Goal: Task Accomplishment & Management: Contribute content

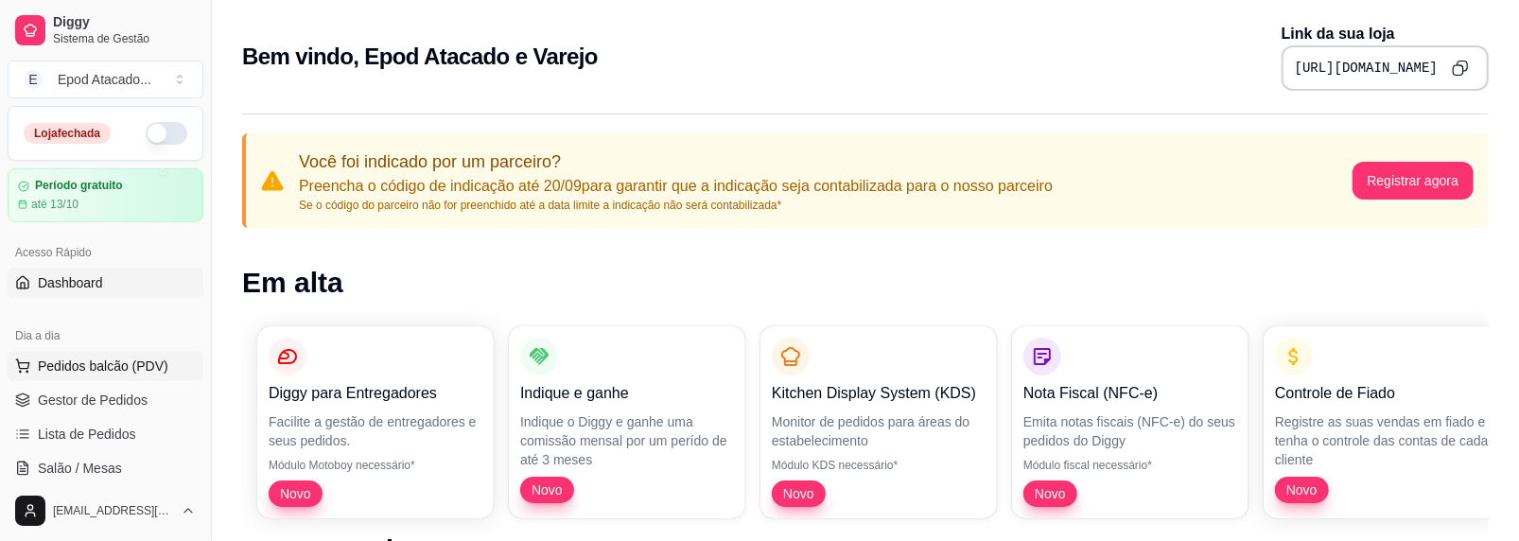
click at [93, 360] on span "Pedidos balcão (PDV)" at bounding box center [103, 366] width 131 height 19
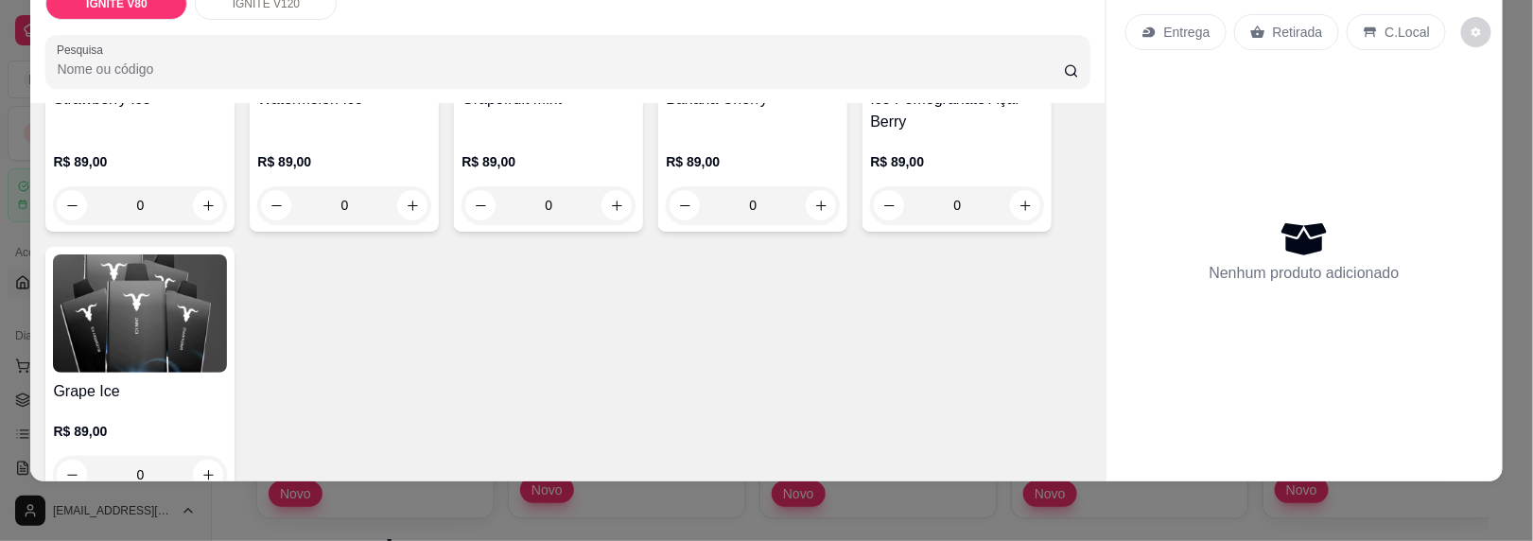
scroll to position [568, 0]
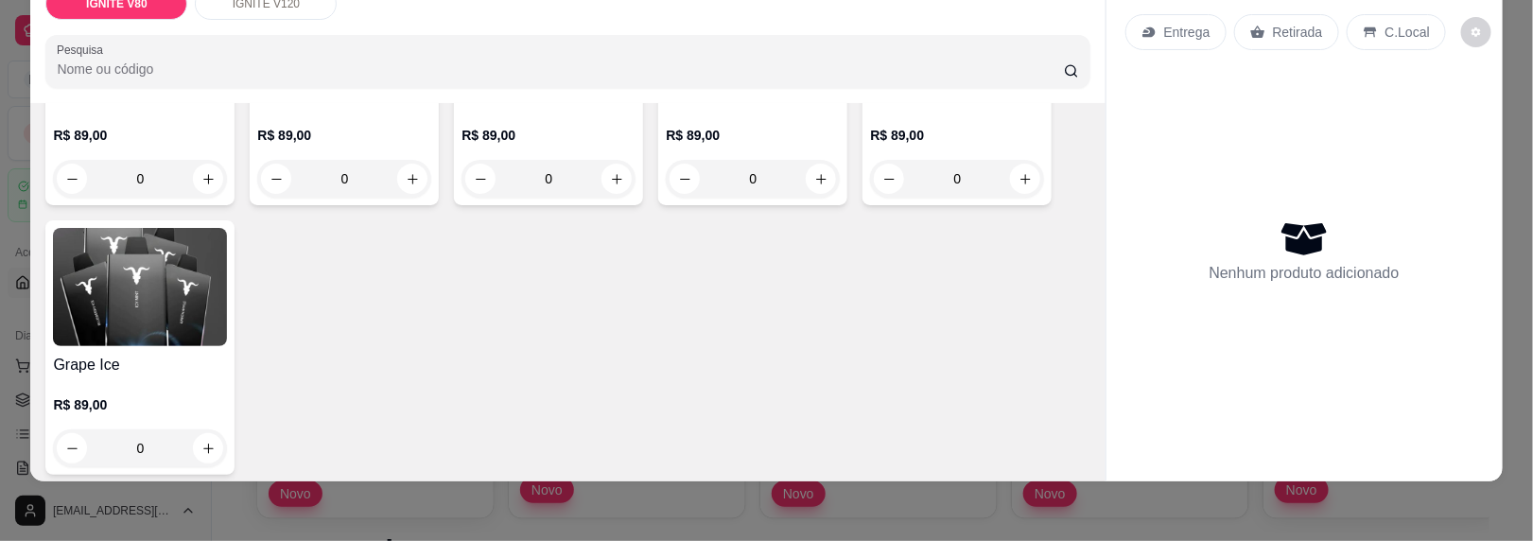
drag, startPoint x: 588, startPoint y: 338, endPoint x: 1044, endPoint y: 315, distance: 456.5
click at [1044, 315] on div "Cactus R$ 89,00 0 Blueberry Lemon R$ 89,00 0 Blueberry Ice R$ 89,00 0 Banana Ic…" at bounding box center [567, 67] width 1044 height 816
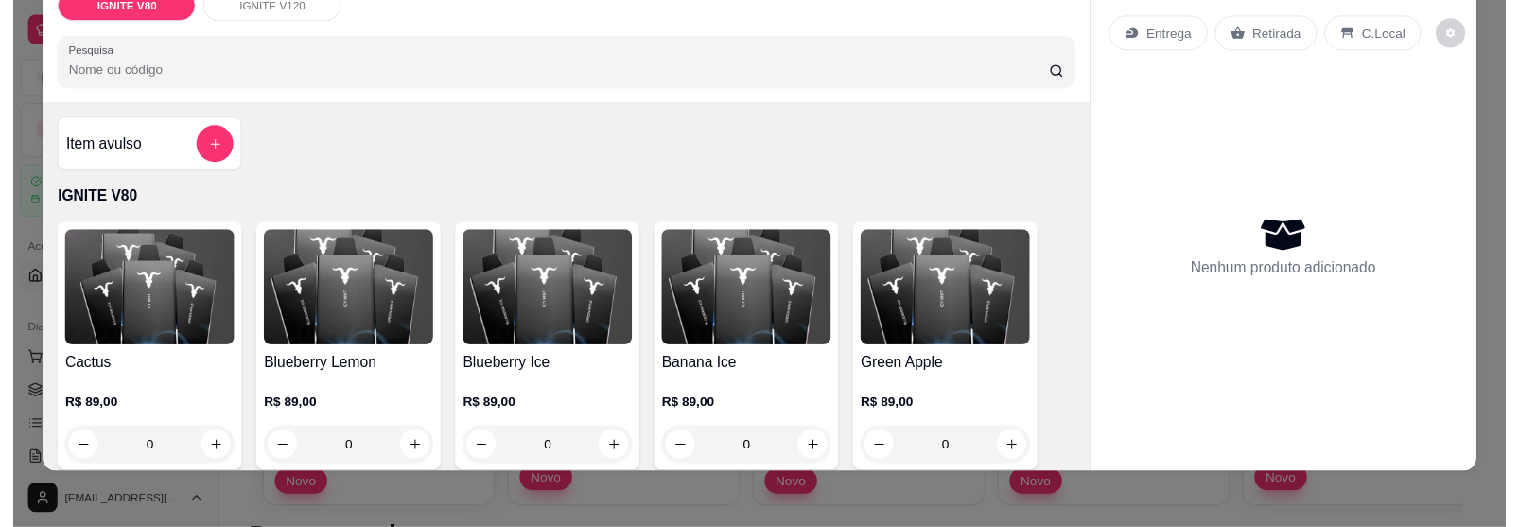
scroll to position [44, 0]
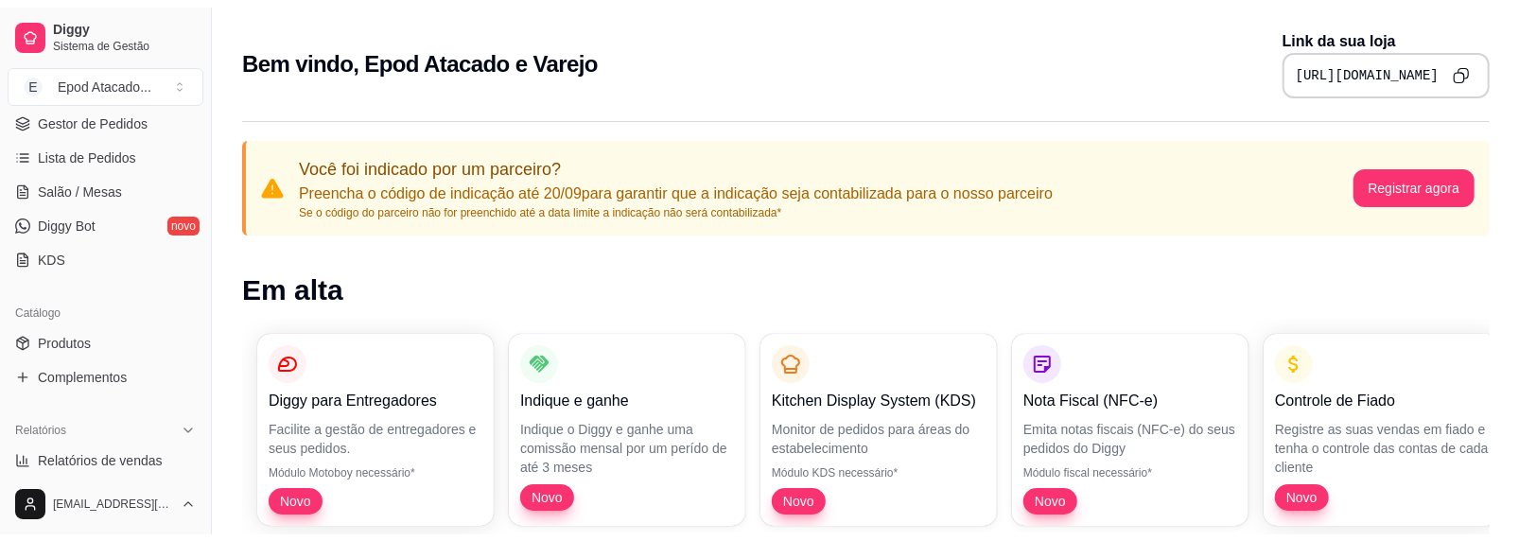
scroll to position [473, 0]
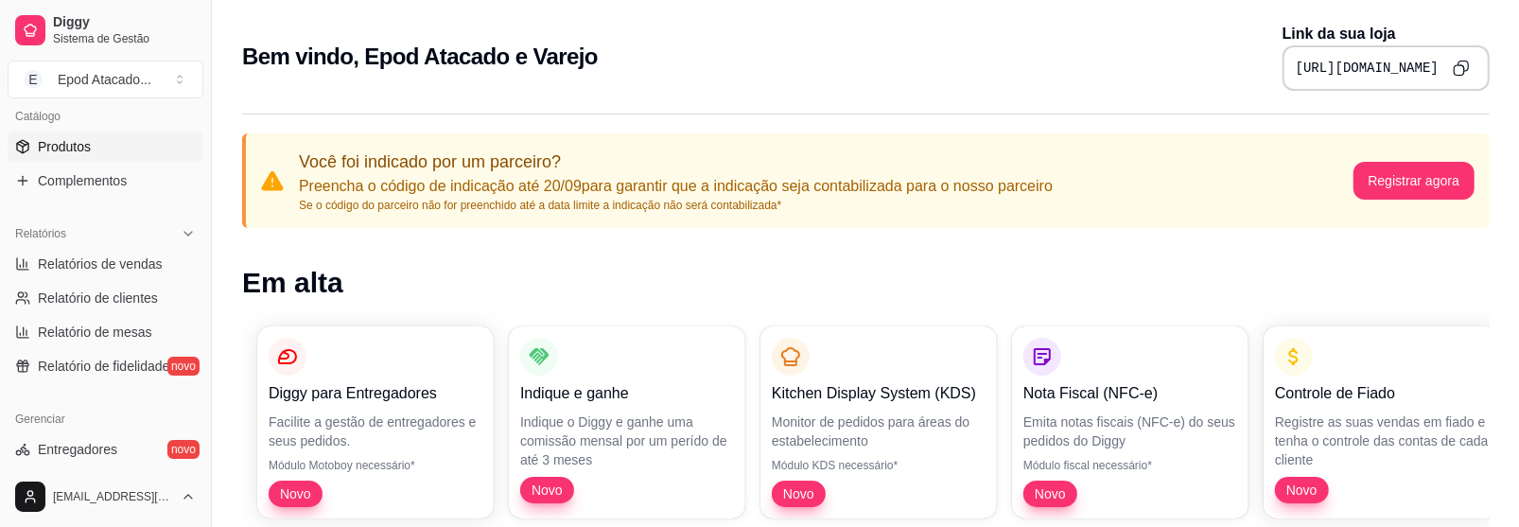
click at [74, 145] on span "Produtos" at bounding box center [64, 146] width 53 height 19
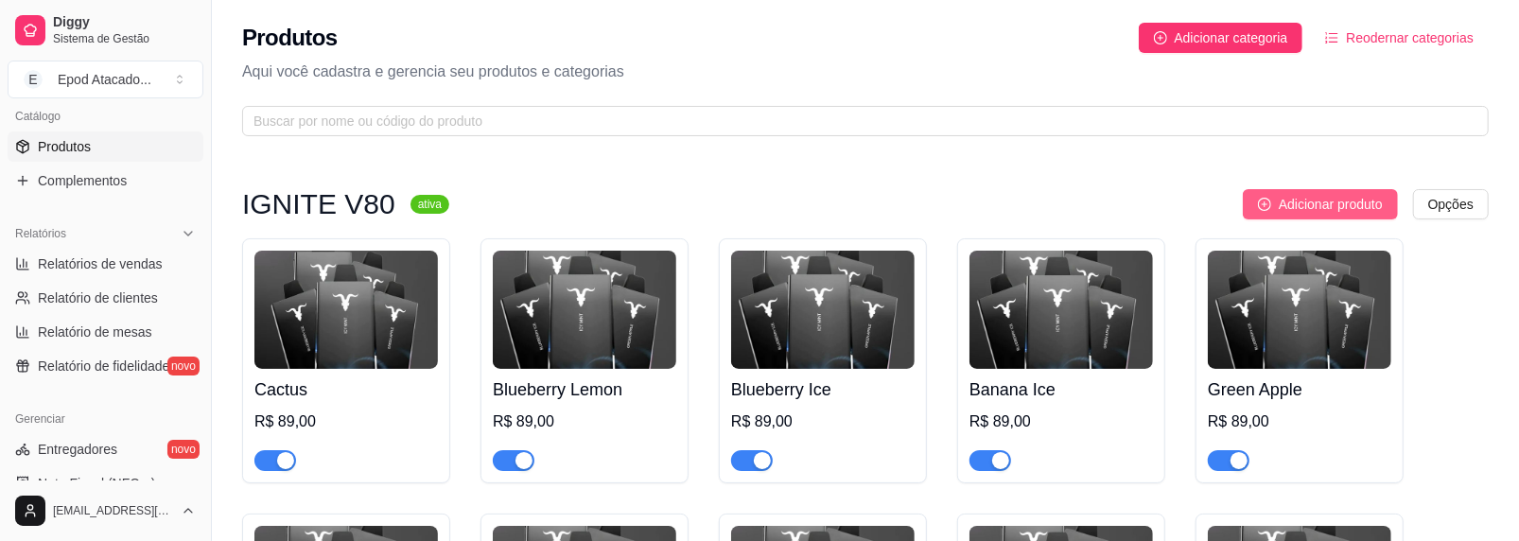
click at [1325, 202] on span "Adicionar produto" at bounding box center [1331, 204] width 104 height 21
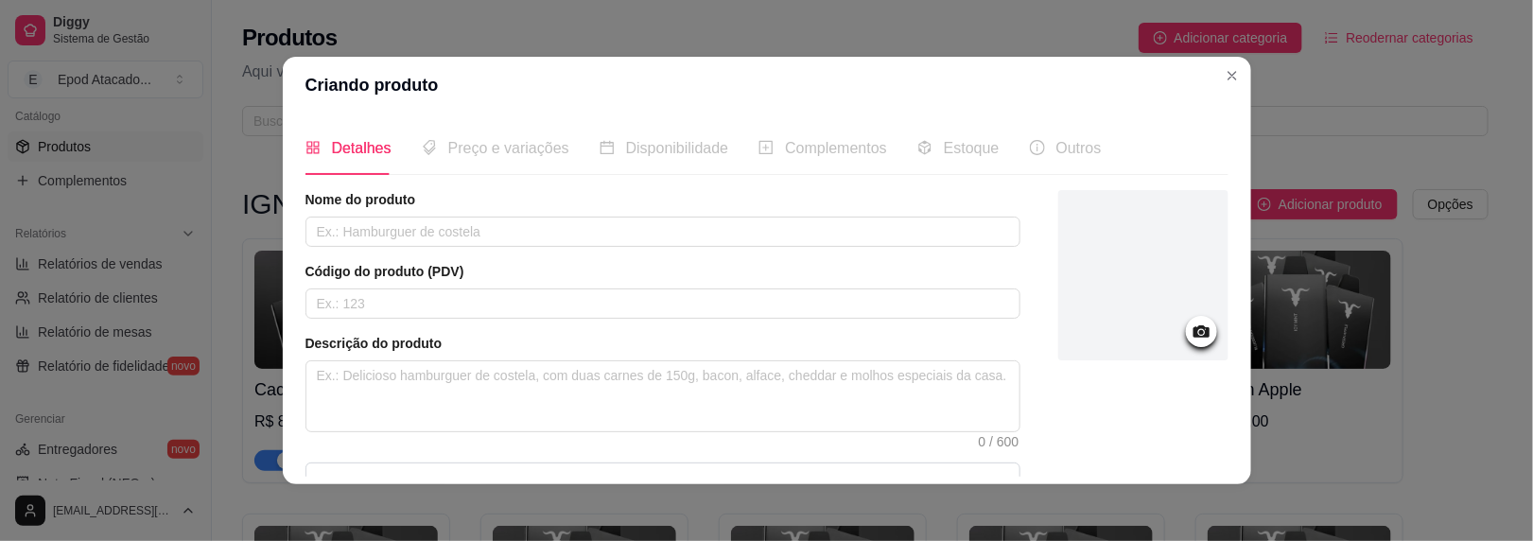
click at [1146, 275] on div at bounding box center [1144, 275] width 170 height 170
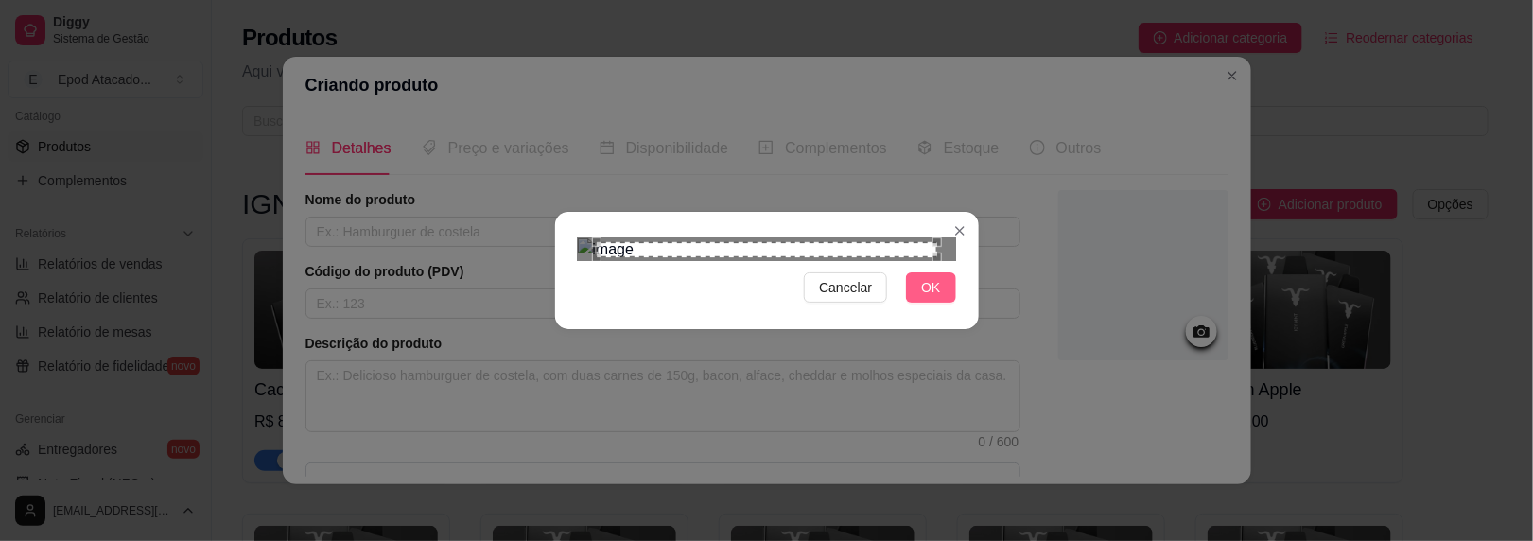
click at [938, 303] on button "OK" at bounding box center [930, 287] width 49 height 30
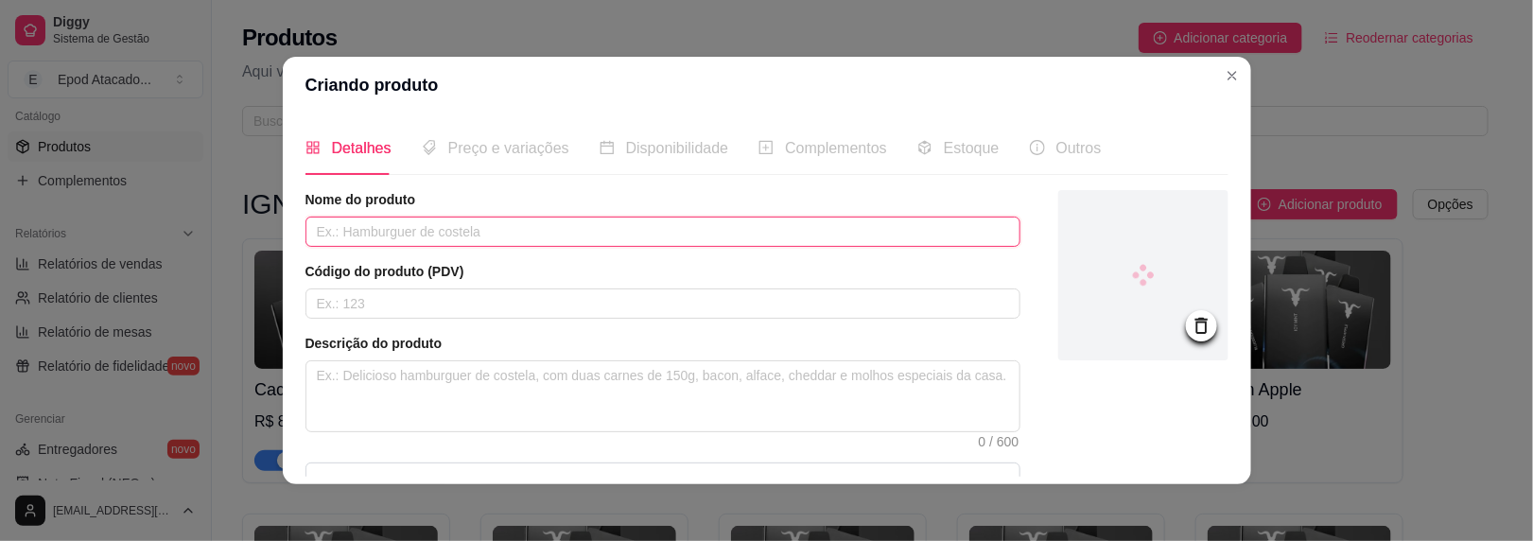
click at [474, 231] on input "text" at bounding box center [663, 232] width 715 height 30
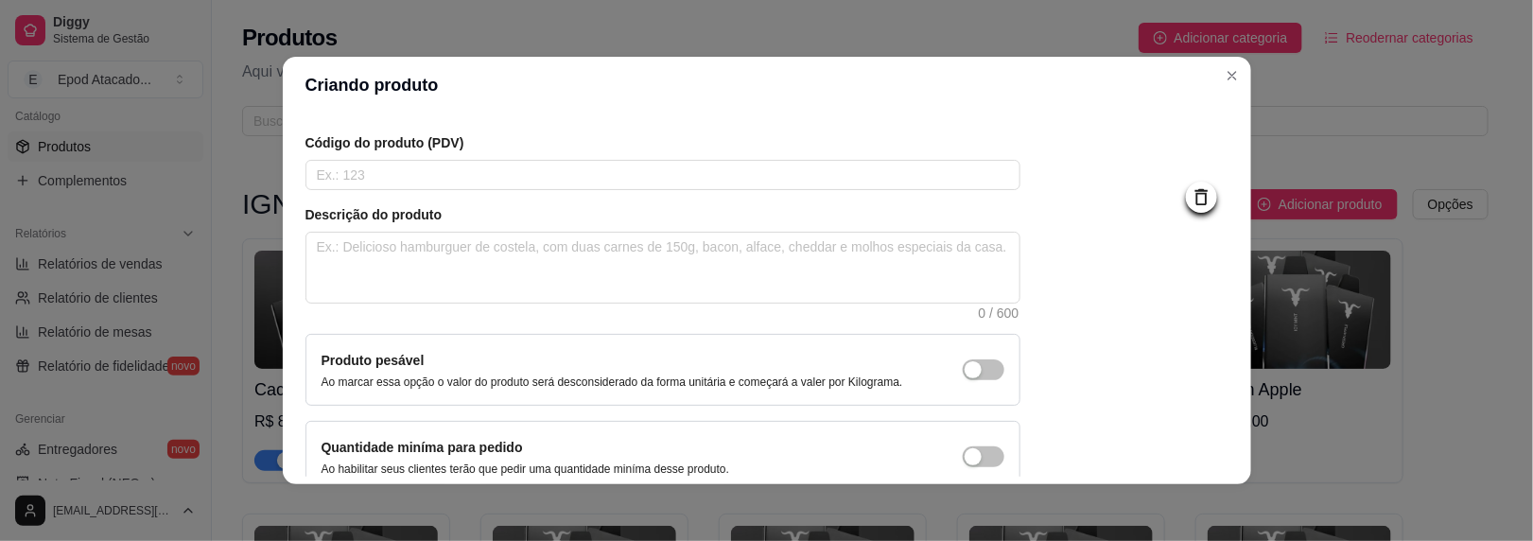
scroll to position [224, 0]
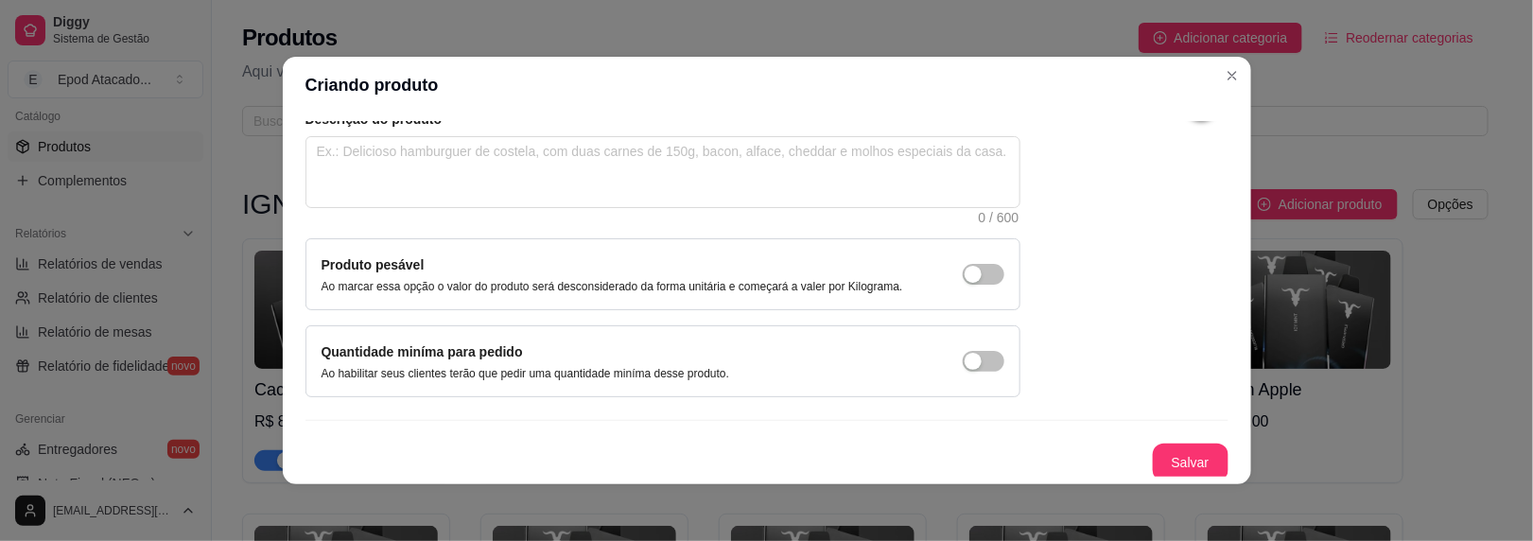
type input "Tabaco"
click at [1143, 436] on div "Nome do produto Tabaco Código do produto (PDV) Descrição do produto 0 / 600 Pro…" at bounding box center [767, 224] width 923 height 516
click at [1153, 455] on button "Salvar" at bounding box center [1191, 463] width 76 height 38
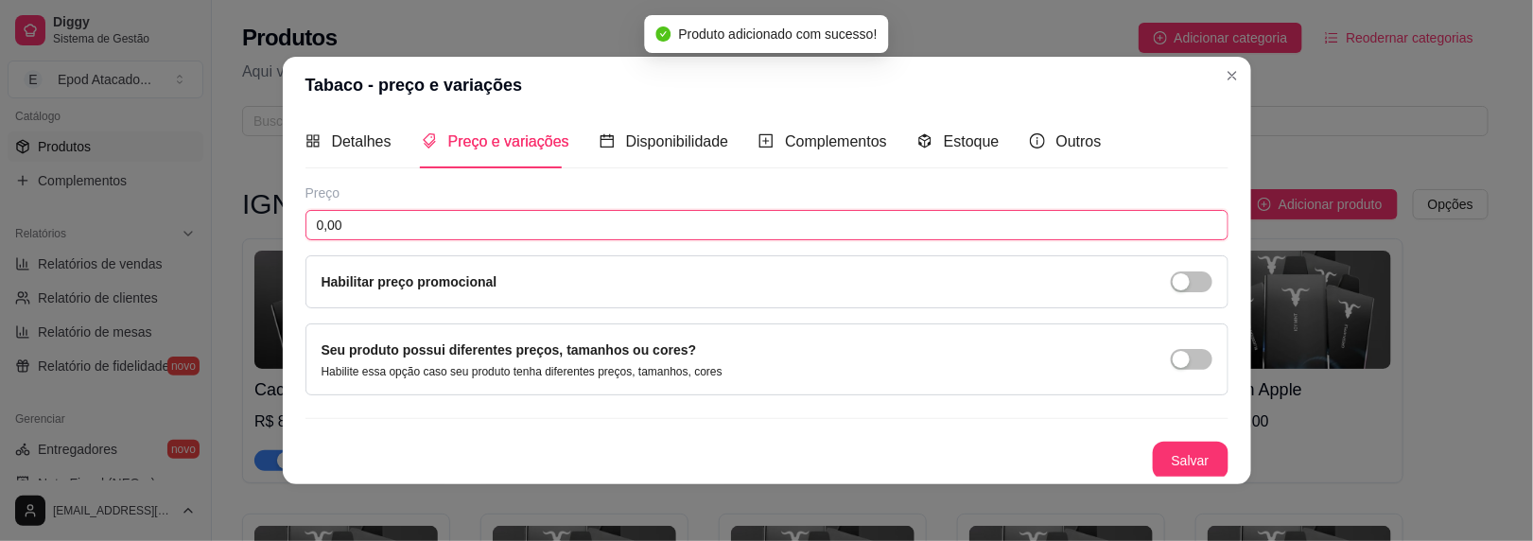
click at [344, 231] on input "0,00" at bounding box center [767, 225] width 923 height 30
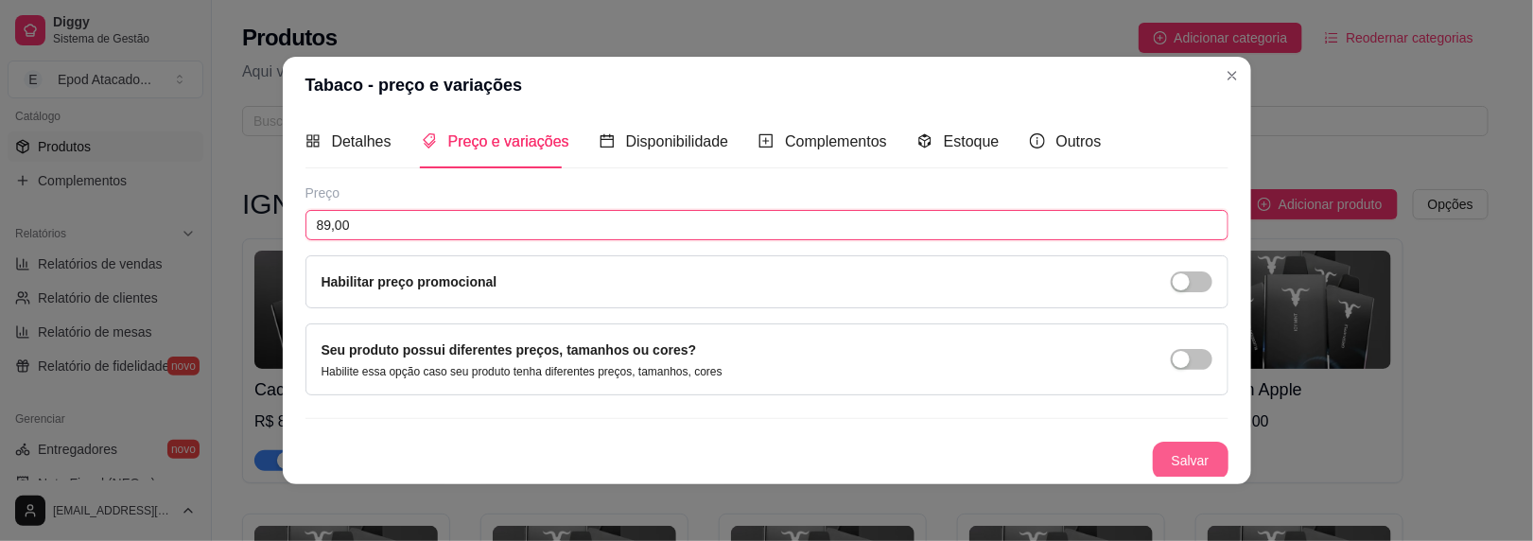
type input "89,00"
click at [1164, 457] on button "Salvar" at bounding box center [1191, 461] width 76 height 38
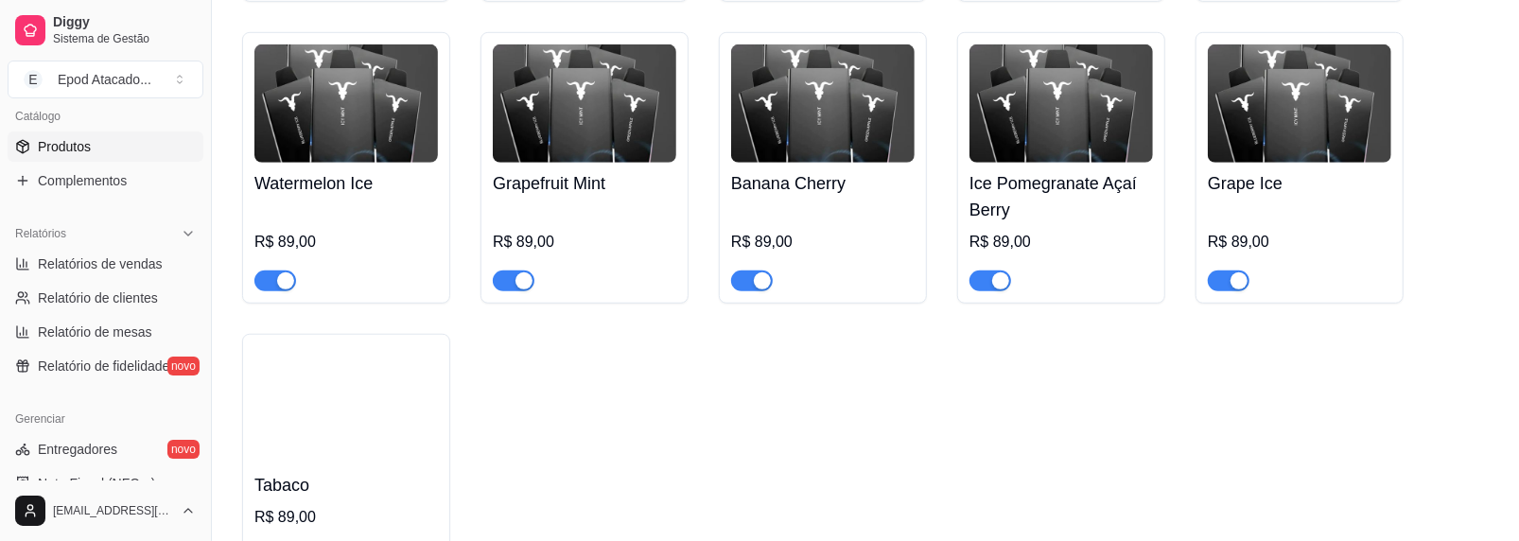
scroll to position [946, 0]
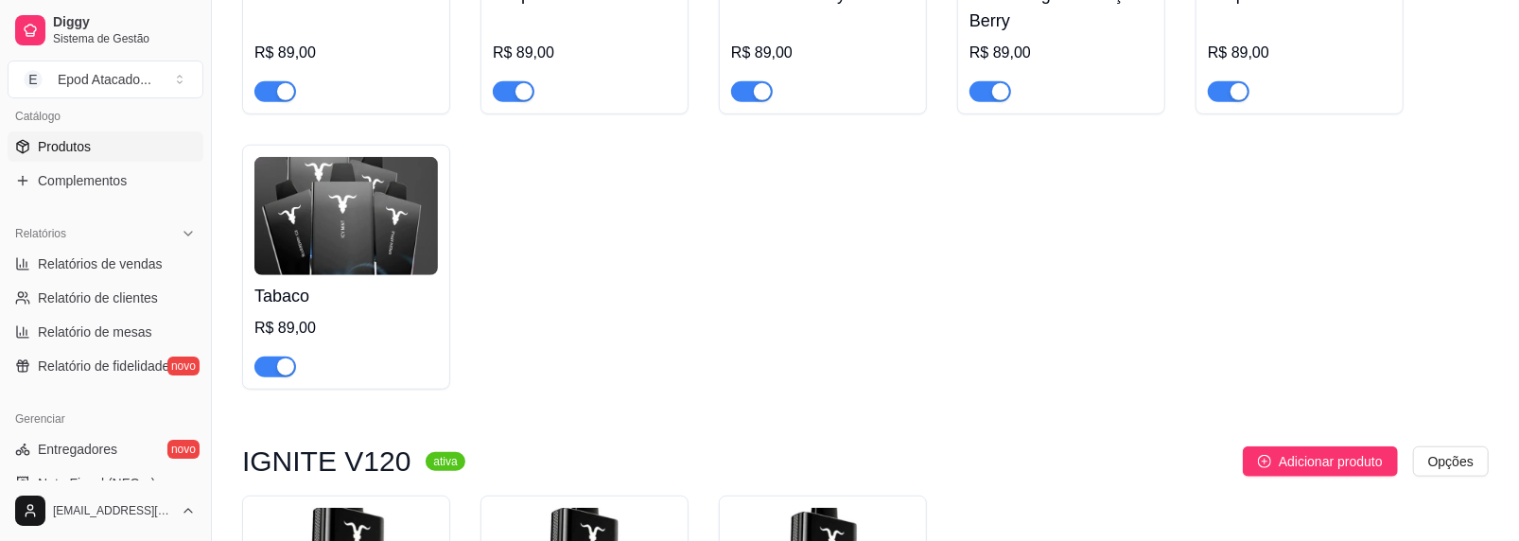
click at [277, 376] on div "button" at bounding box center [285, 367] width 17 height 17
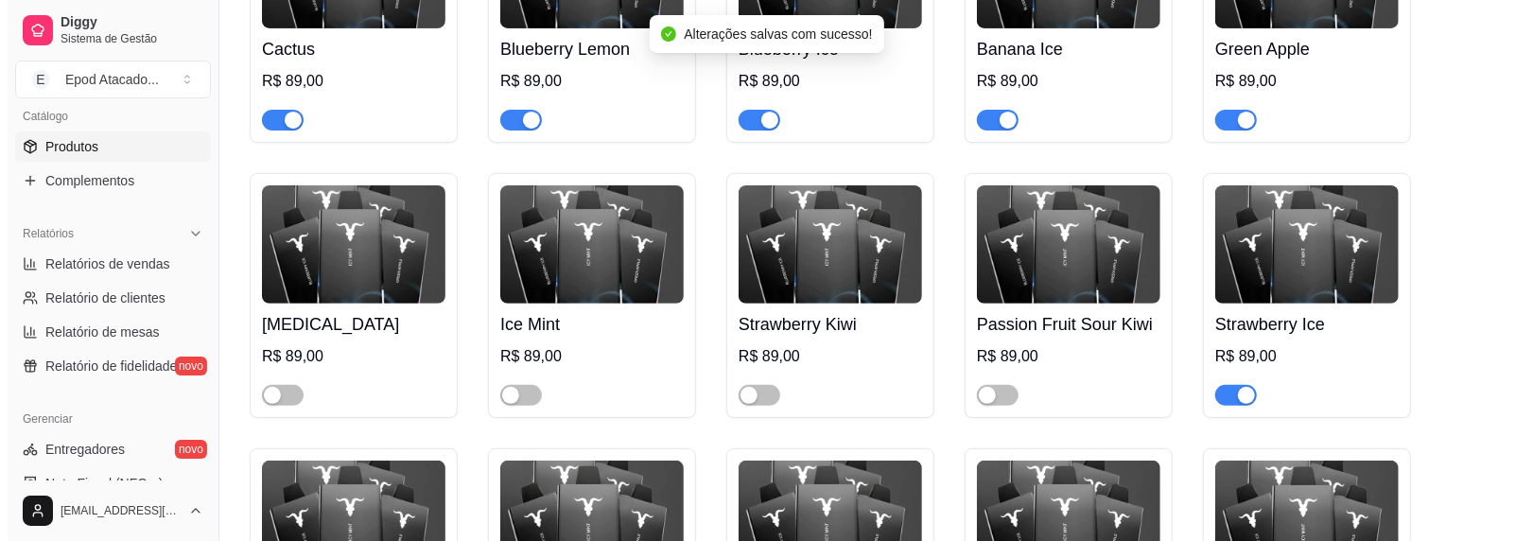
scroll to position [189, 0]
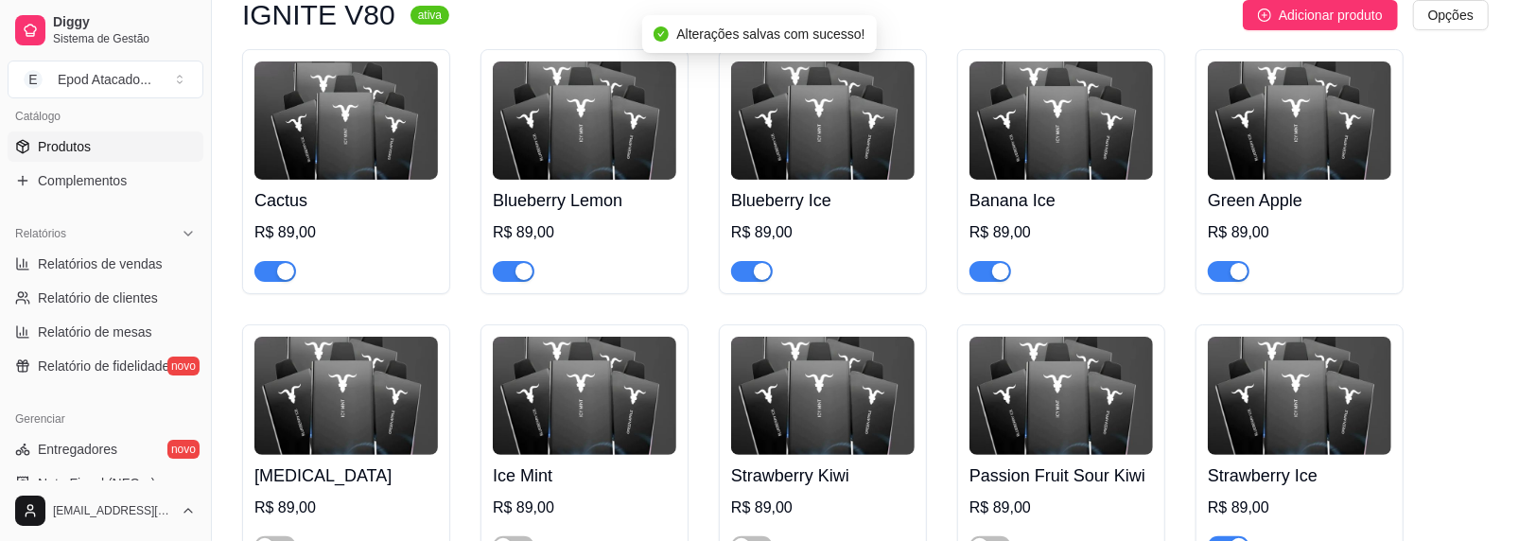
click at [1318, 22] on span "Adicionar produto" at bounding box center [1331, 15] width 104 height 21
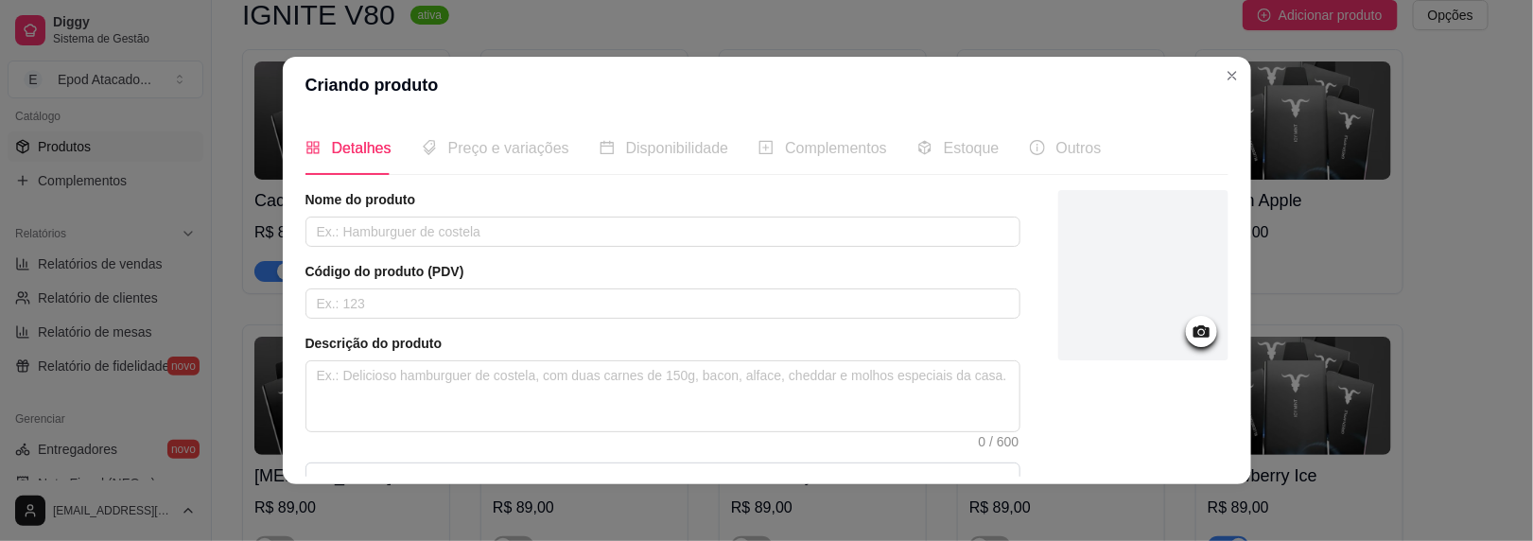
click at [1146, 328] on div at bounding box center [1144, 275] width 170 height 170
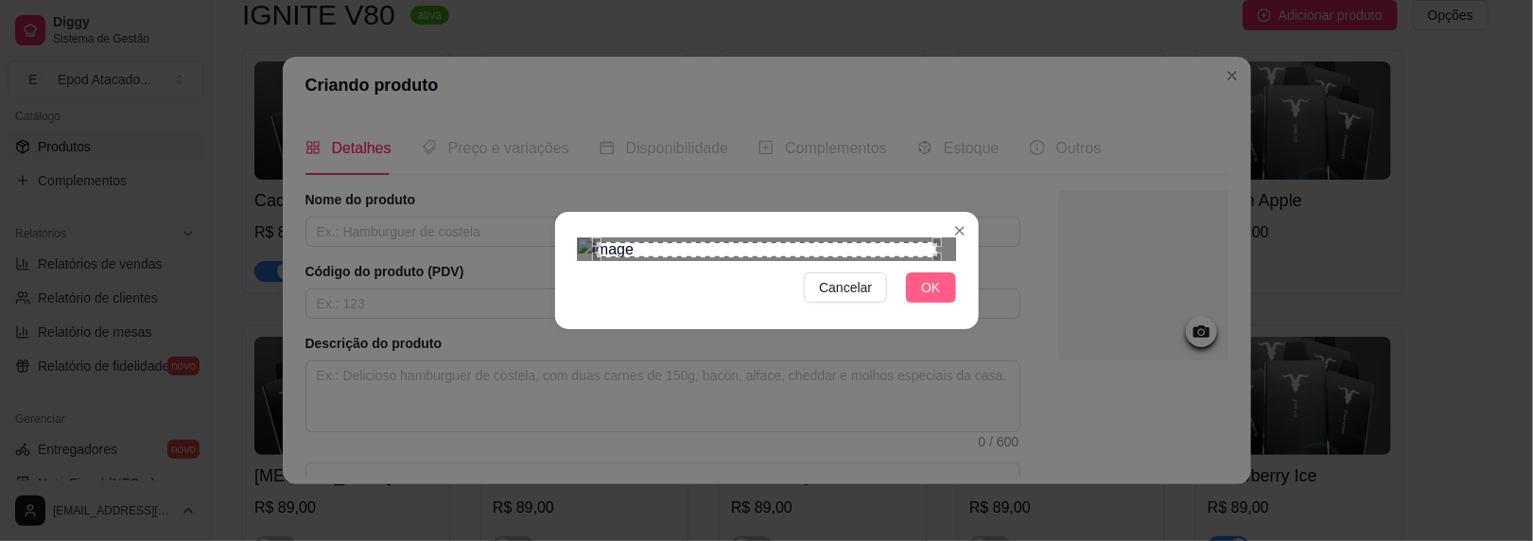
click at [922, 298] on span "OK" at bounding box center [930, 287] width 19 height 21
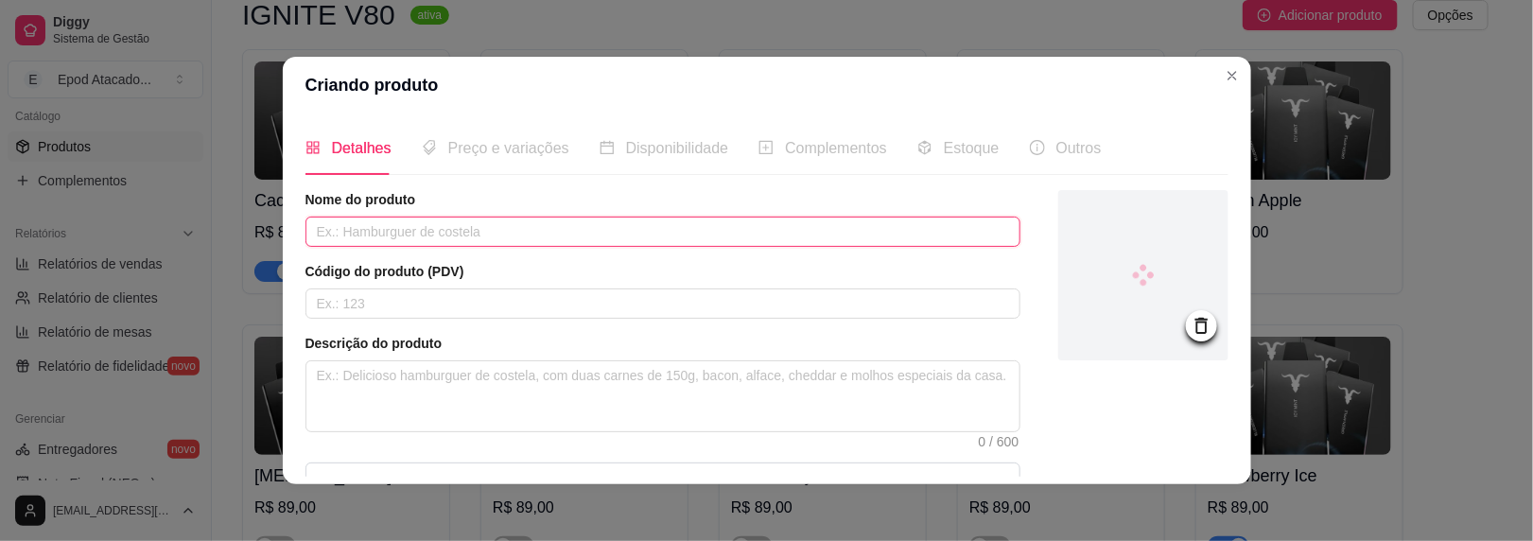
click at [482, 227] on input "text" at bounding box center [663, 232] width 715 height 30
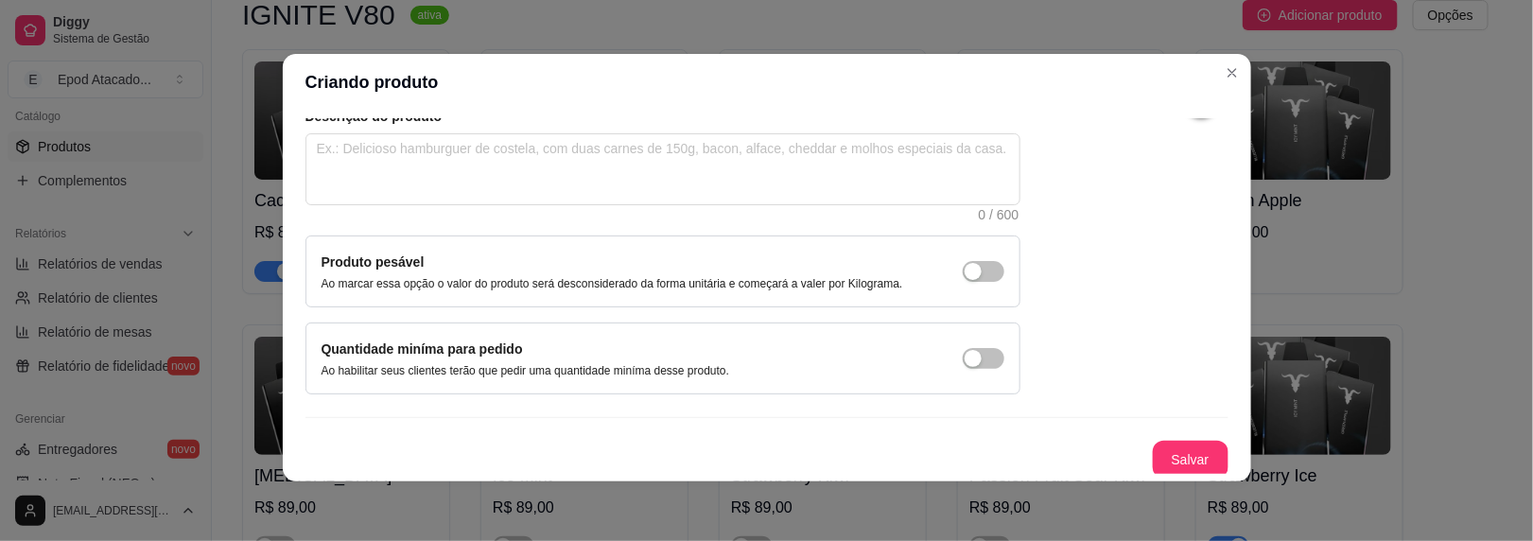
scroll to position [3, 0]
type input "Lime Mango"
click at [1154, 459] on button "Salvar" at bounding box center [1191, 460] width 74 height 37
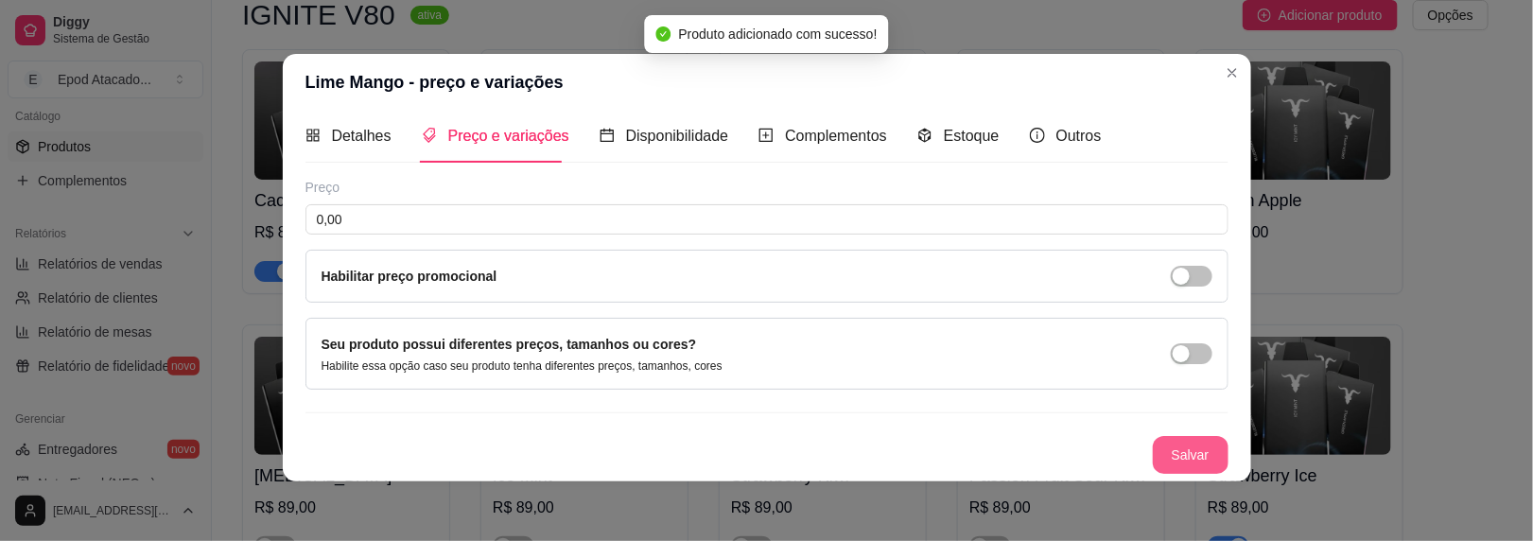
scroll to position [7, 0]
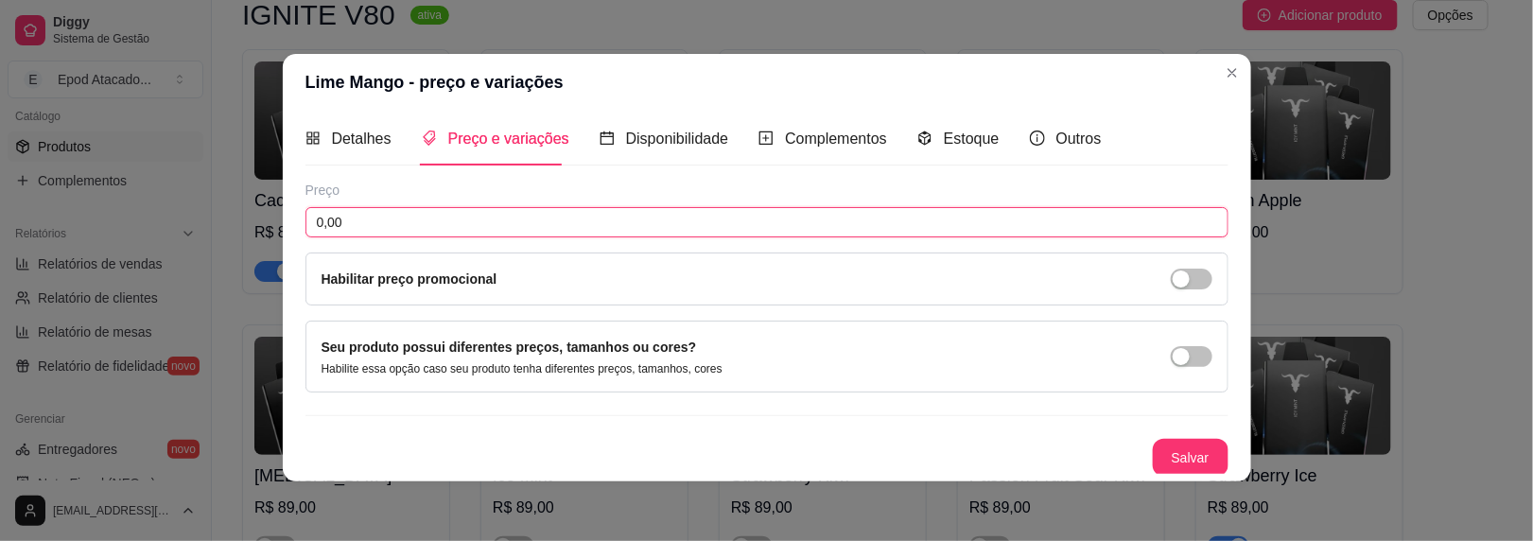
click at [477, 221] on input "0,00" at bounding box center [767, 222] width 923 height 30
type input "89,00"
click at [1153, 456] on button "Salvar" at bounding box center [1191, 458] width 76 height 38
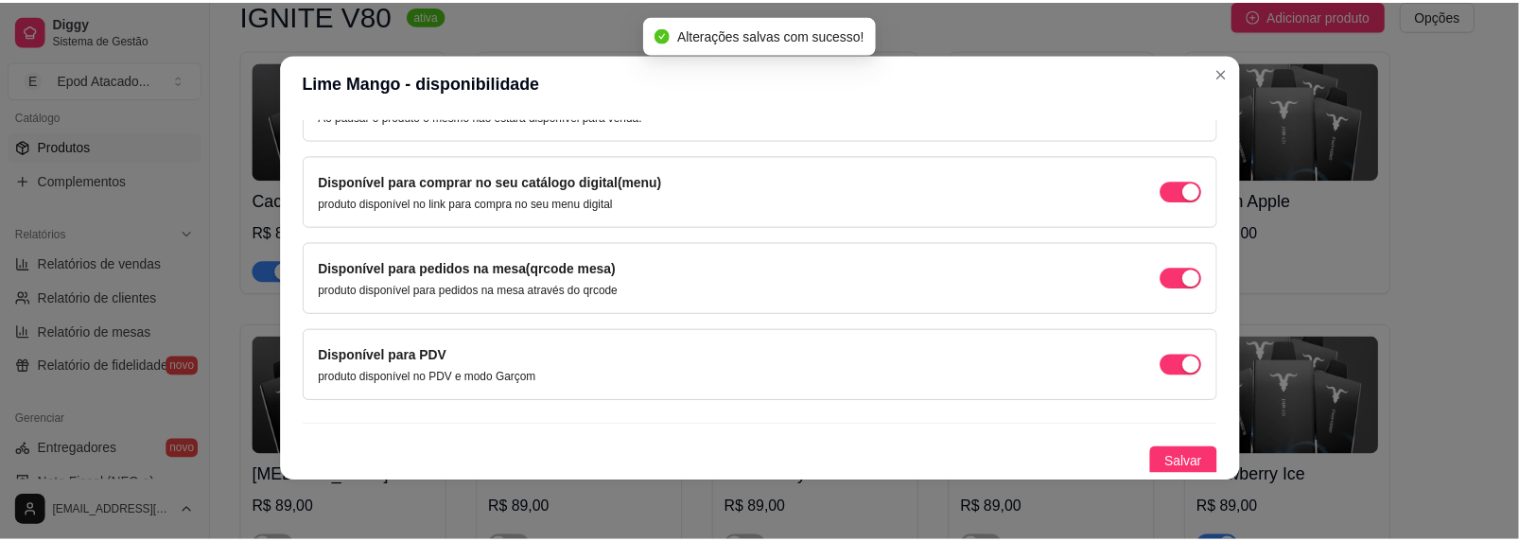
scroll to position [0, 0]
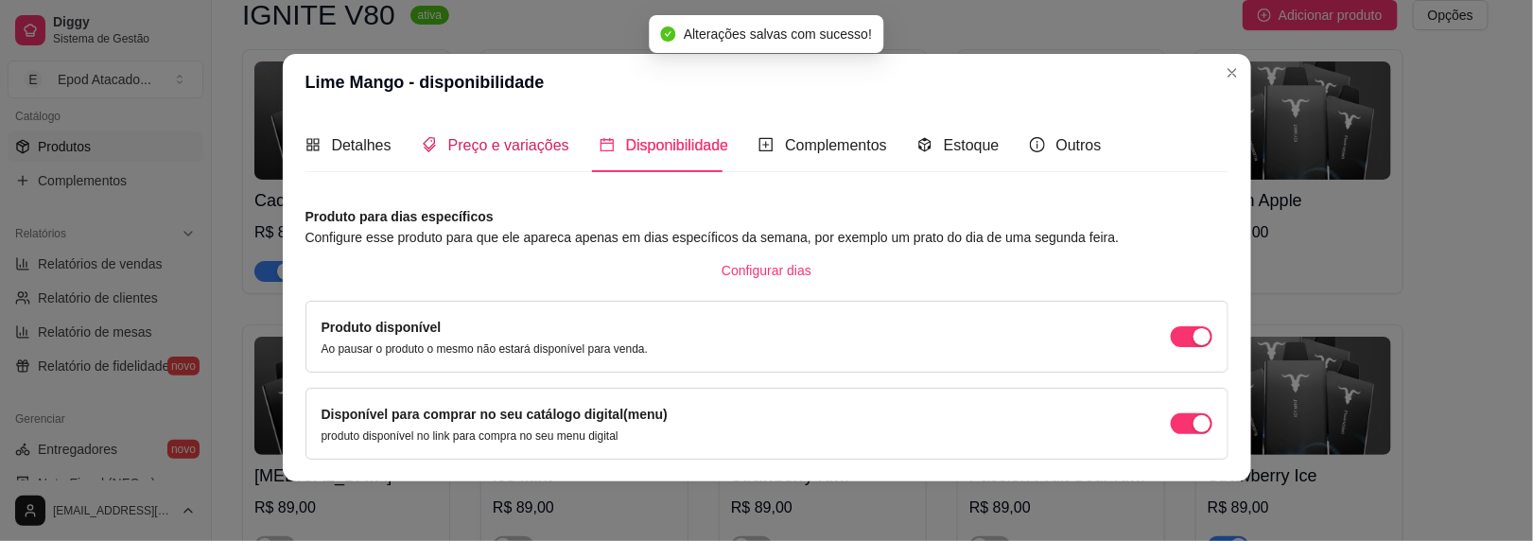
click at [487, 149] on span "Preço e variações" at bounding box center [508, 145] width 121 height 16
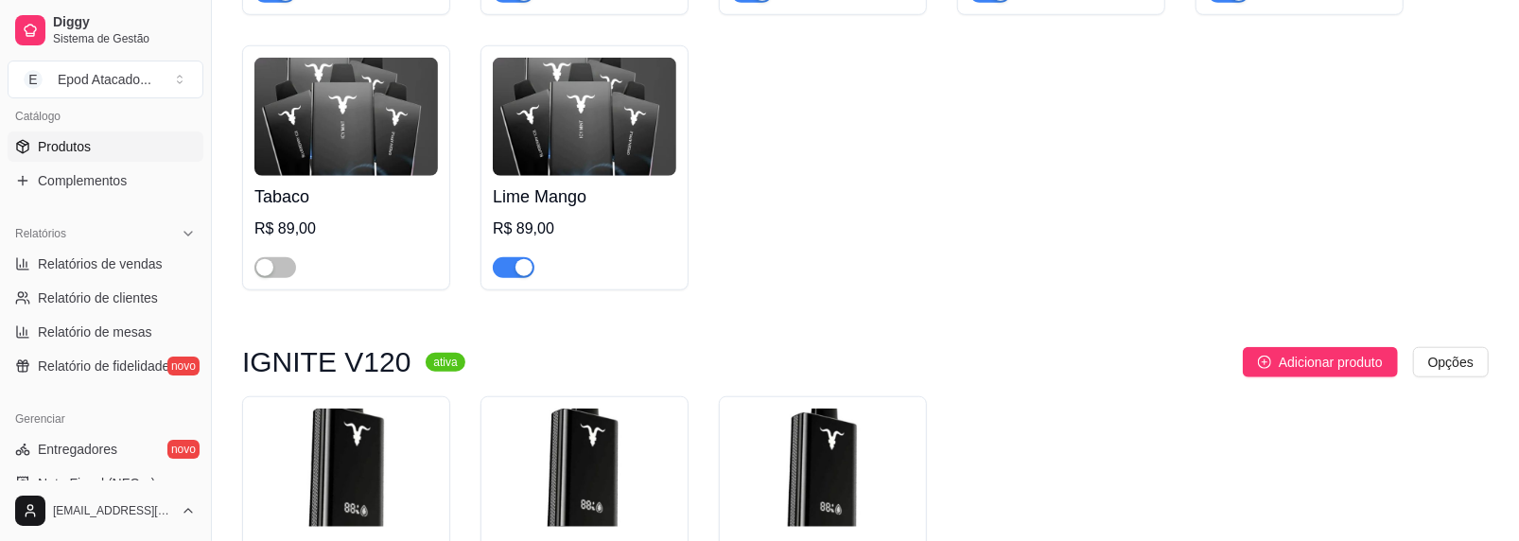
scroll to position [1135, 0]
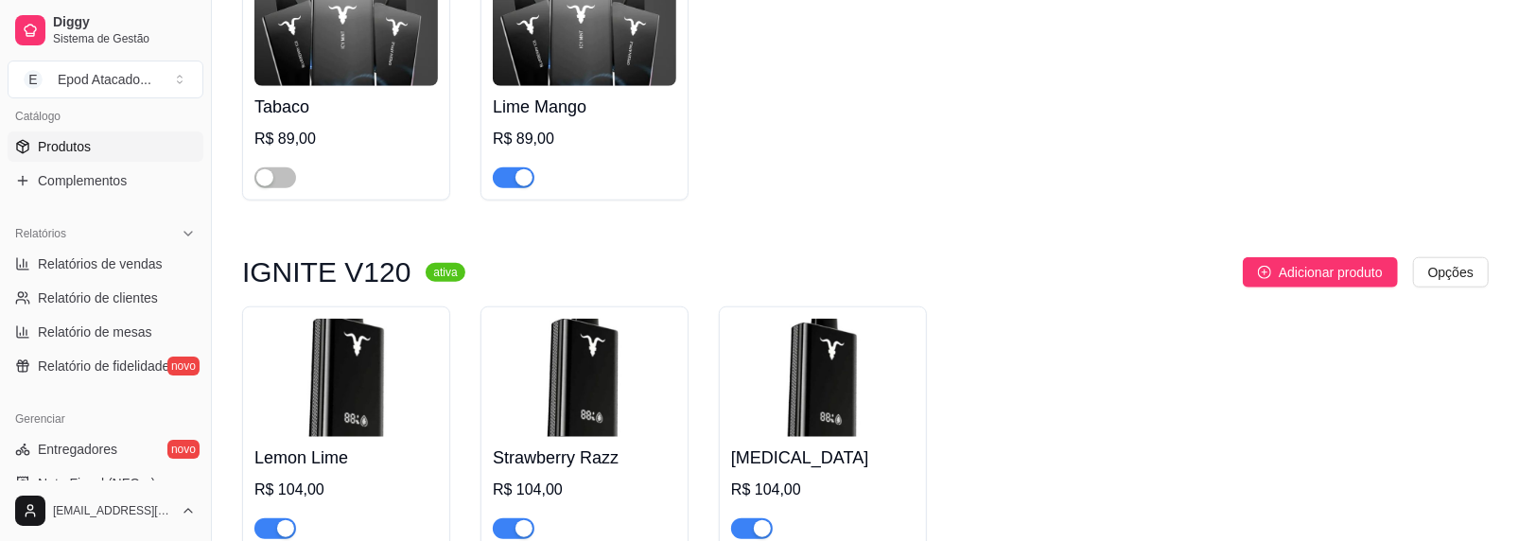
click at [512, 171] on span "button" at bounding box center [514, 177] width 42 height 21
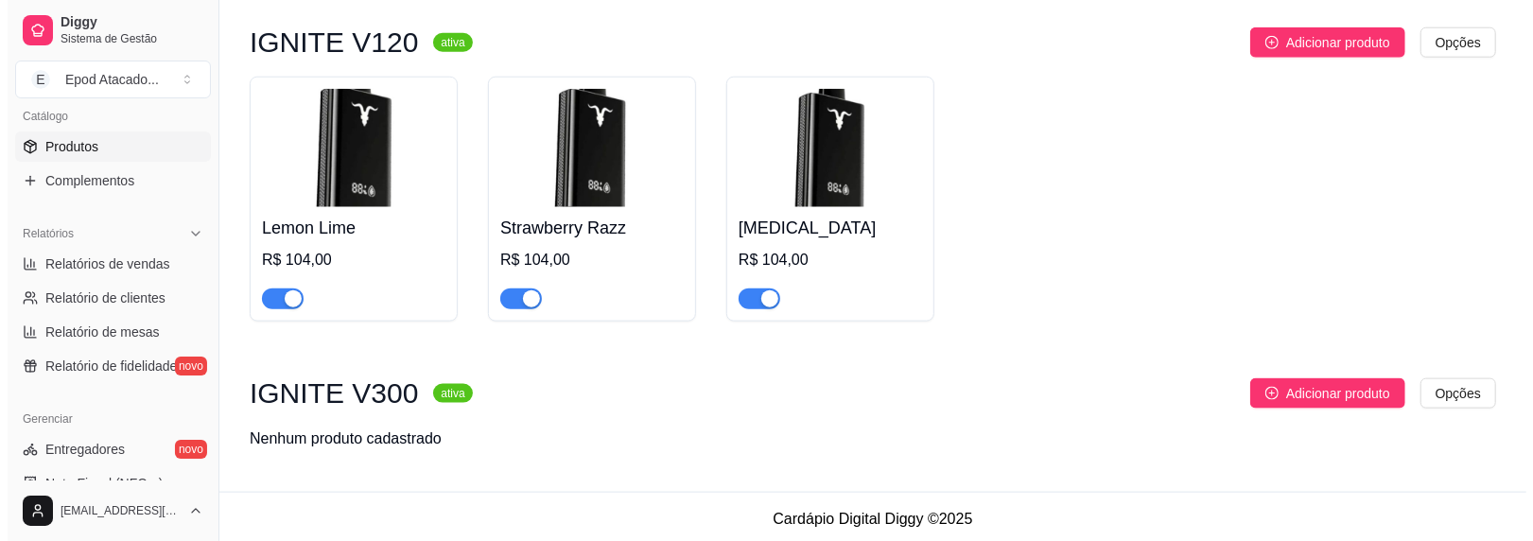
scroll to position [1371, 0]
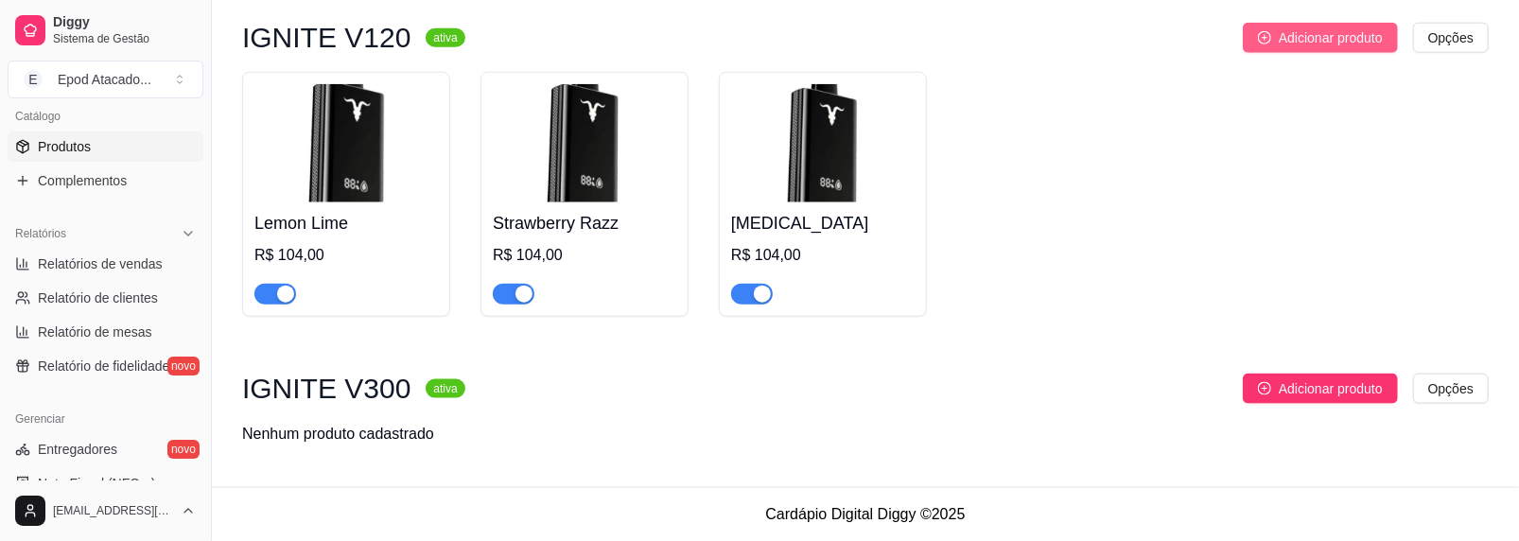
click at [1298, 39] on span "Adicionar produto" at bounding box center [1331, 37] width 104 height 21
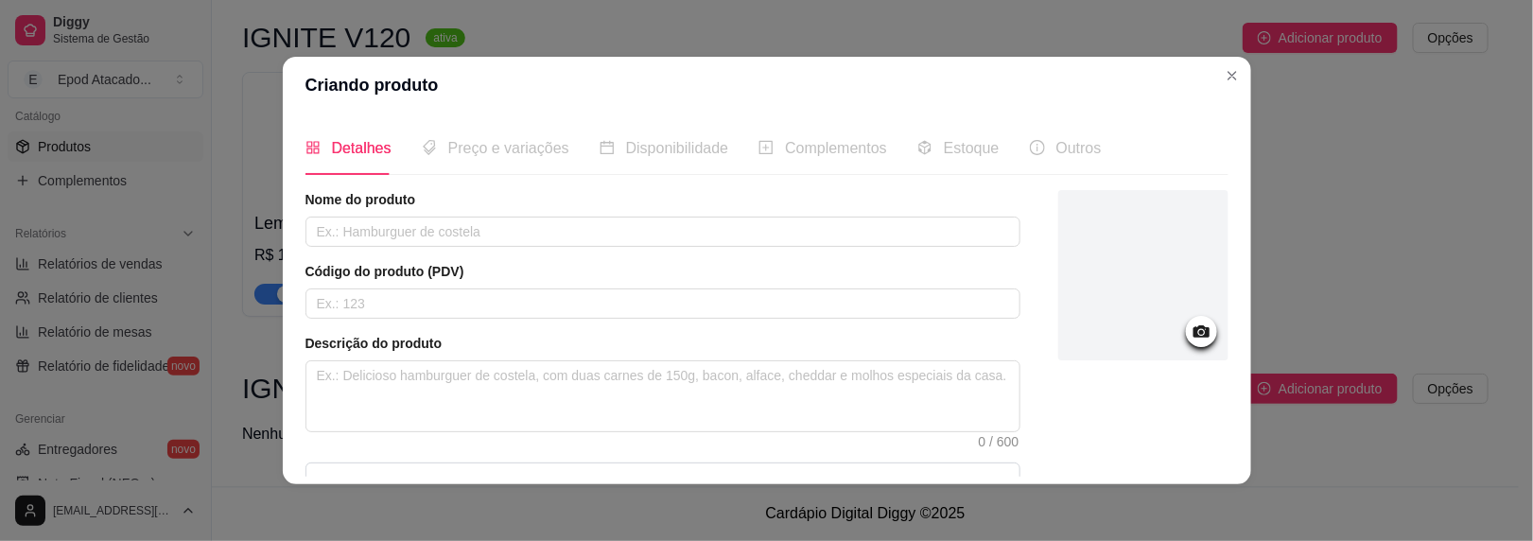
click at [1059, 218] on div at bounding box center [1144, 275] width 170 height 170
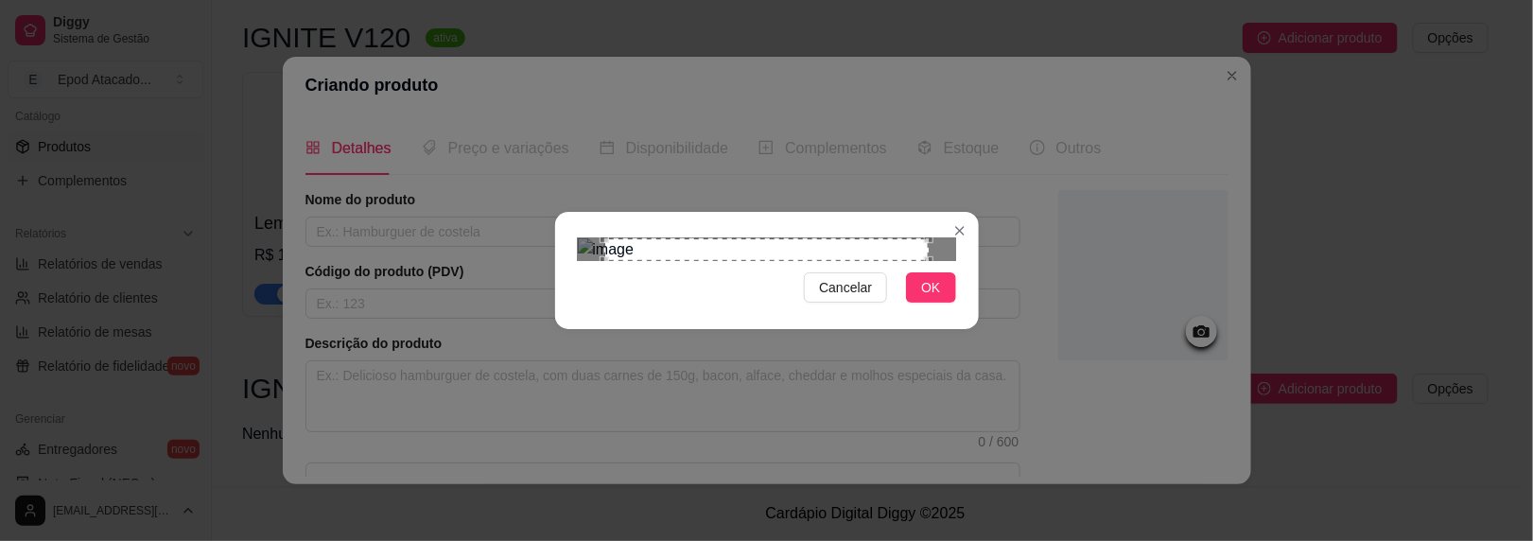
click at [934, 298] on span "OK" at bounding box center [930, 287] width 19 height 21
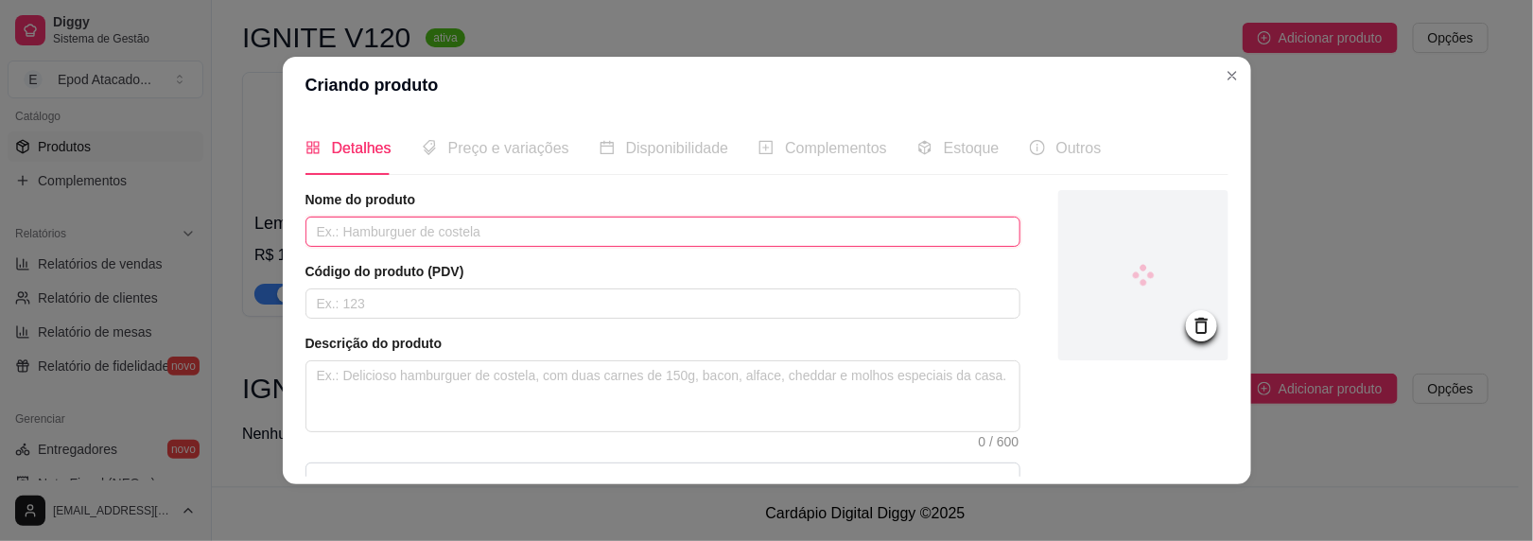
click at [355, 234] on input "text" at bounding box center [663, 232] width 715 height 30
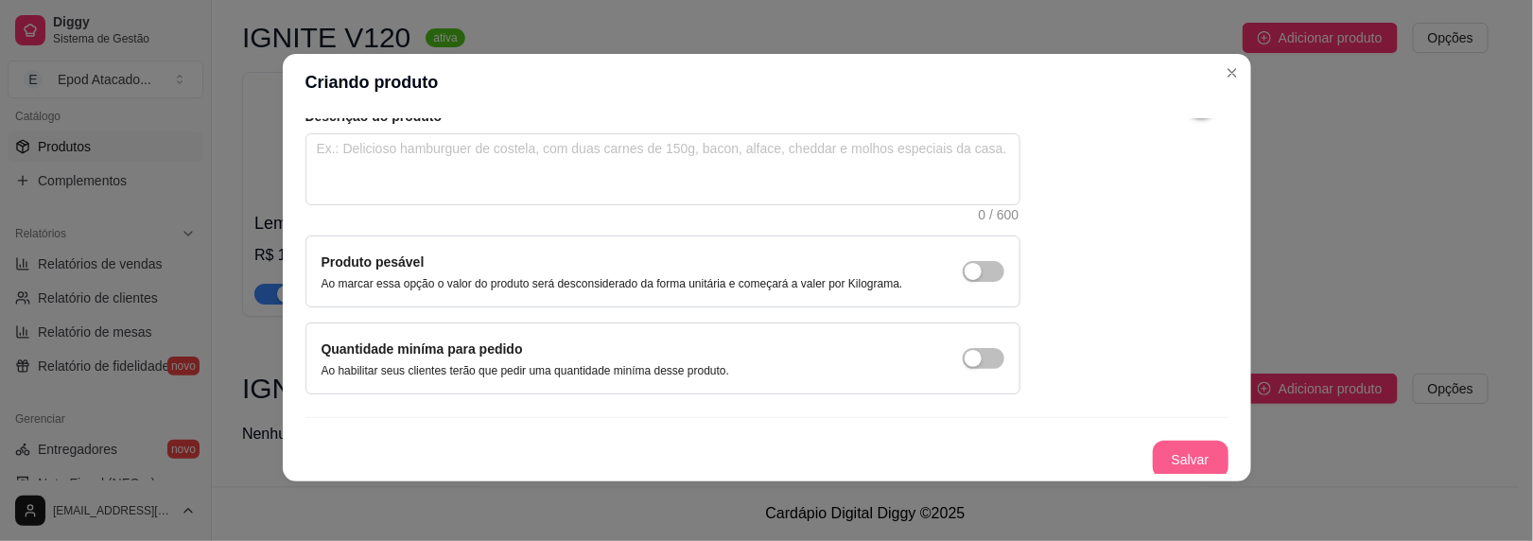
scroll to position [3, 0]
type input "Pineapple Ice"
click at [1172, 449] on button "Salvar" at bounding box center [1191, 460] width 76 height 38
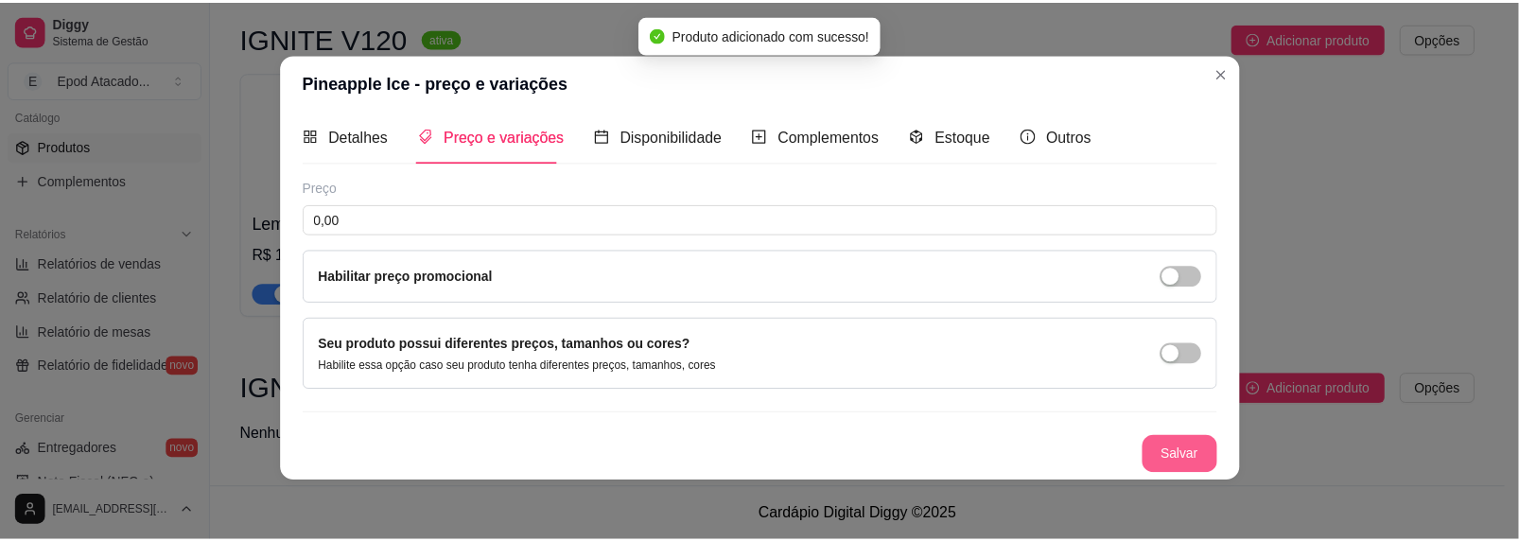
scroll to position [7, 0]
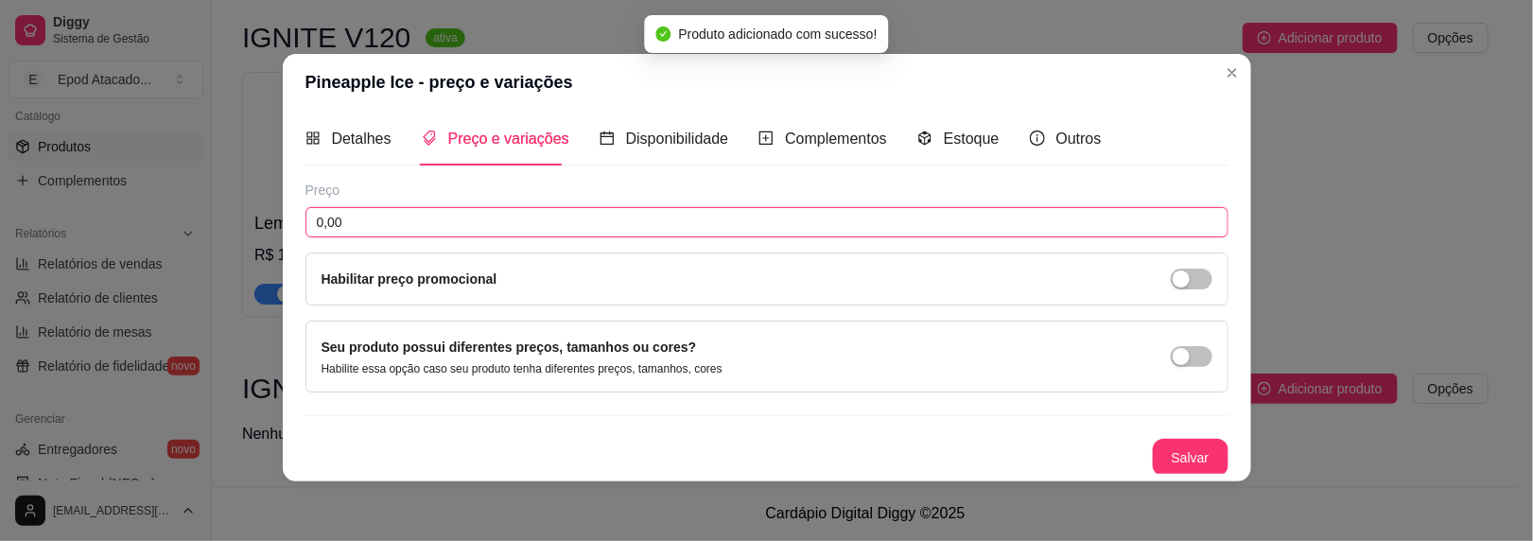
click at [371, 218] on input "0,00" at bounding box center [767, 222] width 923 height 30
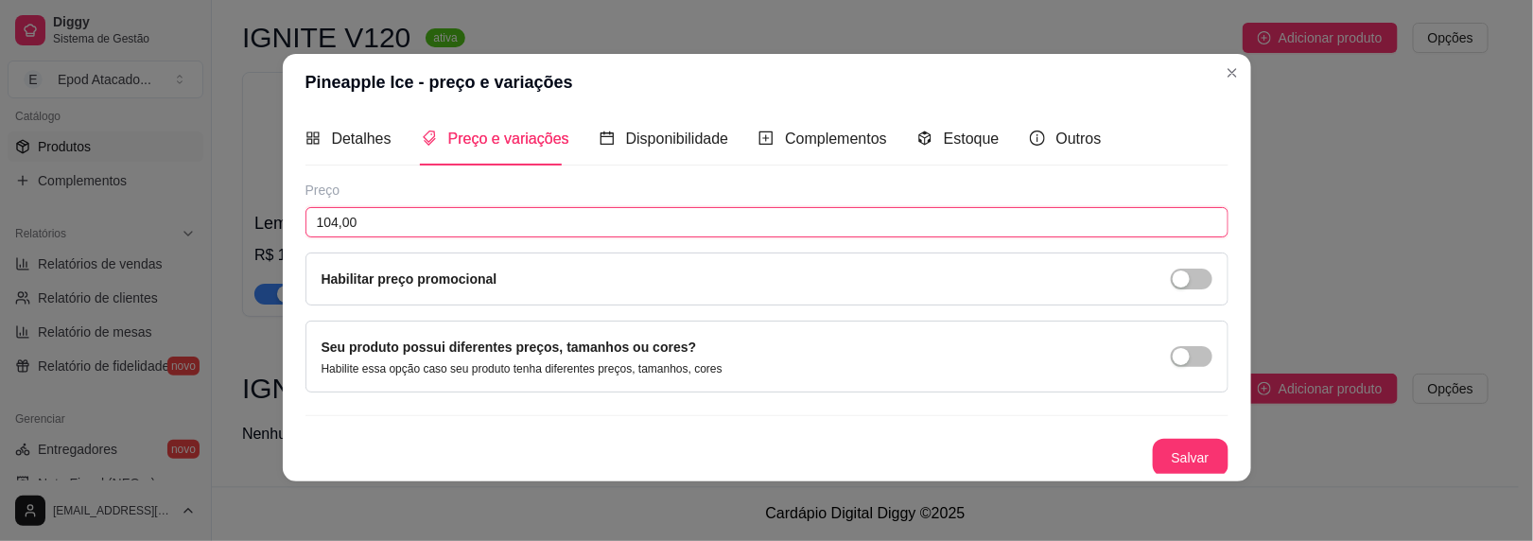
type input "104,00"
click at [1153, 444] on button "Salvar" at bounding box center [1191, 458] width 76 height 38
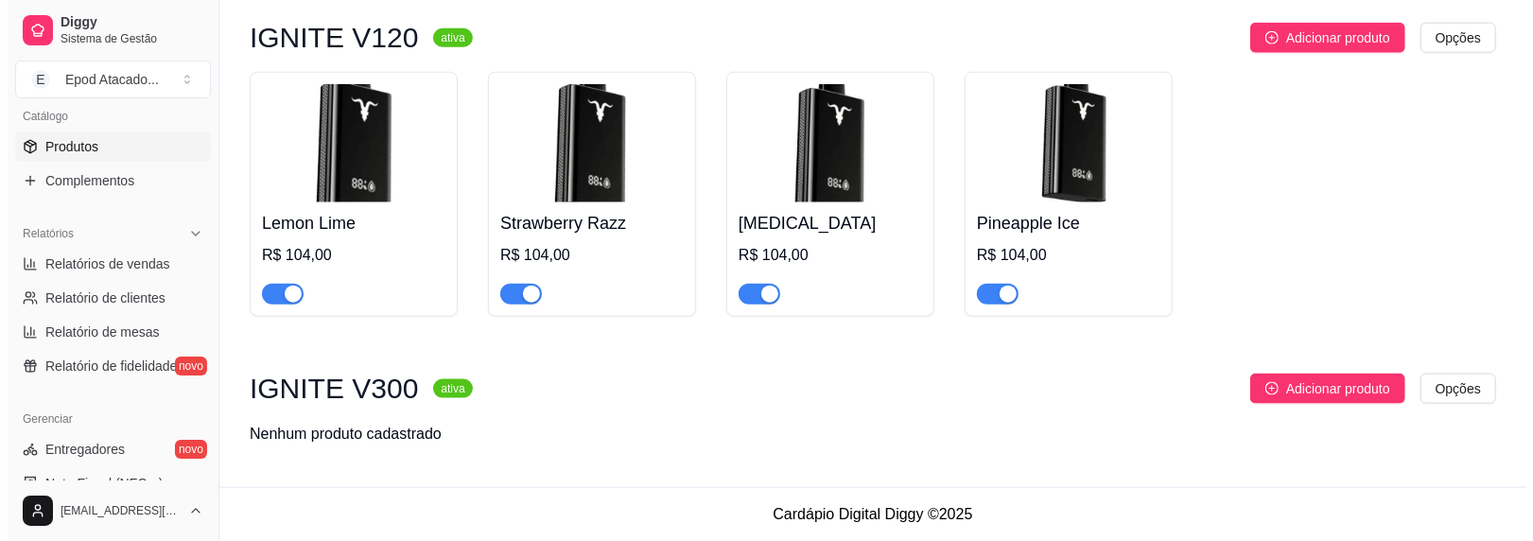
scroll to position [1276, 0]
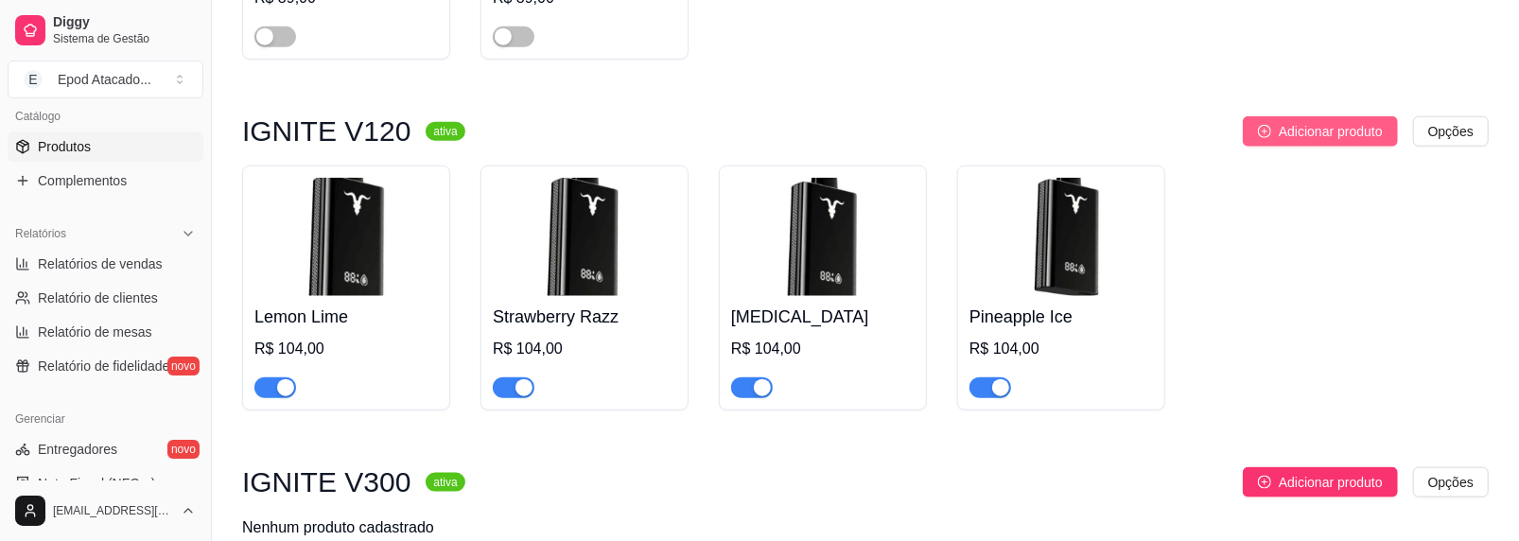
click at [1325, 126] on span "Adicionar produto" at bounding box center [1331, 131] width 104 height 21
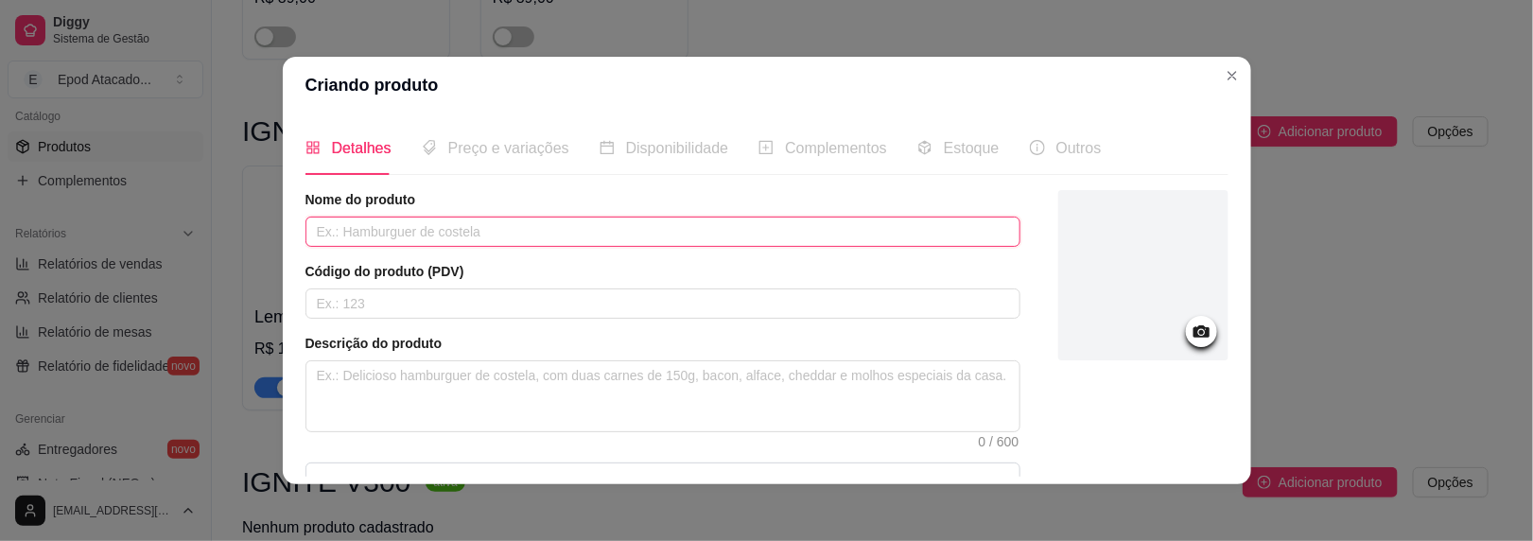
click at [373, 222] on input "text" at bounding box center [663, 232] width 715 height 30
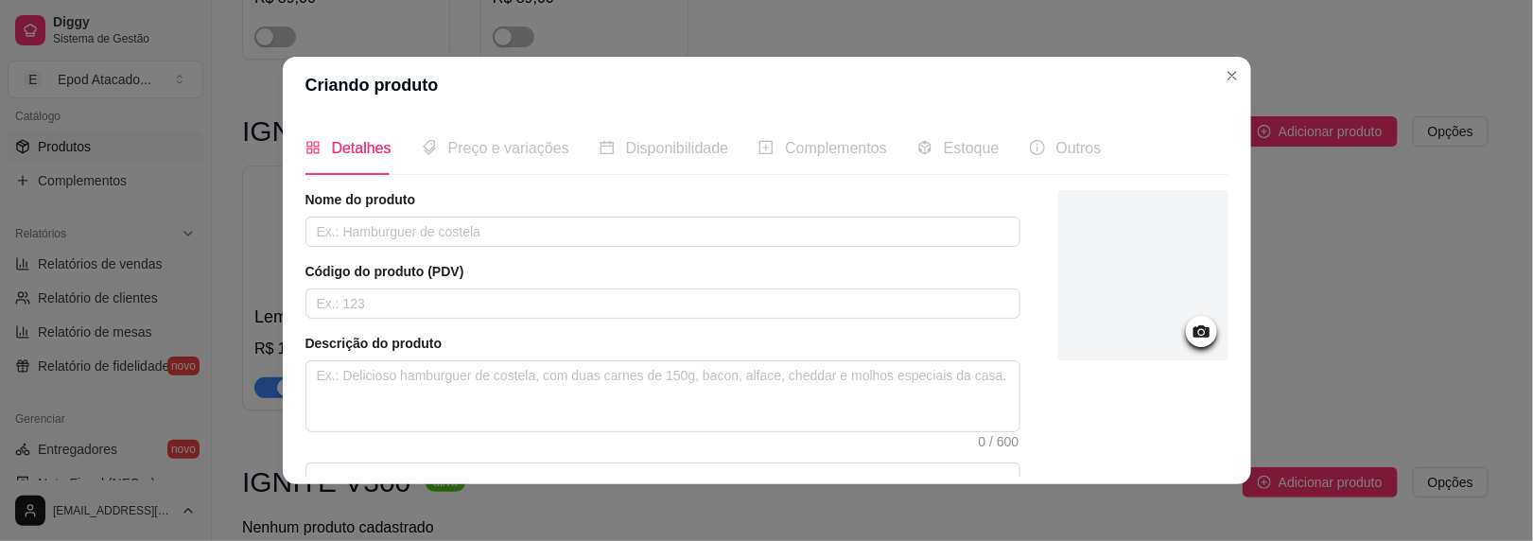
click at [1147, 324] on div at bounding box center [1144, 275] width 170 height 170
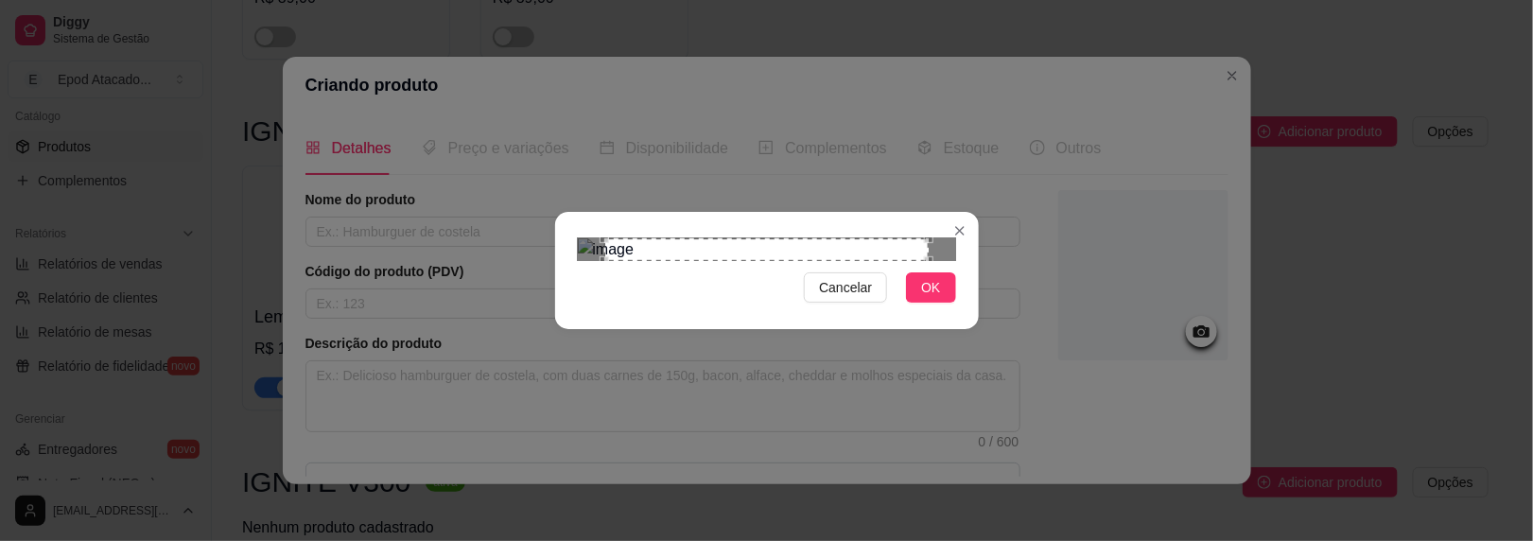
drag, startPoint x: 946, startPoint y: 448, endPoint x: 680, endPoint y: 371, distance: 276.9
click at [946, 303] on button "OK" at bounding box center [930, 287] width 49 height 30
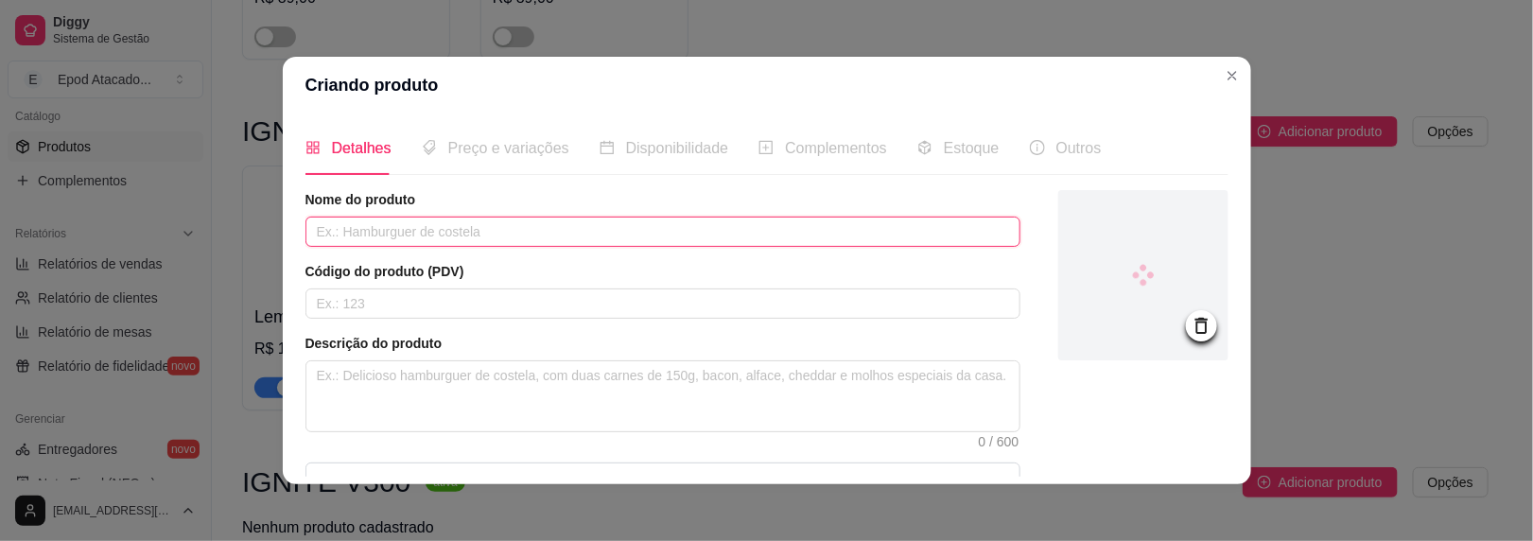
click at [375, 234] on input "text" at bounding box center [663, 232] width 715 height 30
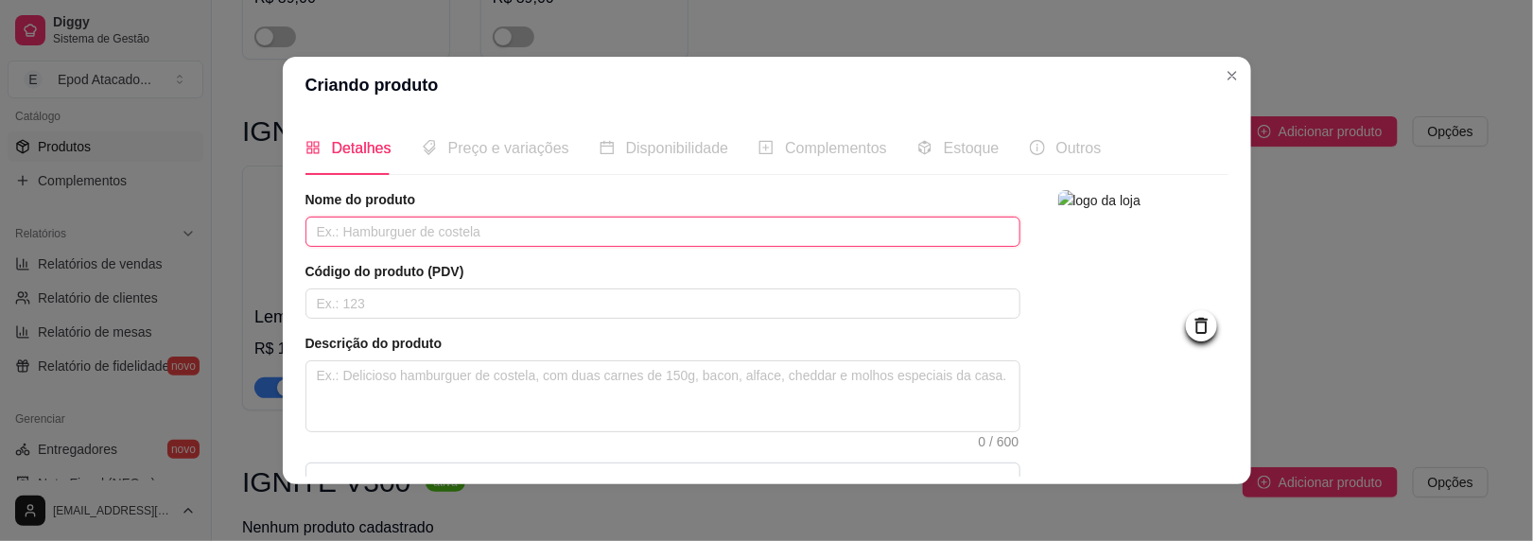
click at [381, 232] on input "text" at bounding box center [663, 232] width 715 height 30
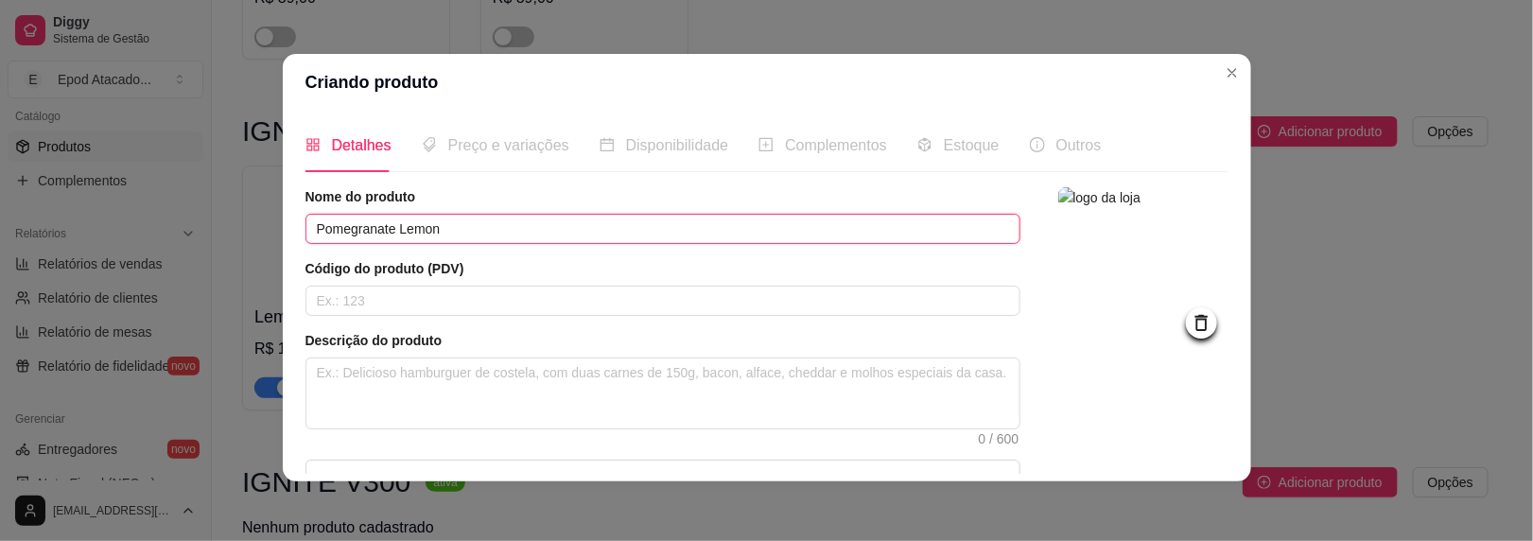
scroll to position [224, 0]
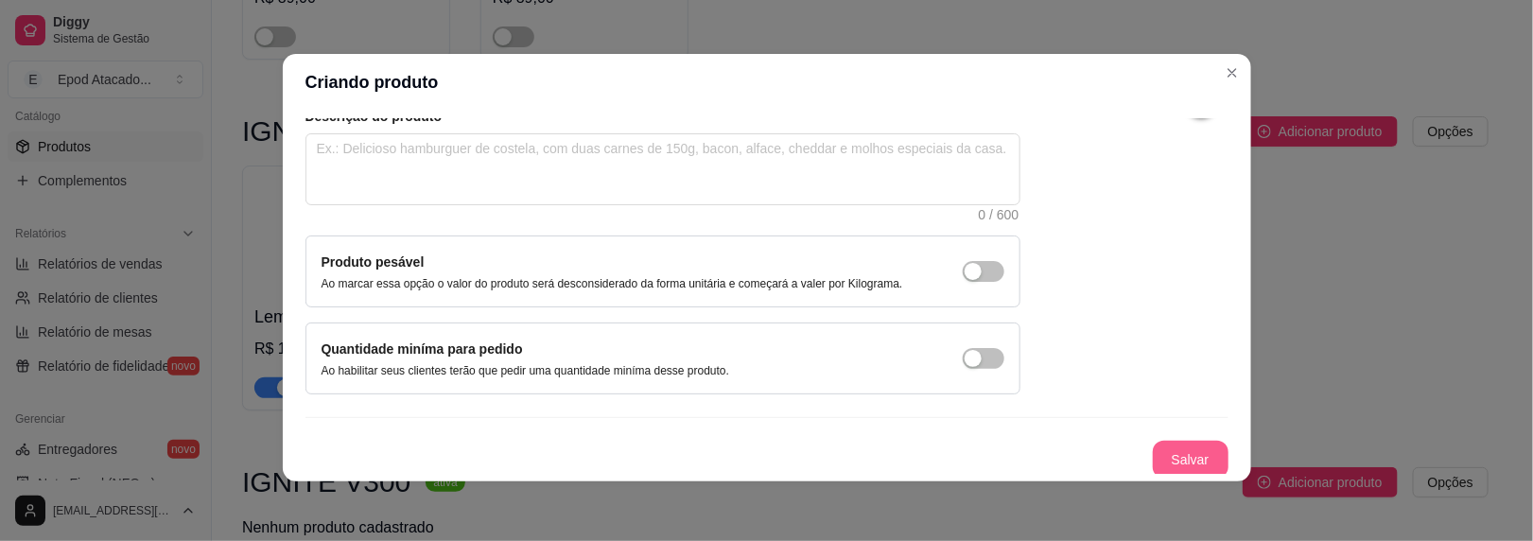
type input "Pomegranate Lemon"
click at [1186, 457] on button "Salvar" at bounding box center [1191, 460] width 74 height 37
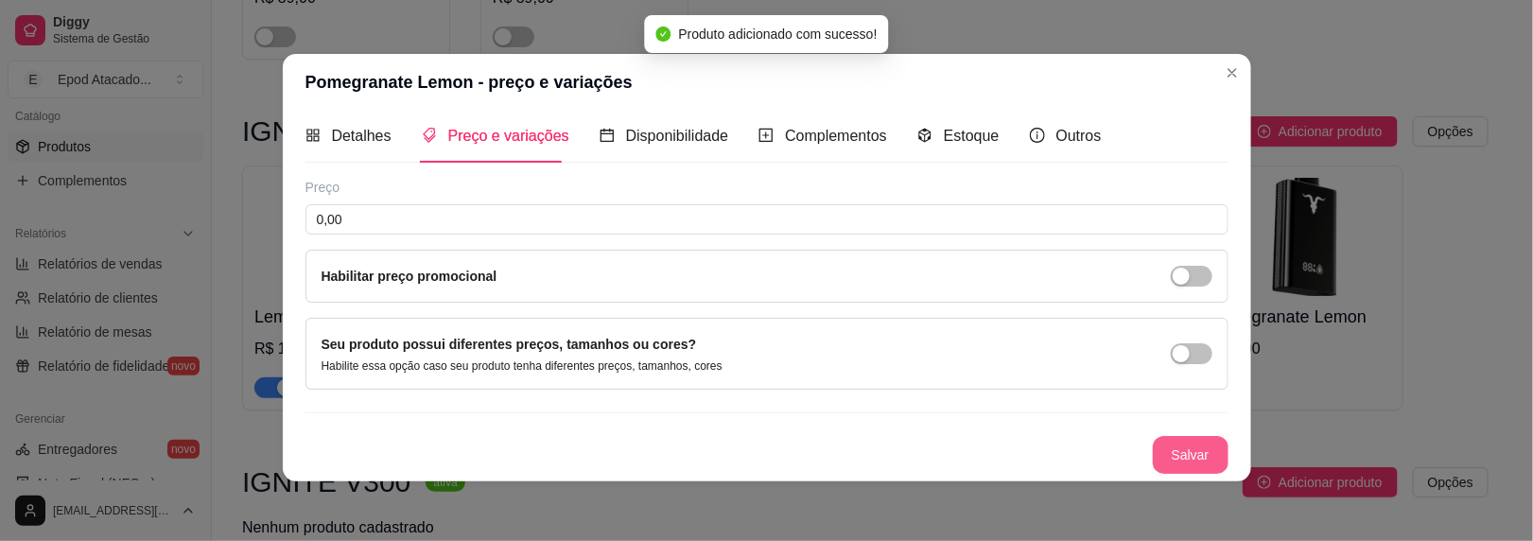
scroll to position [7, 0]
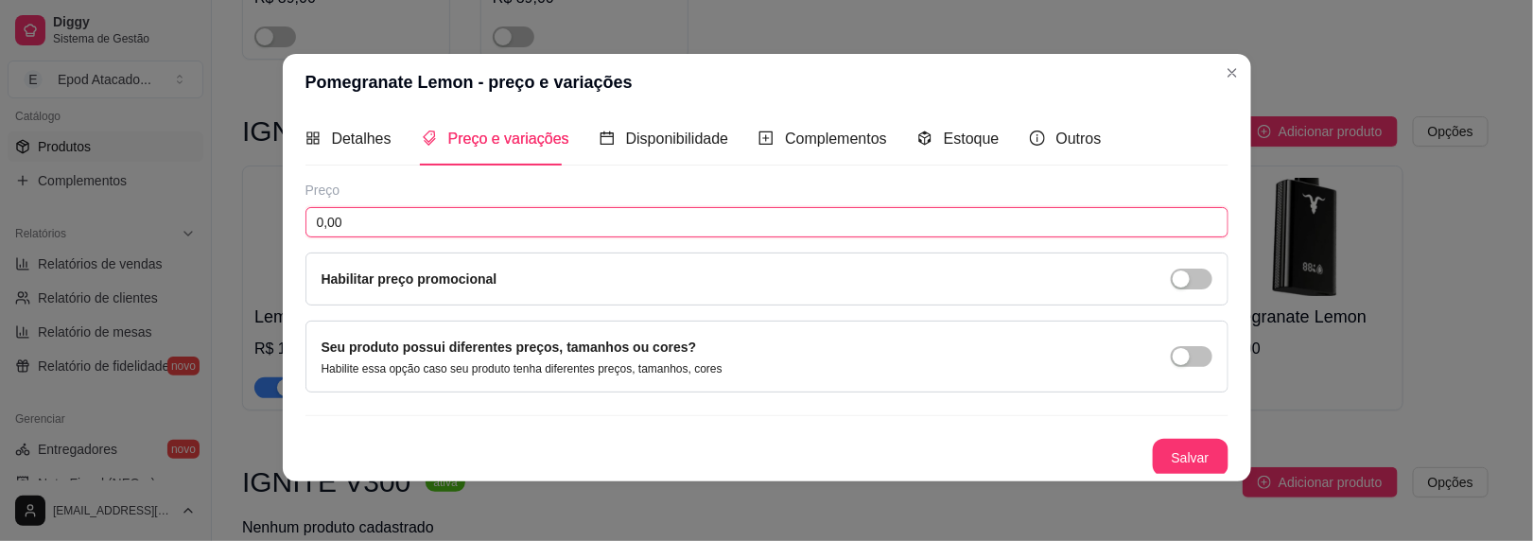
click at [716, 216] on input "0,00" at bounding box center [767, 222] width 923 height 30
type input "104,00"
click at [1153, 443] on button "Salvar" at bounding box center [1191, 458] width 76 height 38
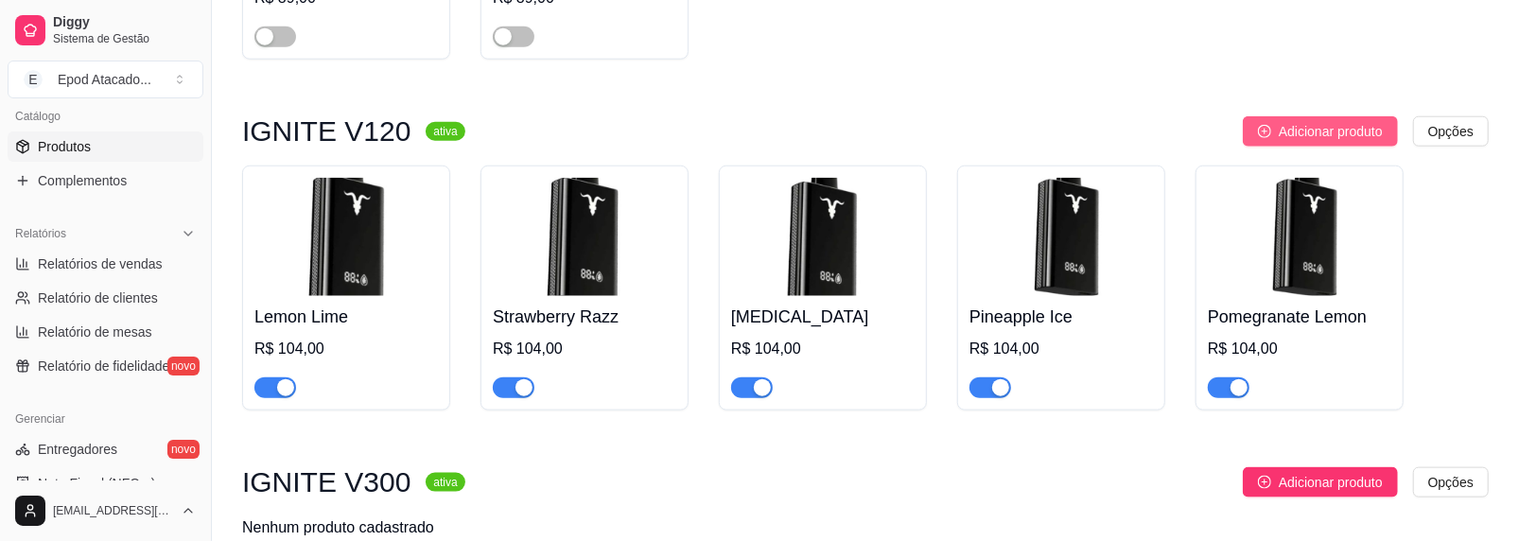
click at [1320, 124] on span "Adicionar produto" at bounding box center [1331, 131] width 104 height 21
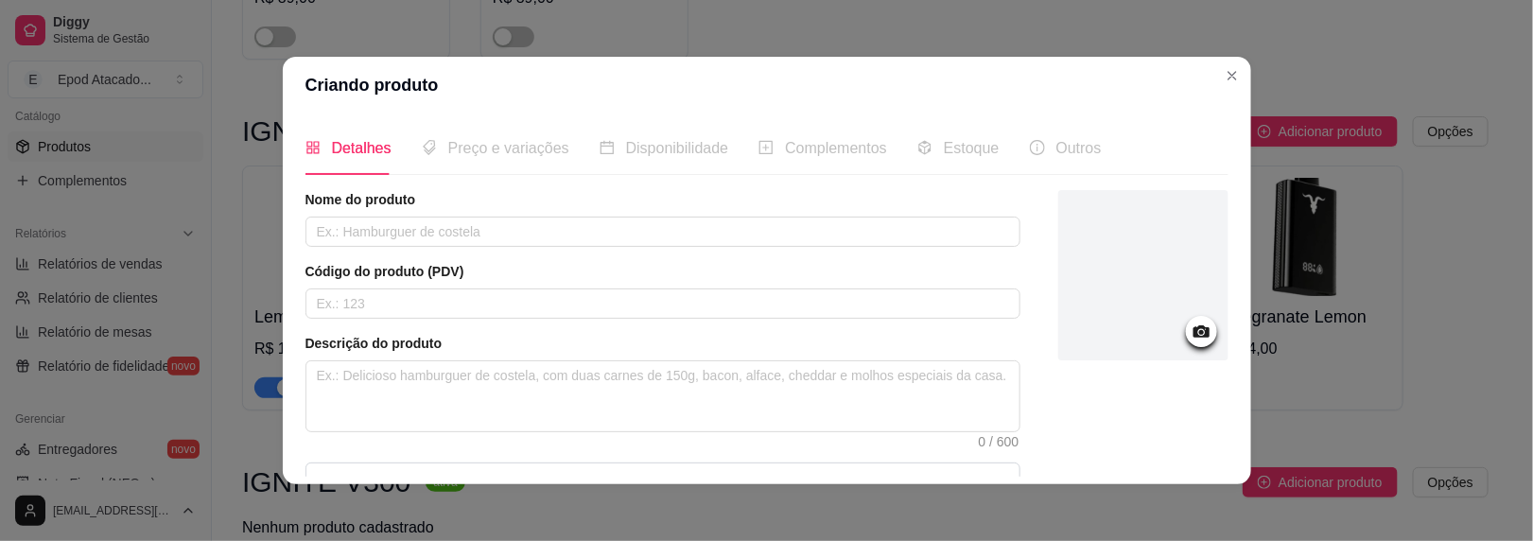
click at [1065, 247] on div at bounding box center [1144, 275] width 170 height 170
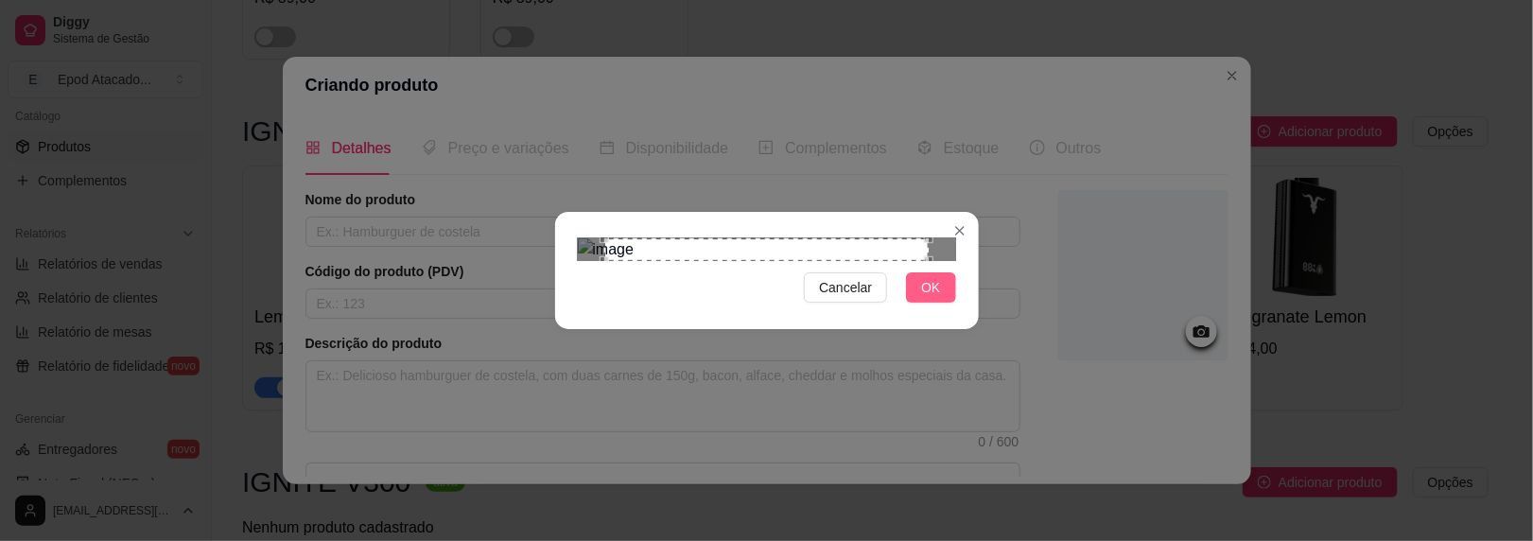
click at [937, 298] on span "OK" at bounding box center [930, 287] width 19 height 21
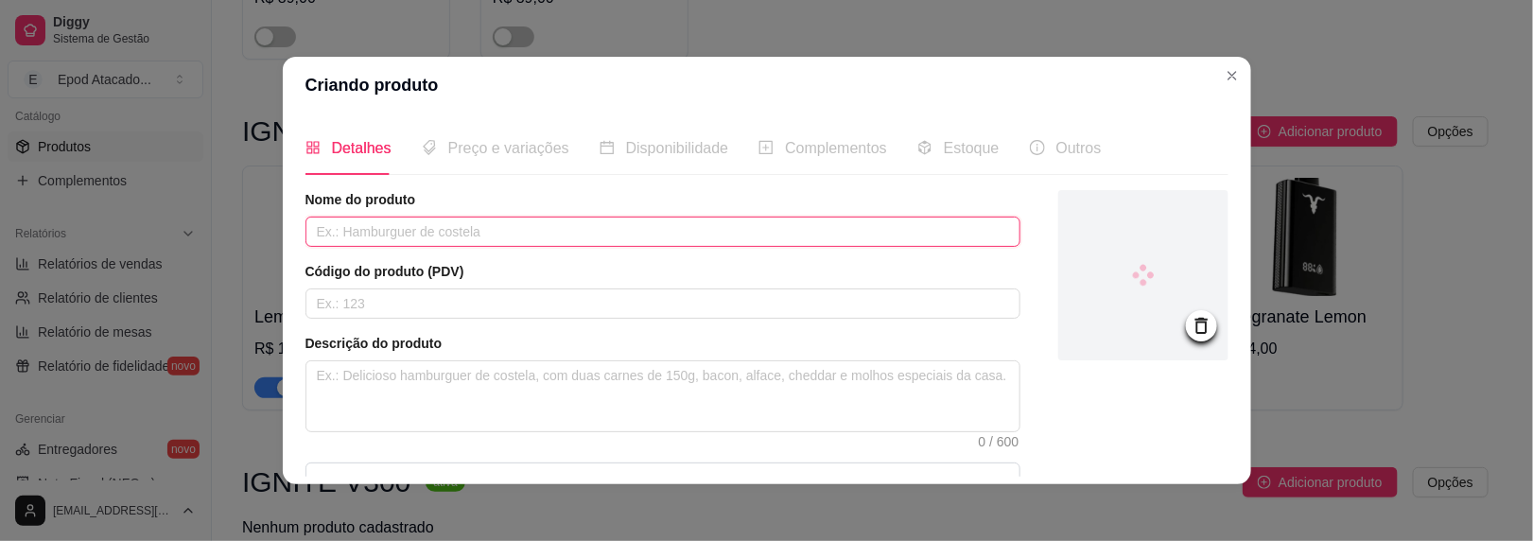
click at [375, 225] on input "text" at bounding box center [663, 232] width 715 height 30
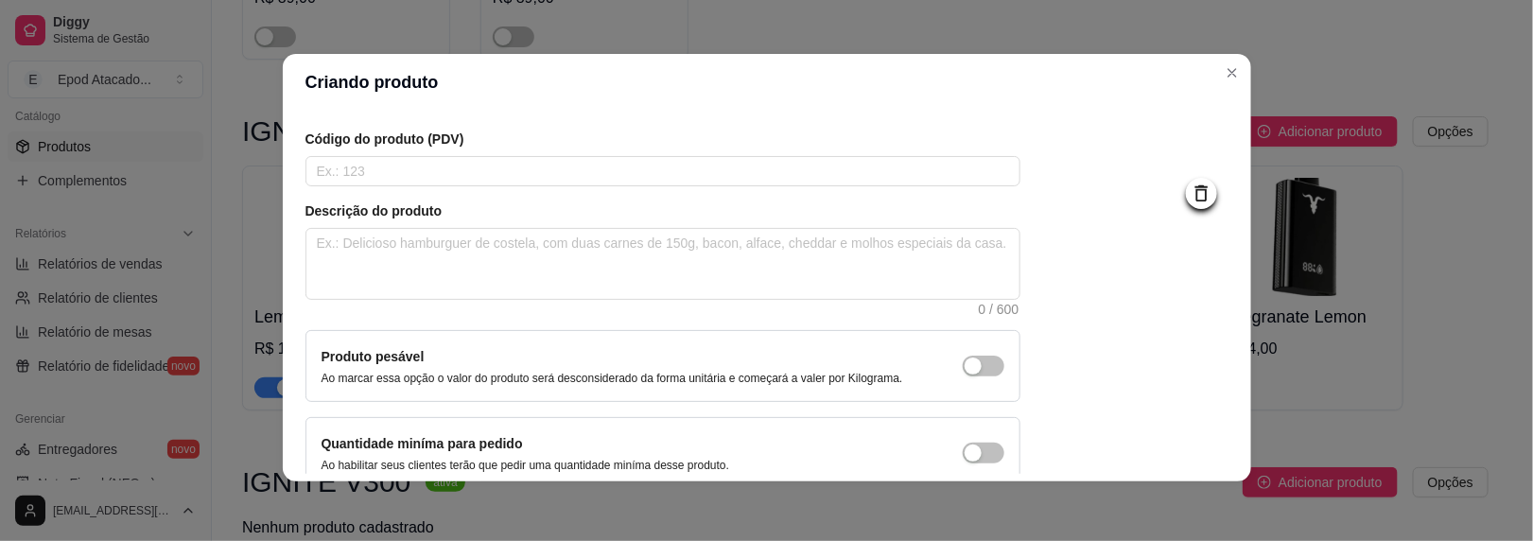
scroll to position [224, 0]
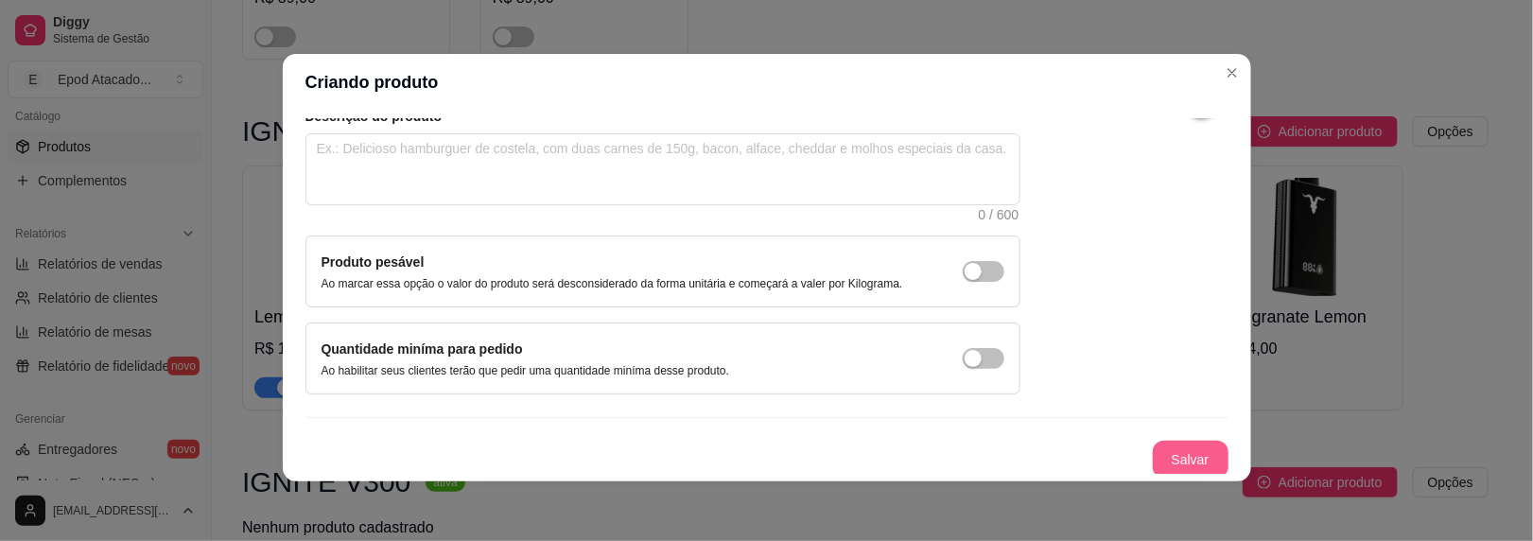
type input "Aloe Grape"
click at [1165, 441] on button "Salvar" at bounding box center [1191, 460] width 76 height 38
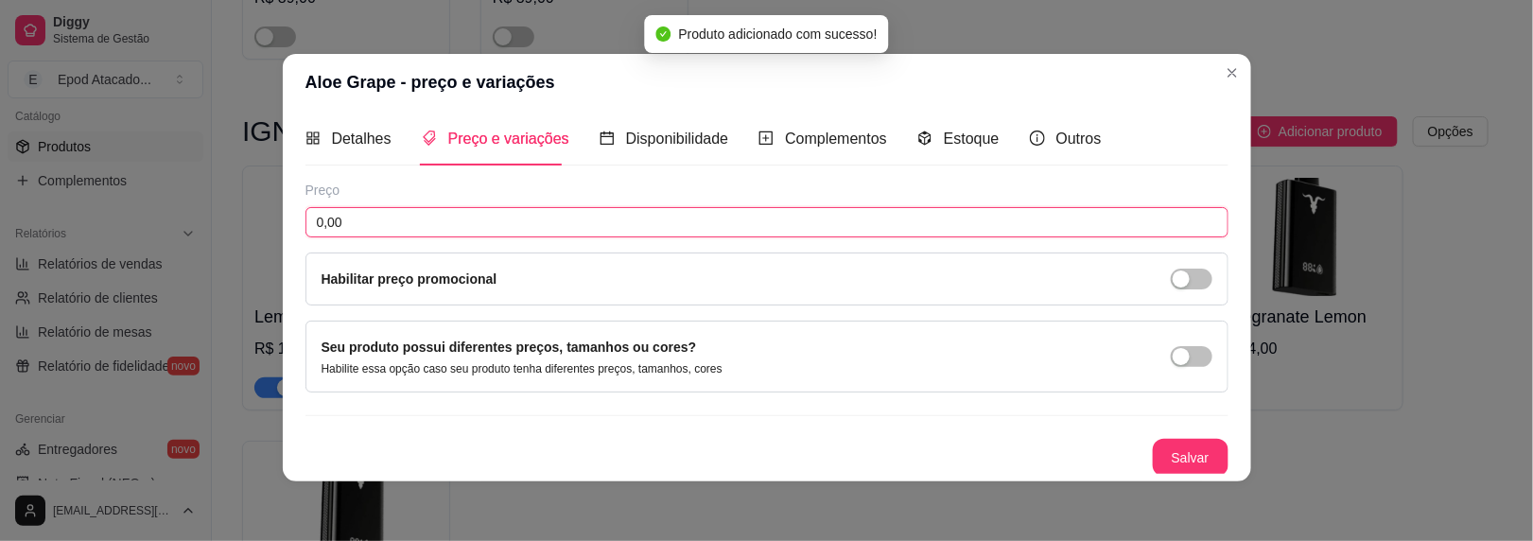
click at [507, 214] on input "0,00" at bounding box center [767, 222] width 923 height 30
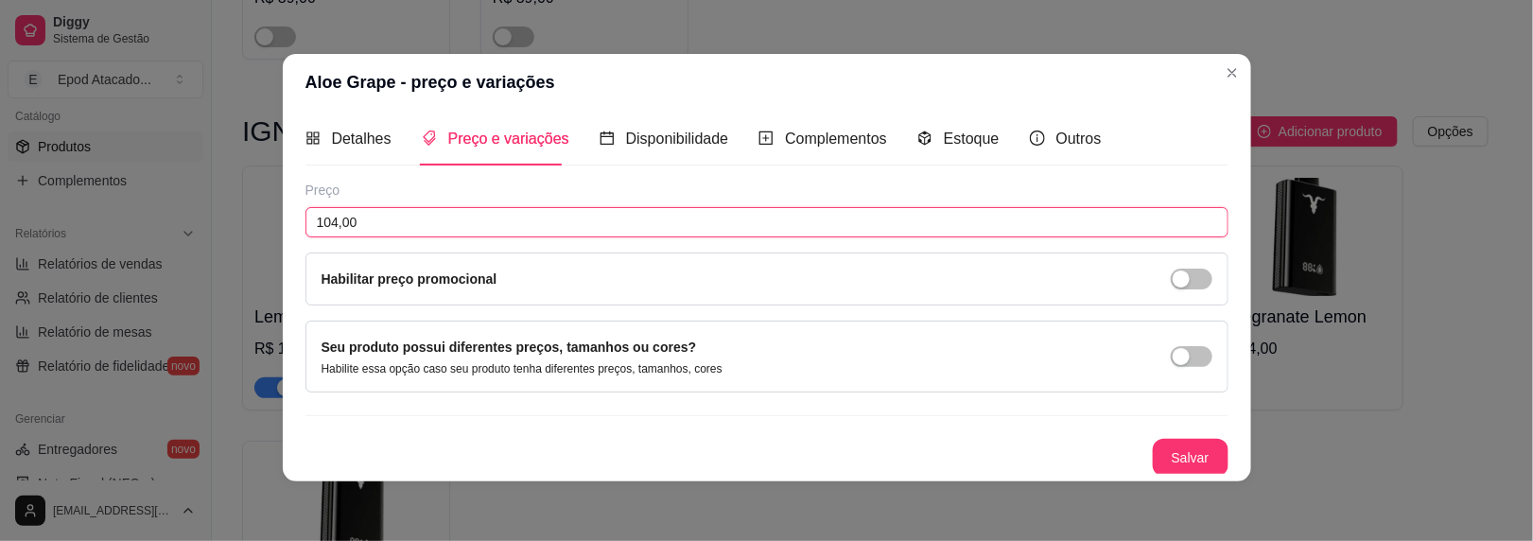
type input "104,00"
click at [1159, 463] on button "Salvar" at bounding box center [1191, 458] width 76 height 38
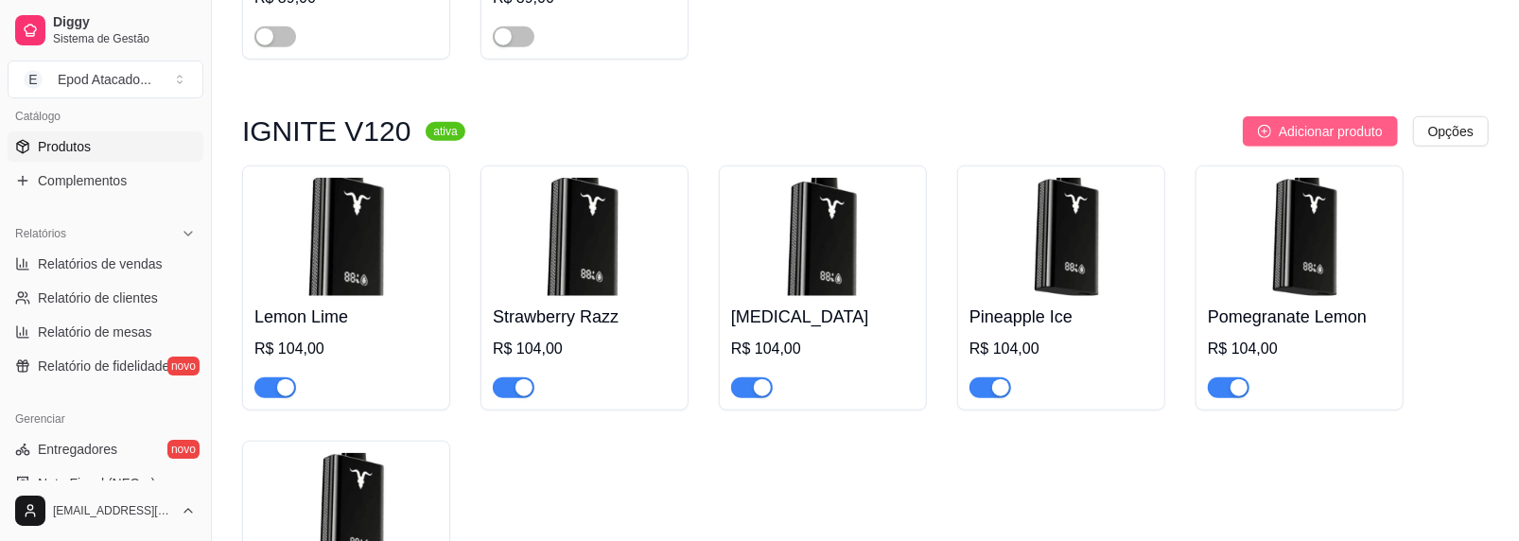
click at [1334, 120] on button "Adicionar produto" at bounding box center [1320, 131] width 155 height 30
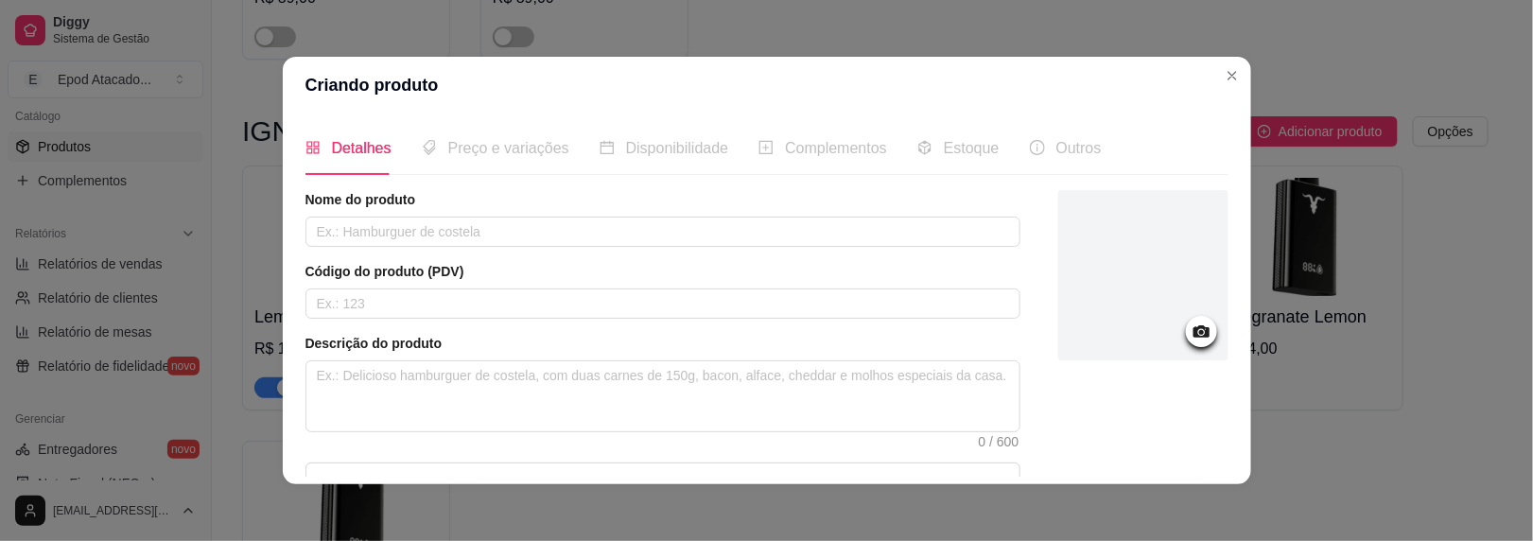
click at [1131, 314] on div at bounding box center [1144, 275] width 170 height 170
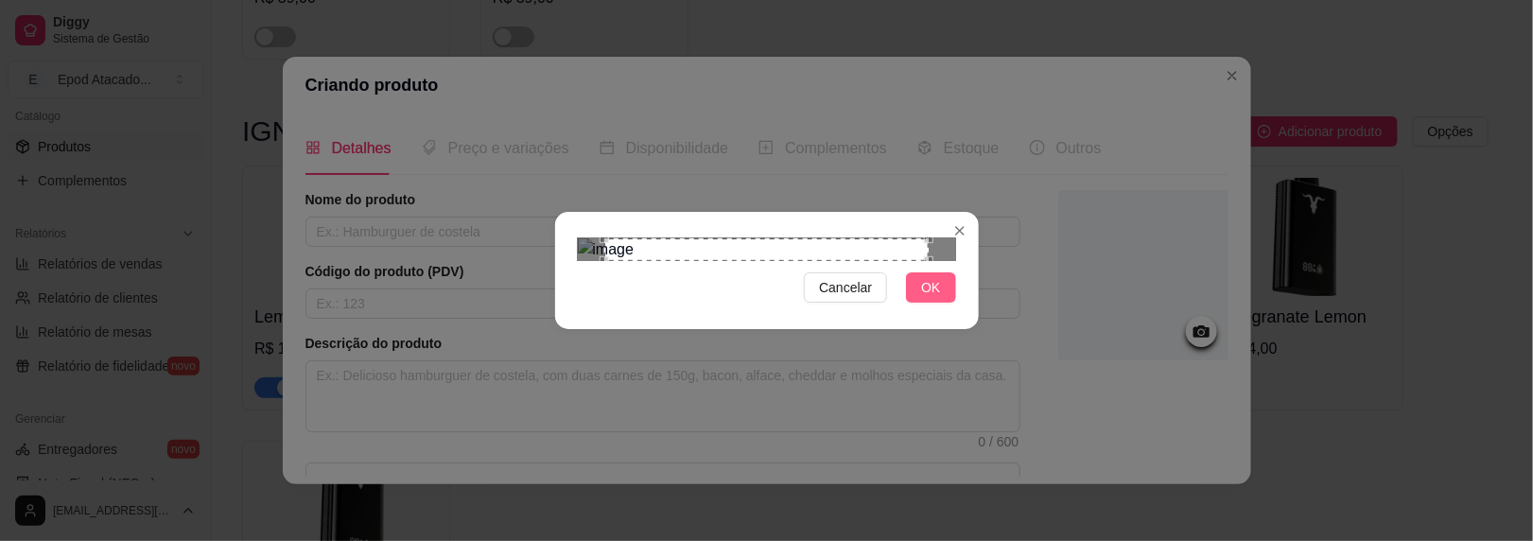
click at [921, 303] on button "OK" at bounding box center [930, 287] width 49 height 30
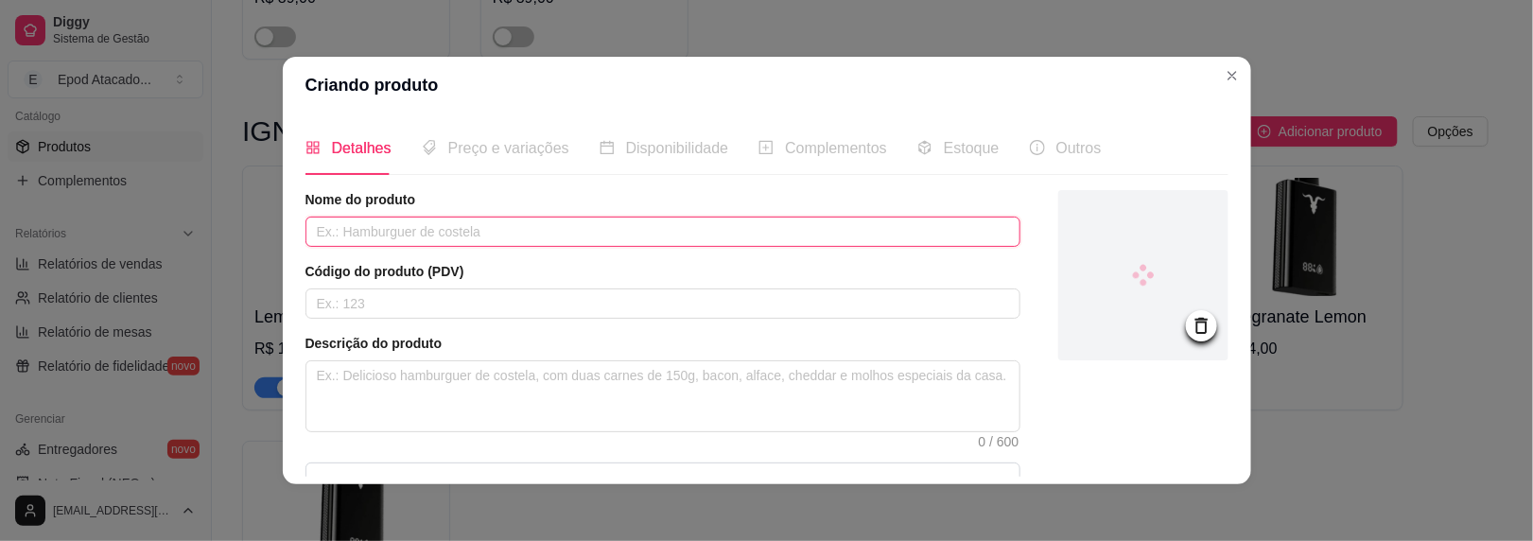
click at [401, 229] on input "text" at bounding box center [663, 232] width 715 height 30
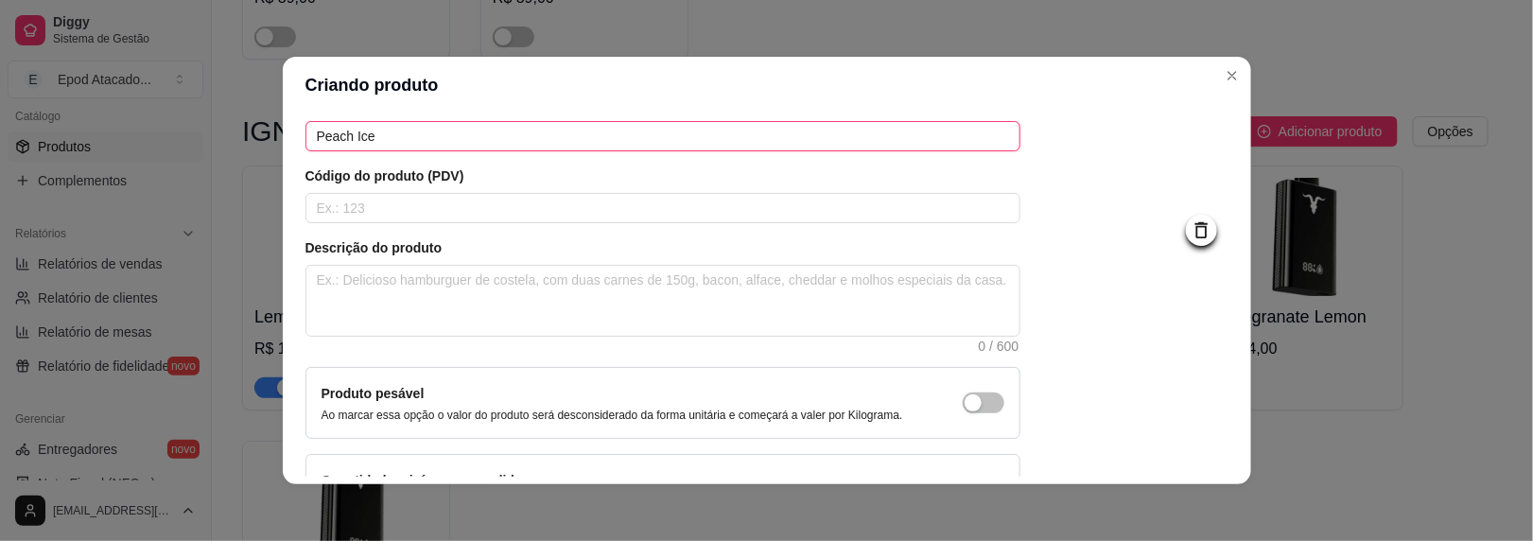
scroll to position [224, 0]
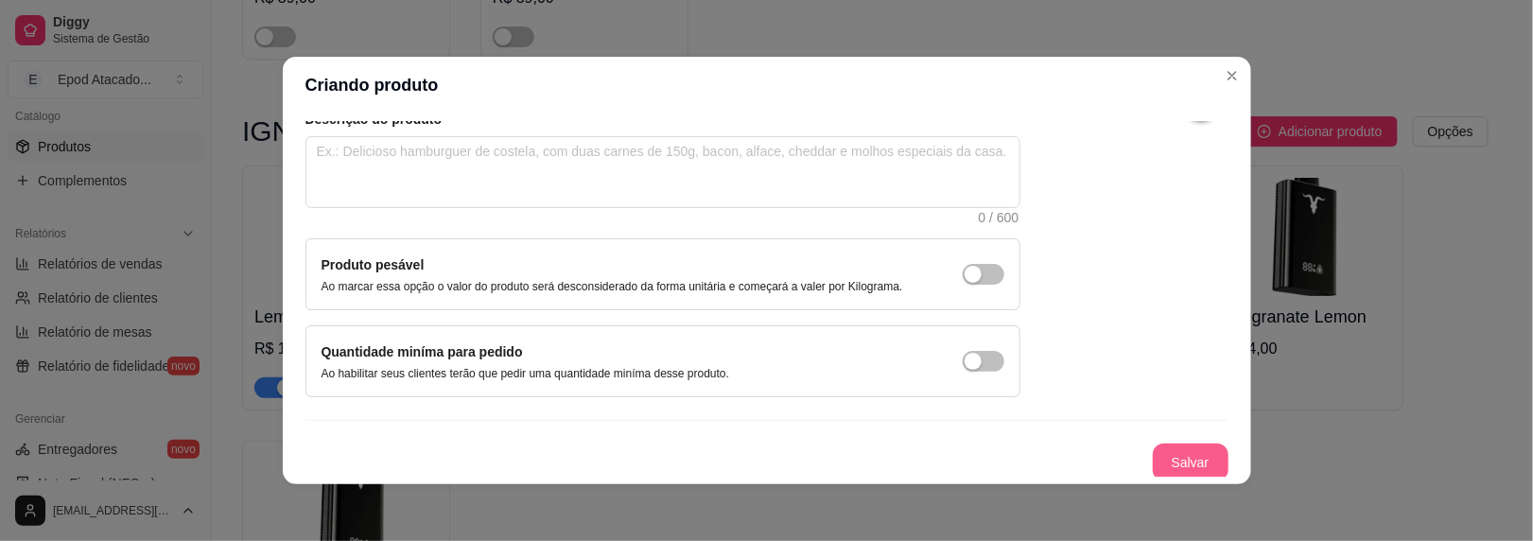
type input "Peach Ice"
click at [1154, 445] on button "Salvar" at bounding box center [1191, 463] width 74 height 37
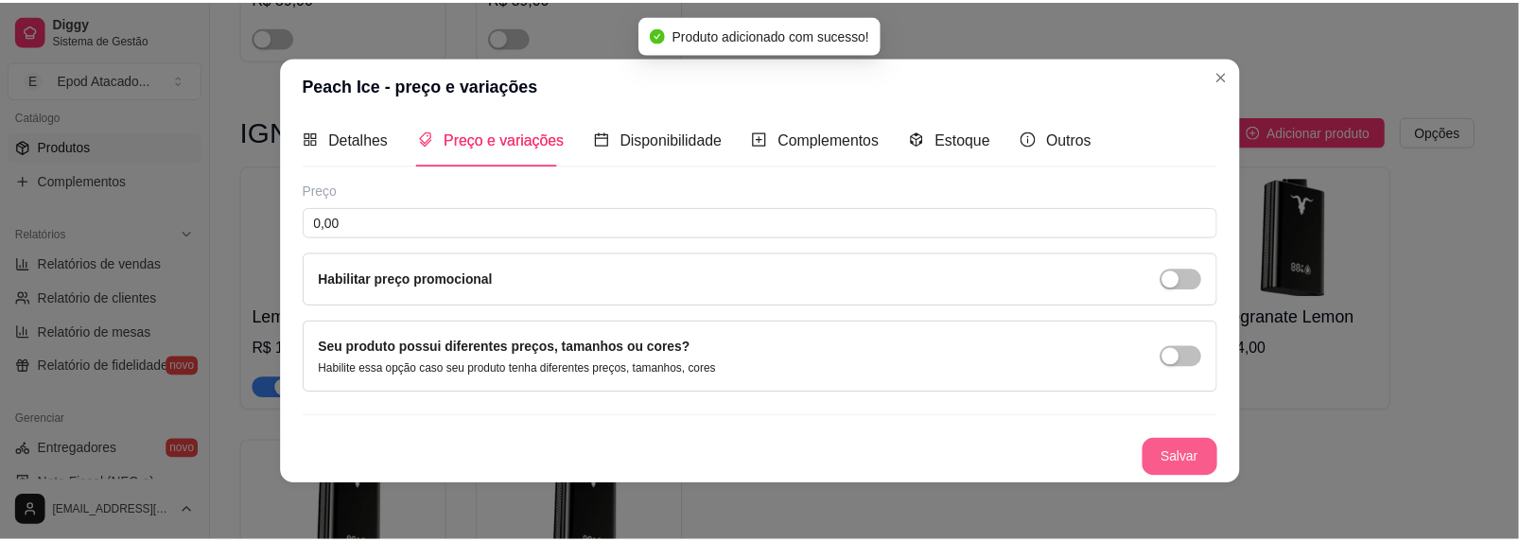
scroll to position [7, 0]
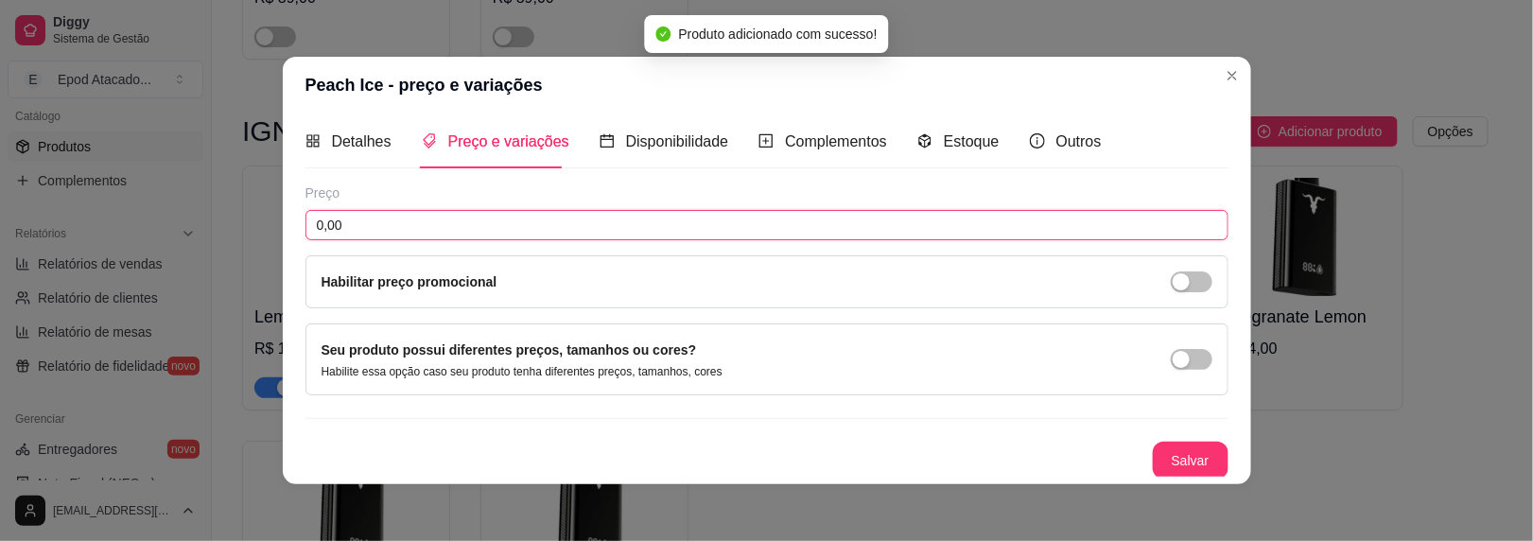
click at [639, 213] on input "0,00" at bounding box center [767, 225] width 923 height 30
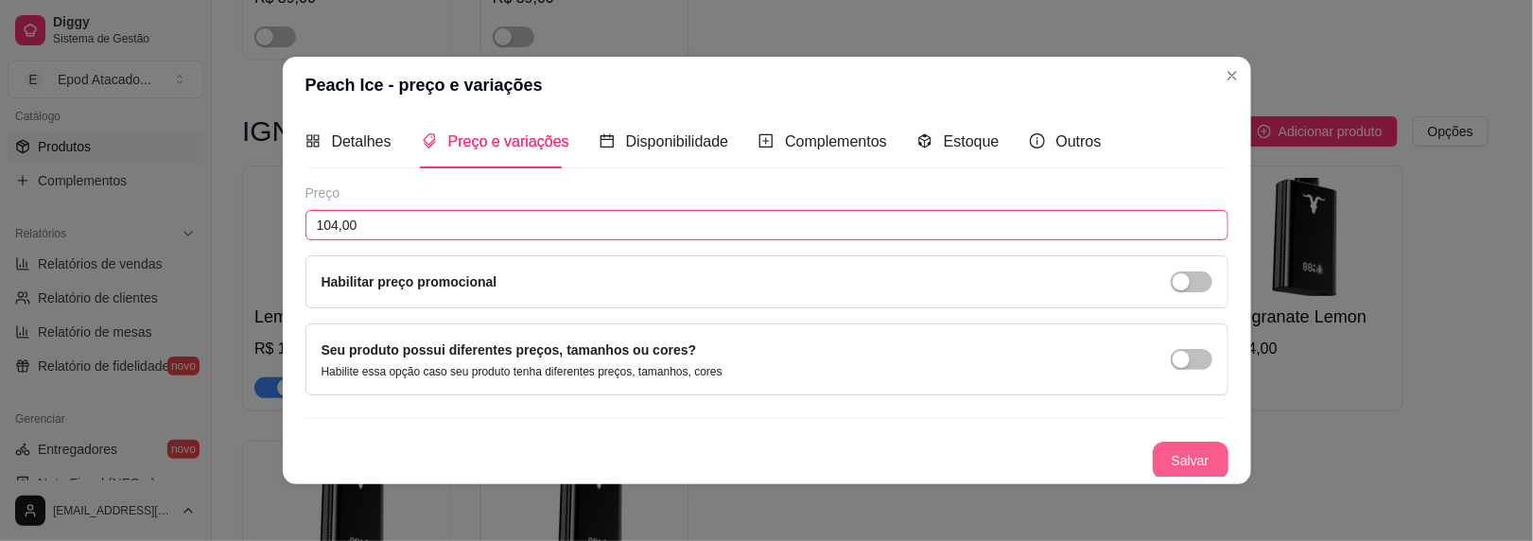
type input "104,00"
click at [1185, 448] on button "Salvar" at bounding box center [1191, 461] width 76 height 38
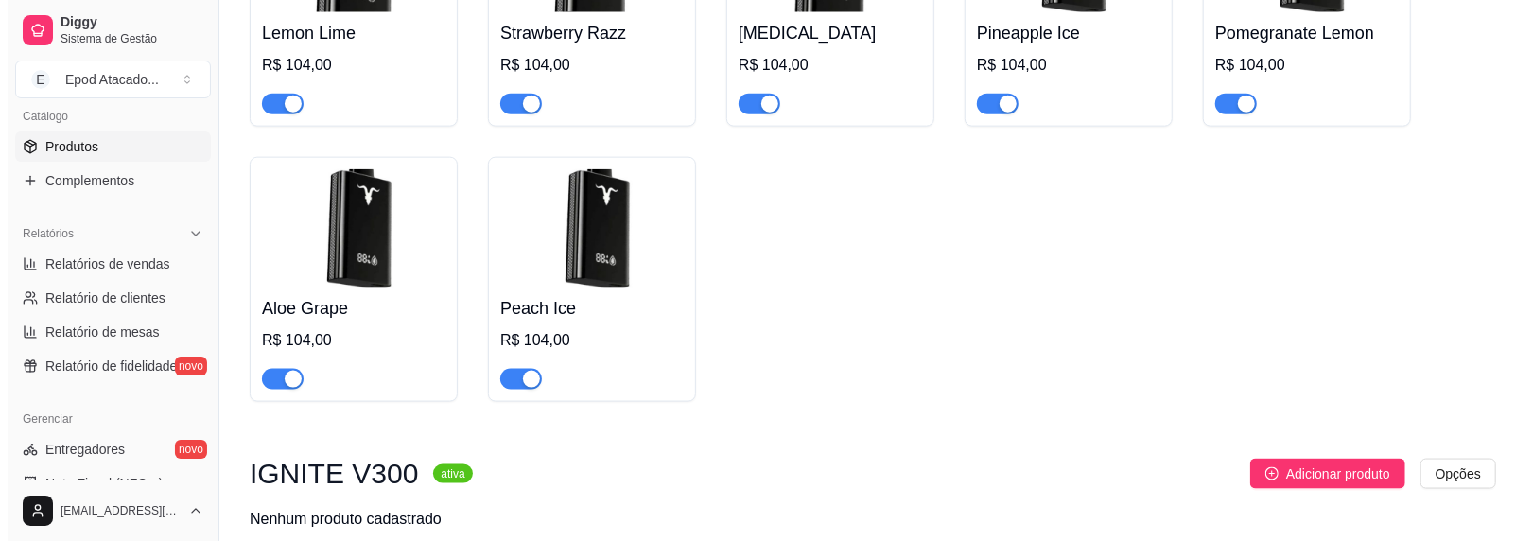
scroll to position [1276, 0]
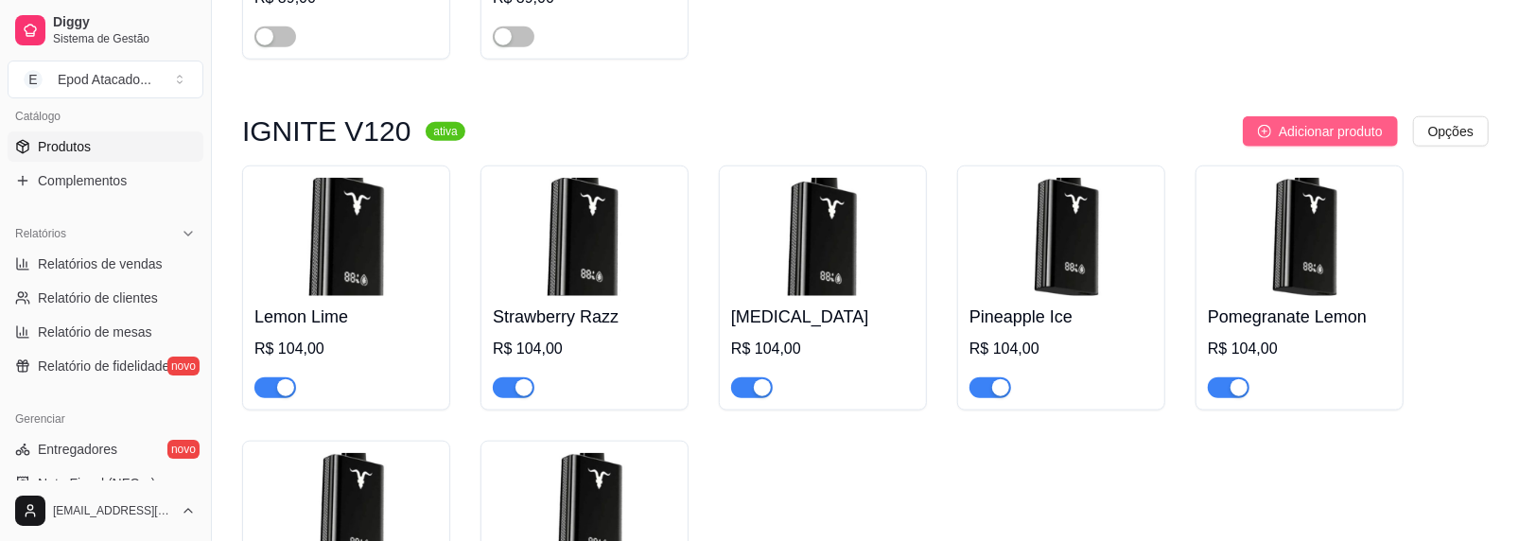
click at [1295, 140] on span "Adicionar produto" at bounding box center [1331, 131] width 104 height 21
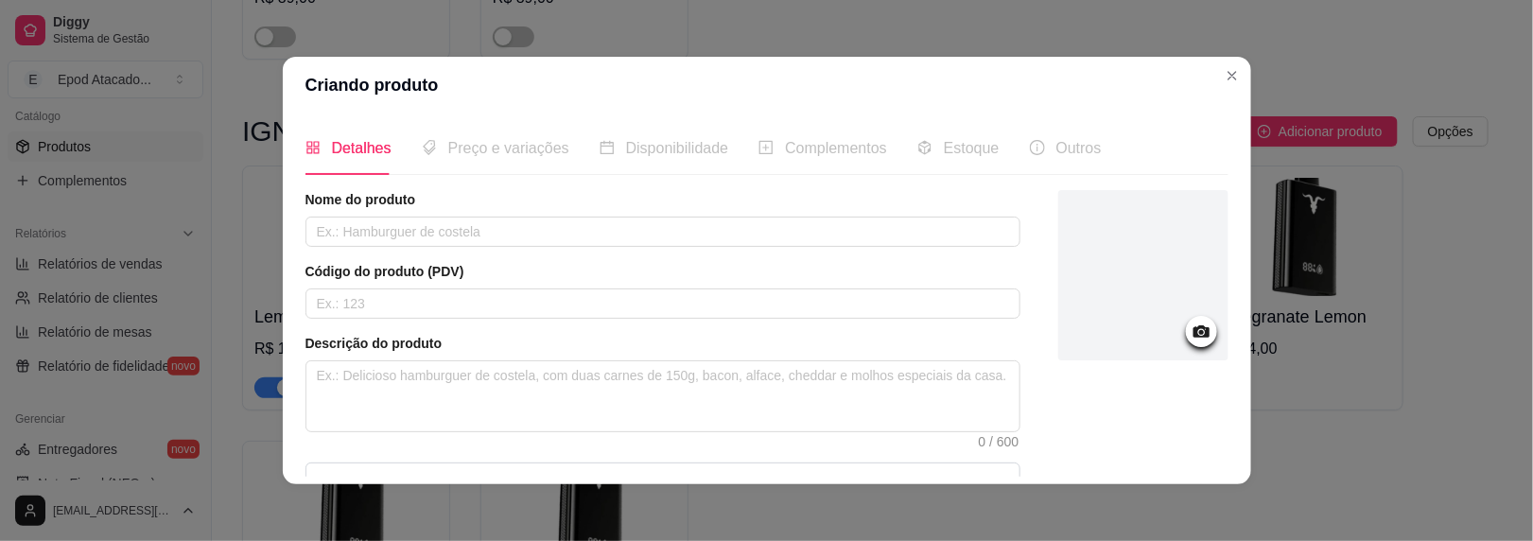
click at [1190, 277] on div at bounding box center [1144, 275] width 170 height 170
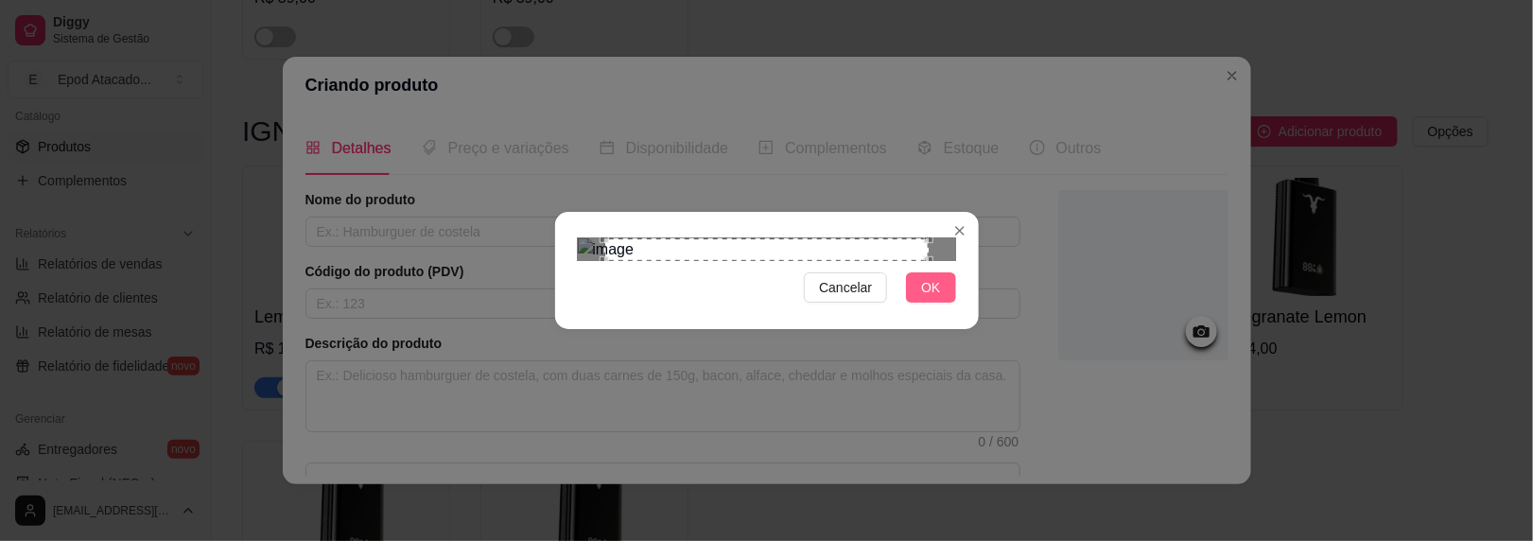
click at [926, 298] on span "OK" at bounding box center [930, 287] width 19 height 21
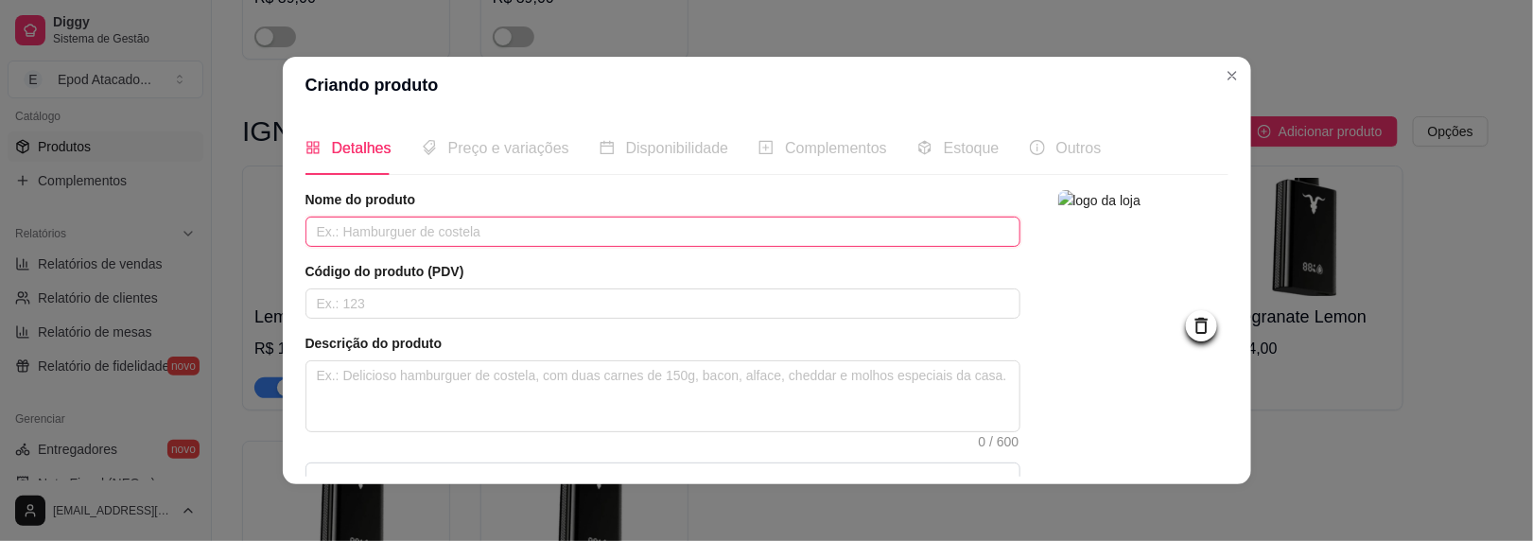
click at [660, 242] on input "text" at bounding box center [663, 232] width 715 height 30
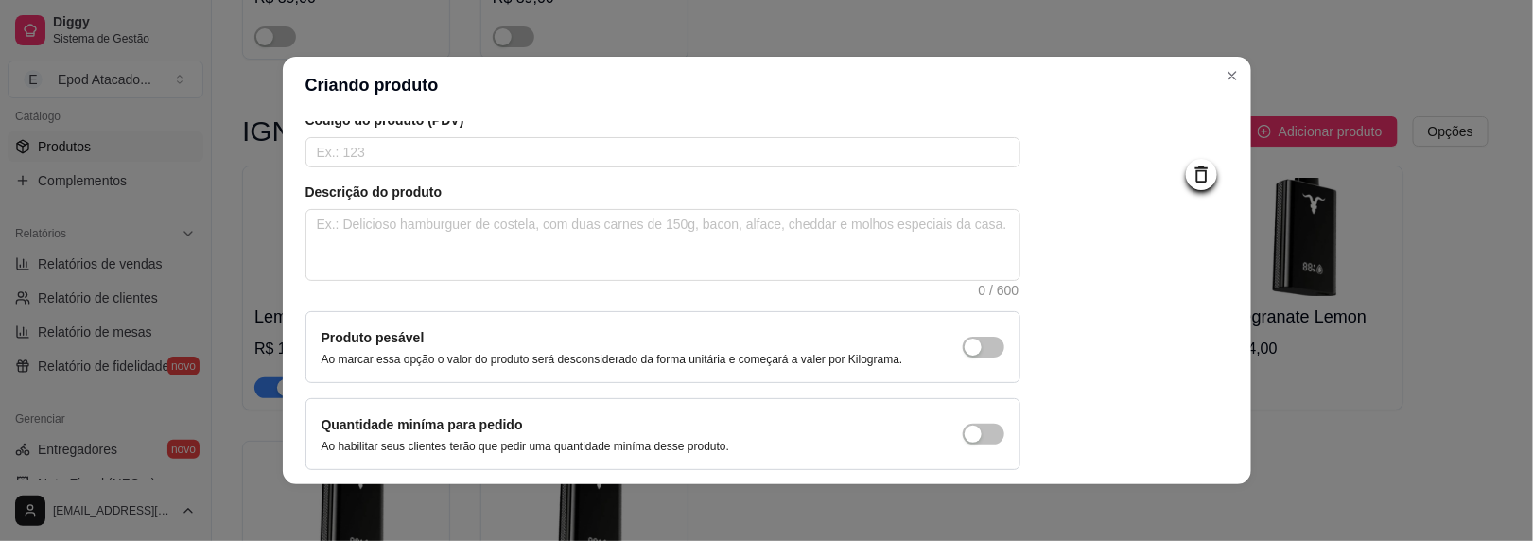
scroll to position [224, 0]
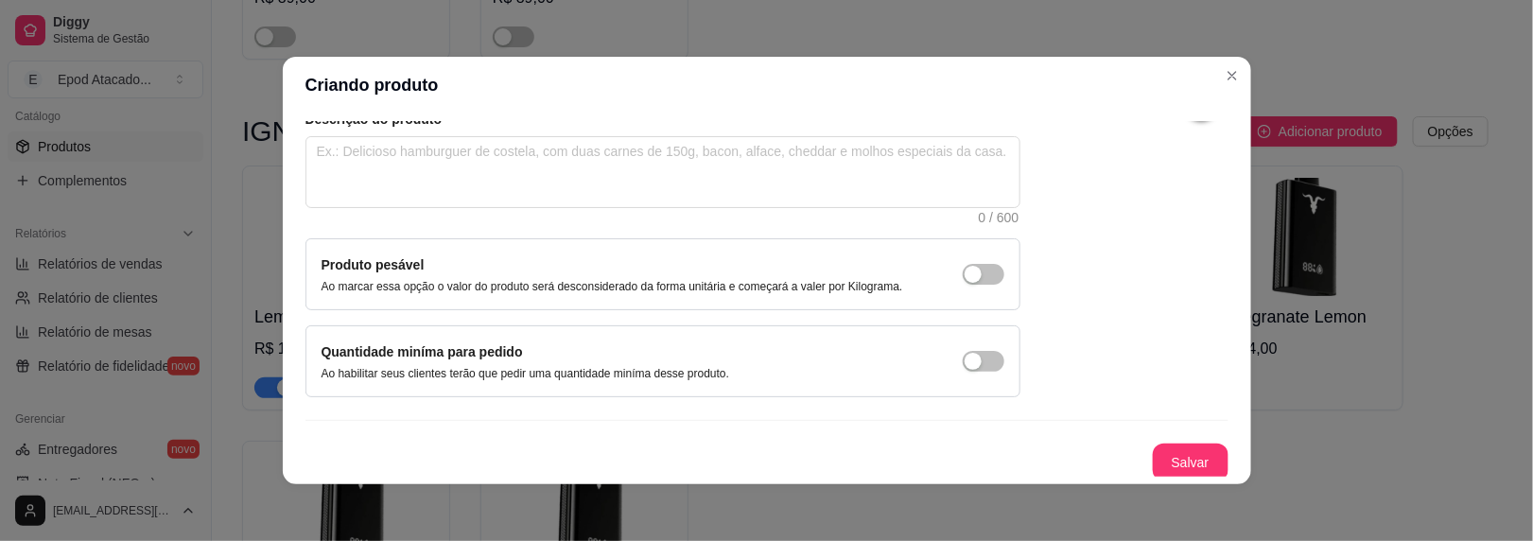
type input "Mango Cream"
click at [1154, 446] on button "Salvar" at bounding box center [1191, 463] width 74 height 37
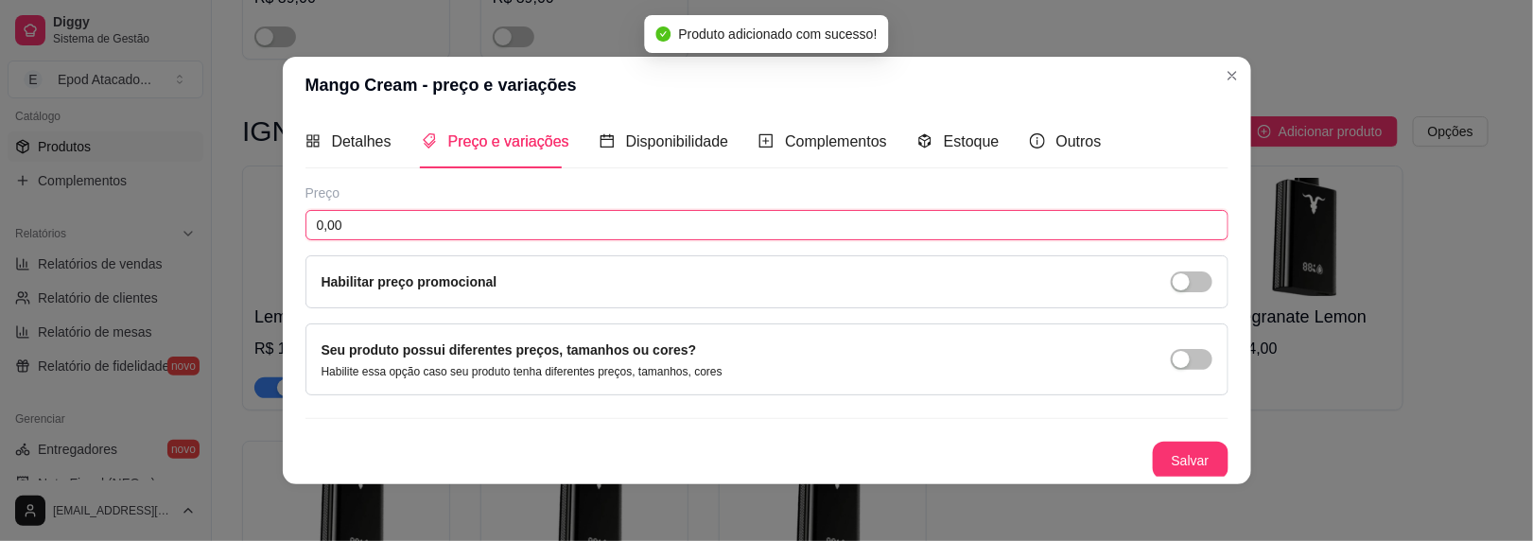
click at [352, 228] on input "0,00" at bounding box center [767, 225] width 923 height 30
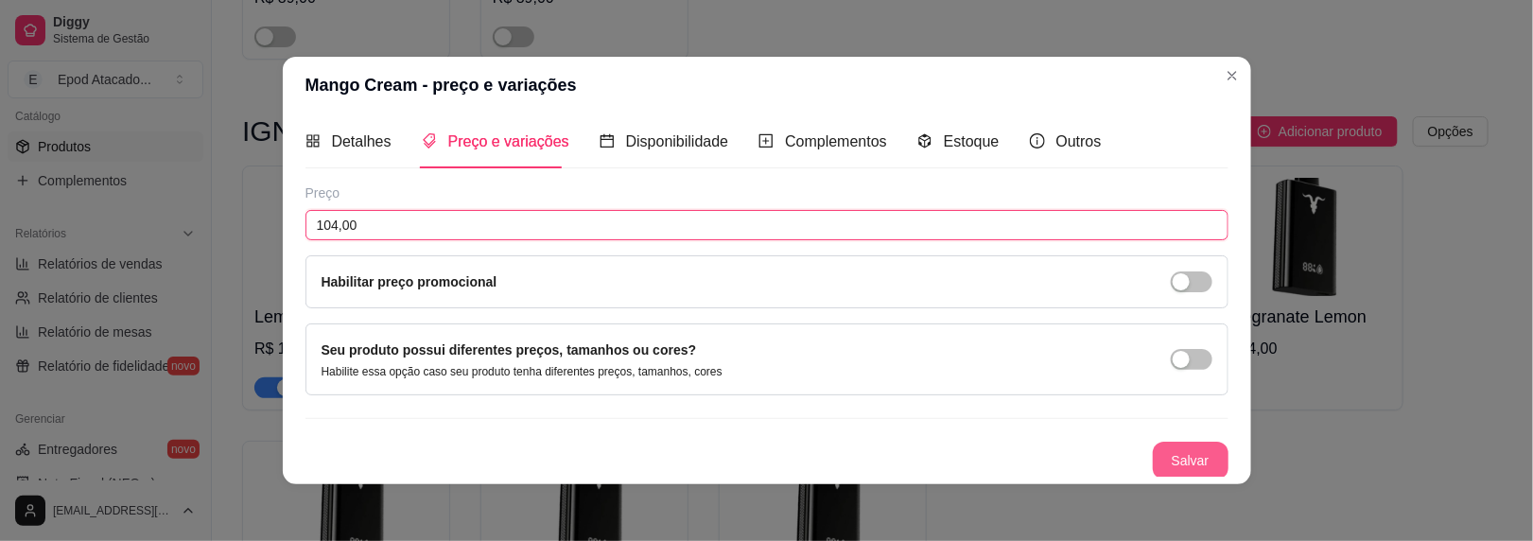
type input "104,00"
click at [1179, 447] on button "Salvar" at bounding box center [1191, 461] width 76 height 38
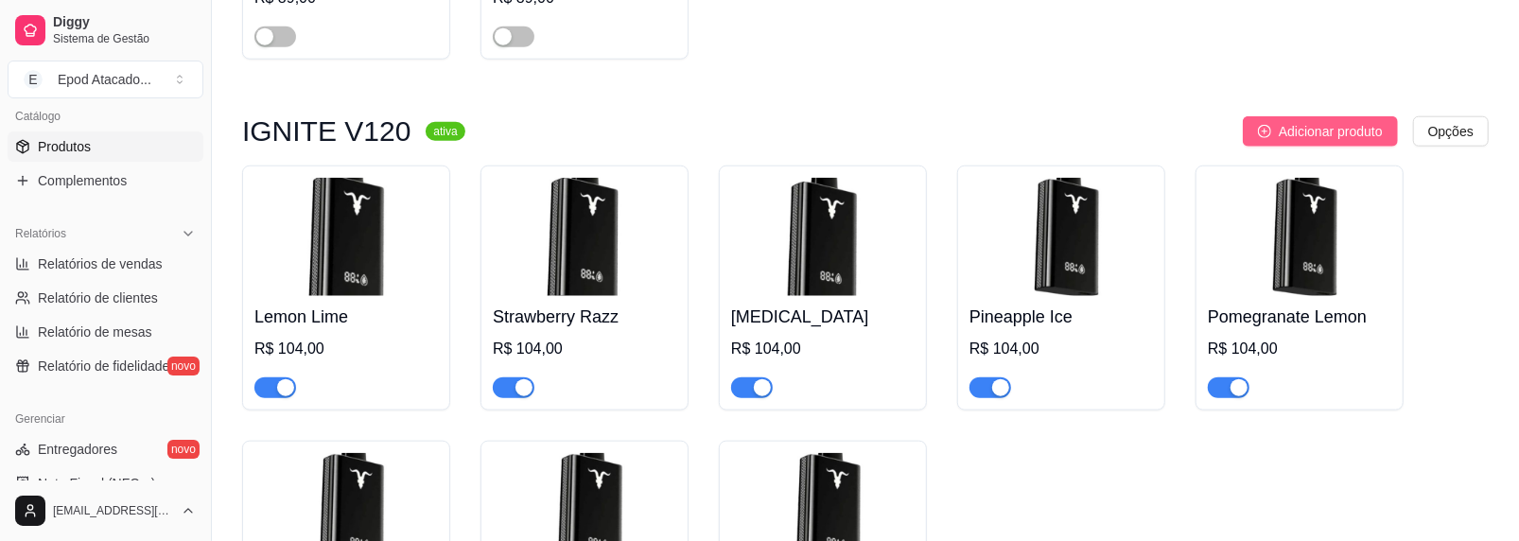
click at [1286, 137] on span "Adicionar produto" at bounding box center [1331, 131] width 104 height 21
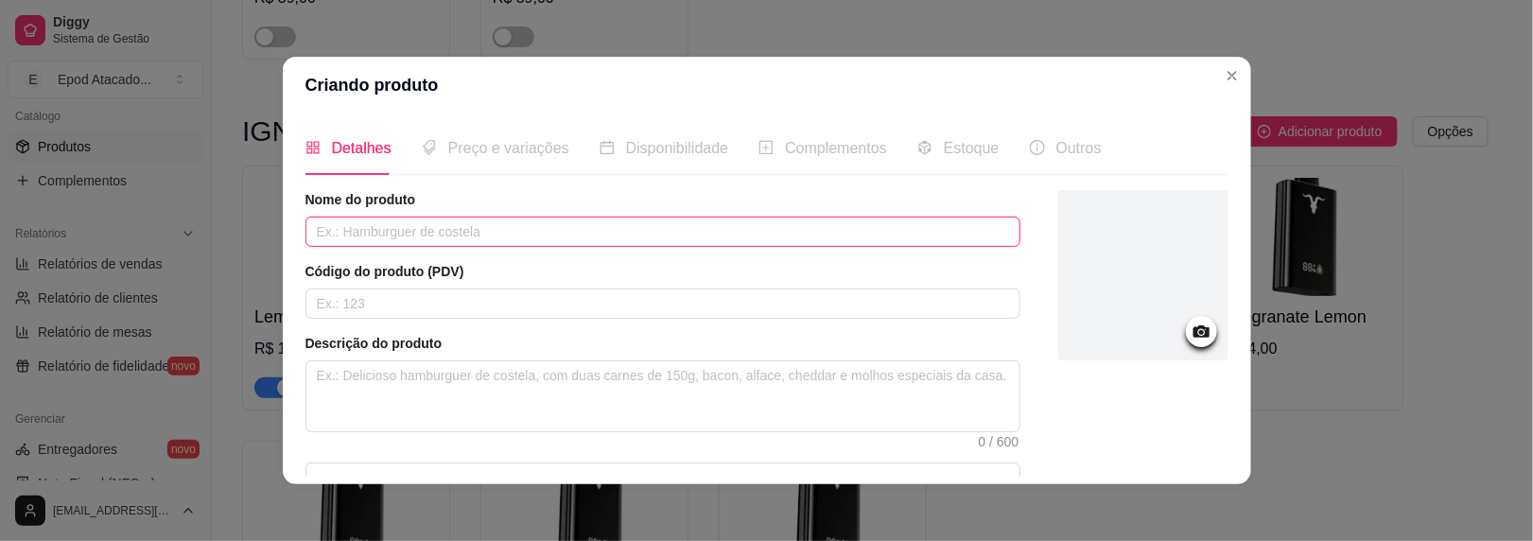
click at [391, 234] on input "text" at bounding box center [663, 232] width 715 height 30
type input "Watermelon Ice"
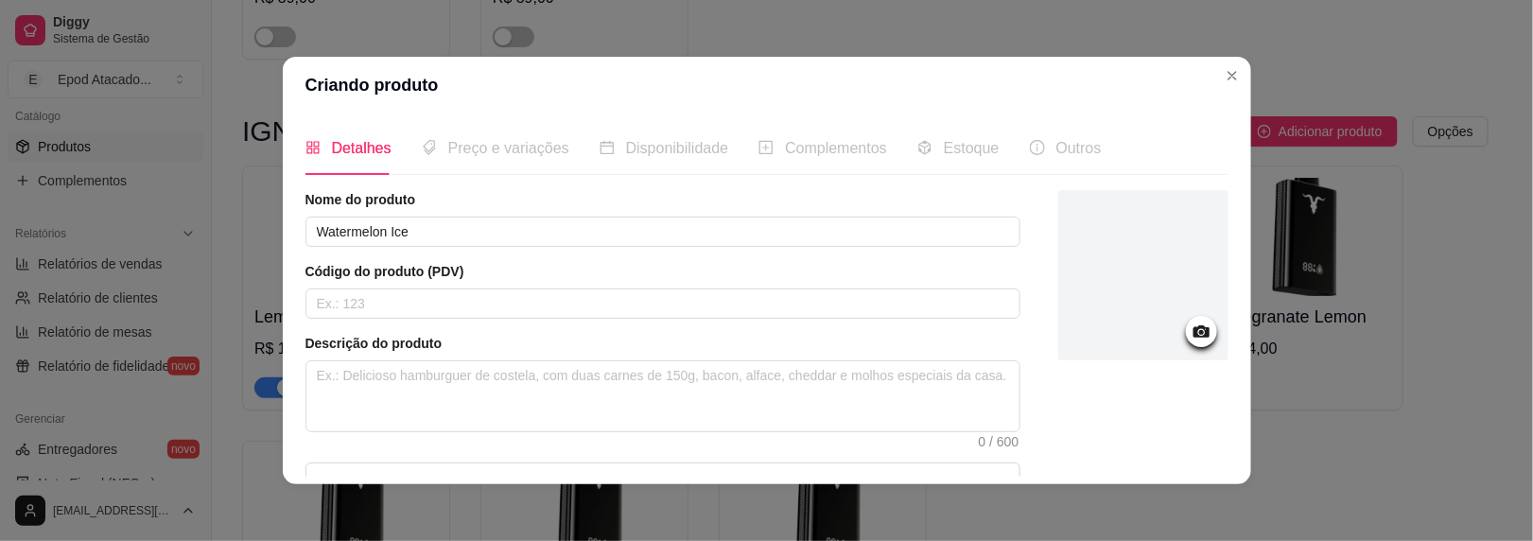
click at [1141, 251] on div at bounding box center [1144, 275] width 170 height 170
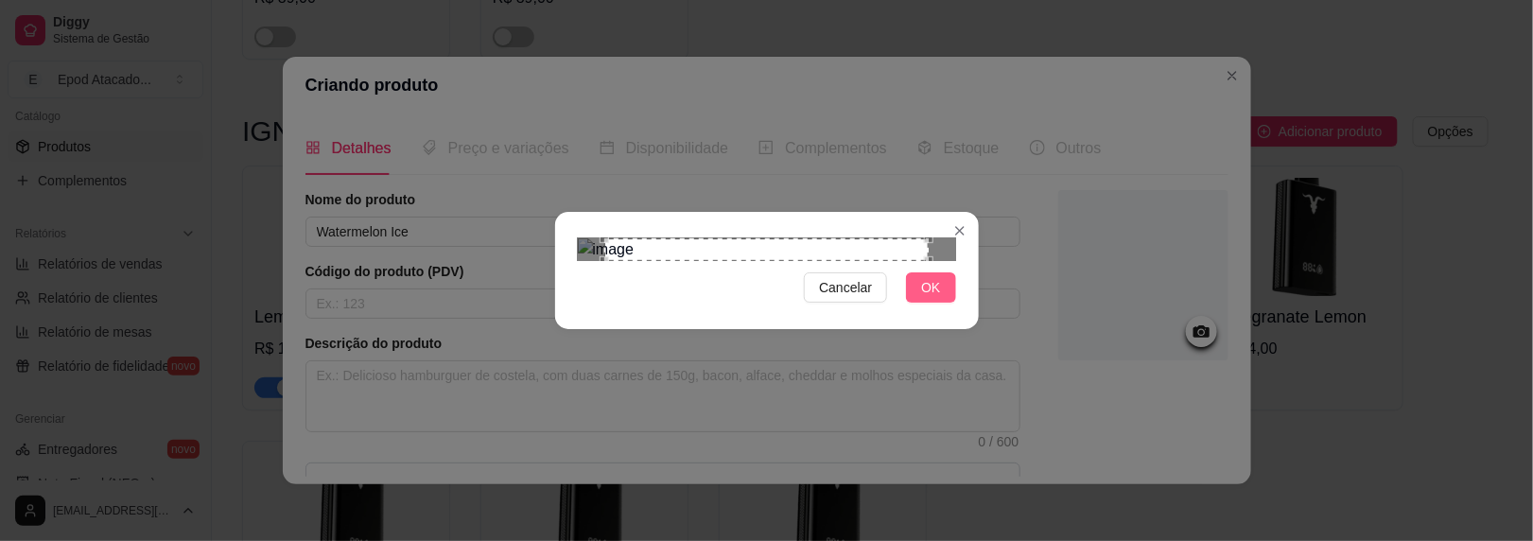
click at [912, 303] on button "OK" at bounding box center [930, 287] width 49 height 30
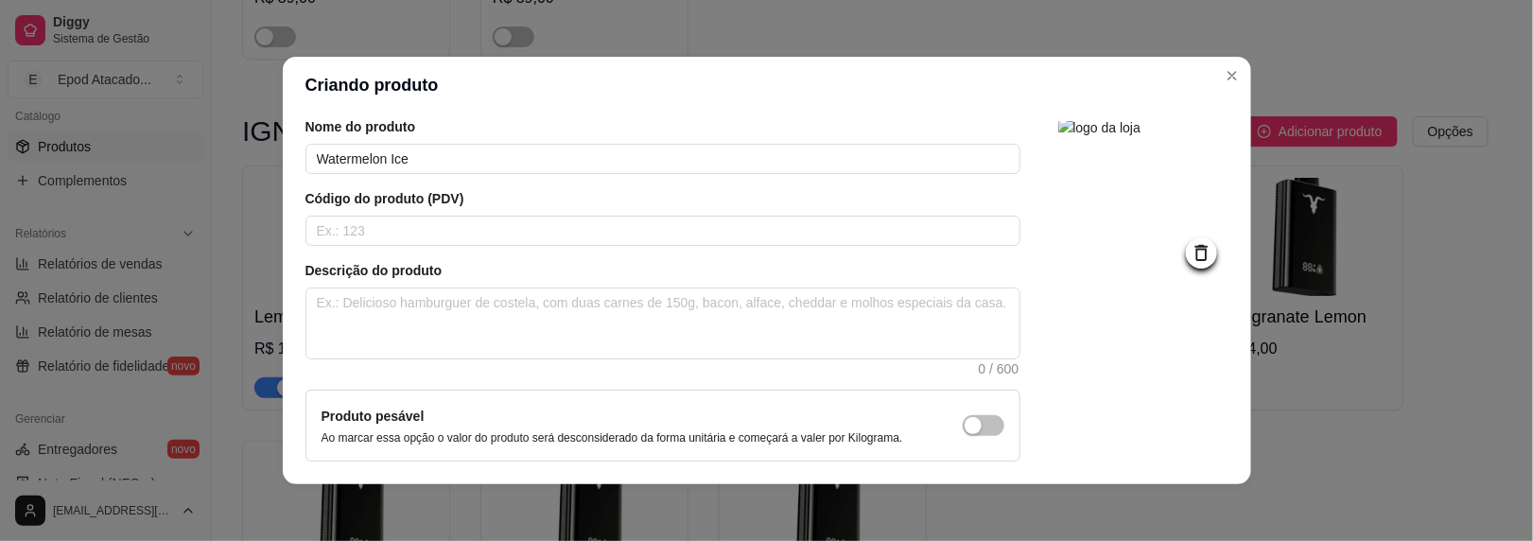
scroll to position [224, 0]
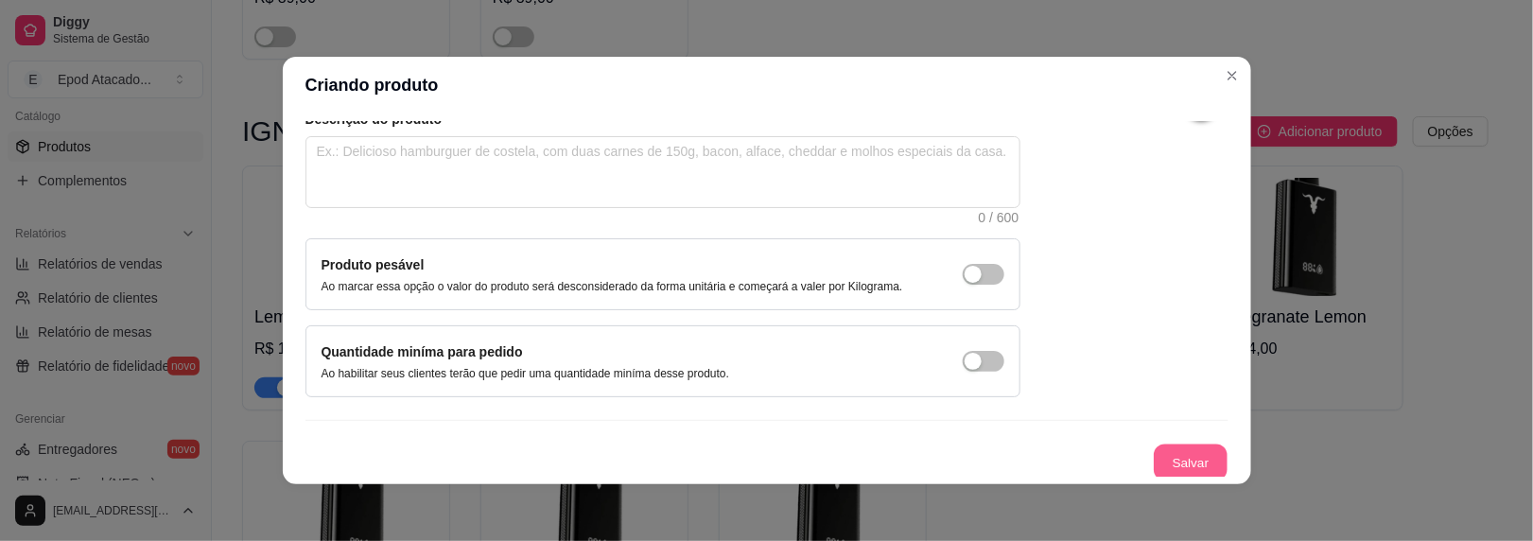
click at [1170, 466] on button "Salvar" at bounding box center [1191, 463] width 74 height 37
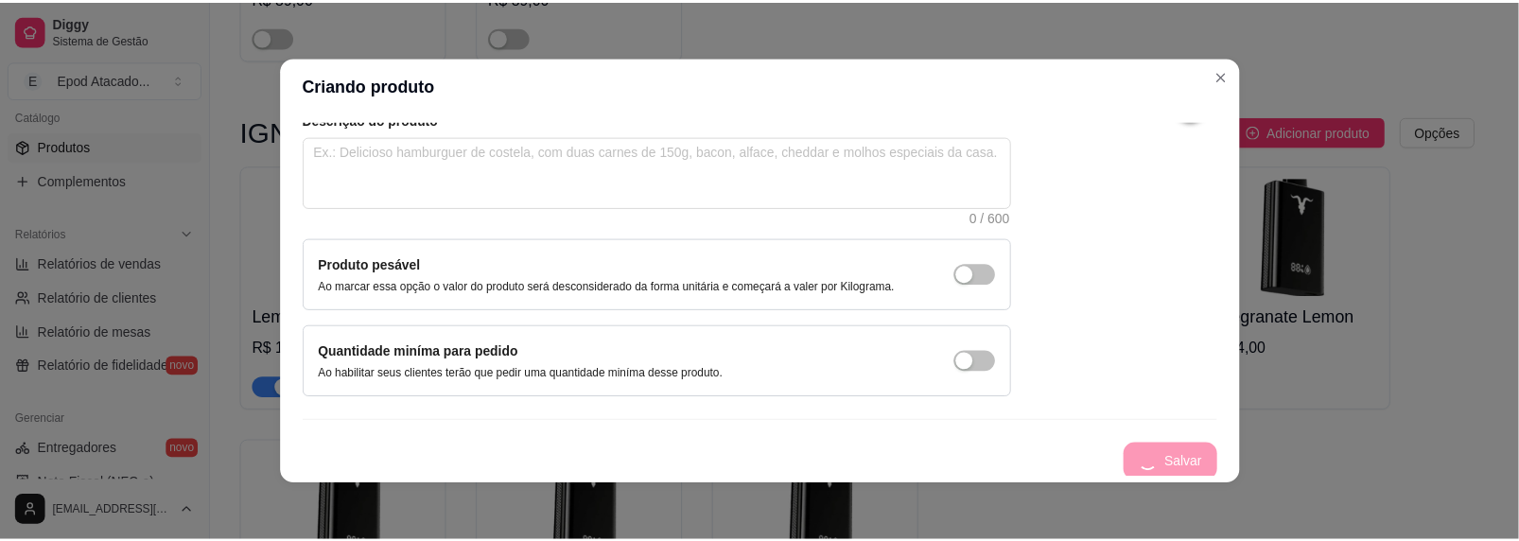
scroll to position [7, 0]
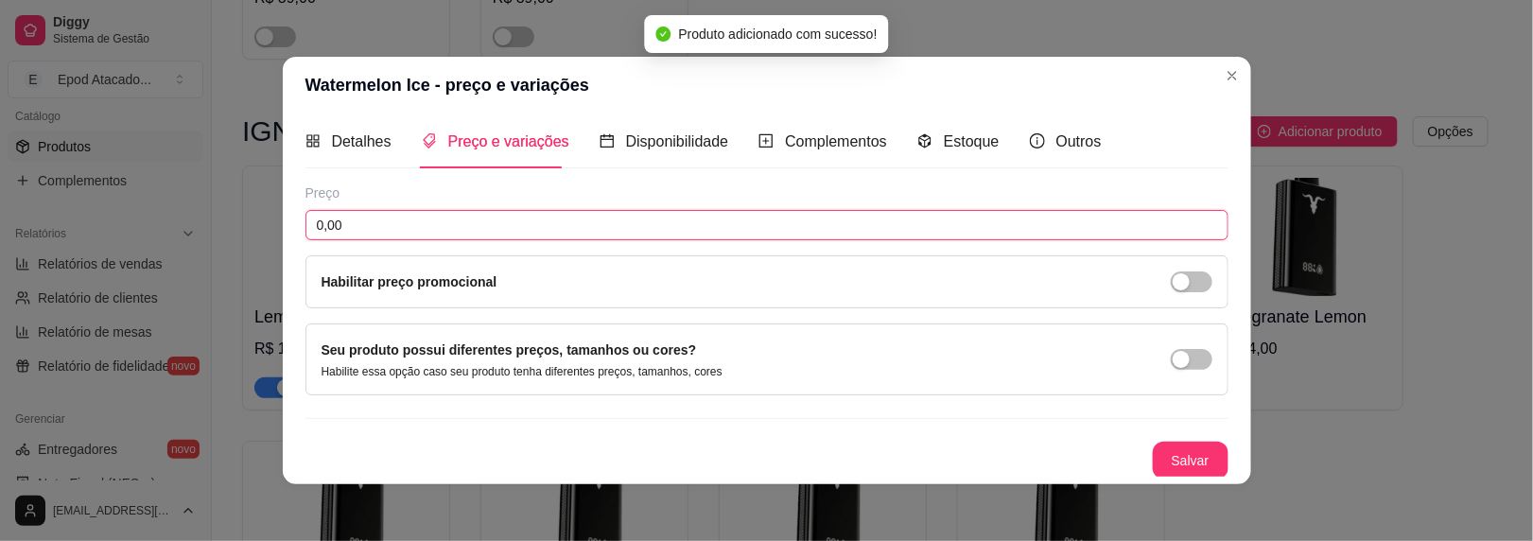
click at [345, 223] on input "0,00" at bounding box center [767, 225] width 923 height 30
type input "104,00"
click at [1154, 460] on button "Salvar" at bounding box center [1191, 461] width 74 height 37
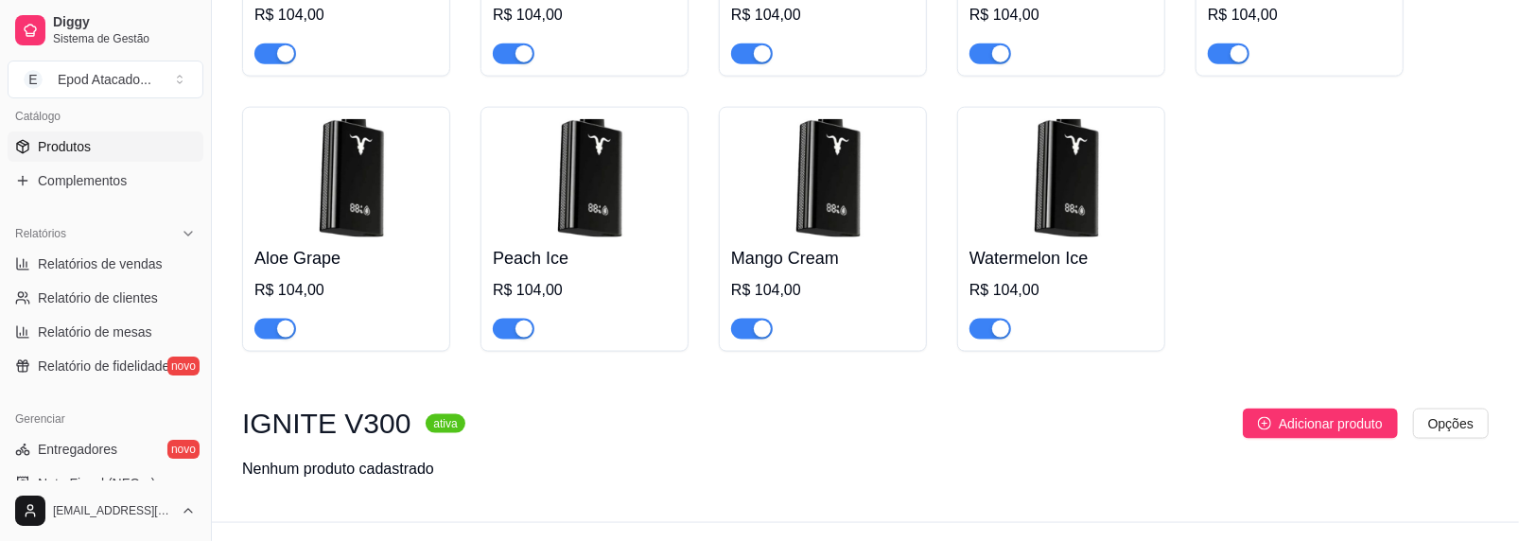
scroll to position [1647, 0]
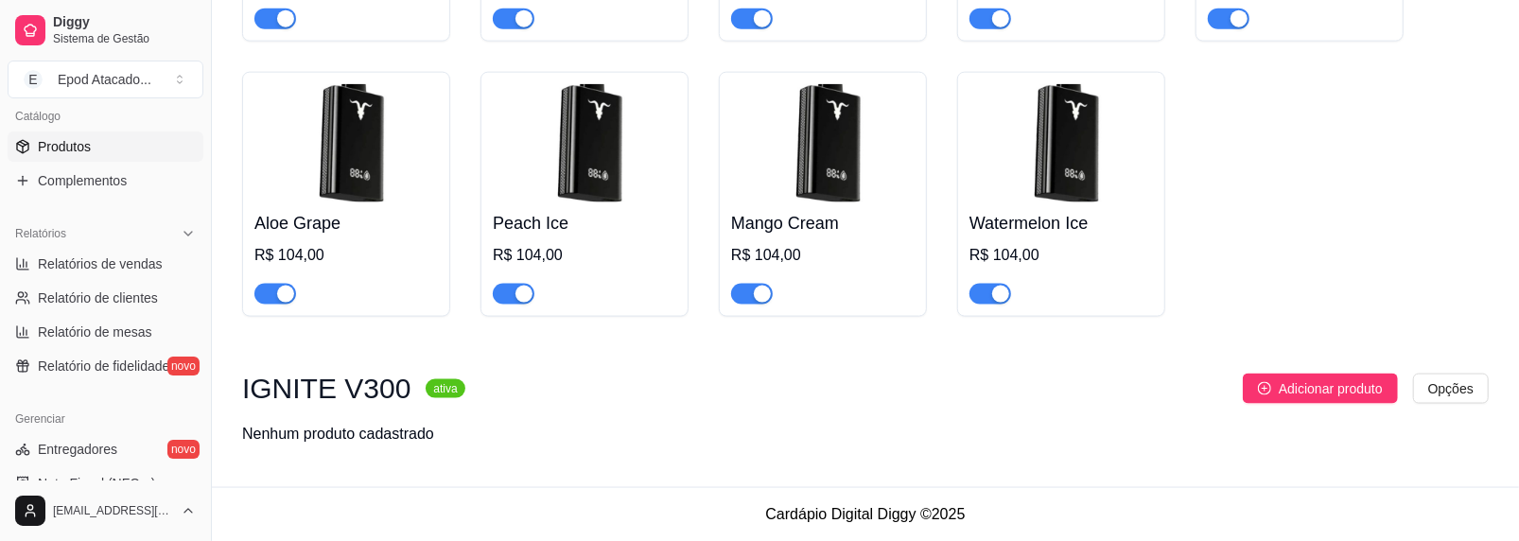
click at [980, 299] on span "button" at bounding box center [991, 294] width 42 height 21
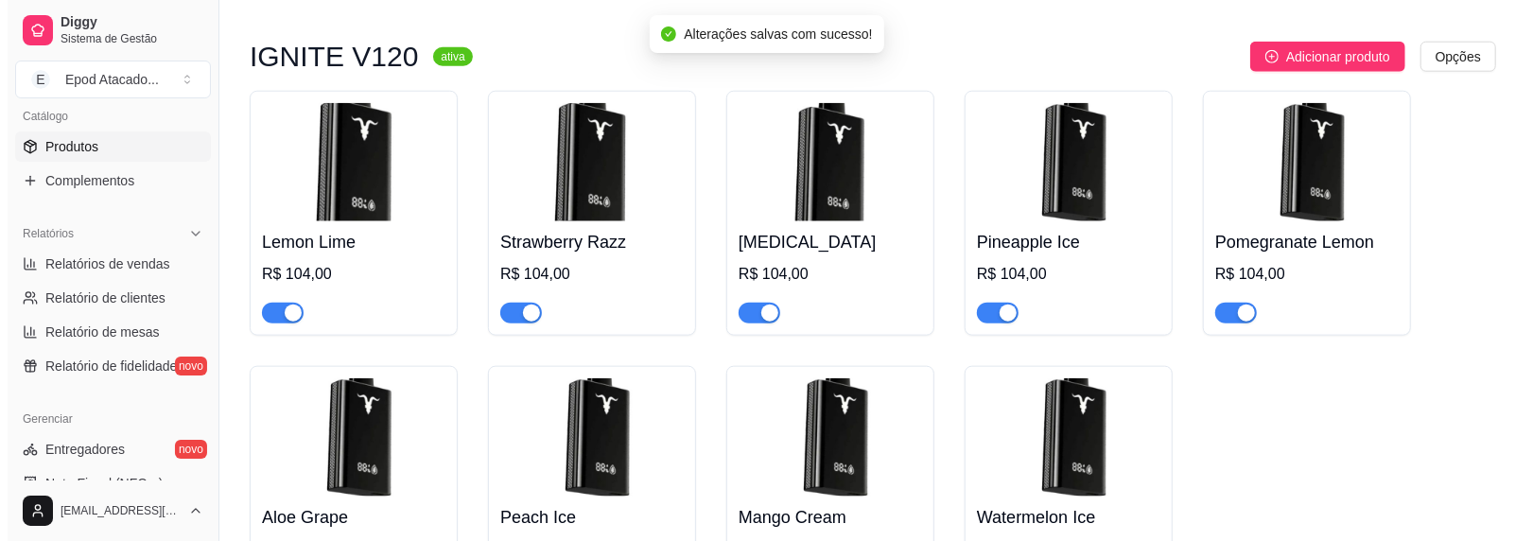
scroll to position [1269, 0]
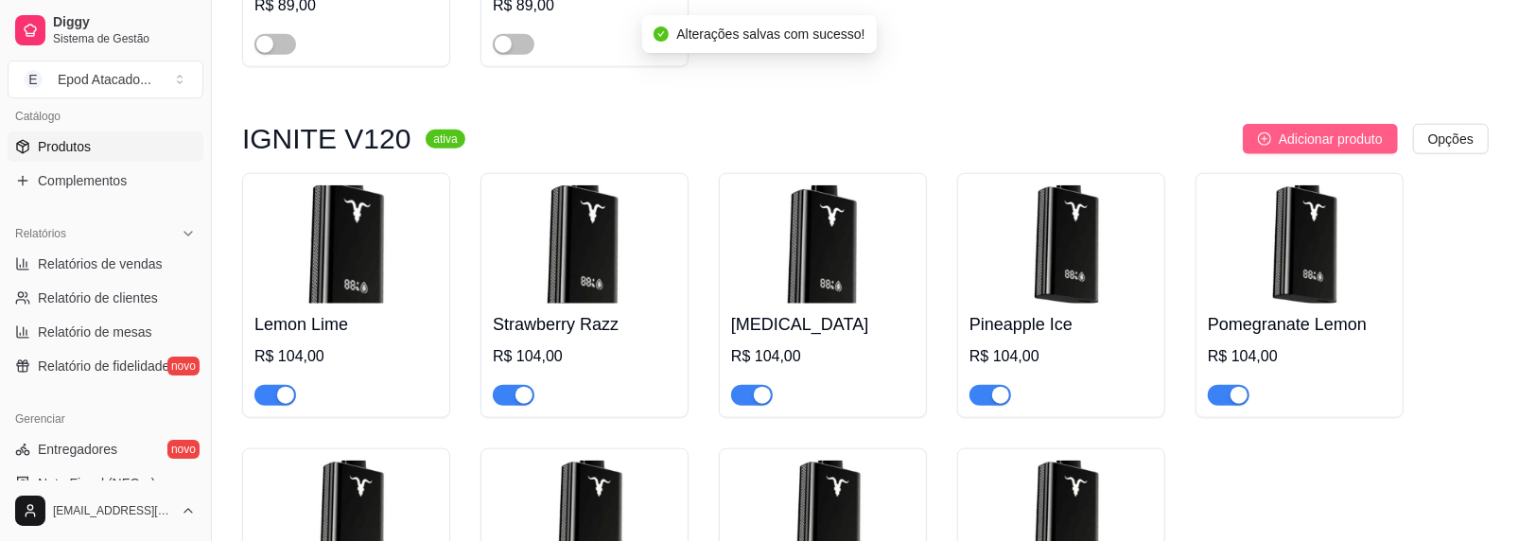
click at [1345, 148] on span "Adicionar produto" at bounding box center [1331, 139] width 104 height 21
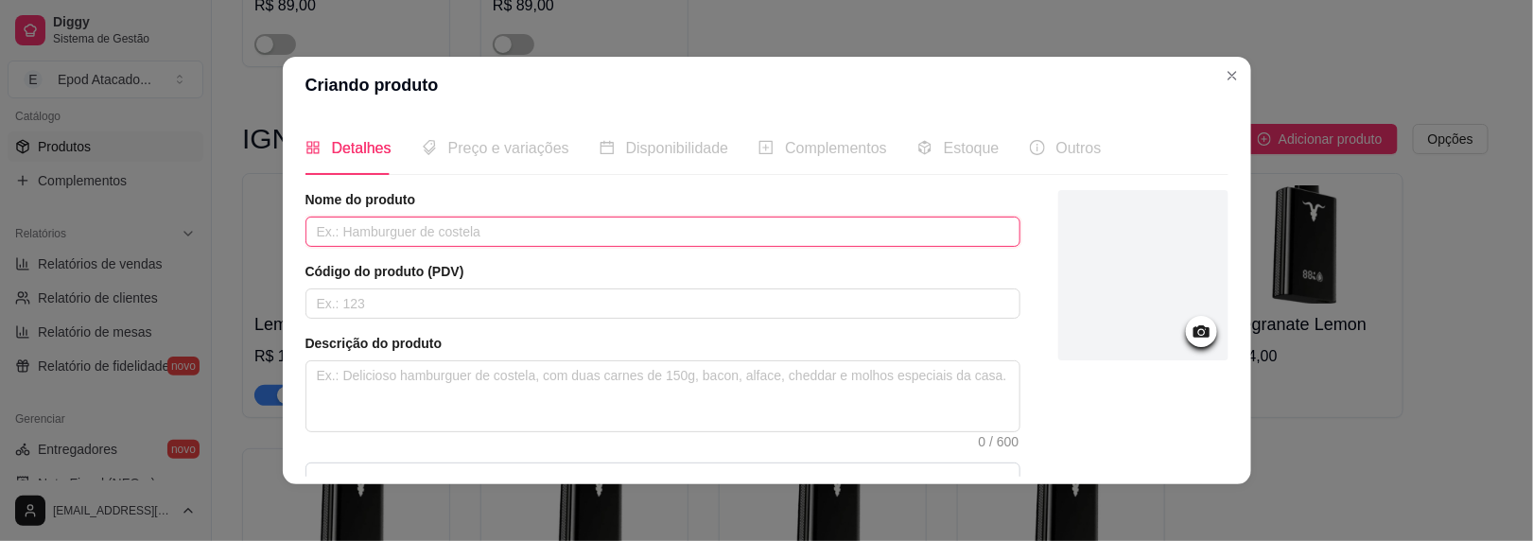
click at [411, 219] on input "text" at bounding box center [663, 232] width 715 height 30
type input "Watermelon"
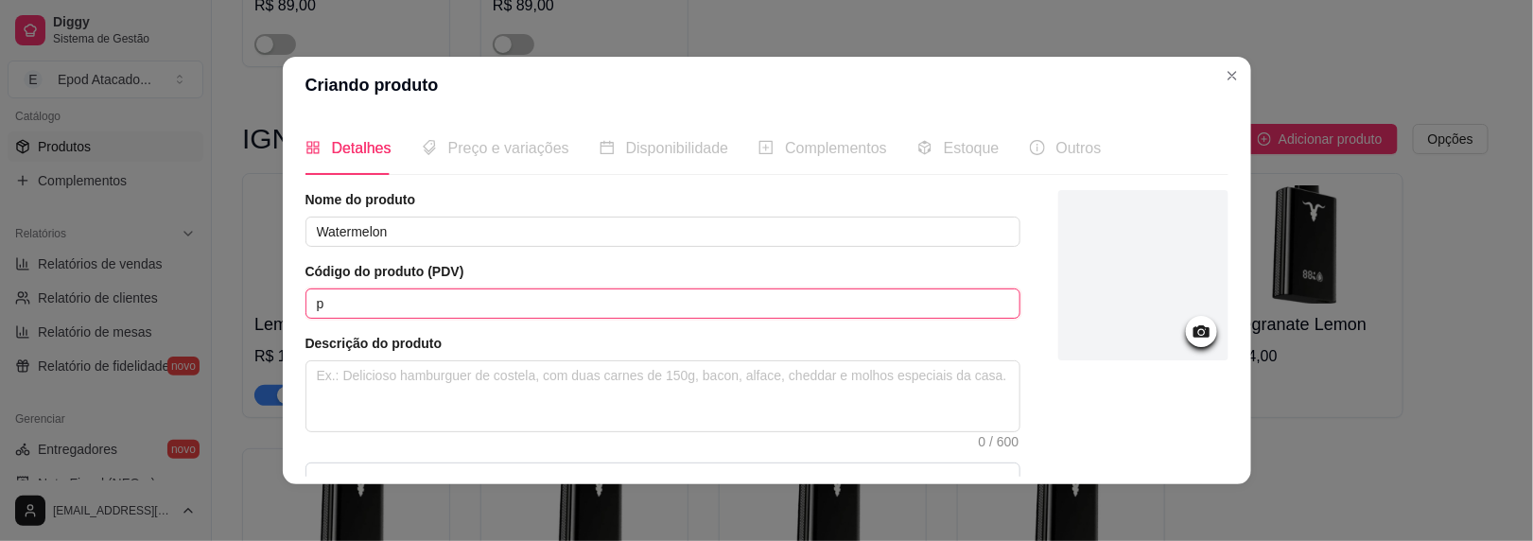
type input "p"
drag, startPoint x: 378, startPoint y: 308, endPoint x: 153, endPoint y: 277, distance: 227.3
click at [153, 277] on div "Criando produto Detalhes Preço e variações Disponibilidade Complementos Estoque…" at bounding box center [766, 270] width 1533 height 541
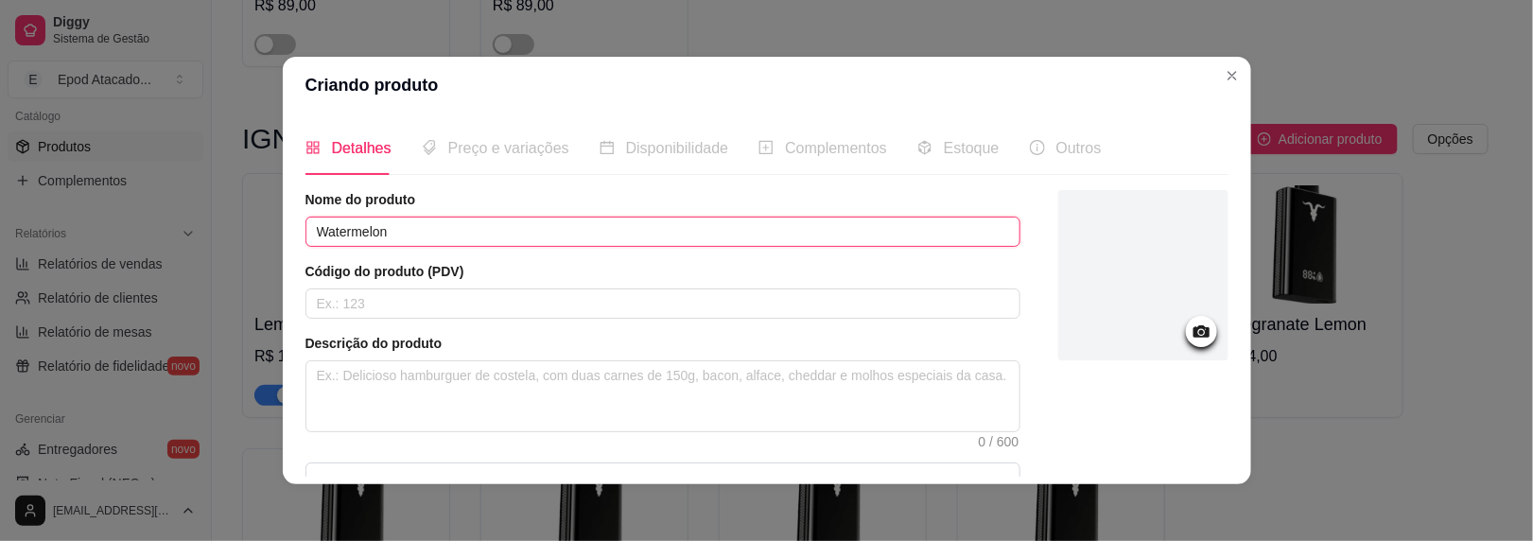
click at [398, 224] on input "Watermelon" at bounding box center [663, 232] width 715 height 30
type input "Watermelon Peach"
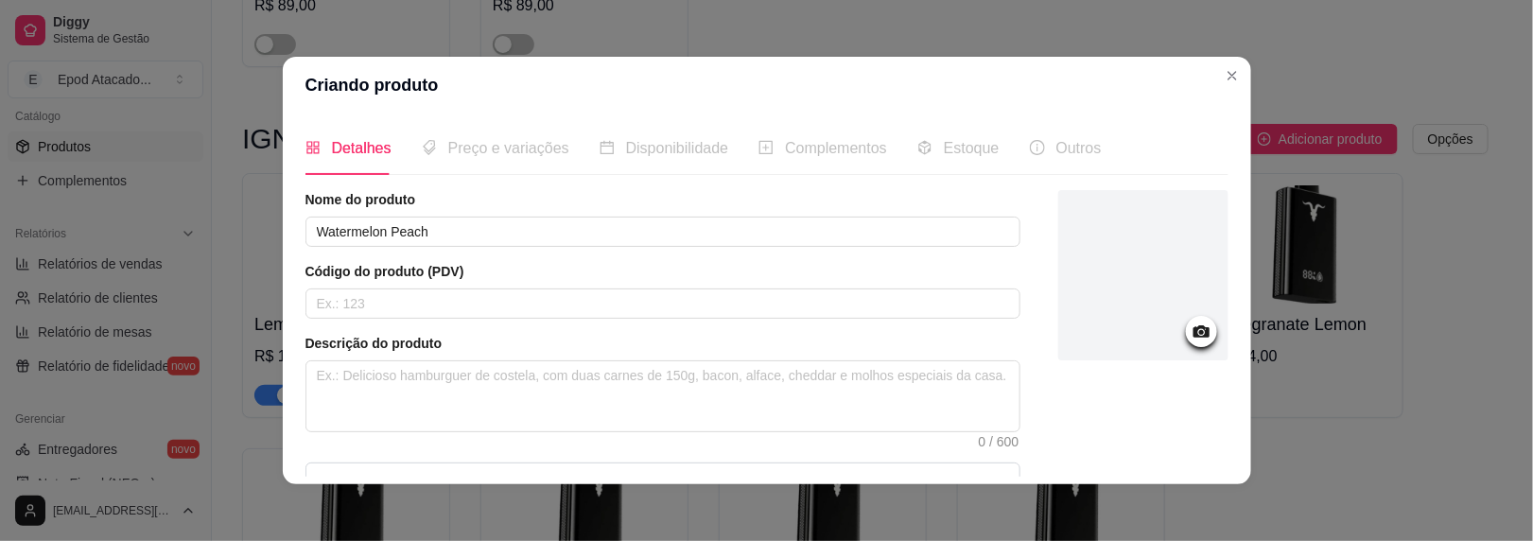
drag, startPoint x: 1075, startPoint y: 263, endPoint x: 1069, endPoint y: 272, distance: 11.0
click at [1069, 272] on div at bounding box center [1144, 275] width 170 height 170
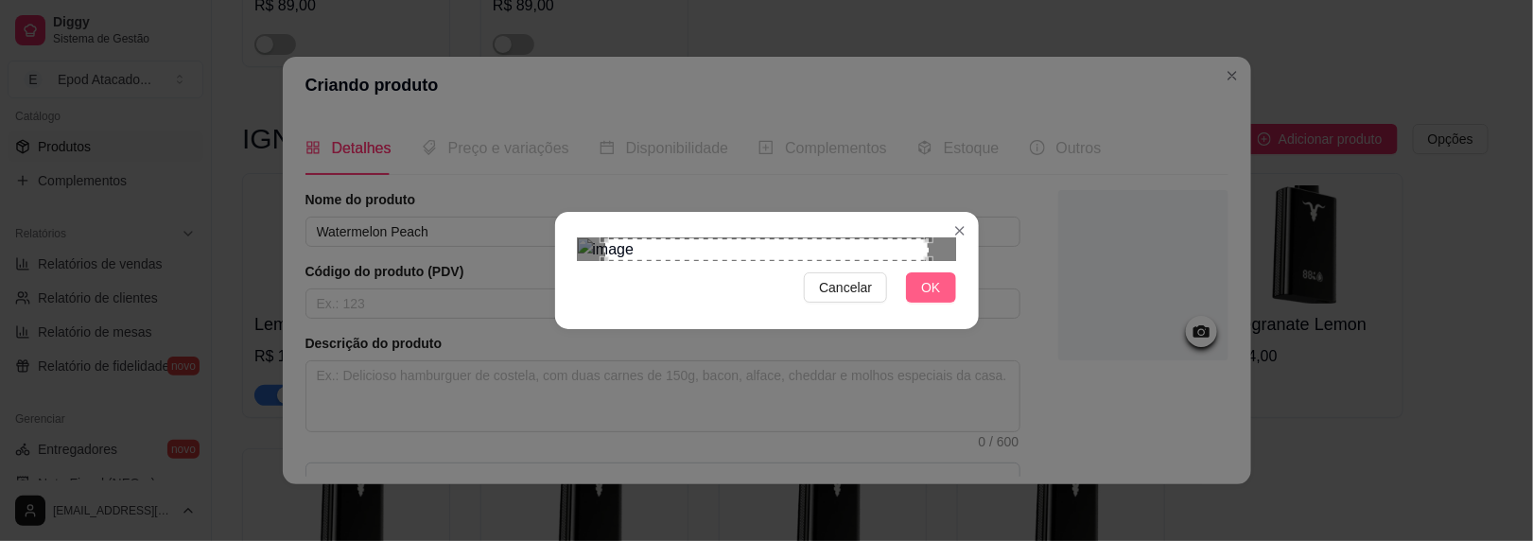
click at [926, 298] on span "OK" at bounding box center [930, 287] width 19 height 21
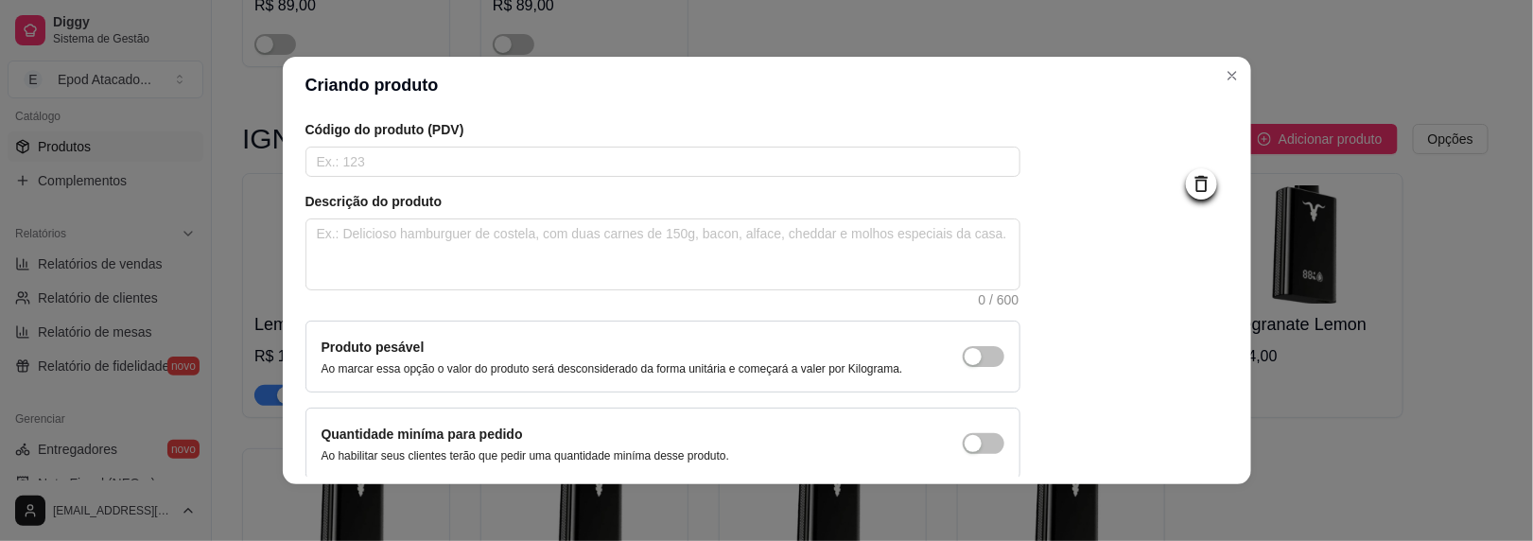
scroll to position [224, 0]
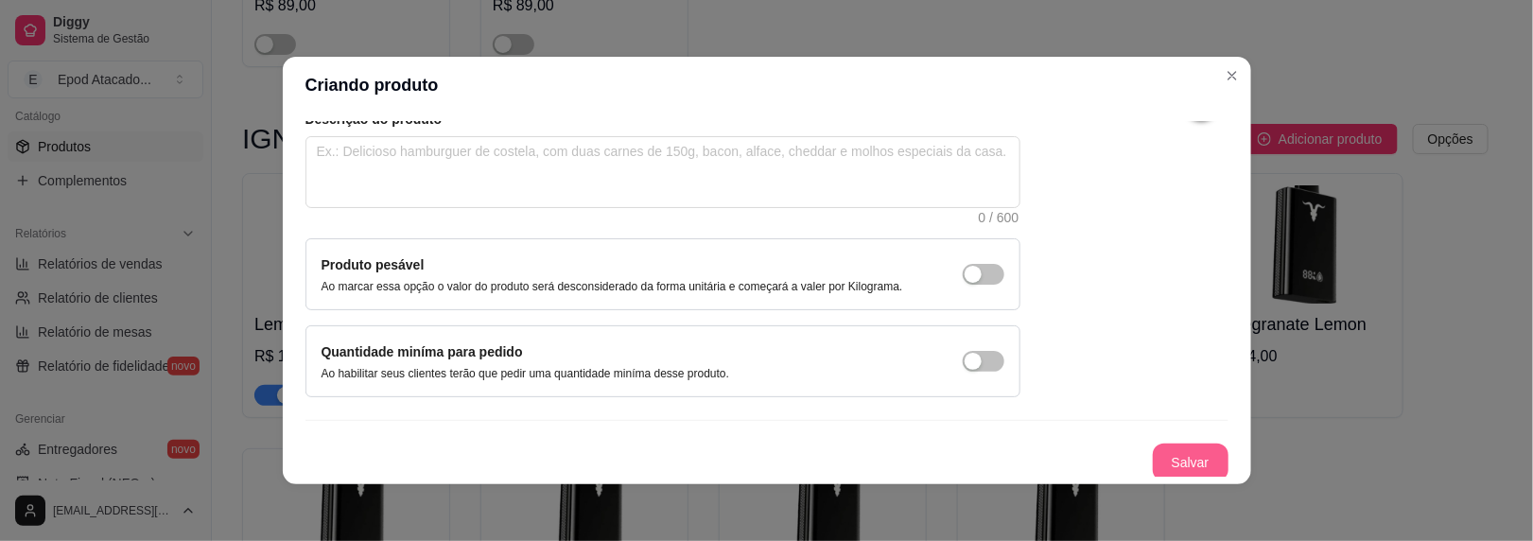
click at [1174, 464] on button "Salvar" at bounding box center [1191, 463] width 76 height 38
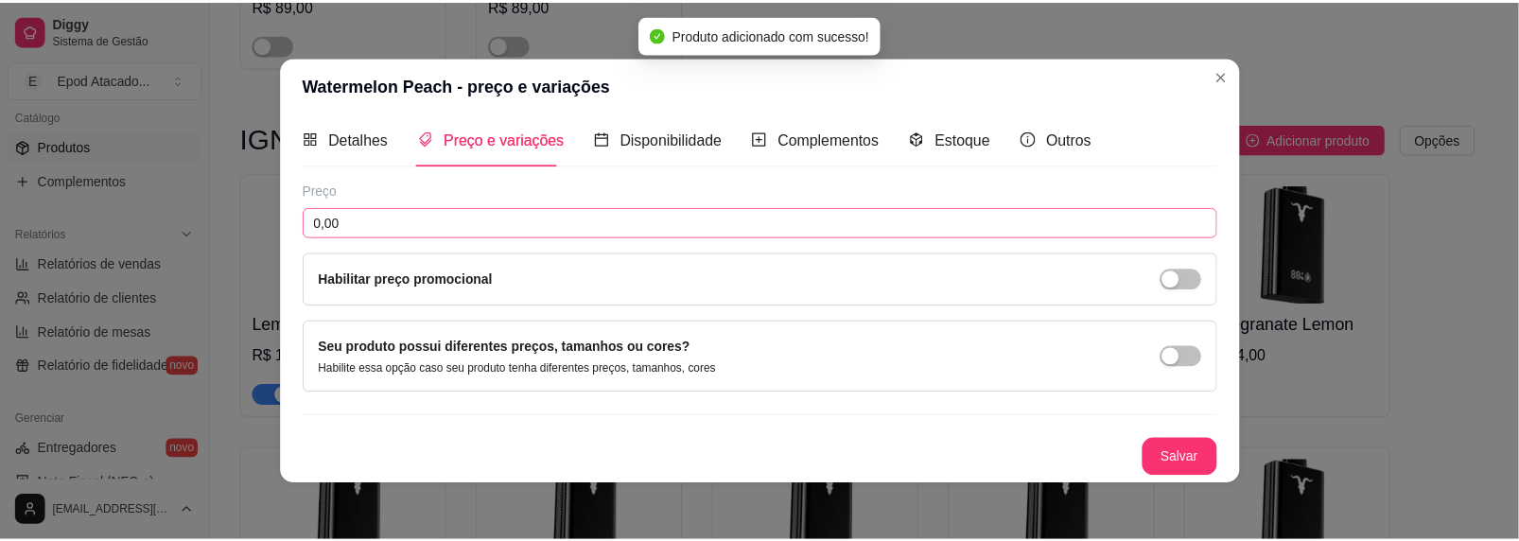
scroll to position [7, 0]
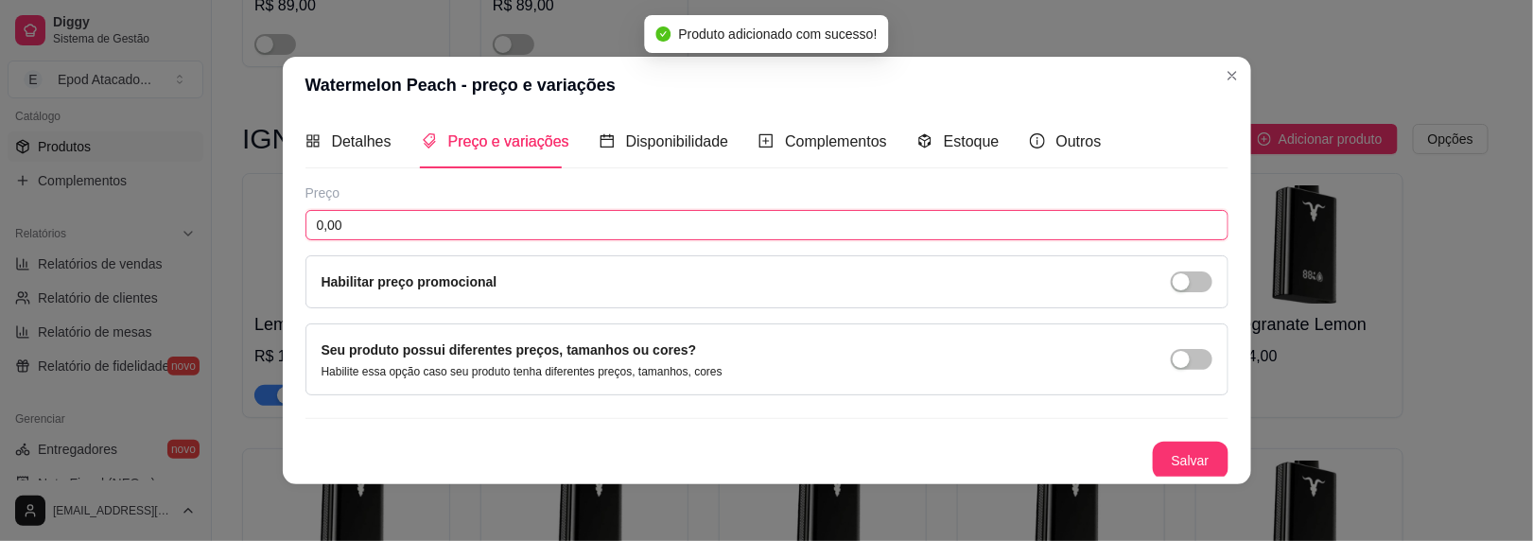
click at [384, 213] on input "0,00" at bounding box center [767, 225] width 923 height 30
type input "104,00"
click at [1176, 468] on button "Salvar" at bounding box center [1191, 461] width 76 height 38
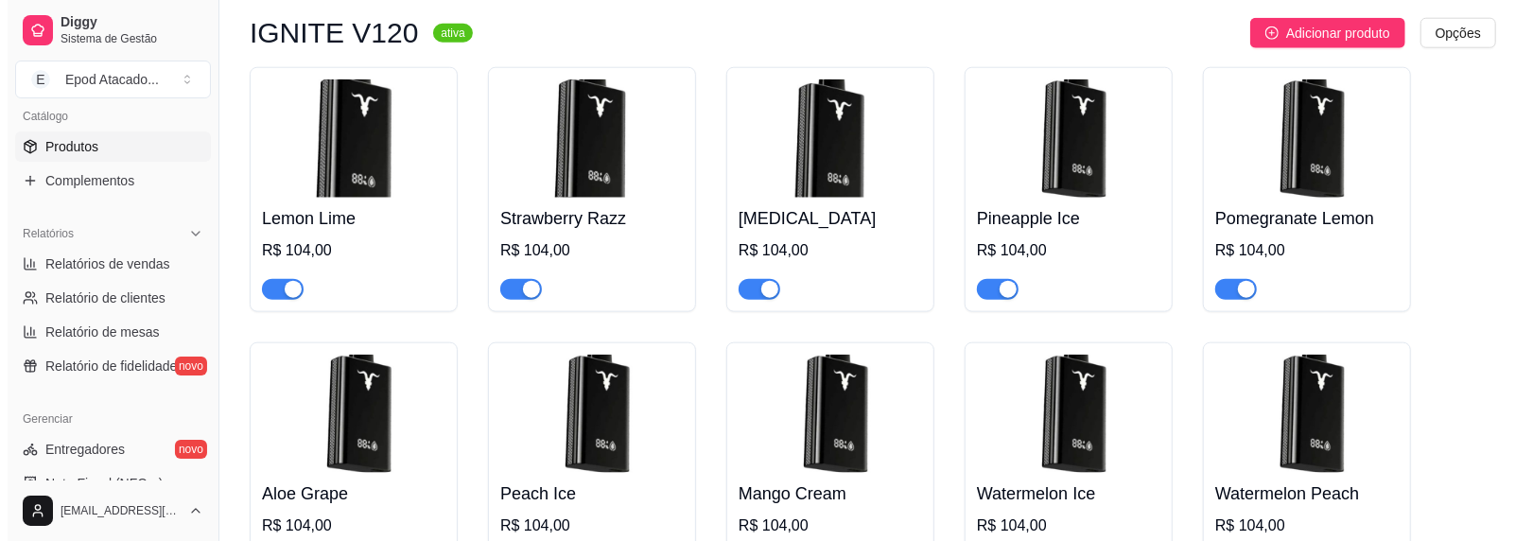
scroll to position [1174, 0]
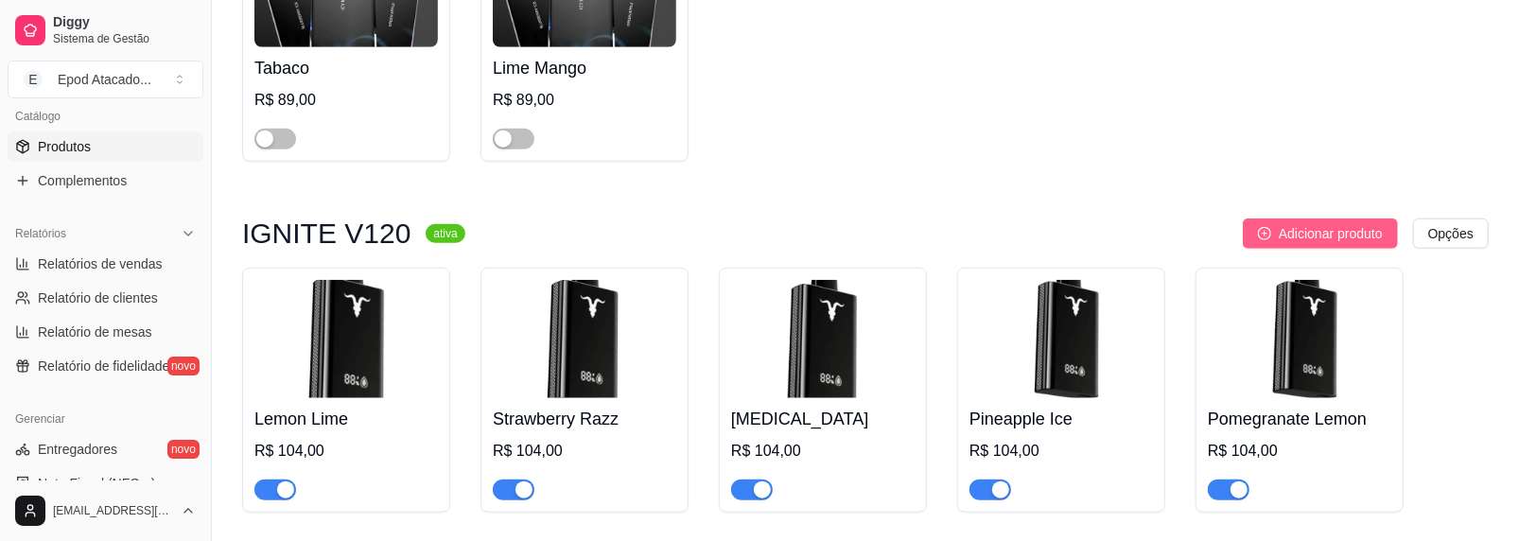
click at [1283, 227] on span "Adicionar produto" at bounding box center [1331, 233] width 104 height 21
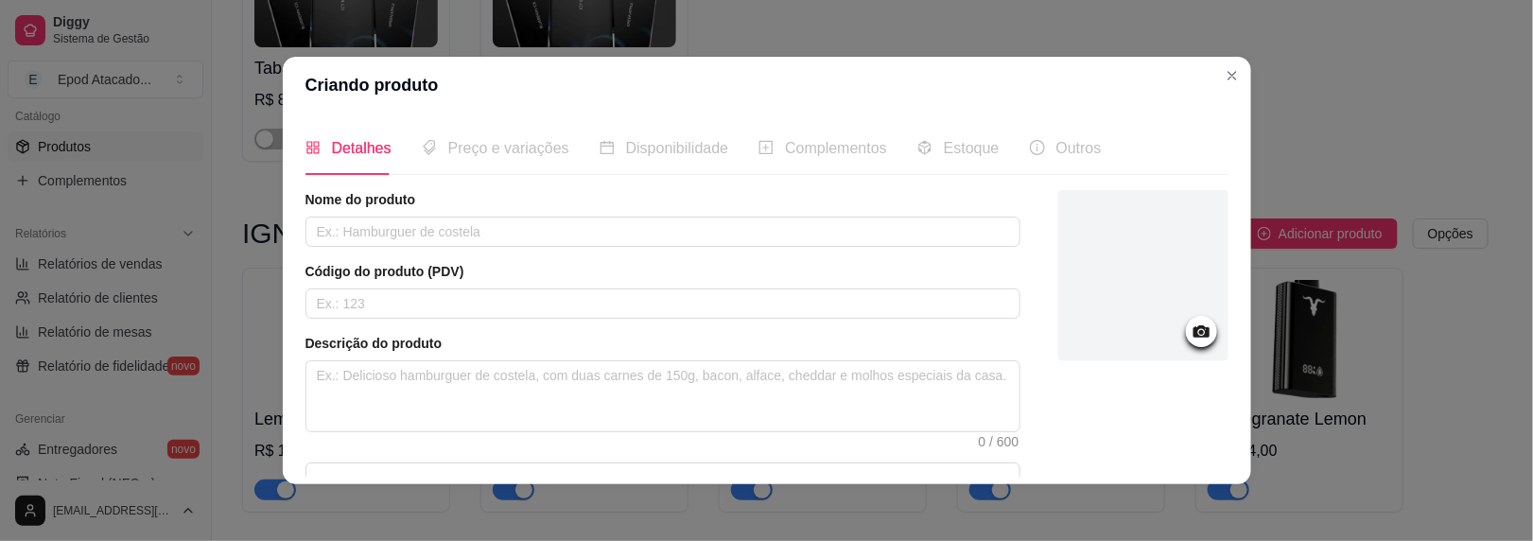
click at [1076, 270] on div at bounding box center [1144, 275] width 170 height 170
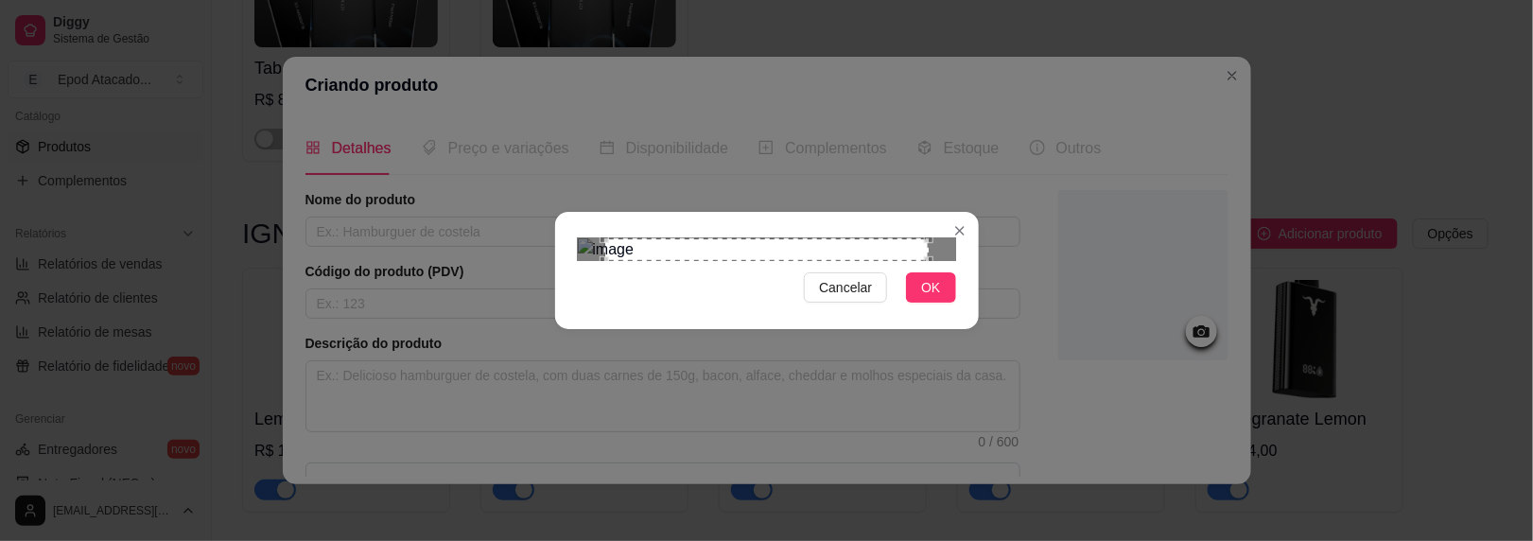
click at [921, 303] on button "OK" at bounding box center [930, 287] width 49 height 30
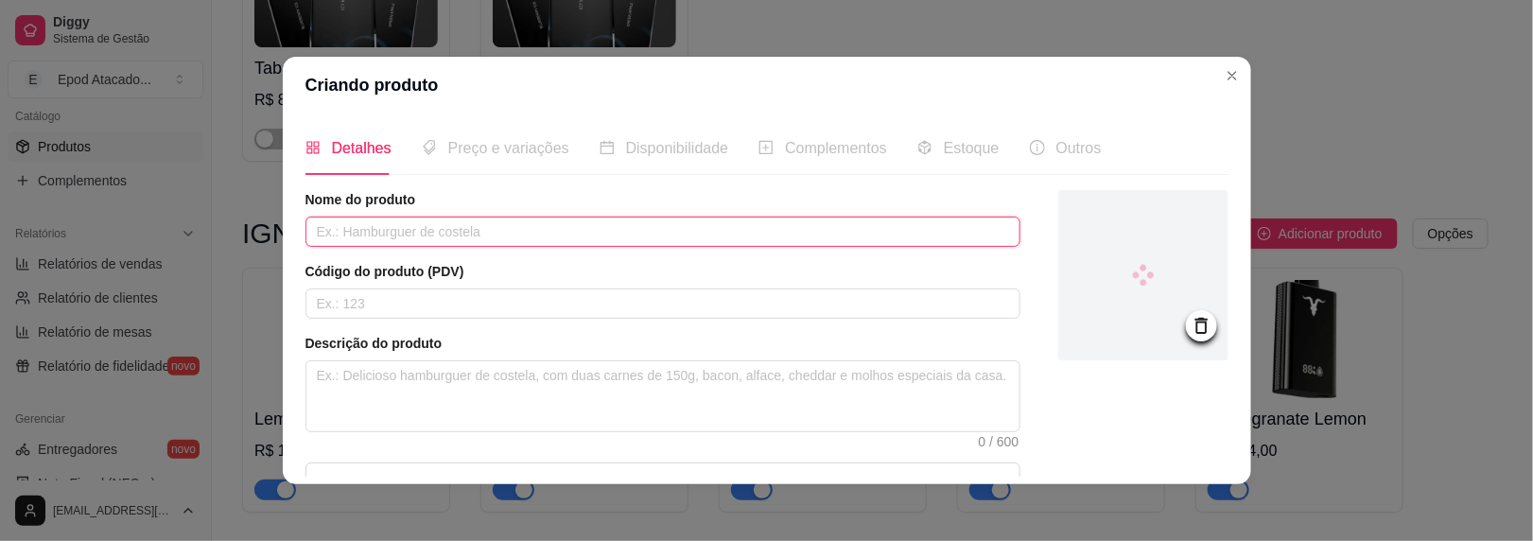
click at [373, 242] on input "text" at bounding box center [663, 232] width 715 height 30
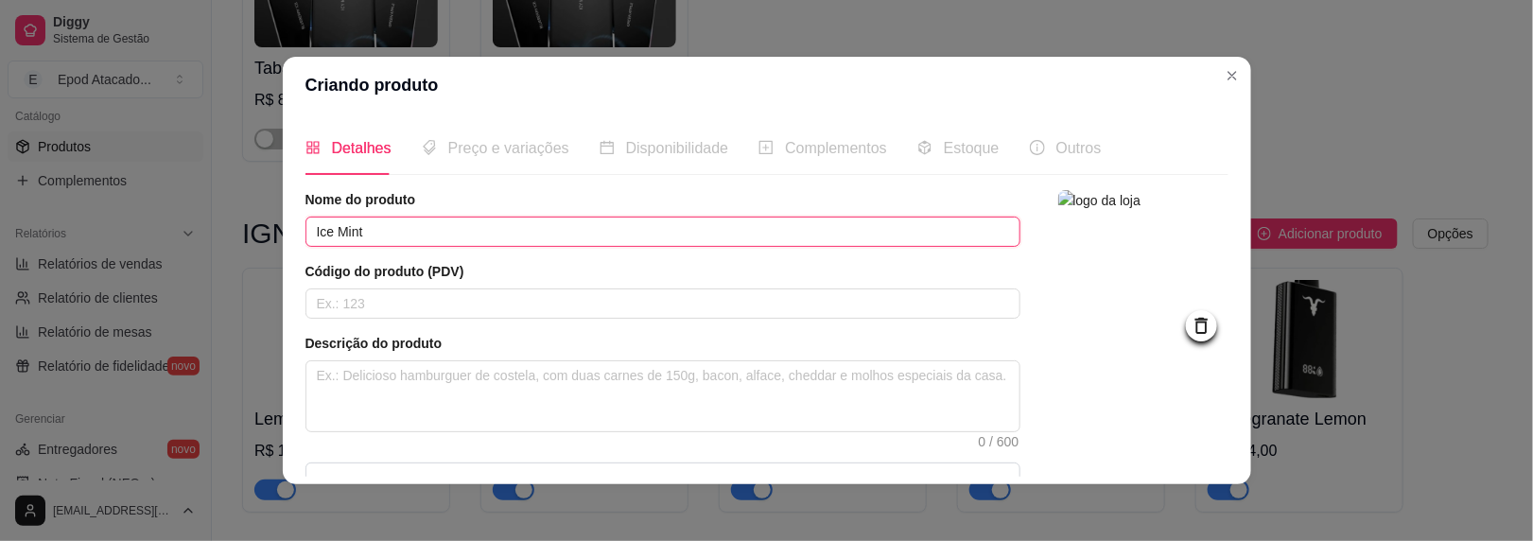
scroll to position [224, 0]
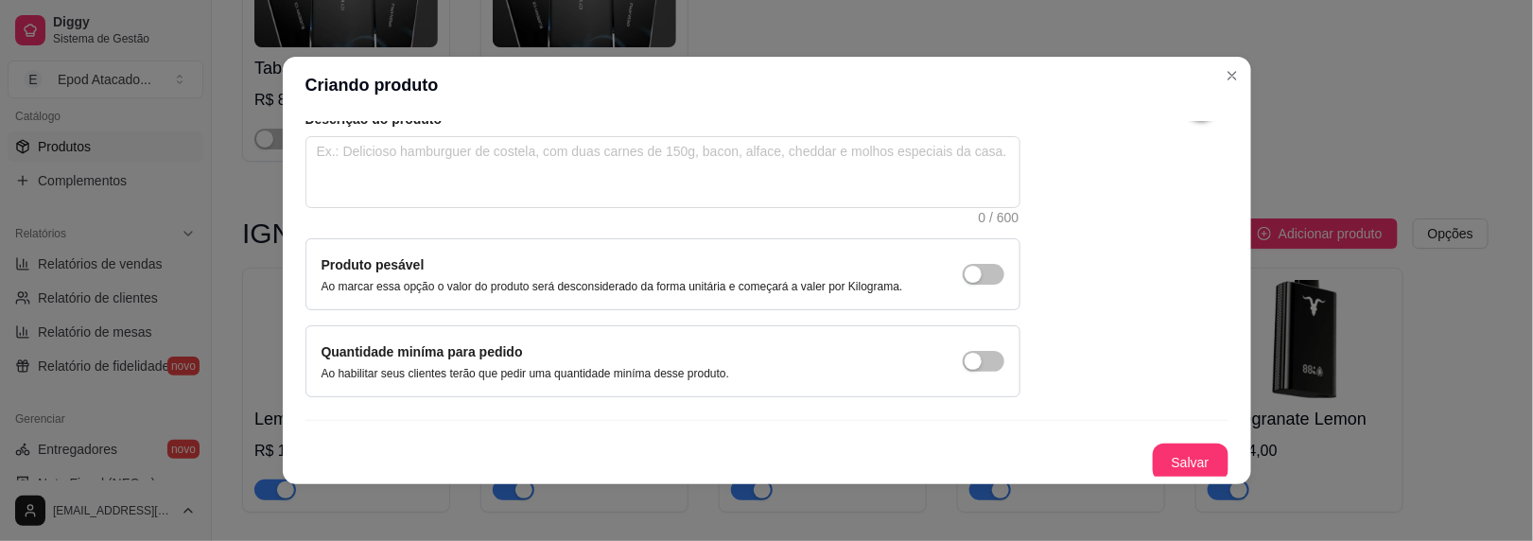
type input "Ice Mint"
click at [1151, 438] on div "Nome do produto Ice Mint Código do produto (PDV) Descrição do produto 0 / 600 P…" at bounding box center [767, 224] width 923 height 516
click at [1154, 458] on button "Salvar" at bounding box center [1191, 463] width 74 height 37
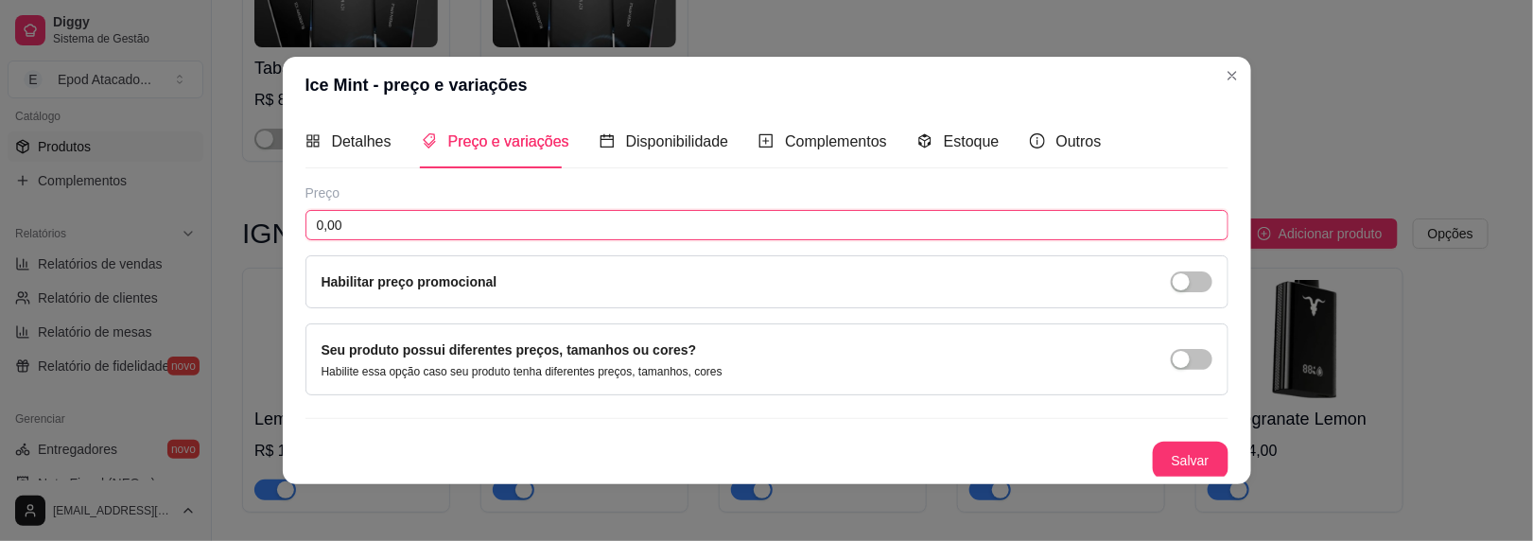
click at [590, 215] on input "0,00" at bounding box center [767, 225] width 923 height 30
type input "104,00"
click at [1147, 429] on div "Preço 104,00 Habilitar preço promocional Seu produto possui diferentes preços, …" at bounding box center [767, 332] width 923 height 296
click at [1153, 459] on button "Salvar" at bounding box center [1191, 461] width 76 height 38
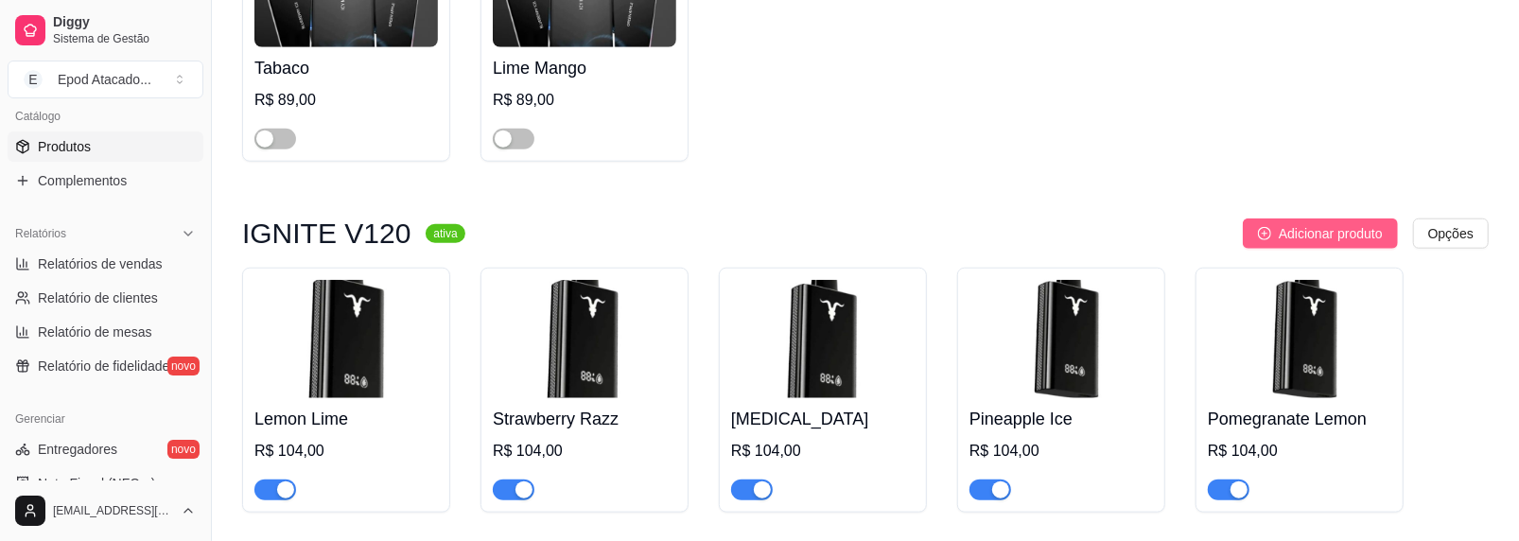
click at [1344, 231] on span "Adicionar produto" at bounding box center [1331, 233] width 104 height 21
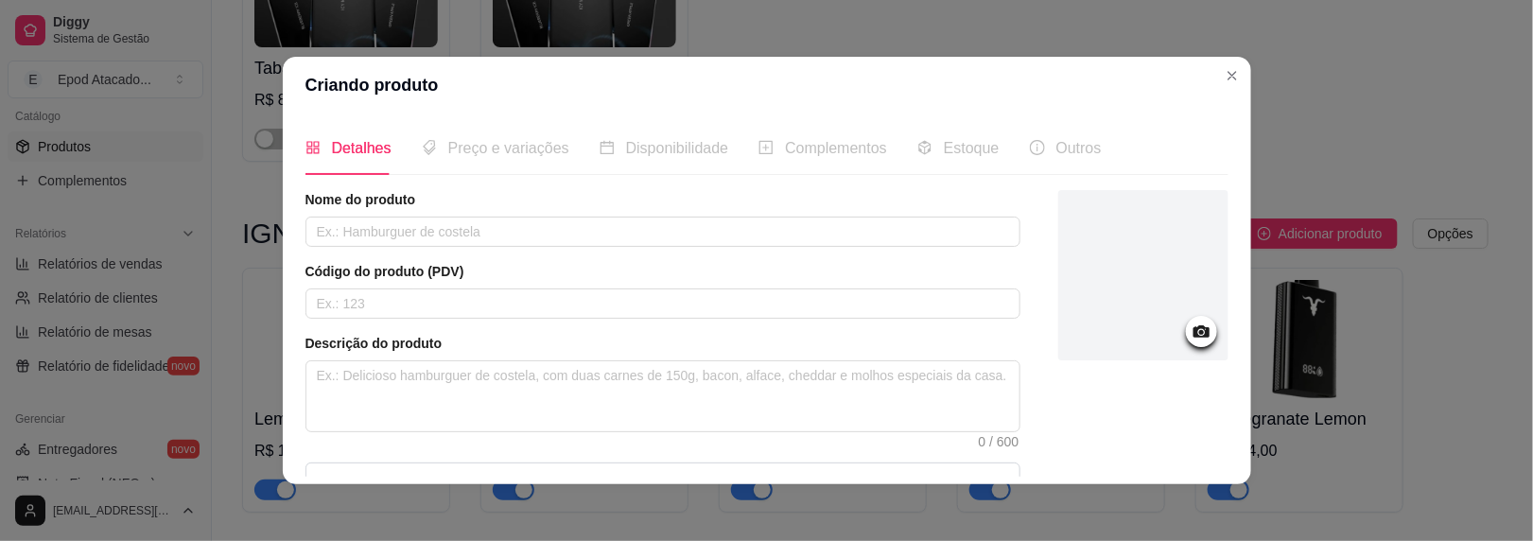
click at [1073, 248] on div at bounding box center [1144, 275] width 170 height 170
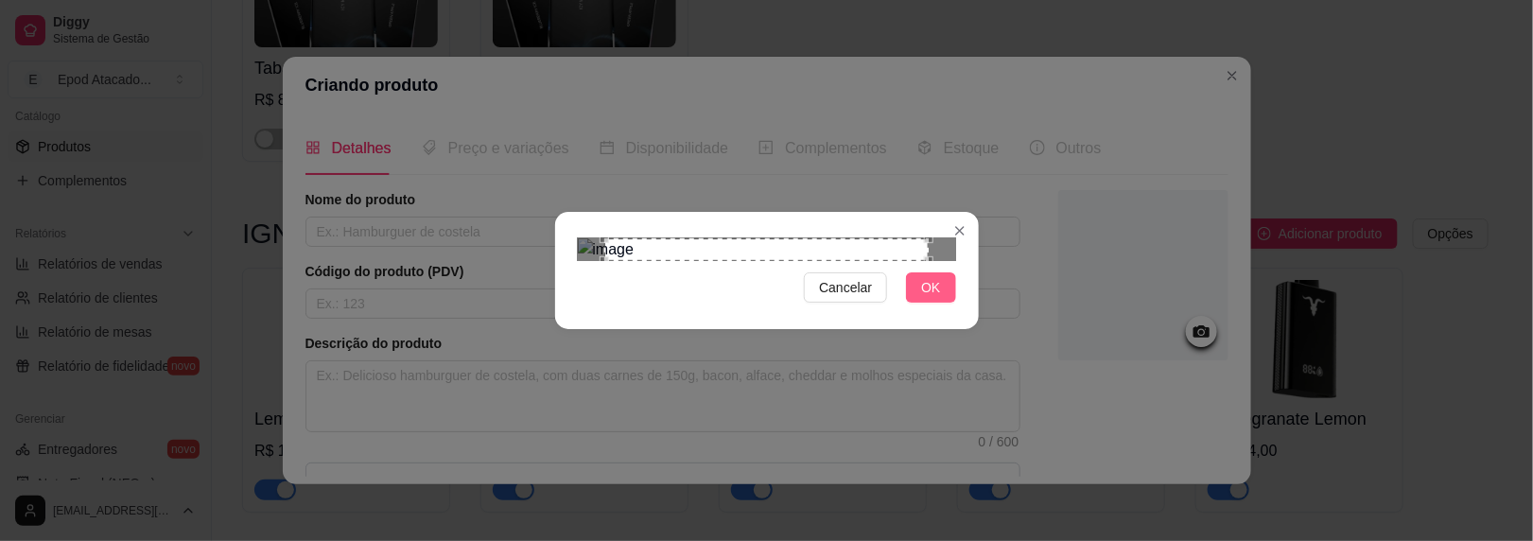
click at [922, 303] on button "OK" at bounding box center [930, 287] width 49 height 30
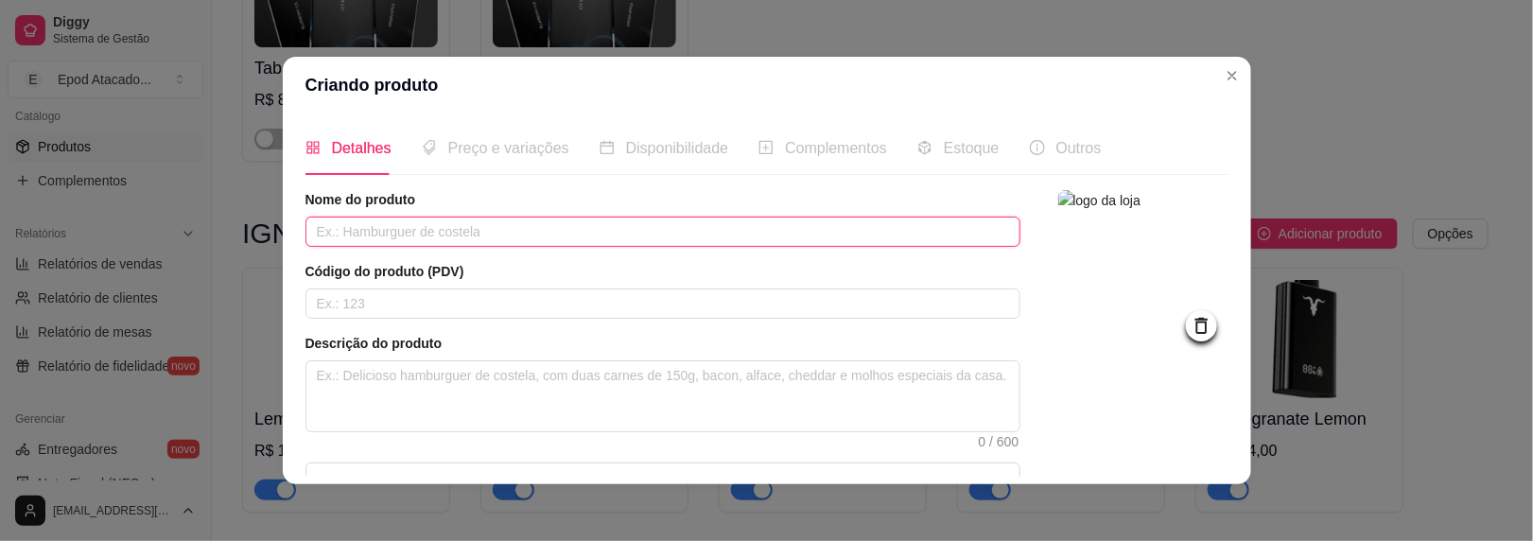
click at [427, 233] on input "text" at bounding box center [663, 232] width 715 height 30
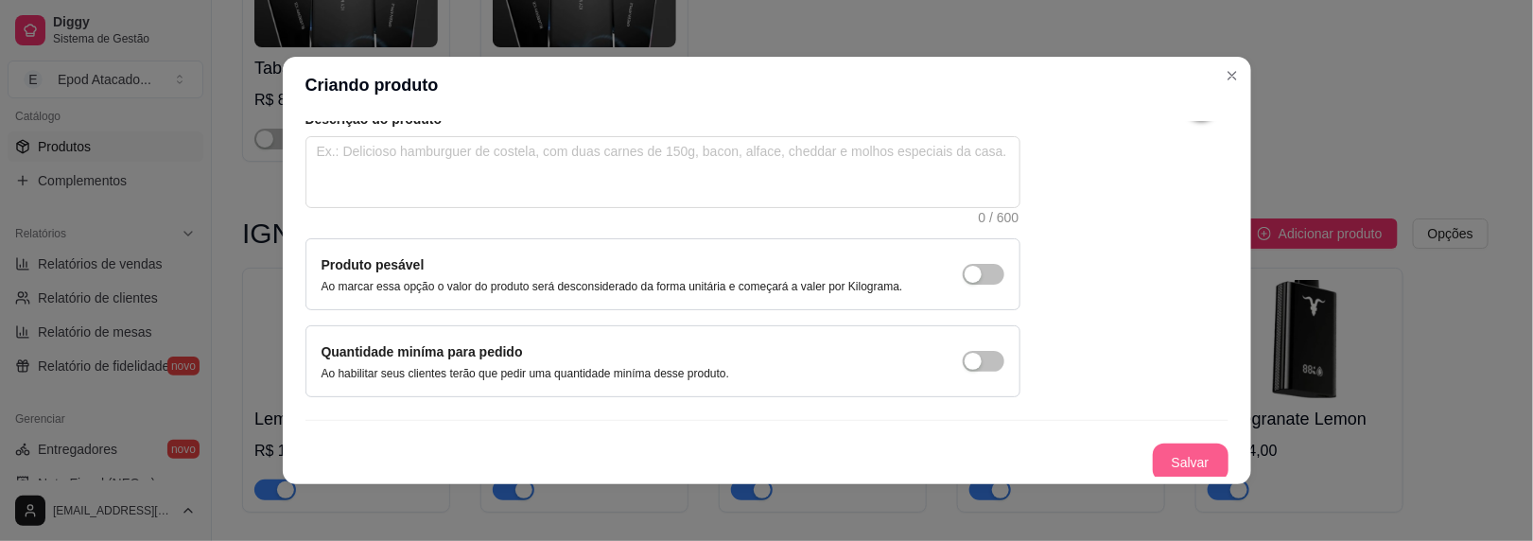
type input "Strawberry Banana"
click at [1153, 447] on button "Salvar" at bounding box center [1191, 463] width 76 height 38
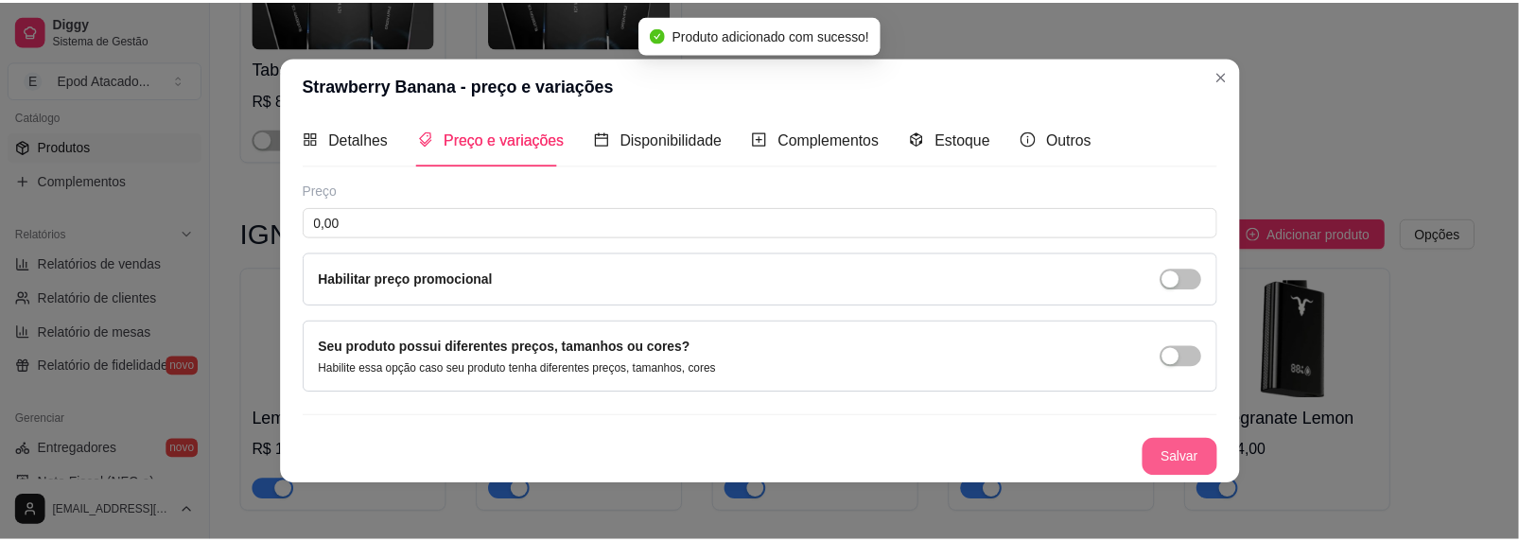
scroll to position [7, 0]
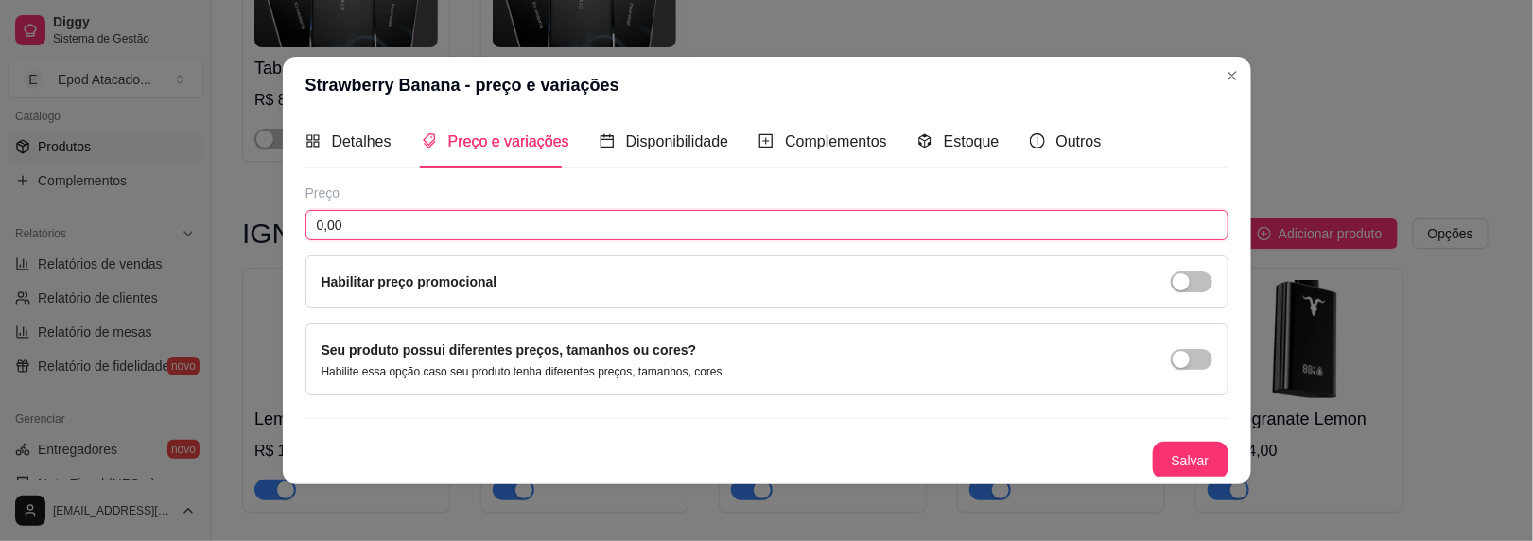
click at [760, 224] on input "0,00" at bounding box center [767, 225] width 923 height 30
type input "104,00"
click at [1153, 455] on button "Salvar" at bounding box center [1191, 461] width 76 height 38
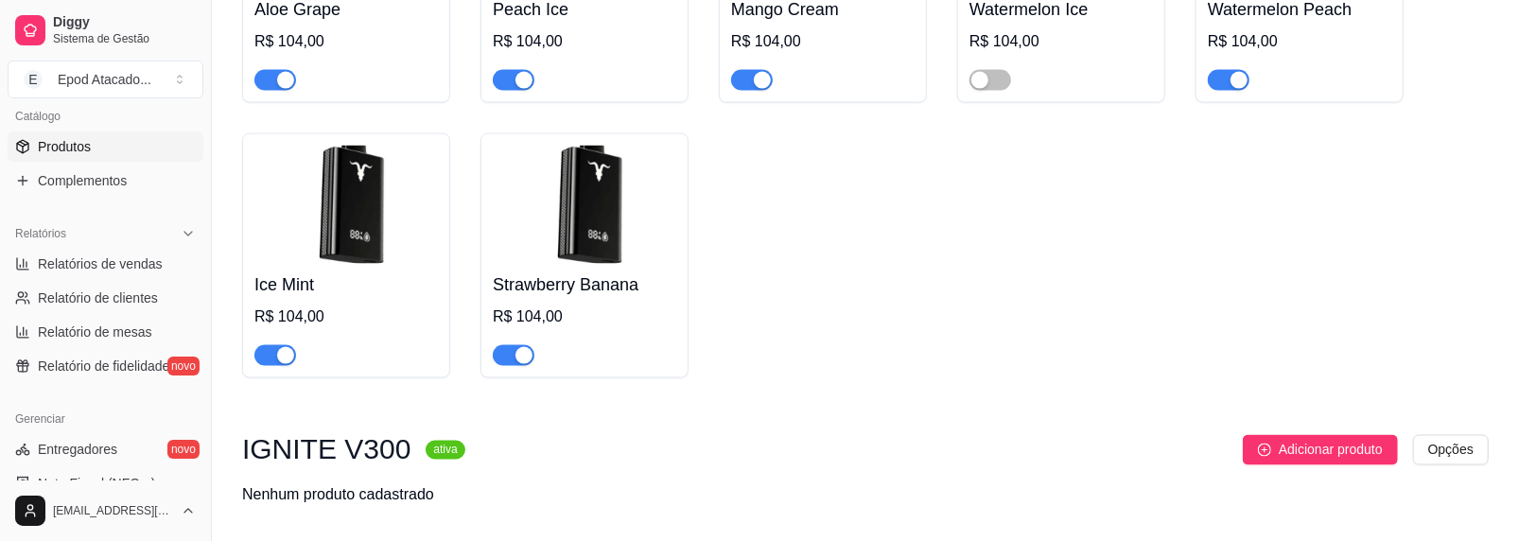
scroll to position [1922, 0]
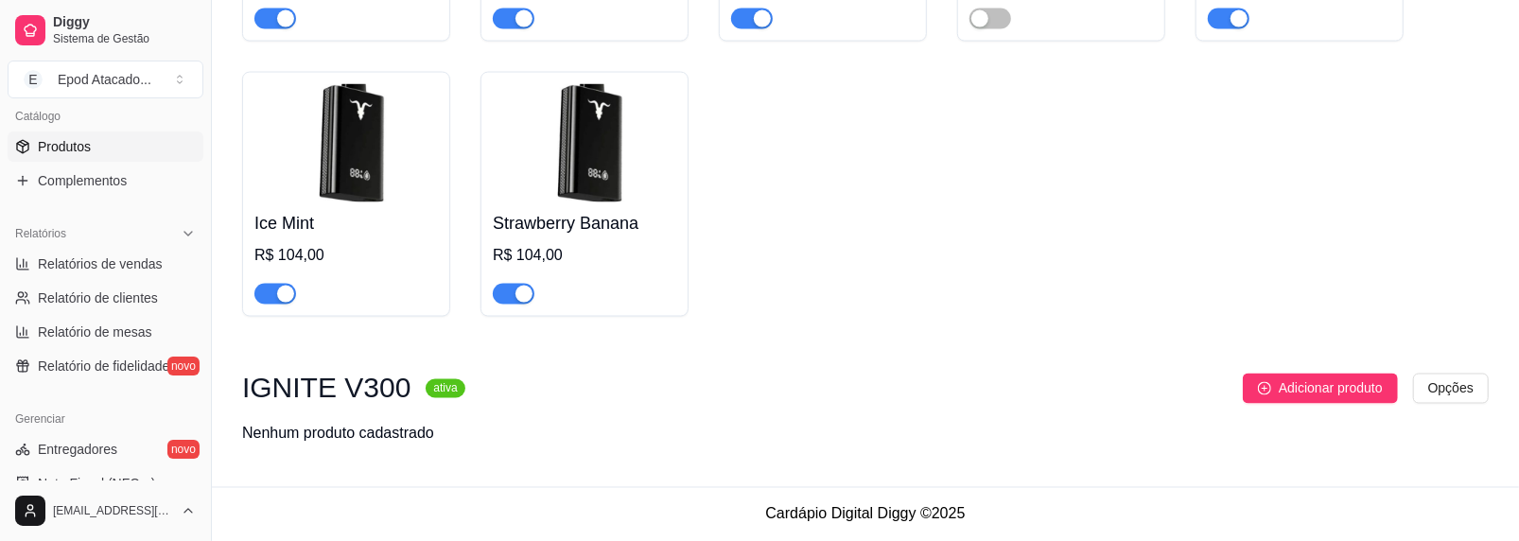
click at [520, 297] on div "button" at bounding box center [524, 294] width 17 height 17
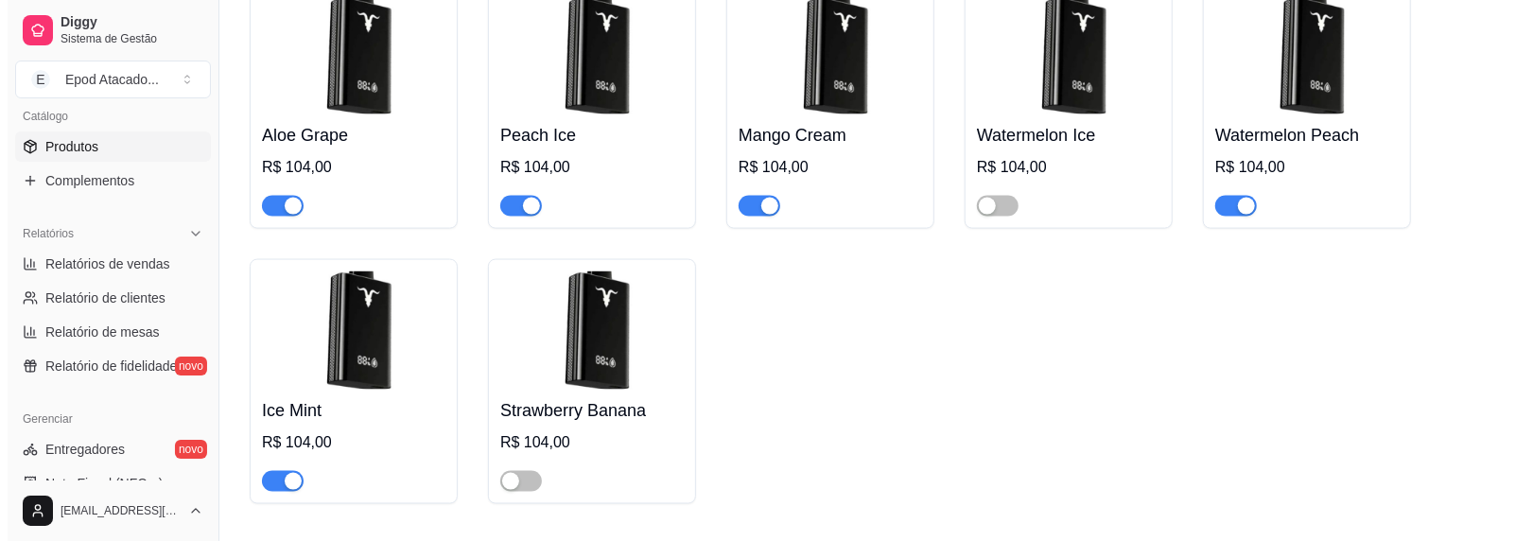
scroll to position [1260, 0]
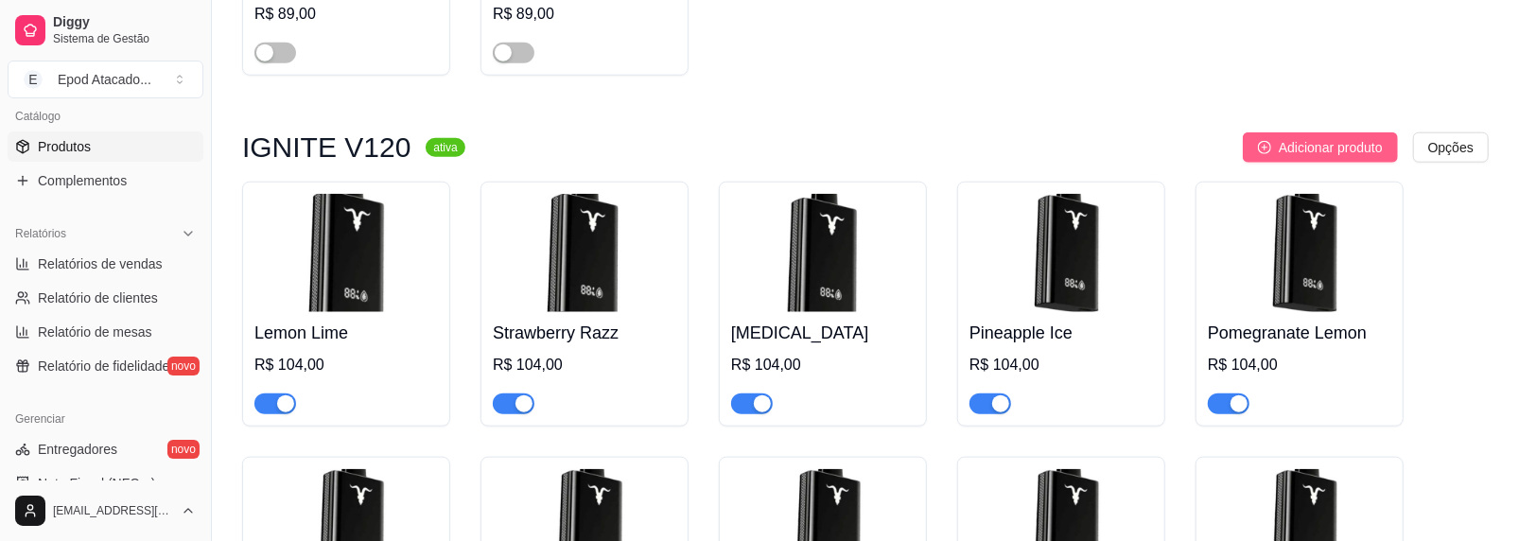
click at [1291, 141] on span "Adicionar produto" at bounding box center [1331, 147] width 104 height 21
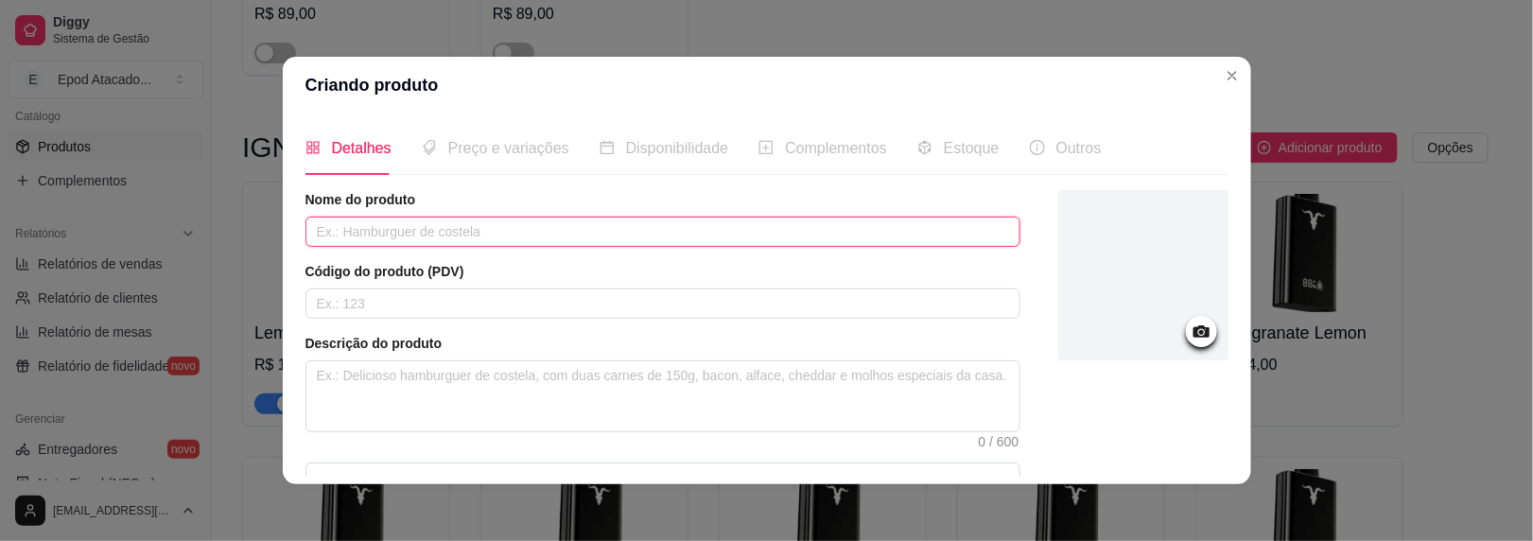
click at [479, 231] on input "text" at bounding box center [663, 232] width 715 height 30
type input "Green Apple"
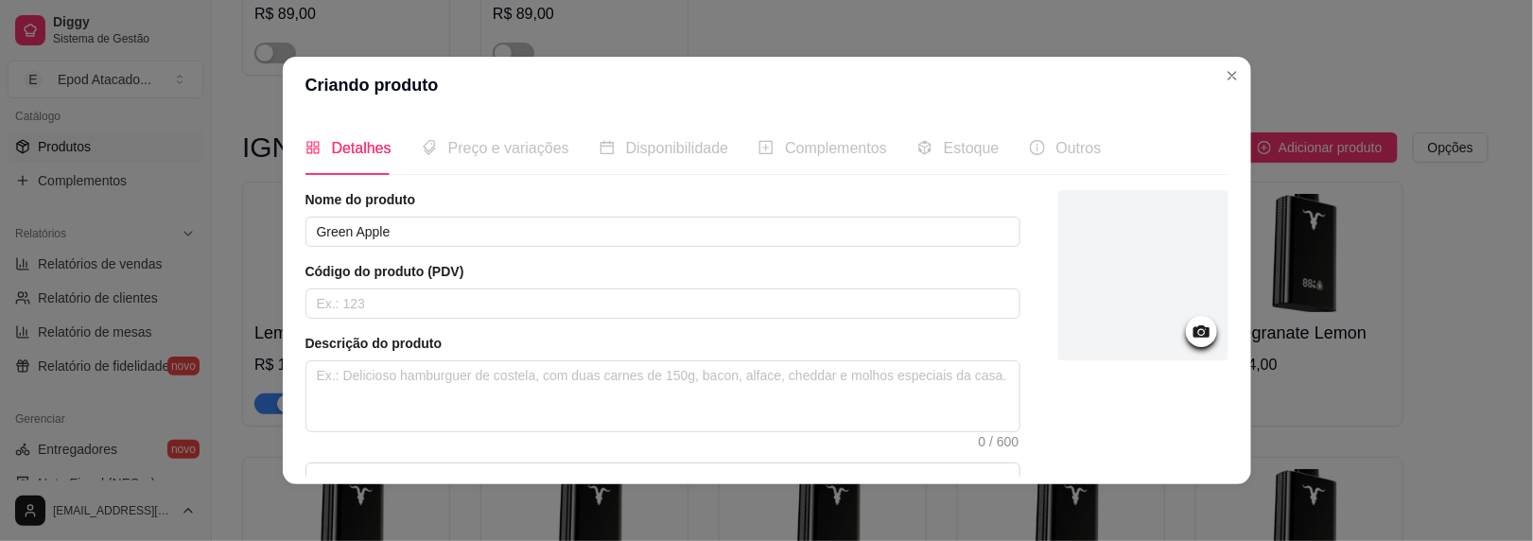
click at [1138, 288] on div at bounding box center [1144, 275] width 170 height 170
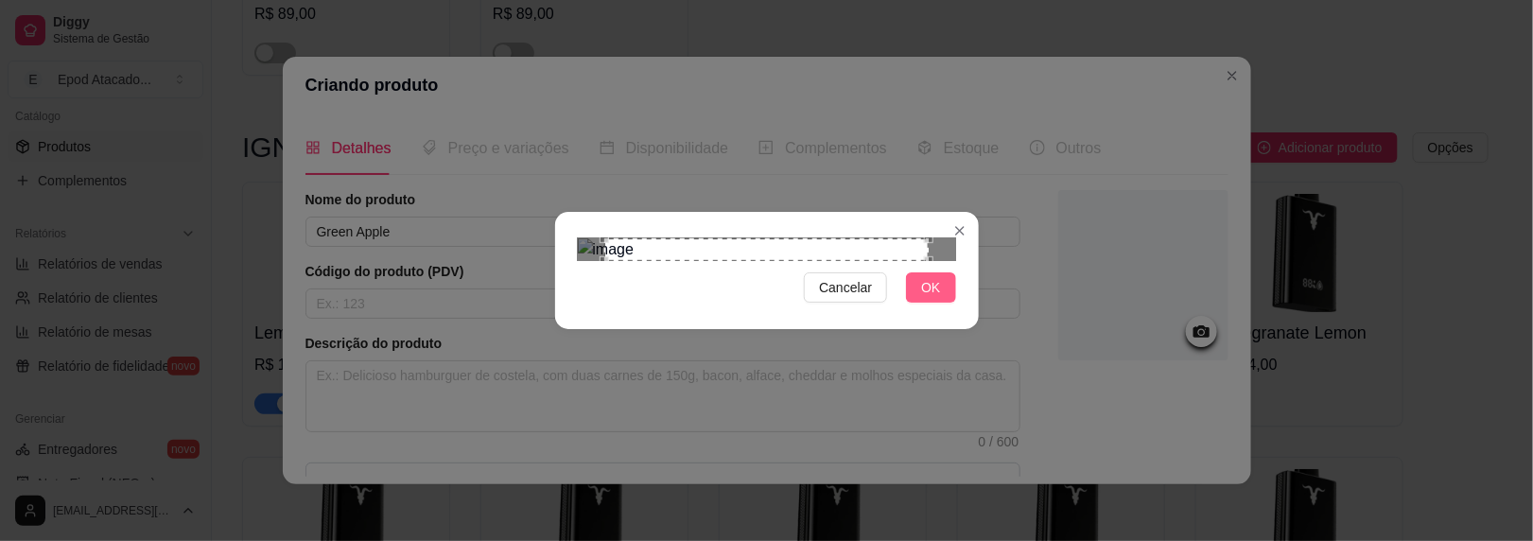
click at [950, 303] on button "OK" at bounding box center [930, 287] width 49 height 30
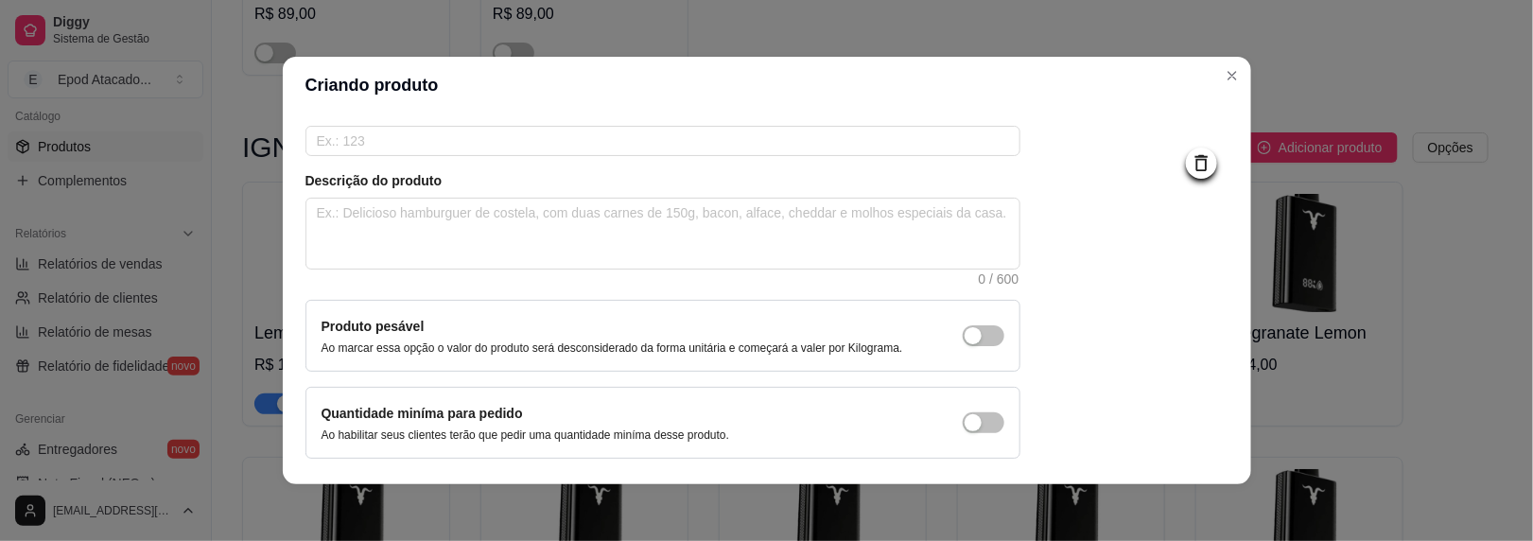
scroll to position [224, 0]
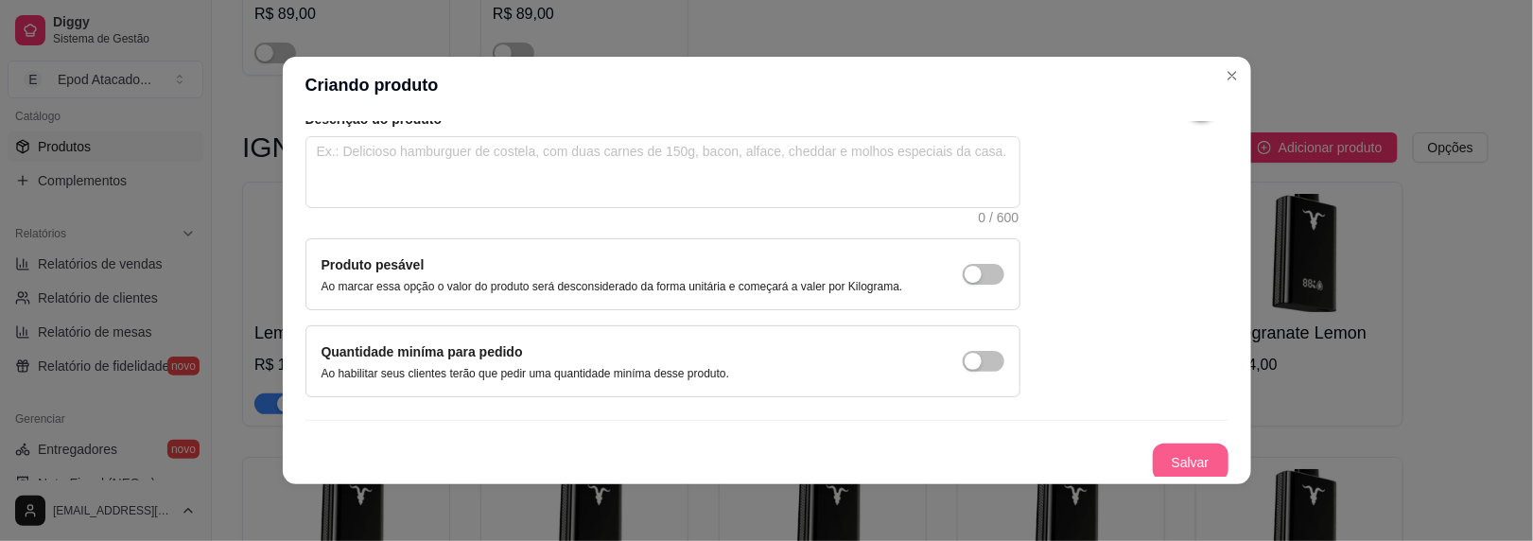
click at [1191, 444] on button "Salvar" at bounding box center [1191, 463] width 76 height 38
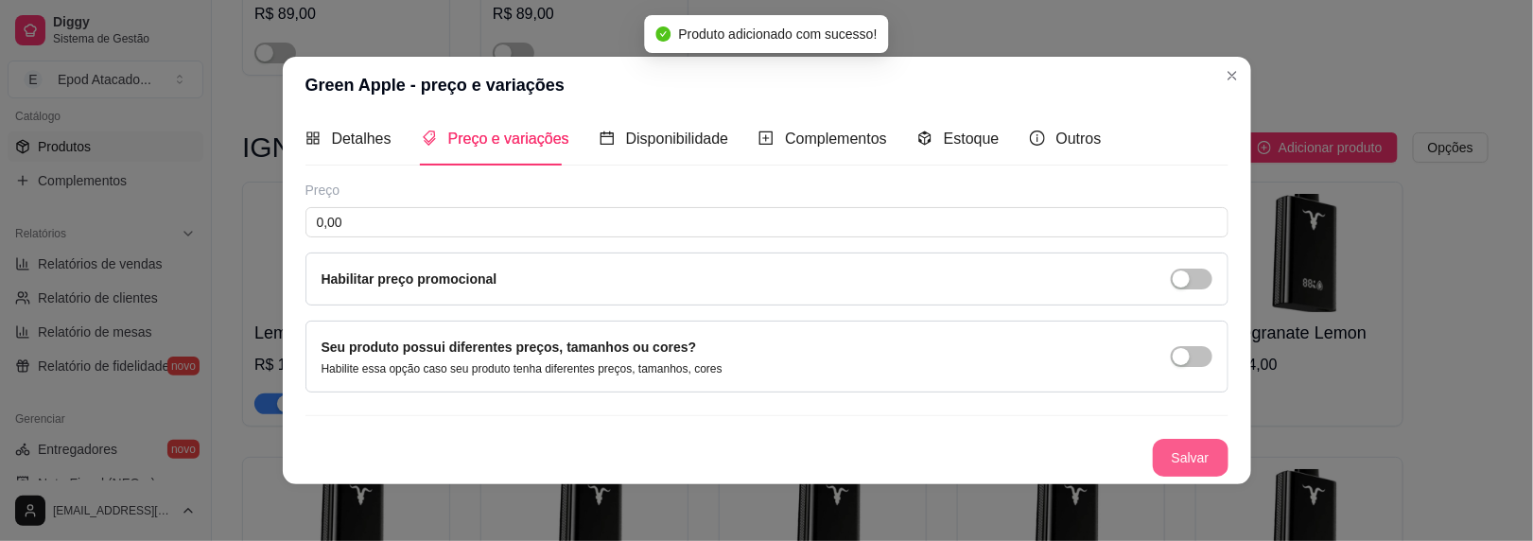
scroll to position [7, 0]
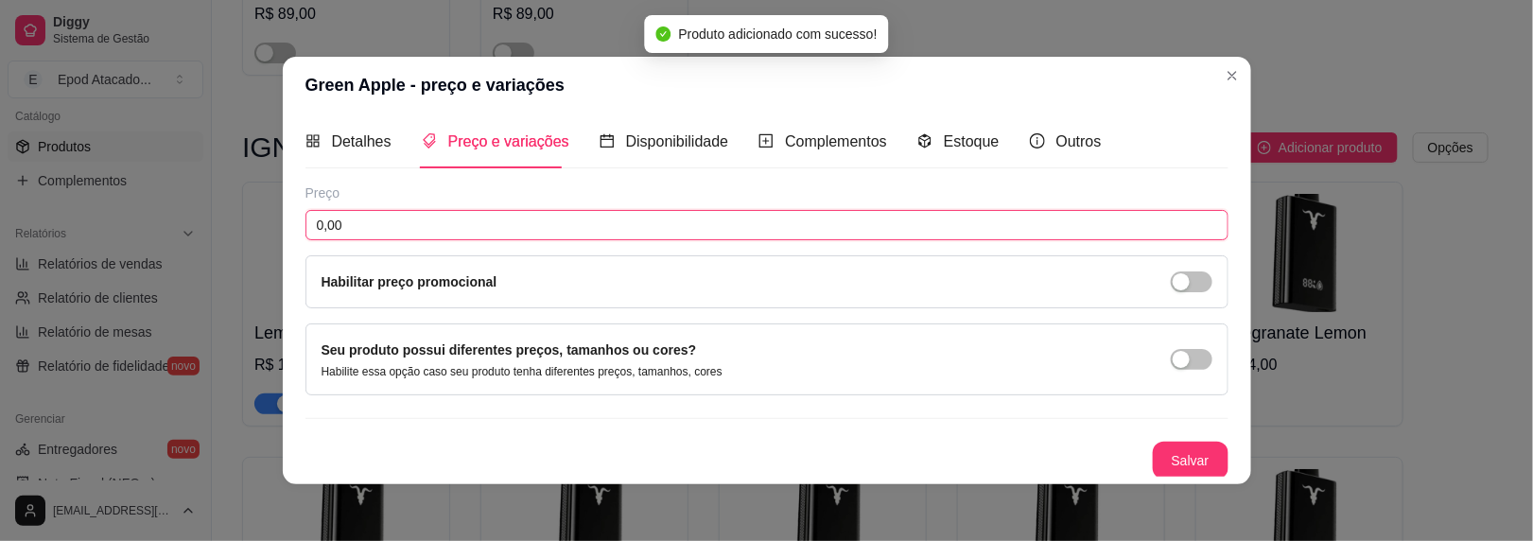
click at [375, 222] on input "0,00" at bounding box center [767, 225] width 923 height 30
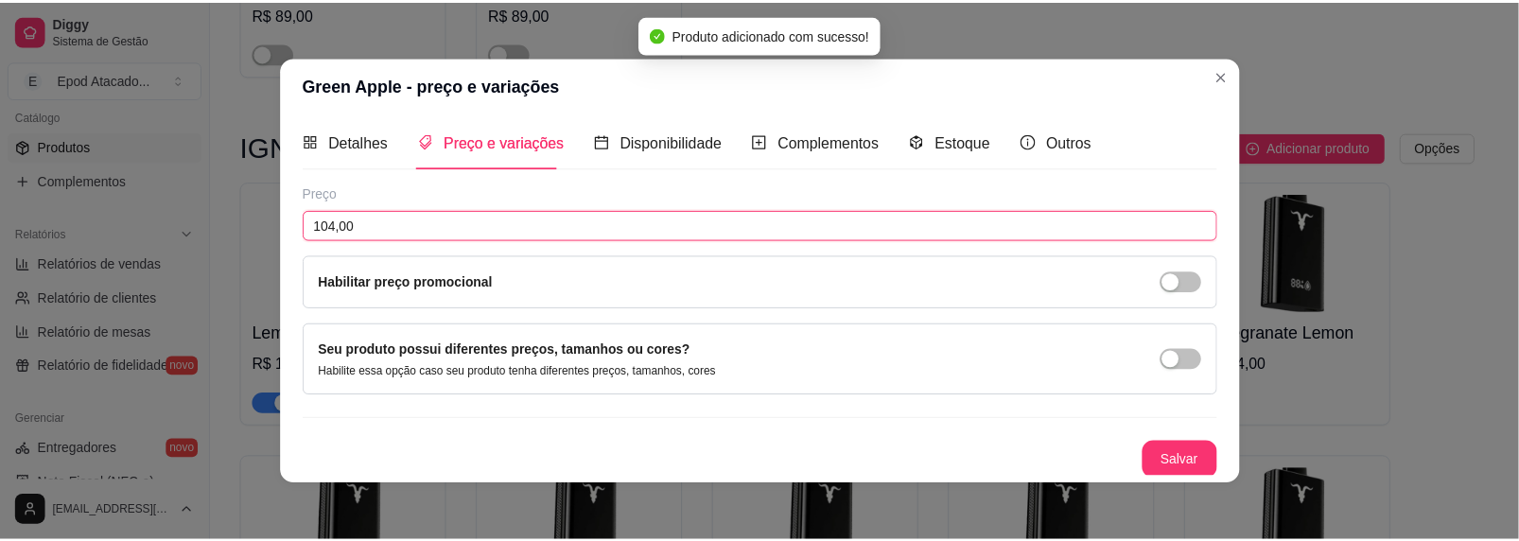
scroll to position [6, 0]
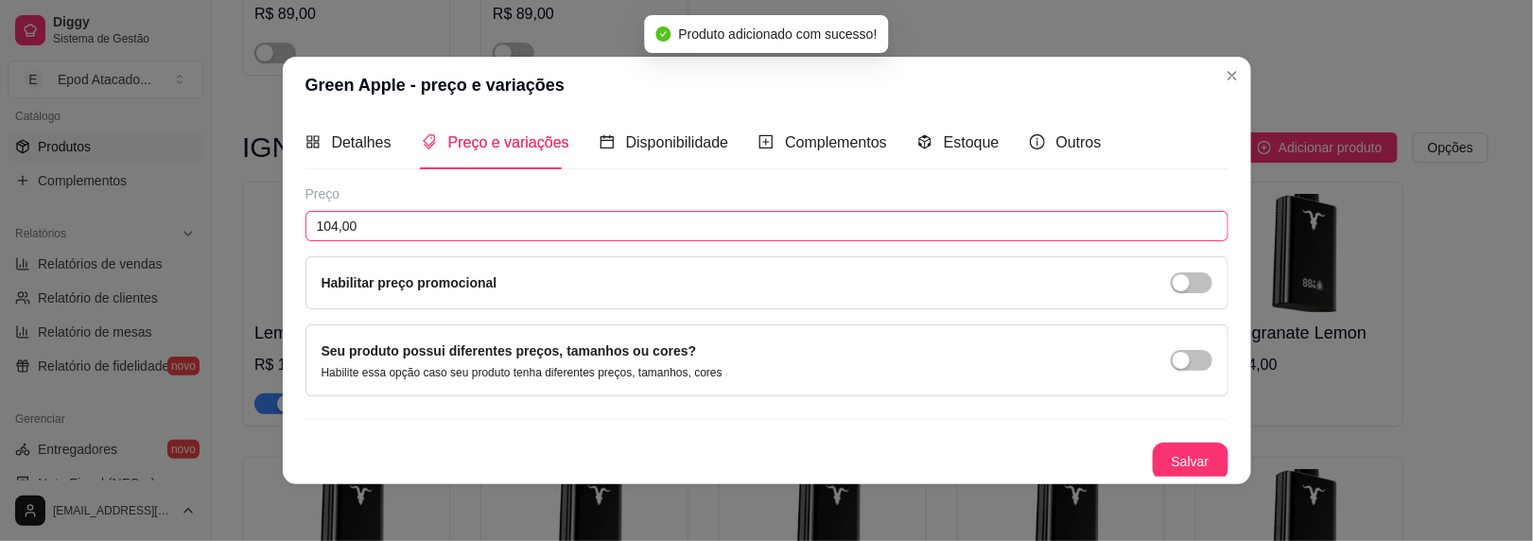
type input "104,00"
click at [1173, 443] on button "Salvar" at bounding box center [1191, 462] width 76 height 38
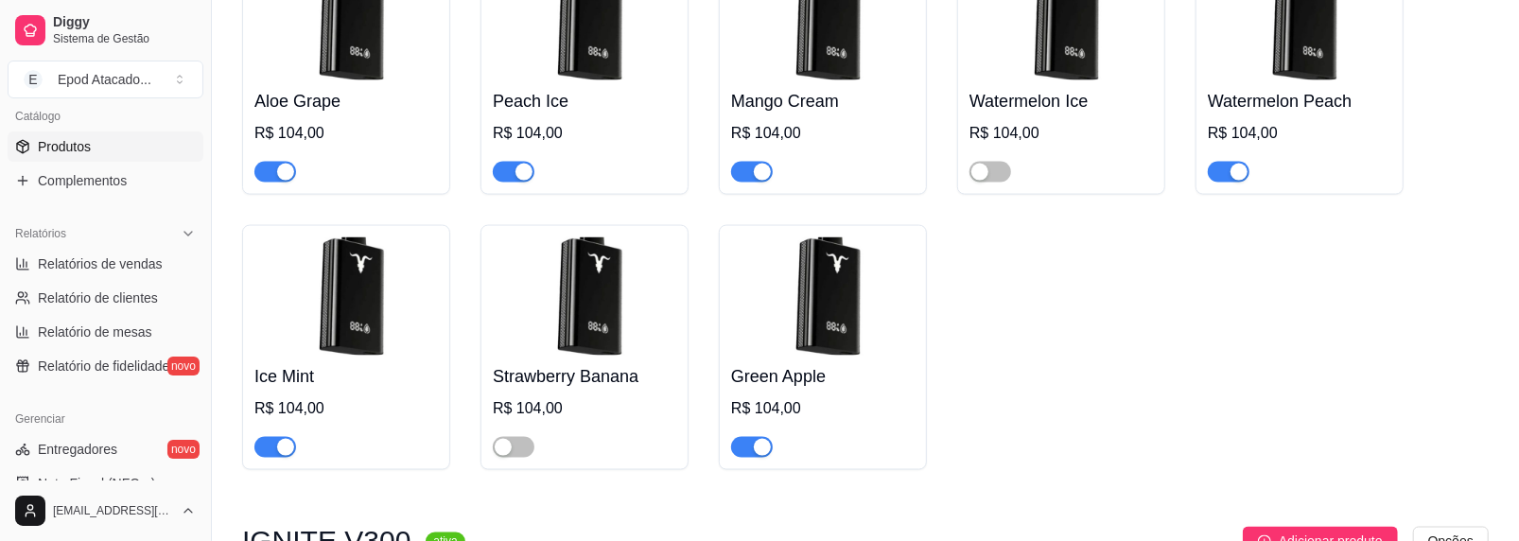
scroll to position [1828, 0]
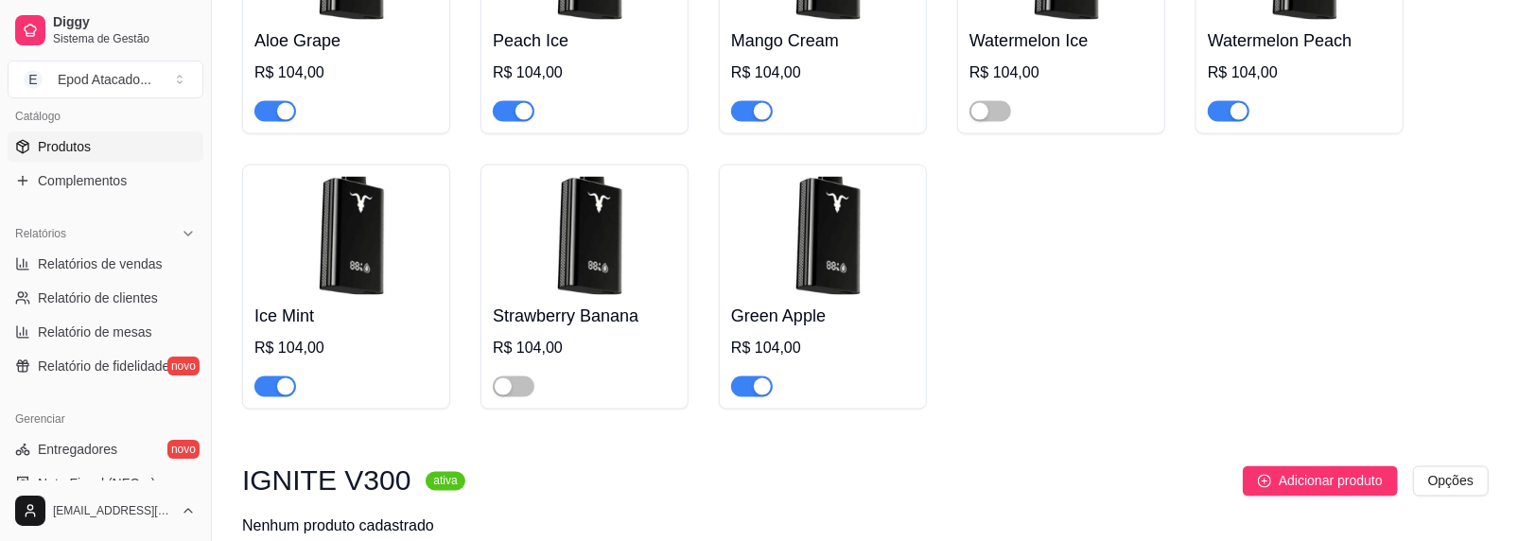
click at [735, 387] on span "button" at bounding box center [752, 386] width 42 height 21
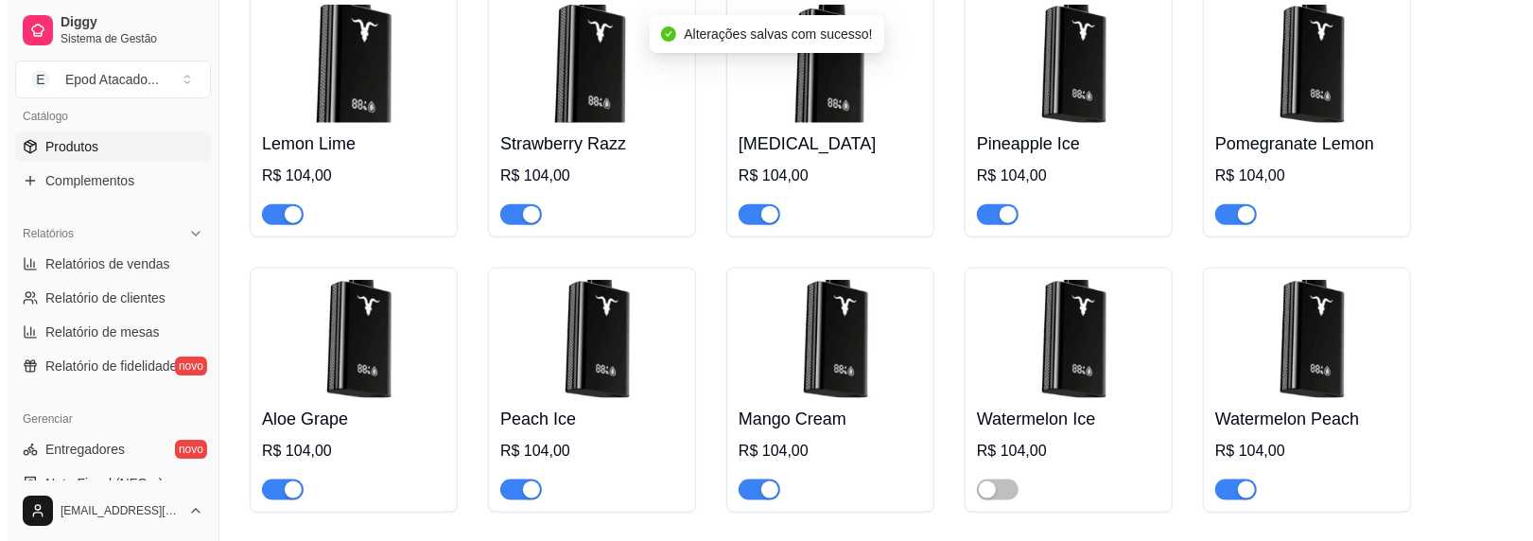
scroll to position [1260, 0]
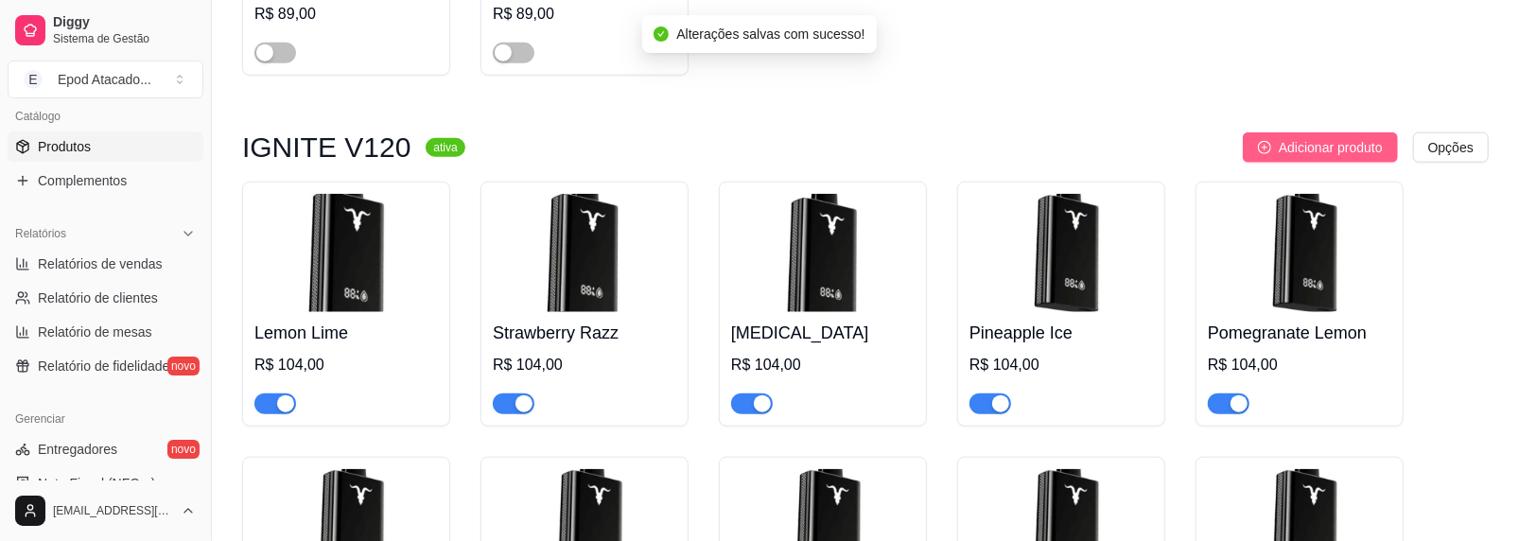
click at [1327, 141] on span "Adicionar produto" at bounding box center [1331, 147] width 104 height 21
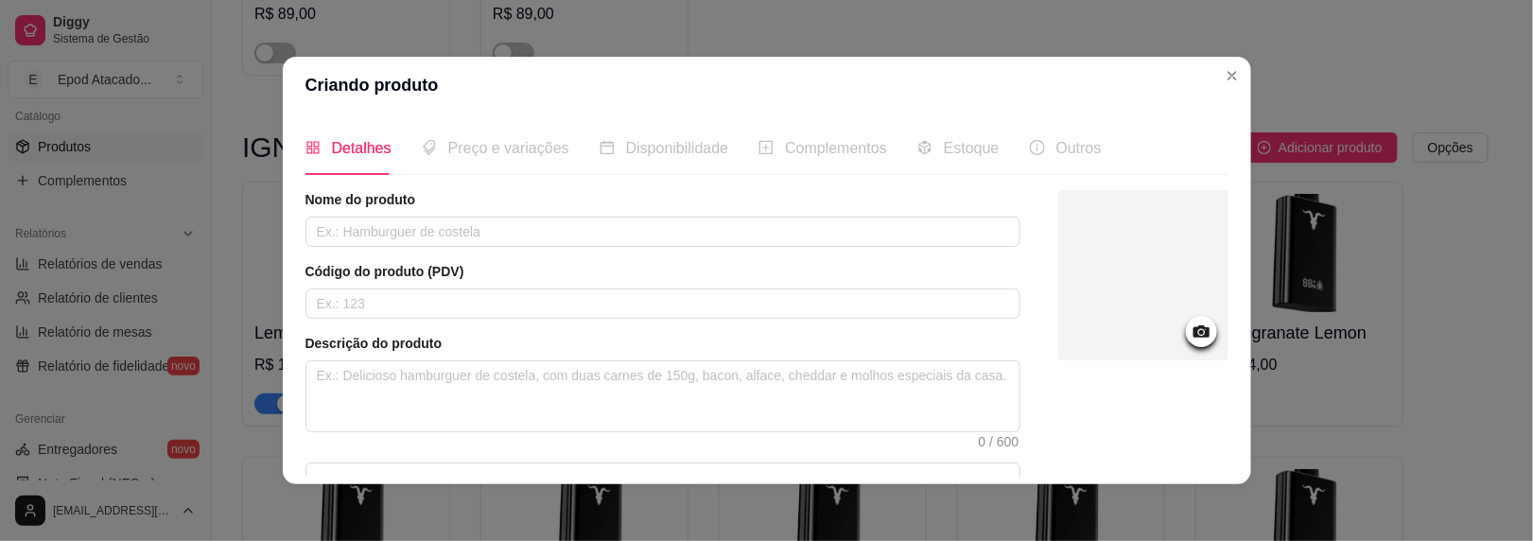
click at [1175, 271] on div at bounding box center [1144, 275] width 170 height 170
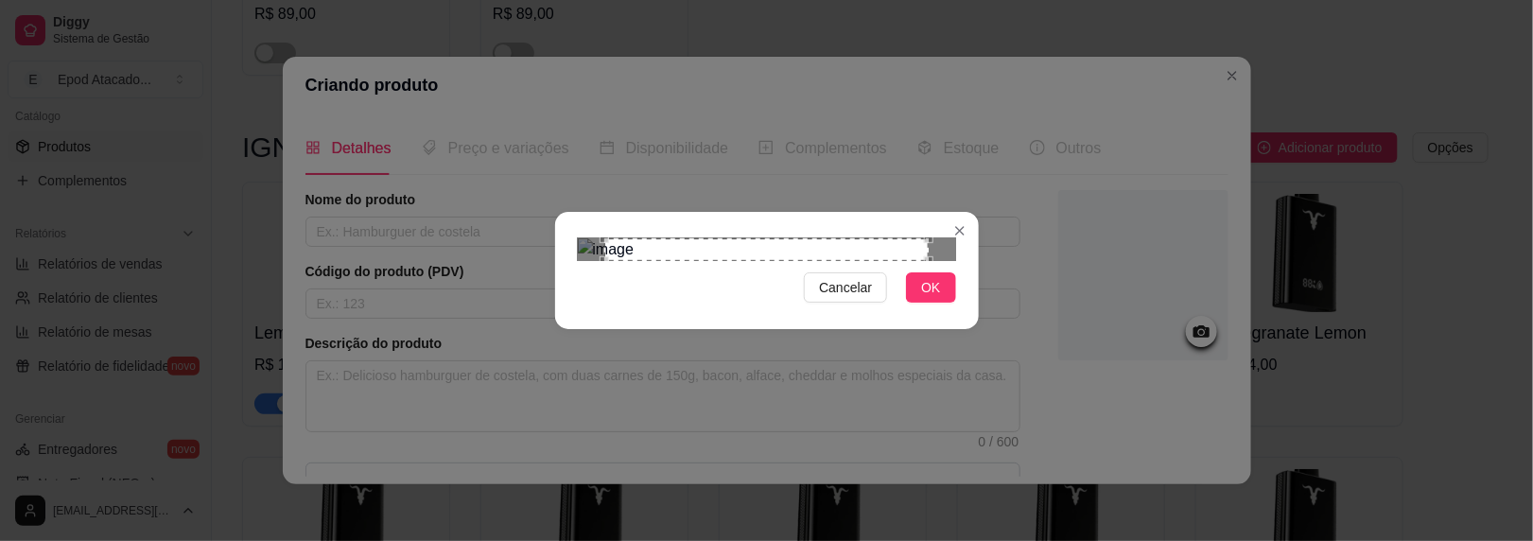
click at [950, 303] on button "OK" at bounding box center [930, 287] width 49 height 30
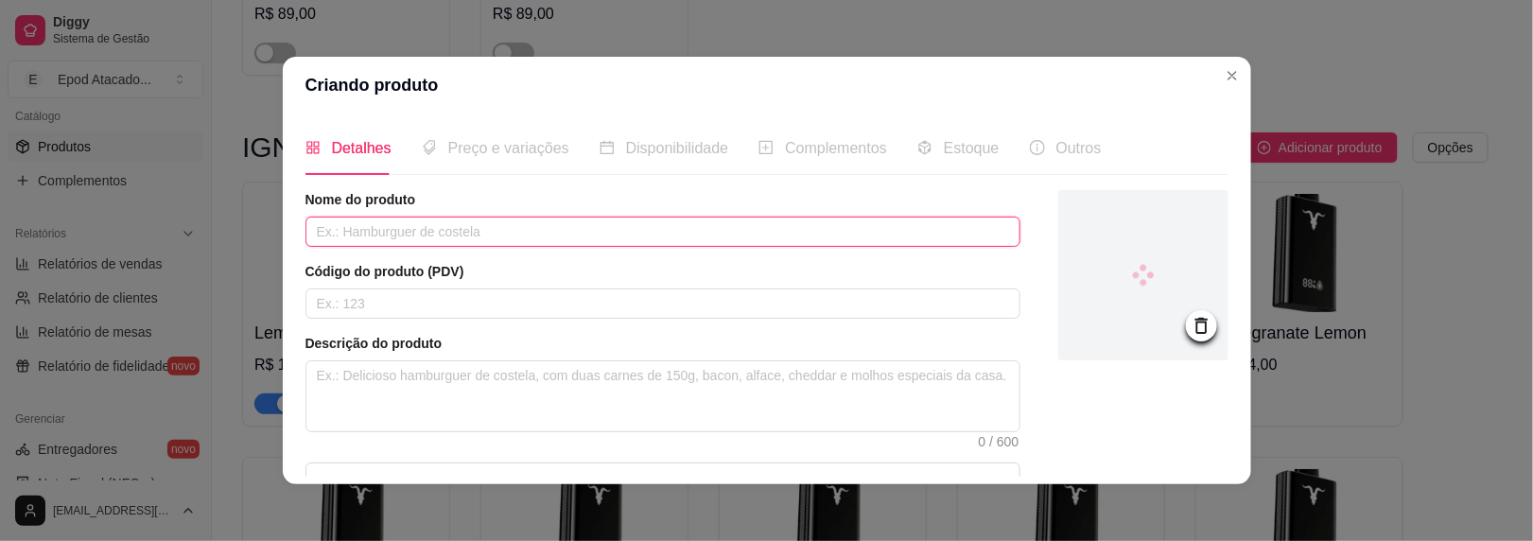
click at [395, 217] on input "text" at bounding box center [663, 232] width 715 height 30
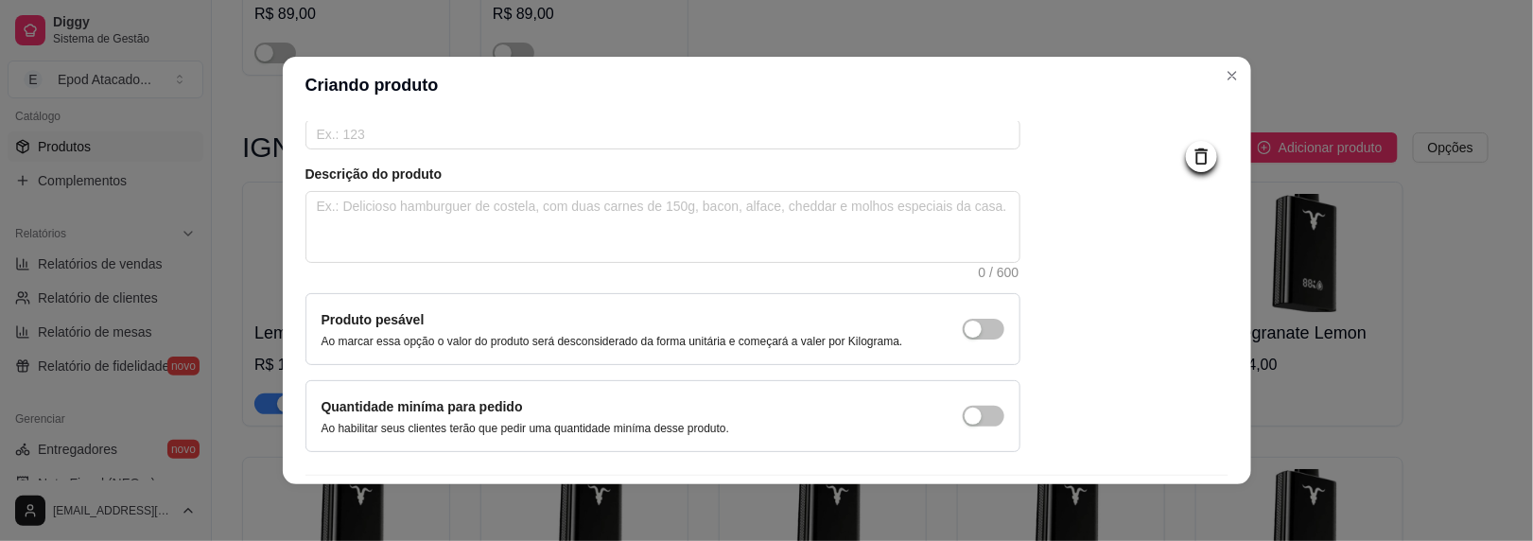
scroll to position [224, 0]
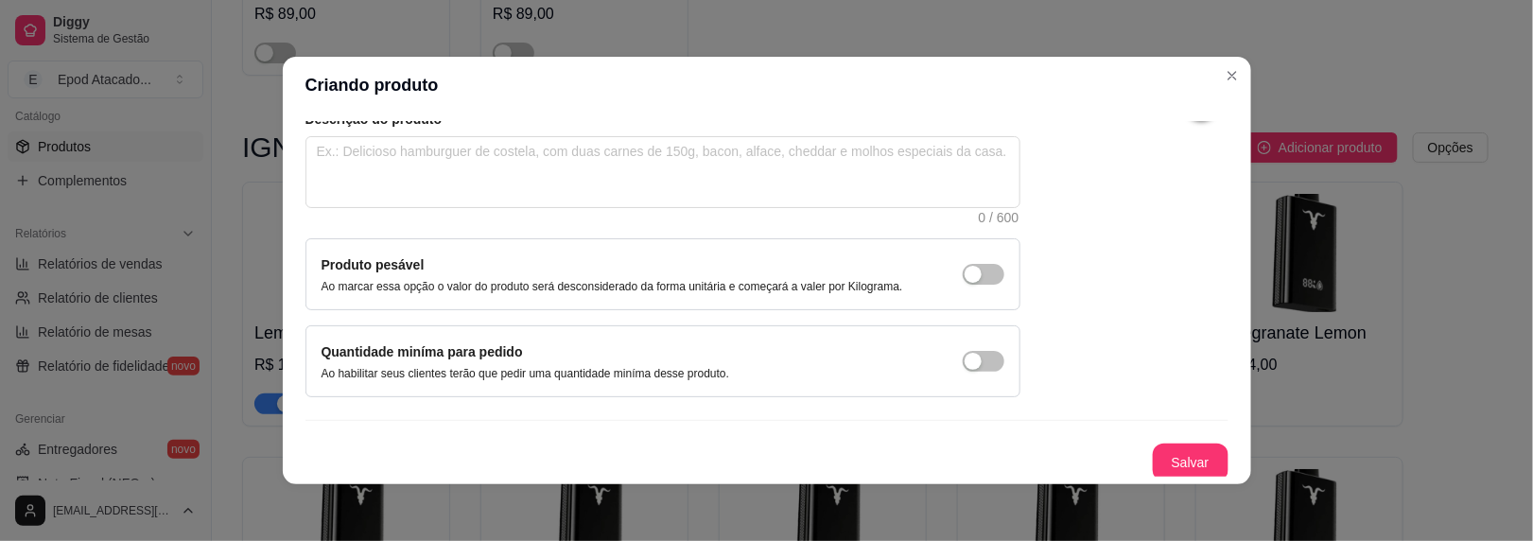
type input "Grape Ice"
click at [1154, 462] on button "Salvar" at bounding box center [1191, 463] width 74 height 37
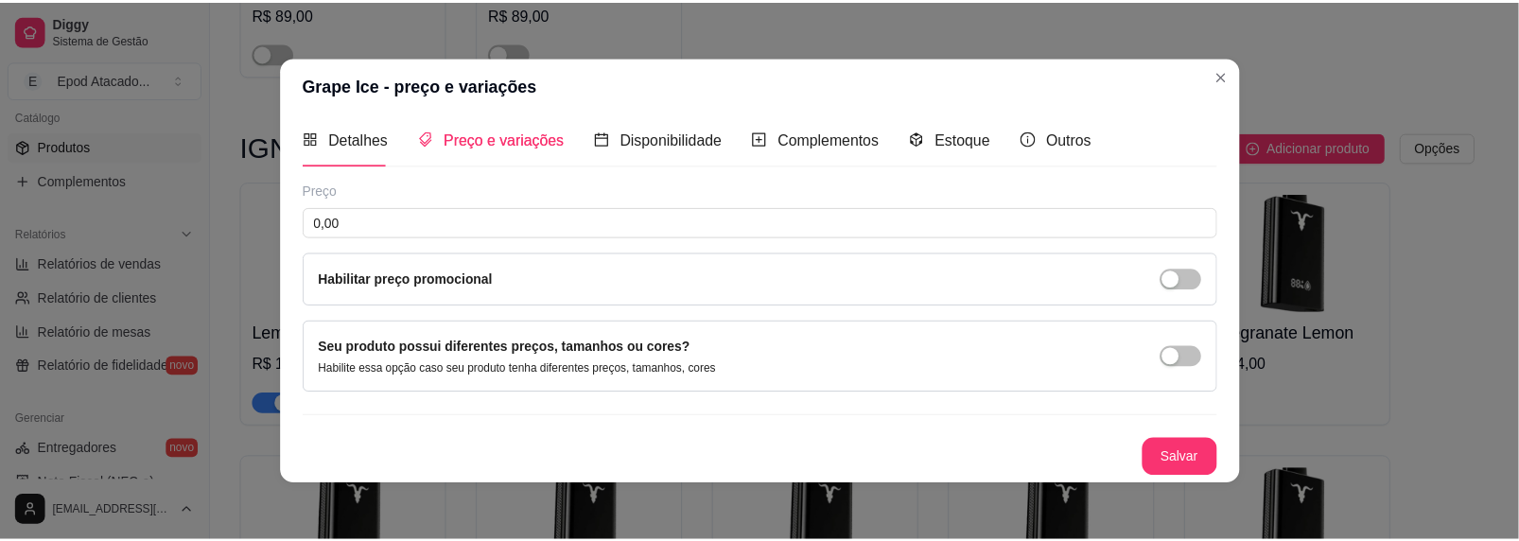
scroll to position [7, 0]
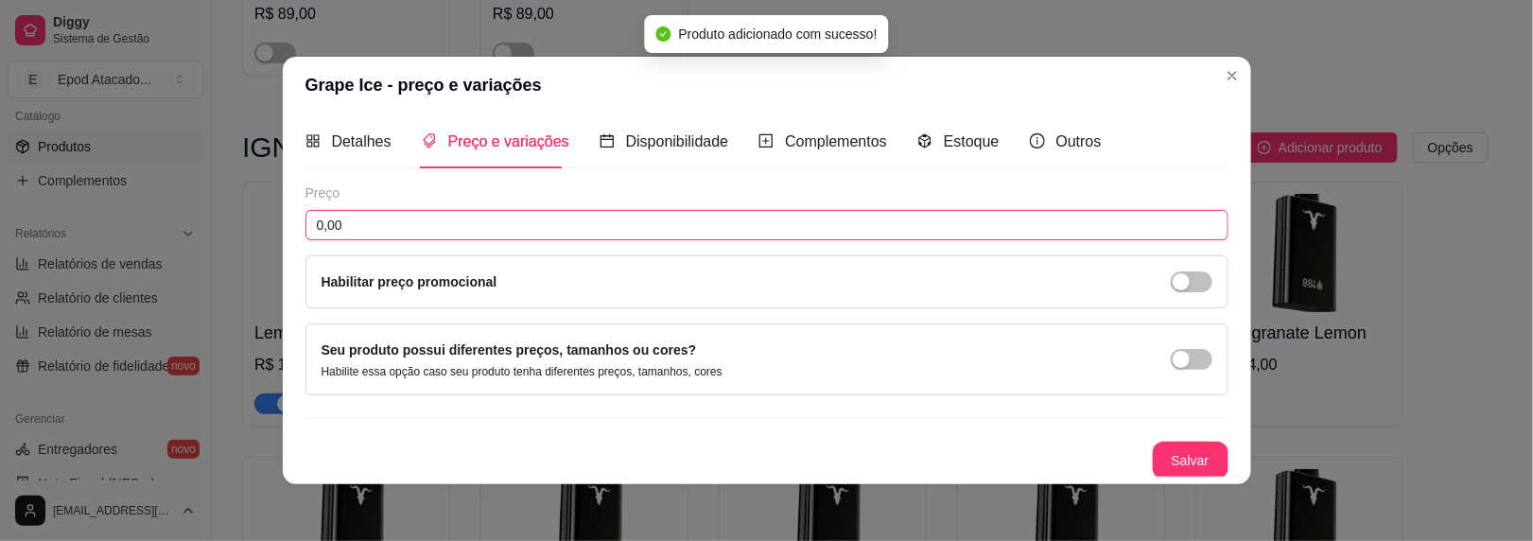
click at [902, 219] on input "0,00" at bounding box center [767, 225] width 923 height 30
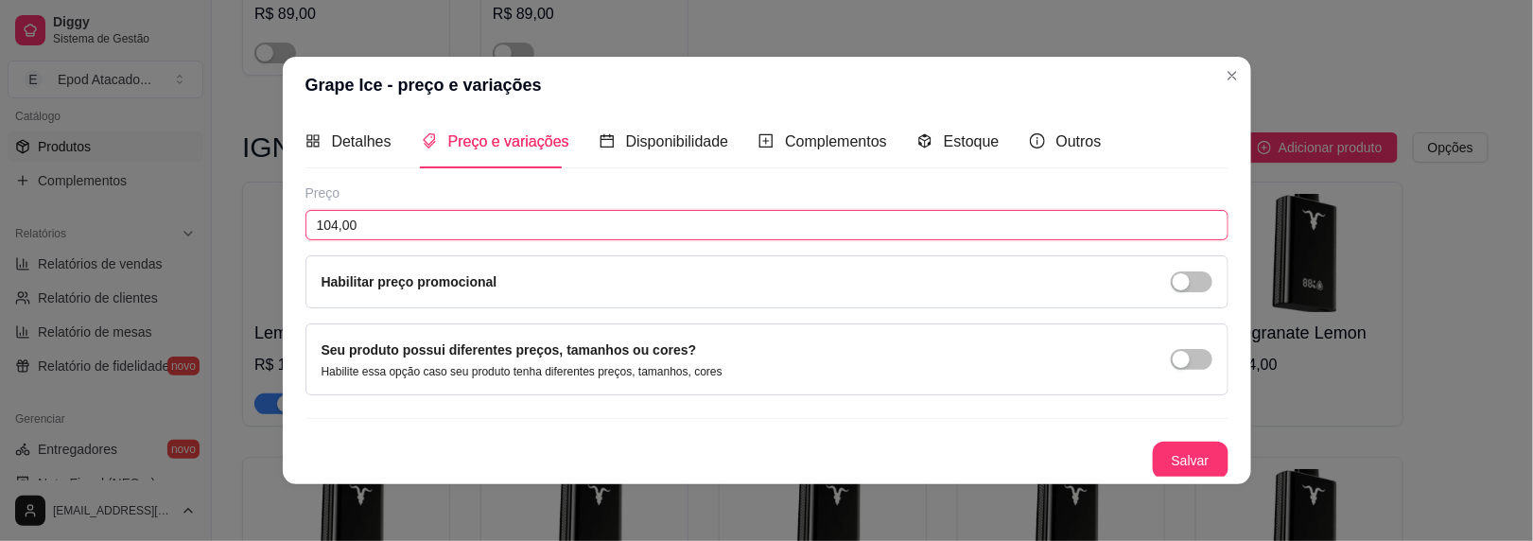
type input "104,00"
click at [1181, 444] on button "Salvar" at bounding box center [1191, 461] width 74 height 37
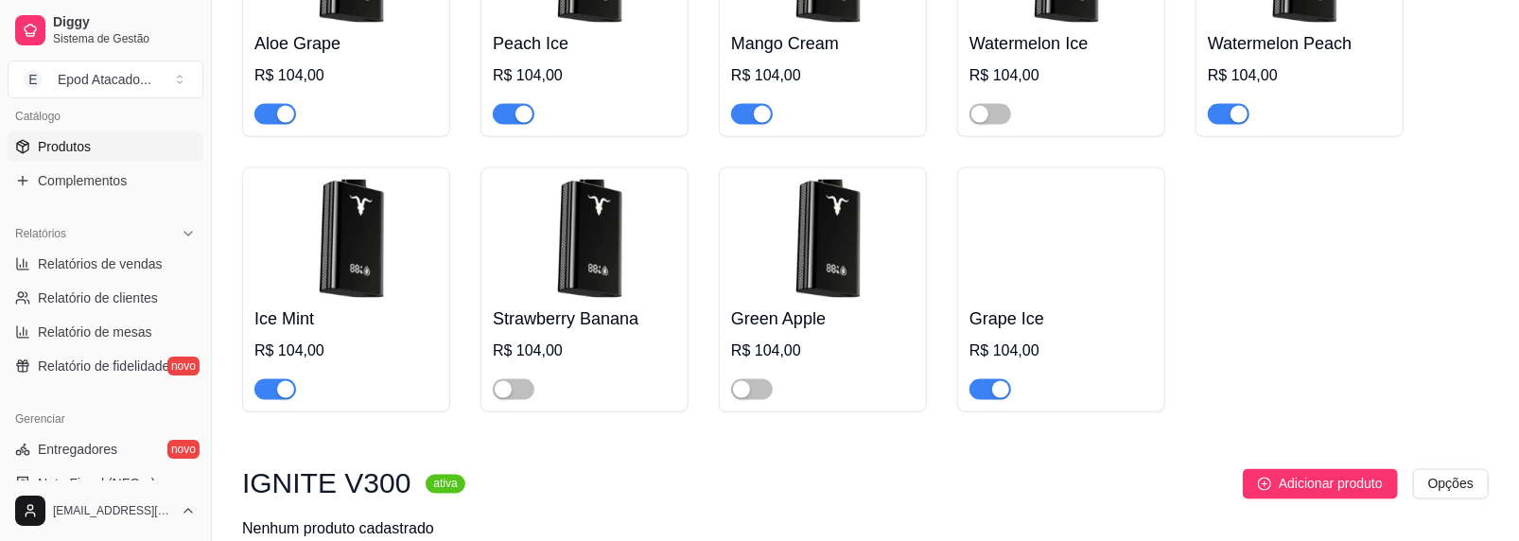
scroll to position [1828, 0]
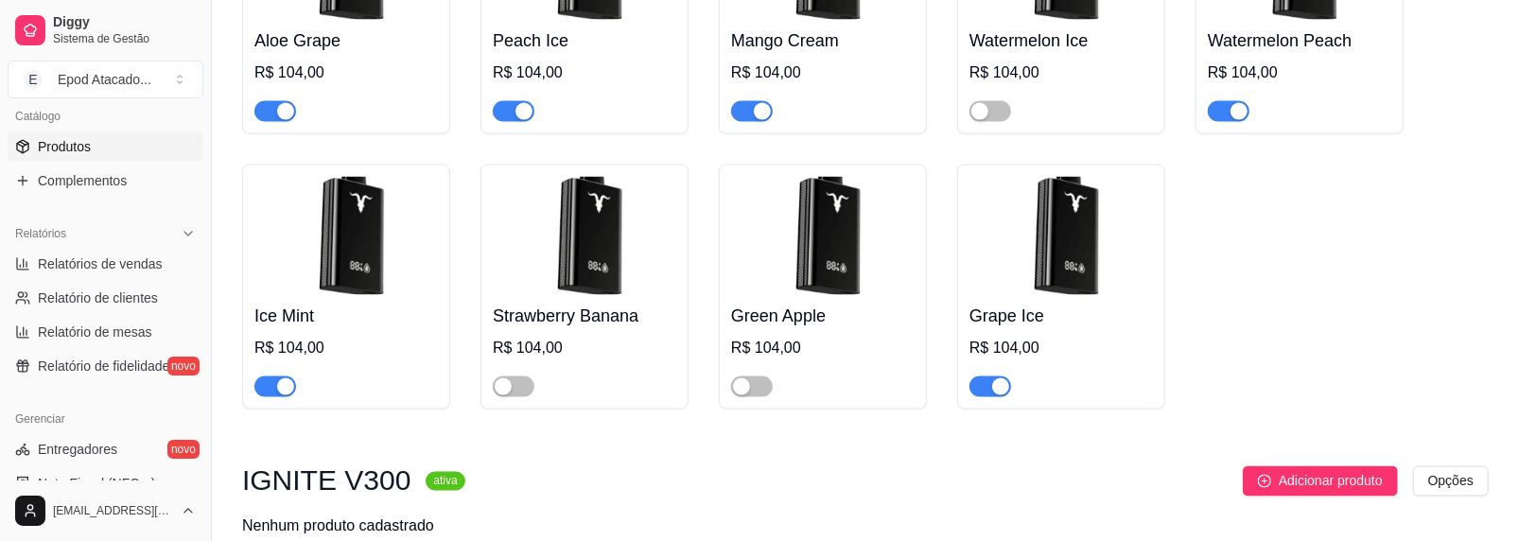
click at [998, 388] on div "button" at bounding box center [1000, 386] width 17 height 17
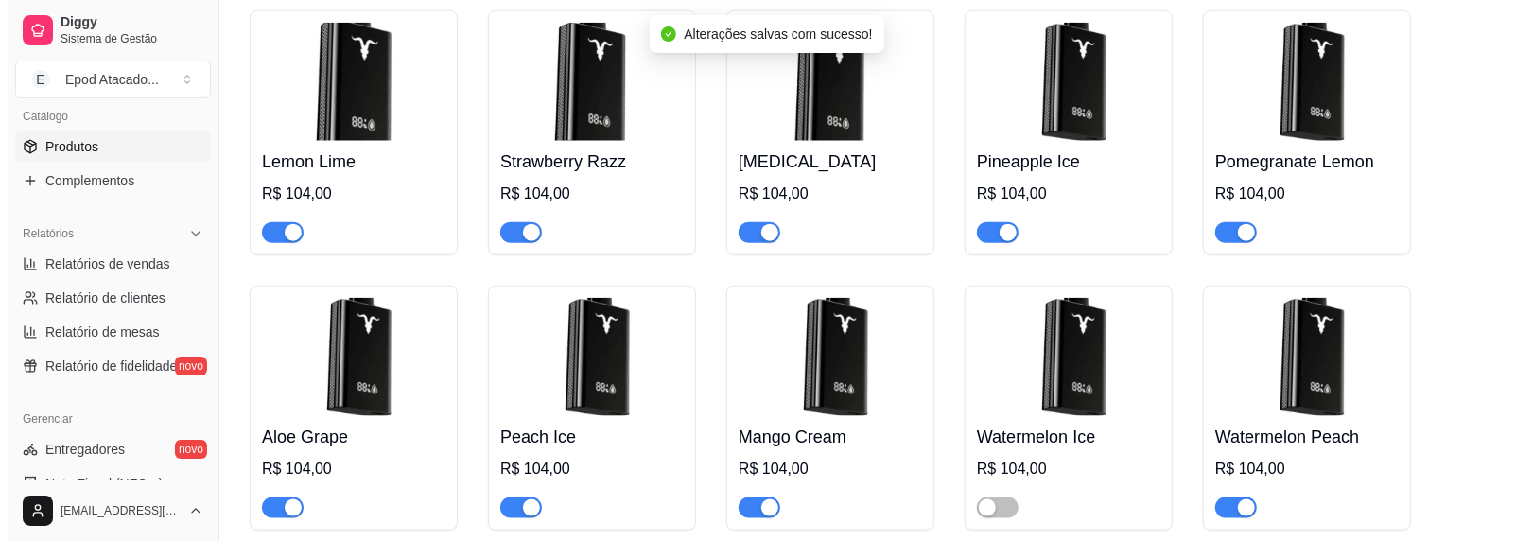
scroll to position [1260, 0]
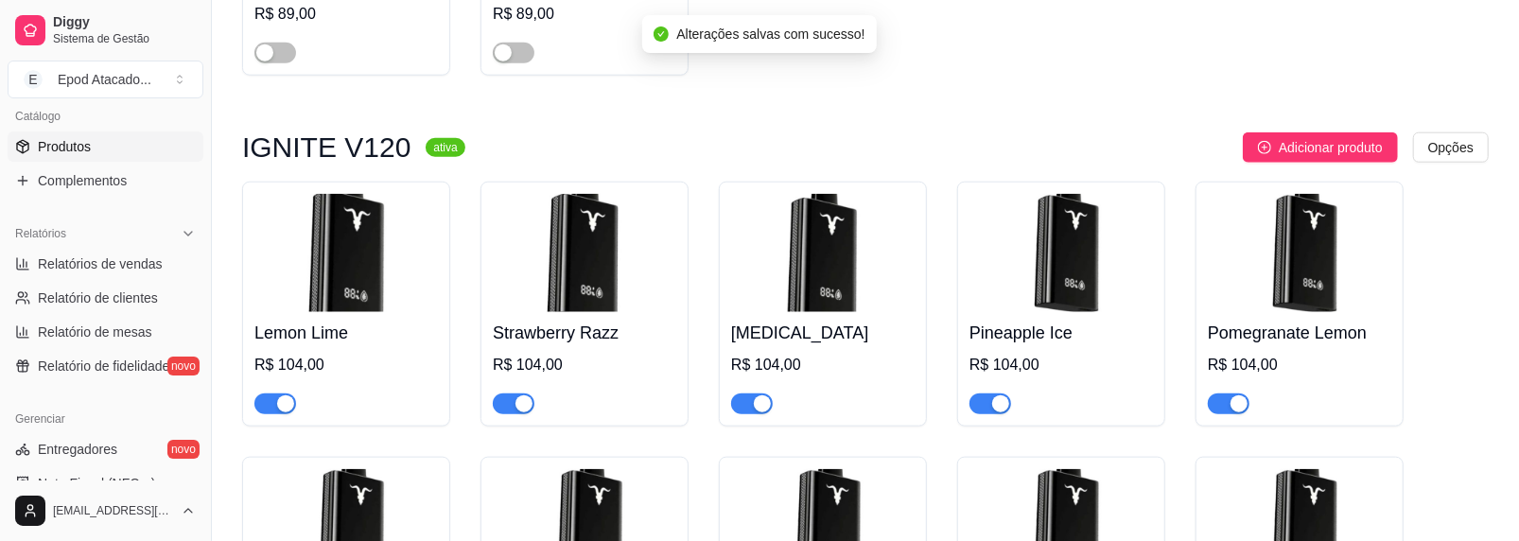
click at [1376, 153] on span "Adicionar produto" at bounding box center [1331, 147] width 104 height 21
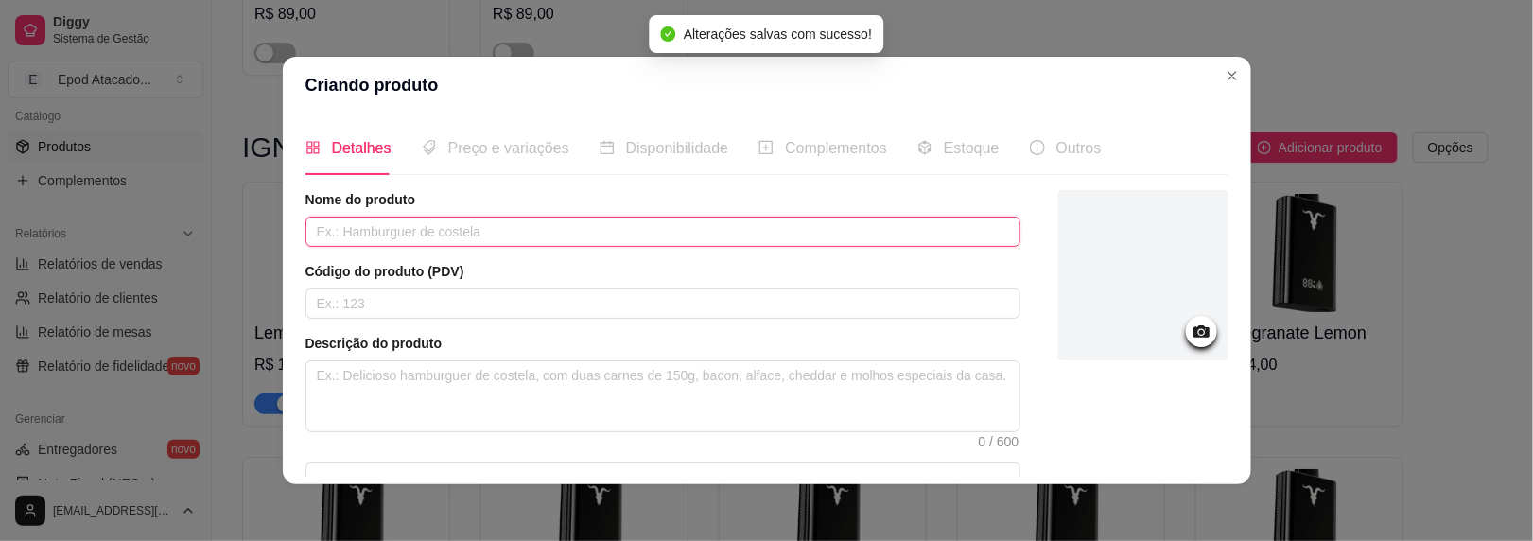
click at [411, 227] on input "text" at bounding box center [663, 232] width 715 height 30
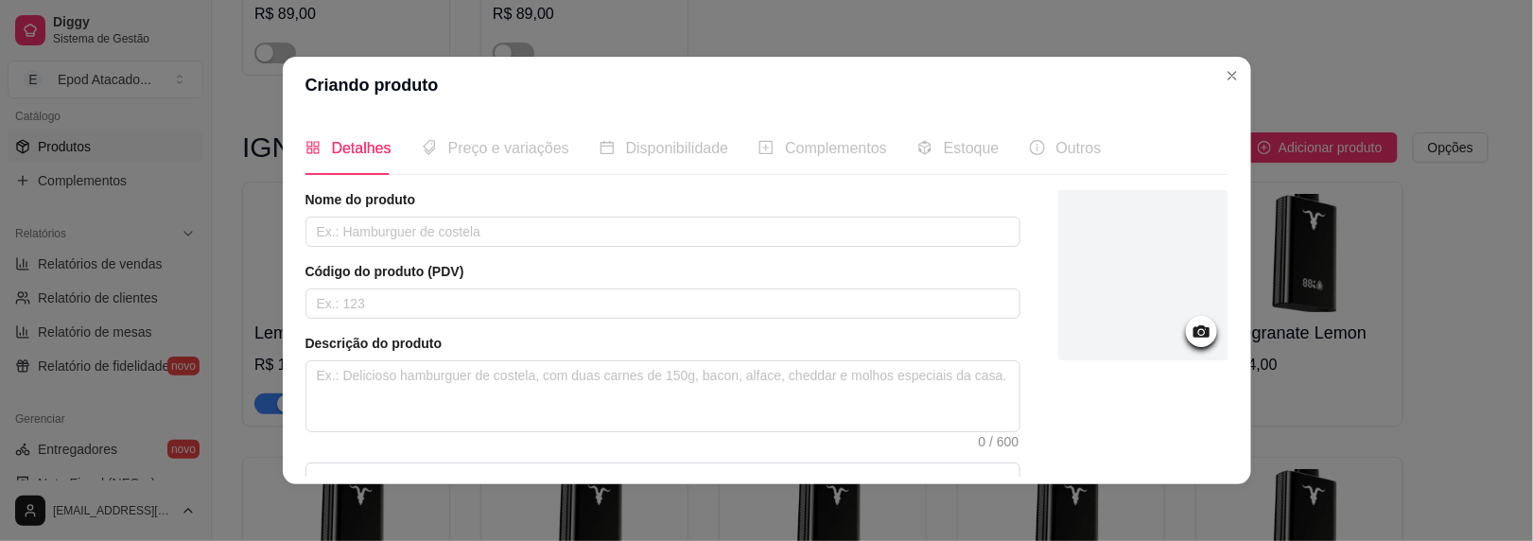
click at [1059, 238] on div at bounding box center [1144, 275] width 170 height 170
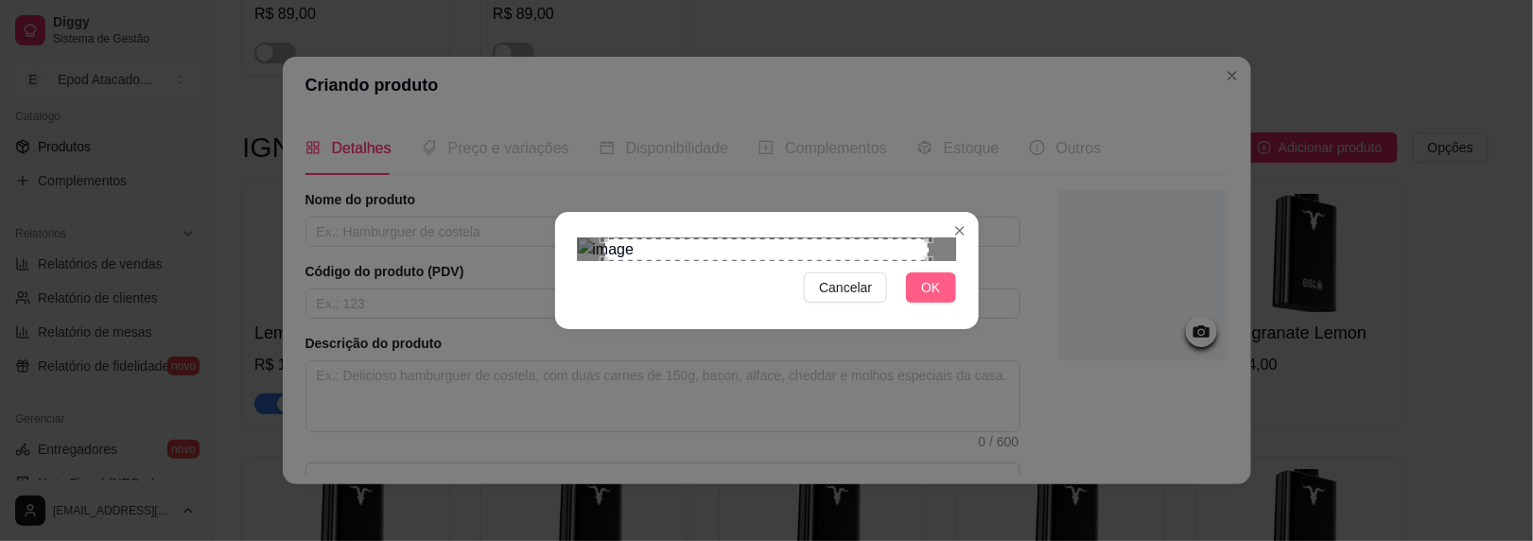
click at [926, 298] on span "OK" at bounding box center [930, 287] width 19 height 21
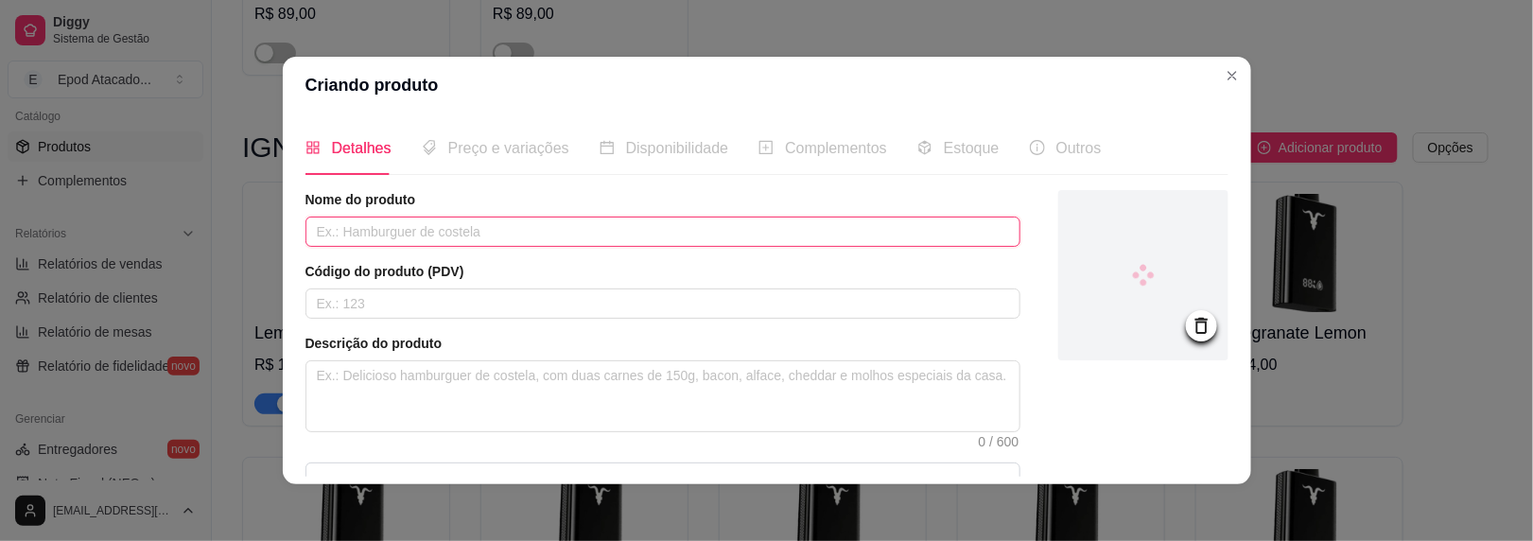
click at [427, 243] on input "text" at bounding box center [663, 232] width 715 height 30
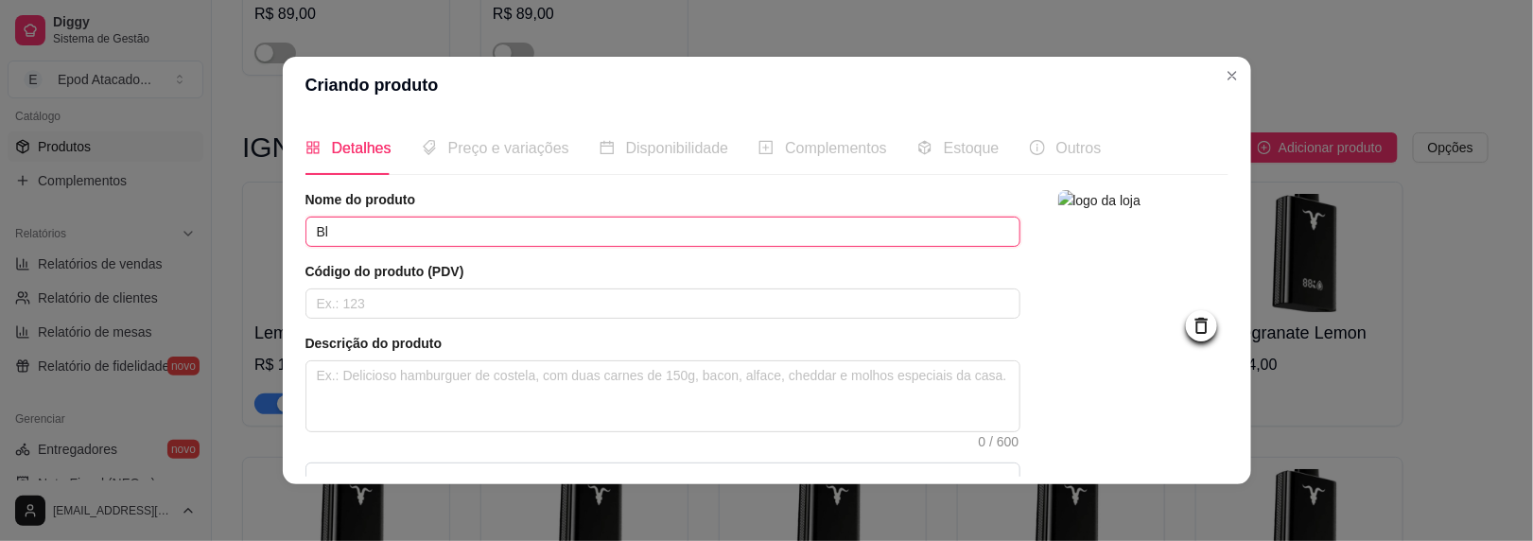
type input "B"
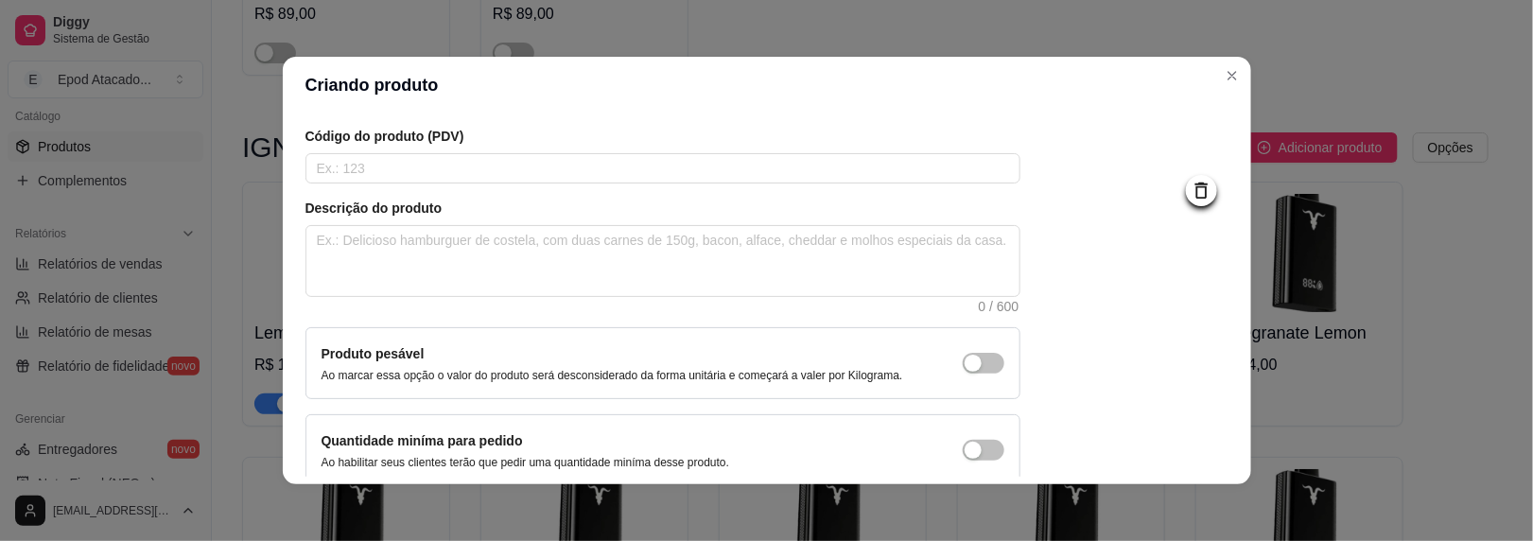
scroll to position [224, 0]
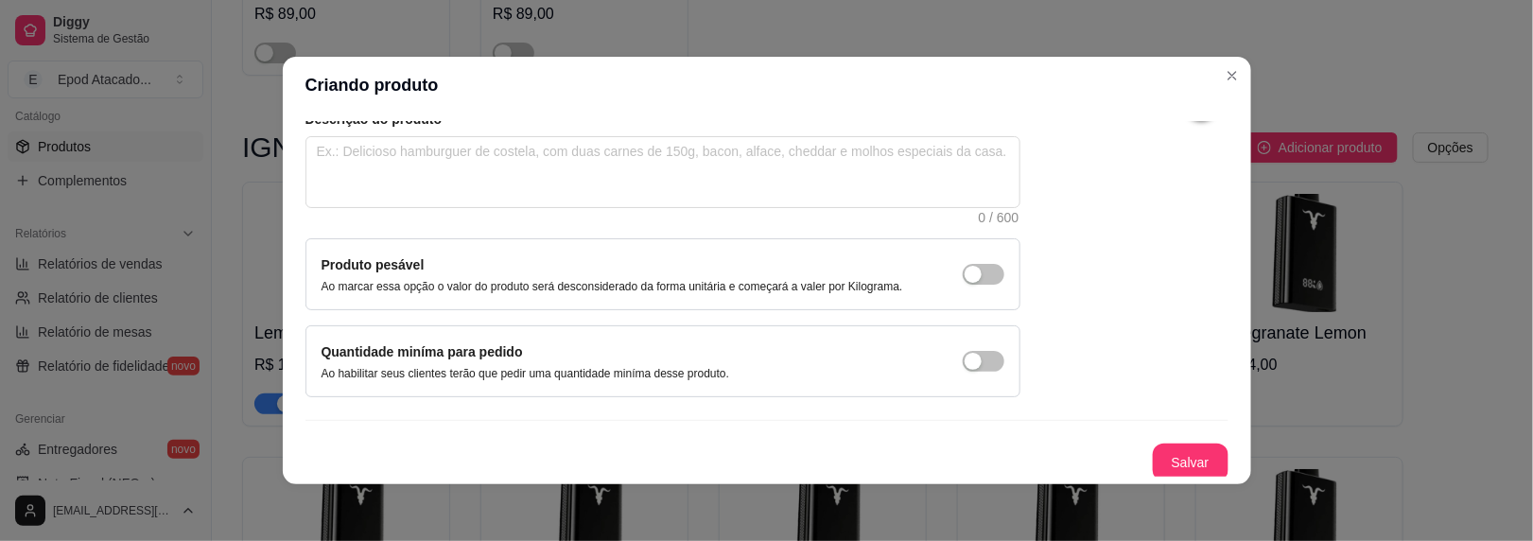
type input "Mixed Berris"
click at [1159, 444] on button "Salvar" at bounding box center [1191, 463] width 76 height 38
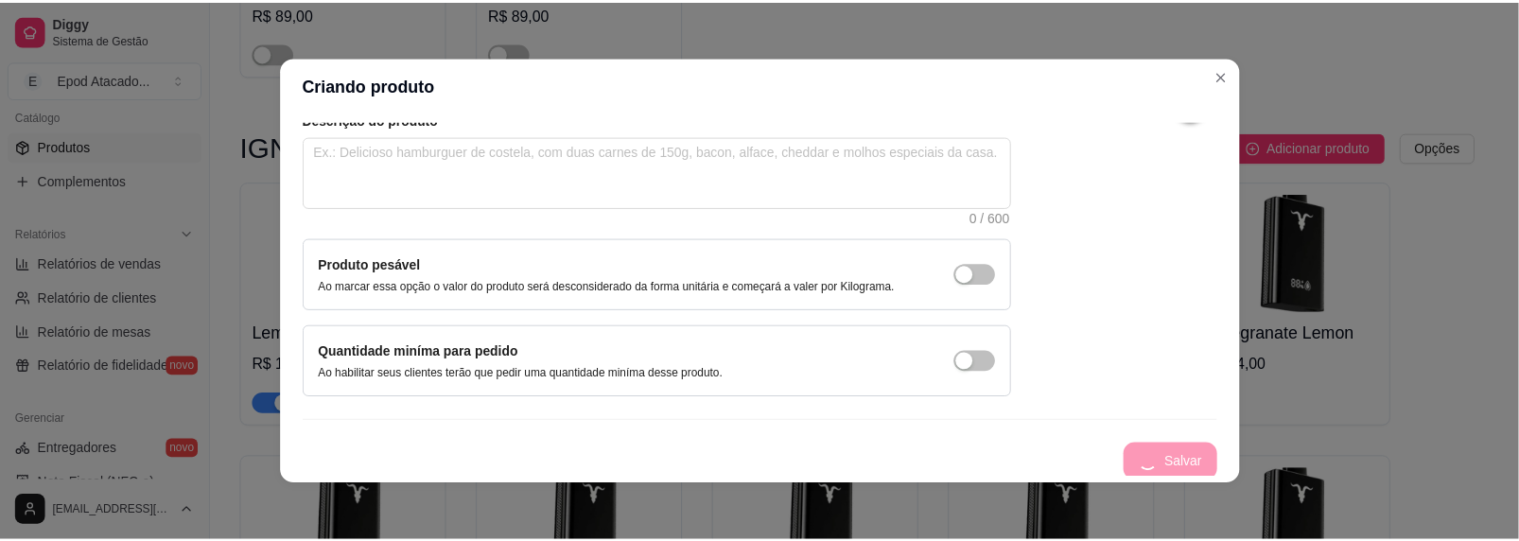
scroll to position [7, 0]
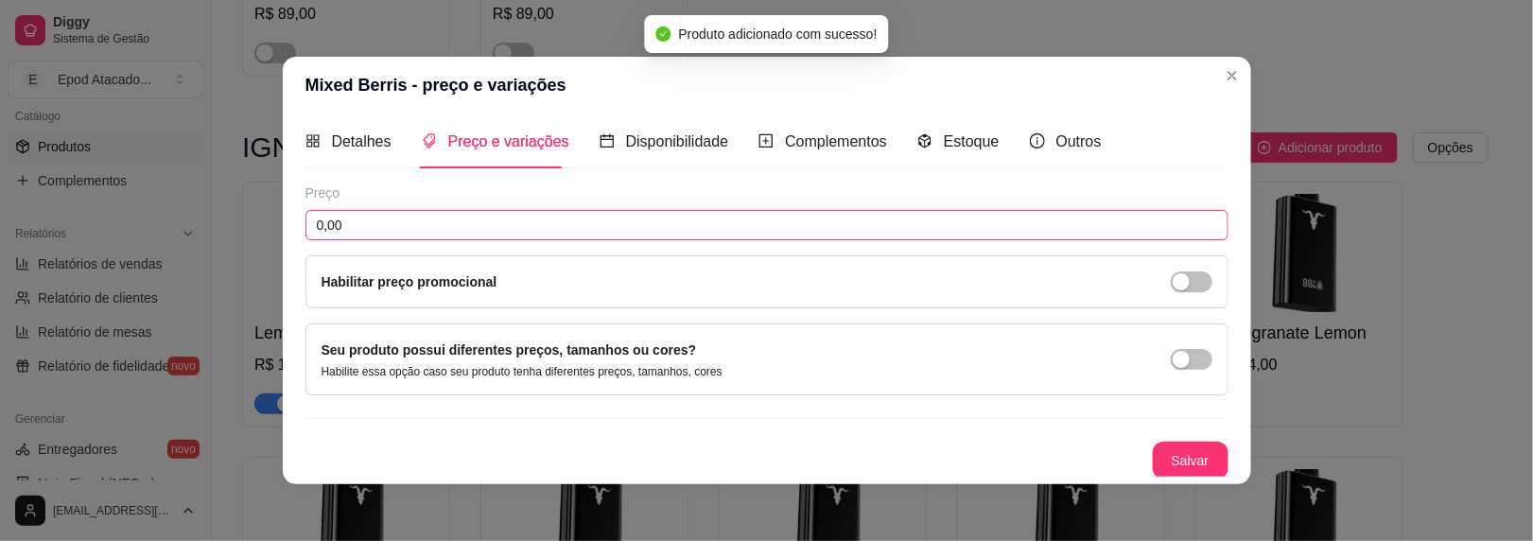
click at [415, 226] on input "0,00" at bounding box center [767, 225] width 923 height 30
type input "104,00"
click at [1184, 448] on button "Salvar" at bounding box center [1191, 461] width 76 height 38
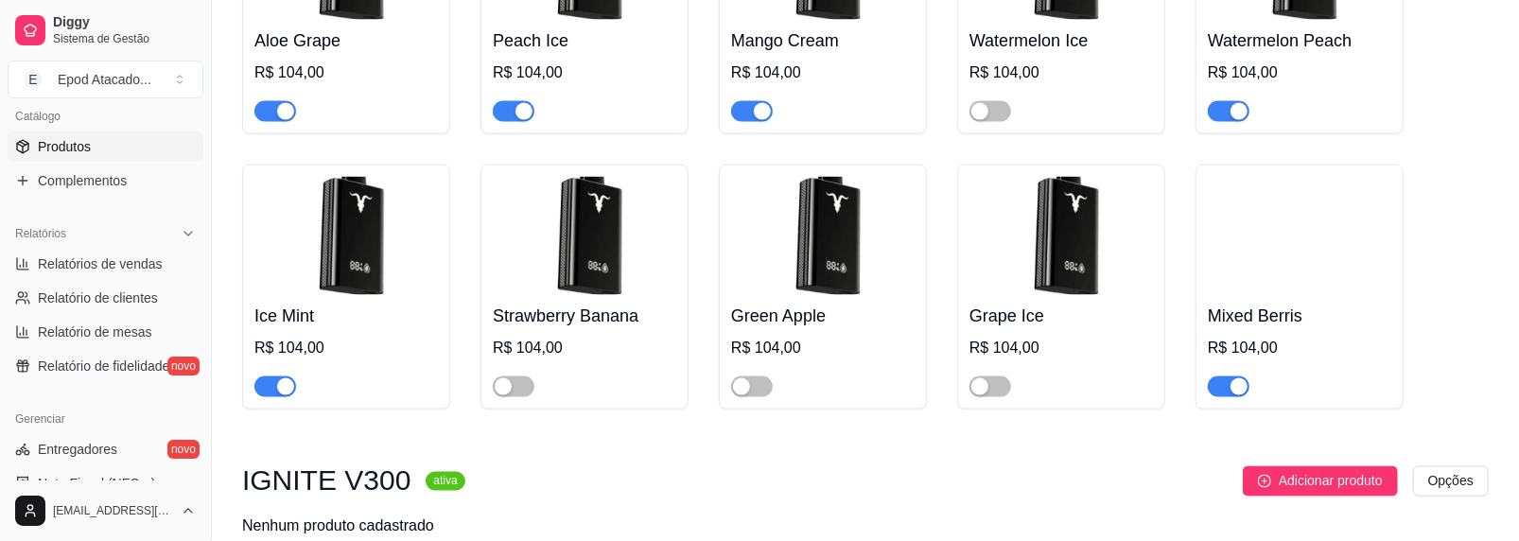
click at [1223, 387] on span "button" at bounding box center [1229, 386] width 42 height 21
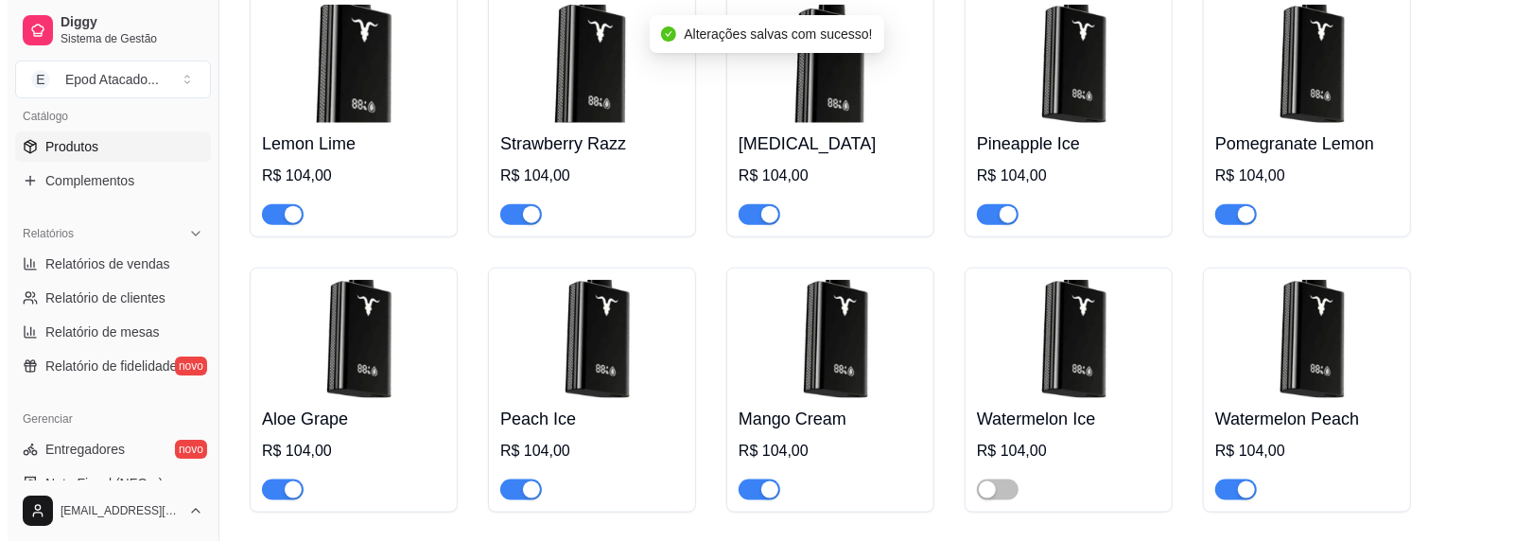
scroll to position [976, 0]
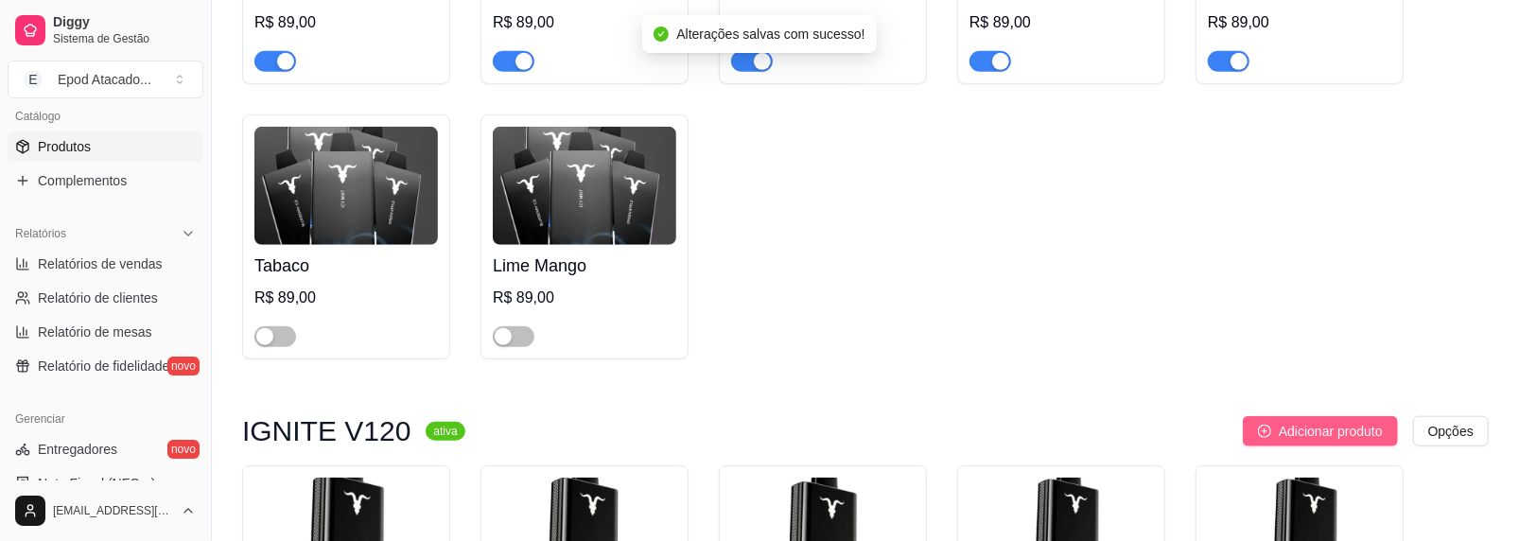
click at [1308, 436] on span "Adicionar produto" at bounding box center [1331, 431] width 104 height 21
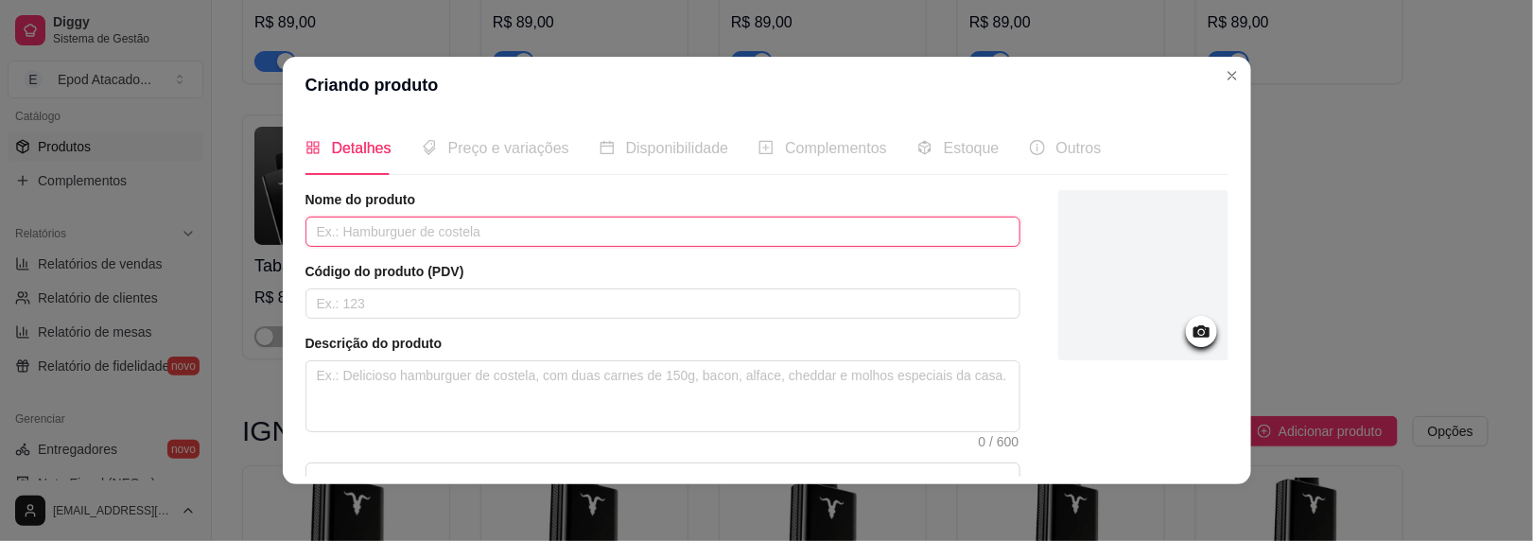
click at [348, 227] on input "text" at bounding box center [663, 232] width 715 height 30
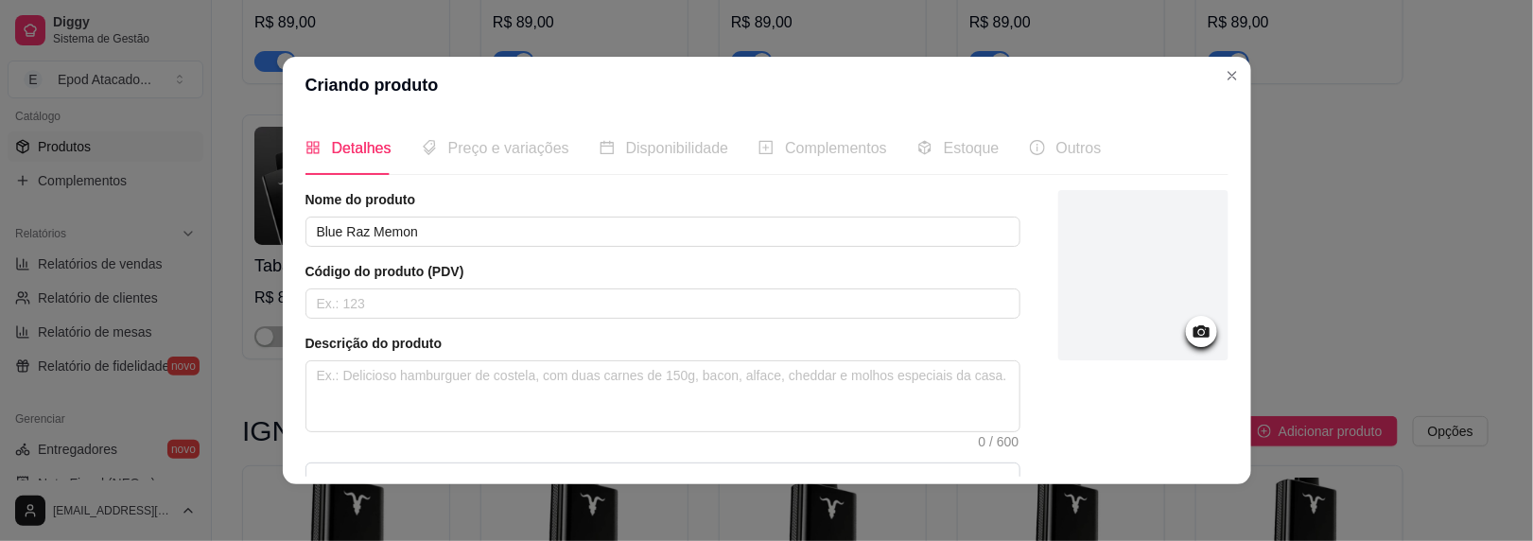
click at [1111, 260] on div at bounding box center [1144, 275] width 170 height 170
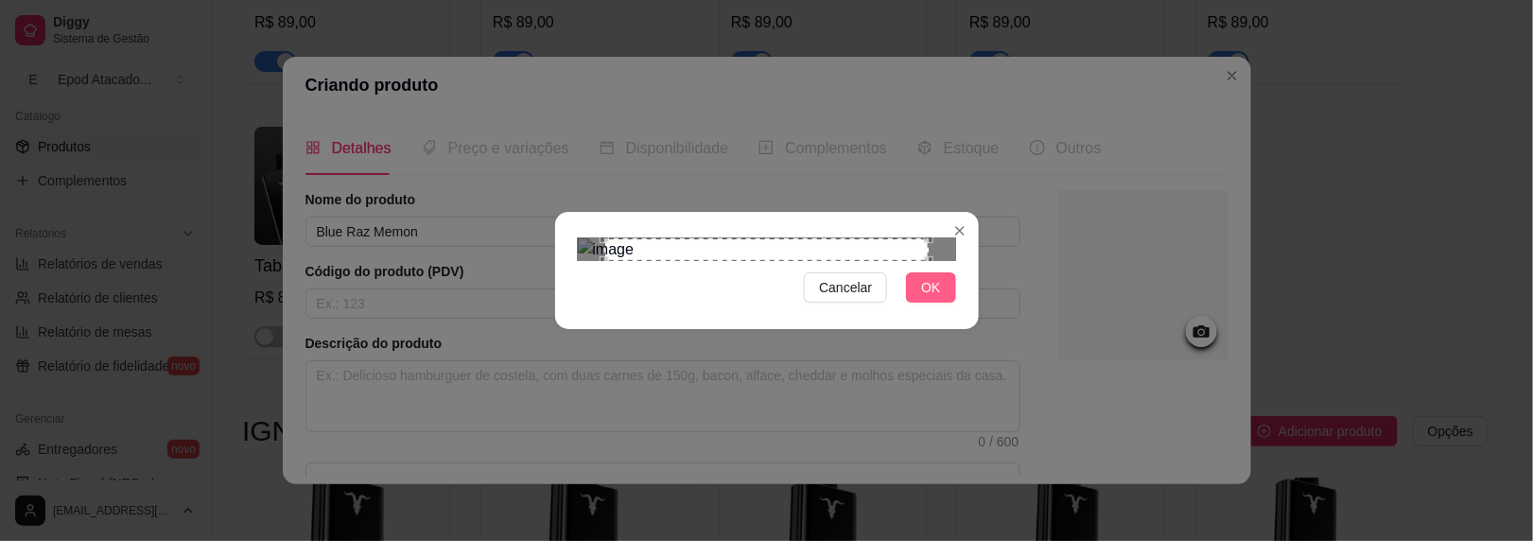
click at [936, 298] on span "OK" at bounding box center [930, 287] width 19 height 21
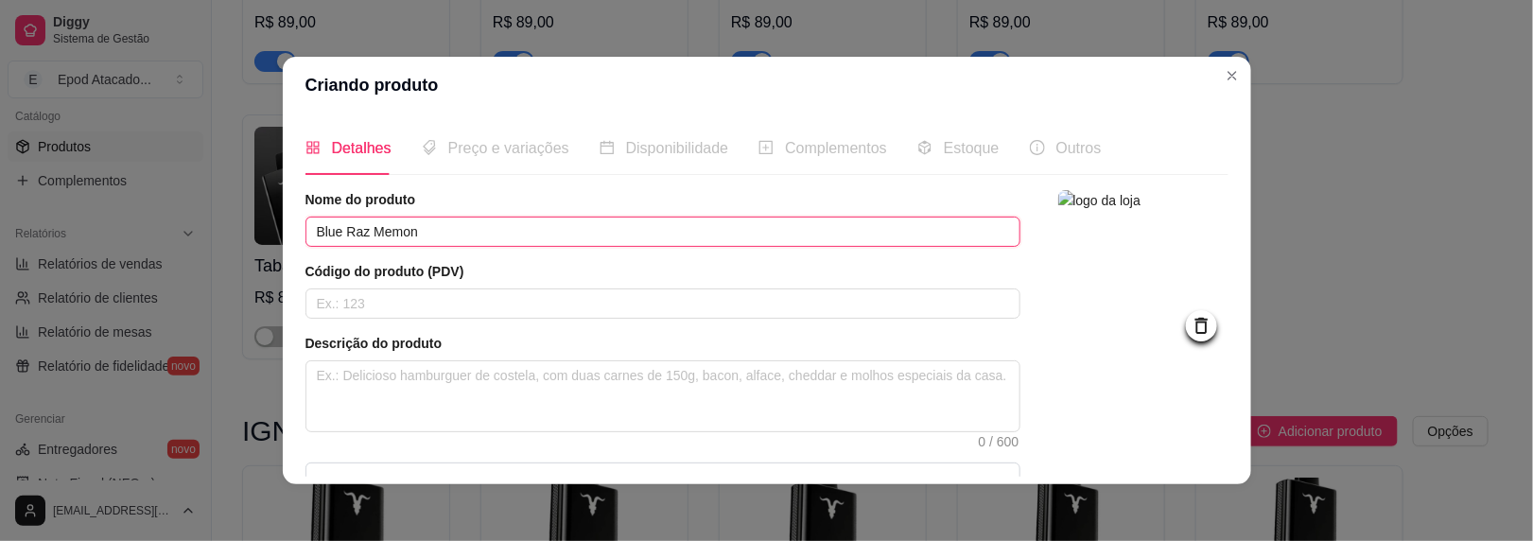
click at [382, 236] on input "Blue Raz Memon" at bounding box center [663, 232] width 715 height 30
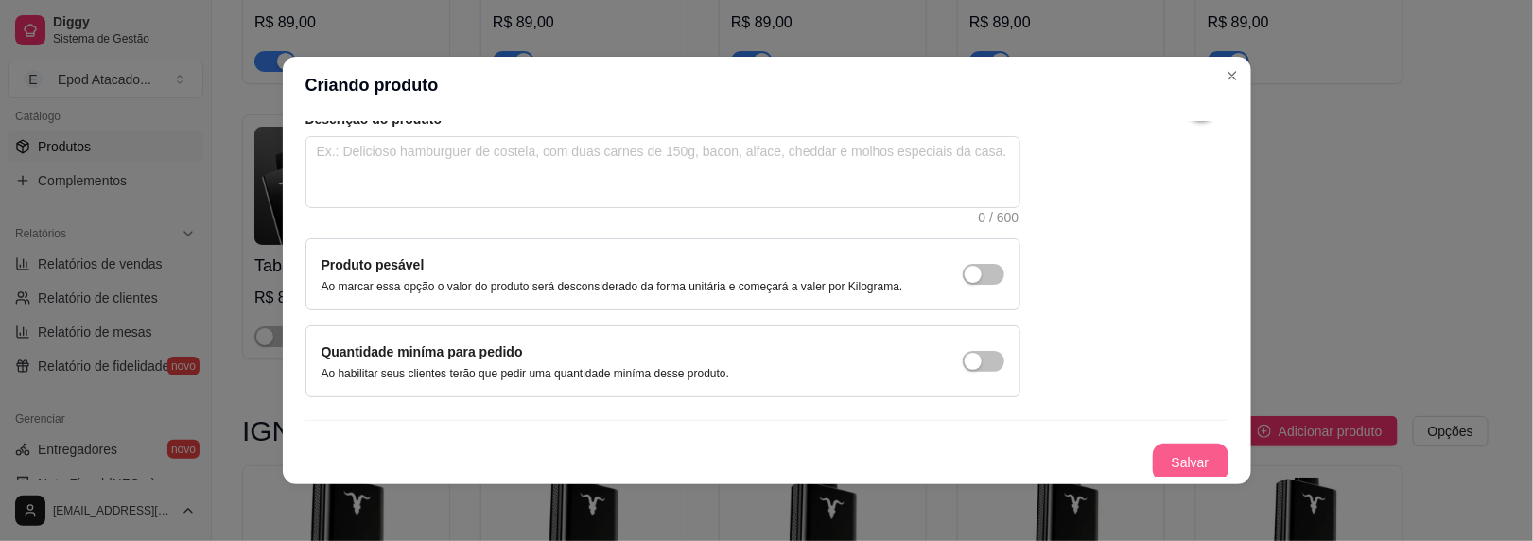
type input "Blue Raz Melon"
click at [1164, 459] on button "Salvar" at bounding box center [1191, 463] width 76 height 38
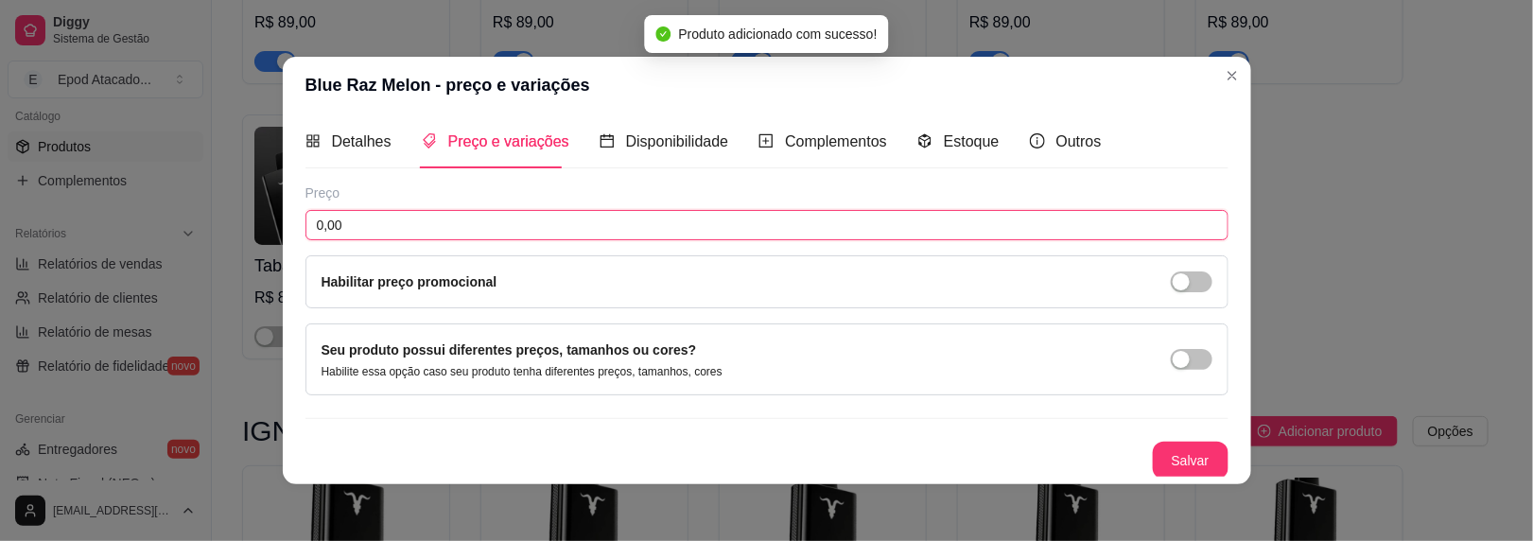
click at [363, 222] on input "0,00" at bounding box center [767, 225] width 923 height 30
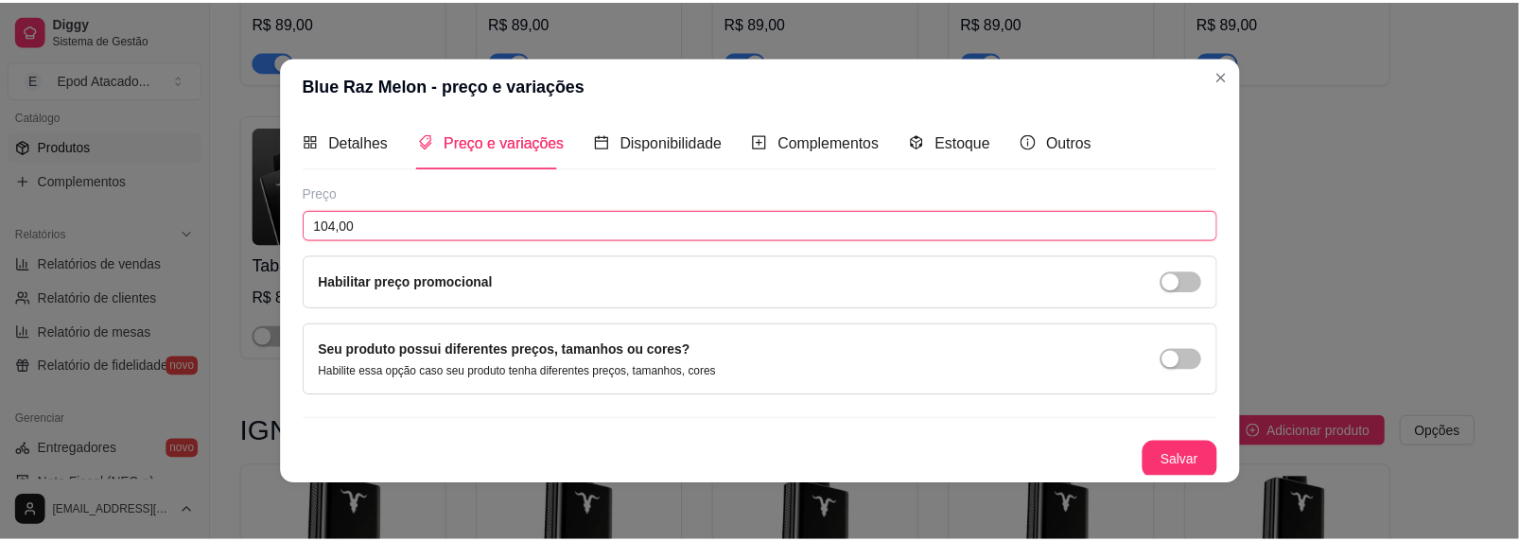
scroll to position [6, 0]
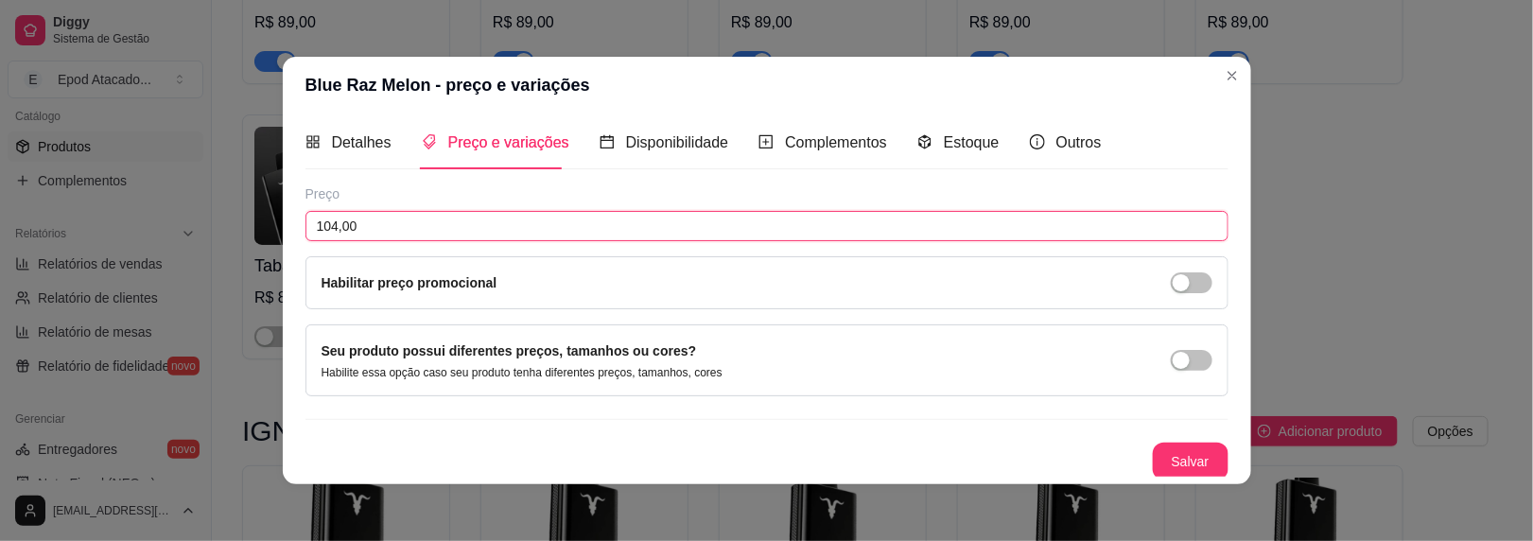
type input "104,00"
click at [1163, 457] on button "Salvar" at bounding box center [1191, 462] width 76 height 38
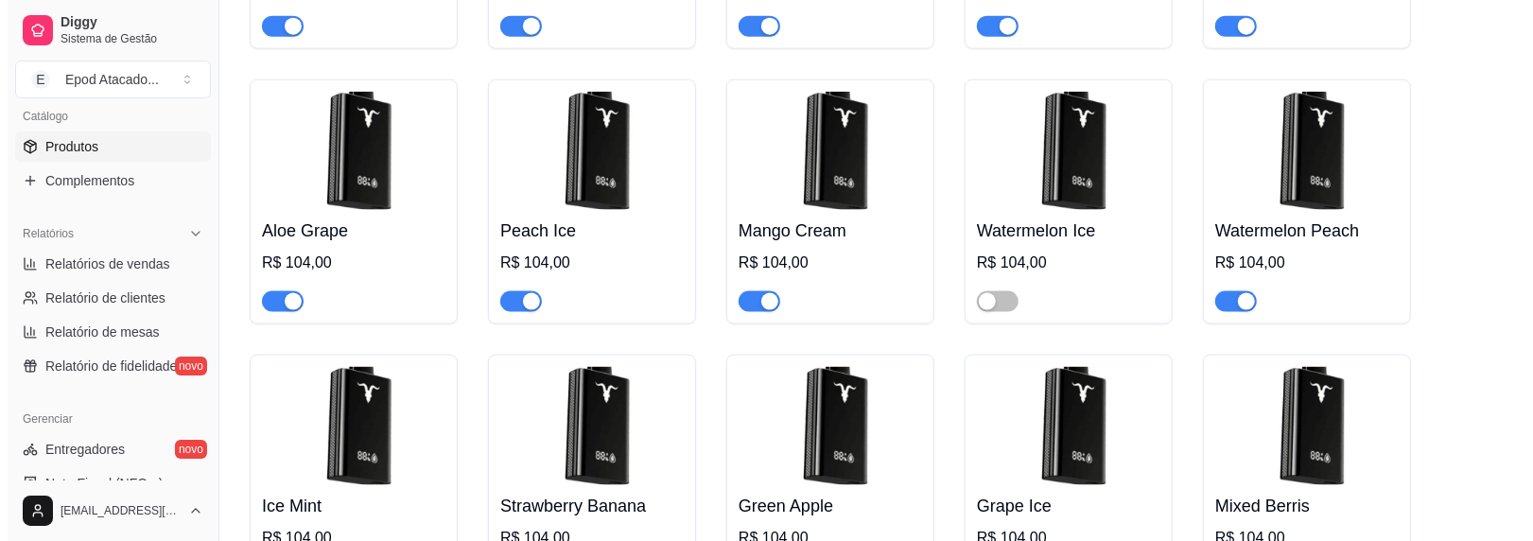
scroll to position [2198, 0]
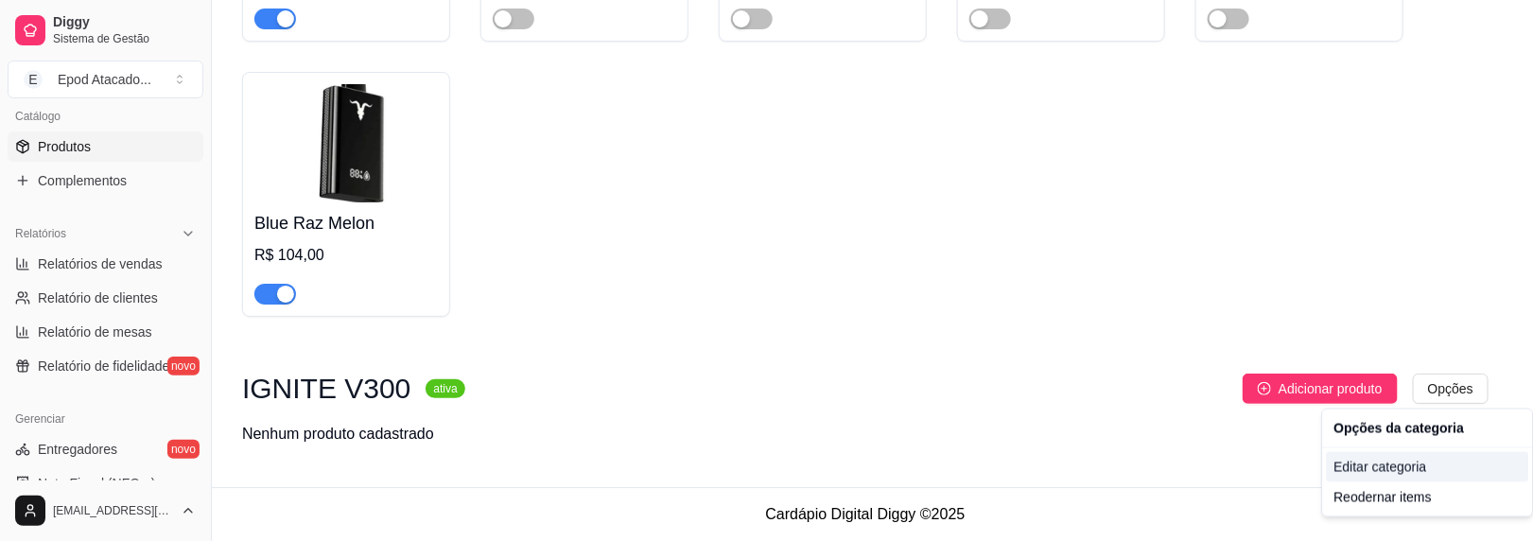
click at [1384, 474] on div "Editar categoria" at bounding box center [1427, 467] width 202 height 30
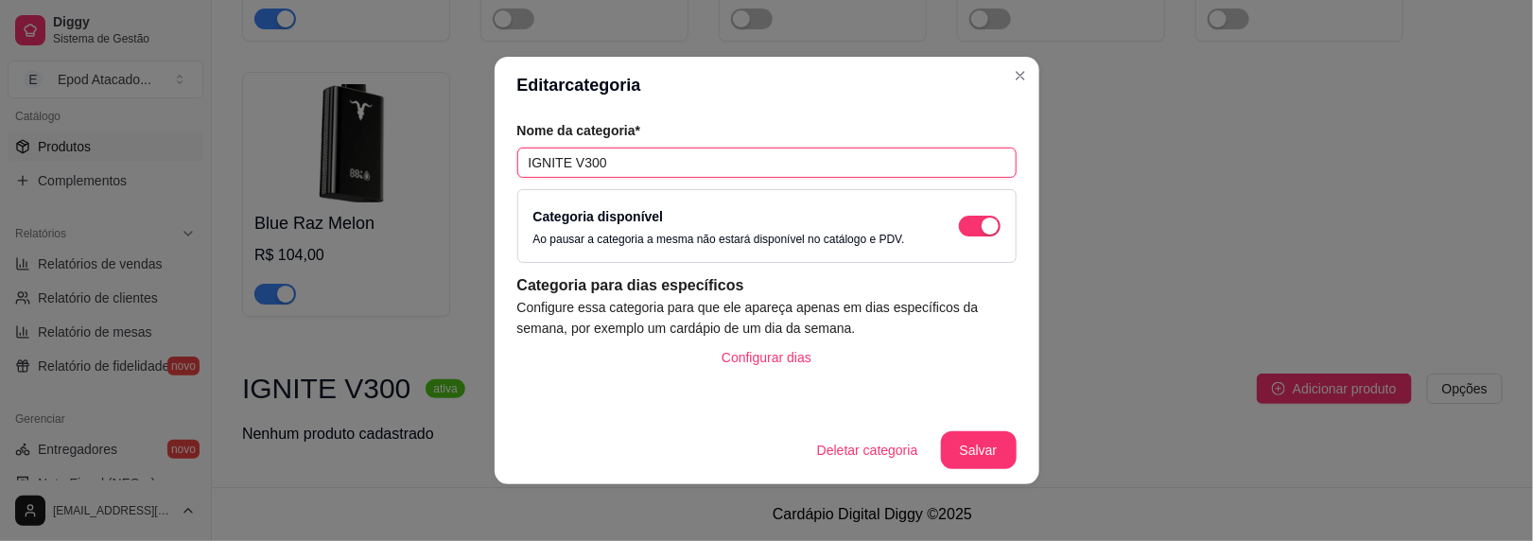
drag, startPoint x: 625, startPoint y: 161, endPoint x: 571, endPoint y: 159, distance: 54.0
click at [571, 159] on input "IGNITE V300" at bounding box center [766, 163] width 499 height 30
type input "IGNITE V250"
click at [967, 435] on button "Salvar" at bounding box center [979, 450] width 76 height 38
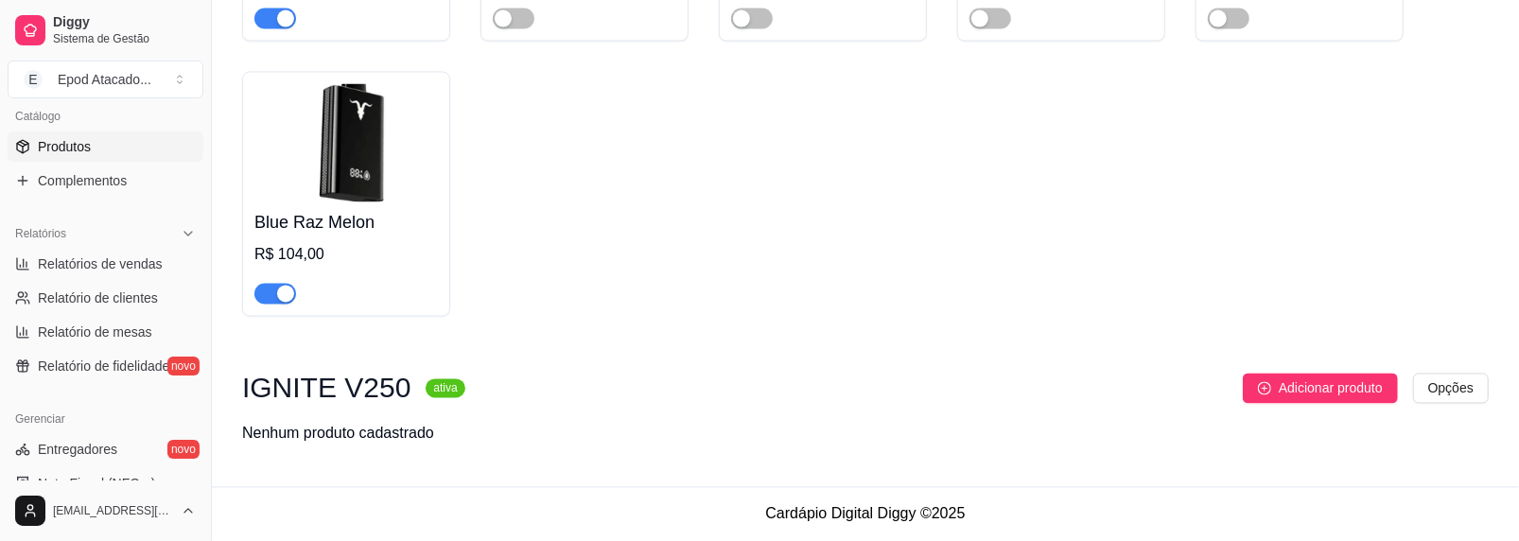
click at [1347, 409] on div "IGNITE V250 ativa Adicionar produto Opções Nenhum produto cadastrado" at bounding box center [865, 410] width 1247 height 72
click at [1348, 397] on span "Adicionar produto" at bounding box center [1331, 388] width 104 height 21
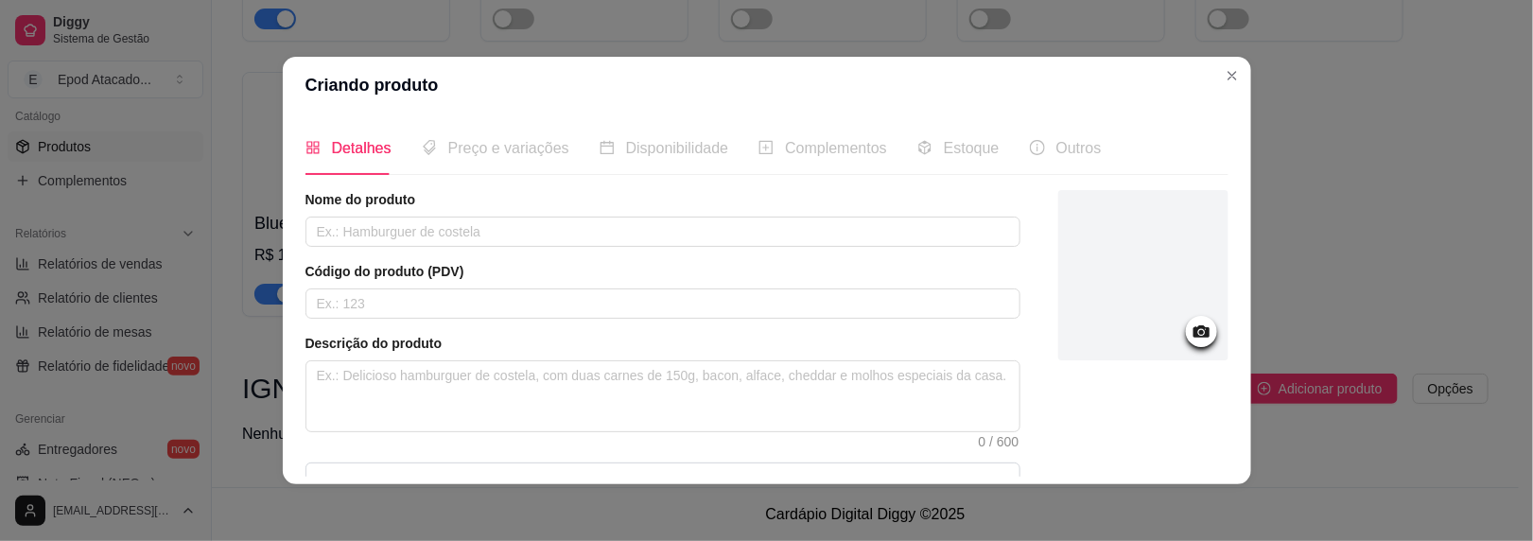
click at [1120, 268] on div at bounding box center [1144, 275] width 170 height 170
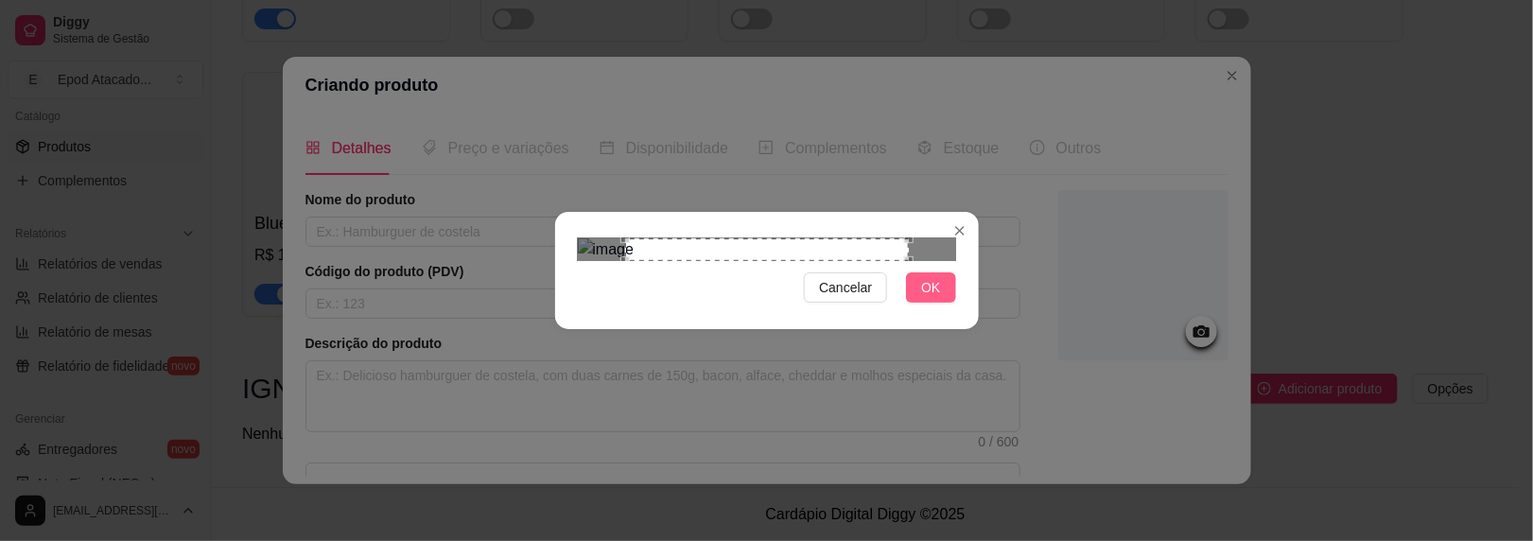
click at [937, 298] on span "OK" at bounding box center [930, 287] width 19 height 21
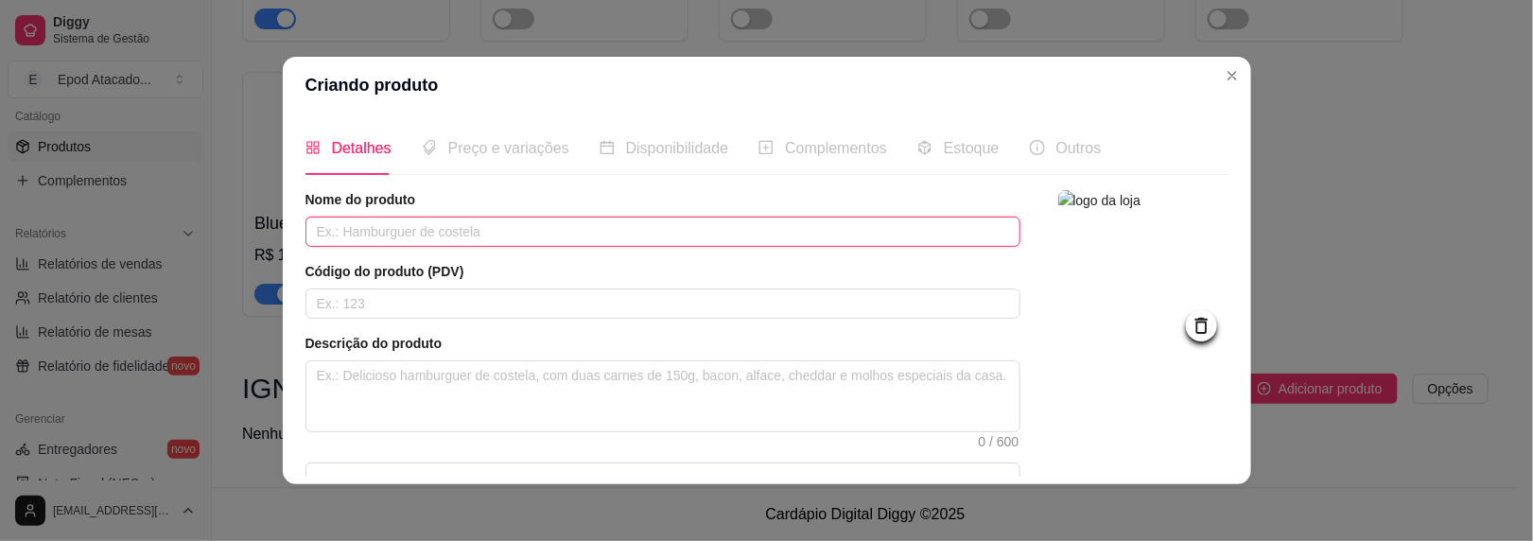
click at [397, 243] on input "text" at bounding box center [663, 232] width 715 height 30
type input "i"
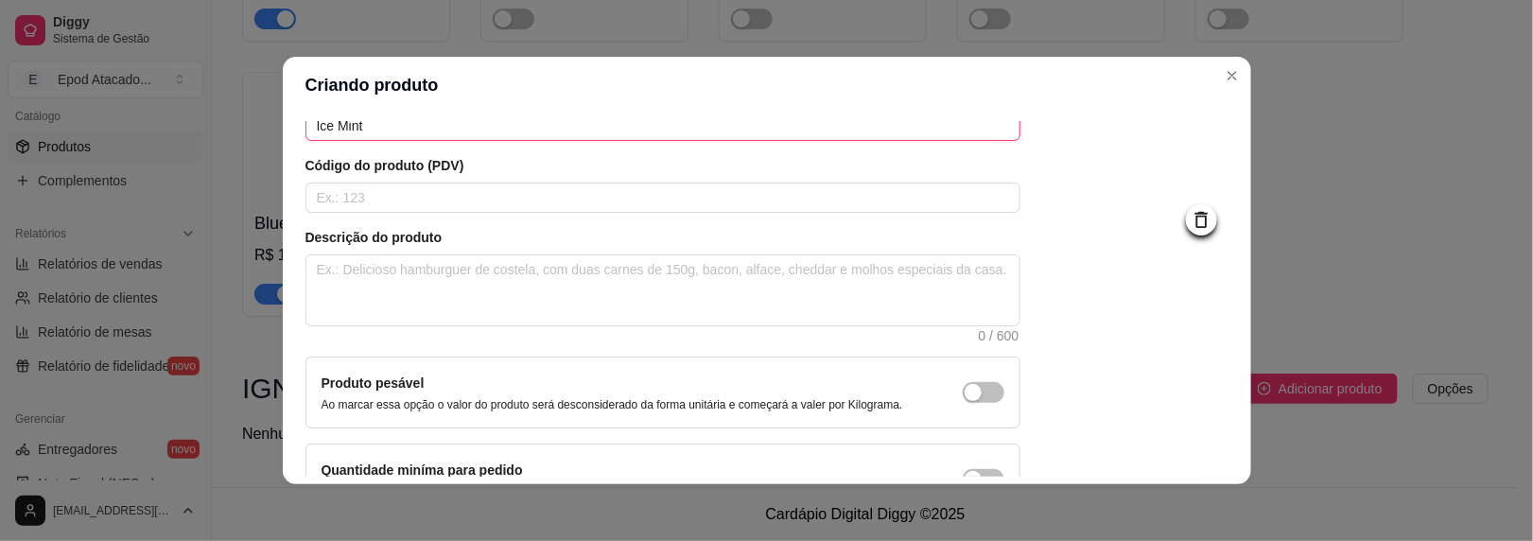
scroll to position [224, 0]
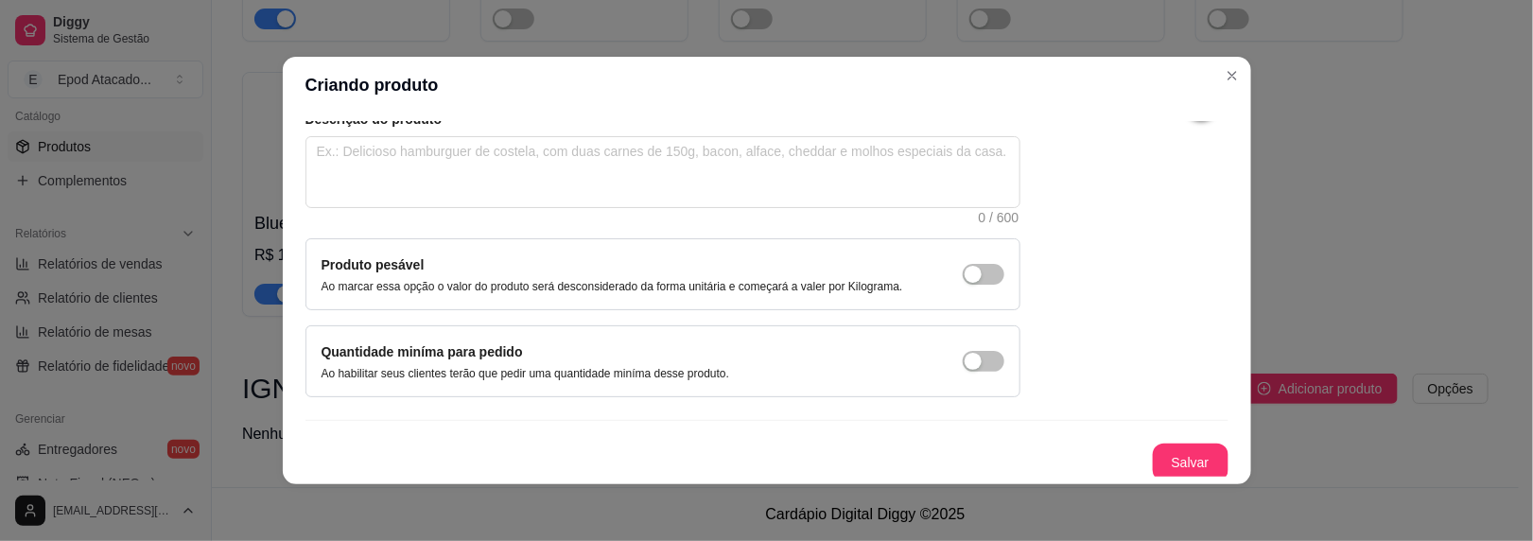
type input "Ice Mint"
click at [1158, 467] on button "Salvar" at bounding box center [1191, 463] width 74 height 37
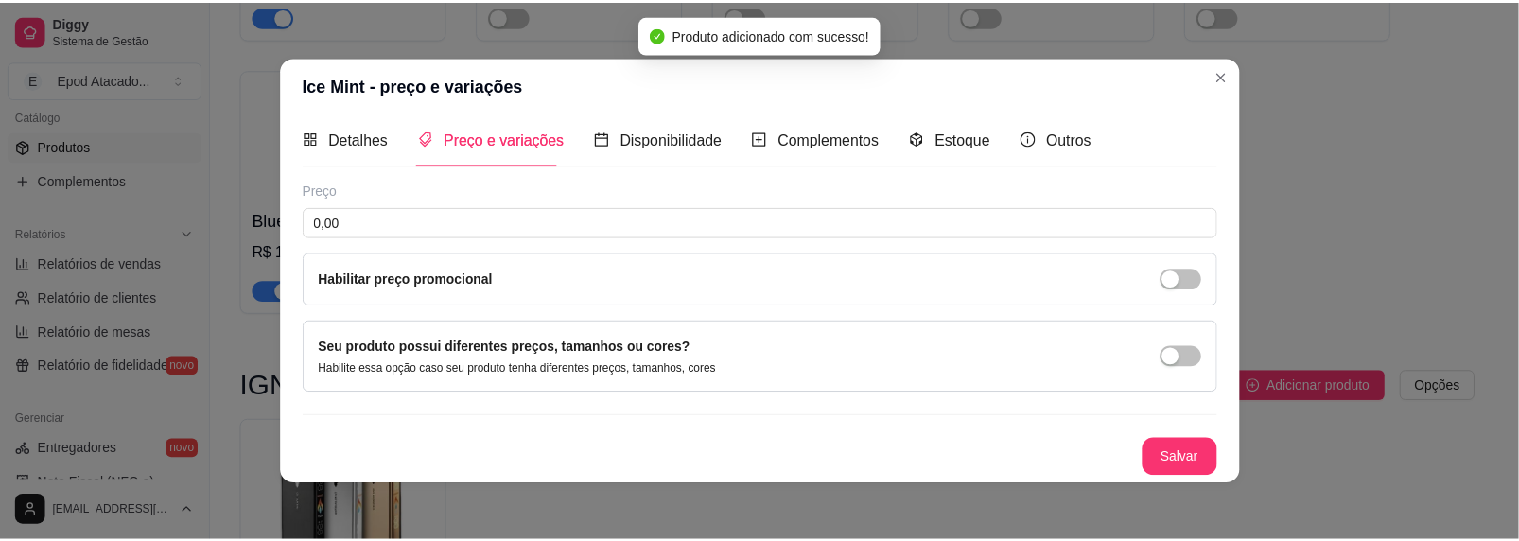
scroll to position [7, 0]
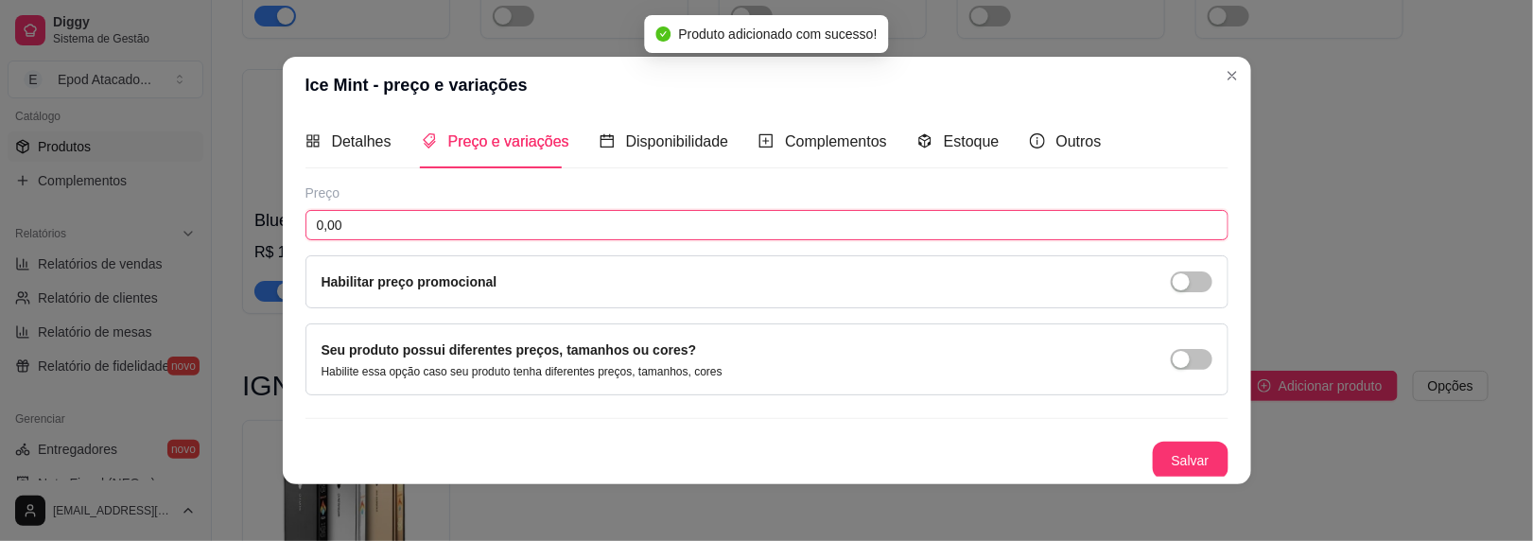
click at [329, 225] on input "0,00" at bounding box center [767, 225] width 923 height 30
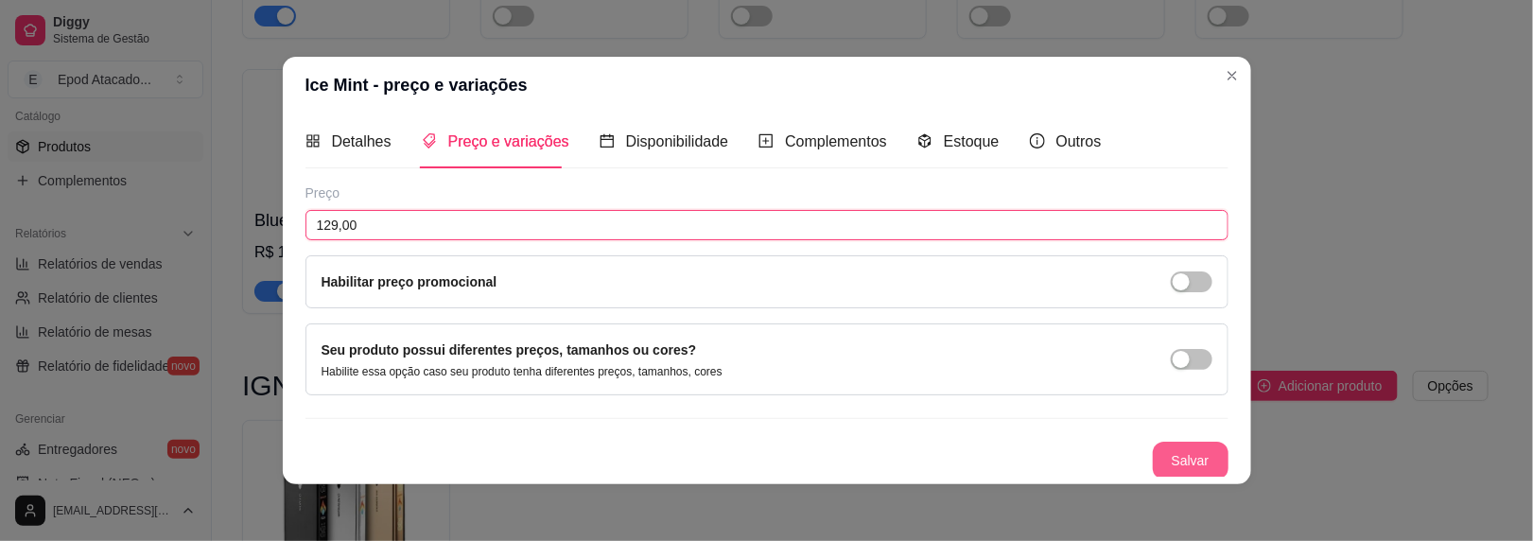
type input "129,00"
click at [1181, 466] on button "Salvar" at bounding box center [1191, 461] width 76 height 38
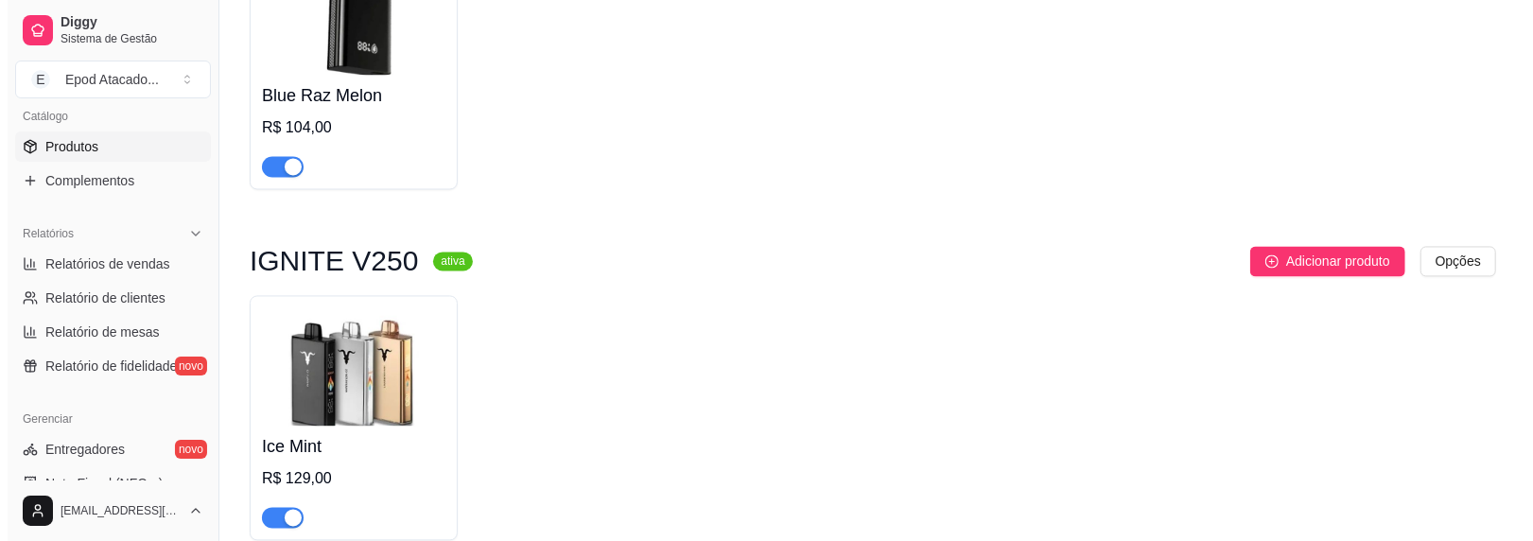
scroll to position [2388, 0]
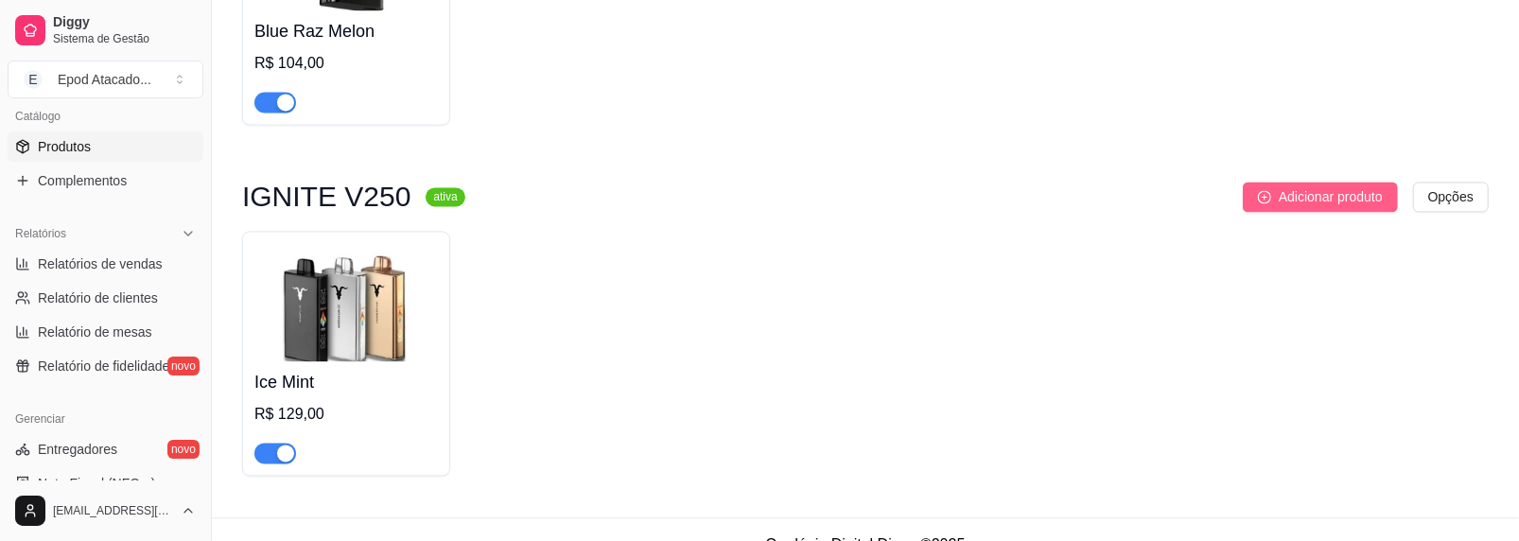
click at [1323, 198] on span "Adicionar produto" at bounding box center [1331, 196] width 104 height 21
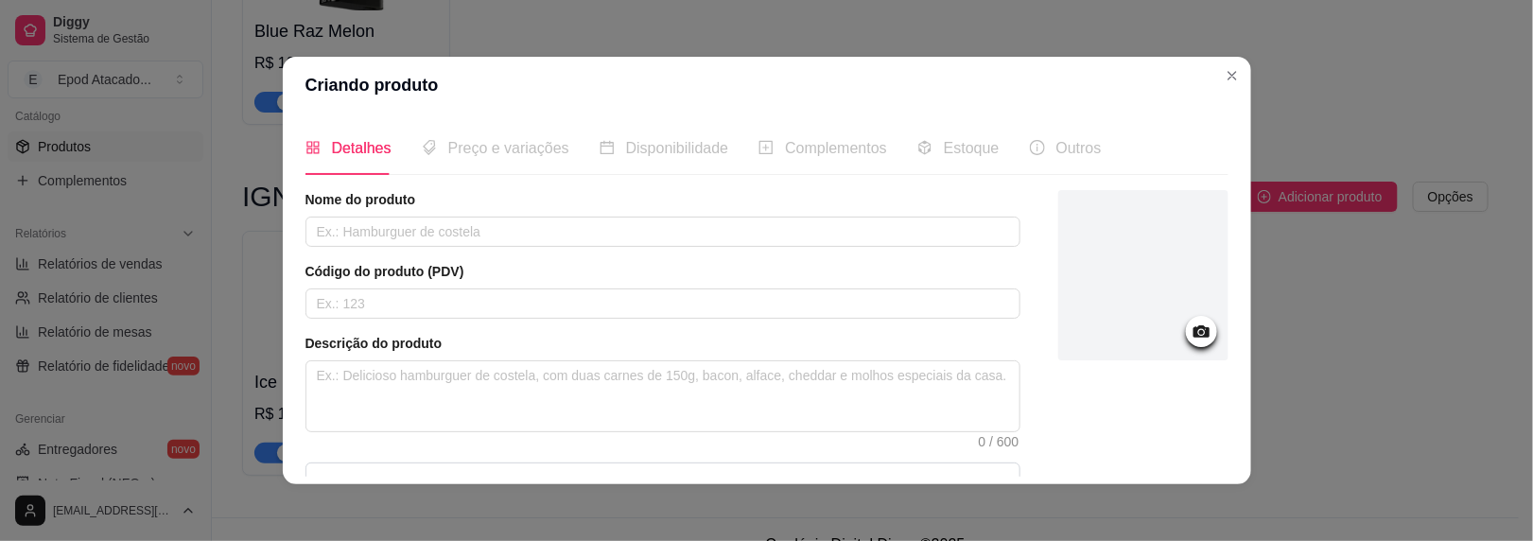
click at [1135, 249] on div at bounding box center [1144, 275] width 170 height 170
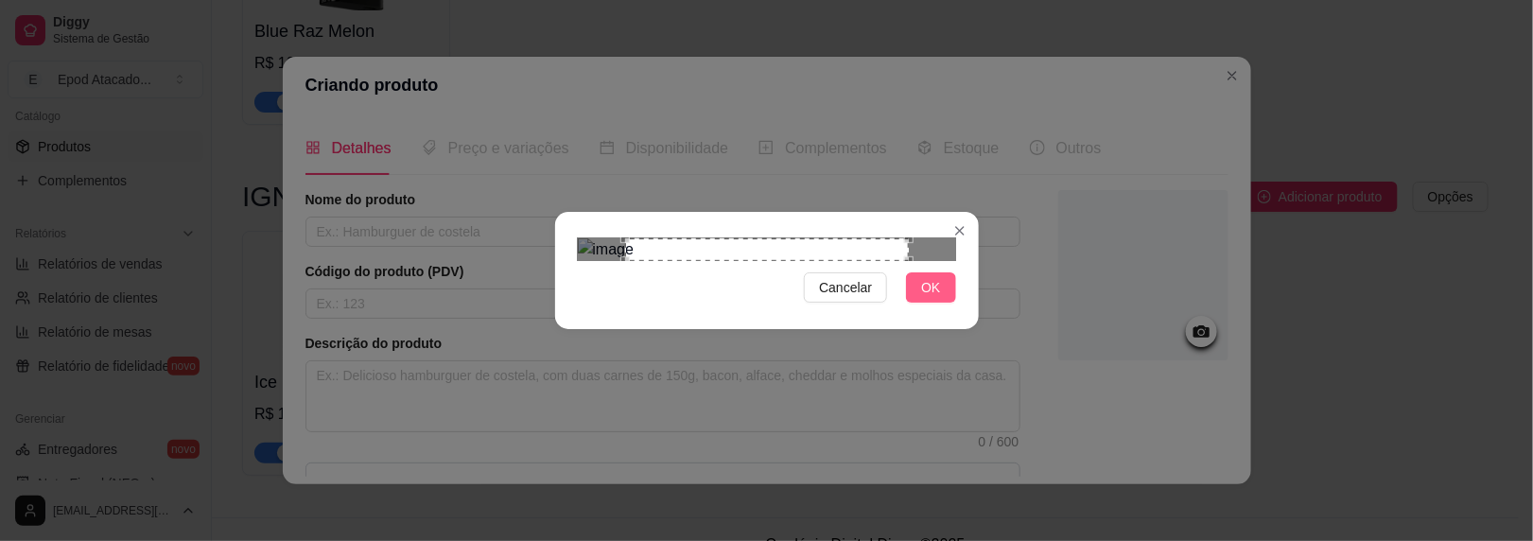
click at [950, 303] on button "OK" at bounding box center [930, 287] width 49 height 30
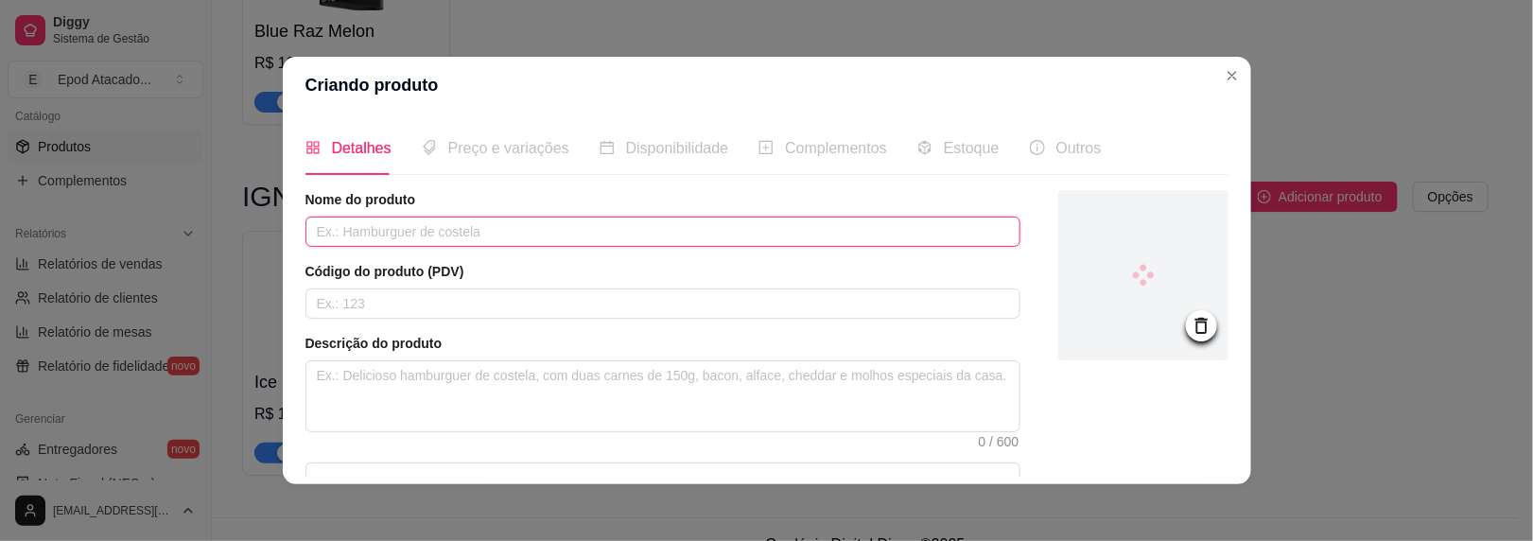
click at [375, 237] on input "text" at bounding box center [663, 232] width 715 height 30
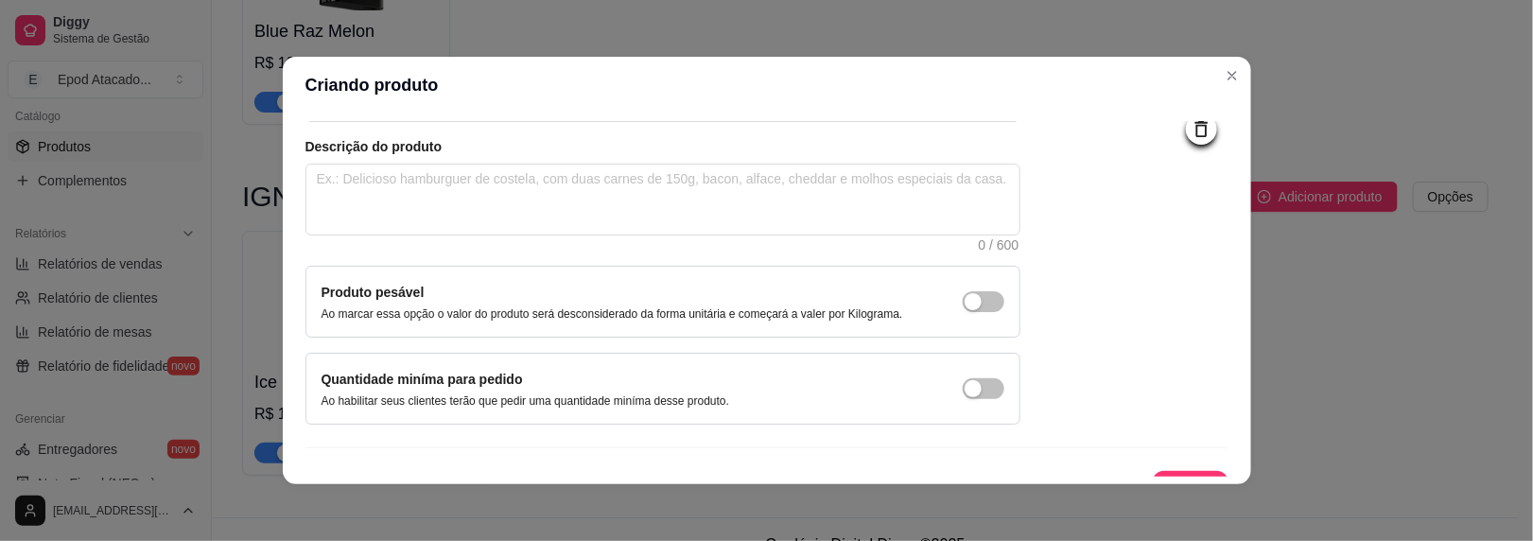
scroll to position [224, 0]
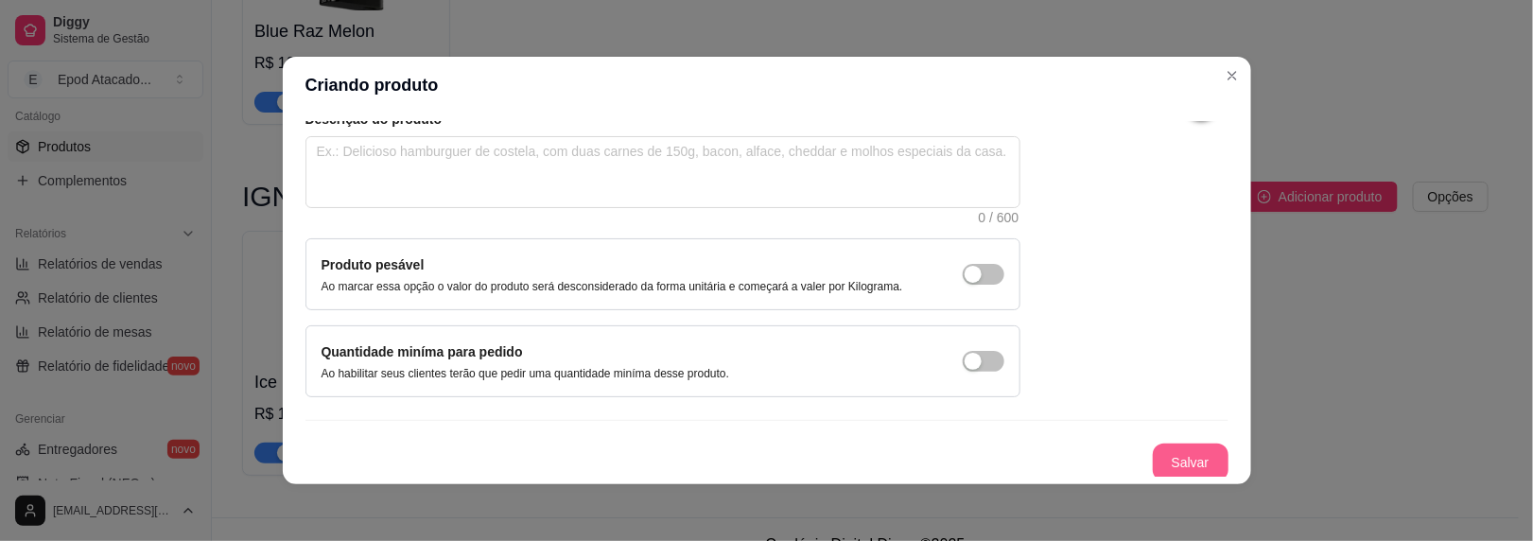
type input "[MEDICAL_DATA]"
click at [1194, 461] on button "Salvar" at bounding box center [1191, 463] width 76 height 38
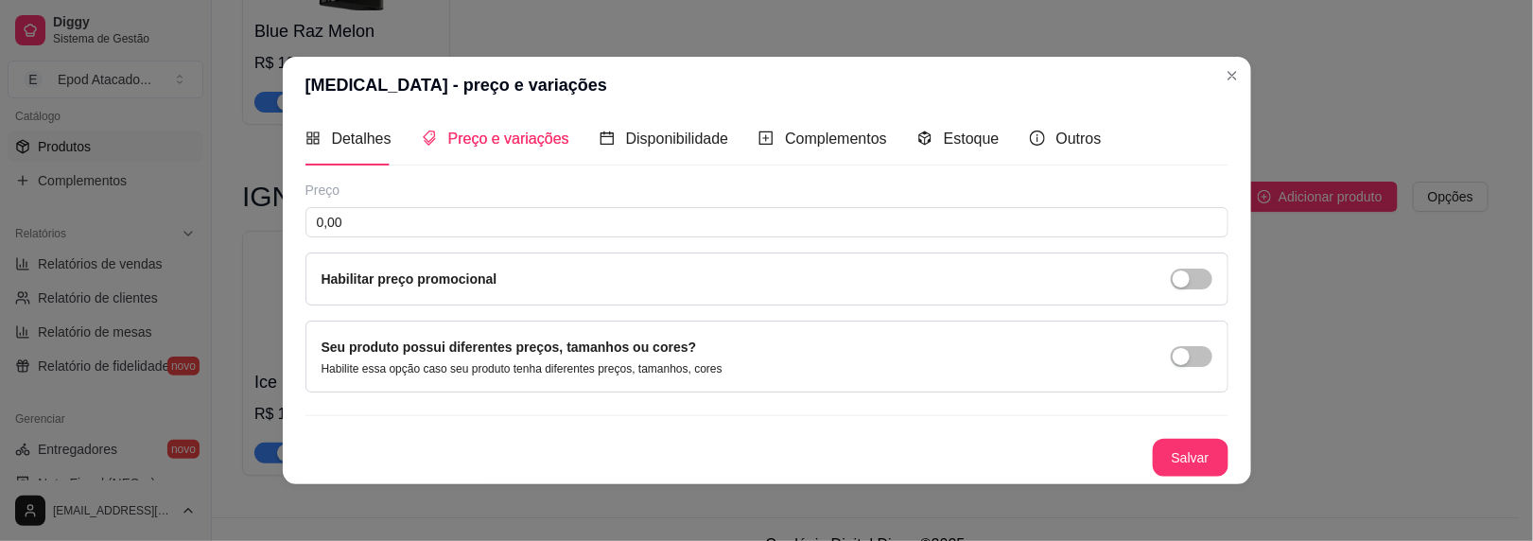
scroll to position [7, 0]
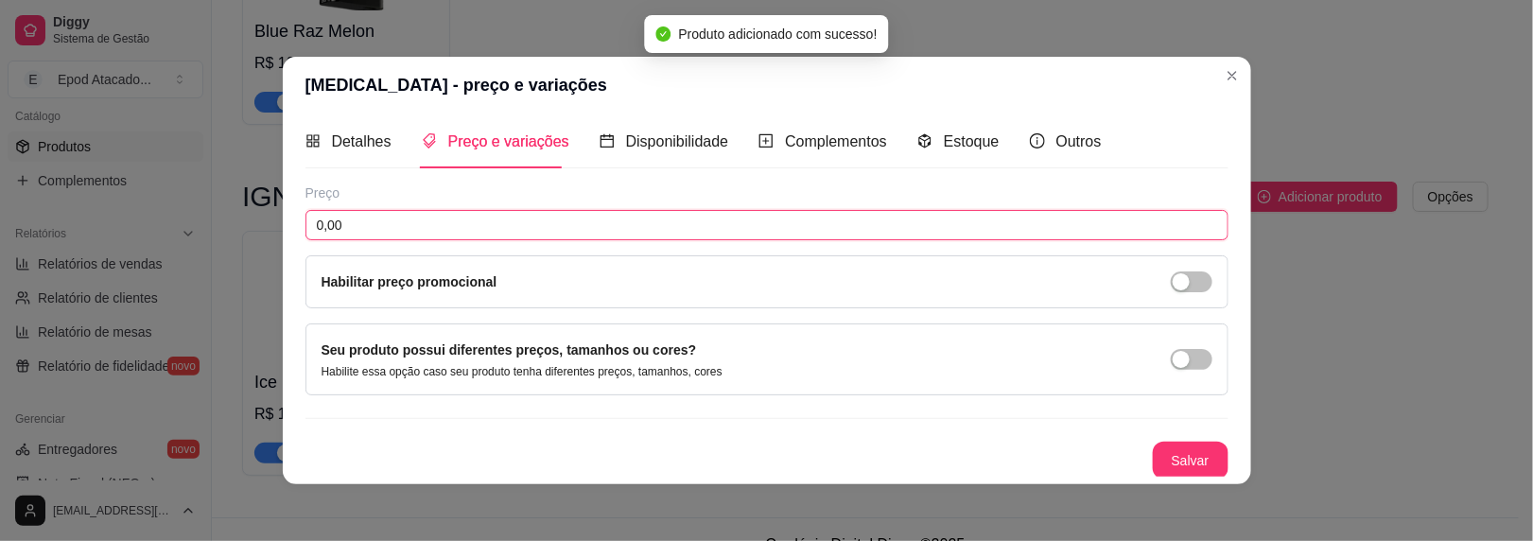
click at [360, 211] on input "0,00" at bounding box center [767, 225] width 923 height 30
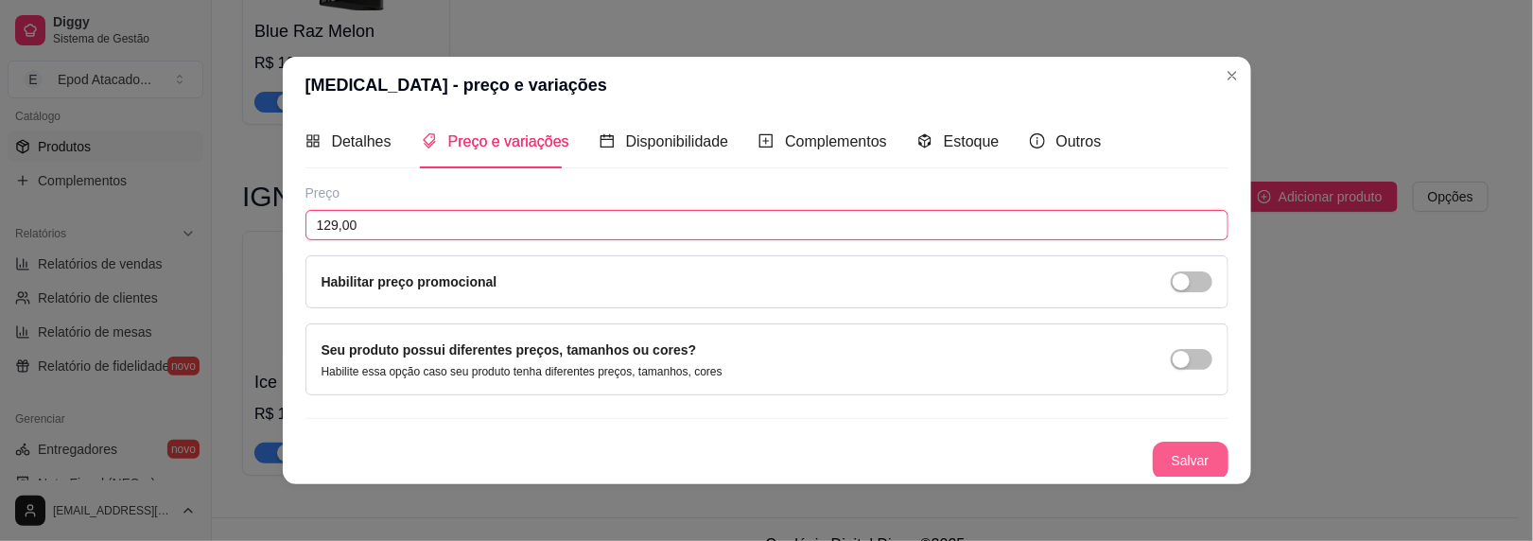
type input "129,00"
click at [1179, 464] on button "Salvar" at bounding box center [1191, 461] width 76 height 38
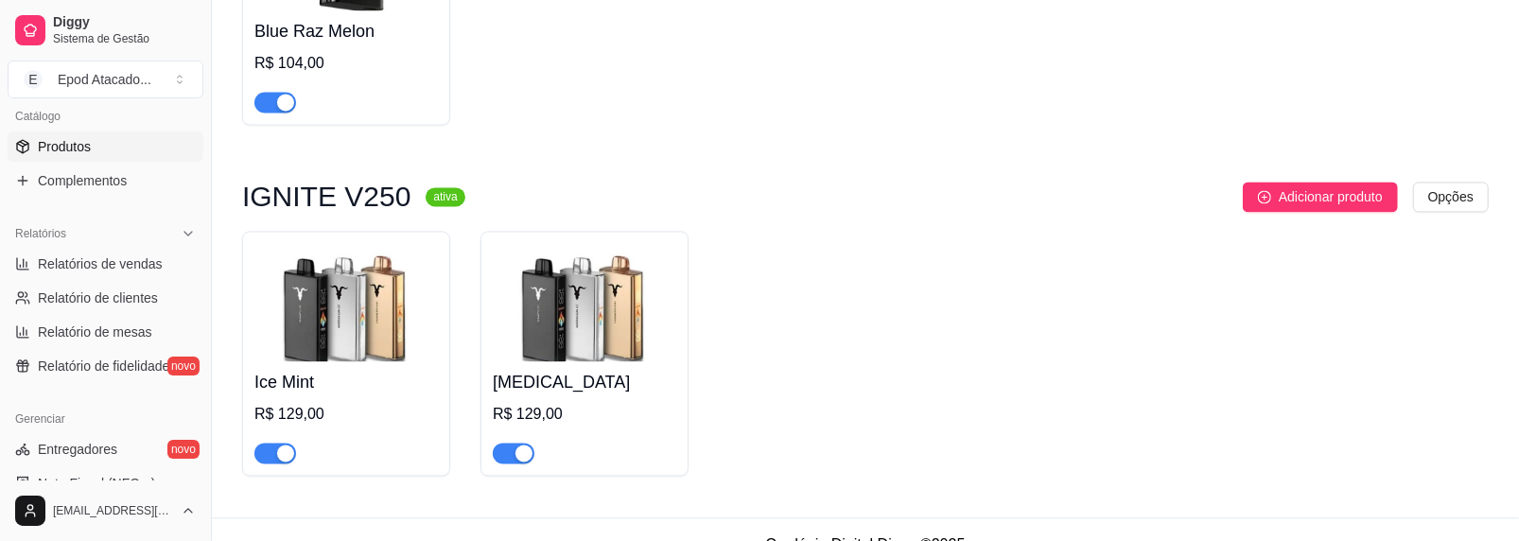
click at [1296, 204] on span "Adicionar produto" at bounding box center [1331, 196] width 104 height 21
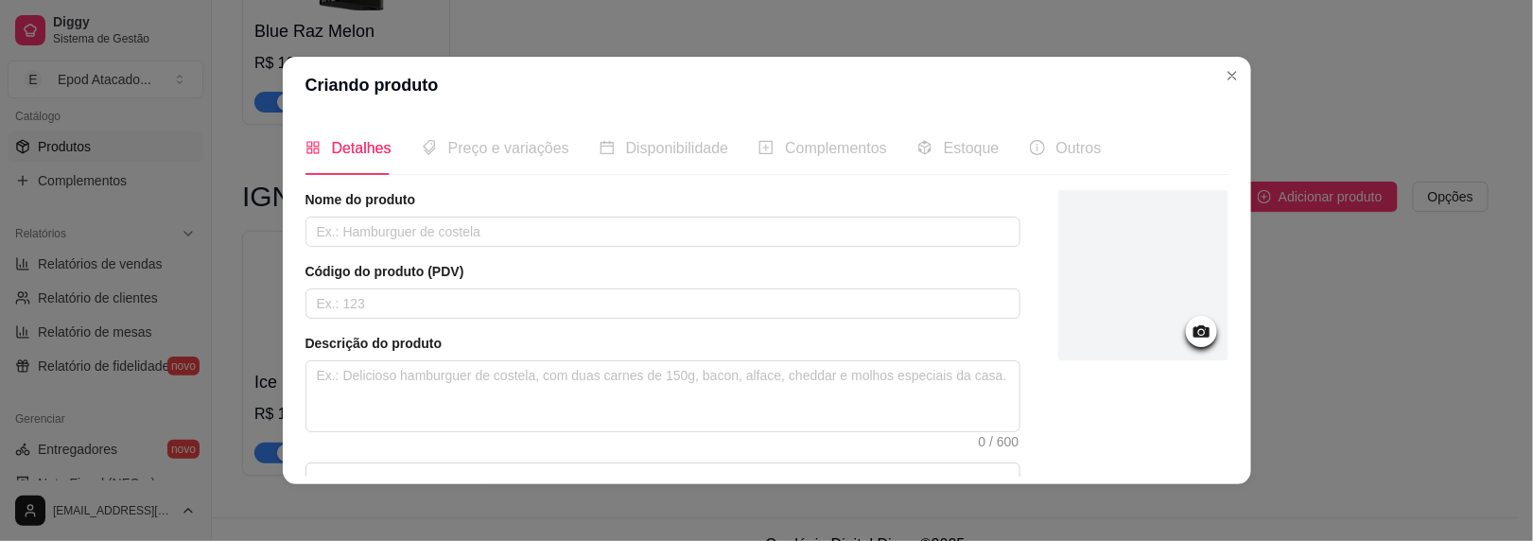
click at [1149, 262] on div at bounding box center [1144, 275] width 170 height 170
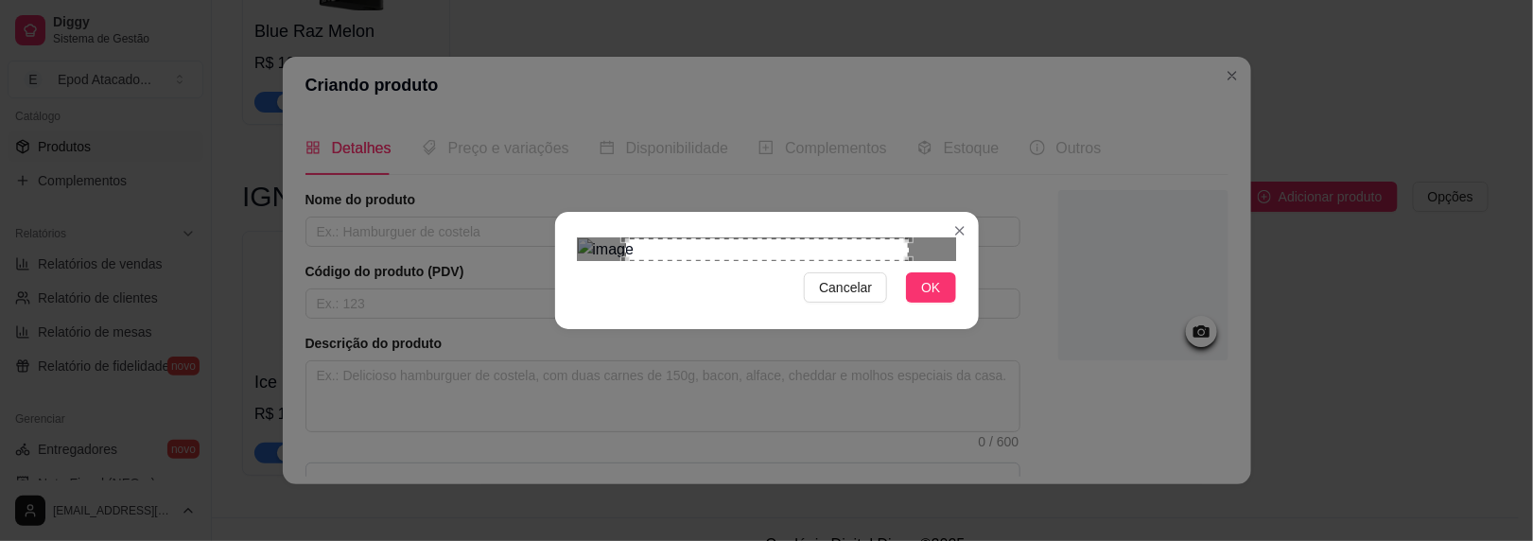
click at [916, 303] on button "OK" at bounding box center [930, 287] width 49 height 30
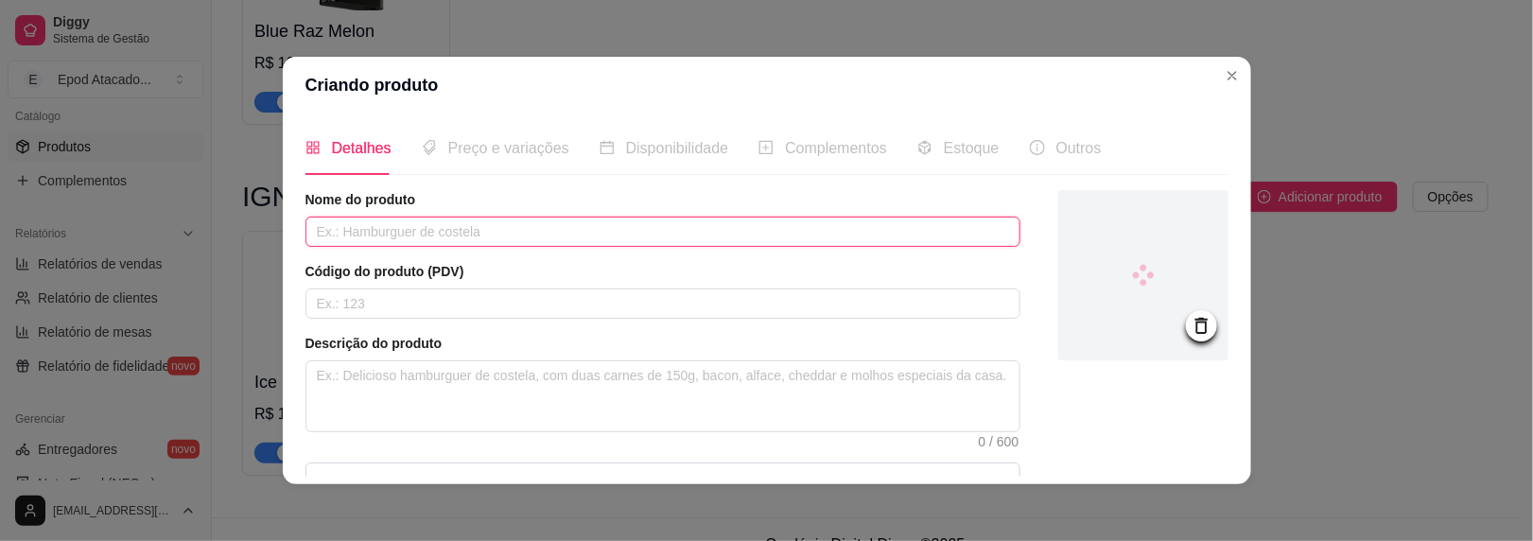
click at [380, 230] on input "text" at bounding box center [663, 232] width 715 height 30
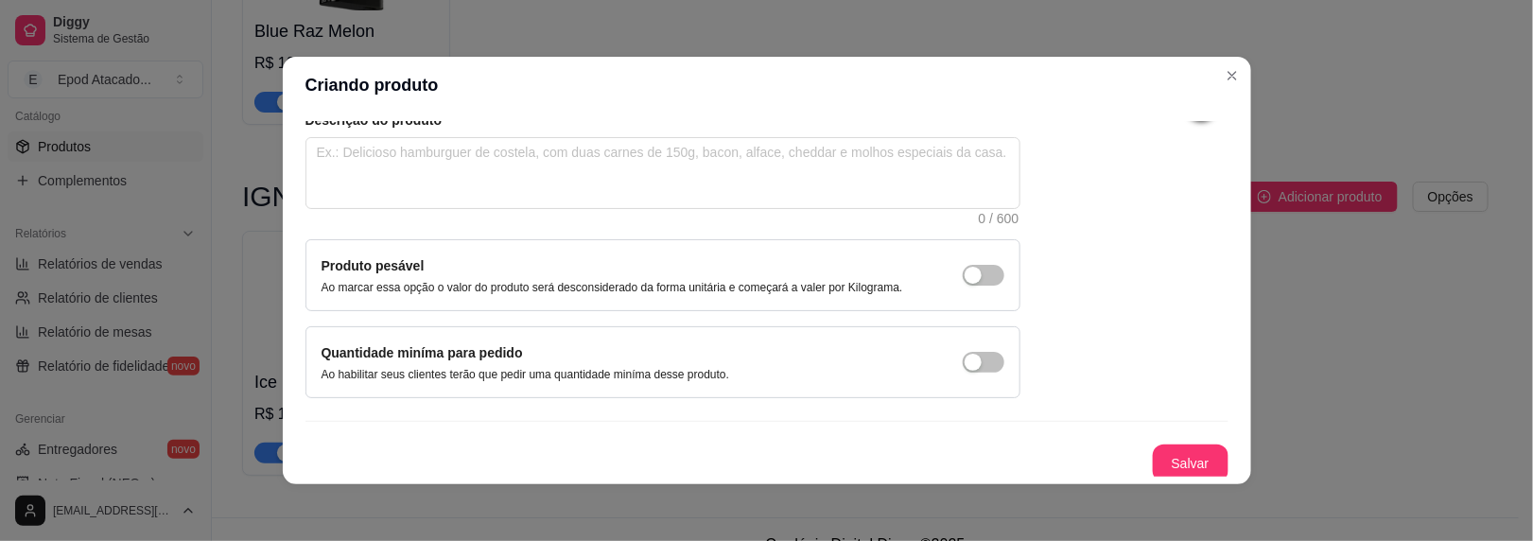
scroll to position [224, 0]
type input "Banana Coconut Water"
click at [1155, 446] on button "Salvar" at bounding box center [1191, 463] width 76 height 38
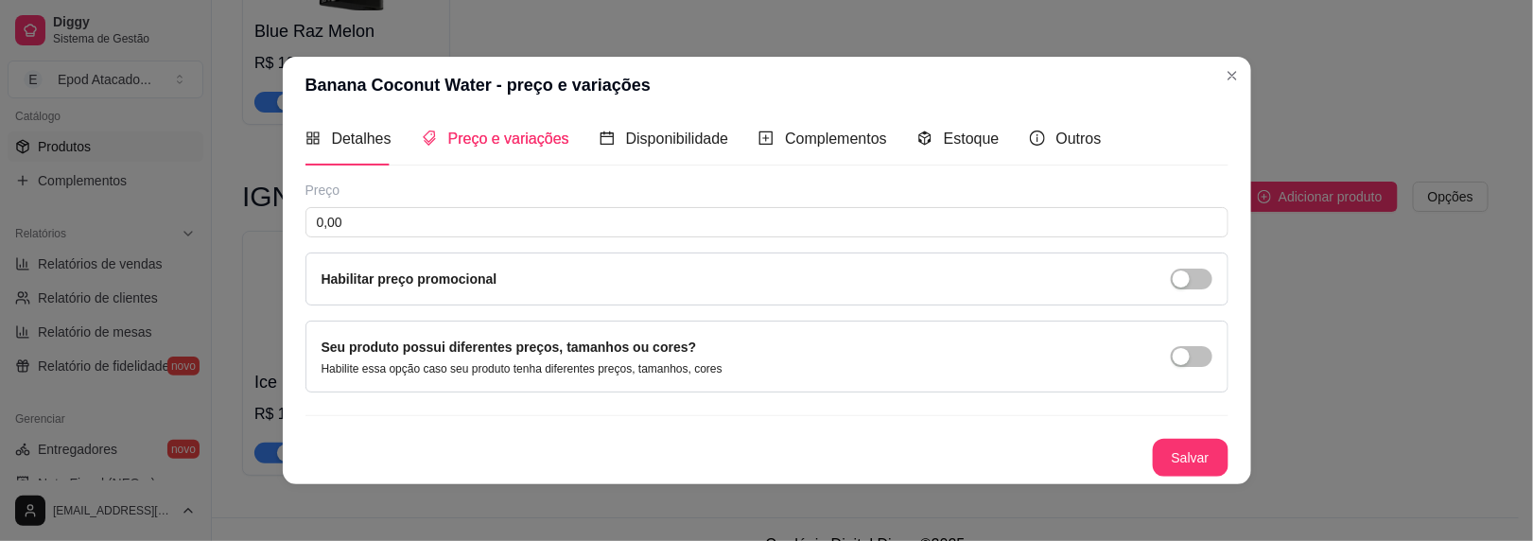
scroll to position [7, 0]
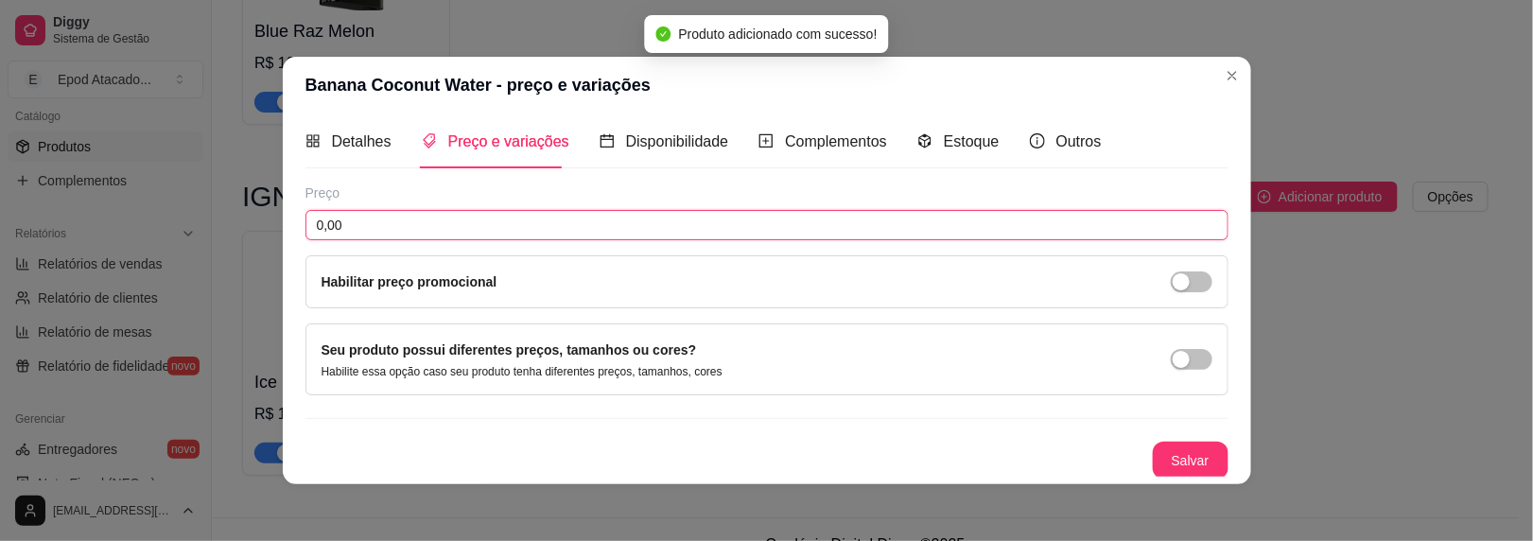
click at [445, 220] on input "0,00" at bounding box center [767, 225] width 923 height 30
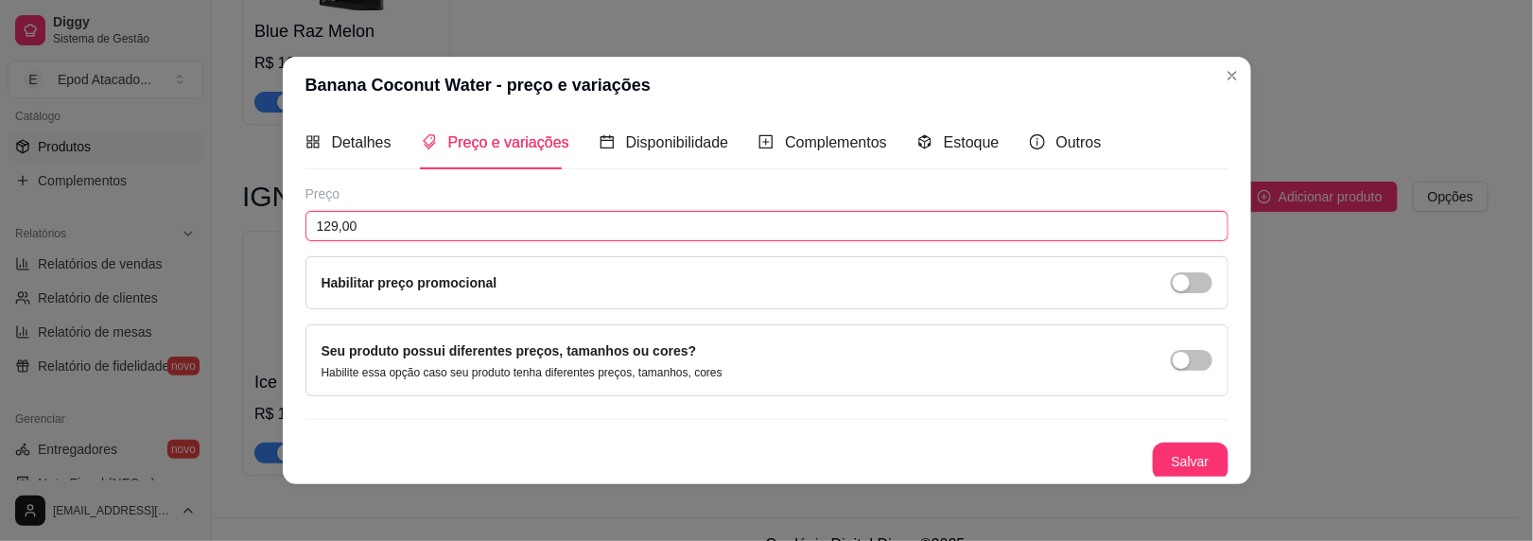
type input "129,00"
click at [1162, 454] on button "Salvar" at bounding box center [1191, 462] width 74 height 37
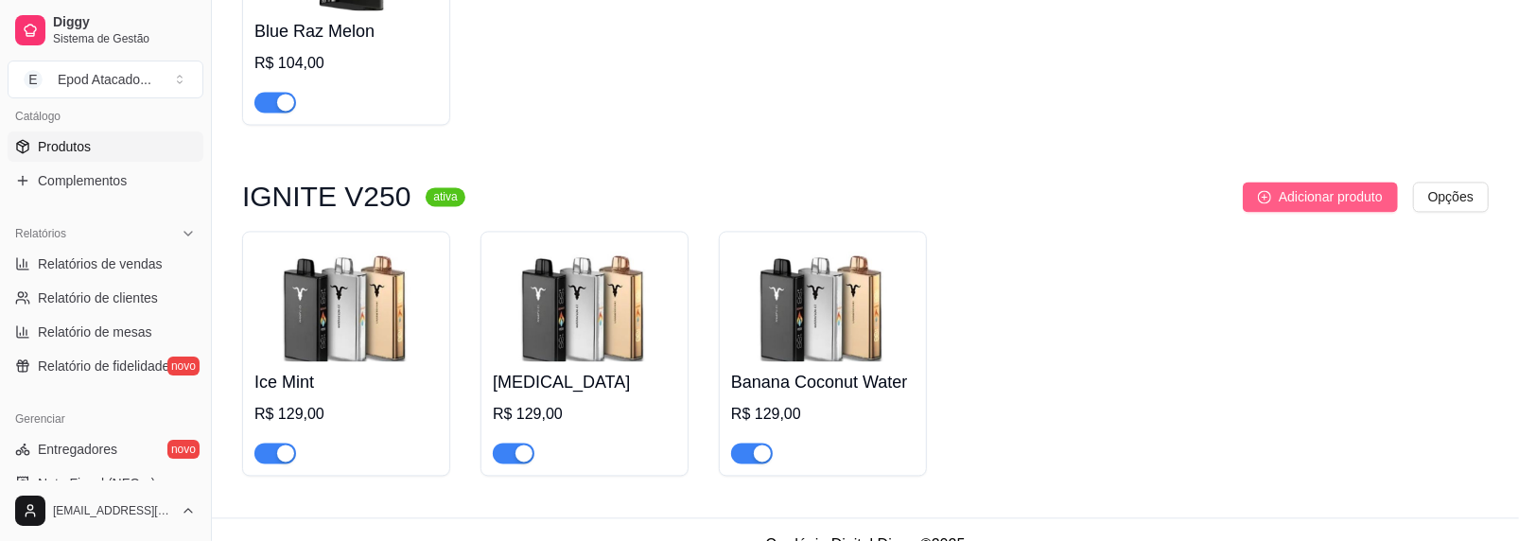
click at [1328, 191] on span "Adicionar produto" at bounding box center [1331, 196] width 104 height 21
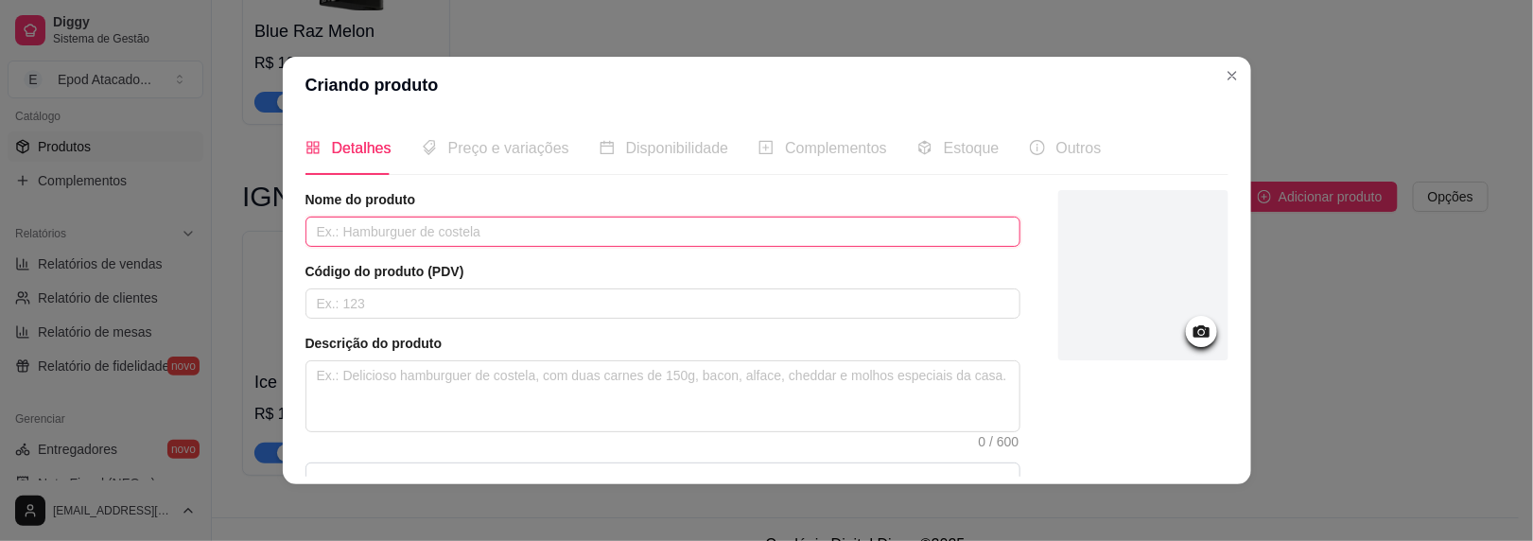
click at [342, 225] on input "text" at bounding box center [663, 232] width 715 height 30
type input "Aloe Grape Ice"
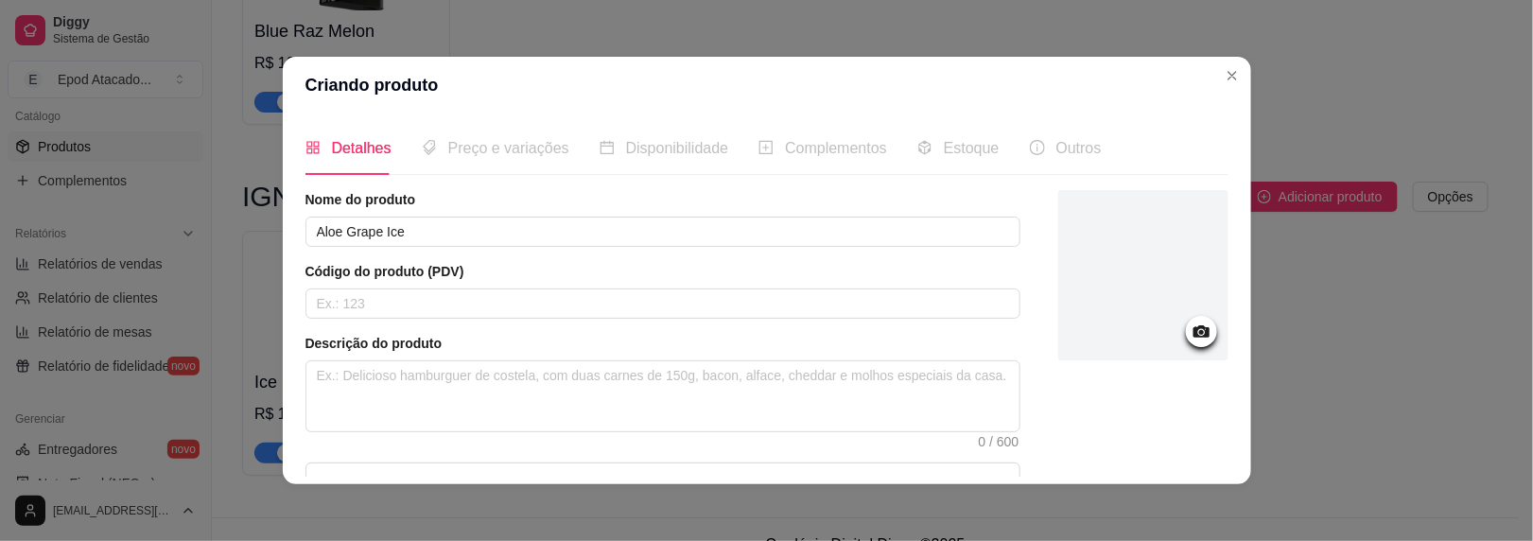
click at [1059, 299] on div at bounding box center [1144, 275] width 170 height 170
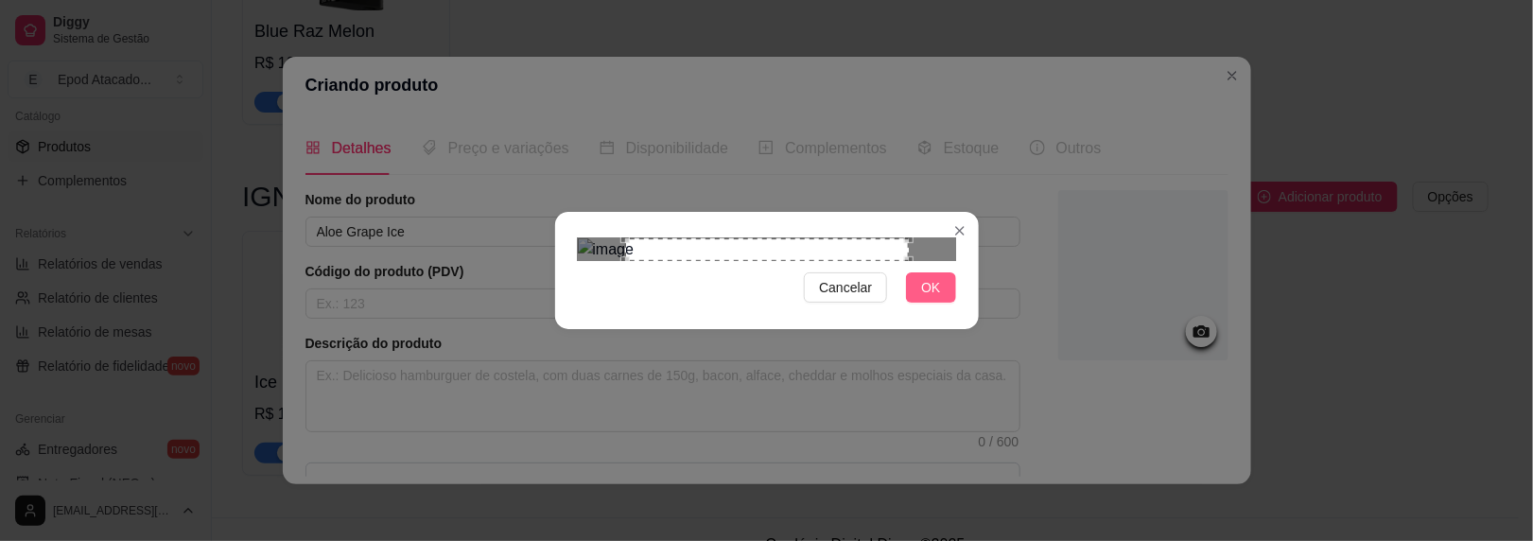
click at [940, 298] on span "OK" at bounding box center [930, 287] width 19 height 21
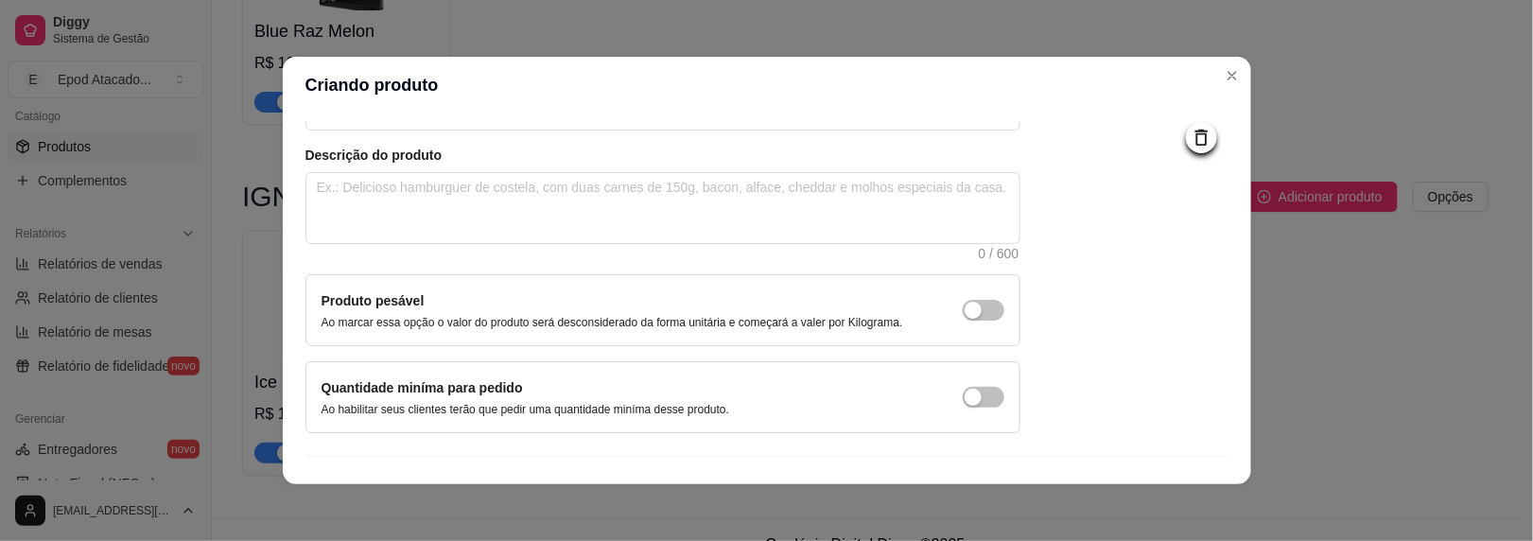
scroll to position [224, 0]
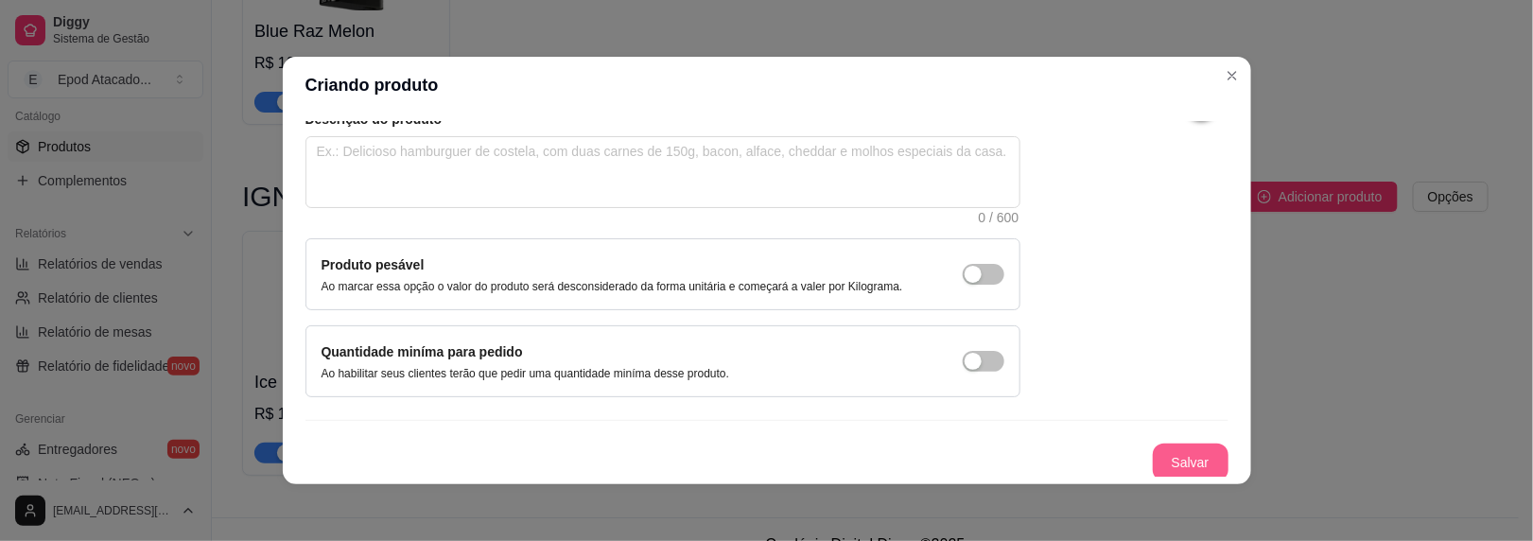
click at [1157, 467] on button "Salvar" at bounding box center [1191, 463] width 76 height 38
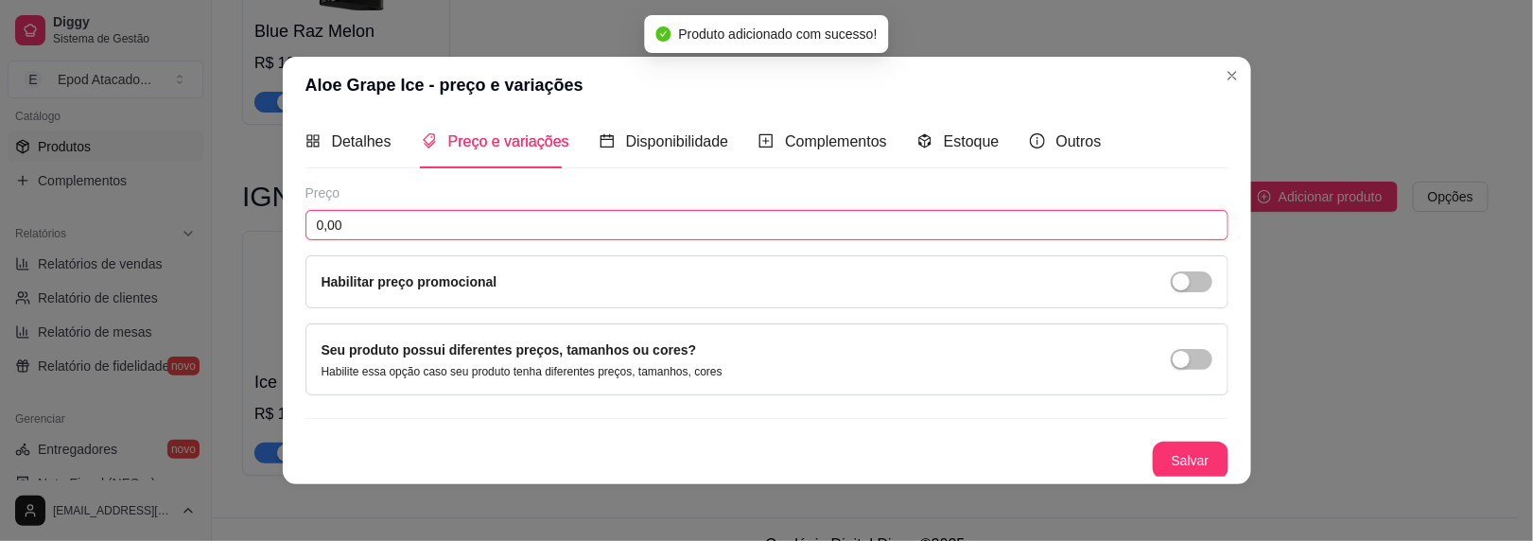
click at [334, 222] on input "0,00" at bounding box center [767, 225] width 923 height 30
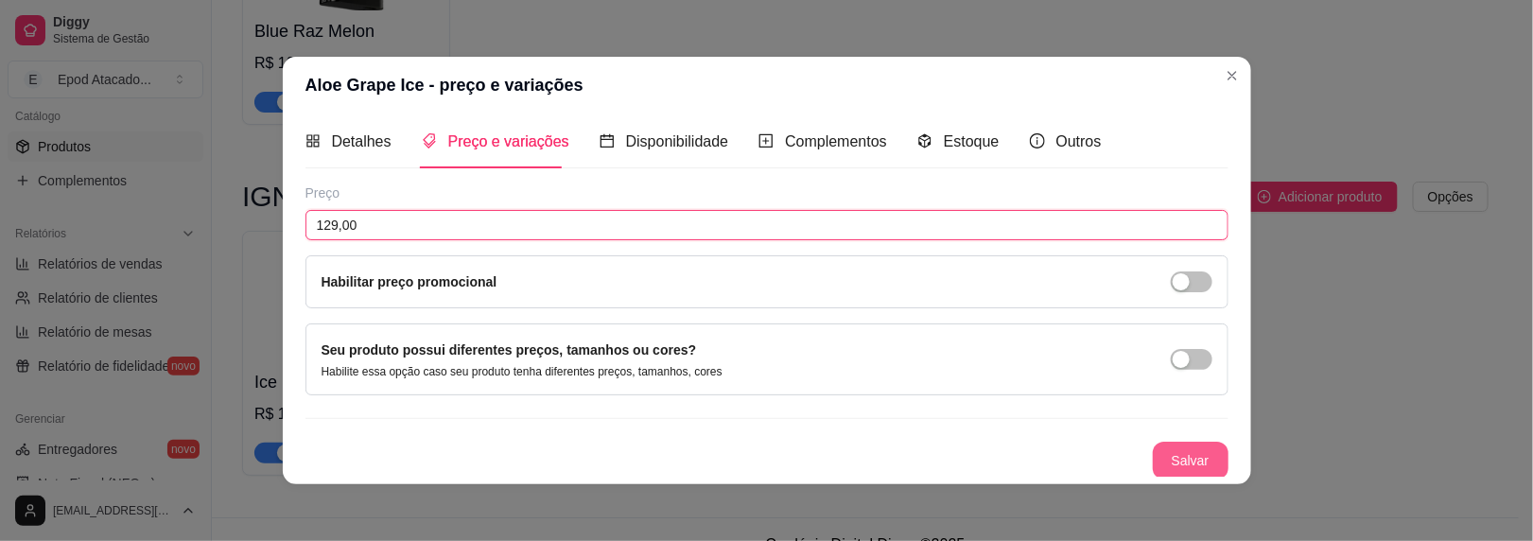
type input "129,00"
click at [1171, 459] on button "Salvar" at bounding box center [1191, 461] width 76 height 38
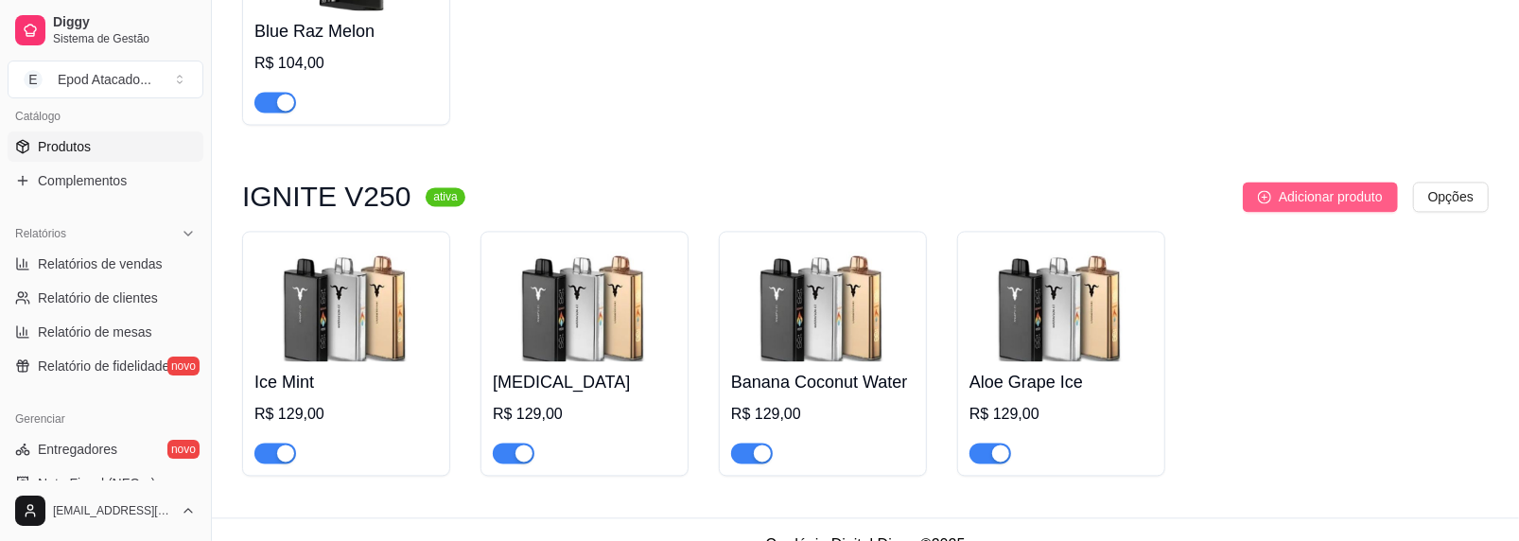
click at [1301, 190] on span "Adicionar produto" at bounding box center [1331, 196] width 104 height 21
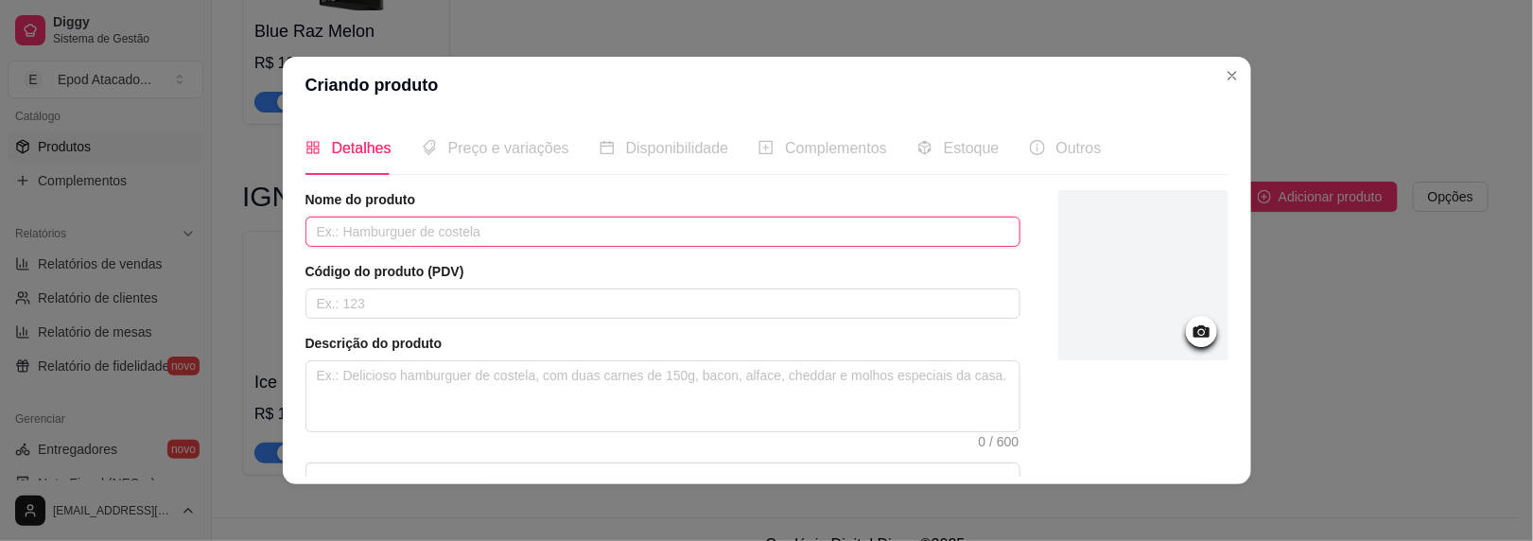
click at [339, 222] on input "text" at bounding box center [663, 232] width 715 height 30
type input "Strawberry Kiwi"
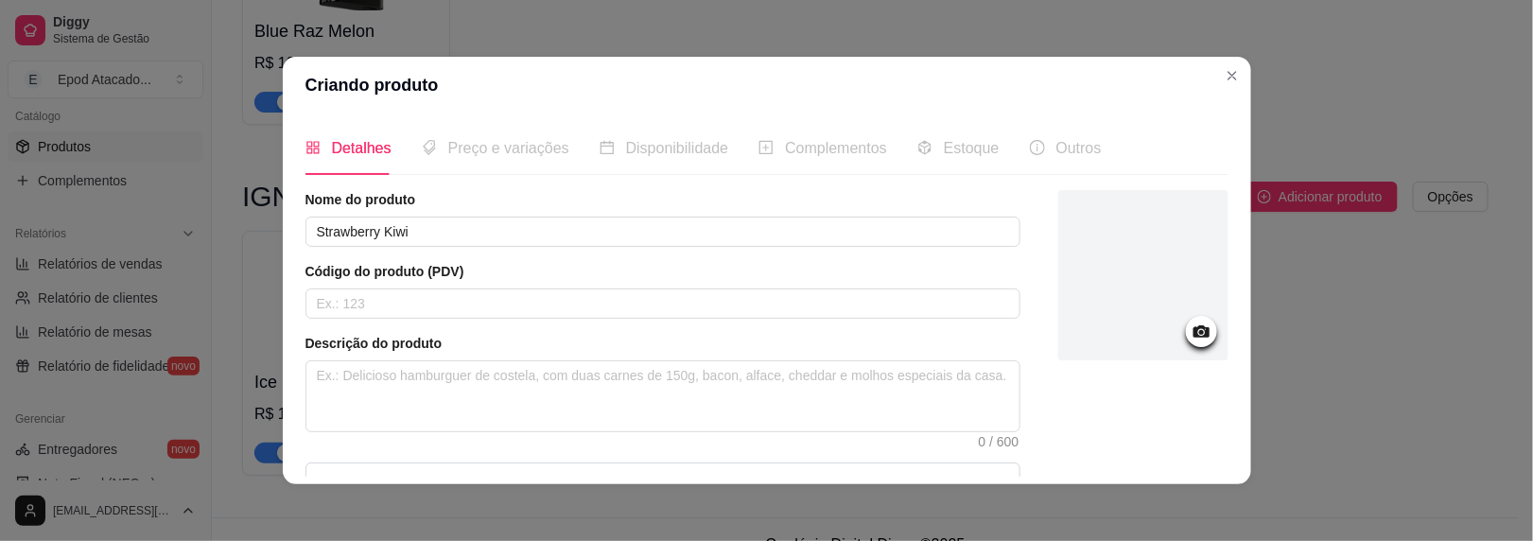
click at [1127, 314] on div at bounding box center [1144, 275] width 170 height 170
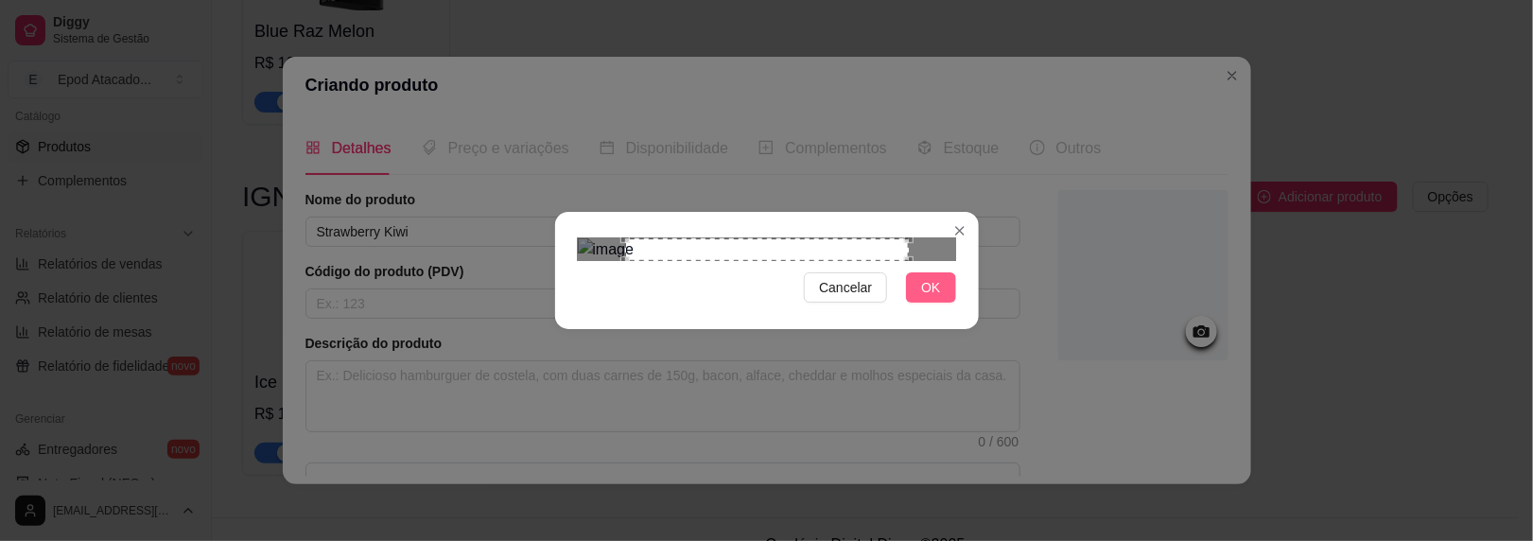
click at [930, 298] on span "OK" at bounding box center [930, 287] width 19 height 21
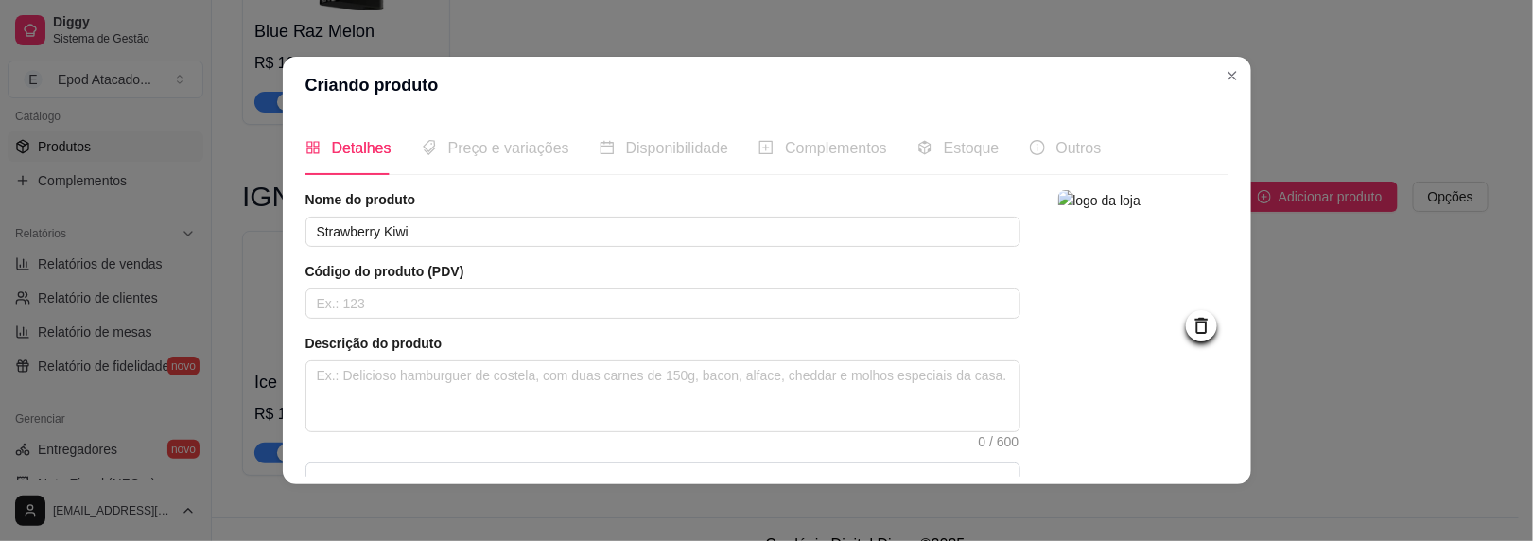
scroll to position [224, 0]
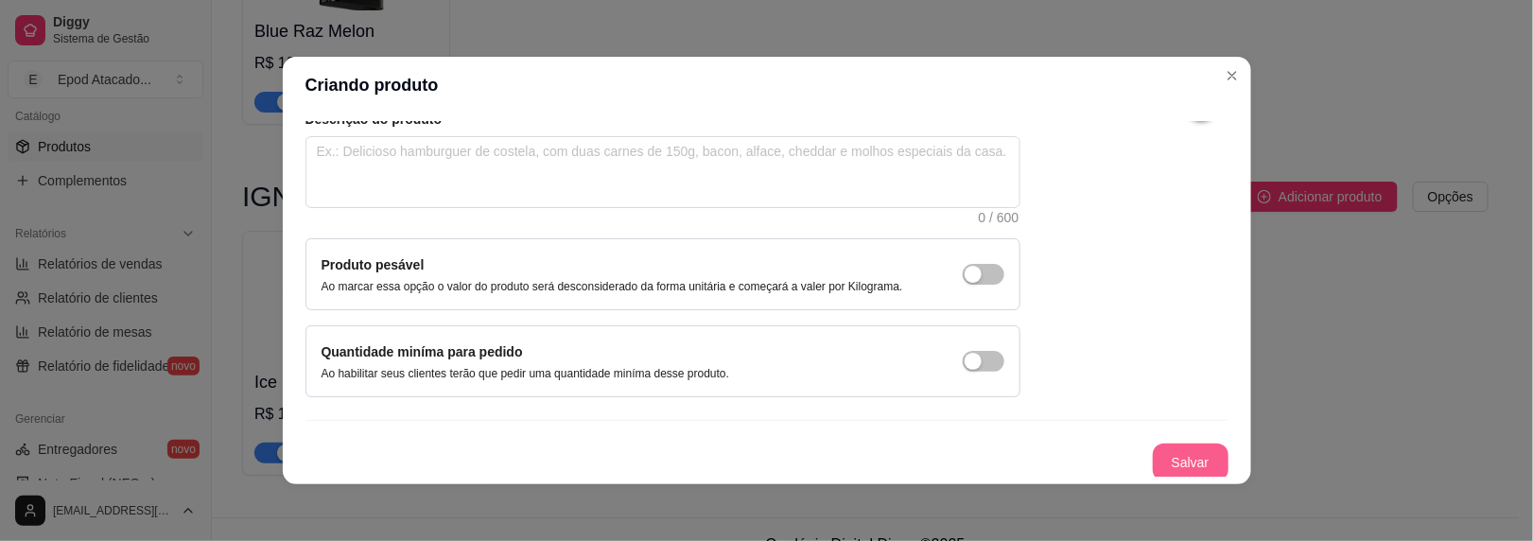
click at [1153, 470] on button "Salvar" at bounding box center [1191, 463] width 76 height 38
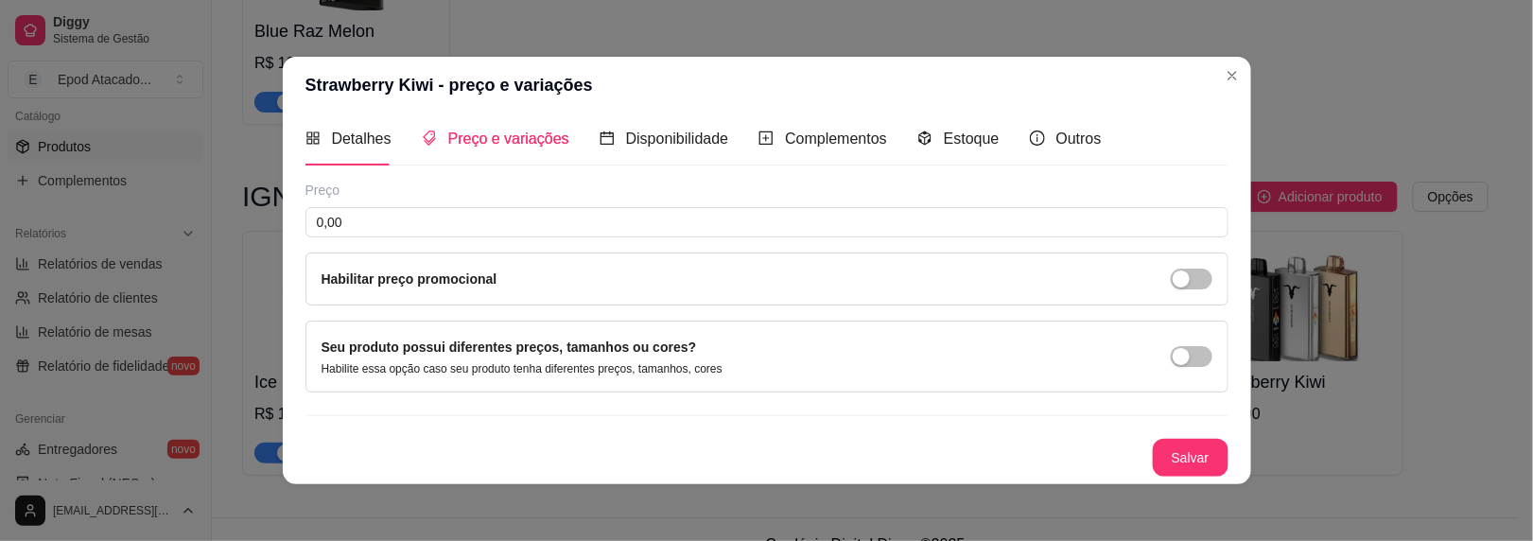
scroll to position [7, 0]
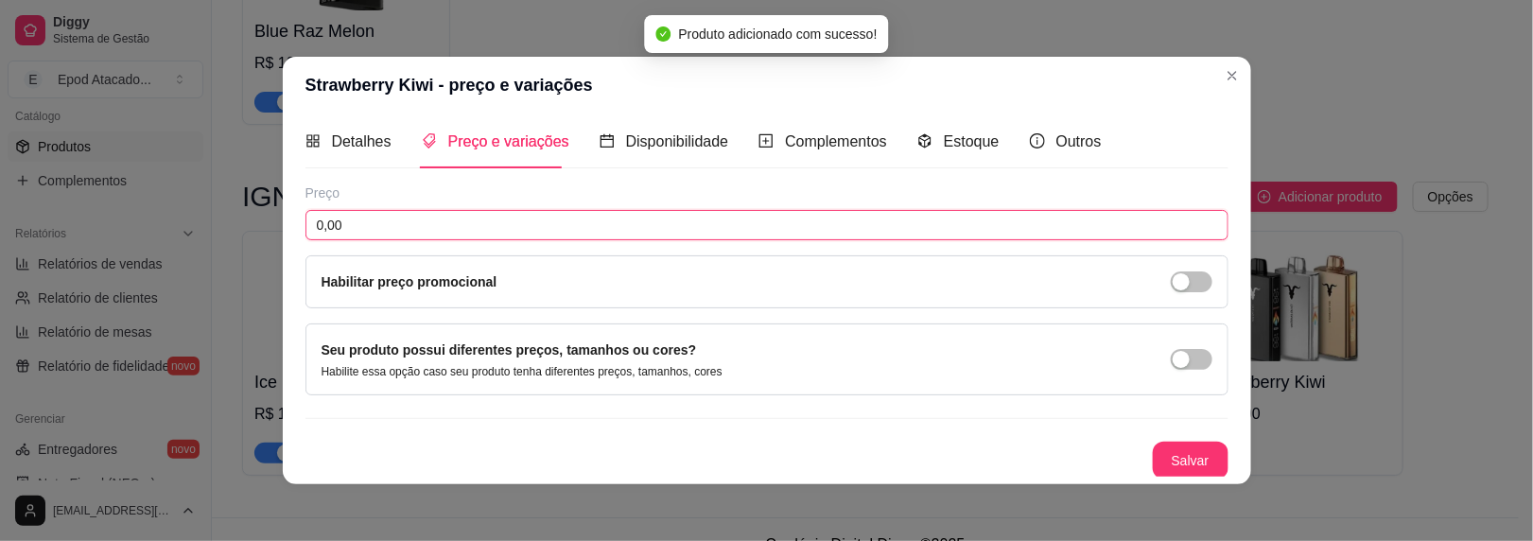
click at [564, 220] on input "0,00" at bounding box center [767, 225] width 923 height 30
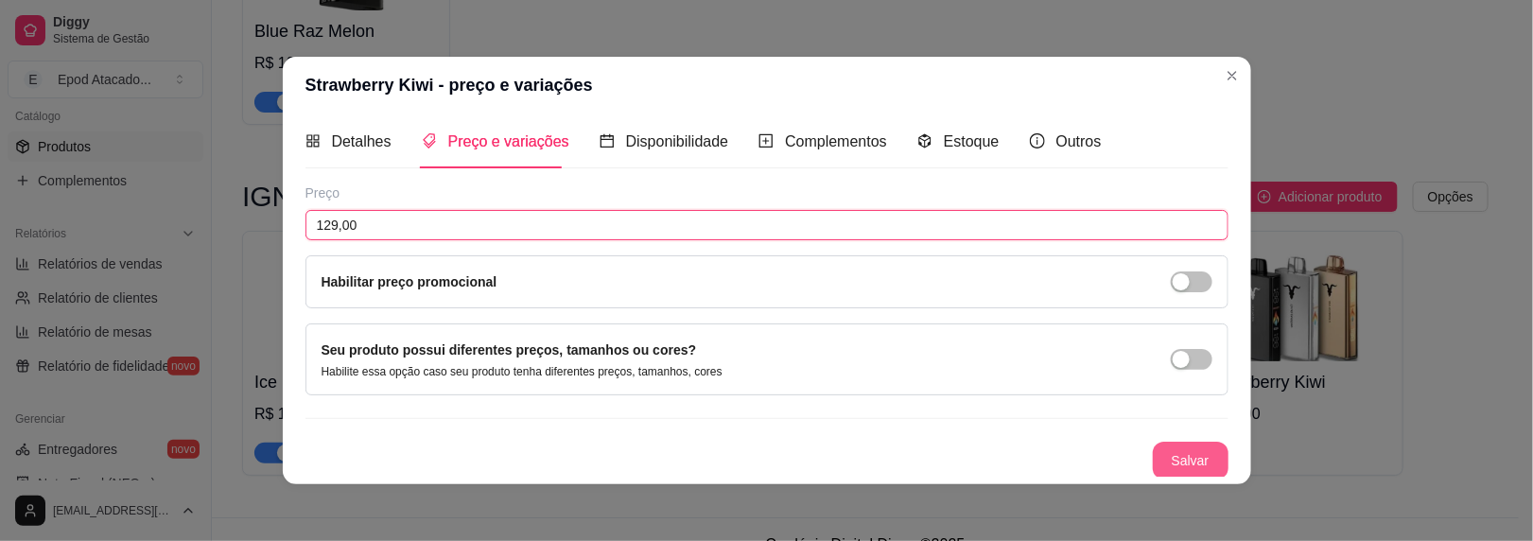
type input "129,00"
click at [1162, 455] on button "Salvar" at bounding box center [1191, 461] width 76 height 38
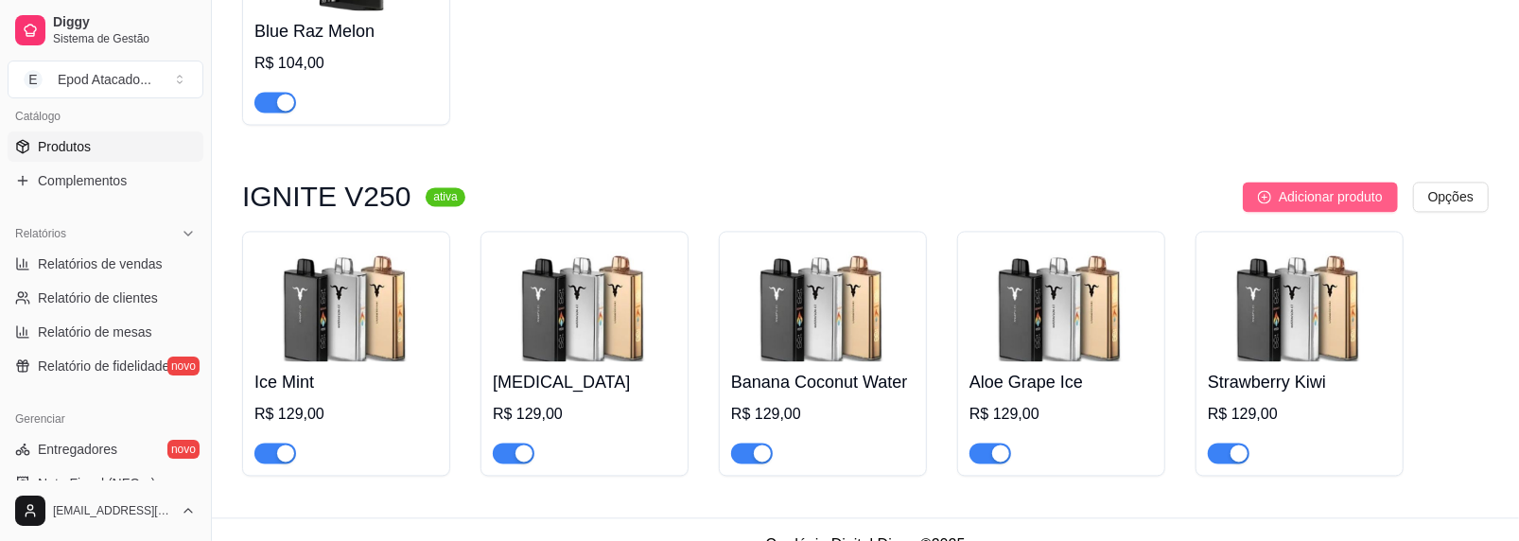
click at [1312, 211] on button "Adicionar produto" at bounding box center [1320, 197] width 155 height 30
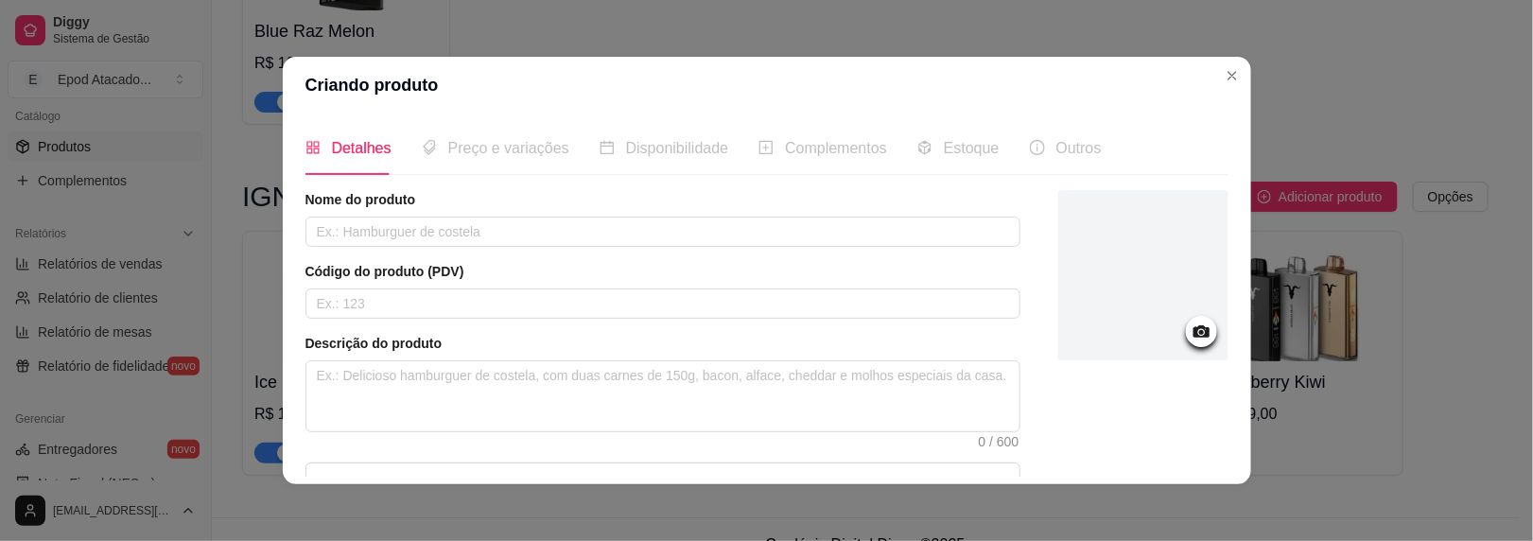
click at [1095, 221] on div at bounding box center [1144, 275] width 170 height 170
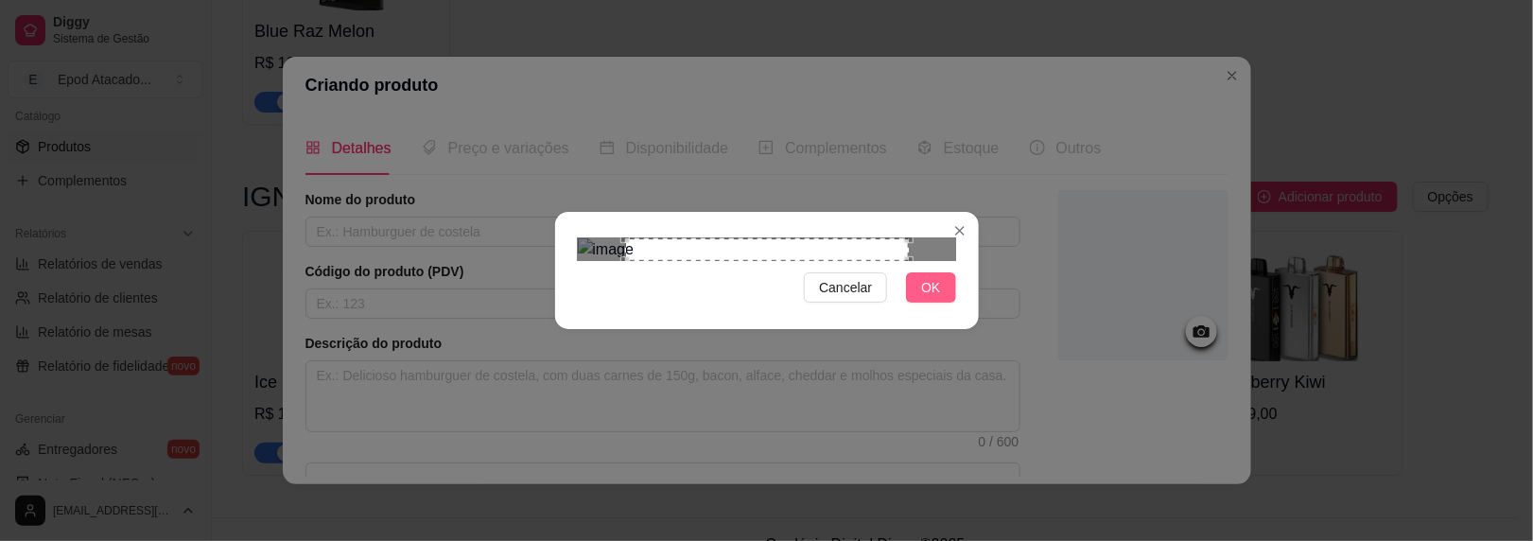
click at [922, 303] on button "OK" at bounding box center [930, 287] width 49 height 30
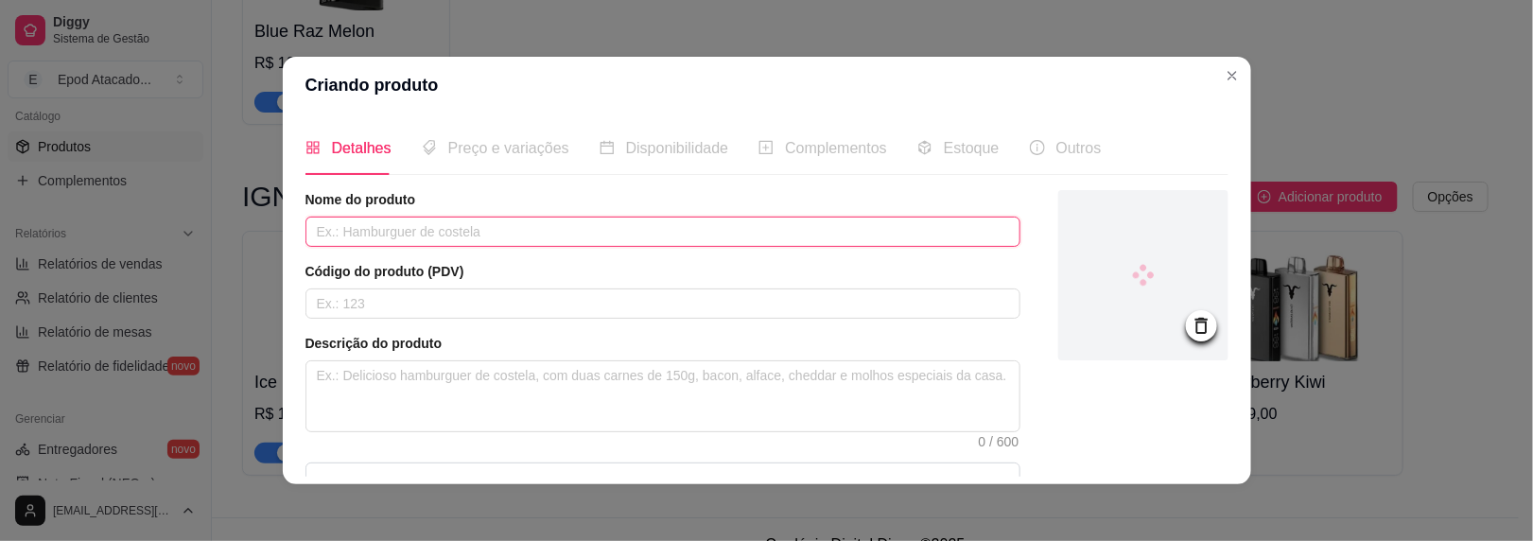
click at [446, 234] on input "text" at bounding box center [663, 232] width 715 height 30
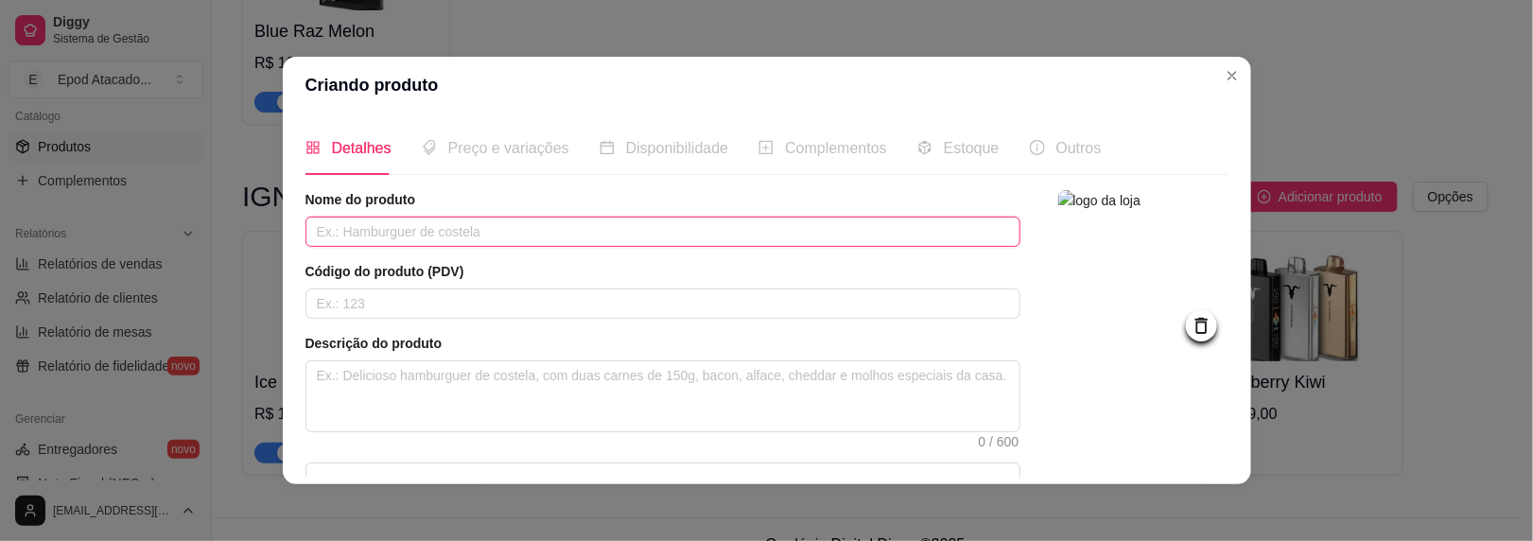
click at [446, 234] on input "text" at bounding box center [663, 232] width 715 height 30
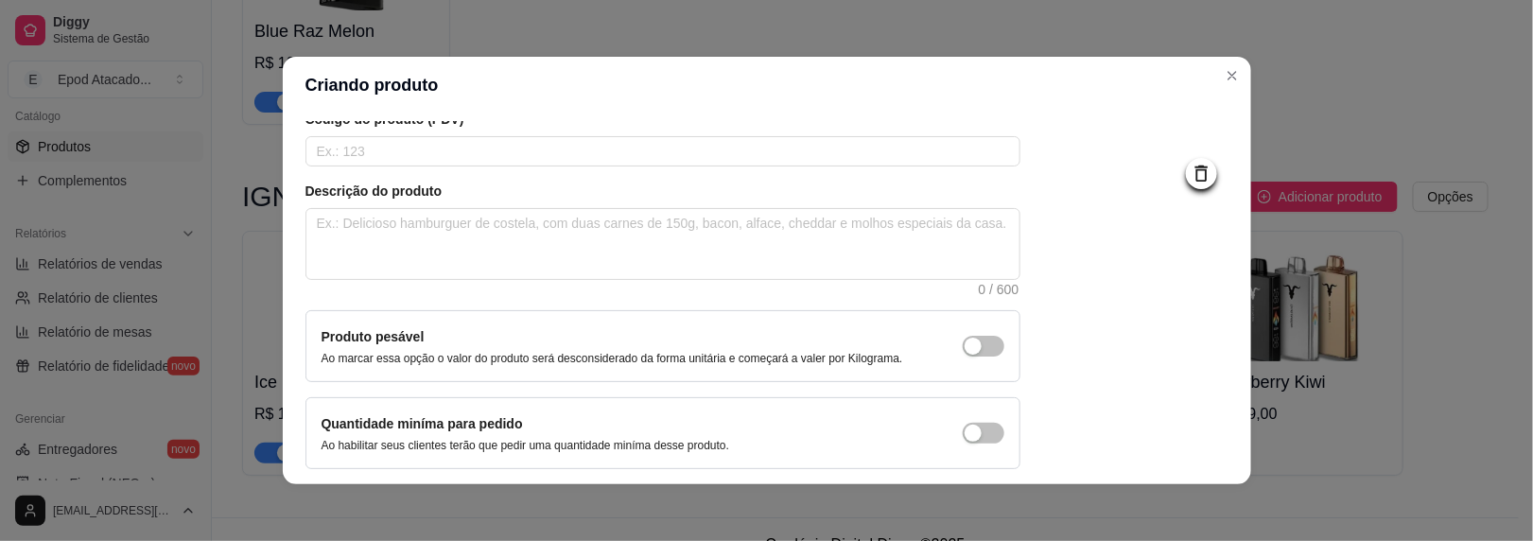
scroll to position [224, 0]
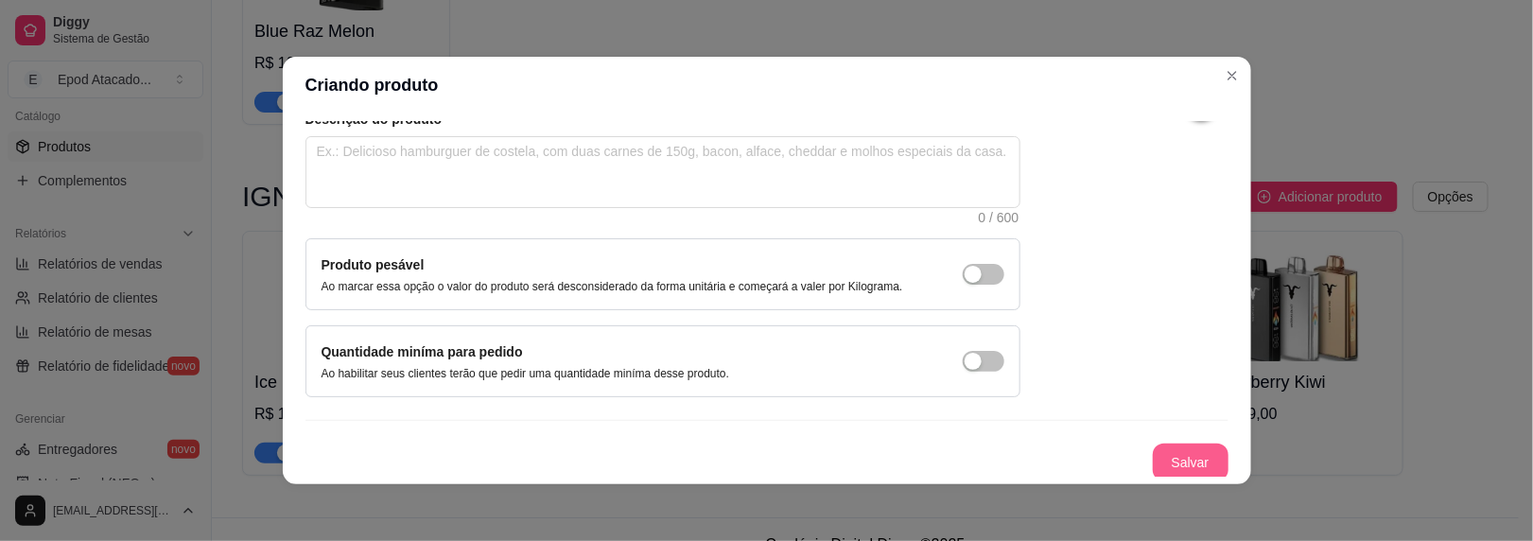
type input "Green Apple"
click at [1196, 450] on button "Salvar" at bounding box center [1191, 463] width 76 height 38
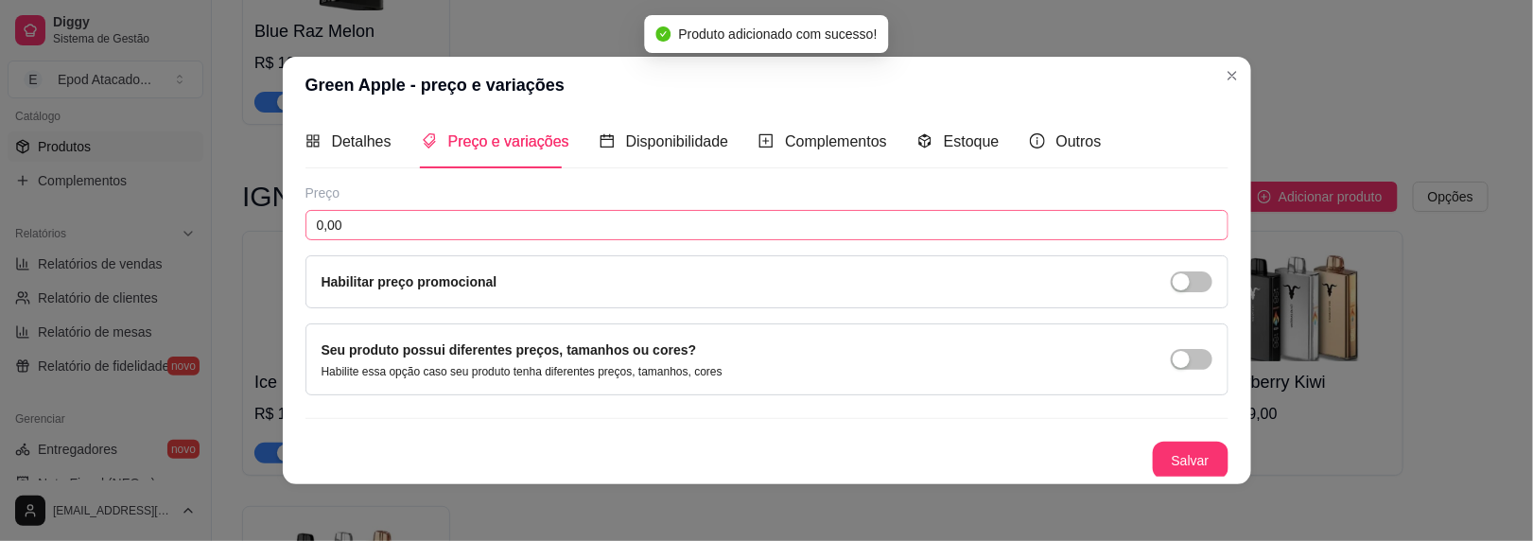
click at [363, 238] on div "Preço 0,00 Habilitar preço promocional" at bounding box center [767, 246] width 923 height 125
click at [361, 234] on input "0,00" at bounding box center [767, 225] width 923 height 30
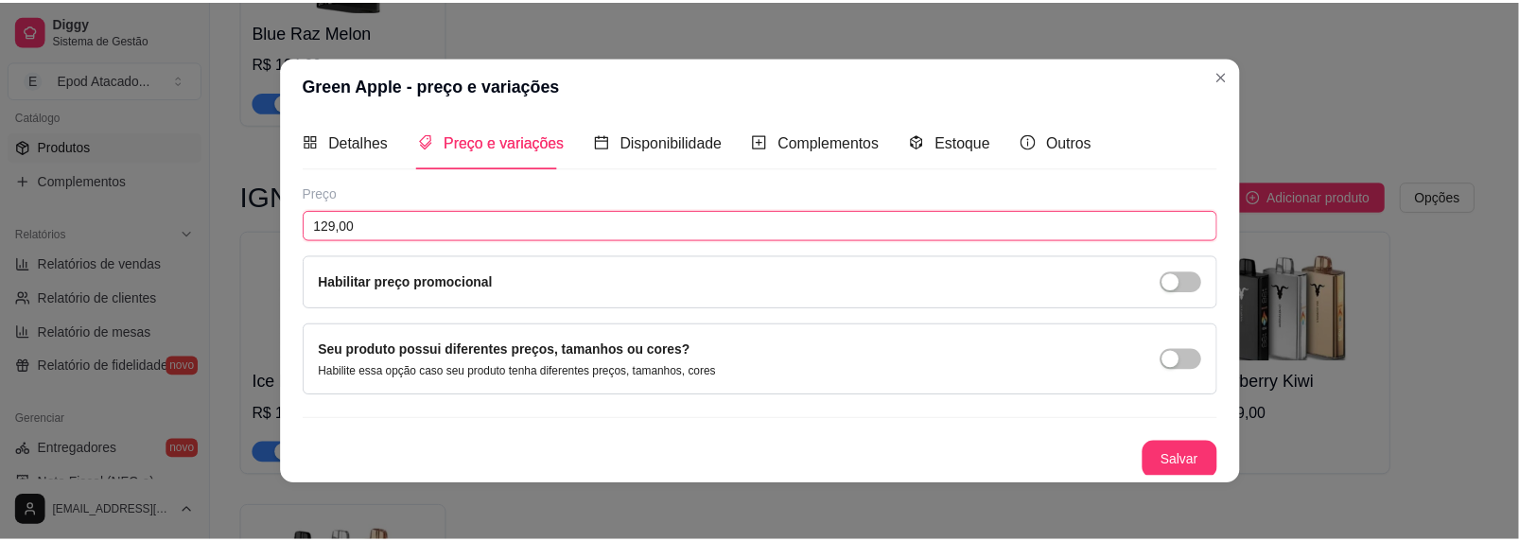
scroll to position [6, 0]
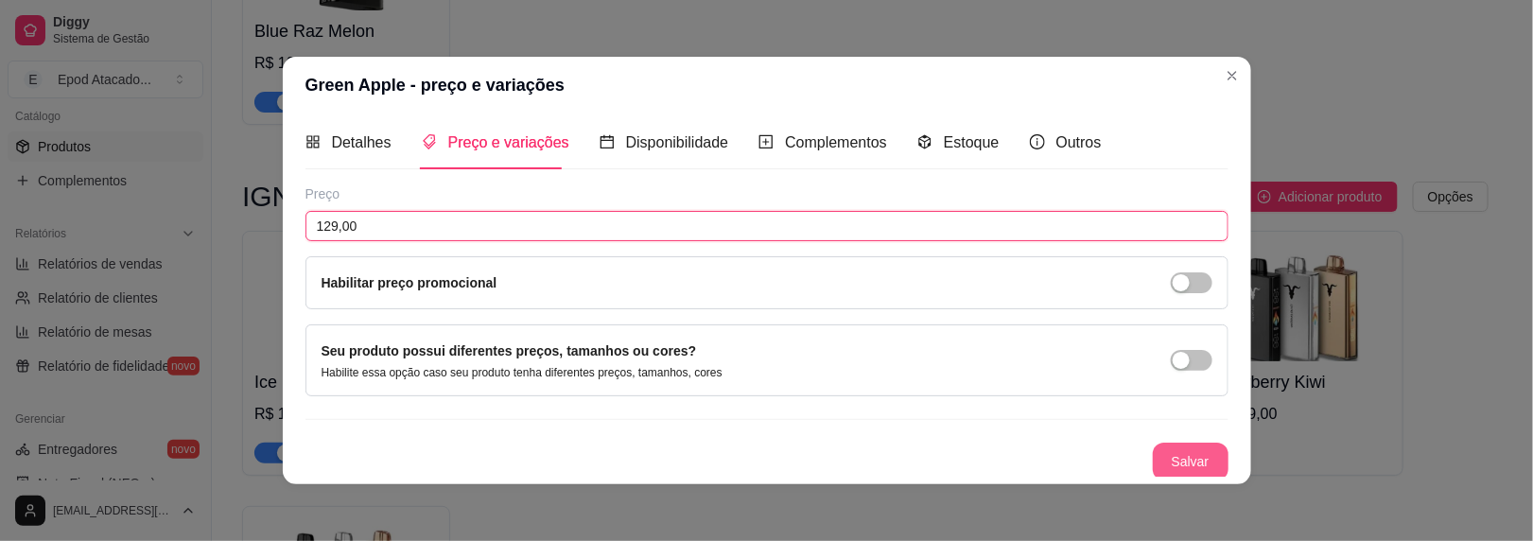
type input "129,00"
click at [1153, 457] on button "Salvar" at bounding box center [1191, 462] width 76 height 38
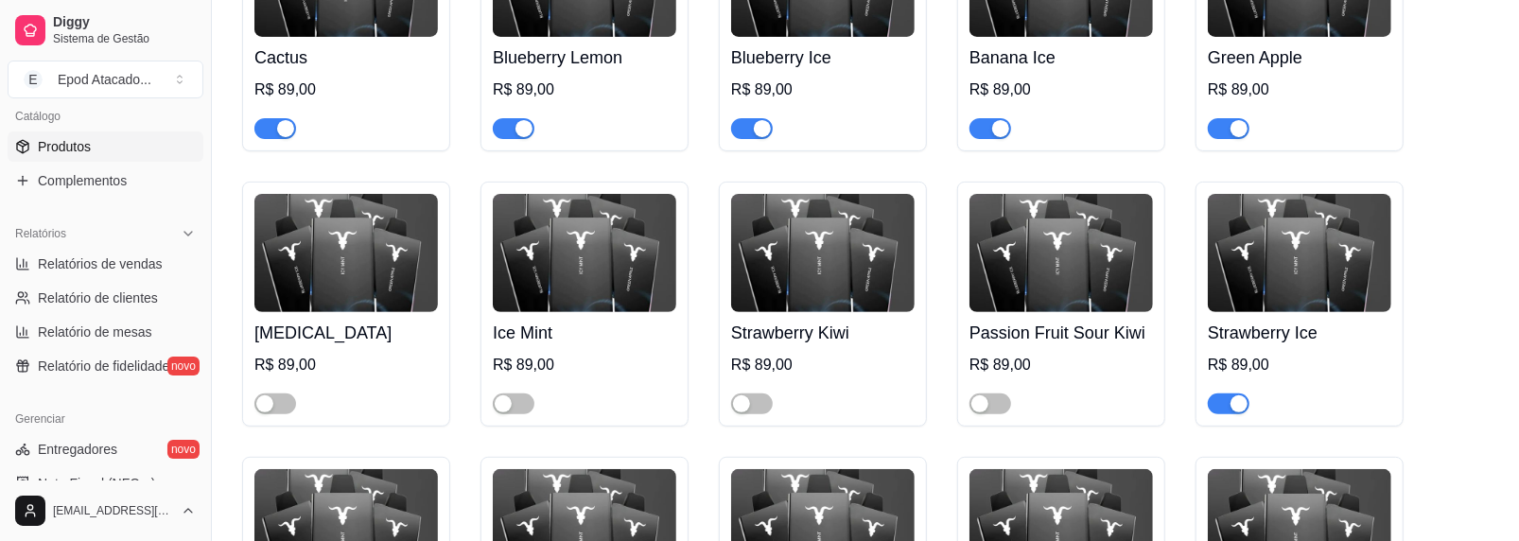
scroll to position [0, 0]
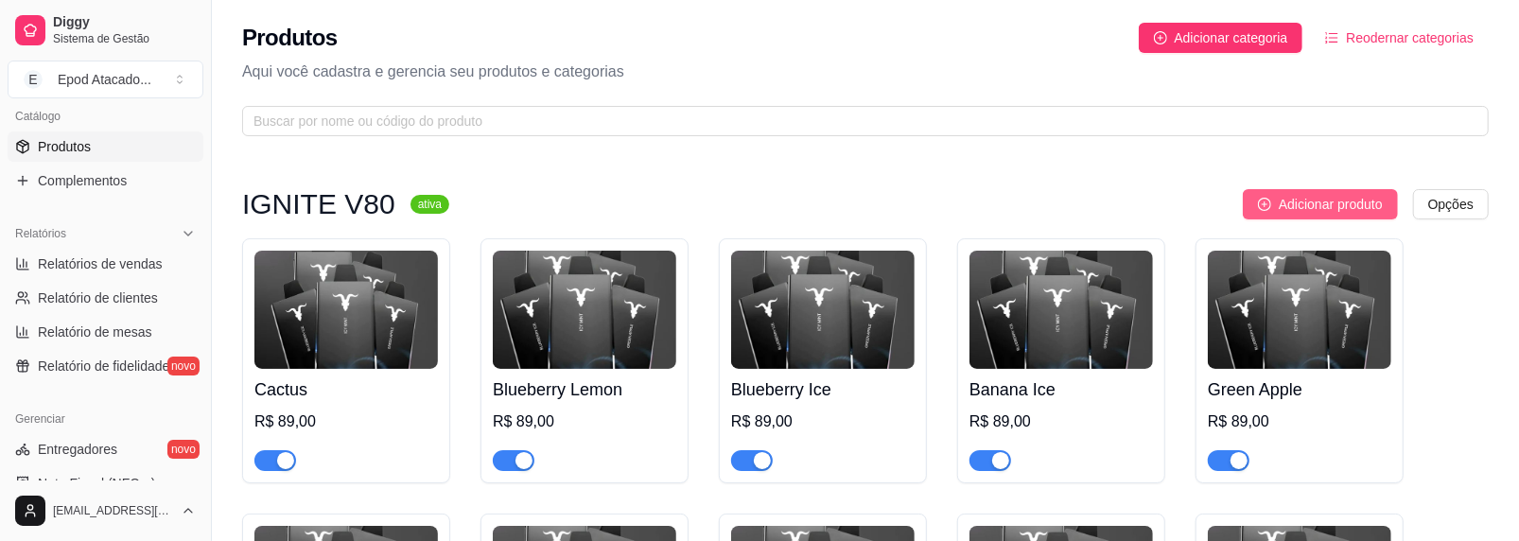
click at [1346, 198] on span "Adicionar produto" at bounding box center [1331, 204] width 104 height 21
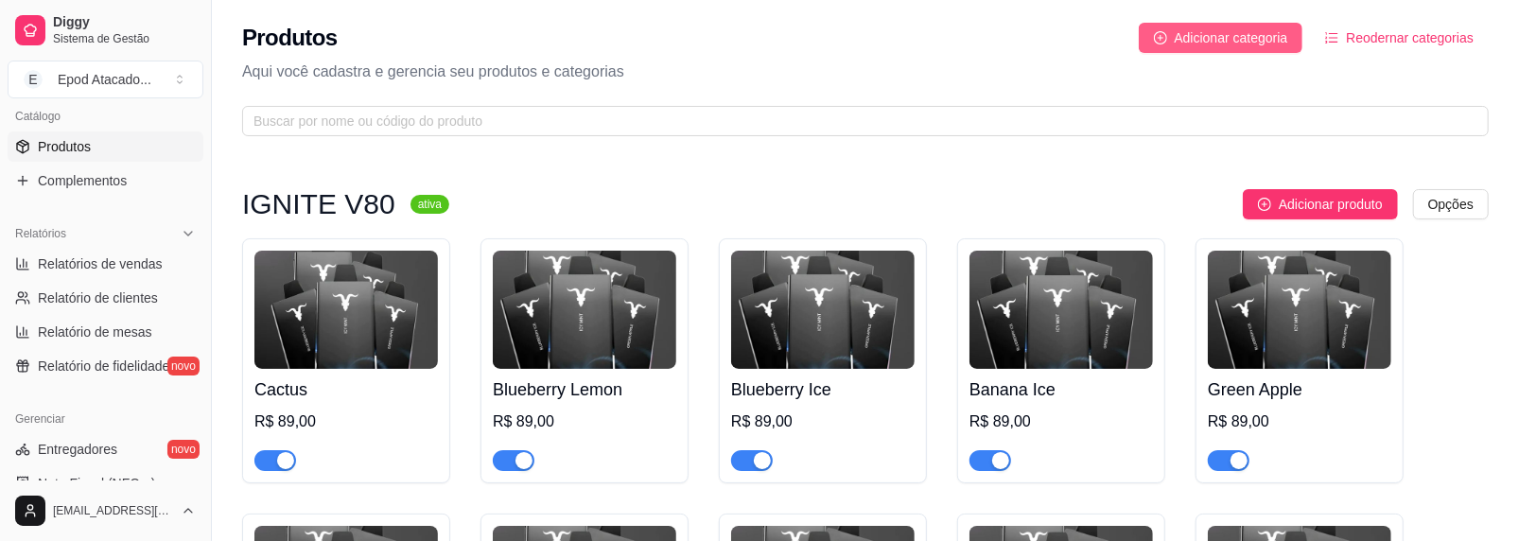
click at [1233, 39] on span "Adicionar categoria" at bounding box center [1232, 37] width 114 height 21
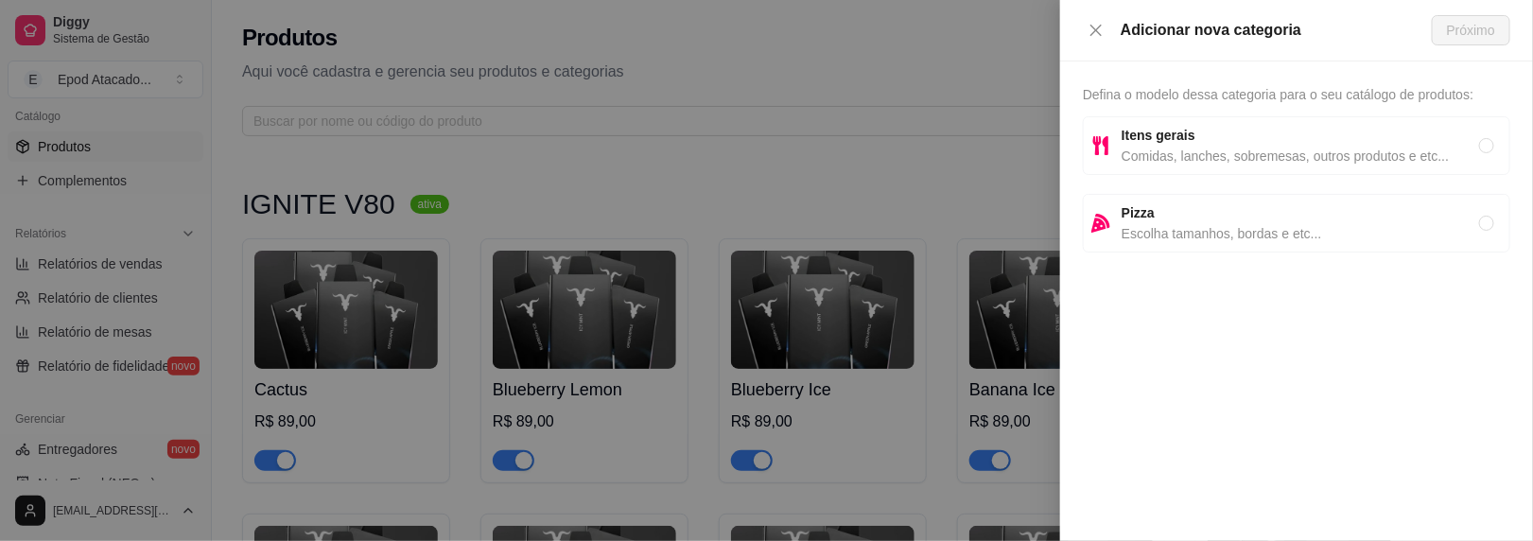
click at [1182, 132] on strong "Itens gerais" at bounding box center [1159, 135] width 74 height 15
radio input "true"
click at [1120, 146] on div "Itens gerais Comidas, lanches, sobremesas, outros produtos e etc..." at bounding box center [1297, 145] width 428 height 59
click at [1469, 24] on span "Próximo" at bounding box center [1471, 30] width 48 height 21
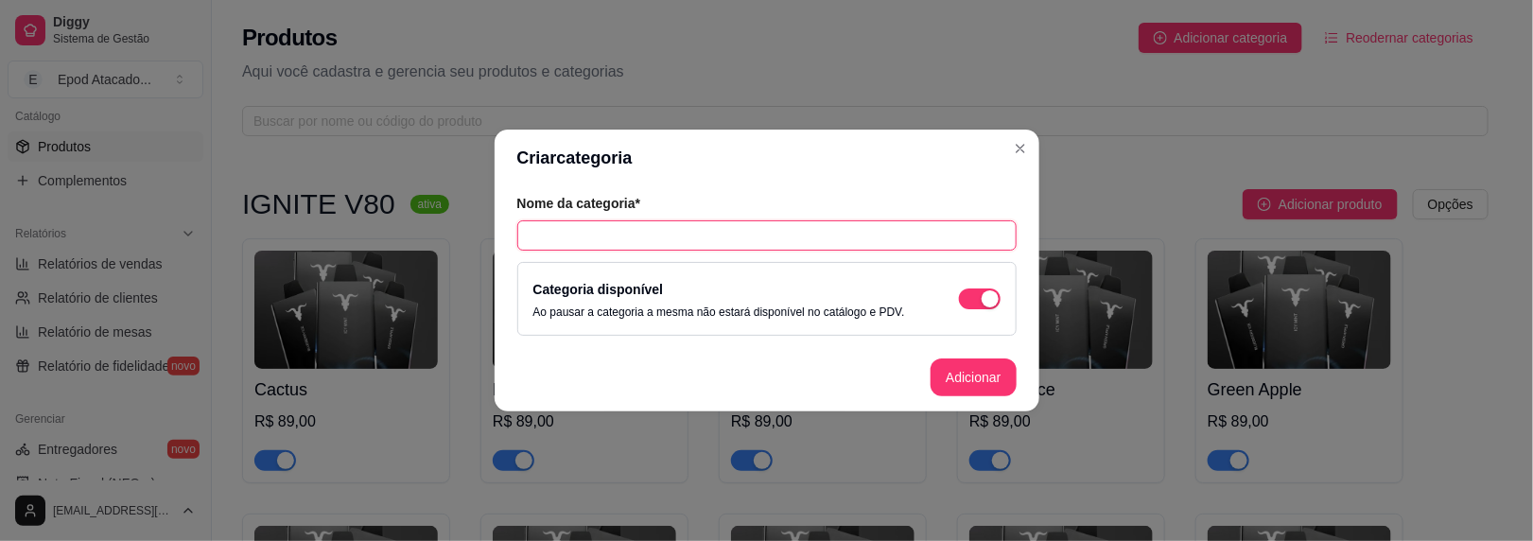
click at [617, 234] on input "text" at bounding box center [766, 235] width 499 height 30
type input "IGNITE V300"
click at [981, 382] on button "Adicionar" at bounding box center [973, 378] width 85 height 38
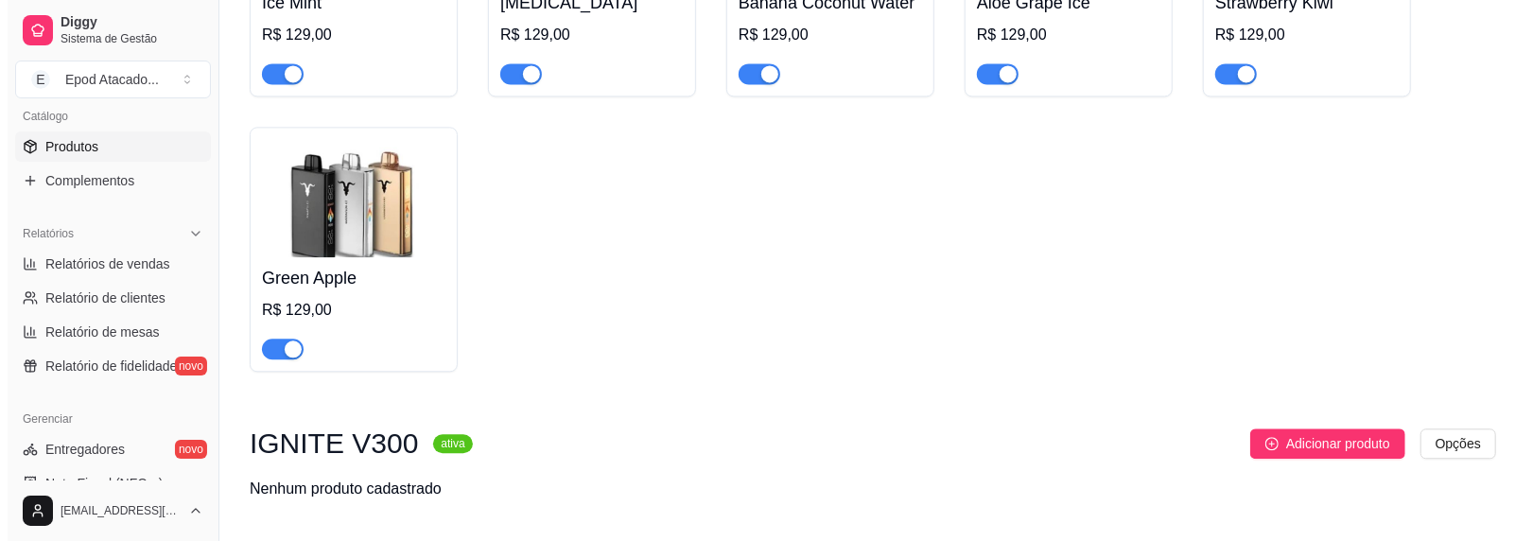
scroll to position [2826, 0]
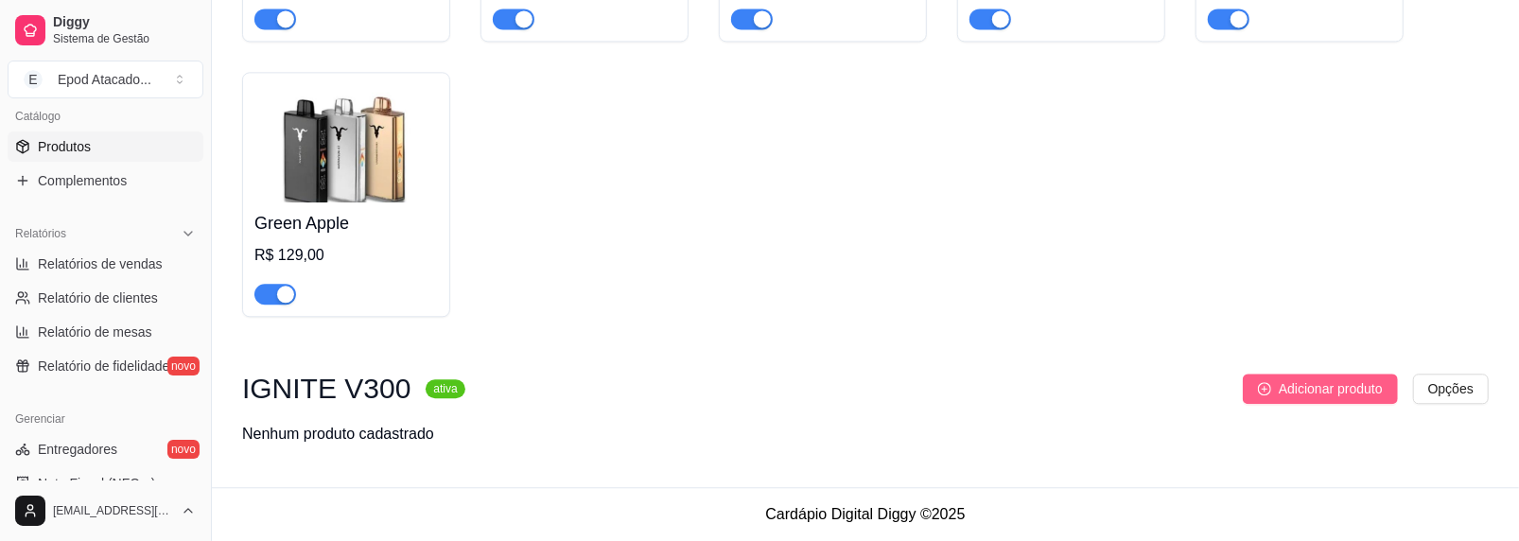
click at [1361, 396] on span "Adicionar produto" at bounding box center [1331, 388] width 104 height 21
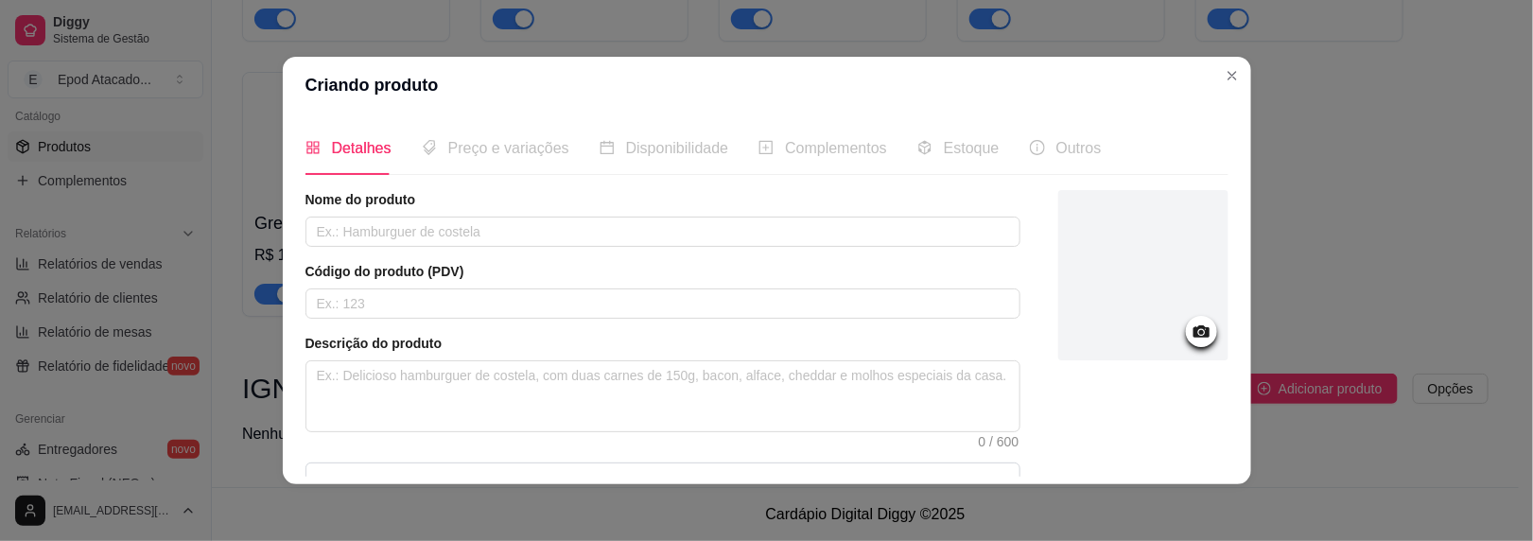
click at [1087, 278] on div at bounding box center [1144, 275] width 170 height 170
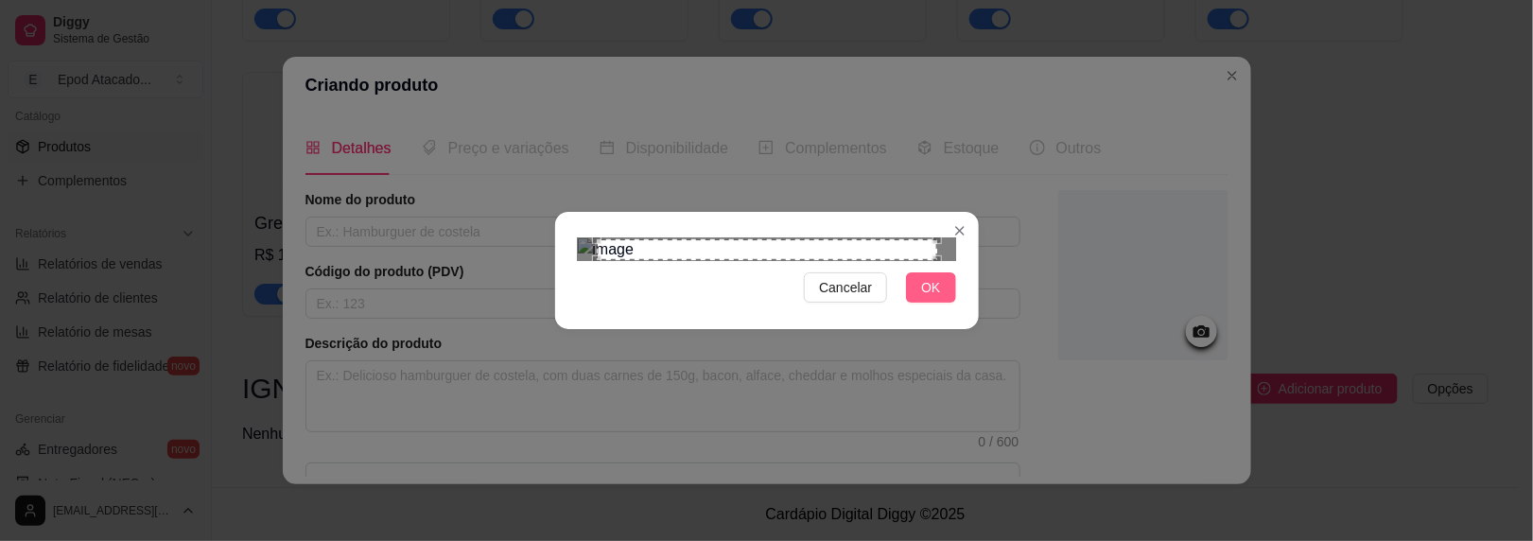
click at [921, 298] on span "OK" at bounding box center [930, 287] width 19 height 21
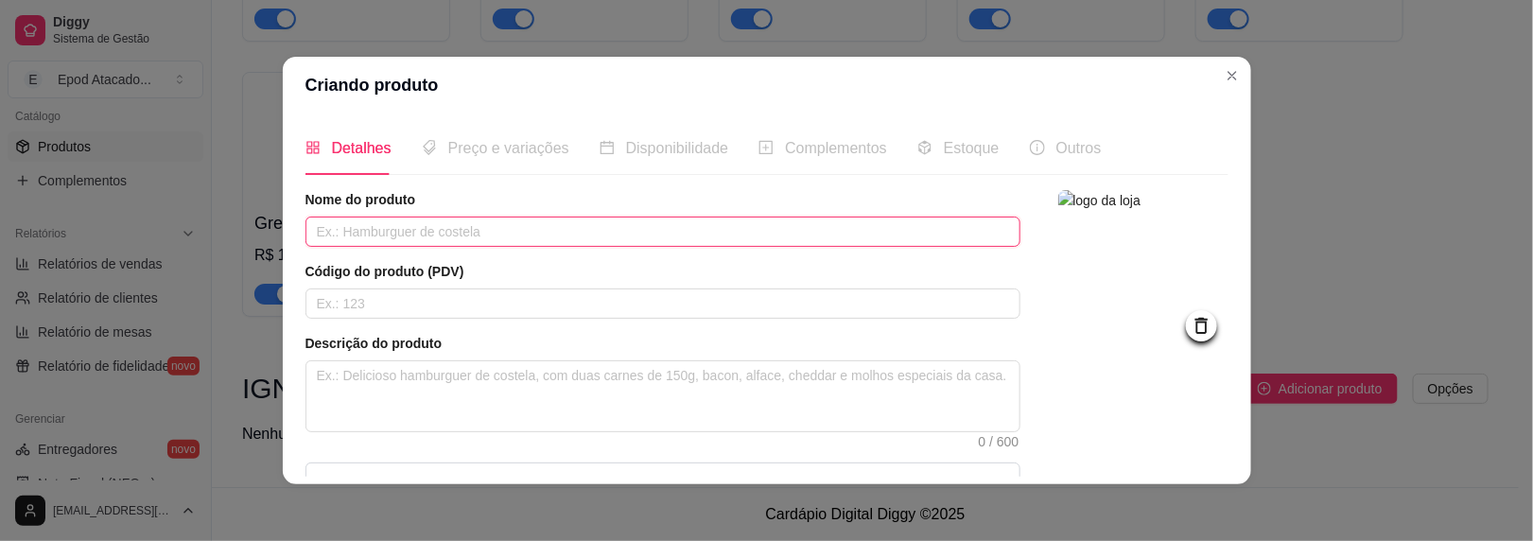
click at [480, 240] on input "text" at bounding box center [663, 232] width 715 height 30
type input "p"
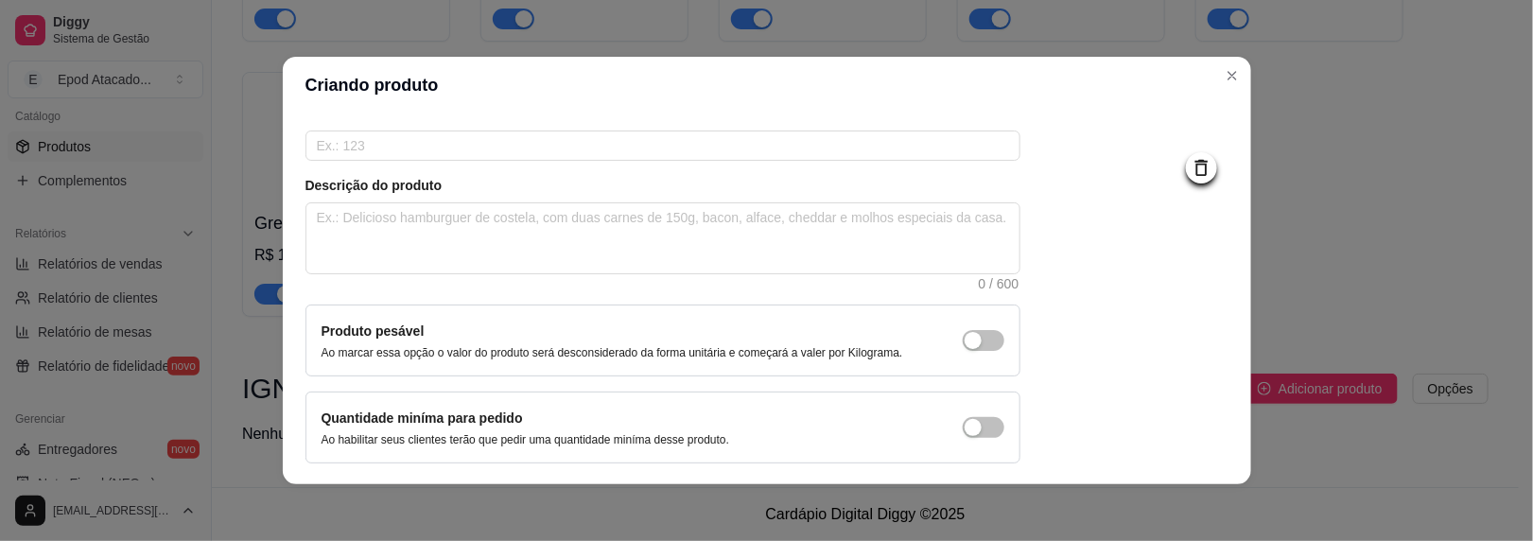
scroll to position [224, 0]
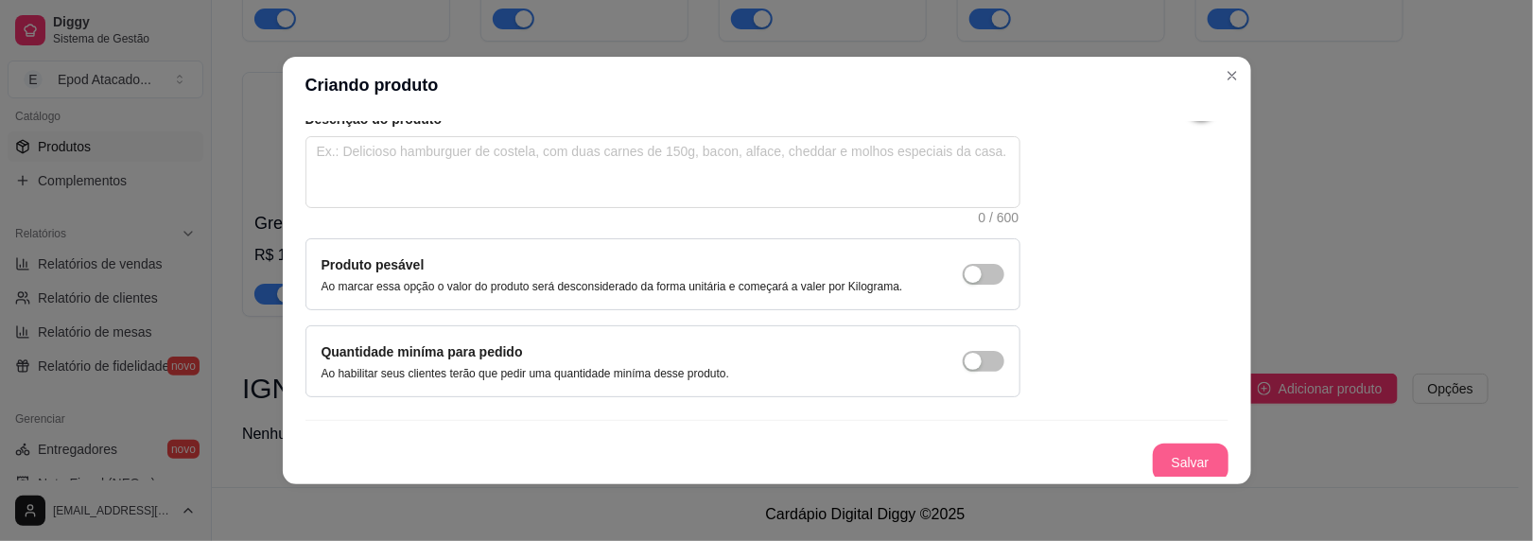
type input "Peach Mango"
click at [1153, 444] on button "Salvar" at bounding box center [1191, 463] width 76 height 38
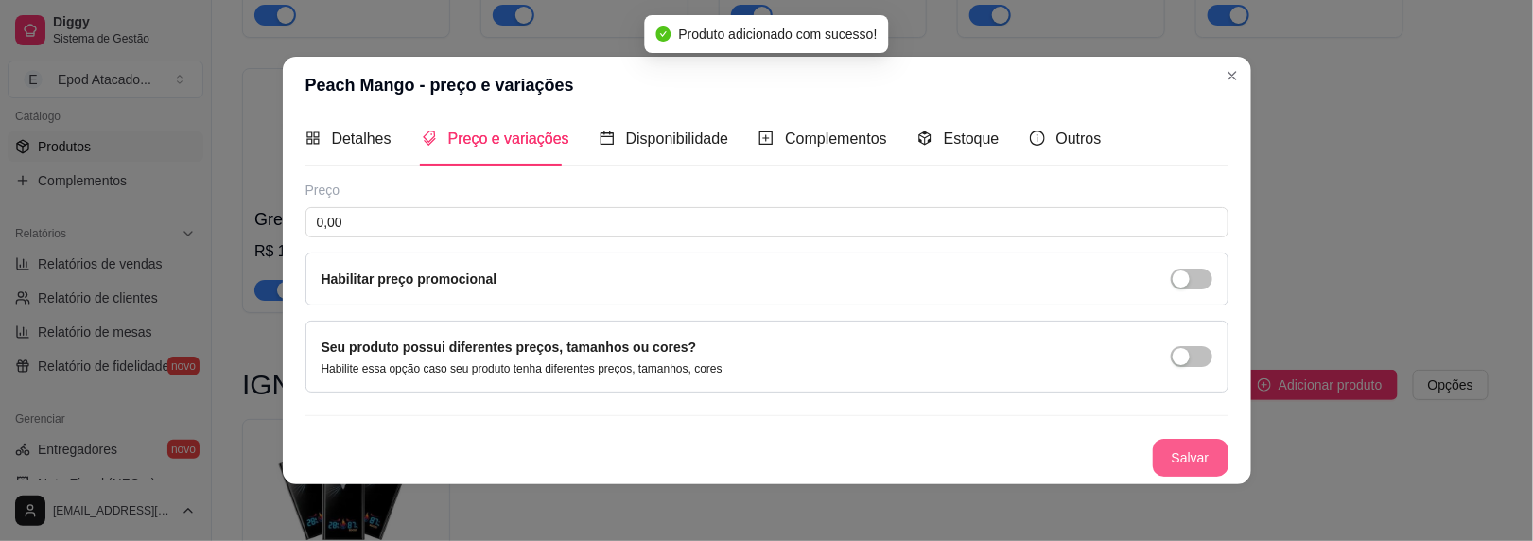
scroll to position [7, 0]
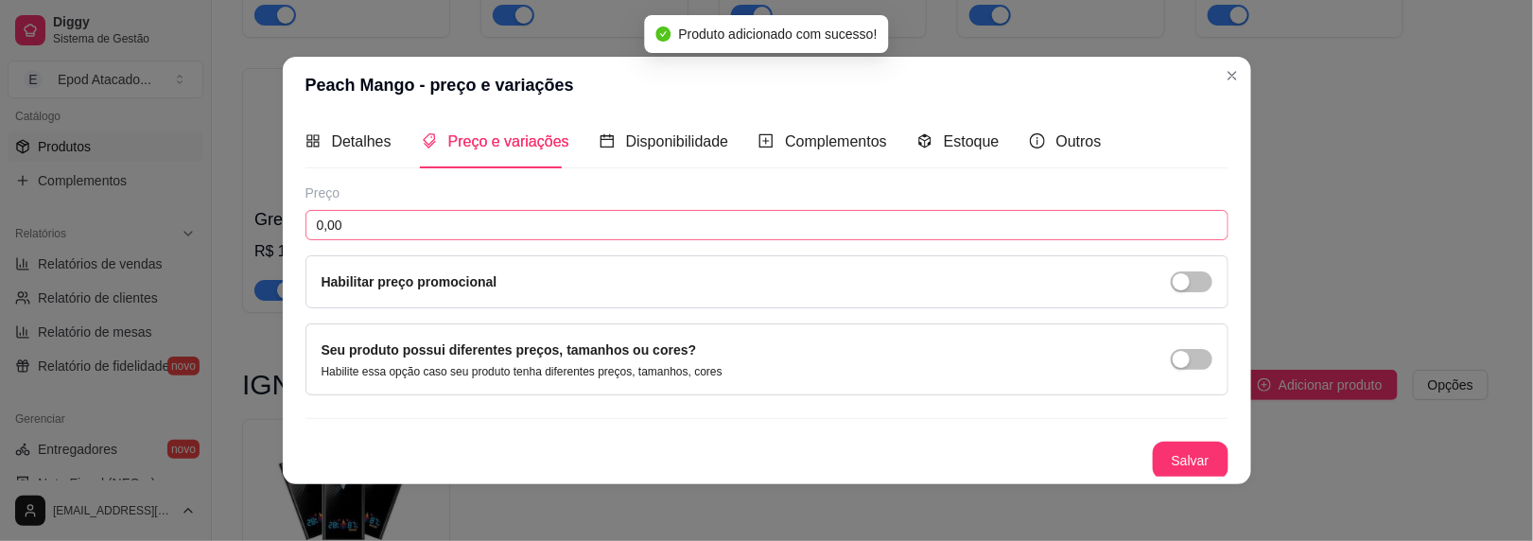
drag, startPoint x: 433, startPoint y: 242, endPoint x: 437, endPoint y: 231, distance: 12.0
click at [436, 234] on div "Preço 0,00 Habilitar preço promocional" at bounding box center [767, 246] width 923 height 125
click at [437, 231] on input "0,00" at bounding box center [767, 225] width 923 height 30
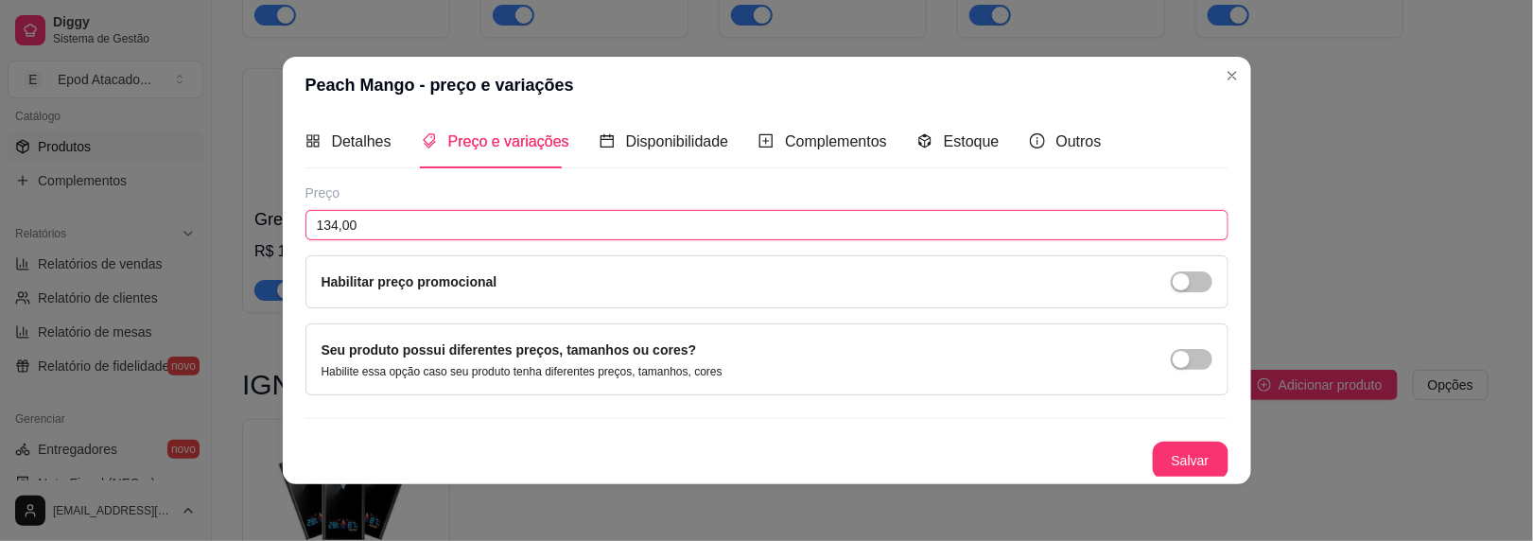
type input "134,00"
click at [1178, 443] on button "Salvar" at bounding box center [1191, 461] width 74 height 37
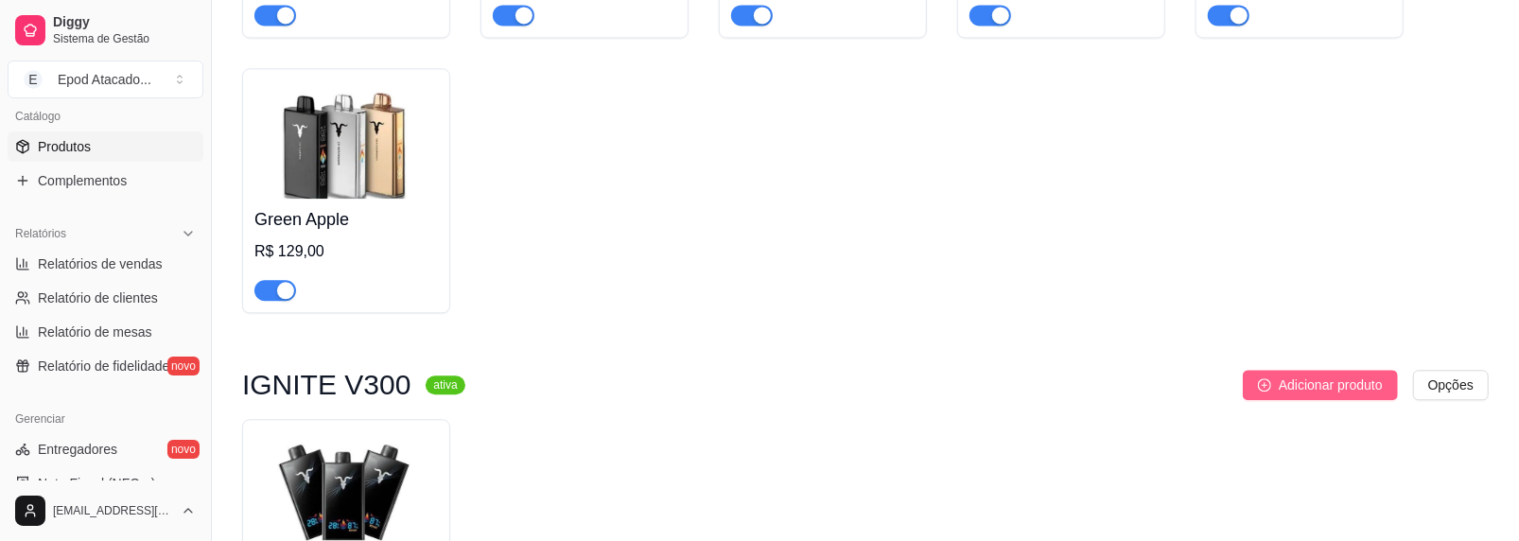
click at [1286, 394] on span "Adicionar produto" at bounding box center [1331, 385] width 104 height 21
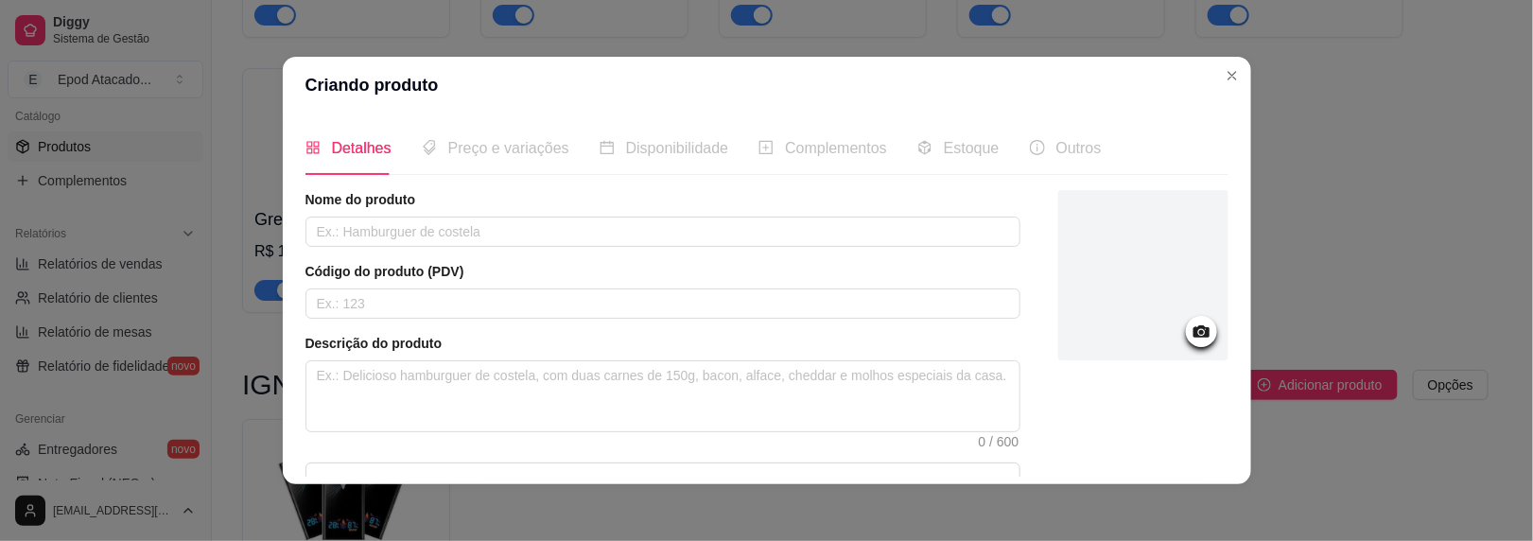
click at [1149, 283] on div at bounding box center [1144, 275] width 170 height 170
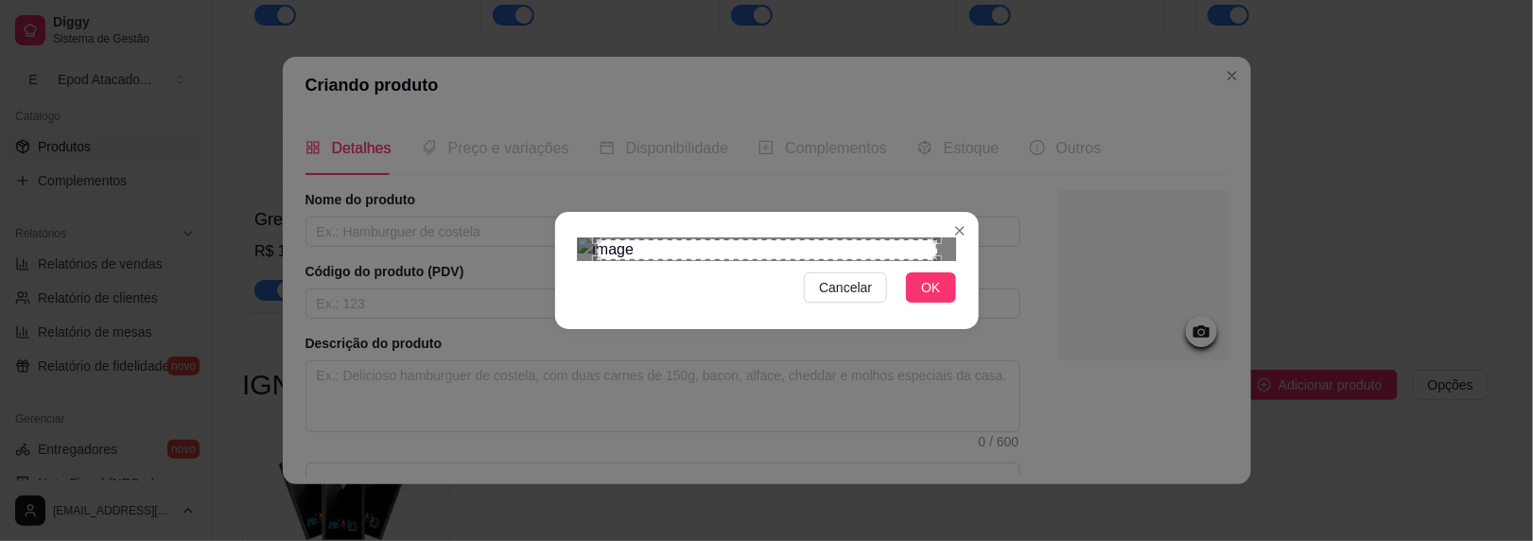
click at [927, 298] on span "OK" at bounding box center [930, 287] width 19 height 21
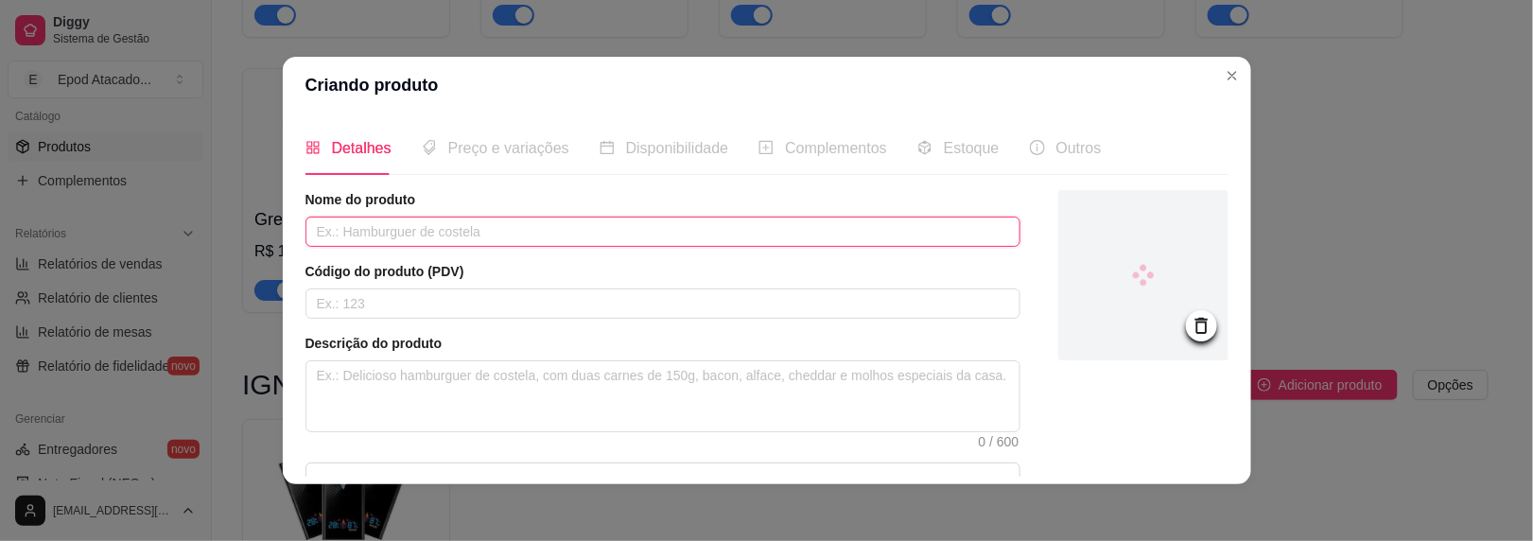
click at [365, 227] on input "text" at bounding box center [663, 232] width 715 height 30
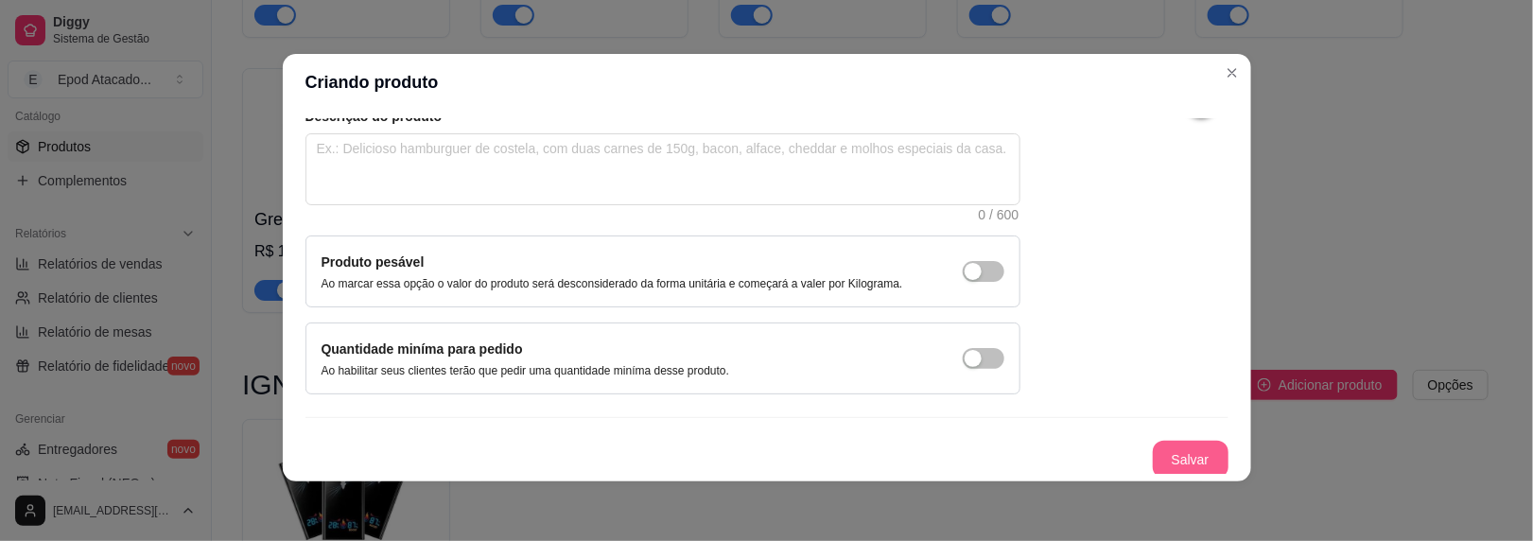
scroll to position [3, 0]
type input "Aloe Grape Ice"
click at [1172, 443] on button "Salvar" at bounding box center [1191, 460] width 76 height 38
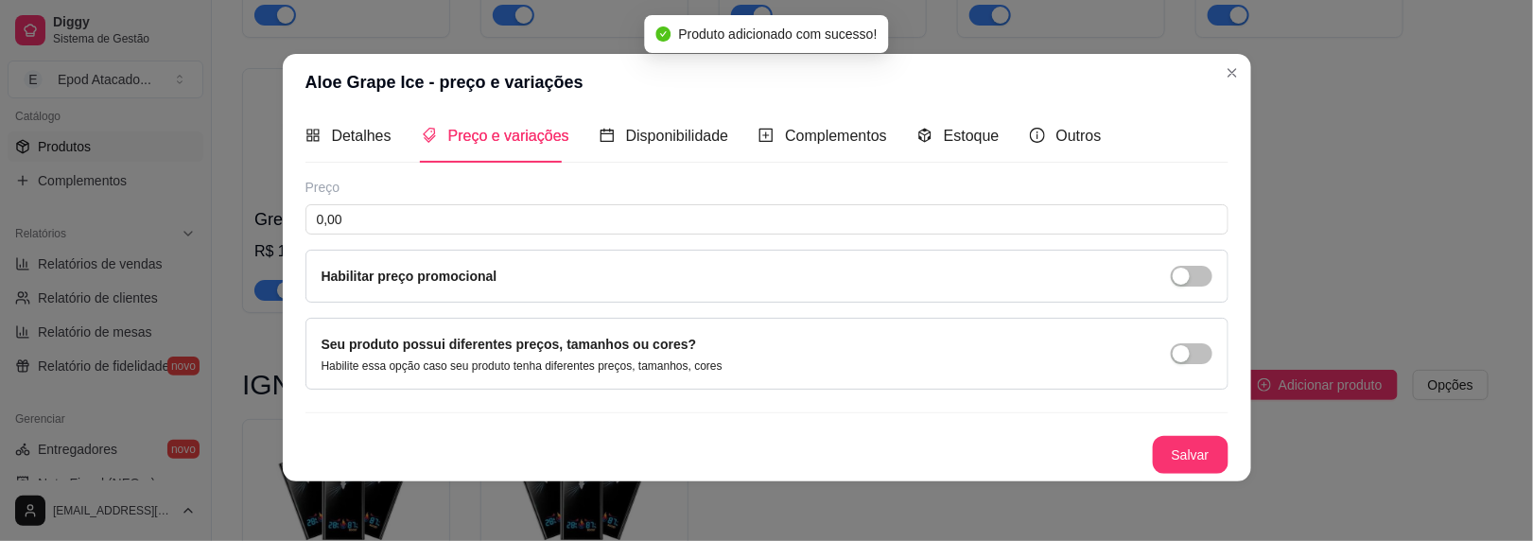
scroll to position [7, 0]
click at [348, 219] on input "0,00" at bounding box center [767, 222] width 923 height 30
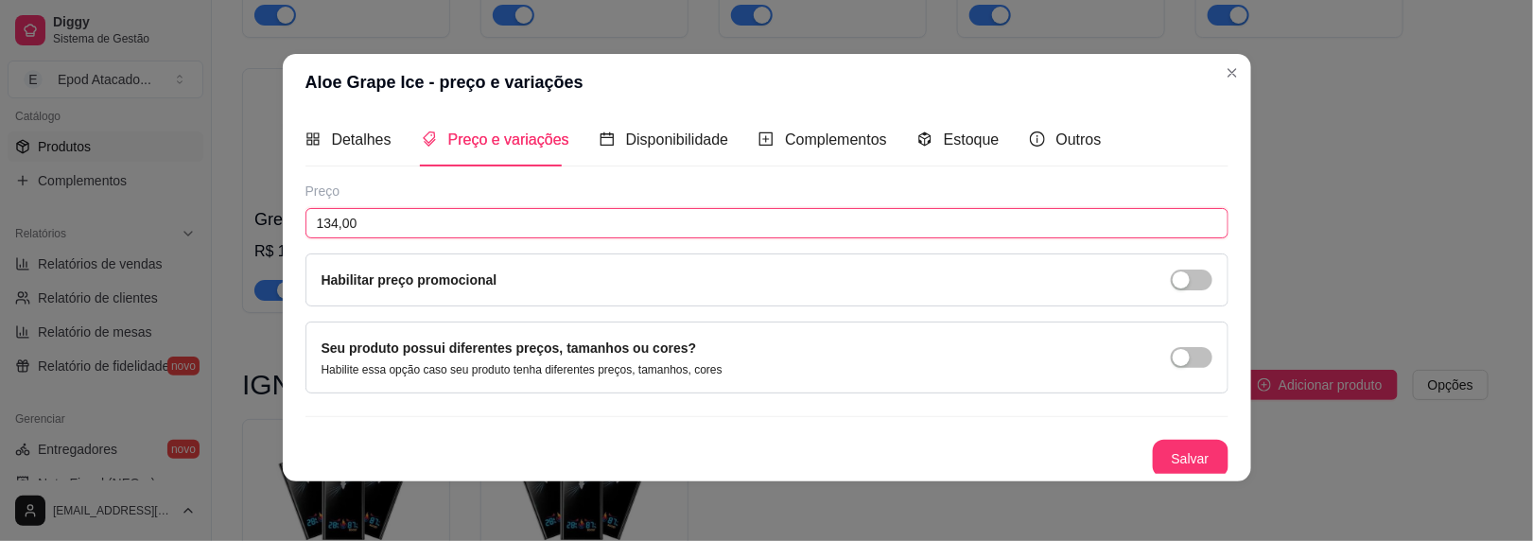
type input "134,00"
click at [1172, 441] on button "Salvar" at bounding box center [1191, 459] width 74 height 37
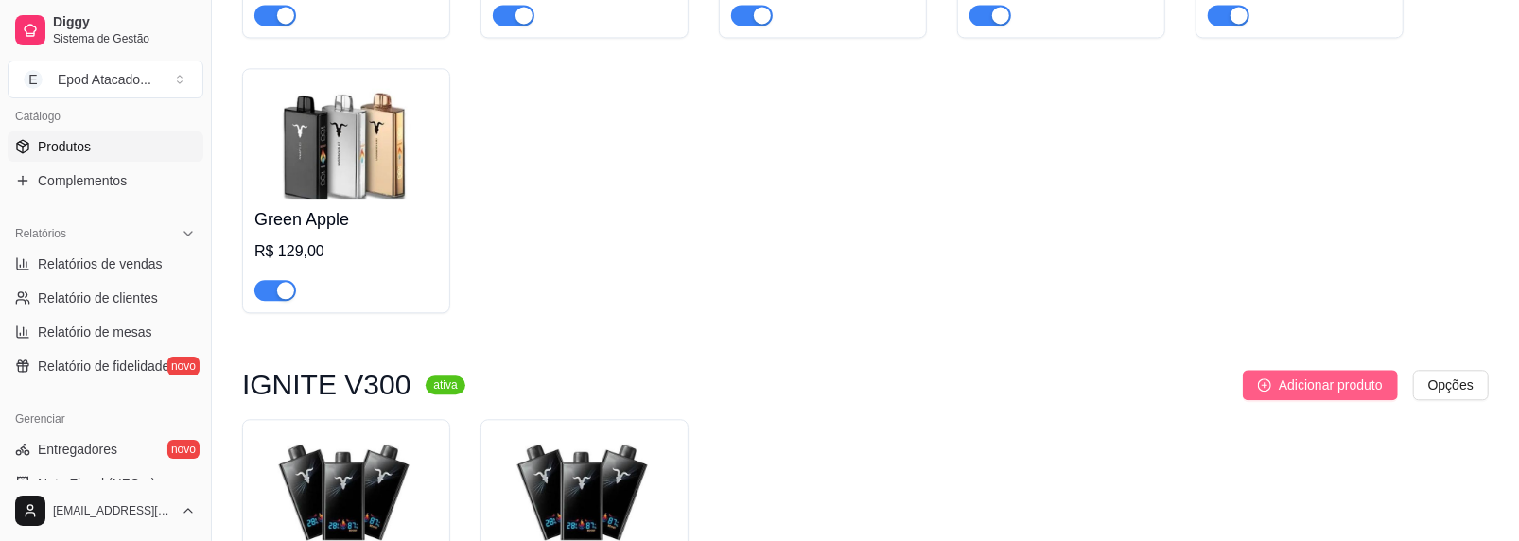
click at [1302, 383] on span "Adicionar produto" at bounding box center [1331, 385] width 104 height 21
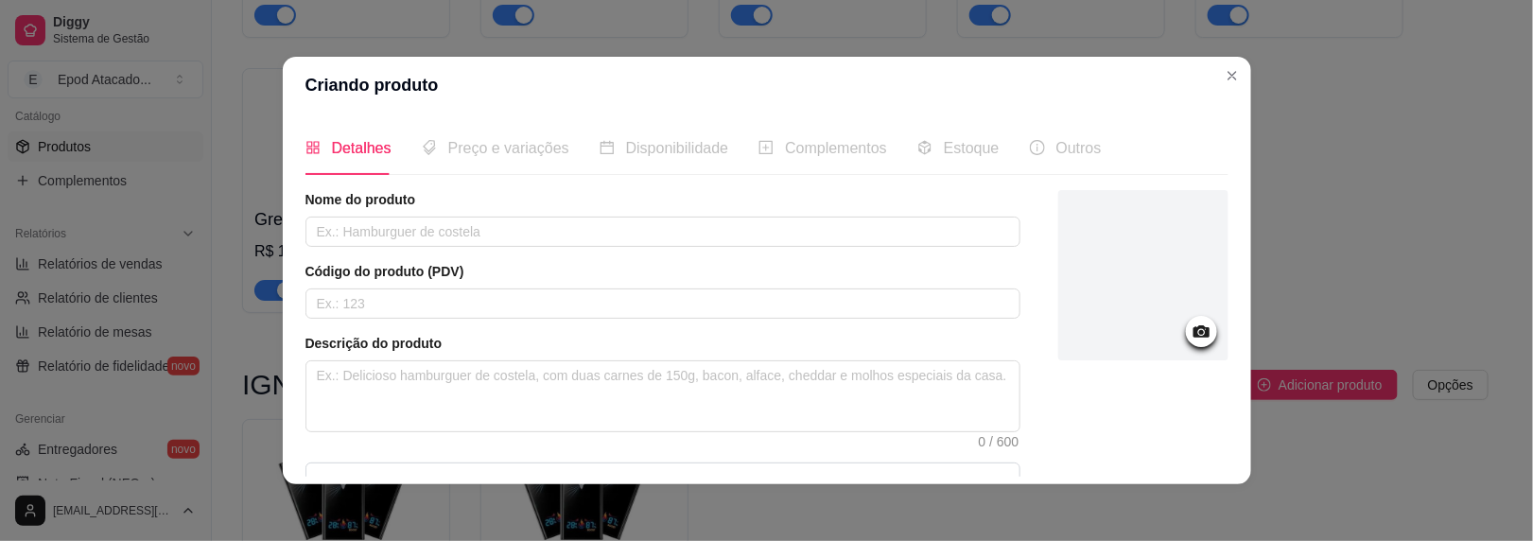
click at [1111, 237] on div at bounding box center [1144, 275] width 170 height 170
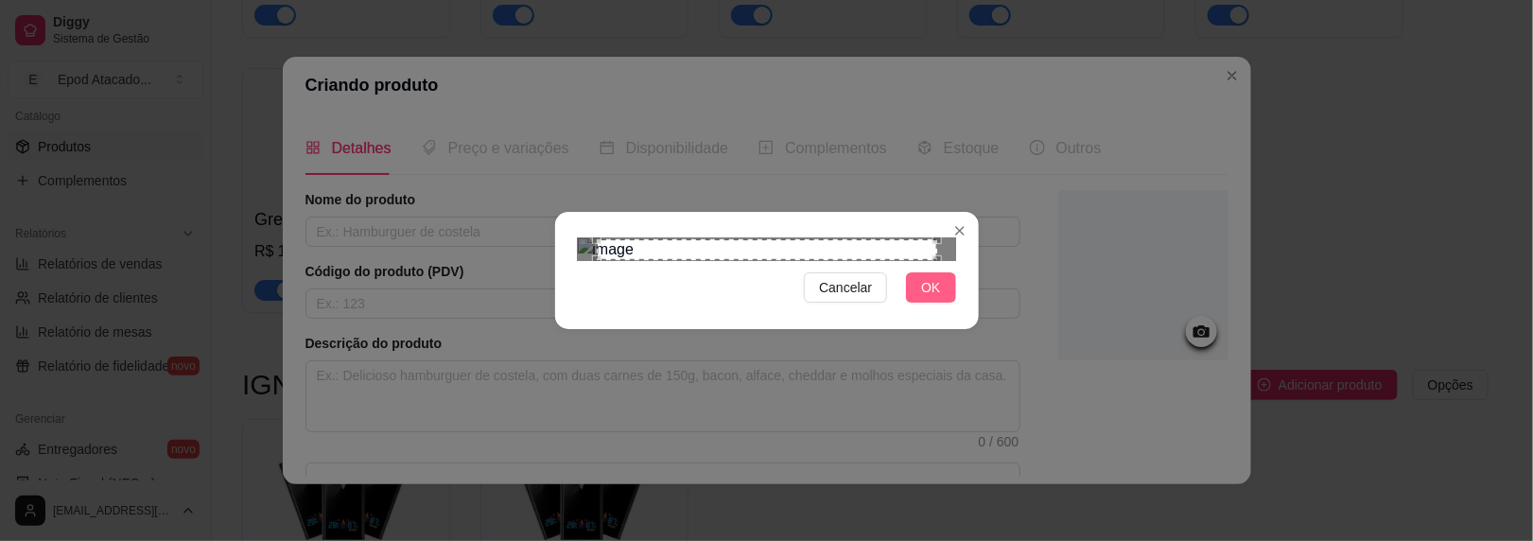
click at [918, 310] on div "Cancelar OK" at bounding box center [767, 270] width 424 height 79
drag, startPoint x: 918, startPoint y: 474, endPoint x: 598, endPoint y: 289, distance: 369.1
click at [921, 298] on span "OK" at bounding box center [930, 287] width 19 height 21
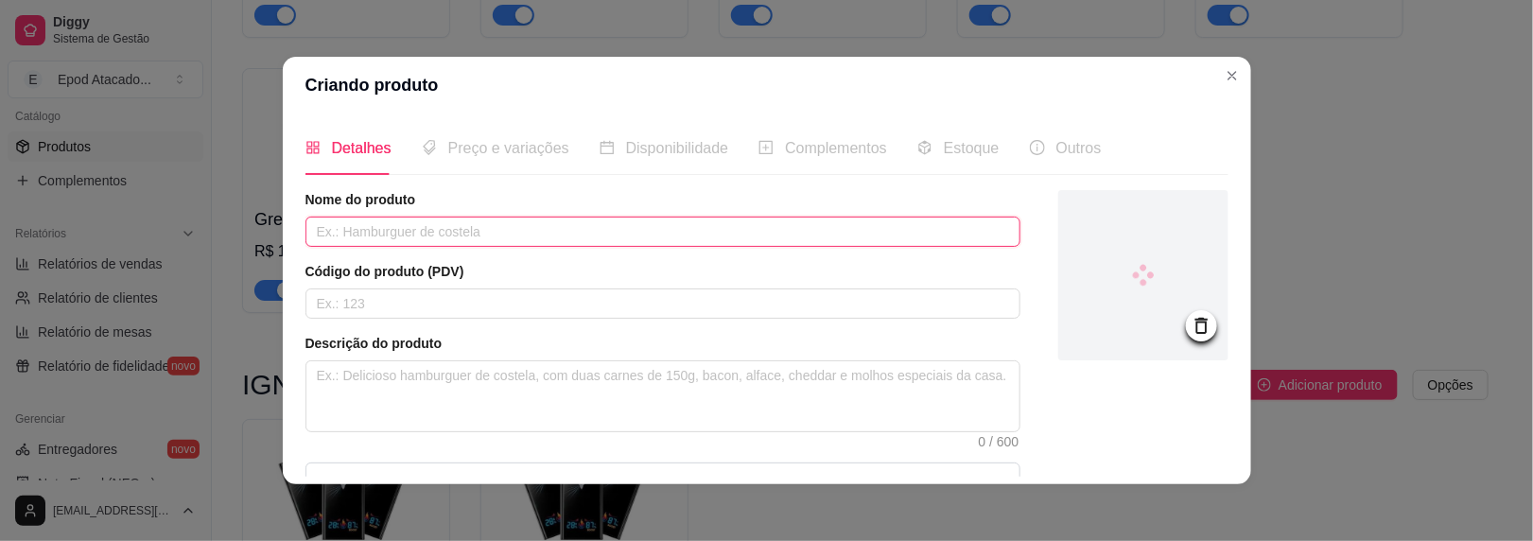
click at [355, 227] on input "text" at bounding box center [663, 232] width 715 height 30
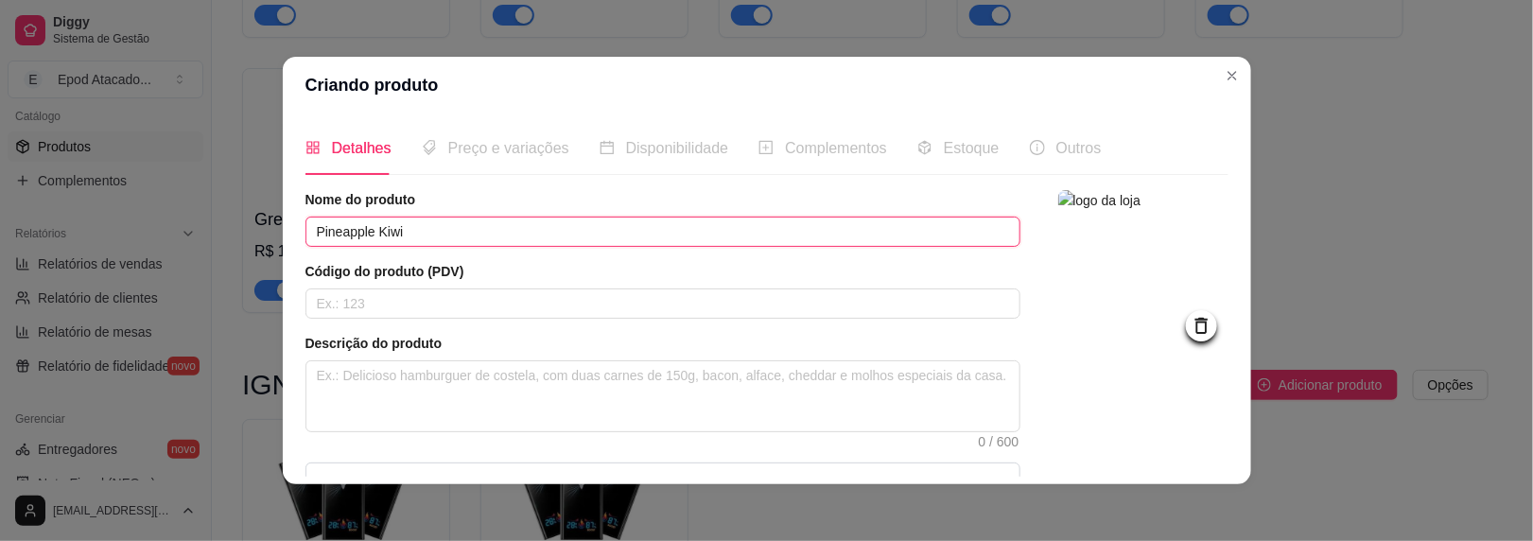
scroll to position [224, 0]
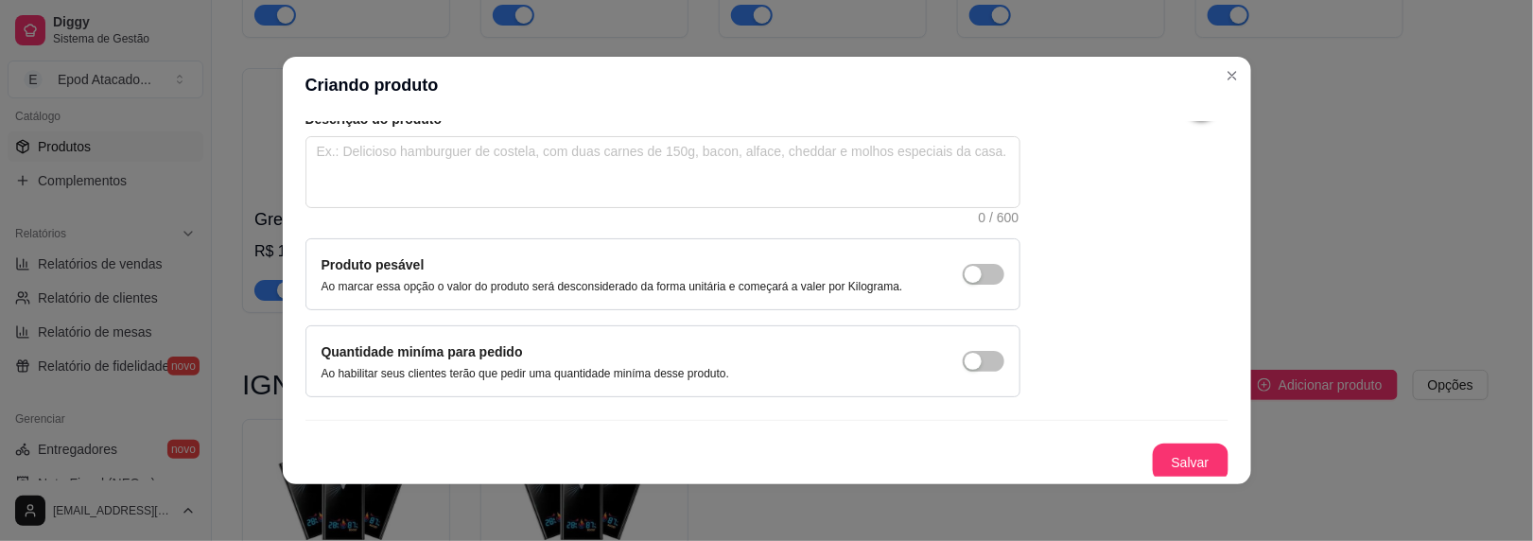
type input "Pineapple Kiwi"
click at [1154, 445] on button "Salvar" at bounding box center [1191, 463] width 74 height 37
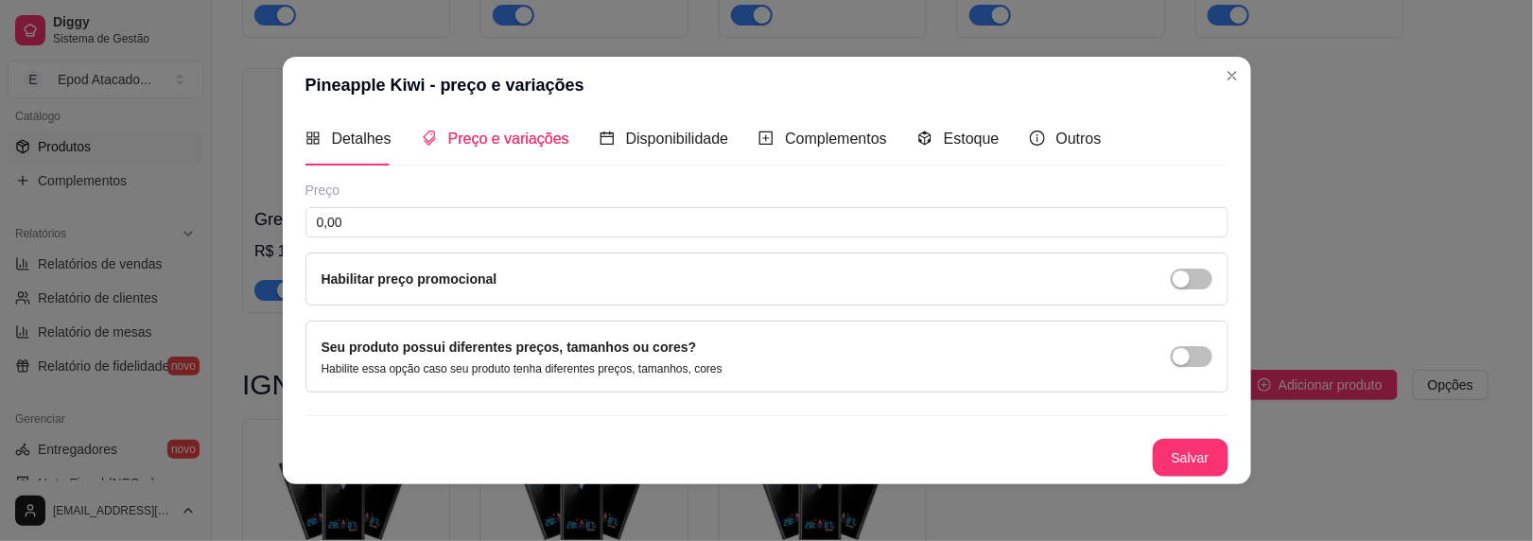
scroll to position [7, 0]
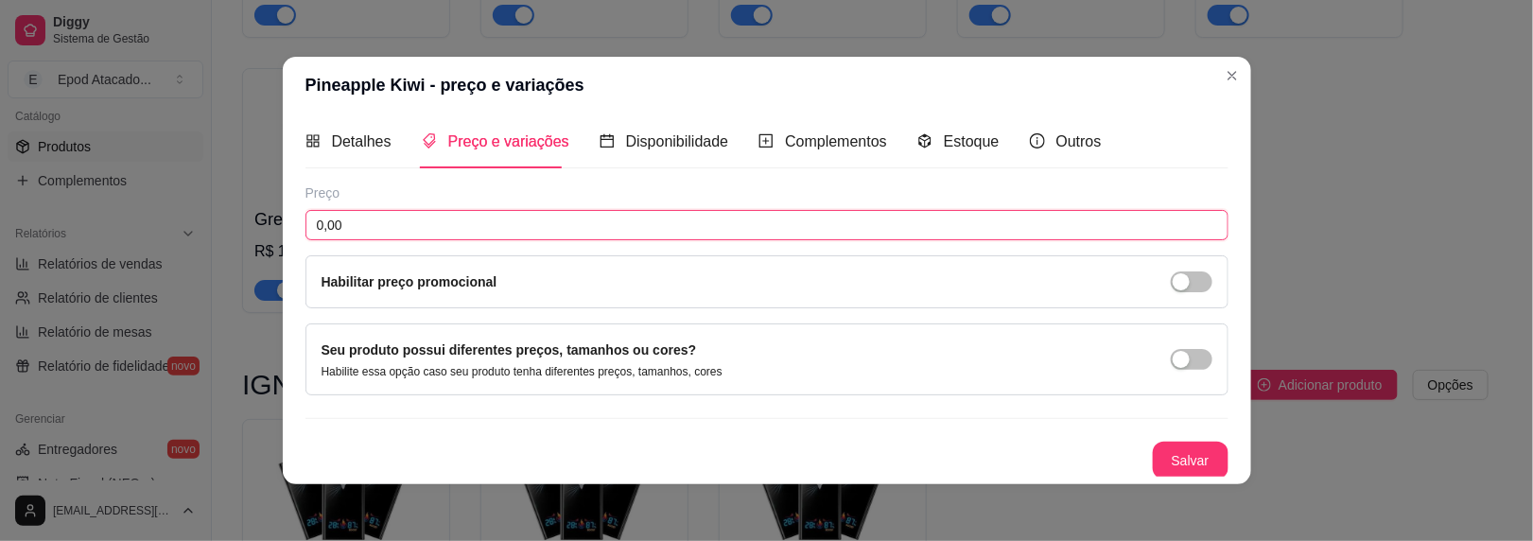
click at [478, 223] on input "0,00" at bounding box center [767, 225] width 923 height 30
type input "134,00"
click at [1160, 455] on button "Salvar" at bounding box center [1191, 461] width 74 height 37
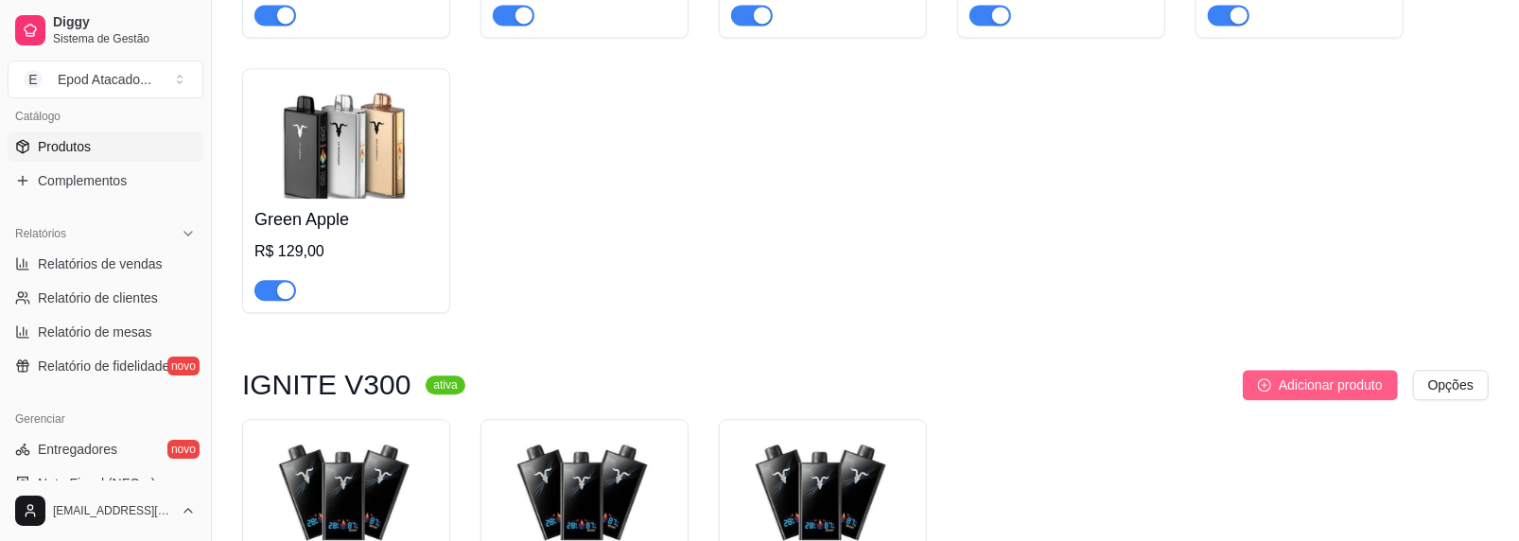
click at [1304, 393] on span "Adicionar produto" at bounding box center [1331, 385] width 104 height 21
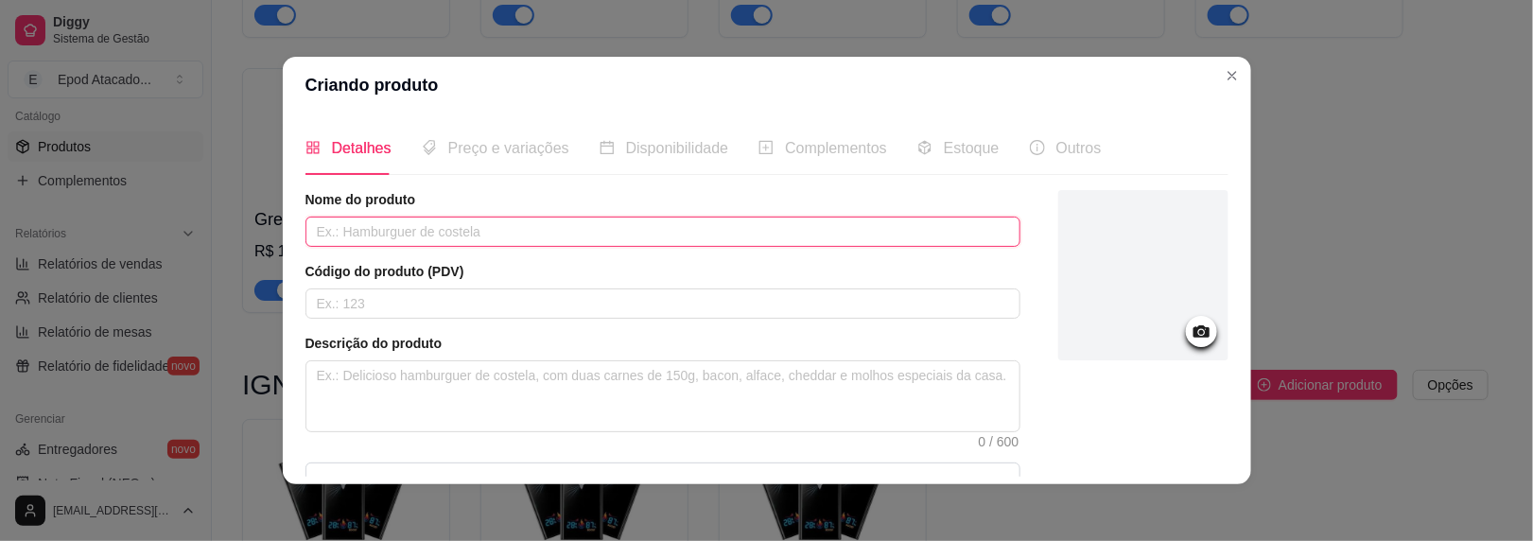
click at [413, 231] on input "text" at bounding box center [663, 232] width 715 height 30
type input "Pineapple Mango"
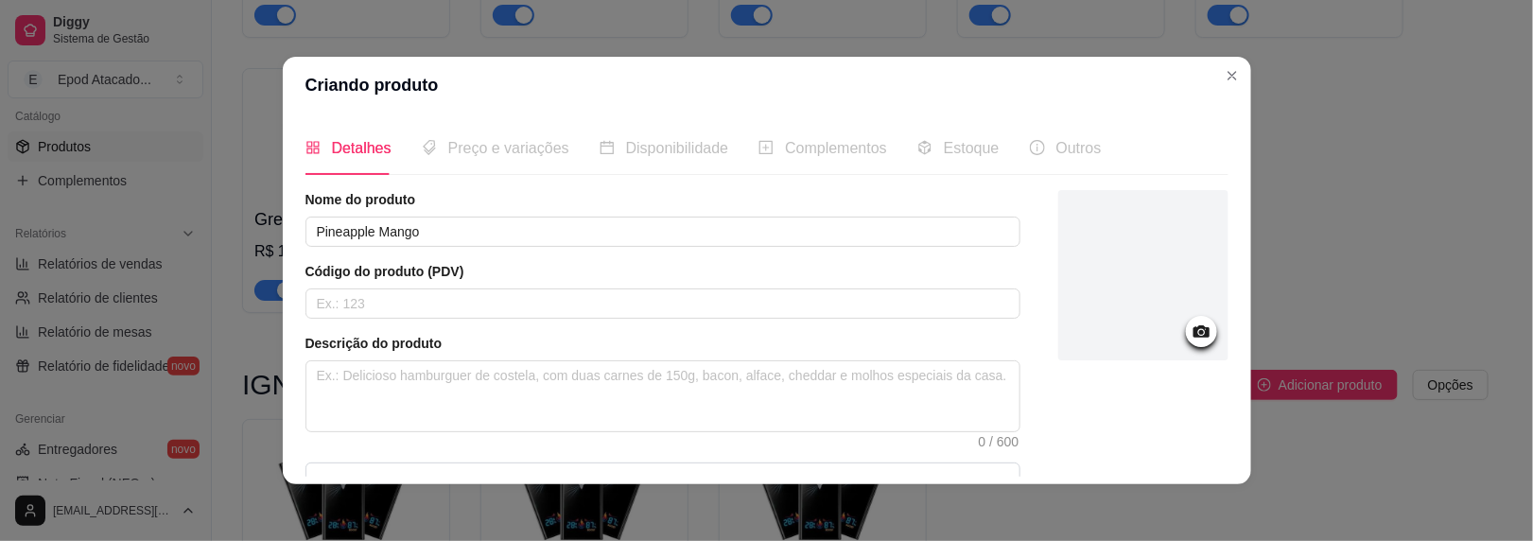
click at [1092, 280] on div at bounding box center [1144, 275] width 170 height 170
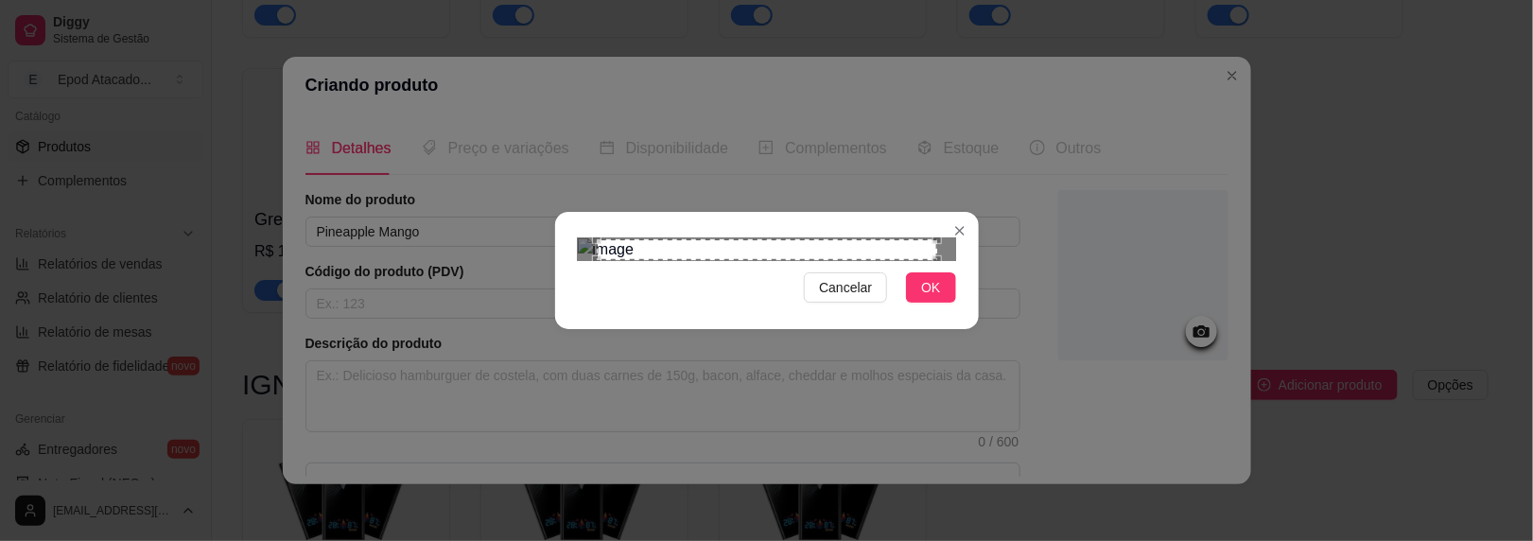
click at [922, 310] on div "Cancelar OK" at bounding box center [767, 270] width 424 height 79
drag, startPoint x: 924, startPoint y: 474, endPoint x: 1100, endPoint y: 440, distance: 179.2
click at [924, 298] on span "OK" at bounding box center [930, 287] width 19 height 21
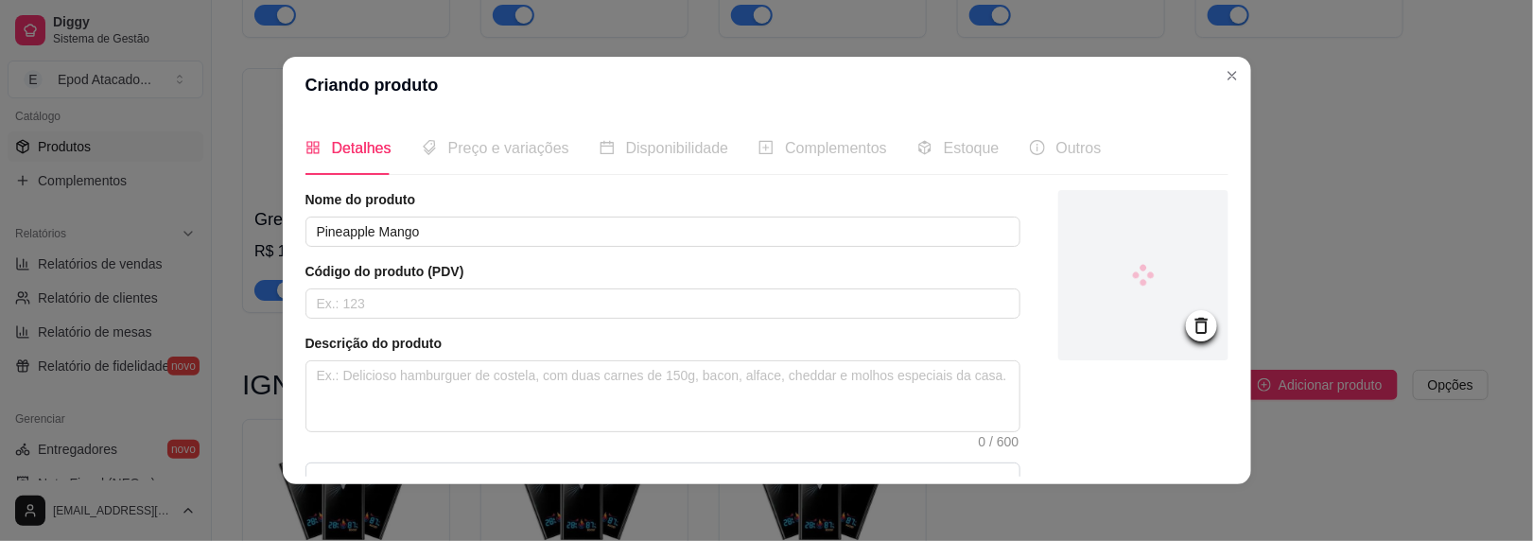
scroll to position [224, 0]
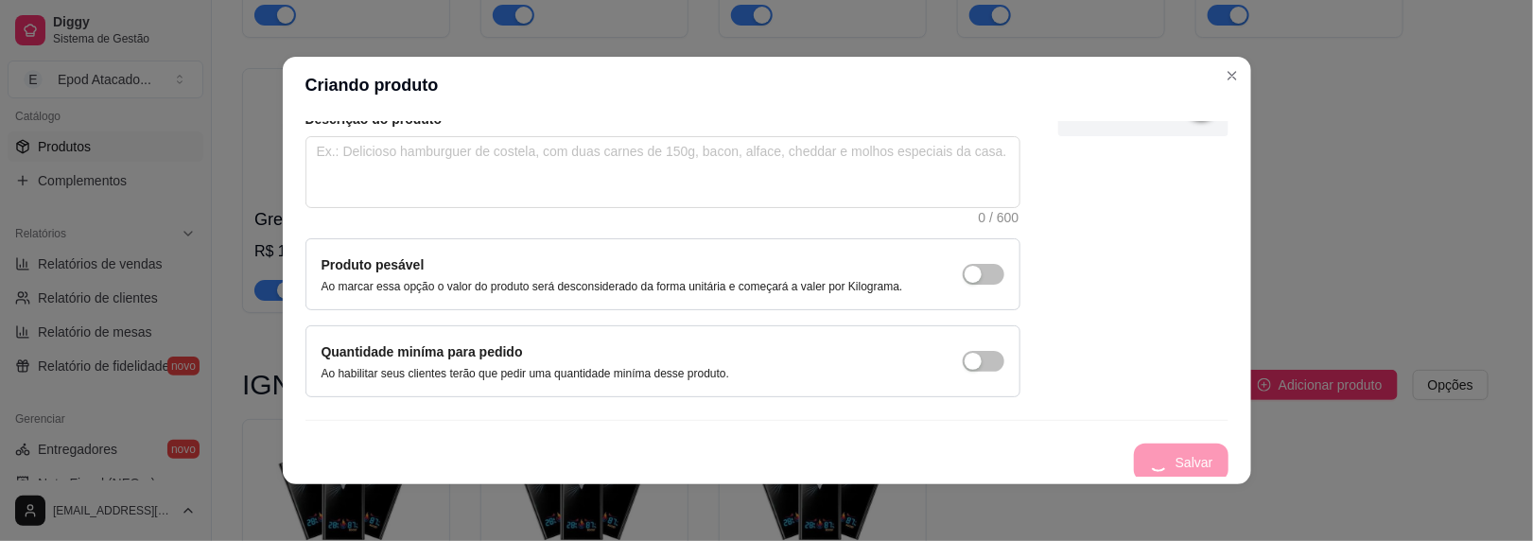
click at [1165, 455] on div "Salvar" at bounding box center [767, 463] width 923 height 38
click at [1165, 455] on button "Salvar" at bounding box center [1191, 463] width 76 height 38
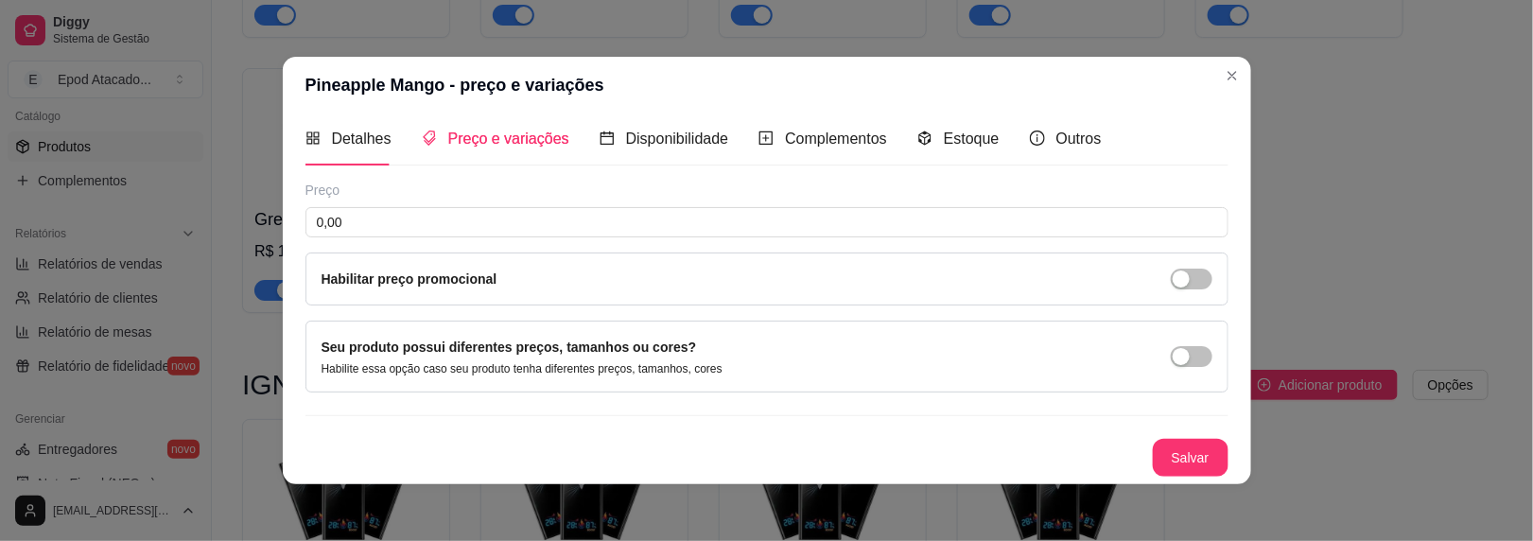
scroll to position [7, 0]
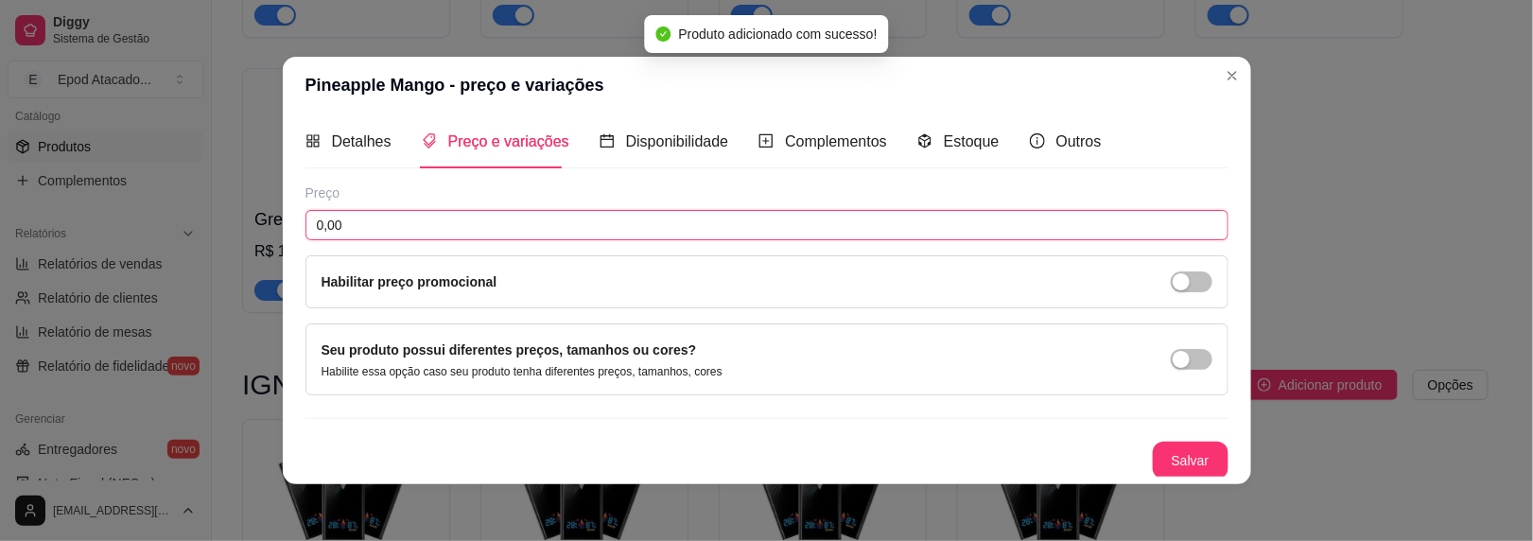
click at [0, 175] on div "Pineapple Mango - preço e variações Detalhes Preço e variações Disponibilidade …" at bounding box center [766, 270] width 1533 height 541
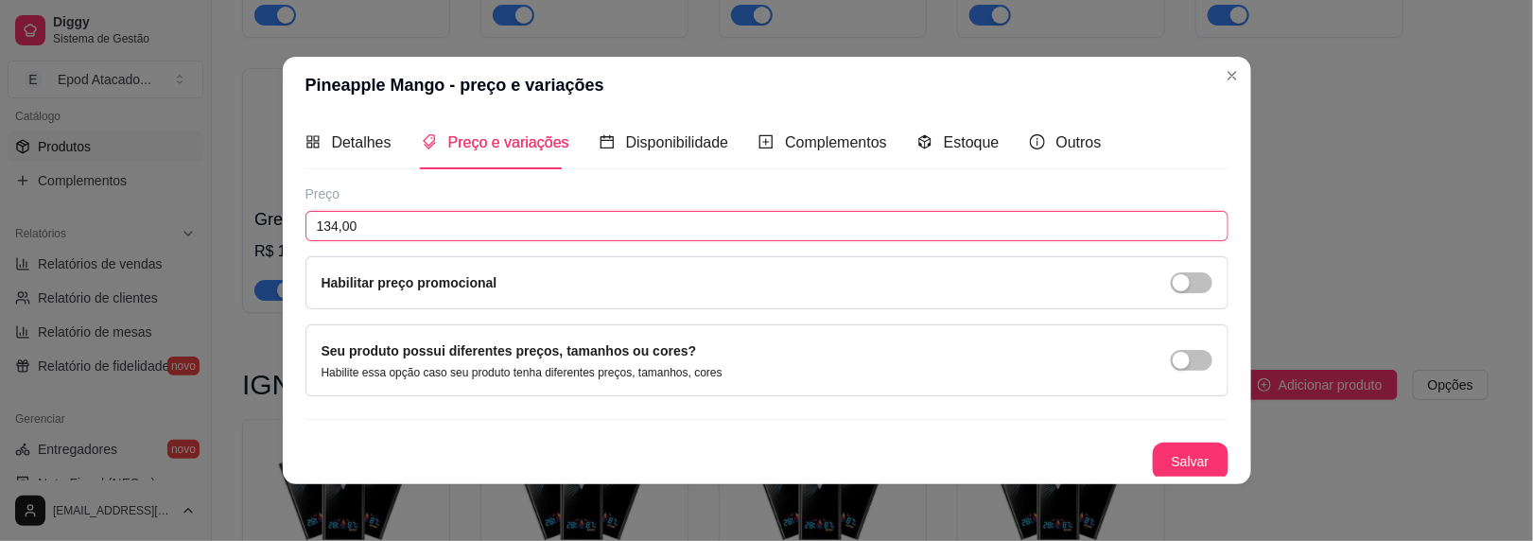
type input "134,00"
drag, startPoint x: 1123, startPoint y: 446, endPoint x: 1137, endPoint y: 451, distance: 15.3
click at [1126, 447] on div "Salvar" at bounding box center [767, 462] width 923 height 38
click at [1153, 454] on button "Salvar" at bounding box center [1191, 462] width 76 height 38
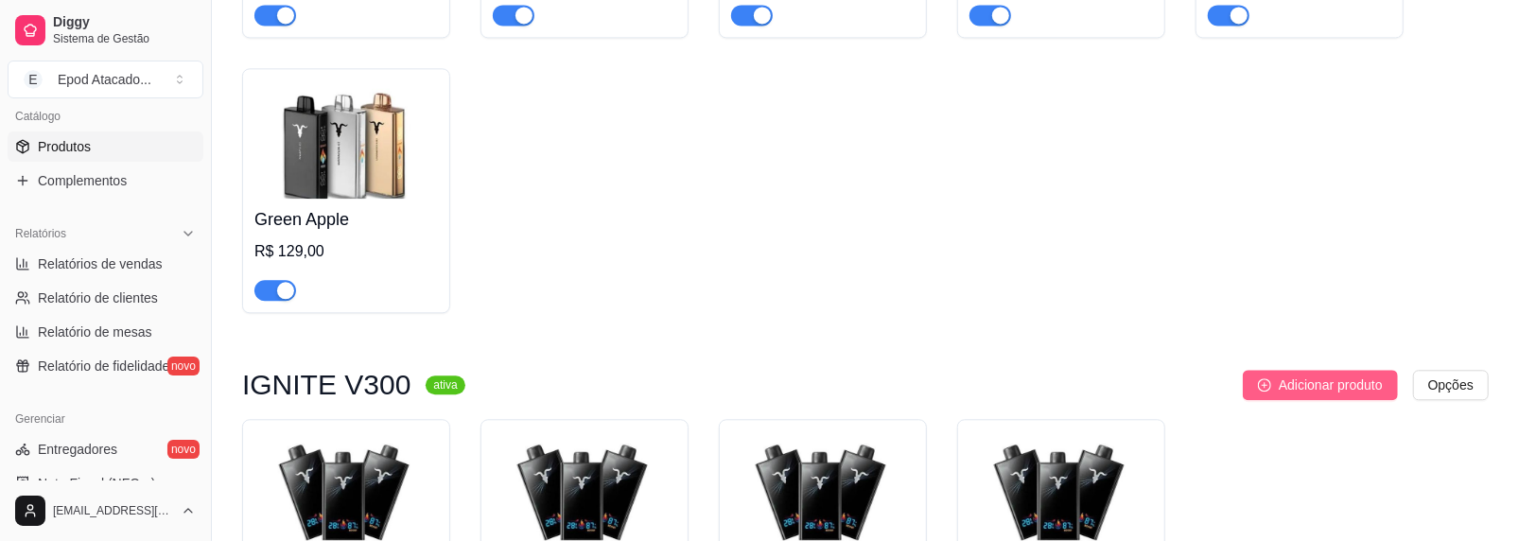
click at [1283, 389] on span "Adicionar produto" at bounding box center [1331, 385] width 104 height 21
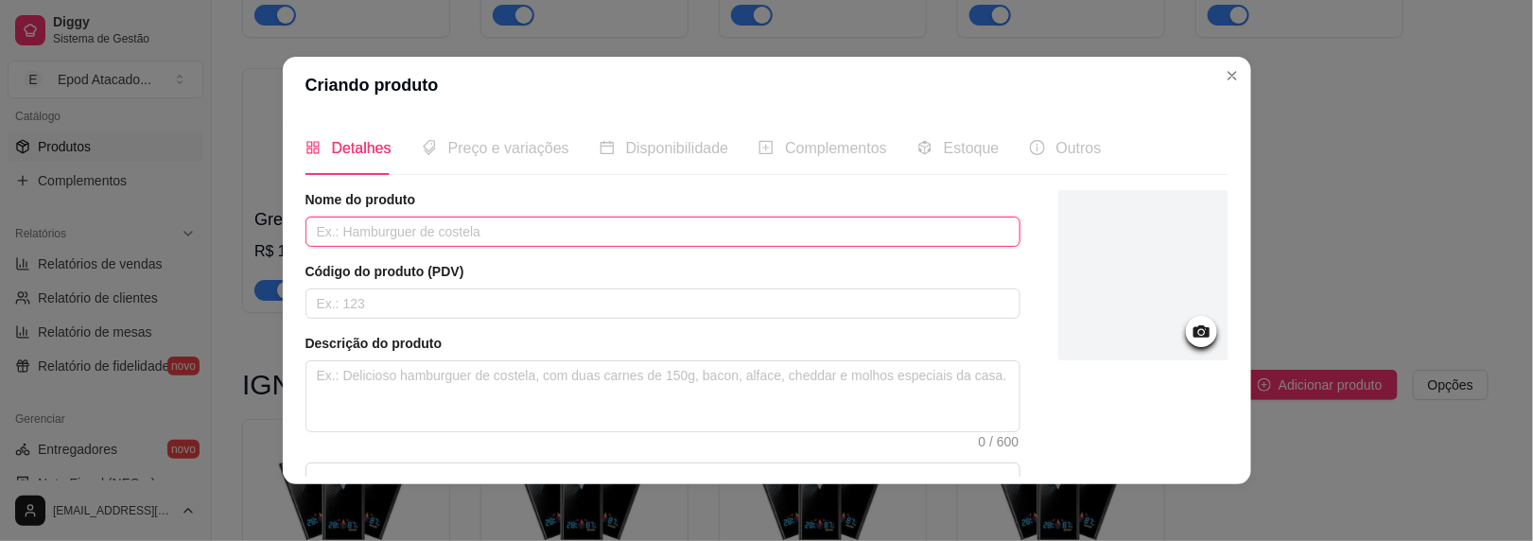
click at [484, 242] on input "text" at bounding box center [663, 232] width 715 height 30
type input "Pineapple Ice"
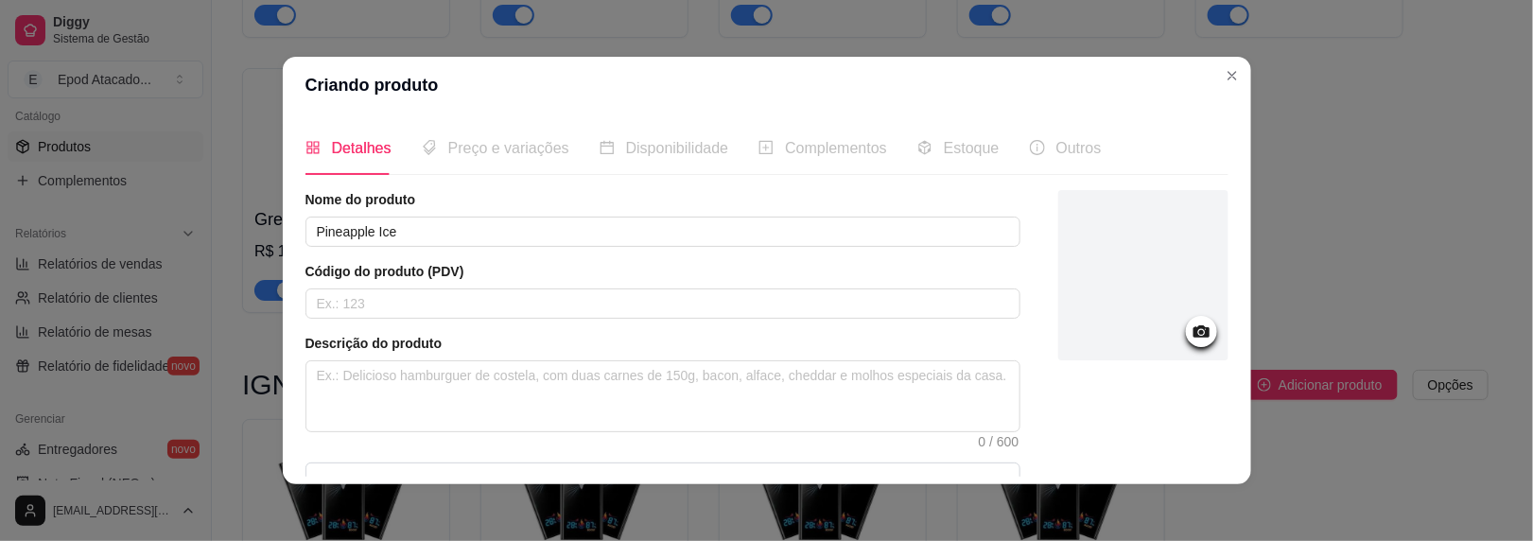
click at [1127, 313] on div at bounding box center [1144, 275] width 170 height 170
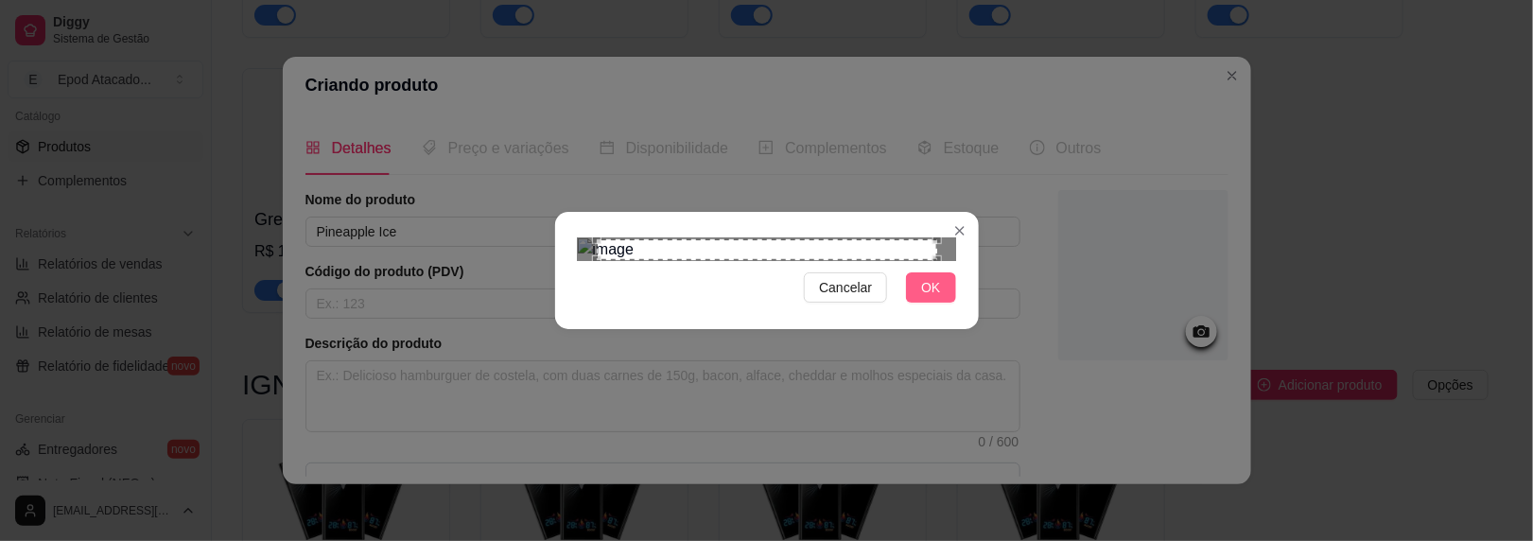
click at [925, 298] on span "OK" at bounding box center [930, 287] width 19 height 21
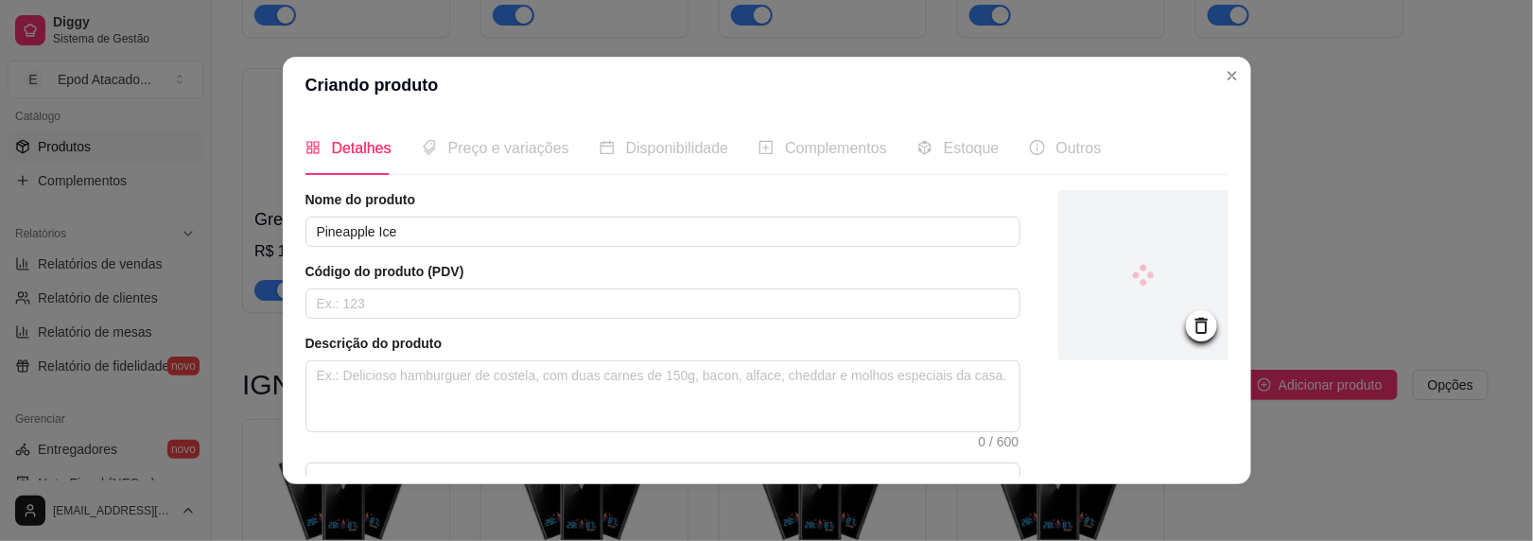
scroll to position [224, 0]
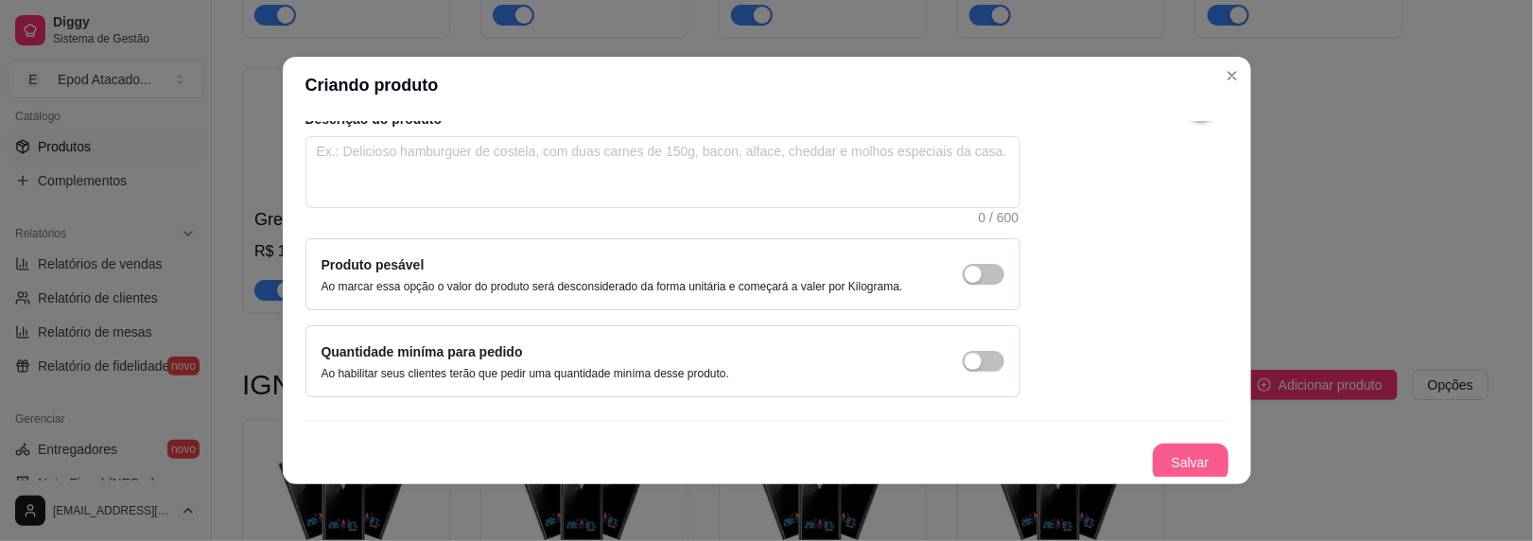
click at [1169, 456] on button "Salvar" at bounding box center [1191, 463] width 76 height 38
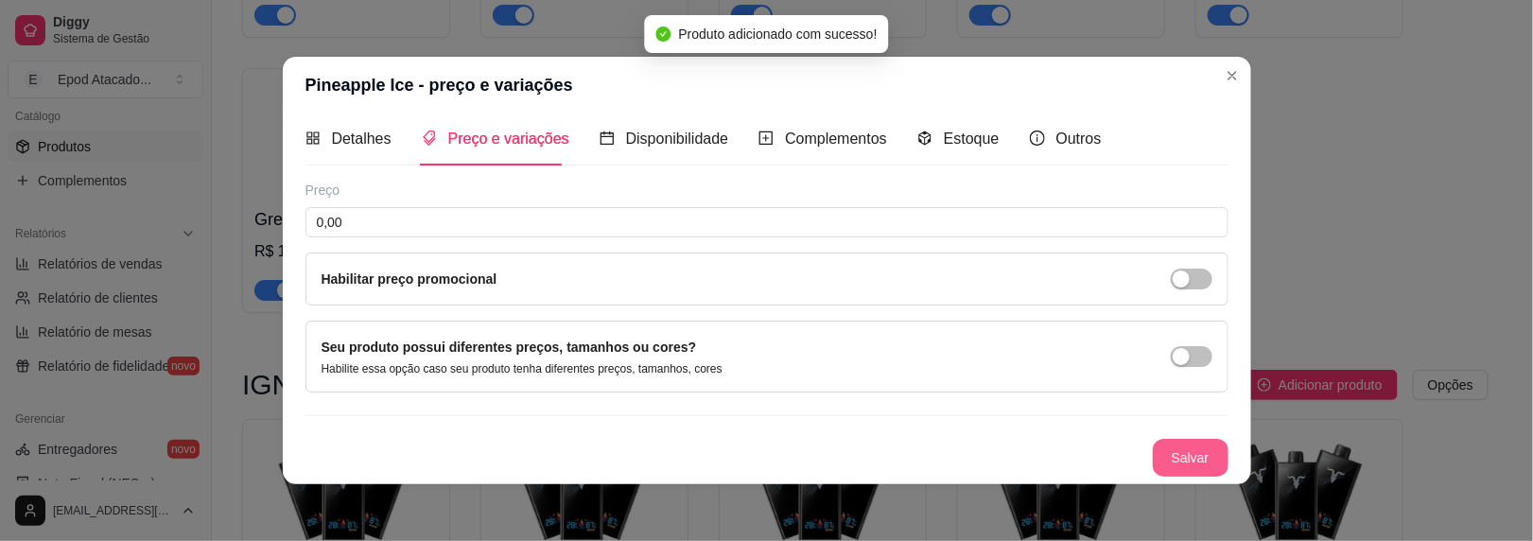
scroll to position [7, 0]
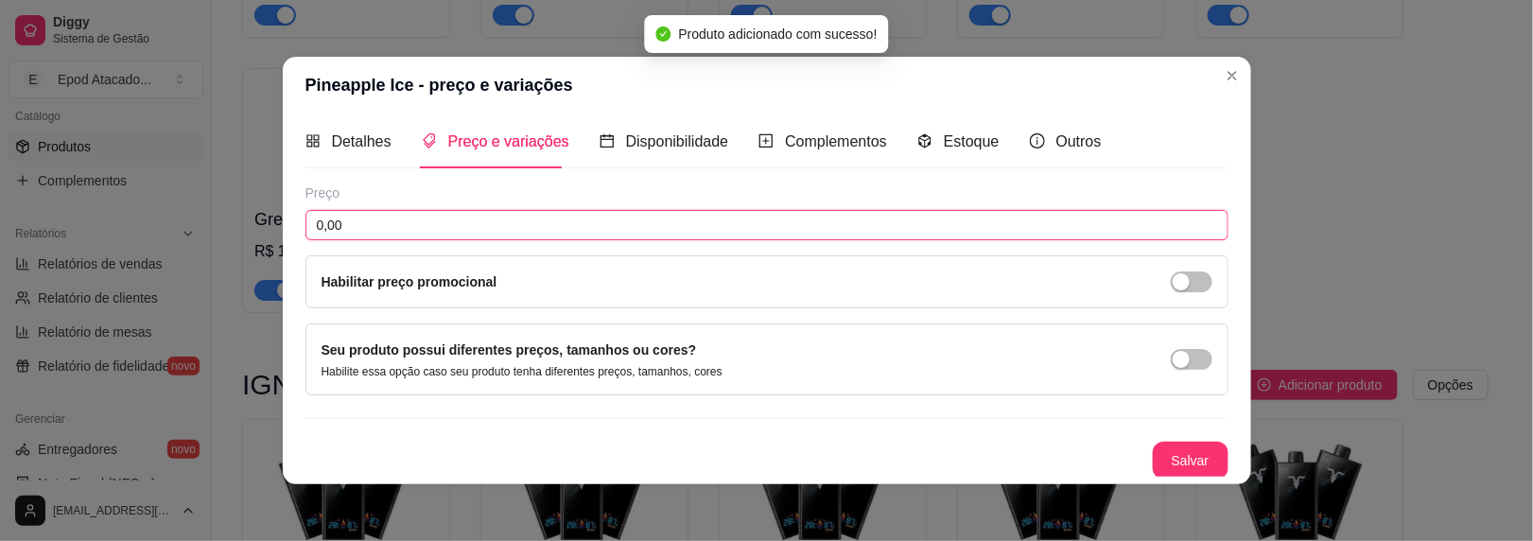
click at [363, 224] on input "0,00" at bounding box center [767, 225] width 923 height 30
type input "134,00"
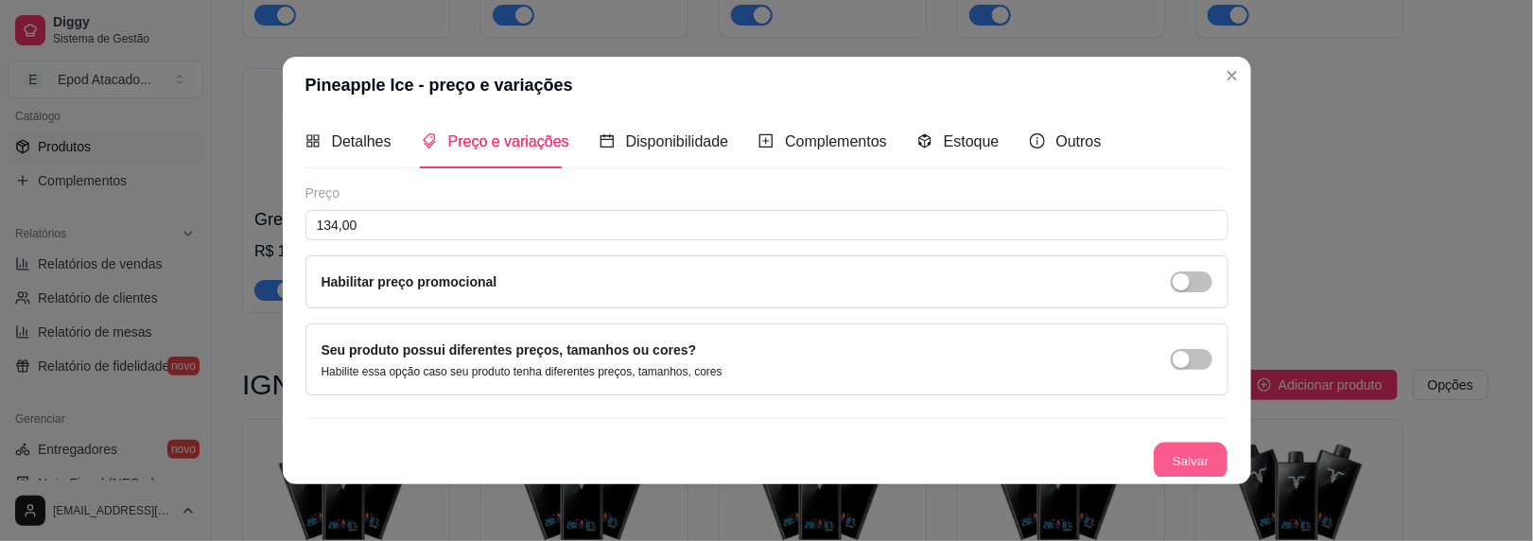
click at [1172, 461] on button "Salvar" at bounding box center [1191, 461] width 74 height 37
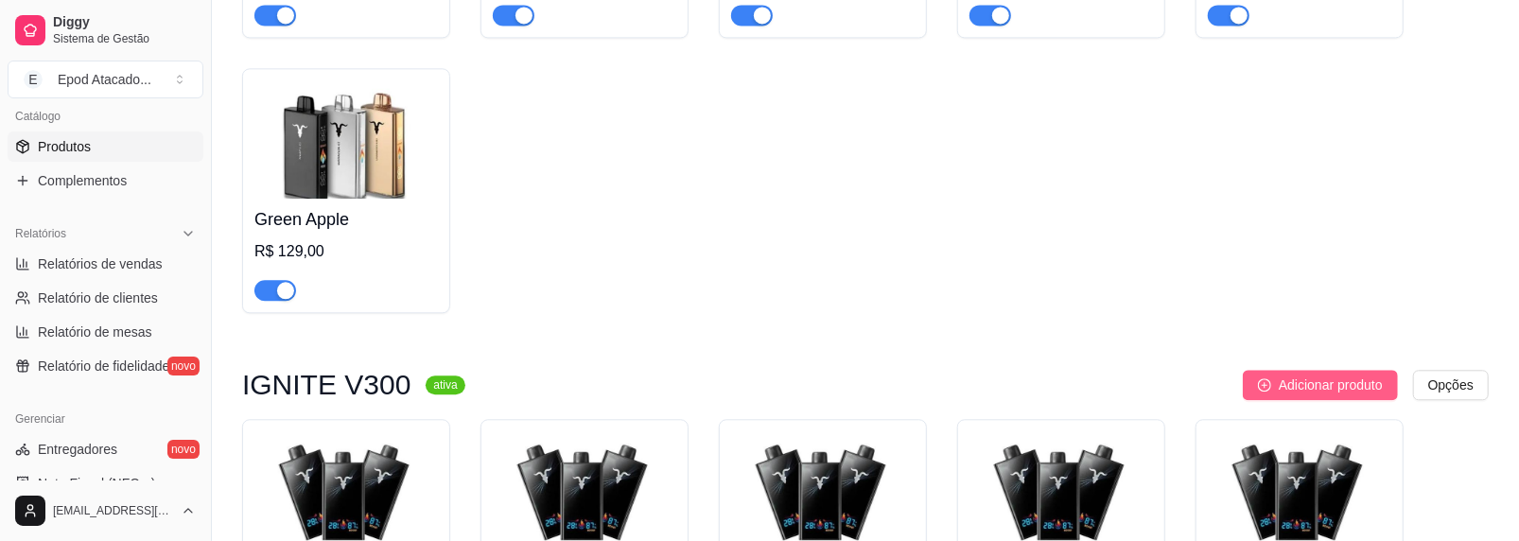
click at [1293, 395] on span "Adicionar produto" at bounding box center [1331, 385] width 104 height 21
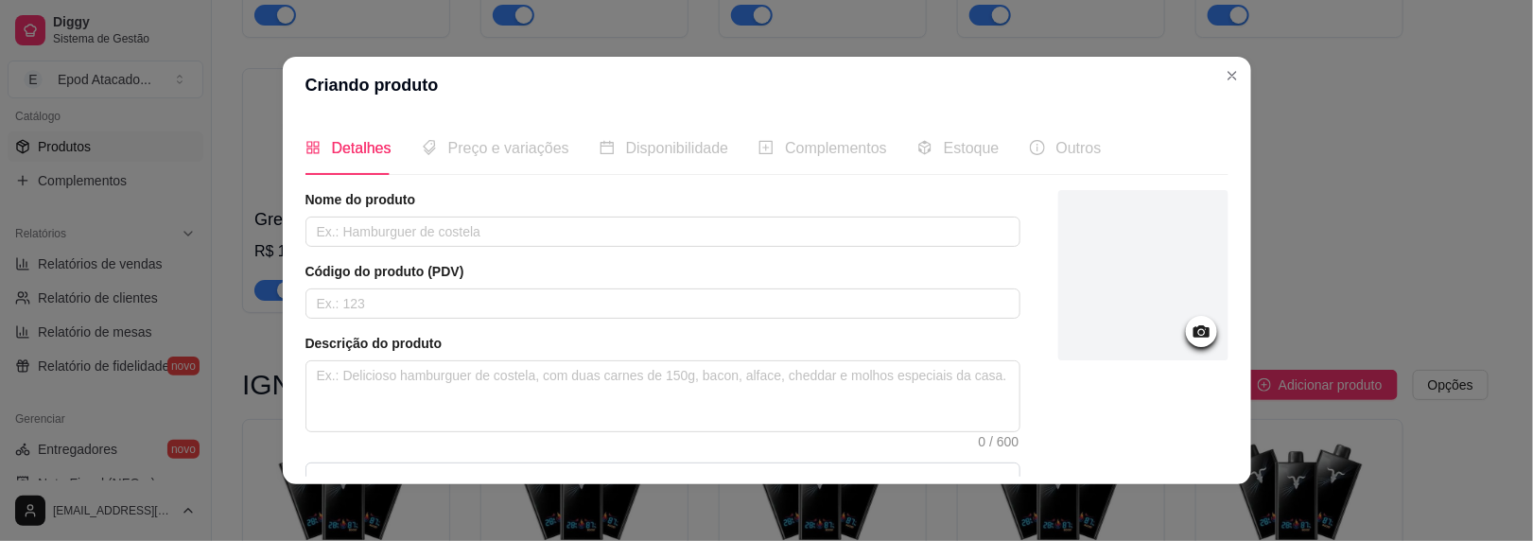
click at [1069, 245] on div at bounding box center [1144, 275] width 170 height 170
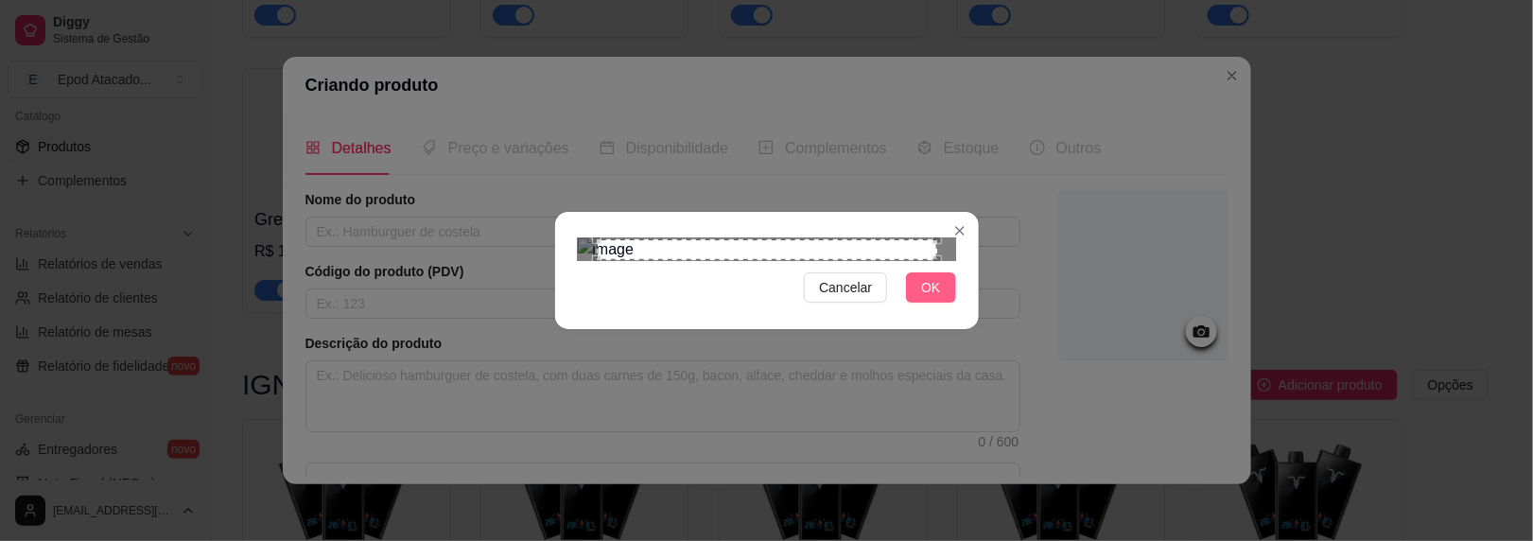
drag, startPoint x: 921, startPoint y: 466, endPoint x: 548, endPoint y: 378, distance: 383.9
click at [921, 298] on span "OK" at bounding box center [930, 287] width 19 height 21
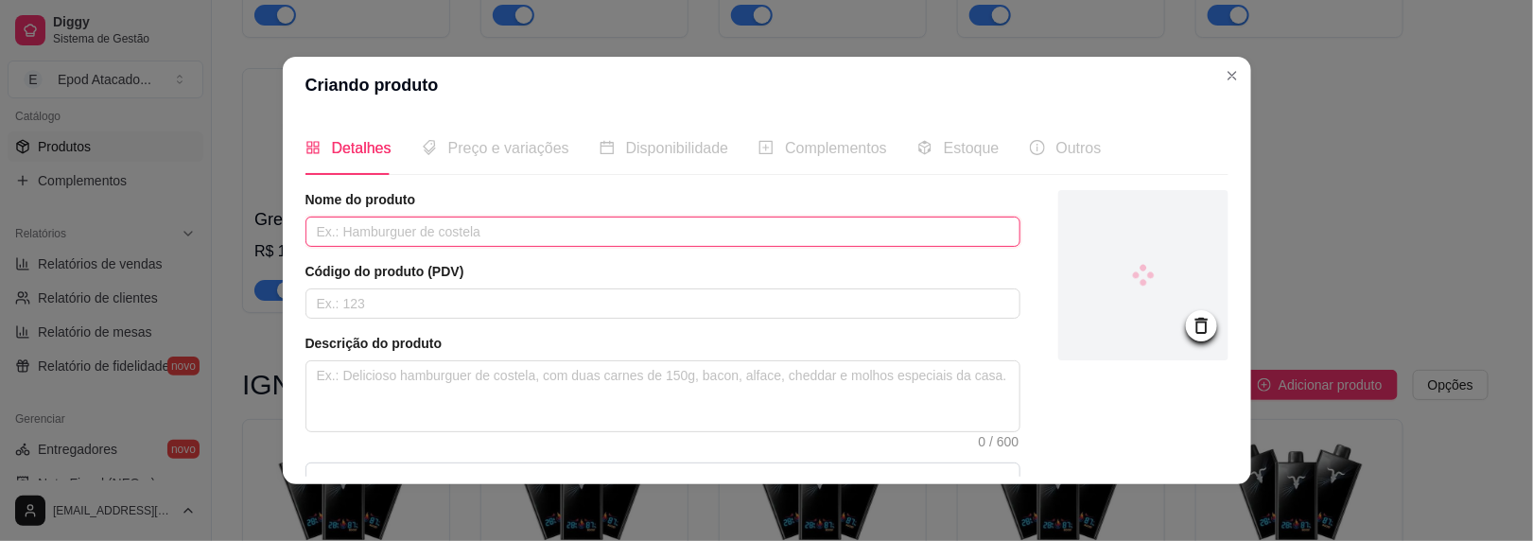
click at [342, 238] on input "text" at bounding box center [663, 232] width 715 height 30
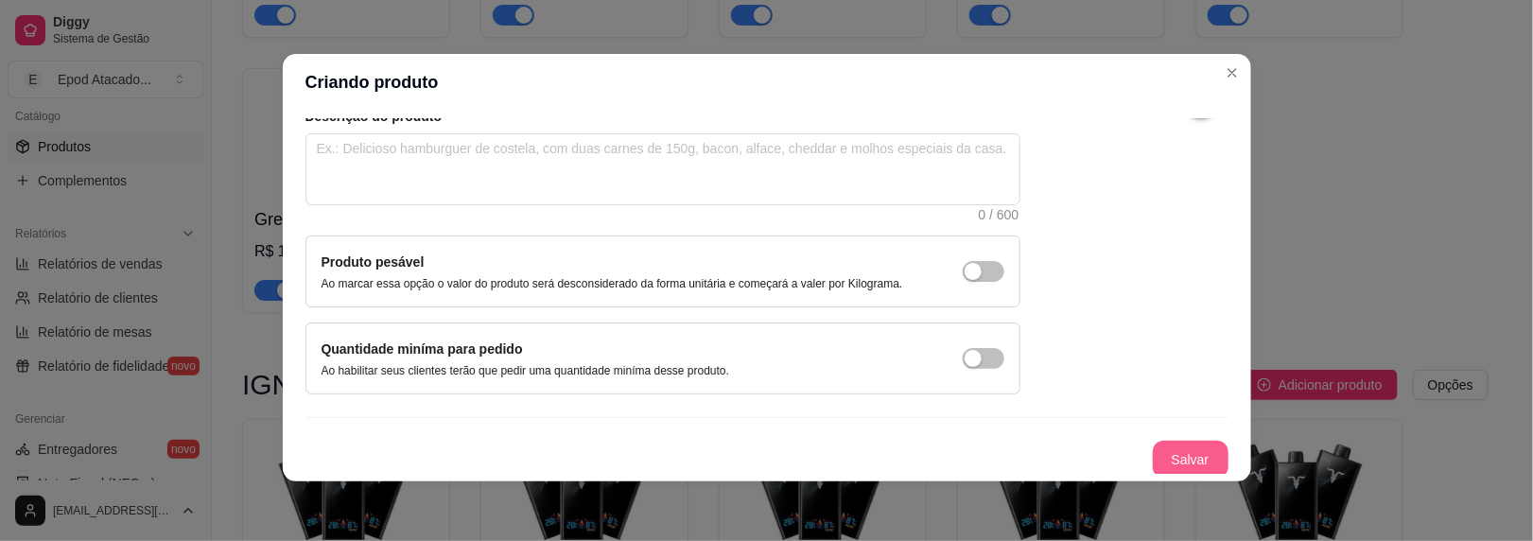
scroll to position [3, 0]
type input "Grape Ice"
click at [1197, 456] on button "Salvar" at bounding box center [1191, 460] width 74 height 37
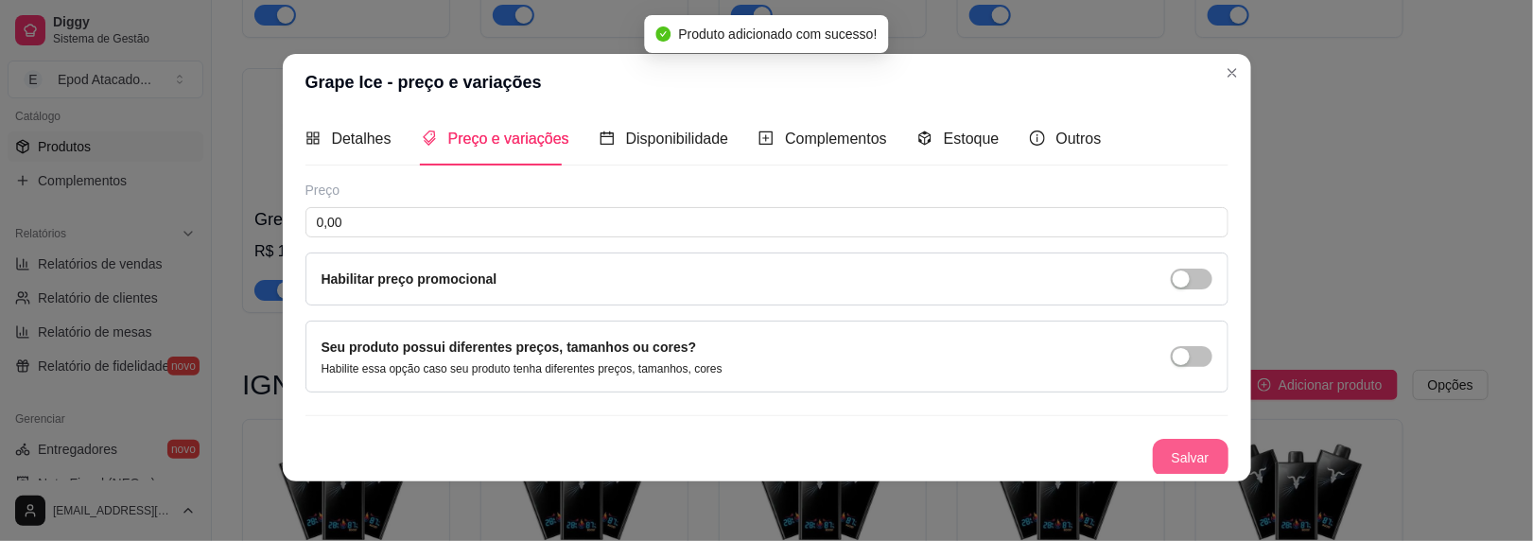
click at [1179, 439] on button "Salvar" at bounding box center [1191, 458] width 76 height 38
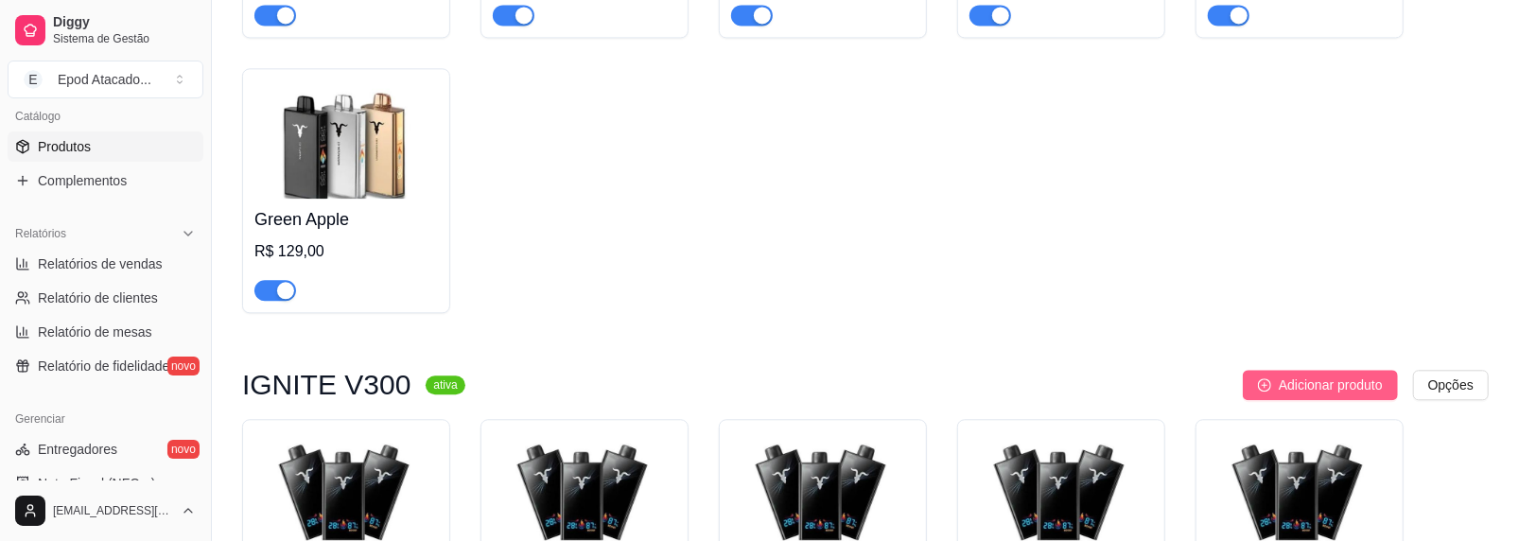
click at [1332, 383] on span "Adicionar produto" at bounding box center [1331, 385] width 104 height 21
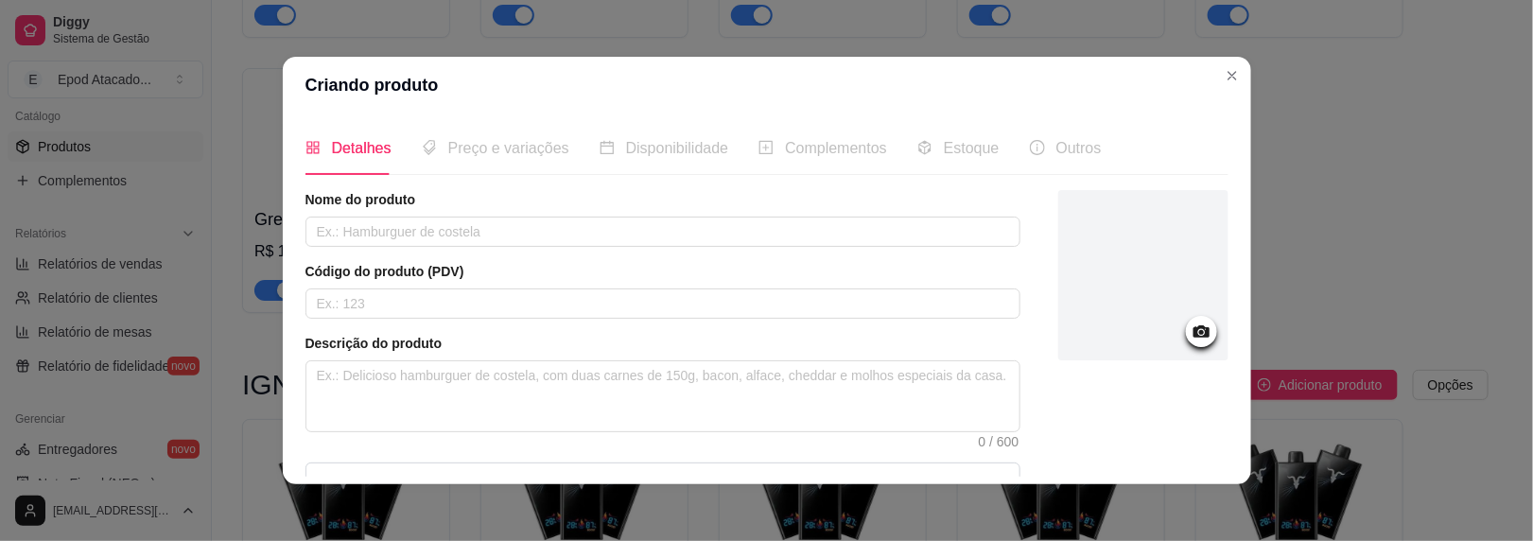
click at [1145, 224] on div at bounding box center [1144, 275] width 170 height 170
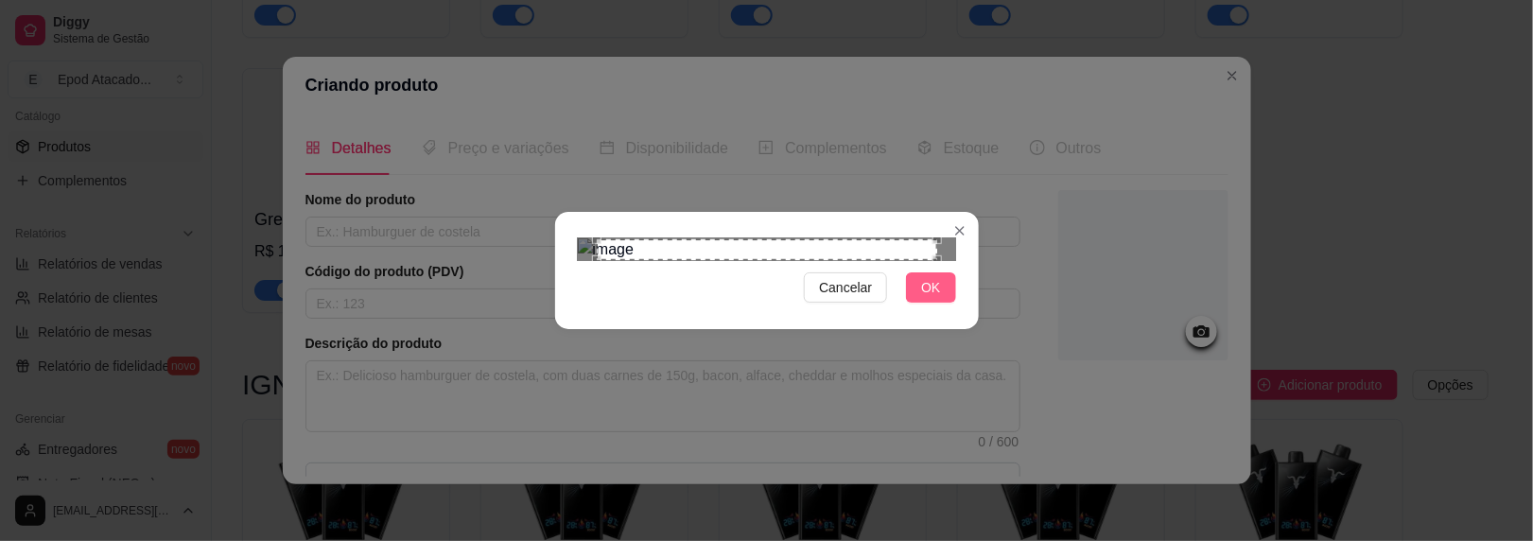
click at [907, 303] on button "OK" at bounding box center [930, 287] width 49 height 30
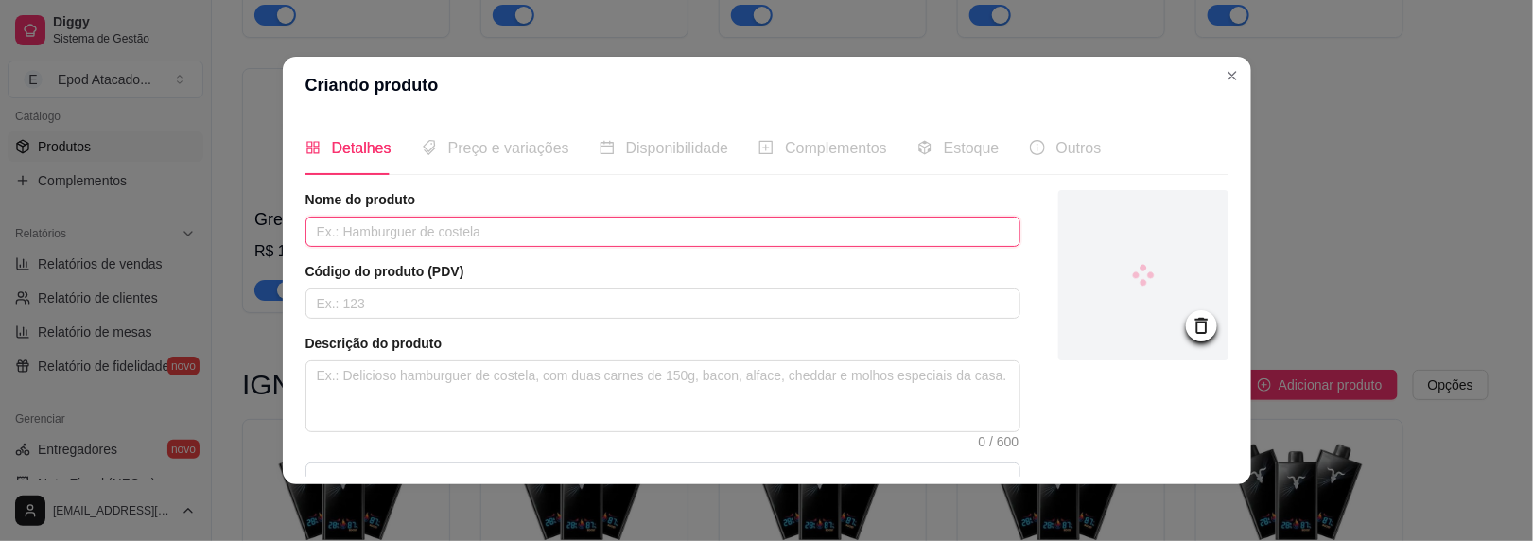
click at [464, 231] on input "text" at bounding box center [663, 232] width 715 height 30
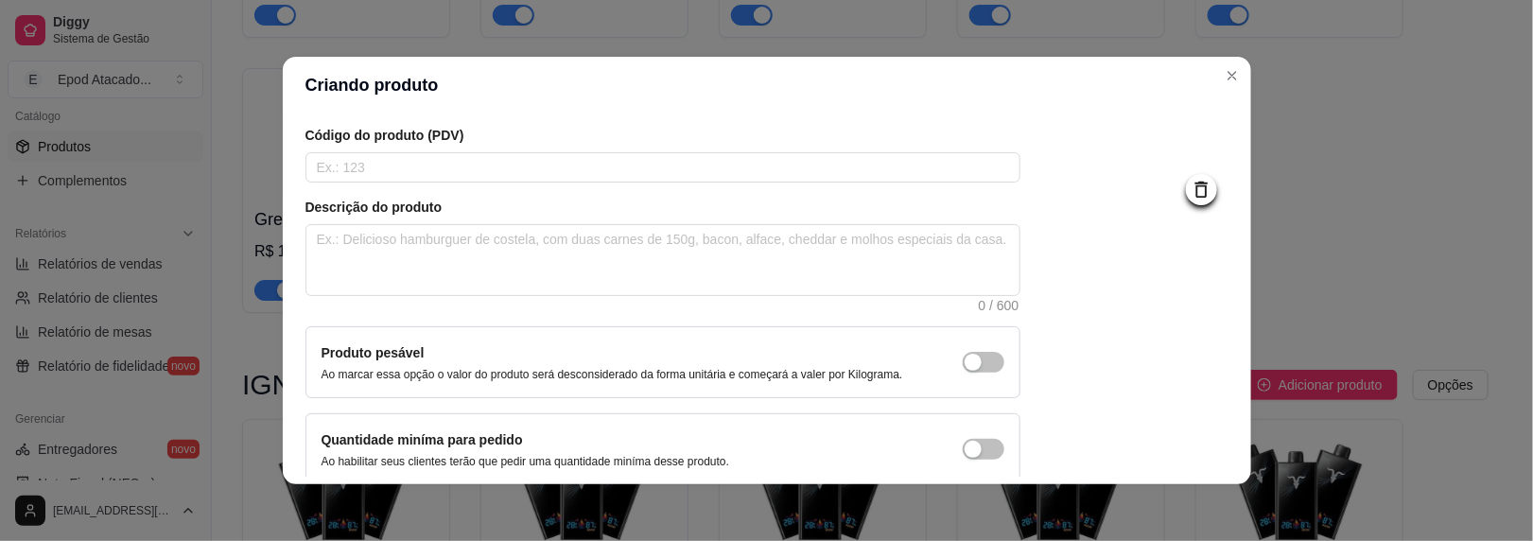
scroll to position [224, 0]
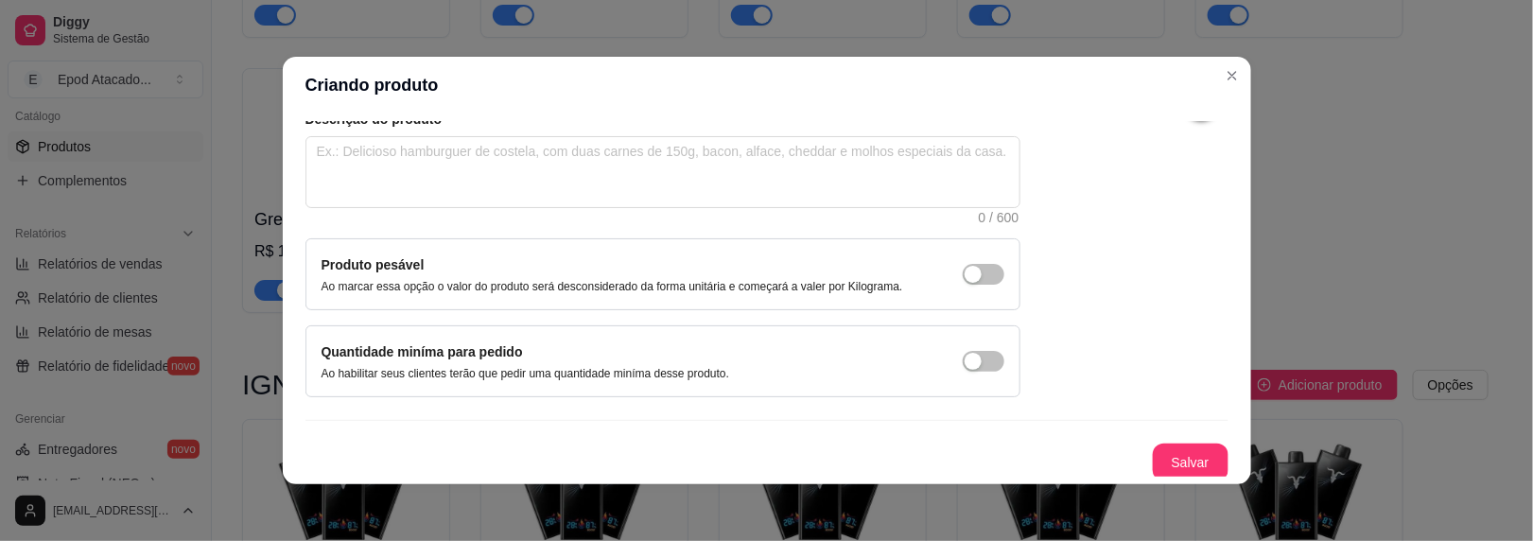
type input "[MEDICAL_DATA]"
click at [1179, 467] on button "Salvar" at bounding box center [1191, 463] width 74 height 37
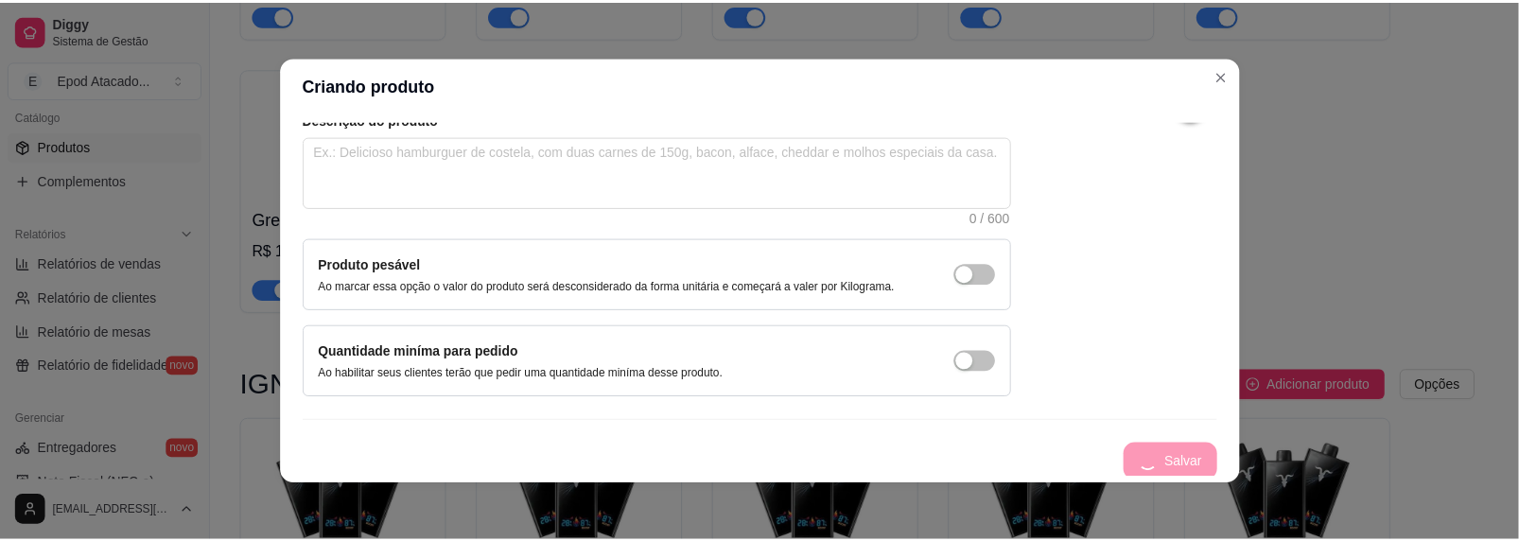
scroll to position [7, 0]
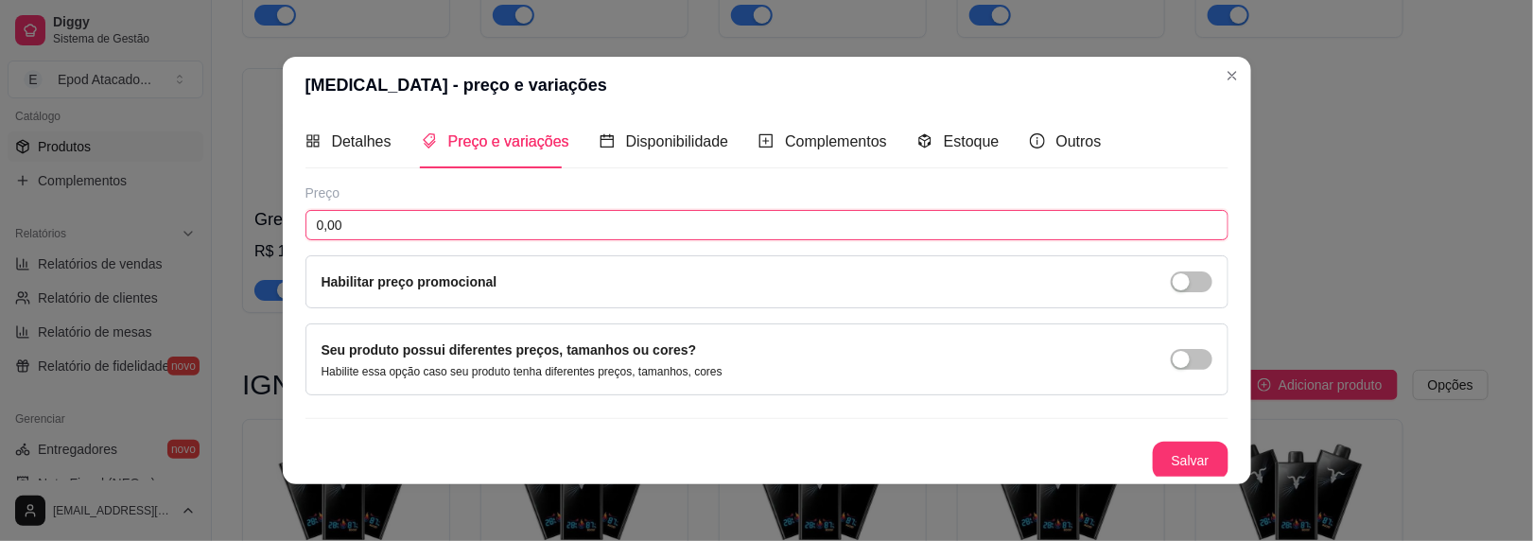
click at [367, 223] on input "0,00" at bounding box center [767, 225] width 923 height 30
type input "134,00"
click at [1154, 462] on button "Salvar" at bounding box center [1191, 461] width 76 height 38
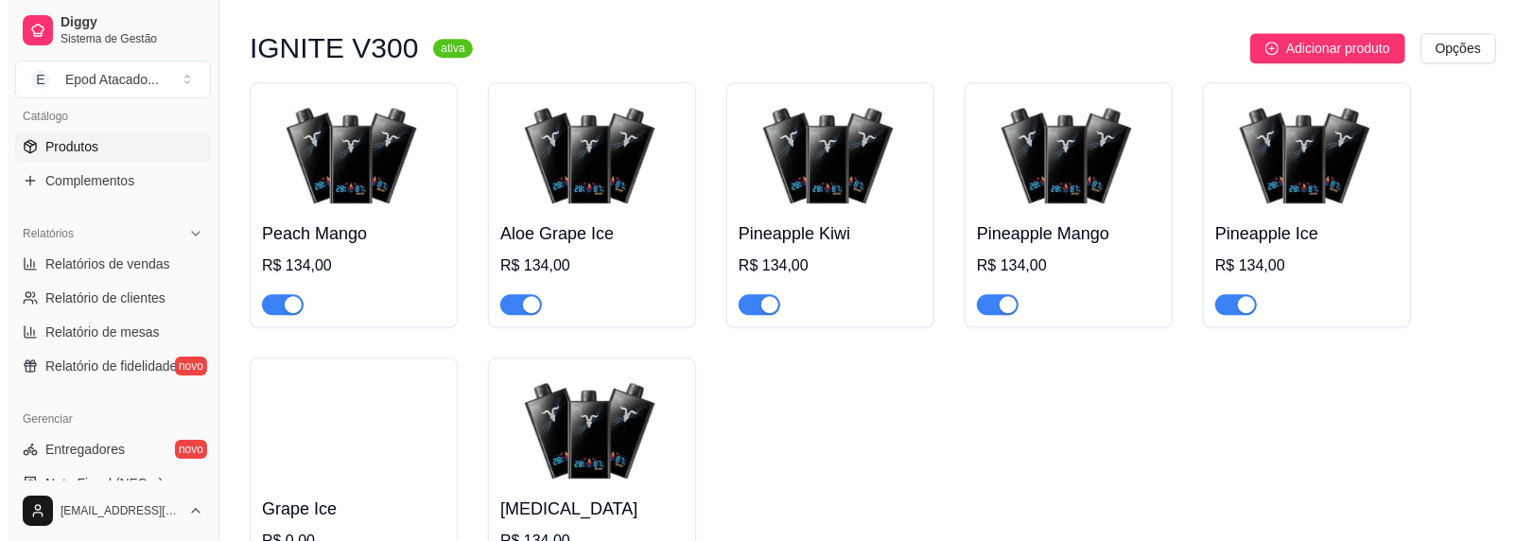
scroll to position [3109, 0]
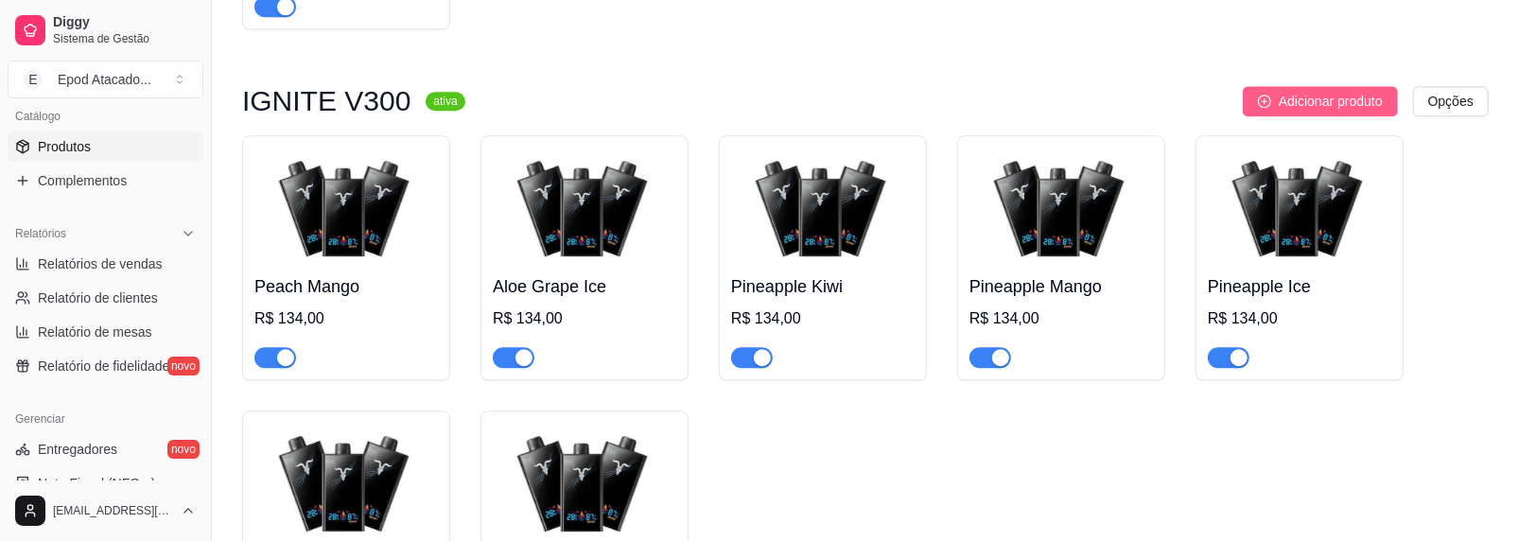
click at [1332, 107] on span "Adicionar produto" at bounding box center [1331, 101] width 104 height 21
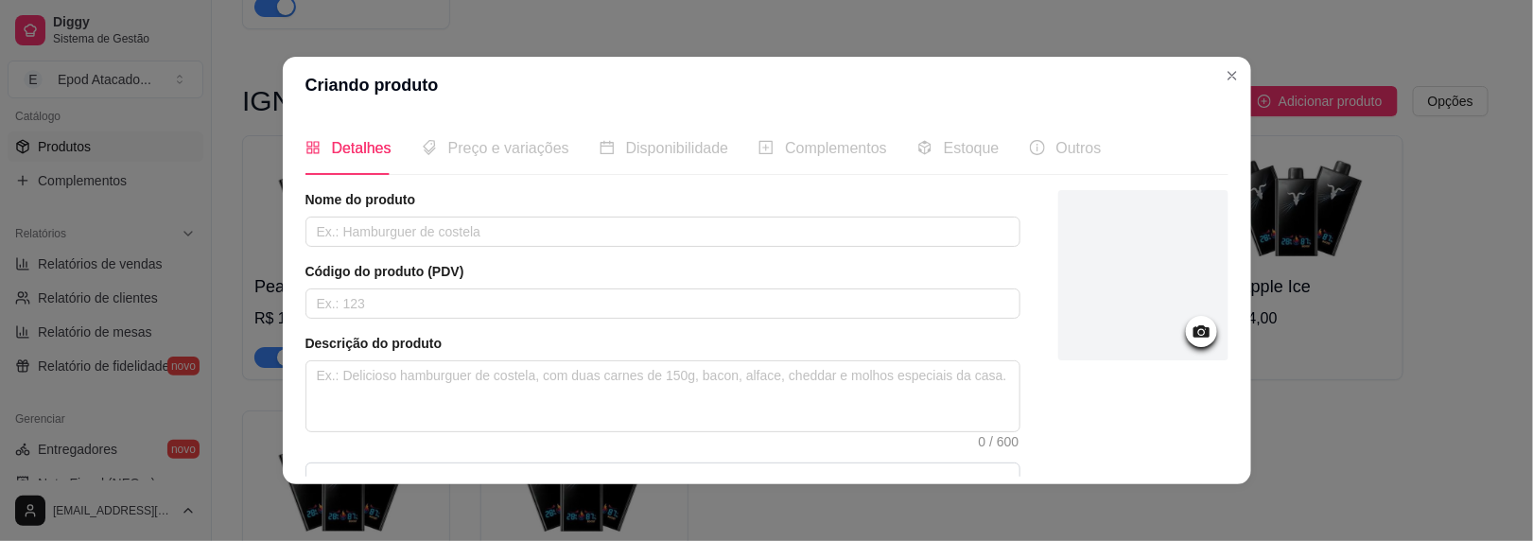
click at [1103, 303] on div at bounding box center [1144, 275] width 170 height 170
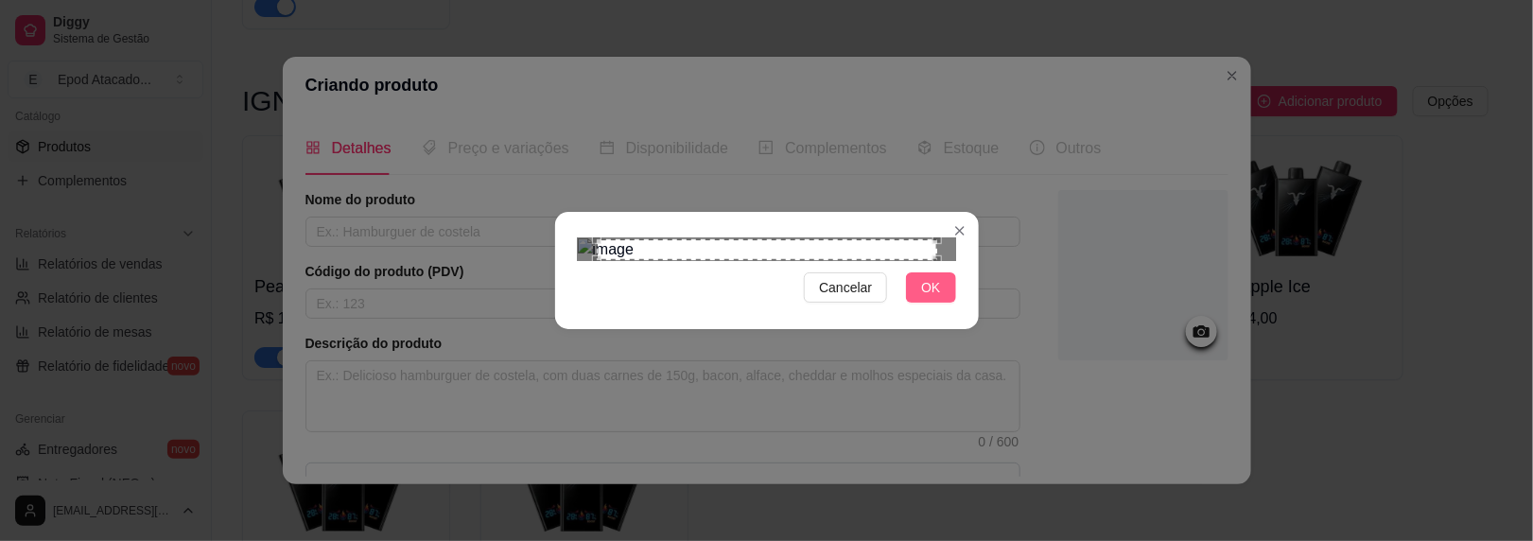
drag, startPoint x: 961, startPoint y: 467, endPoint x: 901, endPoint y: 464, distance: 59.7
click at [955, 310] on div "Cancelar OK" at bounding box center [767, 270] width 424 height 79
drag, startPoint x: 901, startPoint y: 464, endPoint x: 859, endPoint y: 459, distance: 42.0
click at [900, 303] on div "Cancelar OK" at bounding box center [767, 287] width 378 height 30
click at [911, 303] on button "OK" at bounding box center [930, 287] width 49 height 30
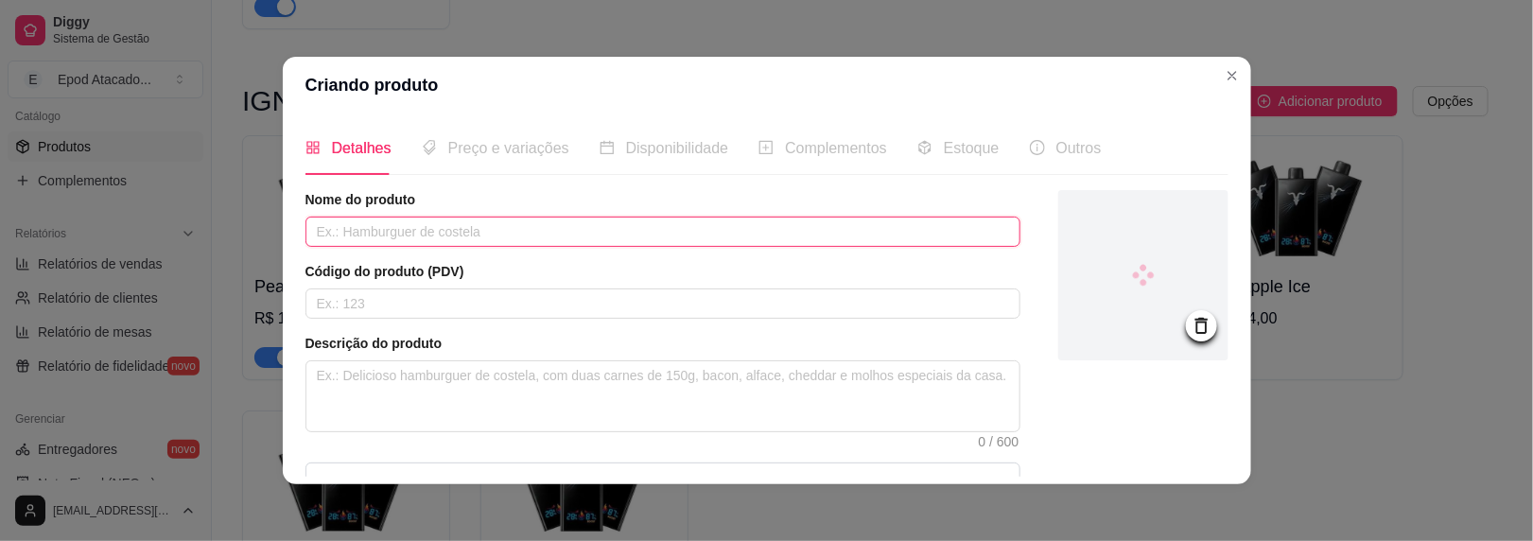
click at [388, 233] on input "text" at bounding box center [663, 232] width 715 height 30
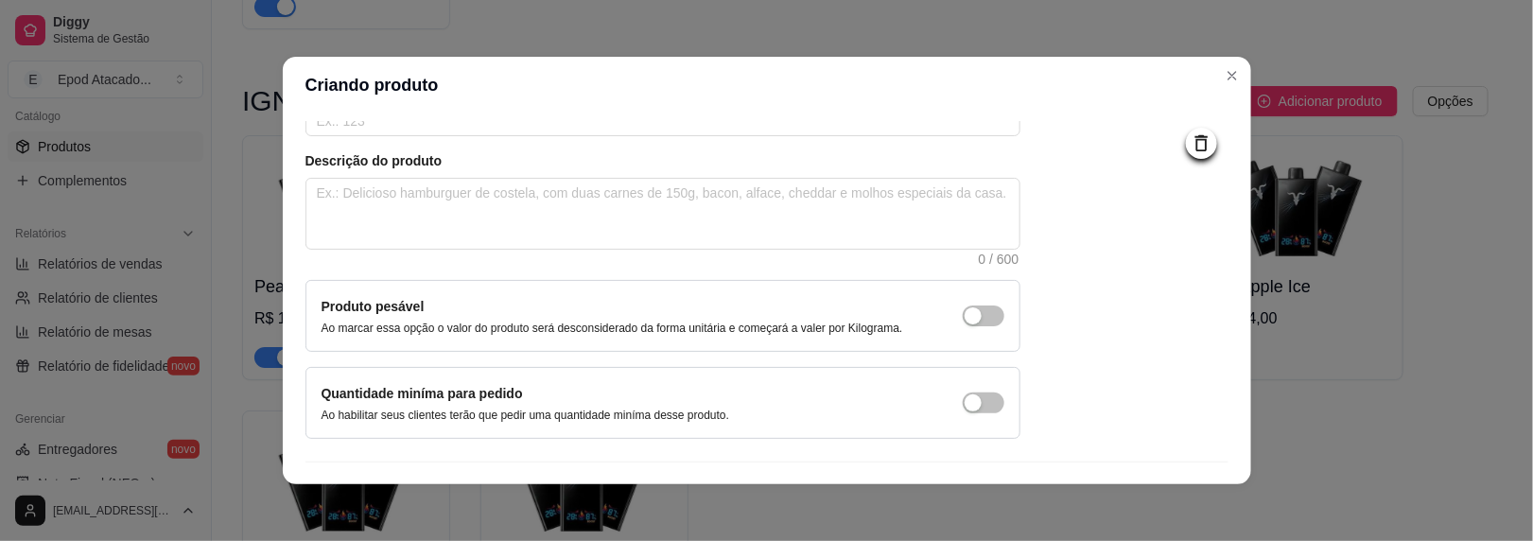
scroll to position [224, 0]
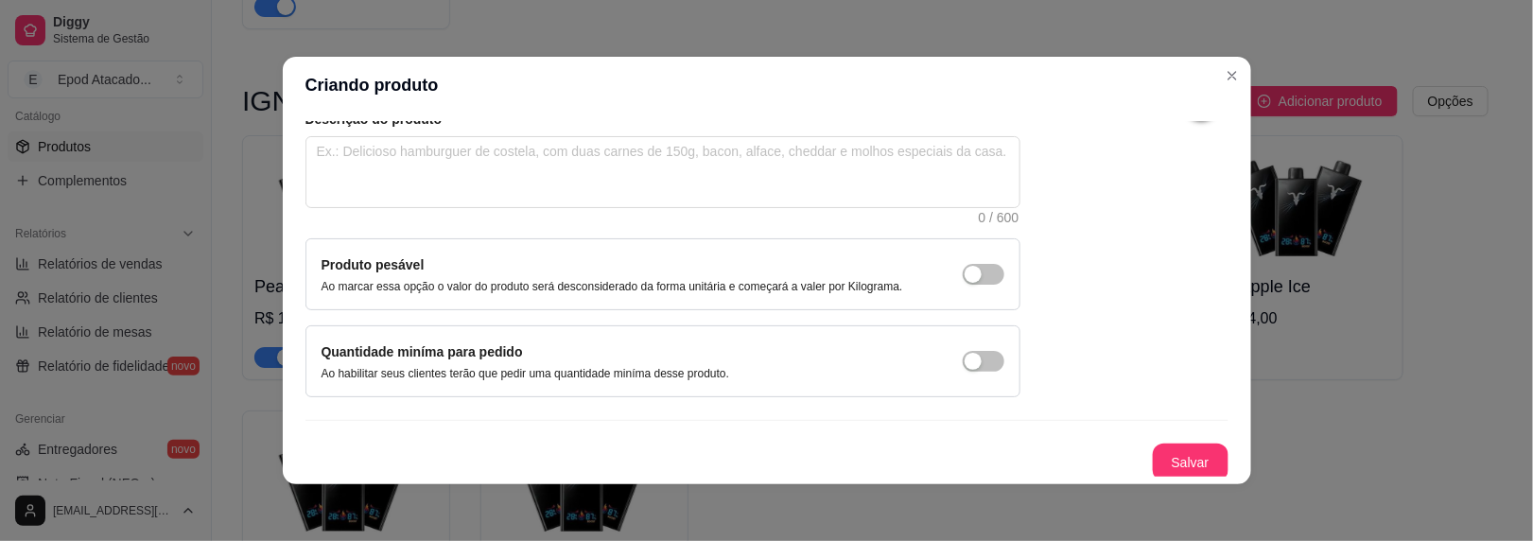
type input "Ice Mint"
click at [1203, 464] on button "Salvar" at bounding box center [1191, 463] width 76 height 38
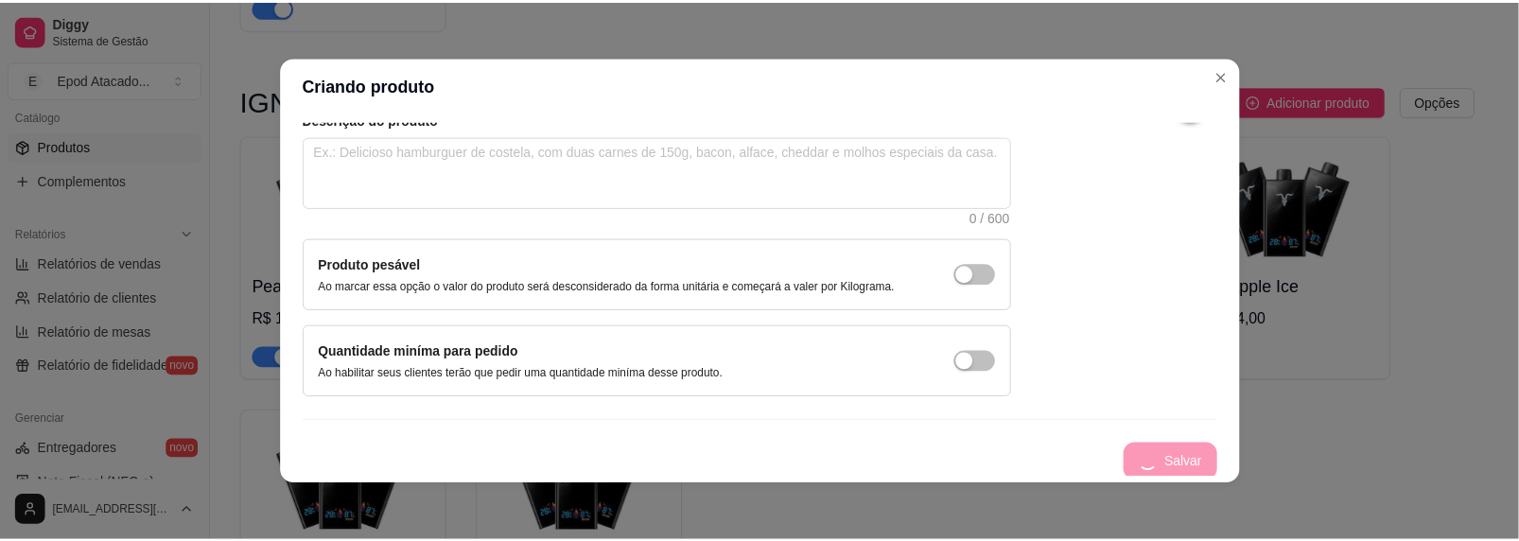
scroll to position [7, 0]
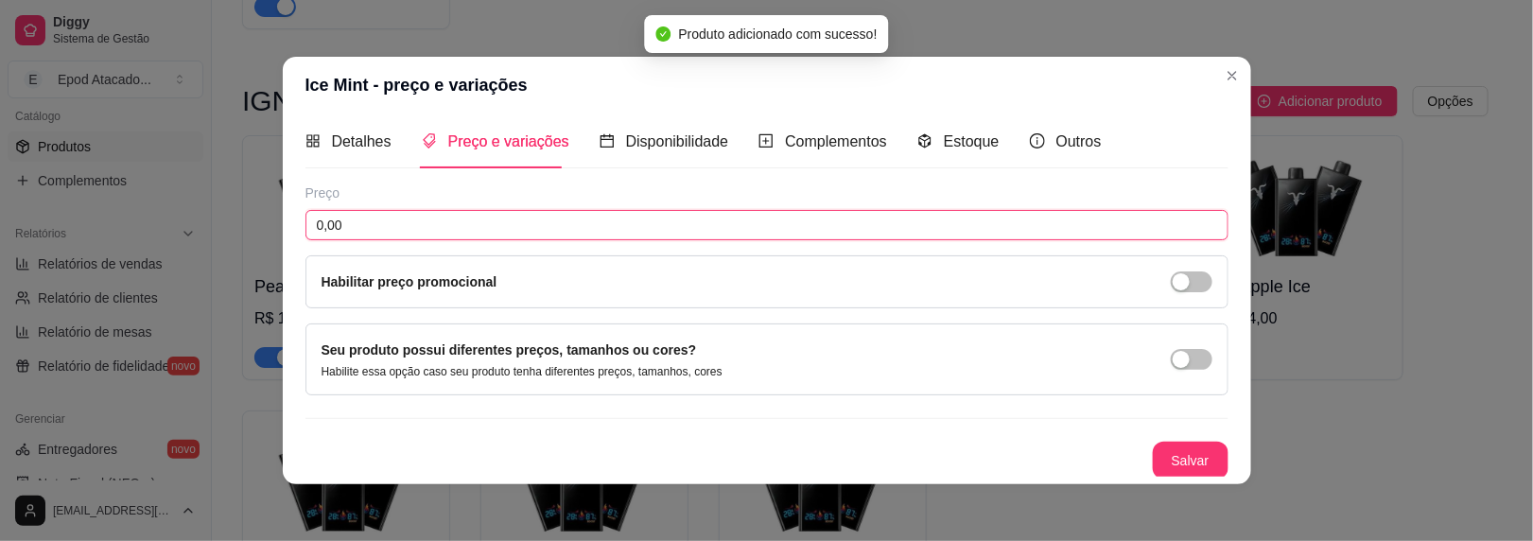
click at [811, 226] on input "0,00" at bounding box center [767, 225] width 923 height 30
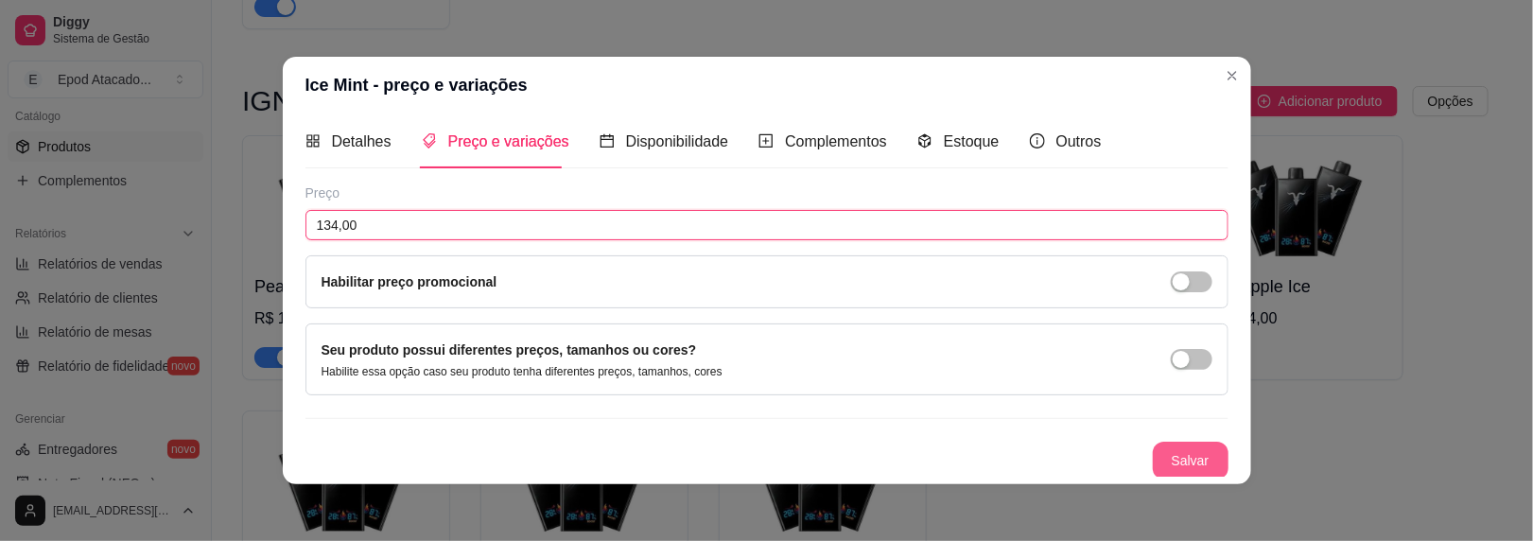
type input "134,00"
click at [1165, 465] on button "Salvar" at bounding box center [1191, 461] width 76 height 38
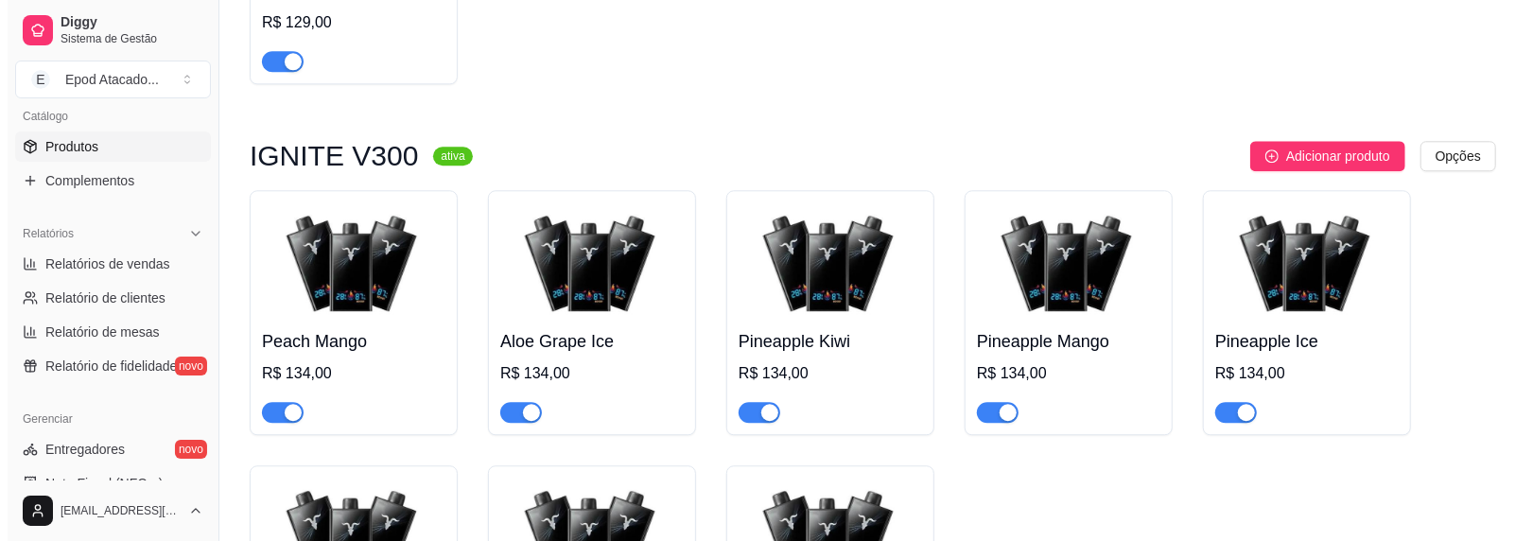
scroll to position [2946, 0]
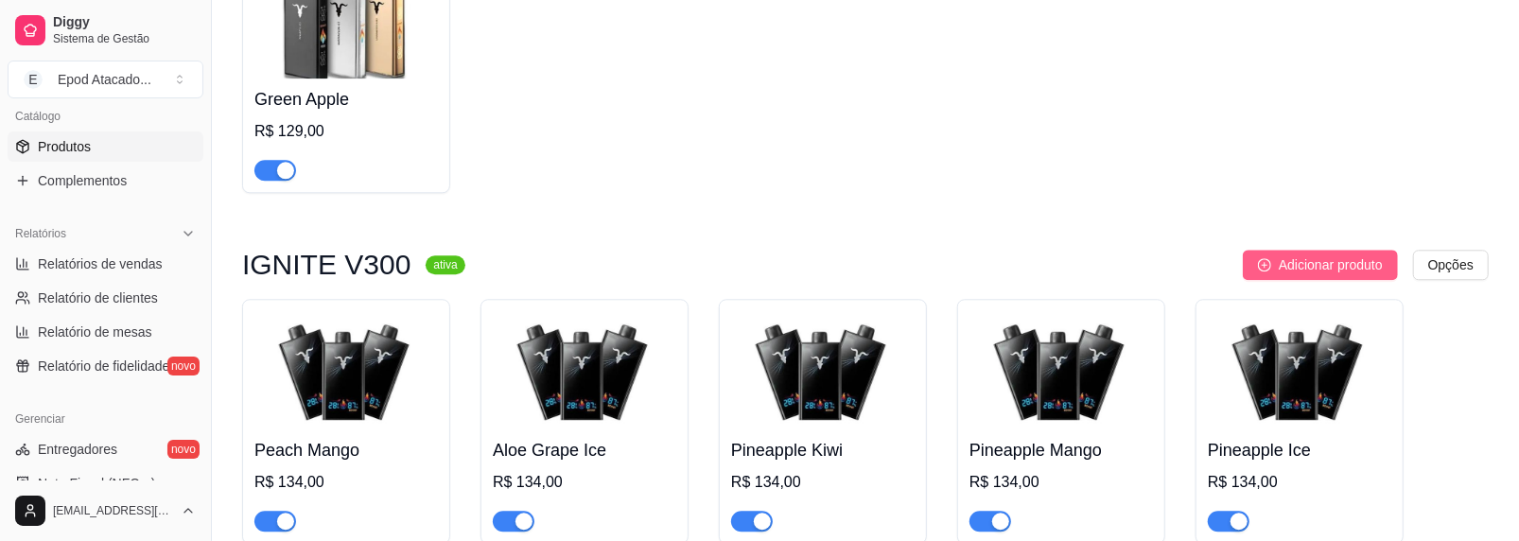
click at [1339, 254] on button "Adicionar produto" at bounding box center [1320, 265] width 155 height 30
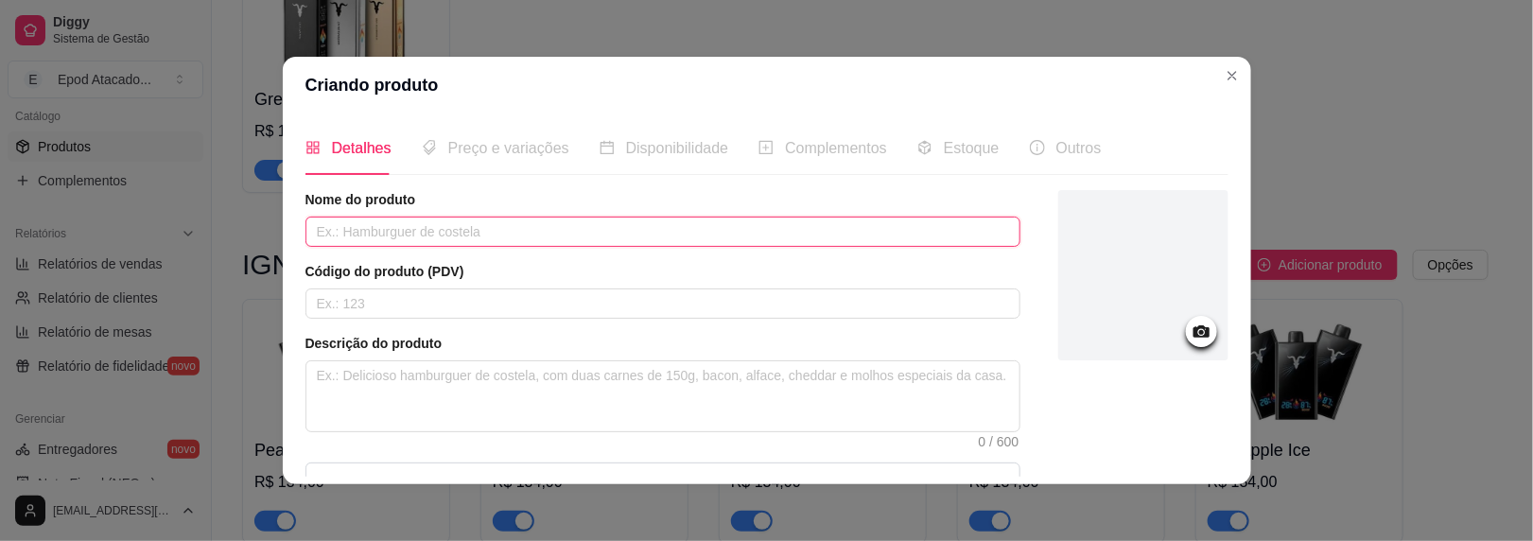
drag, startPoint x: 386, startPoint y: 236, endPoint x: 428, endPoint y: 236, distance: 41.6
click at [428, 236] on input "text" at bounding box center [663, 232] width 715 height 30
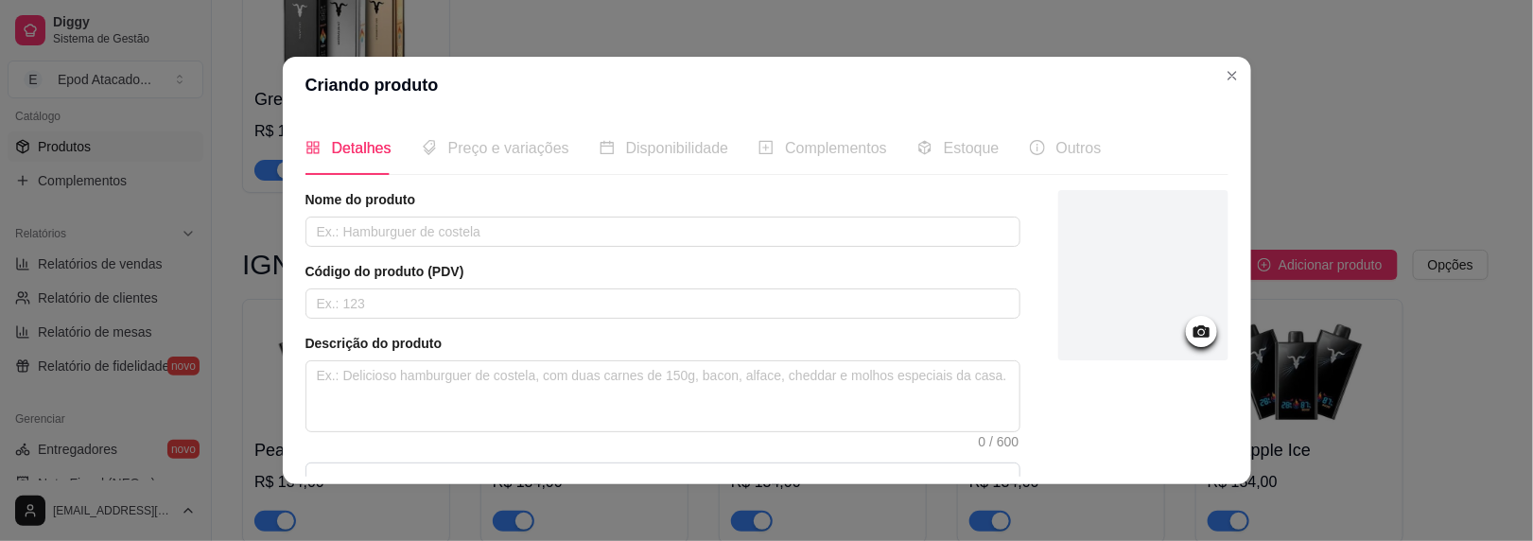
click at [1109, 262] on div at bounding box center [1144, 275] width 170 height 170
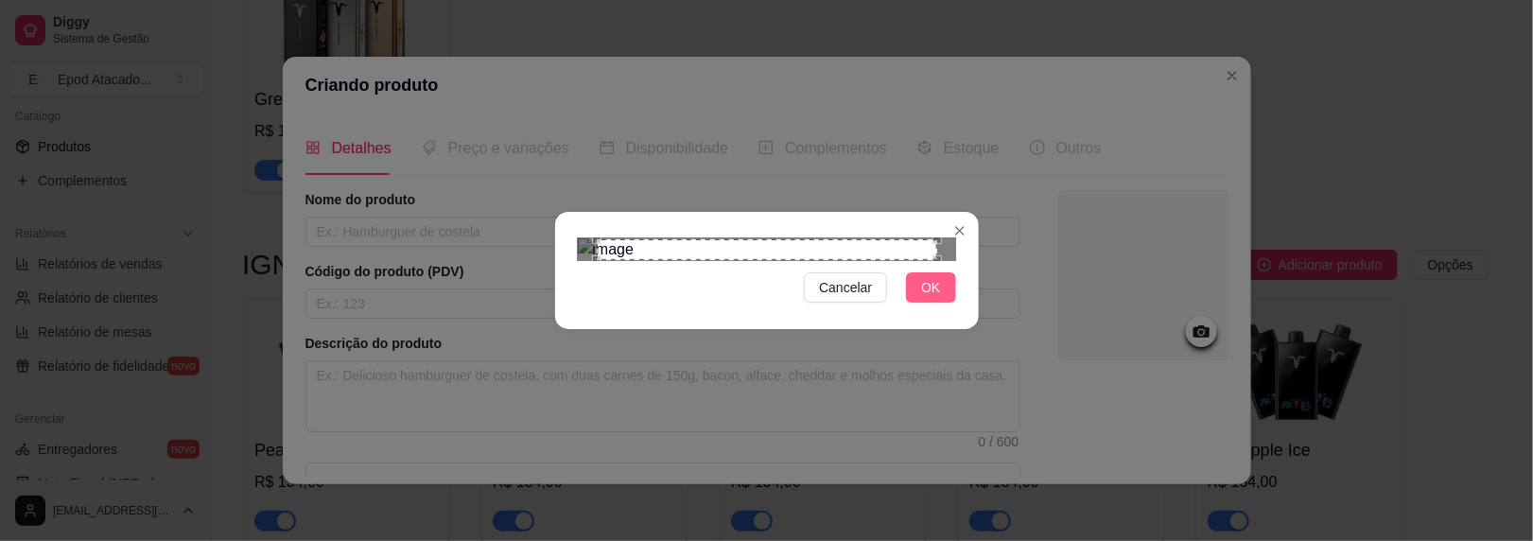
click at [942, 303] on button "OK" at bounding box center [930, 287] width 49 height 30
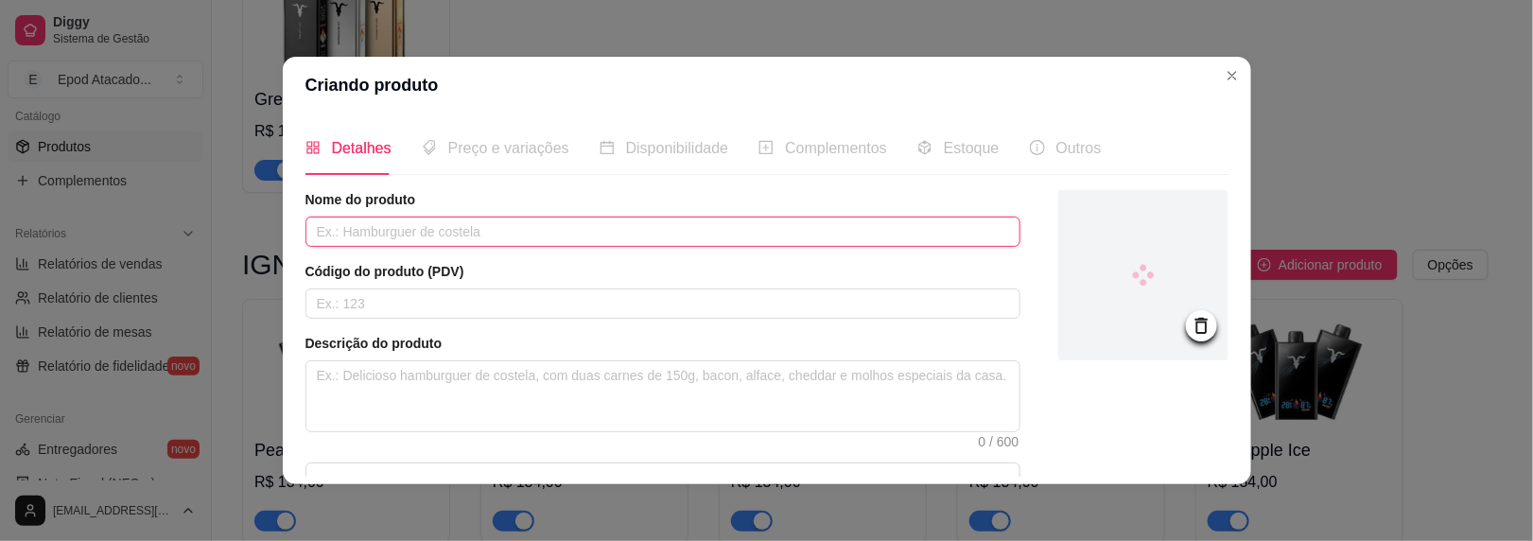
click at [379, 227] on input "text" at bounding box center [663, 232] width 715 height 30
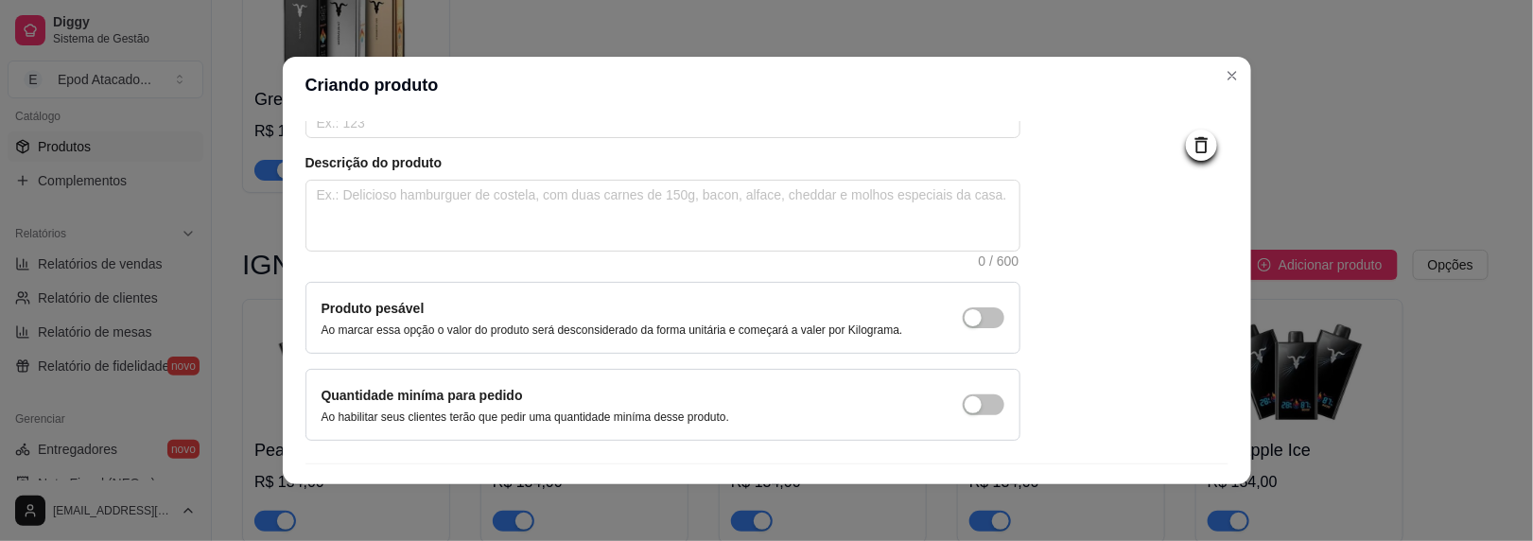
scroll to position [224, 0]
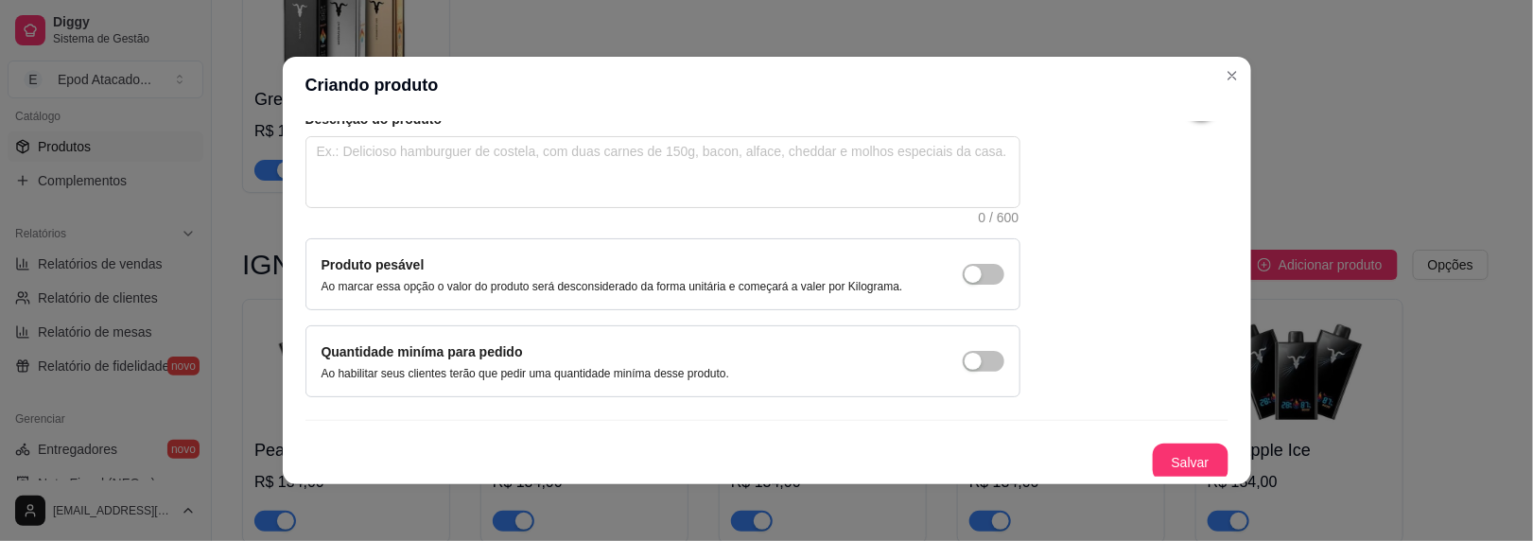
type input "Mint Melon"
click at [1153, 462] on button "Salvar" at bounding box center [1191, 463] width 76 height 38
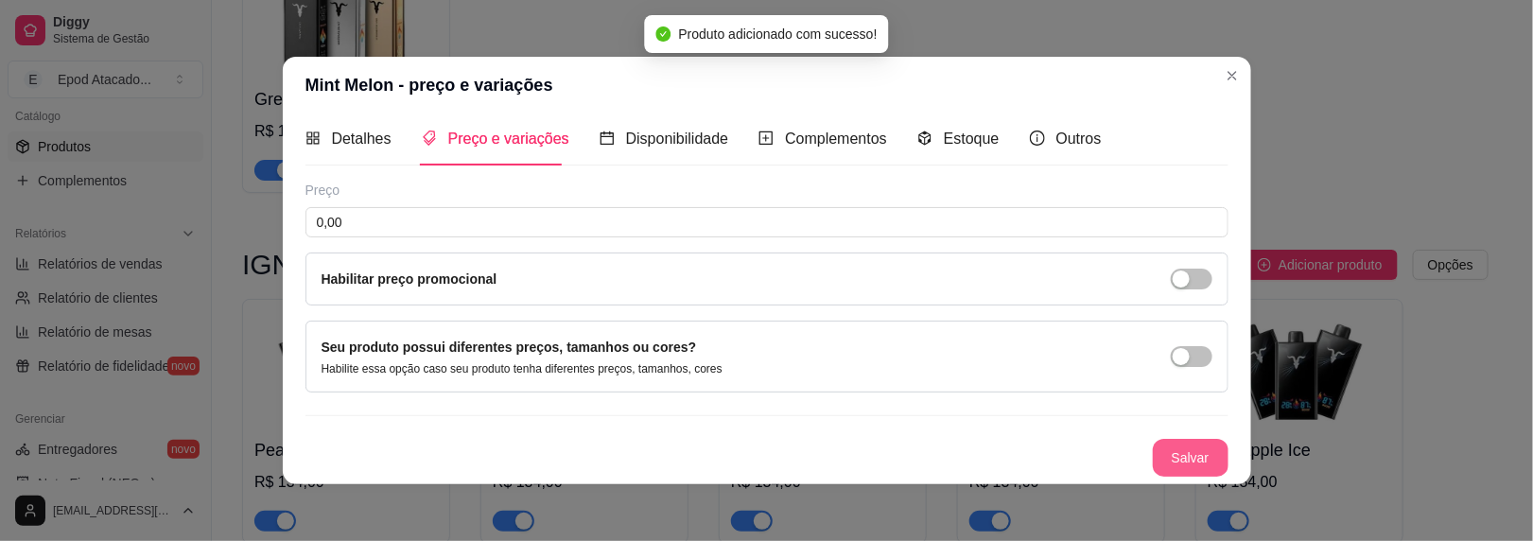
scroll to position [7, 0]
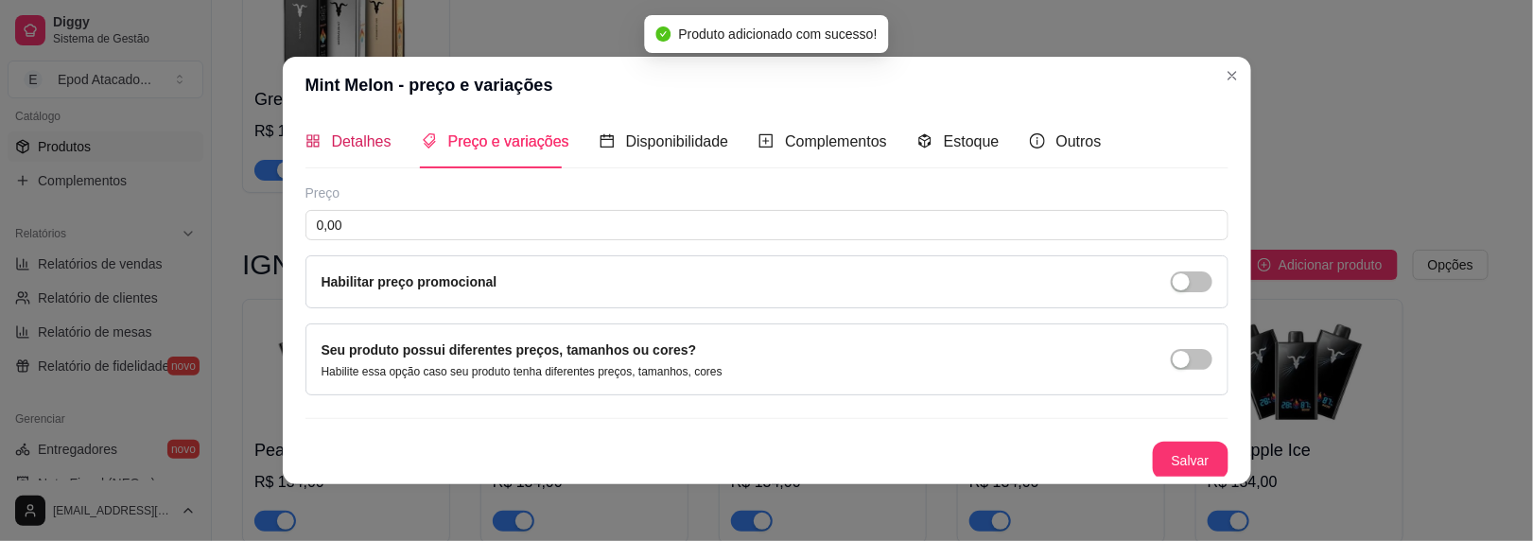
click at [370, 150] on div "Detalhes" at bounding box center [349, 142] width 86 height 24
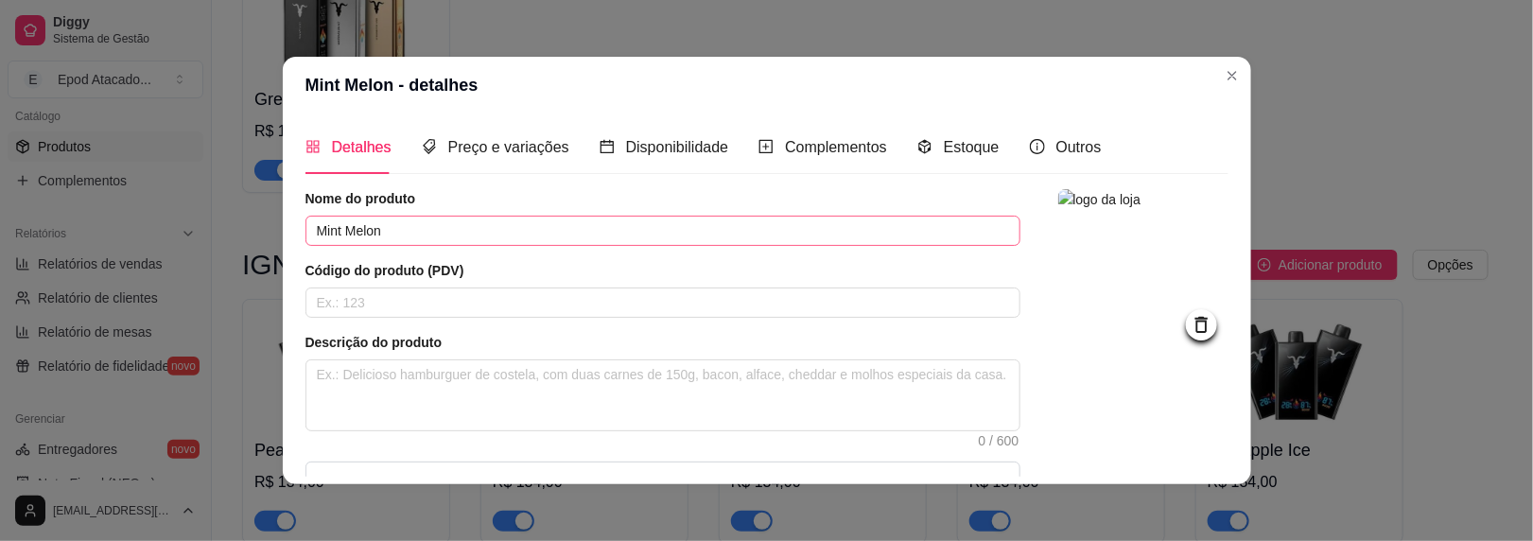
scroll to position [0, 0]
click at [336, 236] on input "Mint Melon" at bounding box center [663, 232] width 715 height 30
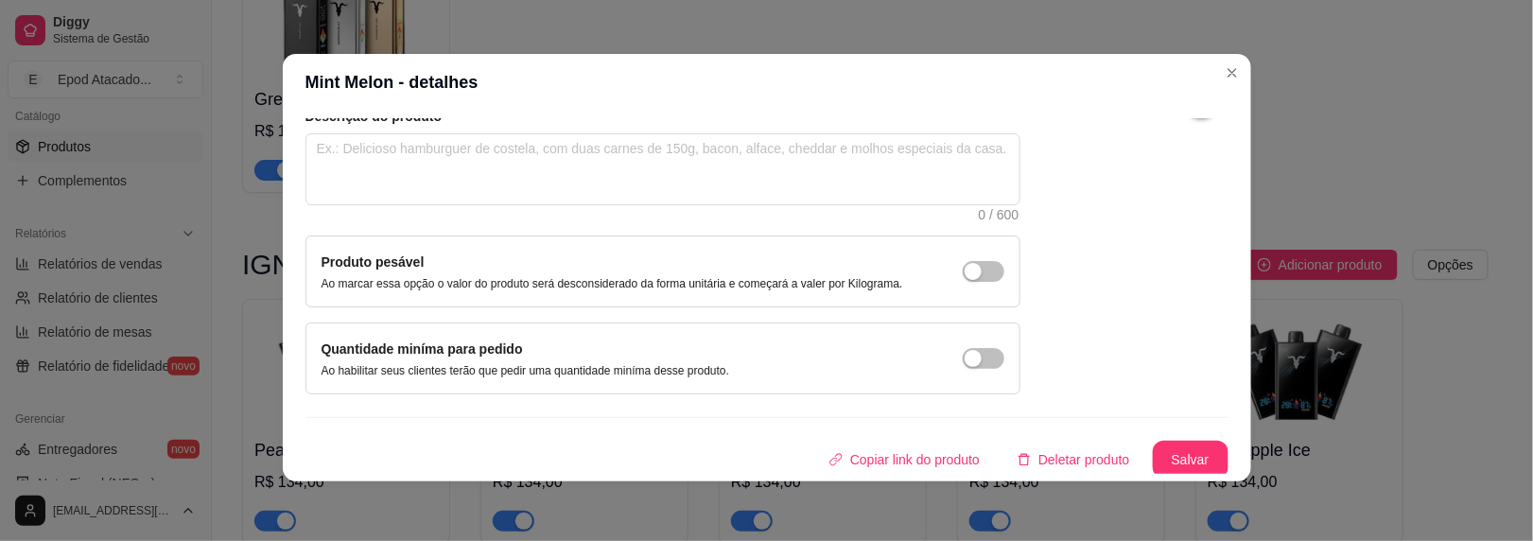
scroll to position [3, 0]
type input "[PERSON_NAME]"
click at [1174, 457] on button "Salvar" at bounding box center [1191, 460] width 76 height 38
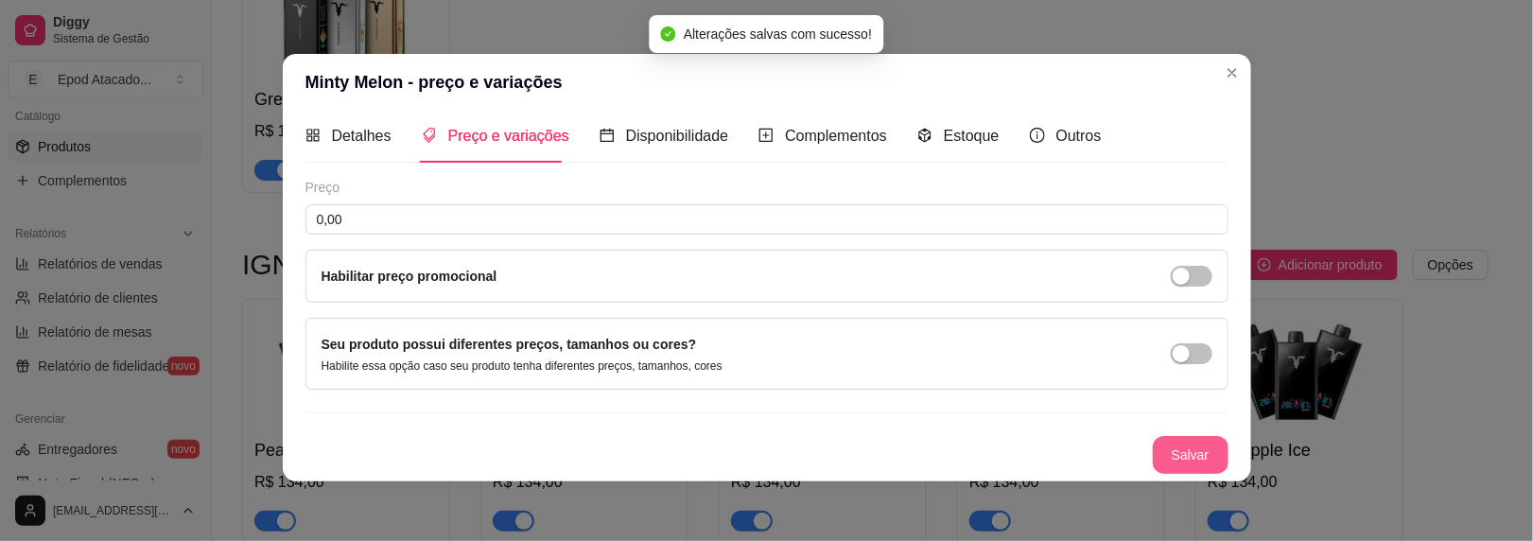
scroll to position [7, 0]
click at [376, 229] on input "0,00" at bounding box center [767, 222] width 923 height 30
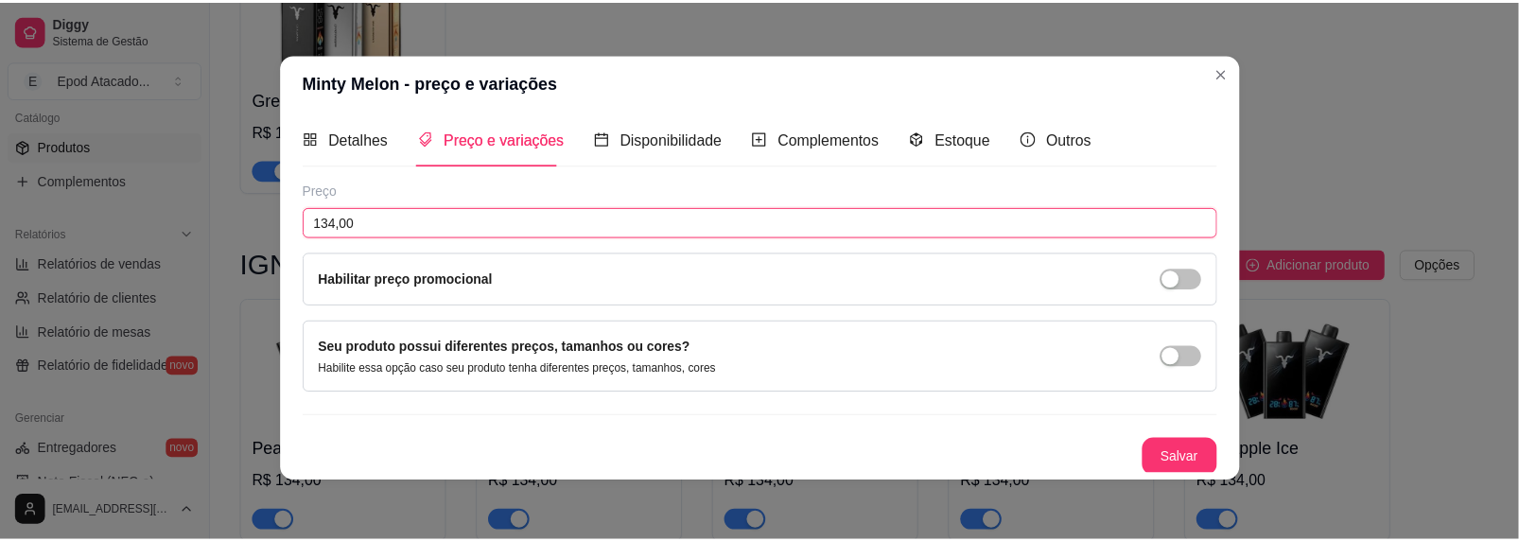
scroll to position [6, 0]
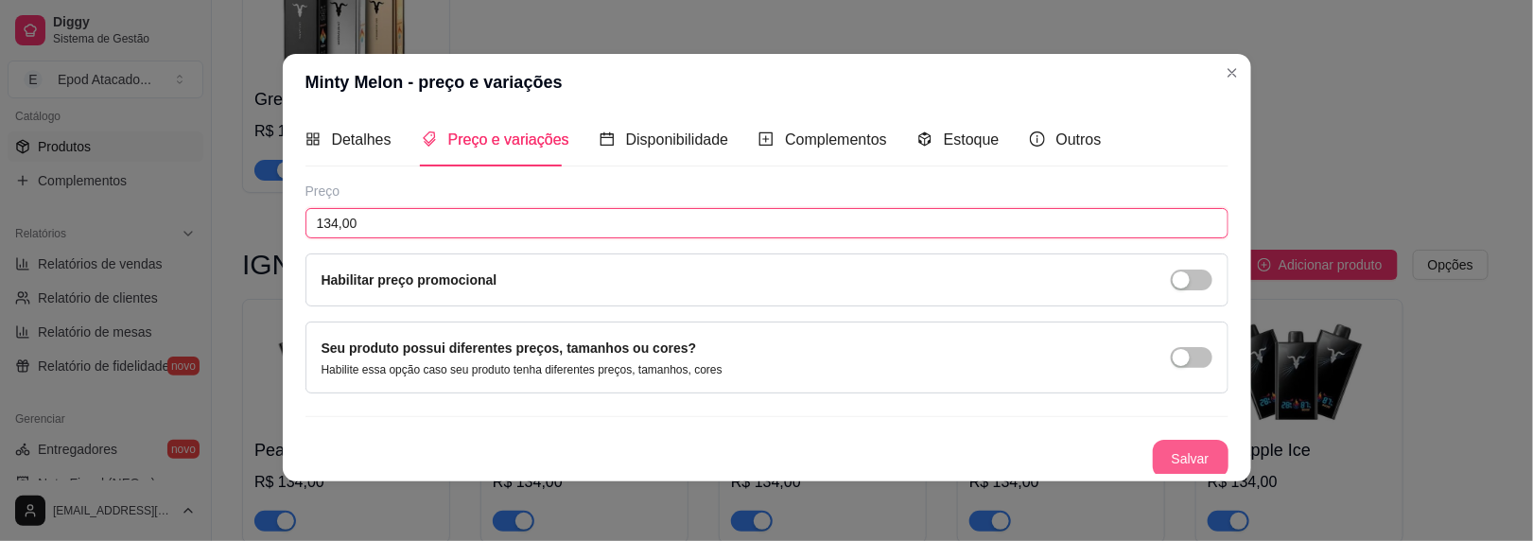
type input "134,00"
click at [1168, 443] on button "Salvar" at bounding box center [1191, 459] width 76 height 38
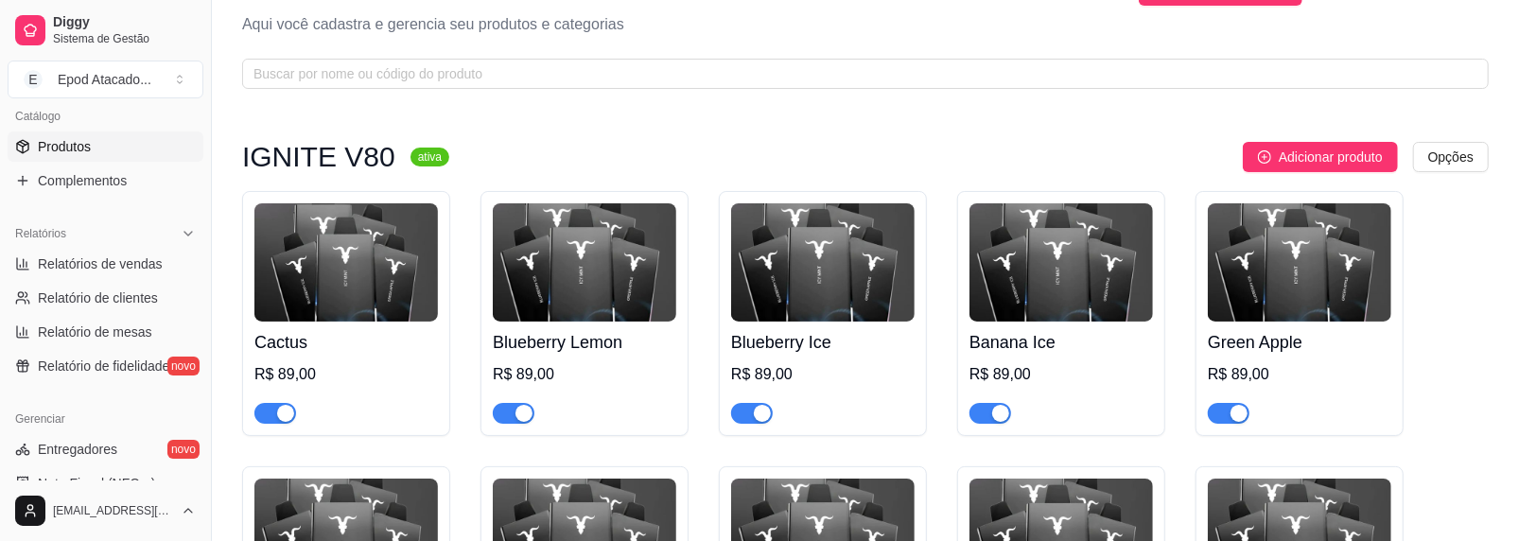
scroll to position [0, 0]
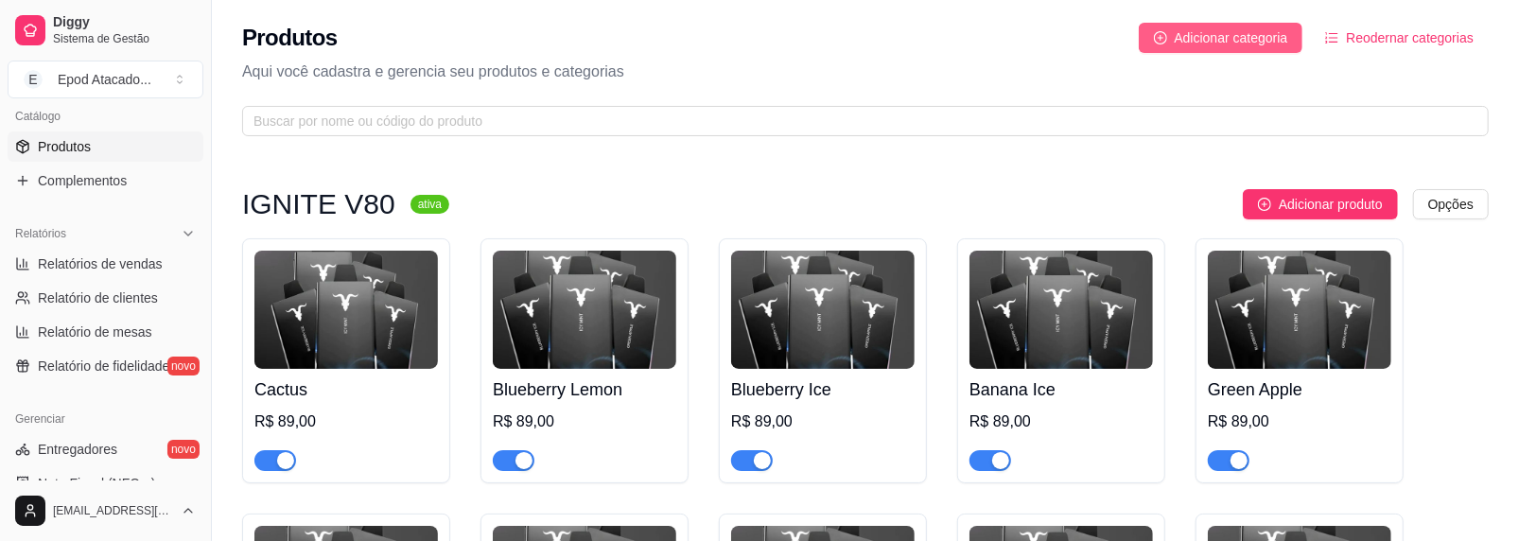
click at [1223, 29] on span "Adicionar categoria" at bounding box center [1232, 37] width 114 height 21
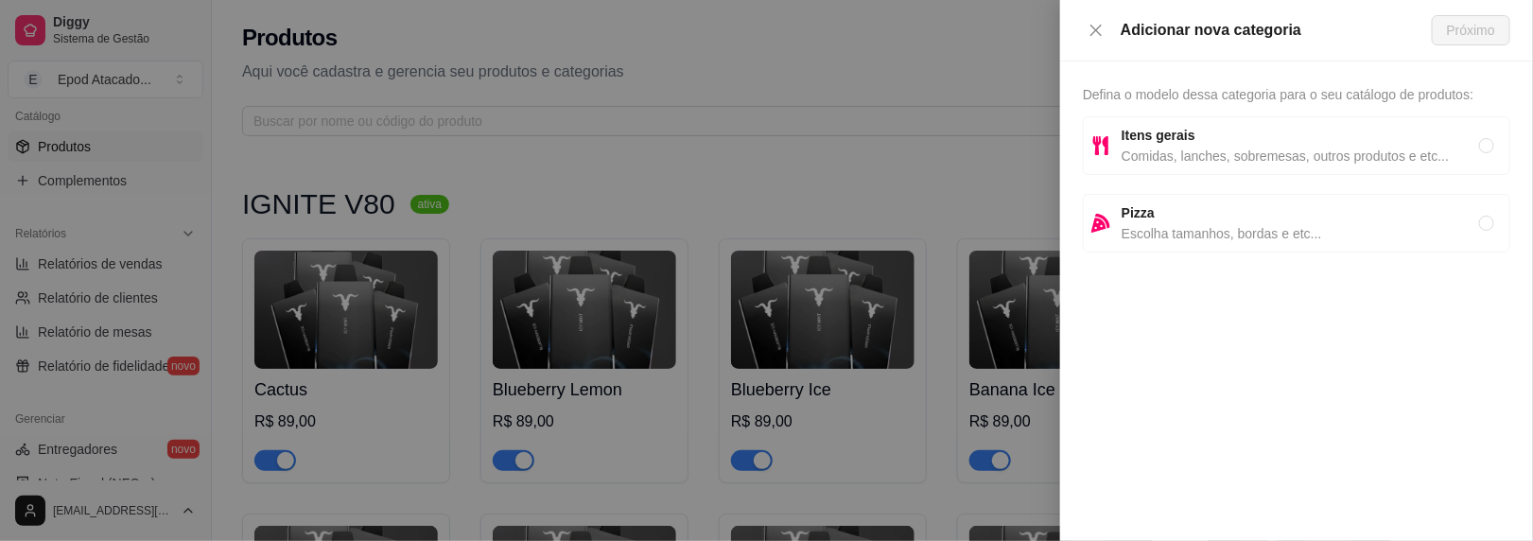
click at [1186, 128] on strong "Itens gerais" at bounding box center [1159, 135] width 74 height 15
radio input "true"
click at [1464, 55] on div "Adicionar nova categoria Próximo" at bounding box center [1296, 30] width 473 height 61
click at [1459, 36] on span "Próximo" at bounding box center [1471, 30] width 48 height 21
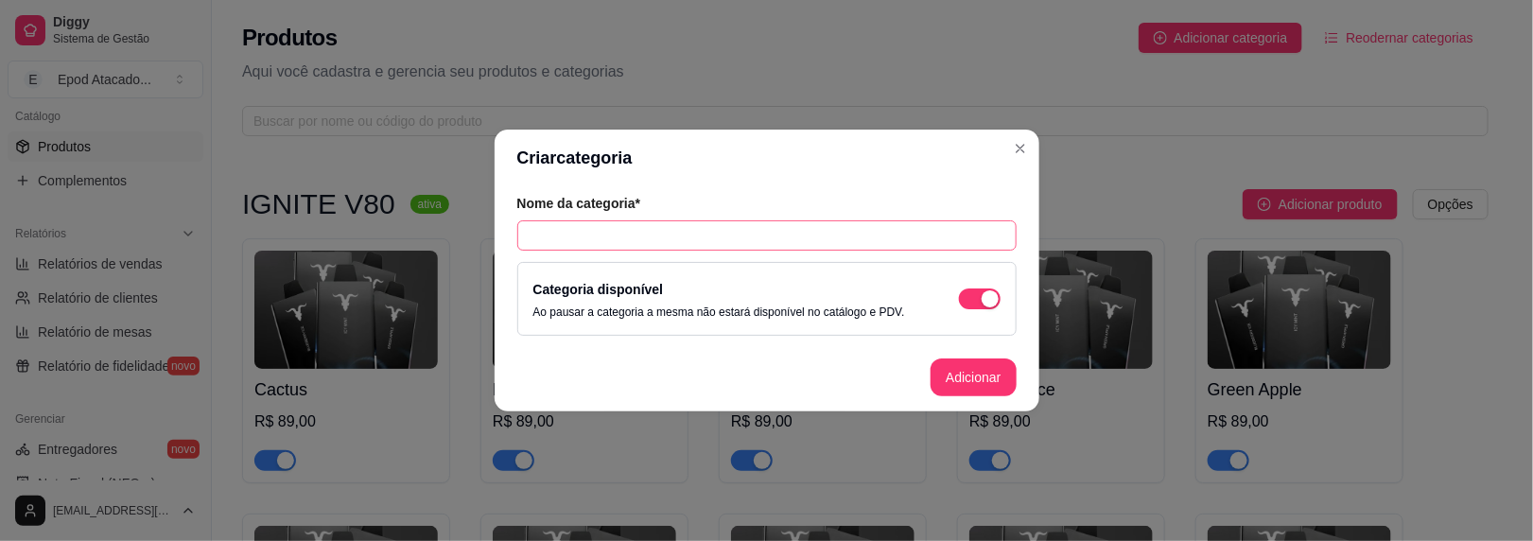
click at [667, 220] on div "Nome da categoria*" at bounding box center [766, 222] width 499 height 57
click at [656, 227] on input "text" at bounding box center [766, 235] width 499 height 30
type input "i"
type input "IGNITE V400"
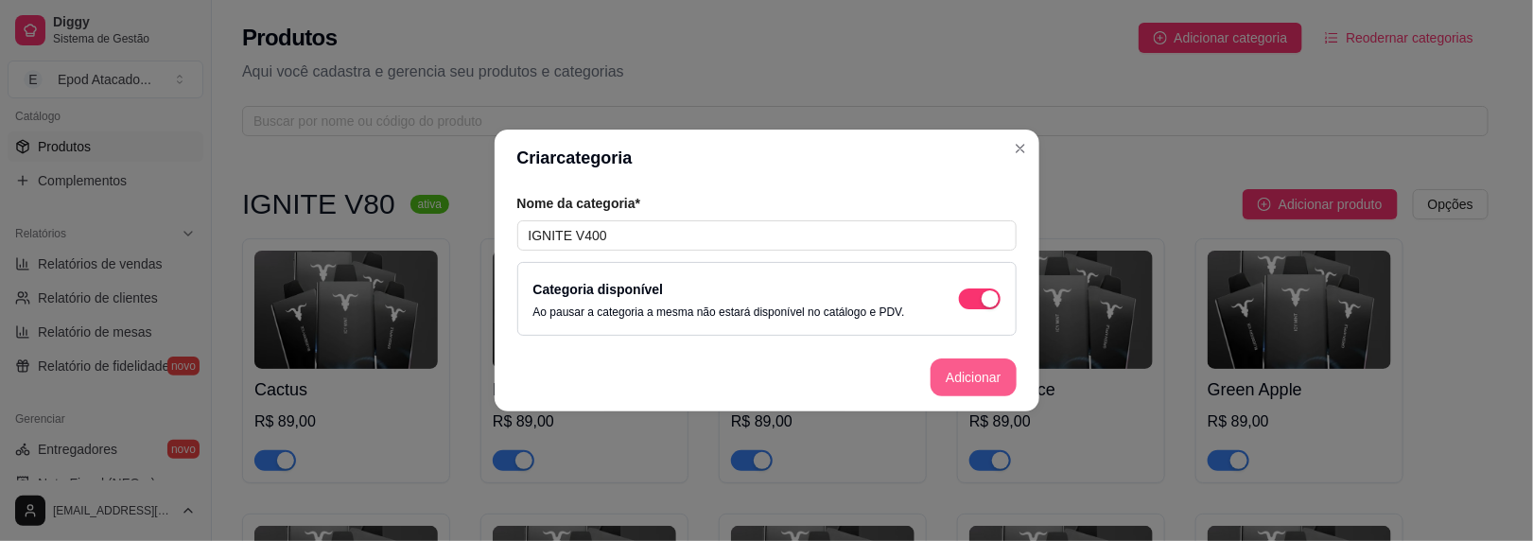
click at [1000, 381] on button "Adicionar" at bounding box center [973, 378] width 85 height 38
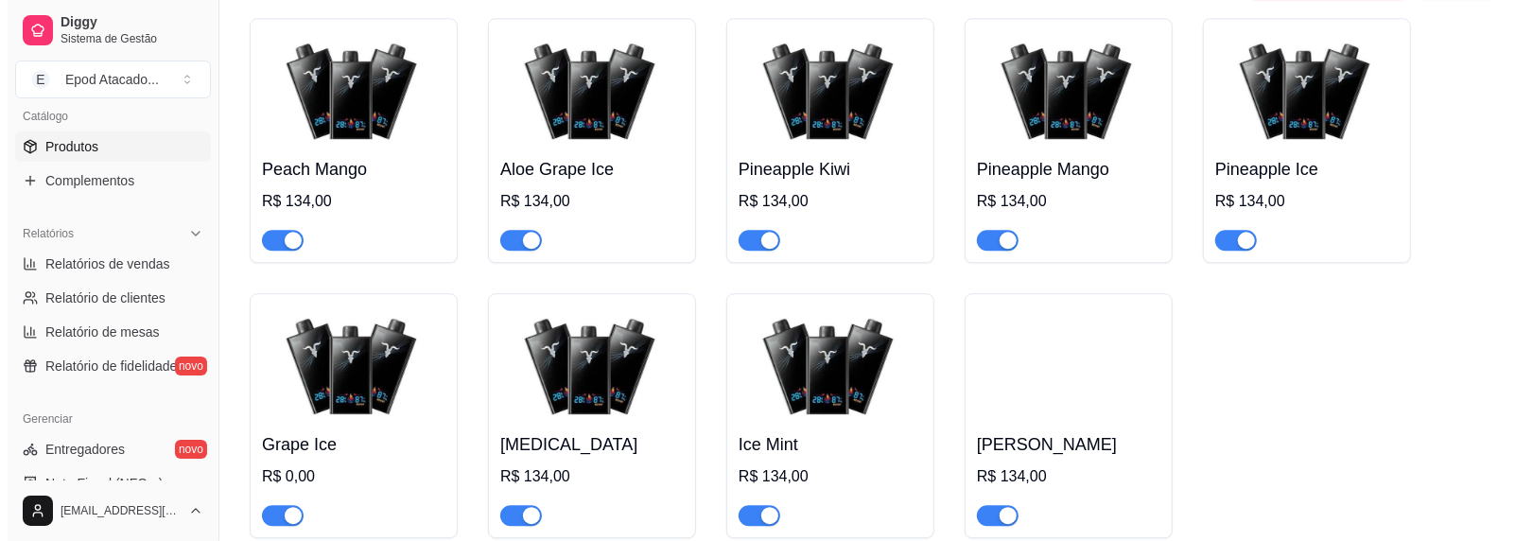
scroll to position [3453, 0]
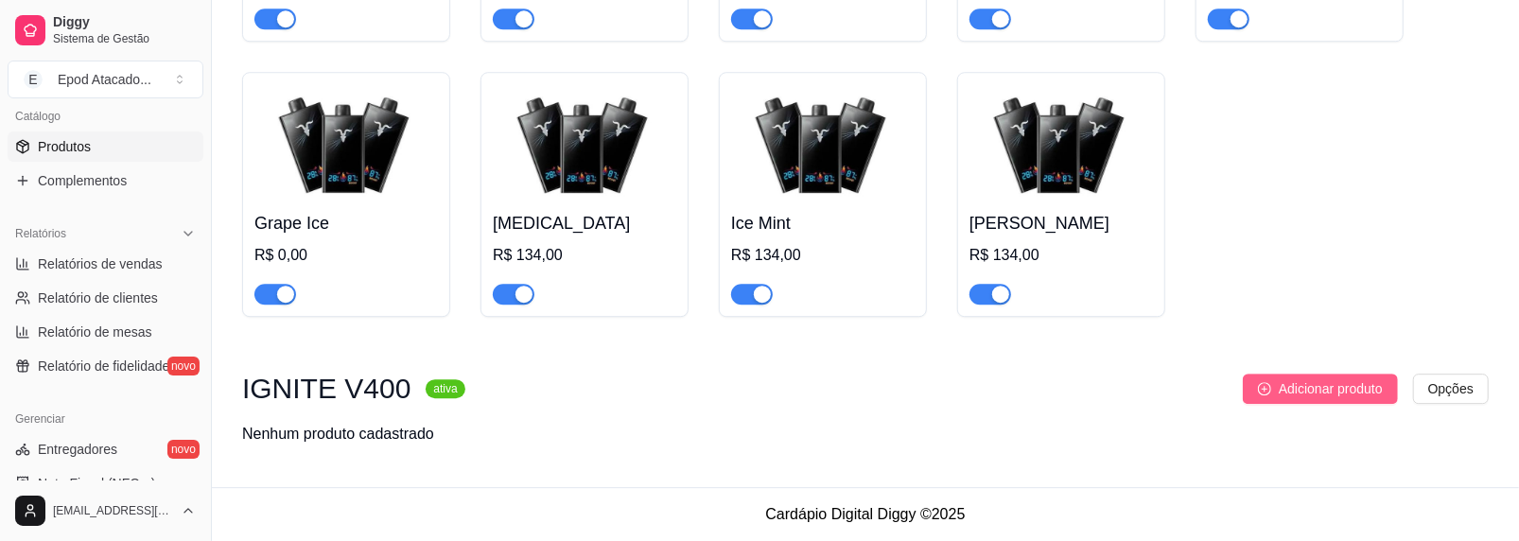
click at [1261, 391] on icon "plus-circle" at bounding box center [1264, 388] width 13 height 13
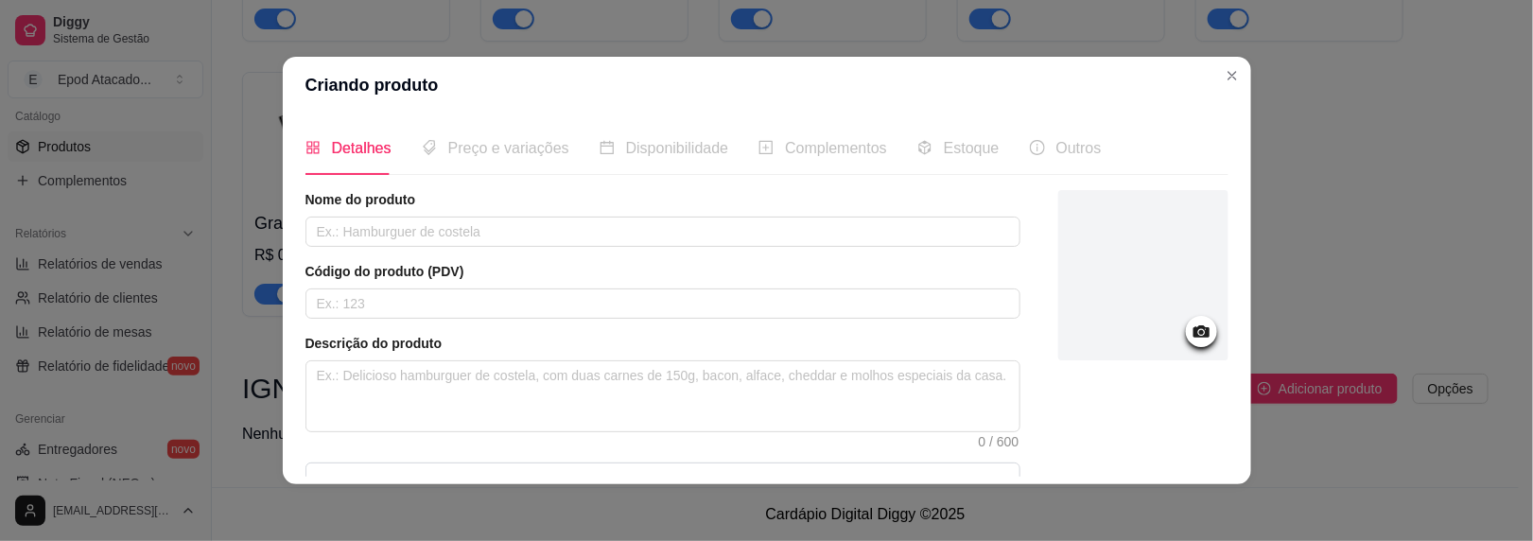
click at [1156, 271] on div at bounding box center [1144, 275] width 170 height 170
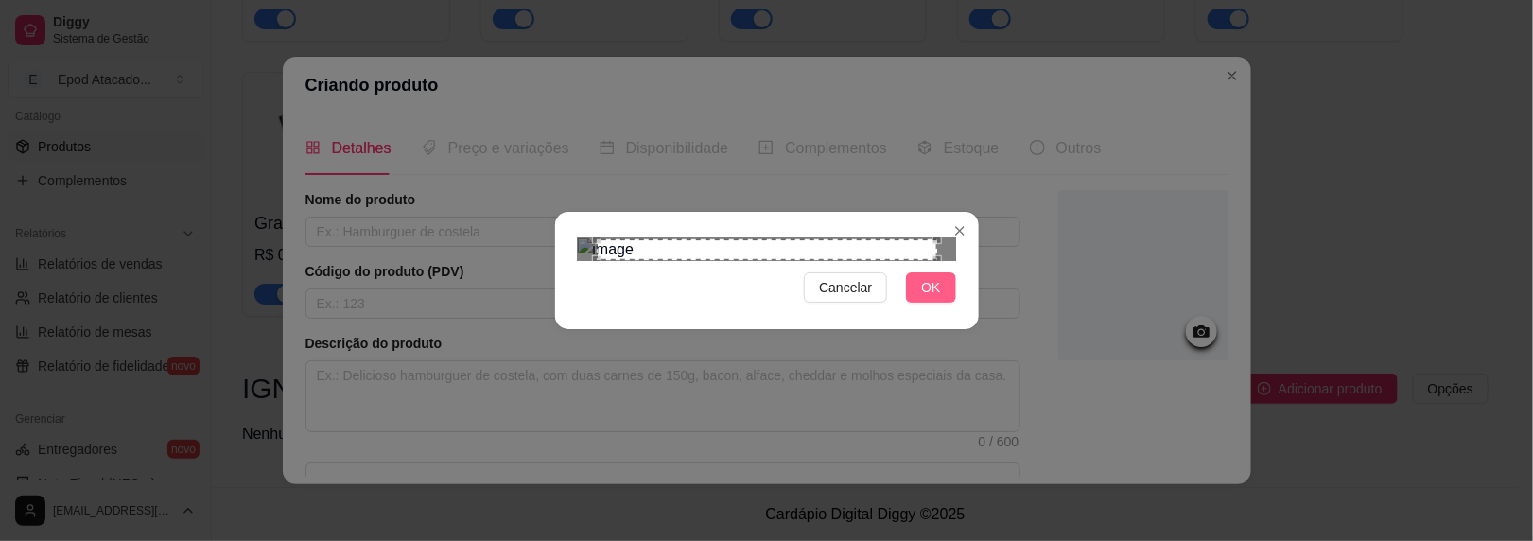
click at [926, 298] on span "OK" at bounding box center [930, 287] width 19 height 21
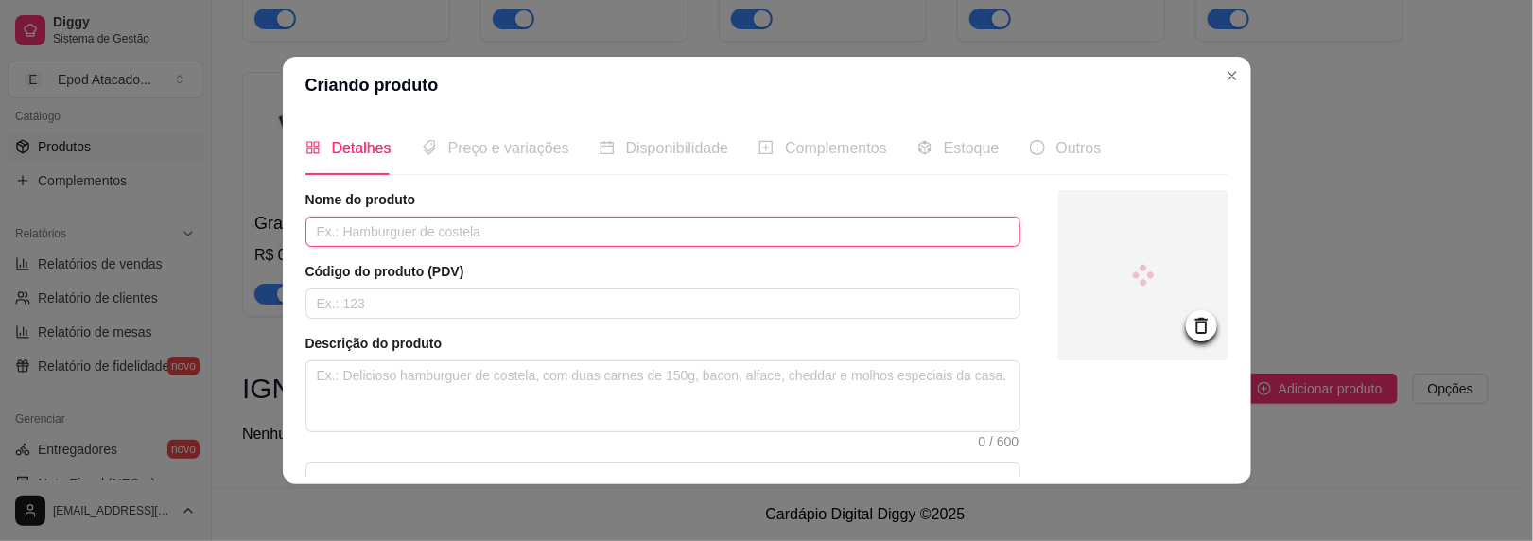
click at [404, 236] on input "text" at bounding box center [663, 232] width 715 height 30
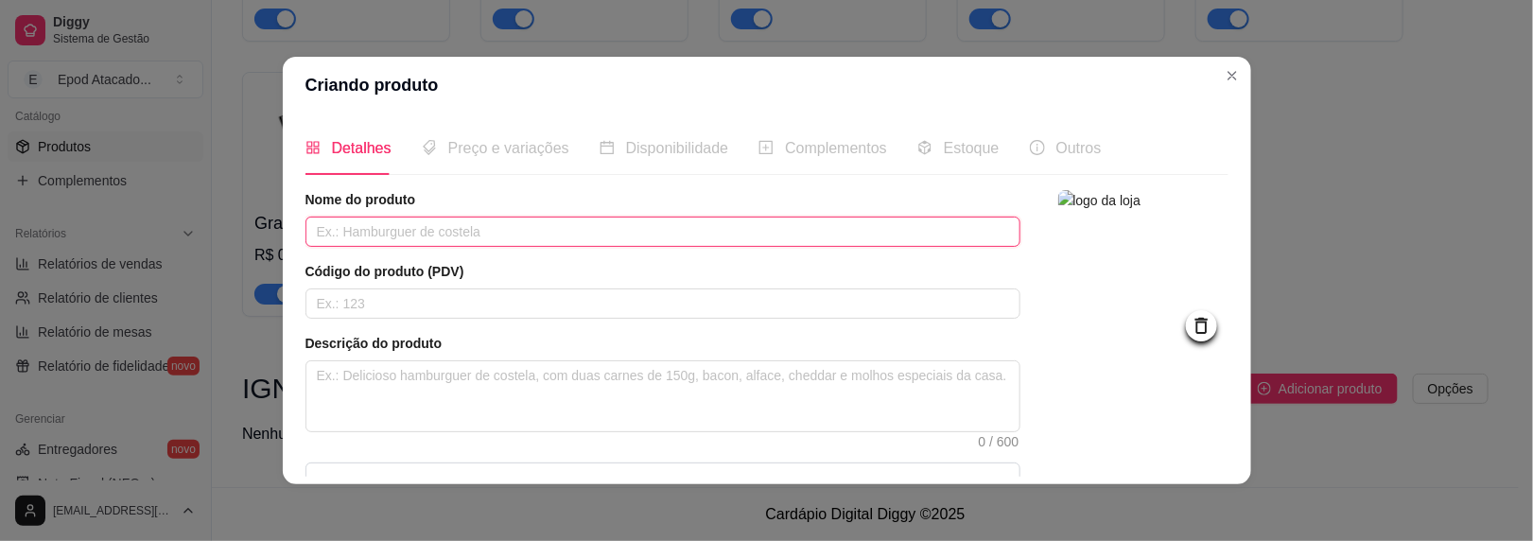
type input "s"
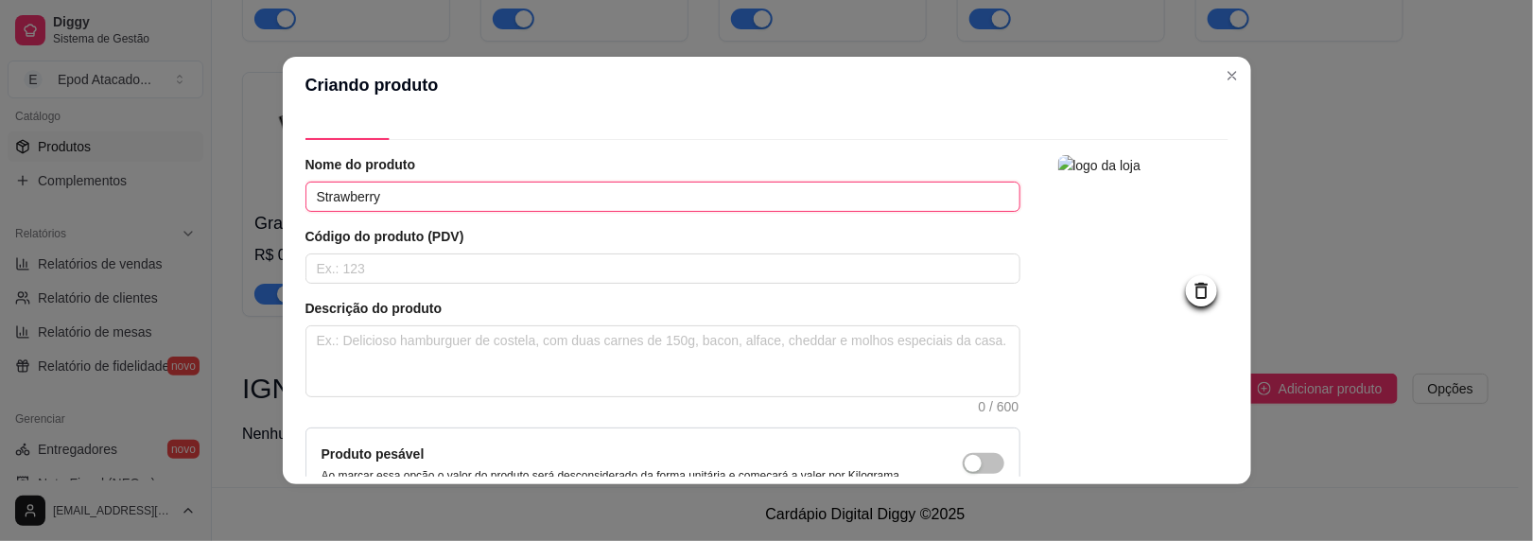
scroll to position [224, 0]
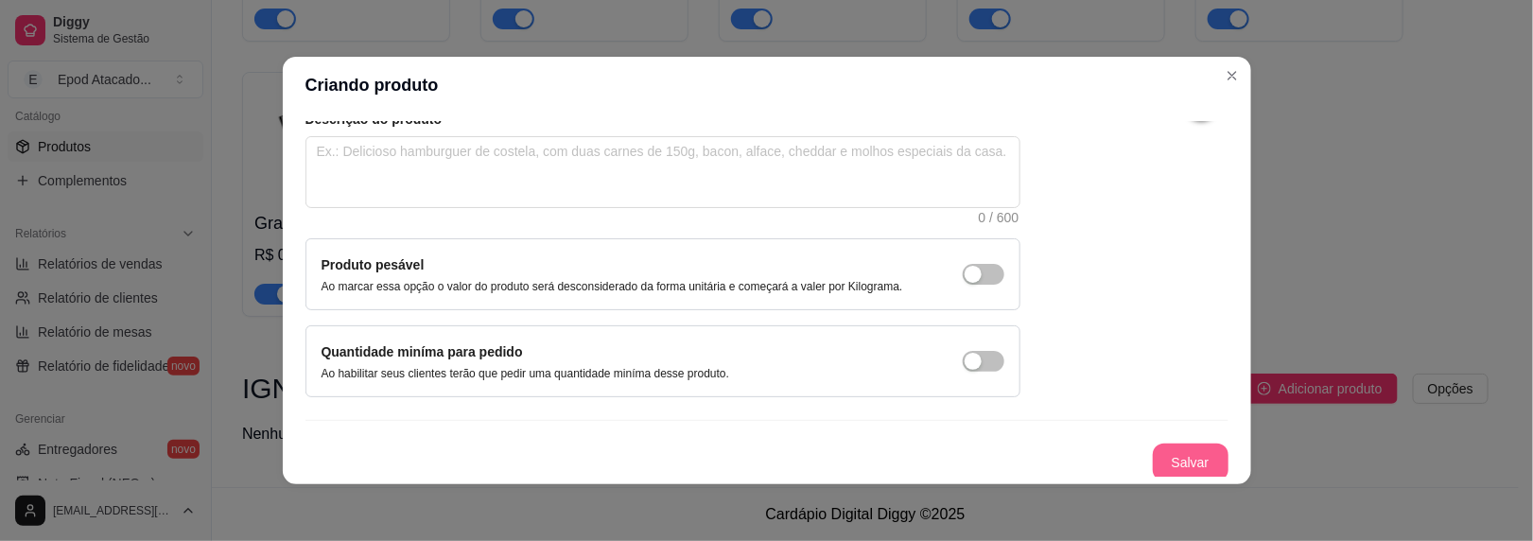
type input "Strawberry"
click at [1153, 450] on button "Salvar" at bounding box center [1191, 463] width 76 height 38
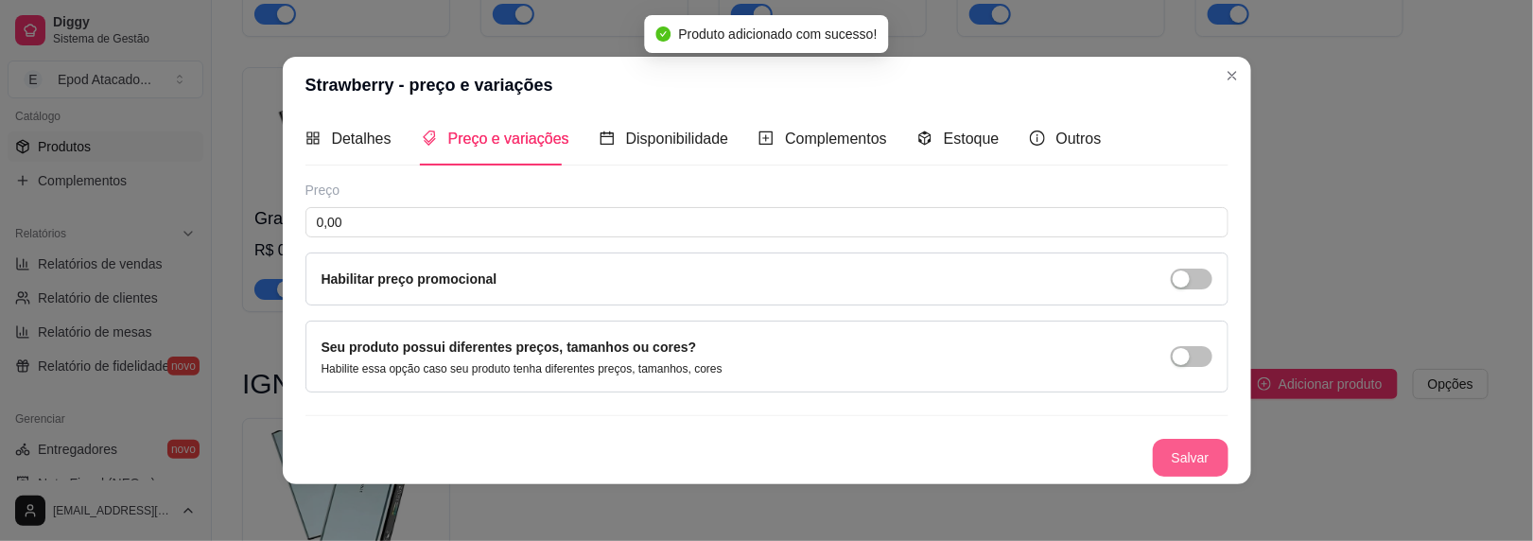
scroll to position [7, 0]
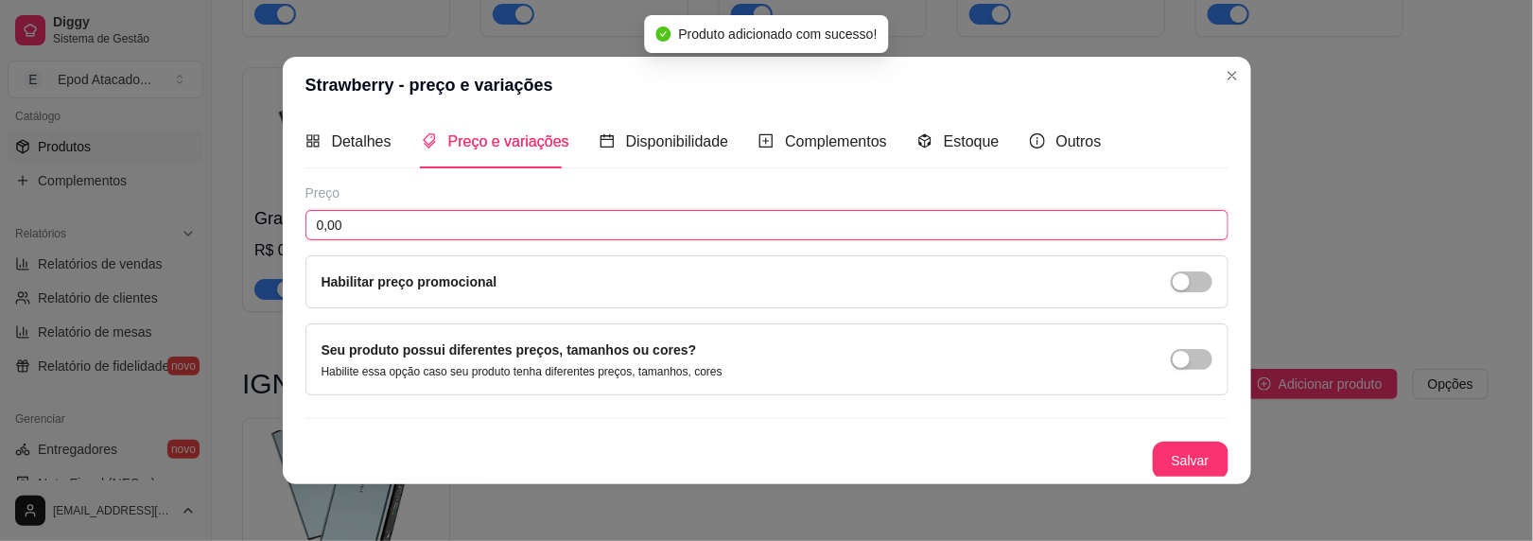
click at [357, 234] on input "0,00" at bounding box center [767, 225] width 923 height 30
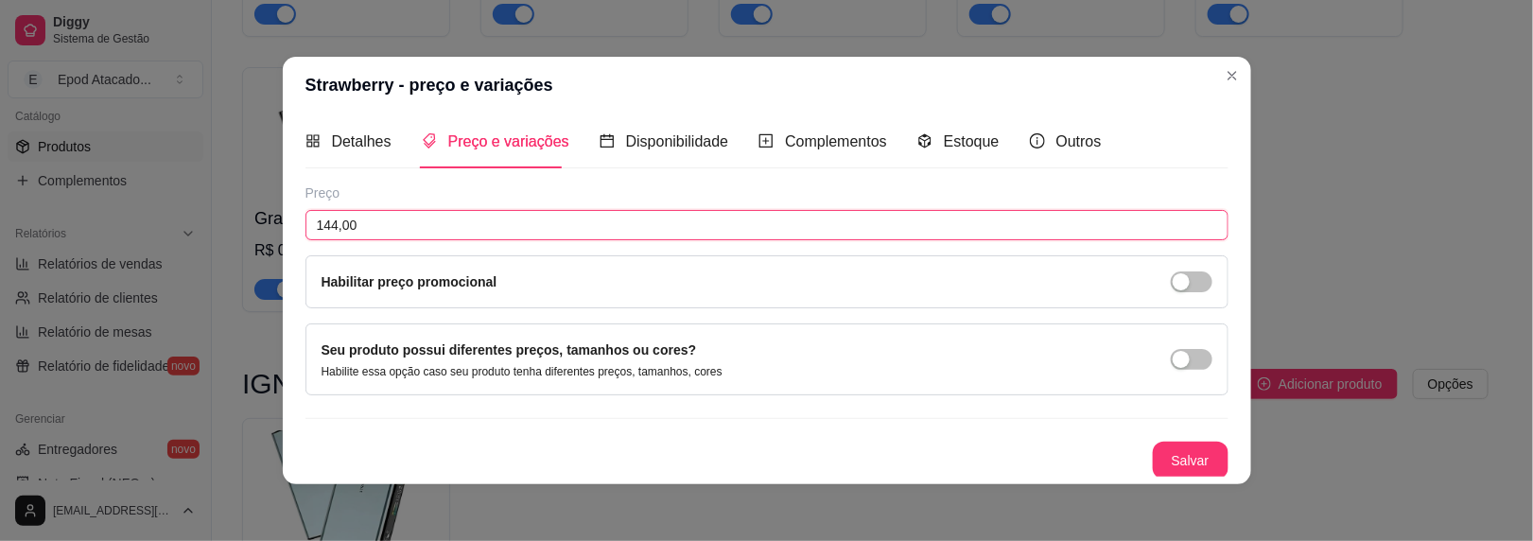
type input "144,00"
click at [1186, 464] on button "Salvar" at bounding box center [1191, 461] width 74 height 37
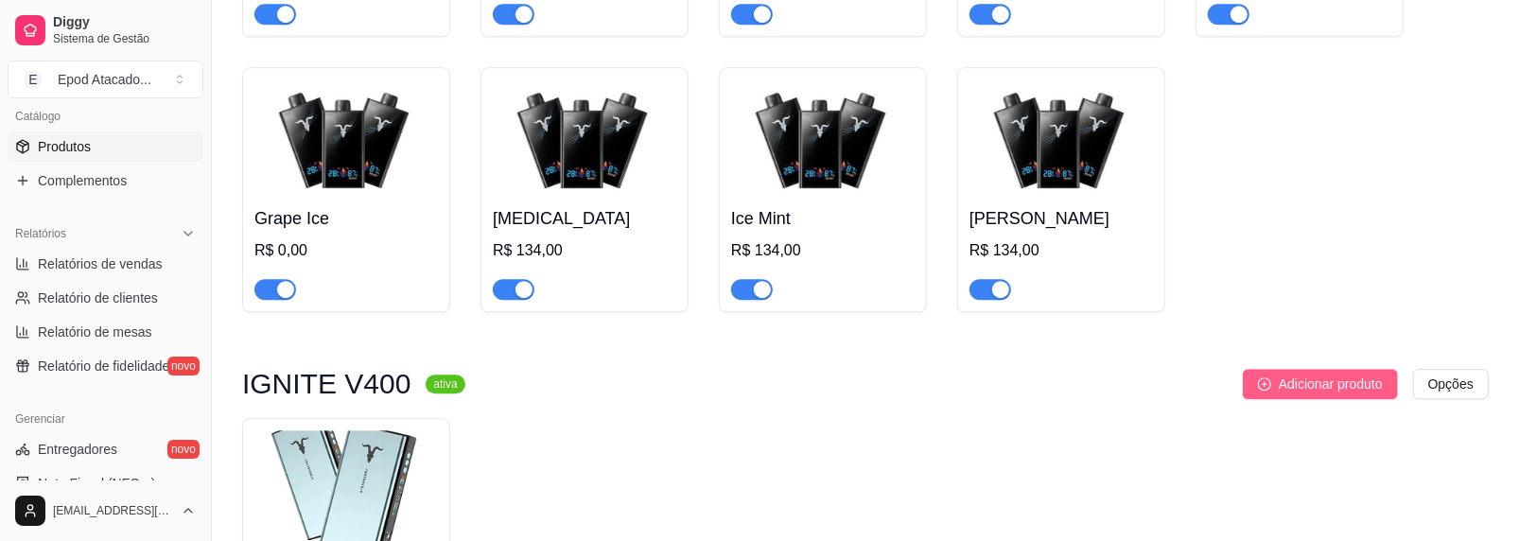
click at [1298, 386] on span "Adicionar produto" at bounding box center [1331, 384] width 104 height 21
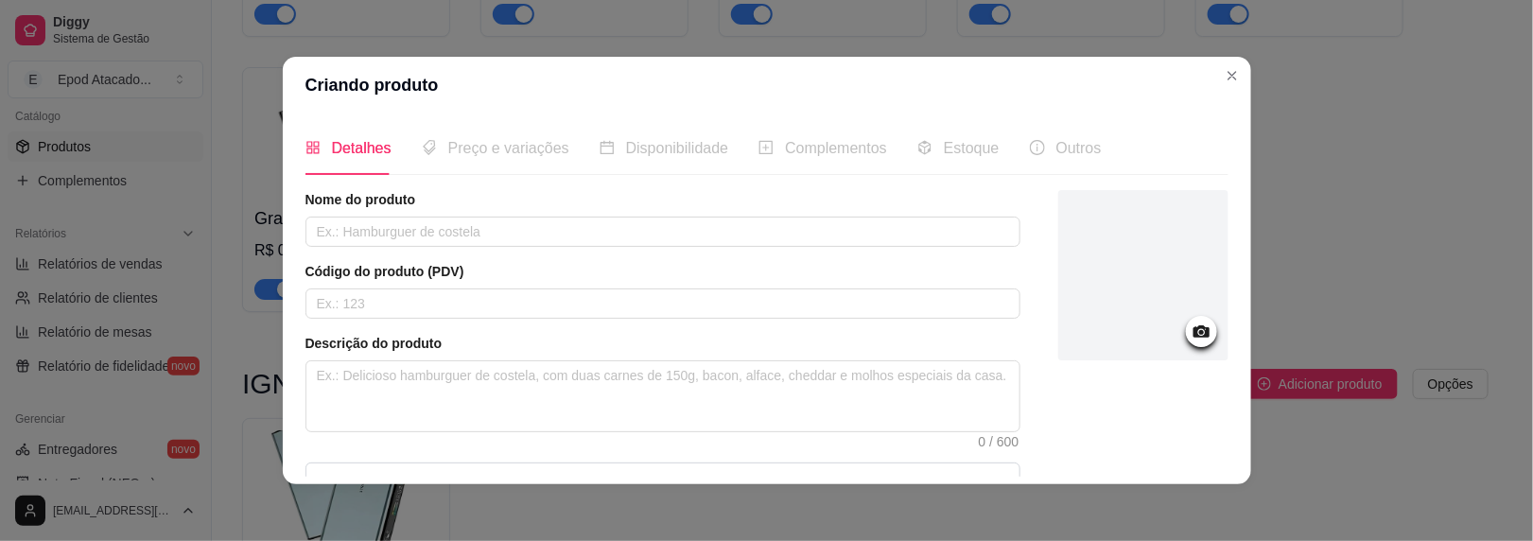
click at [1093, 235] on div at bounding box center [1144, 275] width 170 height 170
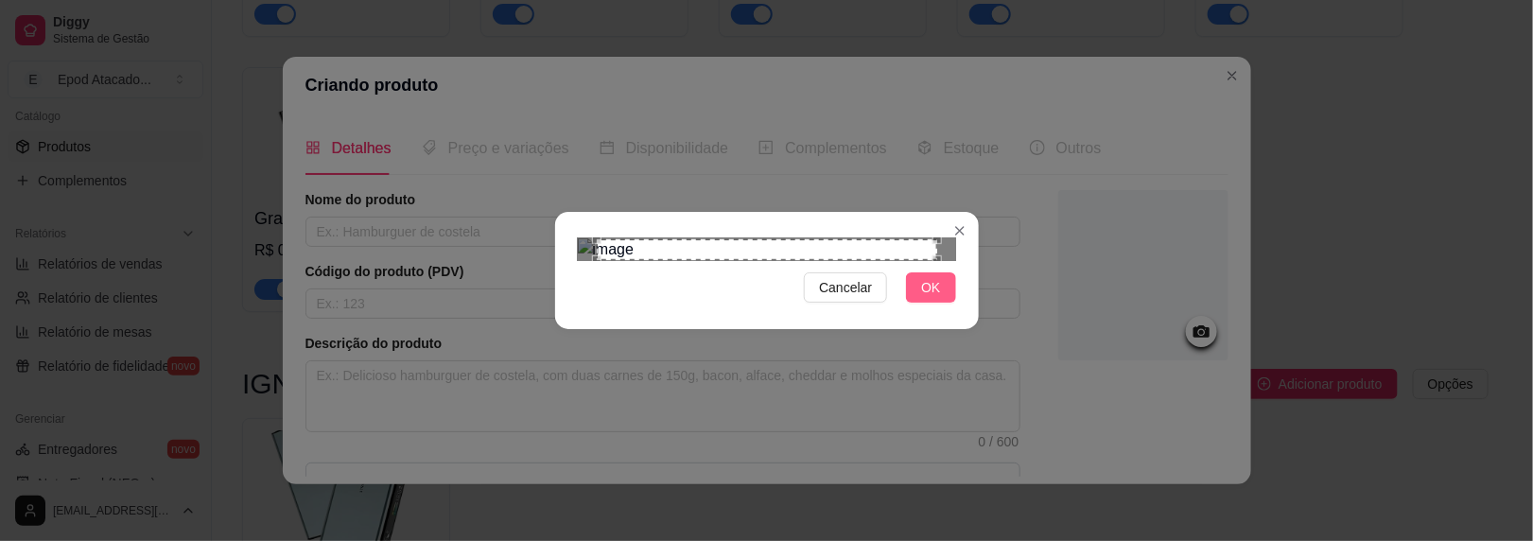
click at [914, 303] on button "OK" at bounding box center [930, 287] width 49 height 30
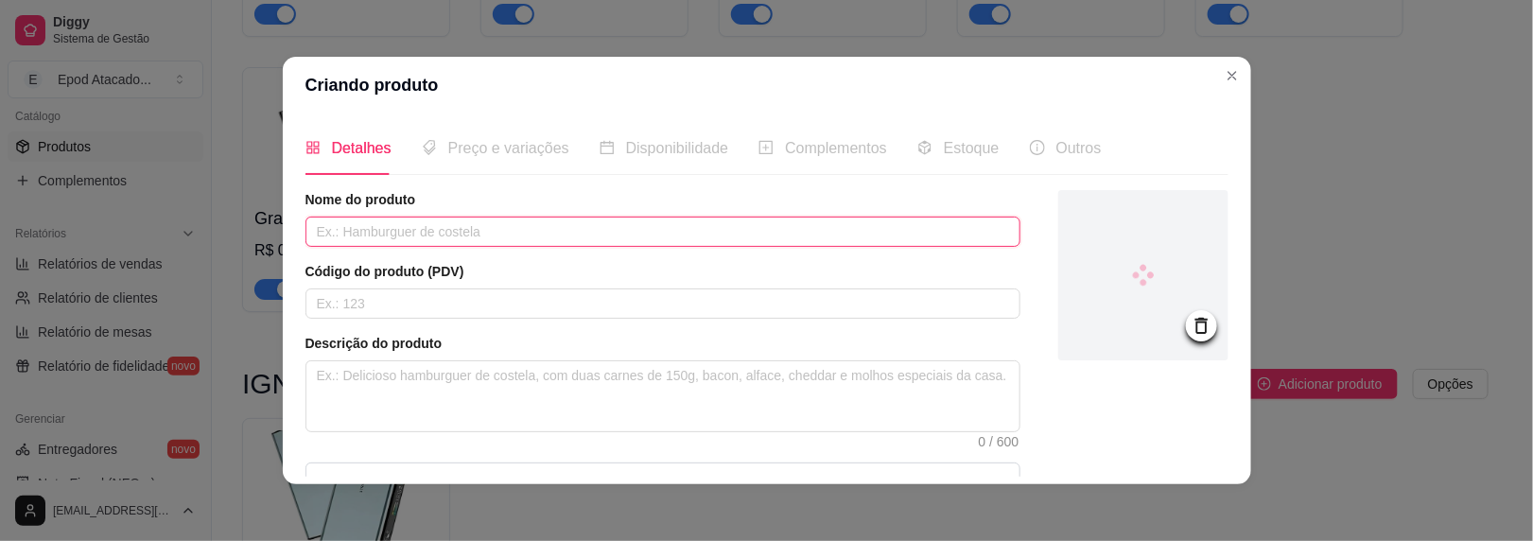
click at [425, 218] on input "text" at bounding box center [663, 232] width 715 height 30
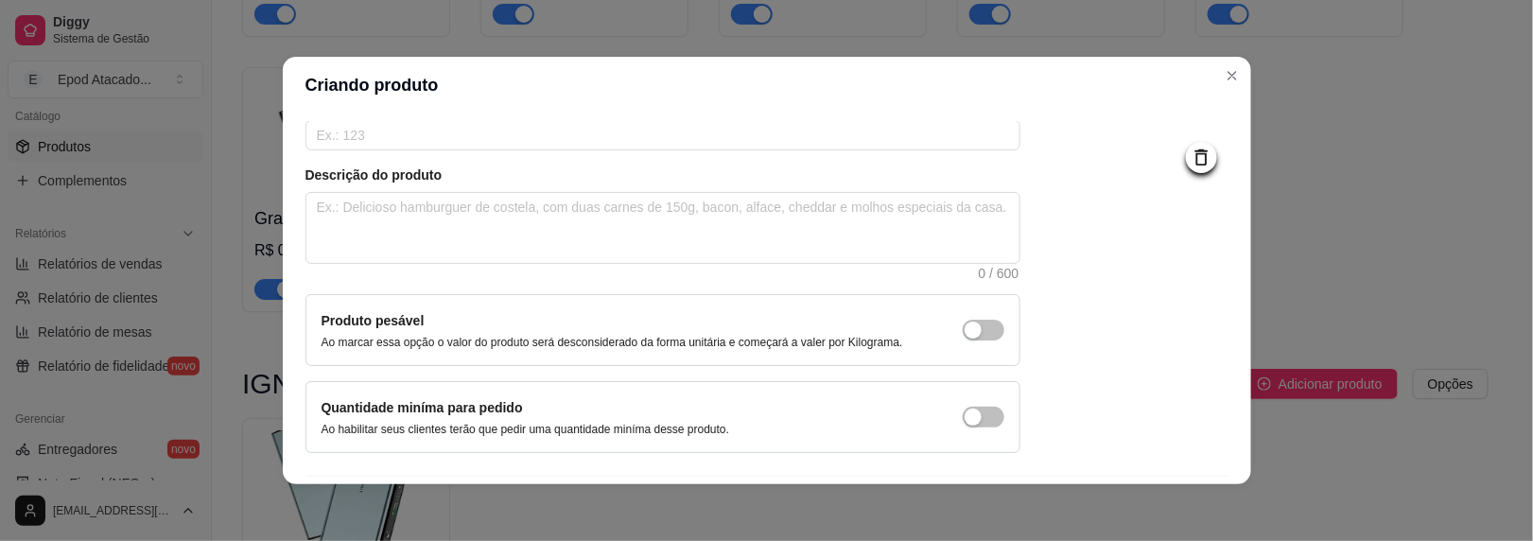
scroll to position [224, 0]
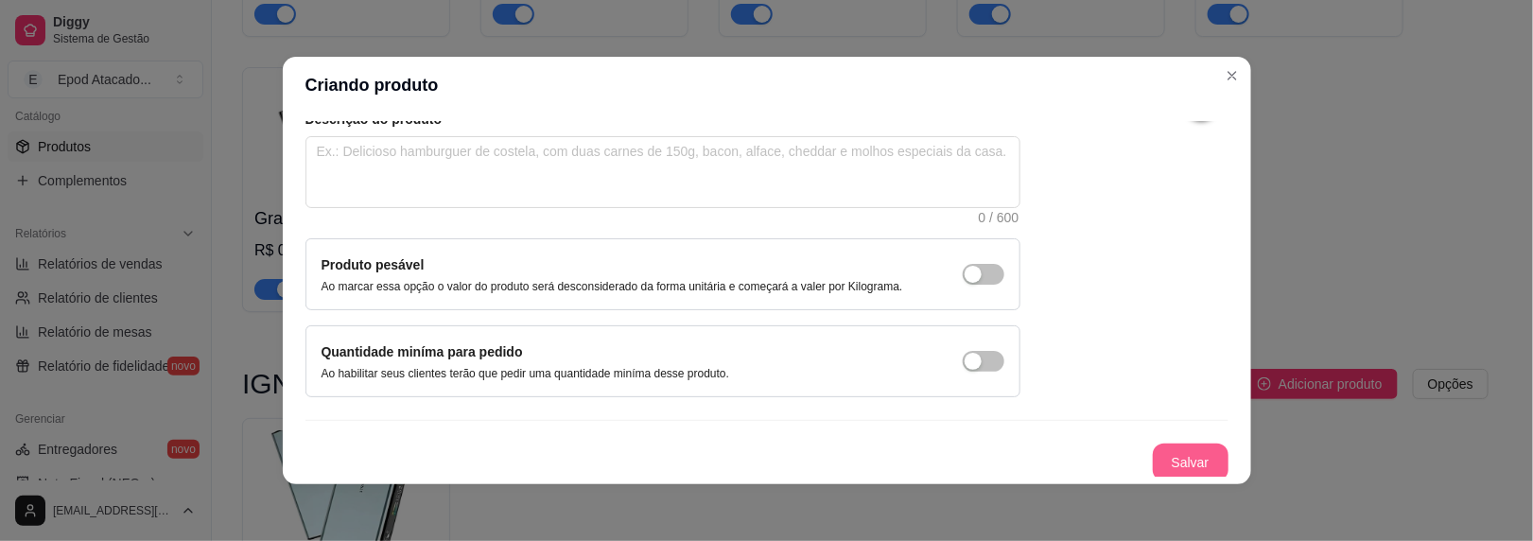
type input "Strawberry Watermelon"
click at [1162, 446] on button "Salvar" at bounding box center [1191, 463] width 76 height 38
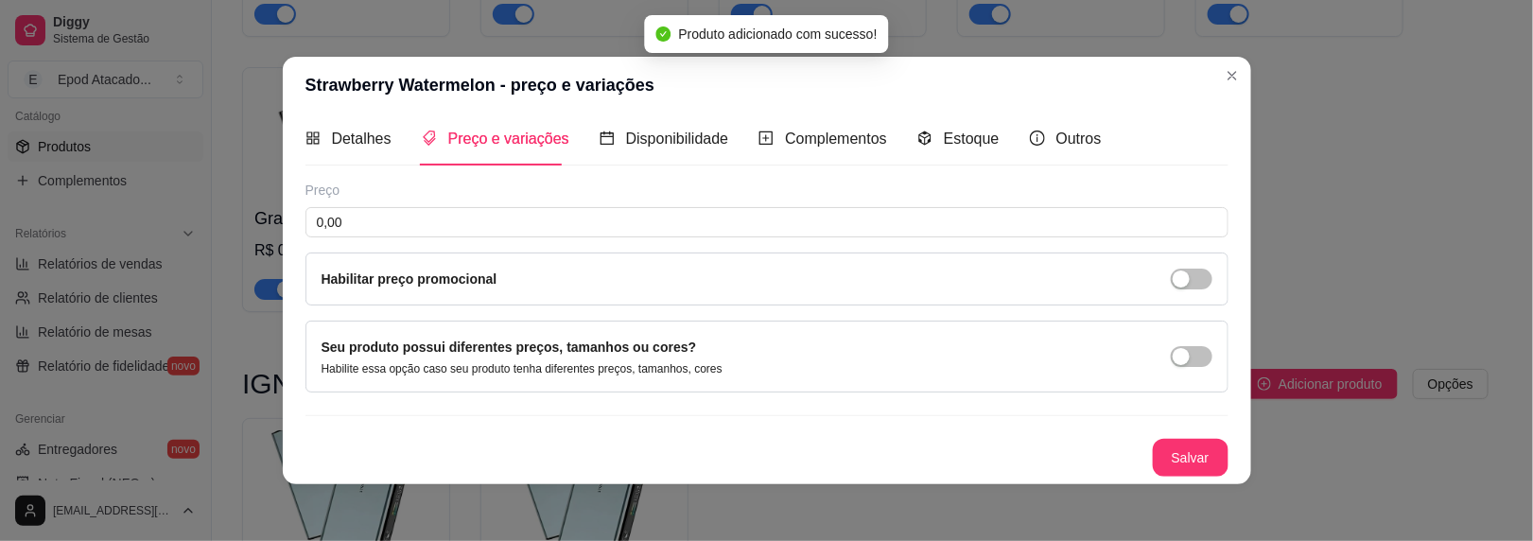
scroll to position [7, 0]
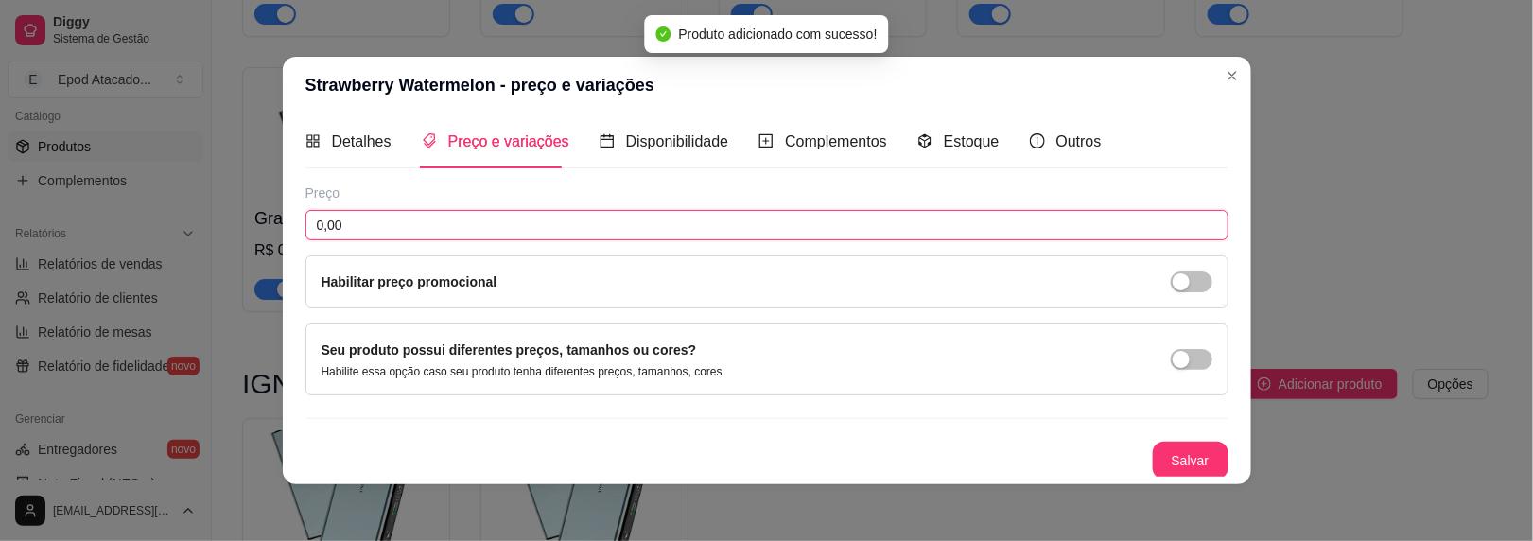
click at [347, 222] on input "0,00" at bounding box center [767, 225] width 923 height 30
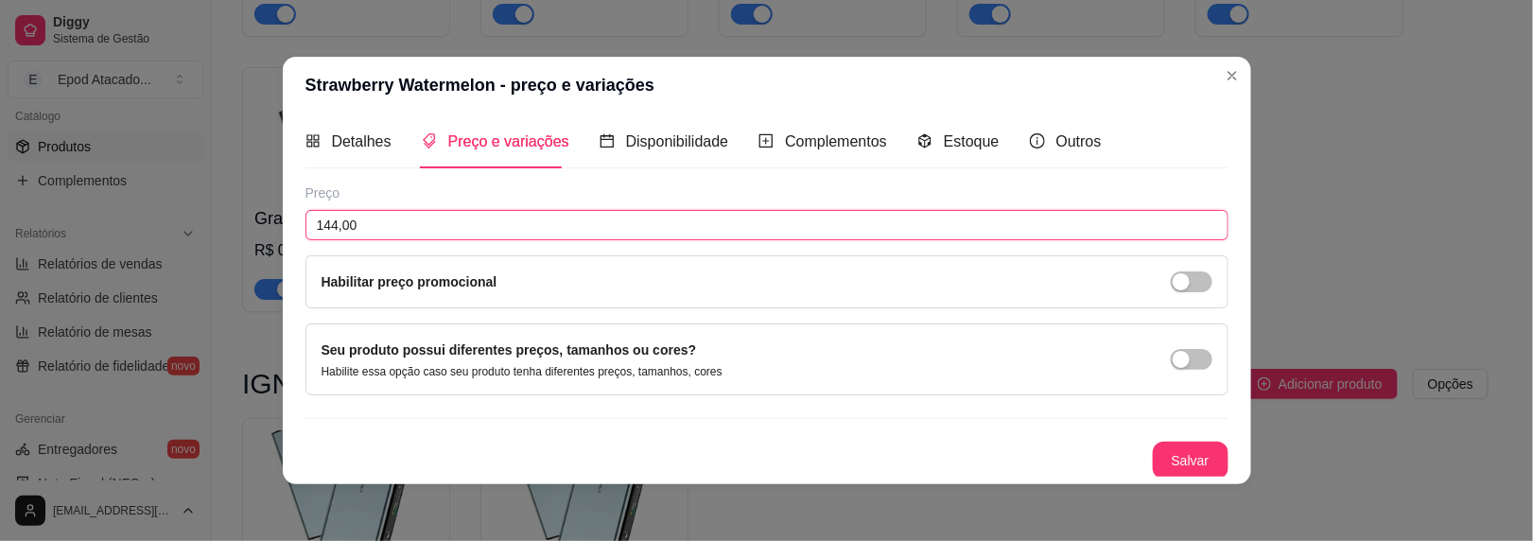
type input "144,00"
click at [1161, 464] on button "Salvar" at bounding box center [1191, 461] width 74 height 37
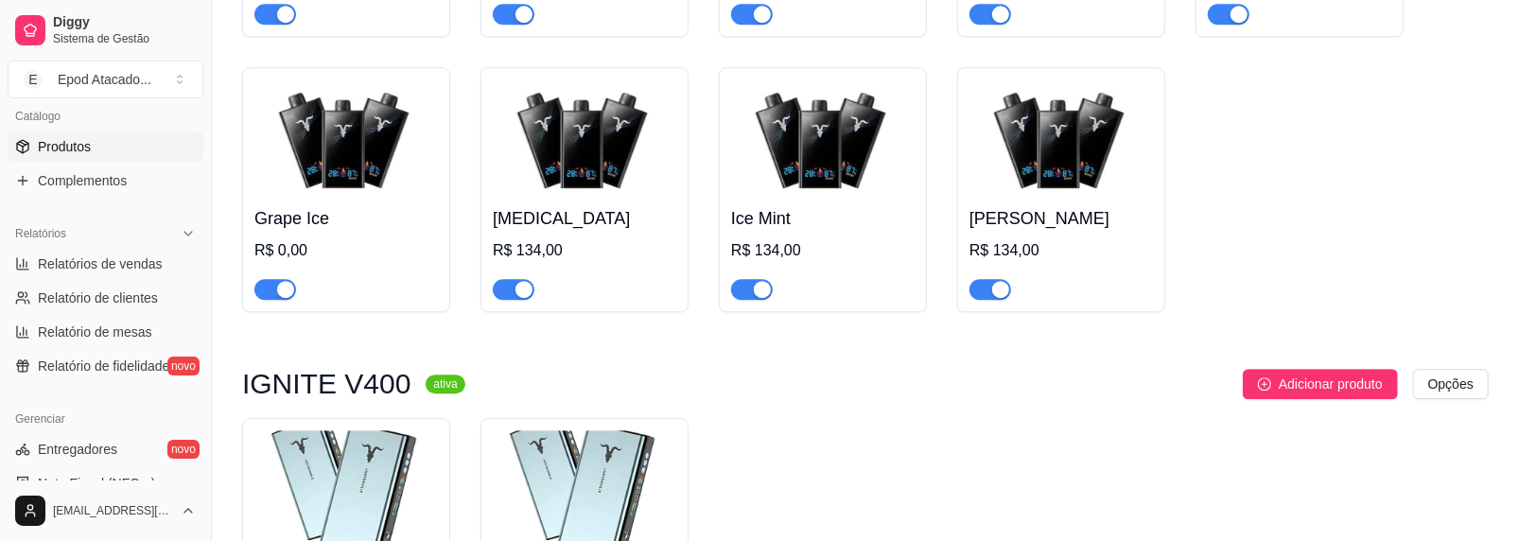
click at [1260, 376] on button "Adicionar produto" at bounding box center [1320, 384] width 155 height 30
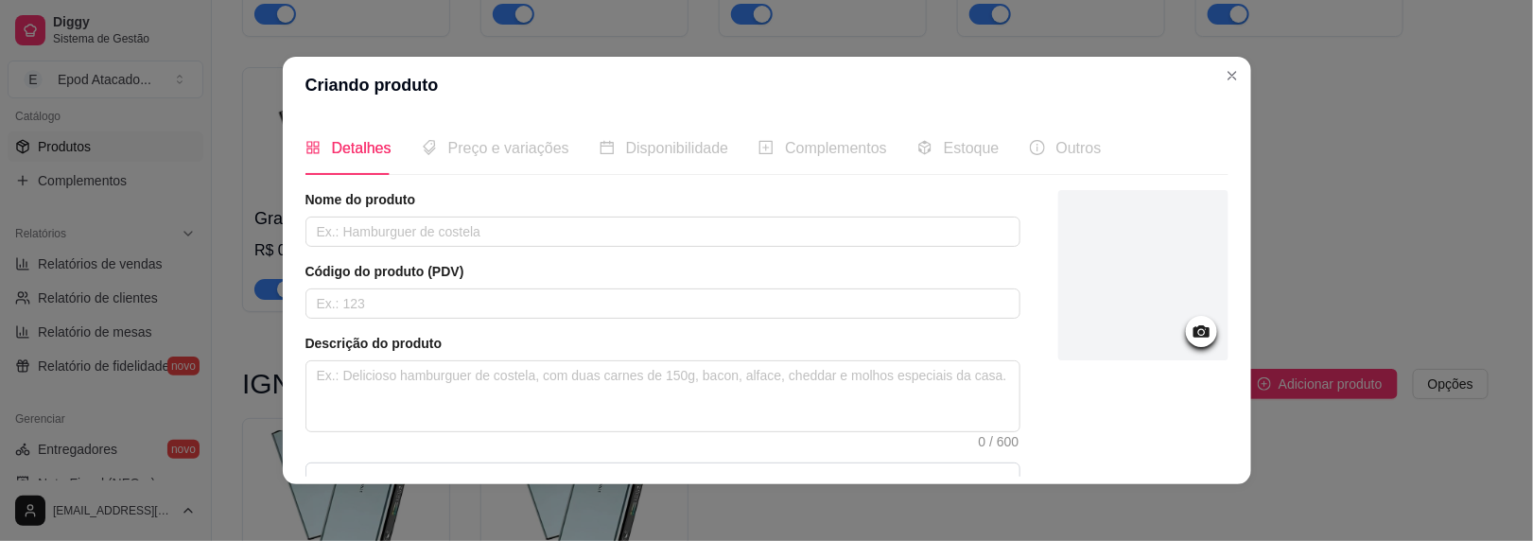
click at [1111, 247] on div at bounding box center [1144, 275] width 170 height 170
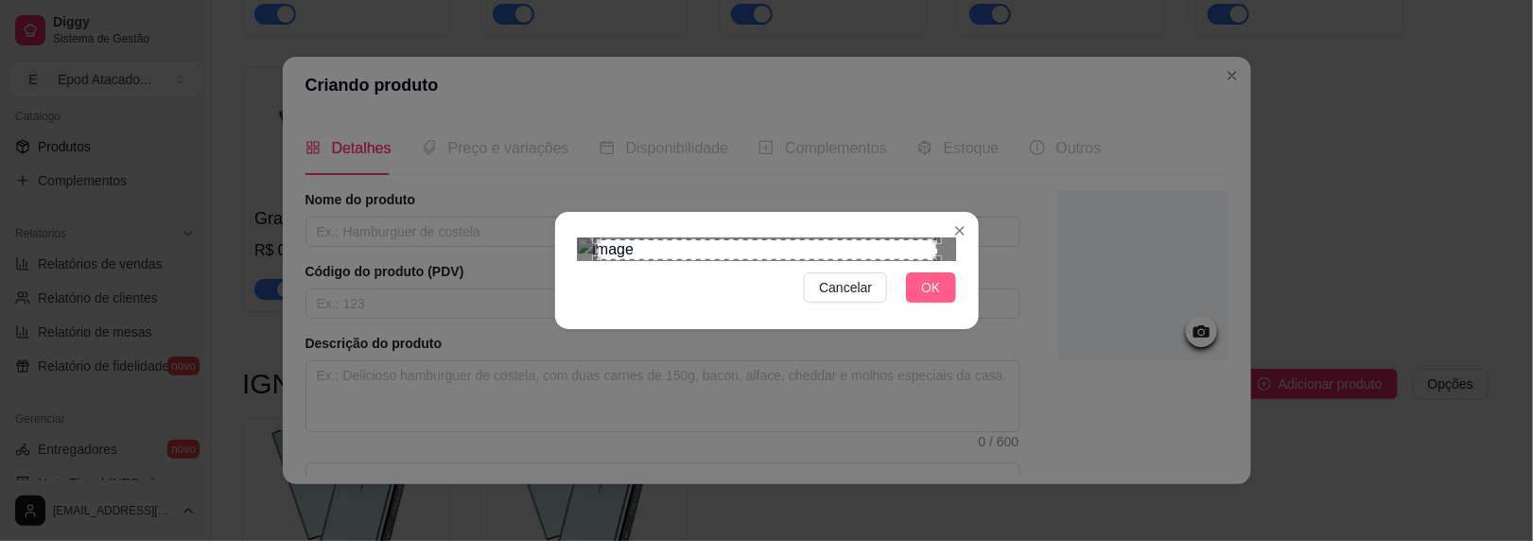
click at [939, 303] on button "OK" at bounding box center [930, 287] width 49 height 30
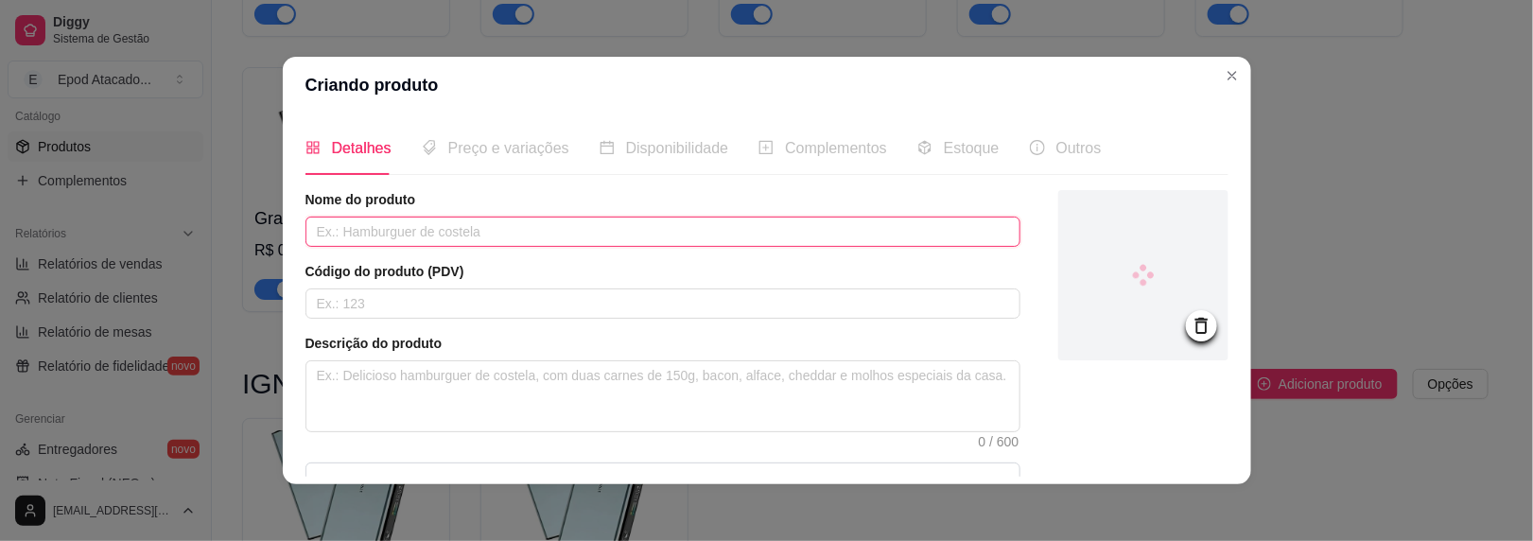
click at [396, 234] on input "text" at bounding box center [663, 232] width 715 height 30
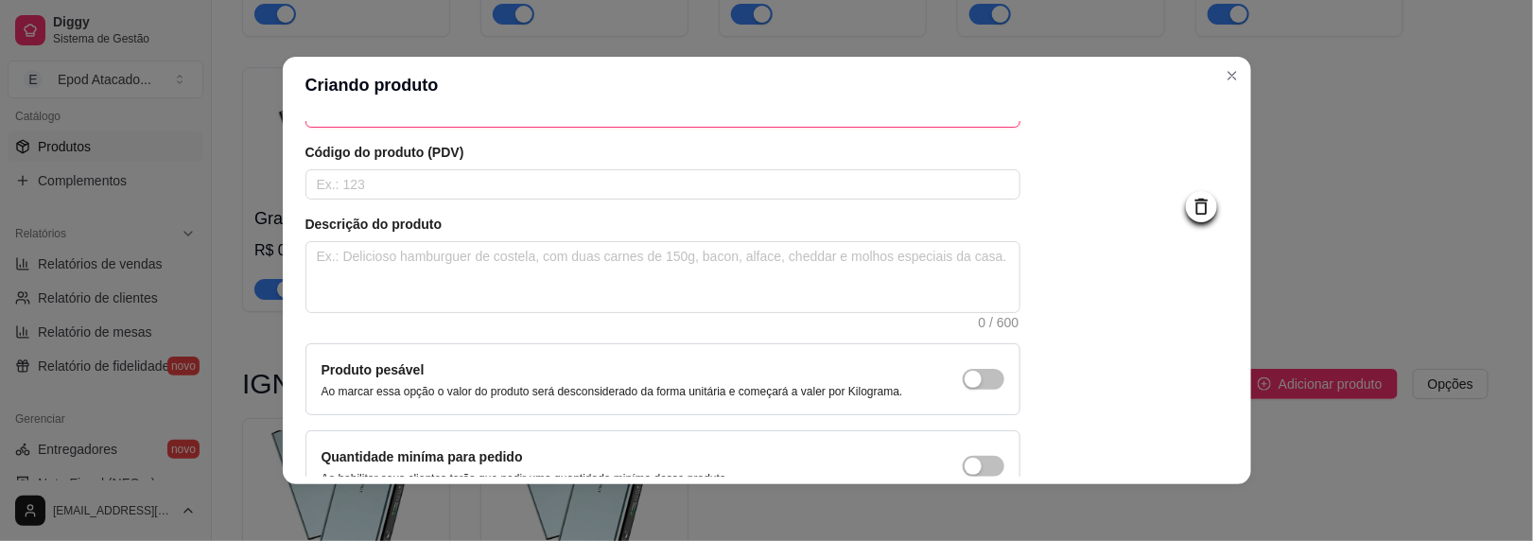
scroll to position [224, 0]
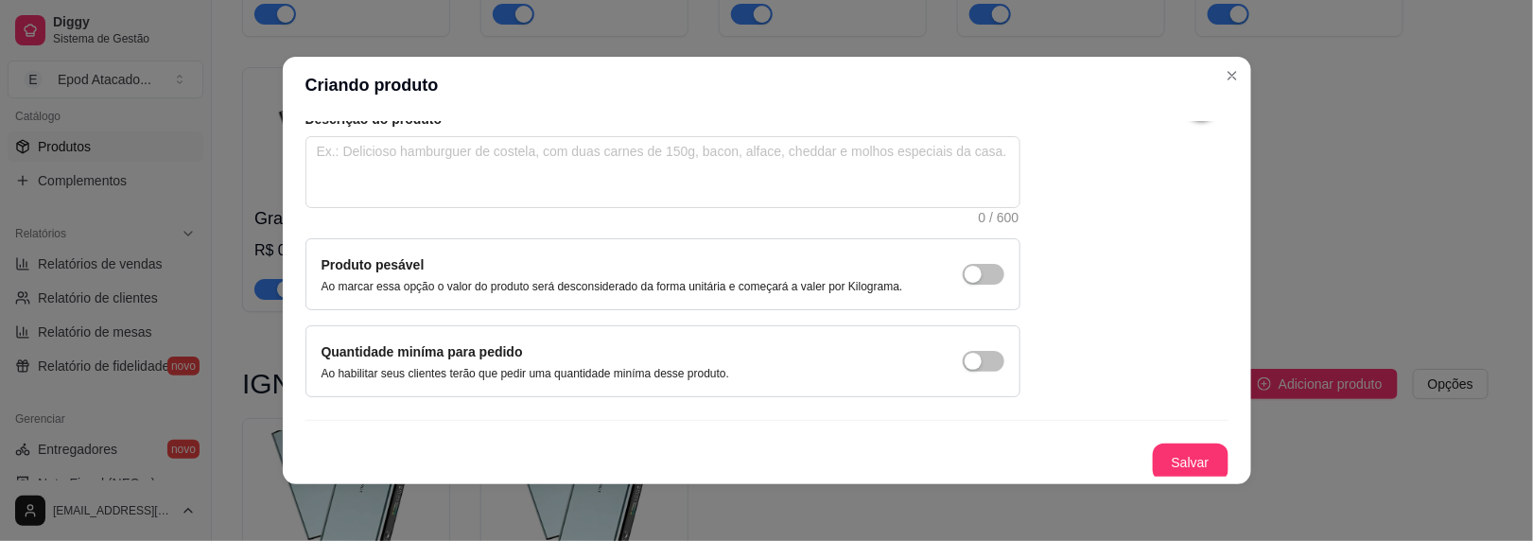
type input "Strawberry Kiwi"
click at [1154, 450] on button "Salvar" at bounding box center [1191, 463] width 74 height 37
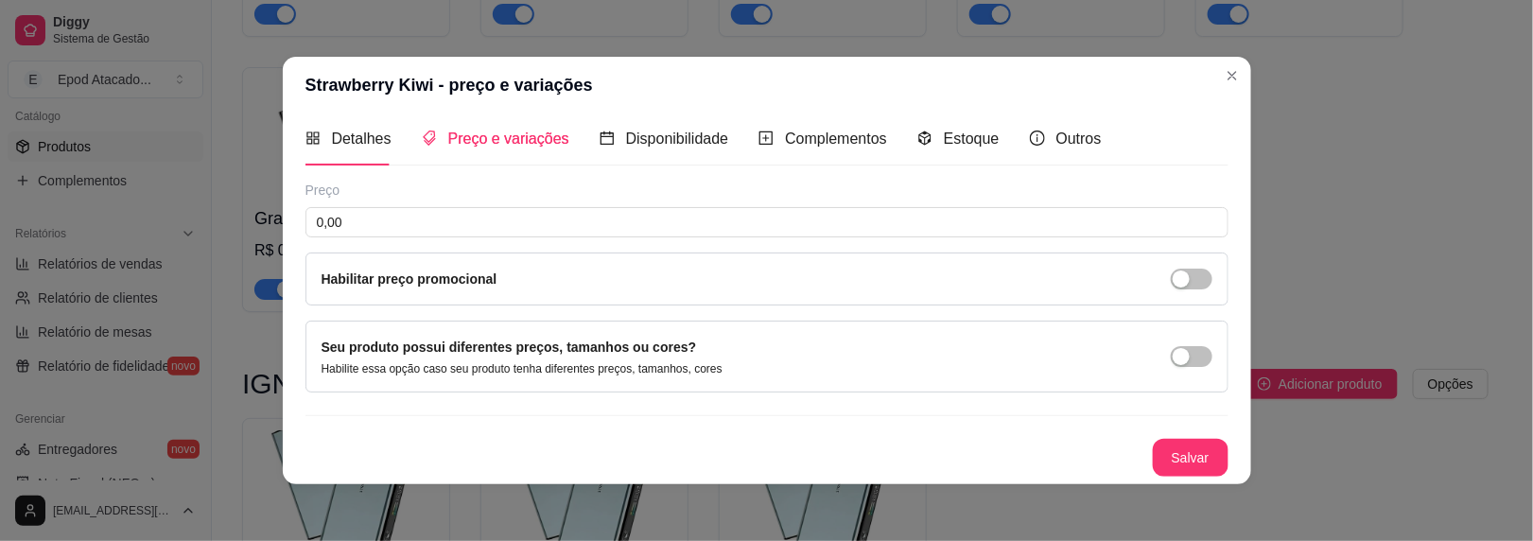
scroll to position [7, 0]
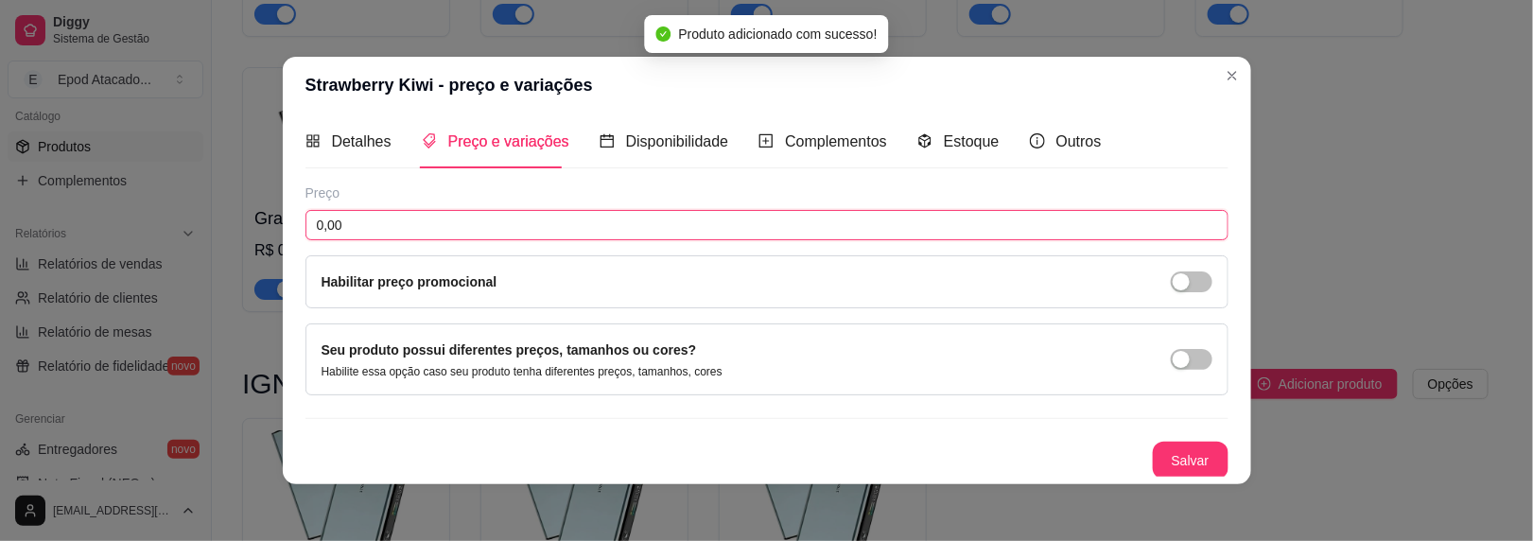
click at [331, 215] on input "0,00" at bounding box center [767, 225] width 923 height 30
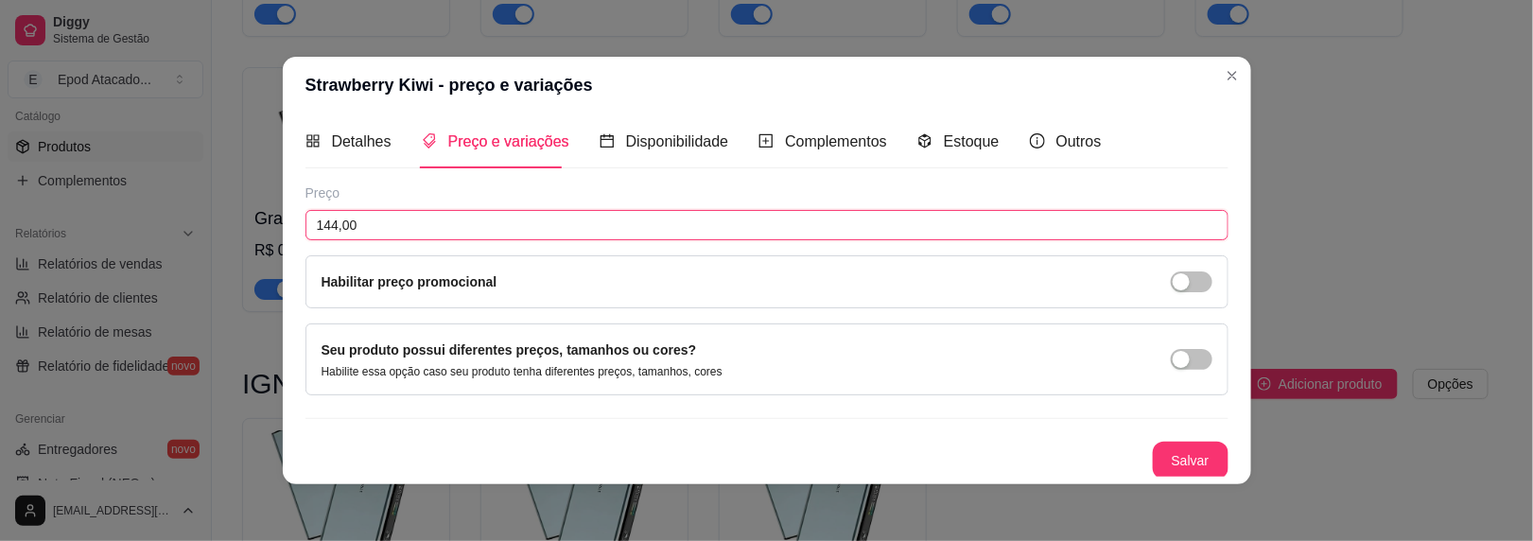
scroll to position [6, 0]
type input "144,00"
click at [1159, 443] on button "Salvar" at bounding box center [1191, 462] width 76 height 38
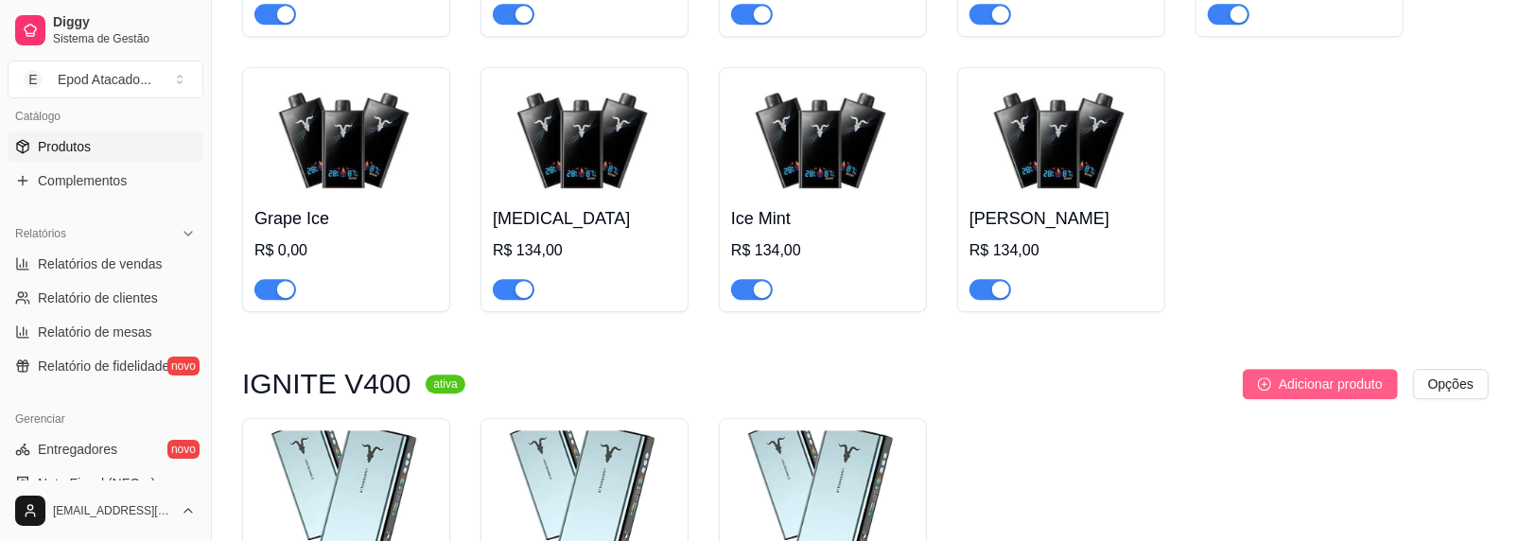
click at [1293, 387] on span "Adicionar produto" at bounding box center [1331, 384] width 104 height 21
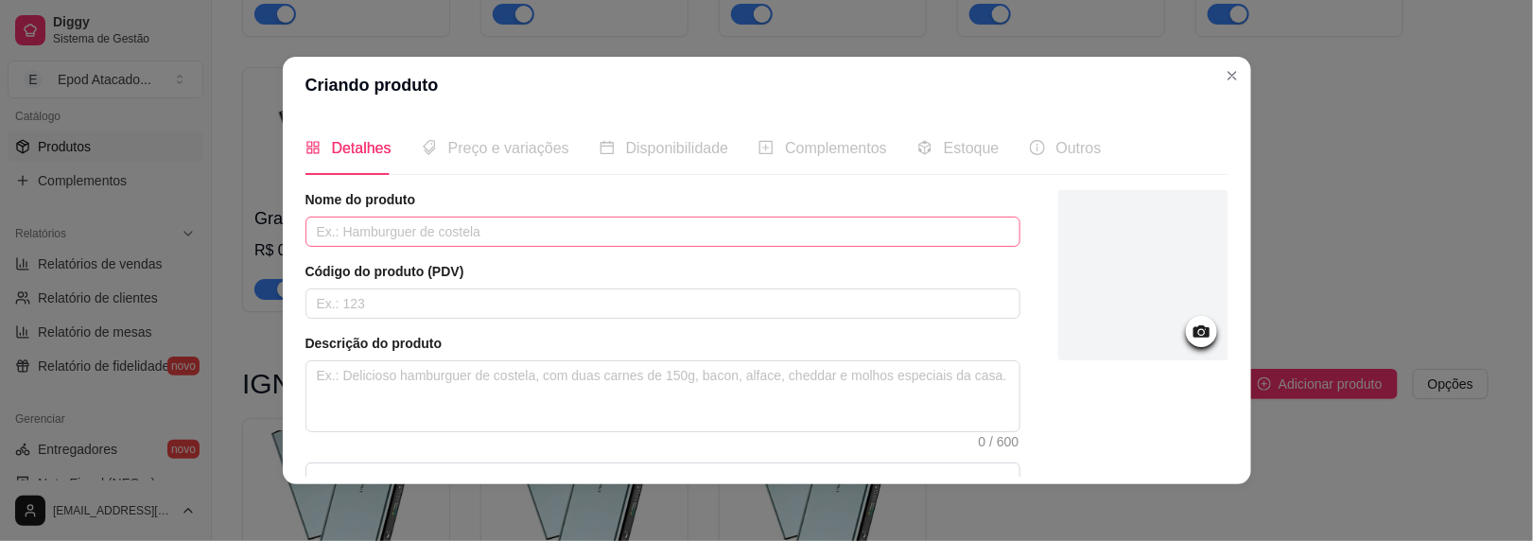
drag, startPoint x: 378, startPoint y: 254, endPoint x: 384, endPoint y: 232, distance: 23.4
click at [378, 254] on div "Nome do produto Código do produto (PDV) Descrição do produto 0 / 600 Produto pe…" at bounding box center [663, 405] width 715 height 431
drag, startPoint x: 384, startPoint y: 232, endPoint x: 397, endPoint y: 216, distance: 20.8
click at [385, 231] on input "text" at bounding box center [663, 232] width 715 height 30
type input "Grape Ice"
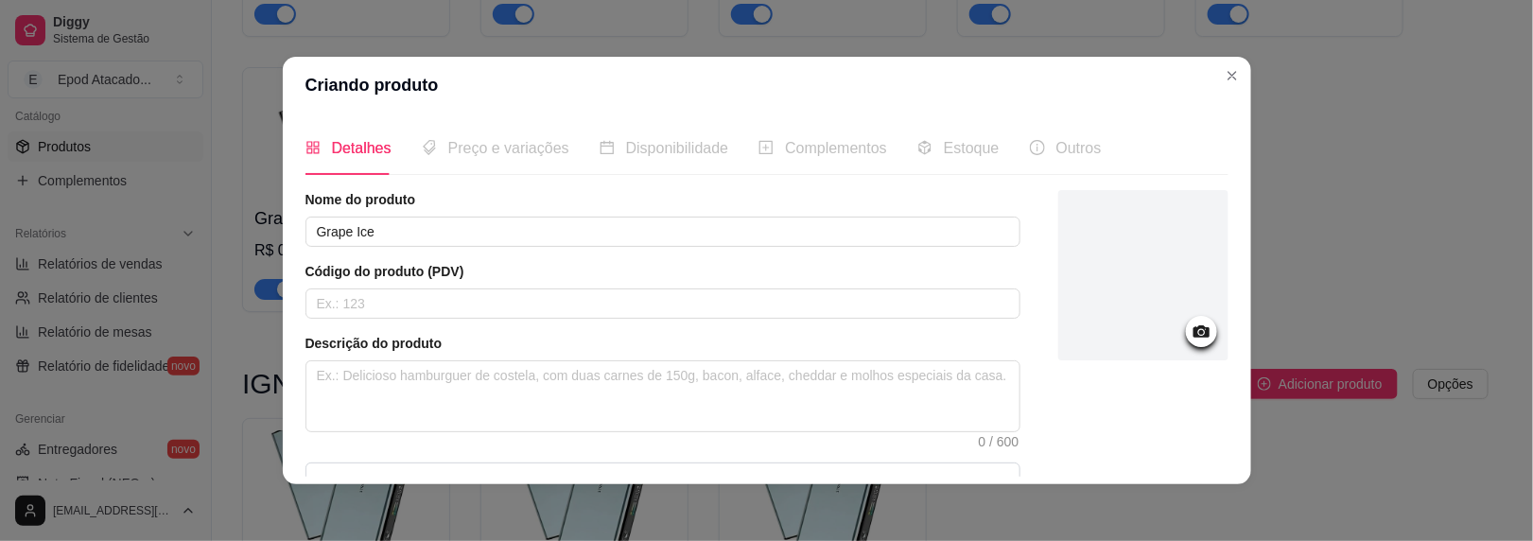
click at [1073, 236] on div at bounding box center [1144, 275] width 170 height 170
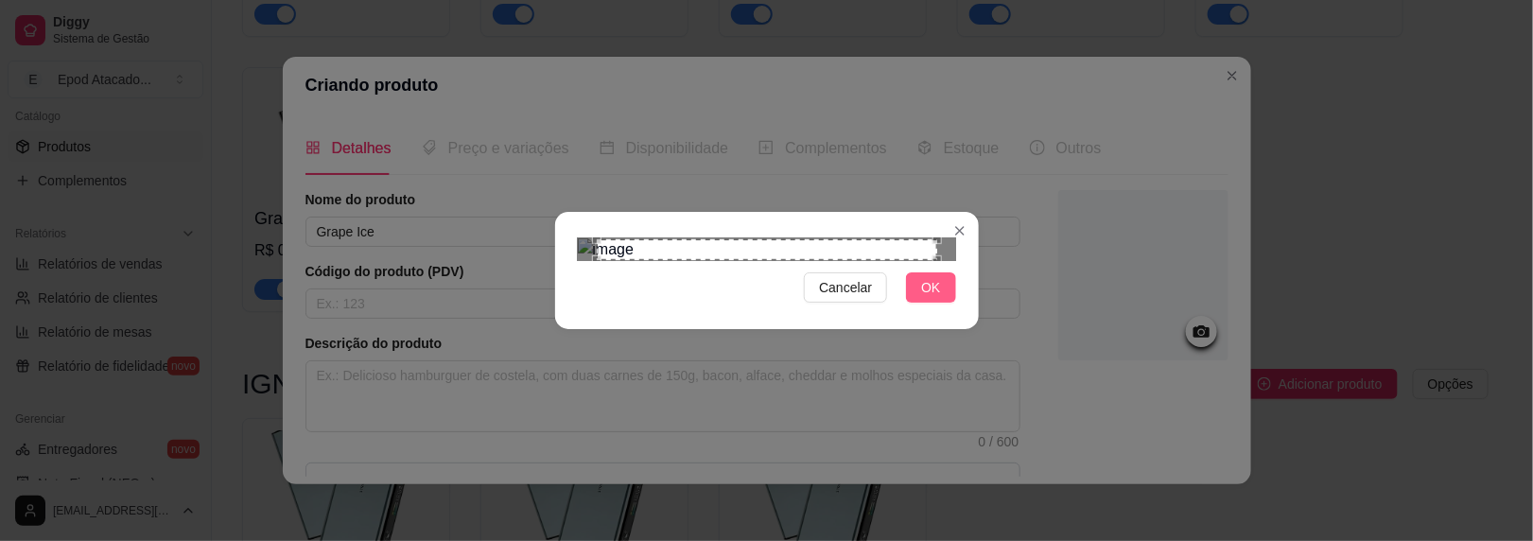
click at [925, 298] on span "OK" at bounding box center [930, 287] width 19 height 21
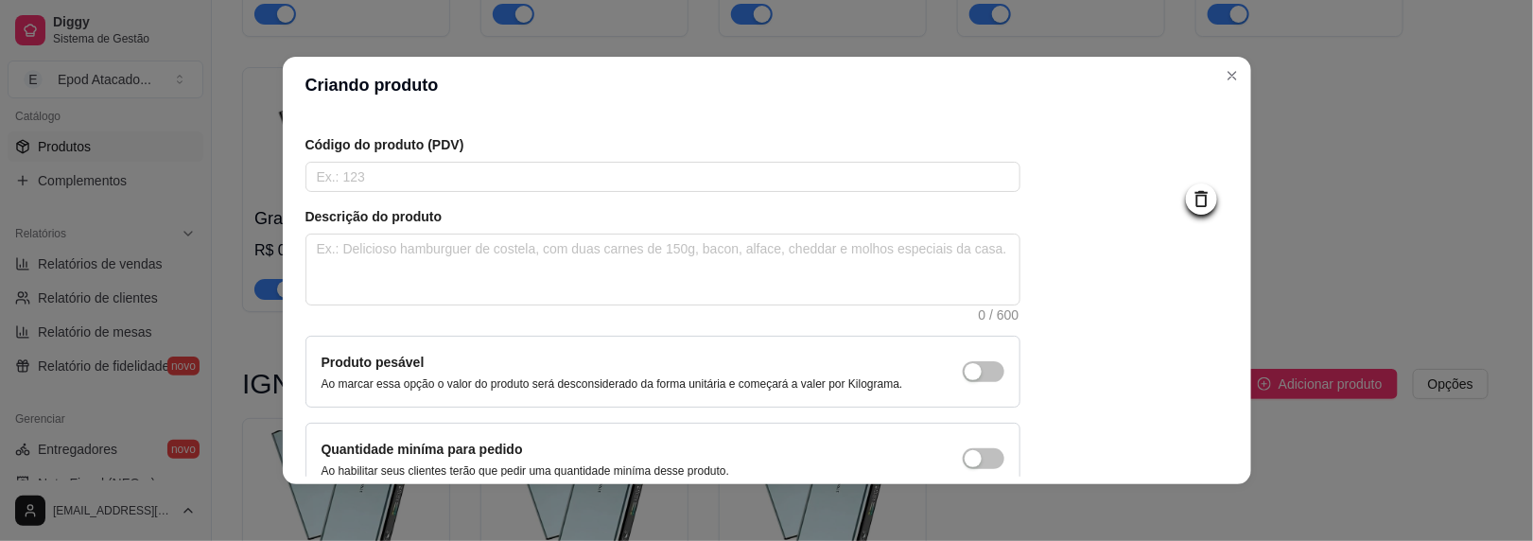
scroll to position [224, 0]
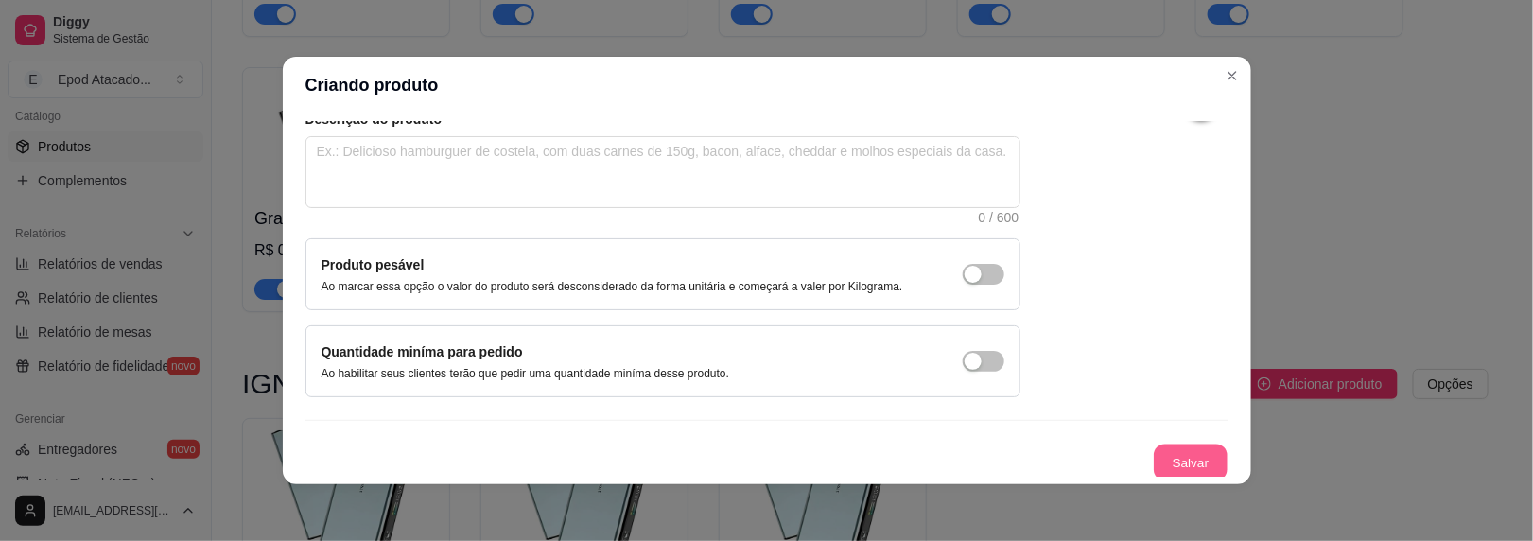
click at [1159, 465] on button "Salvar" at bounding box center [1191, 463] width 74 height 37
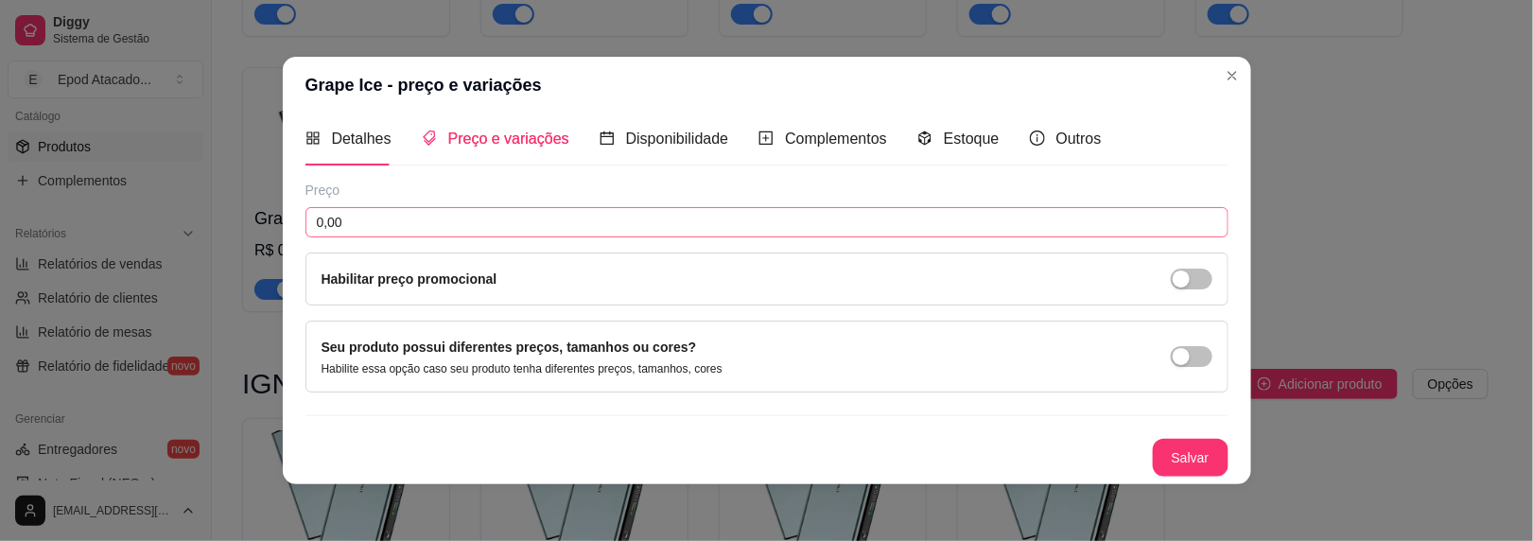
scroll to position [7, 0]
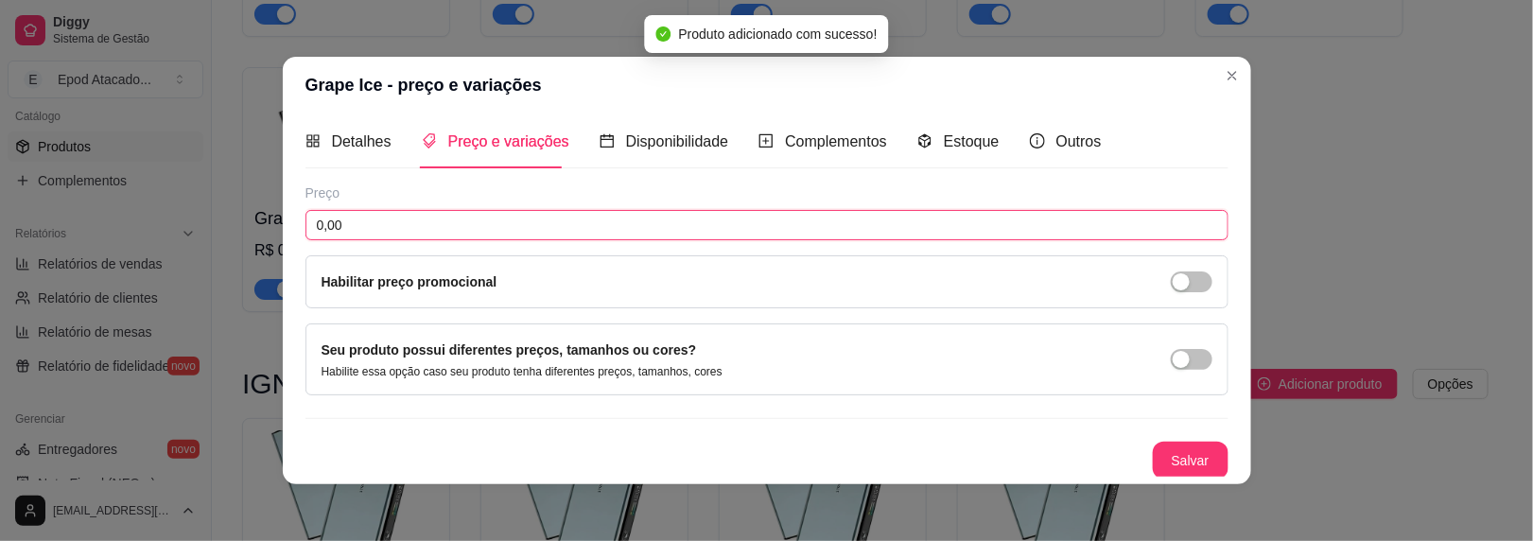
click at [364, 218] on input "0,00" at bounding box center [767, 225] width 923 height 30
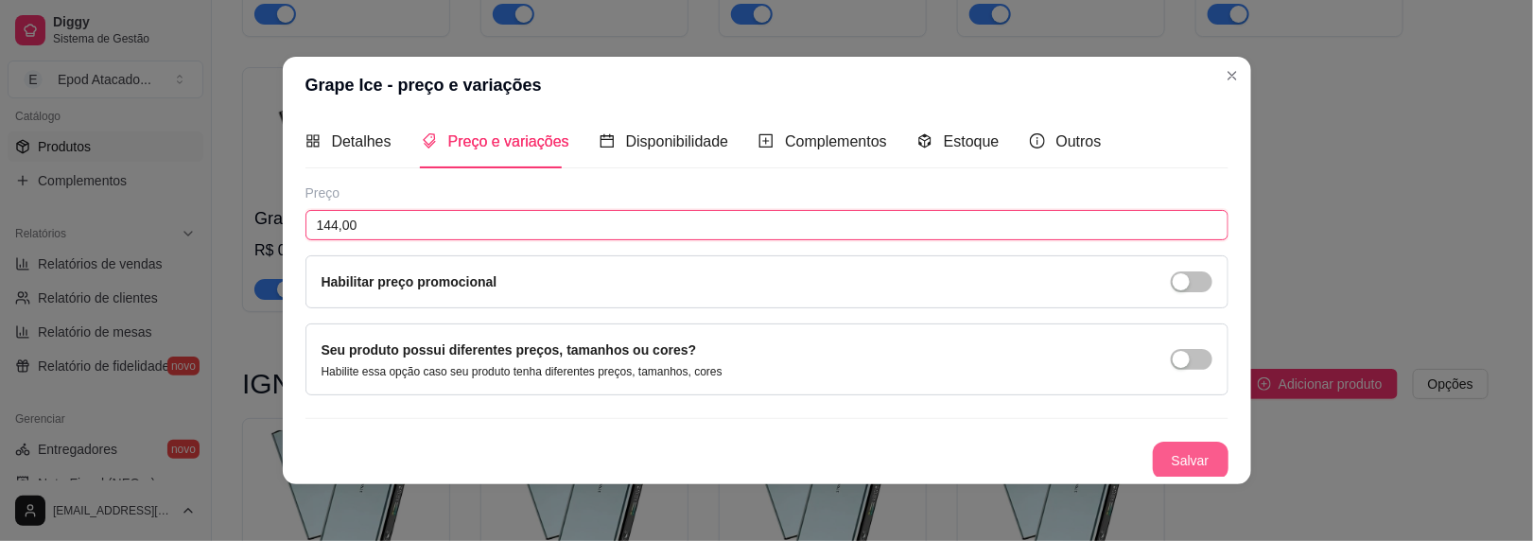
type input "144,00"
click at [1158, 456] on button "Salvar" at bounding box center [1191, 461] width 76 height 38
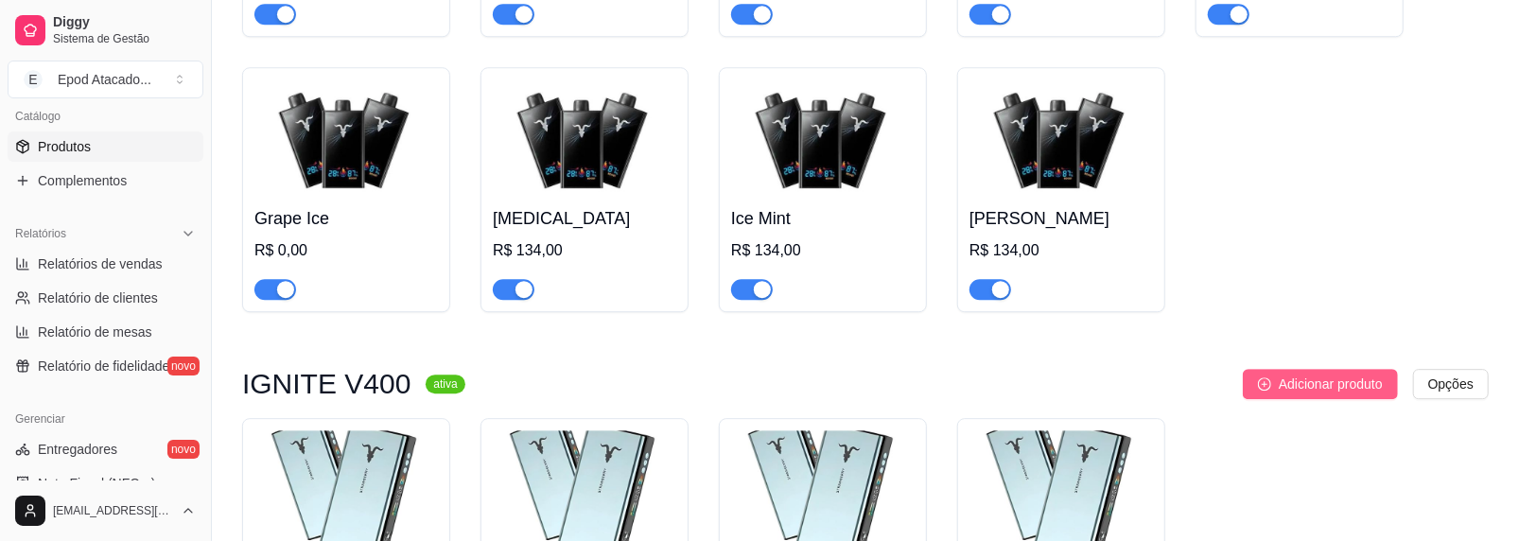
click at [1285, 387] on span "Adicionar produto" at bounding box center [1331, 384] width 104 height 21
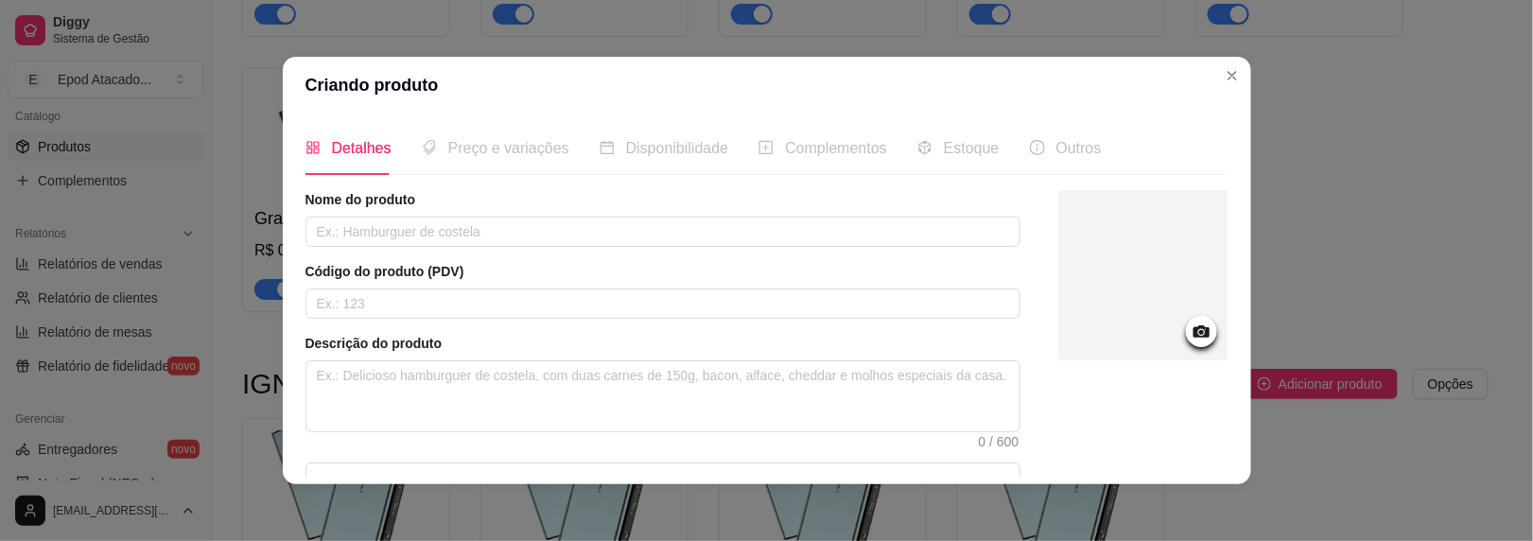
click at [1120, 225] on div at bounding box center [1144, 275] width 170 height 170
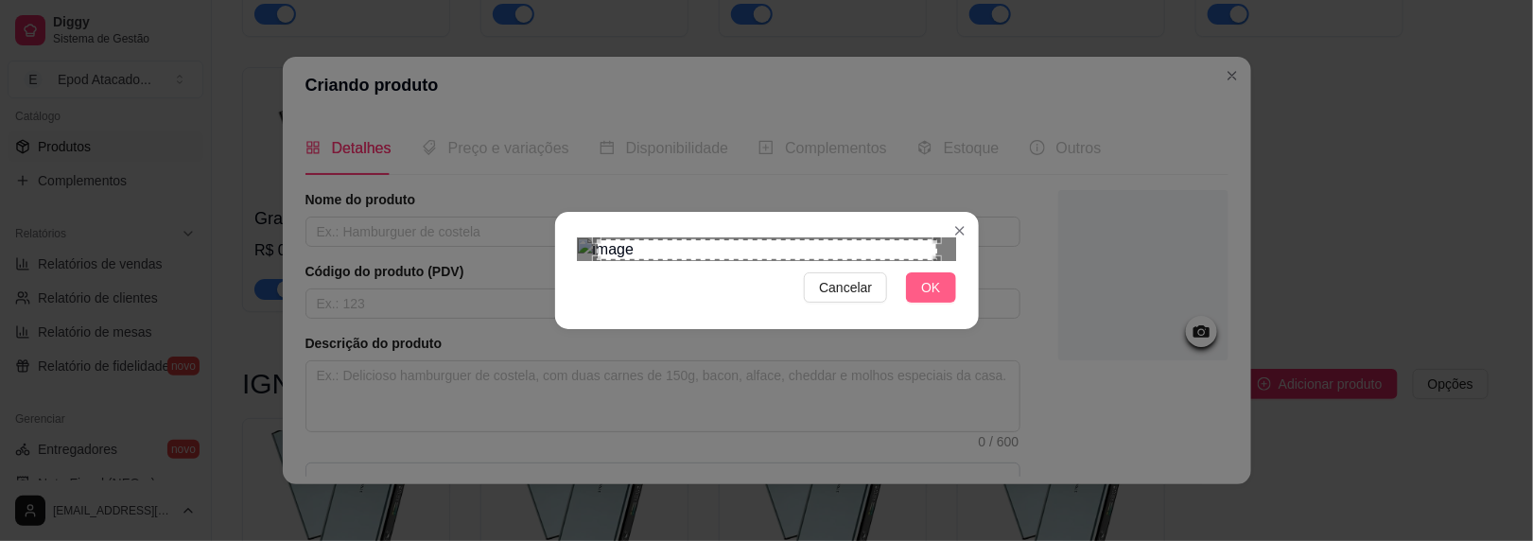
click at [910, 303] on button "OK" at bounding box center [930, 287] width 49 height 30
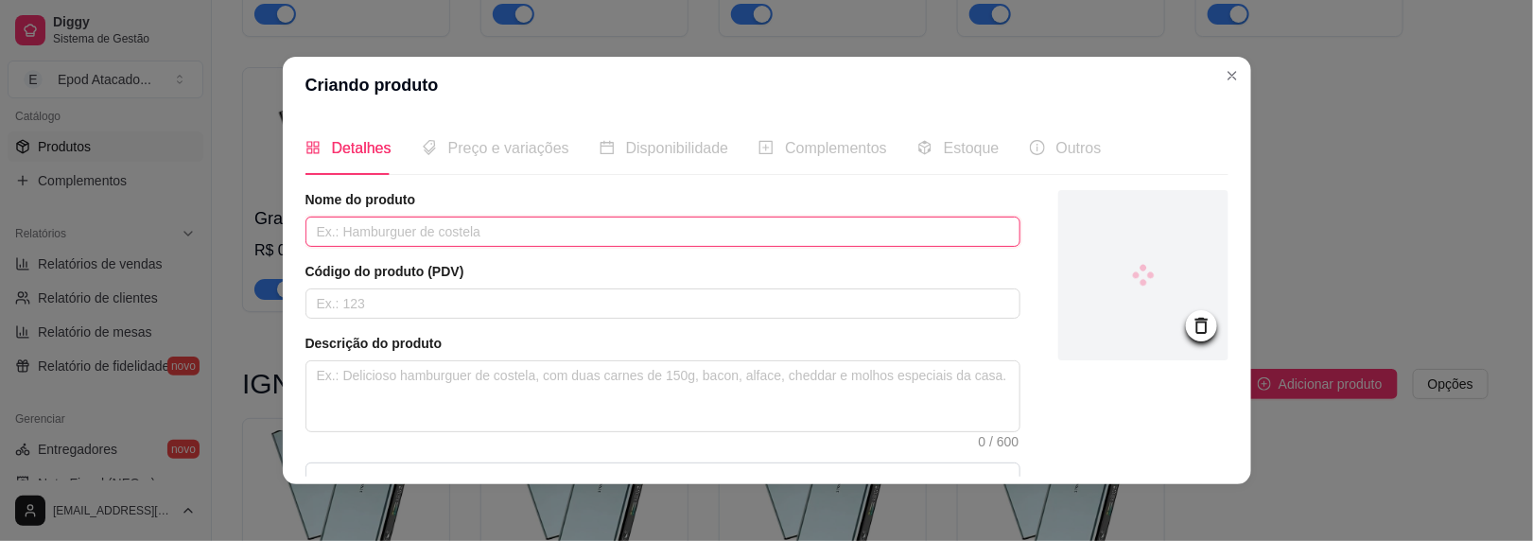
click at [401, 230] on input "text" at bounding box center [663, 232] width 715 height 30
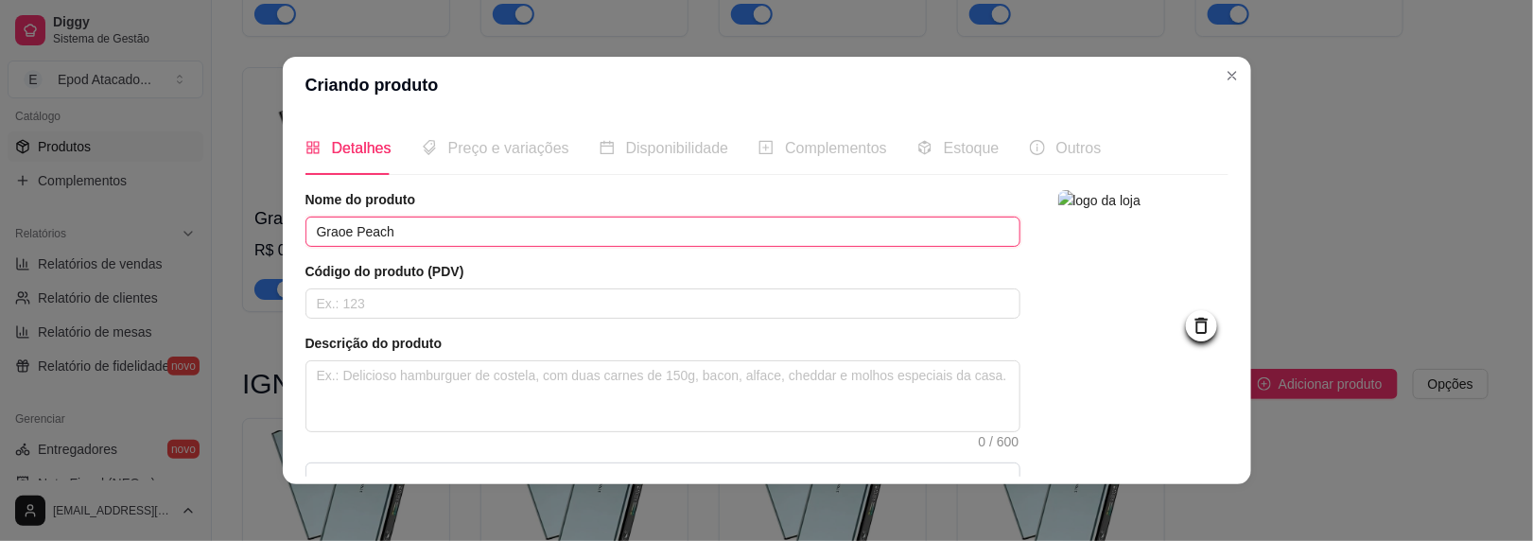
click at [331, 229] on input "Graoe Peach" at bounding box center [663, 232] width 715 height 30
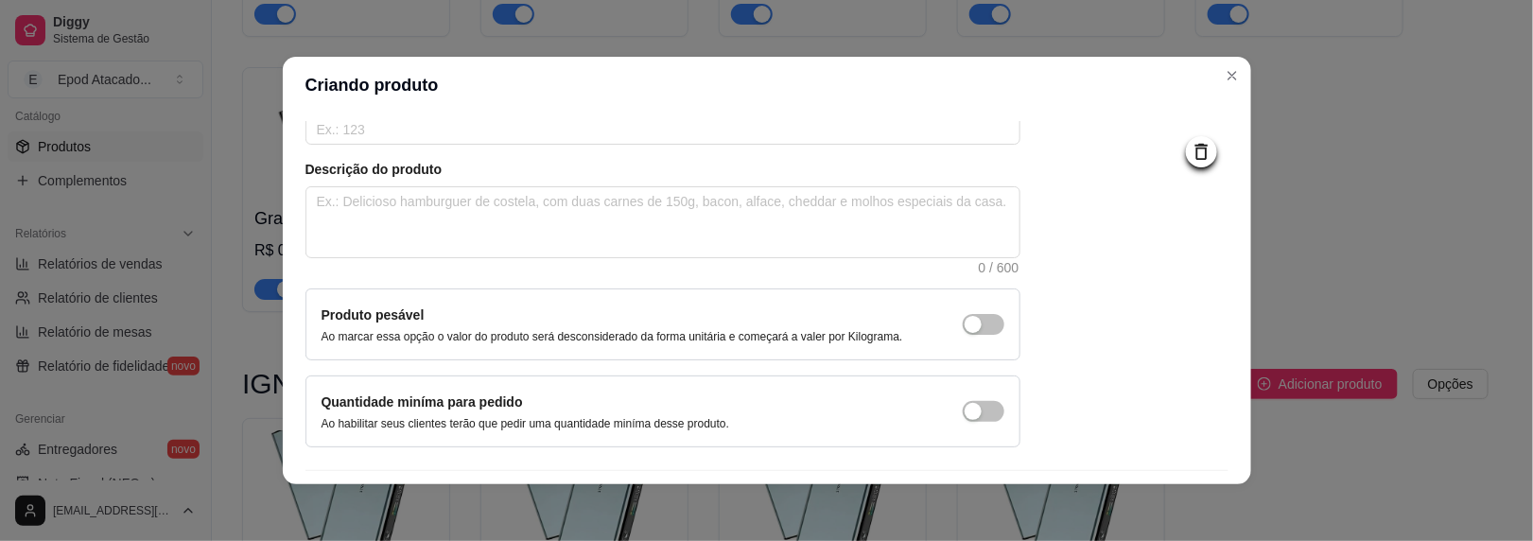
scroll to position [224, 0]
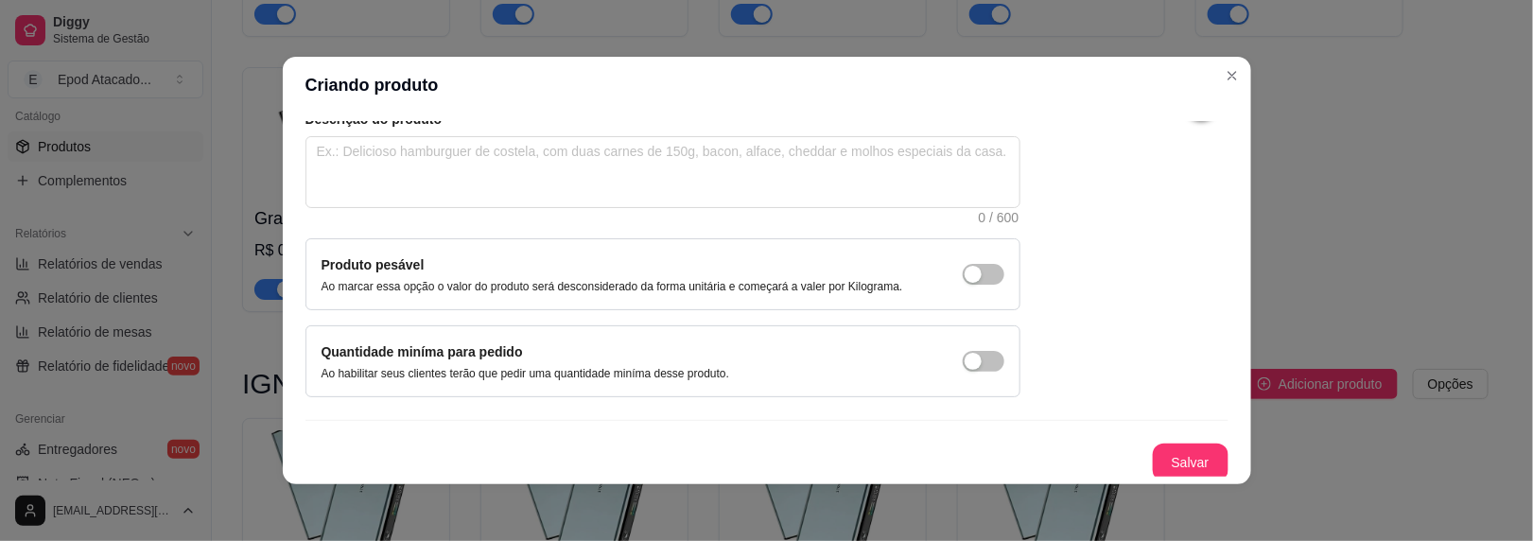
type input "Grape Peach"
click at [1164, 467] on button "Salvar" at bounding box center [1191, 463] width 76 height 38
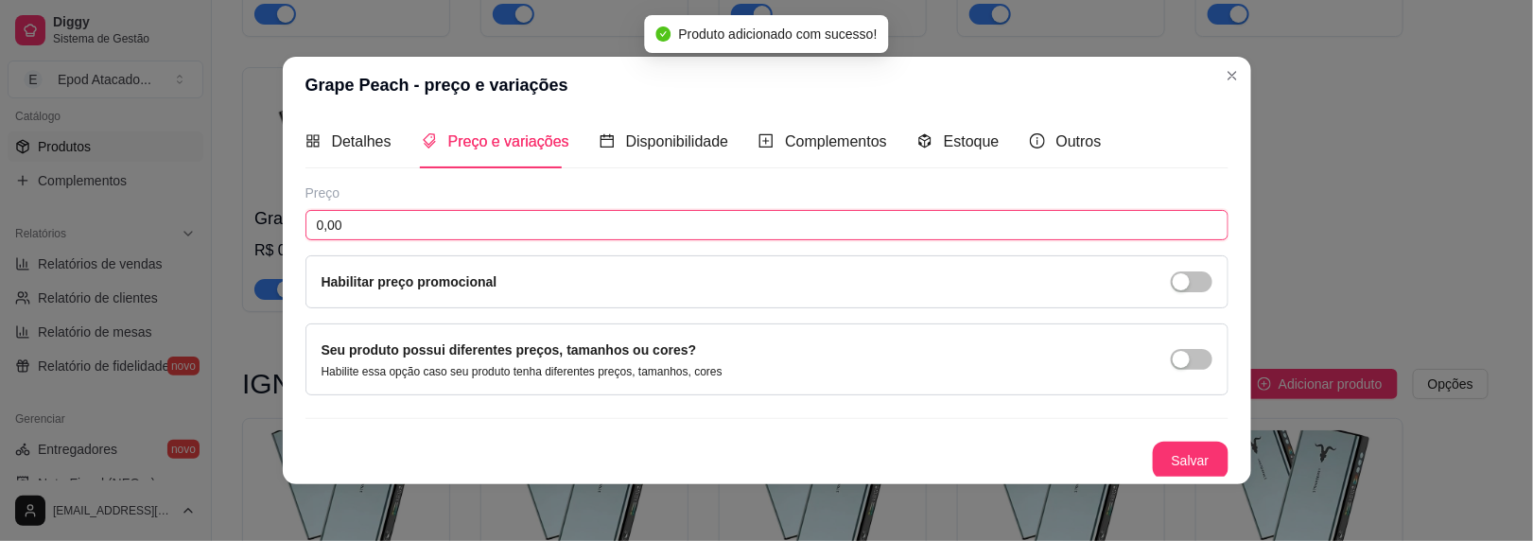
click at [348, 225] on input "0,00" at bounding box center [767, 225] width 923 height 30
type input "144,00"
click at [1164, 461] on button "Salvar" at bounding box center [1191, 461] width 76 height 38
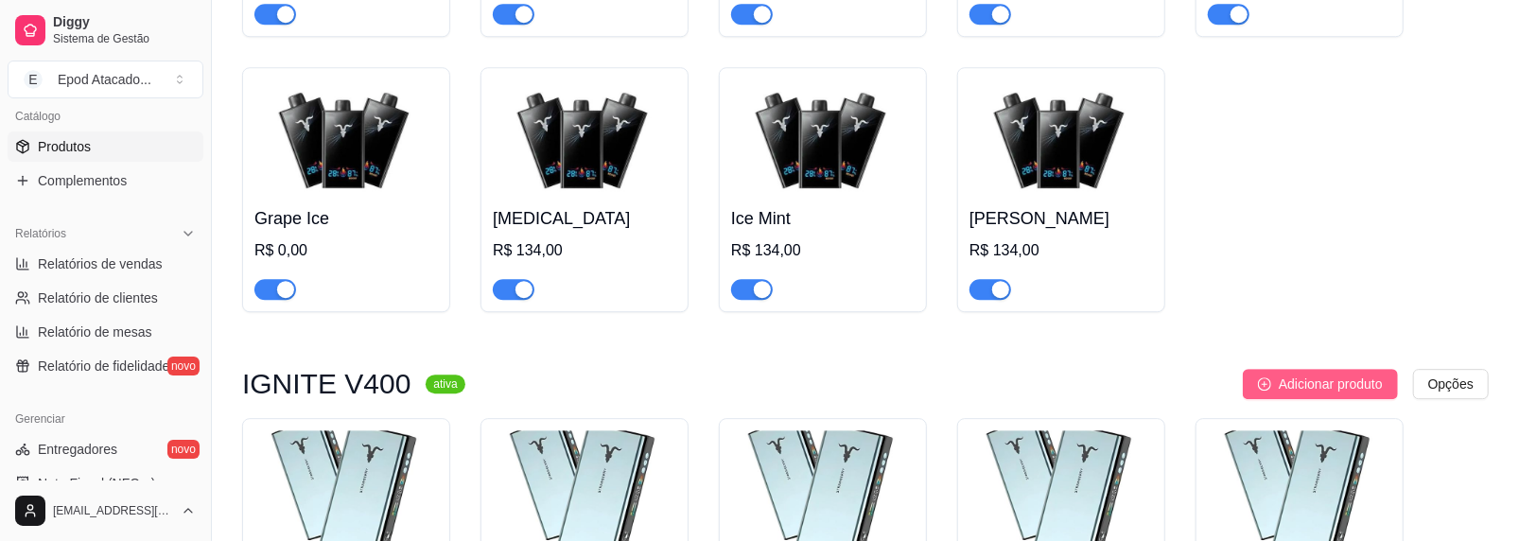
click at [1324, 394] on span "Adicionar produto" at bounding box center [1331, 384] width 104 height 21
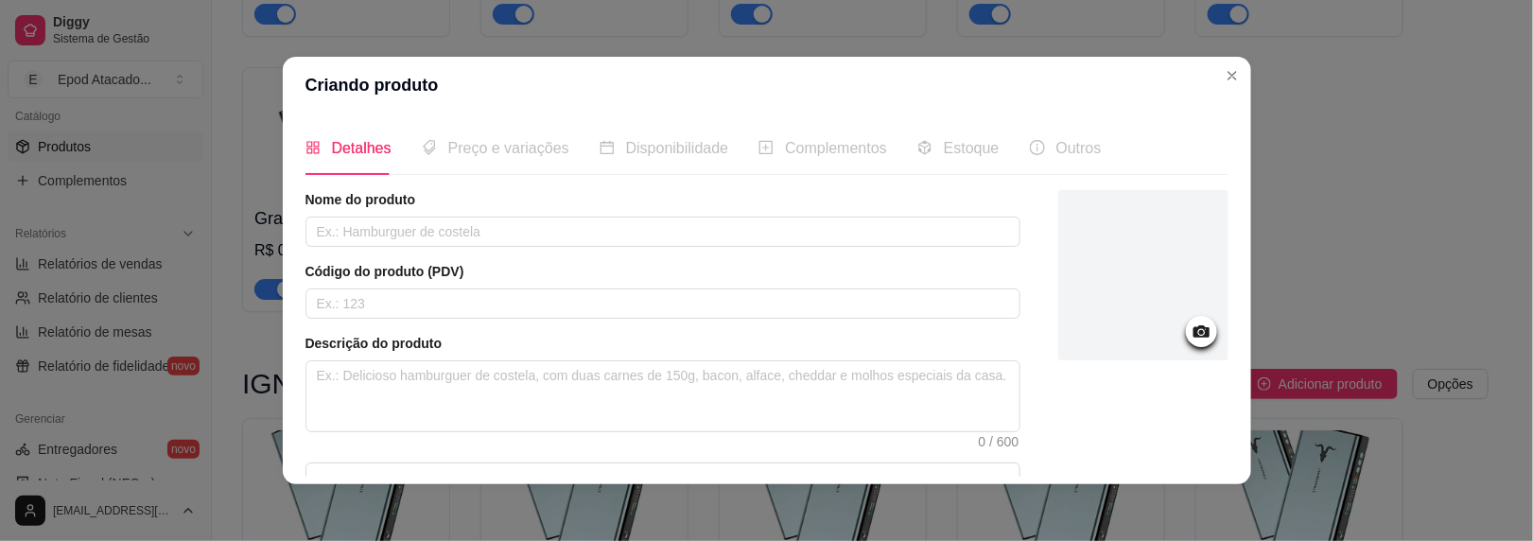
click at [1068, 232] on div at bounding box center [1144, 275] width 170 height 170
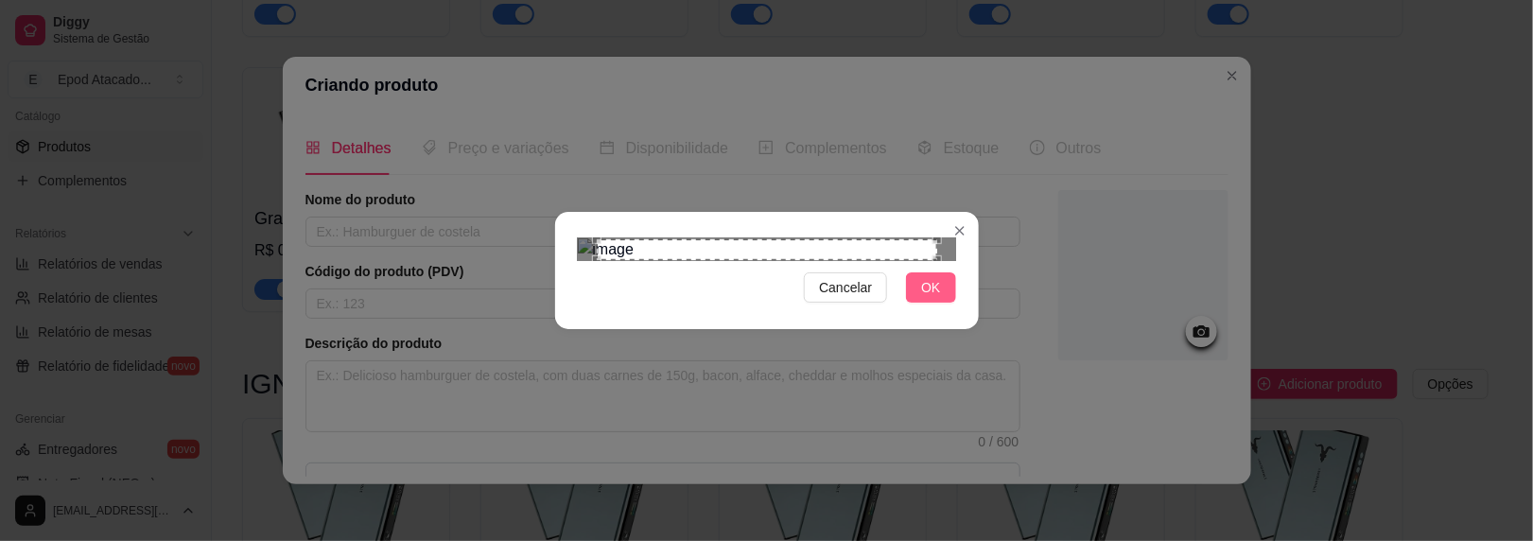
click at [933, 298] on span "OK" at bounding box center [930, 287] width 19 height 21
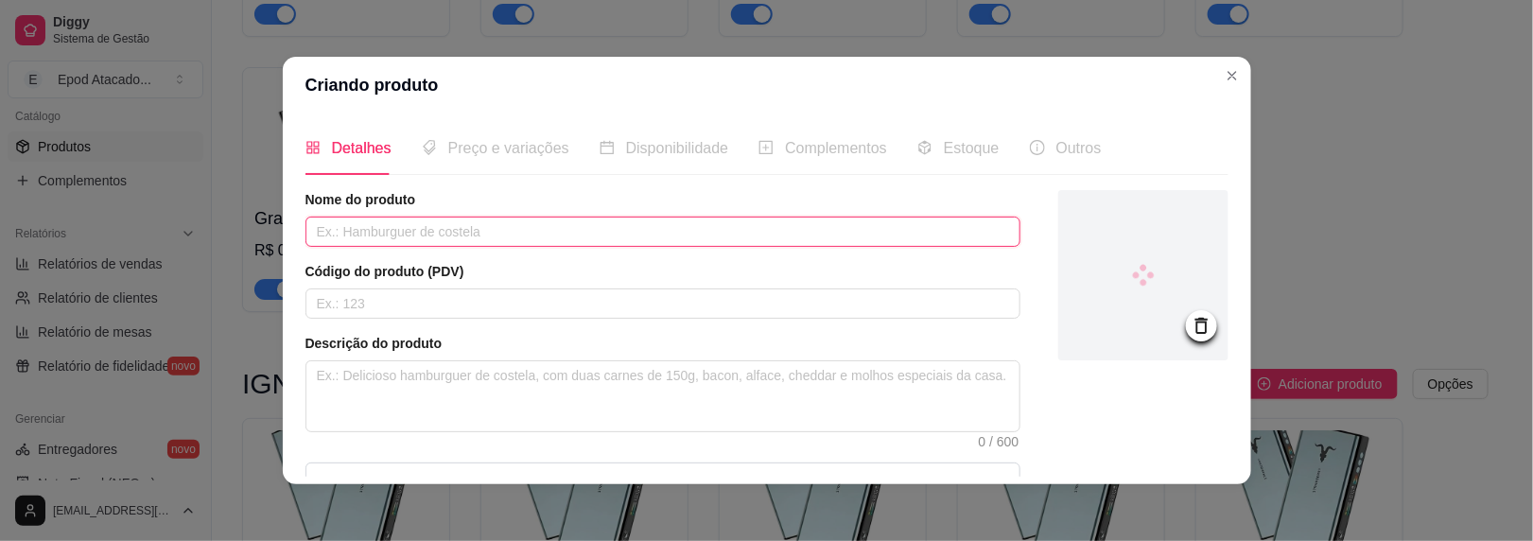
click at [387, 228] on input "text" at bounding box center [663, 232] width 715 height 30
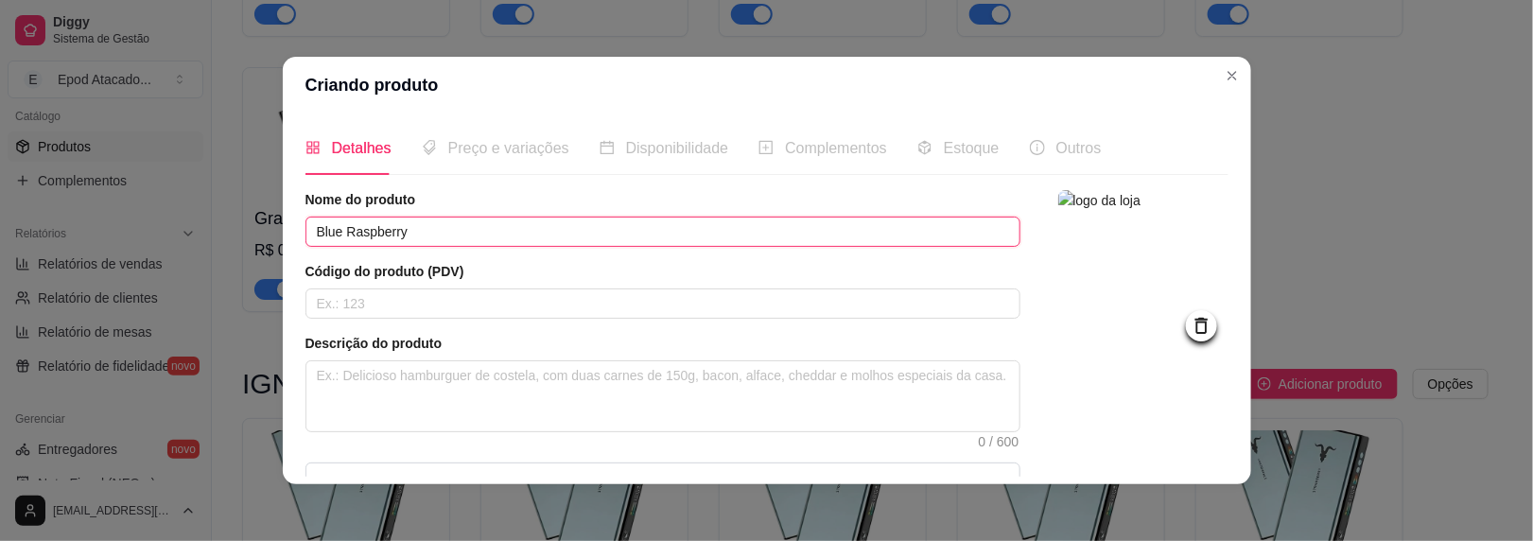
type input "Blue Raspberry"
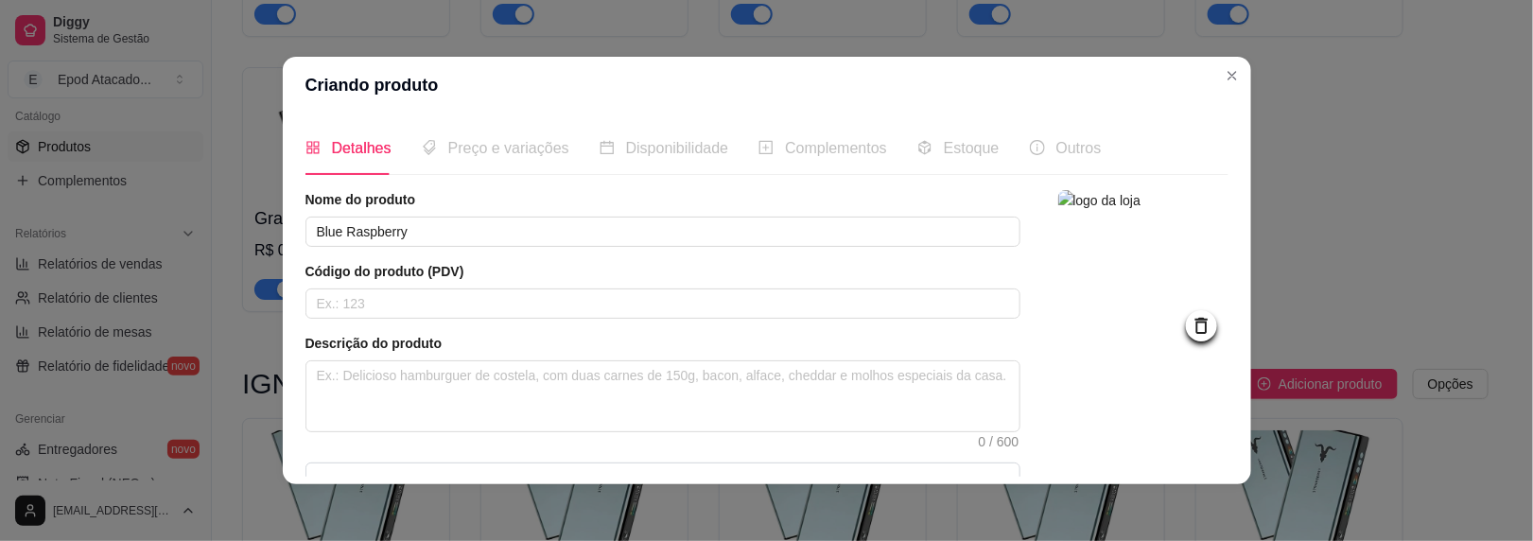
click at [1127, 266] on img at bounding box center [1144, 275] width 170 height 170
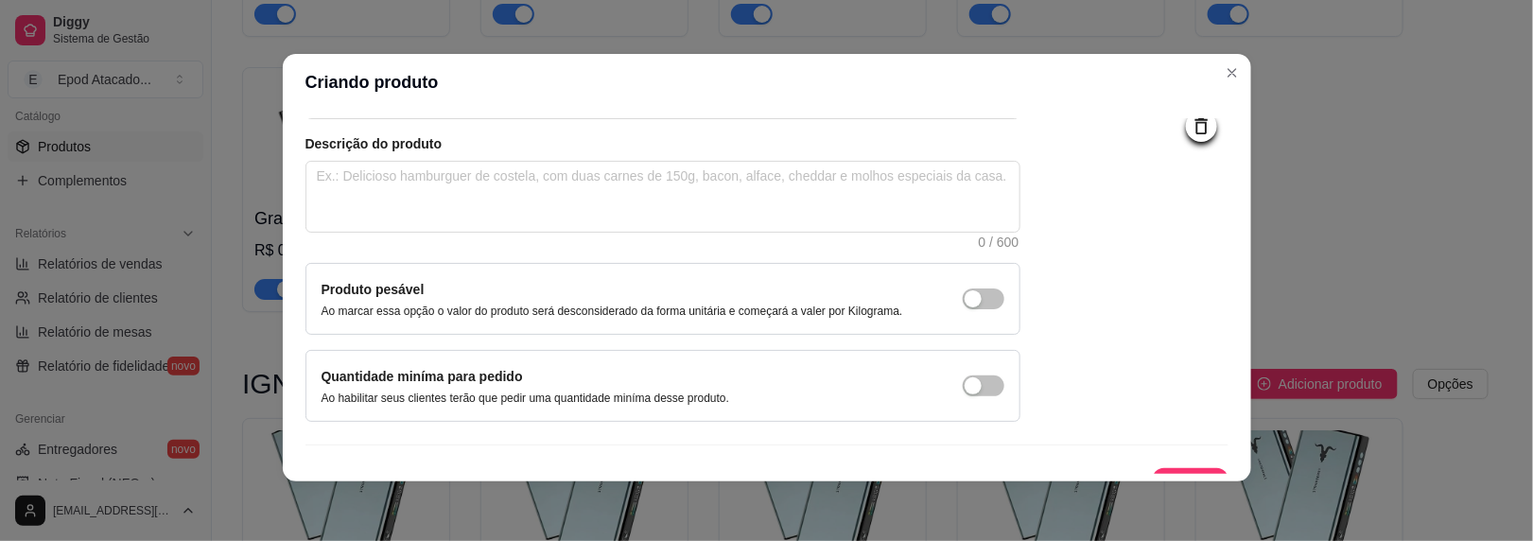
scroll to position [224, 0]
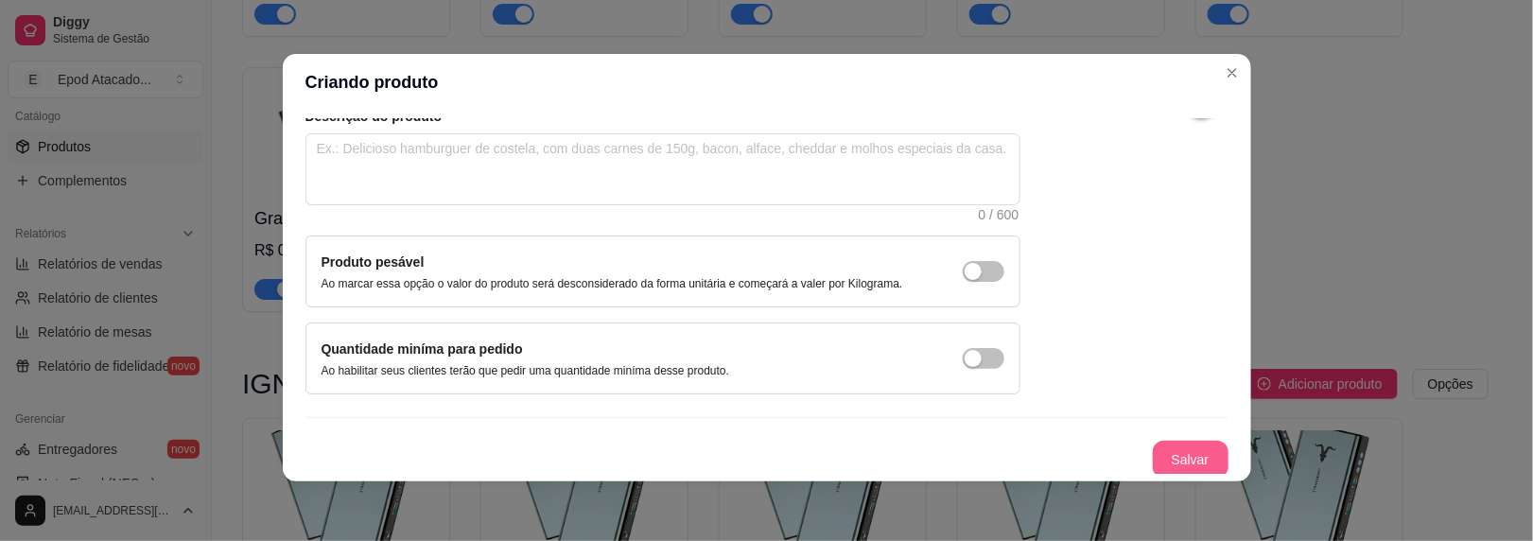
click at [1164, 447] on button "Salvar" at bounding box center [1191, 460] width 76 height 38
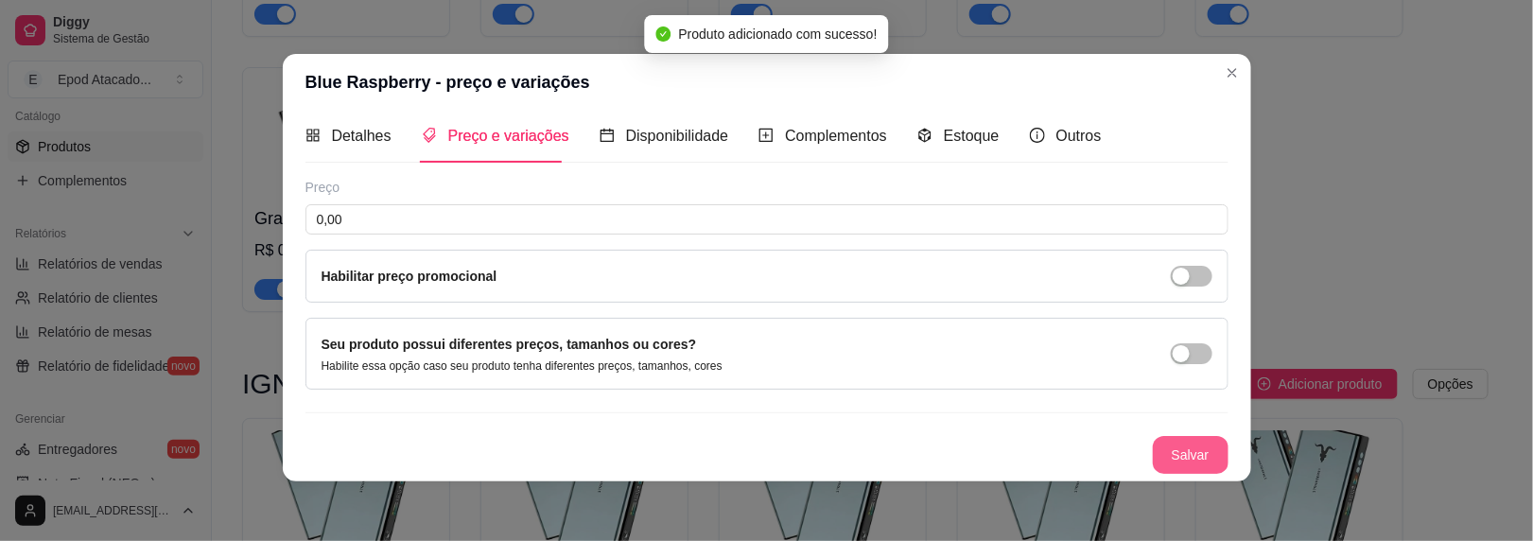
scroll to position [7, 0]
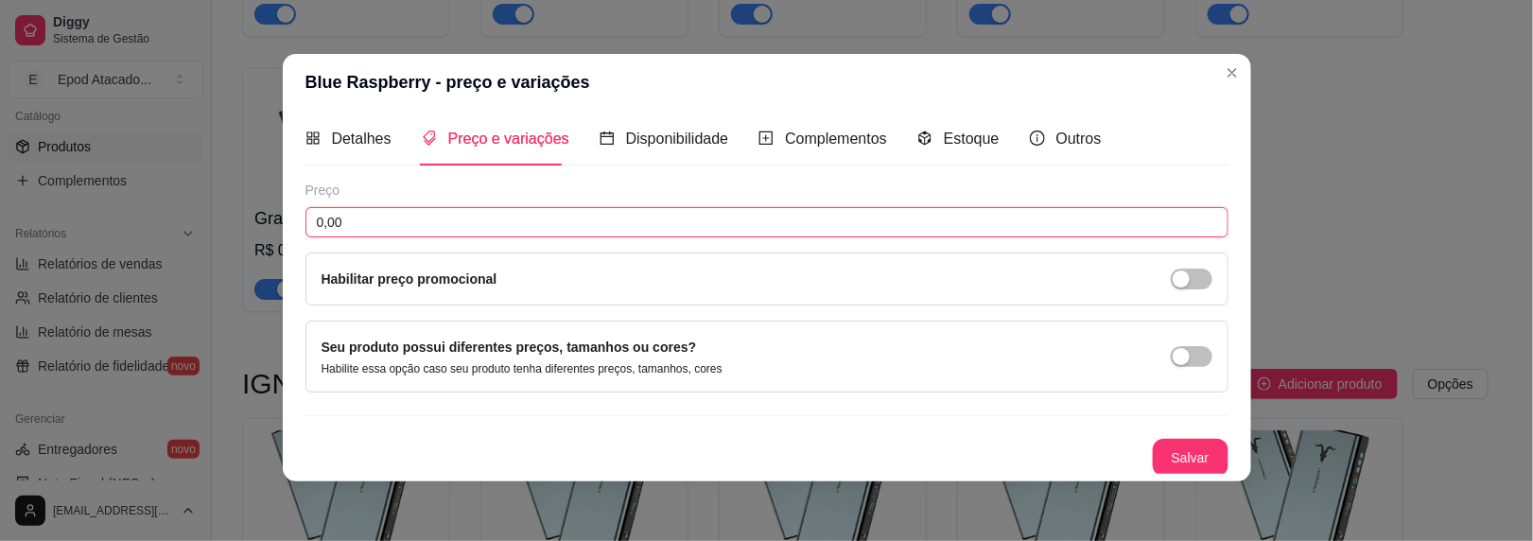
click at [520, 207] on input "0,00" at bounding box center [767, 222] width 923 height 30
type input "144,00"
click at [1177, 452] on button "Salvar" at bounding box center [1191, 458] width 76 height 38
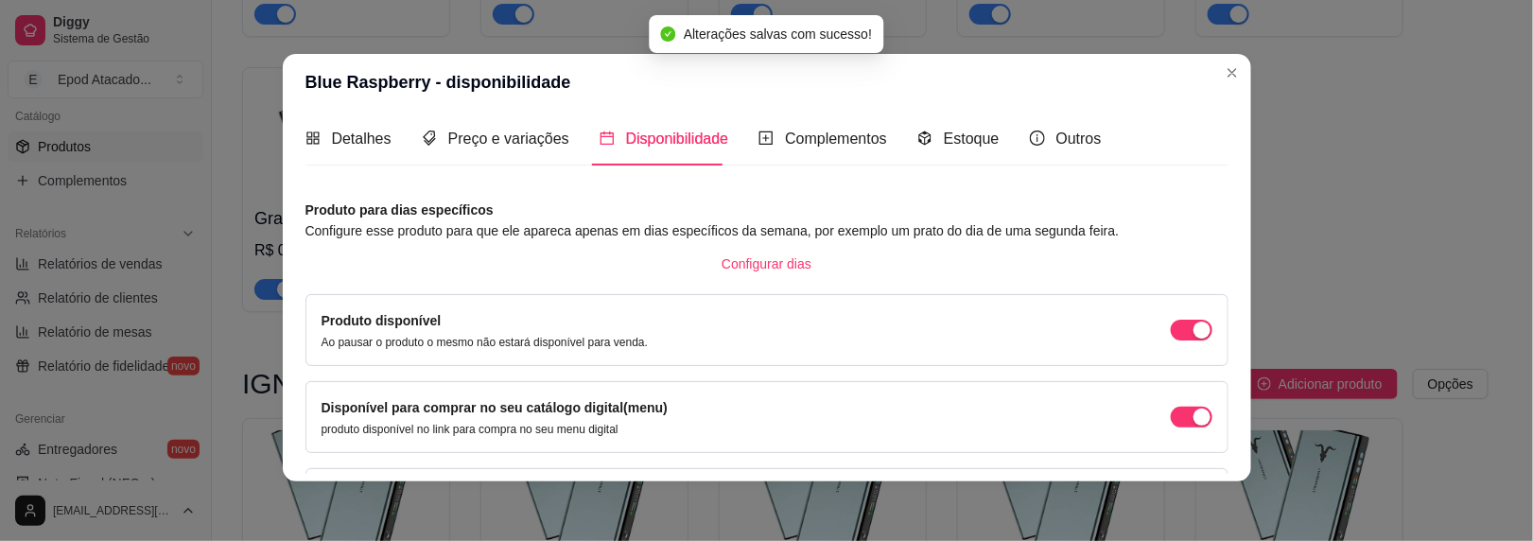
click at [1207, 79] on header "Blue Raspberry - disponibilidade" at bounding box center [767, 82] width 969 height 57
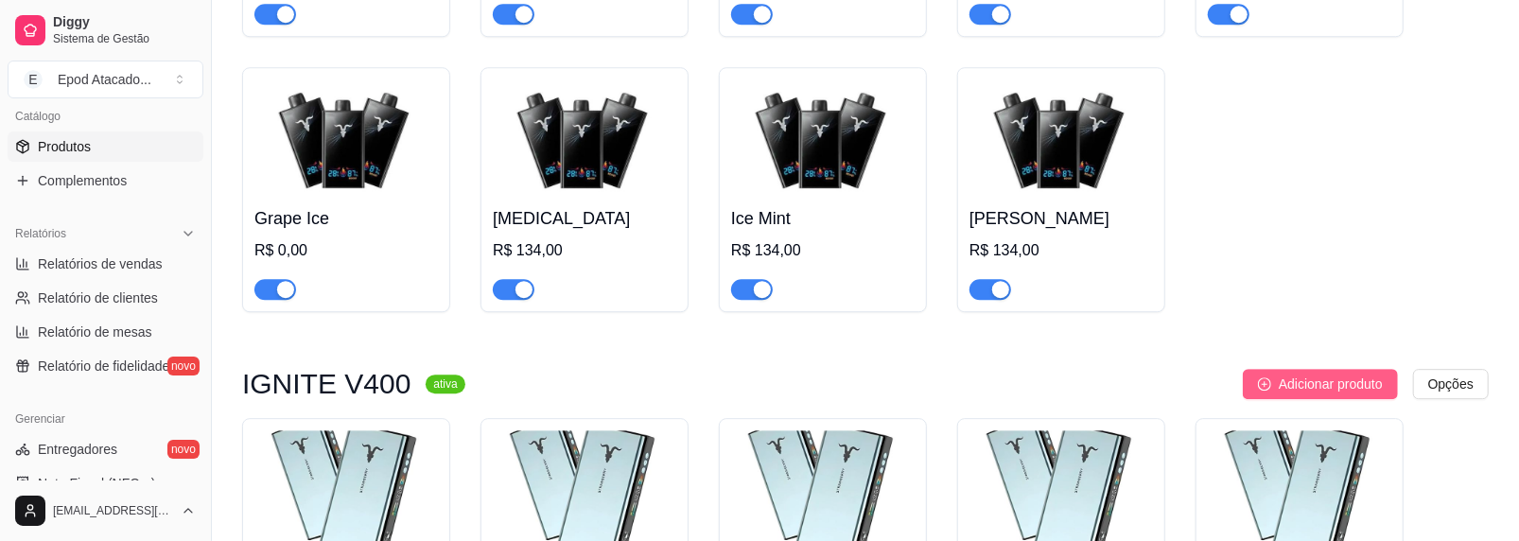
click at [1323, 376] on button "Adicionar produto" at bounding box center [1320, 384] width 155 height 30
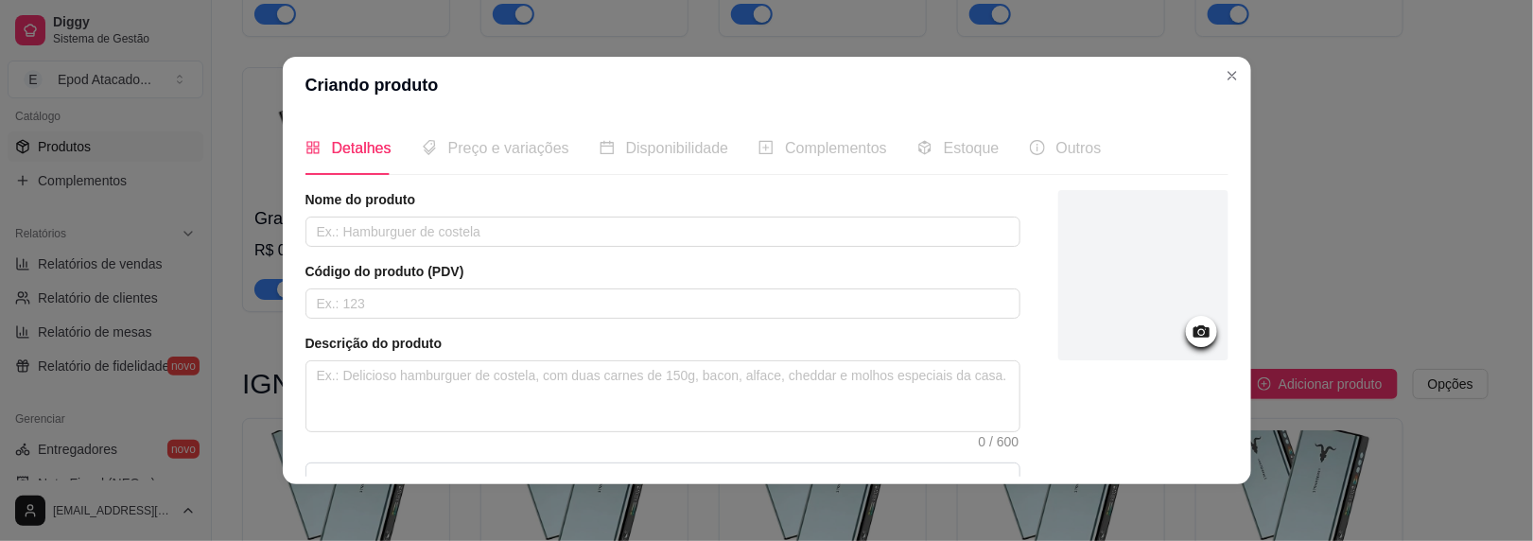
click at [1091, 228] on div at bounding box center [1144, 275] width 170 height 170
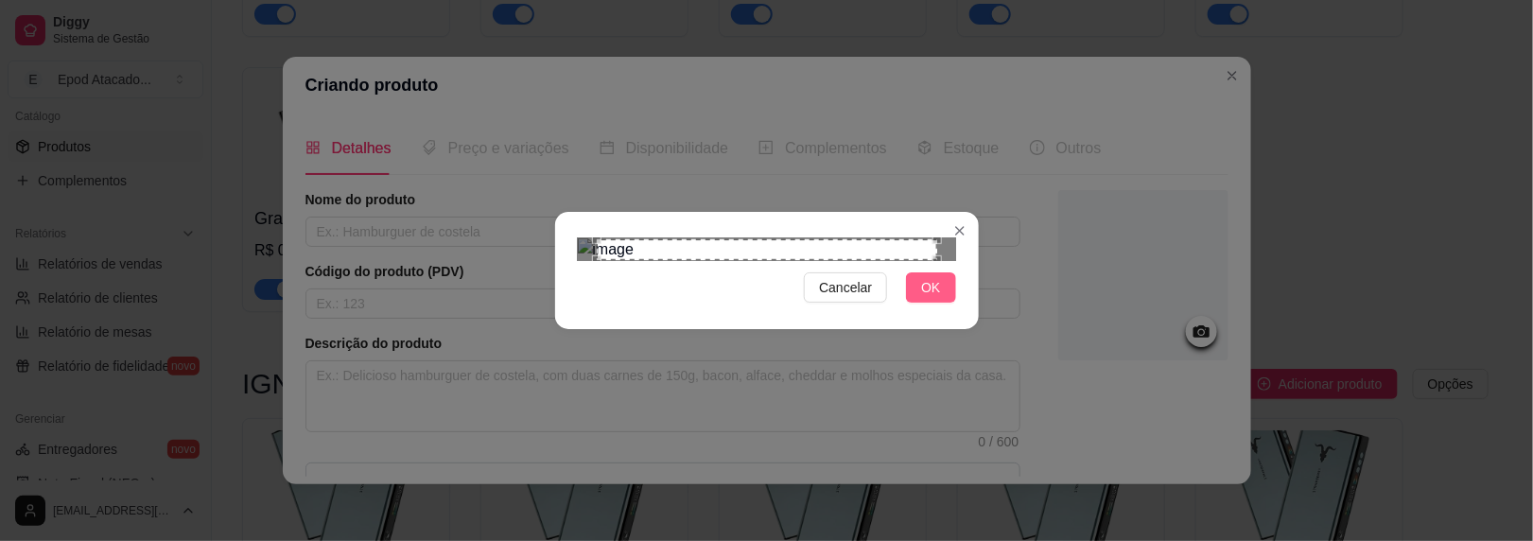
click at [911, 303] on button "OK" at bounding box center [930, 287] width 49 height 30
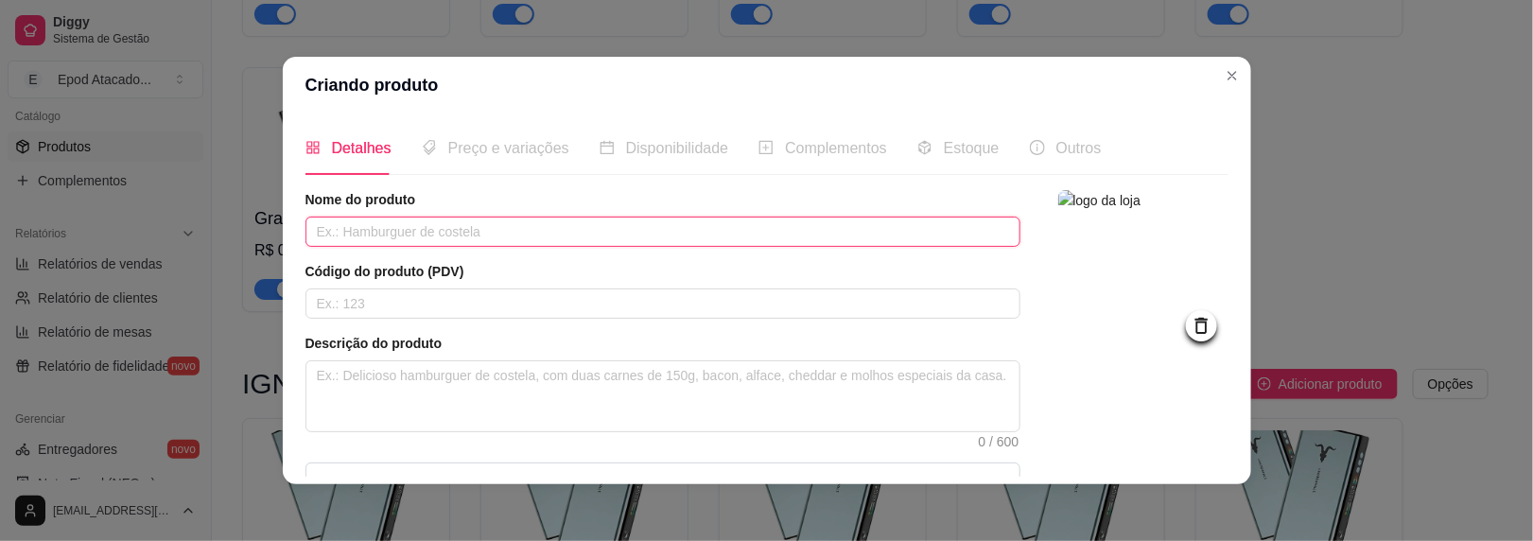
click at [557, 238] on input "text" at bounding box center [663, 232] width 715 height 30
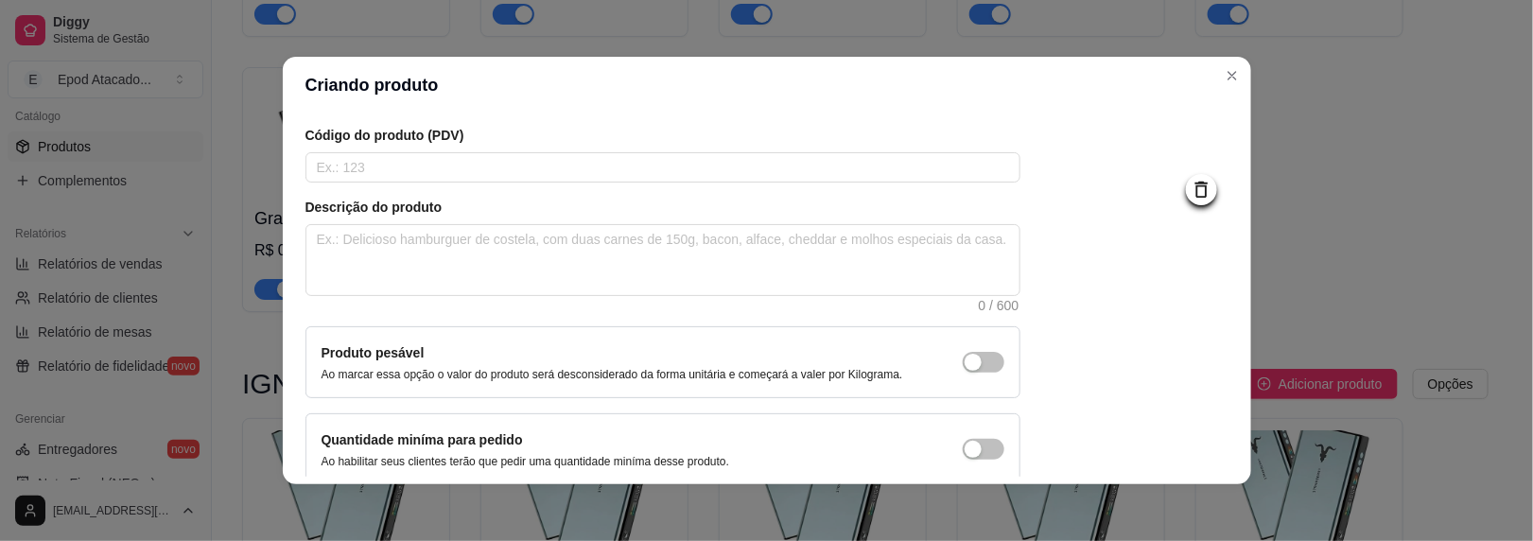
scroll to position [224, 0]
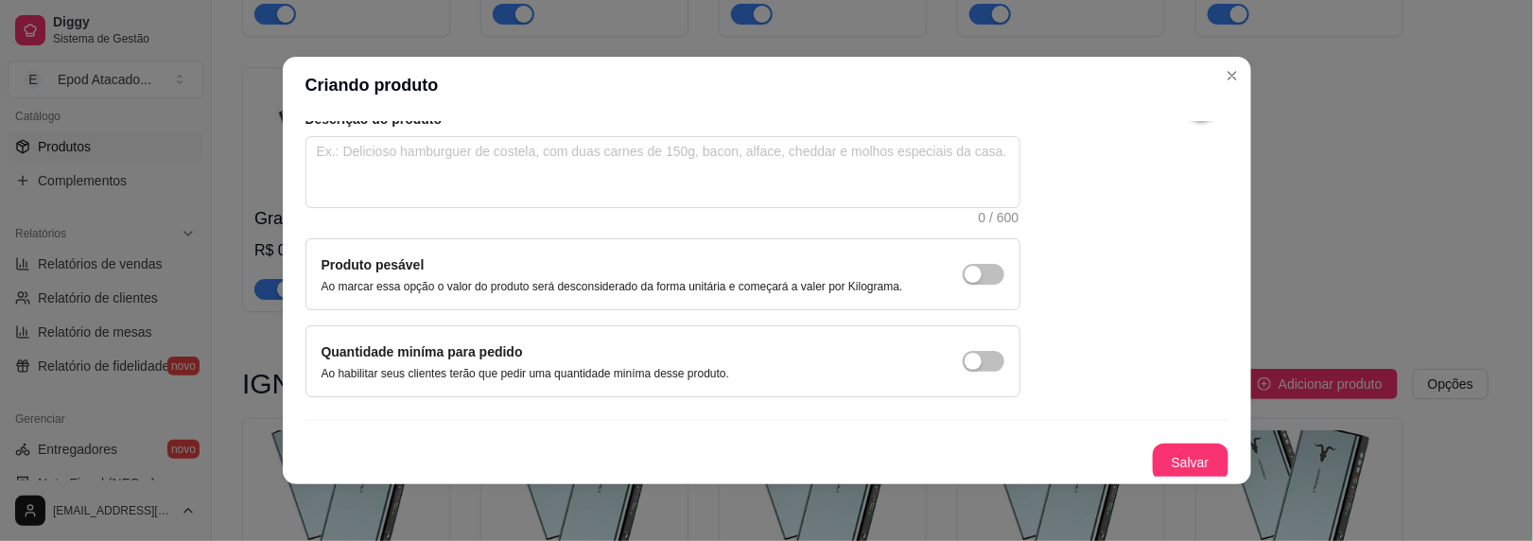
type input "Mint"
click at [1170, 446] on button "Salvar" at bounding box center [1191, 463] width 74 height 37
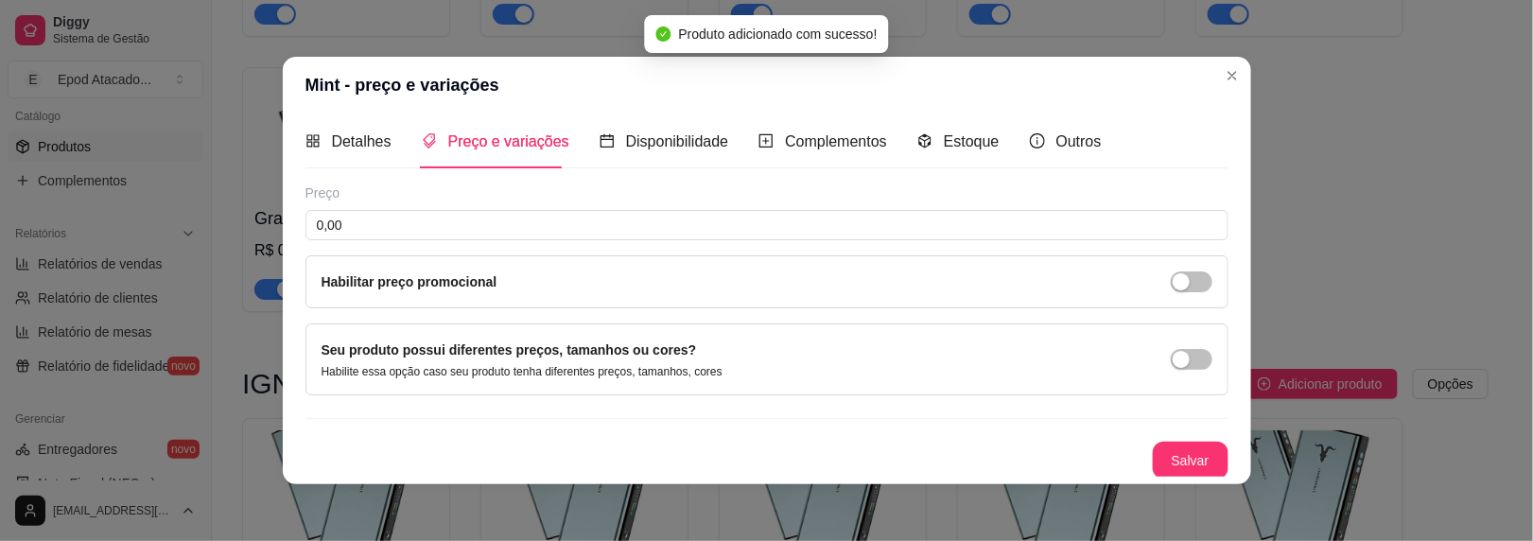
drag, startPoint x: 428, startPoint y: 247, endPoint x: 428, endPoint y: 236, distance: 10.4
click at [428, 247] on div "Preço 0,00 Habilitar preço promocional" at bounding box center [767, 246] width 923 height 125
click at [428, 236] on input "0,00" at bounding box center [767, 225] width 923 height 30
type input "144,00"
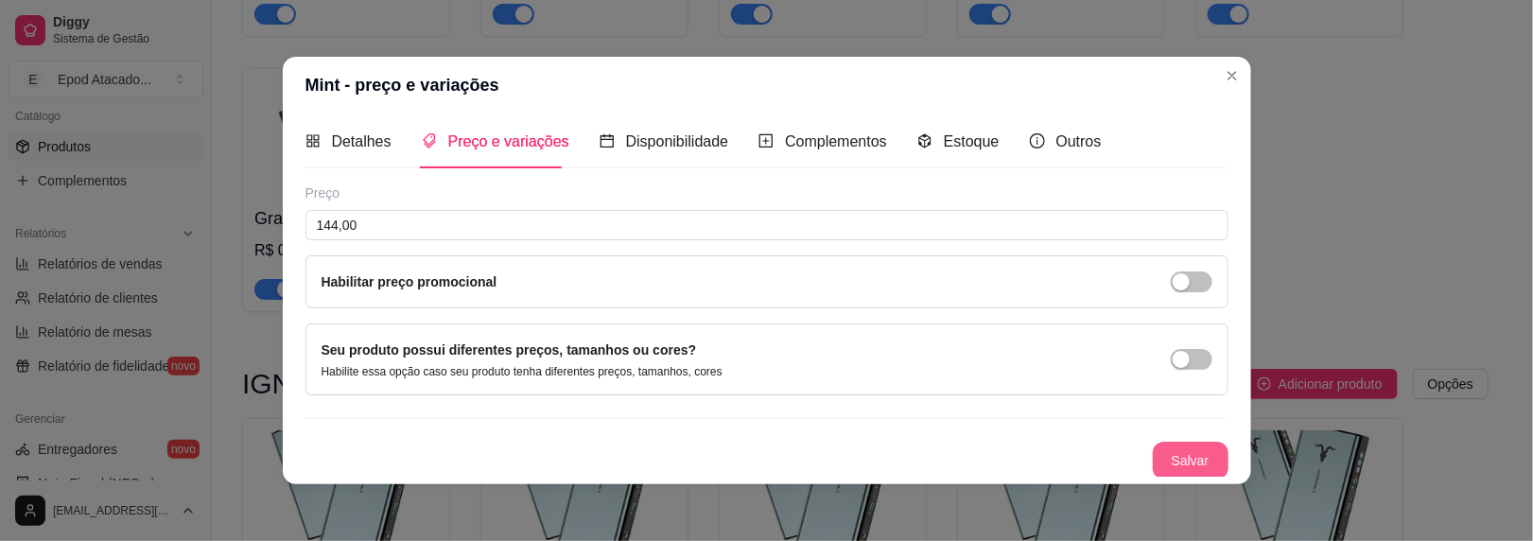
click at [1169, 464] on button "Salvar" at bounding box center [1191, 461] width 76 height 38
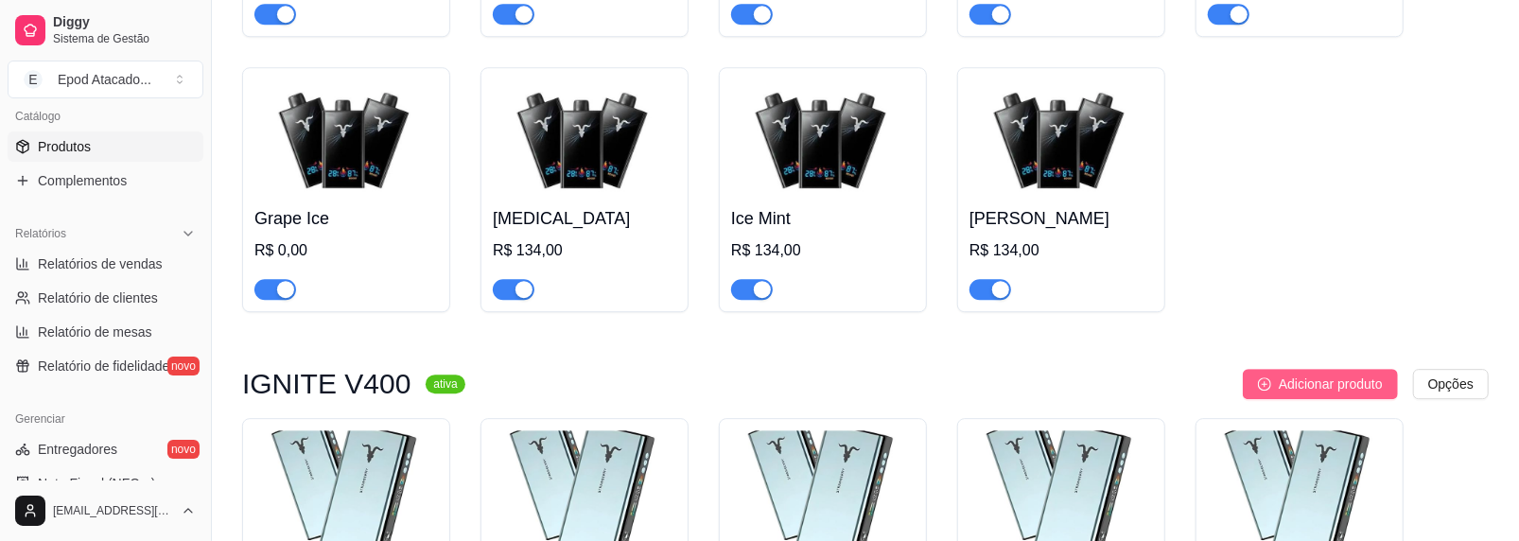
click at [1327, 382] on span "Adicionar produto" at bounding box center [1331, 384] width 104 height 21
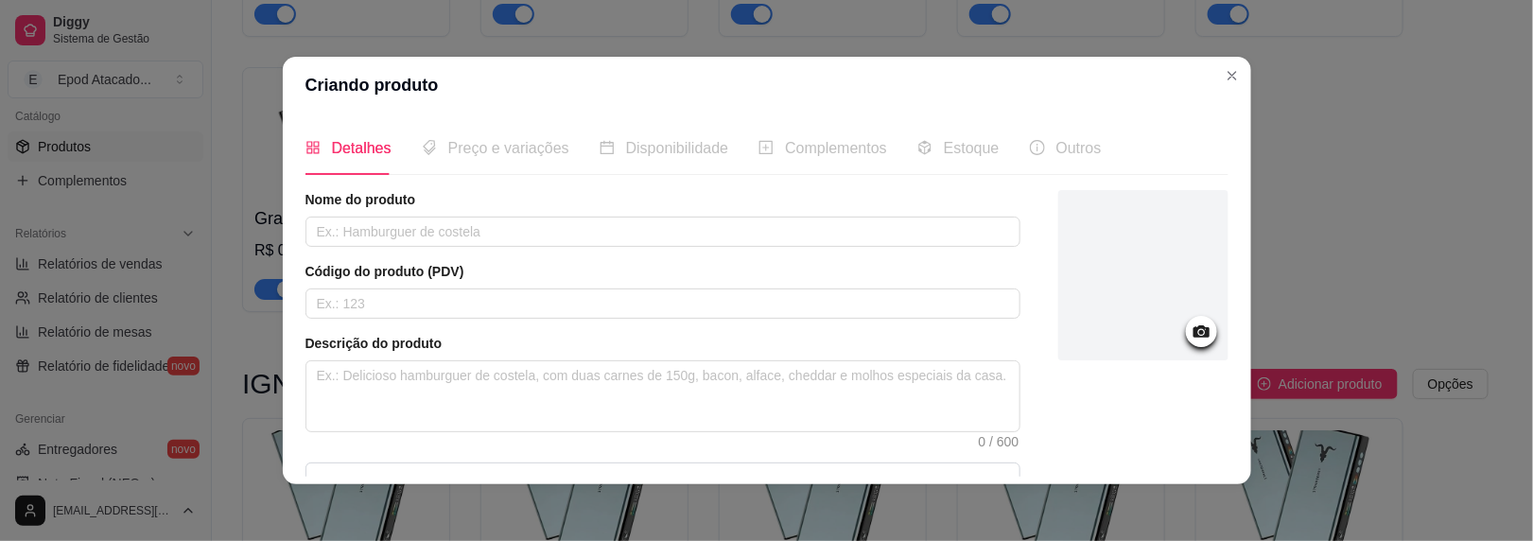
click at [1108, 245] on div at bounding box center [1144, 275] width 170 height 170
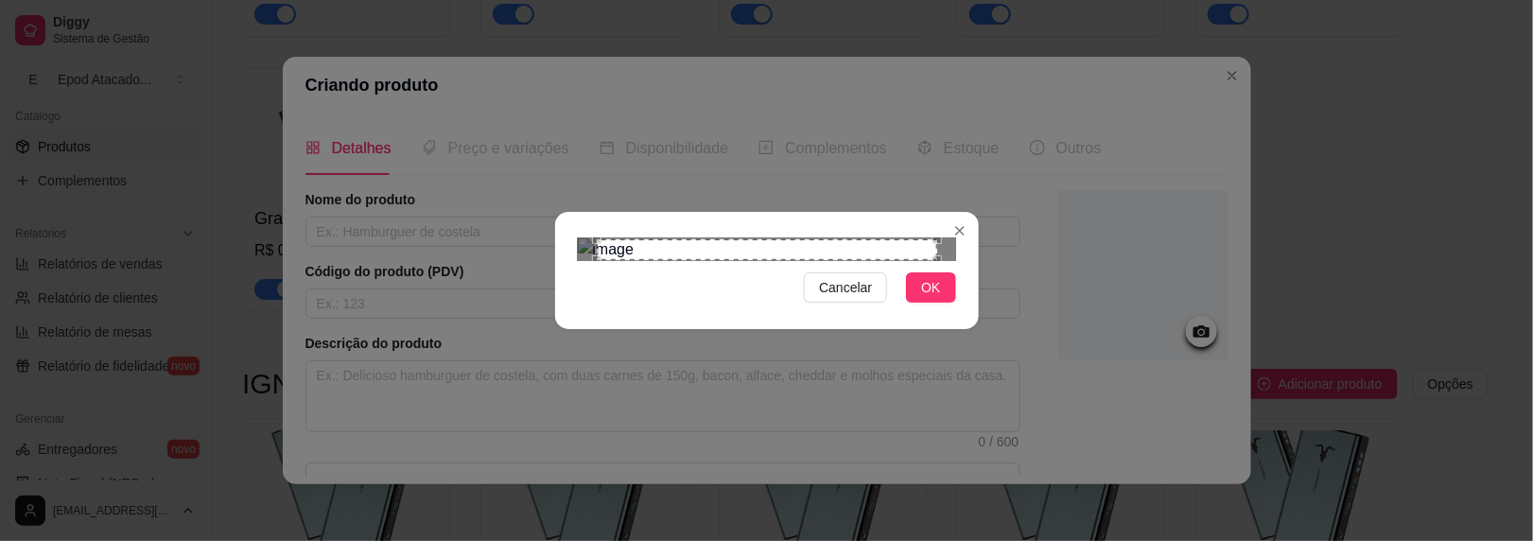
click at [898, 303] on div "Cancelar OK" at bounding box center [767, 287] width 378 height 30
click at [913, 303] on button "OK" at bounding box center [930, 287] width 49 height 30
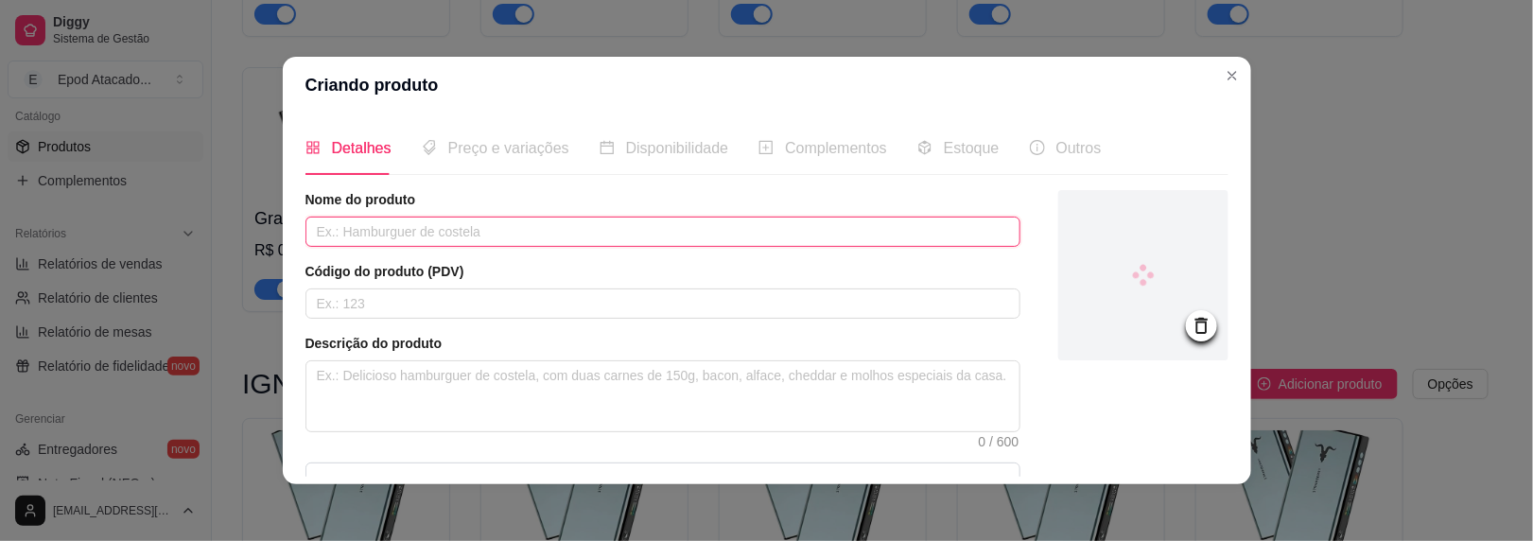
click at [436, 225] on input "text" at bounding box center [663, 232] width 715 height 30
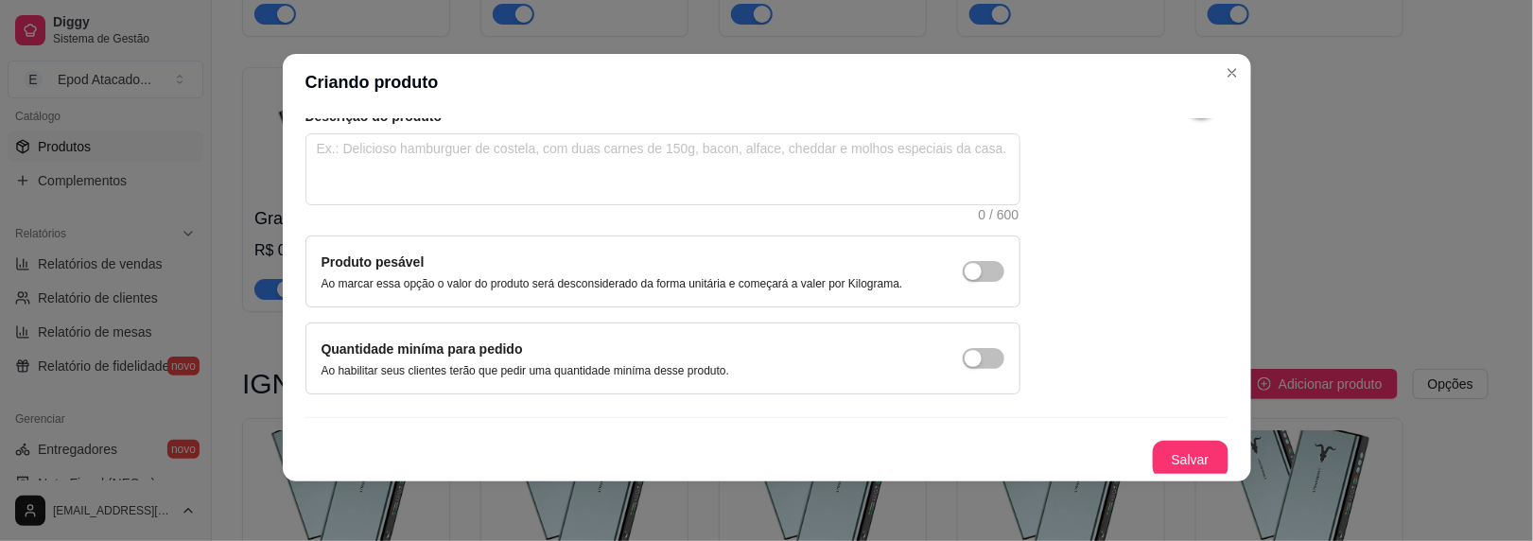
scroll to position [3, 0]
type input "[MEDICAL_DATA]"
click at [1165, 443] on button "Salvar" at bounding box center [1191, 460] width 74 height 37
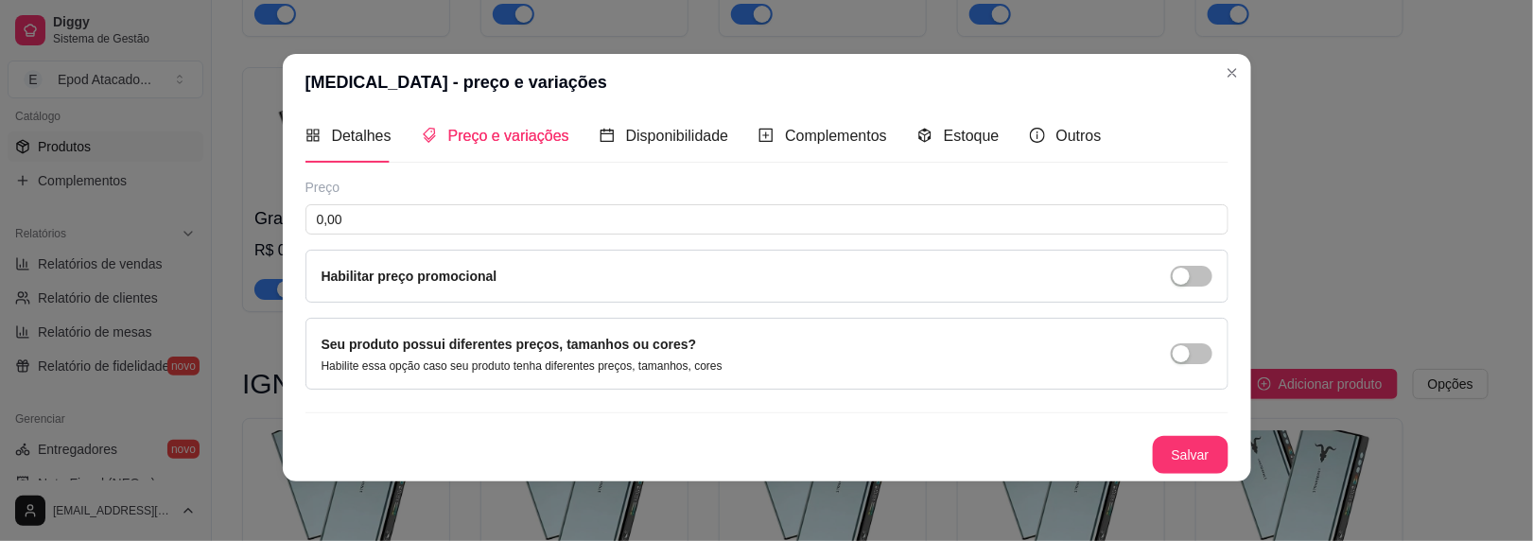
scroll to position [7, 0]
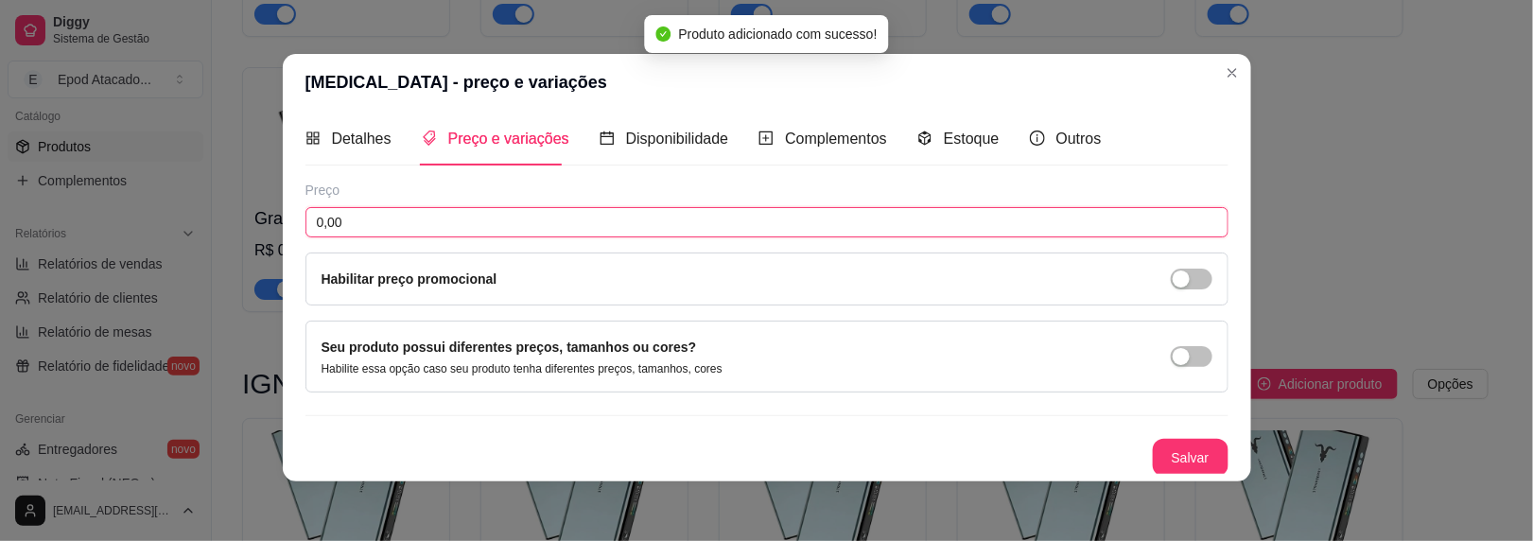
click at [604, 228] on input "0,00" at bounding box center [767, 222] width 923 height 30
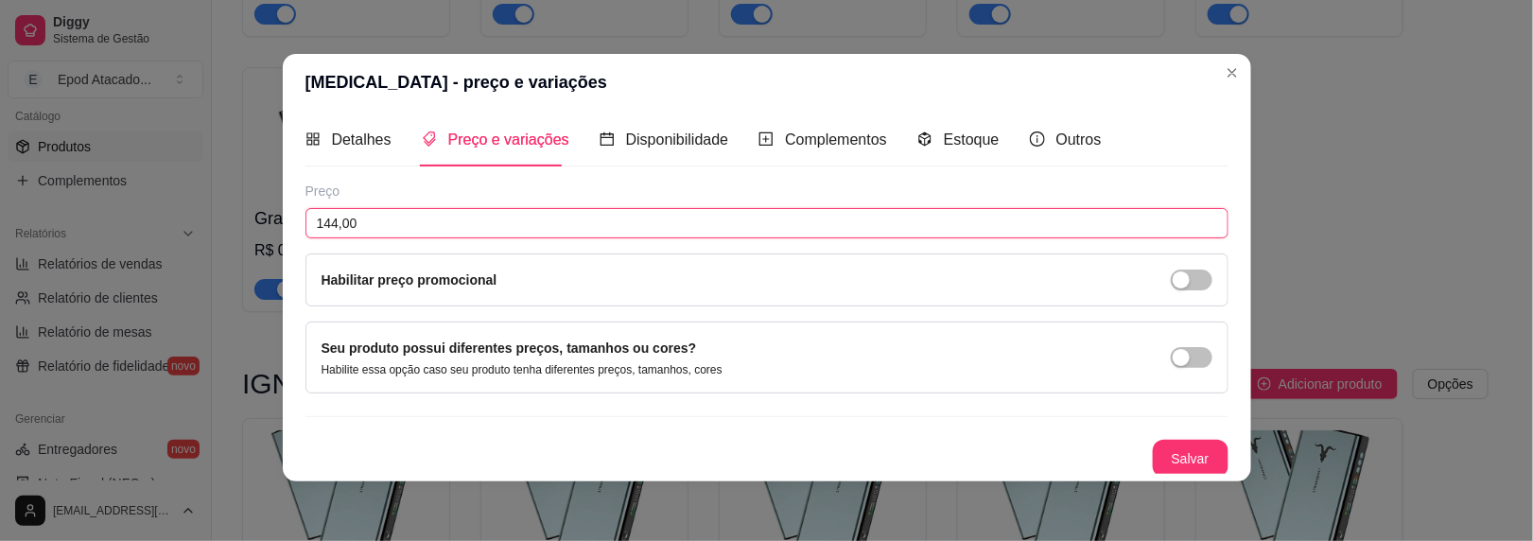
type input "144,00"
click at [1199, 472] on button "Salvar" at bounding box center [1191, 459] width 74 height 37
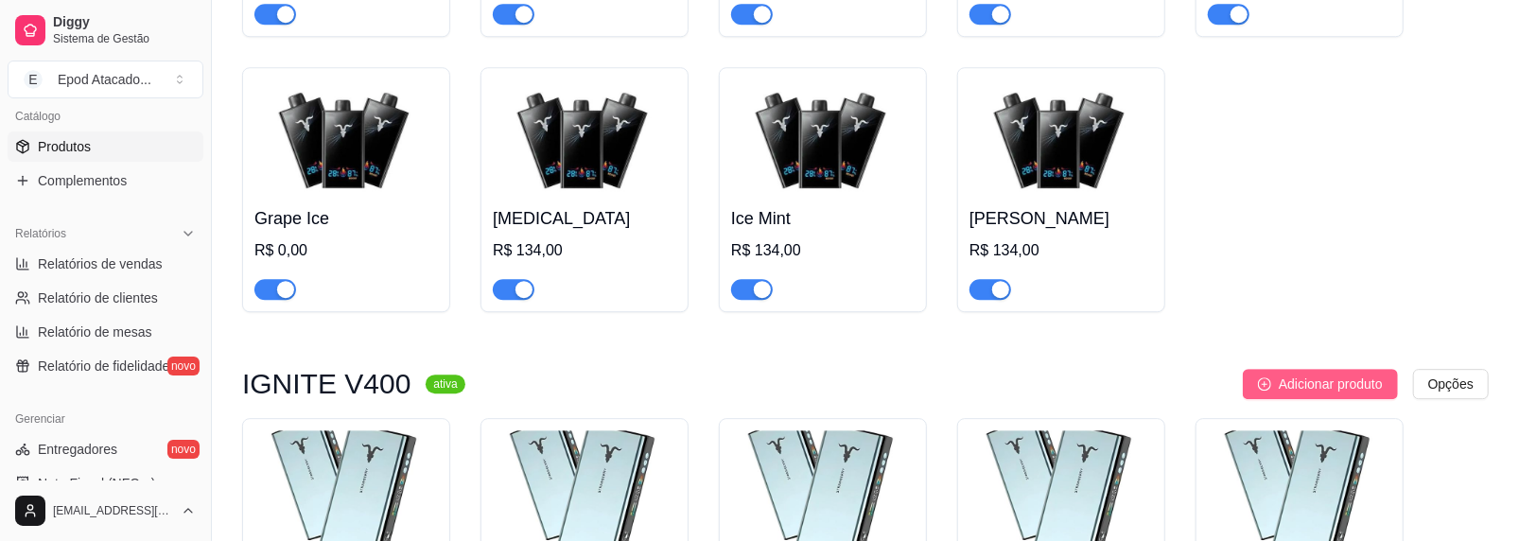
click at [1293, 383] on span "Adicionar produto" at bounding box center [1331, 384] width 104 height 21
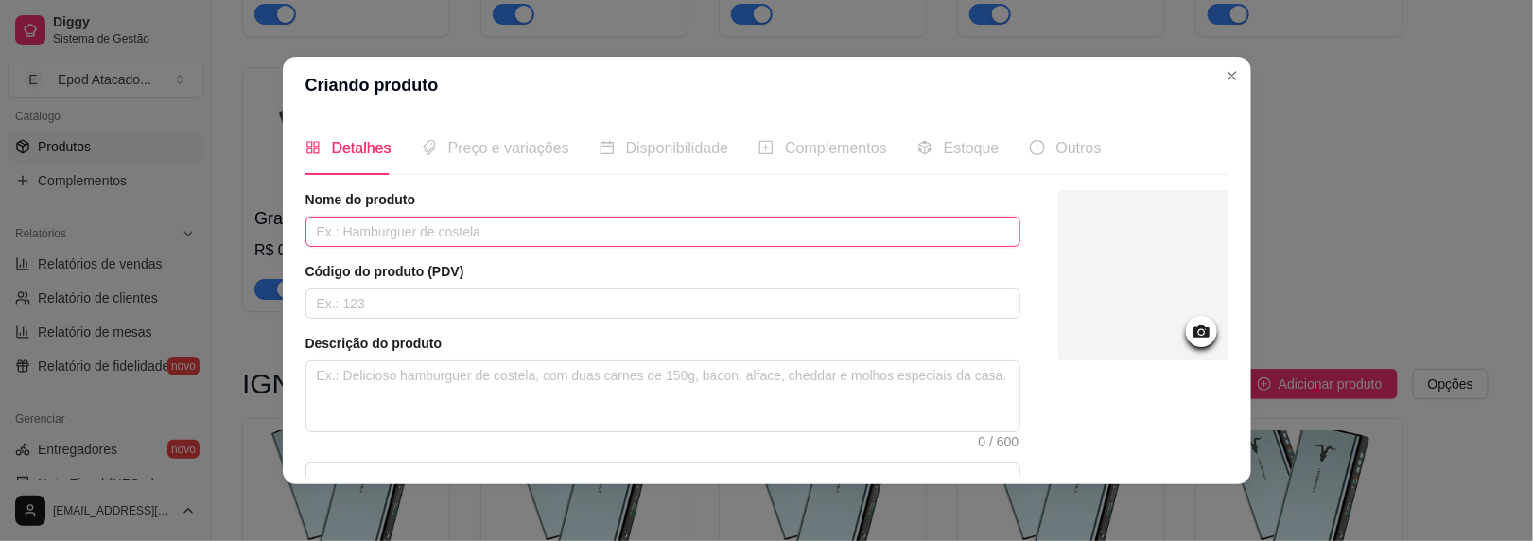
click at [600, 229] on input "text" at bounding box center [663, 232] width 715 height 30
type input "Mango"
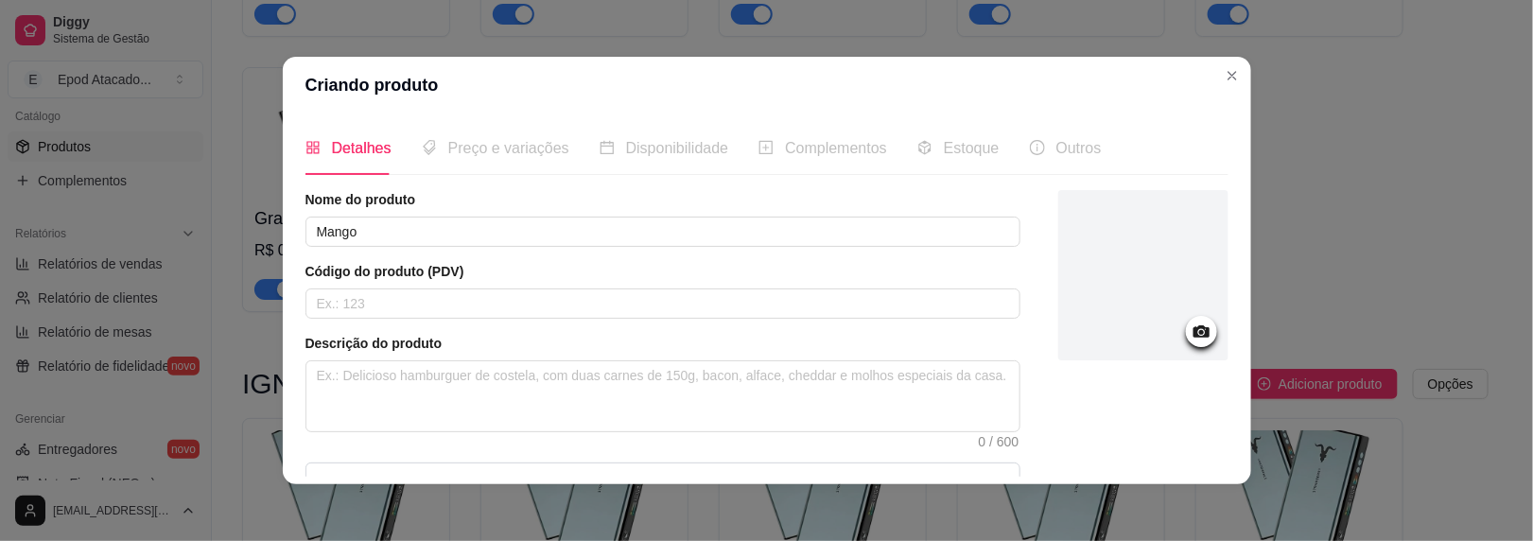
click at [1196, 289] on div at bounding box center [1144, 275] width 170 height 170
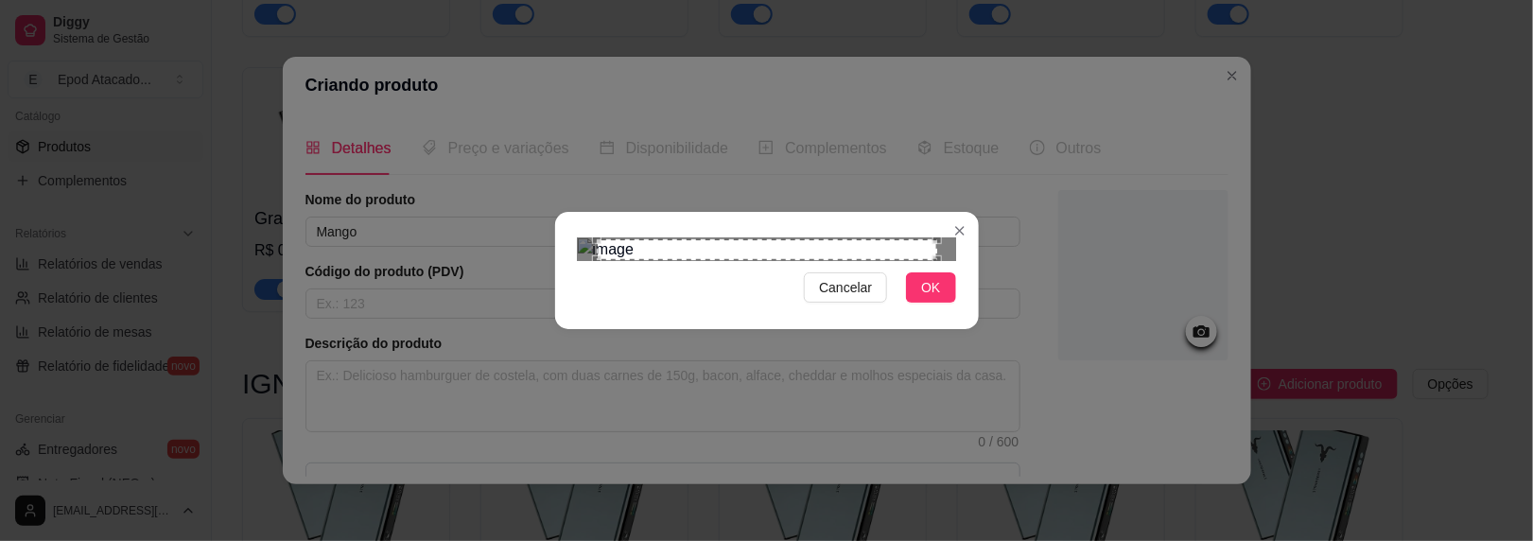
scroll to position [26, 0]
click at [923, 329] on section "Cancelar OK" at bounding box center [767, 270] width 424 height 117
click at [926, 298] on span "OK" at bounding box center [930, 287] width 19 height 21
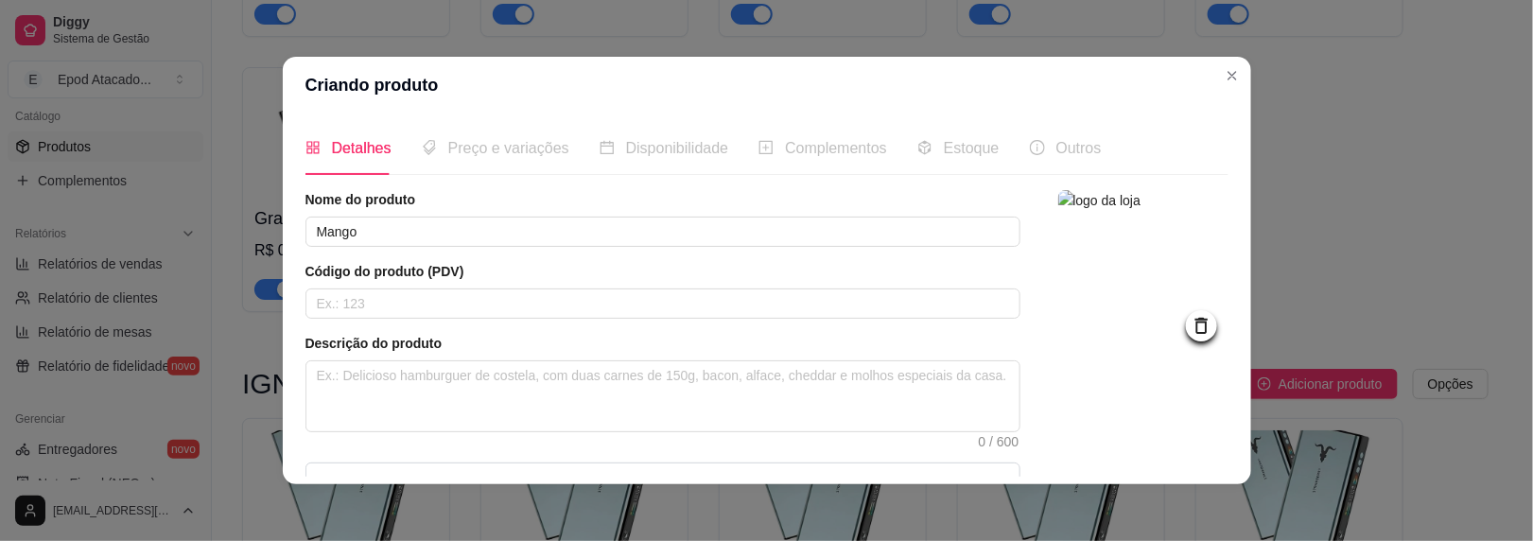
scroll to position [224, 0]
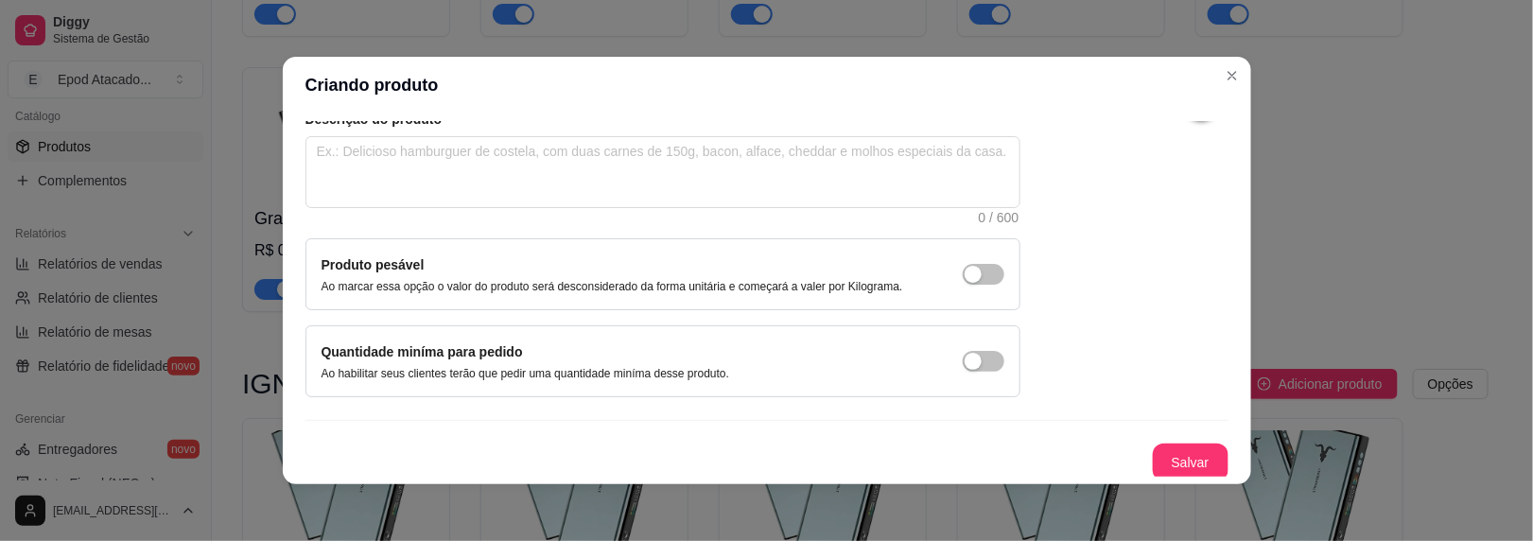
click at [1154, 441] on div "Nome do produto Mango Código do produto (PDV) Descrição do produto 0 / 600 Prod…" at bounding box center [767, 224] width 923 height 516
click at [1158, 448] on button "Salvar" at bounding box center [1191, 463] width 76 height 38
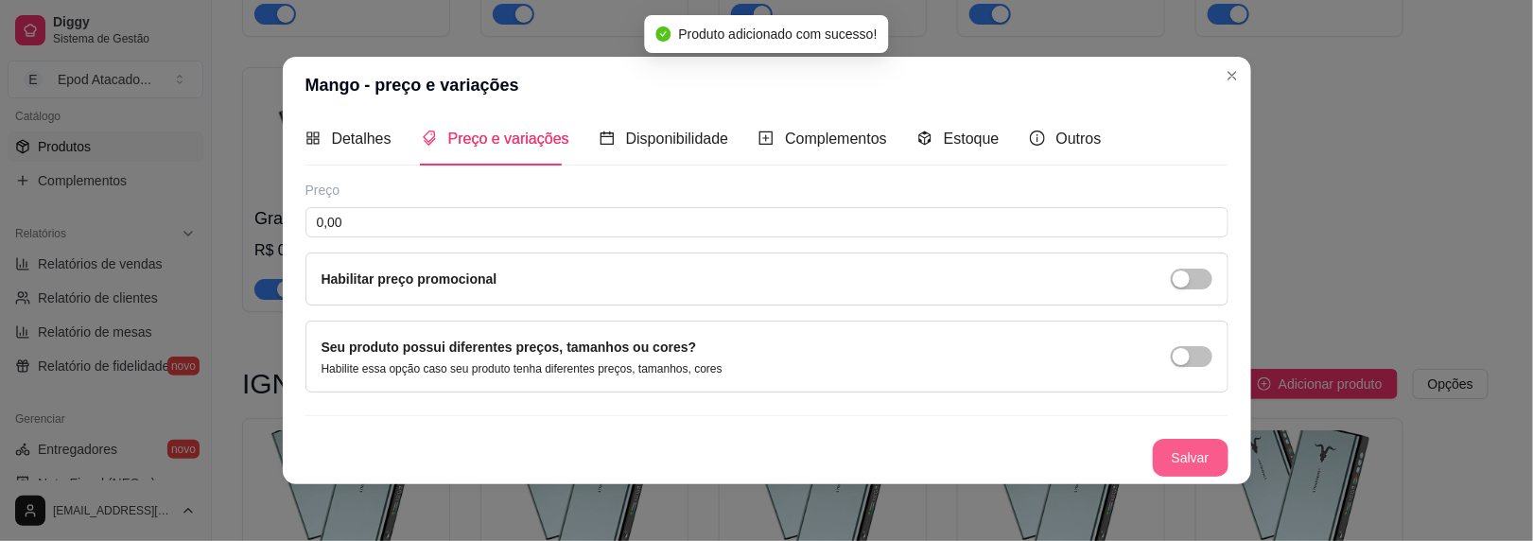
scroll to position [7, 0]
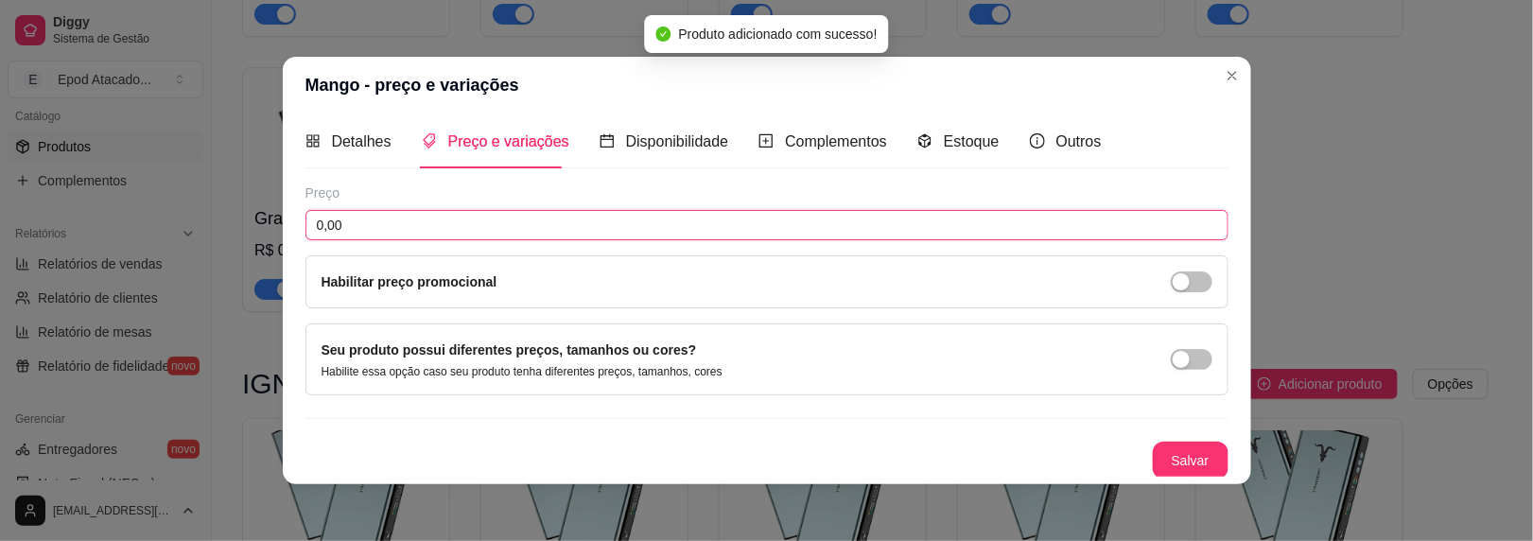
click at [929, 220] on input "0,00" at bounding box center [767, 225] width 923 height 30
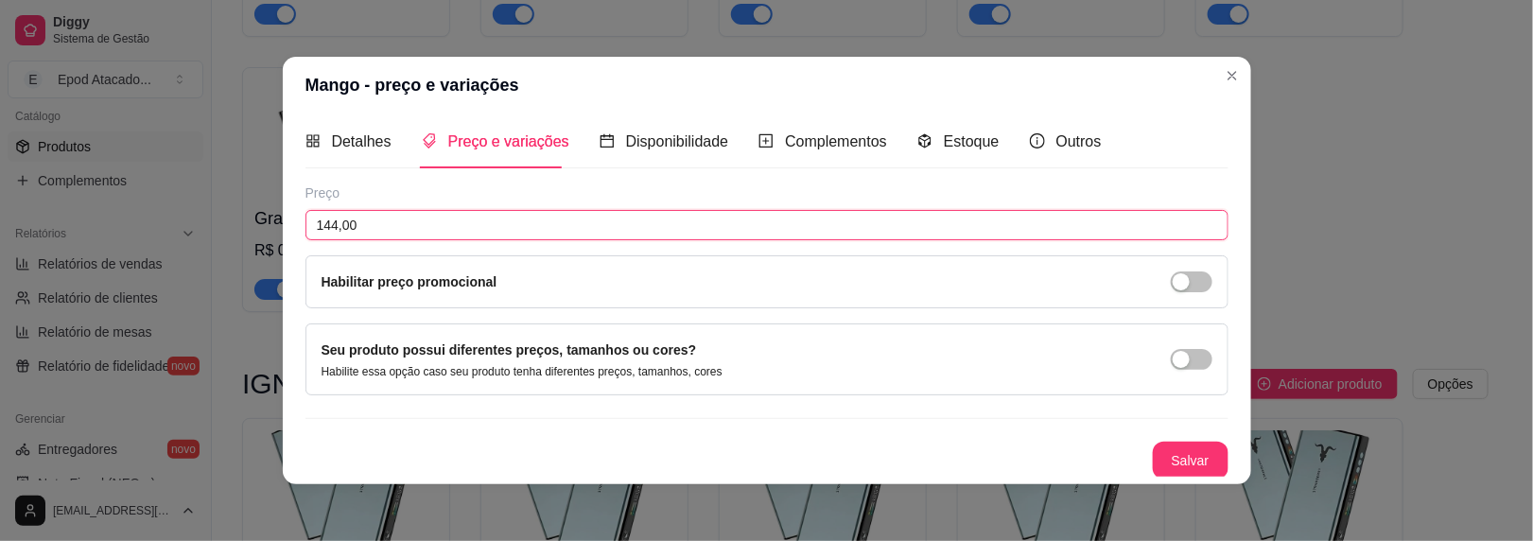
type input "144,00"
click at [1154, 454] on button "Salvar" at bounding box center [1191, 461] width 74 height 37
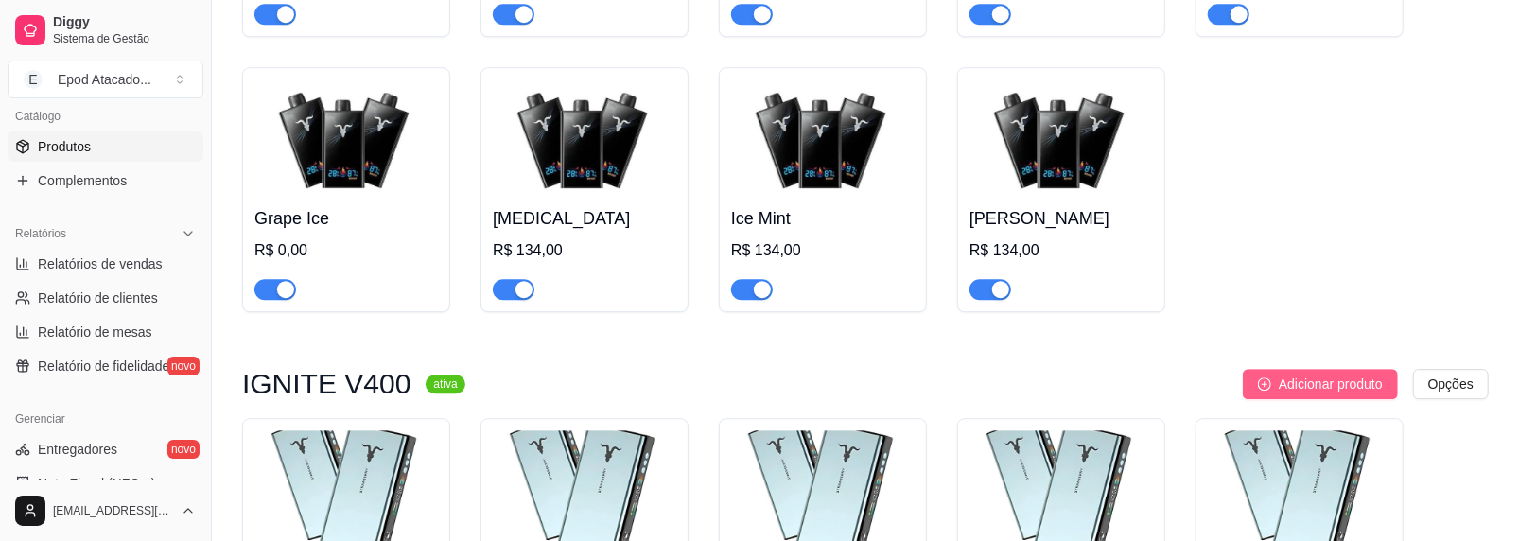
click at [1282, 377] on button "Adicionar produto" at bounding box center [1320, 384] width 155 height 30
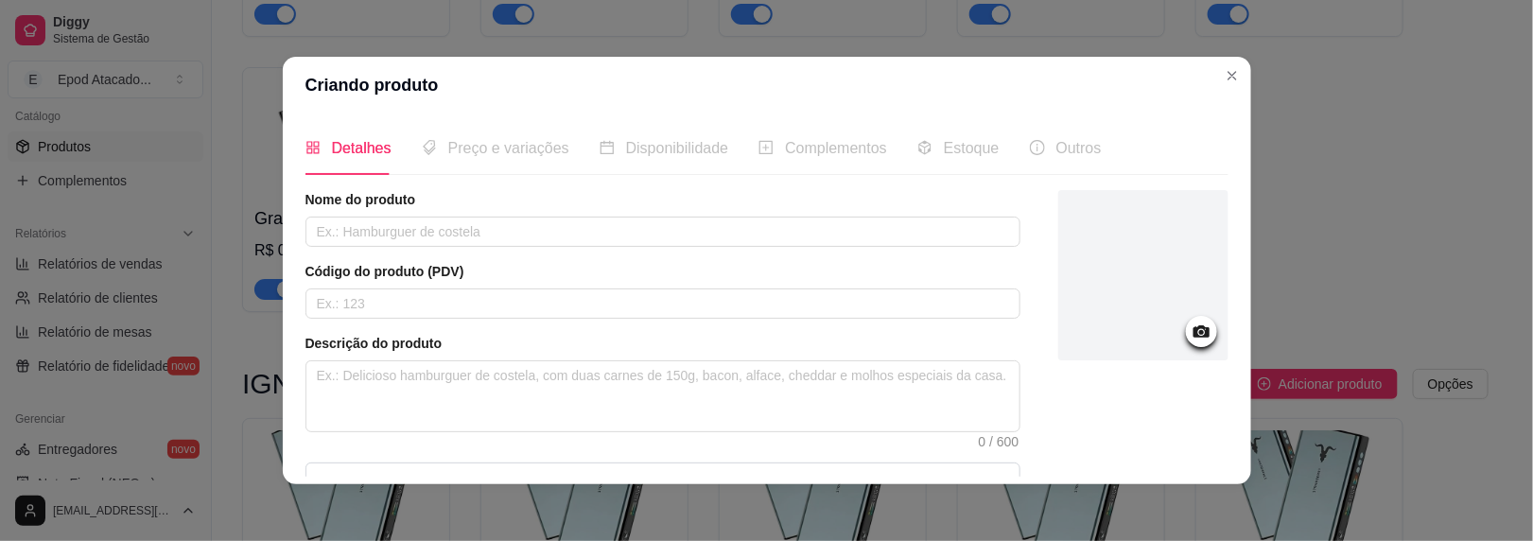
click at [381, 214] on div "Nome do produto" at bounding box center [663, 218] width 715 height 57
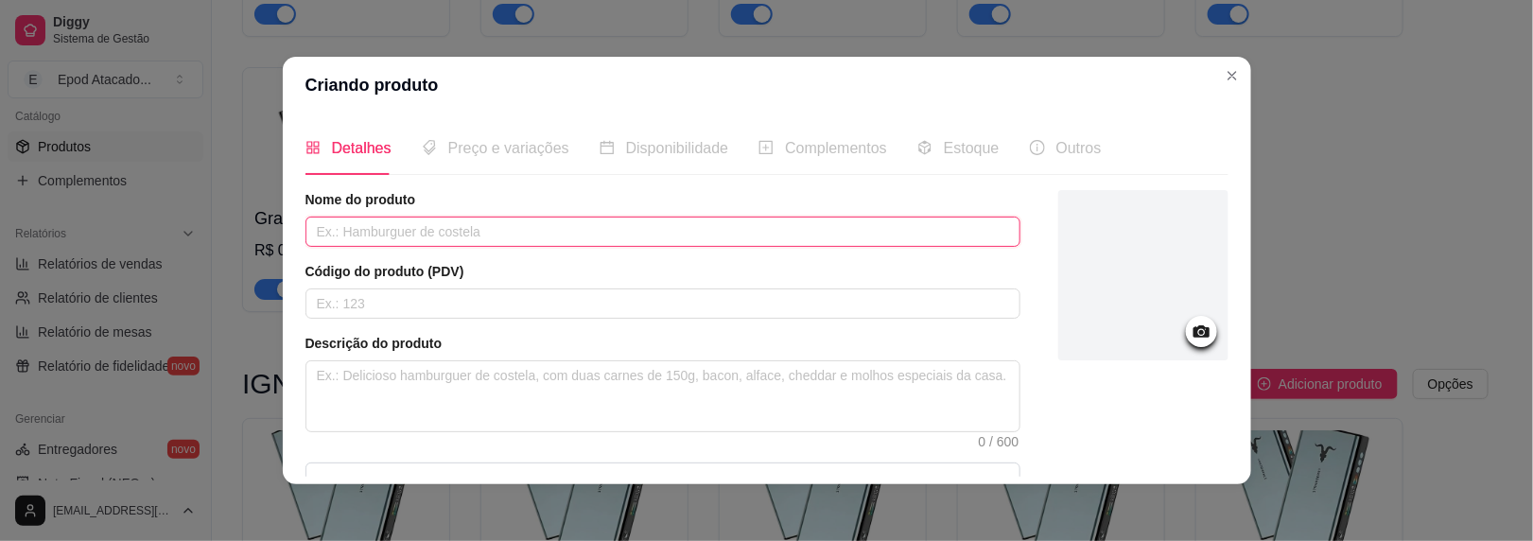
click at [381, 217] on input "text" at bounding box center [663, 232] width 715 height 30
type input "Lemon Lime"
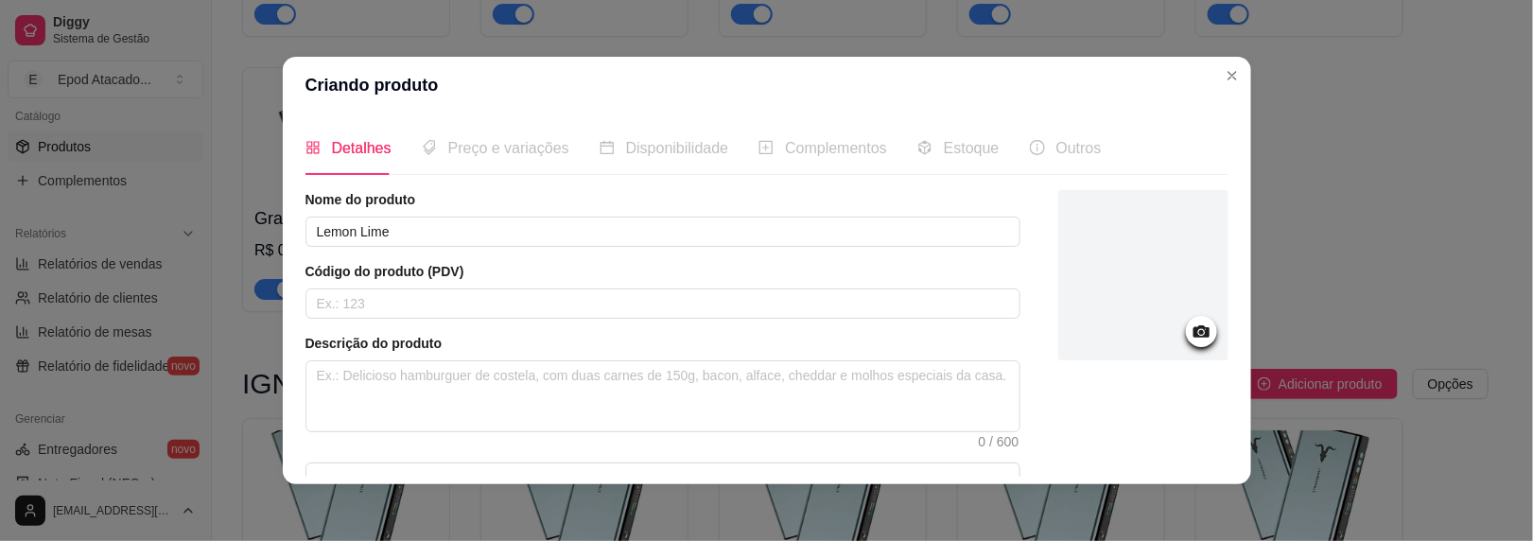
click at [1059, 269] on div at bounding box center [1144, 275] width 170 height 170
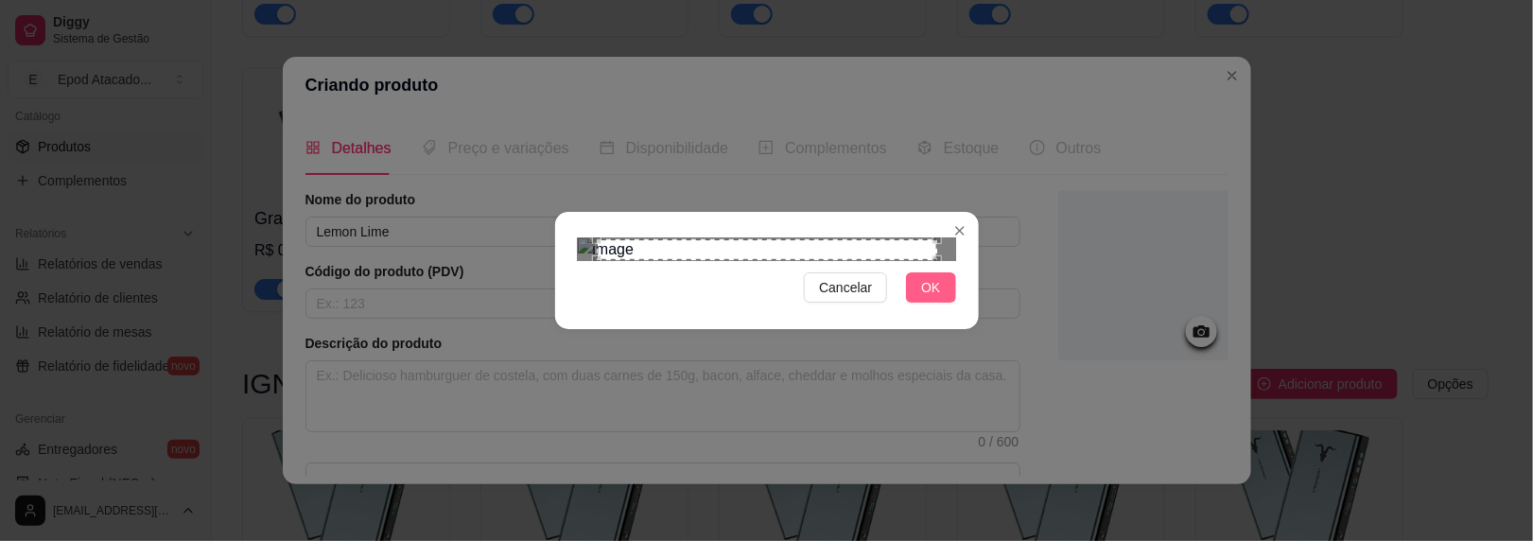
click at [933, 298] on span "OK" at bounding box center [930, 287] width 19 height 21
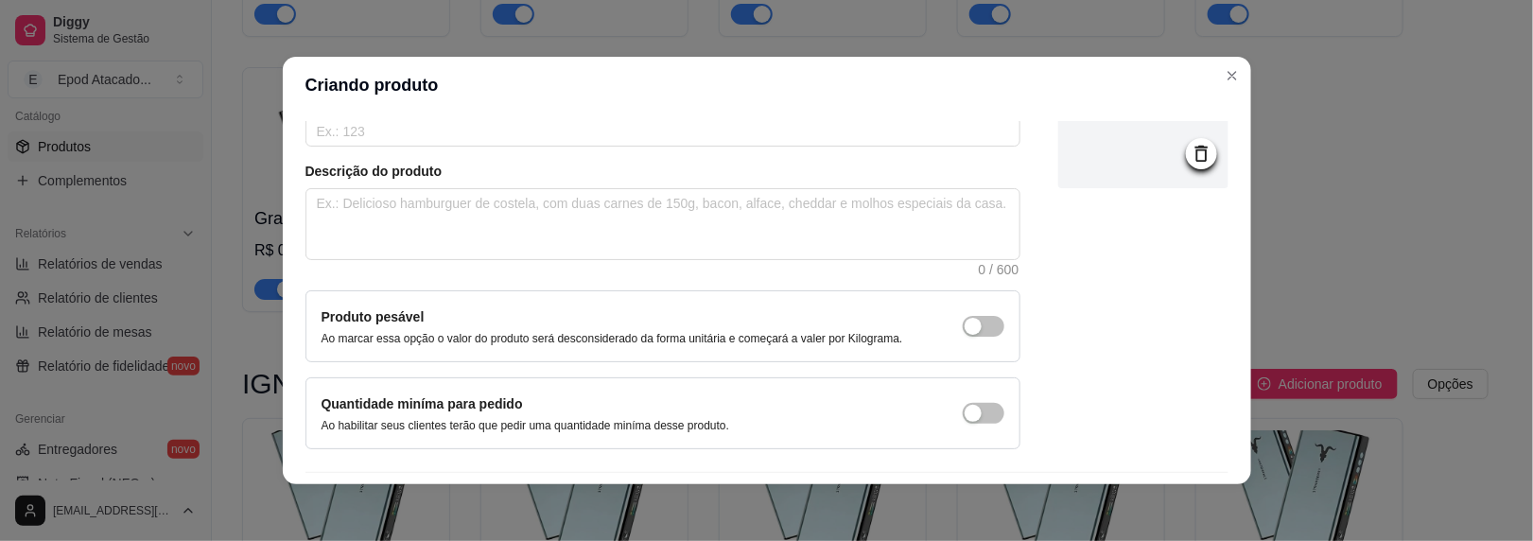
scroll to position [224, 0]
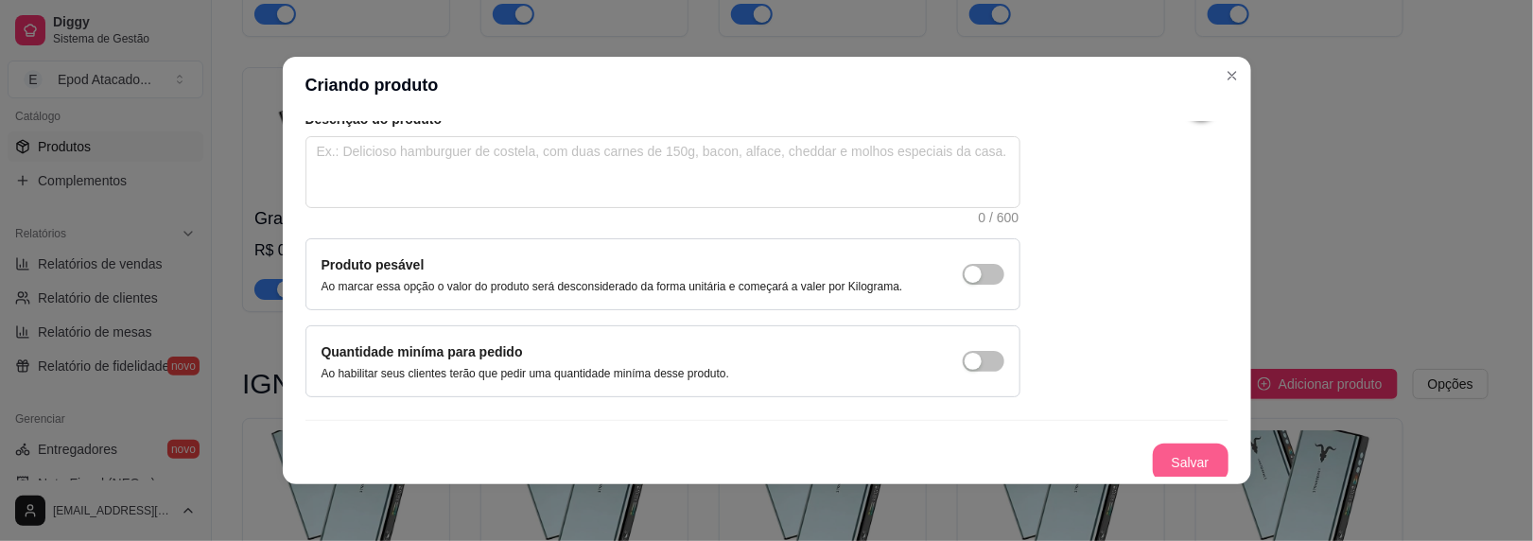
click at [1153, 457] on button "Salvar" at bounding box center [1191, 463] width 76 height 38
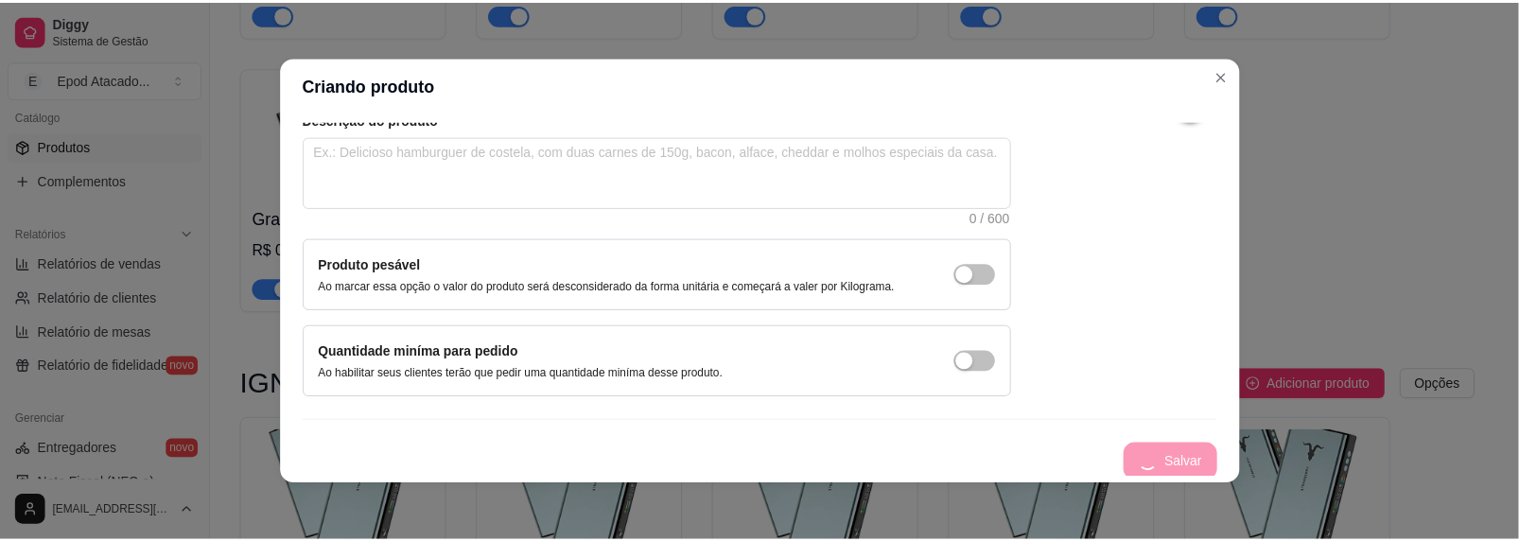
scroll to position [7, 0]
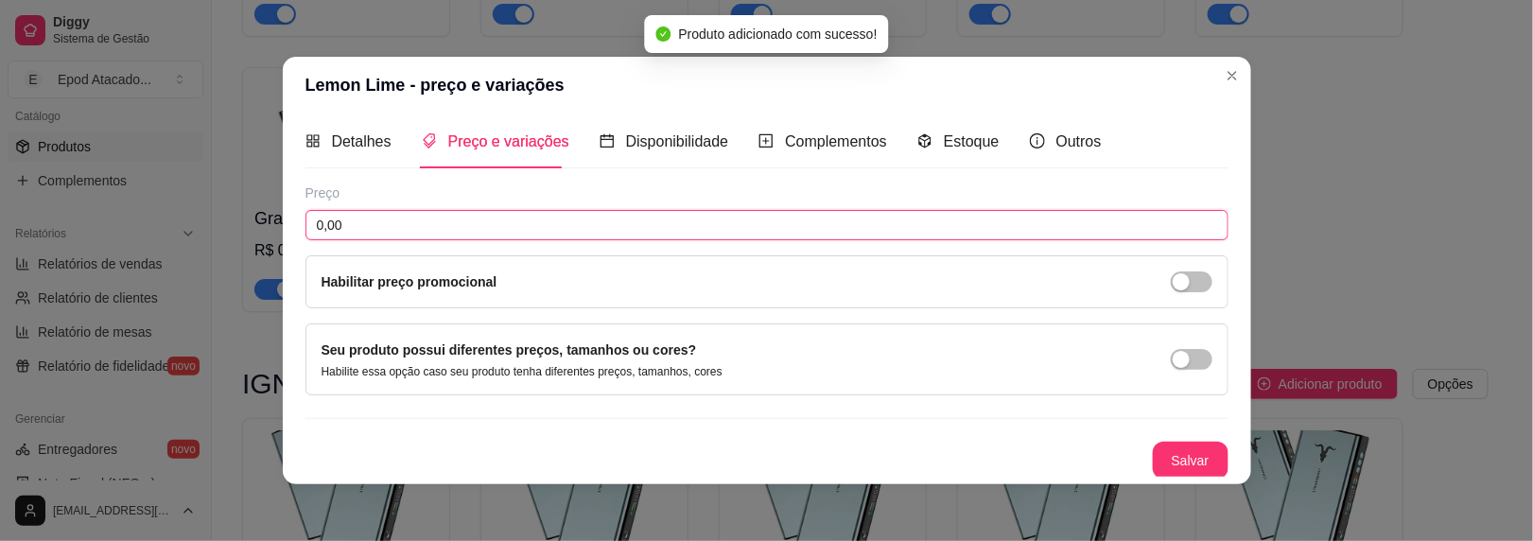
click at [397, 229] on input "0,00" at bounding box center [767, 225] width 923 height 30
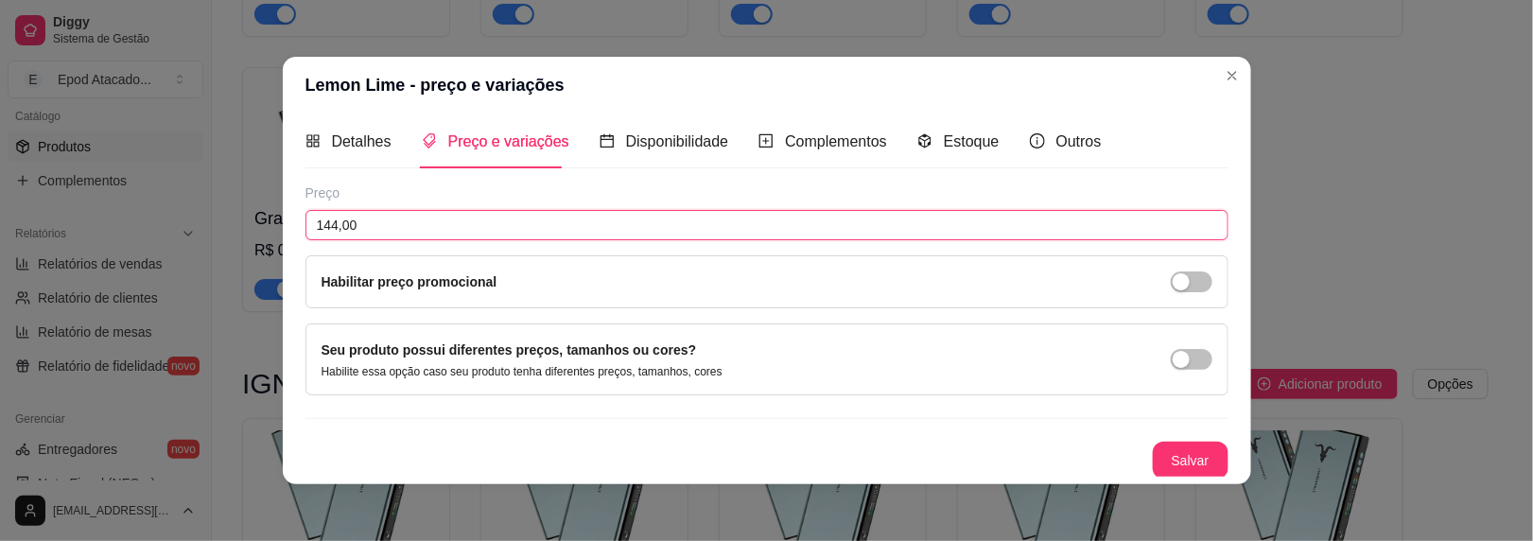
type input "144,00"
click at [1162, 470] on button "Salvar" at bounding box center [1191, 461] width 74 height 37
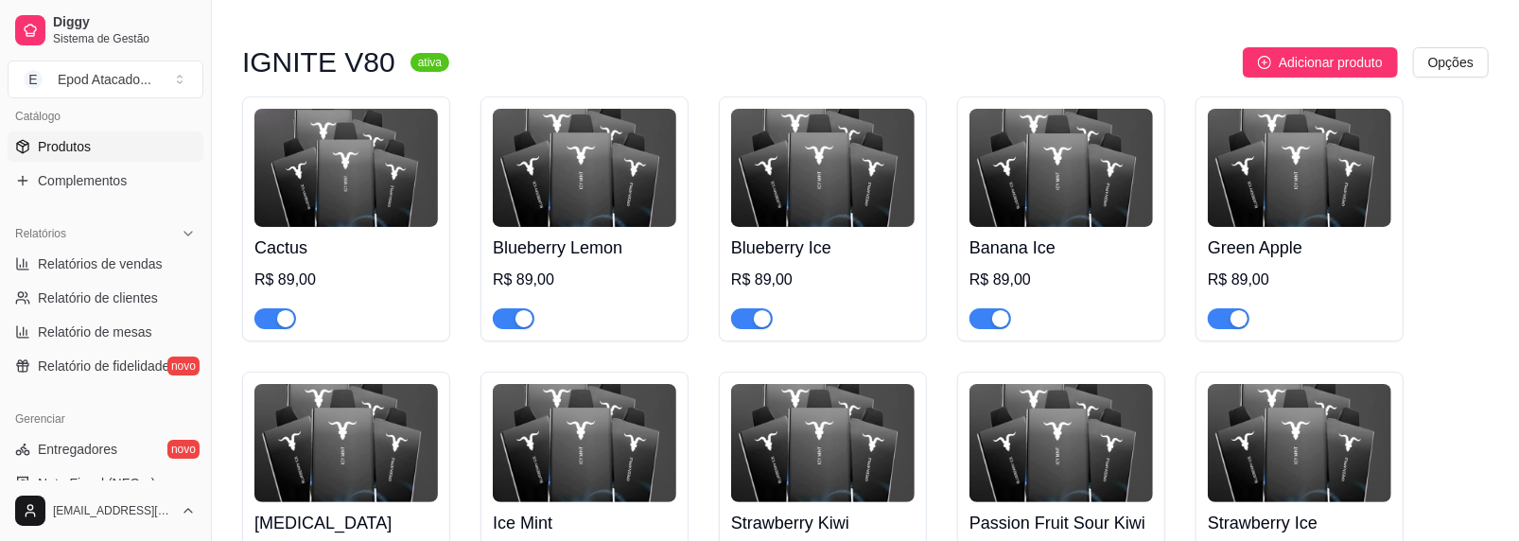
scroll to position [0, 0]
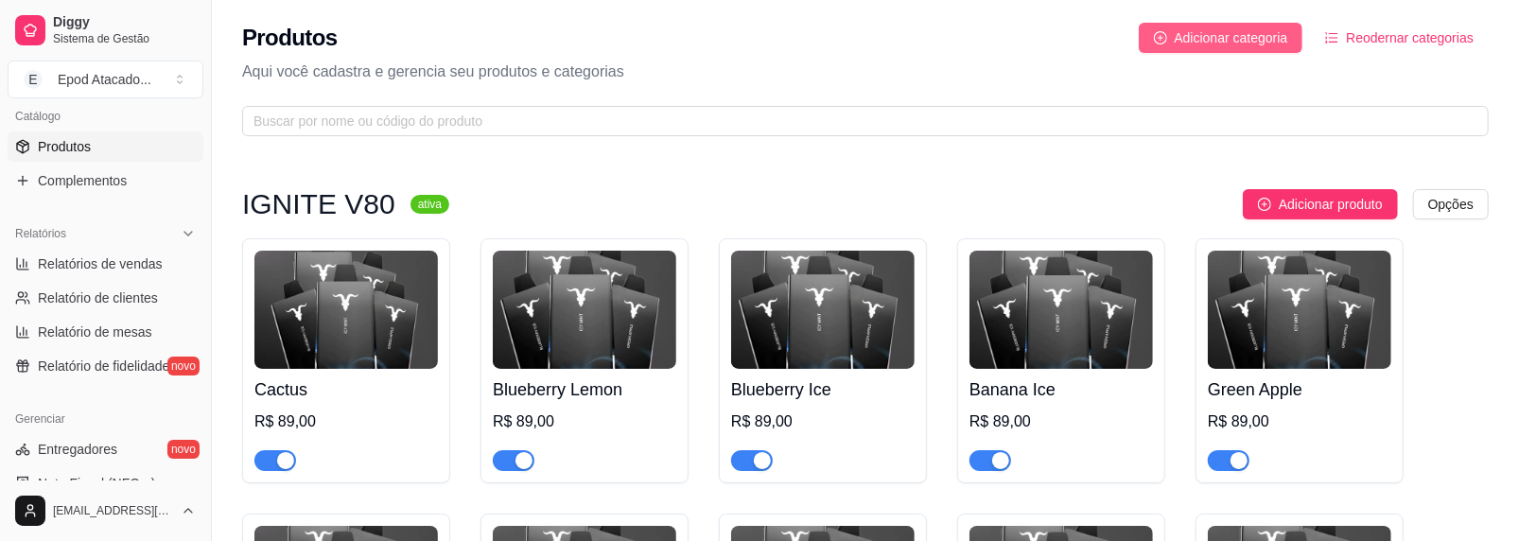
click at [1228, 44] on span "Adicionar categoria" at bounding box center [1232, 37] width 114 height 21
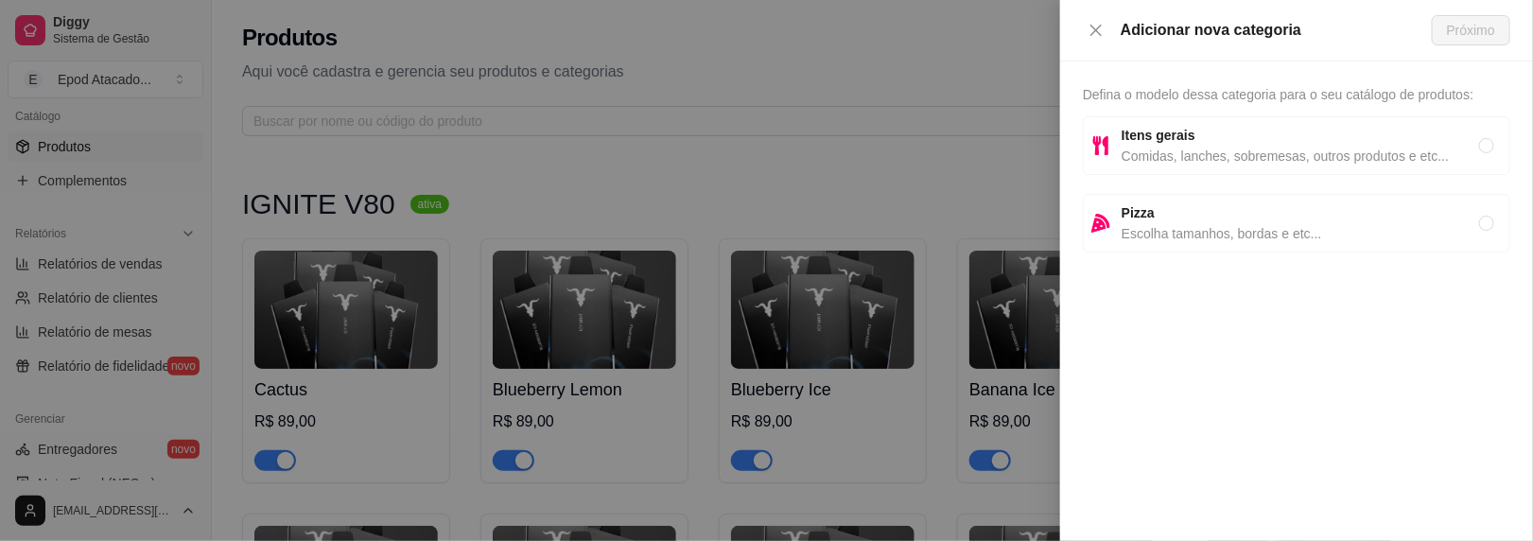
click at [1131, 147] on span "Comidas, lanches, sobremesas, outros produtos e etc..." at bounding box center [1301, 156] width 358 height 21
radio input "true"
click at [1446, 33] on button "Próximo" at bounding box center [1471, 30] width 79 height 30
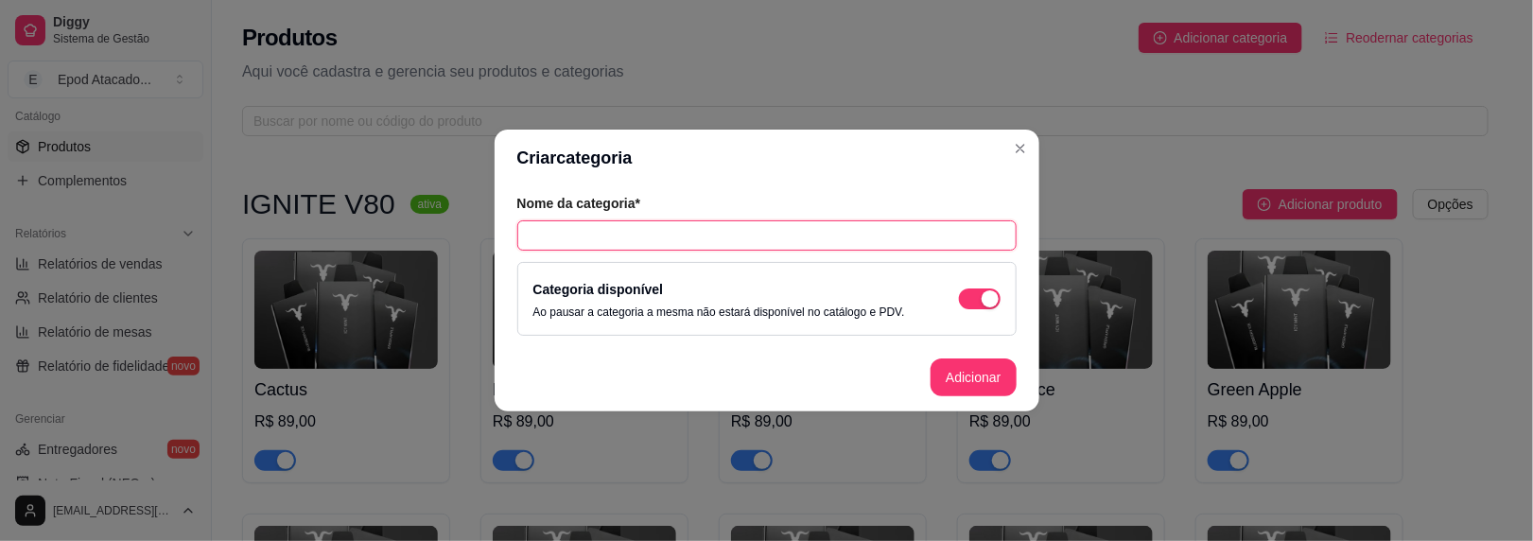
click at [551, 238] on input "text" at bounding box center [766, 235] width 499 height 30
type input "IGNITE V400 MIX"
click at [962, 369] on button "Adicionar" at bounding box center [973, 378] width 85 height 38
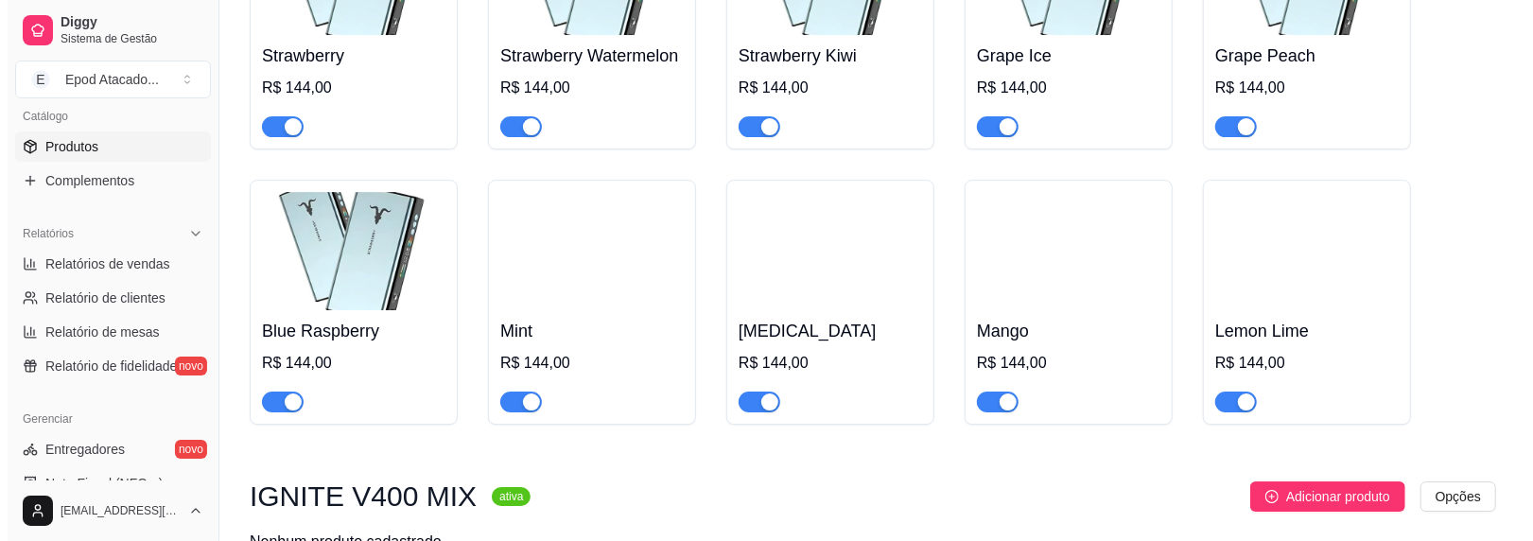
scroll to position [4080, 0]
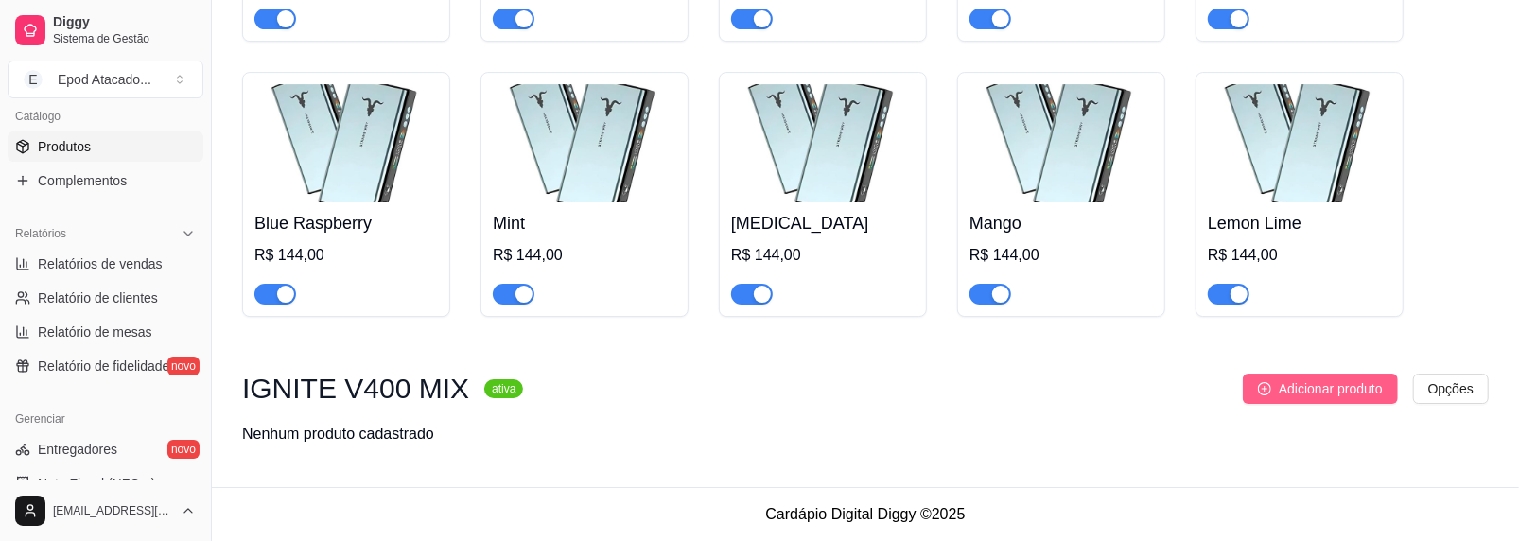
click at [1304, 392] on span "Adicionar produto" at bounding box center [1331, 388] width 104 height 21
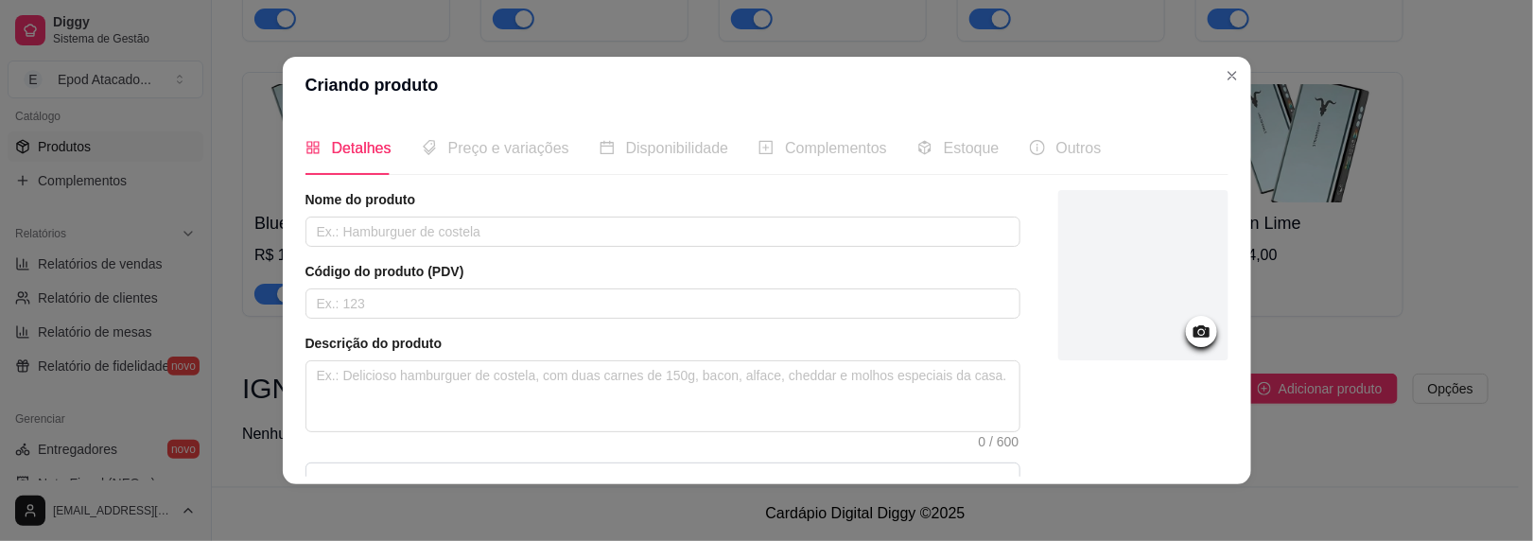
click at [1102, 250] on div at bounding box center [1144, 275] width 170 height 170
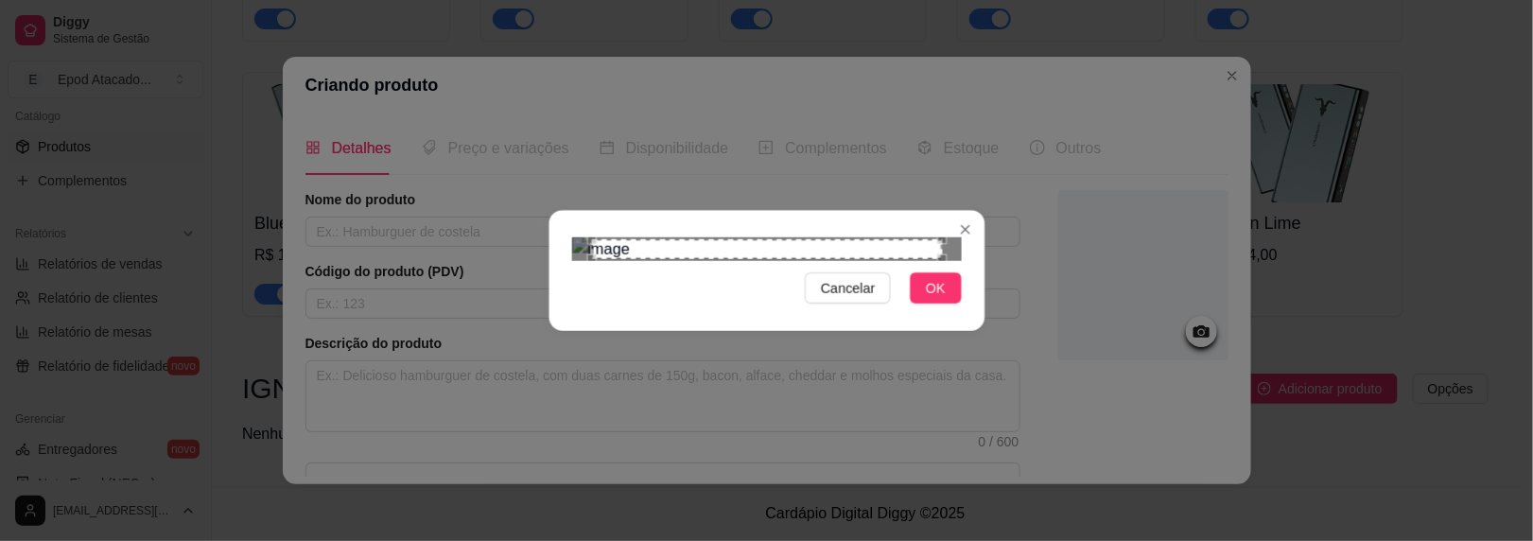
click at [811, 210] on section "Cancelar OK" at bounding box center [767, 270] width 436 height 121
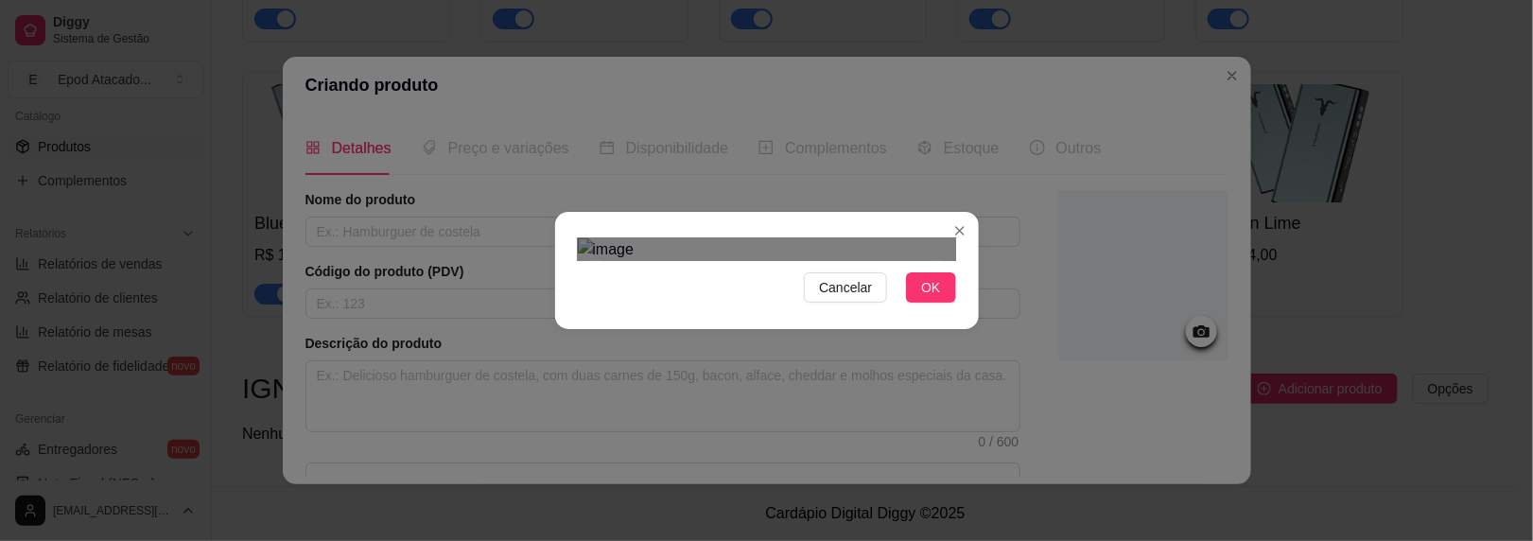
click at [851, 359] on div "Use the arrow keys to move the crop selection area" at bounding box center [766, 436] width 341 height 341
click at [946, 238] on img at bounding box center [767, 249] width 378 height 23
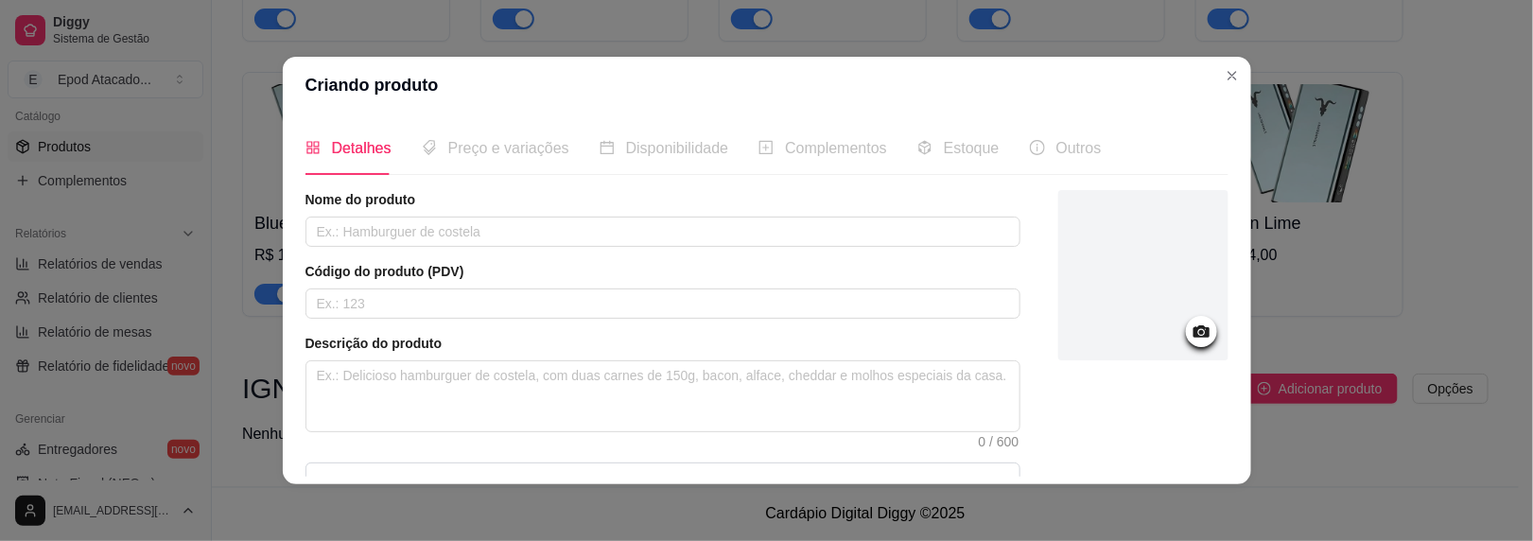
click at [1124, 333] on div at bounding box center [1144, 275] width 170 height 170
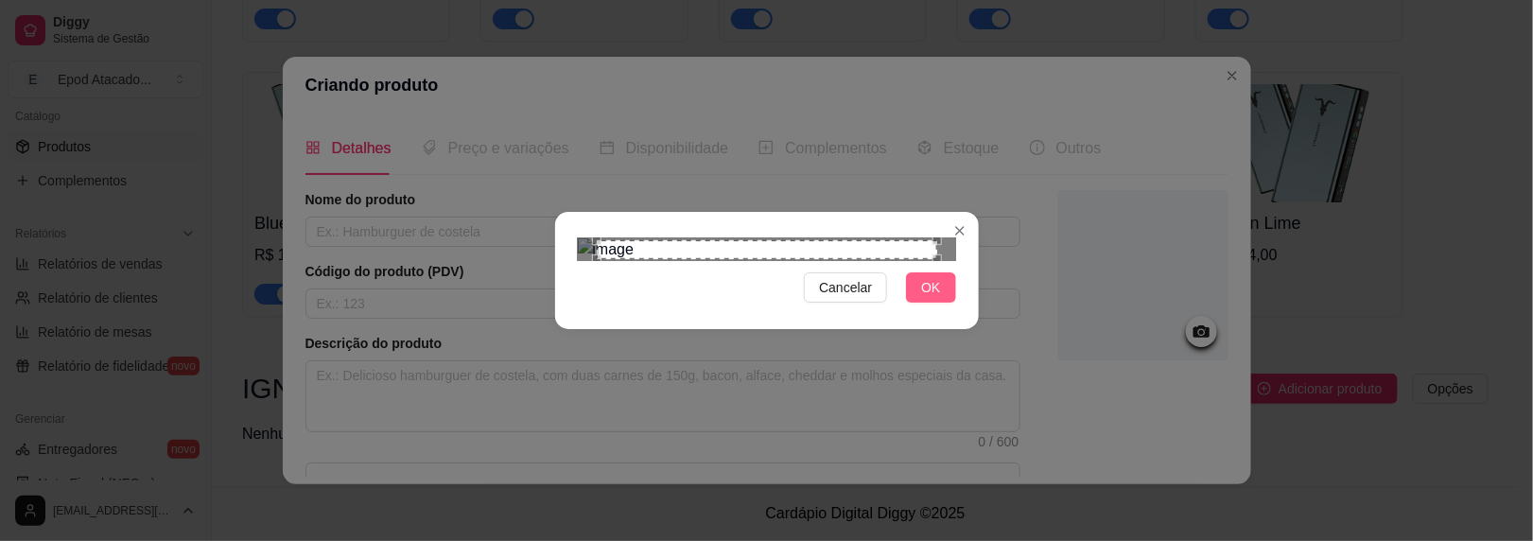
click at [940, 303] on button "OK" at bounding box center [930, 287] width 49 height 30
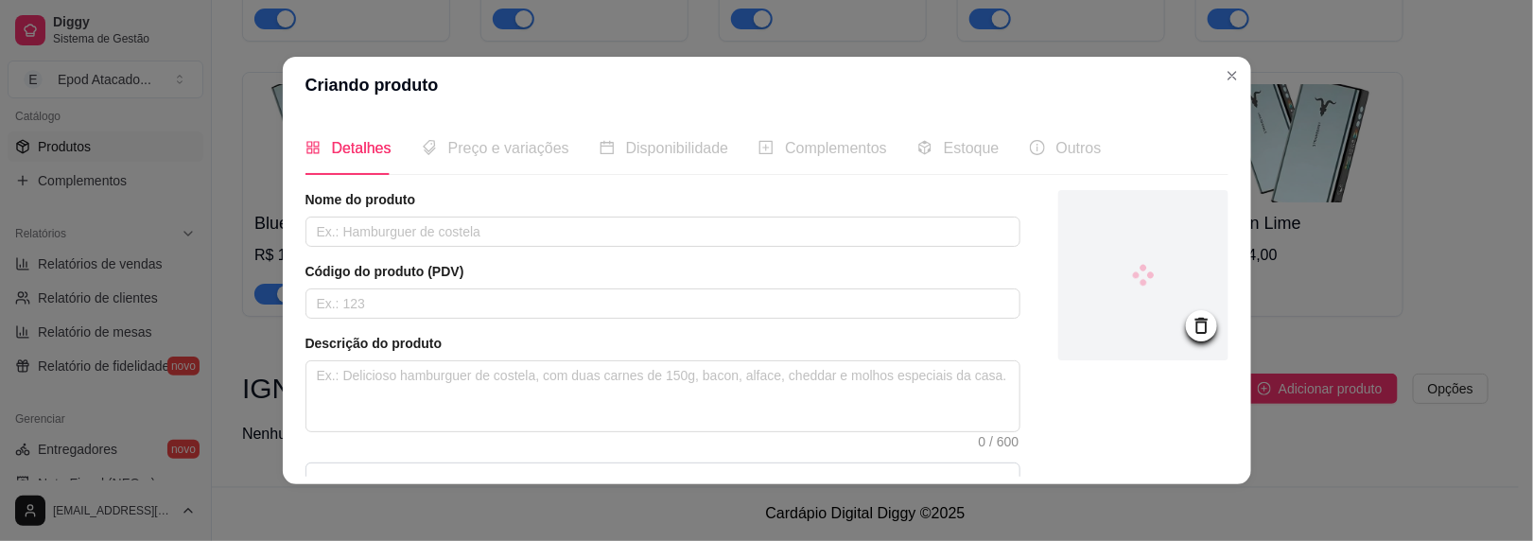
click at [936, 474] on div "Produto pesável Ao marcar essa opção o valor do produto será desconsiderado da …" at bounding box center [663, 499] width 715 height 72
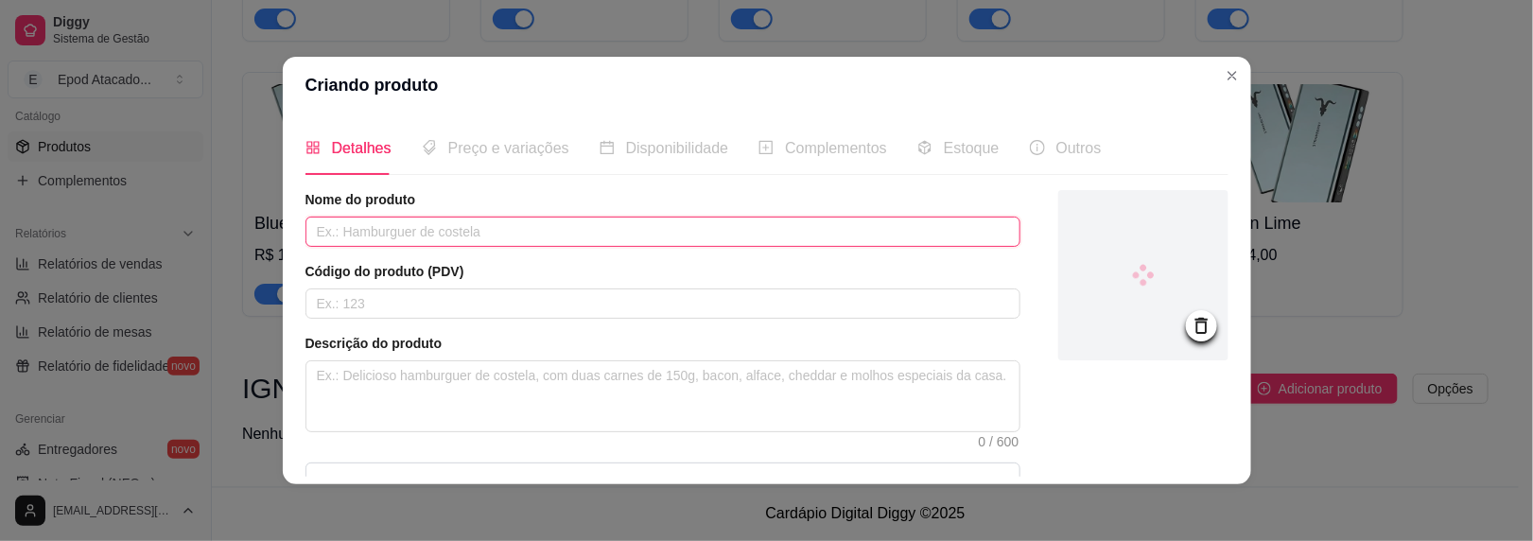
click at [460, 234] on input "text" at bounding box center [663, 232] width 715 height 30
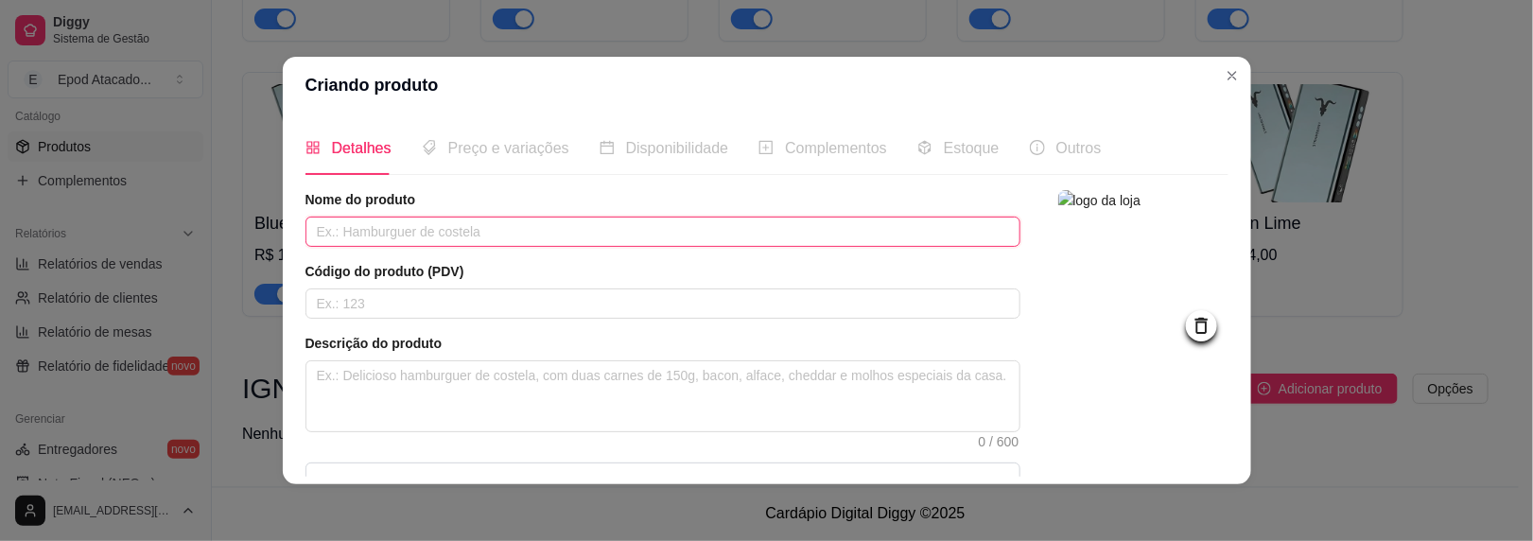
paste input "Passion Fruit Sour Kiwi / Pineapple Ice"
type input "Passion Fruit Sour Kiwi / Pineapple Ice"
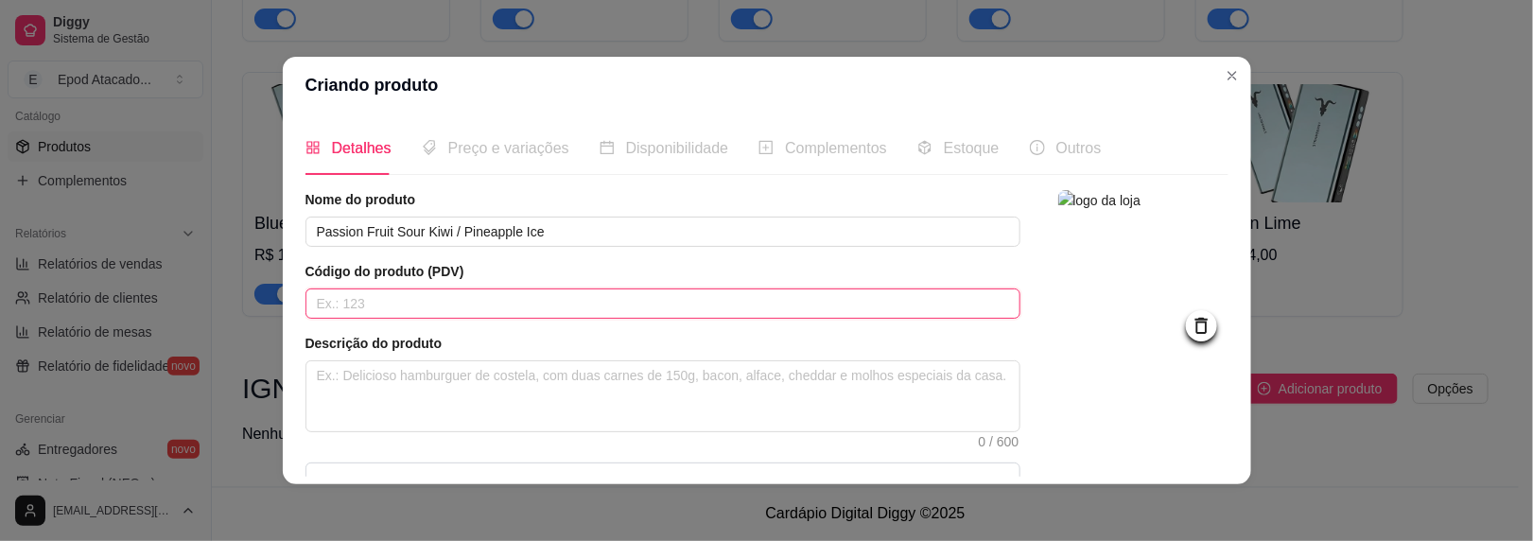
click at [446, 305] on input "text" at bounding box center [663, 304] width 715 height 30
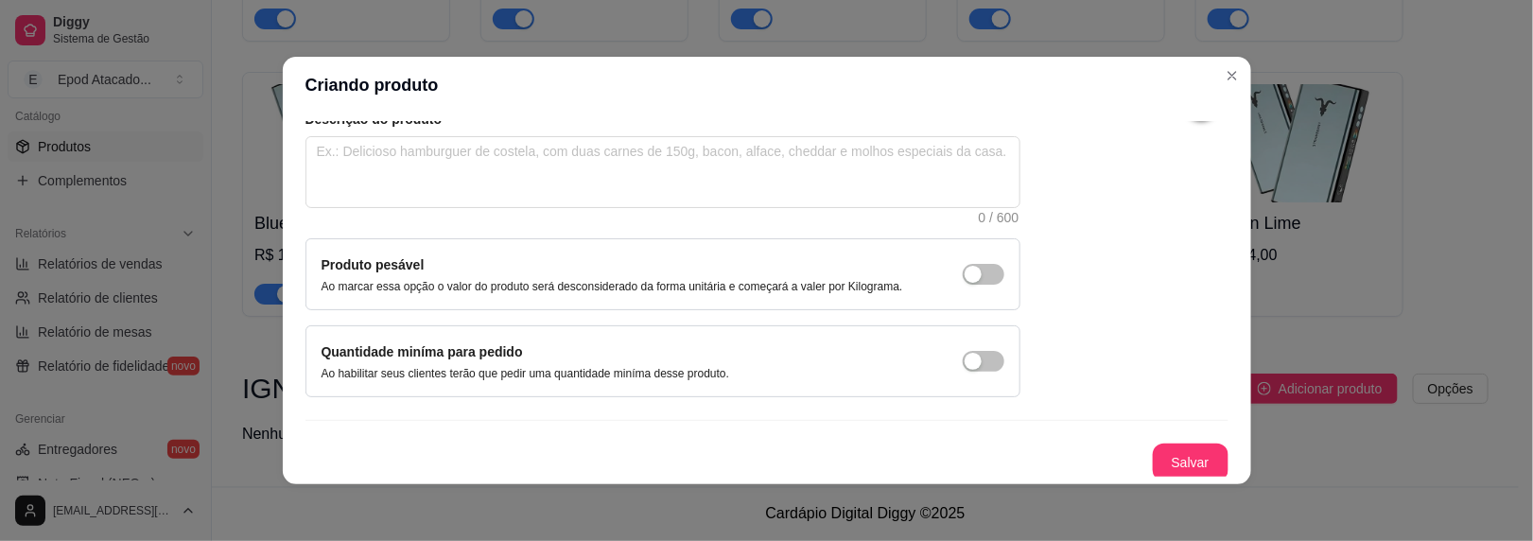
scroll to position [3, 0]
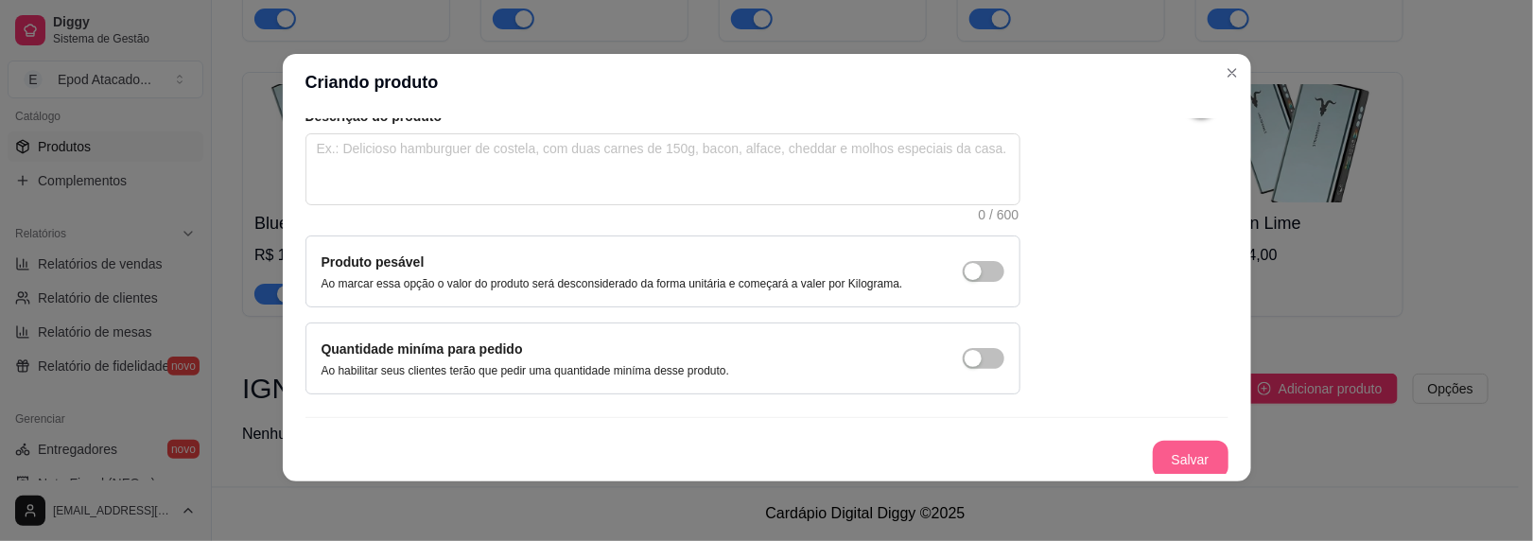
click at [1167, 449] on button "Salvar" at bounding box center [1191, 460] width 76 height 38
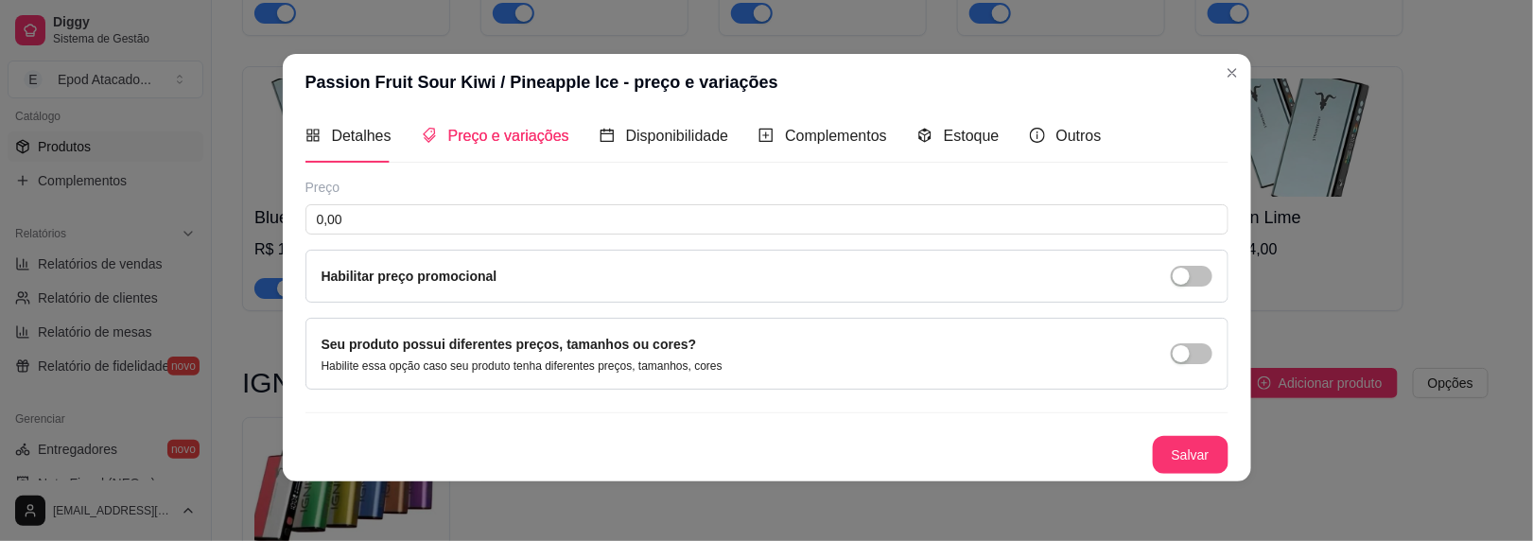
scroll to position [7, 0]
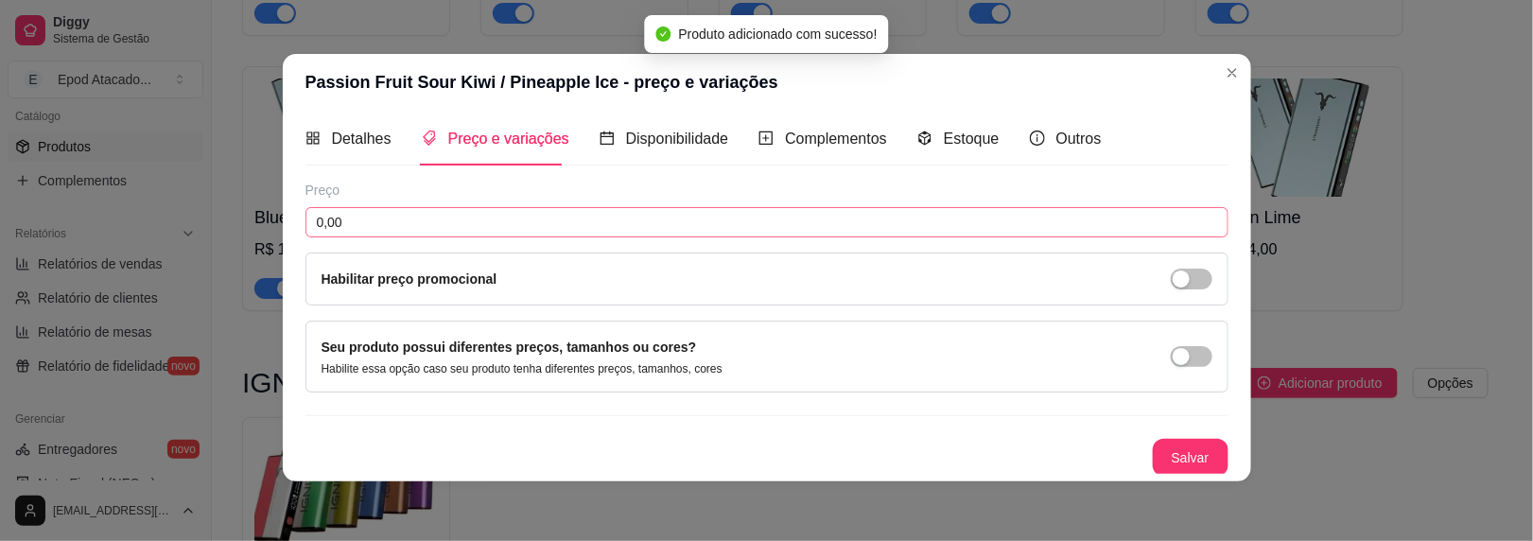
click at [527, 233] on div "Preço 0,00 Habilitar preço promocional" at bounding box center [767, 243] width 923 height 125
click at [534, 213] on input "0,00" at bounding box center [767, 222] width 923 height 30
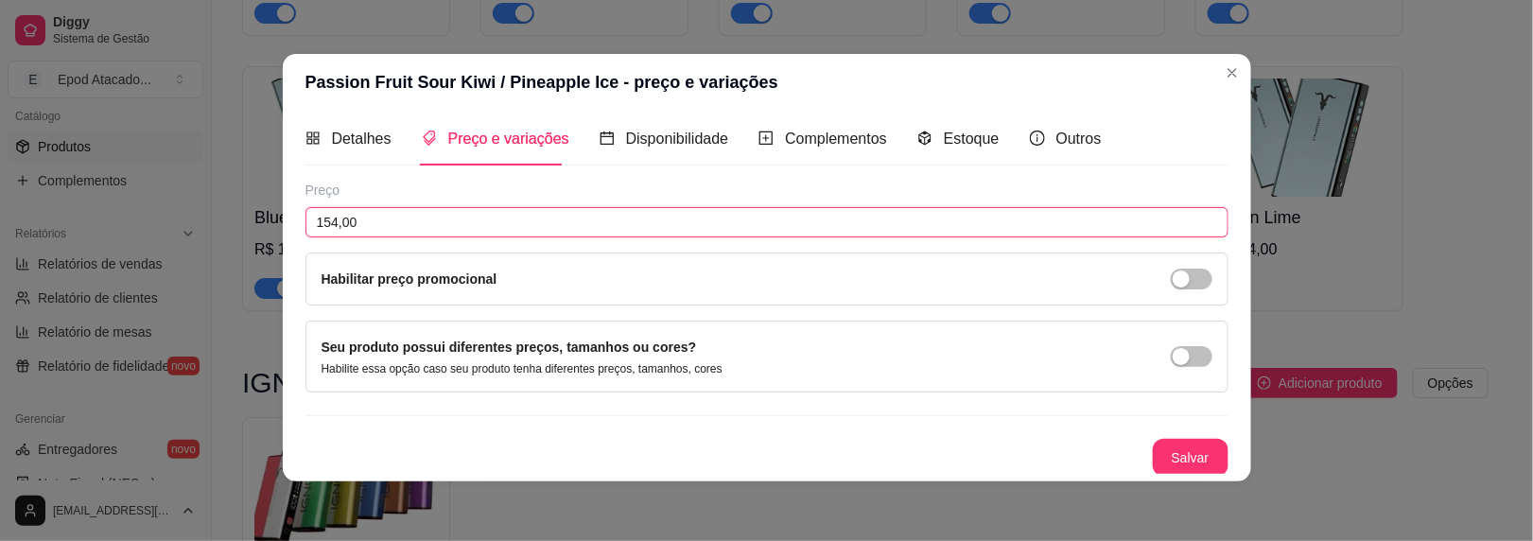
click at [329, 219] on input "154,00" at bounding box center [767, 222] width 923 height 30
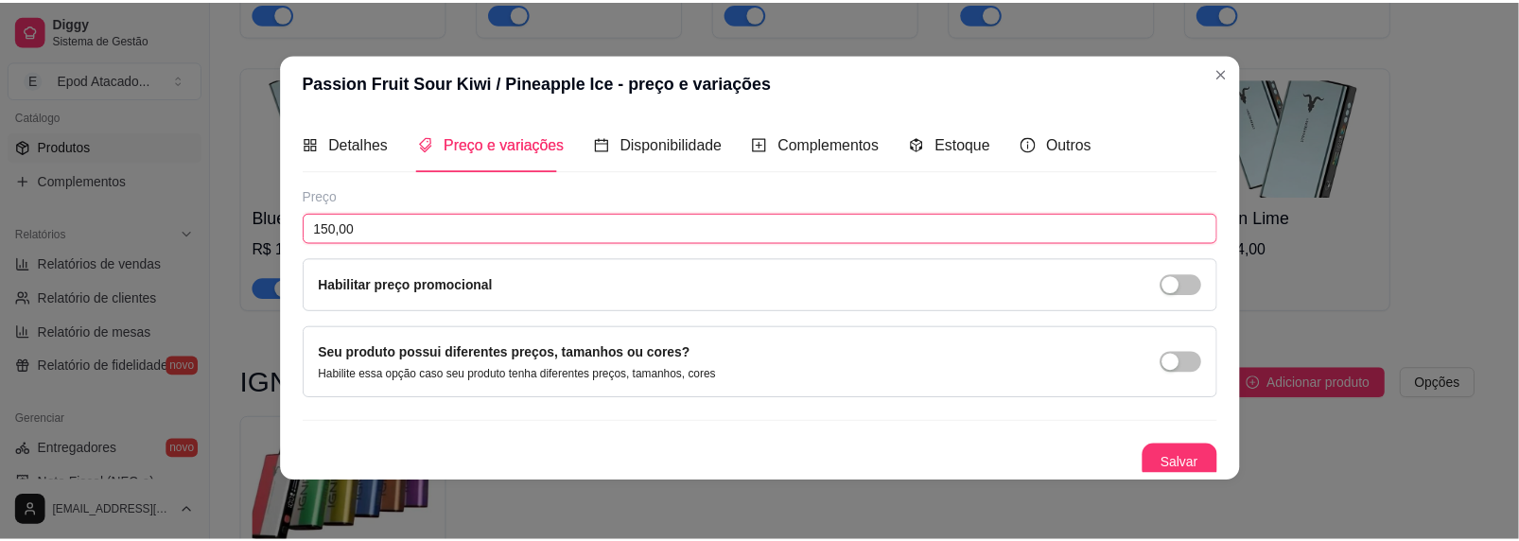
scroll to position [0, 0]
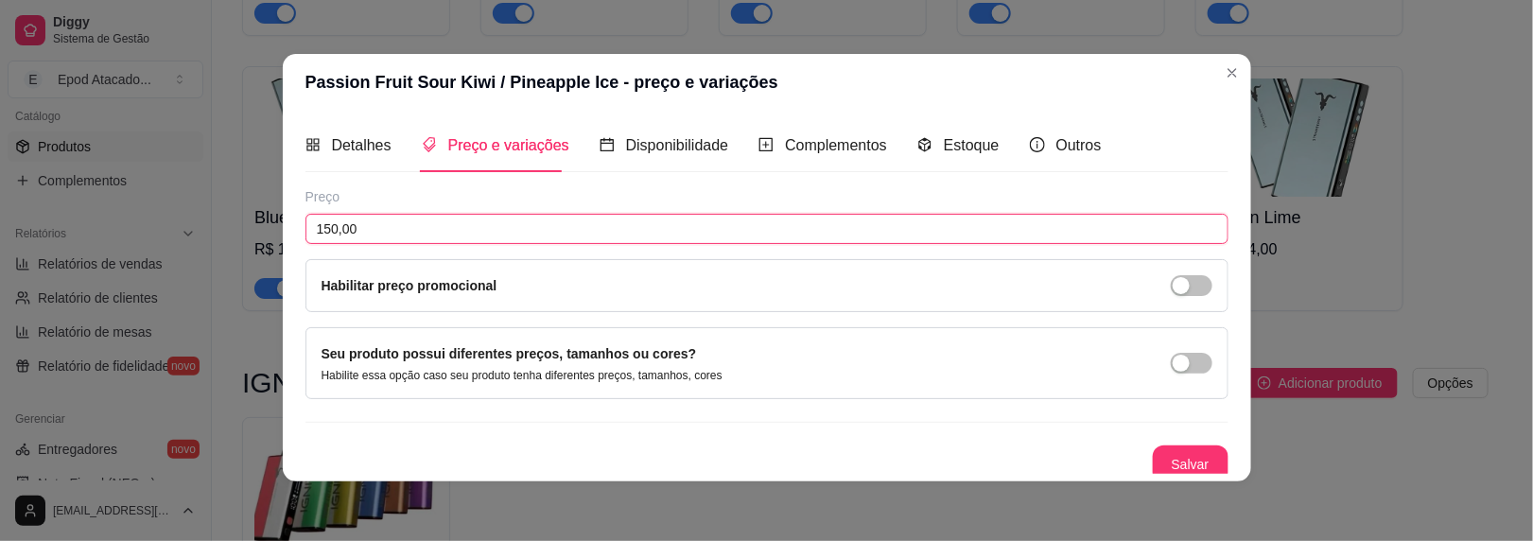
type input "150,00"
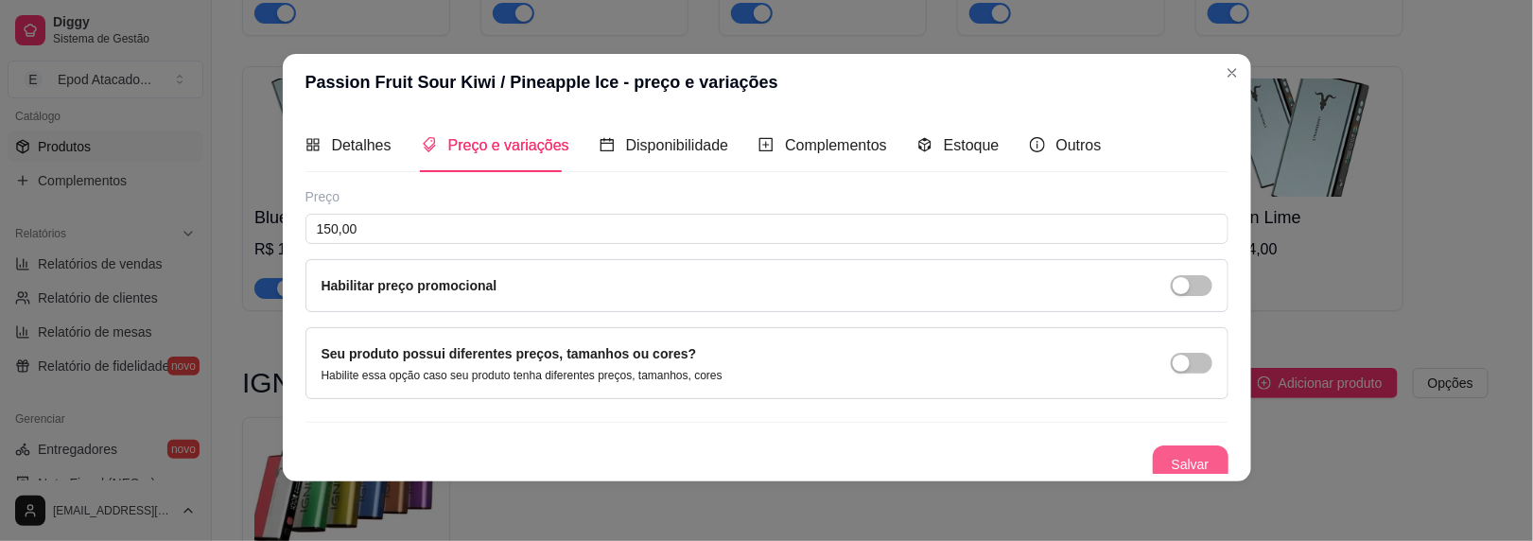
click at [1162, 458] on button "Salvar" at bounding box center [1191, 465] width 76 height 38
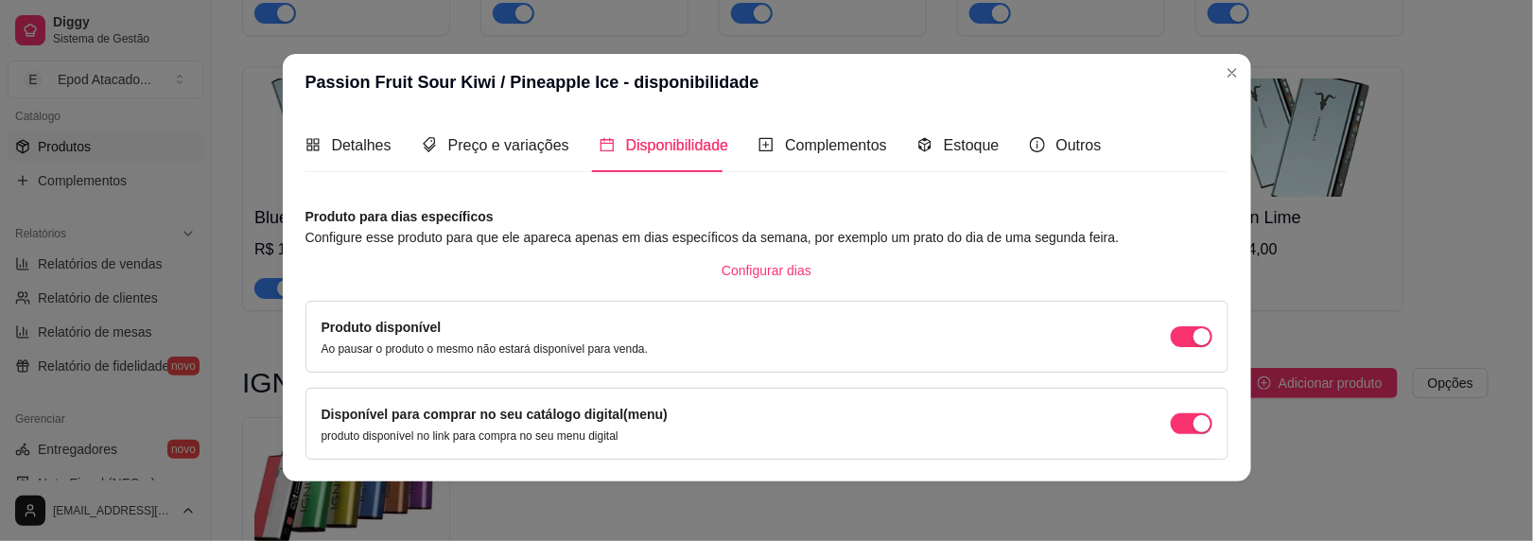
click at [1239, 65] on header "Passion Fruit Sour Kiwi / Pineapple Ice - disponibilidade" at bounding box center [767, 82] width 969 height 57
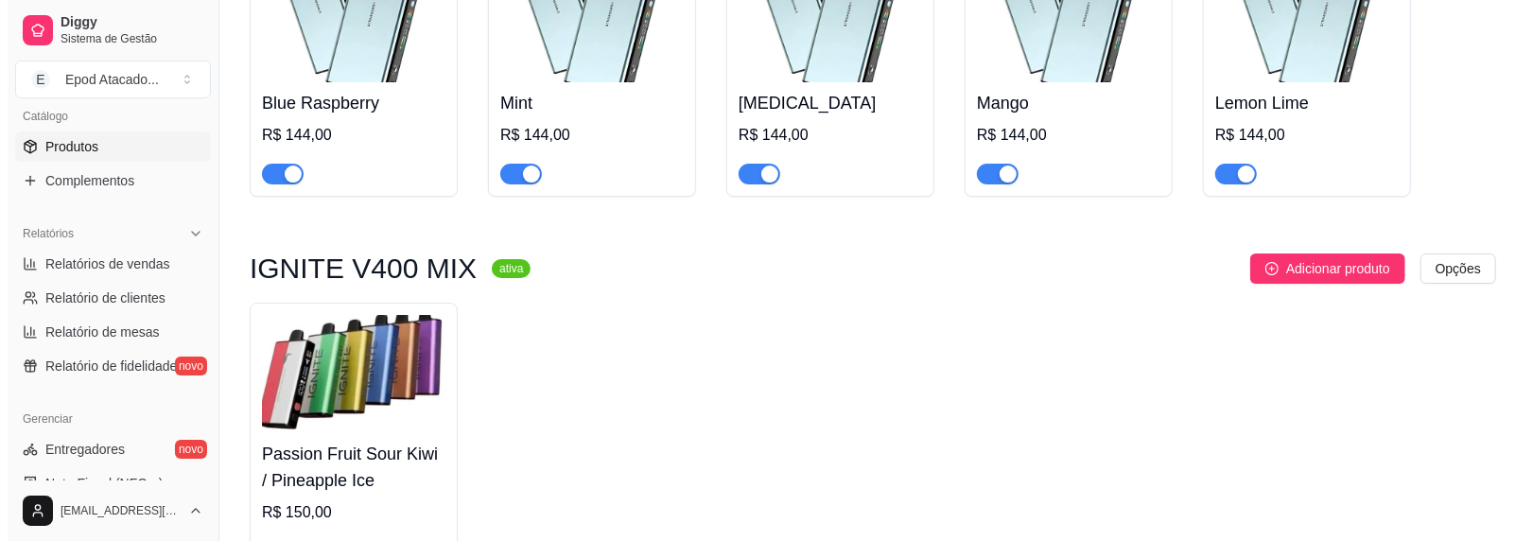
scroll to position [4330, 0]
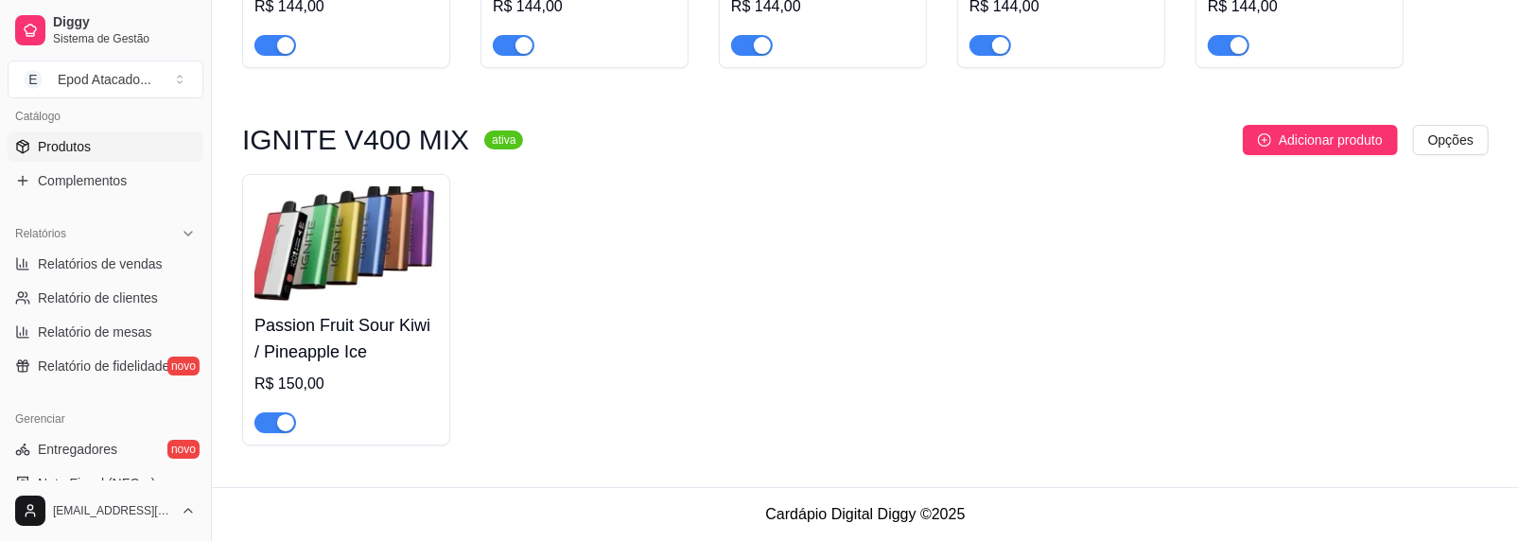
click at [1320, 138] on span "Adicionar produto" at bounding box center [1331, 140] width 104 height 21
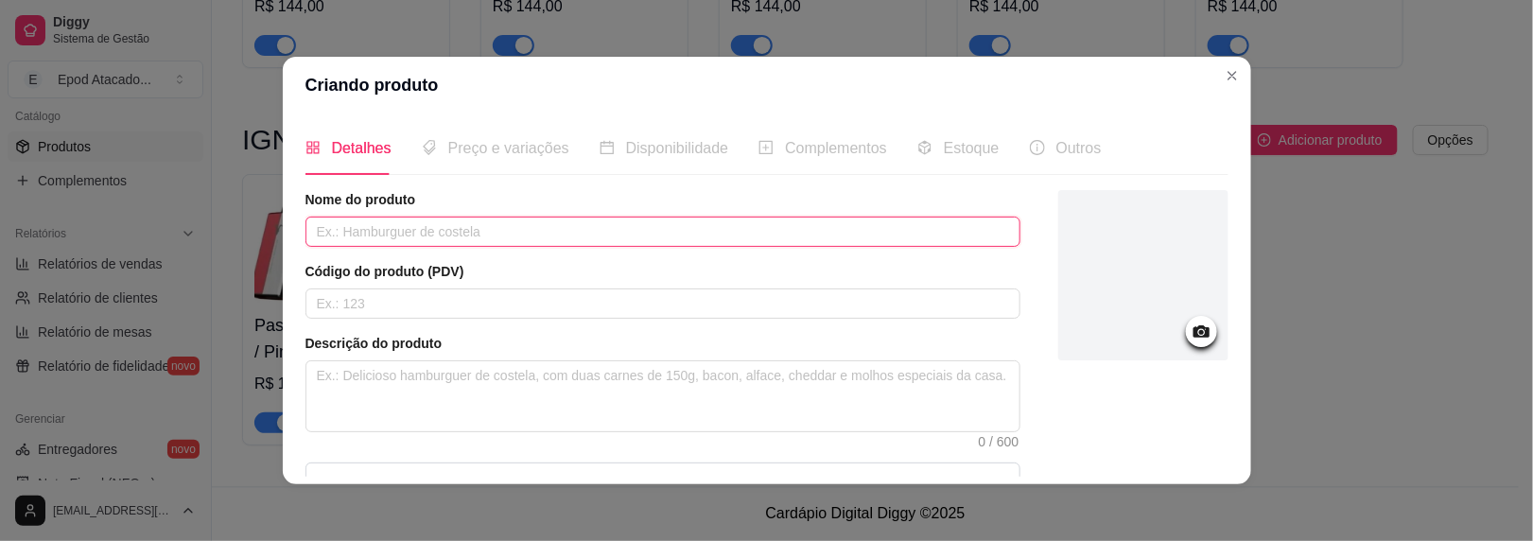
click at [391, 226] on input "text" at bounding box center [663, 232] width 715 height 30
paste input "Grape Ice / Strawberry"
type input "Grape Ice / Strawberry"
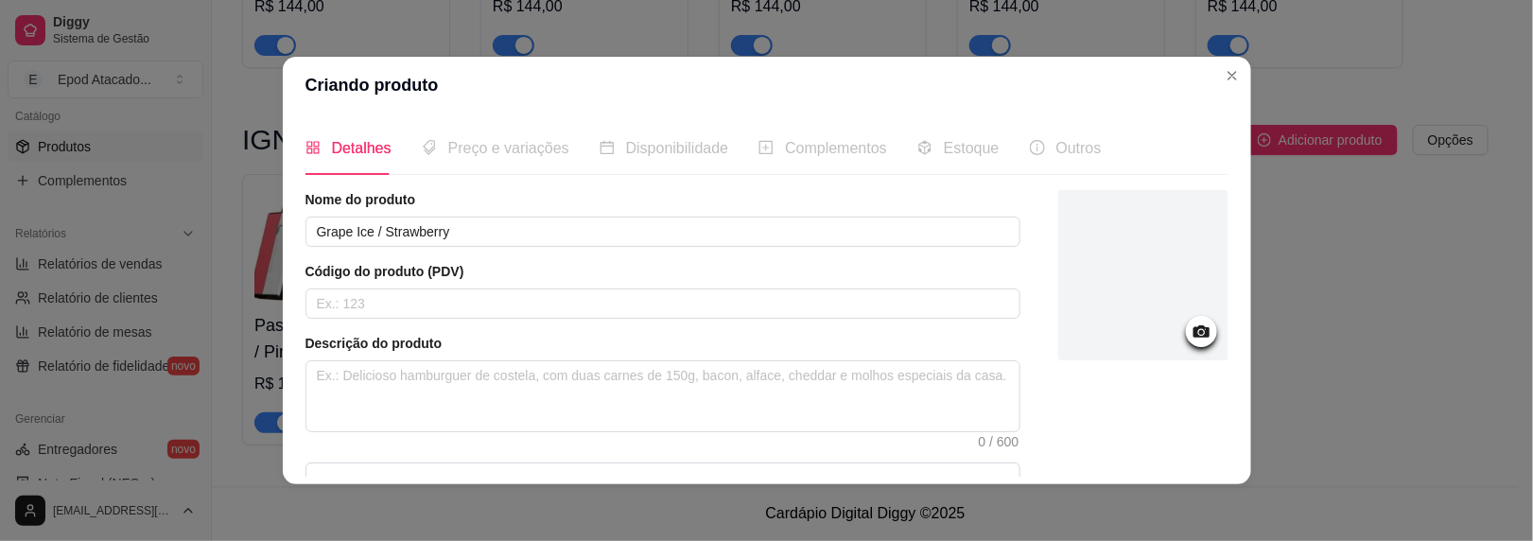
click at [1076, 260] on div at bounding box center [1144, 275] width 170 height 170
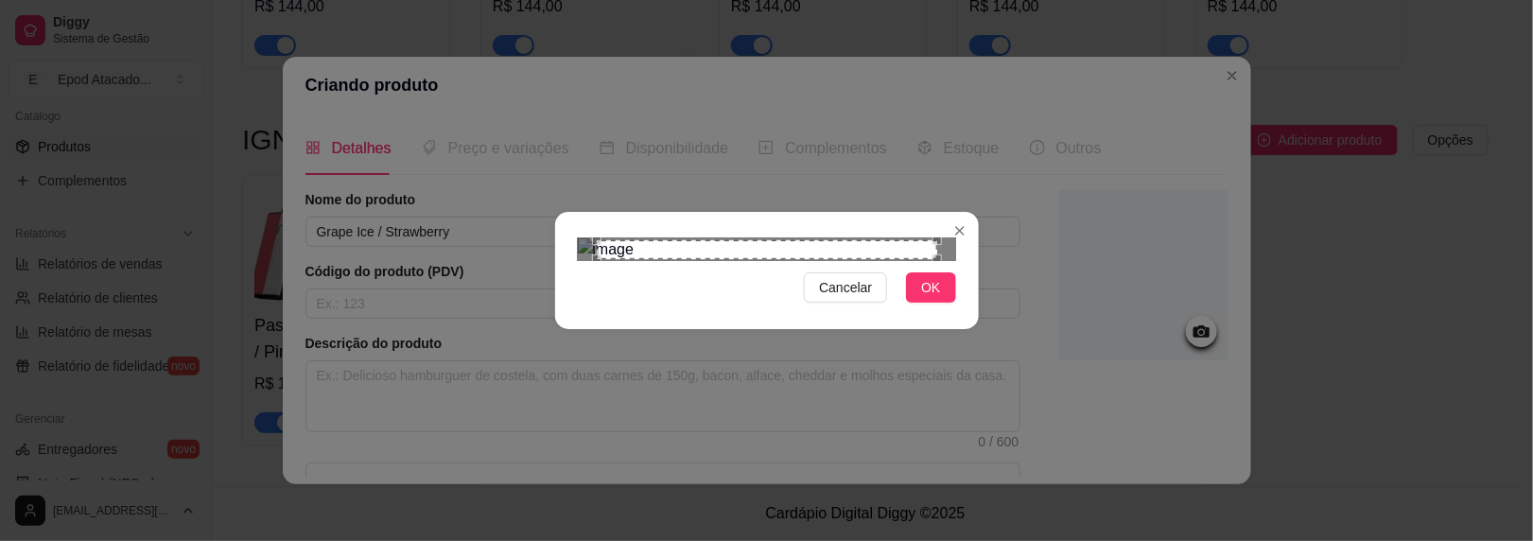
click at [921, 298] on span "OK" at bounding box center [930, 287] width 19 height 21
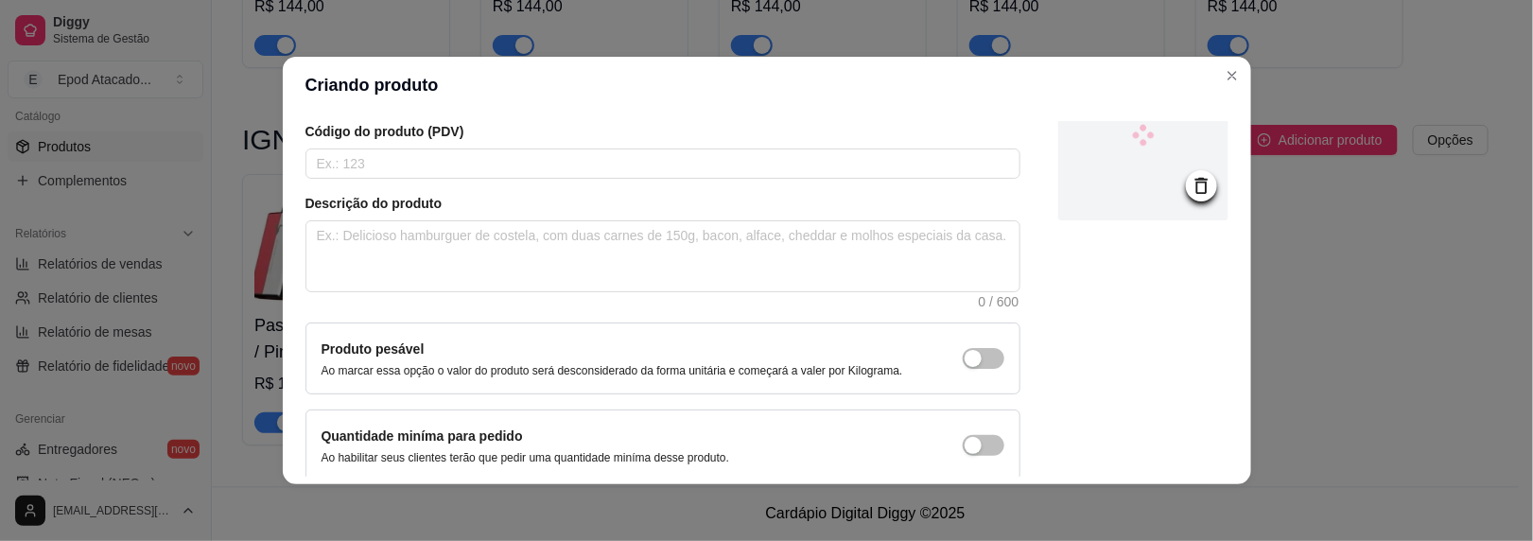
scroll to position [224, 0]
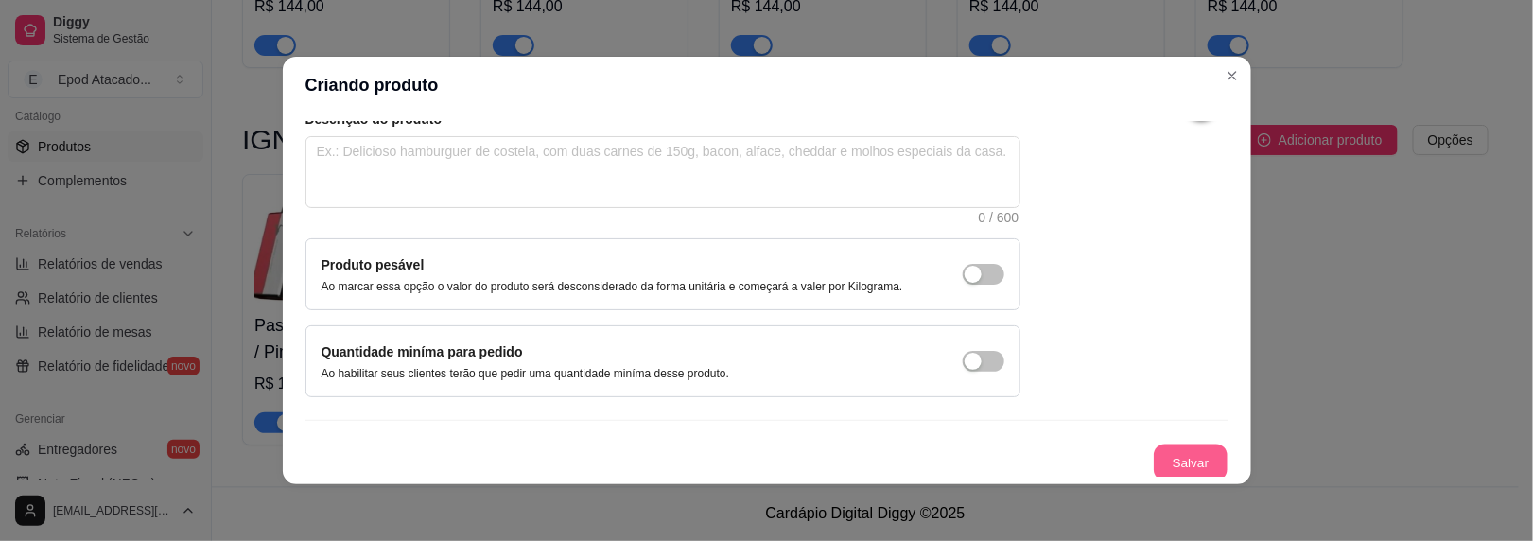
click at [1154, 450] on button "Salvar" at bounding box center [1191, 463] width 74 height 37
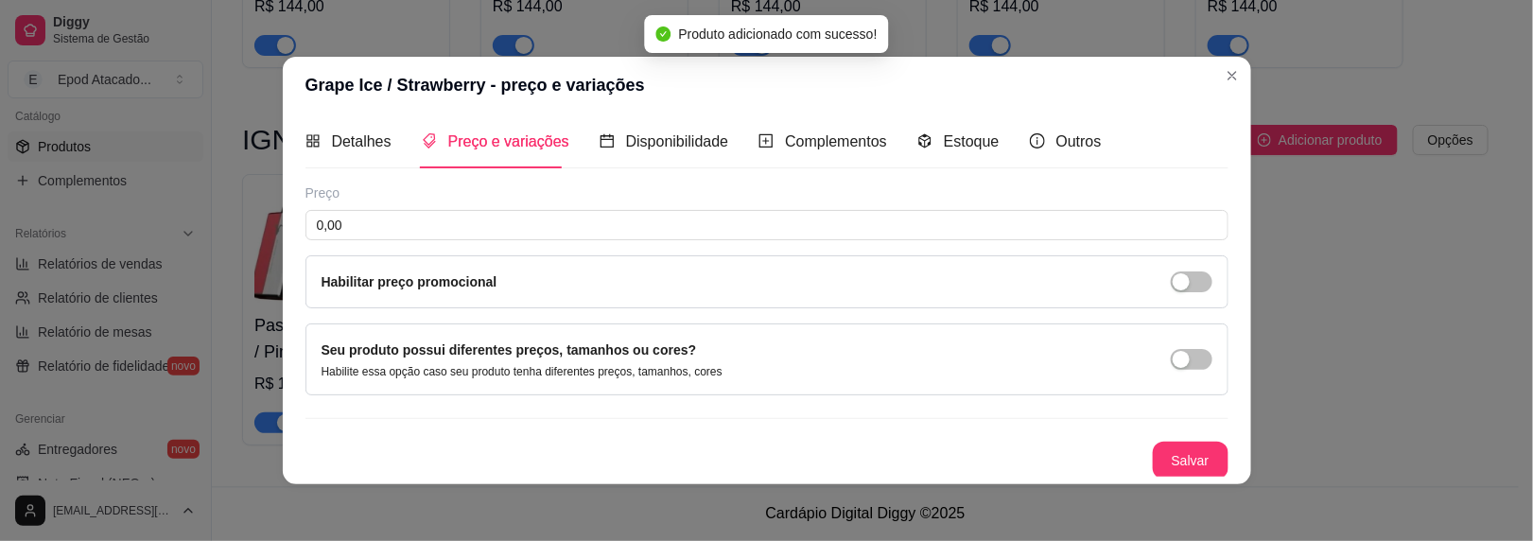
click at [361, 238] on div "Preço 0,00 Habilitar preço promocional" at bounding box center [767, 246] width 923 height 125
click at [367, 226] on input "0,00" at bounding box center [767, 225] width 923 height 30
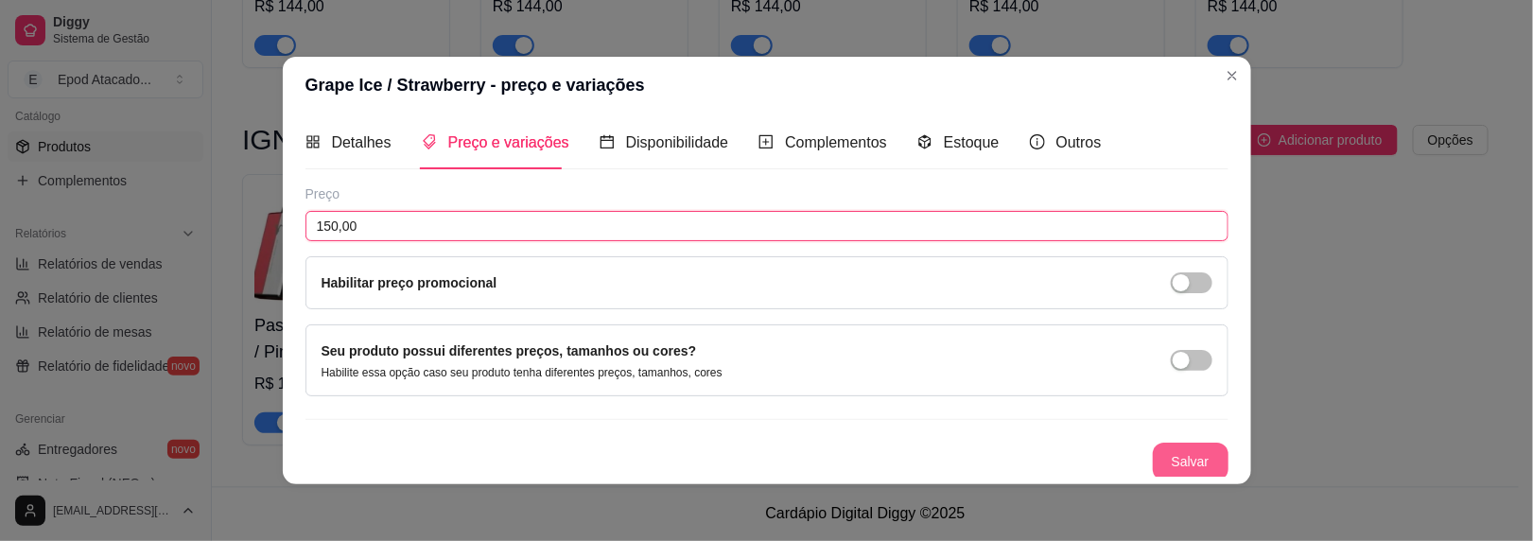
type input "150,00"
click at [1205, 460] on button "Salvar" at bounding box center [1191, 462] width 74 height 37
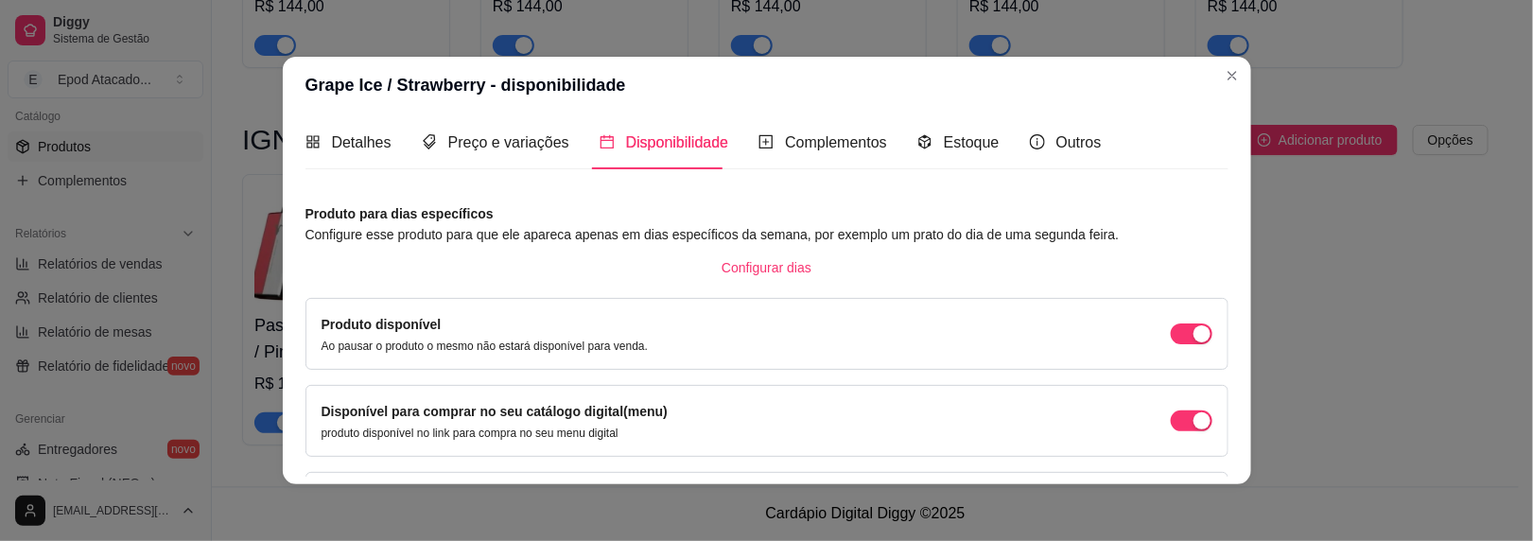
click at [1209, 75] on header "Grape Ice / Strawberry - disponibilidade" at bounding box center [767, 85] width 969 height 57
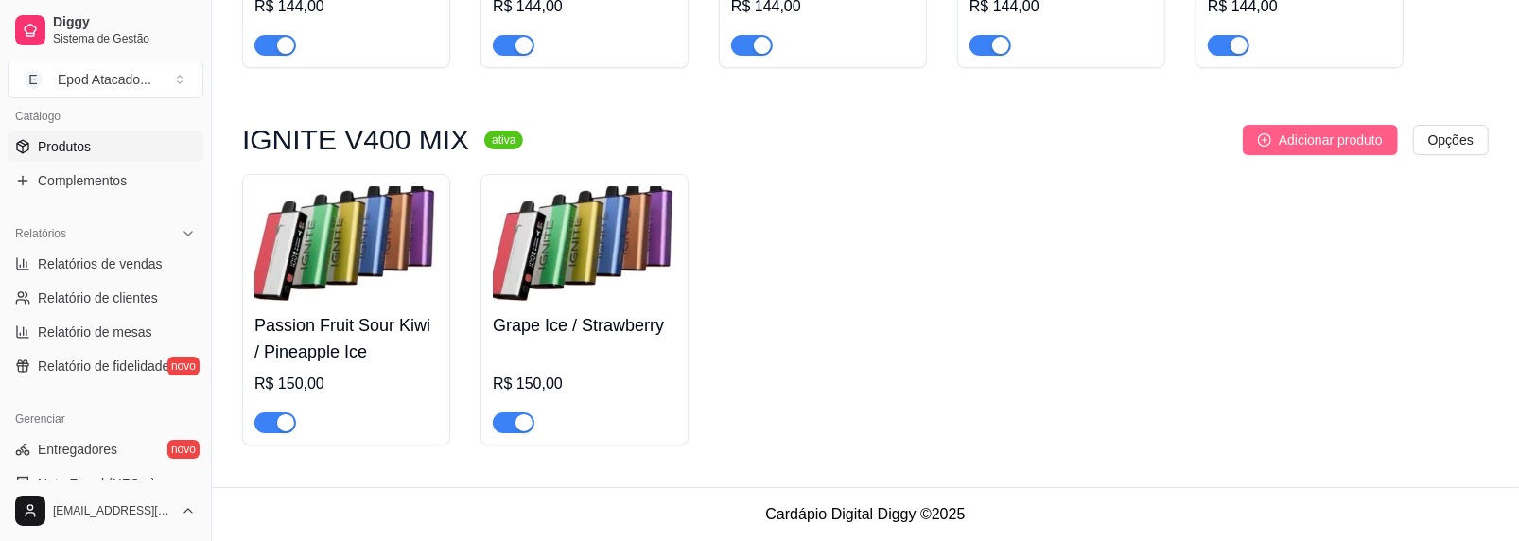
click at [1296, 141] on span "Adicionar produto" at bounding box center [1331, 140] width 104 height 21
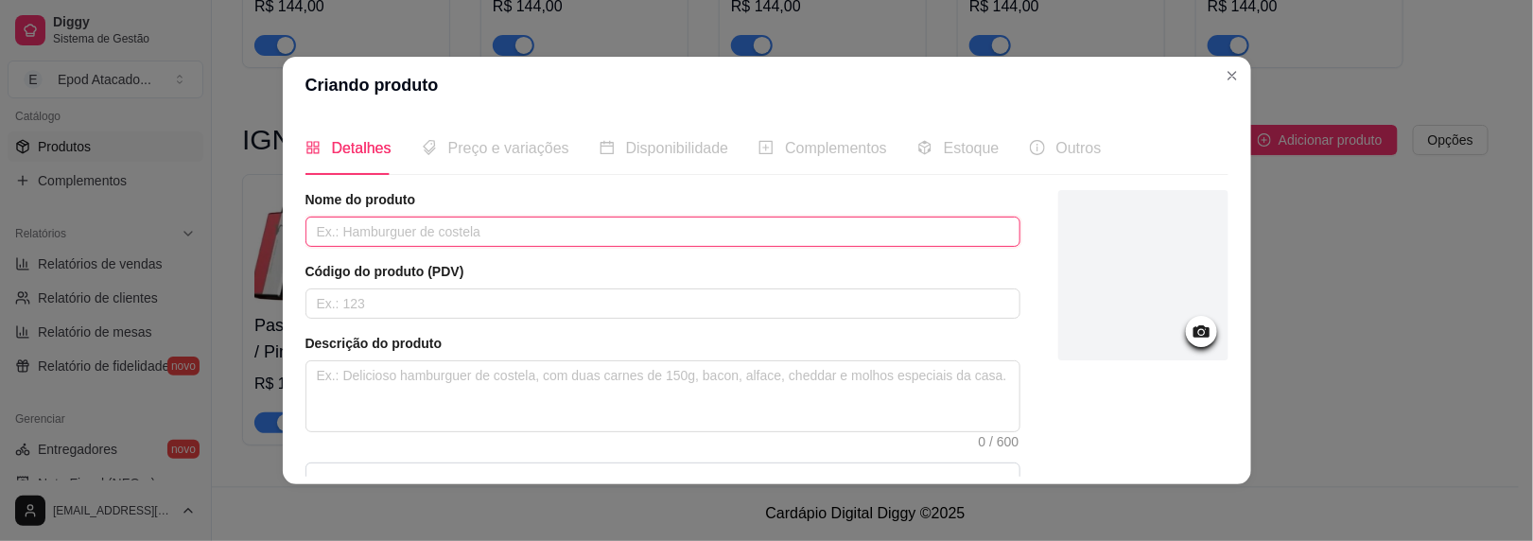
click at [449, 233] on input "text" at bounding box center [663, 232] width 715 height 30
paste input "Grape Ice / Peach Ice"
type input "Grape Ice / Peach Ice"
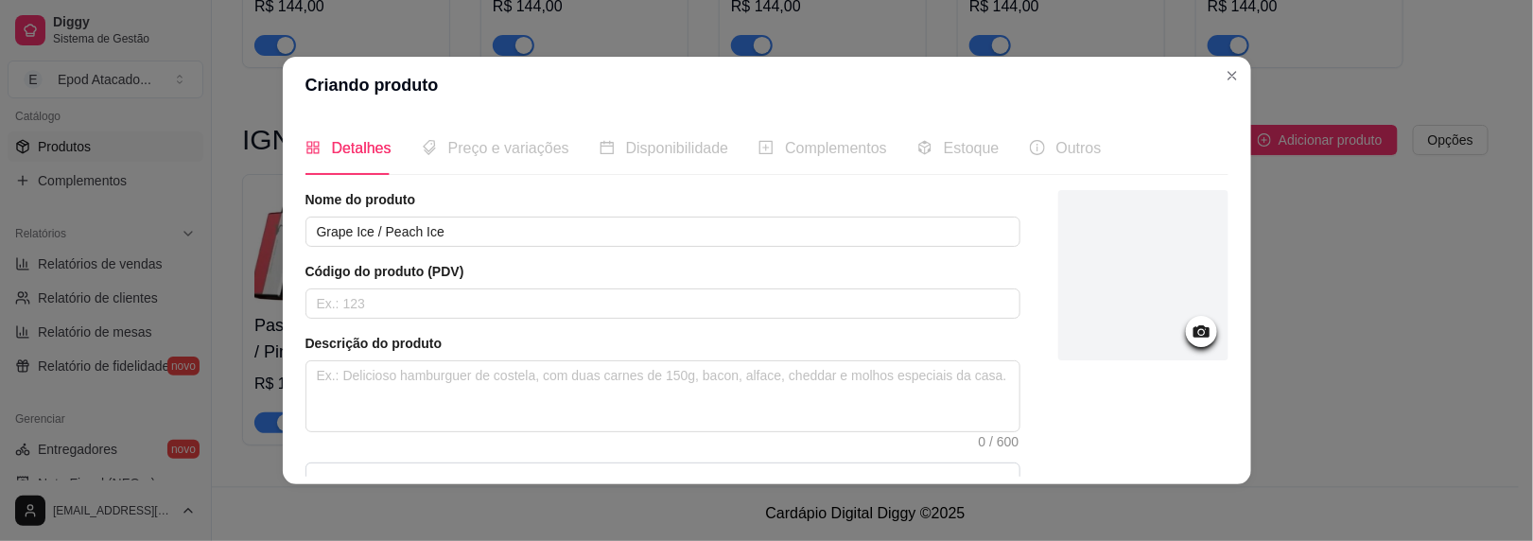
click at [1117, 254] on div at bounding box center [1144, 275] width 170 height 170
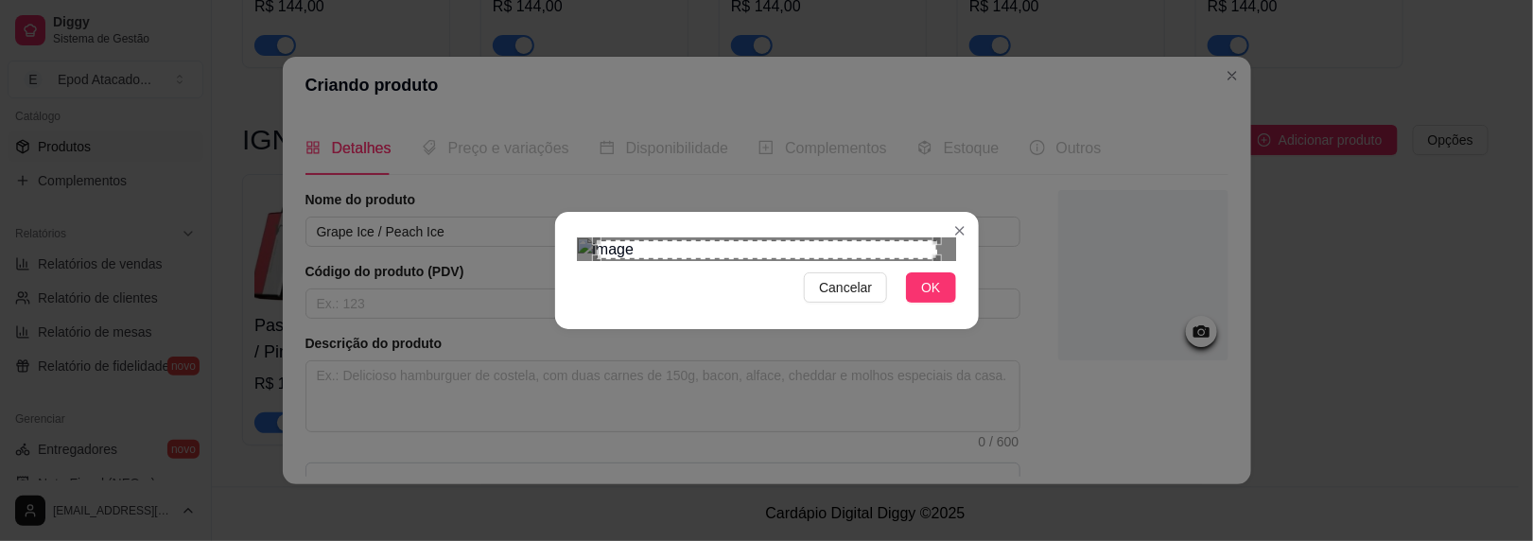
click at [933, 310] on div "Cancelar OK" at bounding box center [767, 270] width 424 height 79
click at [935, 303] on button "OK" at bounding box center [930, 287] width 49 height 30
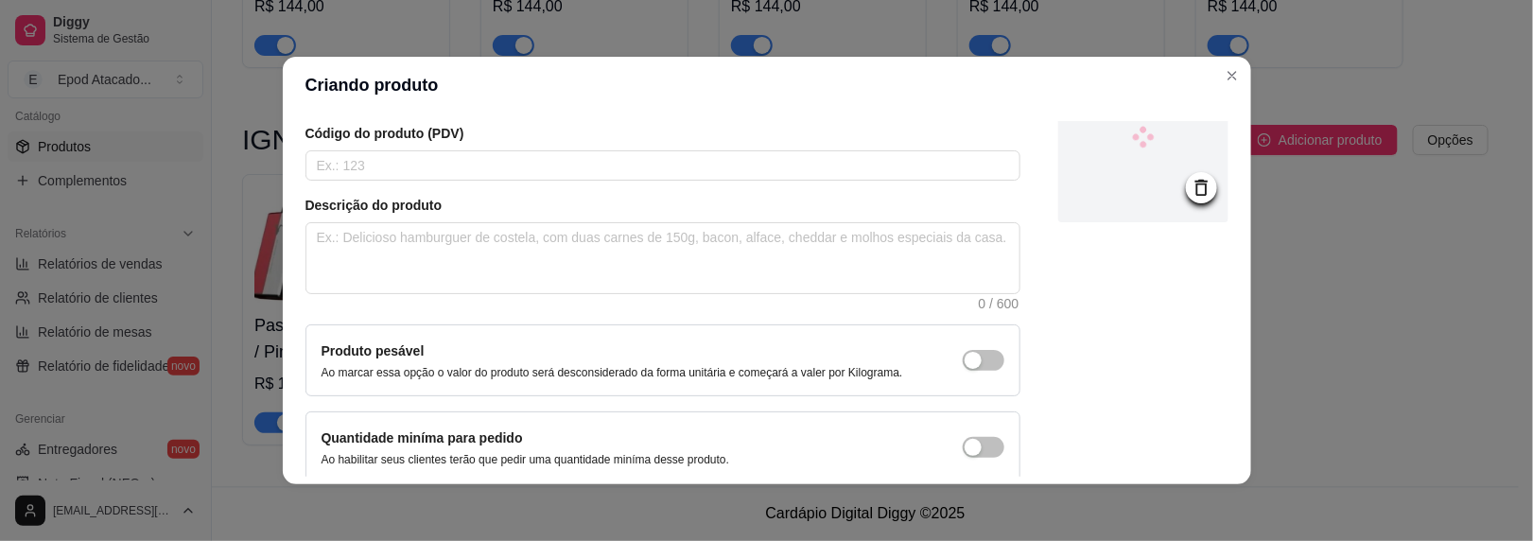
scroll to position [224, 0]
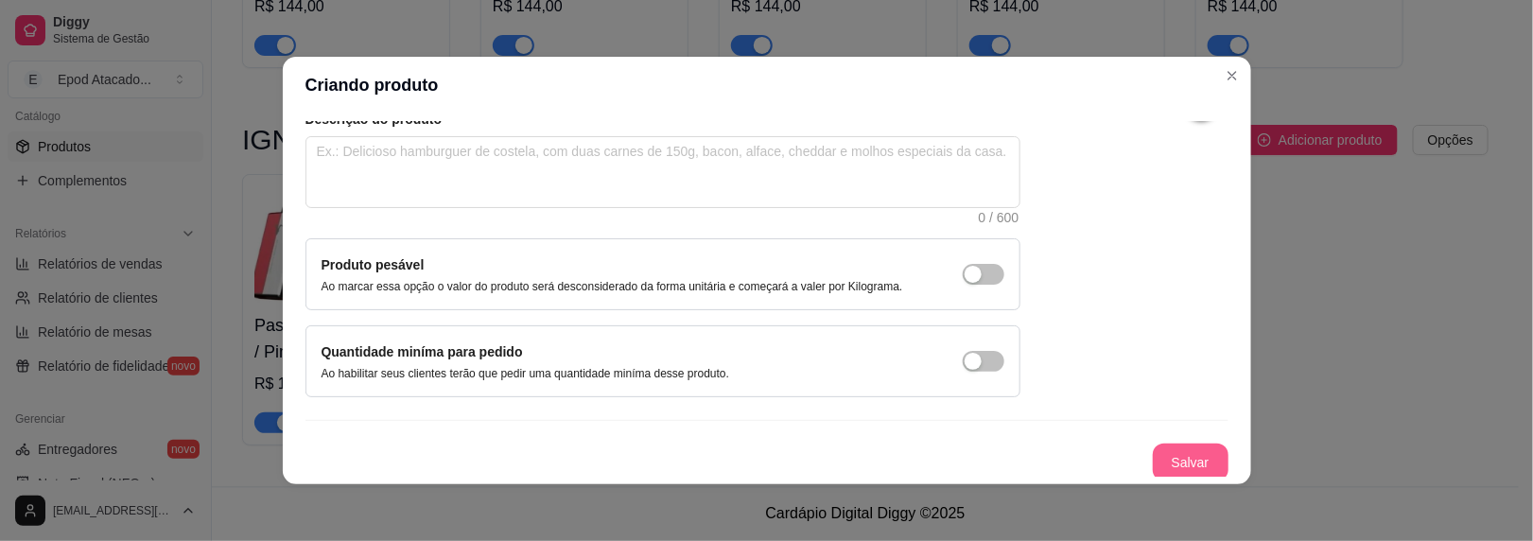
click at [1155, 454] on button "Salvar" at bounding box center [1191, 463] width 76 height 38
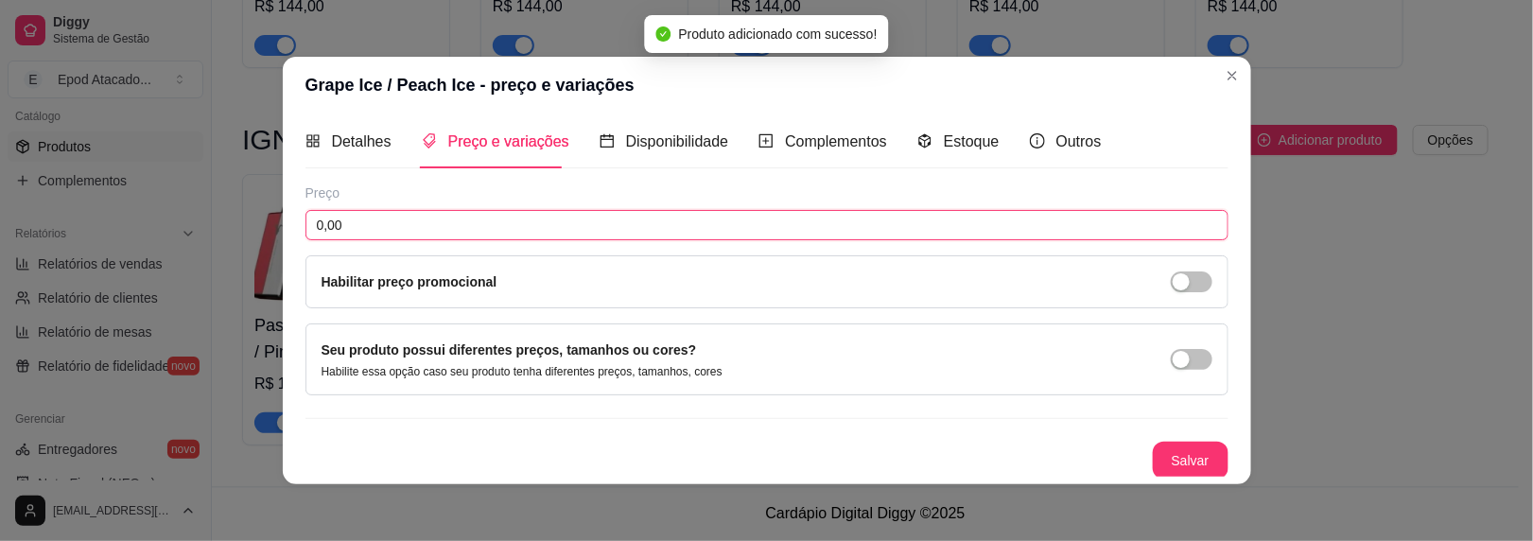
click at [336, 214] on input "0,00" at bounding box center [767, 225] width 923 height 30
type input "150,00"
click at [1154, 449] on button "Salvar" at bounding box center [1191, 461] width 74 height 37
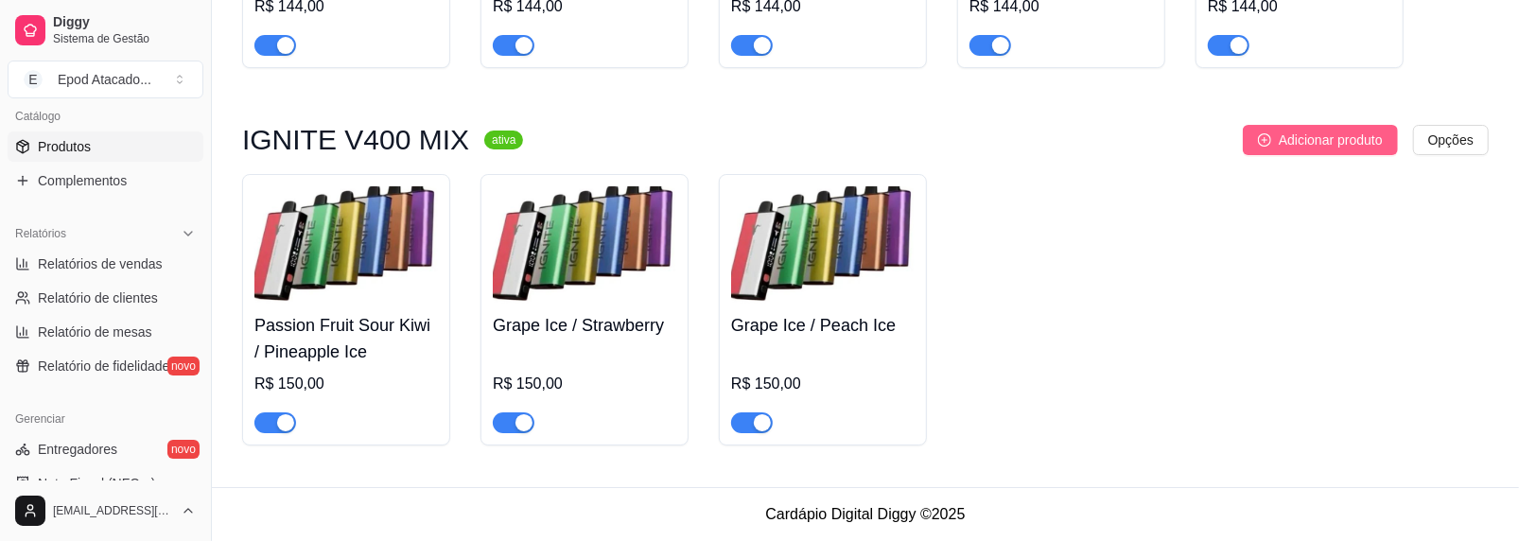
click at [1327, 142] on span "Adicionar produto" at bounding box center [1331, 140] width 104 height 21
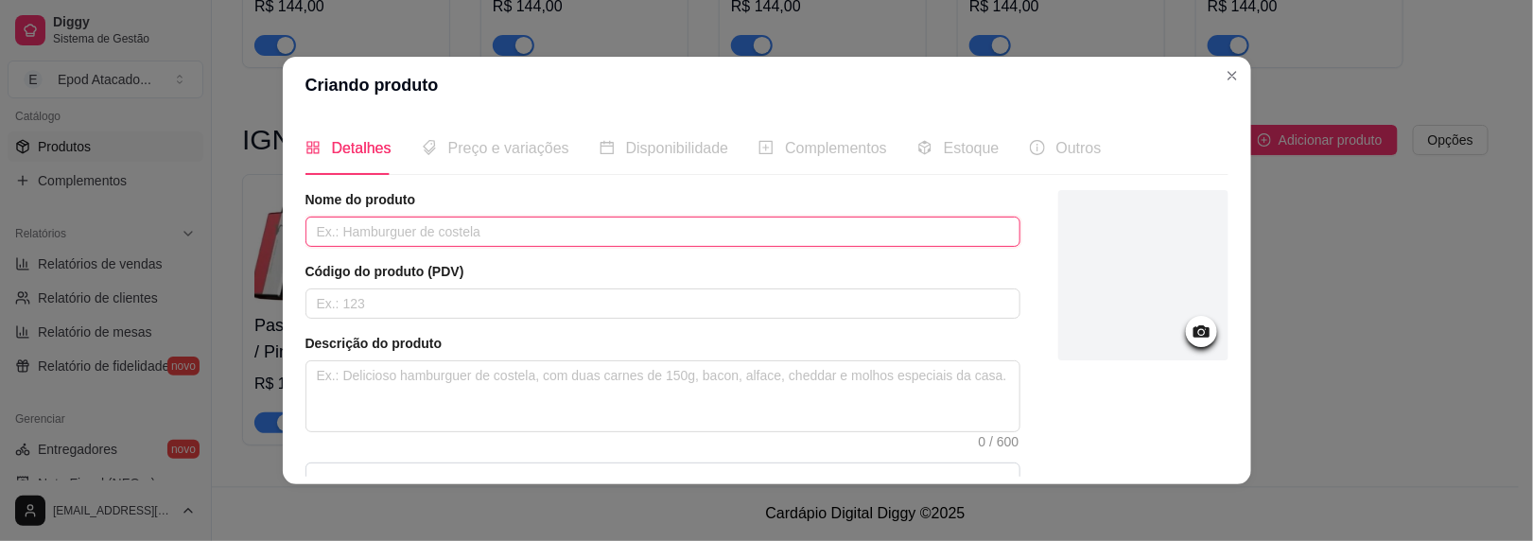
click at [527, 227] on input "text" at bounding box center [663, 232] width 715 height 30
paste input "Watermelon Grape Ice/ Açaí Ice"
type input "Watermelon Grape Ice/ Açaí Ice"
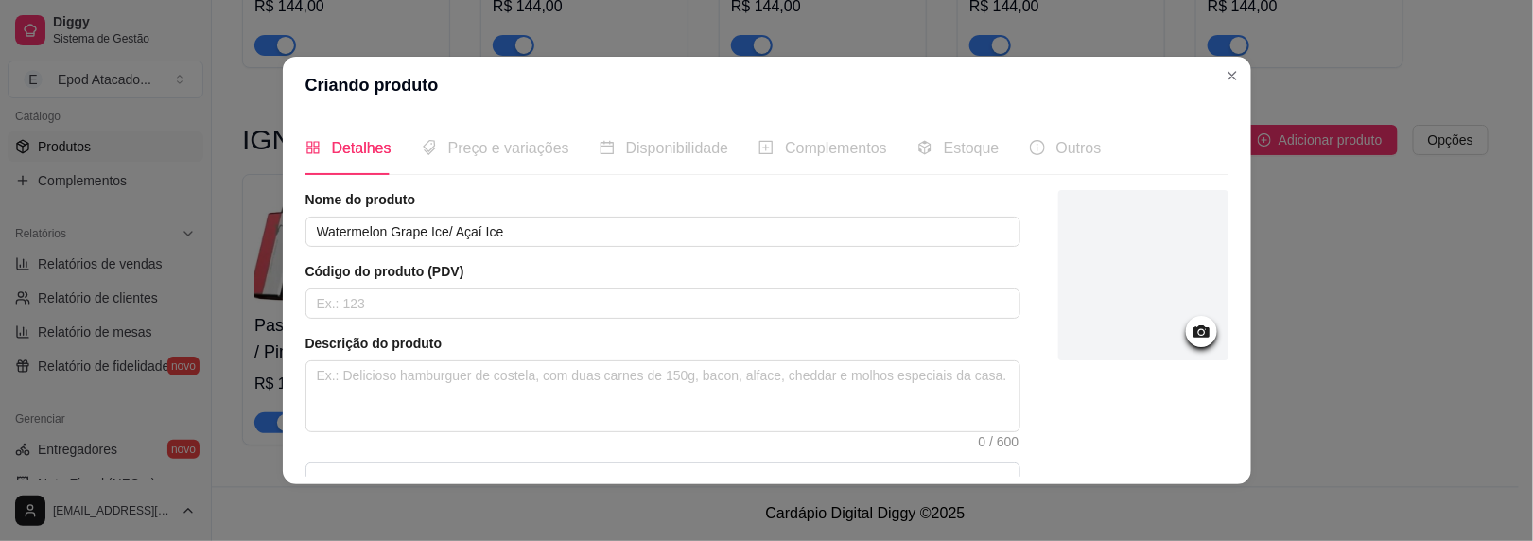
click at [1059, 282] on div at bounding box center [1144, 275] width 170 height 170
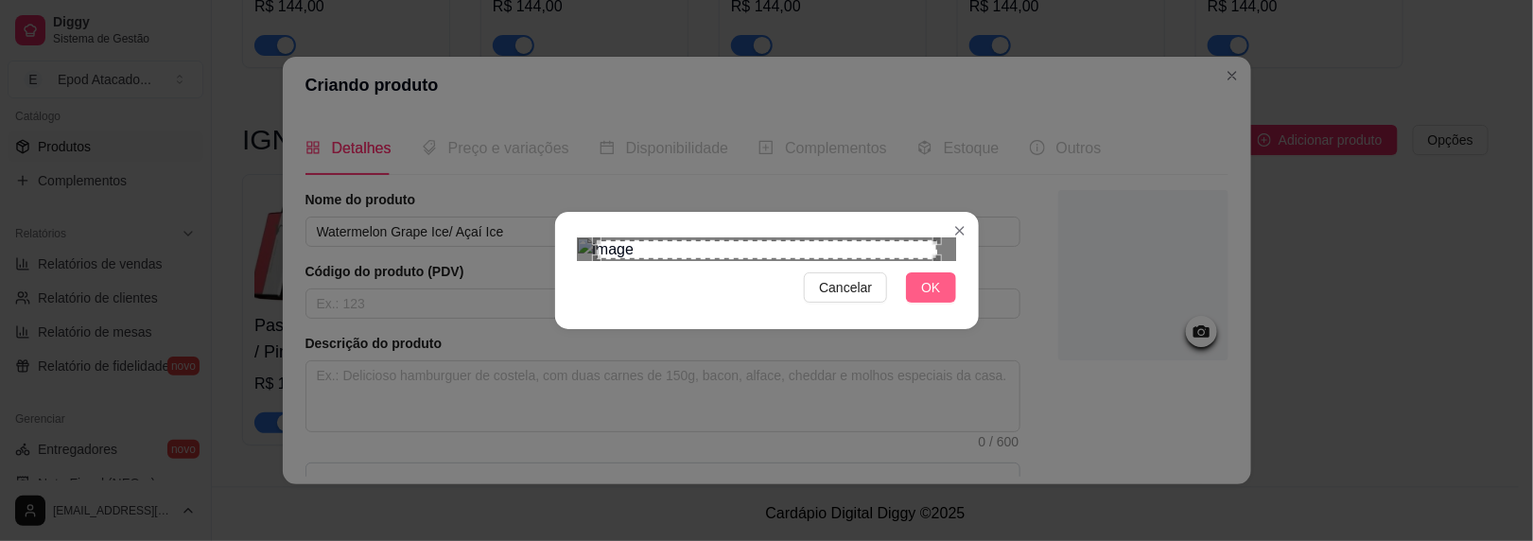
click at [921, 298] on span "OK" at bounding box center [930, 287] width 19 height 21
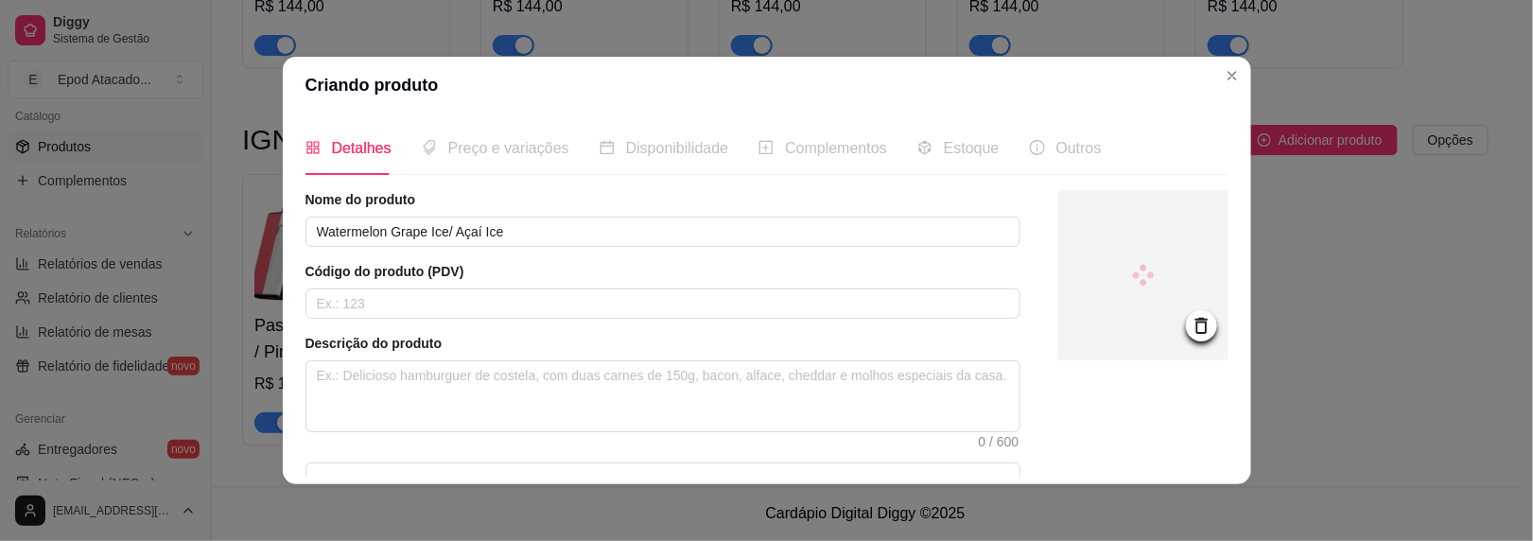
scroll to position [224, 0]
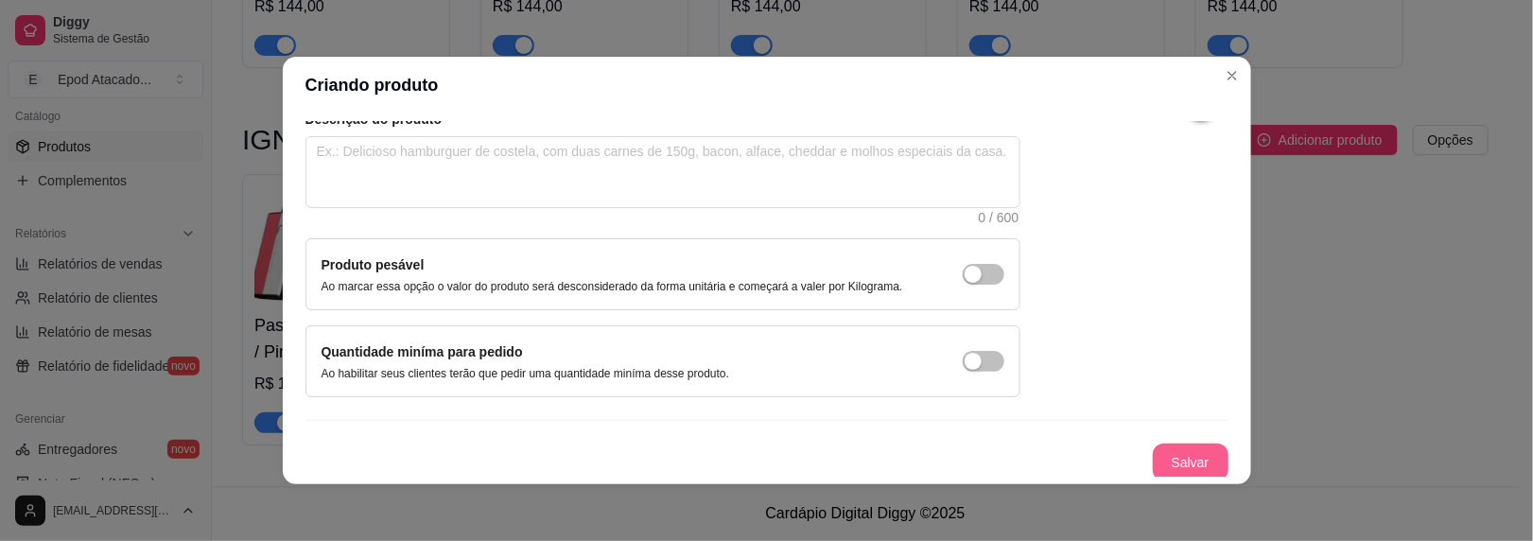
click at [1153, 450] on button "Salvar" at bounding box center [1191, 463] width 76 height 38
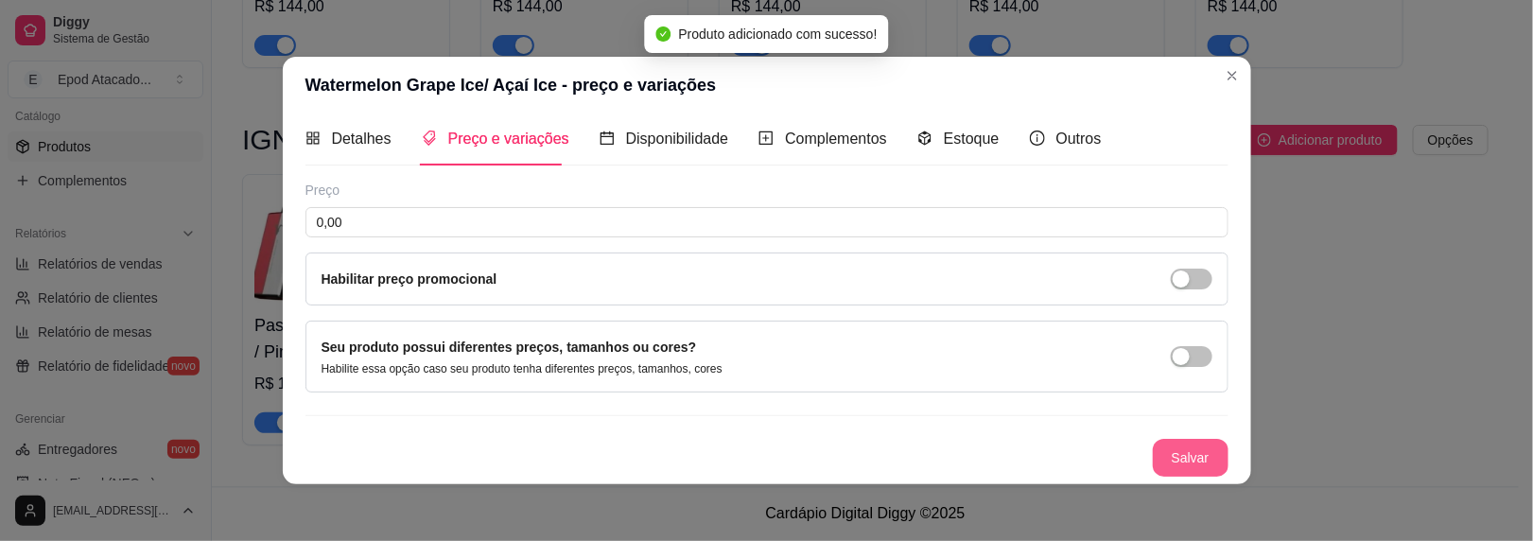
scroll to position [7, 0]
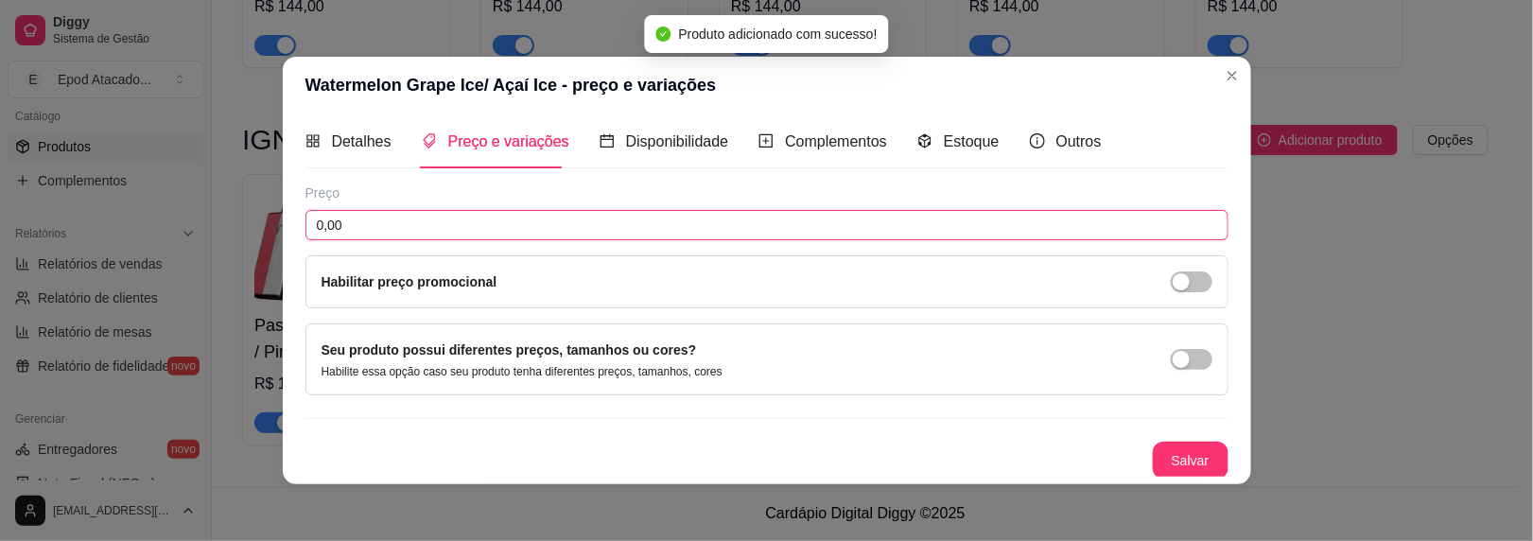
click at [354, 224] on input "0,00" at bounding box center [767, 225] width 923 height 30
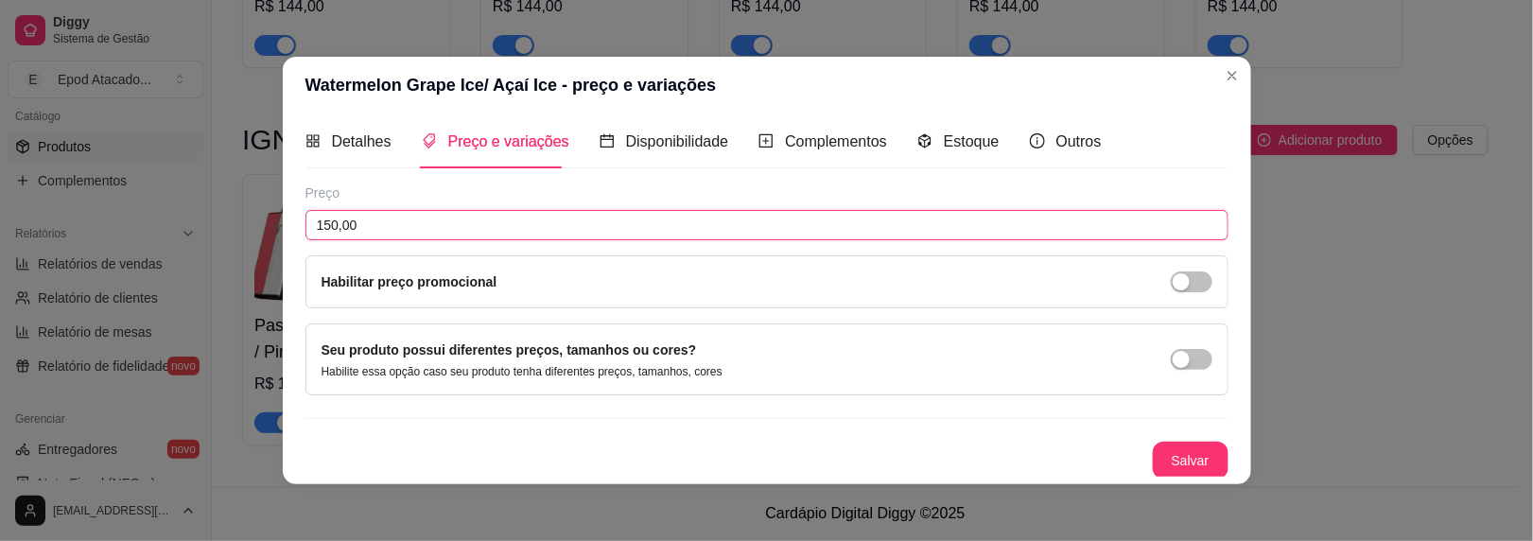
type input "150,00"
click at [1189, 459] on button "Salvar" at bounding box center [1191, 461] width 74 height 37
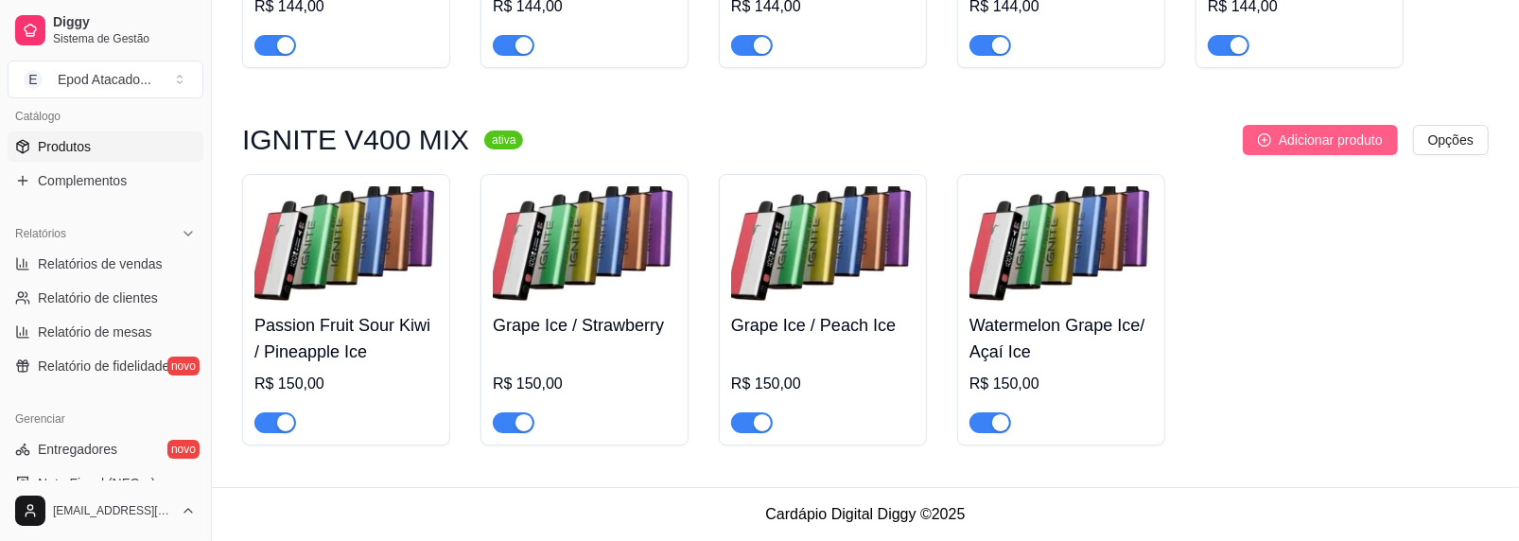
click at [1334, 142] on span "Adicionar produto" at bounding box center [1331, 140] width 104 height 21
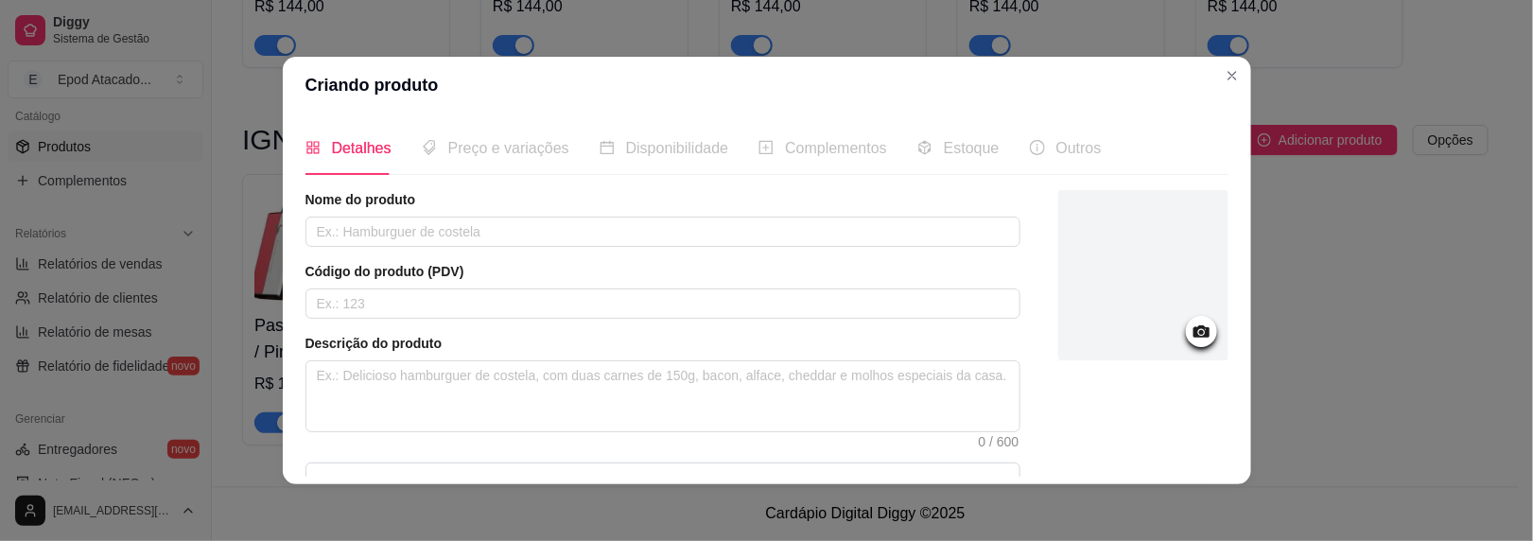
click at [1059, 288] on div at bounding box center [1144, 275] width 170 height 170
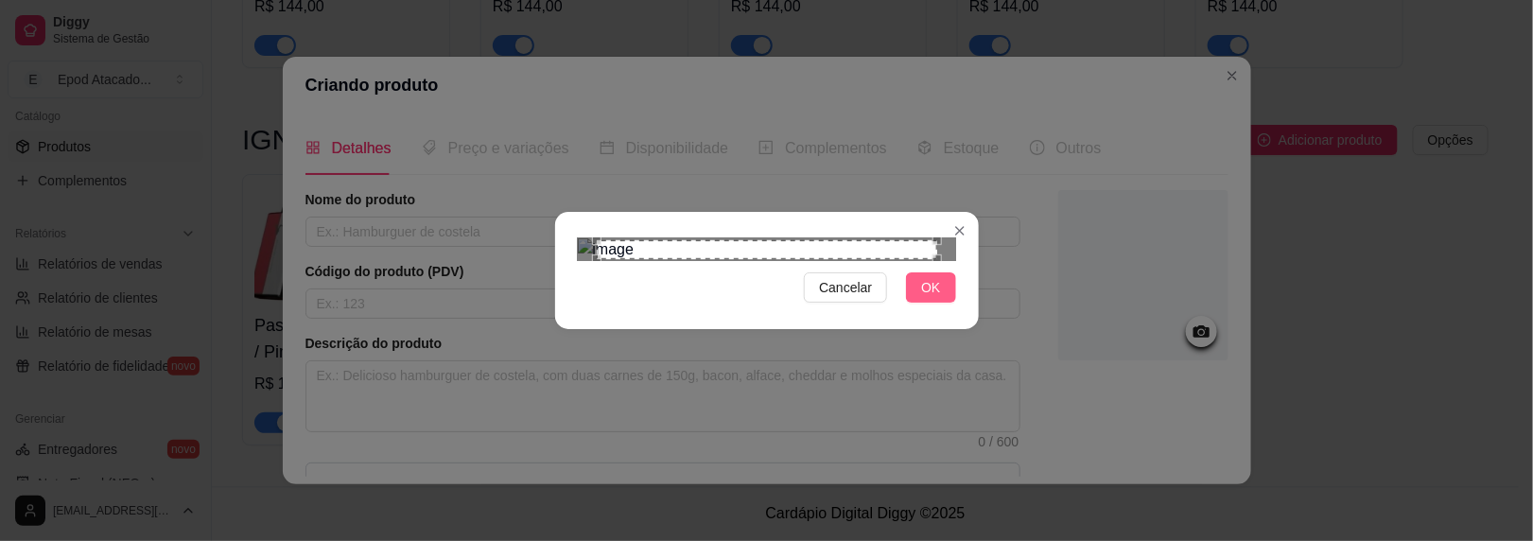
click at [936, 303] on button "OK" at bounding box center [930, 287] width 49 height 30
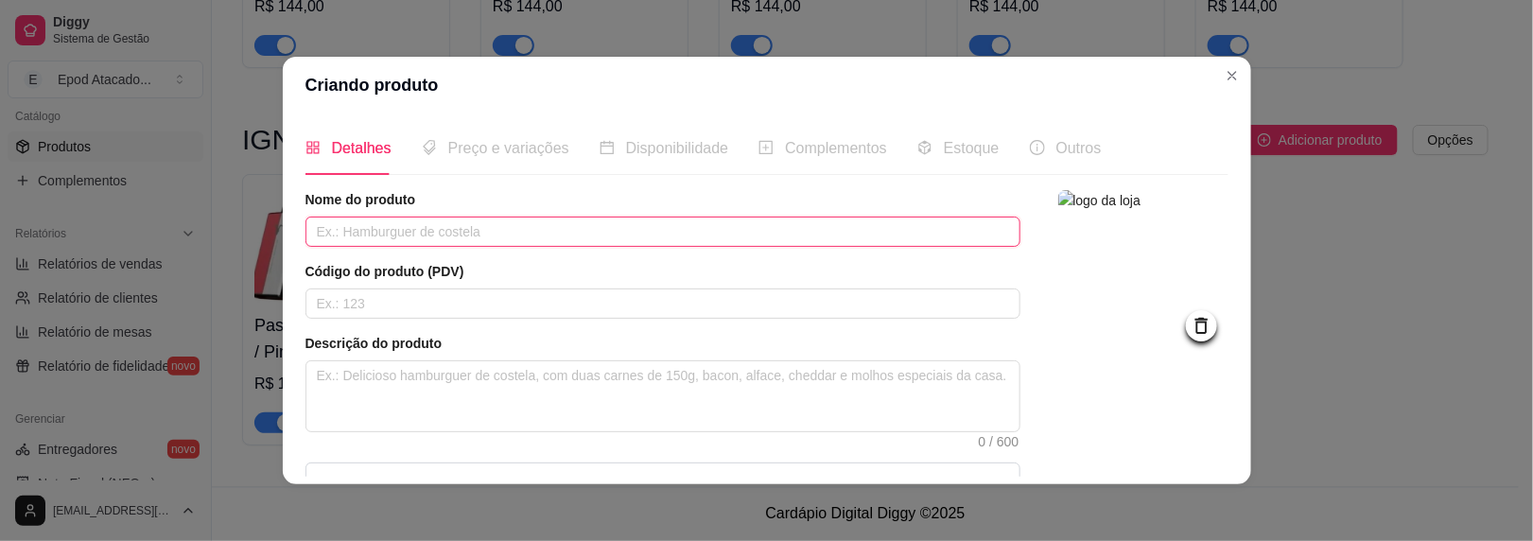
click at [465, 234] on input "text" at bounding box center [663, 232] width 715 height 30
paste input "Grape Ice / Watermelon Ice"
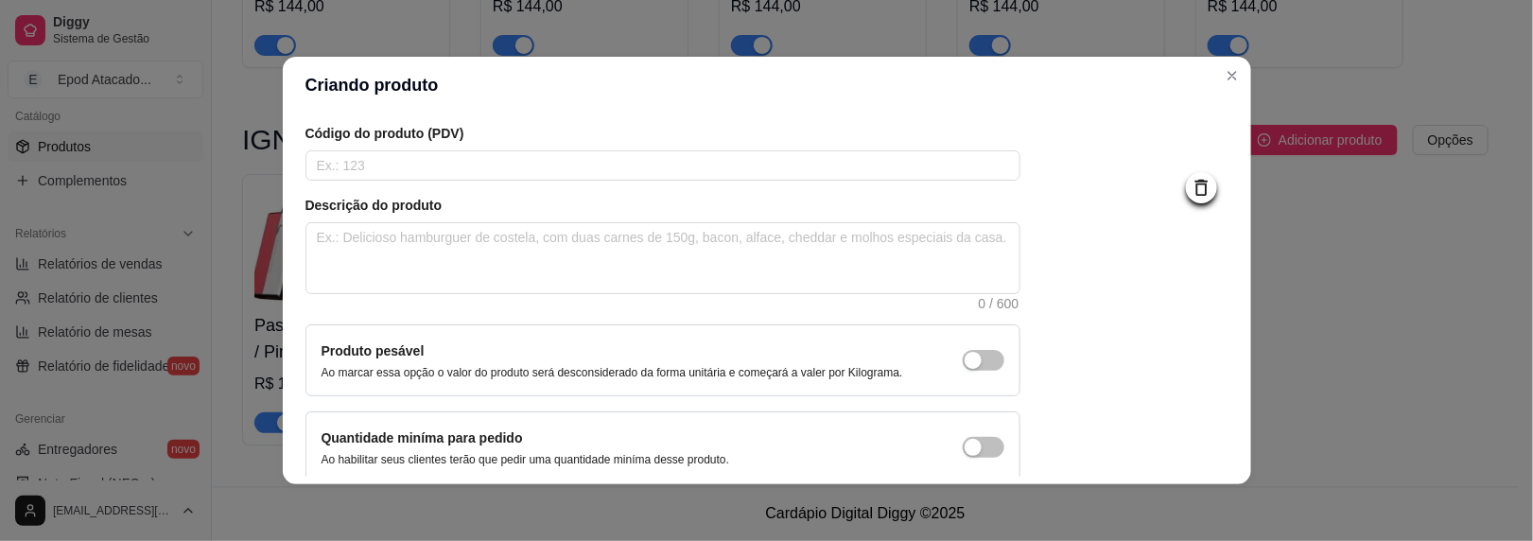
scroll to position [224, 0]
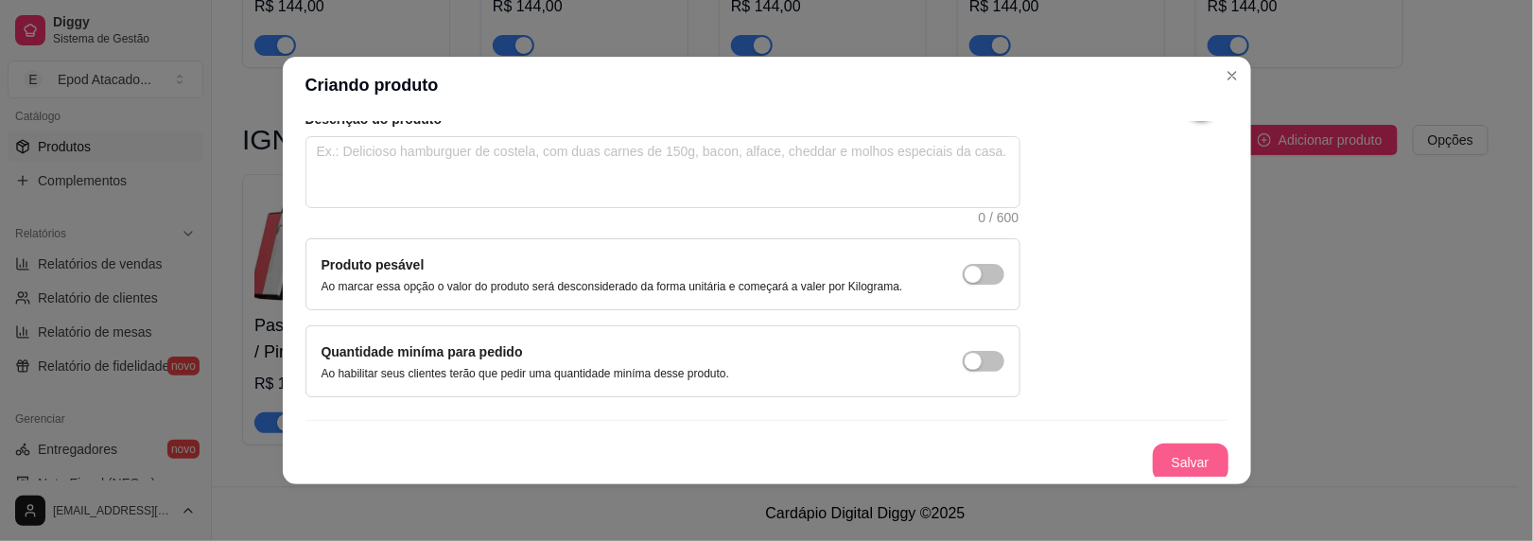
type input "Grape Ice / Watermelon Ice"
click at [1155, 451] on button "Salvar" at bounding box center [1191, 463] width 76 height 38
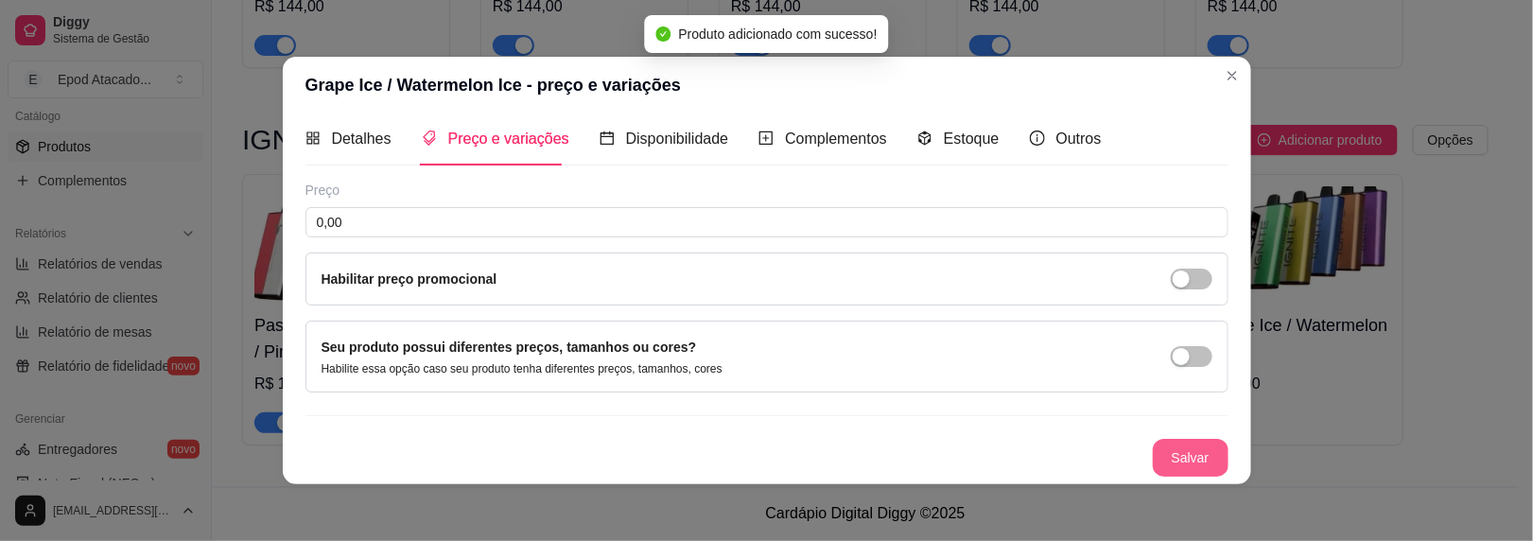
scroll to position [7, 0]
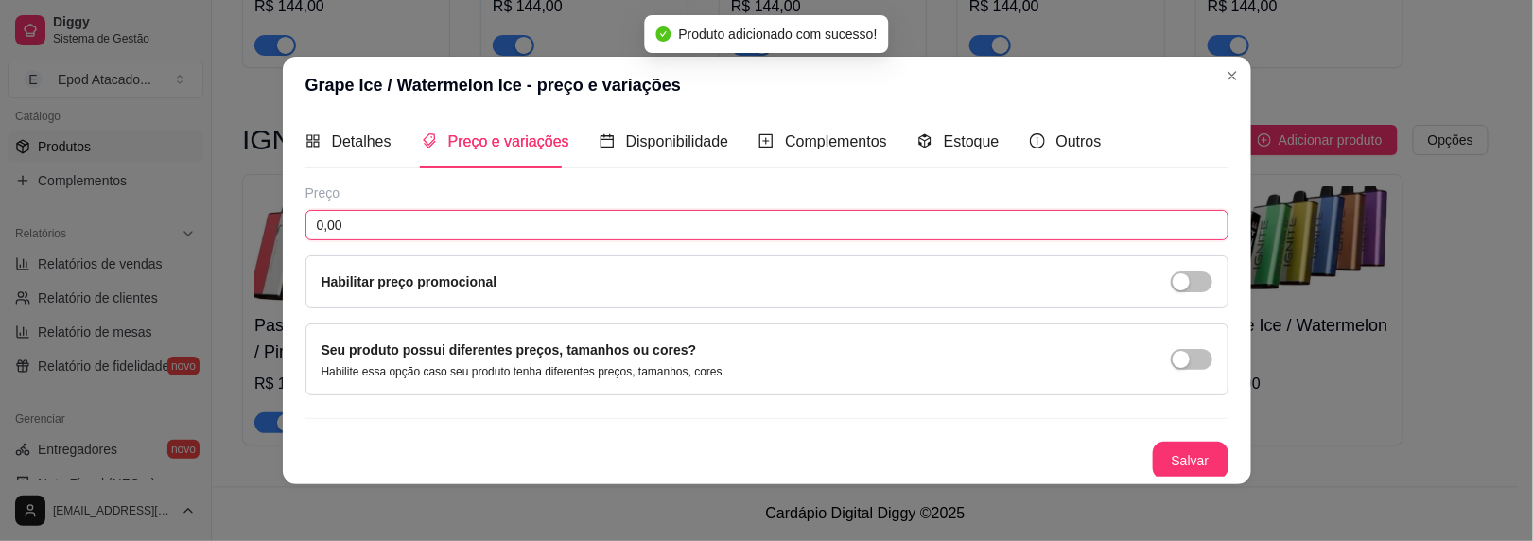
click at [360, 216] on input "0,00" at bounding box center [767, 225] width 923 height 30
type input "150,00"
click at [1167, 457] on button "Salvar" at bounding box center [1191, 461] width 76 height 38
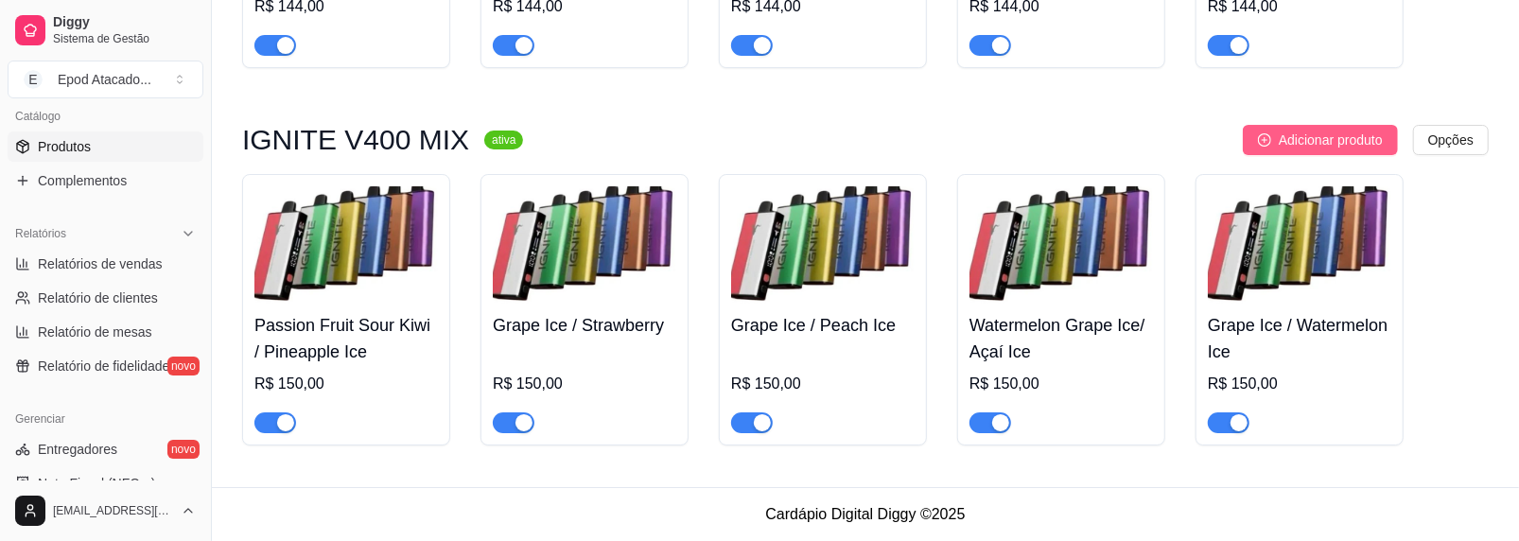
click at [1359, 130] on span "Adicionar produto" at bounding box center [1331, 140] width 104 height 21
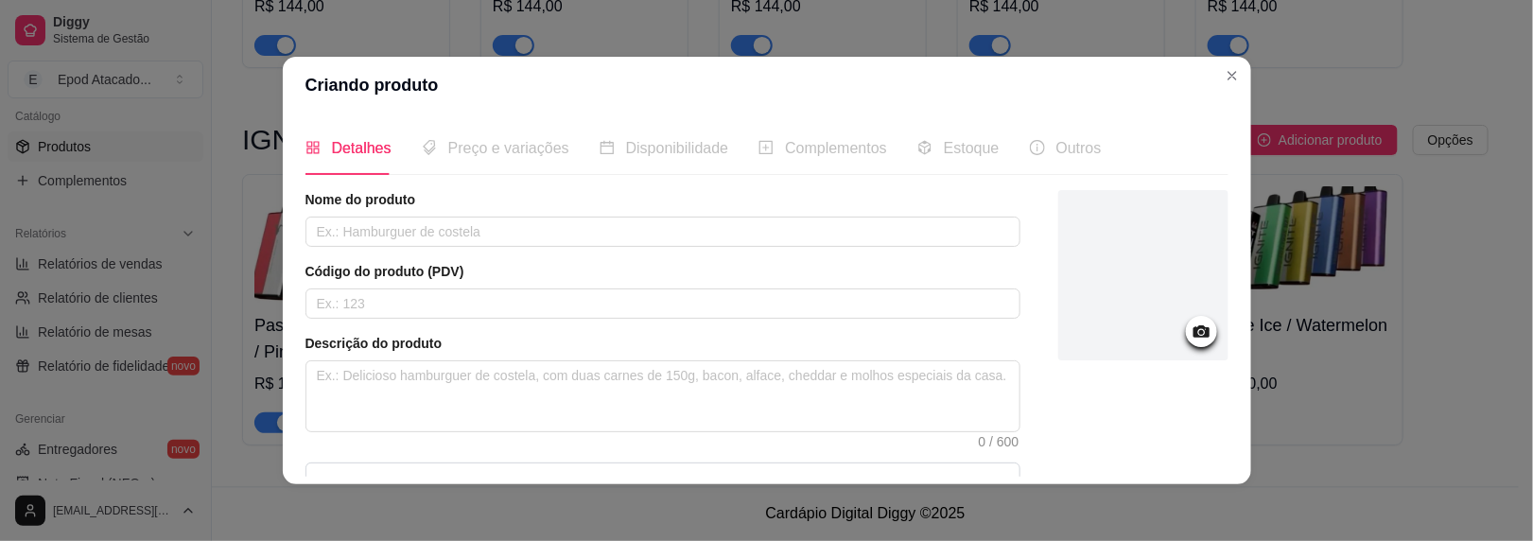
click at [1116, 290] on div at bounding box center [1144, 275] width 170 height 170
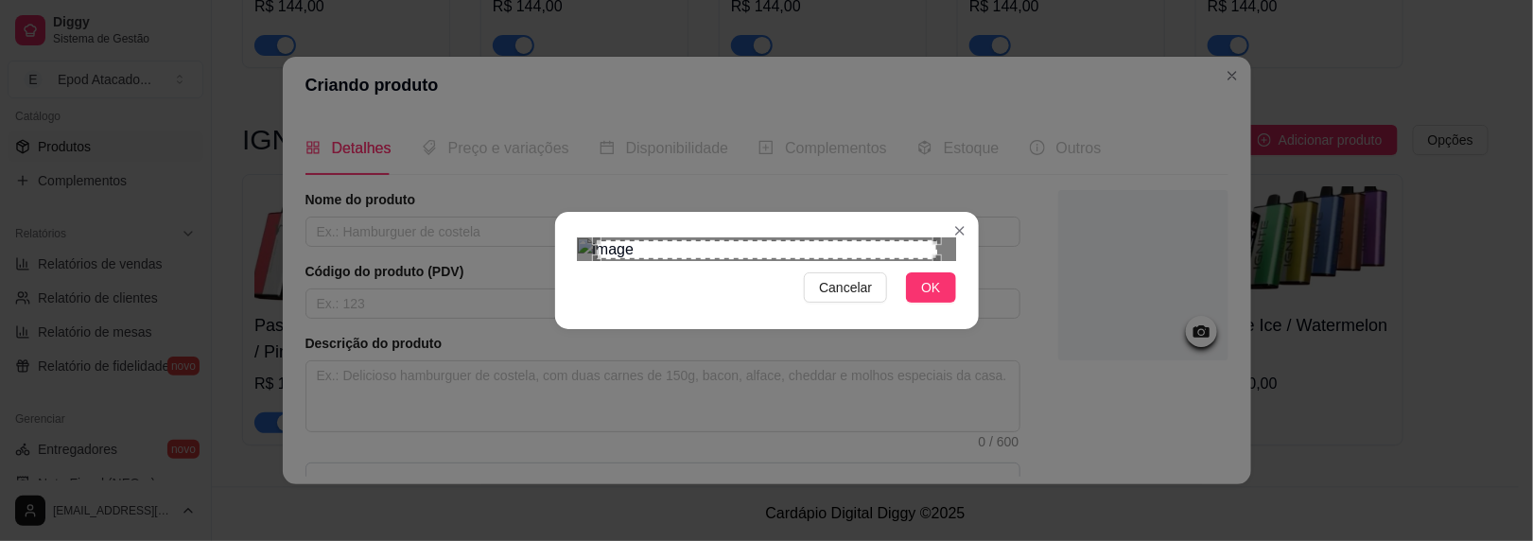
drag, startPoint x: 916, startPoint y: 473, endPoint x: 753, endPoint y: 425, distance: 169.7
click at [921, 298] on span "OK" at bounding box center [930, 287] width 19 height 21
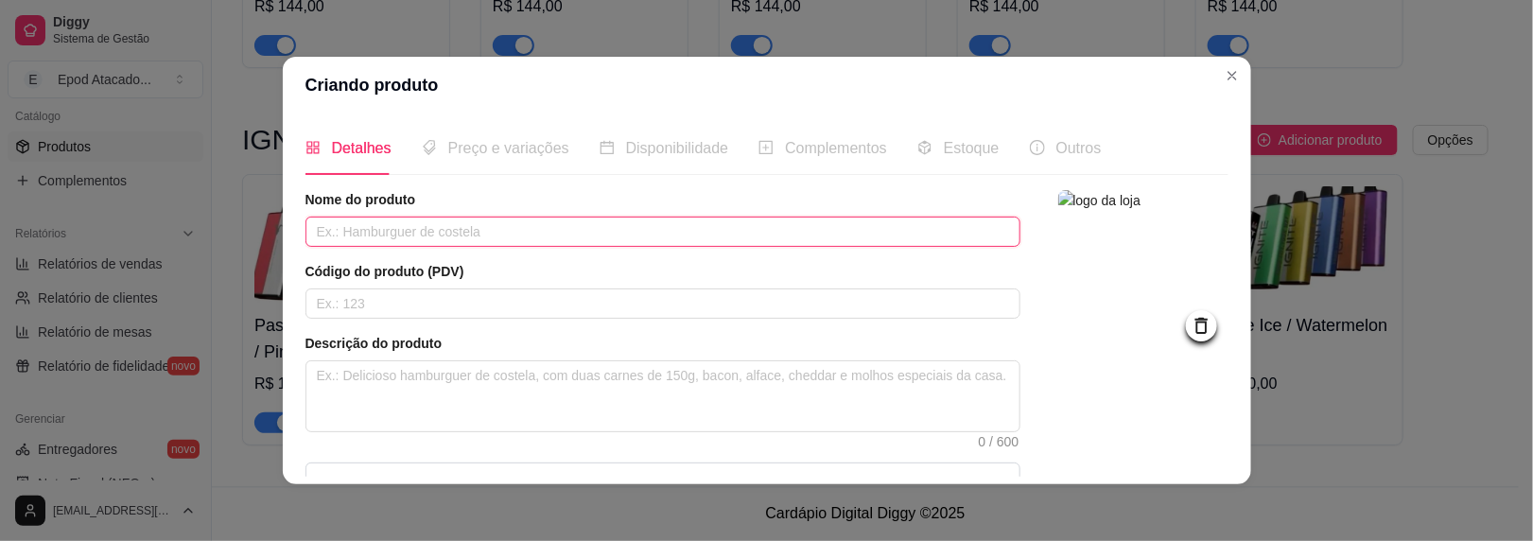
click at [551, 234] on input "text" at bounding box center [663, 232] width 715 height 30
paste input "Pineapple Mango Ice/ Strawberry Ice"
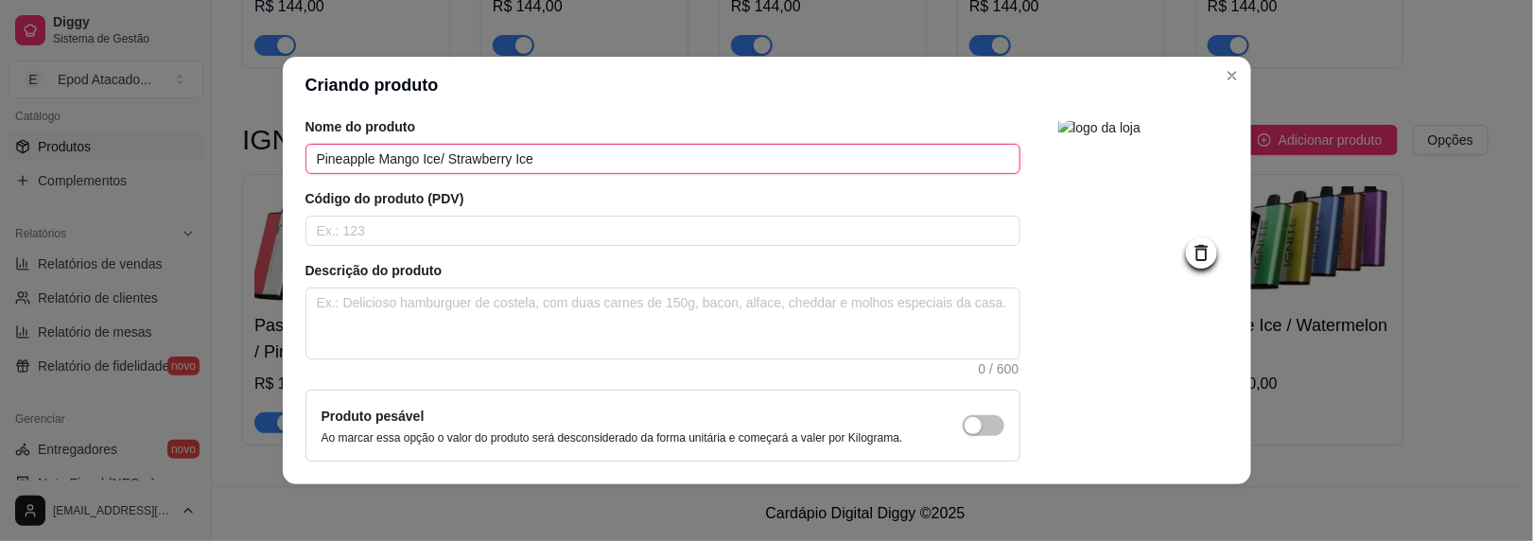
scroll to position [0, 0]
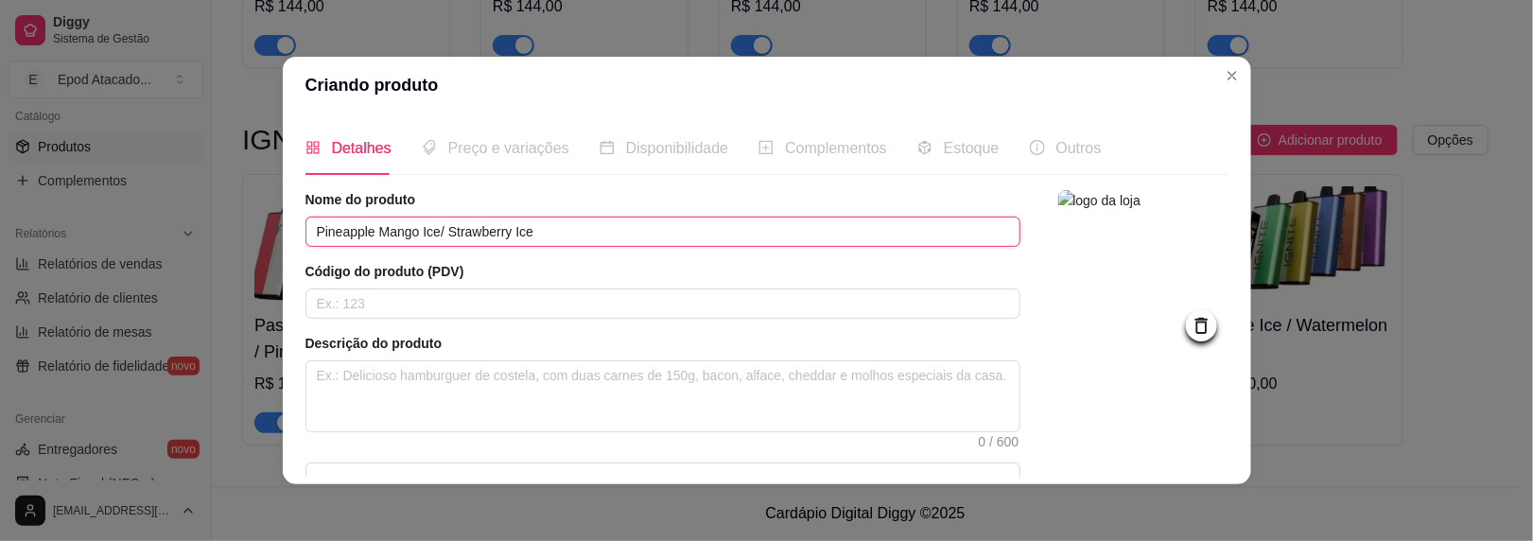
click at [315, 230] on input "Pineapple Mango Ice/ Strawberry Ice" at bounding box center [663, 232] width 715 height 30
click at [315, 229] on input "Pineapple Mango Ice/ Strawberry Ice" at bounding box center [663, 232] width 715 height 30
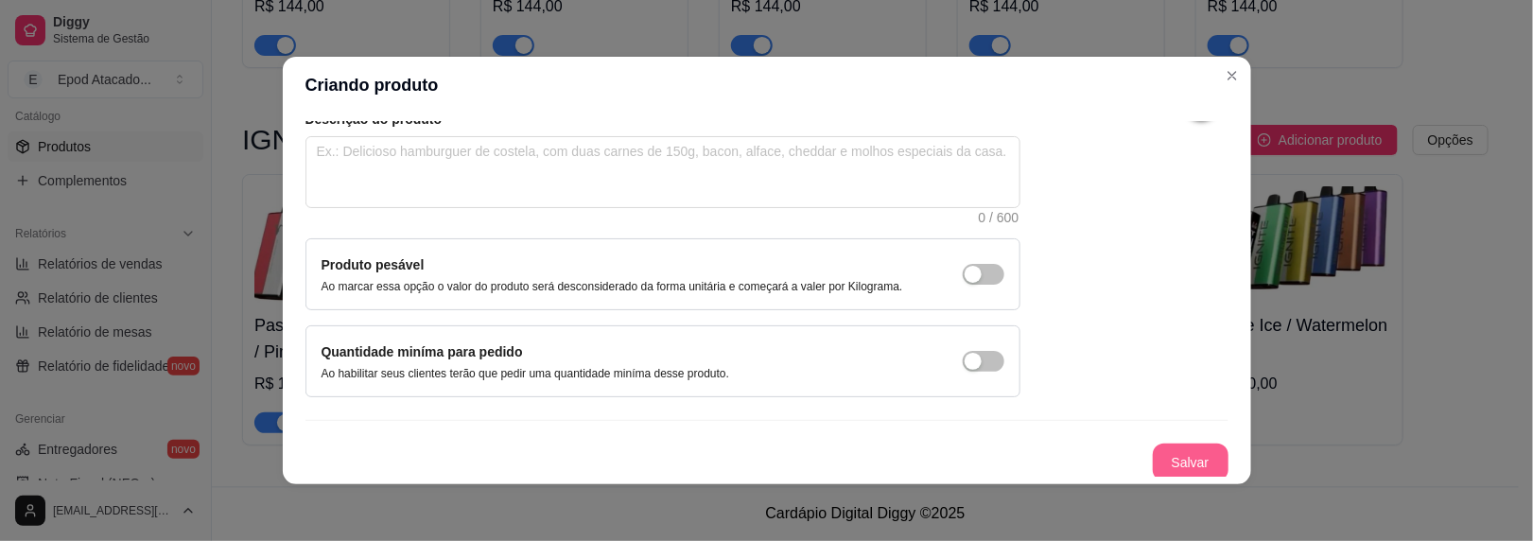
click at [1170, 467] on button "Salvar" at bounding box center [1191, 463] width 76 height 38
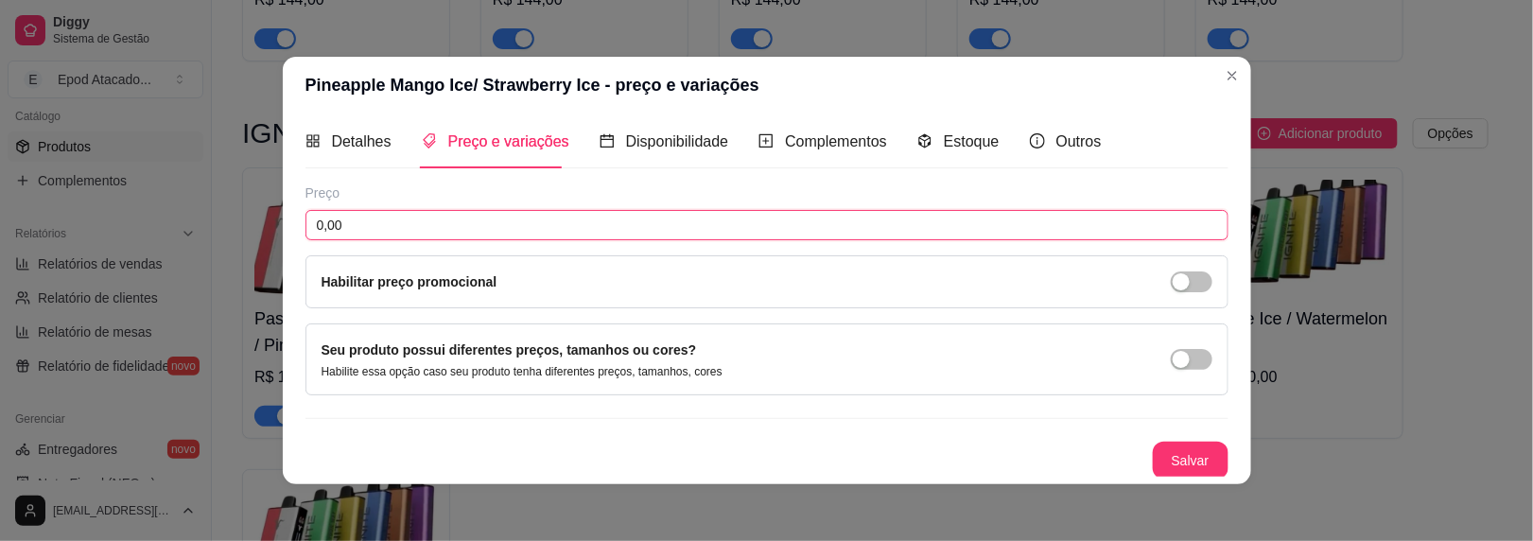
click at [484, 232] on input "0,00" at bounding box center [767, 225] width 923 height 30
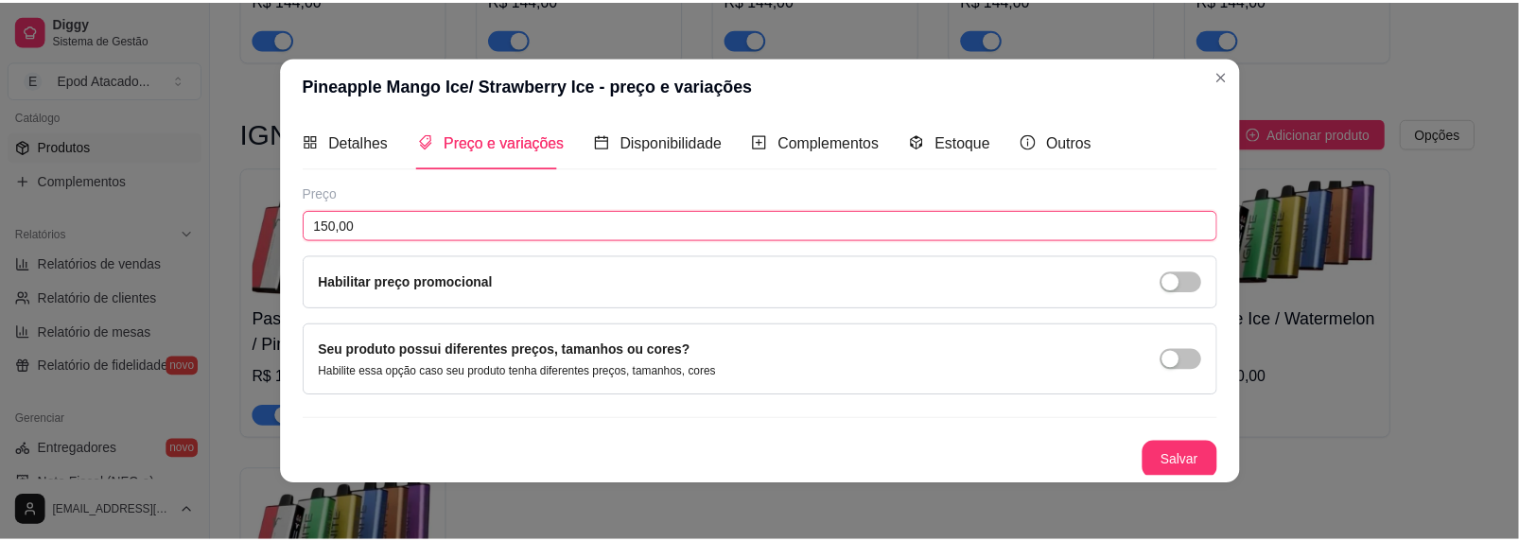
scroll to position [6, 0]
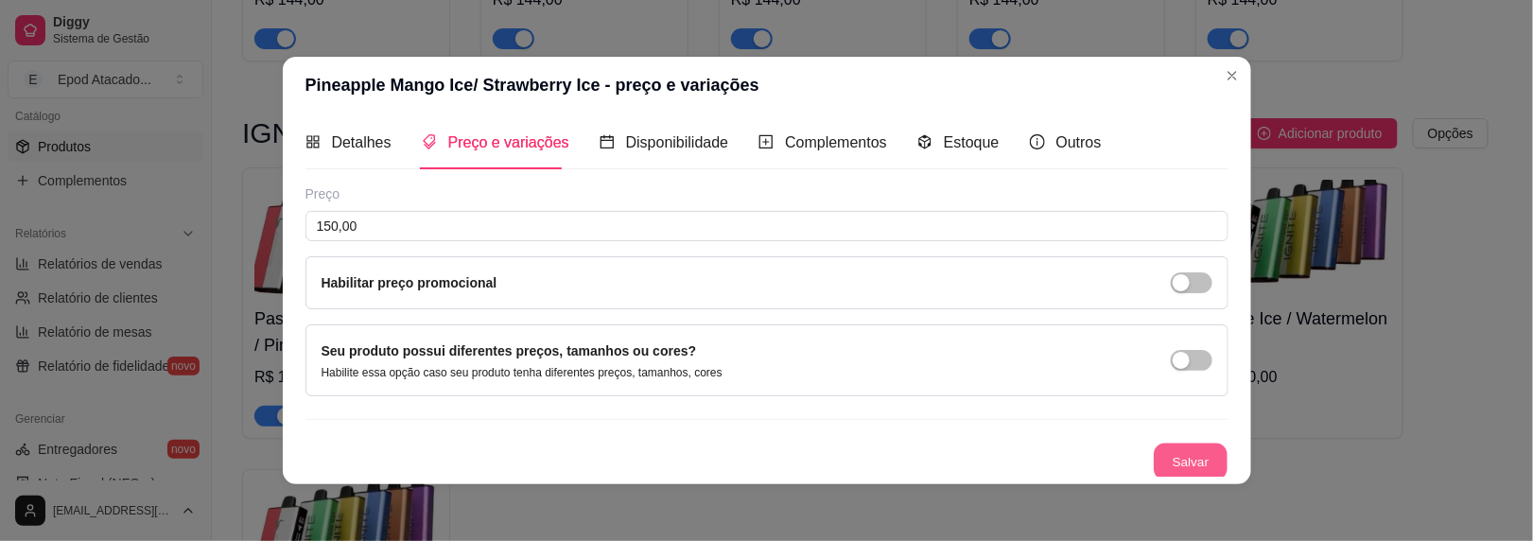
click at [1163, 461] on button "Salvar" at bounding box center [1191, 462] width 74 height 37
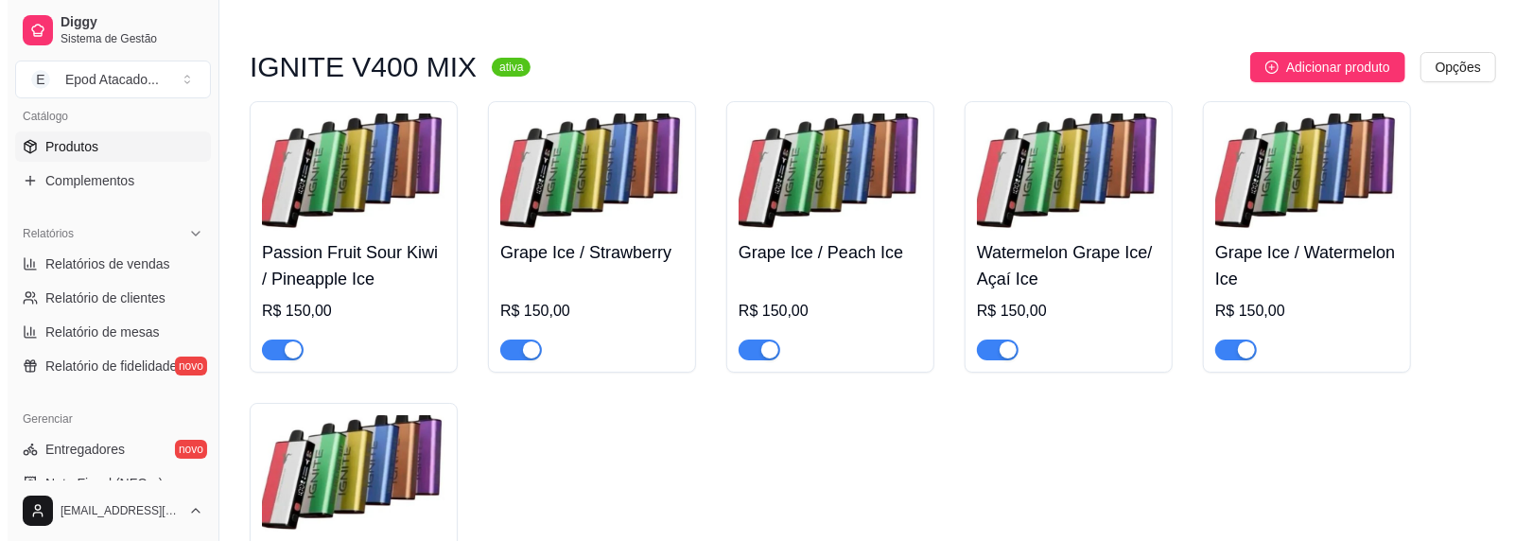
scroll to position [4424, 0]
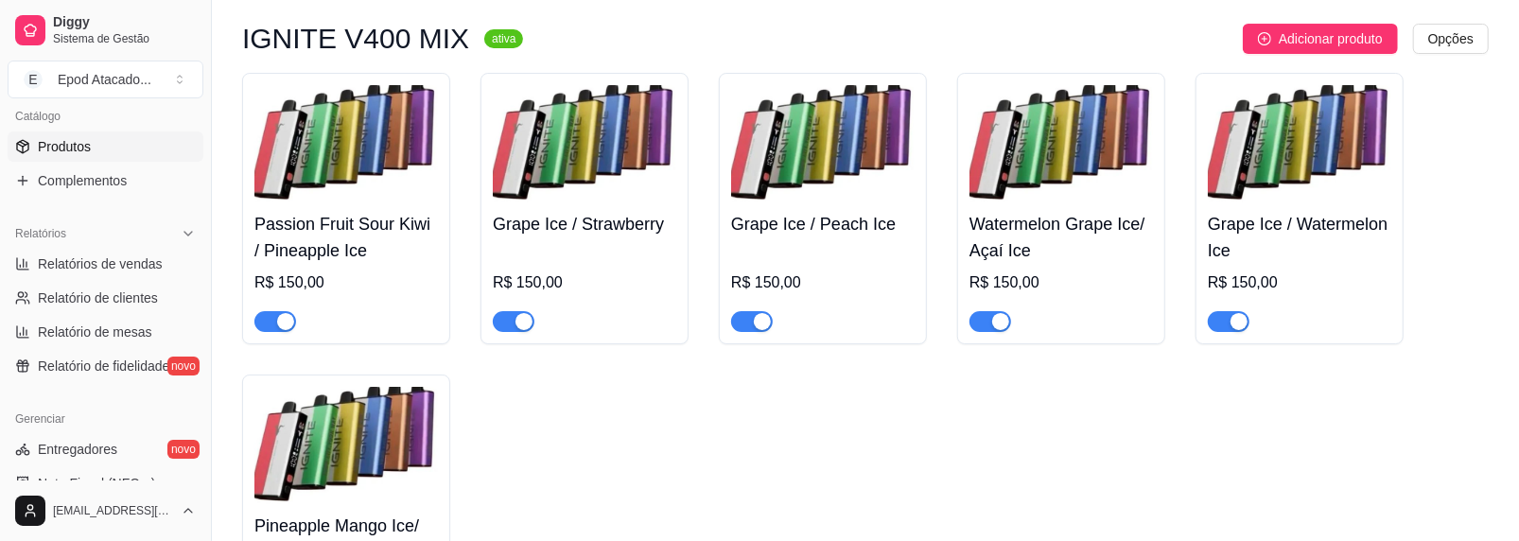
click at [1307, 39] on span "Adicionar produto" at bounding box center [1331, 38] width 104 height 21
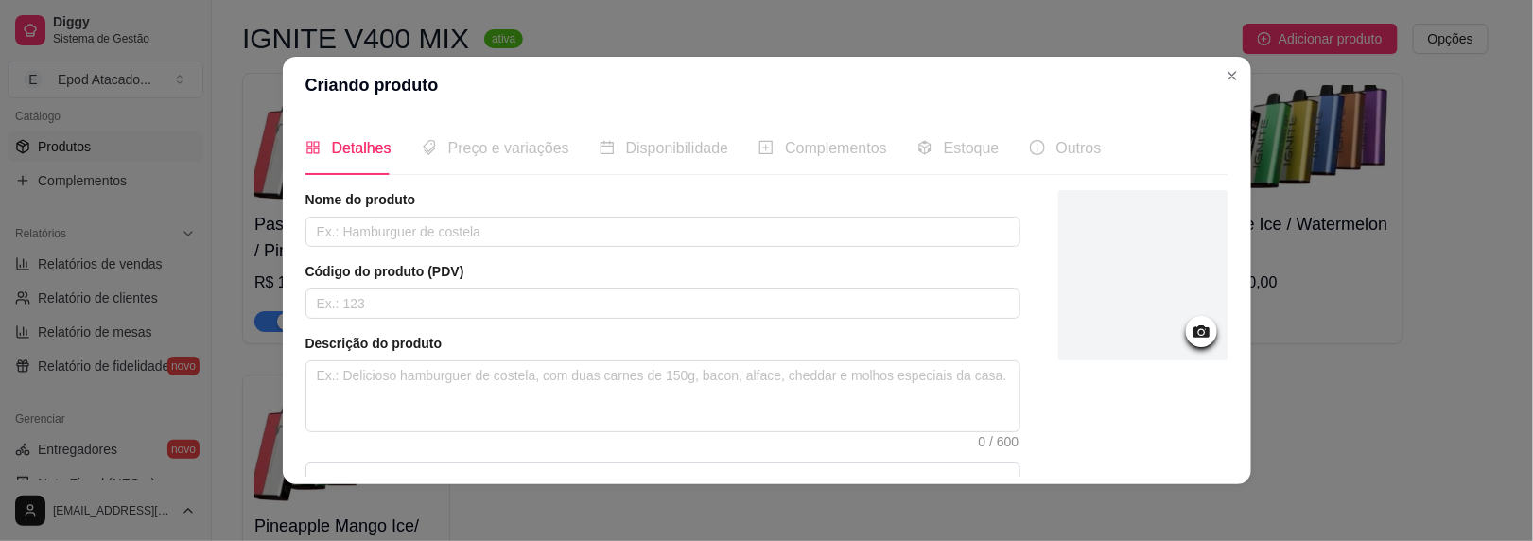
click at [1076, 235] on div at bounding box center [1144, 275] width 170 height 170
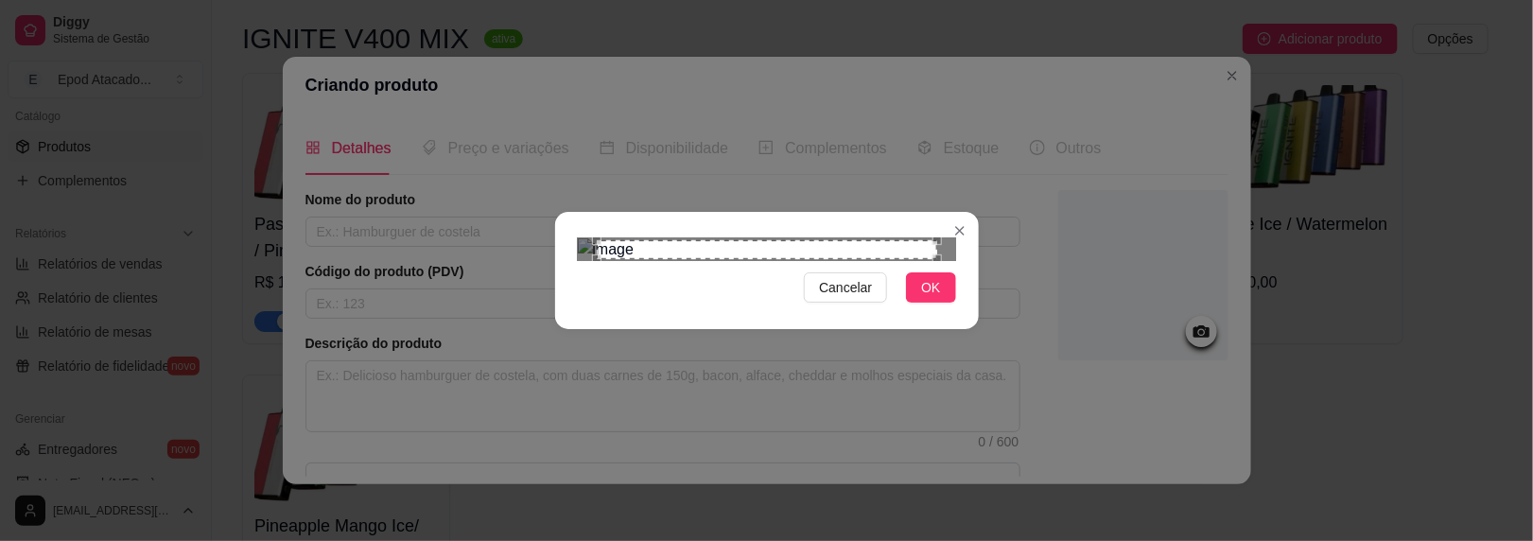
click at [951, 310] on div "Cancelar OK" at bounding box center [767, 270] width 424 height 79
click at [911, 303] on button "OK" at bounding box center [930, 287] width 49 height 30
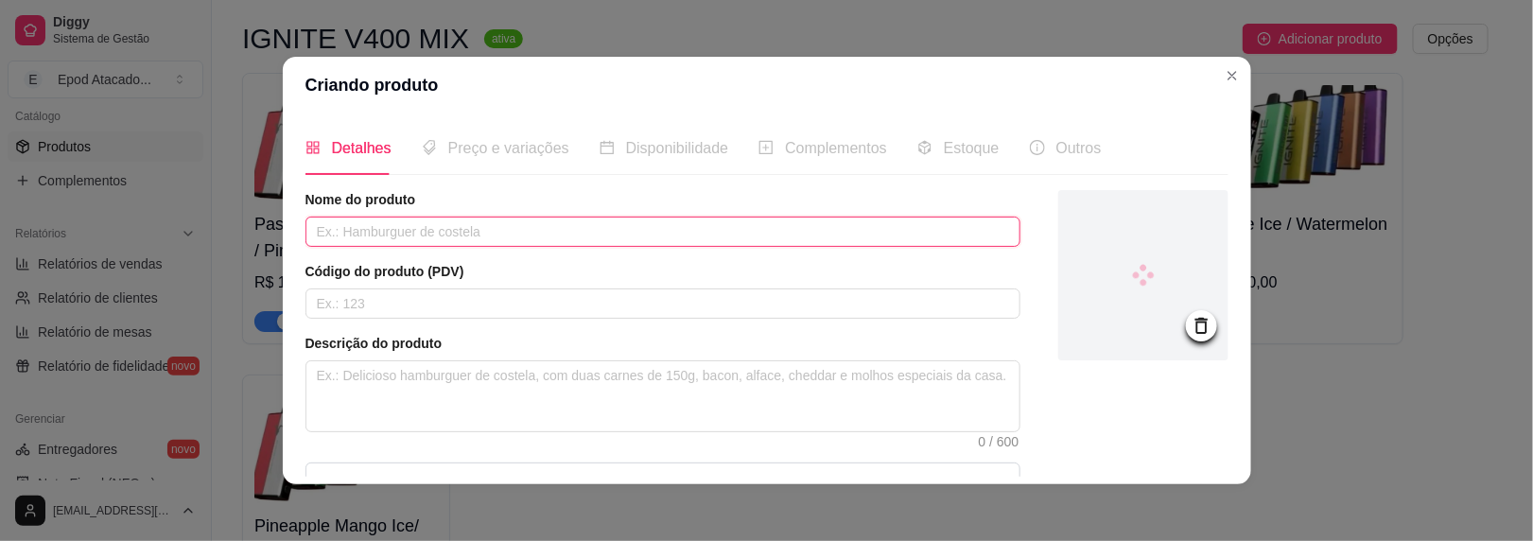
click at [461, 236] on input "text" at bounding box center [663, 232] width 715 height 30
paste input "Mango Ice/ Passion Fruit Guava"
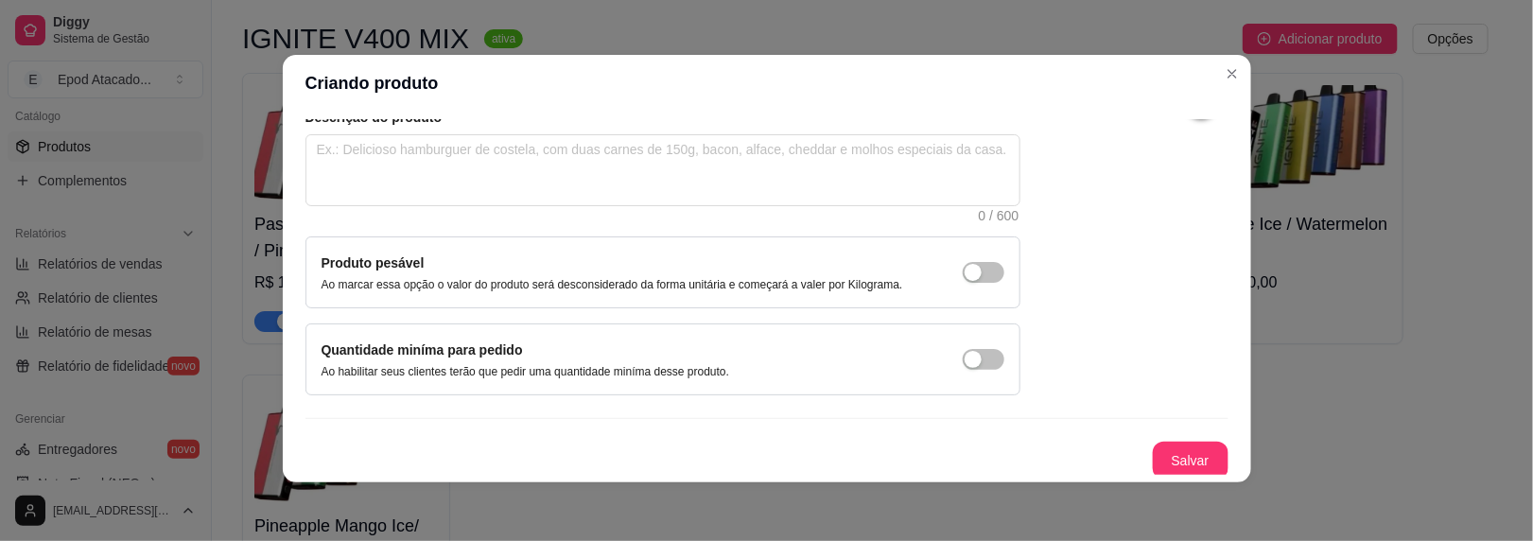
scroll to position [3, 0]
click at [1164, 479] on div "Detalhes Preço e variações Disponibilidade Complementos Estoque Outros Nome do …" at bounding box center [767, 296] width 969 height 371
click at [1163, 459] on button "Salvar" at bounding box center [1191, 460] width 76 height 38
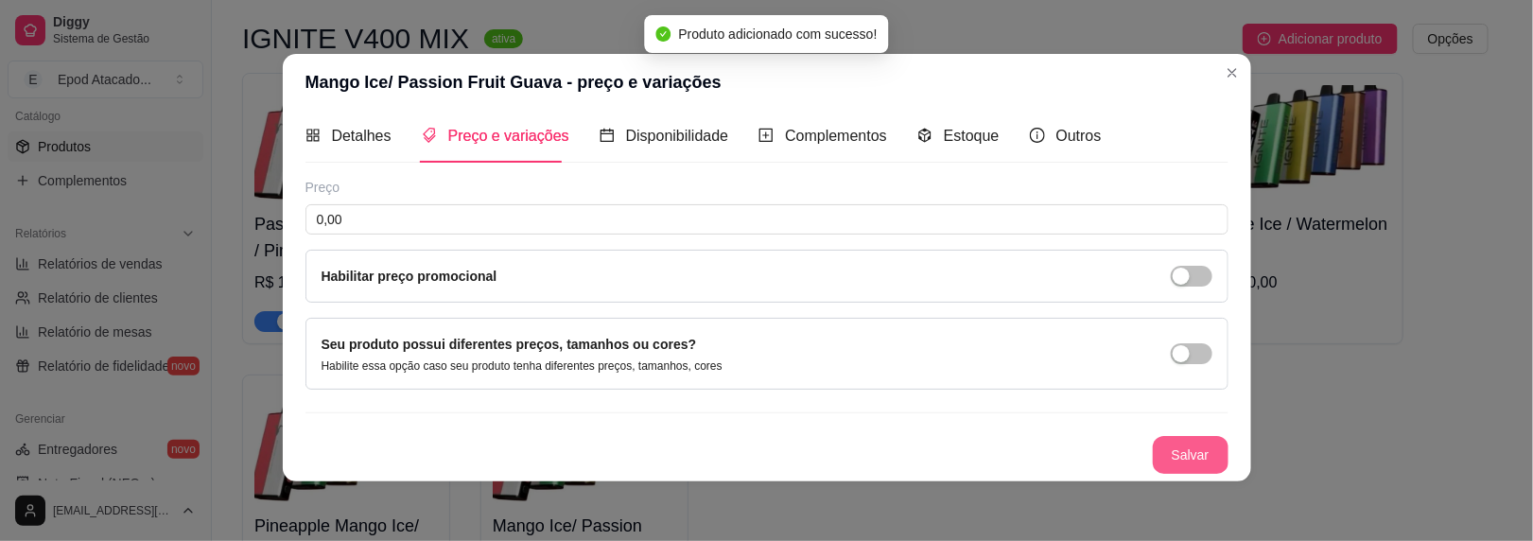
scroll to position [7, 0]
click at [640, 211] on input "0,00" at bounding box center [767, 222] width 923 height 30
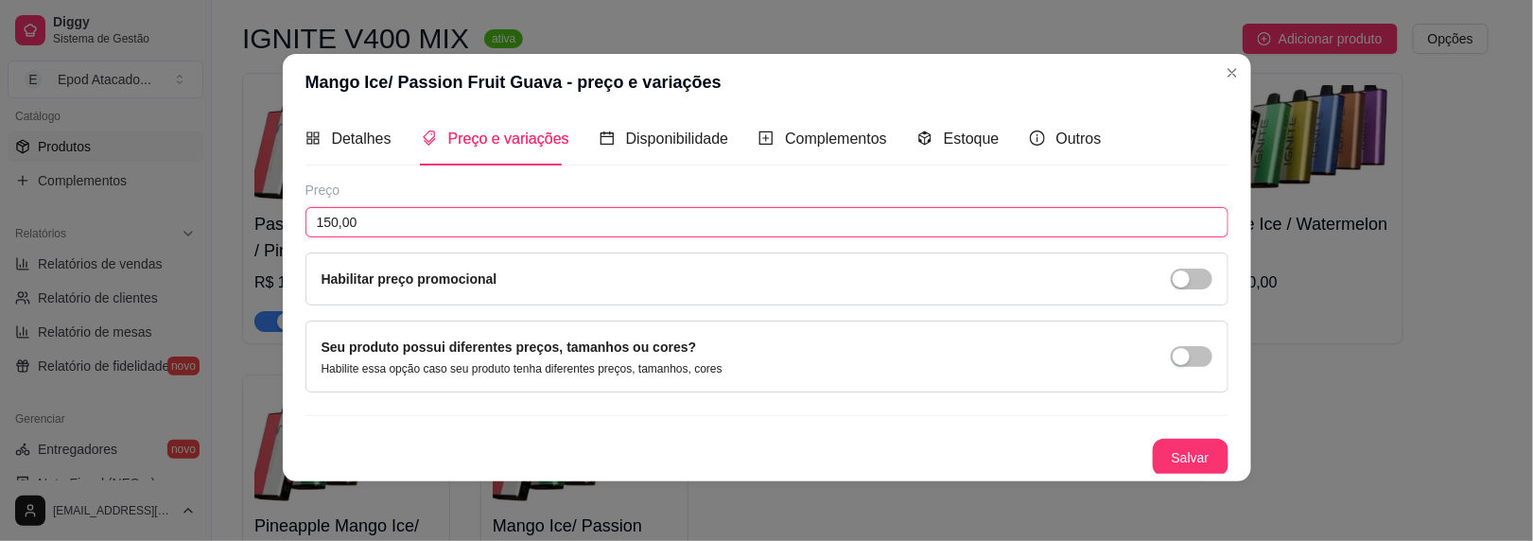
scroll to position [6, 0]
click at [1166, 440] on button "Salvar" at bounding box center [1191, 459] width 76 height 38
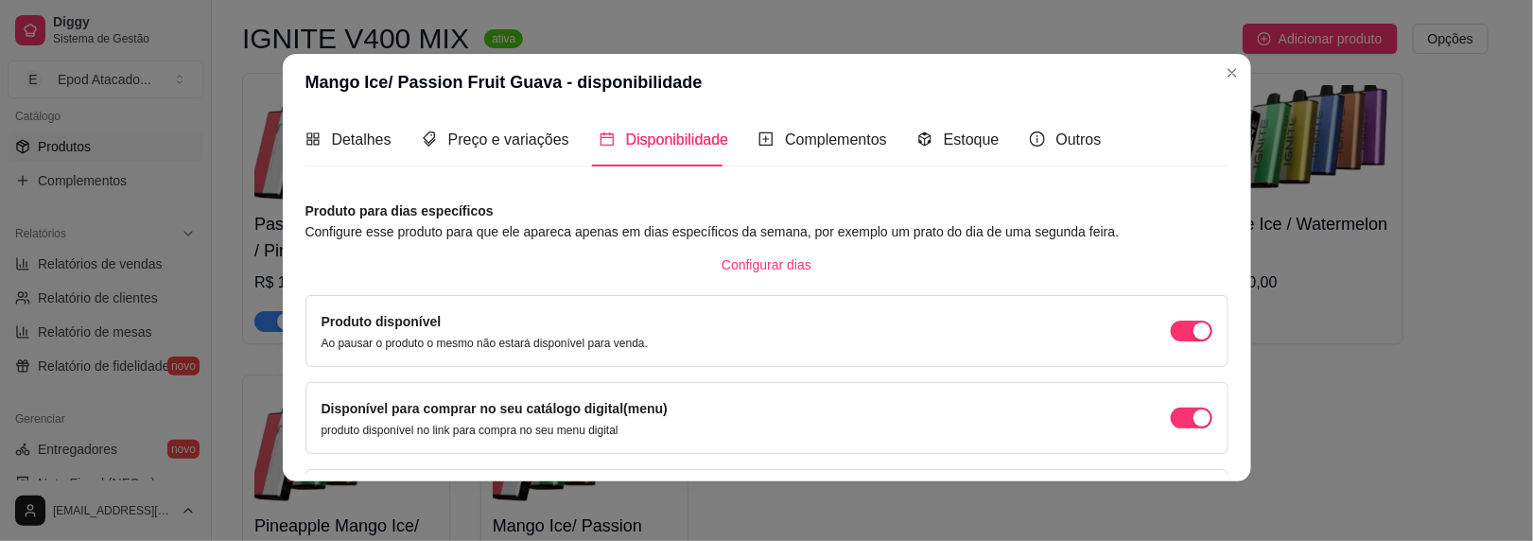
click at [1241, 67] on header "Mango Ice/ Passion Fruit Guava - disponibilidade" at bounding box center [767, 82] width 969 height 57
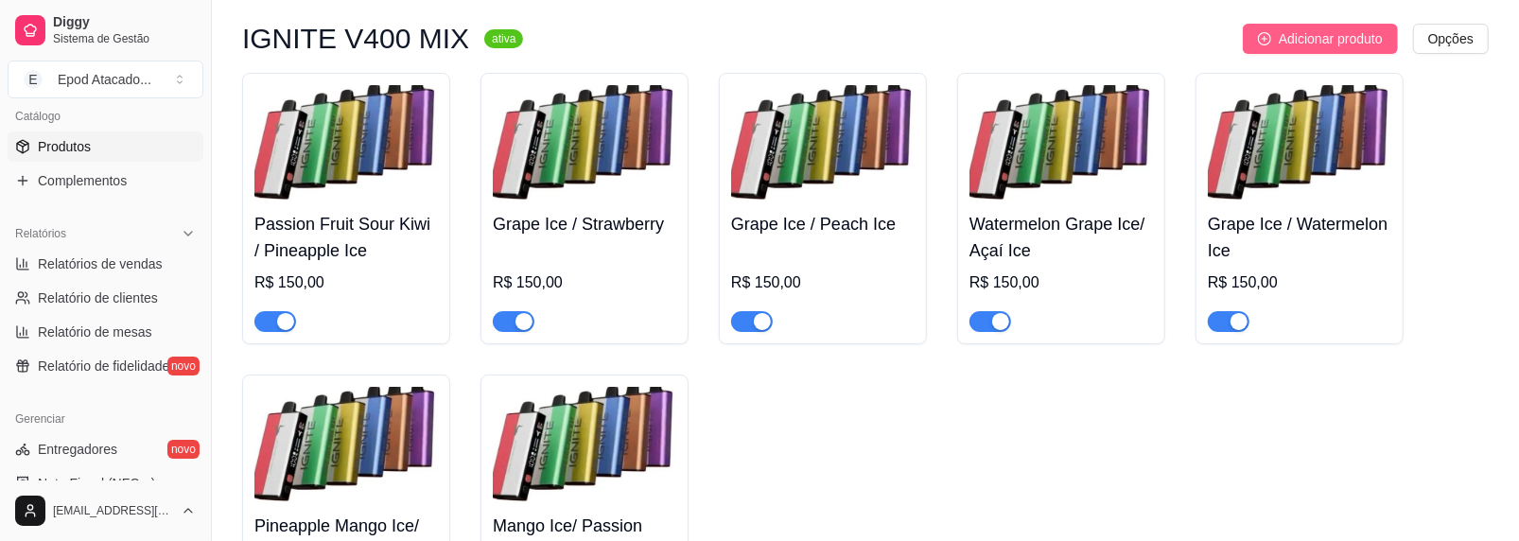
click at [1285, 49] on span "Adicionar produto" at bounding box center [1331, 38] width 104 height 21
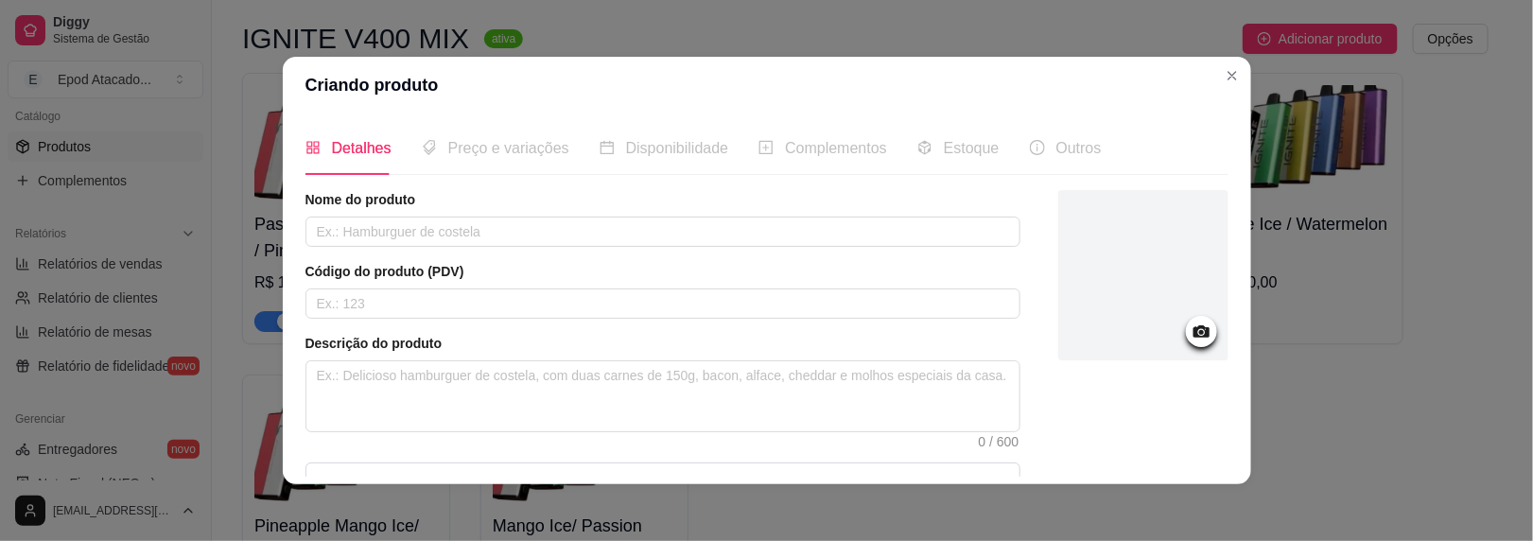
click at [1120, 213] on div at bounding box center [1144, 275] width 170 height 170
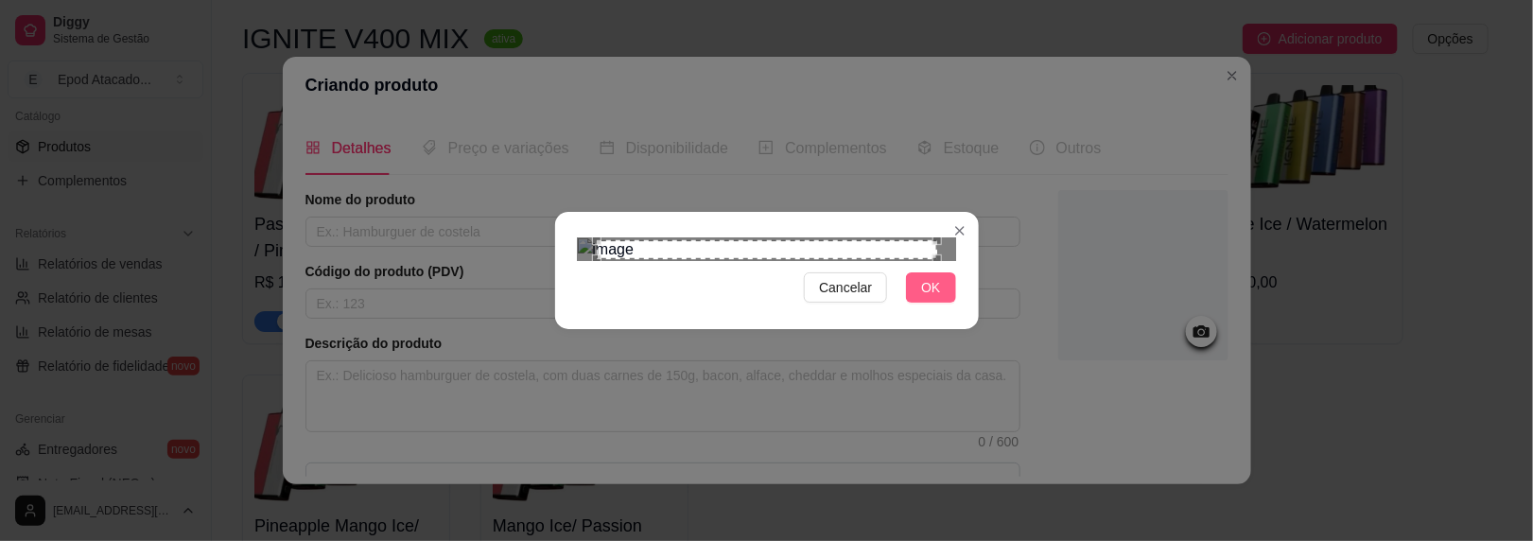
click at [924, 303] on button "OK" at bounding box center [930, 287] width 49 height 30
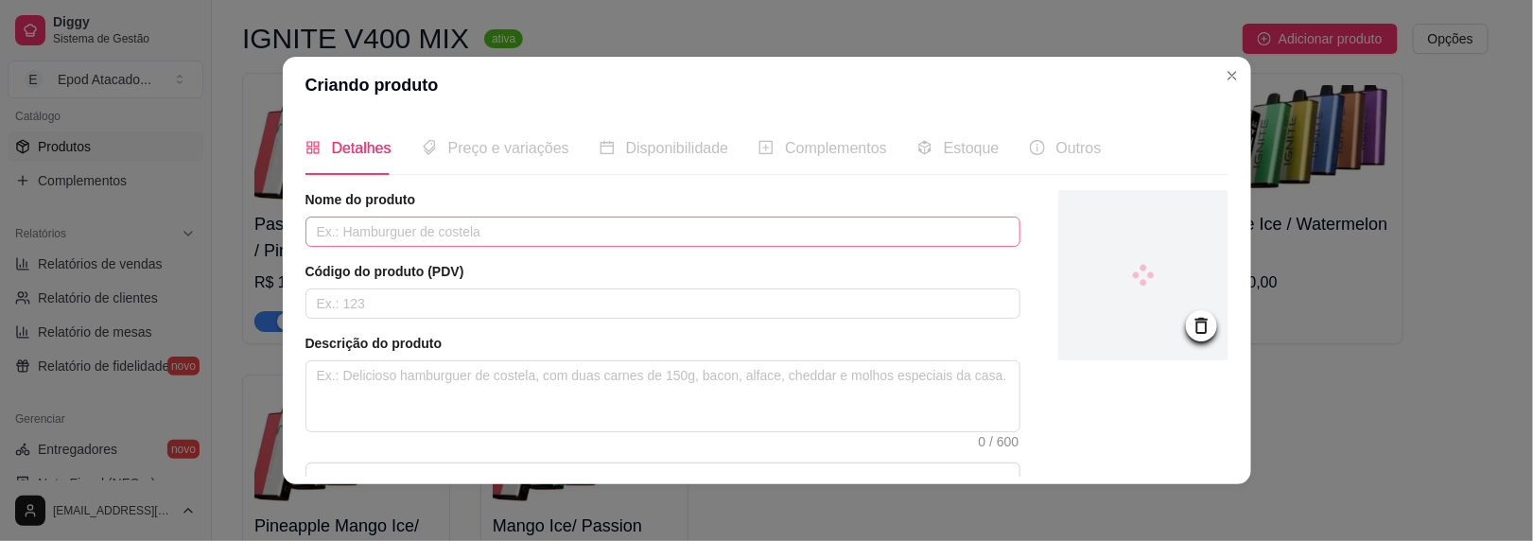
click at [492, 245] on div "Nome do produto Código do produto (PDV) Descrição do produto 0 / 600 Produto pe…" at bounding box center [663, 405] width 715 height 431
click at [492, 229] on input "text" at bounding box center [663, 232] width 715 height 30
paste input "Strawberry Mango Ice/ Banana Ice"
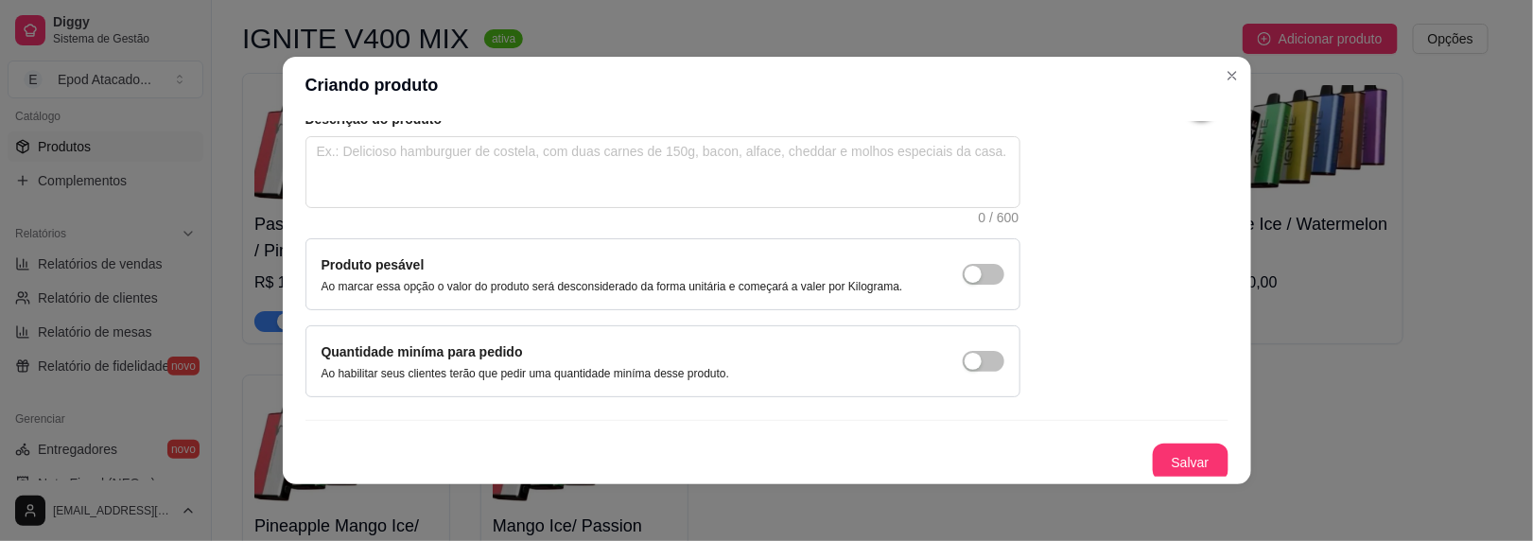
scroll to position [3, 0]
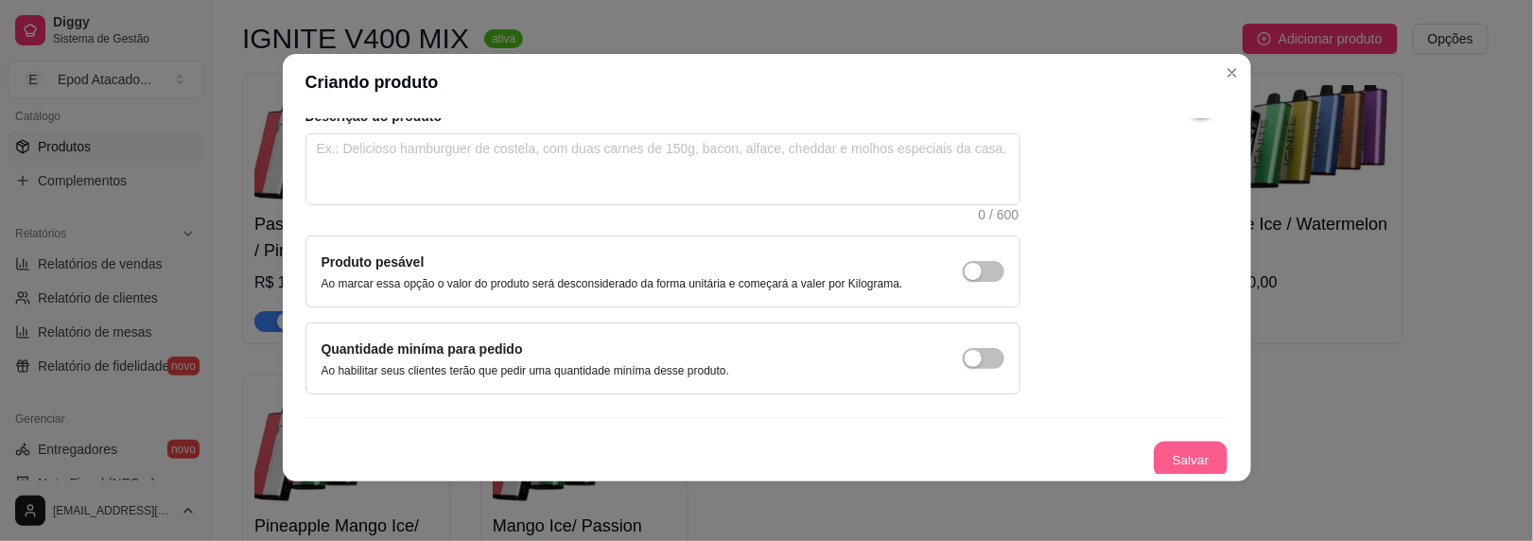
click at [1154, 442] on button "Salvar" at bounding box center [1191, 460] width 74 height 37
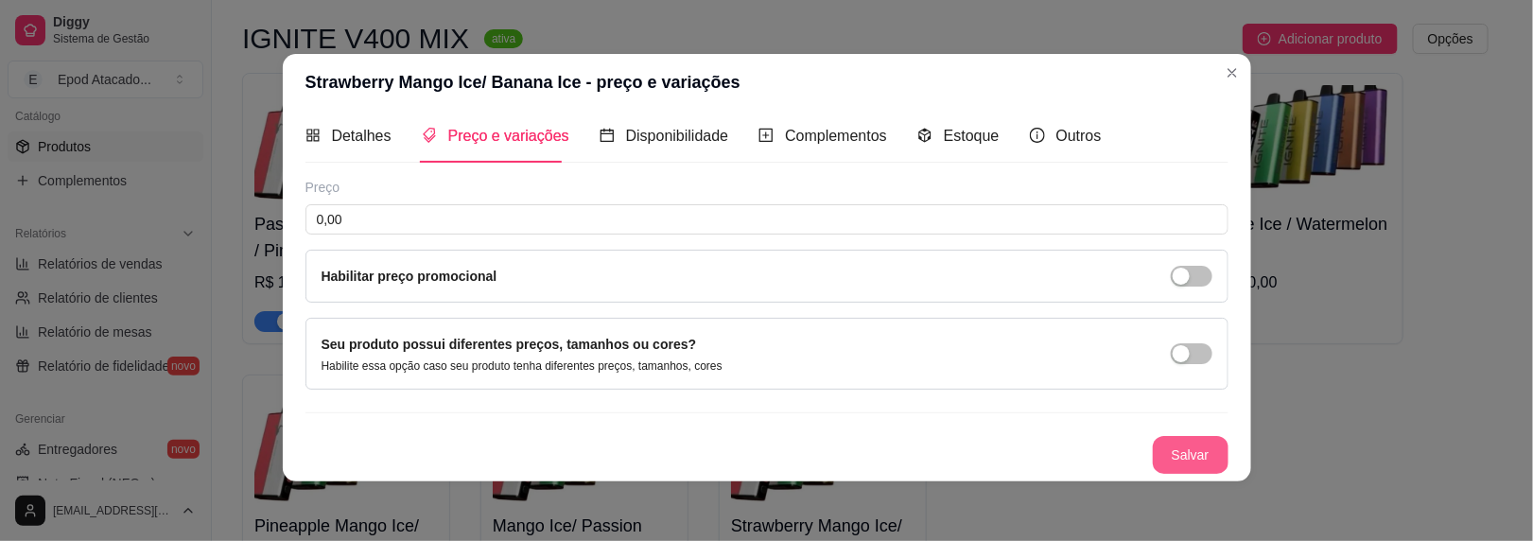
scroll to position [7, 0]
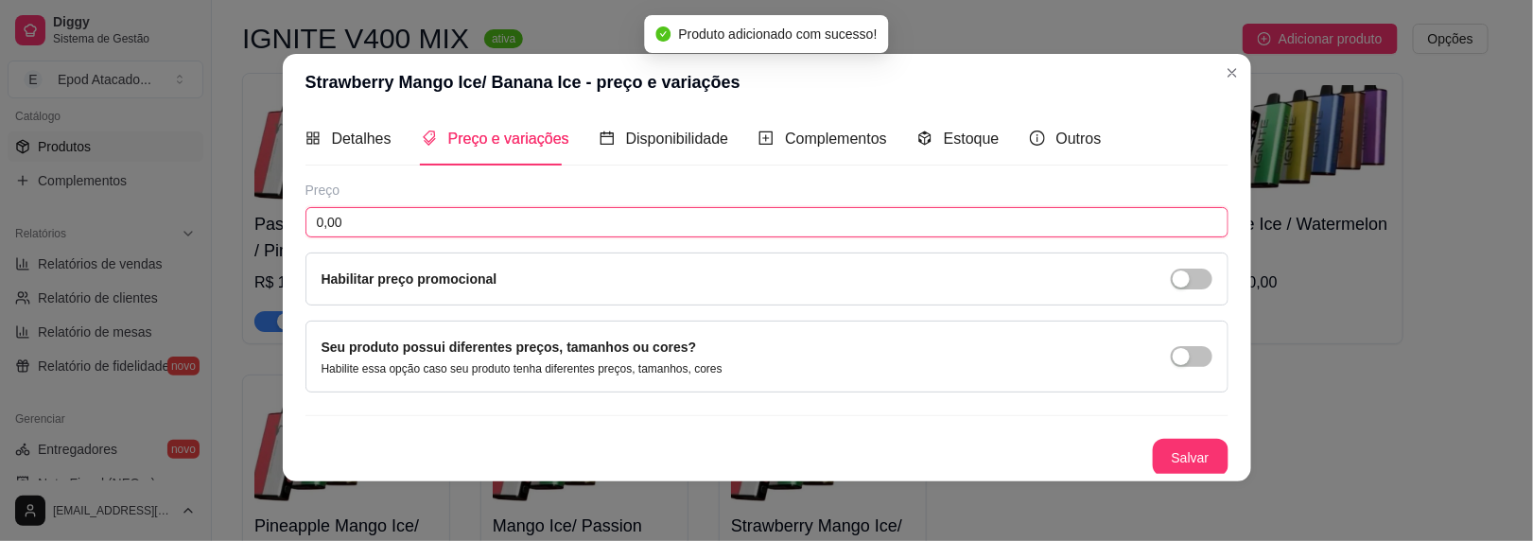
click at [593, 222] on input "0,00" at bounding box center [767, 222] width 923 height 30
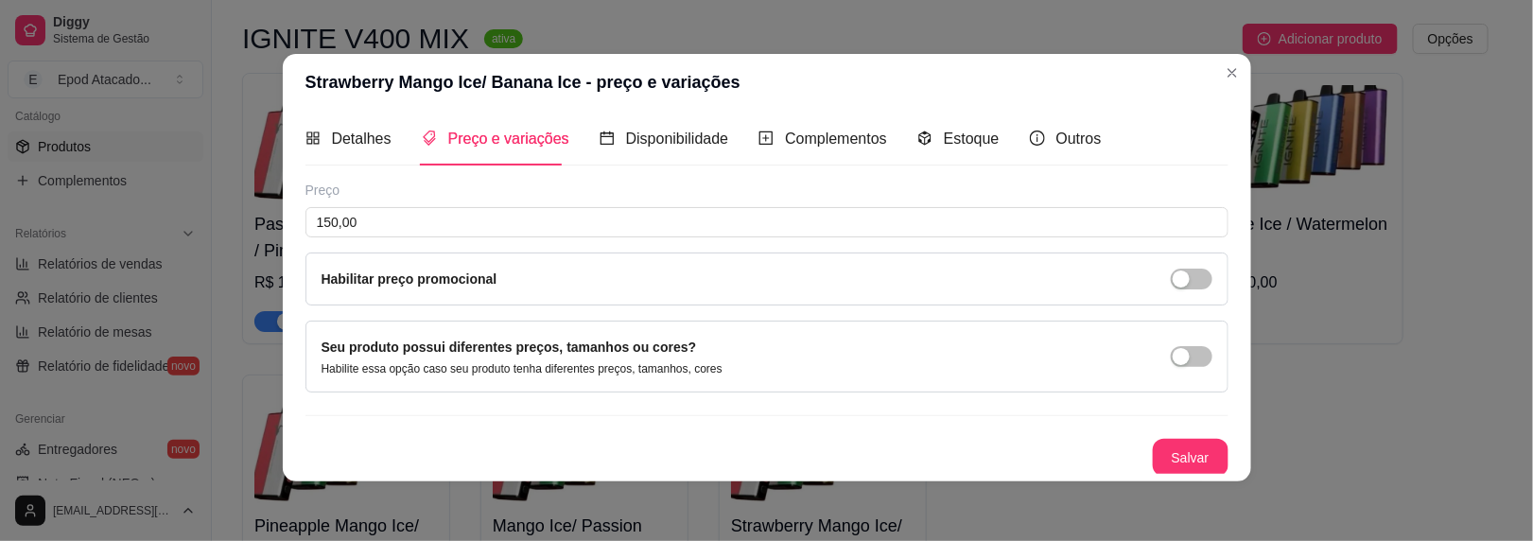
click at [1152, 430] on div "Preço 150,00 Habilitar preço promocional Seu produto possui diferentes preços, …" at bounding box center [767, 329] width 923 height 296
click at [1153, 453] on button "Salvar" at bounding box center [1191, 458] width 76 height 38
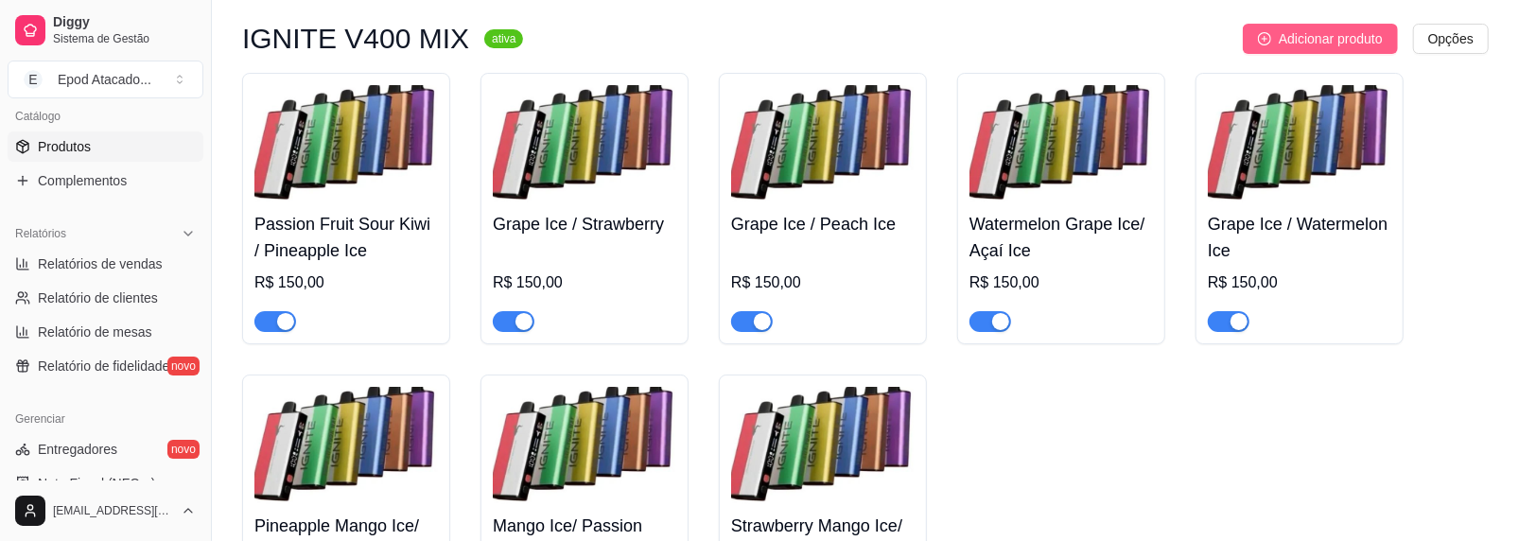
click at [1279, 49] on span "Adicionar produto" at bounding box center [1331, 38] width 104 height 21
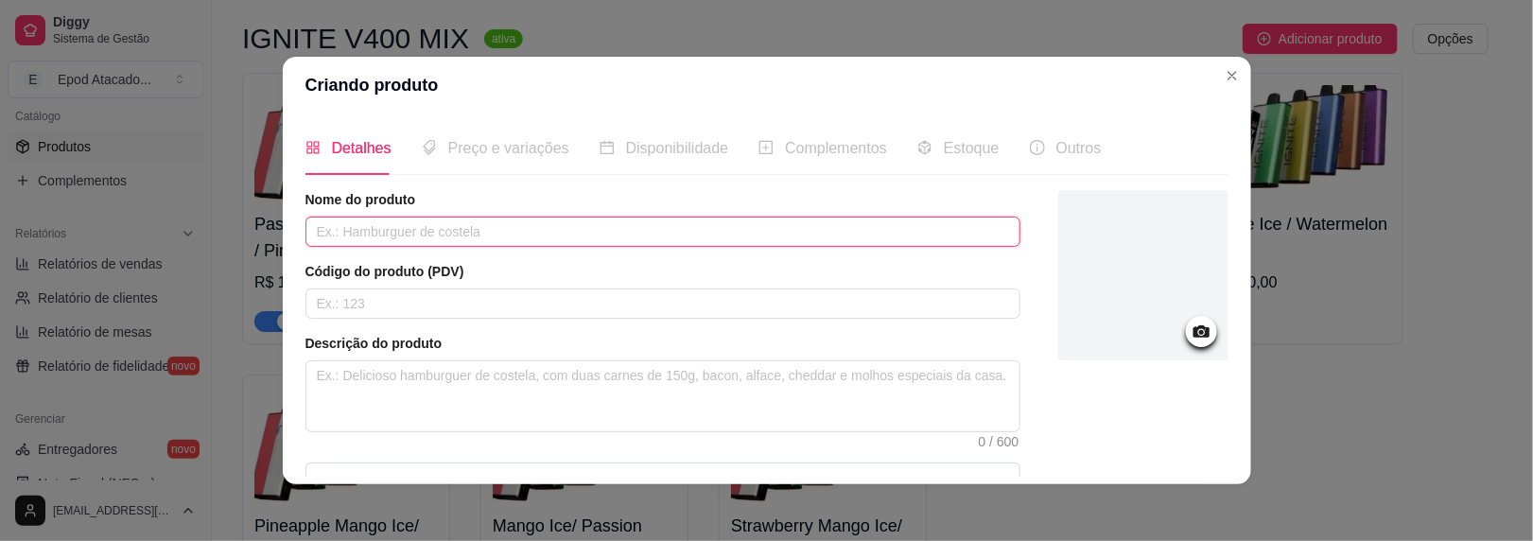
click at [551, 234] on input "text" at bounding box center [663, 232] width 715 height 30
paste input "Orange Ice / Strawberry Ice"
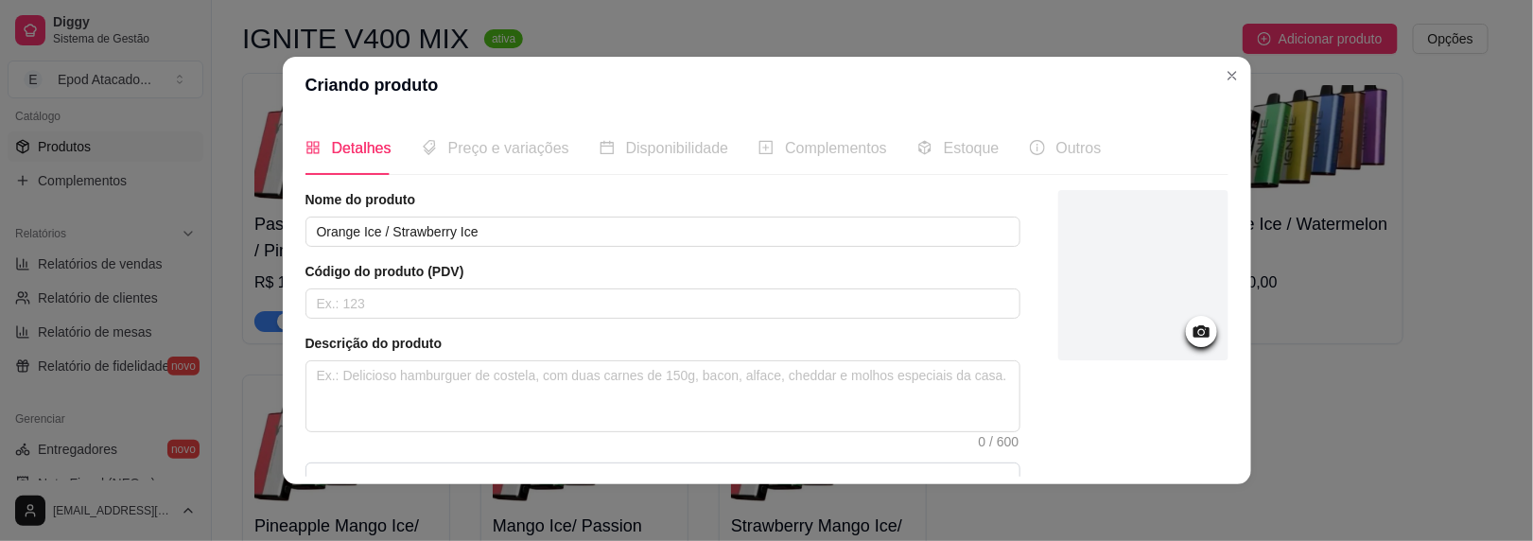
click at [1126, 286] on div at bounding box center [1144, 275] width 170 height 170
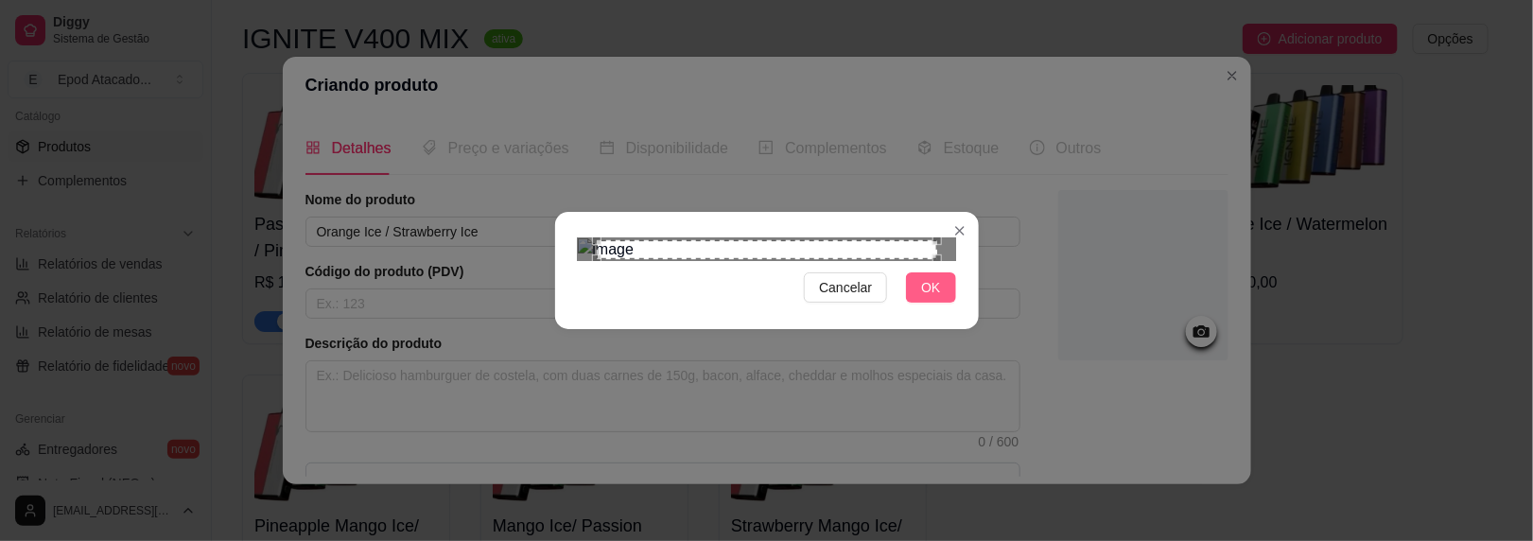
click at [931, 298] on span "OK" at bounding box center [930, 287] width 19 height 21
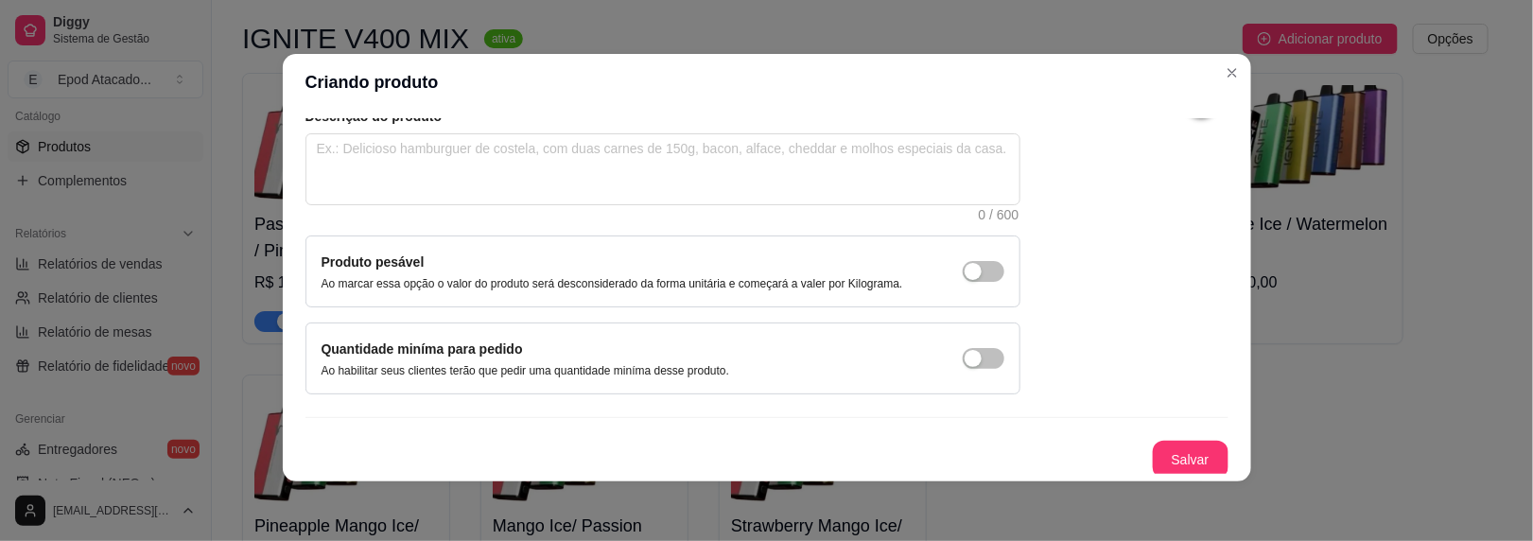
scroll to position [3, 0]
click at [1177, 462] on button "Salvar" at bounding box center [1191, 460] width 76 height 38
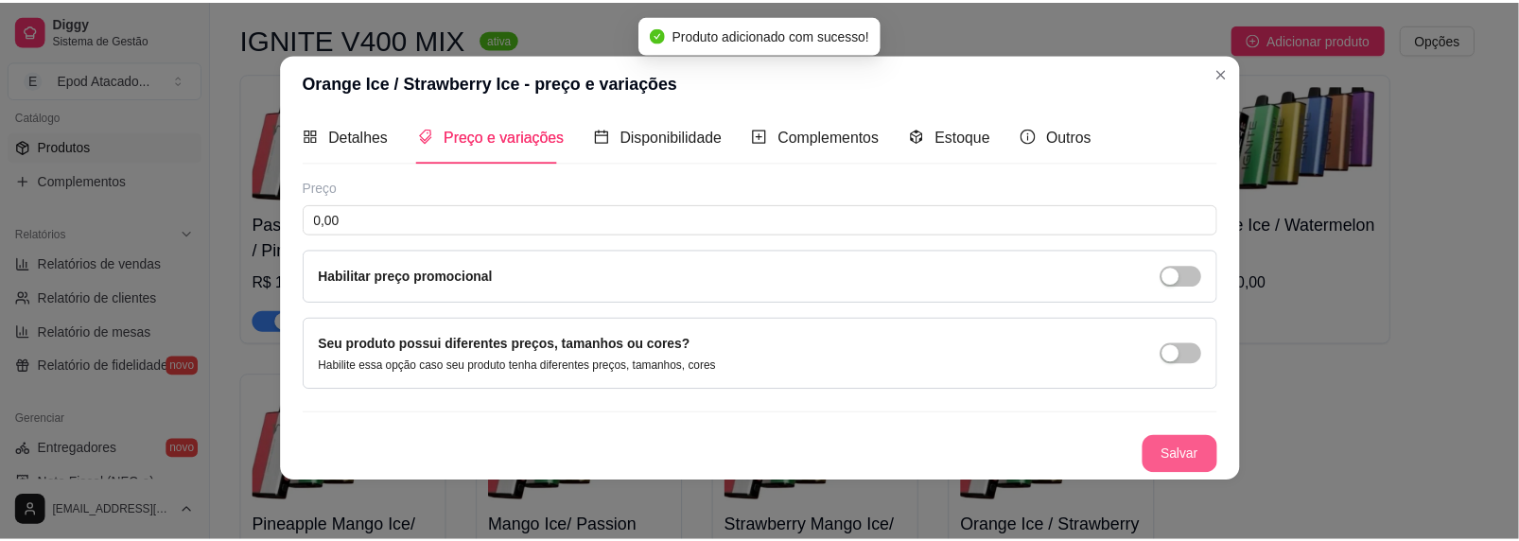
scroll to position [7, 0]
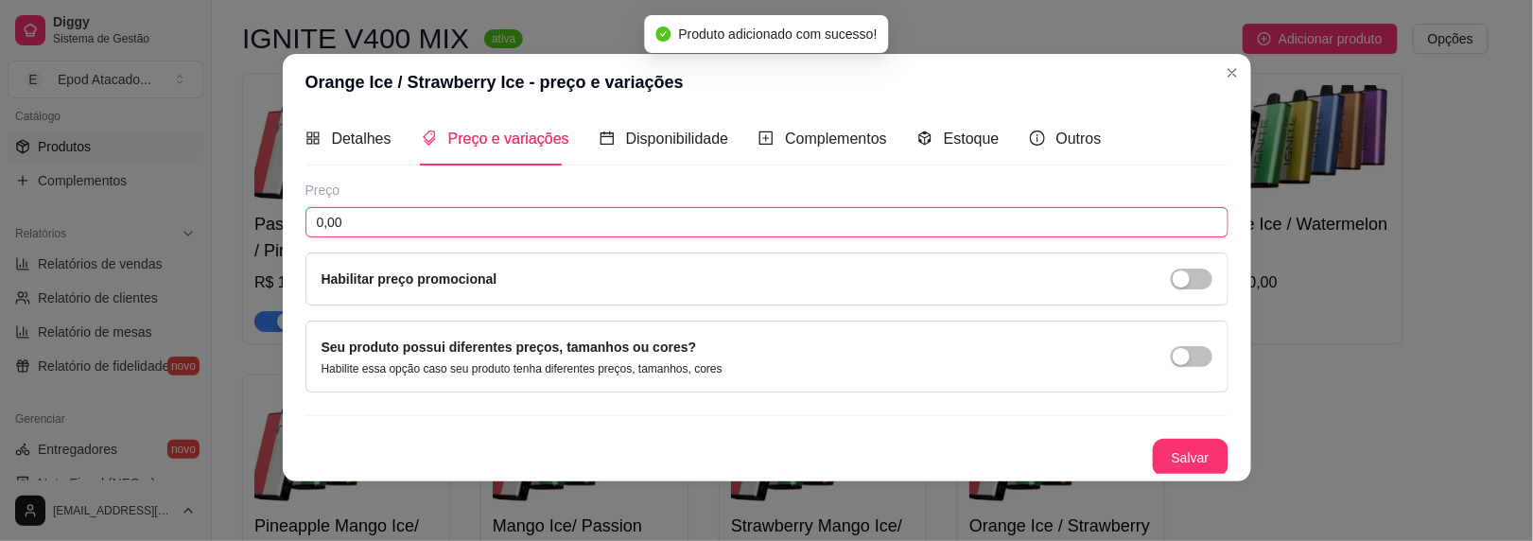
click at [939, 225] on input "0,00" at bounding box center [767, 222] width 923 height 30
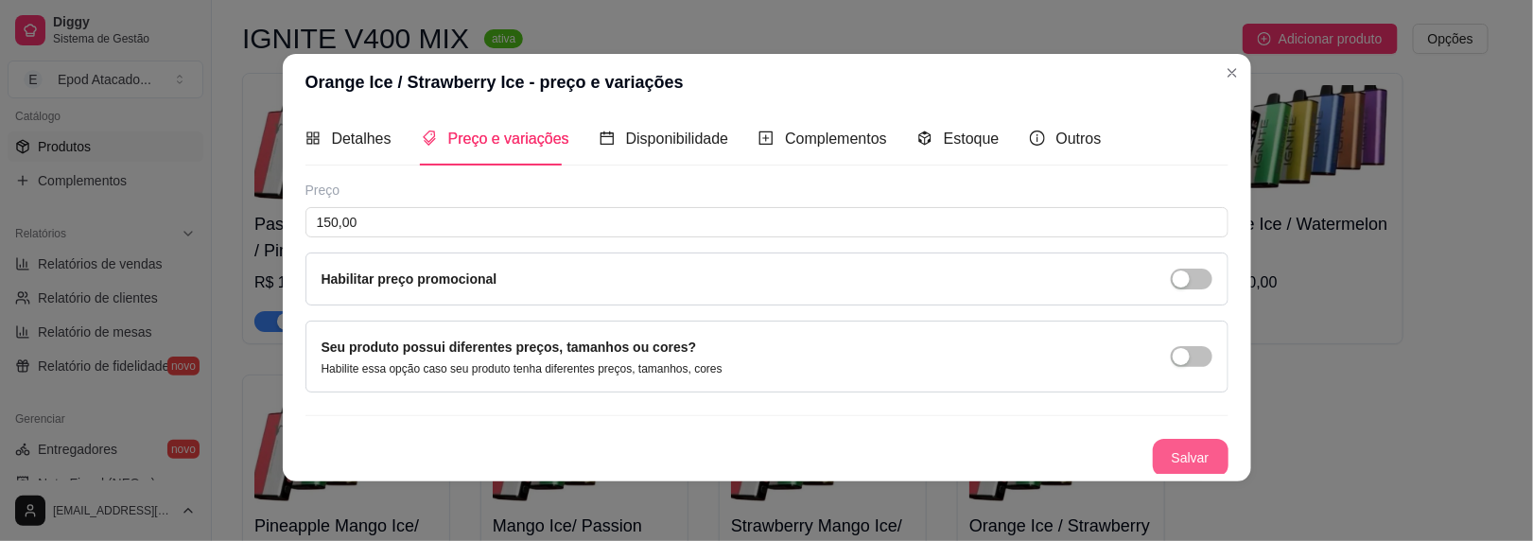
click at [1168, 449] on button "Salvar" at bounding box center [1191, 458] width 76 height 38
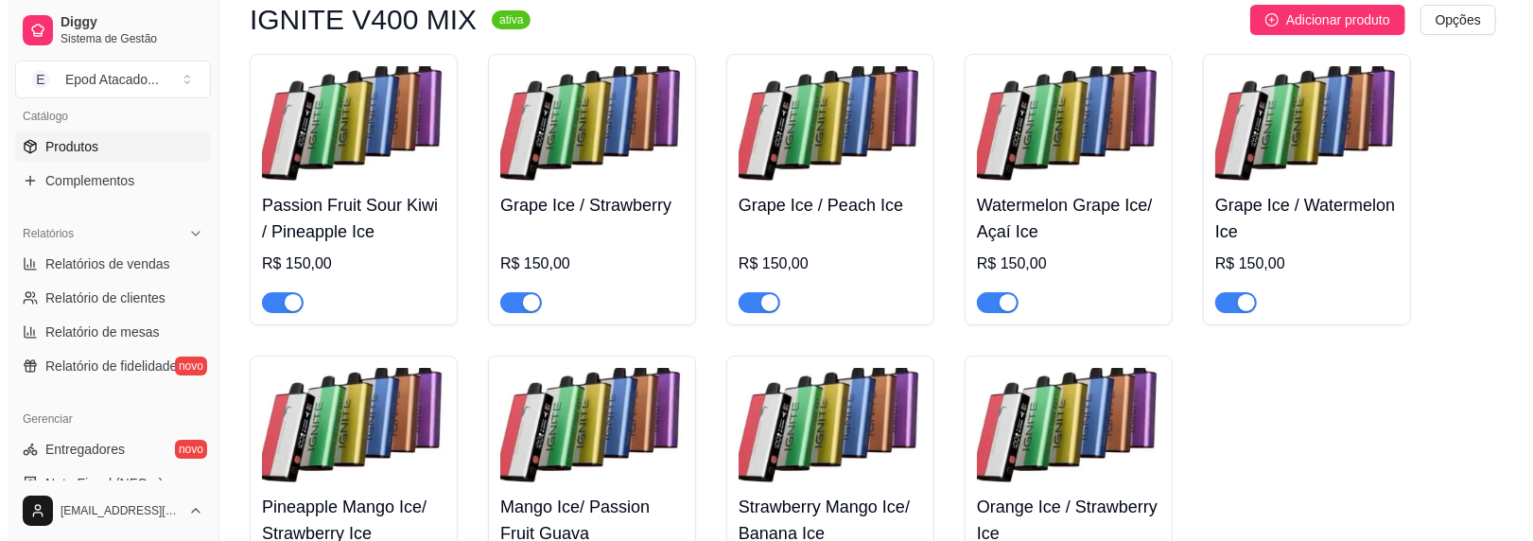
scroll to position [4442, 0]
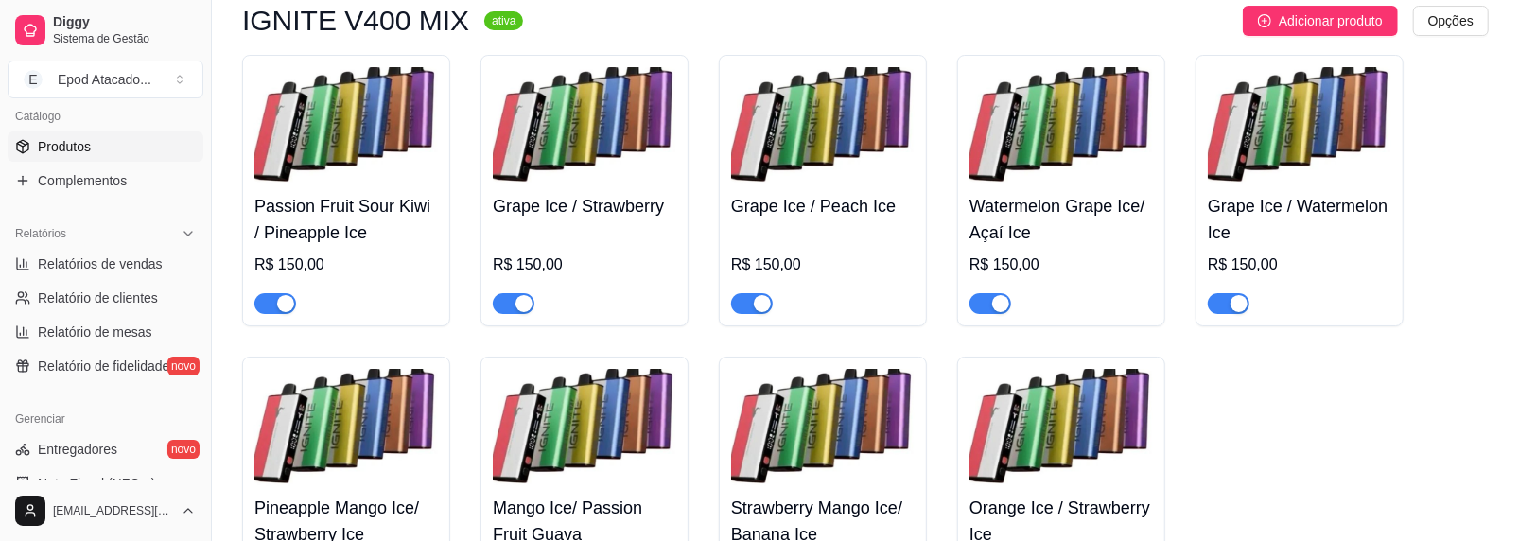
click at [1306, 46] on div "IGNITE V400 MIX ativa Adicionar produto Opções Passion Fruit Sour Kiwi / Pineap…" at bounding box center [865, 317] width 1247 height 622
click at [1306, 36] on button "Adicionar produto" at bounding box center [1320, 21] width 155 height 30
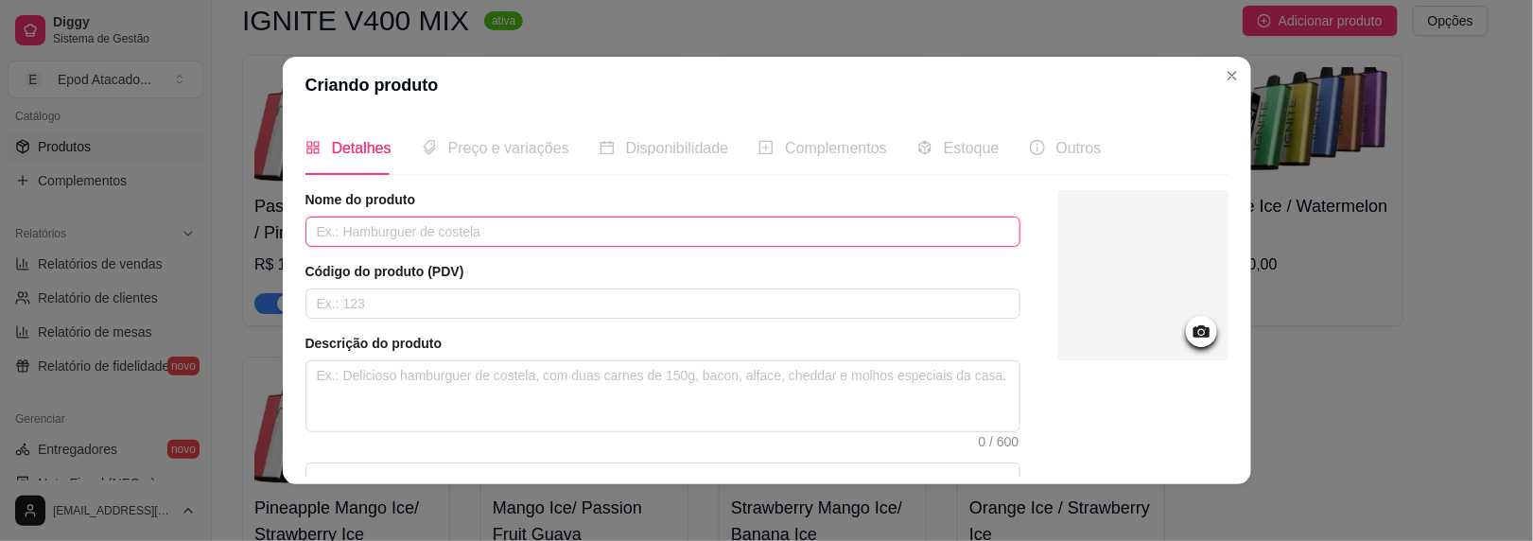
click at [342, 230] on input "text" at bounding box center [663, 232] width 715 height 30
paste input "Mighty Melon/ [MEDICAL_DATA]"
drag, startPoint x: 350, startPoint y: 234, endPoint x: 324, endPoint y: 238, distance: 26.9
click at [324, 238] on input "Mighty Melon/ [MEDICAL_DATA]" at bounding box center [663, 232] width 715 height 30
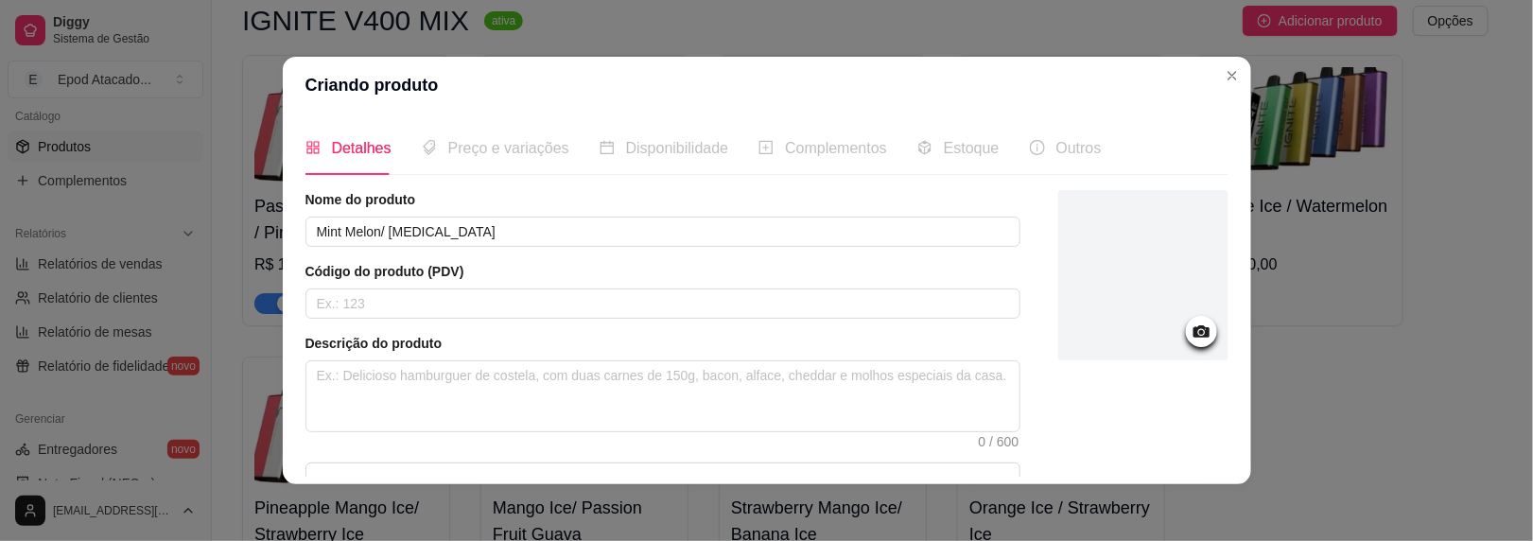
click at [1077, 273] on div at bounding box center [1144, 275] width 170 height 170
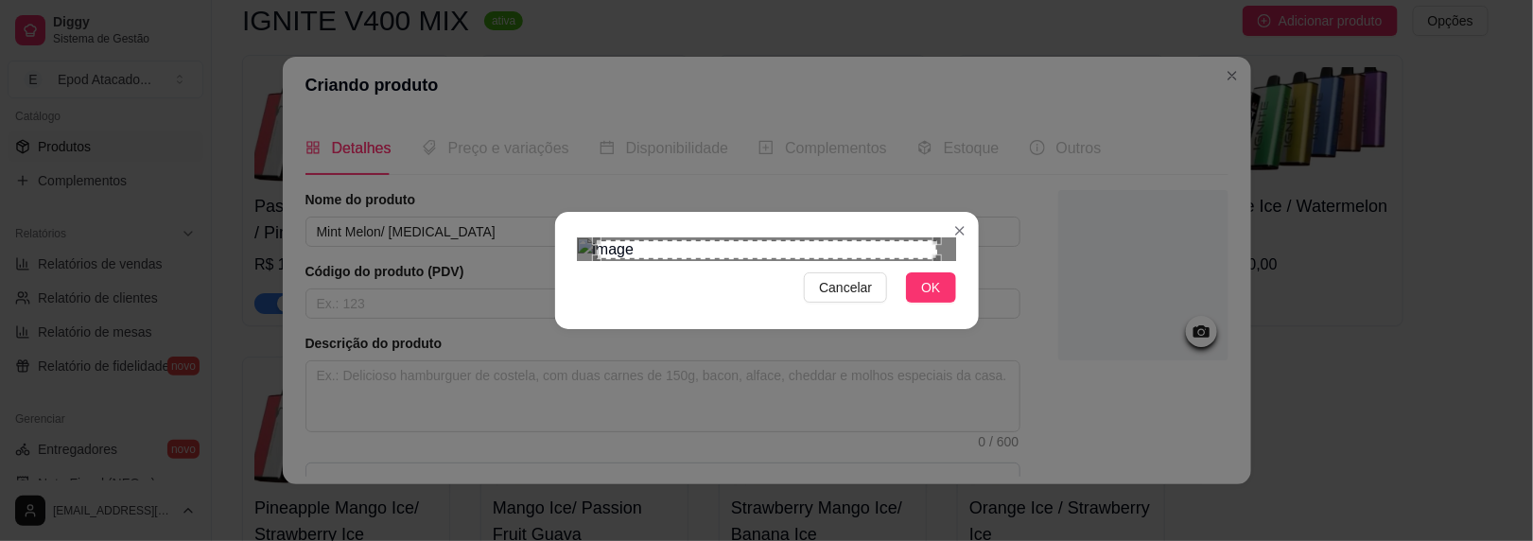
click at [913, 310] on div "Cancelar OK" at bounding box center [767, 270] width 424 height 79
click at [930, 298] on span "OK" at bounding box center [930, 287] width 19 height 21
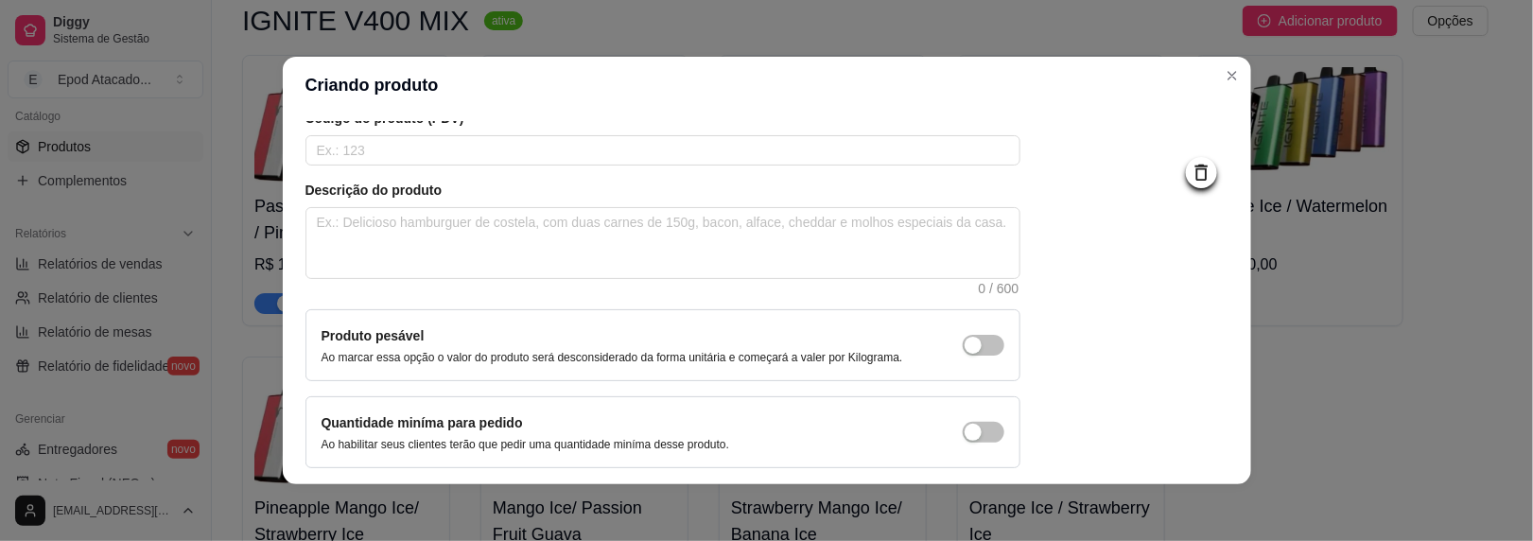
scroll to position [224, 0]
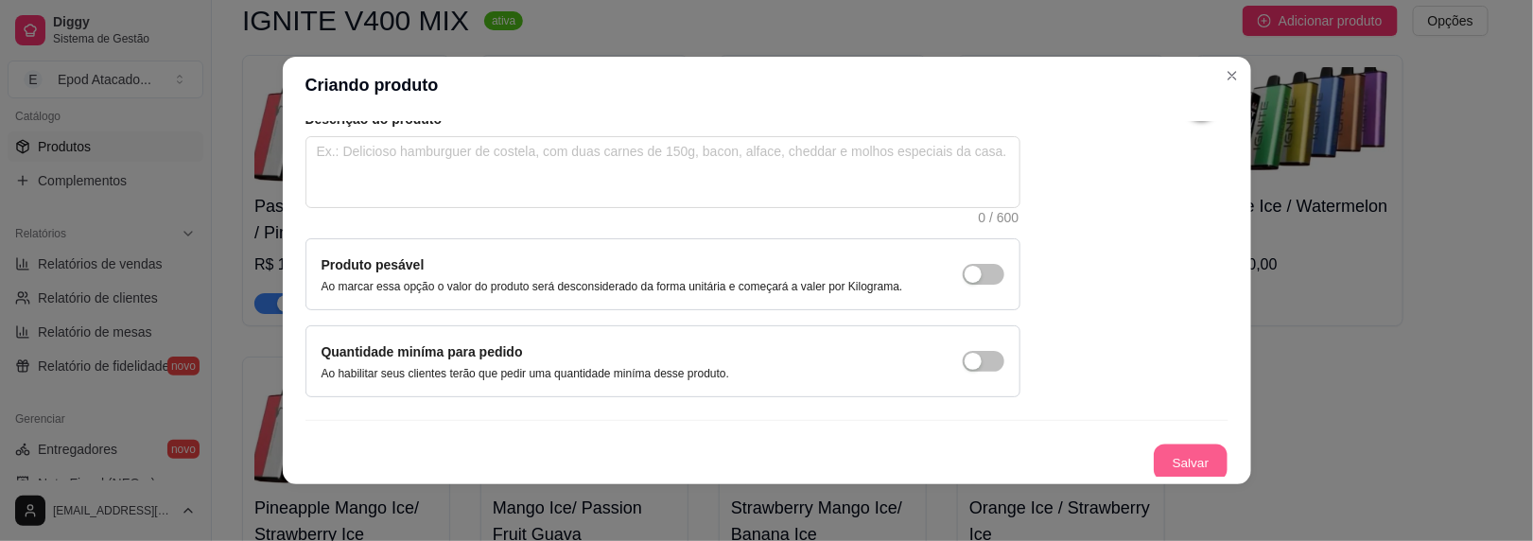
click at [1161, 445] on button "Salvar" at bounding box center [1191, 463] width 74 height 37
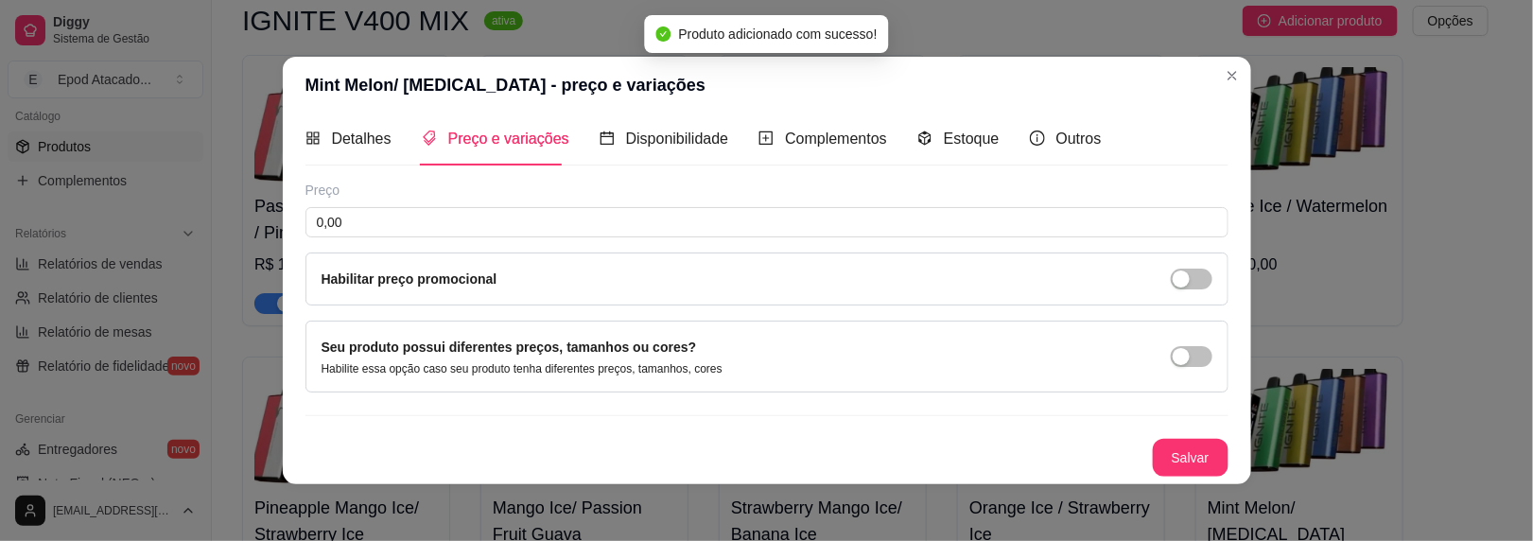
scroll to position [7, 0]
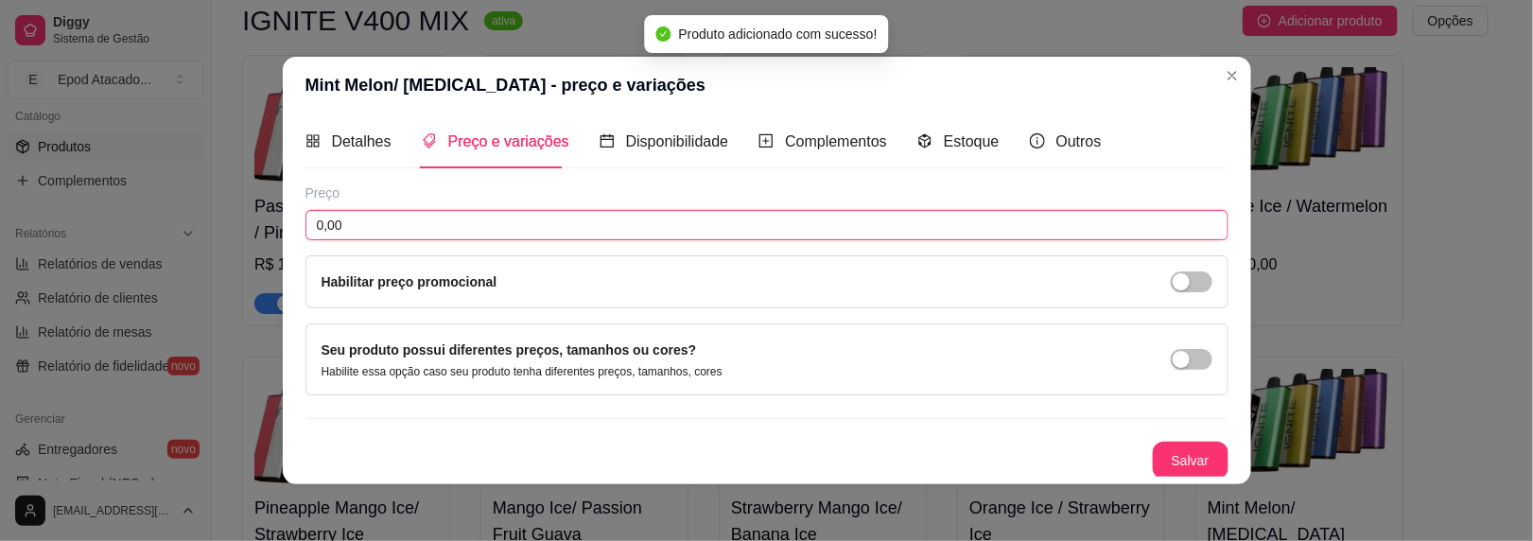
click at [361, 214] on input "0,00" at bounding box center [767, 225] width 923 height 30
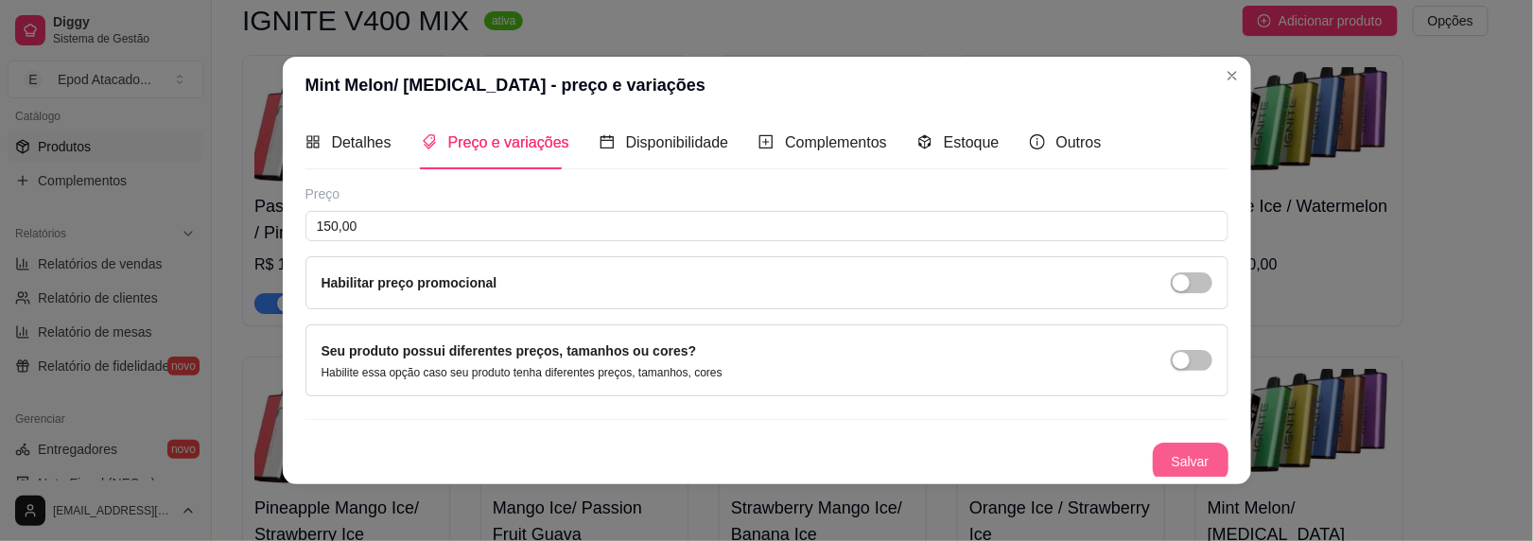
click at [1153, 447] on button "Salvar" at bounding box center [1191, 462] width 76 height 38
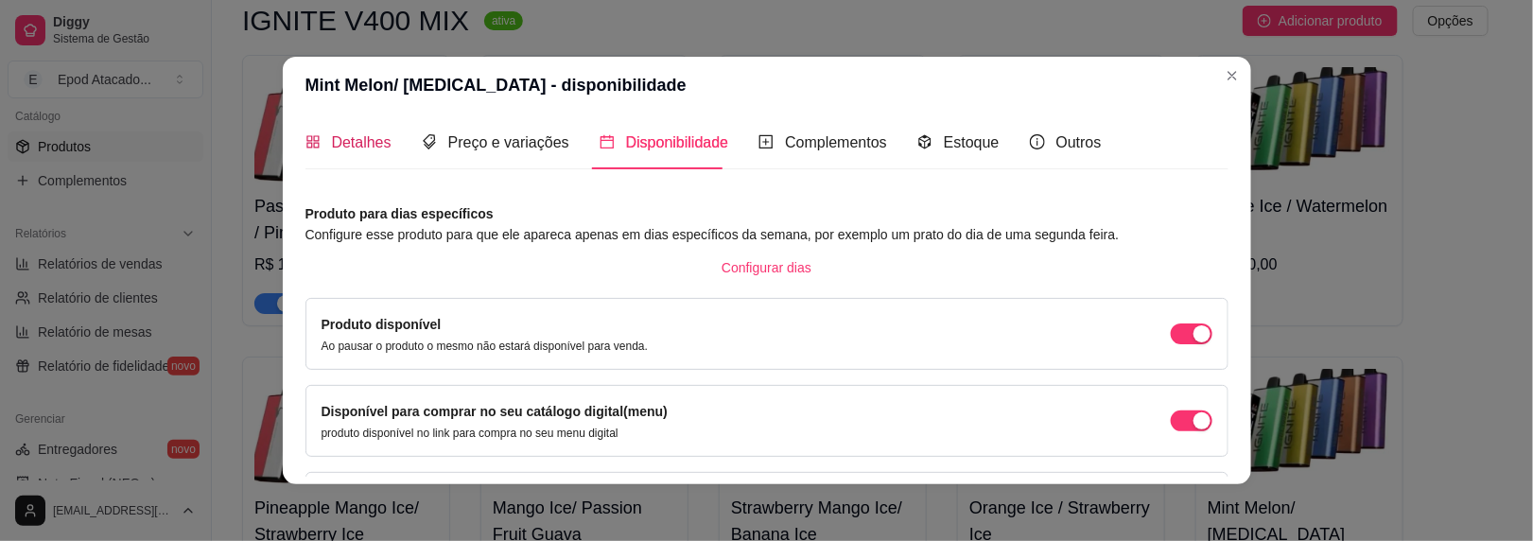
click at [345, 148] on span "Detalhes" at bounding box center [362, 142] width 60 height 16
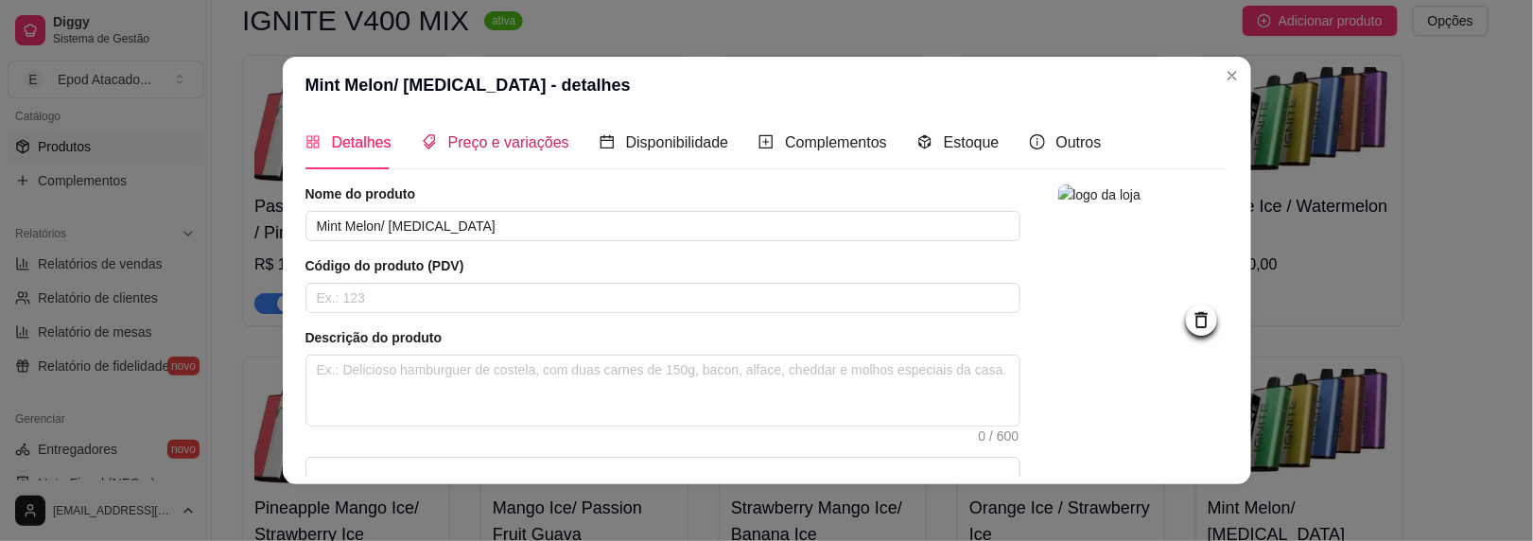
click at [448, 142] on span "Preço e variações" at bounding box center [508, 142] width 121 height 16
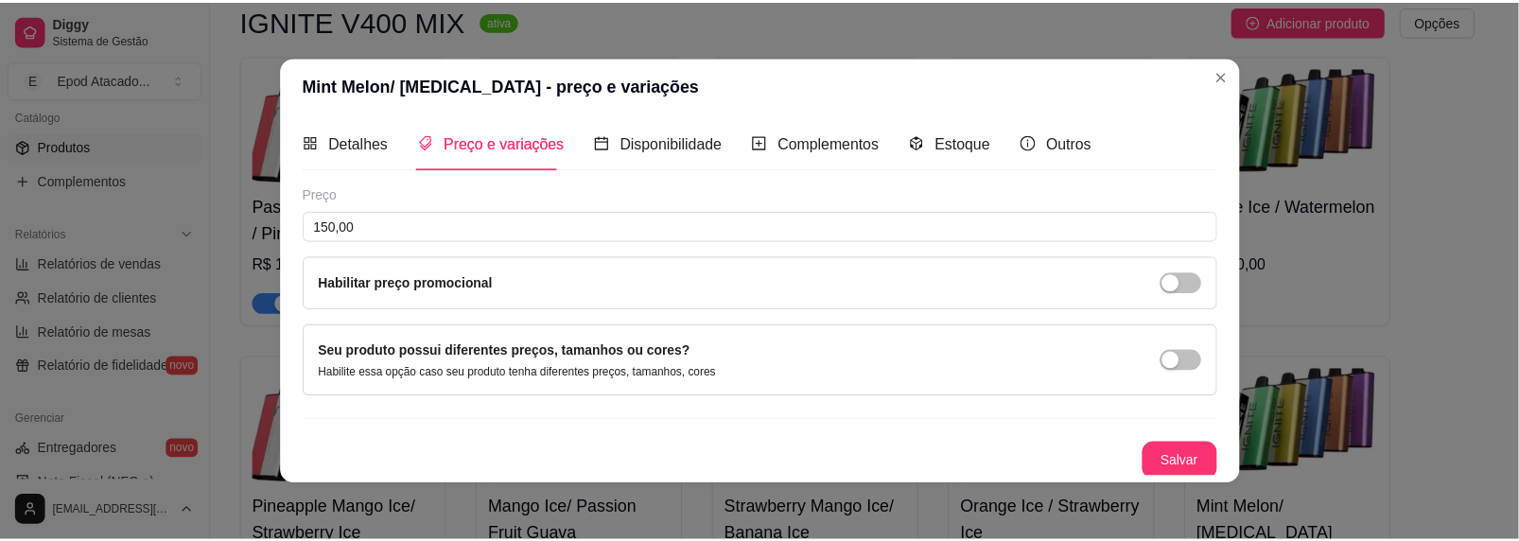
scroll to position [3, 0]
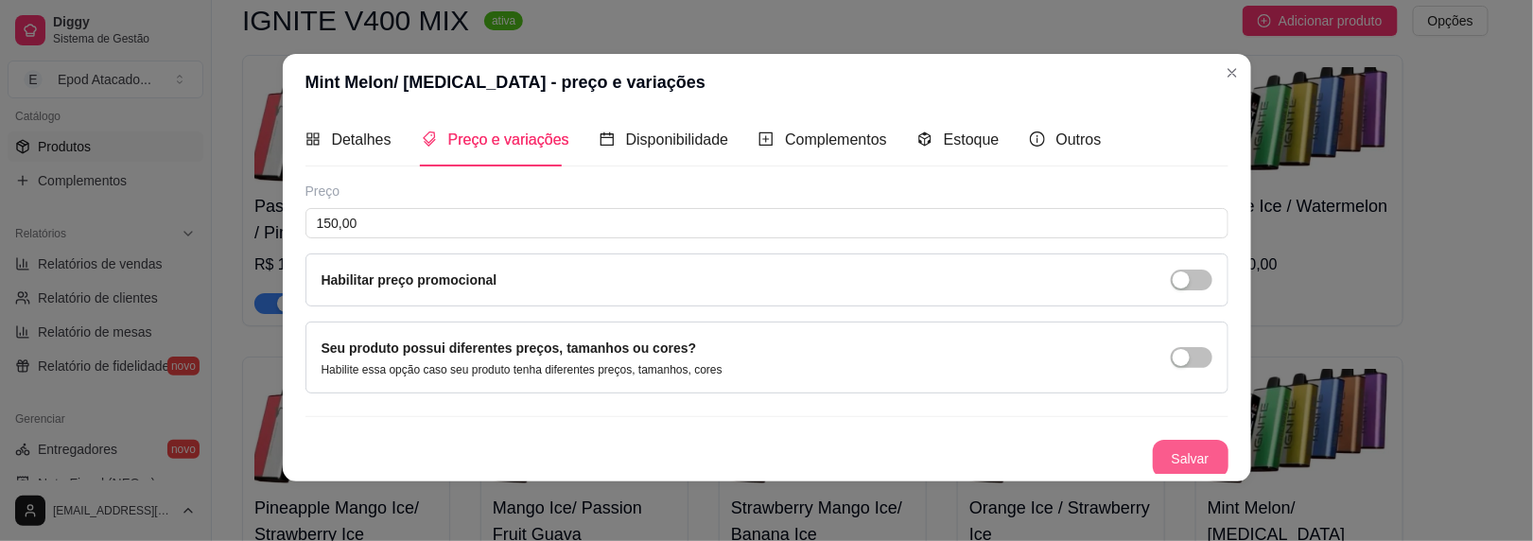
click at [1177, 463] on button "Salvar" at bounding box center [1191, 459] width 76 height 38
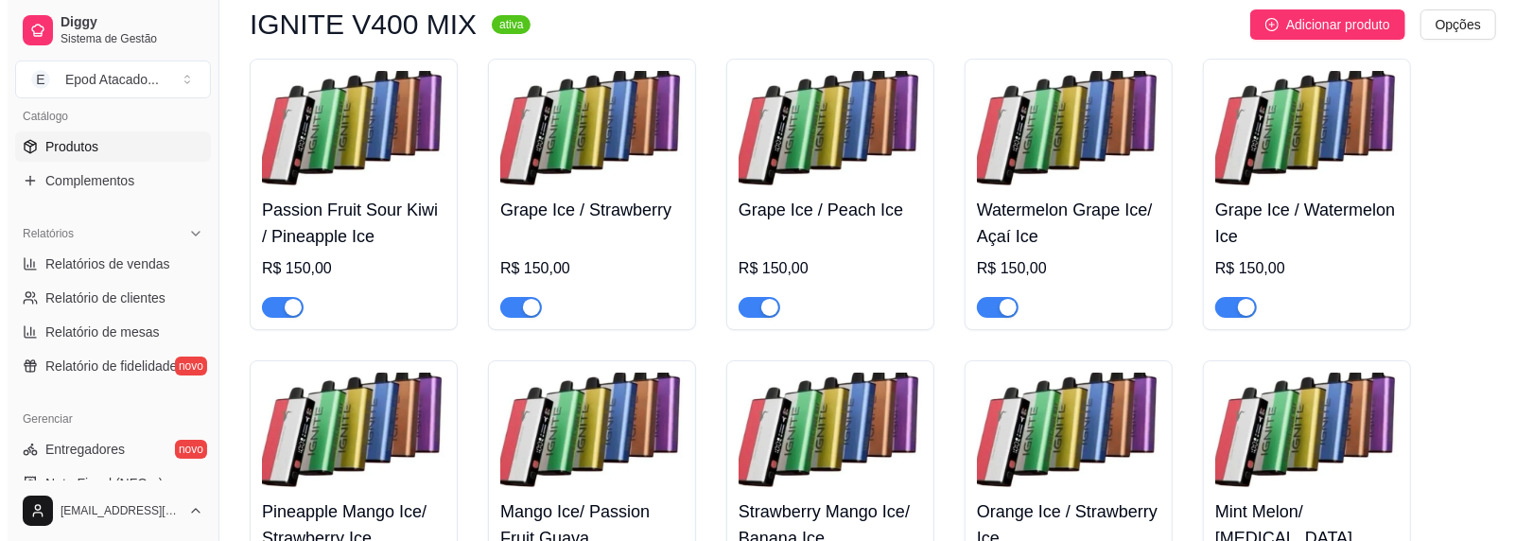
scroll to position [4348, 0]
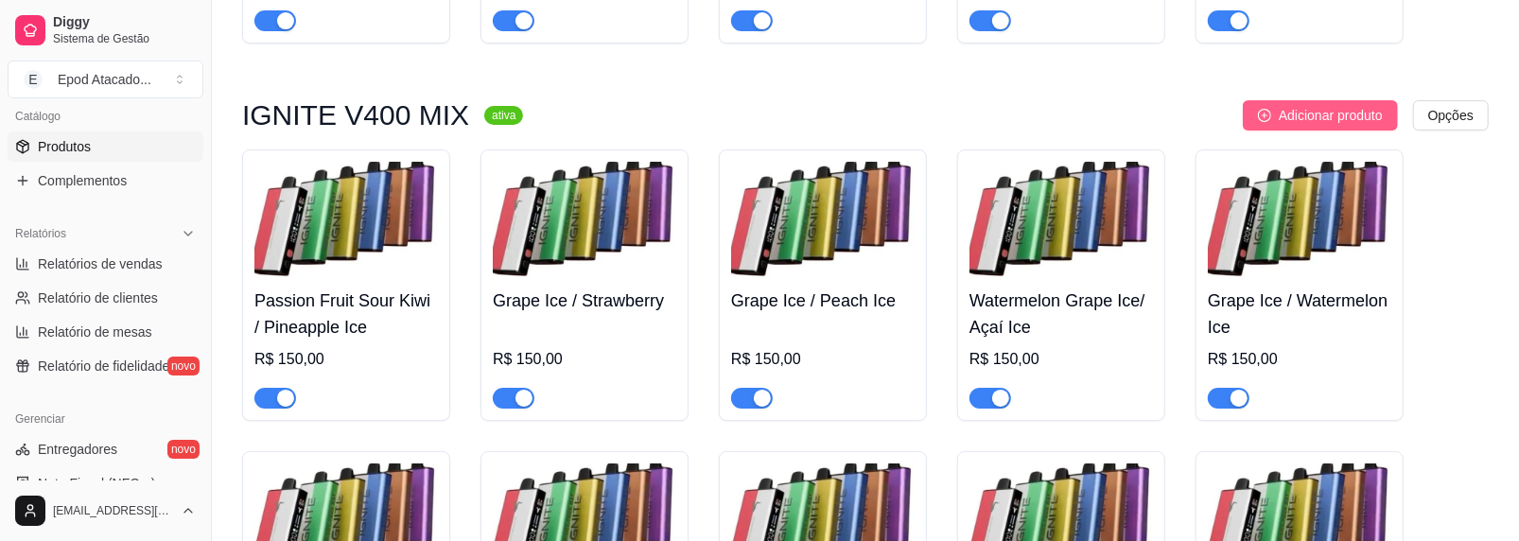
click at [1301, 123] on span "Adicionar produto" at bounding box center [1331, 115] width 104 height 21
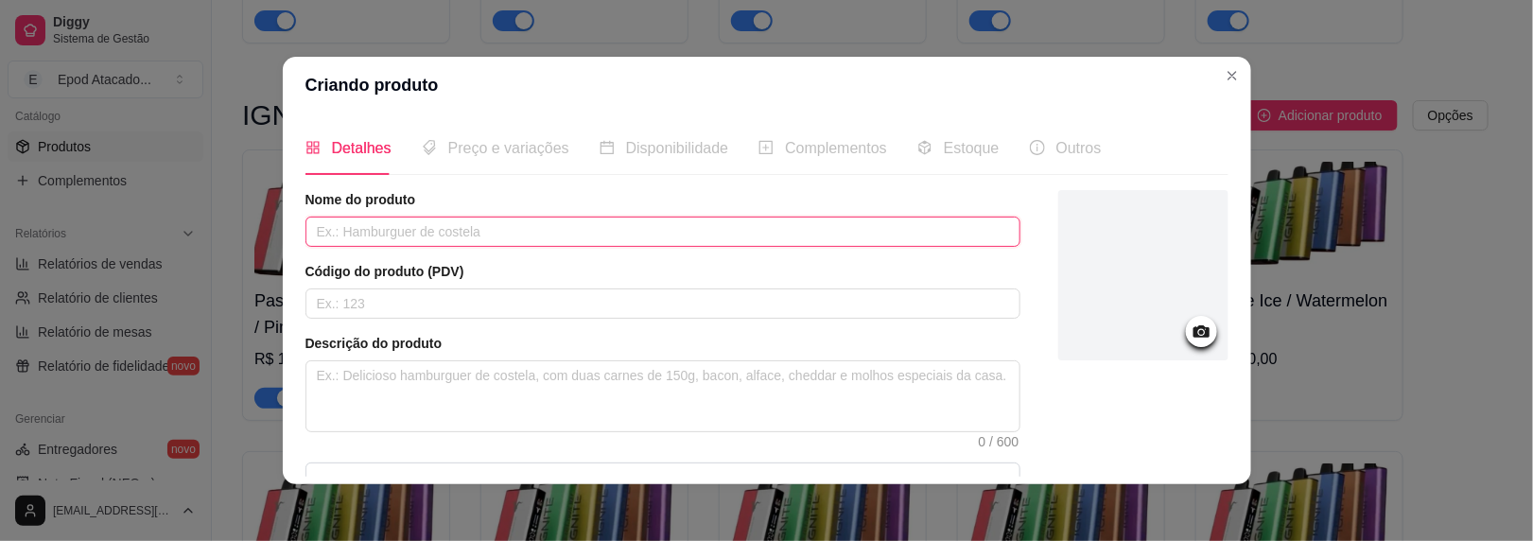
click at [469, 224] on input "text" at bounding box center [663, 232] width 715 height 30
paste input "Strawberry Watermelon Ice/ Aloe Grape"
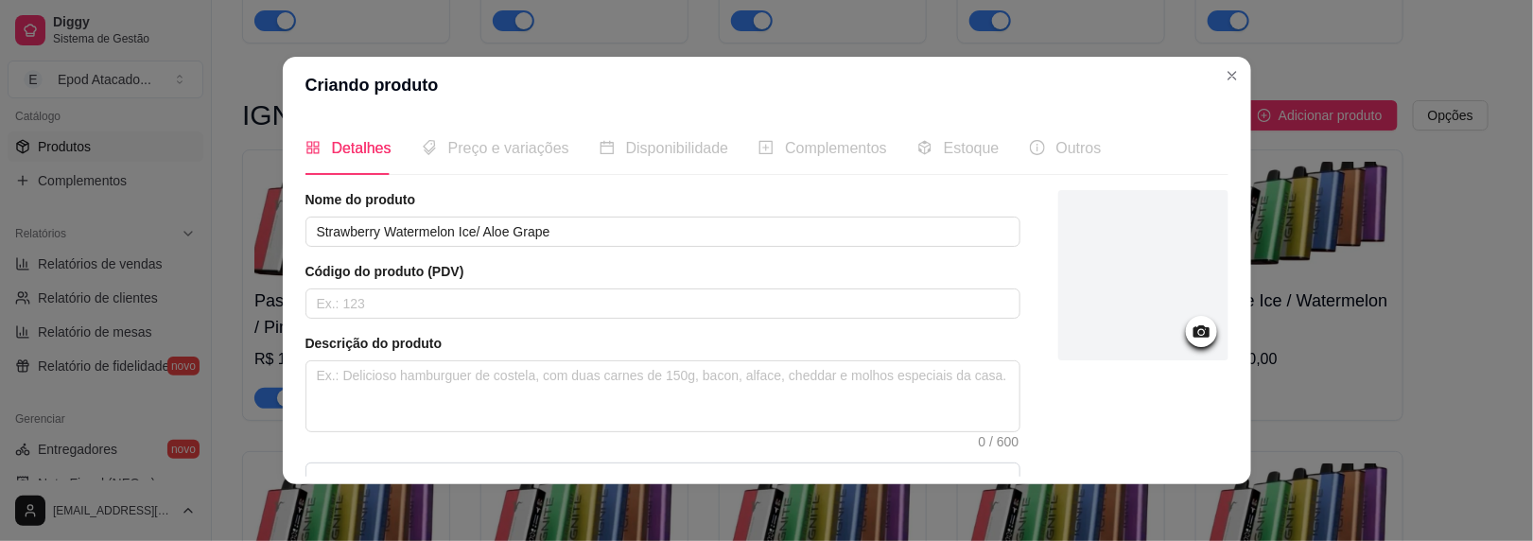
click at [1152, 270] on div at bounding box center [1144, 275] width 170 height 170
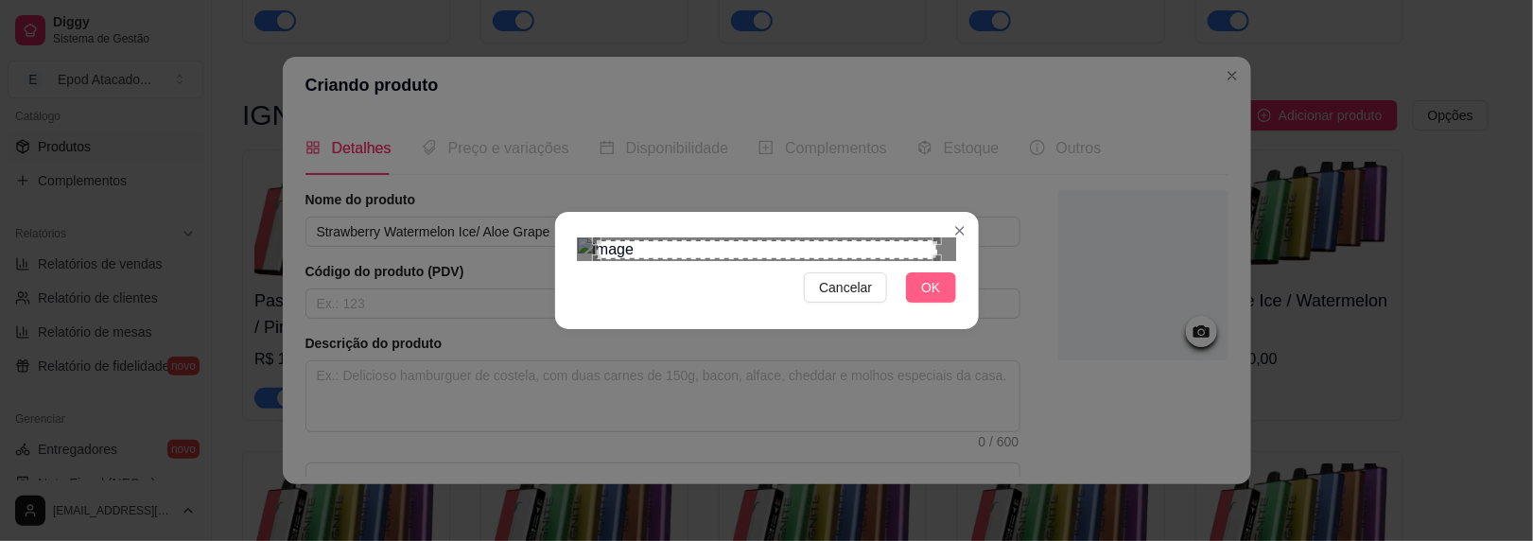
click at [934, 303] on button "OK" at bounding box center [930, 287] width 49 height 30
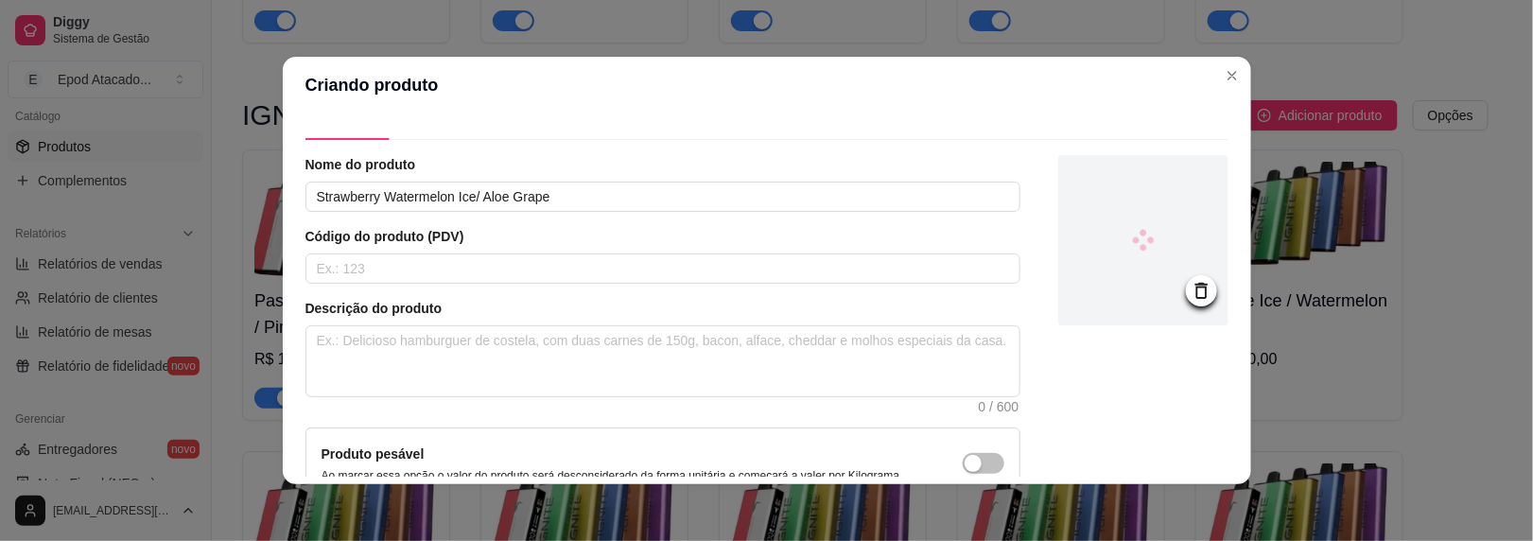
scroll to position [224, 0]
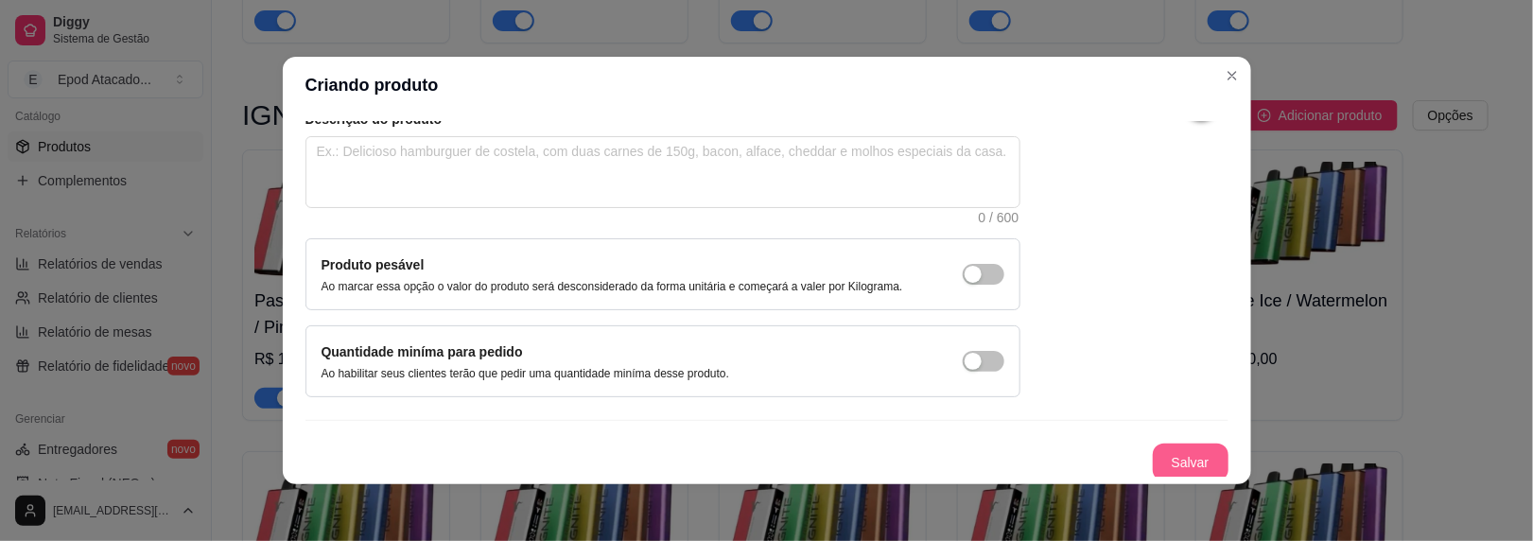
click at [1153, 462] on button "Salvar" at bounding box center [1191, 463] width 76 height 38
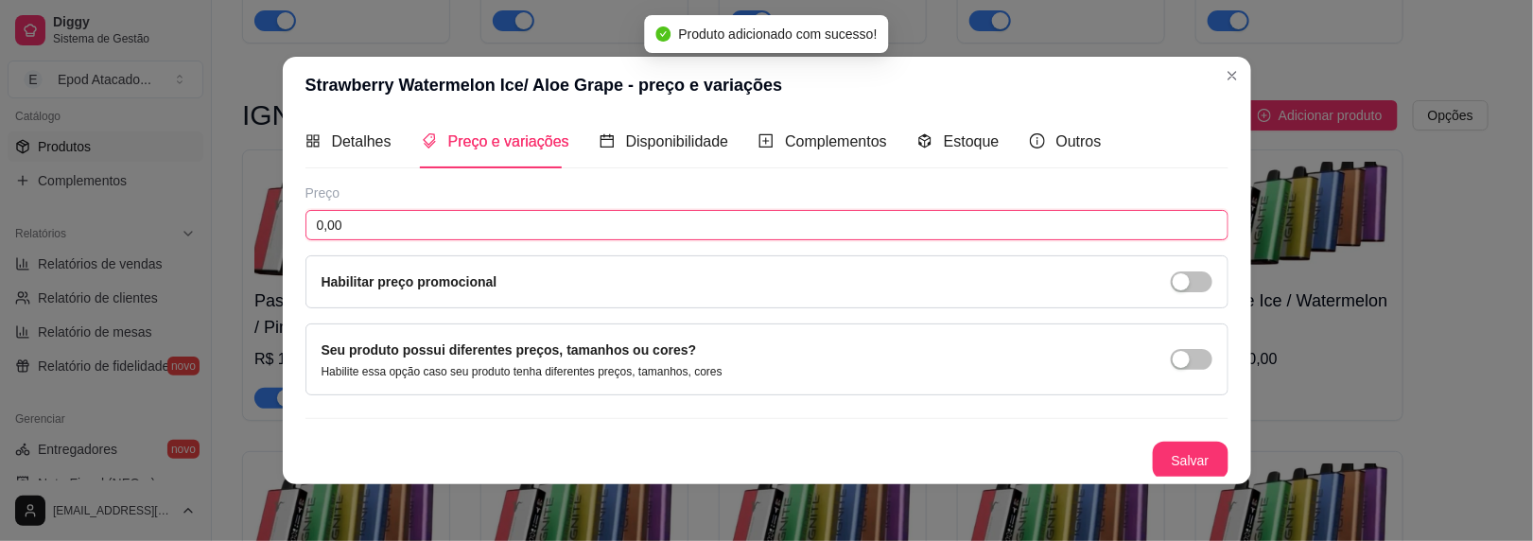
click at [333, 217] on input "0,00" at bounding box center [767, 225] width 923 height 30
click at [1187, 457] on button "Salvar" at bounding box center [1191, 462] width 76 height 38
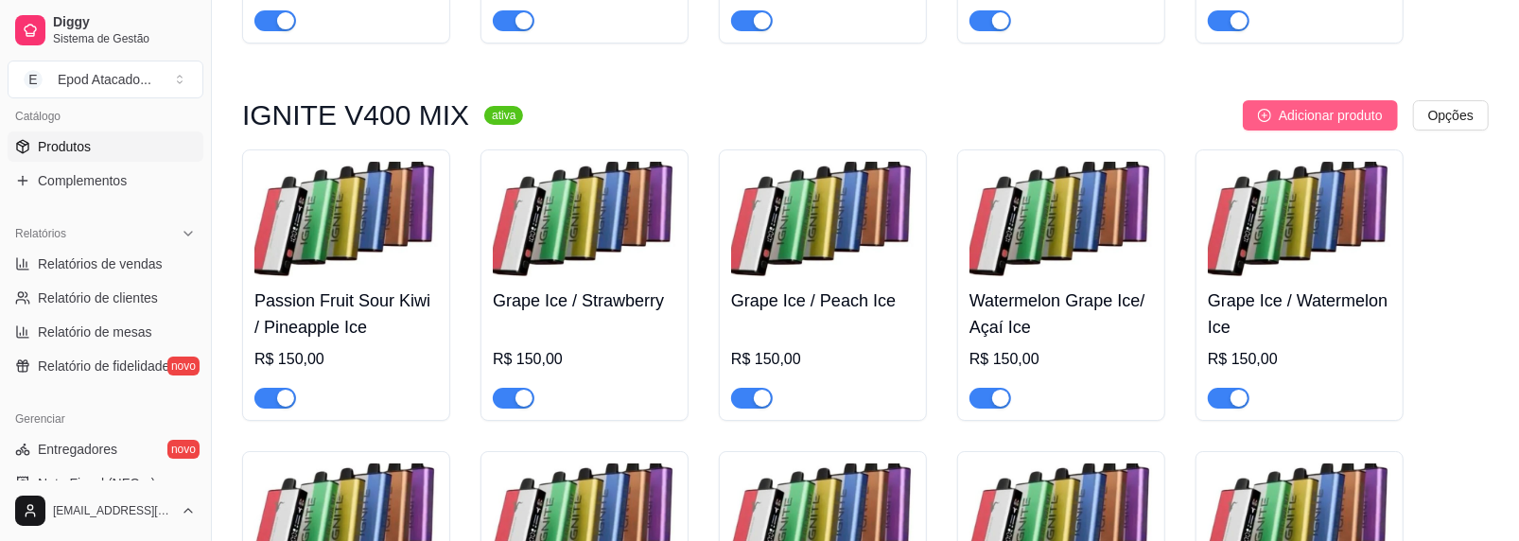
click at [1289, 126] on span "Adicionar produto" at bounding box center [1331, 115] width 104 height 21
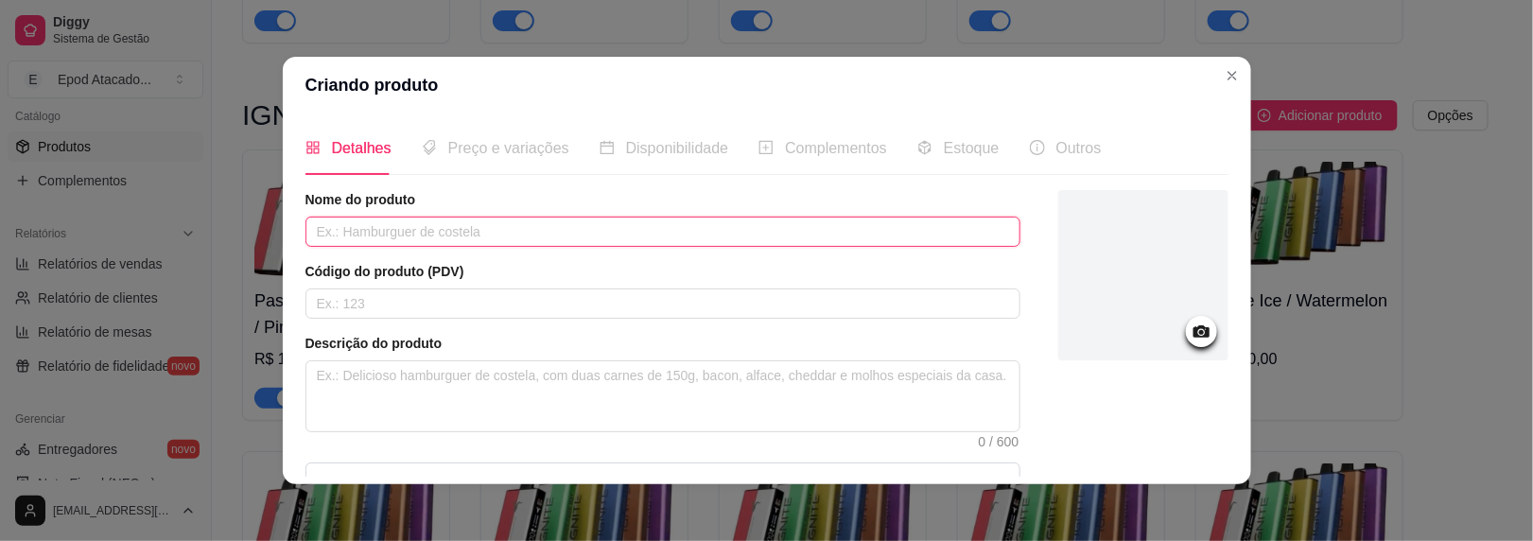
click at [518, 240] on input "text" at bounding box center [663, 232] width 715 height 30
paste input "Banana Ice / Strawberry Ice"
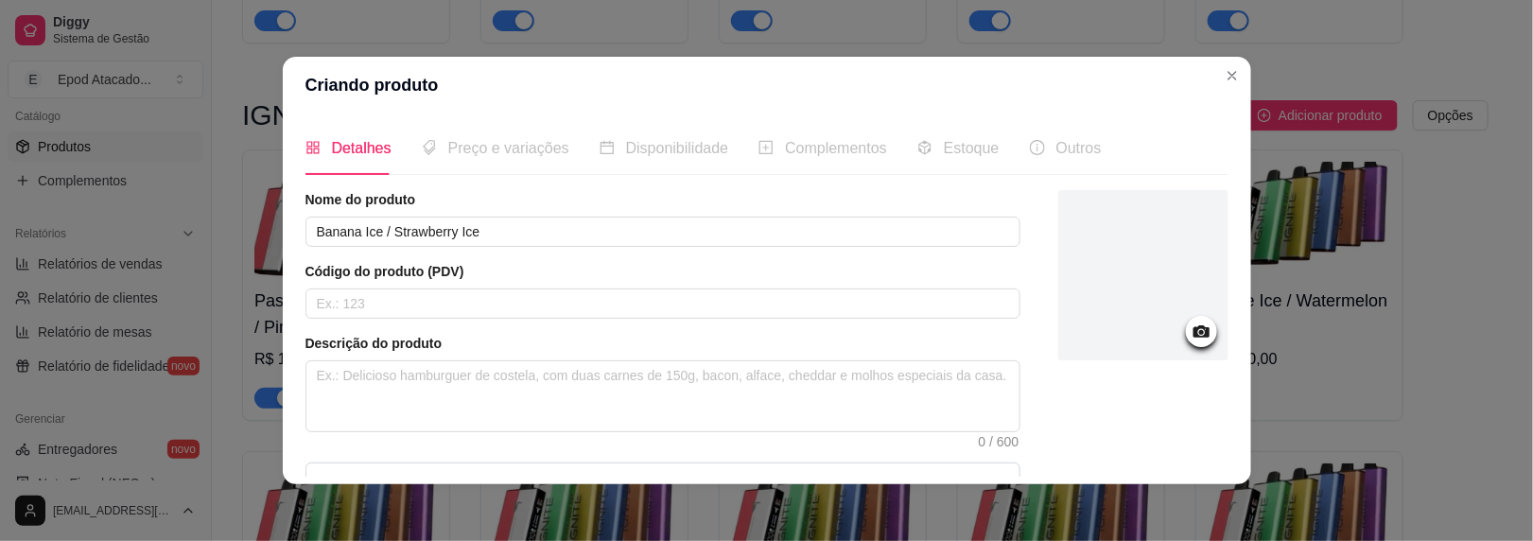
click at [1118, 281] on div at bounding box center [1144, 275] width 170 height 170
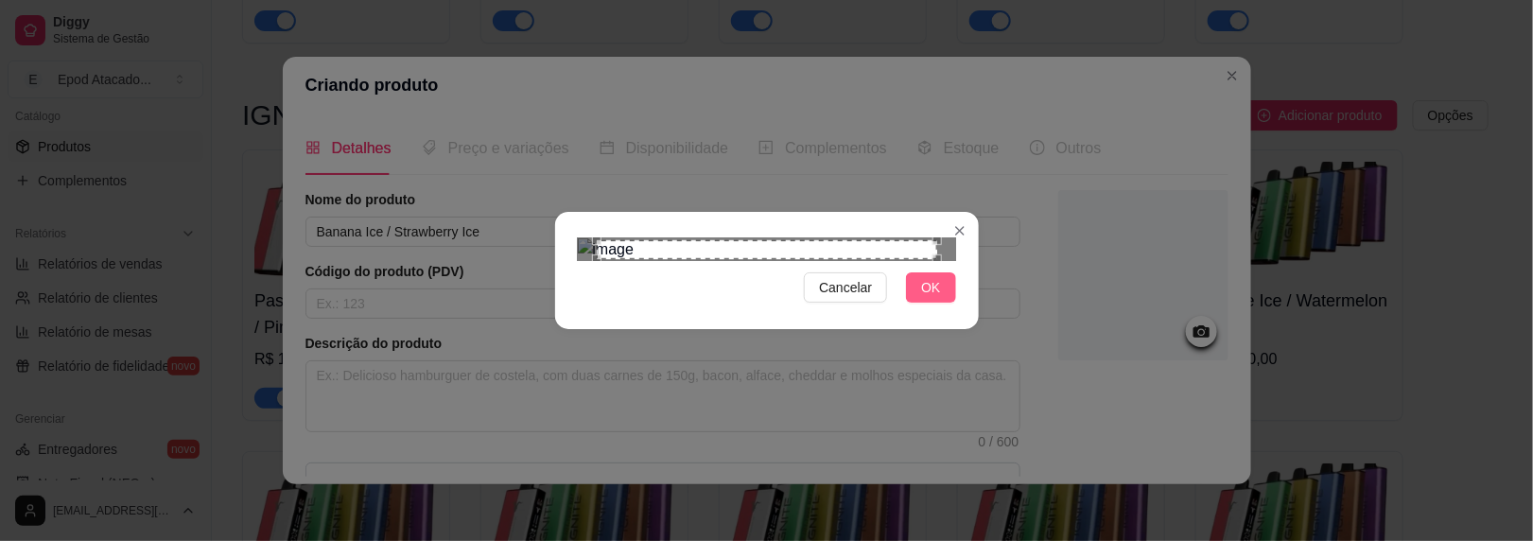
click at [924, 298] on span "OK" at bounding box center [930, 287] width 19 height 21
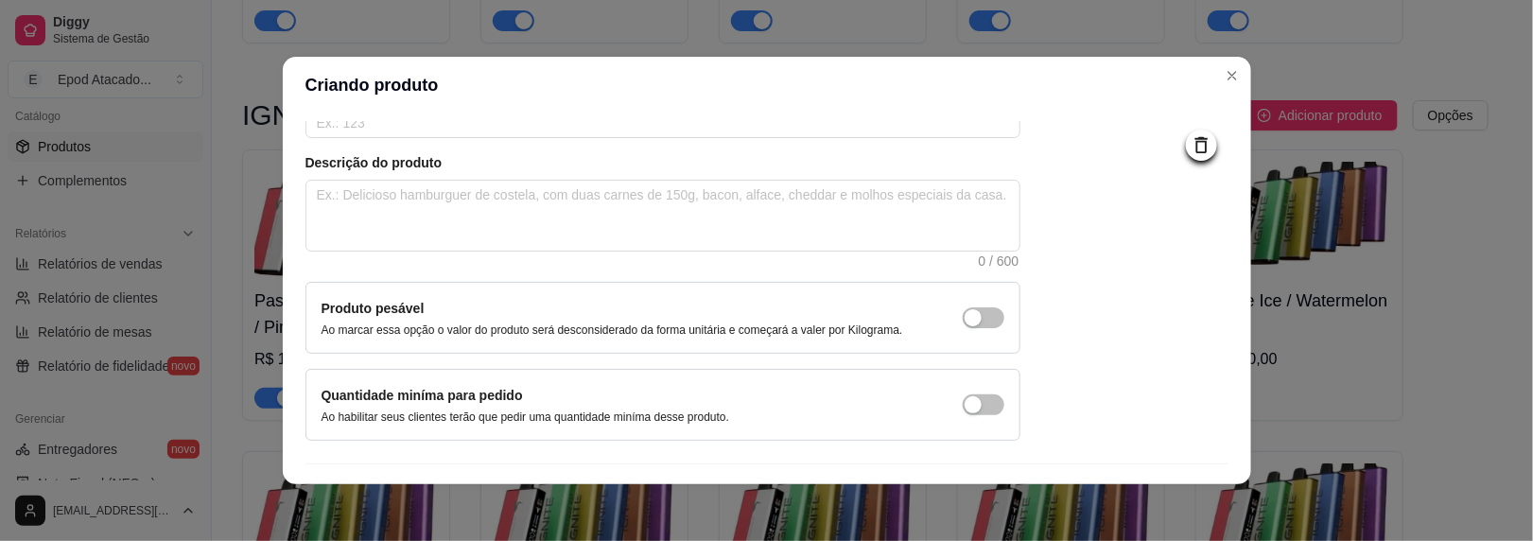
scroll to position [224, 0]
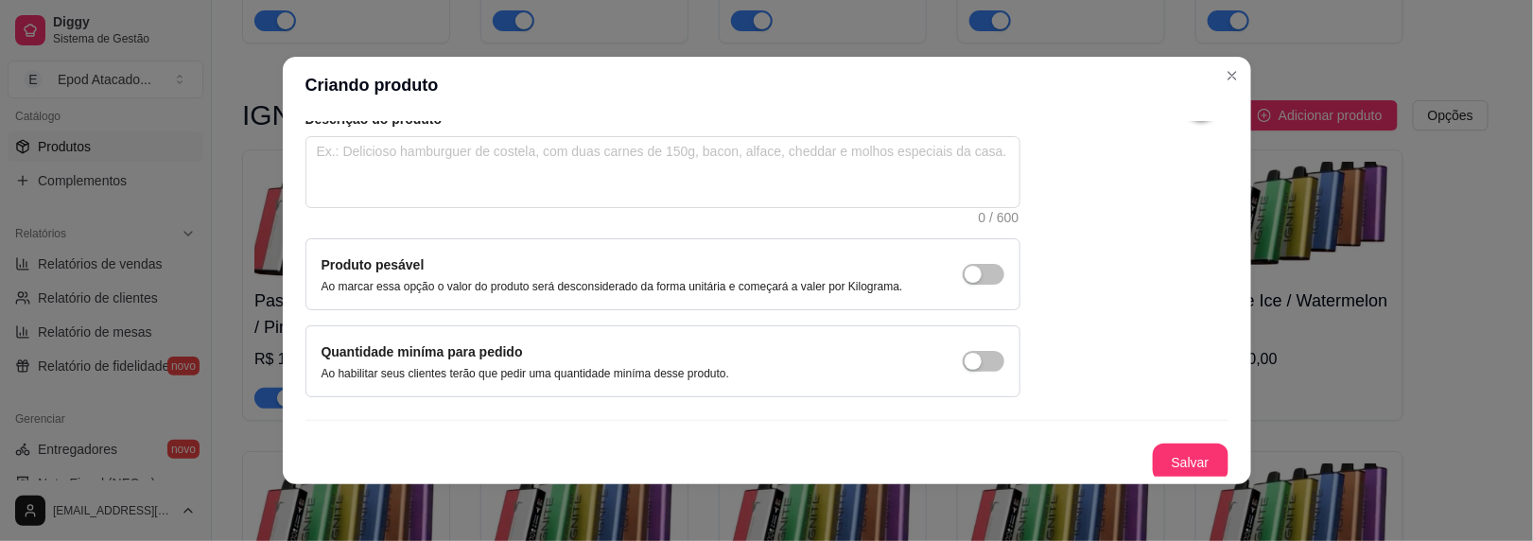
click at [1164, 446] on button "Salvar" at bounding box center [1191, 463] width 76 height 38
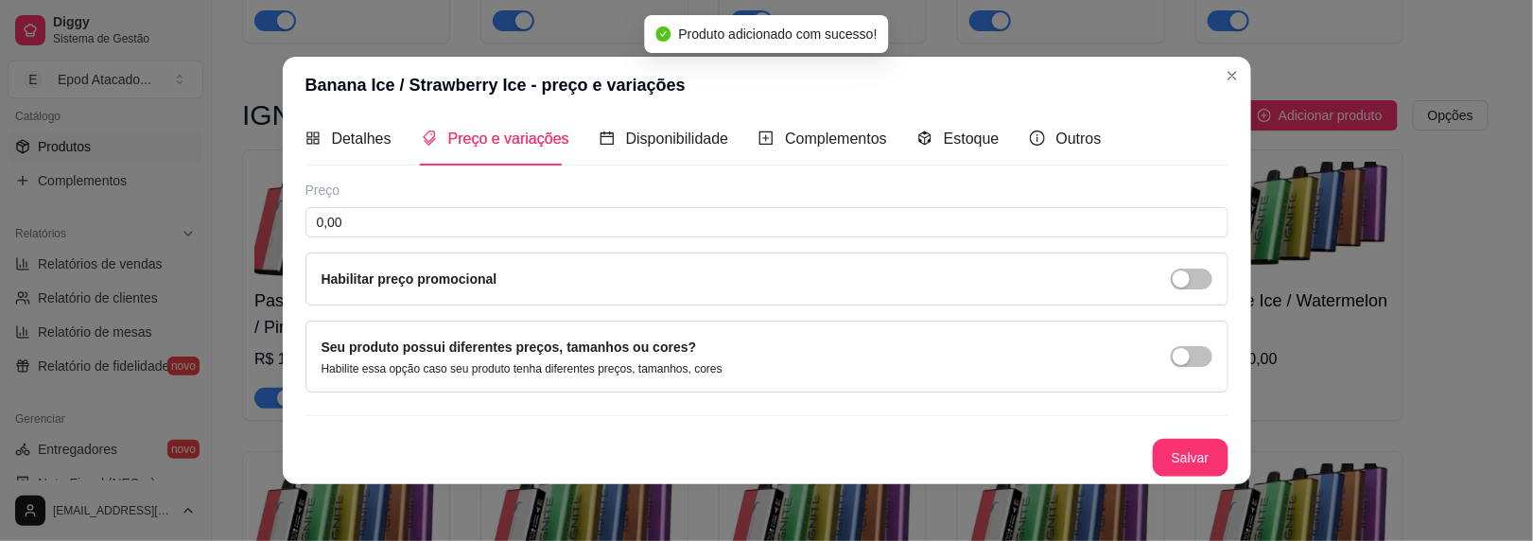
scroll to position [7, 0]
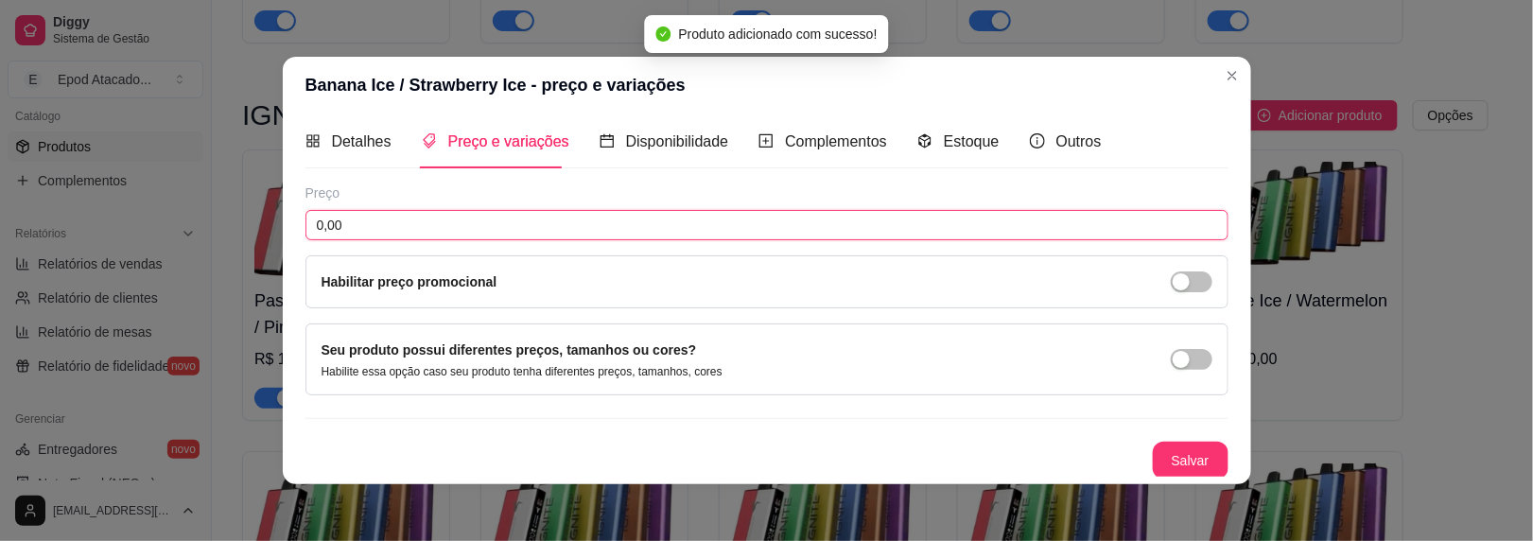
click at [328, 229] on input "0,00" at bounding box center [767, 225] width 923 height 30
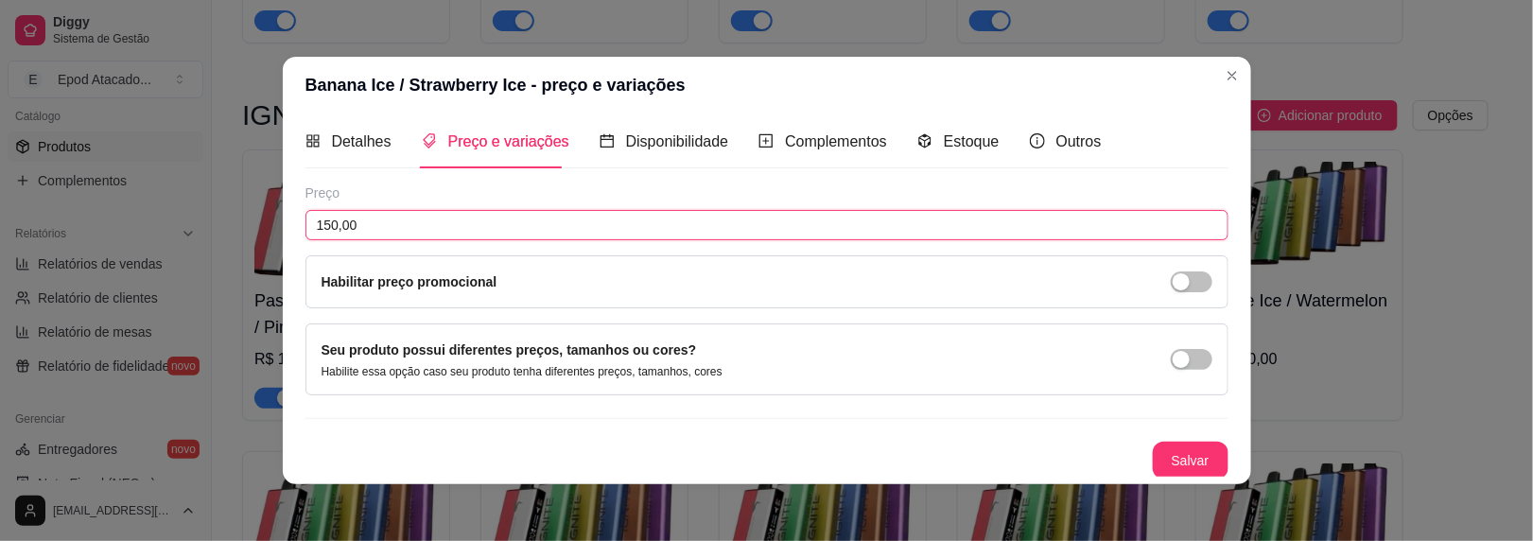
scroll to position [6, 0]
click at [1197, 475] on button "Salvar" at bounding box center [1191, 462] width 76 height 38
click at [1194, 473] on div "Salvar" at bounding box center [767, 462] width 923 height 38
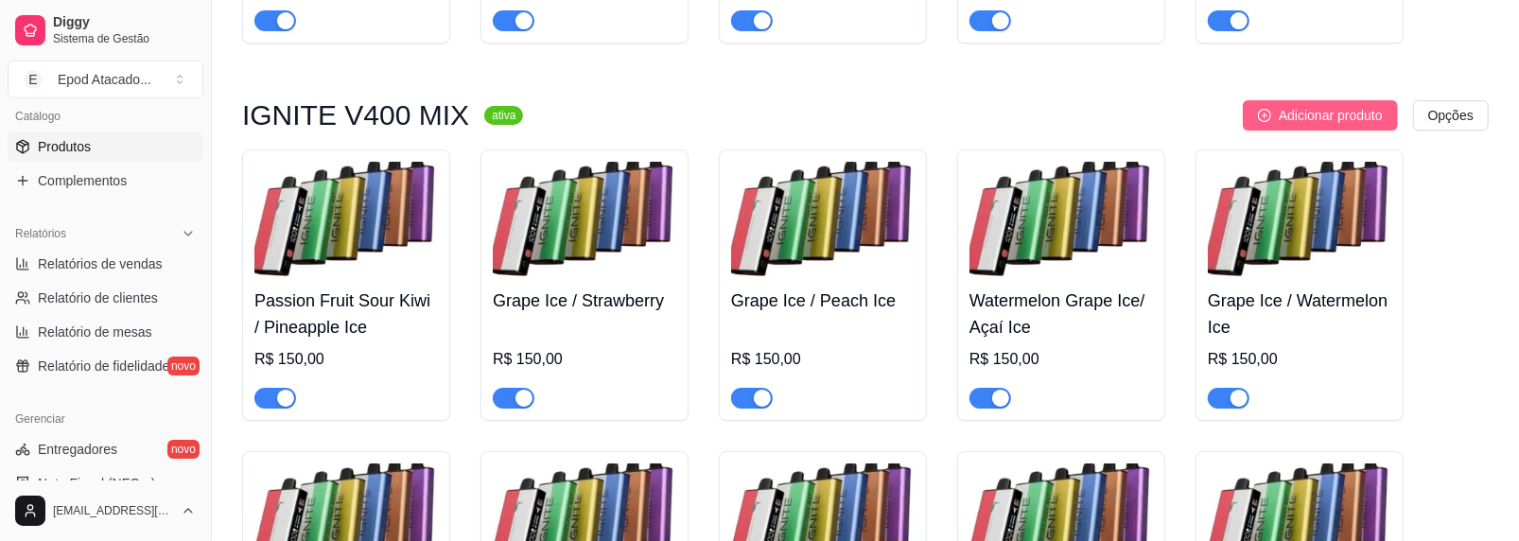
click at [1244, 122] on button "Adicionar produto" at bounding box center [1320, 115] width 155 height 30
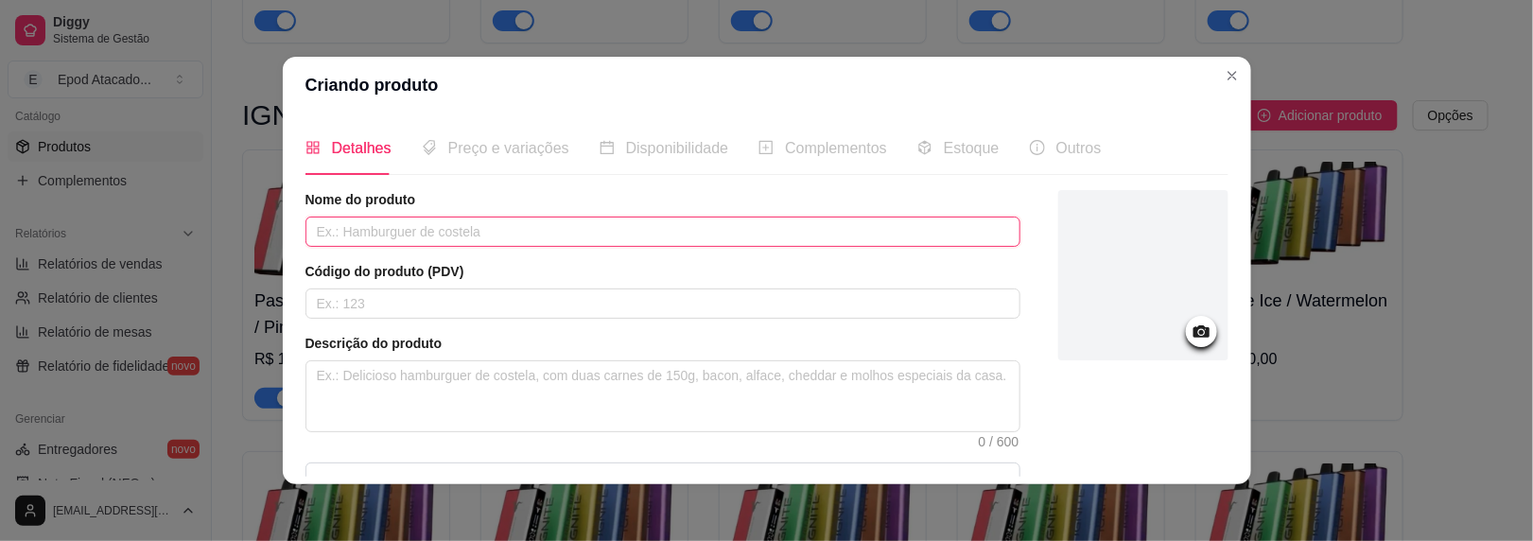
click at [523, 238] on input "text" at bounding box center [663, 232] width 715 height 30
paste input "Apple Ice / Strawberry Watermelon"
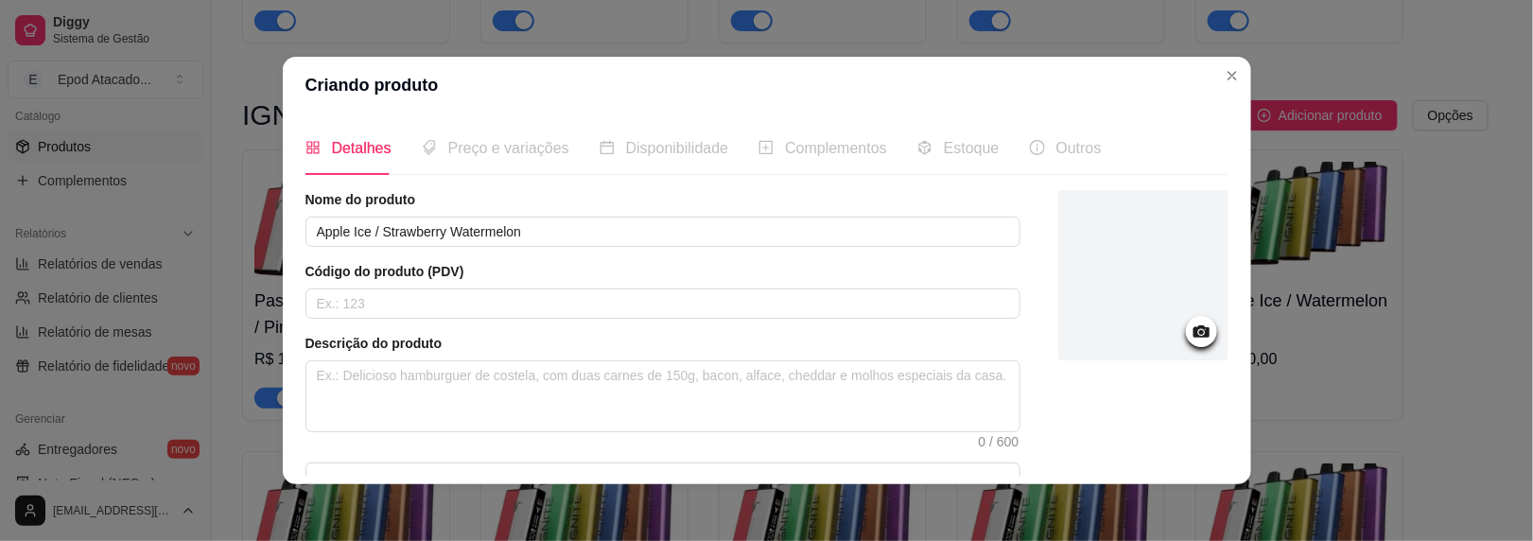
click at [1106, 271] on div at bounding box center [1144, 275] width 170 height 170
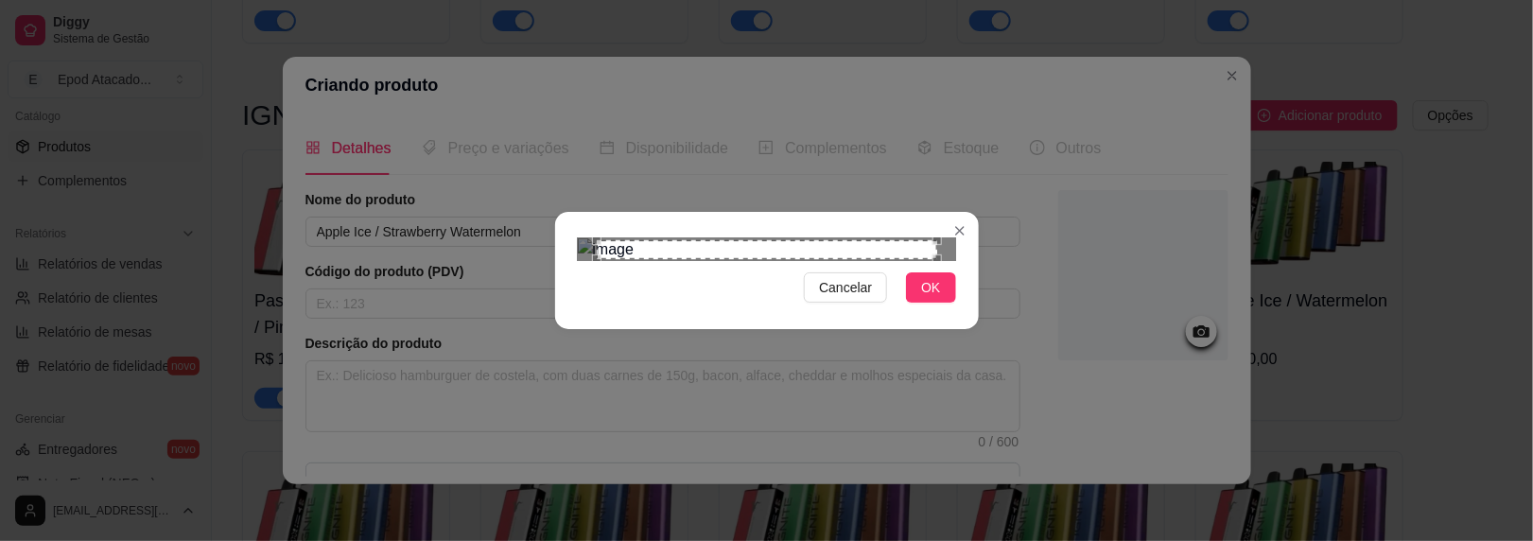
drag, startPoint x: 933, startPoint y: 463, endPoint x: 971, endPoint y: 456, distance: 39.3
click at [932, 303] on button "OK" at bounding box center [930, 287] width 49 height 30
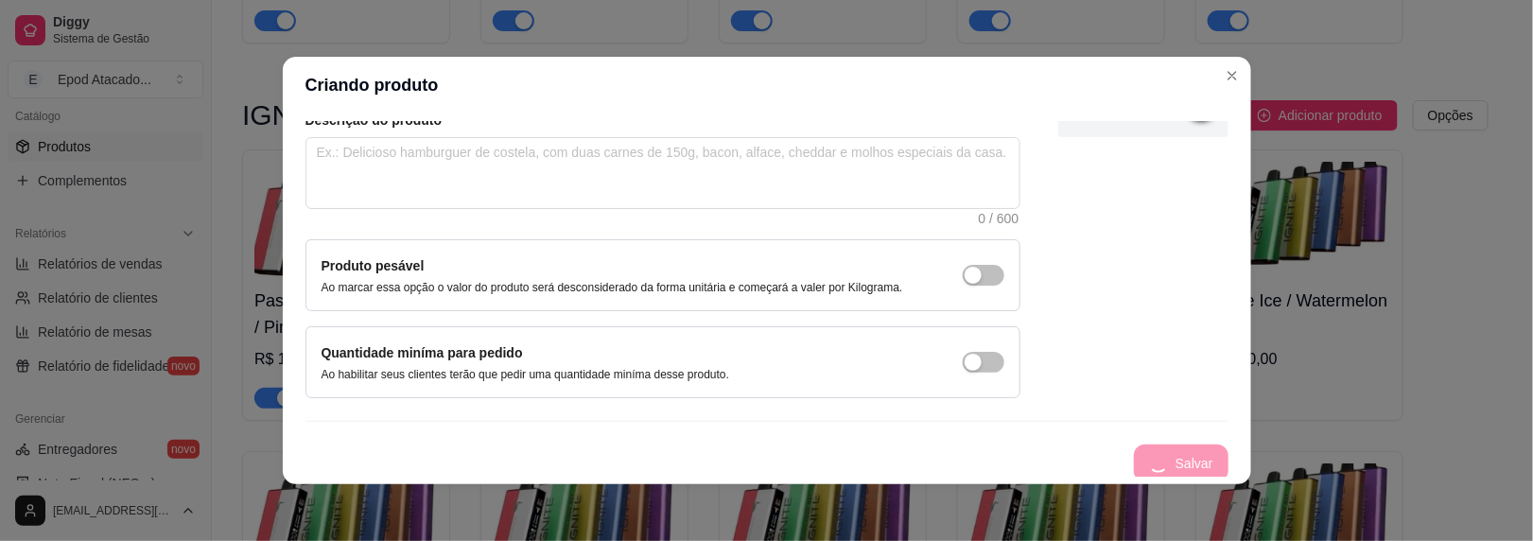
scroll to position [224, 0]
click at [1161, 470] on button "Salvar" at bounding box center [1191, 463] width 76 height 38
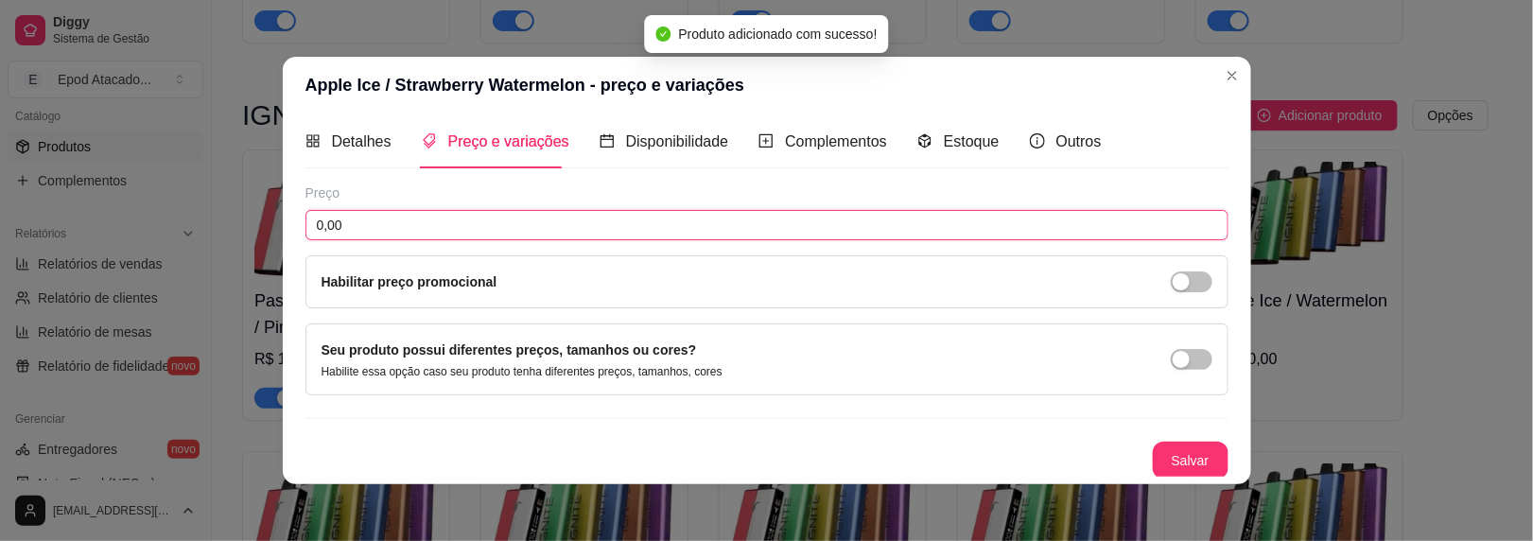
click at [505, 236] on input "0,00" at bounding box center [767, 225] width 923 height 30
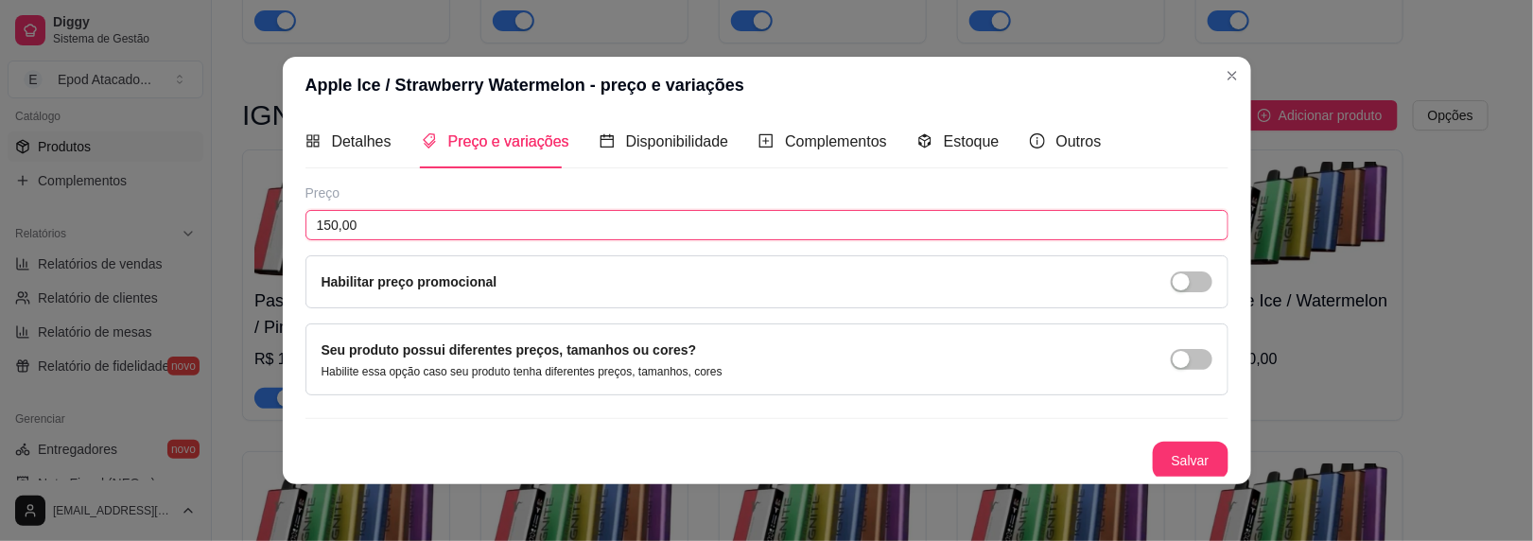
scroll to position [6, 0]
click at [1174, 469] on button "Salvar" at bounding box center [1191, 462] width 76 height 38
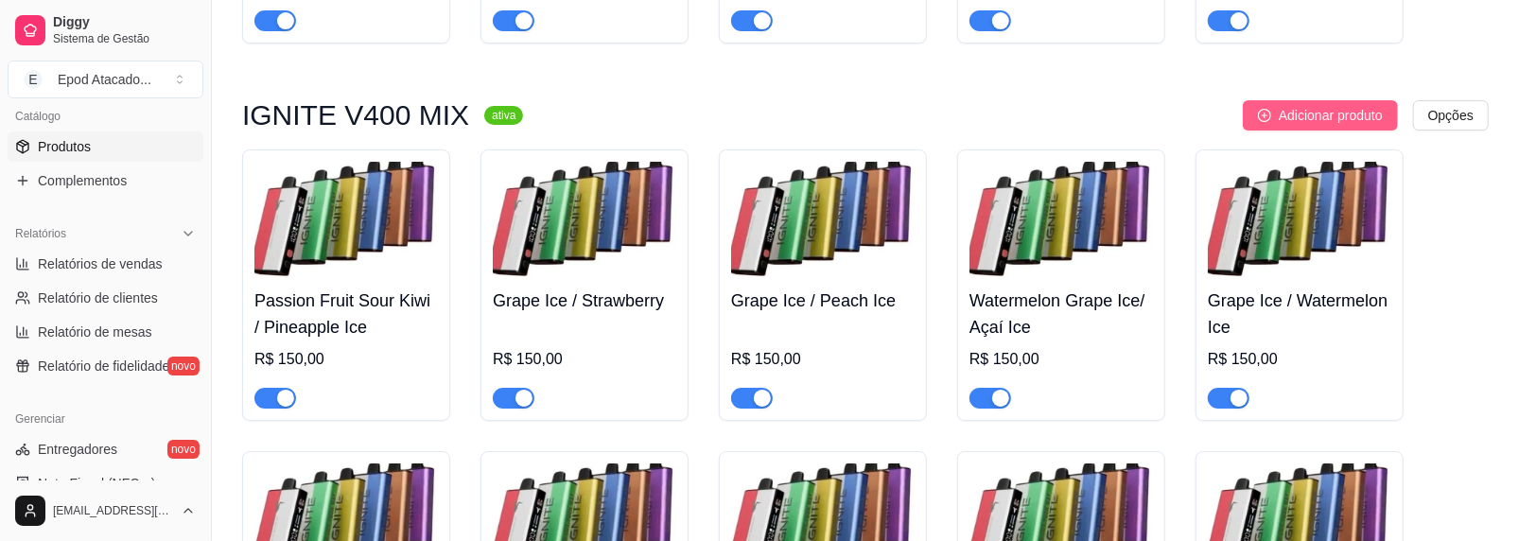
click at [1263, 113] on button "Adicionar produto" at bounding box center [1320, 115] width 155 height 30
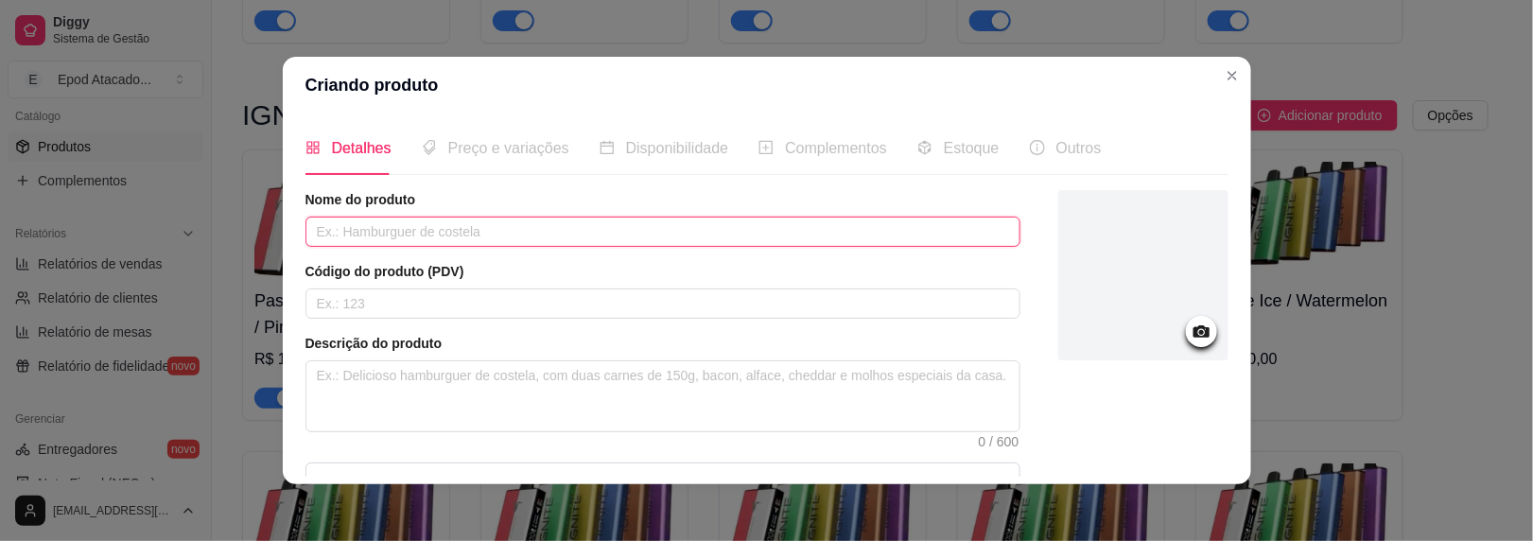
click at [654, 236] on input "text" at bounding box center [663, 232] width 715 height 30
paste input "Peach Watermelon / Mango Ice"
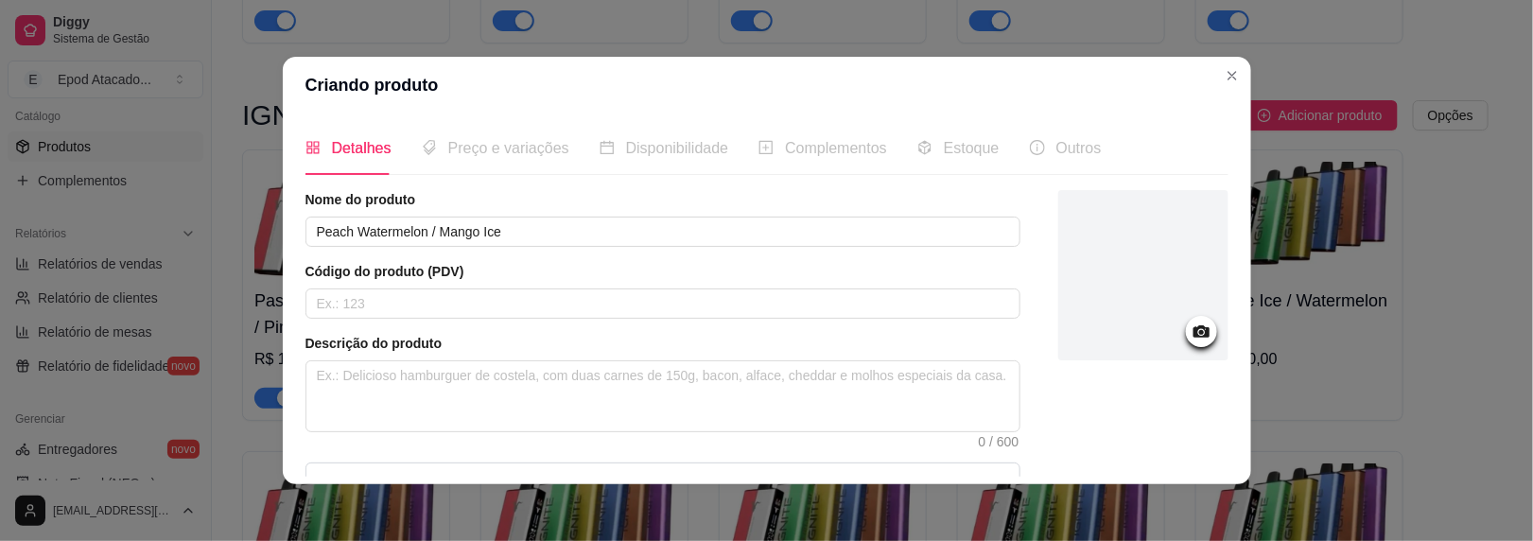
click at [1101, 289] on div at bounding box center [1144, 275] width 170 height 170
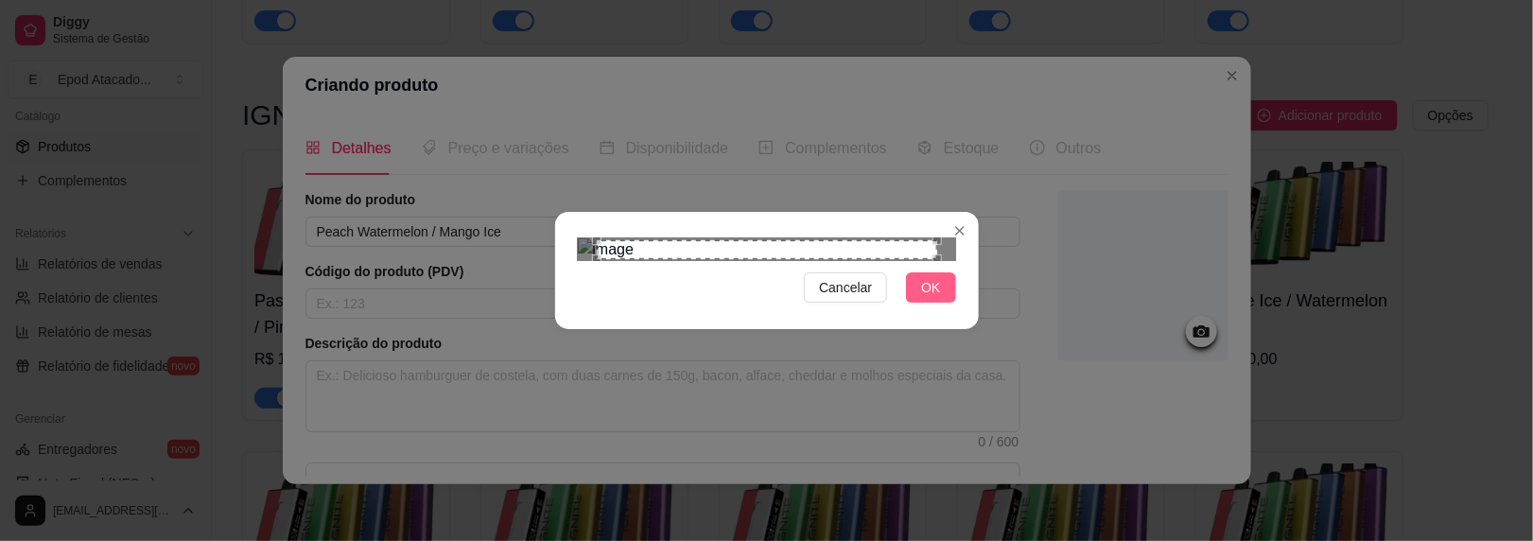
click at [929, 298] on span "OK" at bounding box center [930, 287] width 19 height 21
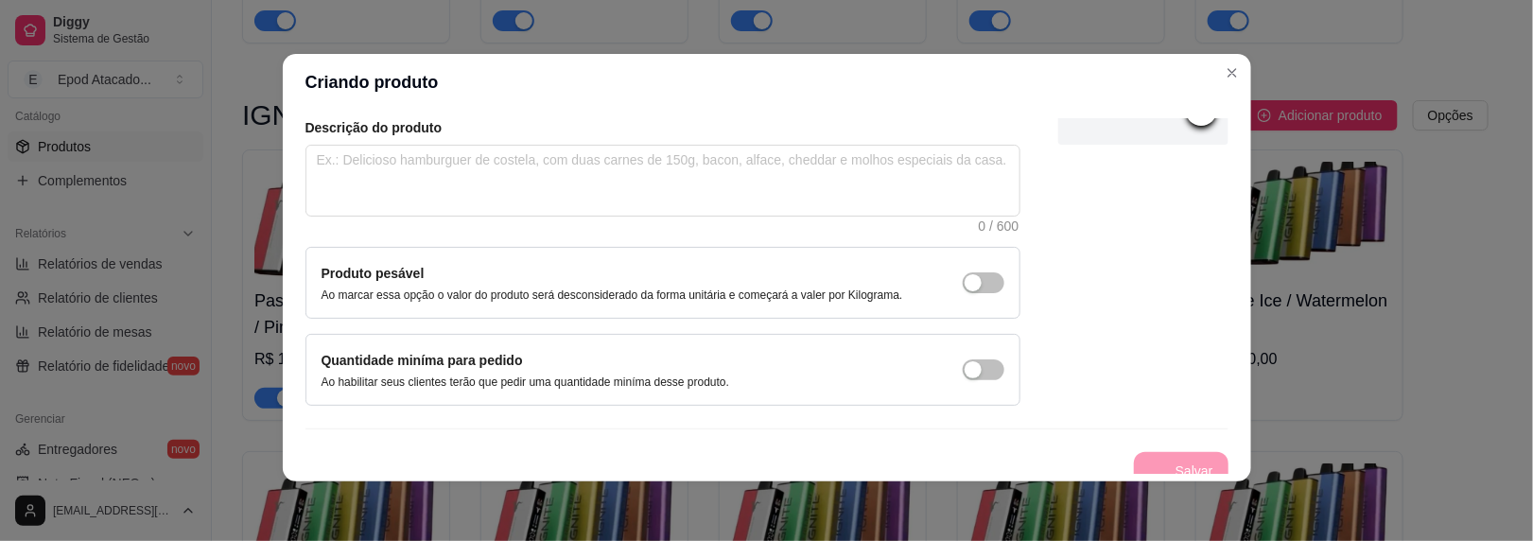
scroll to position [224, 0]
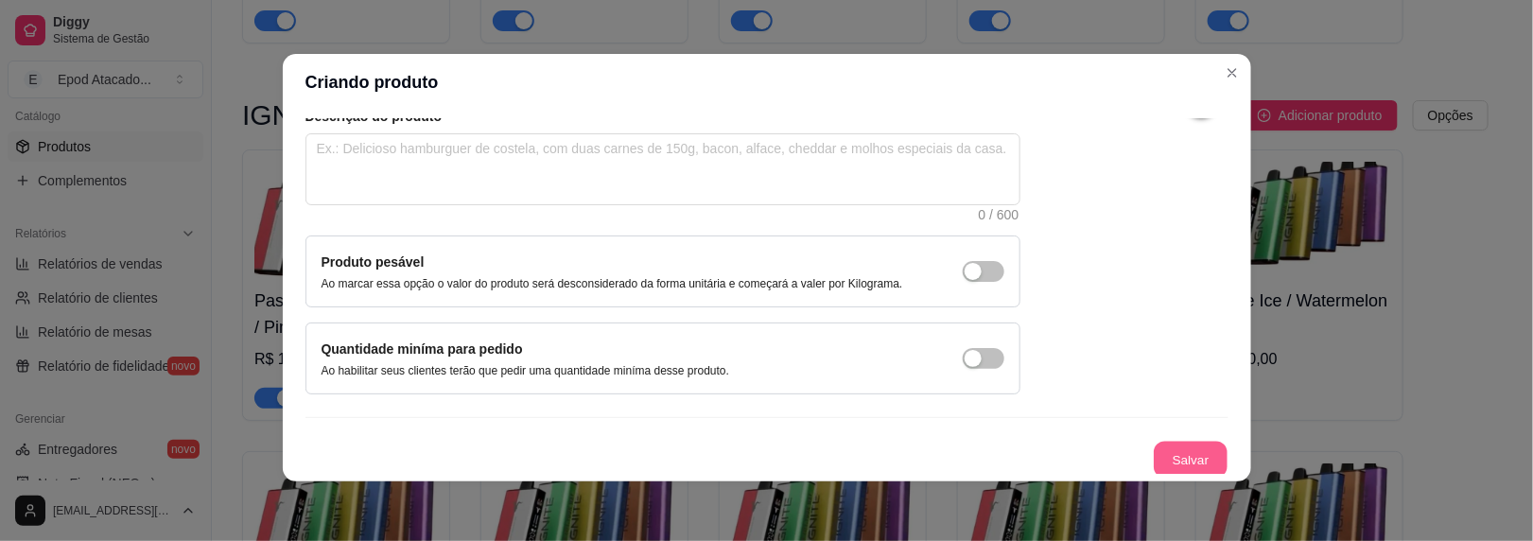
click at [1154, 461] on button "Salvar" at bounding box center [1191, 460] width 74 height 37
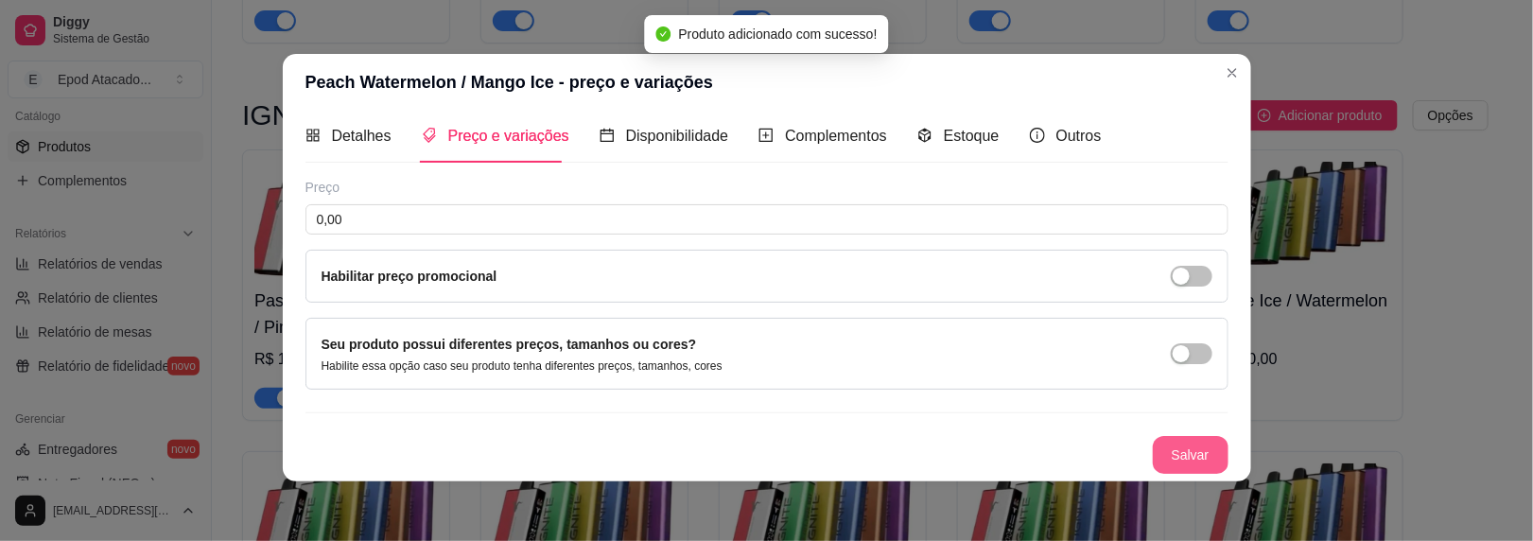
scroll to position [7, 0]
click at [665, 230] on input "0,00" at bounding box center [767, 222] width 923 height 30
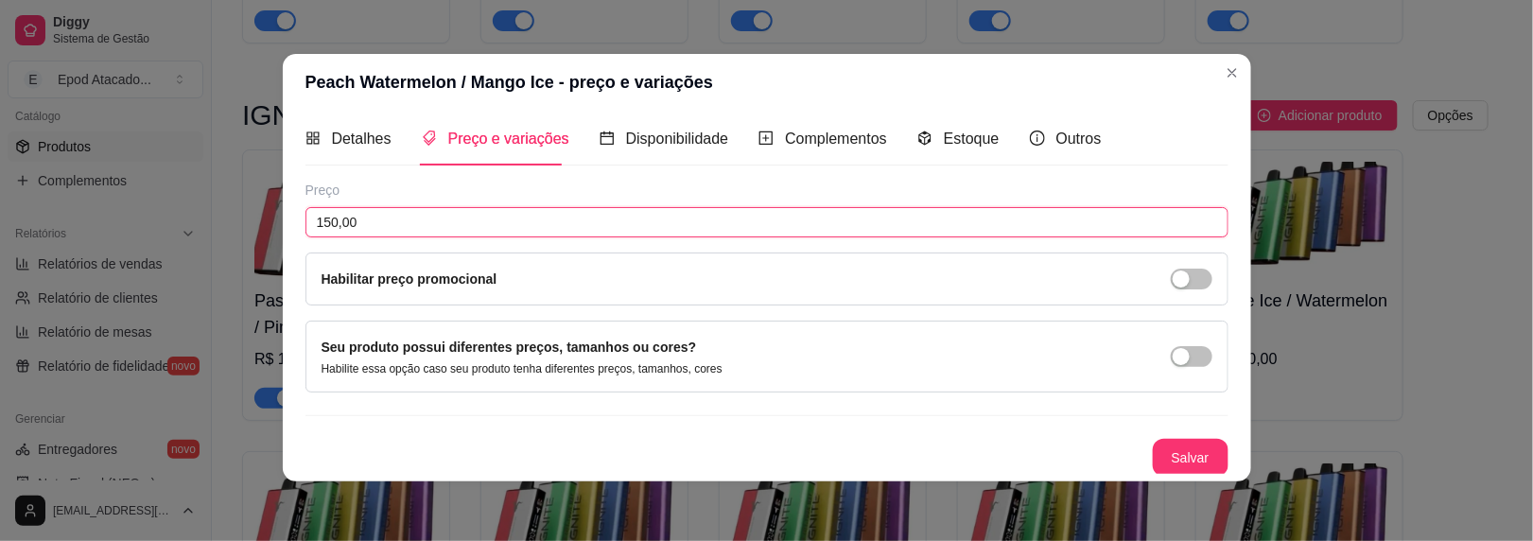
scroll to position [6, 0]
click at [1153, 441] on button "Salvar" at bounding box center [1191, 459] width 76 height 38
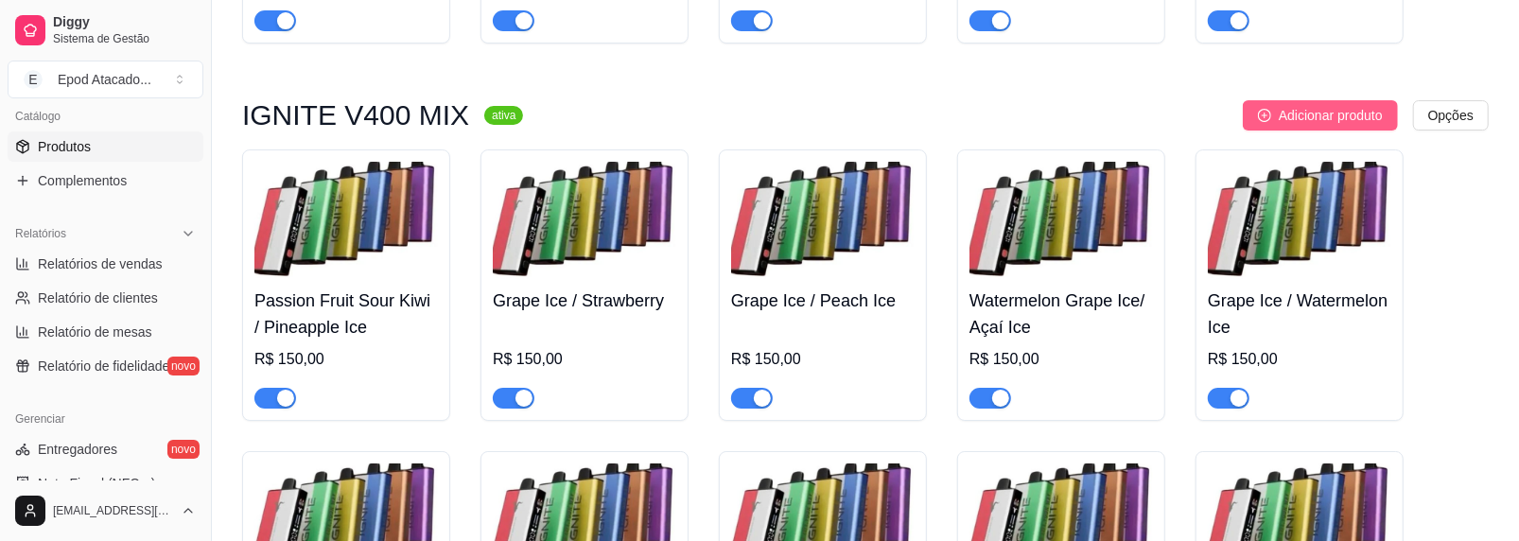
click at [1371, 110] on button "Adicionar produto" at bounding box center [1320, 115] width 155 height 30
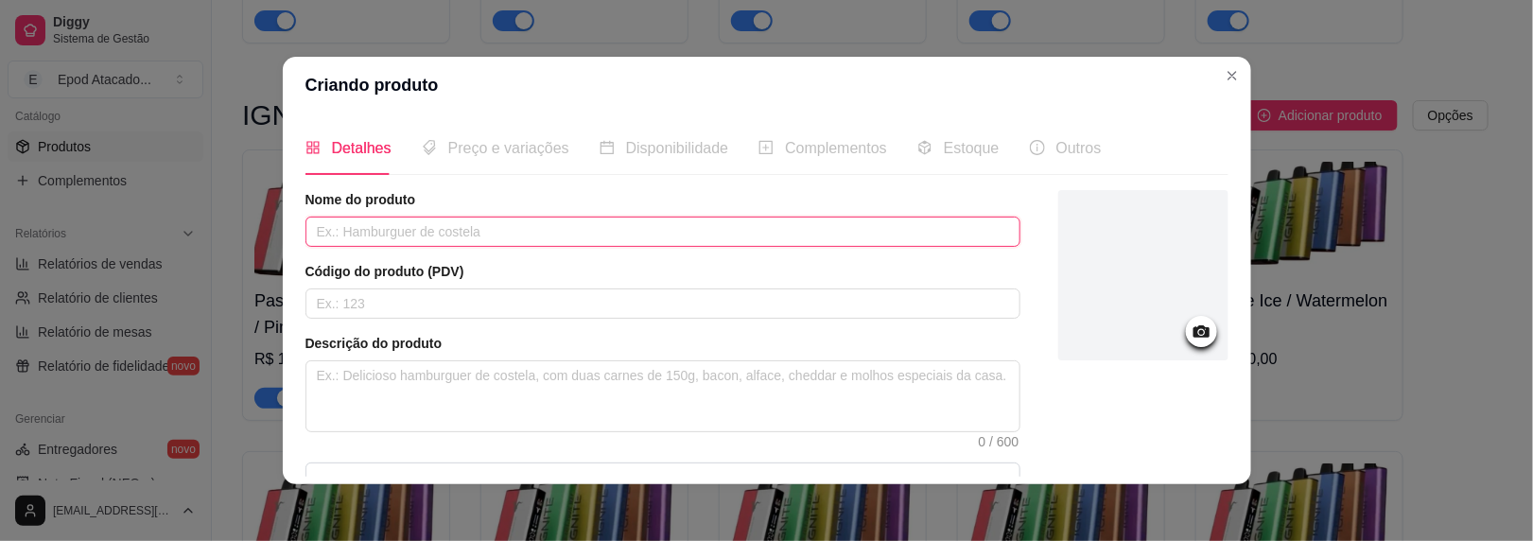
click at [508, 233] on input "text" at bounding box center [663, 232] width 715 height 30
paste input "Icy Mint/ Peach Grape"
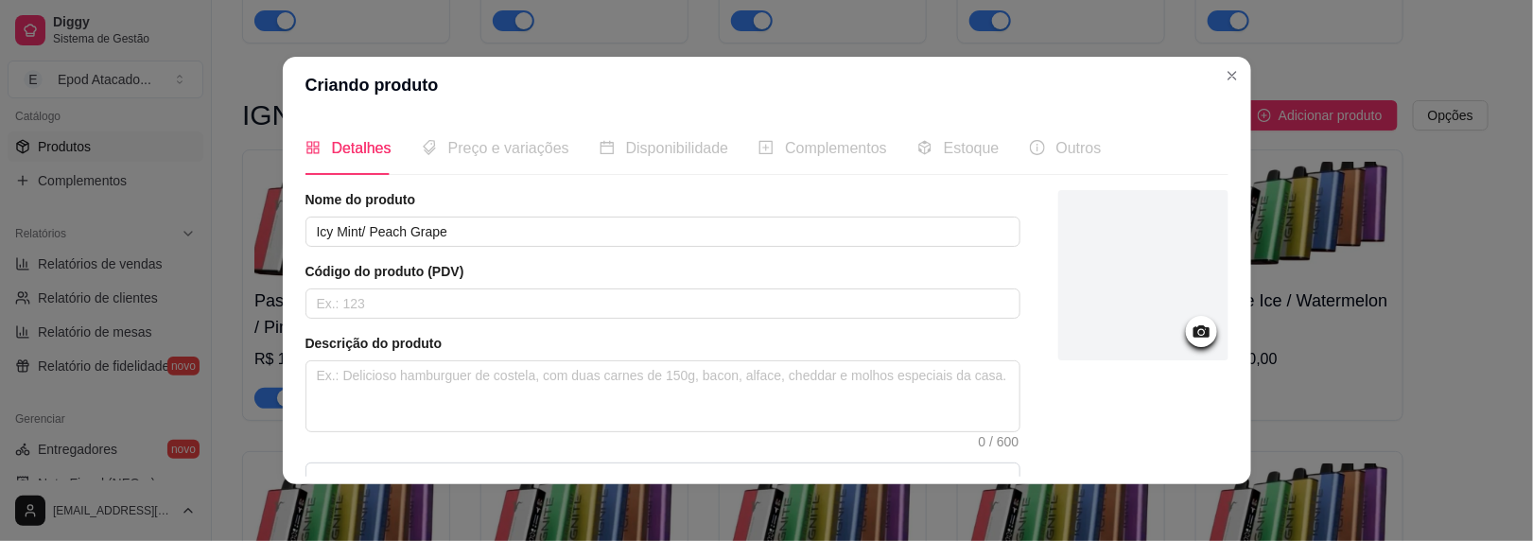
click at [1102, 244] on div at bounding box center [1144, 275] width 170 height 170
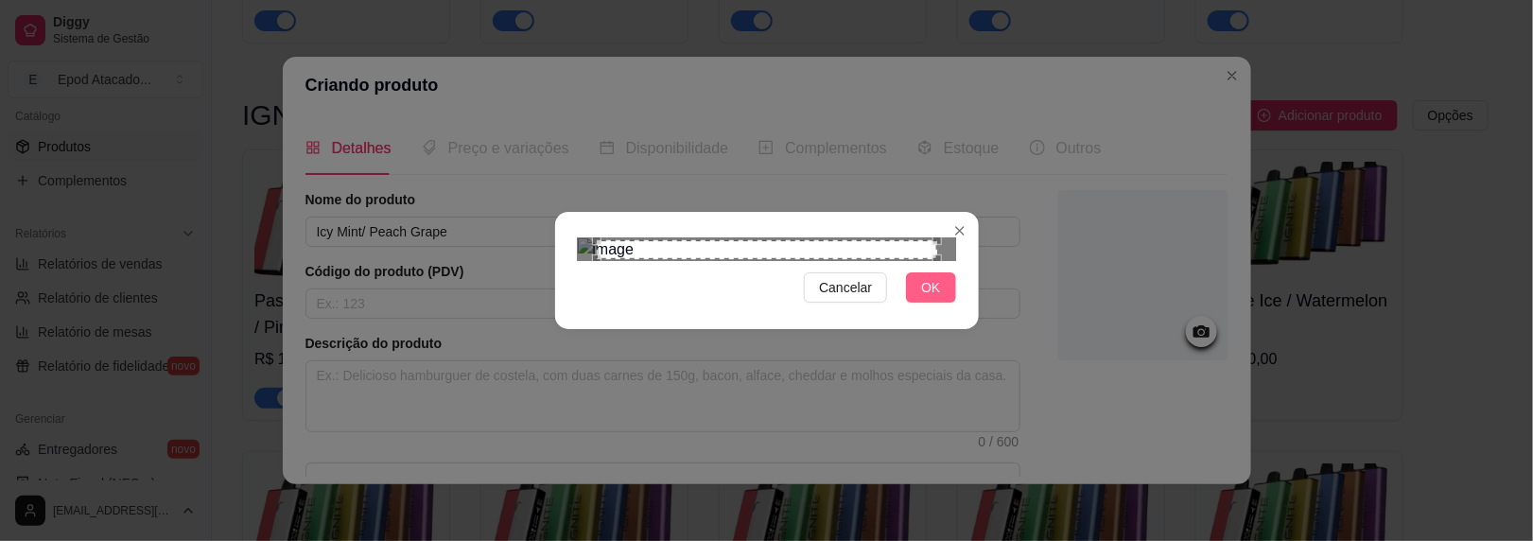
click at [946, 303] on button "OK" at bounding box center [930, 287] width 49 height 30
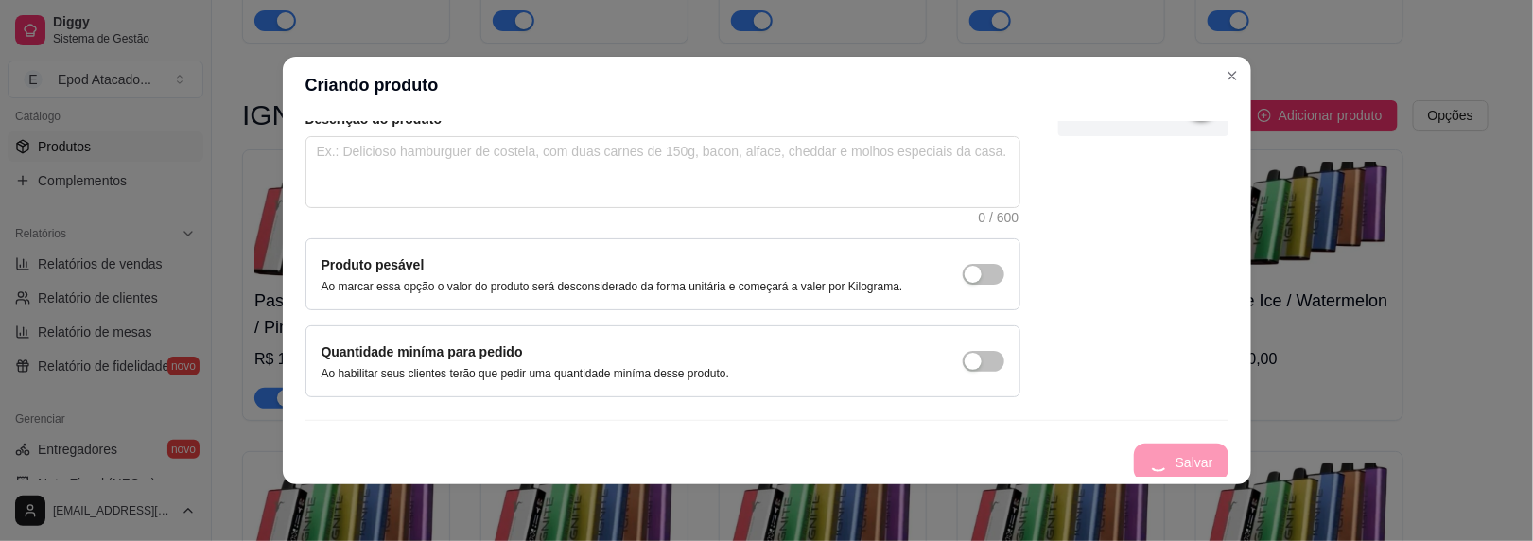
scroll to position [3, 0]
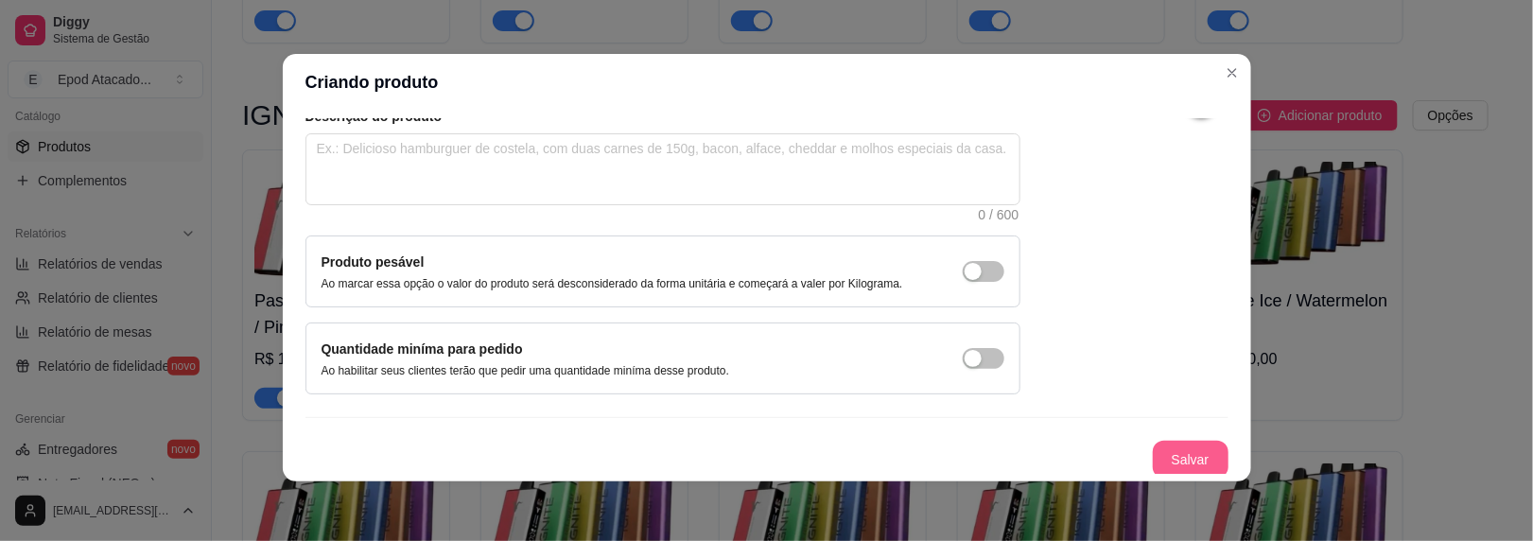
click at [1153, 454] on button "Salvar" at bounding box center [1191, 460] width 76 height 38
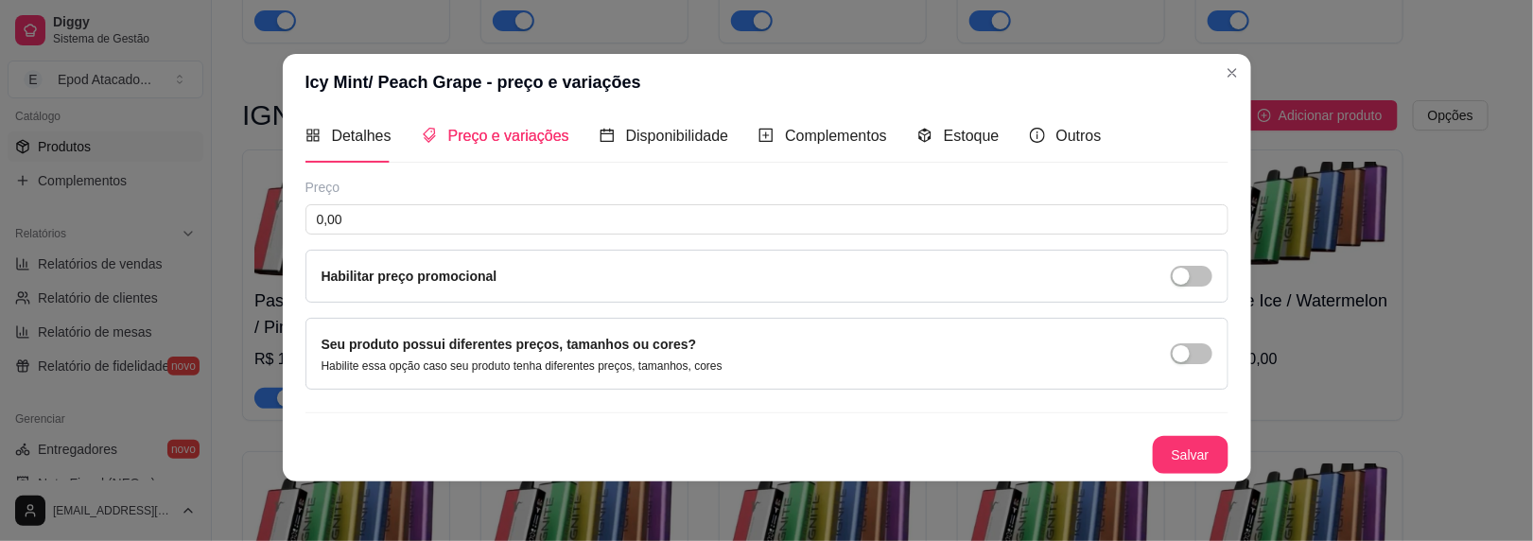
scroll to position [7, 0]
click at [598, 226] on input "0,00" at bounding box center [767, 222] width 923 height 30
click at [1154, 444] on button "Salvar" at bounding box center [1191, 458] width 76 height 38
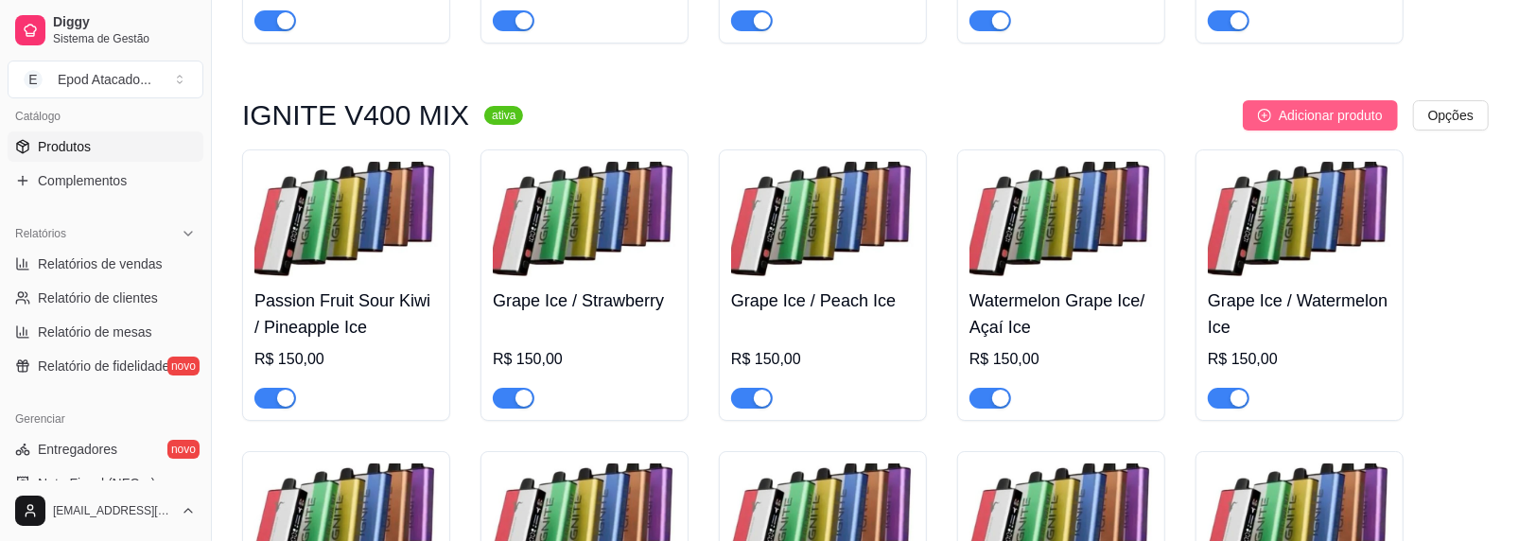
click at [1277, 124] on button "Adicionar produto" at bounding box center [1320, 115] width 155 height 30
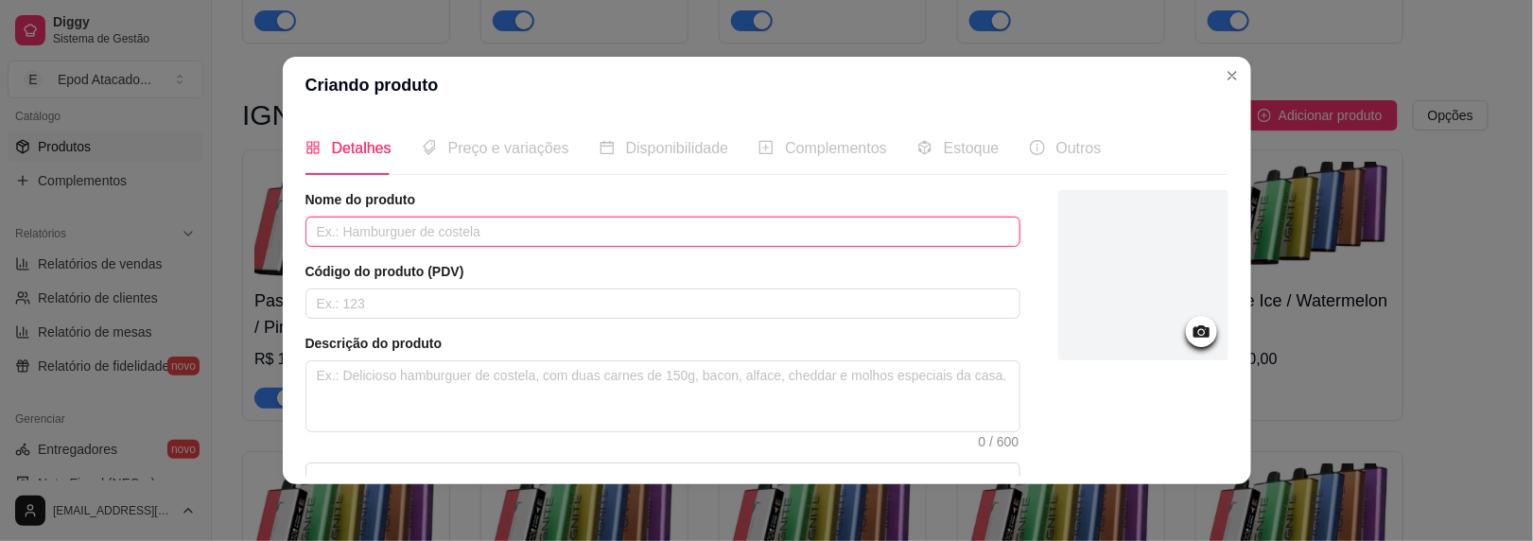
click at [437, 222] on input "text" at bounding box center [663, 232] width 715 height 30
paste input "Blueberry Ice/ Raspberry BlackBerry"
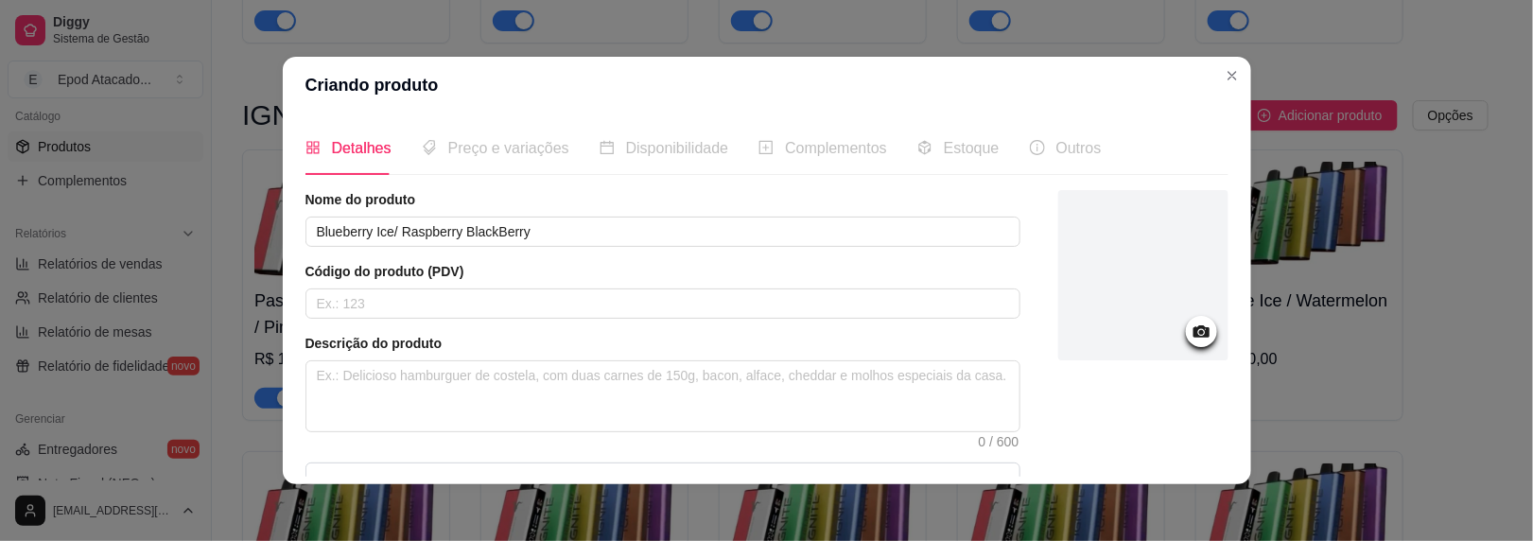
click at [1077, 276] on div at bounding box center [1144, 275] width 170 height 170
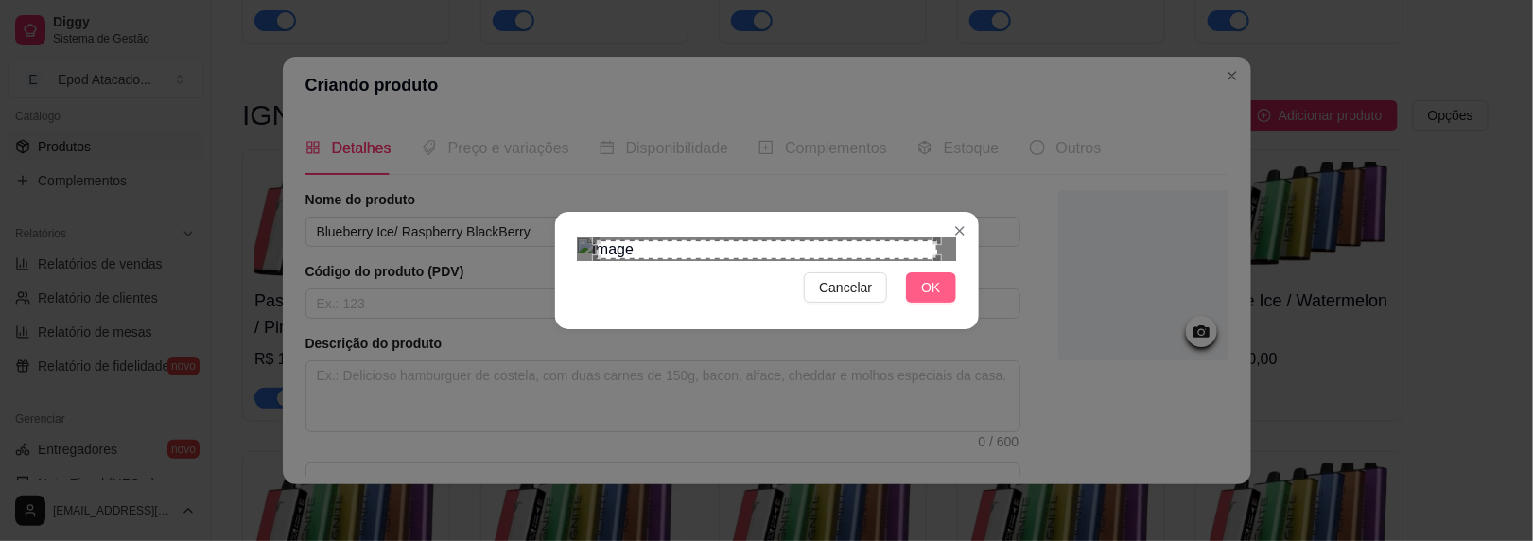
click at [924, 298] on span "OK" at bounding box center [930, 287] width 19 height 21
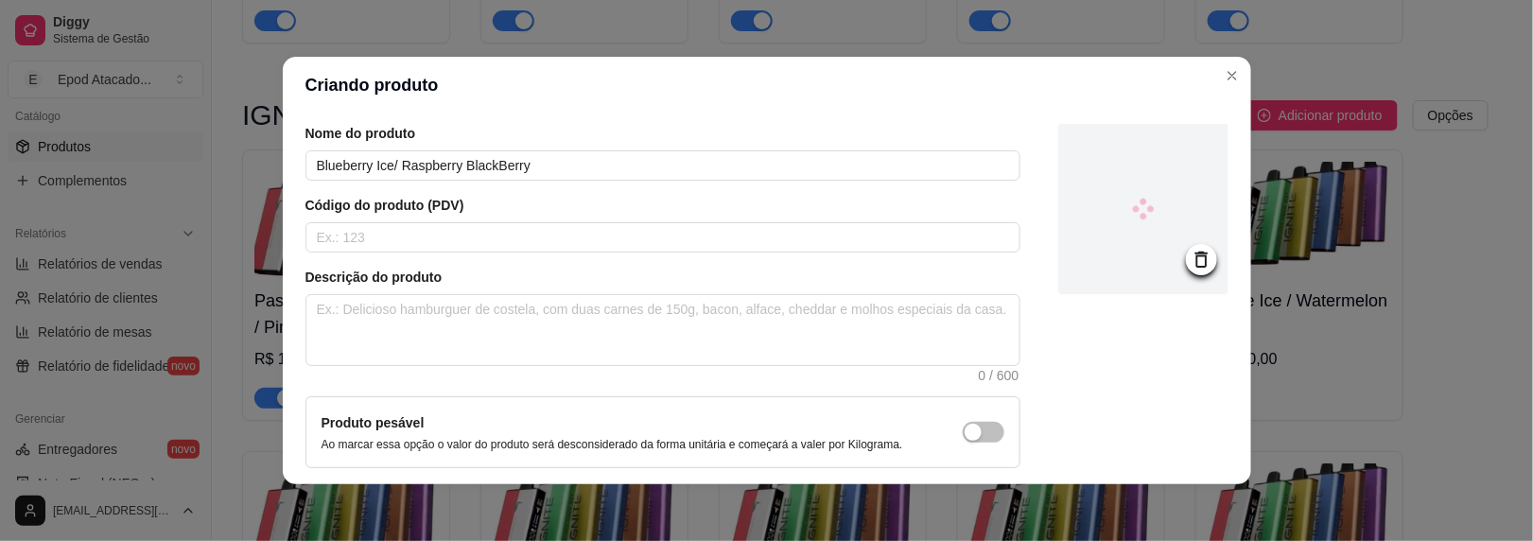
scroll to position [224, 0]
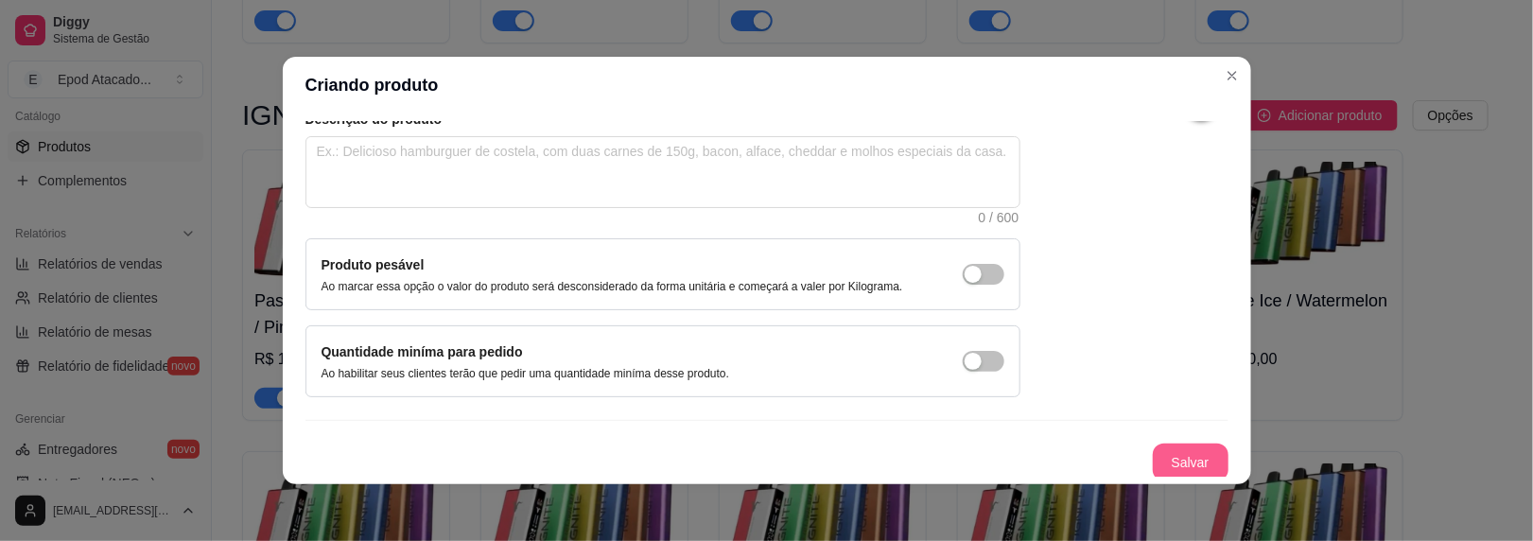
click at [1153, 458] on button "Salvar" at bounding box center [1191, 463] width 76 height 38
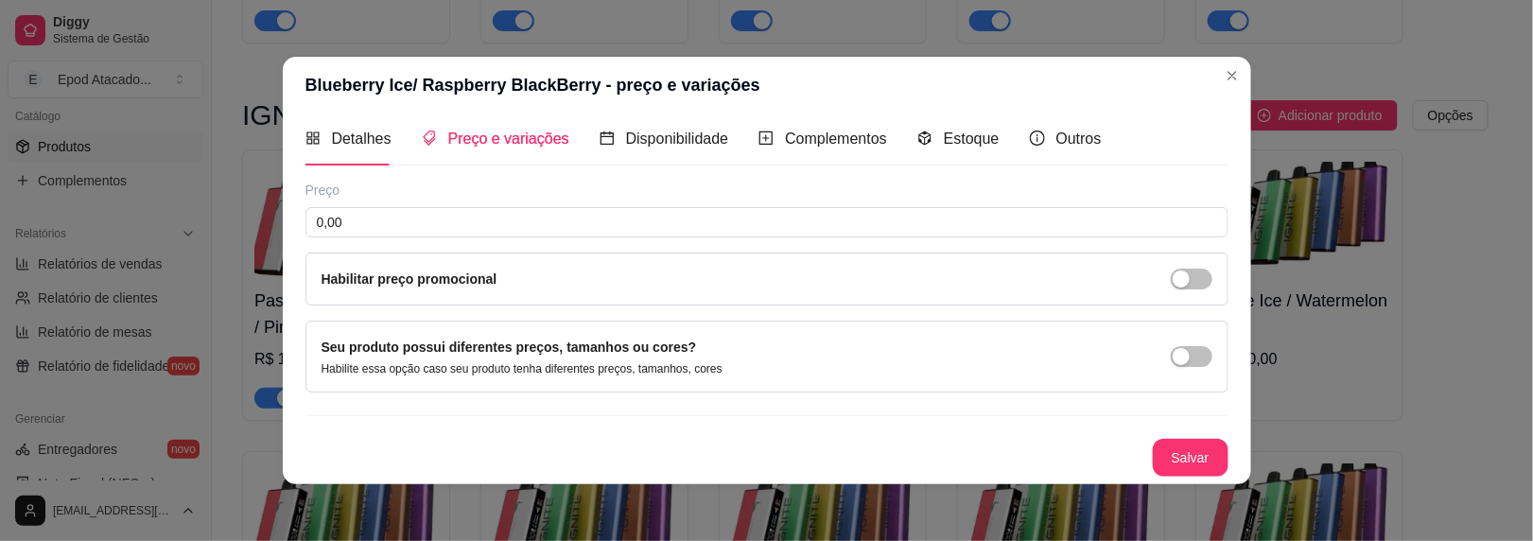
scroll to position [7, 0]
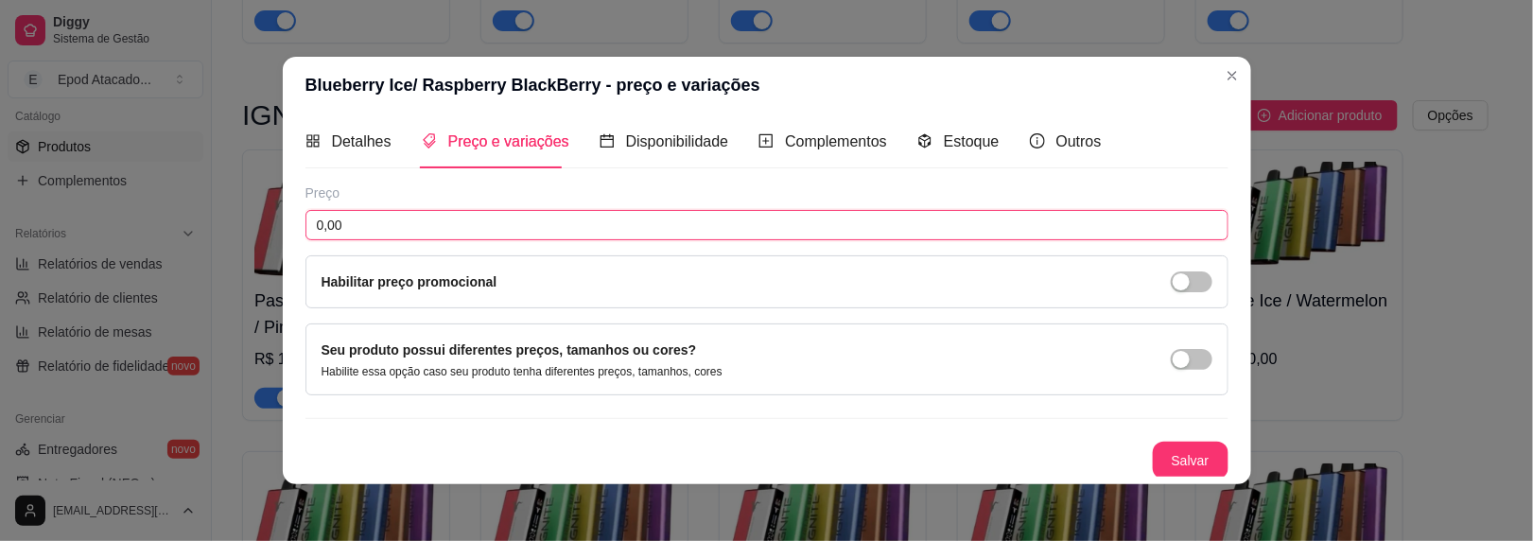
click at [827, 216] on input "0,00" at bounding box center [767, 225] width 923 height 30
click at [1187, 452] on button "Salvar" at bounding box center [1191, 461] width 74 height 37
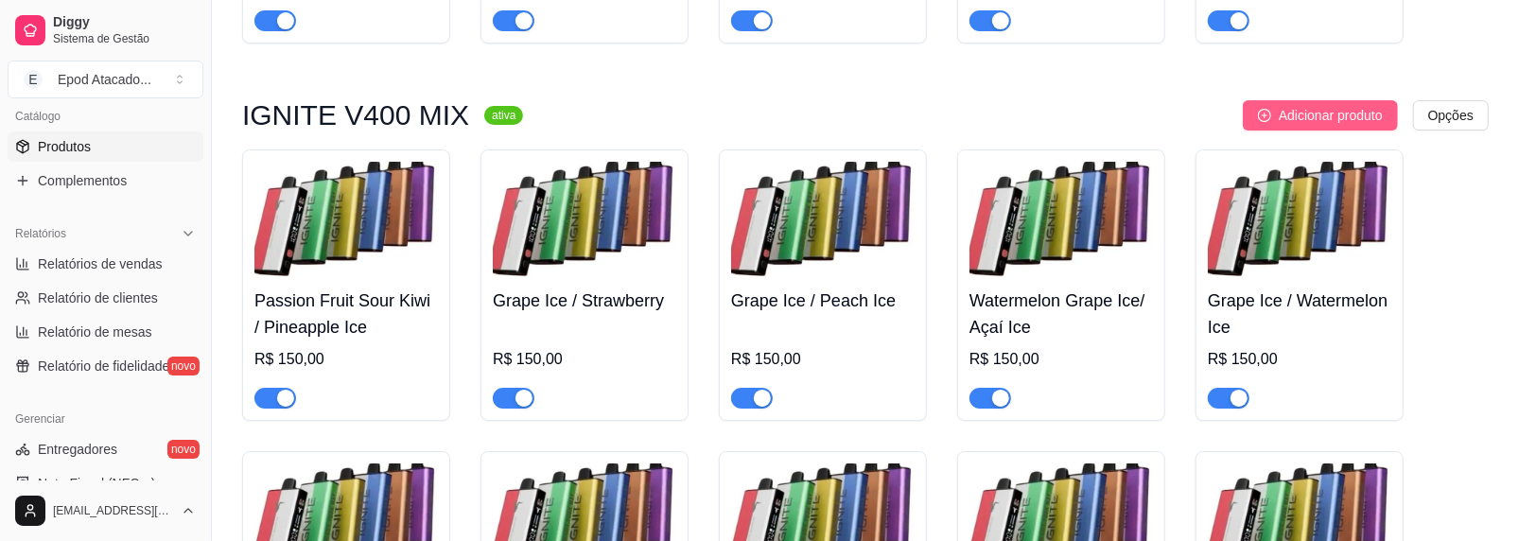
click at [1304, 131] on button "Adicionar produto" at bounding box center [1320, 115] width 155 height 30
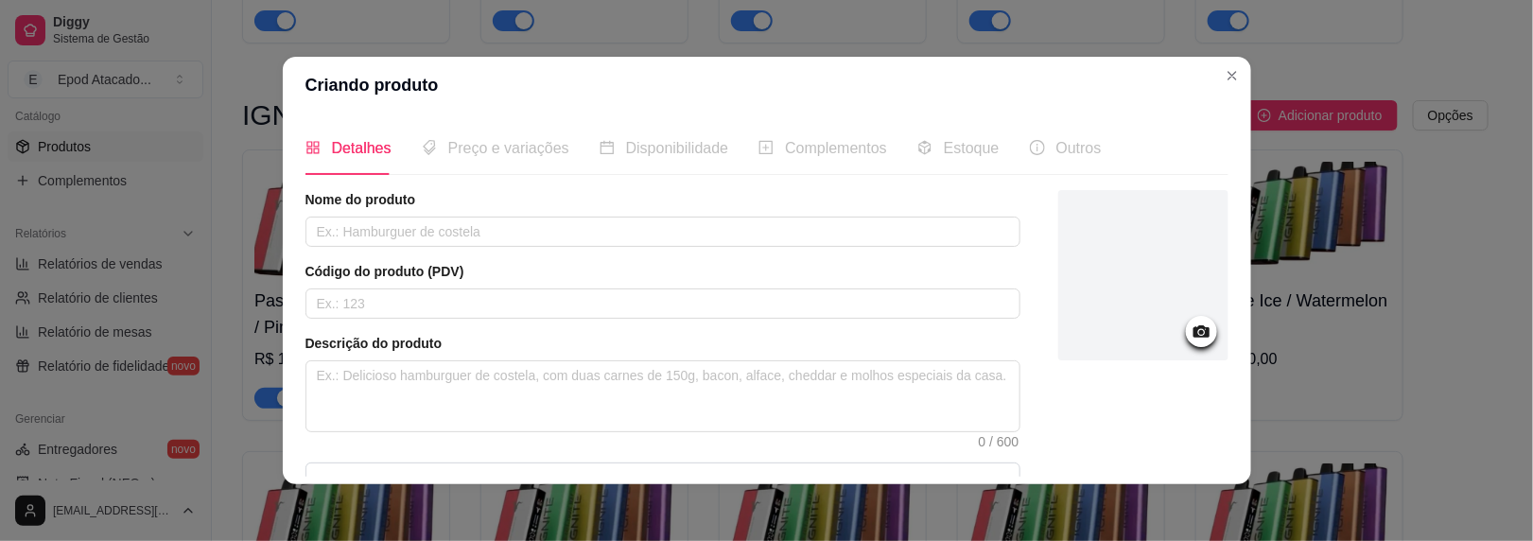
click at [1059, 234] on div at bounding box center [1144, 275] width 170 height 170
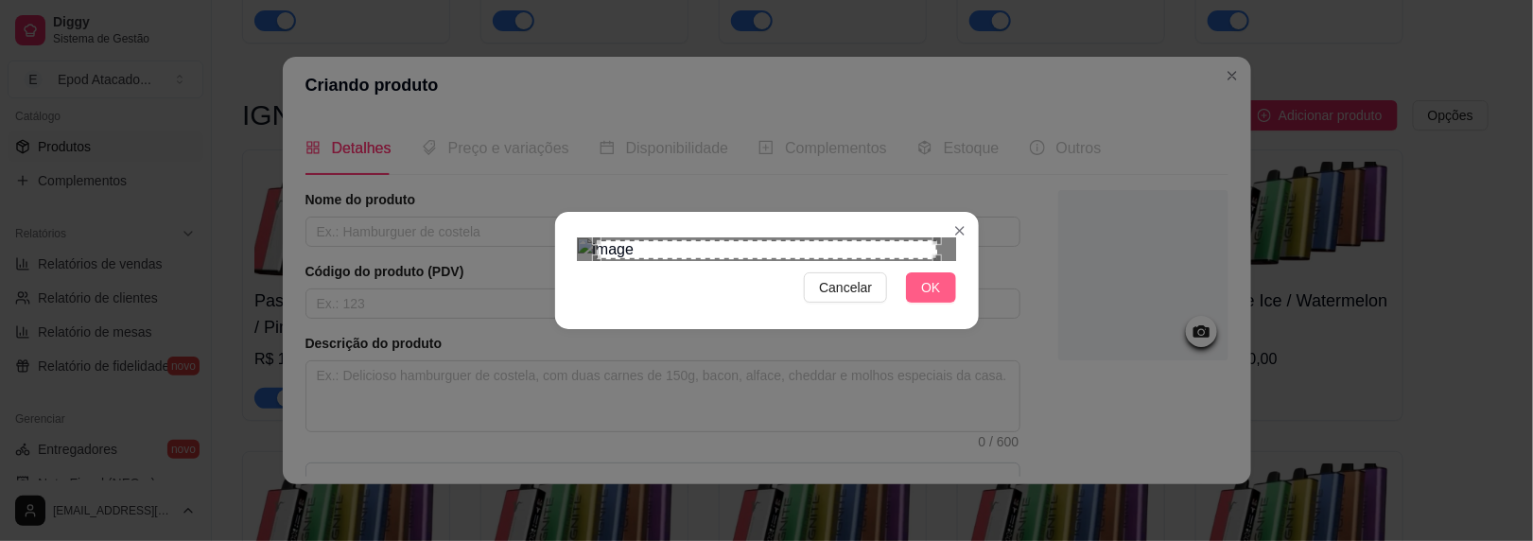
click at [913, 303] on button "OK" at bounding box center [930, 287] width 49 height 30
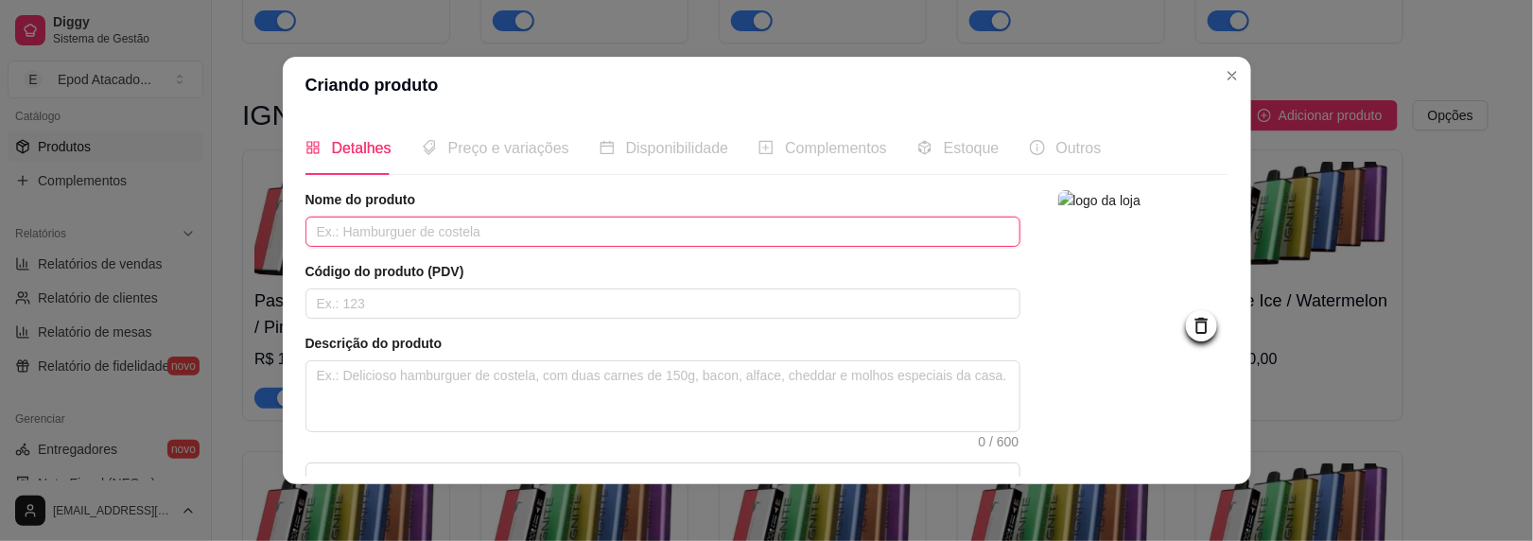
click at [511, 228] on input "text" at bounding box center [663, 232] width 715 height 30
paste input "Icy Mint/ Peach Grape"
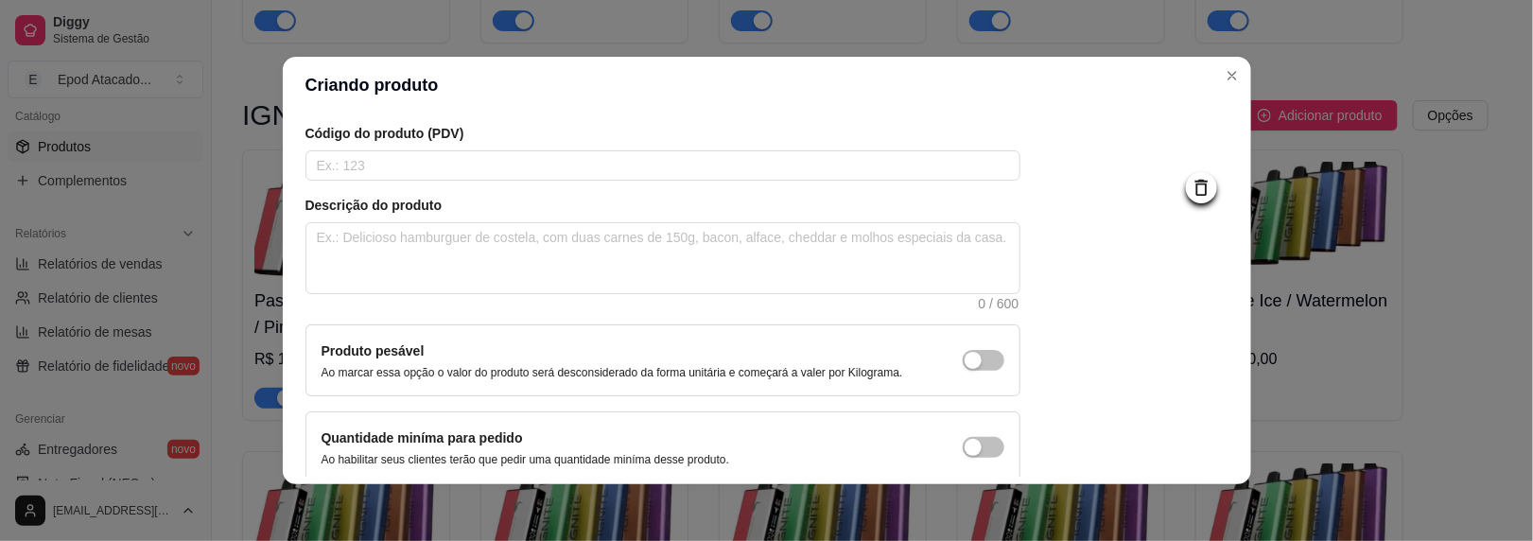
scroll to position [224, 0]
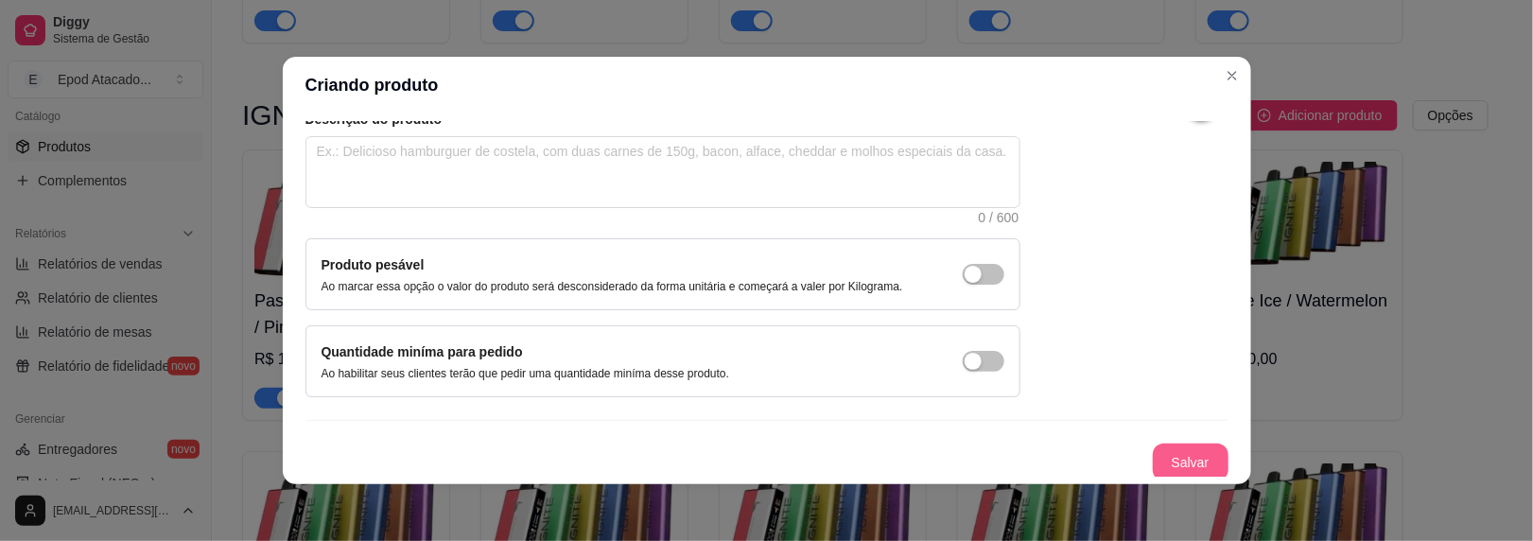
click at [1158, 455] on button "Salvar" at bounding box center [1191, 463] width 76 height 38
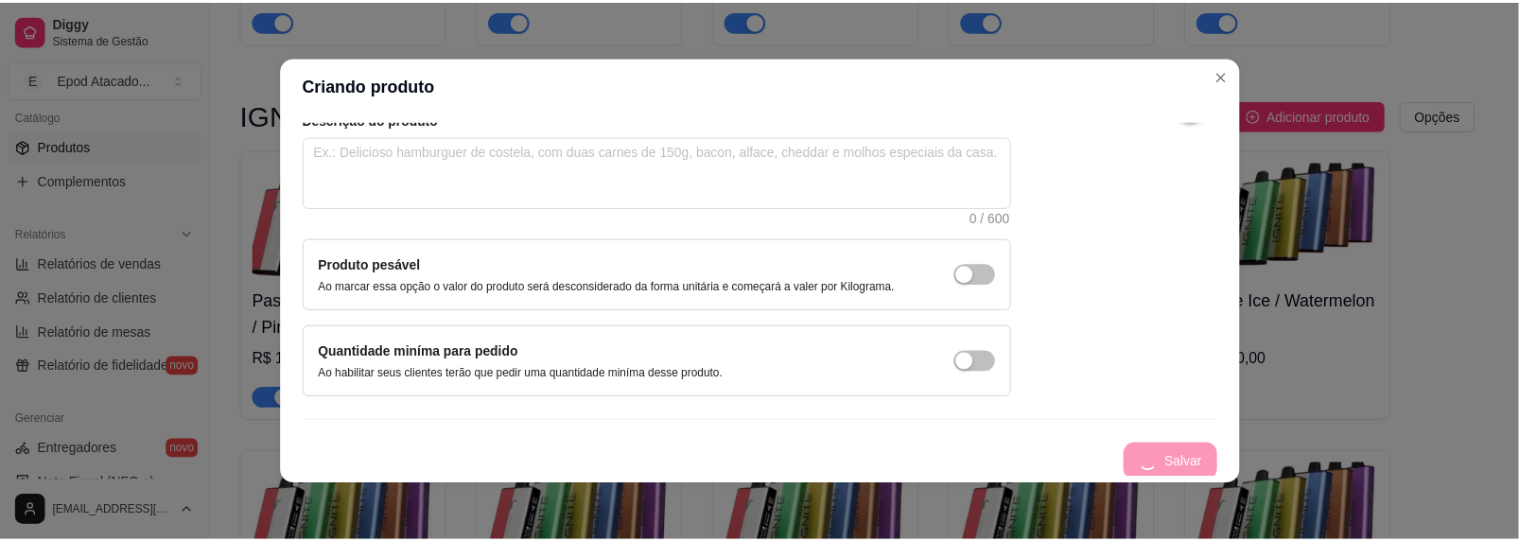
scroll to position [7, 0]
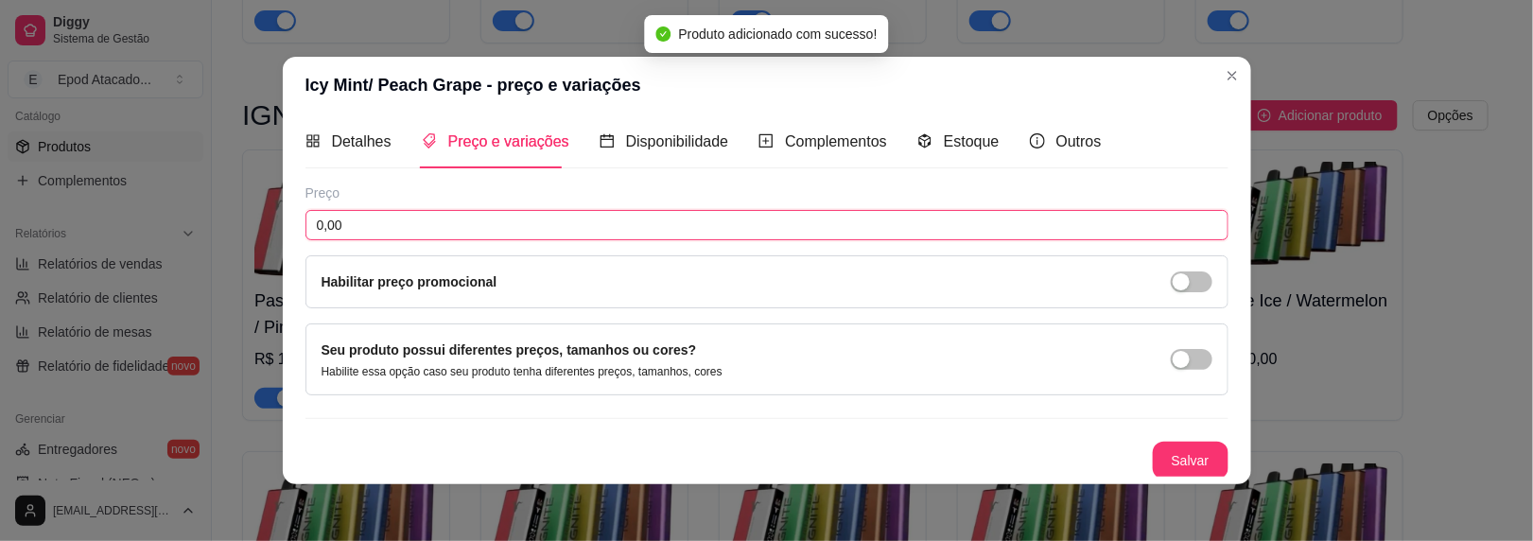
click at [487, 227] on input "0,00" at bounding box center [767, 225] width 923 height 30
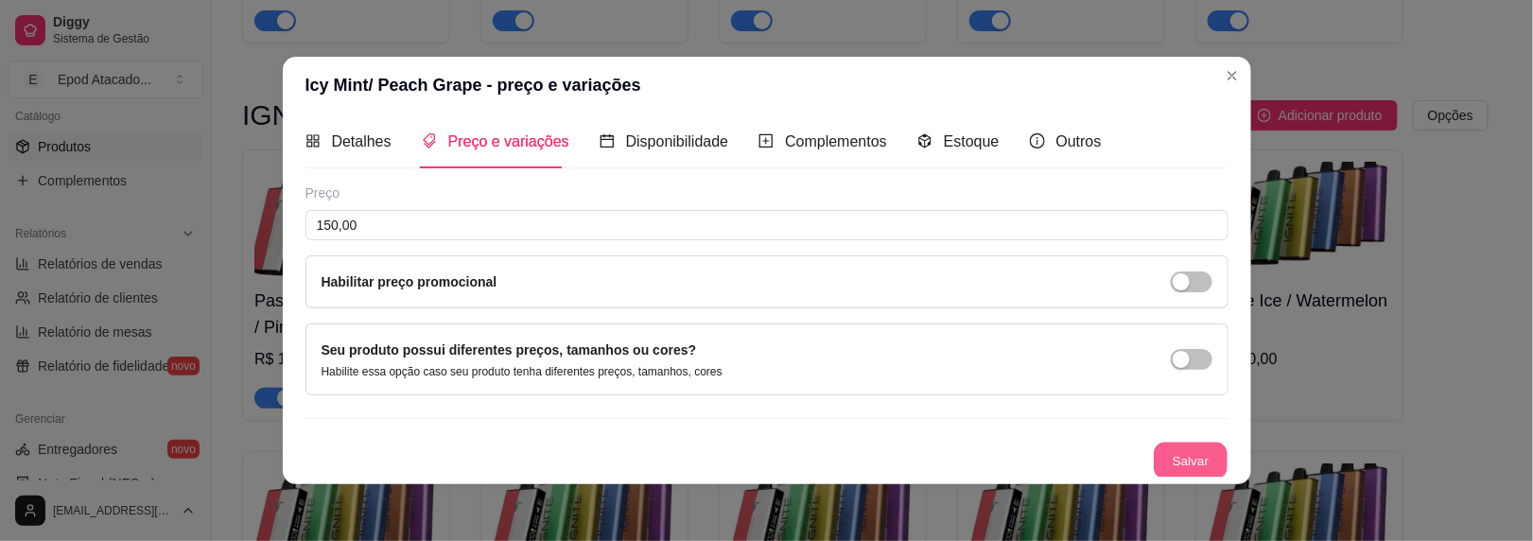
click at [1163, 465] on button "Salvar" at bounding box center [1191, 461] width 74 height 37
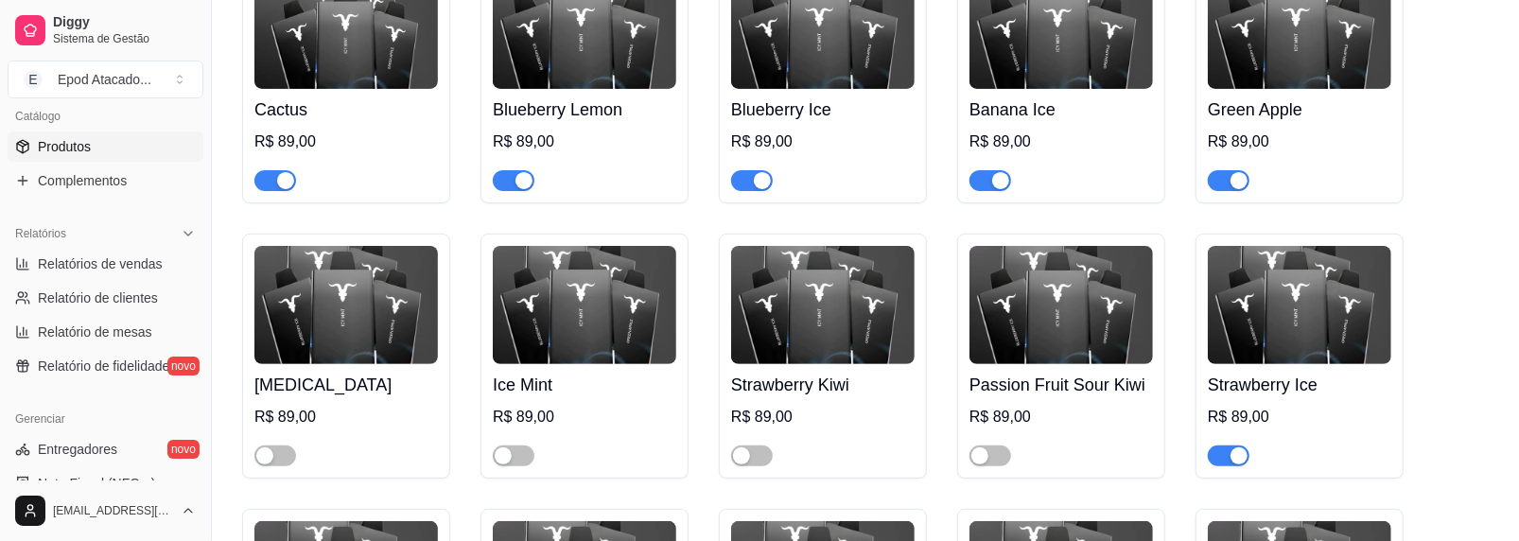
scroll to position [0, 0]
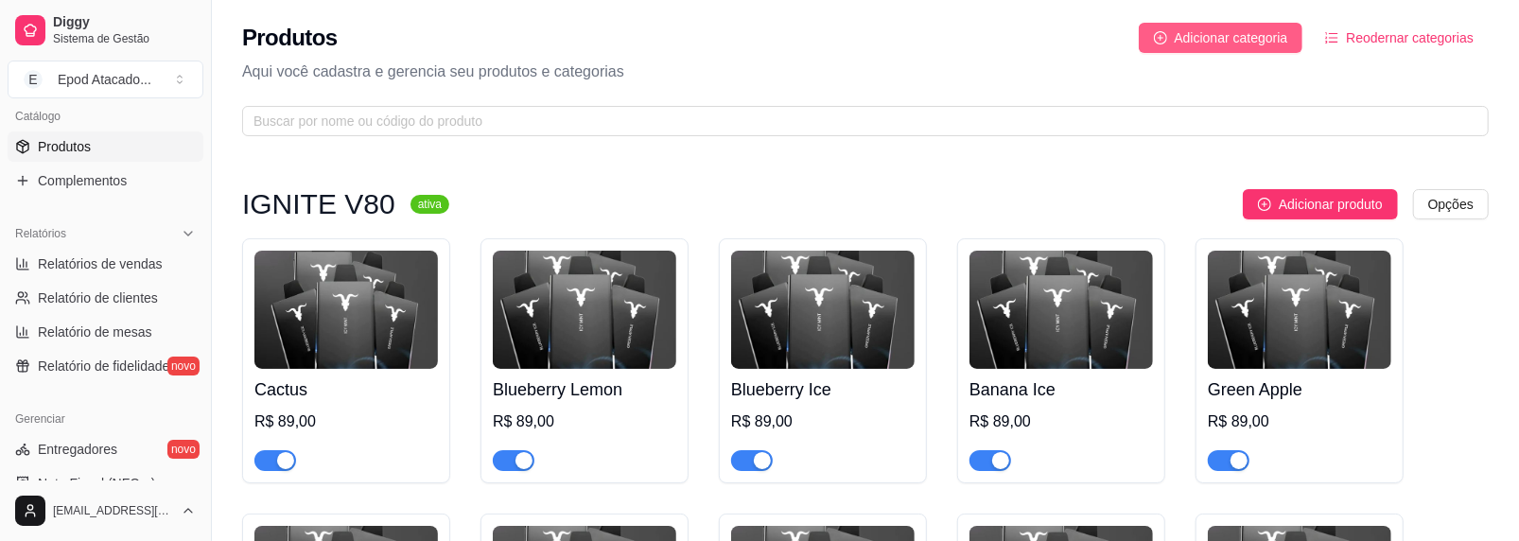
click at [1226, 44] on span "Adicionar categoria" at bounding box center [1232, 37] width 114 height 21
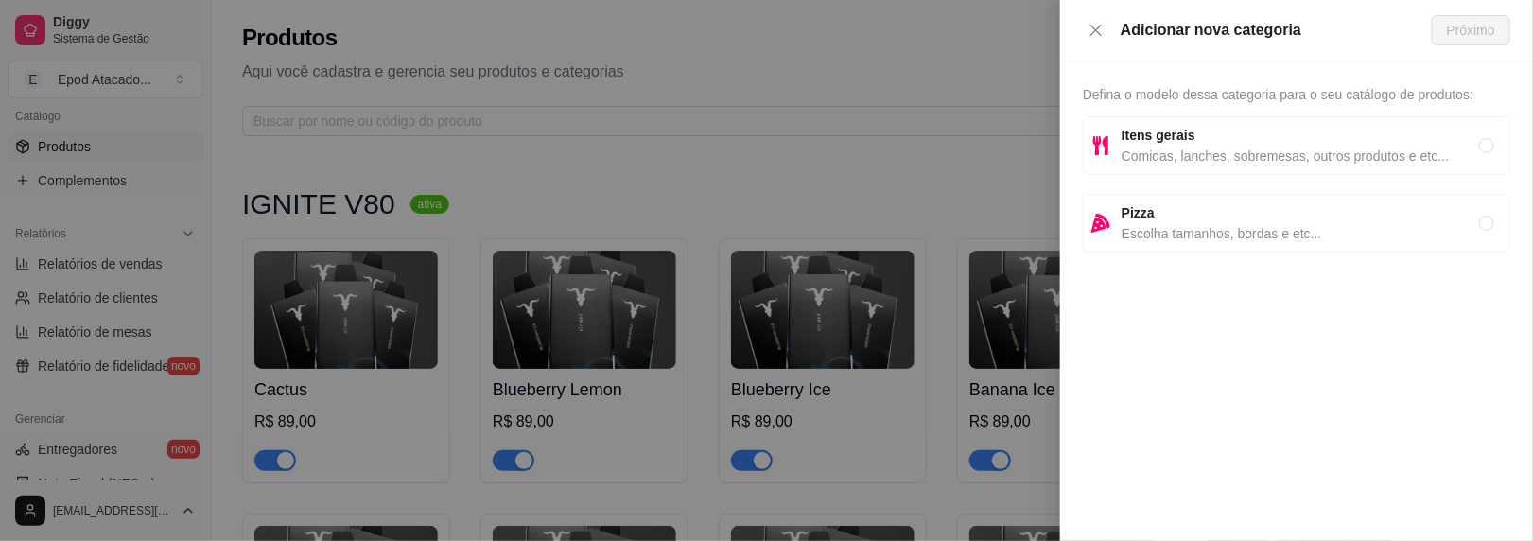
click at [1174, 160] on span "Comidas, lanches, sobremesas, outros produtos e etc..." at bounding box center [1301, 156] width 358 height 21
click at [1480, 38] on span "Próximo" at bounding box center [1471, 30] width 48 height 21
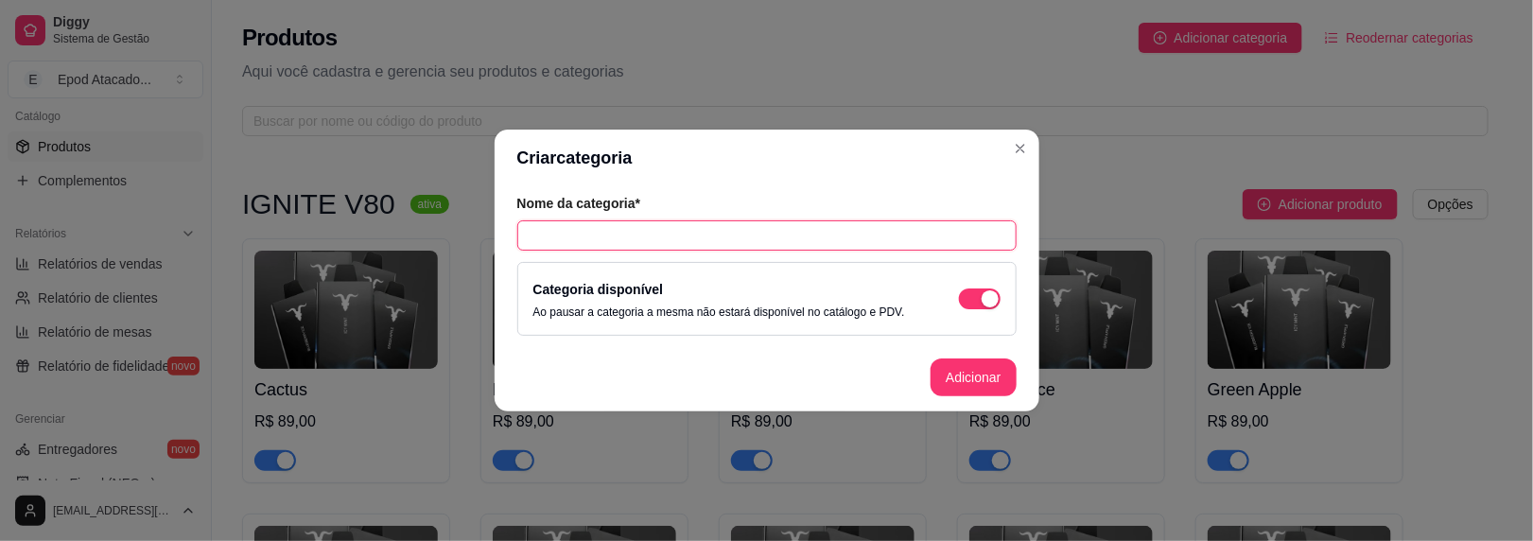
click at [606, 236] on input "text" at bounding box center [766, 235] width 499 height 30
paste input "SEX ADDICT 28 PUFFS"
click at [957, 376] on button "Adicionar" at bounding box center [973, 378] width 85 height 38
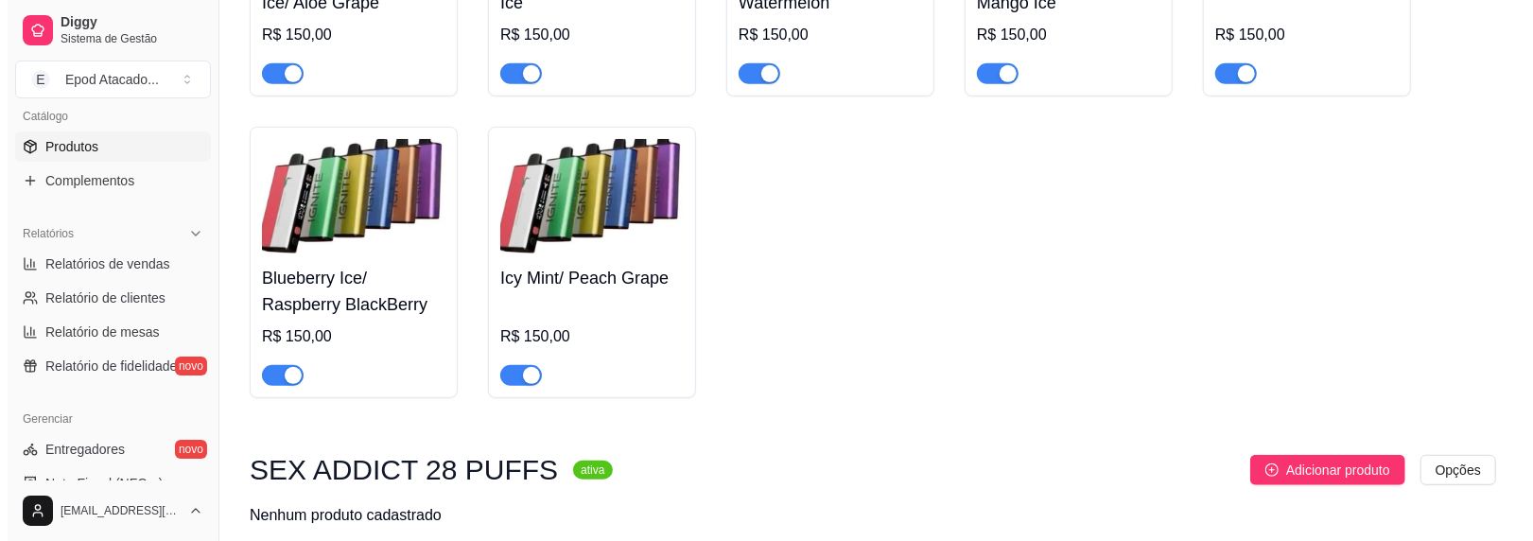
scroll to position [5365, 0]
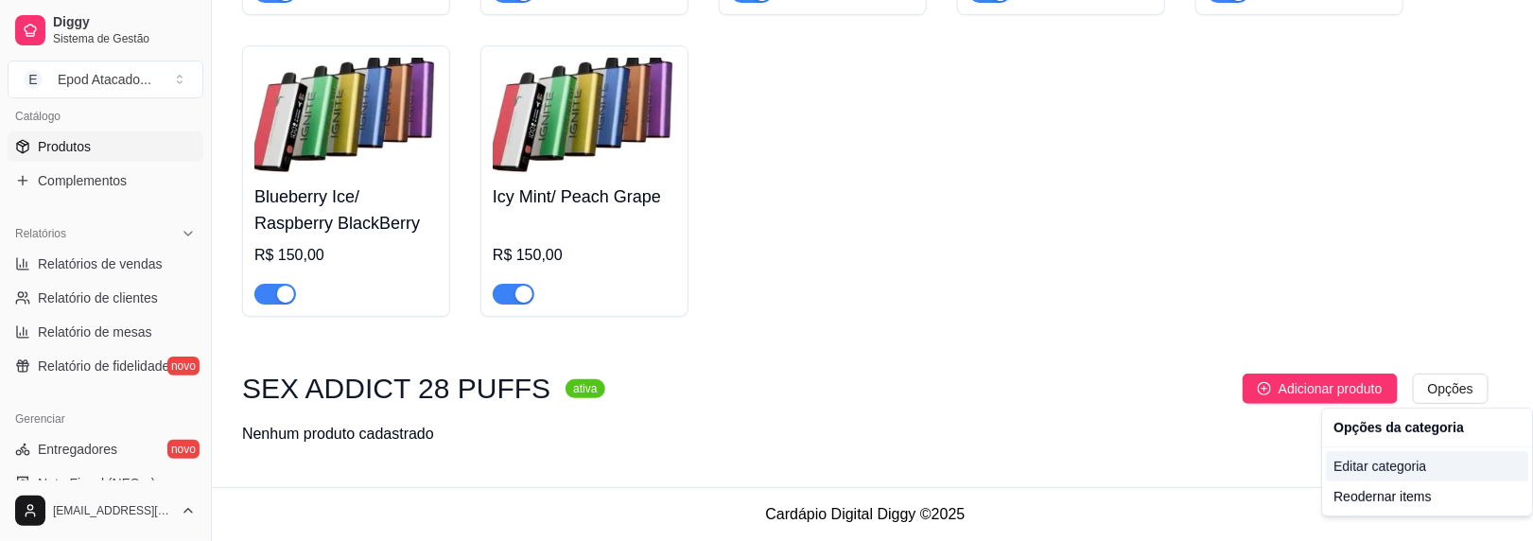
click at [1384, 461] on div "Editar categoria" at bounding box center [1427, 466] width 202 height 30
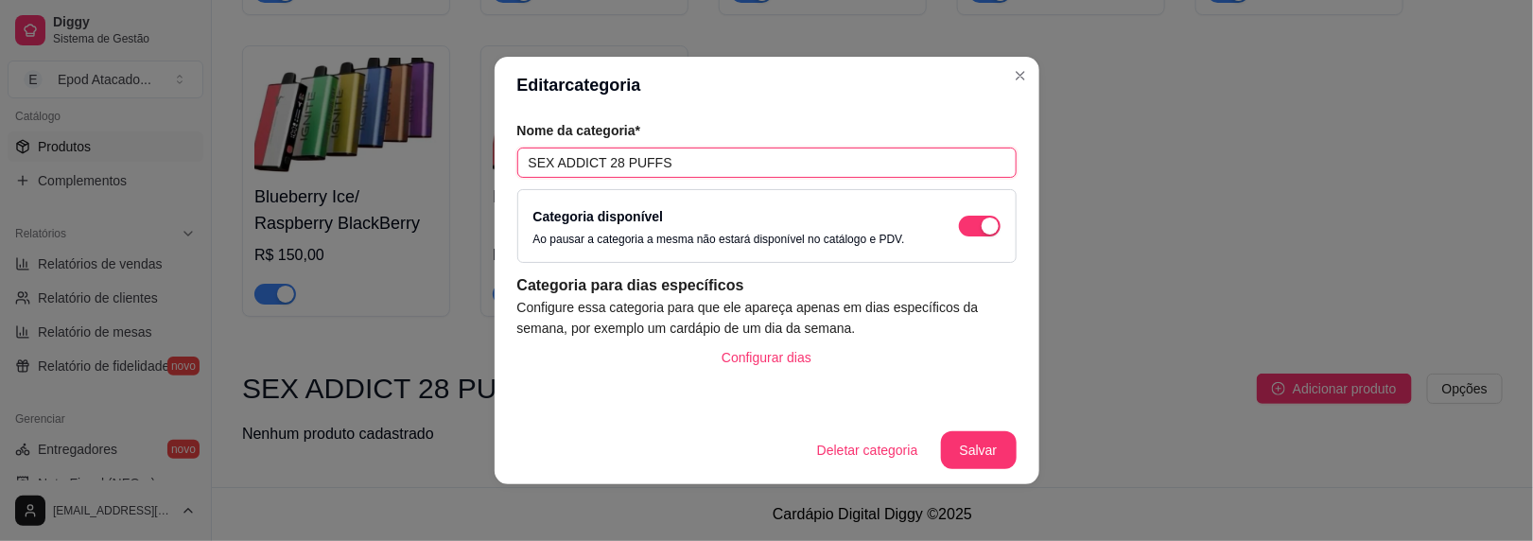
click at [607, 163] on input "SEX ADDICT 28 PUFFS" at bounding box center [766, 163] width 499 height 30
click at [609, 163] on input "SEX ADDICT 28 PUFFS" at bounding box center [766, 163] width 499 height 30
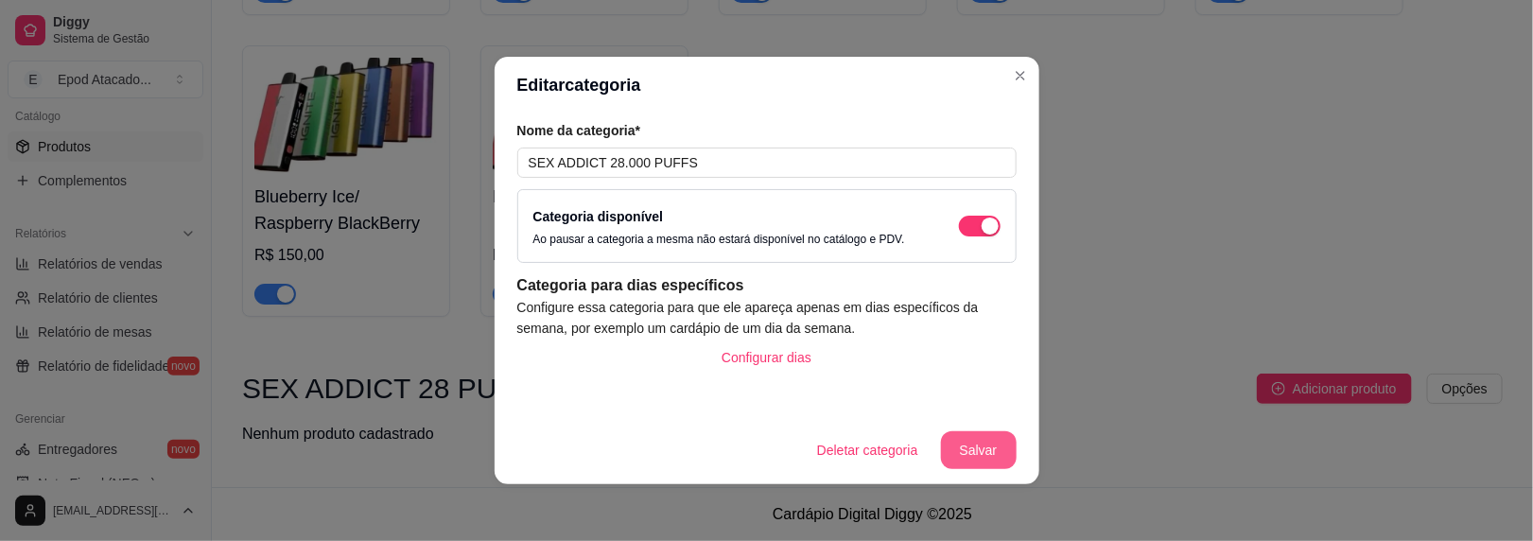
click at [981, 455] on button "Salvar" at bounding box center [979, 450] width 76 height 38
click at [633, 155] on input "SEX ADDICT 28.000 PUFFS" at bounding box center [766, 163] width 499 height 30
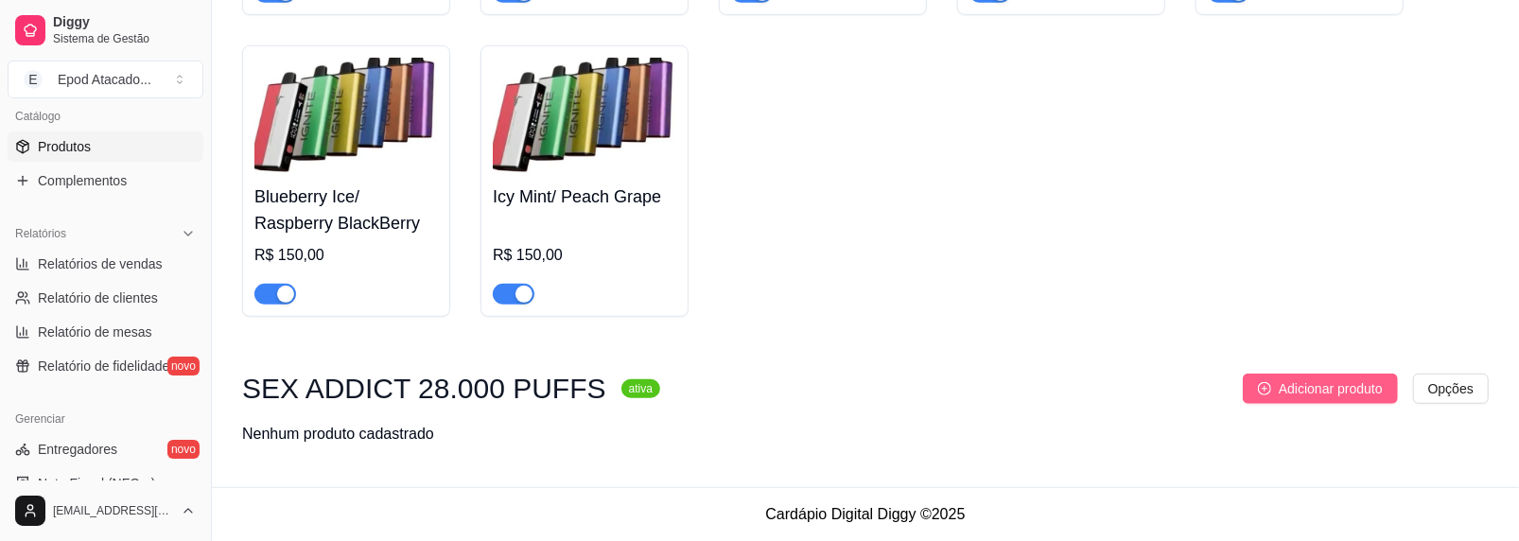
click at [1353, 389] on span "Adicionar produto" at bounding box center [1331, 388] width 104 height 21
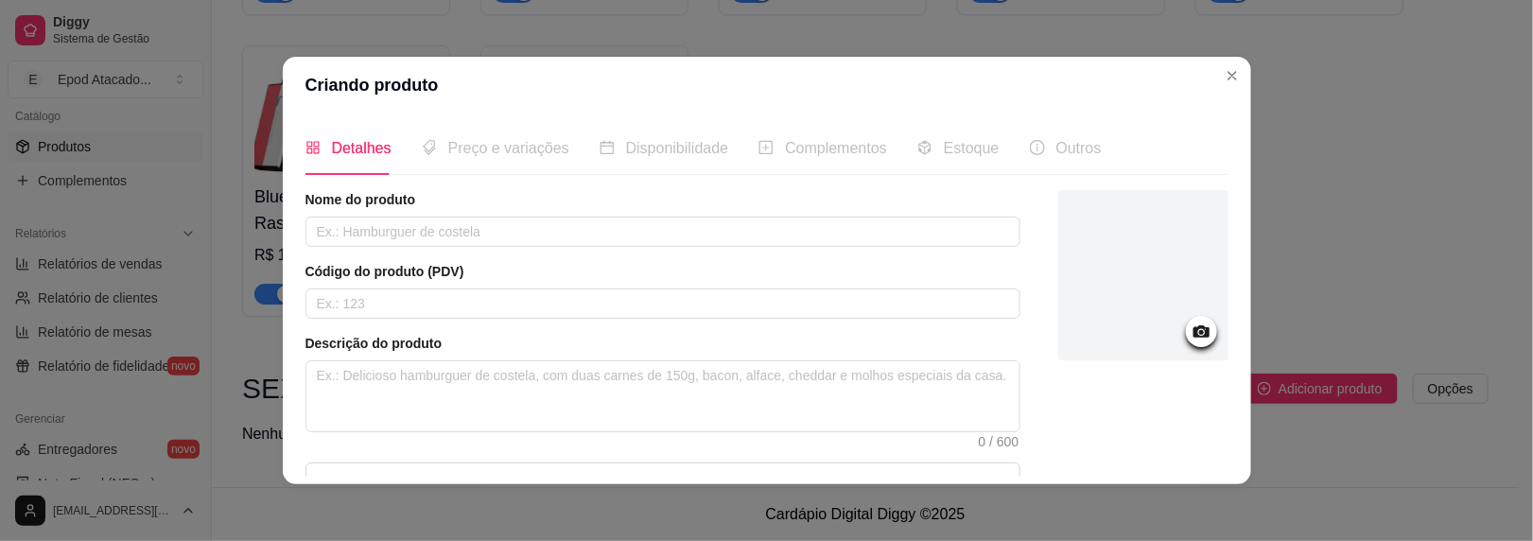
click at [1155, 282] on div at bounding box center [1144, 275] width 170 height 170
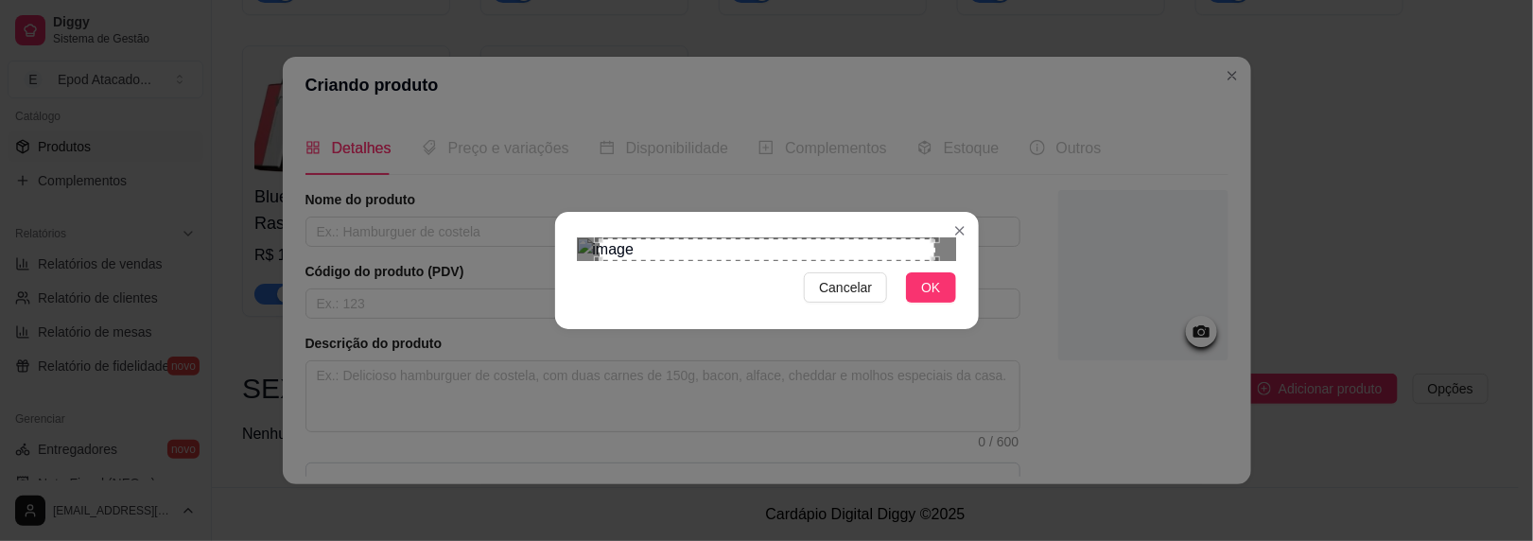
click at [929, 298] on span "OK" at bounding box center [930, 287] width 19 height 21
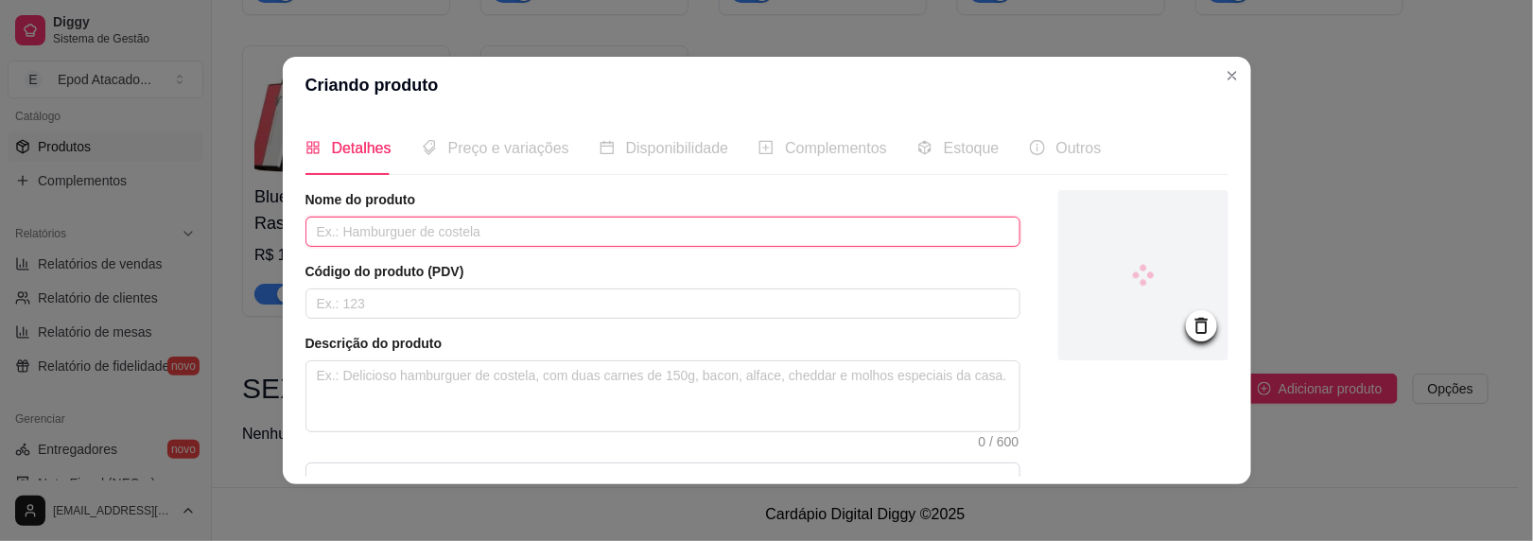
click at [392, 231] on input "text" at bounding box center [663, 232] width 715 height 30
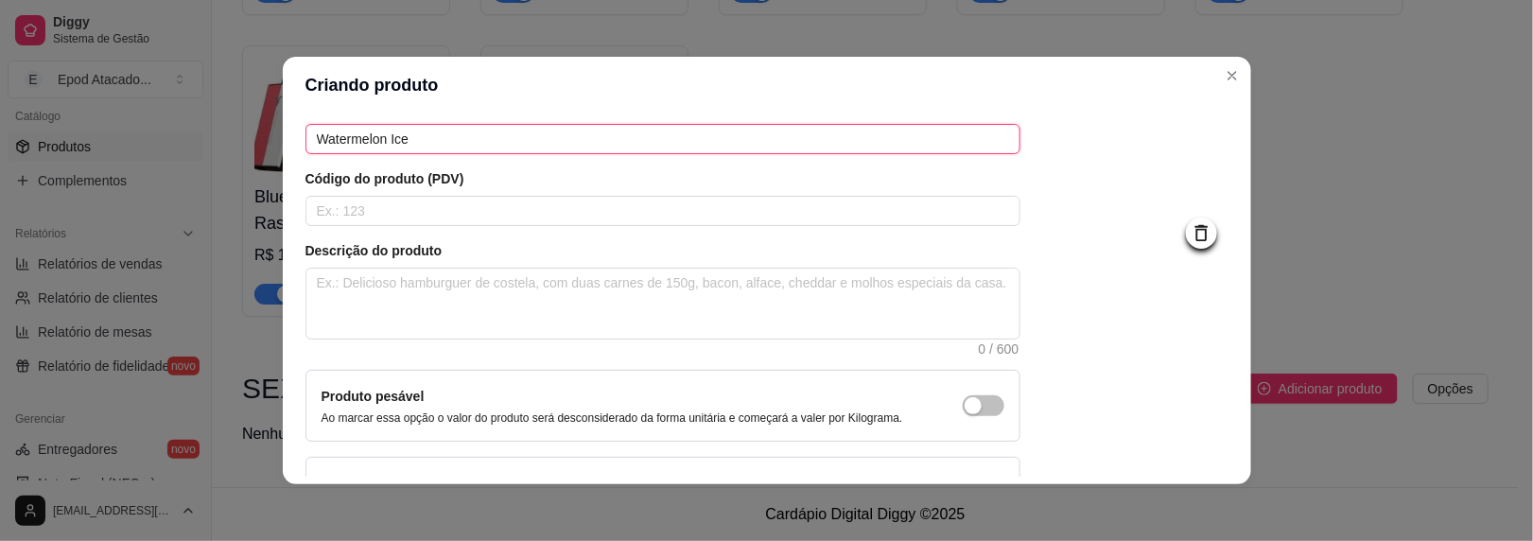
scroll to position [224, 0]
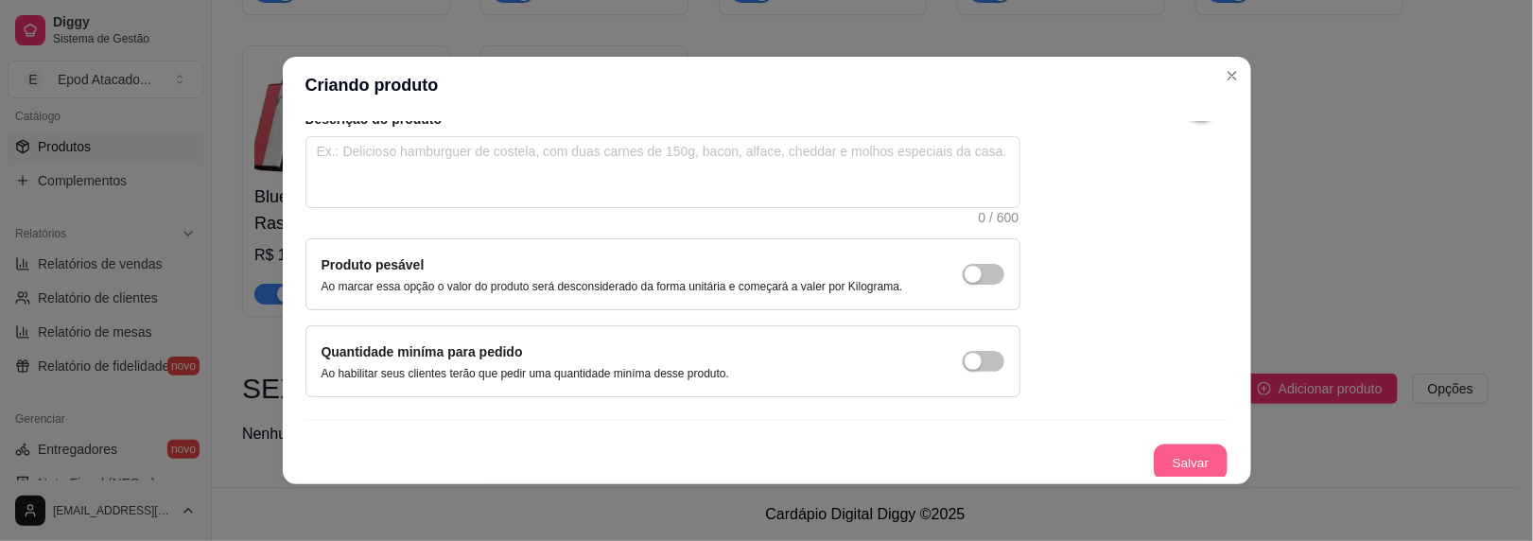
click at [1154, 451] on button "Salvar" at bounding box center [1191, 463] width 74 height 37
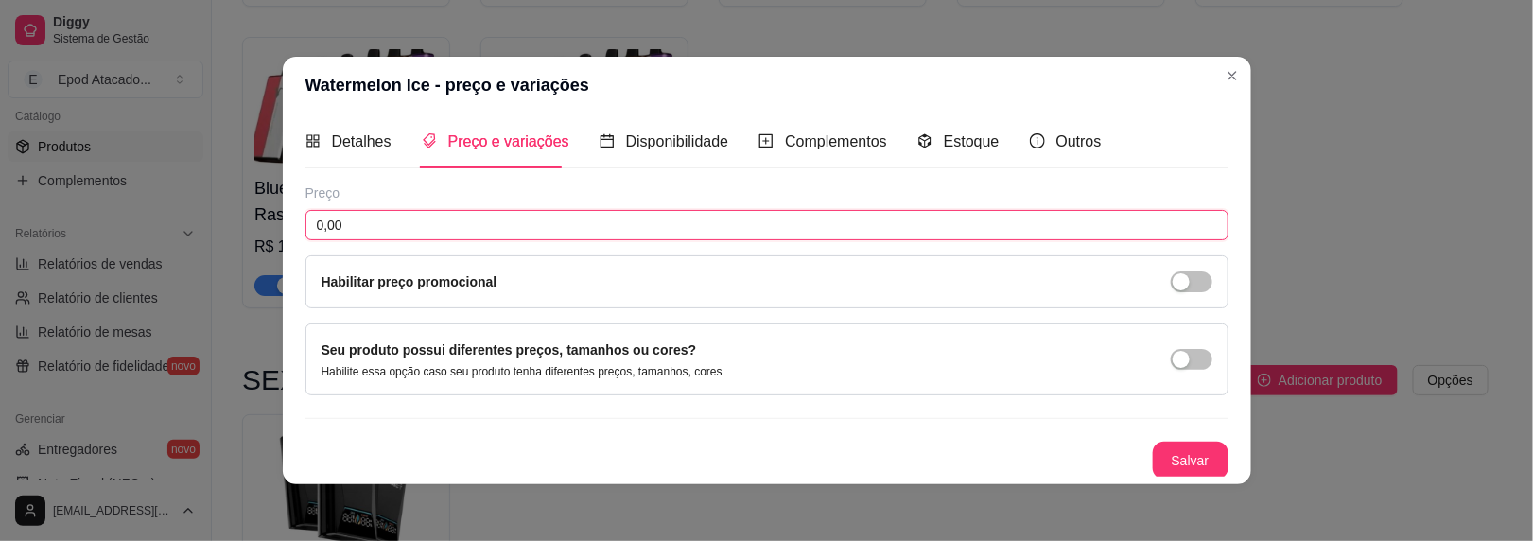
click at [568, 222] on input "0,00" at bounding box center [767, 225] width 923 height 30
click at [1153, 453] on button "Salvar" at bounding box center [1191, 461] width 76 height 38
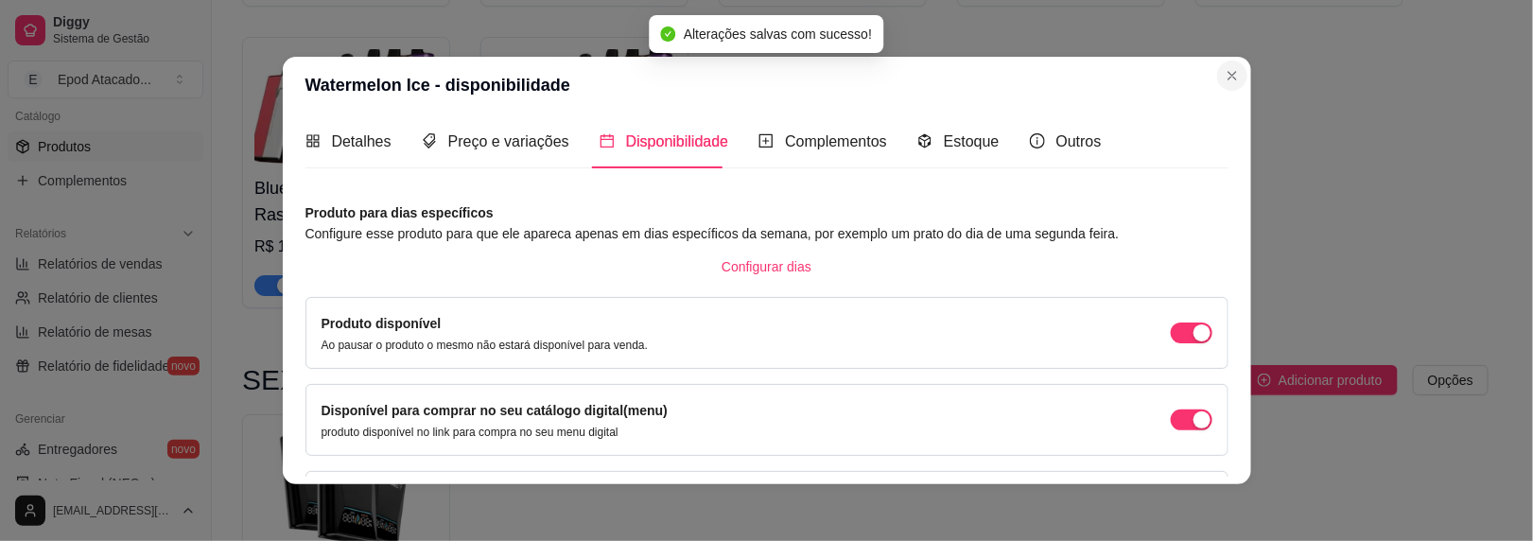
click at [1241, 82] on header "Watermelon Ice - disponibilidade" at bounding box center [767, 85] width 969 height 57
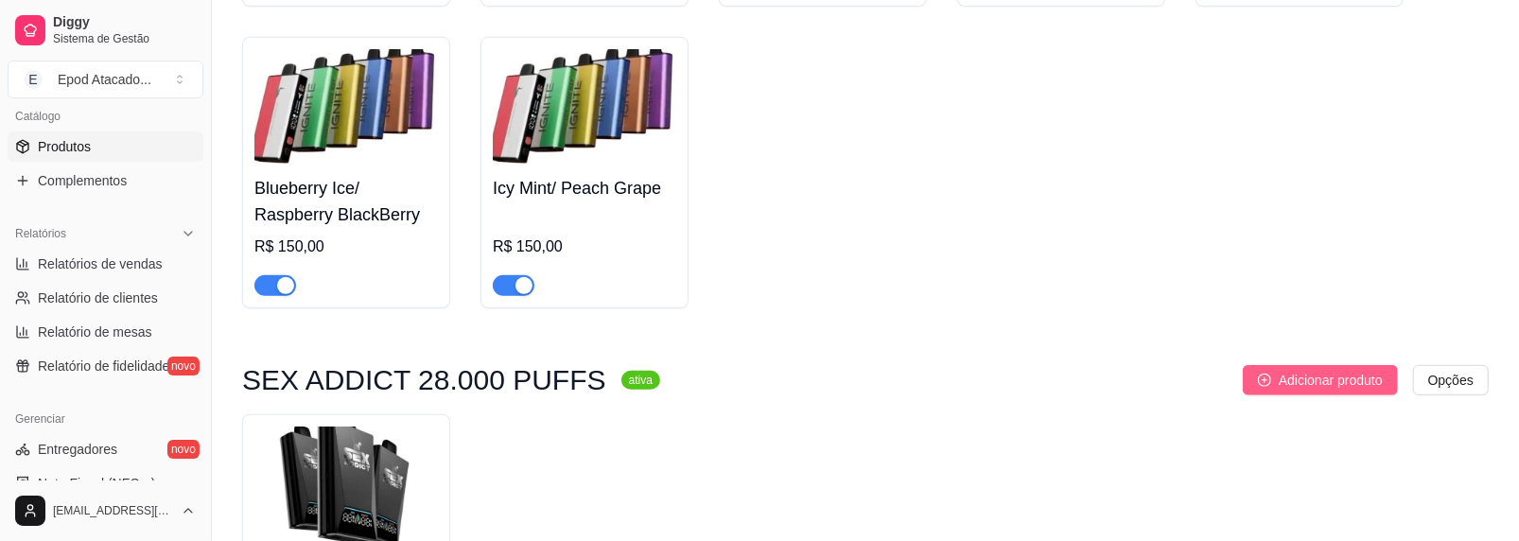
click at [1261, 383] on icon "plus-circle" at bounding box center [1264, 380] width 13 height 13
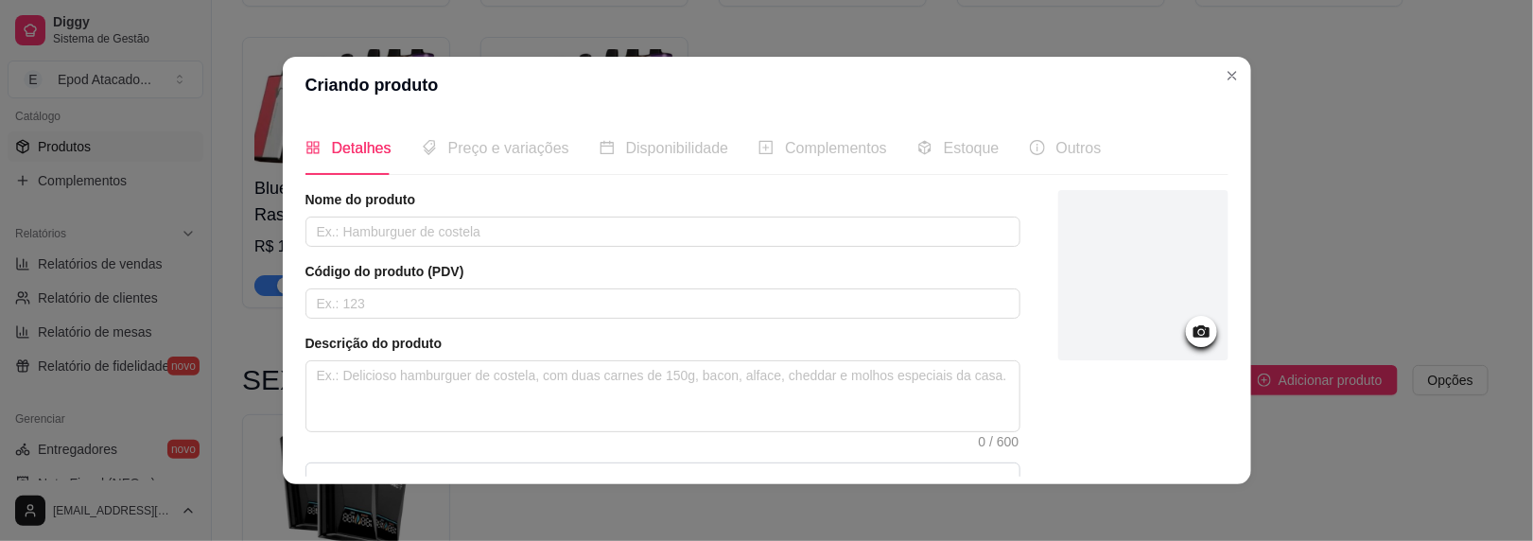
click at [1103, 267] on div at bounding box center [1144, 275] width 170 height 170
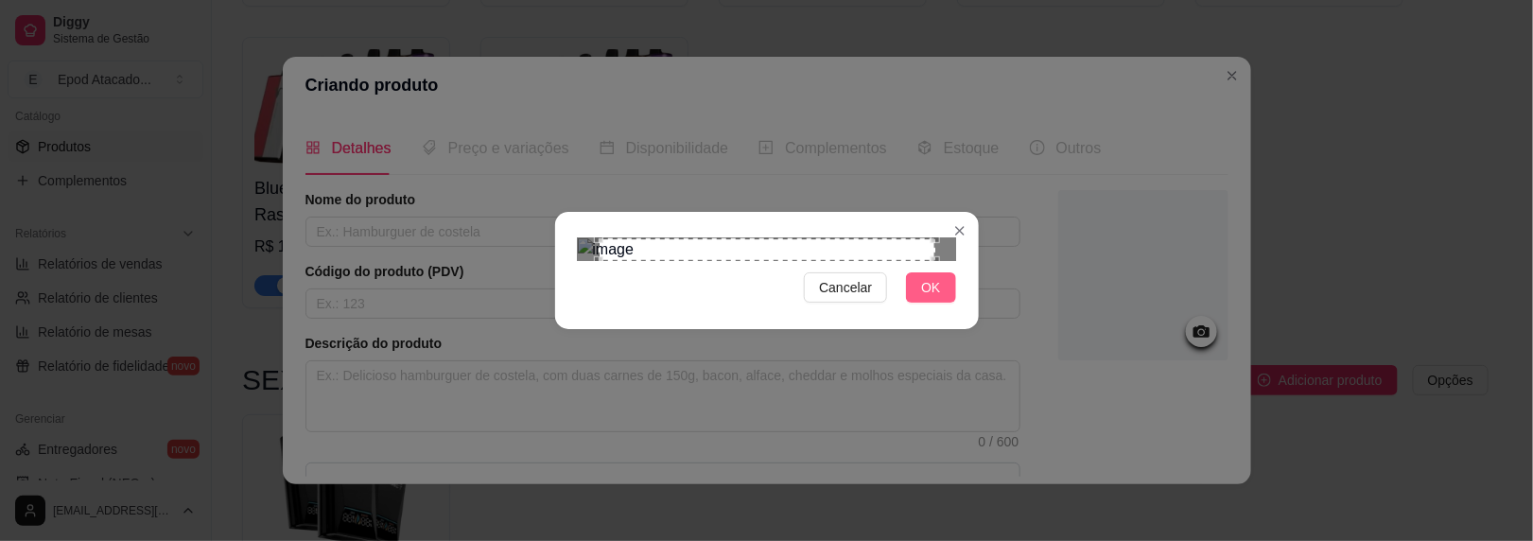
click at [921, 298] on span "OK" at bounding box center [930, 287] width 19 height 21
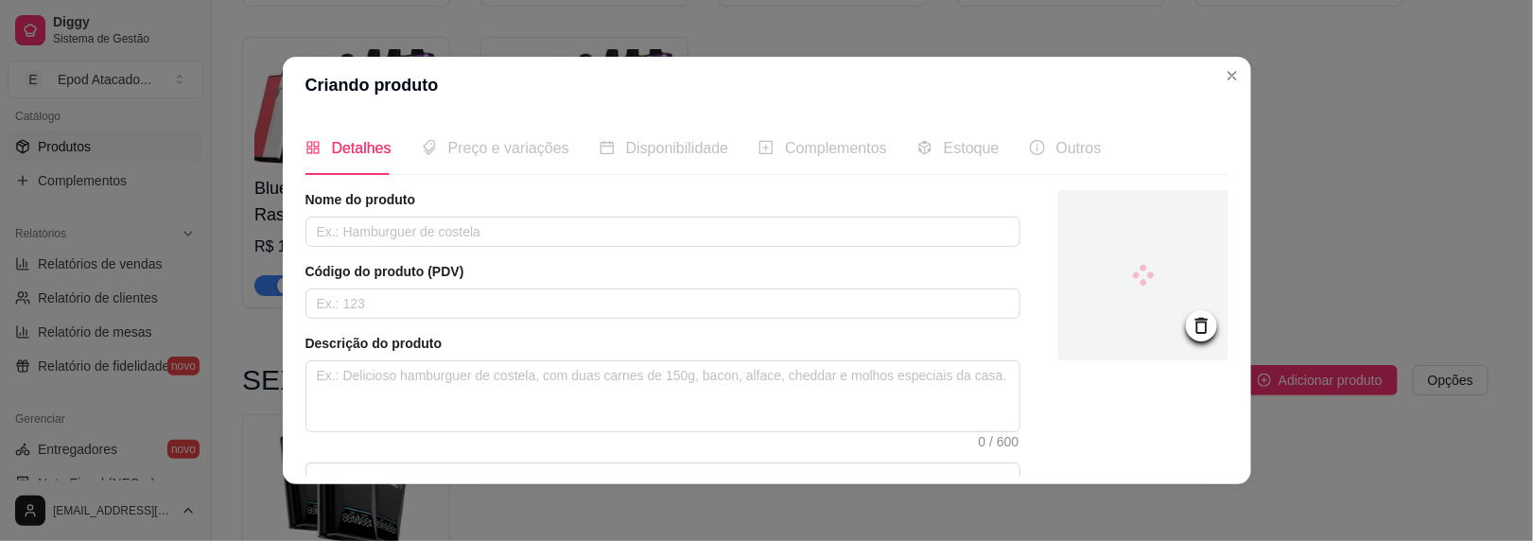
click at [516, 247] on div "Nome do produto Código do produto (PDV) Descrição do produto 0 / 600 Produto pe…" at bounding box center [663, 405] width 715 height 431
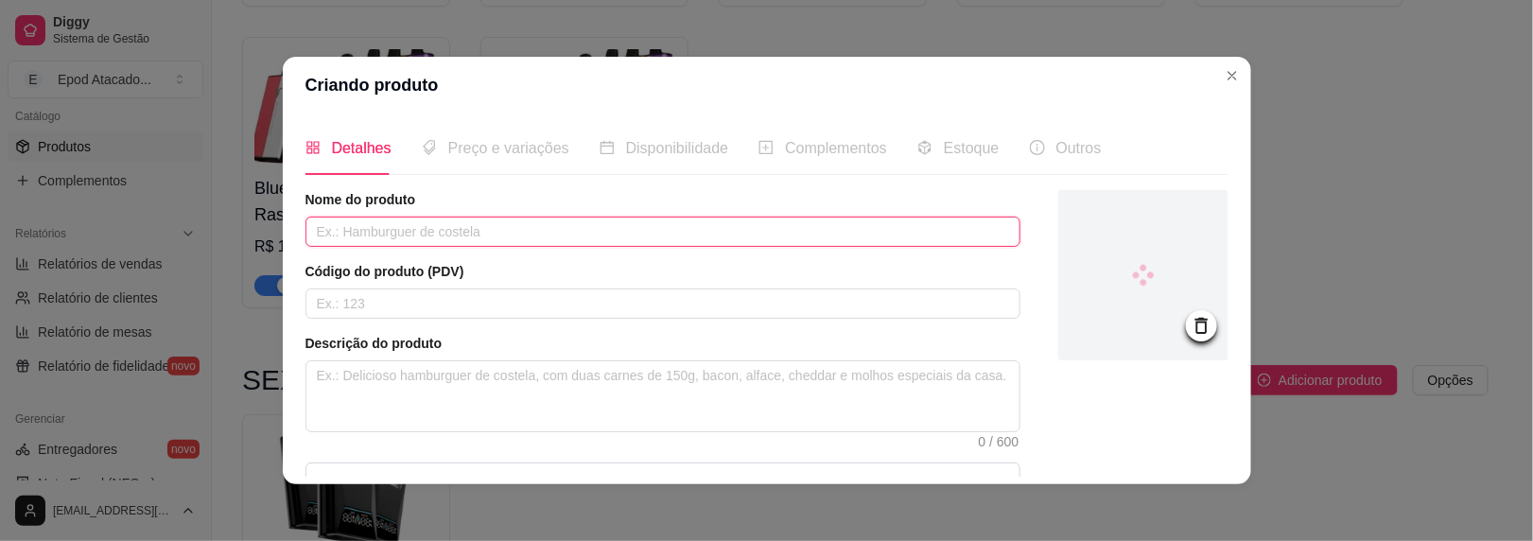
click at [514, 233] on input "text" at bounding box center [663, 232] width 715 height 30
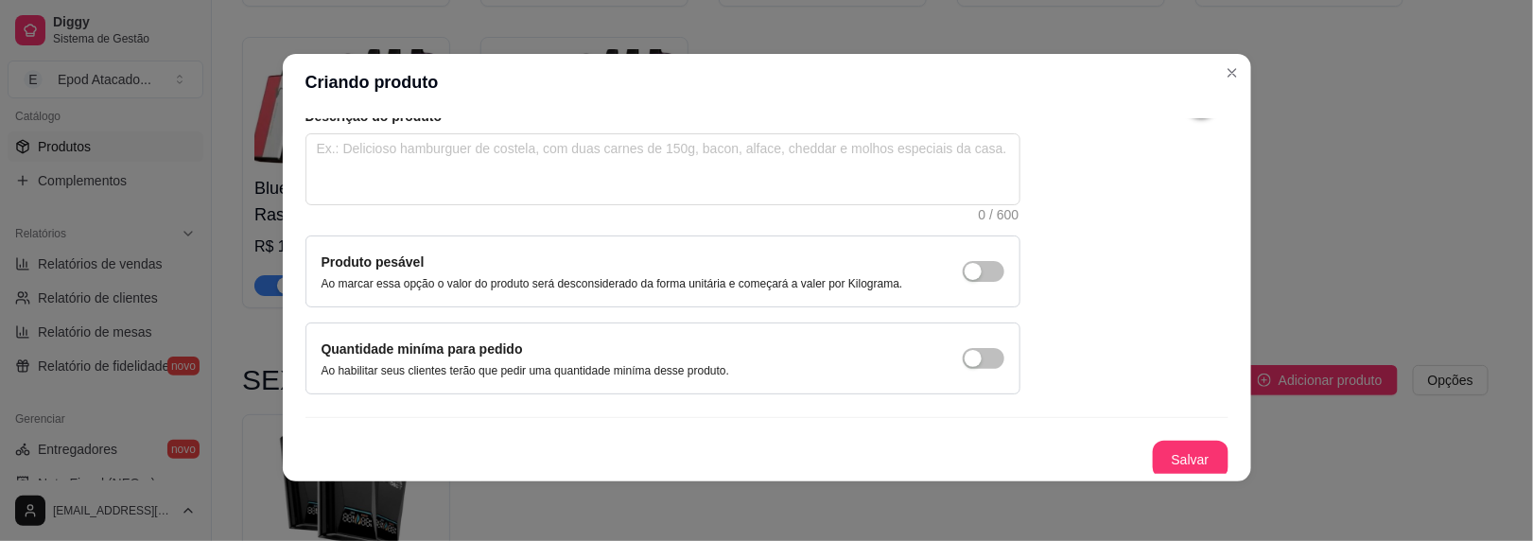
scroll to position [3, 0]
click at [1154, 451] on button "Salvar" at bounding box center [1191, 460] width 74 height 37
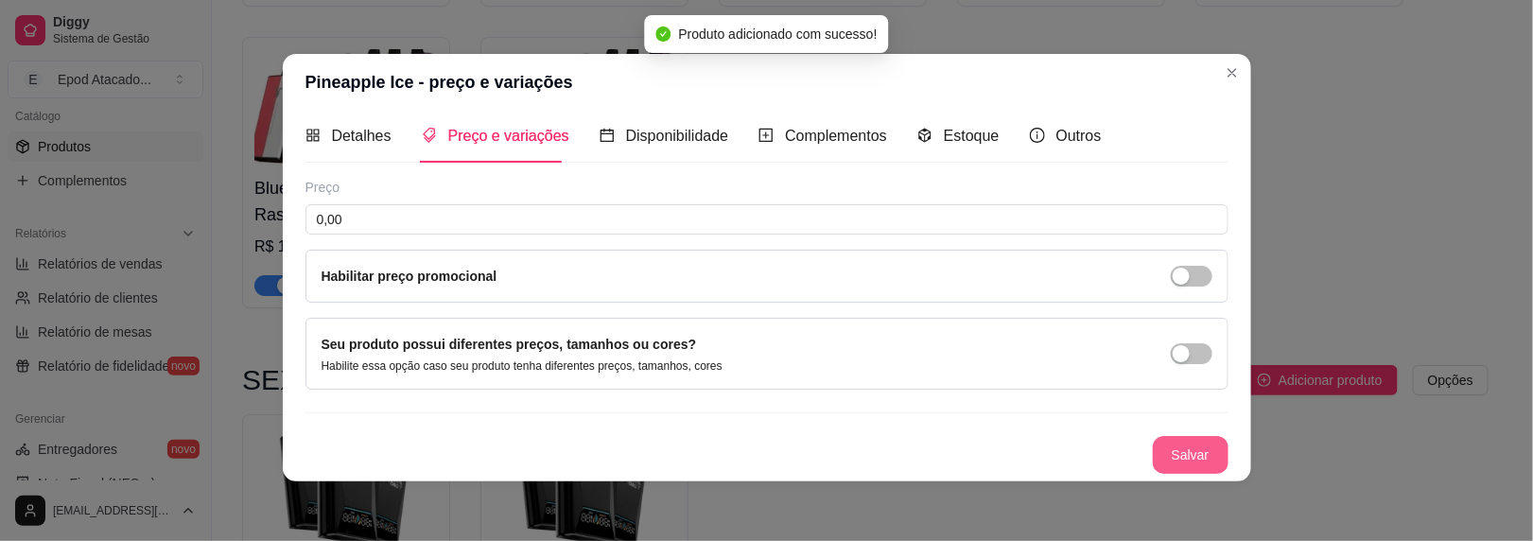
scroll to position [7, 0]
click at [782, 209] on input "0,00" at bounding box center [767, 222] width 923 height 30
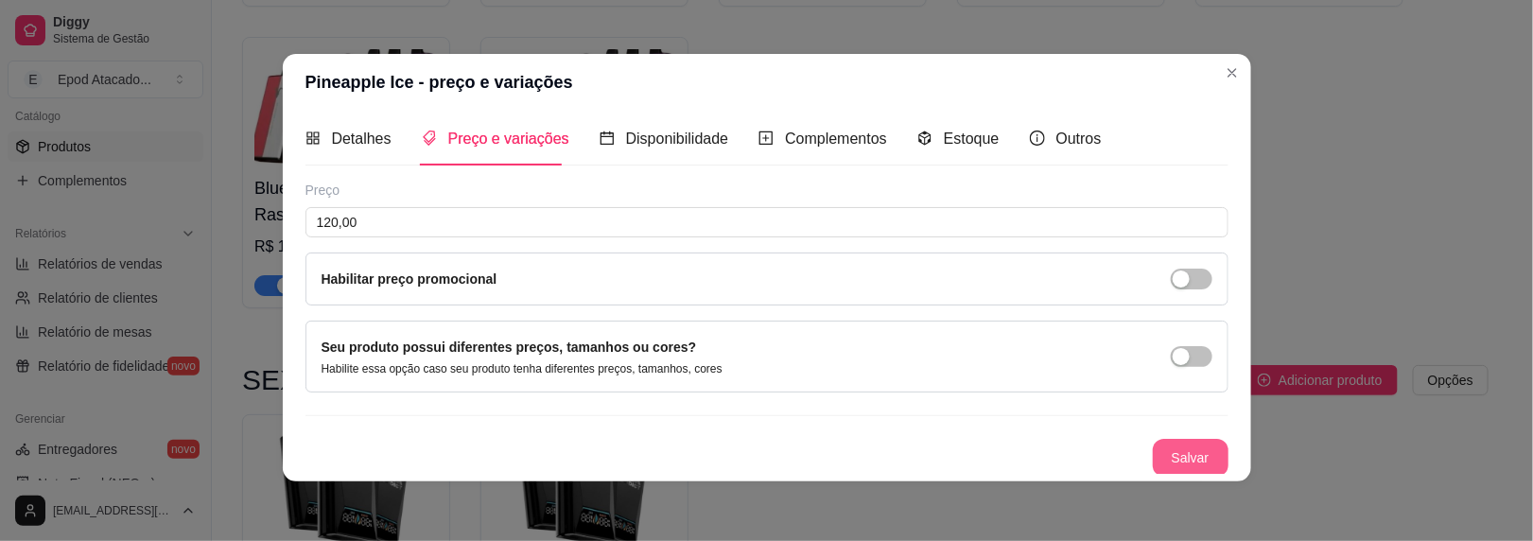
click at [1173, 442] on button "Salvar" at bounding box center [1191, 458] width 76 height 38
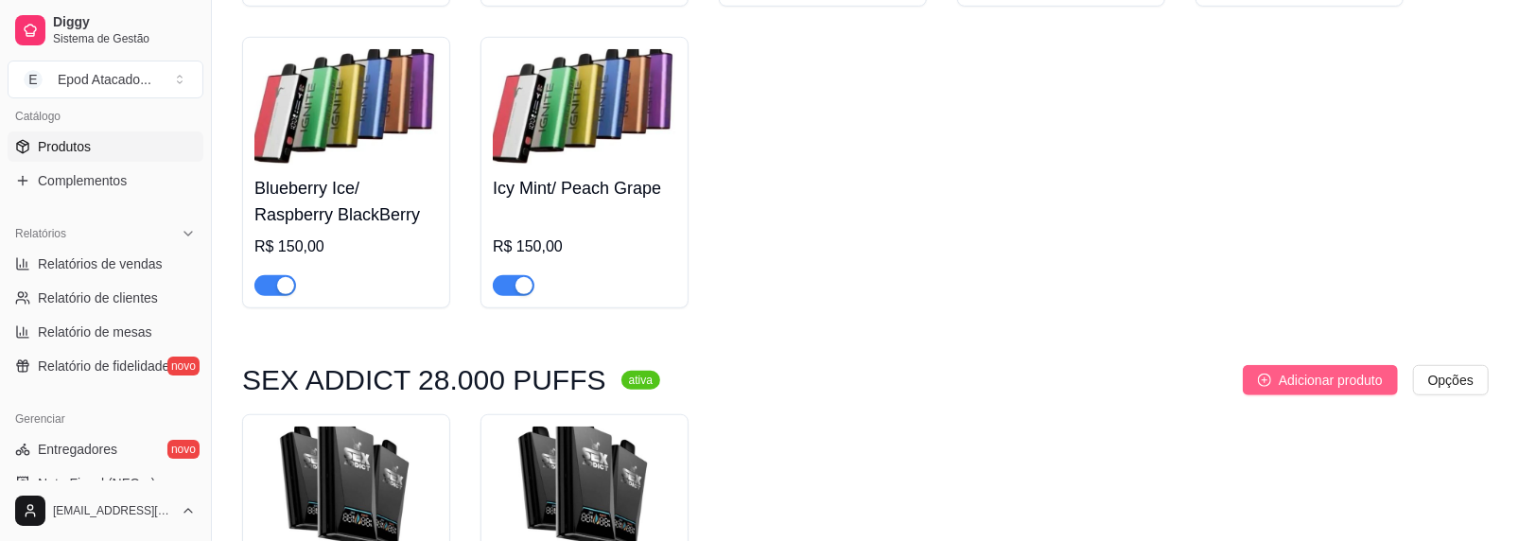
click at [1285, 391] on span "Adicionar produto" at bounding box center [1331, 380] width 104 height 21
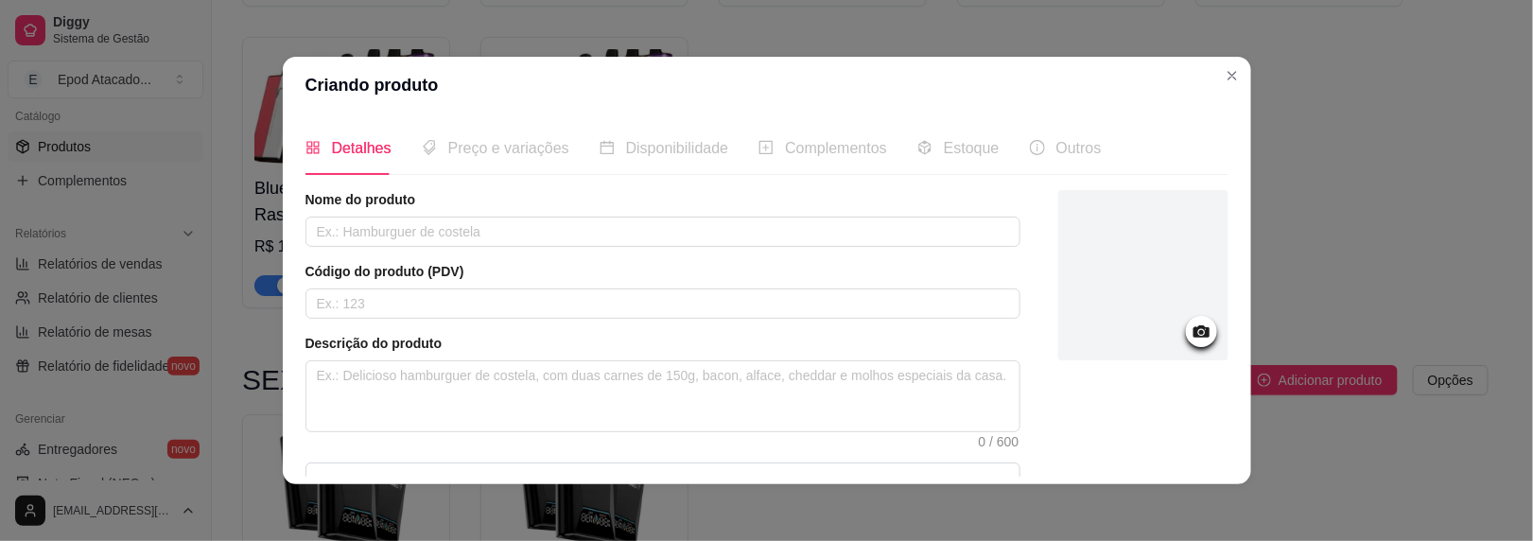
click at [1104, 234] on div at bounding box center [1144, 275] width 170 height 170
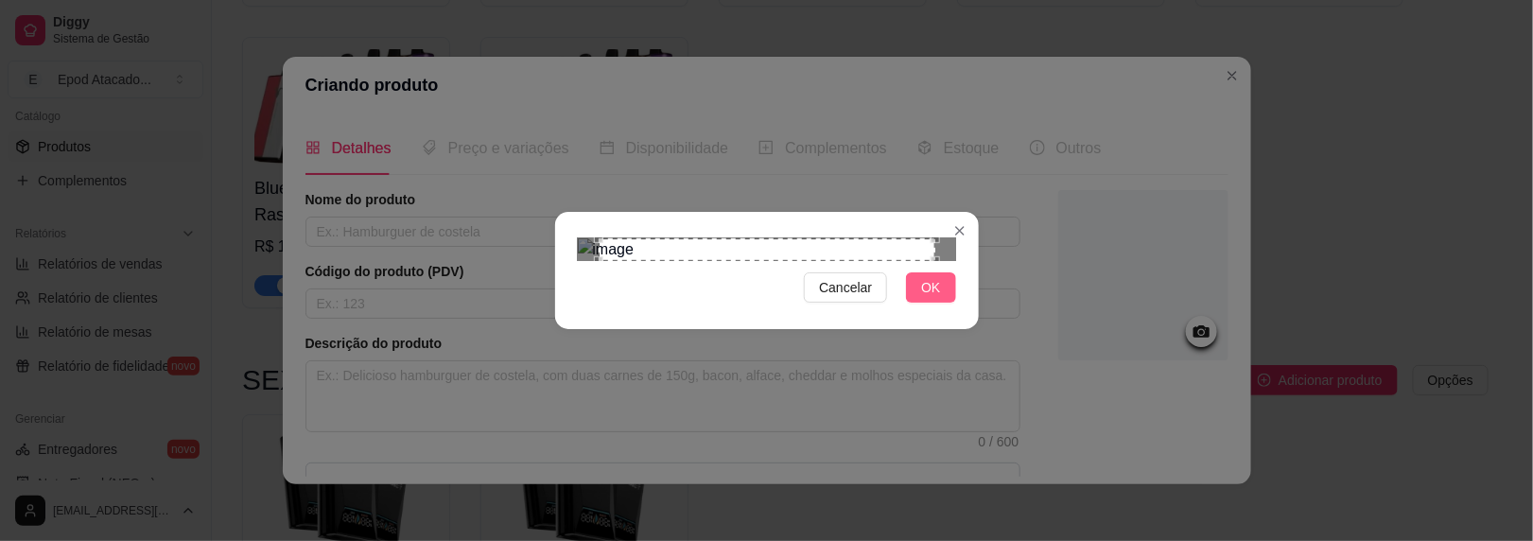
click at [914, 303] on button "OK" at bounding box center [930, 287] width 49 height 30
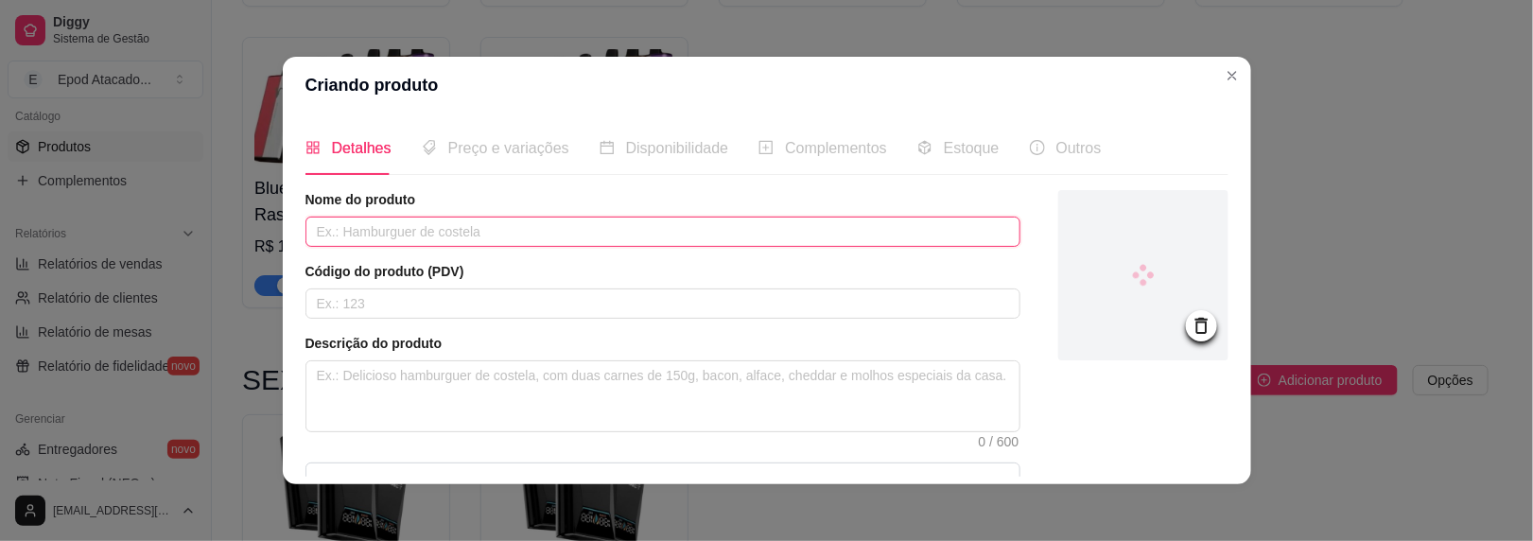
click at [446, 227] on input "text" at bounding box center [663, 232] width 715 height 30
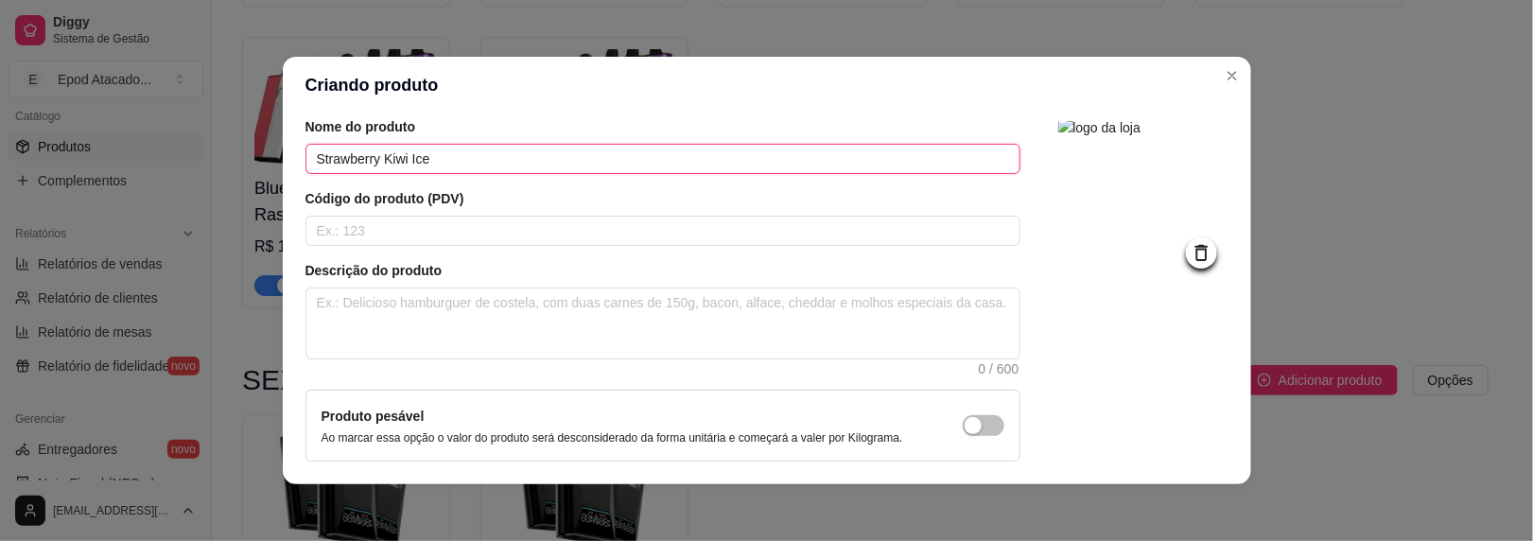
scroll to position [224, 0]
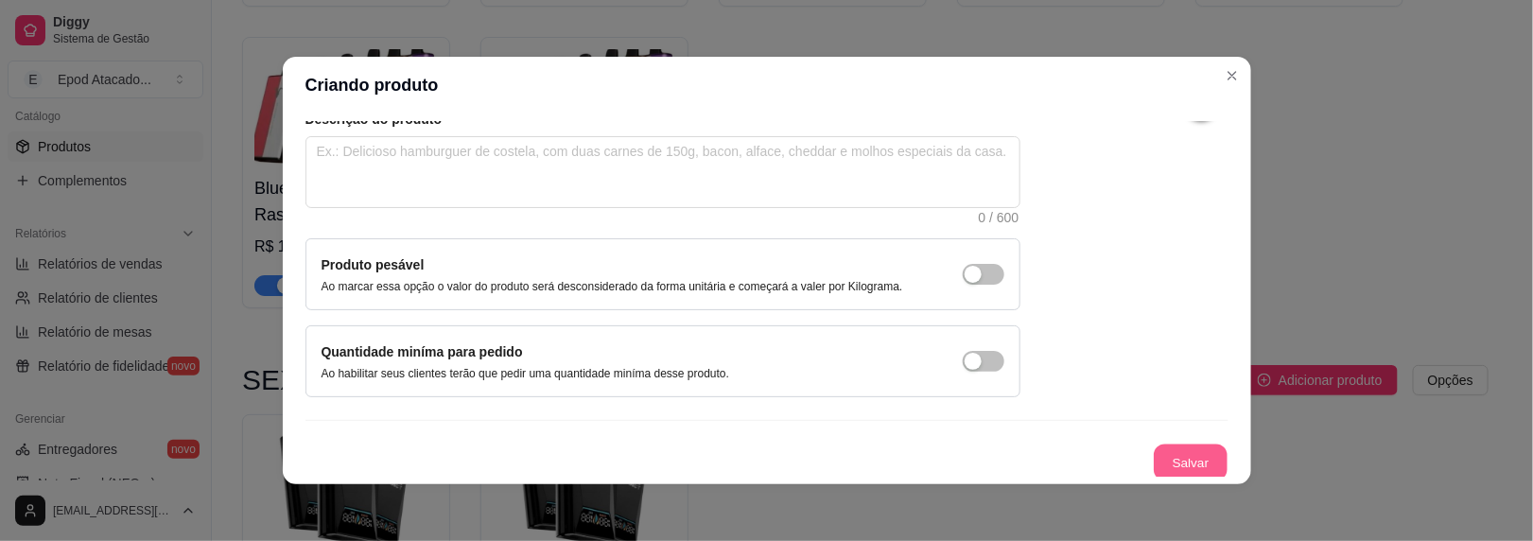
click at [1169, 461] on button "Salvar" at bounding box center [1191, 463] width 74 height 37
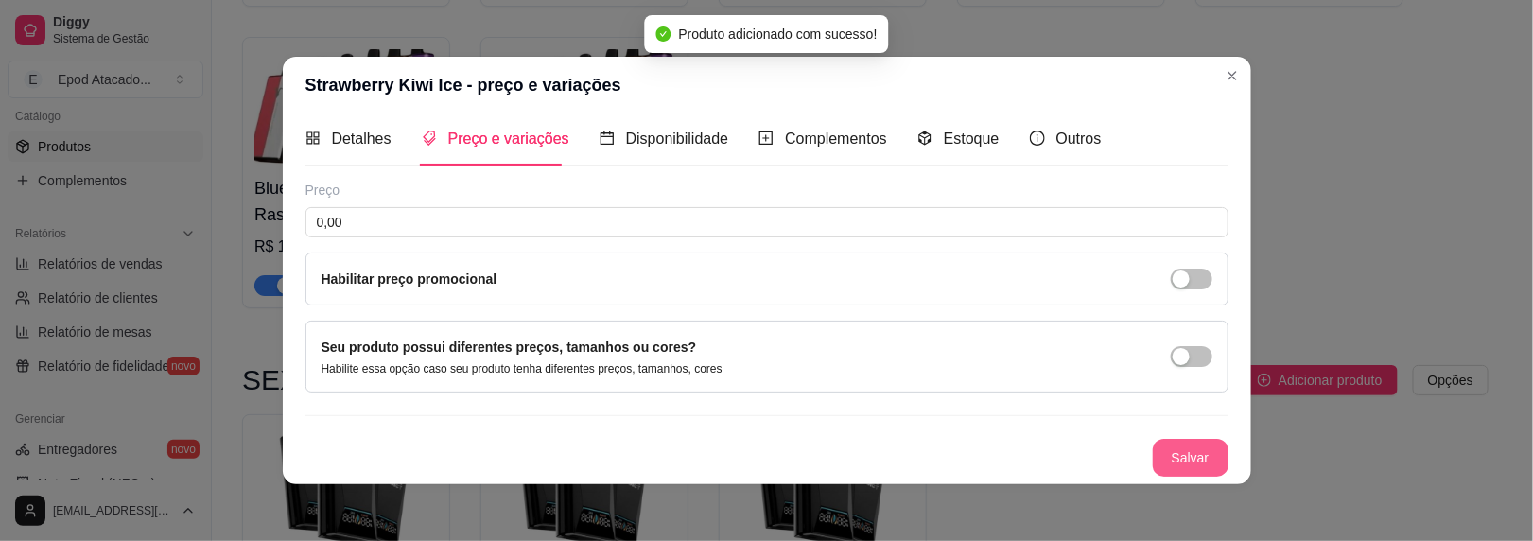
scroll to position [7, 0]
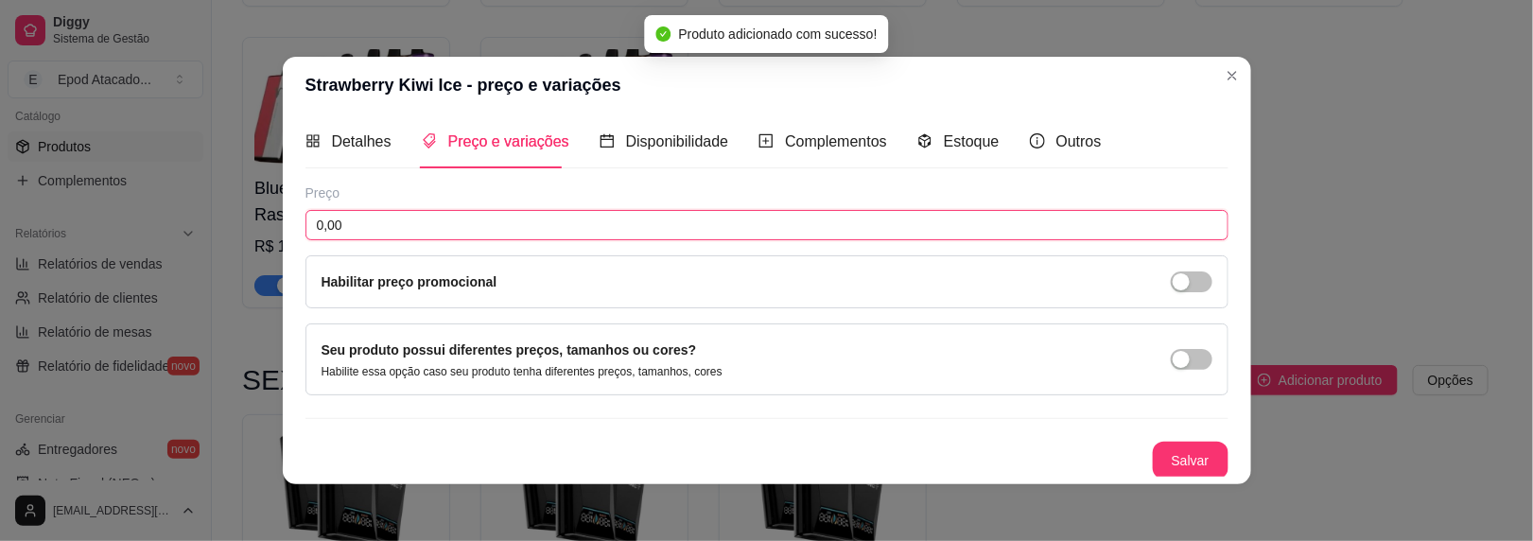
click at [519, 233] on input "0,00" at bounding box center [767, 225] width 923 height 30
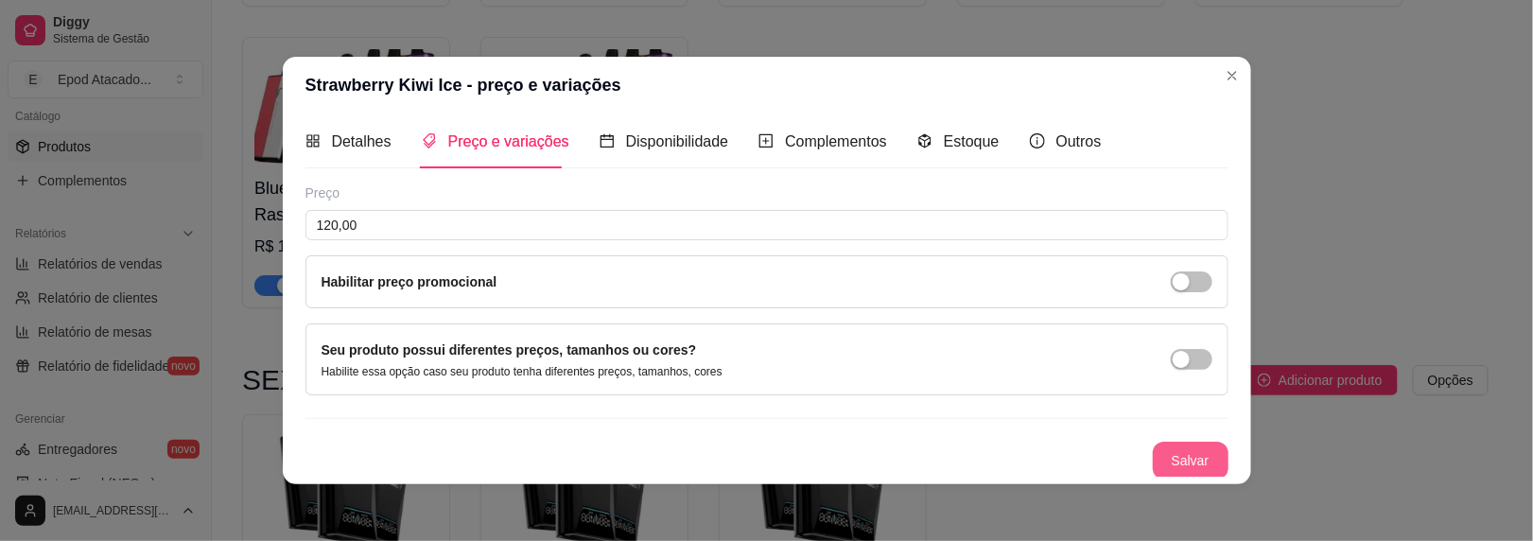
click at [1174, 458] on button "Salvar" at bounding box center [1191, 461] width 76 height 38
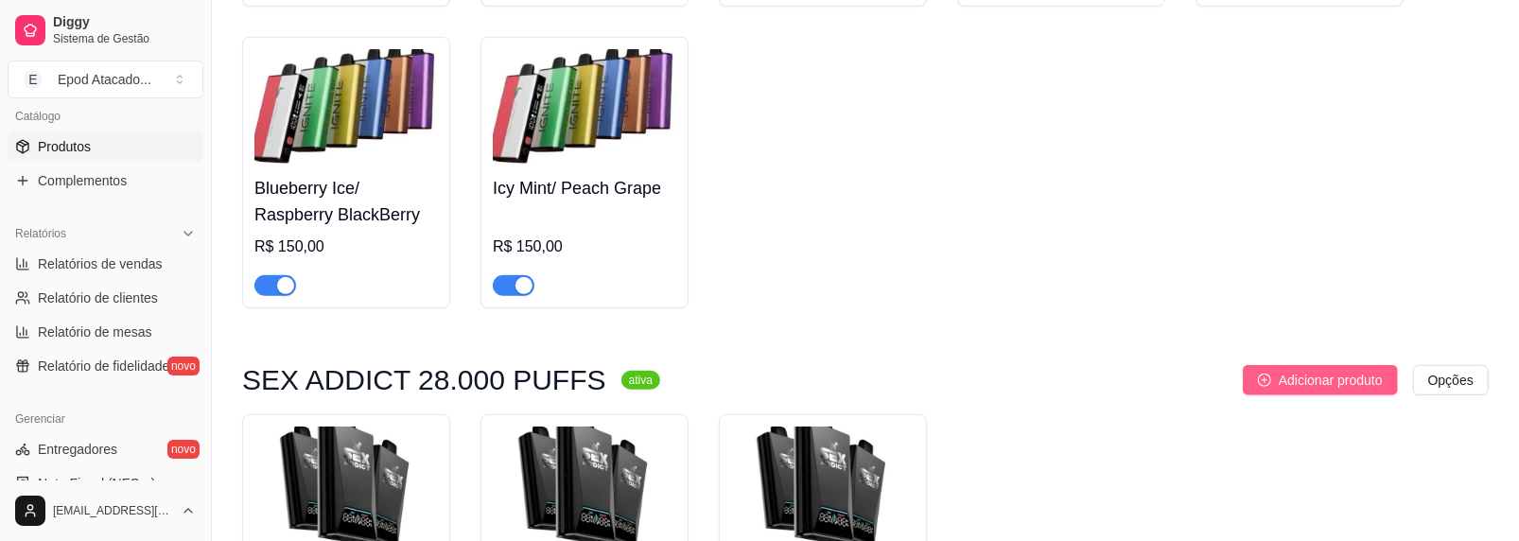
click at [1280, 387] on span "Adicionar produto" at bounding box center [1331, 380] width 104 height 21
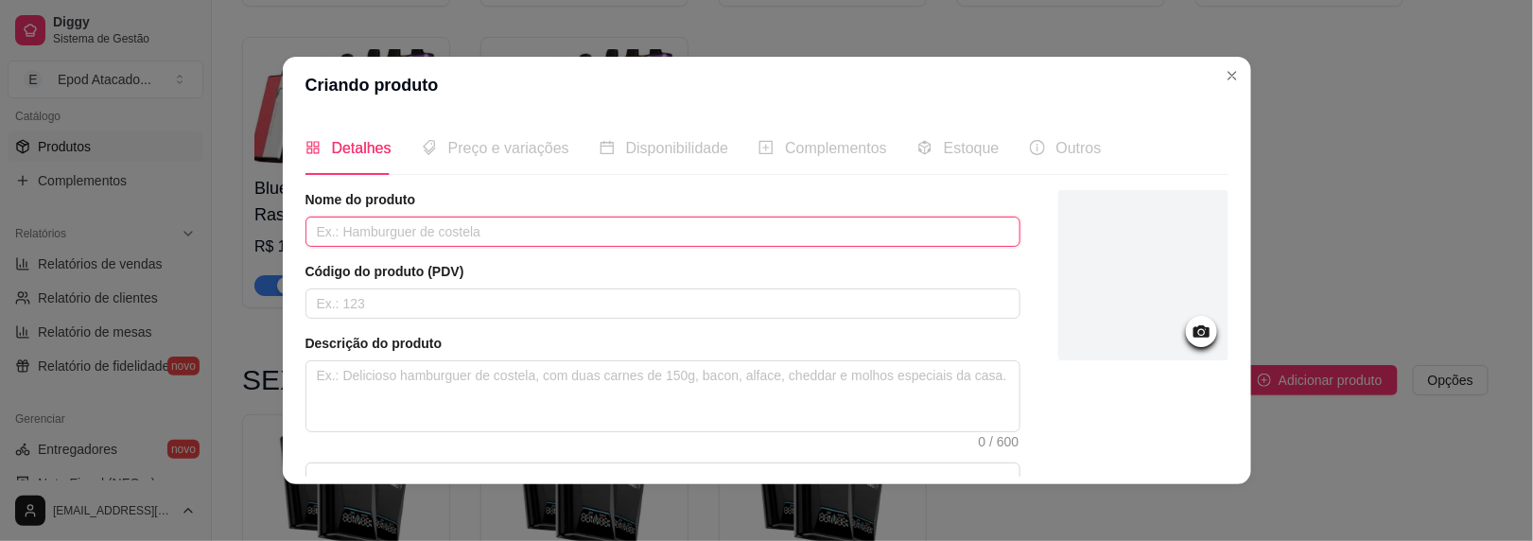
click at [446, 234] on input "text" at bounding box center [663, 232] width 715 height 30
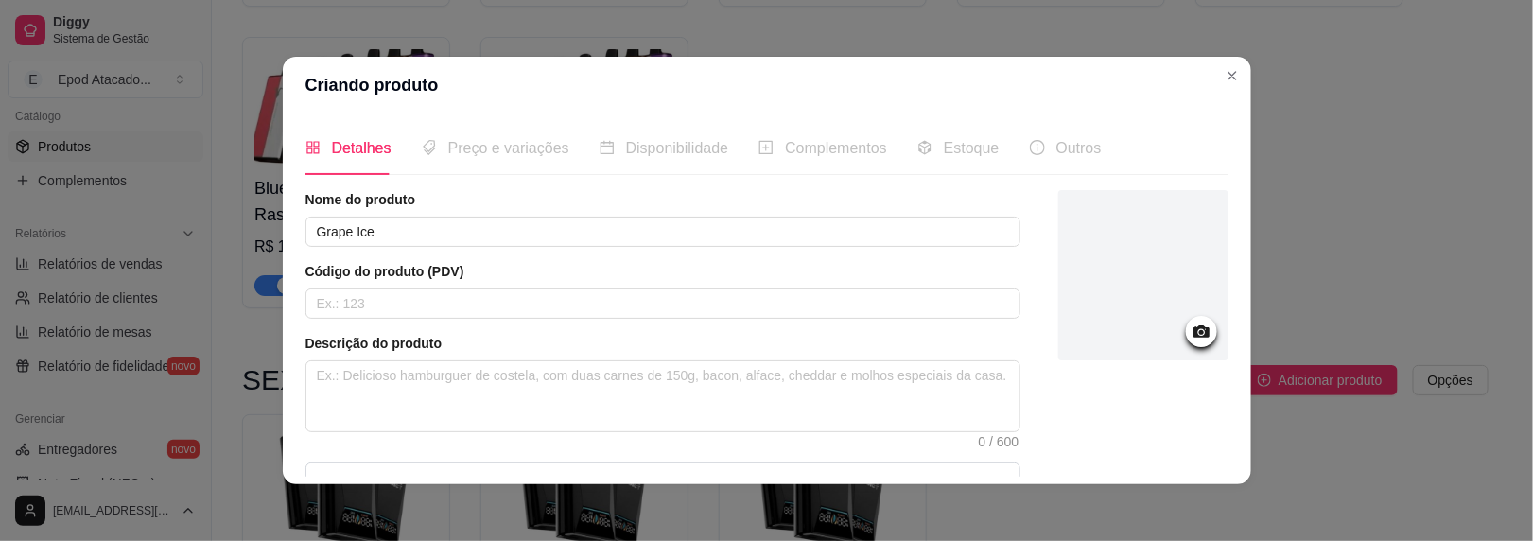
click at [1099, 229] on div at bounding box center [1144, 275] width 170 height 170
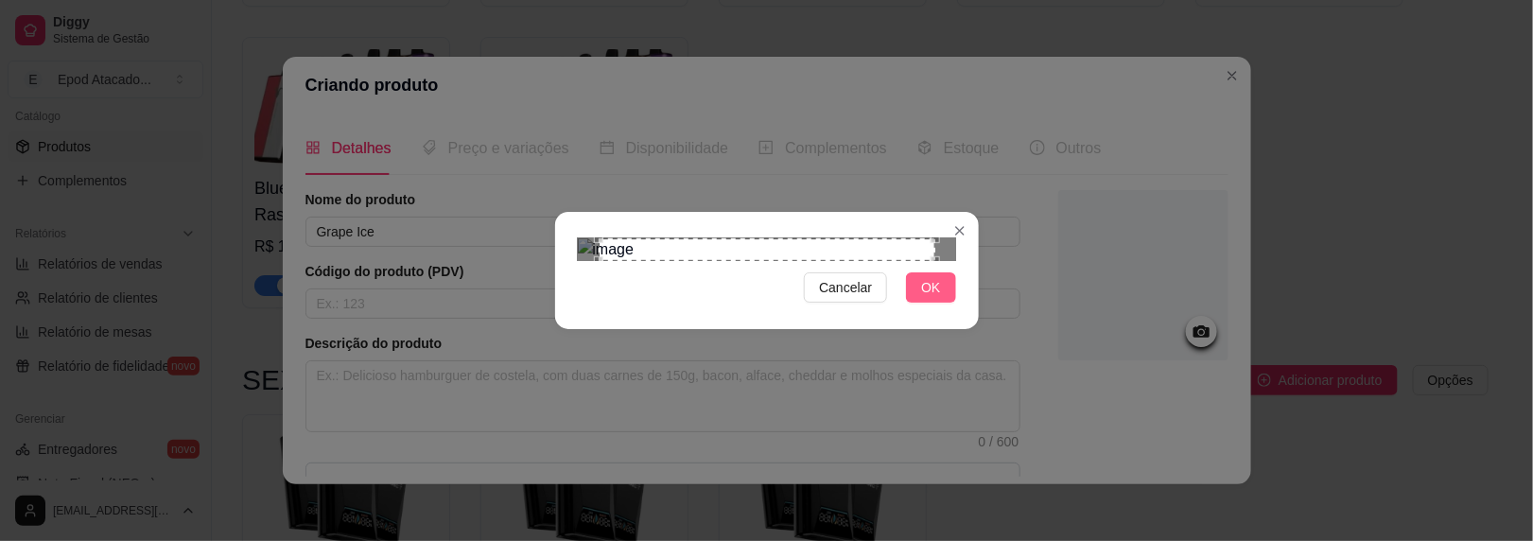
click at [932, 298] on span "OK" at bounding box center [930, 287] width 19 height 21
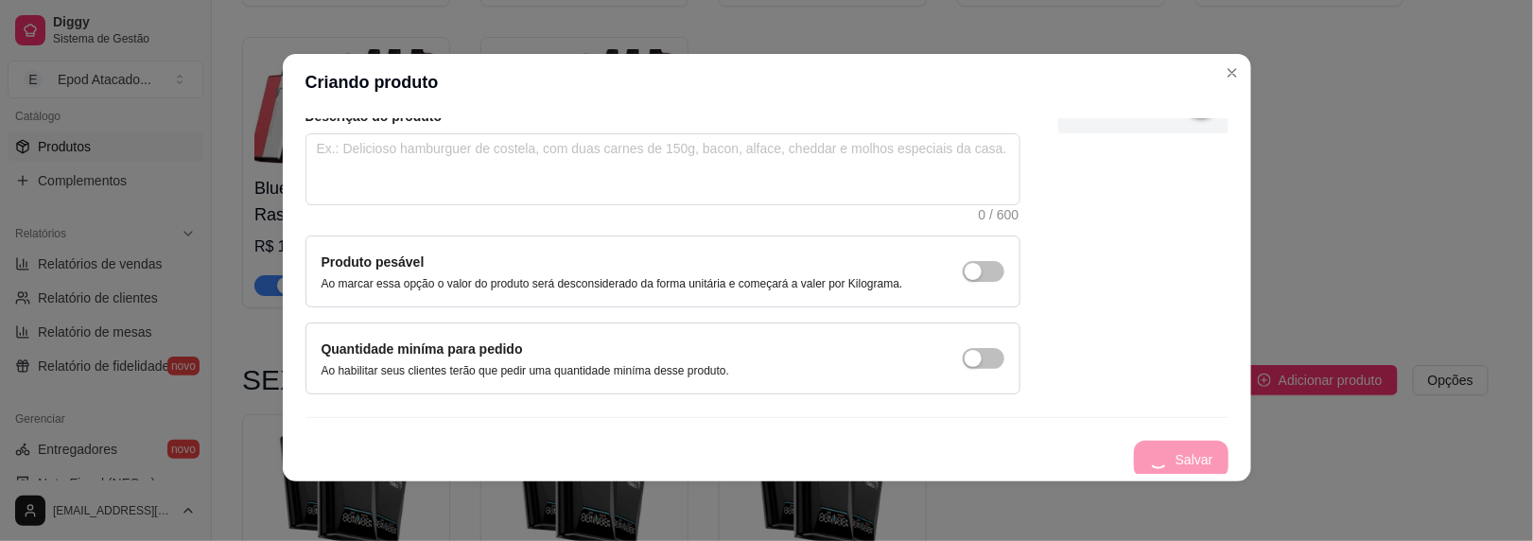
scroll to position [3, 0]
click at [1143, 446] on div "Salvar" at bounding box center [767, 460] width 923 height 38
click at [1153, 446] on button "Salvar" at bounding box center [1191, 460] width 76 height 38
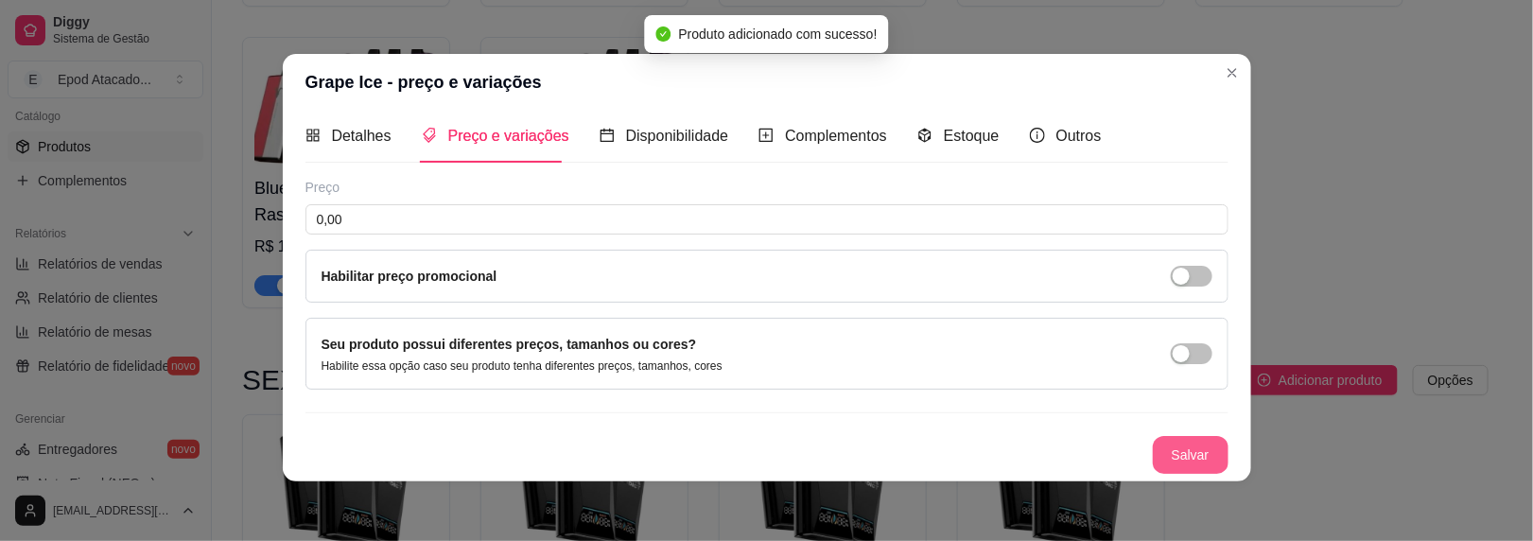
scroll to position [7, 0]
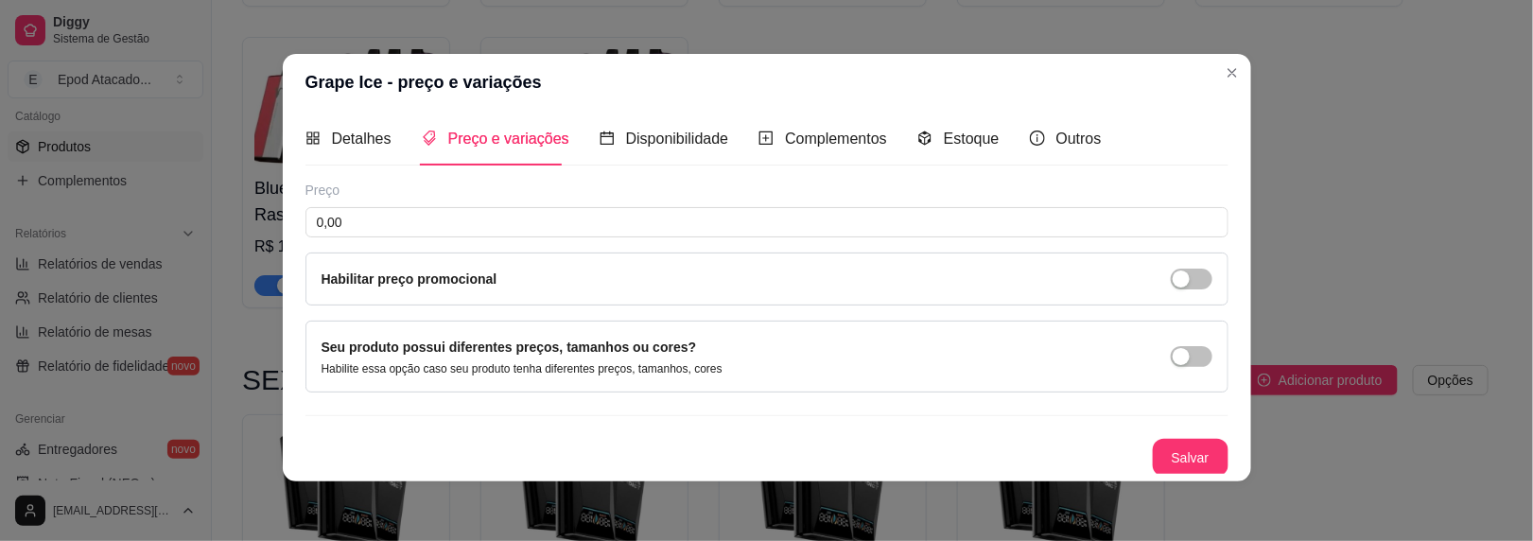
click at [460, 236] on div "Preço 0,00 Habilitar preço promocional" at bounding box center [767, 243] width 923 height 125
click at [464, 223] on input "0,00" at bounding box center [767, 222] width 923 height 30
click at [1153, 449] on button "Salvar" at bounding box center [1191, 458] width 76 height 38
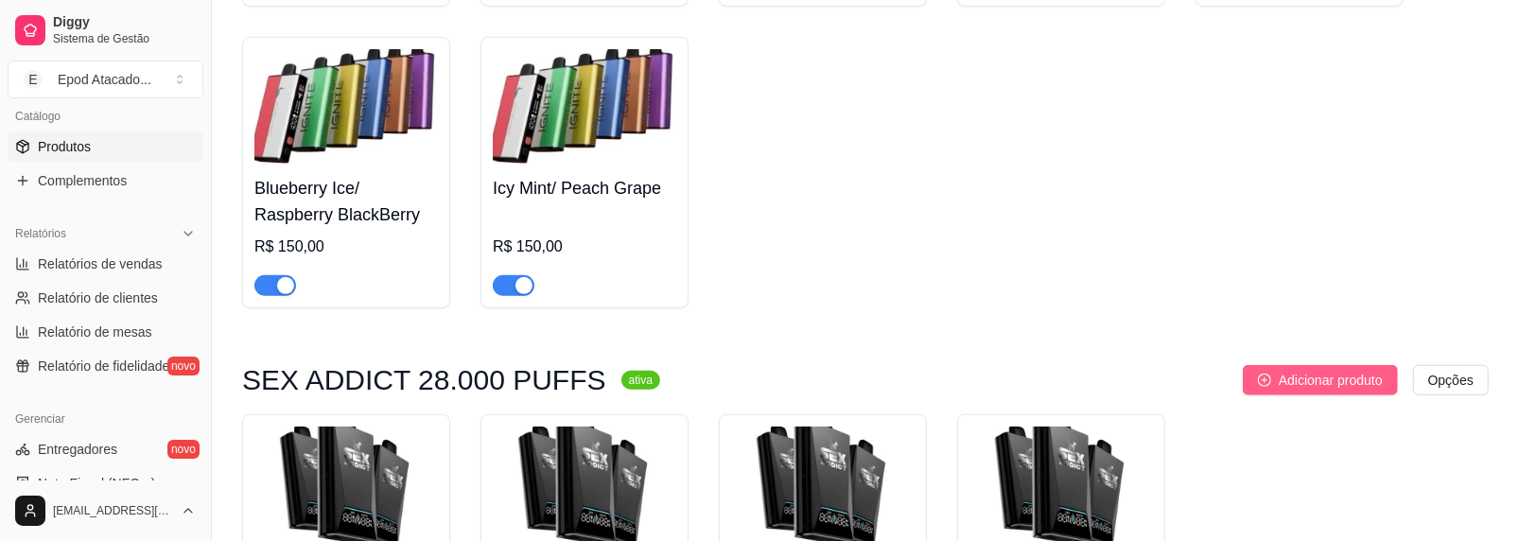
click at [1336, 389] on span "Adicionar produto" at bounding box center [1331, 380] width 104 height 21
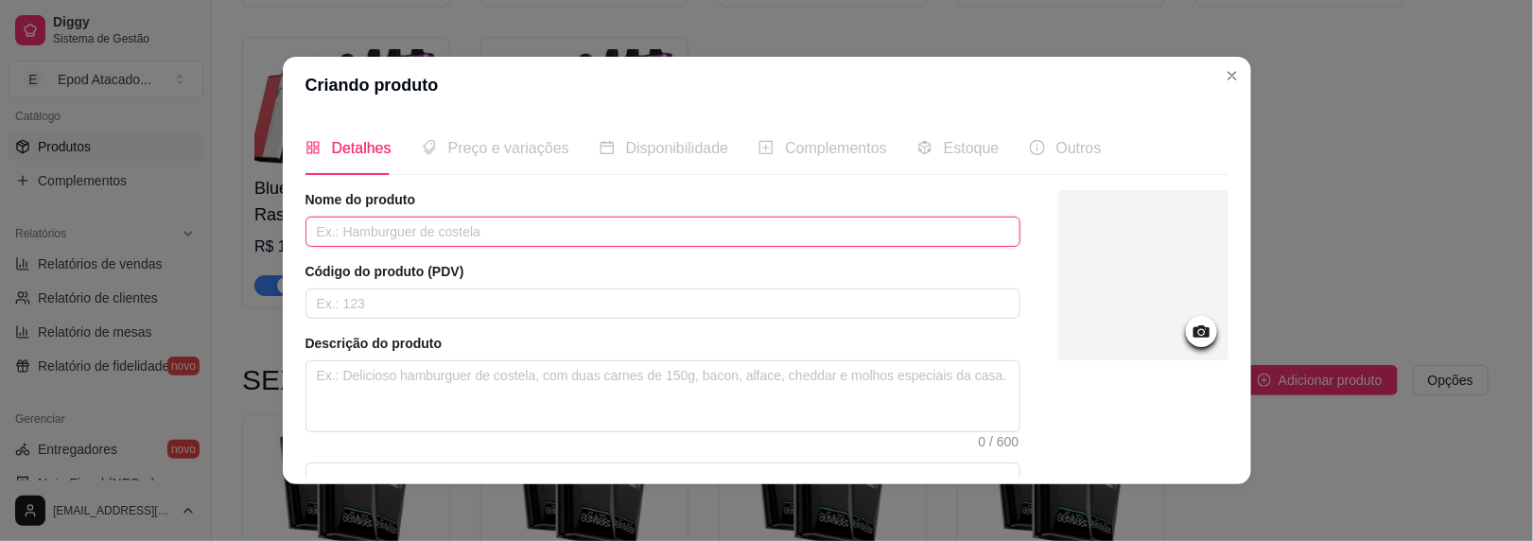
click at [486, 236] on input "text" at bounding box center [663, 232] width 715 height 30
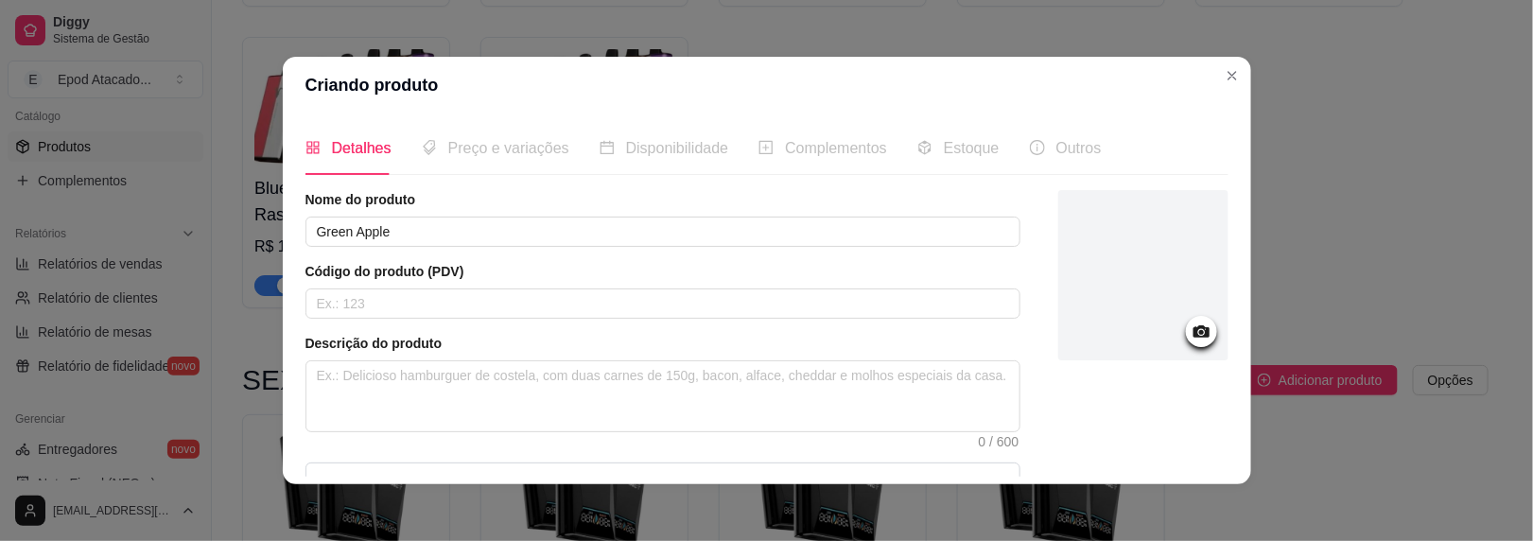
click at [1109, 327] on div at bounding box center [1144, 275] width 170 height 170
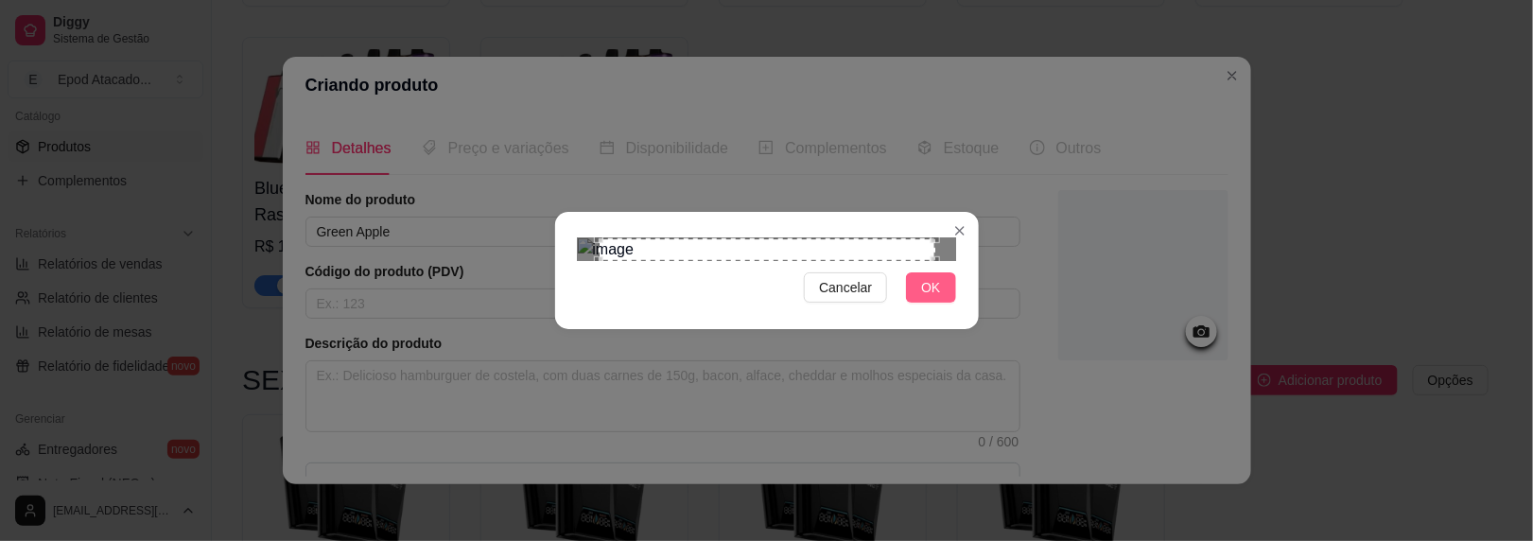
click at [921, 298] on span "OK" at bounding box center [930, 287] width 19 height 21
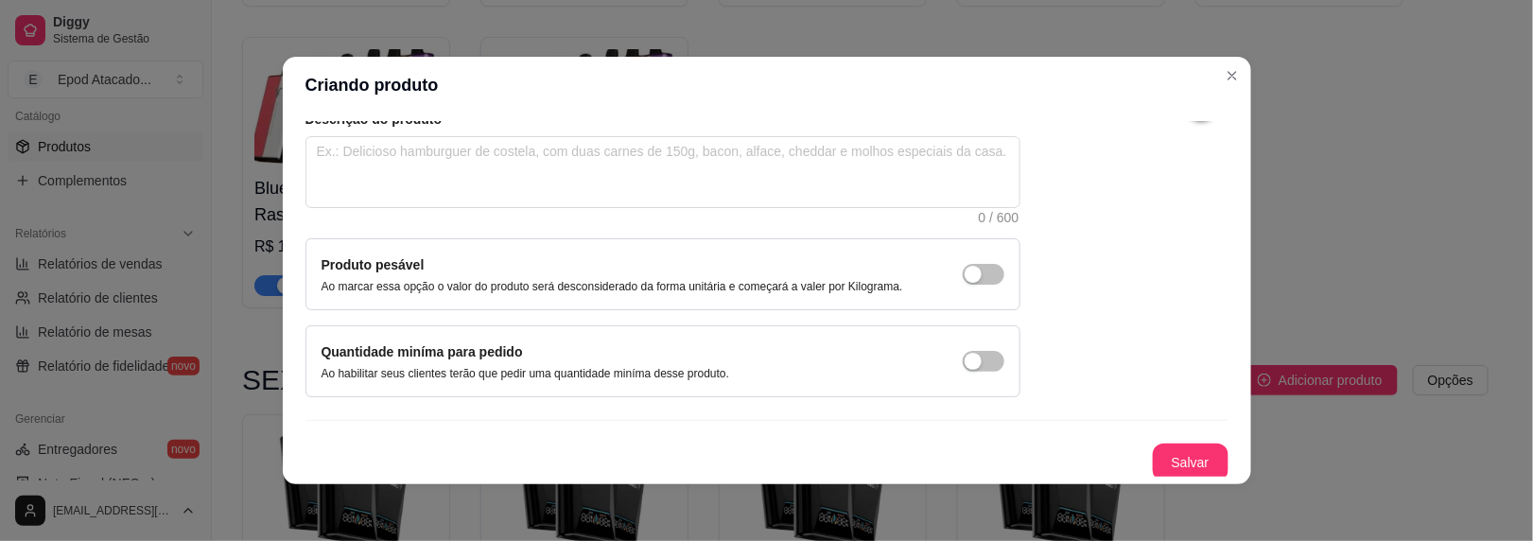
scroll to position [3, 0]
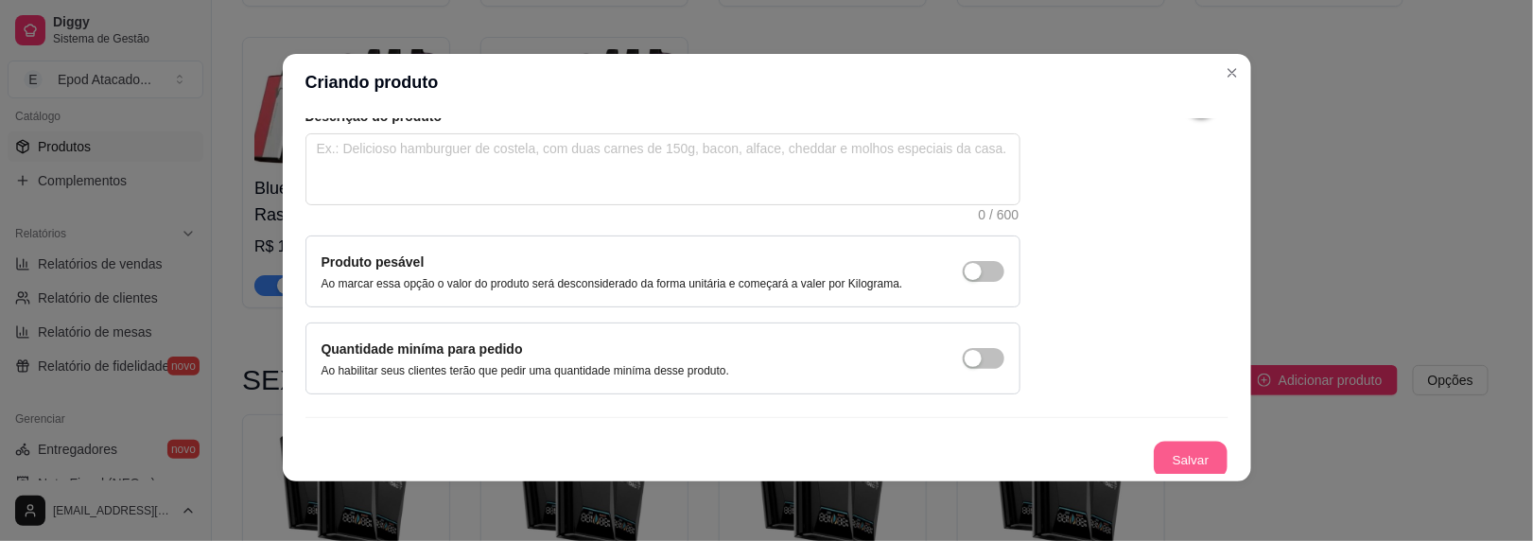
click at [1154, 446] on button "Salvar" at bounding box center [1191, 460] width 74 height 37
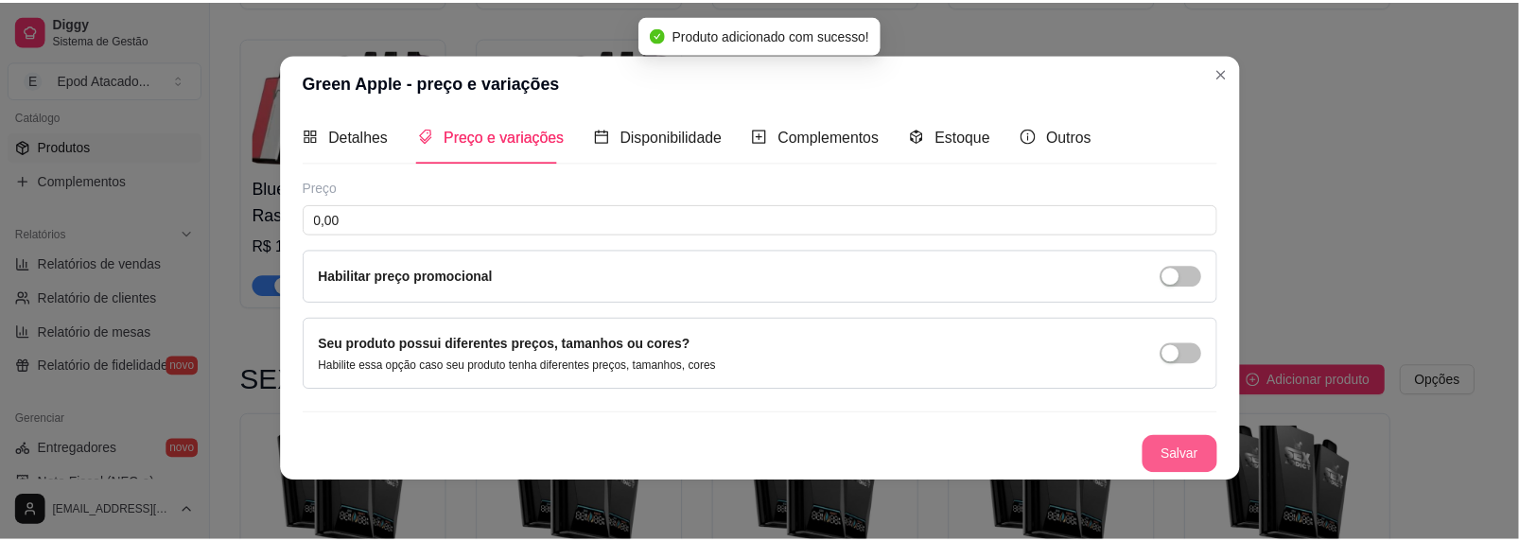
scroll to position [7, 0]
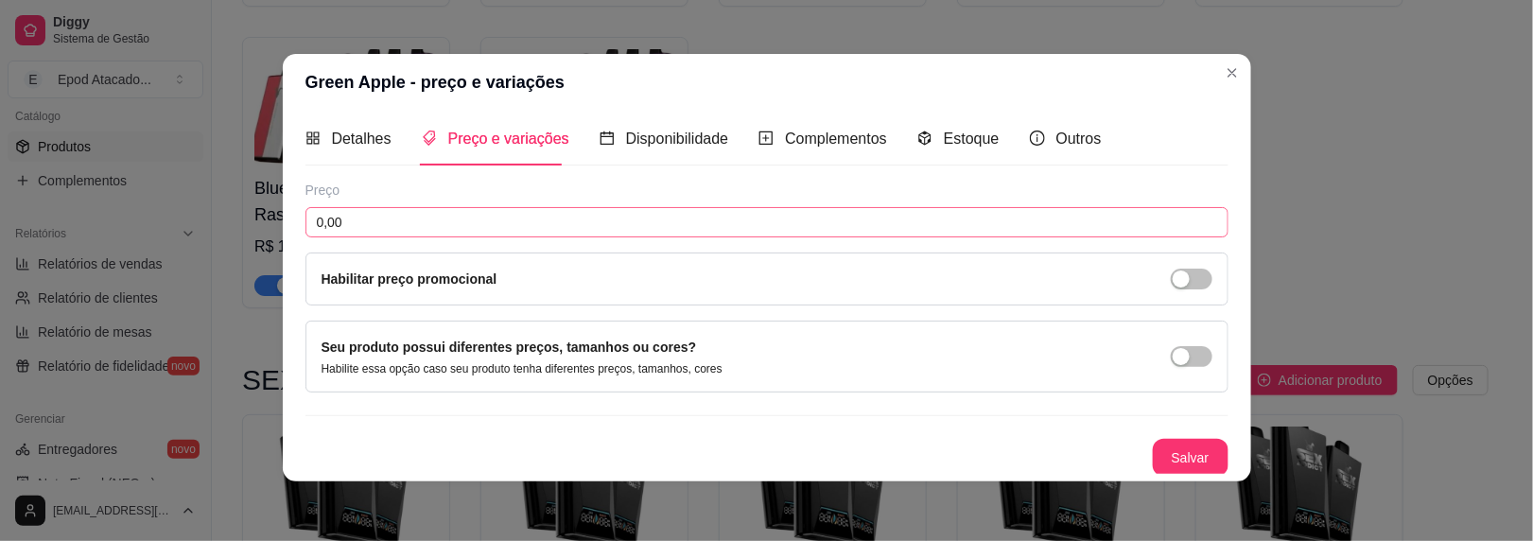
click at [349, 236] on div "Preço 0,00 Habilitar preço promocional" at bounding box center [767, 243] width 923 height 125
click at [352, 219] on input "0,00" at bounding box center [767, 222] width 923 height 30
click at [1192, 455] on button "Salvar" at bounding box center [1191, 458] width 76 height 38
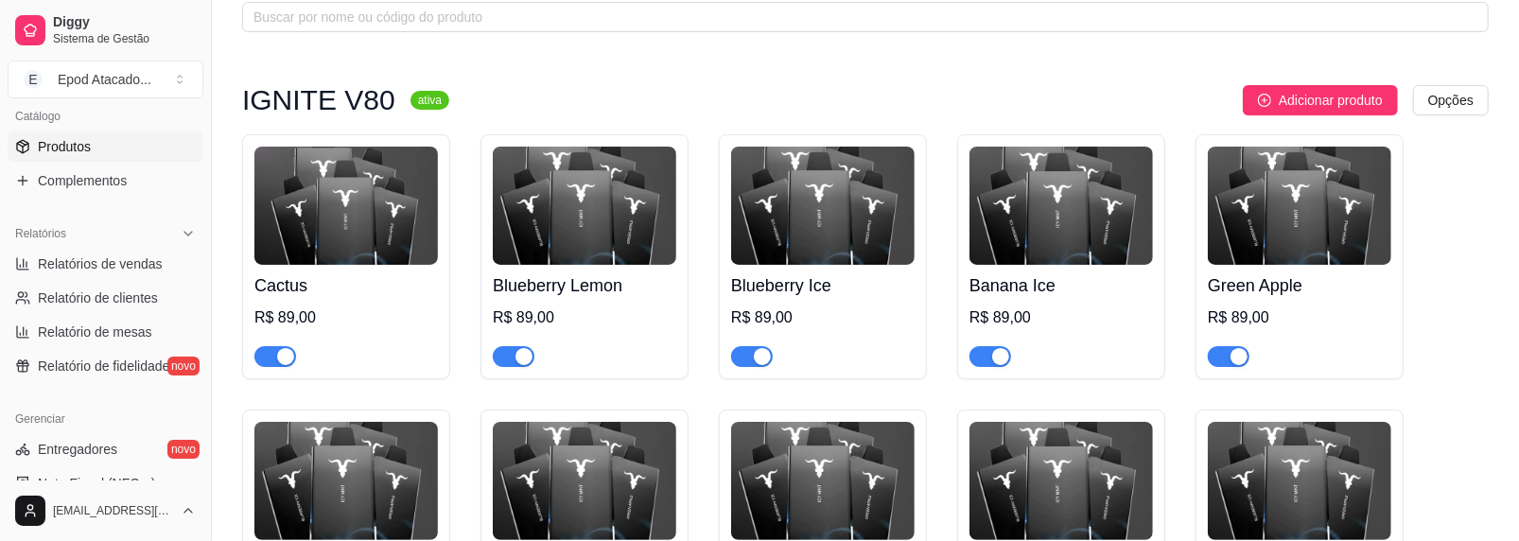
scroll to position [0, 0]
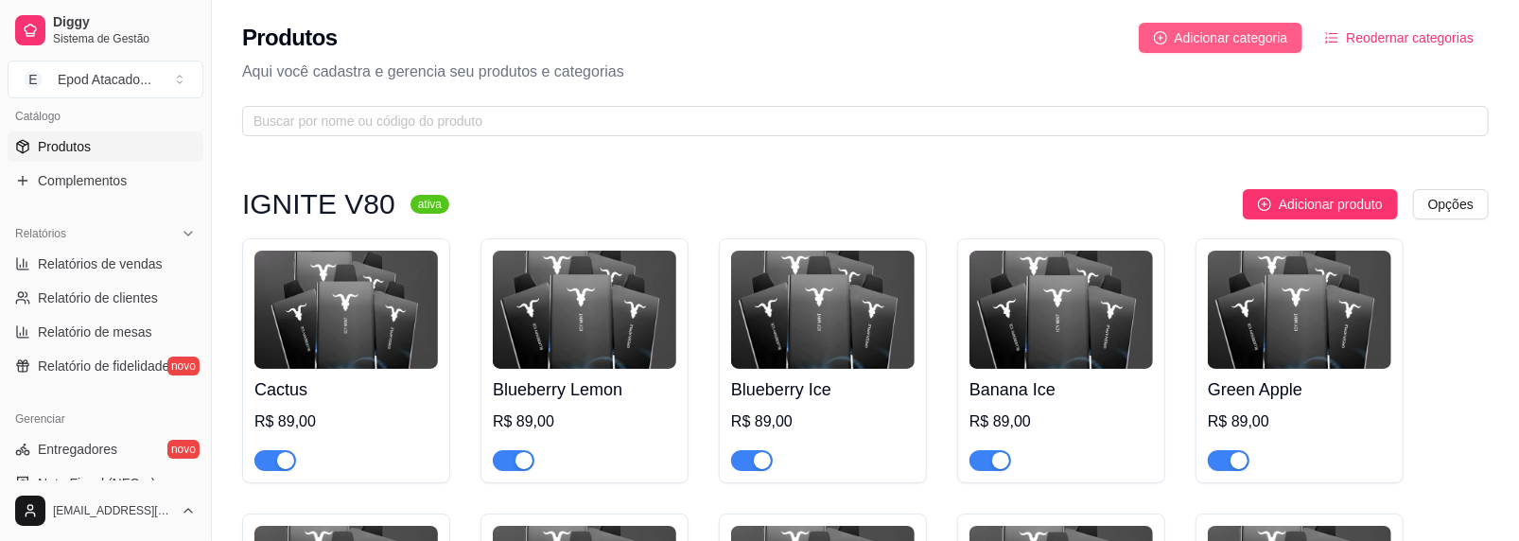
click at [1222, 27] on span "Adicionar categoria" at bounding box center [1232, 37] width 114 height 21
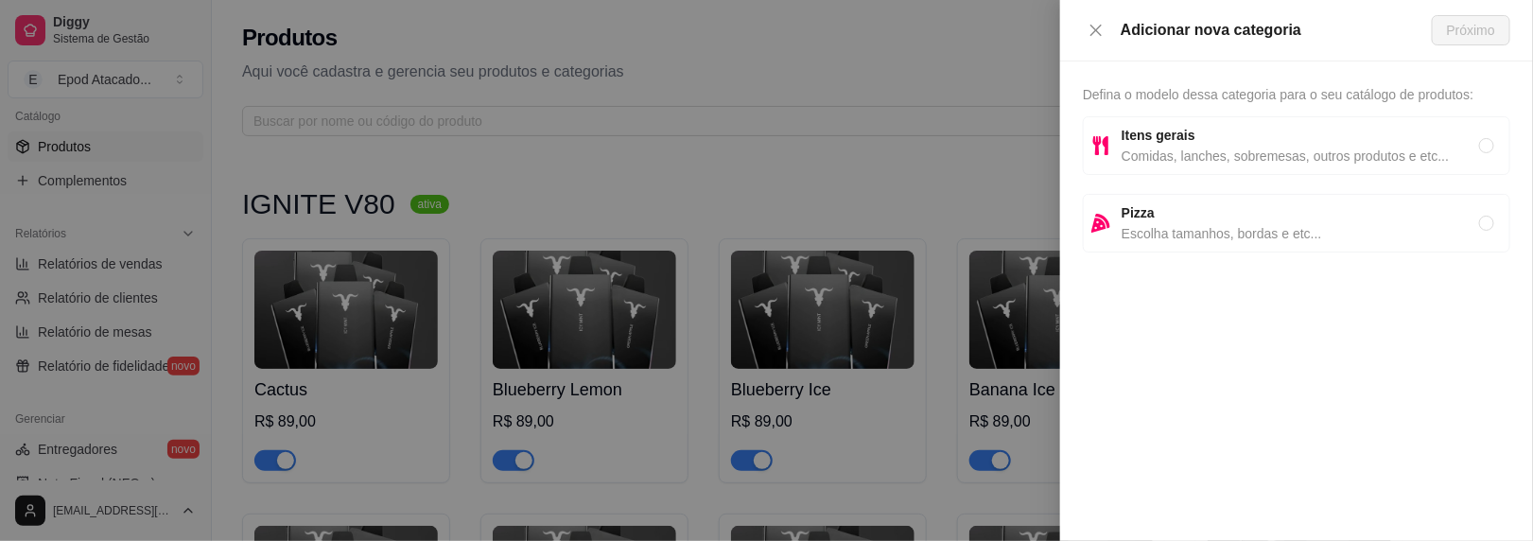
click at [1158, 160] on span "Comidas, lanches, sobremesas, outros produtos e etc..." at bounding box center [1301, 156] width 358 height 21
click at [1464, 25] on span "Próximo" at bounding box center [1471, 30] width 48 height 21
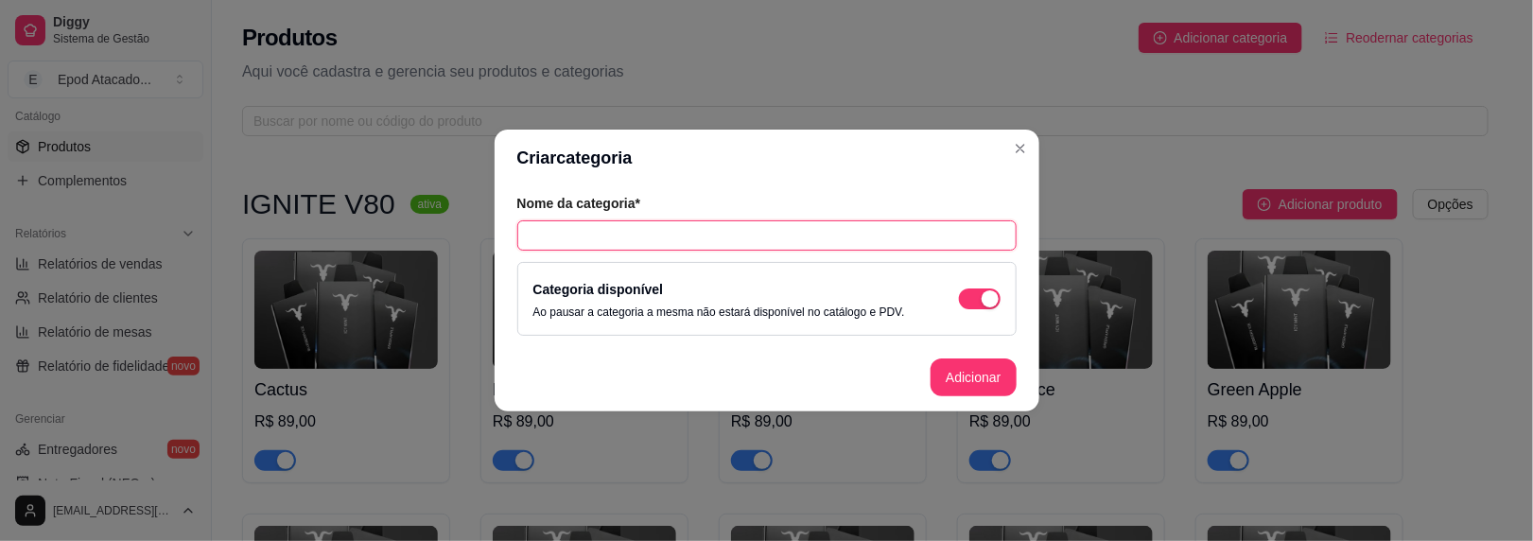
click at [651, 234] on input "text" at bounding box center [766, 235] width 499 height 30
click at [548, 238] on input "ELFBAR 40K" at bounding box center [766, 235] width 499 height 30
click at [965, 378] on button "Adicionar" at bounding box center [973, 378] width 85 height 38
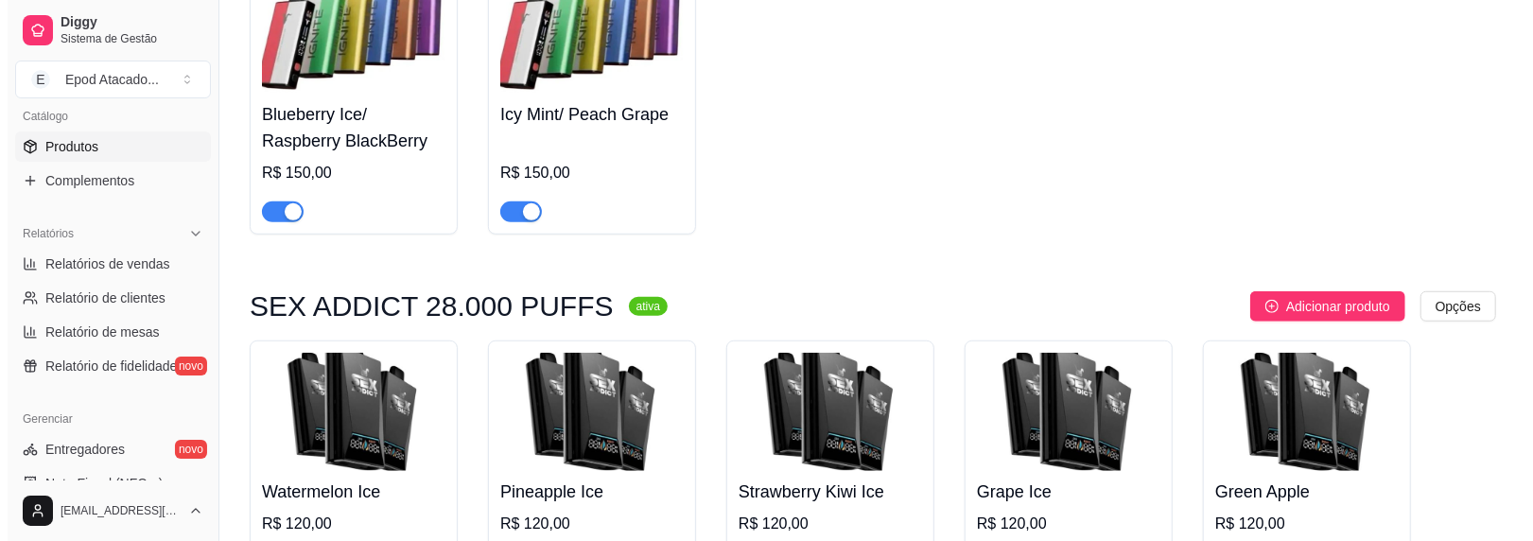
scroll to position [5716, 0]
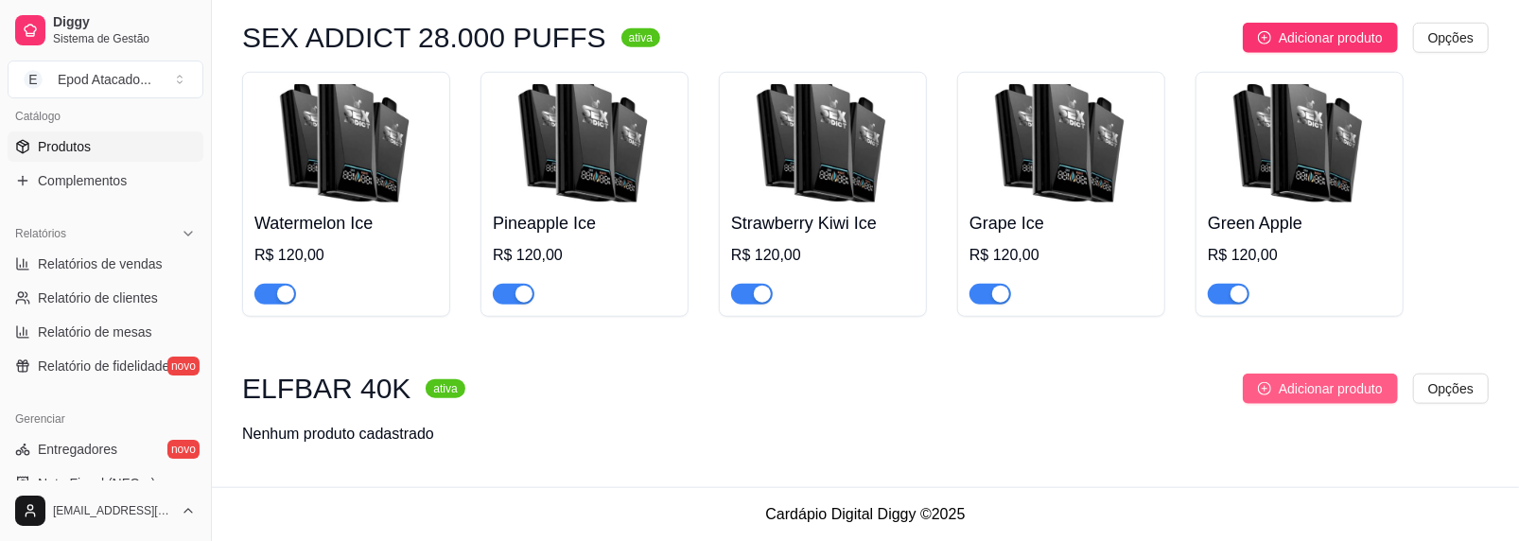
click at [1301, 393] on span "Adicionar produto" at bounding box center [1331, 388] width 104 height 21
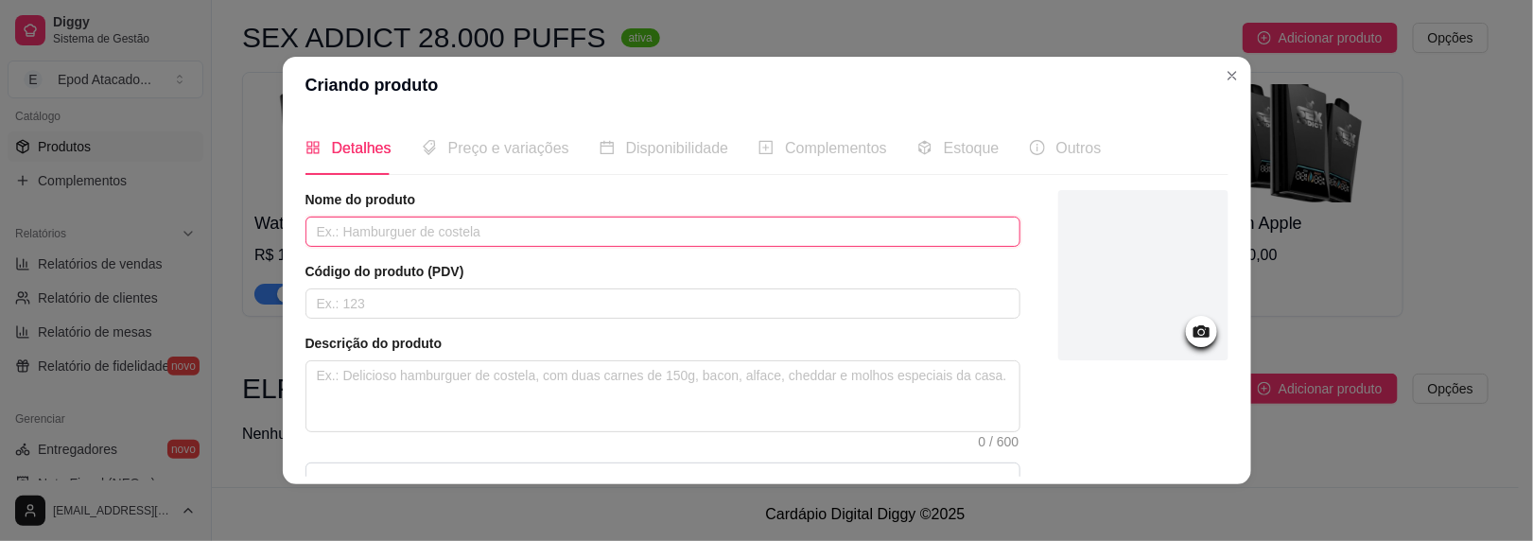
click at [418, 245] on input "text" at bounding box center [663, 232] width 715 height 30
click at [240, 231] on div "Criando produto Detalhes Preço e variações Disponibilidade Complementos Estoque…" at bounding box center [766, 270] width 1533 height 541
click at [430, 232] on input "Dragon Strawnana" at bounding box center [663, 232] width 715 height 30
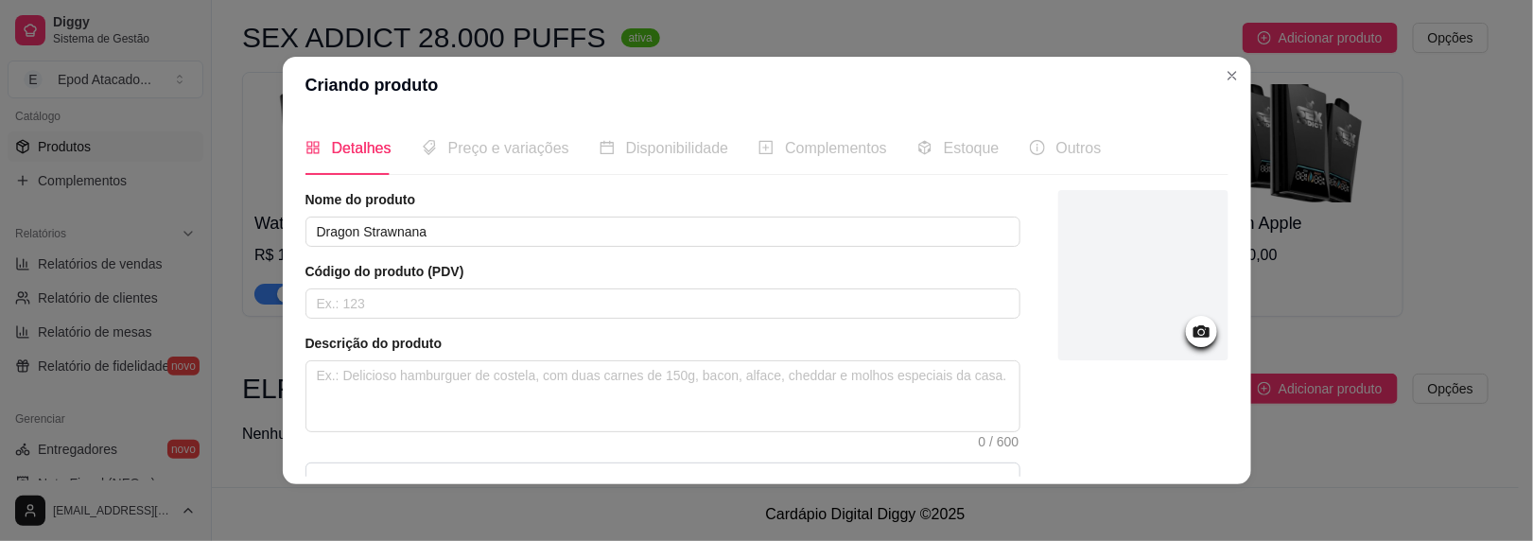
click at [1076, 256] on div at bounding box center [1144, 275] width 170 height 170
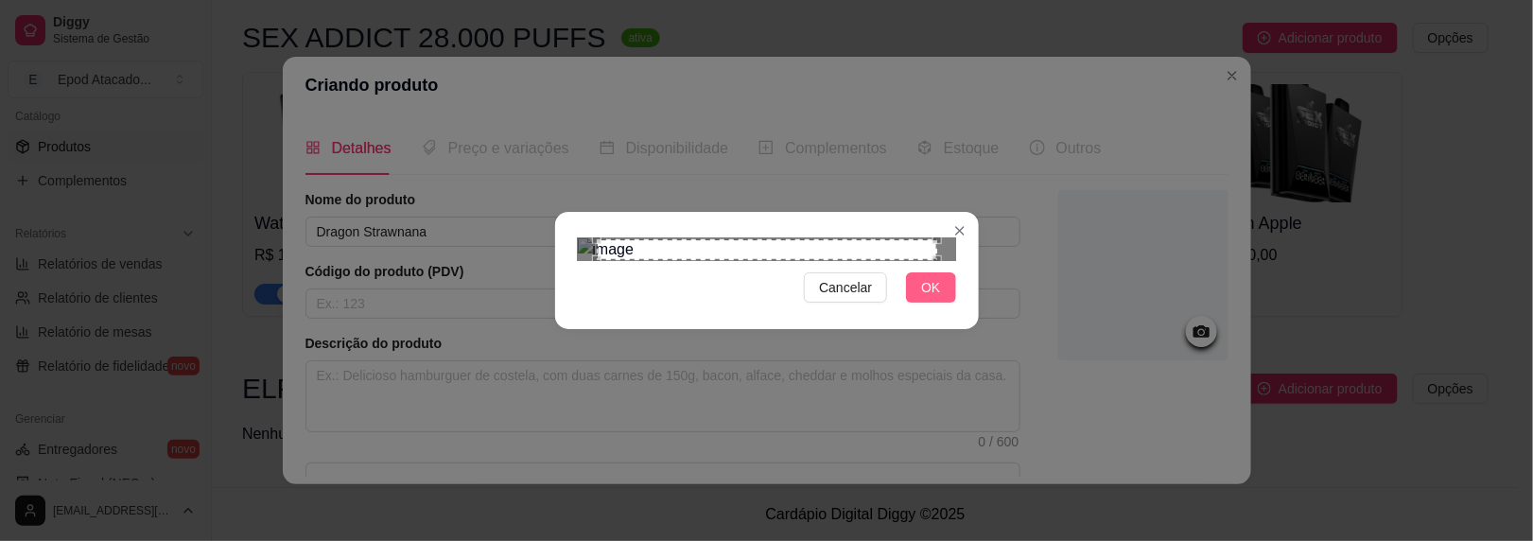
click at [934, 303] on button "OK" at bounding box center [930, 287] width 49 height 30
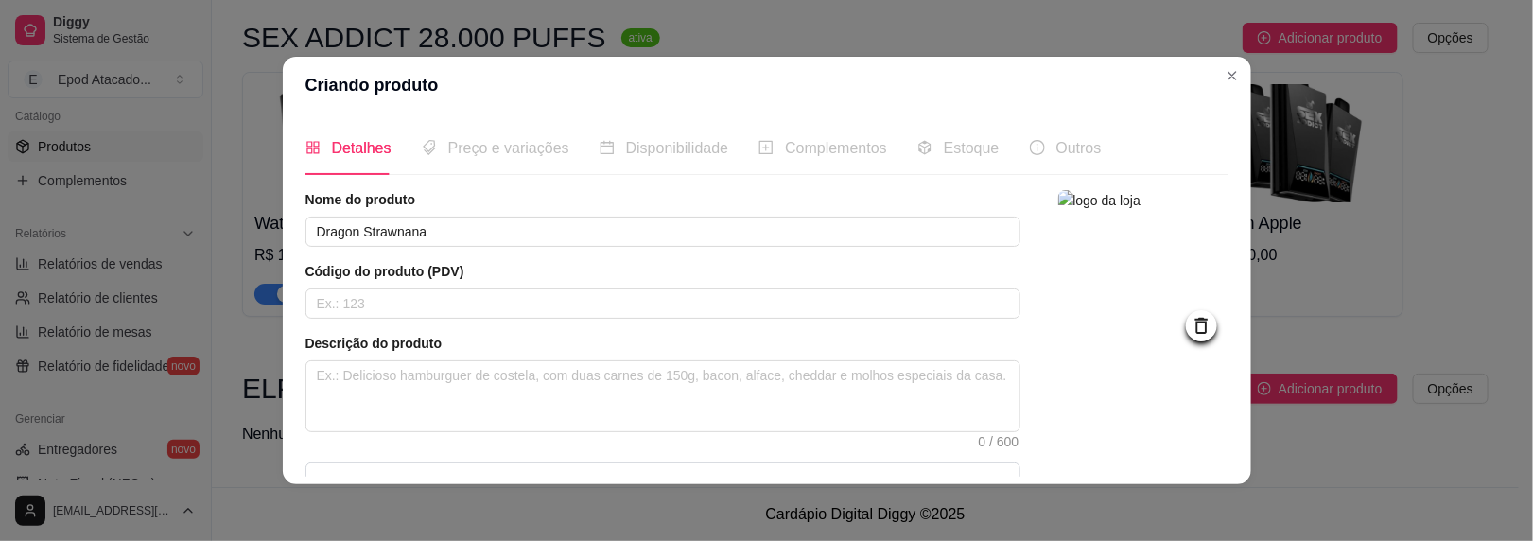
scroll to position [224, 0]
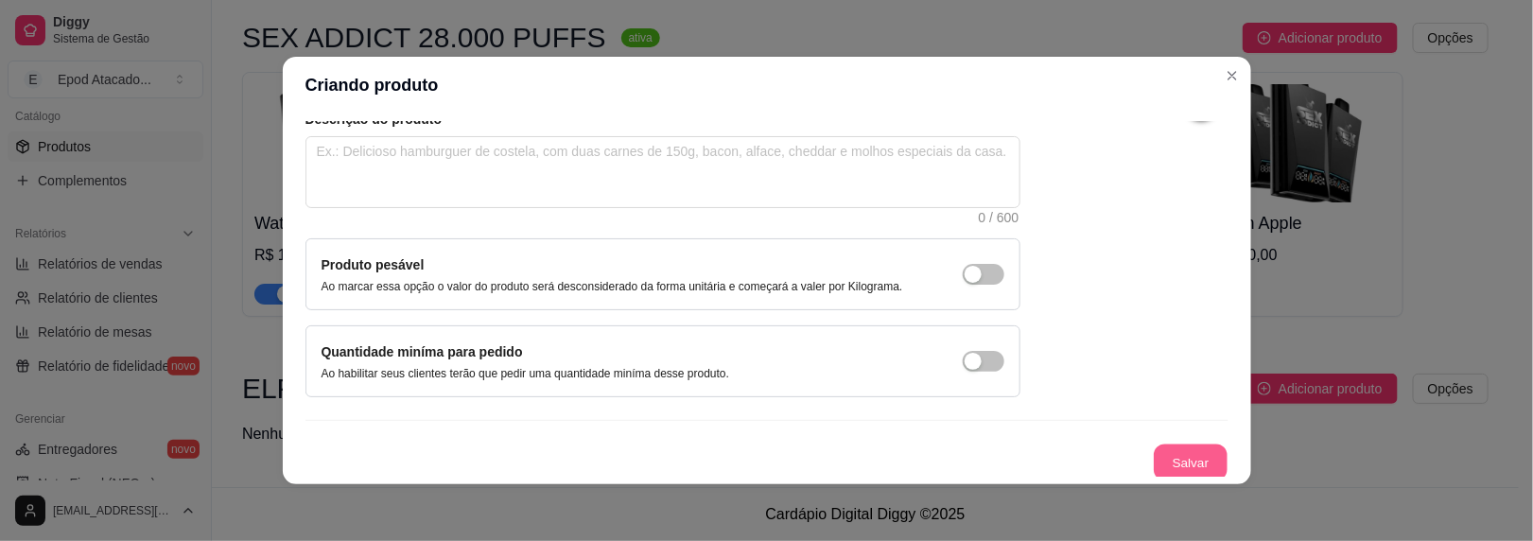
click at [1163, 451] on button "Salvar" at bounding box center [1191, 463] width 74 height 37
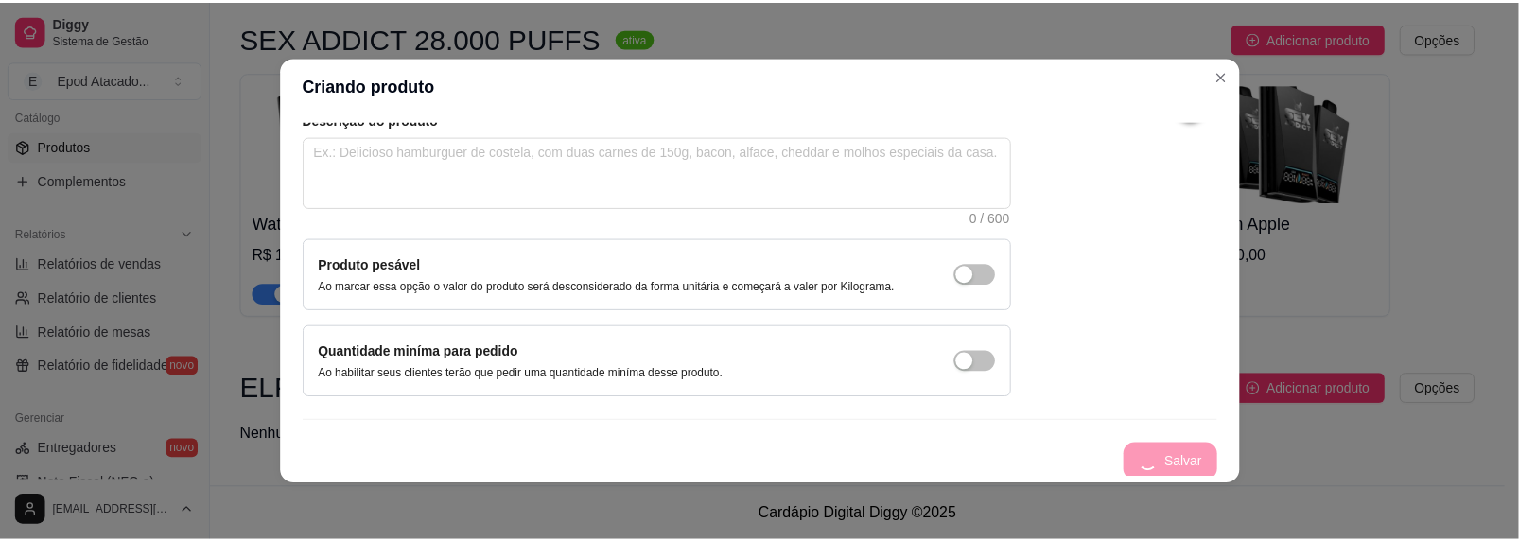
scroll to position [7, 0]
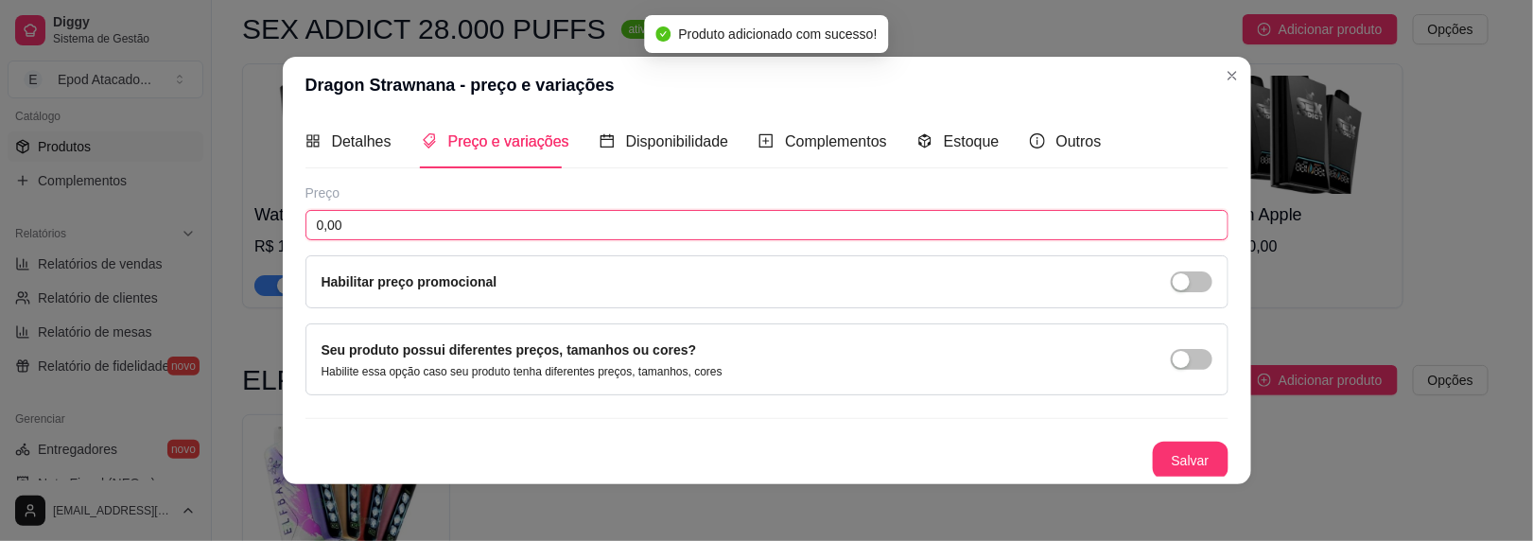
click at [418, 219] on input "0,00" at bounding box center [767, 225] width 923 height 30
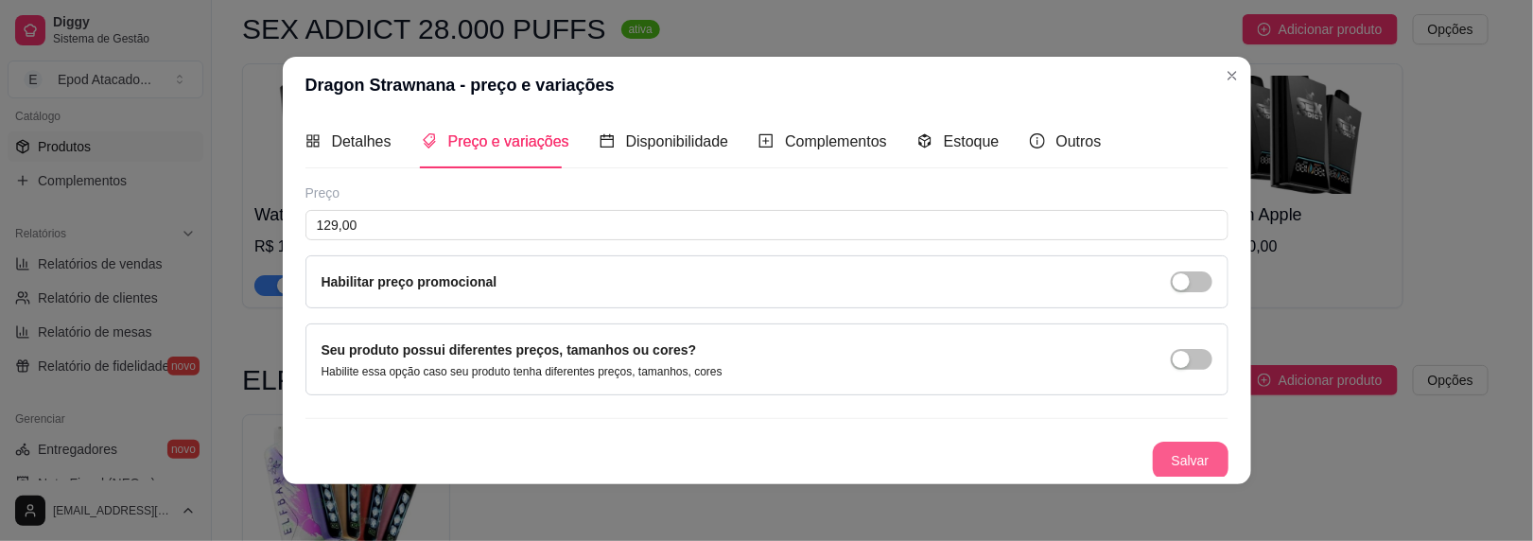
click at [1169, 471] on button "Salvar" at bounding box center [1191, 461] width 76 height 38
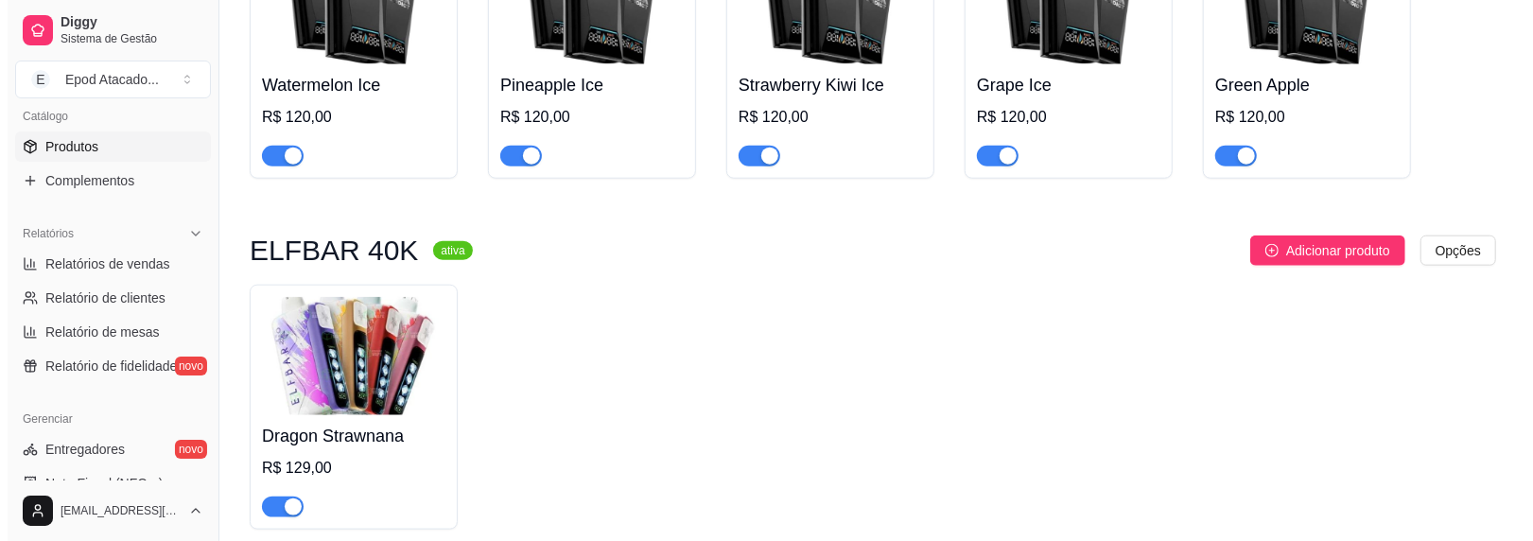
scroll to position [5940, 0]
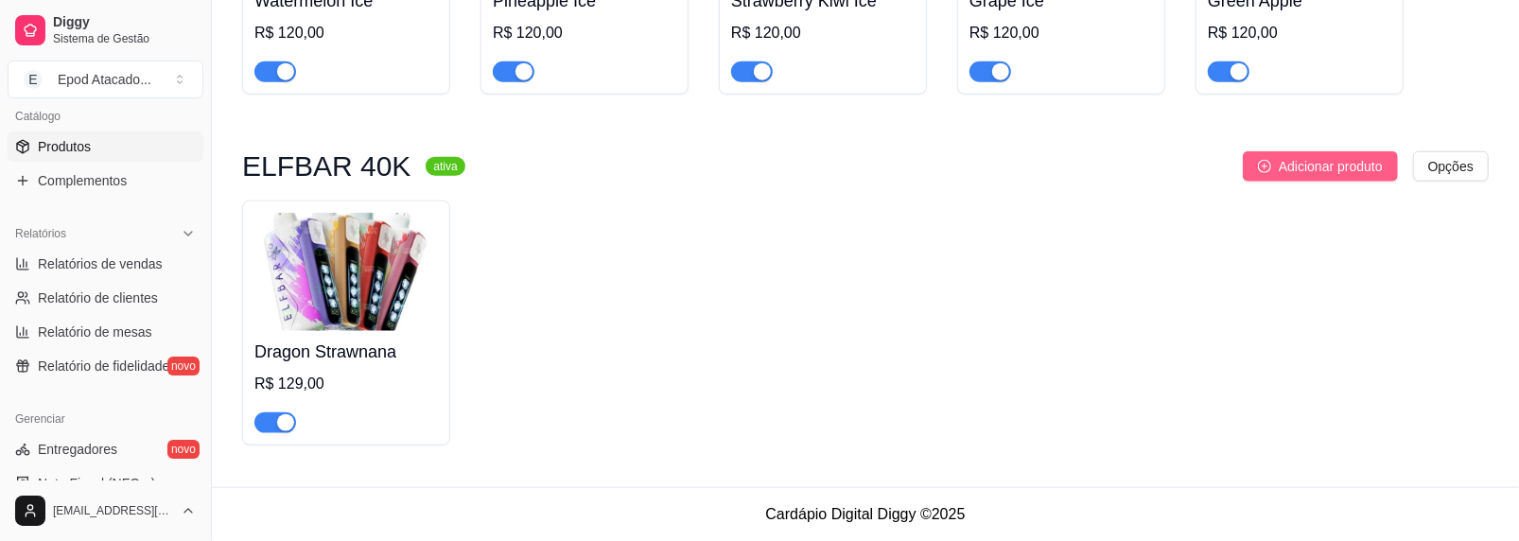
click at [1275, 167] on button "Adicionar produto" at bounding box center [1320, 166] width 155 height 30
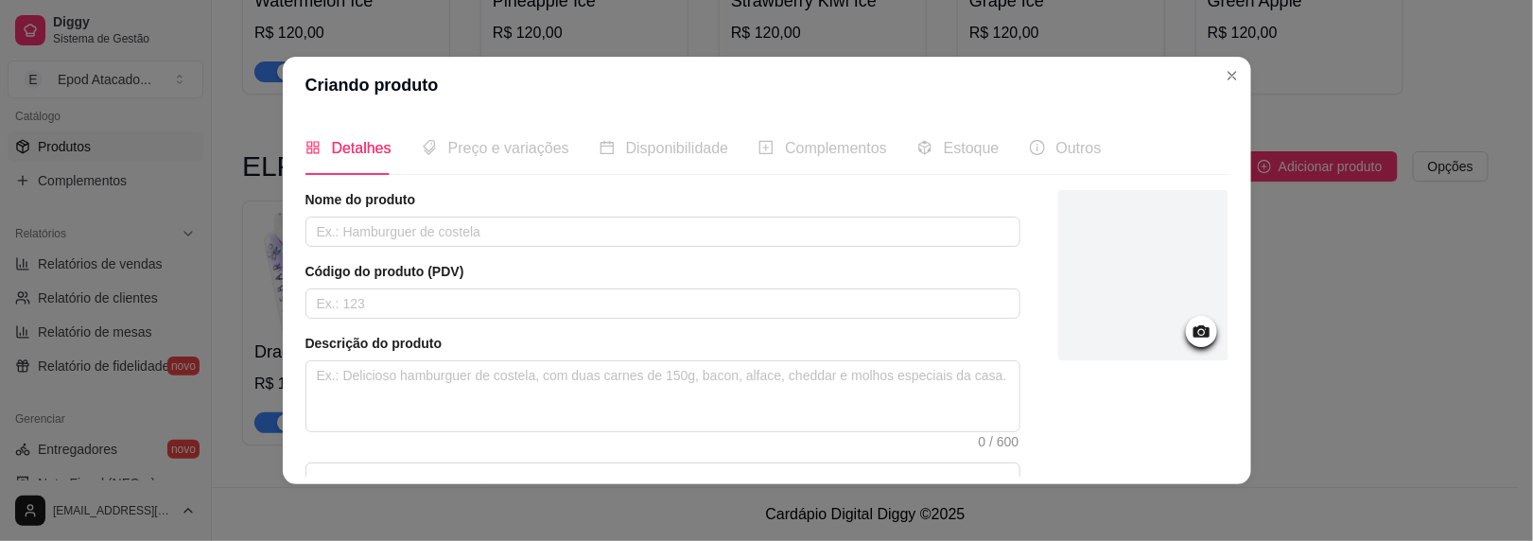
click at [1076, 260] on div at bounding box center [1144, 275] width 170 height 170
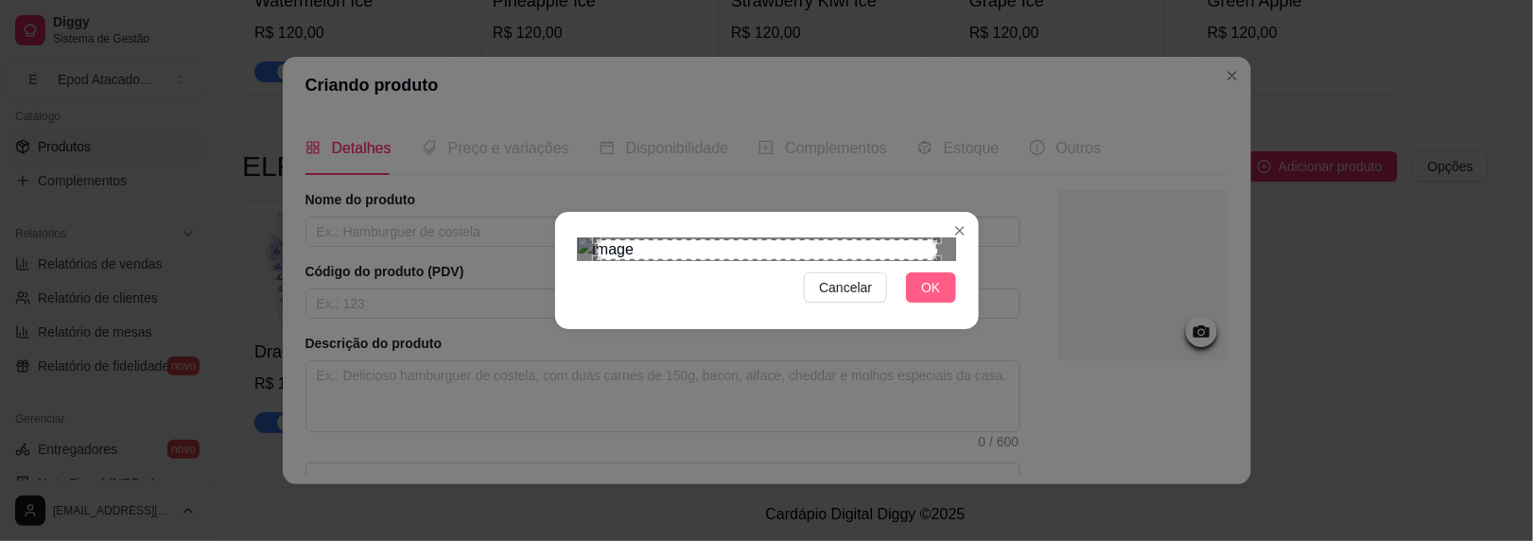
click at [933, 298] on span "OK" at bounding box center [930, 287] width 19 height 21
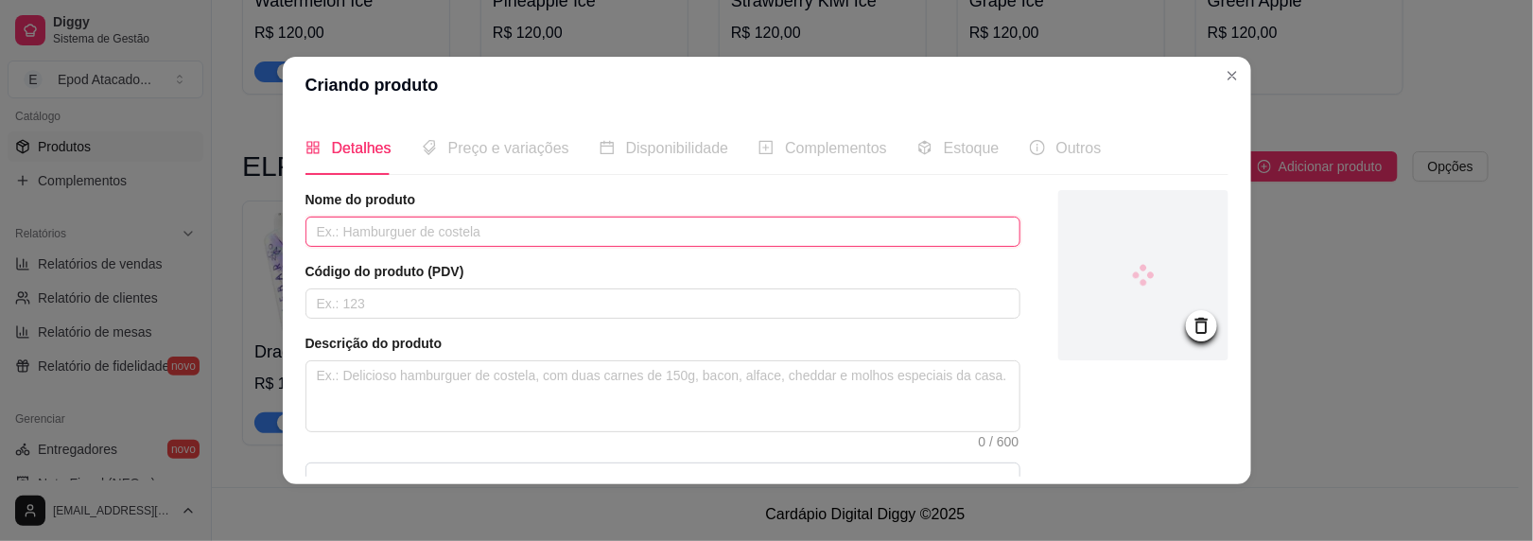
click at [448, 233] on input "text" at bounding box center [663, 232] width 715 height 30
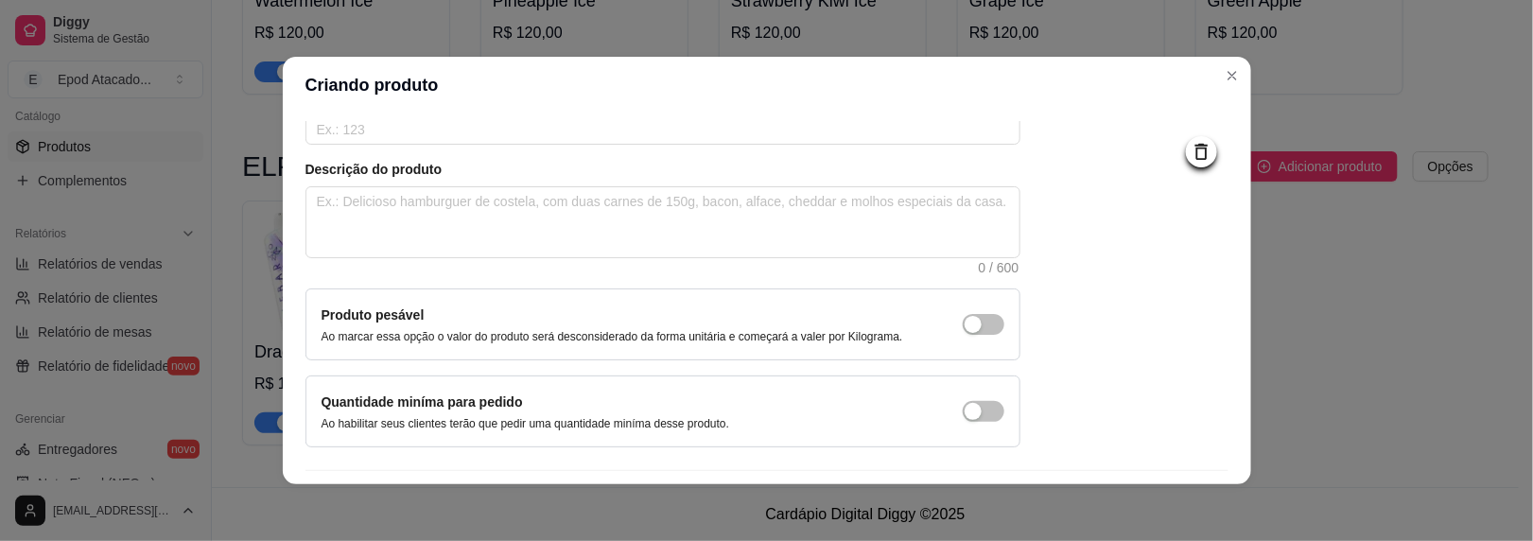
scroll to position [224, 0]
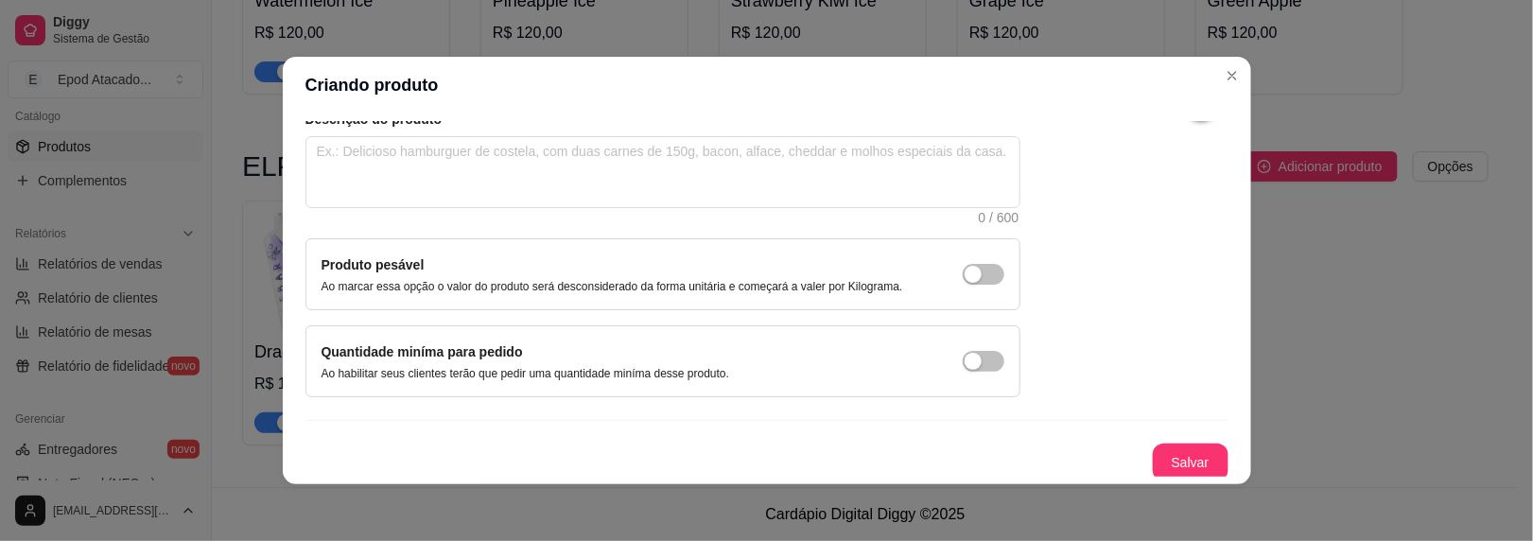
click at [1155, 450] on button "Salvar" at bounding box center [1191, 463] width 76 height 38
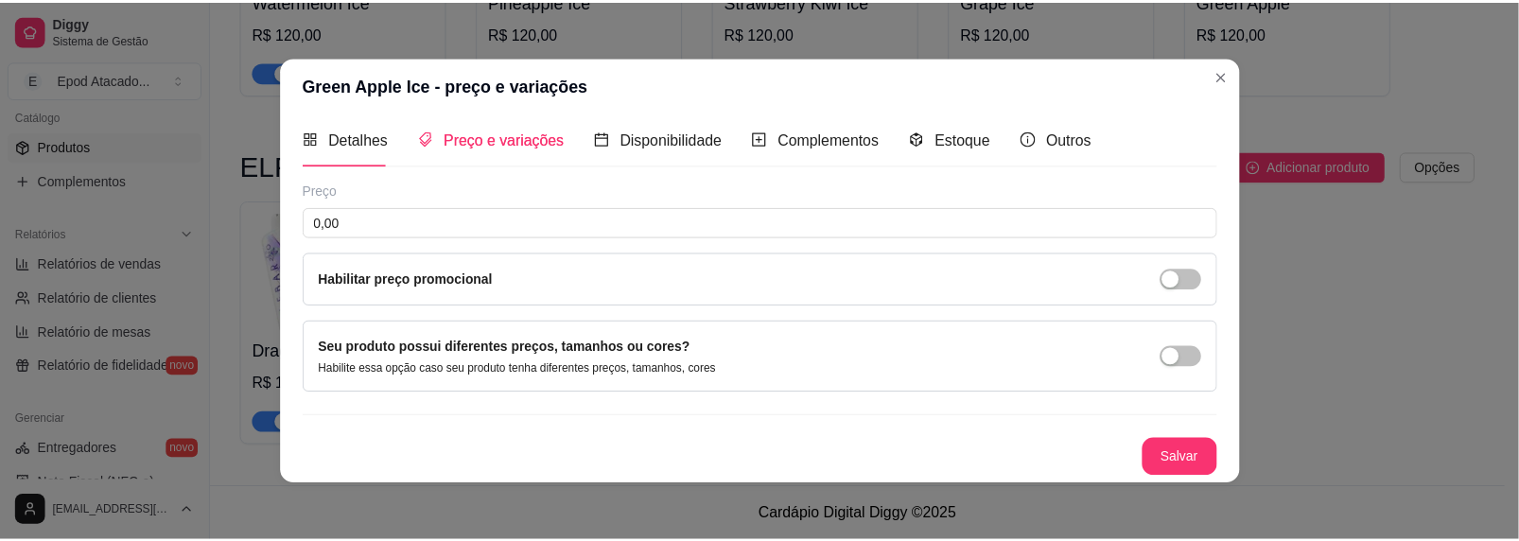
scroll to position [7, 0]
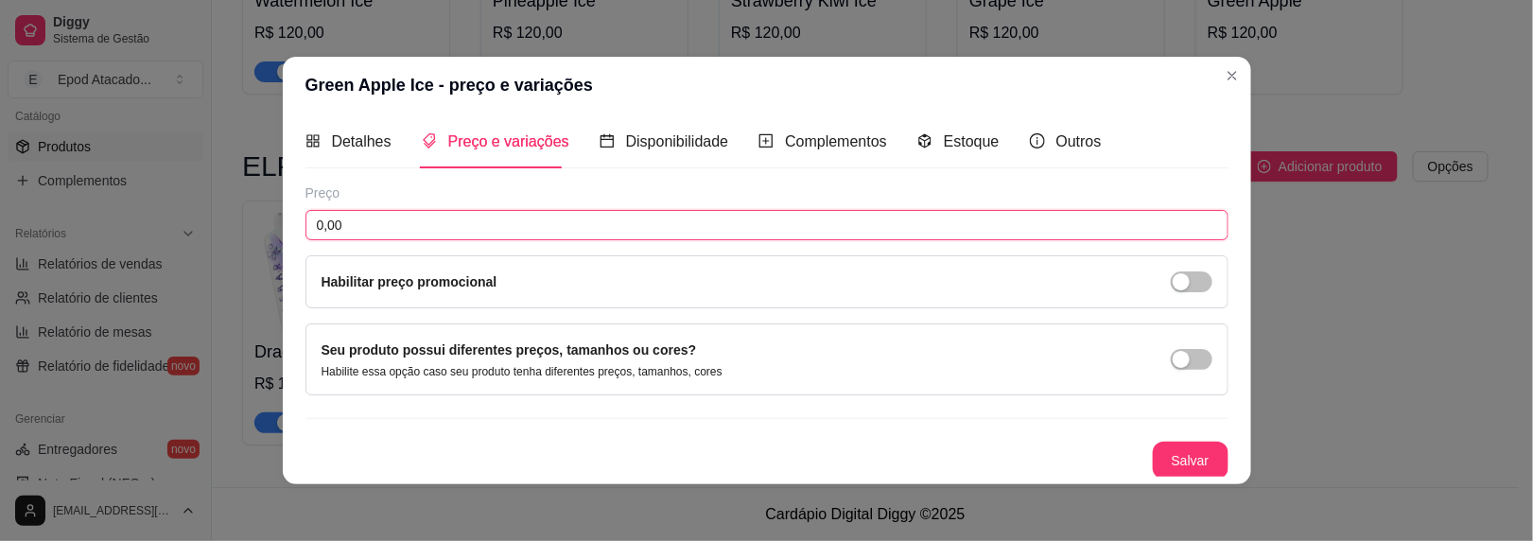
click at [618, 225] on input "0,00" at bounding box center [767, 225] width 923 height 30
click at [1159, 459] on button "Salvar" at bounding box center [1191, 461] width 74 height 37
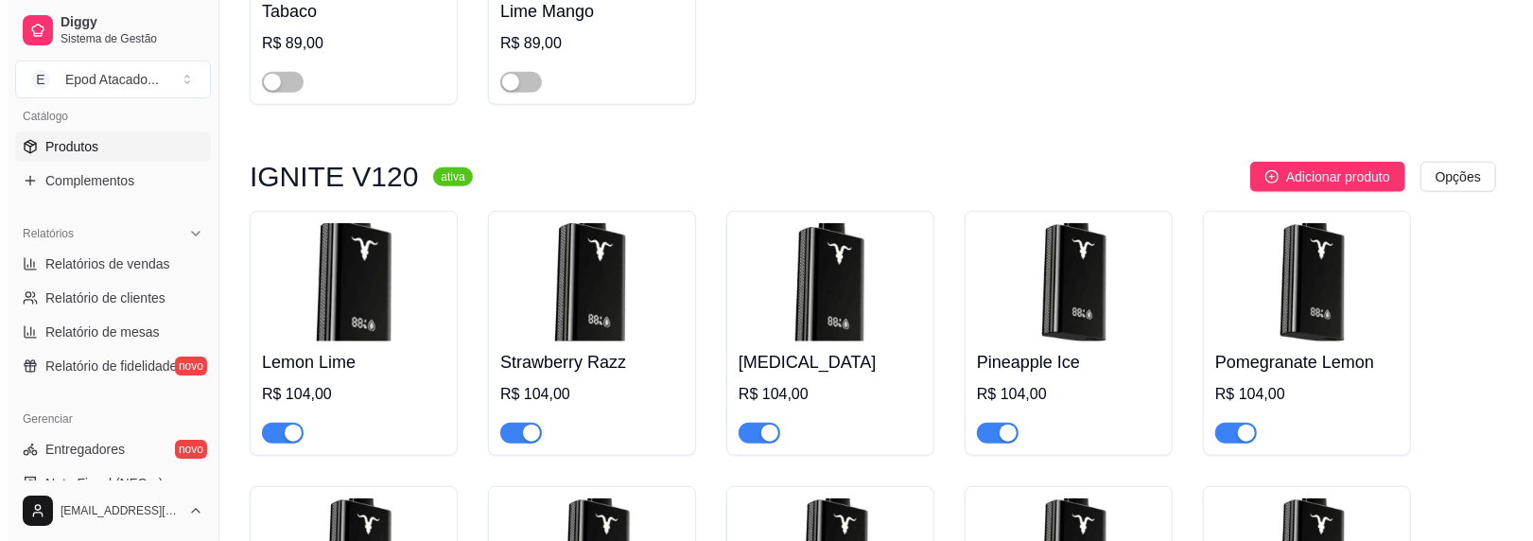
scroll to position [1304, 0]
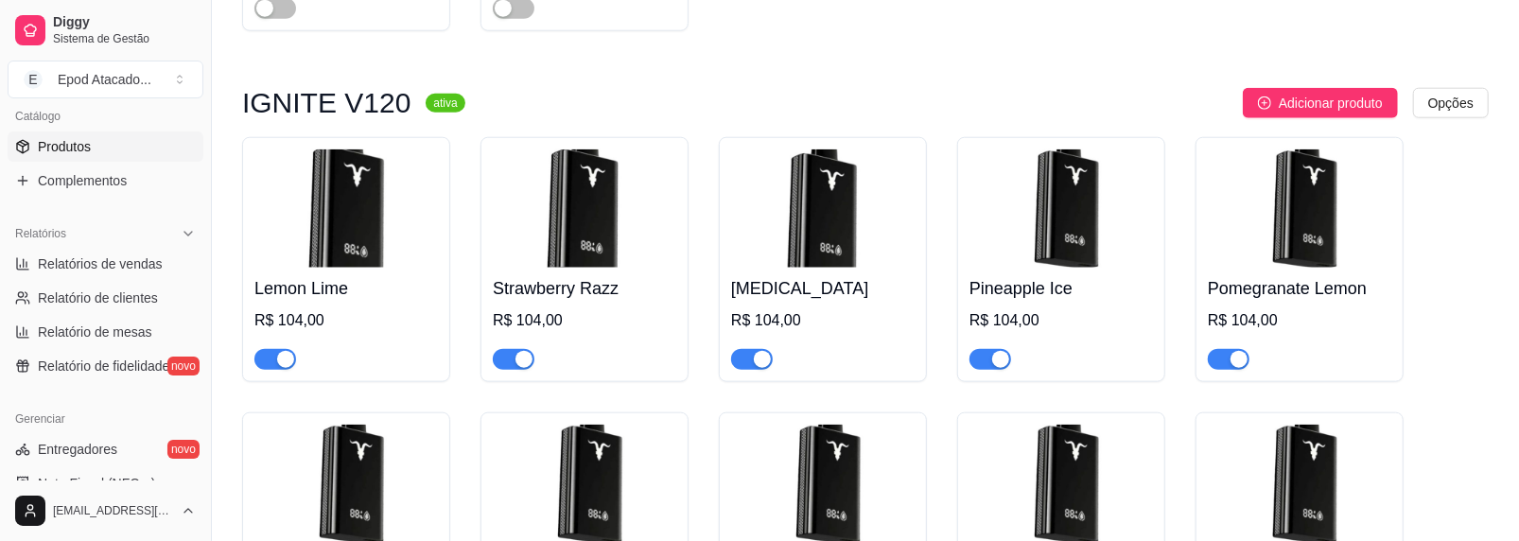
click at [284, 184] on img at bounding box center [346, 208] width 184 height 118
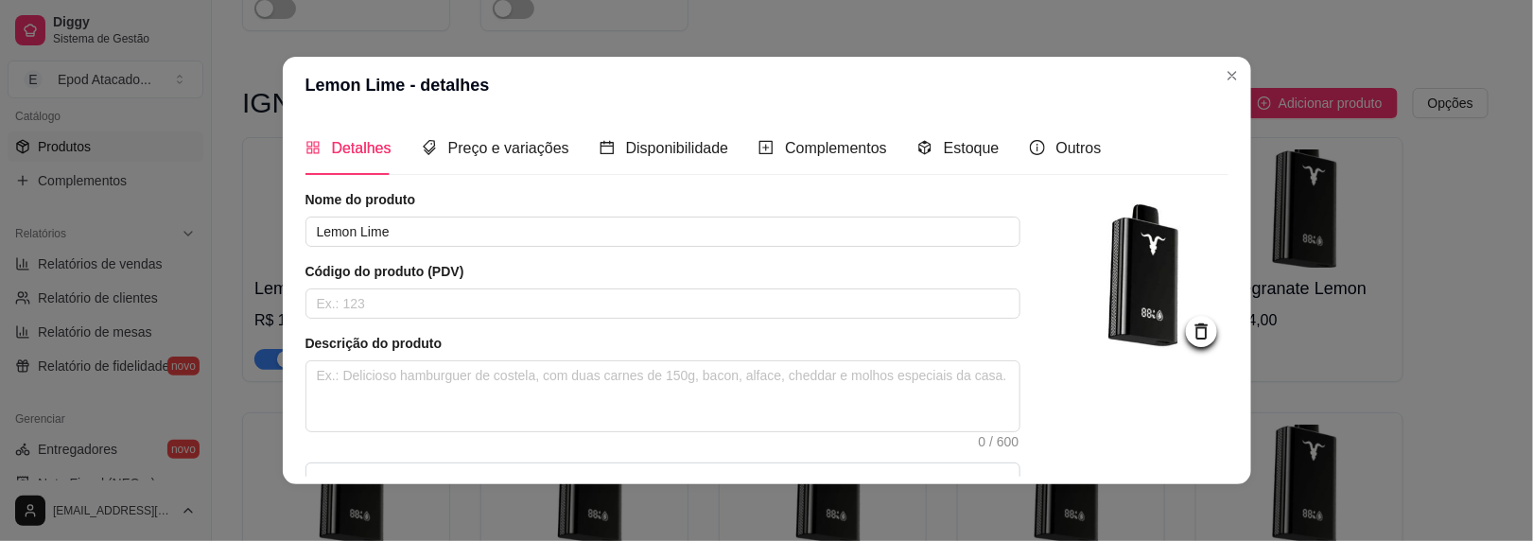
click at [1195, 326] on icon at bounding box center [1201, 332] width 12 height 16
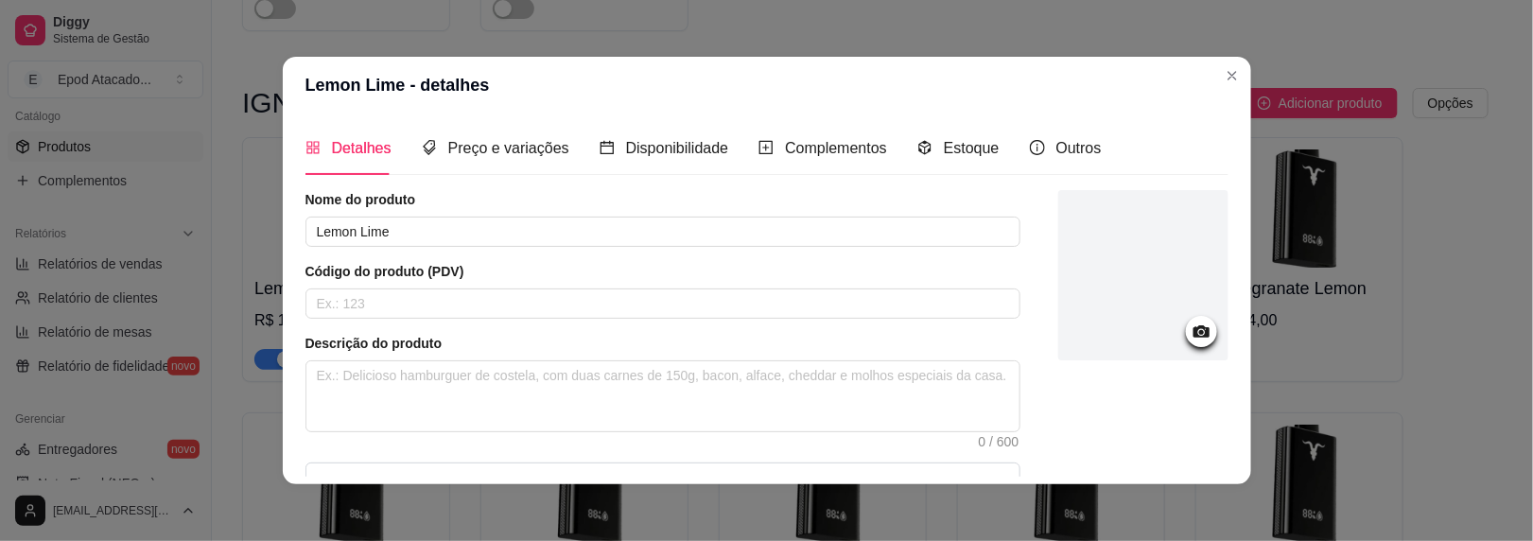
click at [1125, 263] on div at bounding box center [1144, 275] width 170 height 170
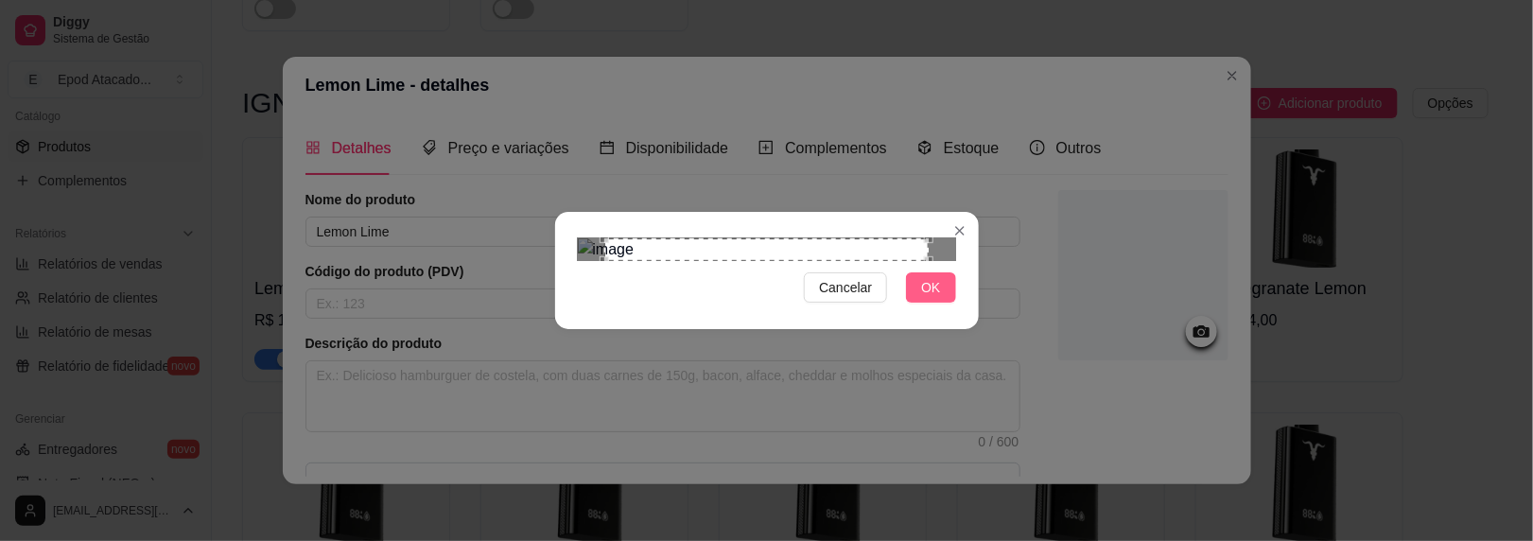
click at [946, 303] on button "OK" at bounding box center [930, 287] width 49 height 30
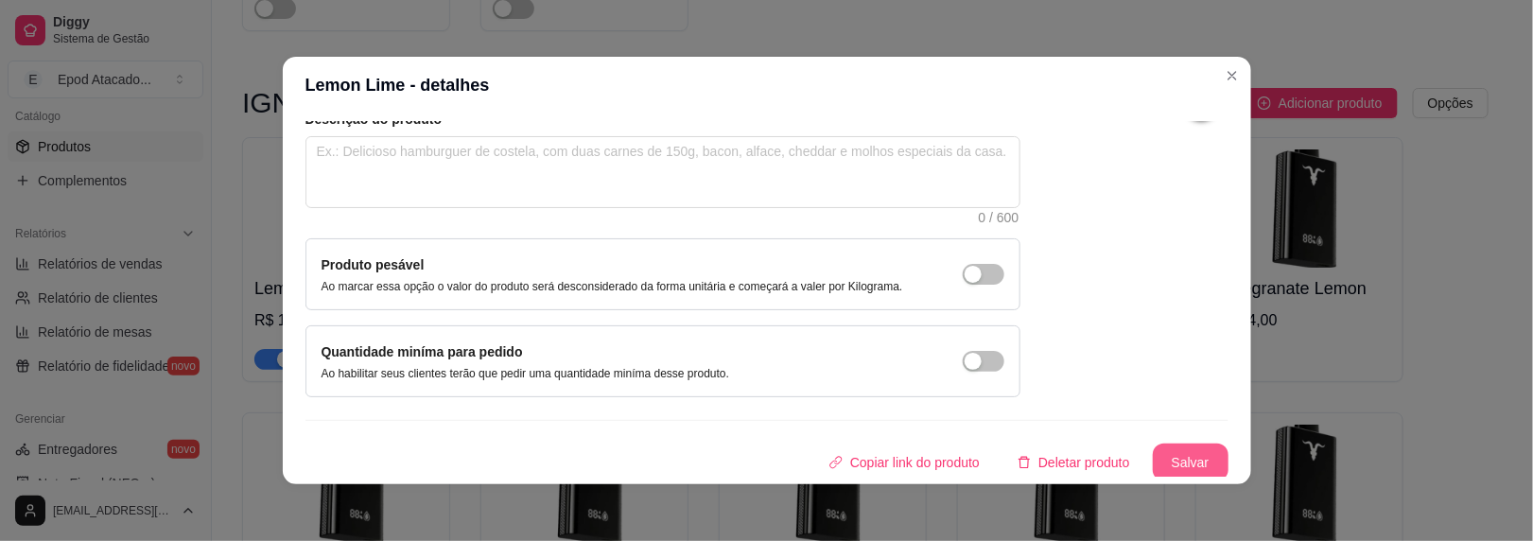
scroll to position [3, 0]
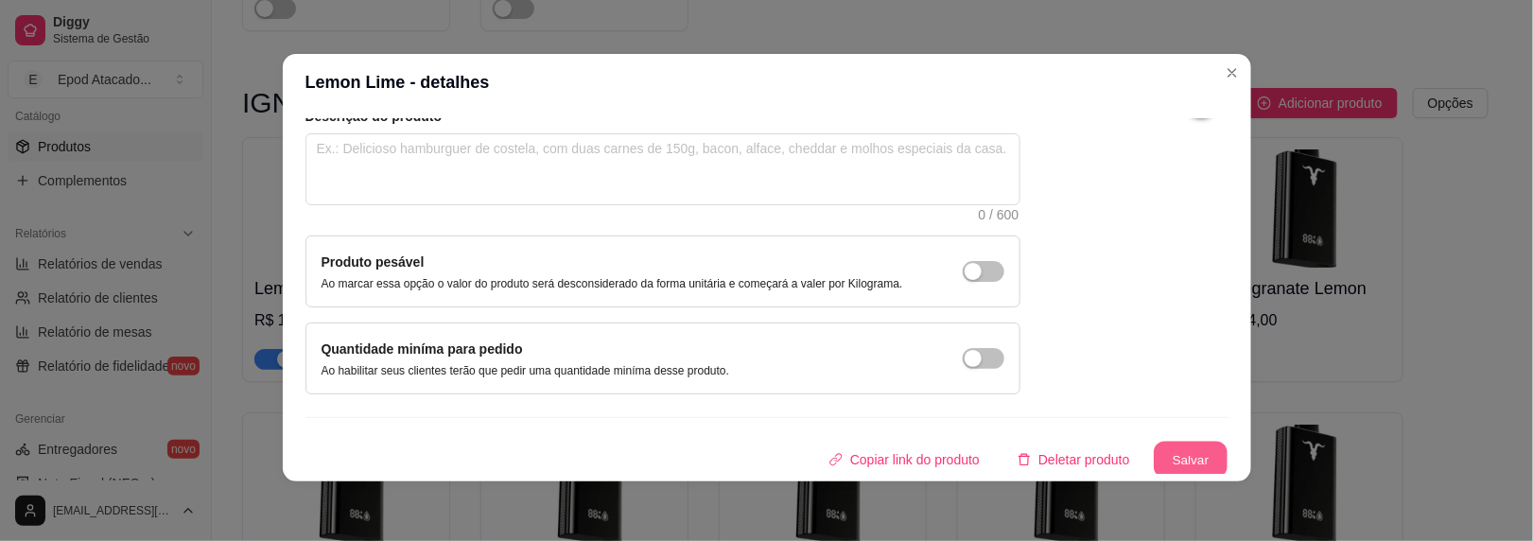
click at [1154, 456] on button "Salvar" at bounding box center [1191, 460] width 74 height 37
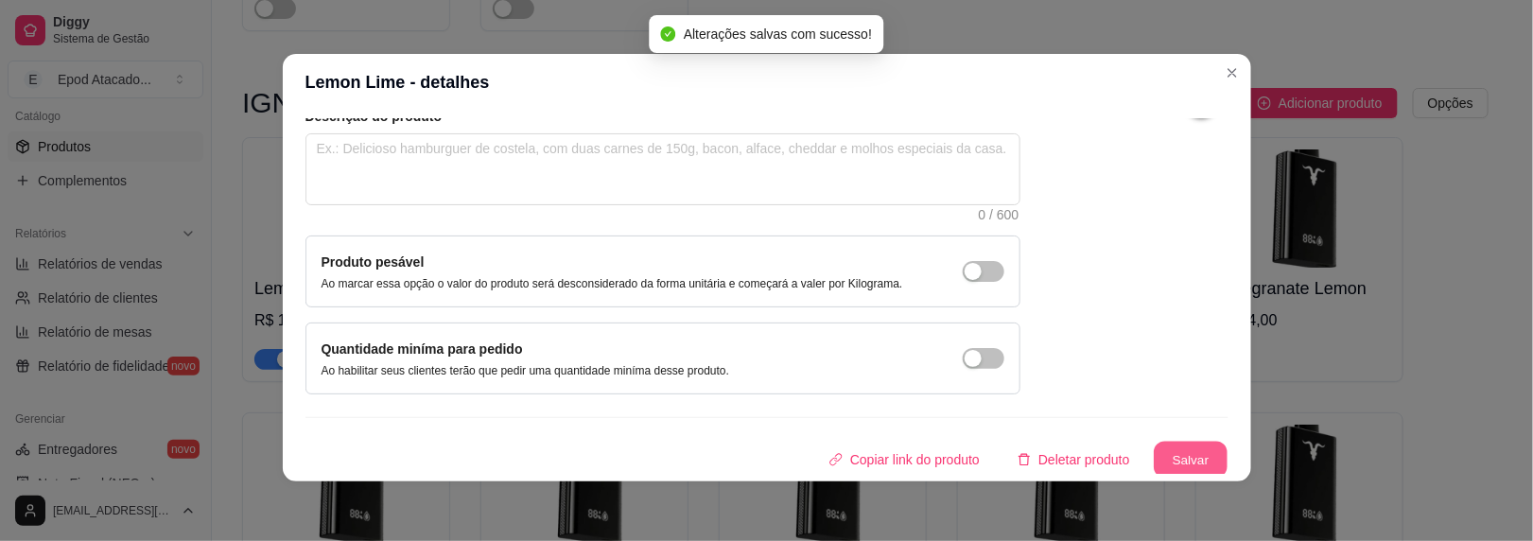
click at [1154, 456] on button "Salvar" at bounding box center [1191, 460] width 74 height 37
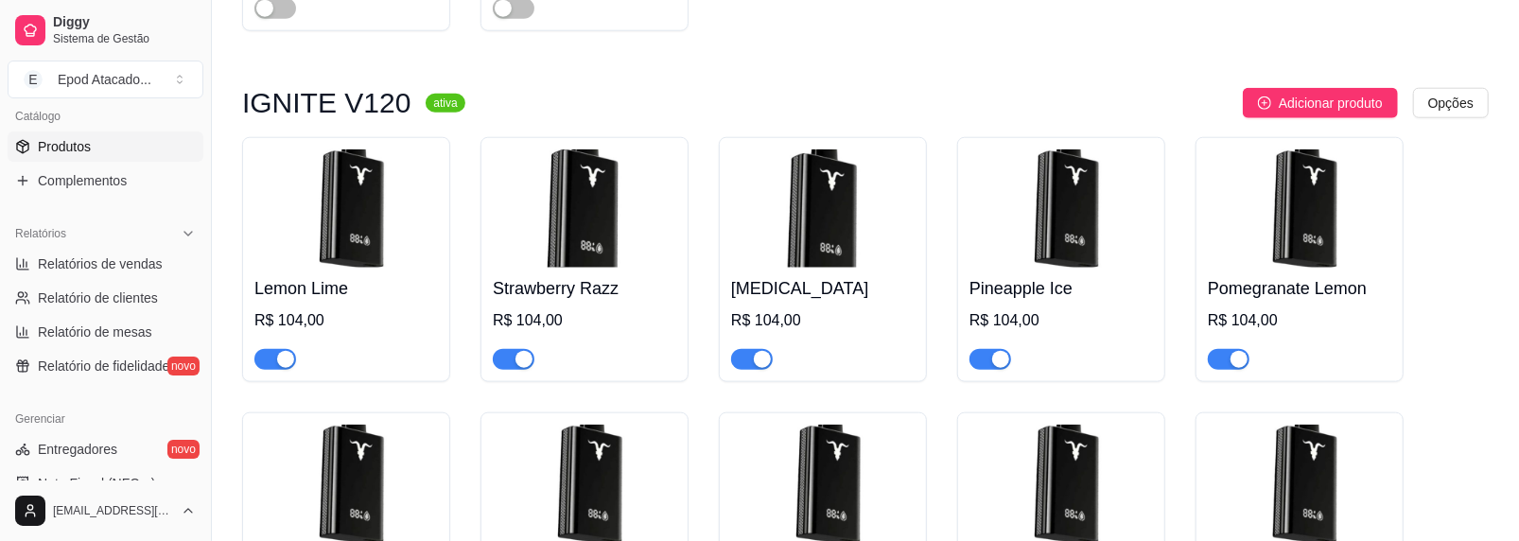
click at [616, 239] on img at bounding box center [585, 208] width 184 height 118
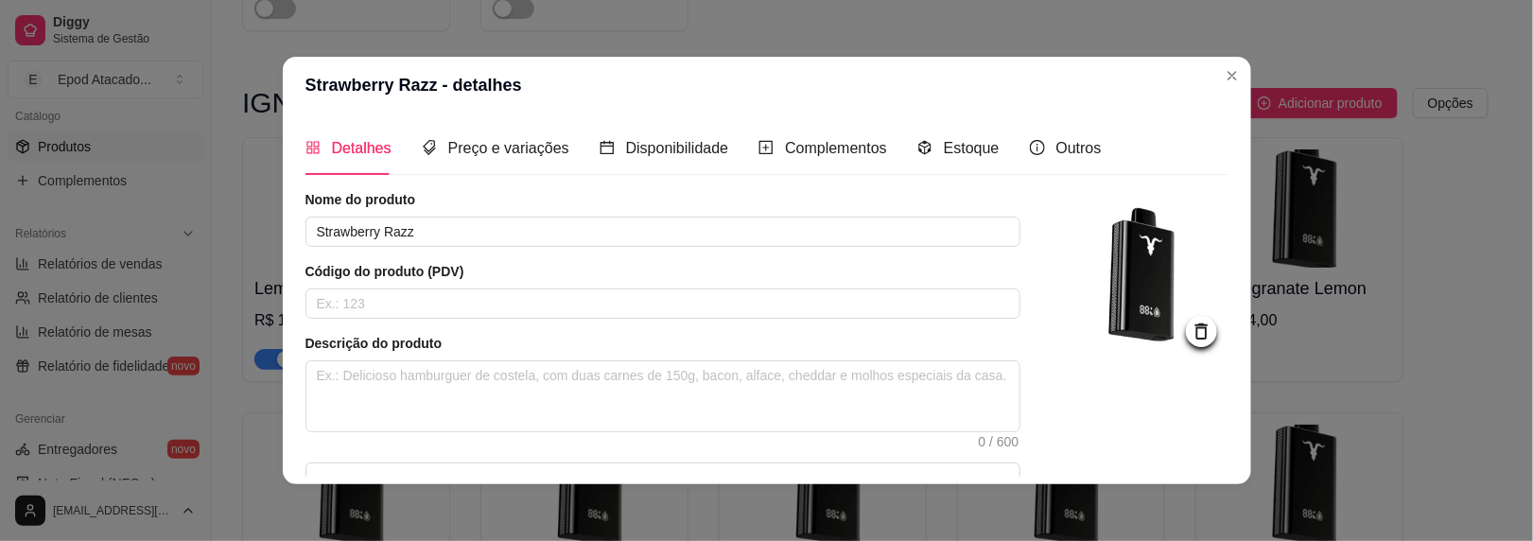
click at [1191, 328] on icon at bounding box center [1202, 332] width 22 height 22
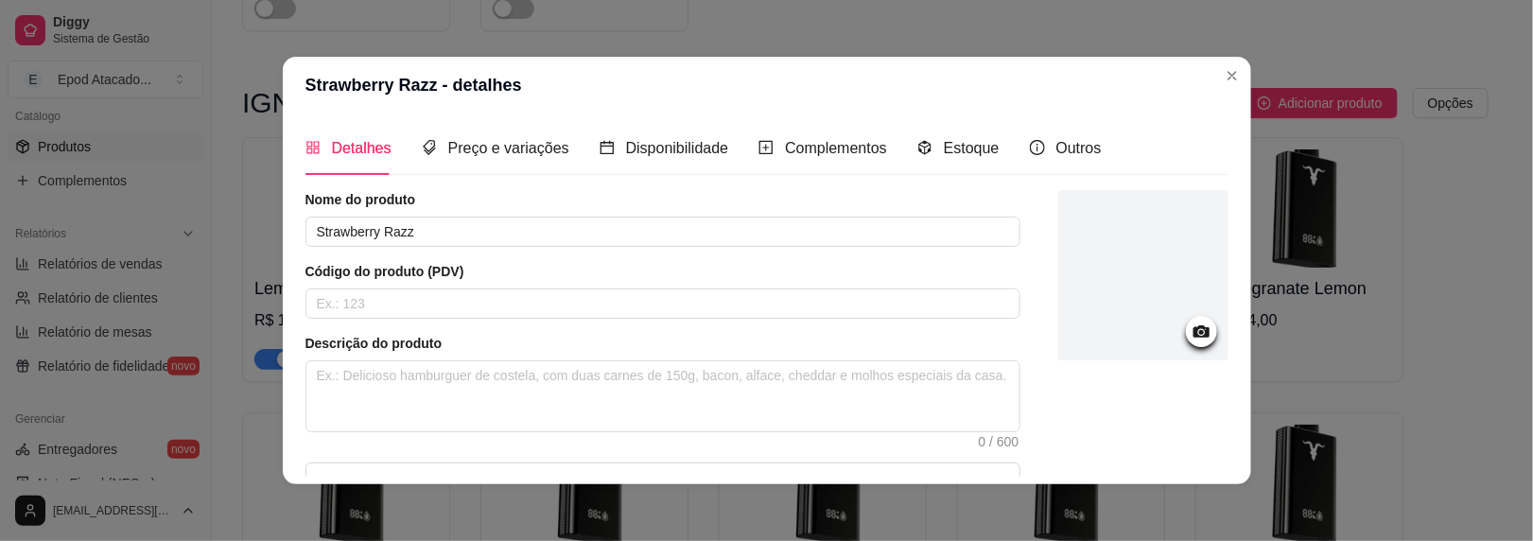
click at [1133, 244] on div at bounding box center [1144, 275] width 170 height 170
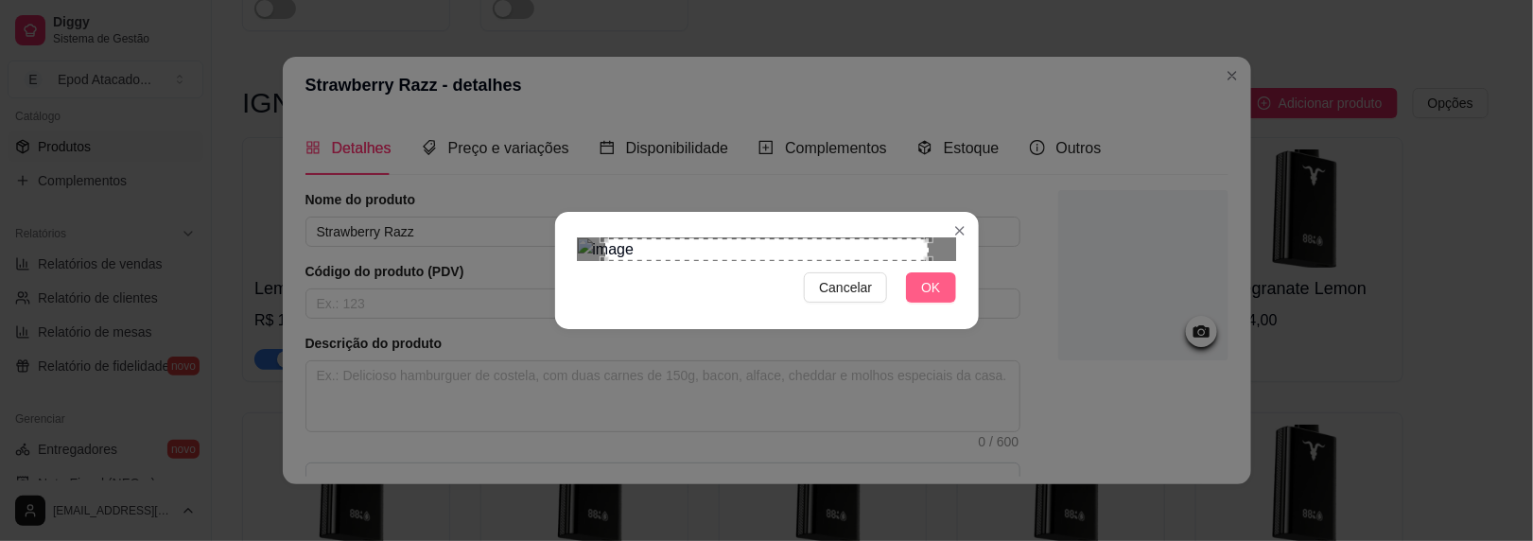
click at [936, 298] on span "OK" at bounding box center [930, 287] width 19 height 21
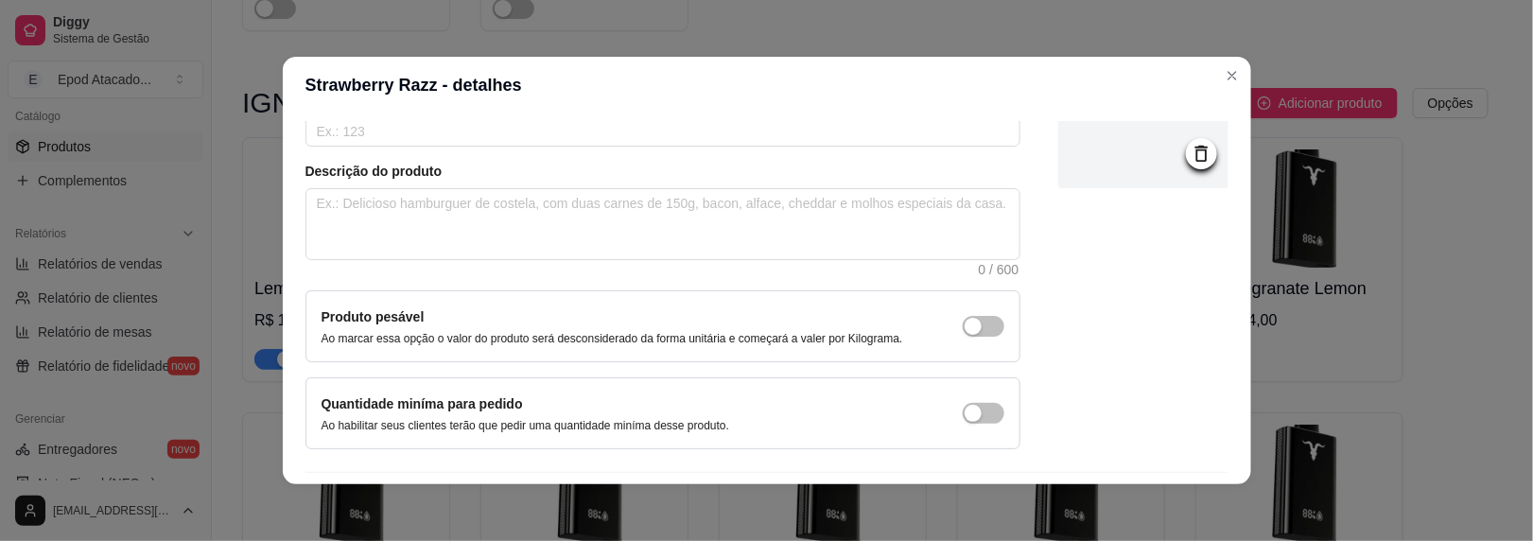
scroll to position [224, 0]
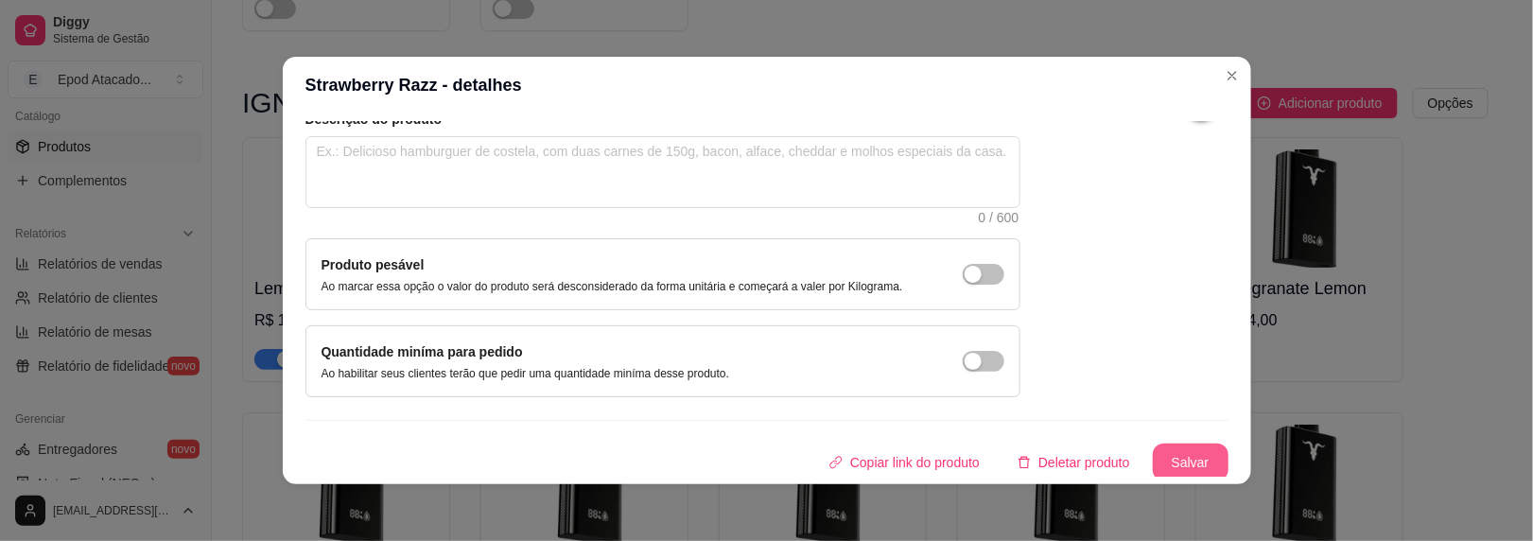
click at [1163, 450] on button "Salvar" at bounding box center [1191, 463] width 76 height 38
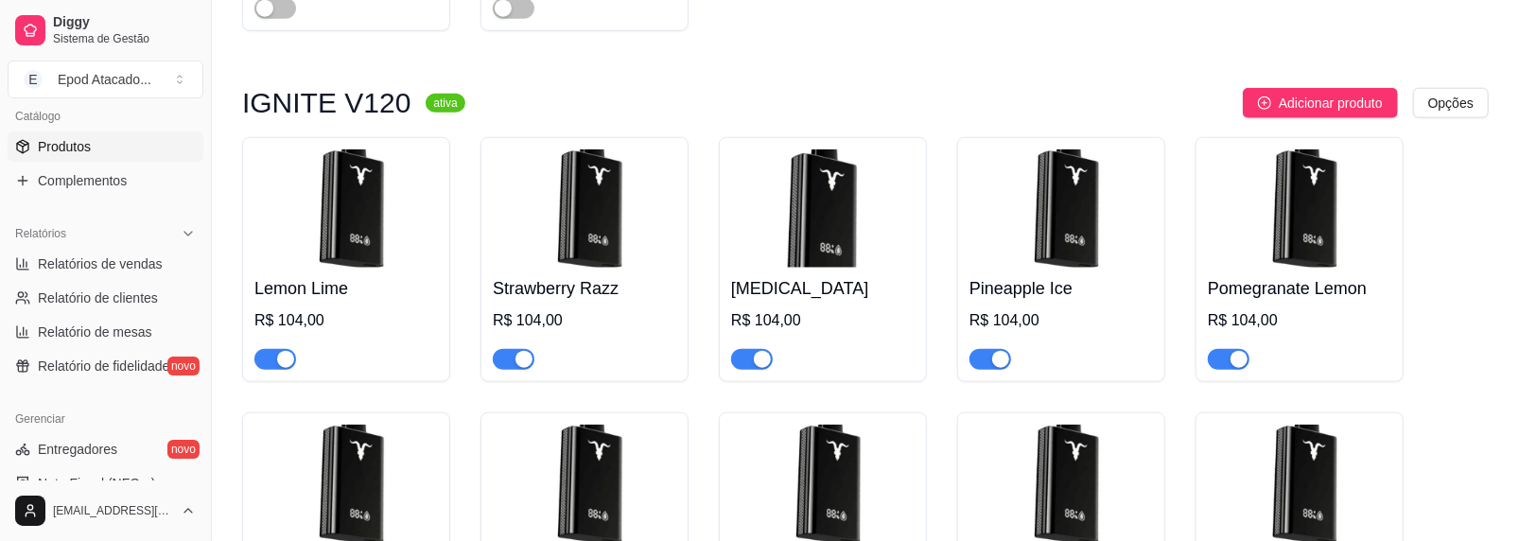
click at [797, 214] on img at bounding box center [823, 208] width 184 height 118
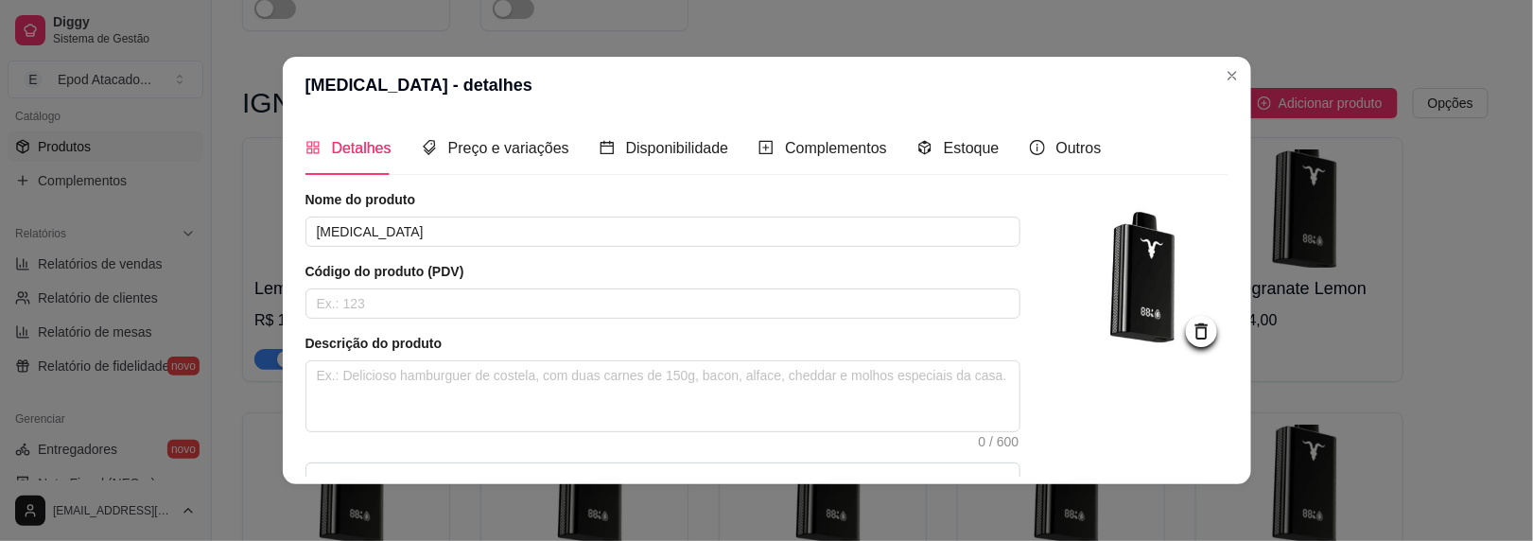
click at [1191, 332] on icon at bounding box center [1202, 332] width 22 height 22
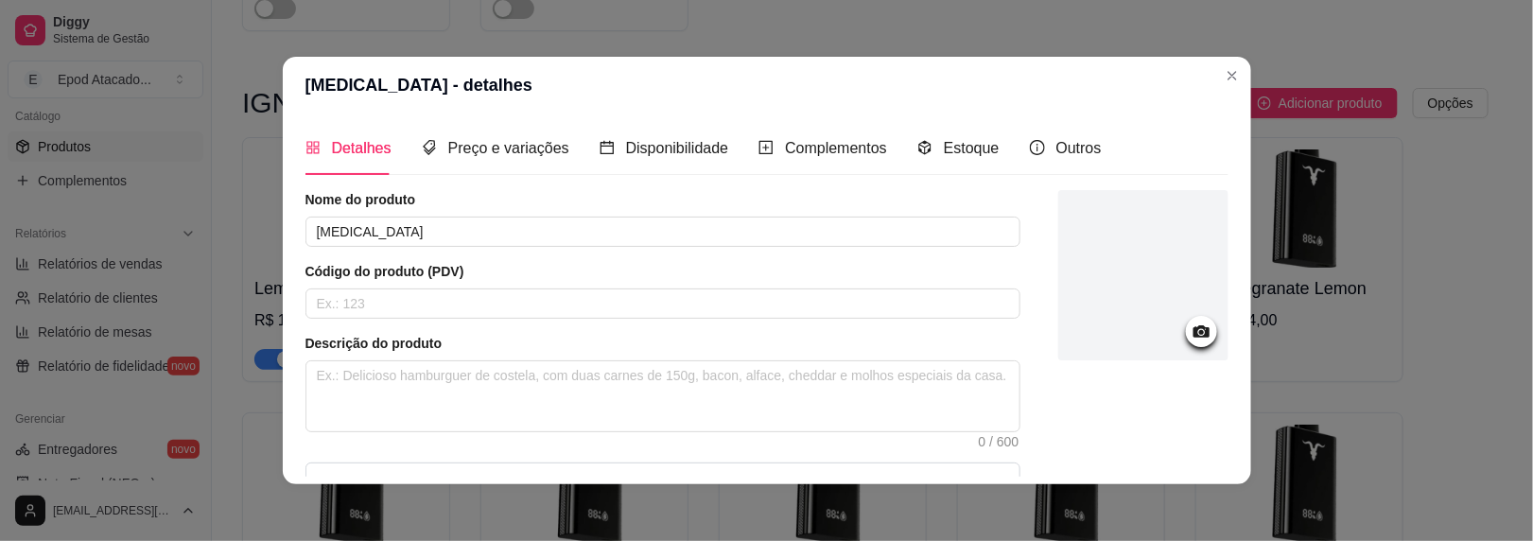
click at [1094, 254] on div at bounding box center [1144, 275] width 170 height 170
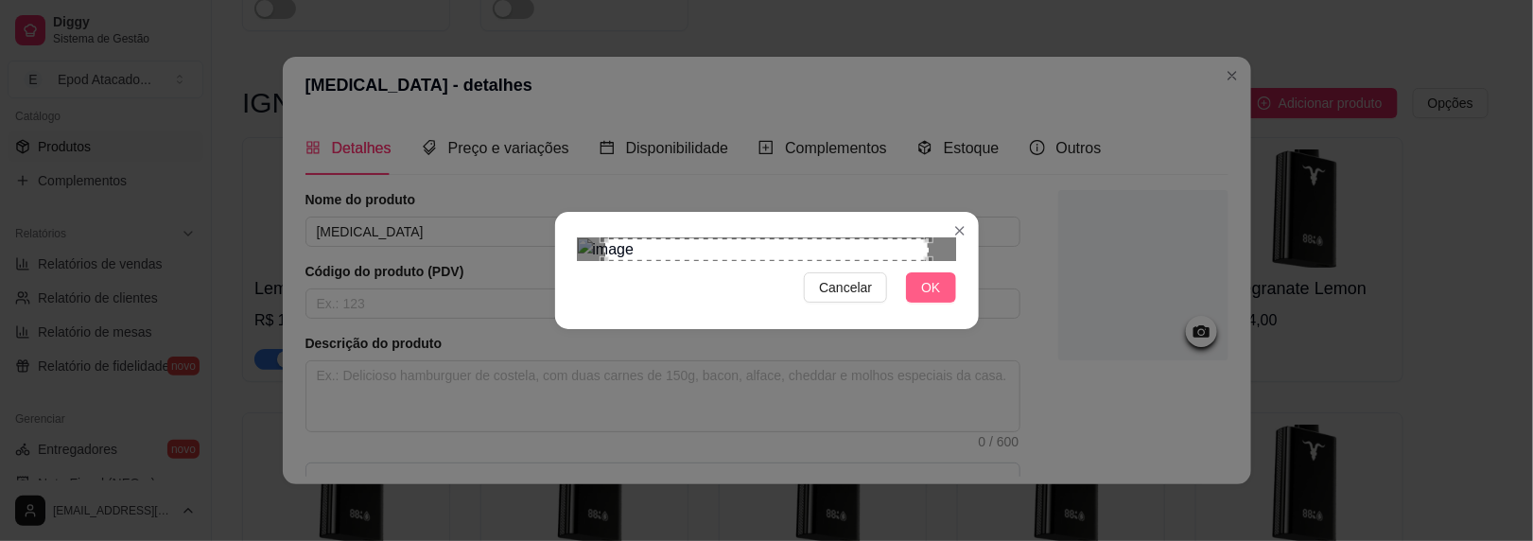
click at [933, 303] on button "OK" at bounding box center [930, 287] width 49 height 30
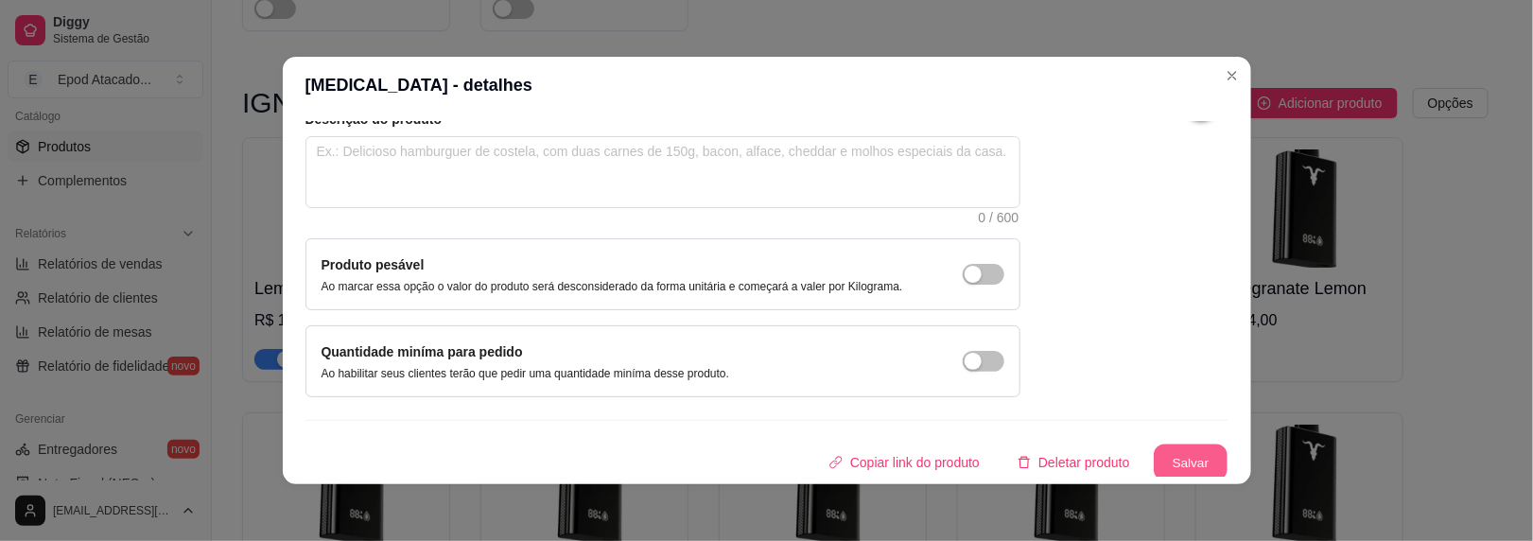
click at [1165, 450] on button "Salvar" at bounding box center [1191, 463] width 74 height 37
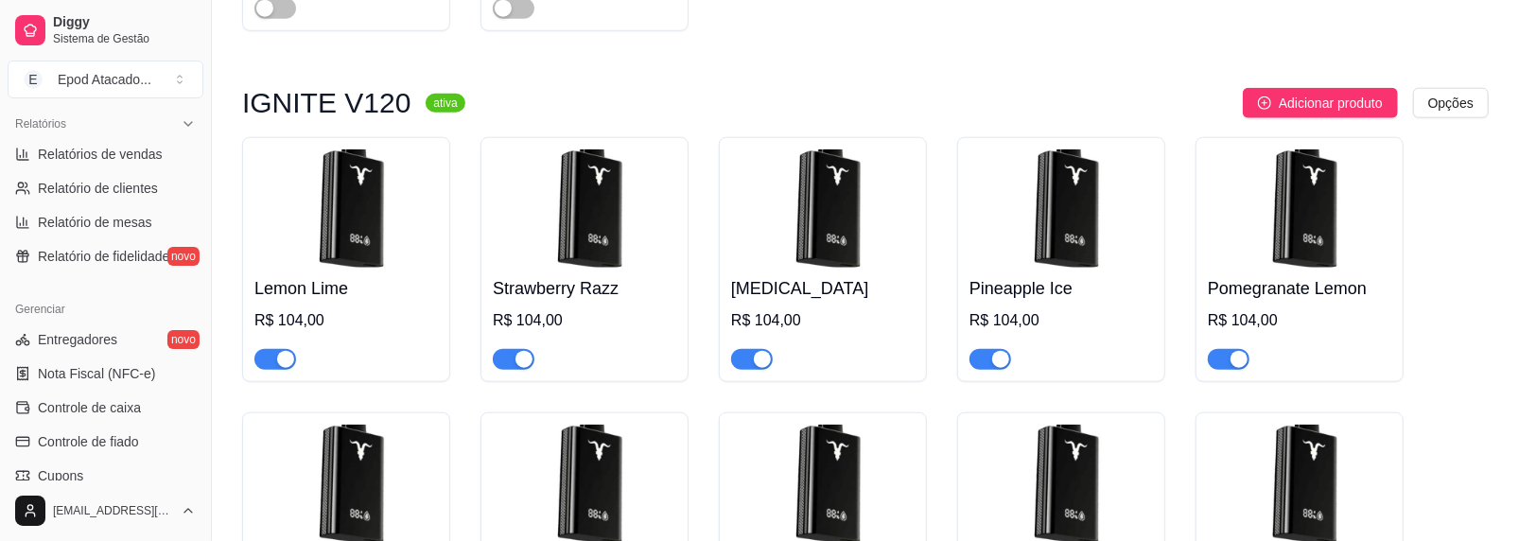
scroll to position [662, 0]
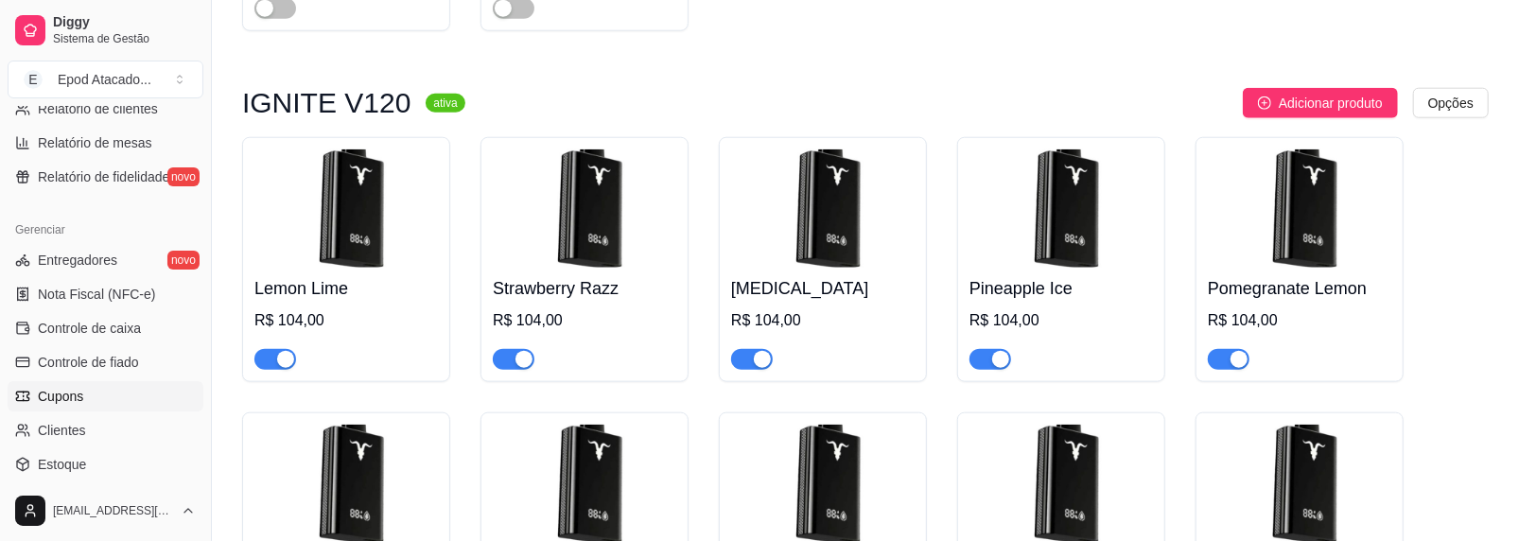
click at [89, 402] on link "Cupons" at bounding box center [106, 396] width 196 height 30
